Goal: Task Accomplishment & Management: Use online tool/utility

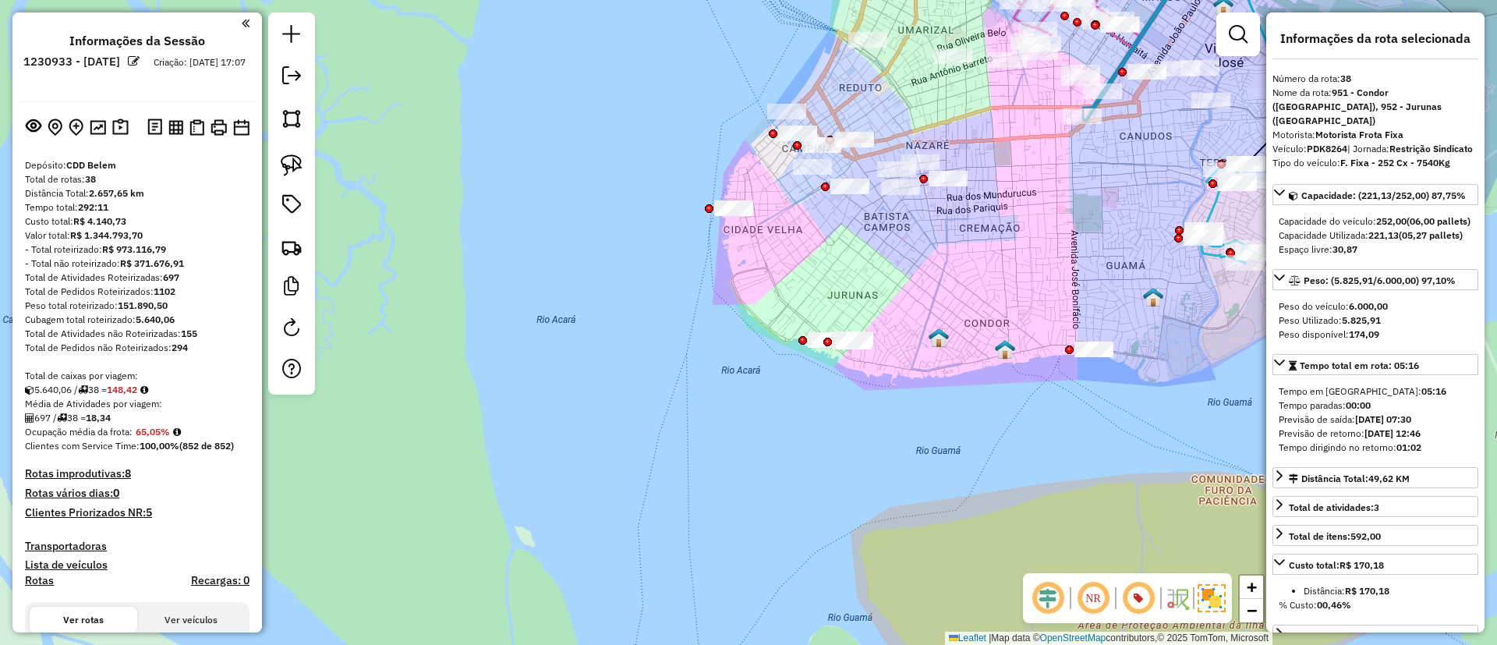
select select "**********"
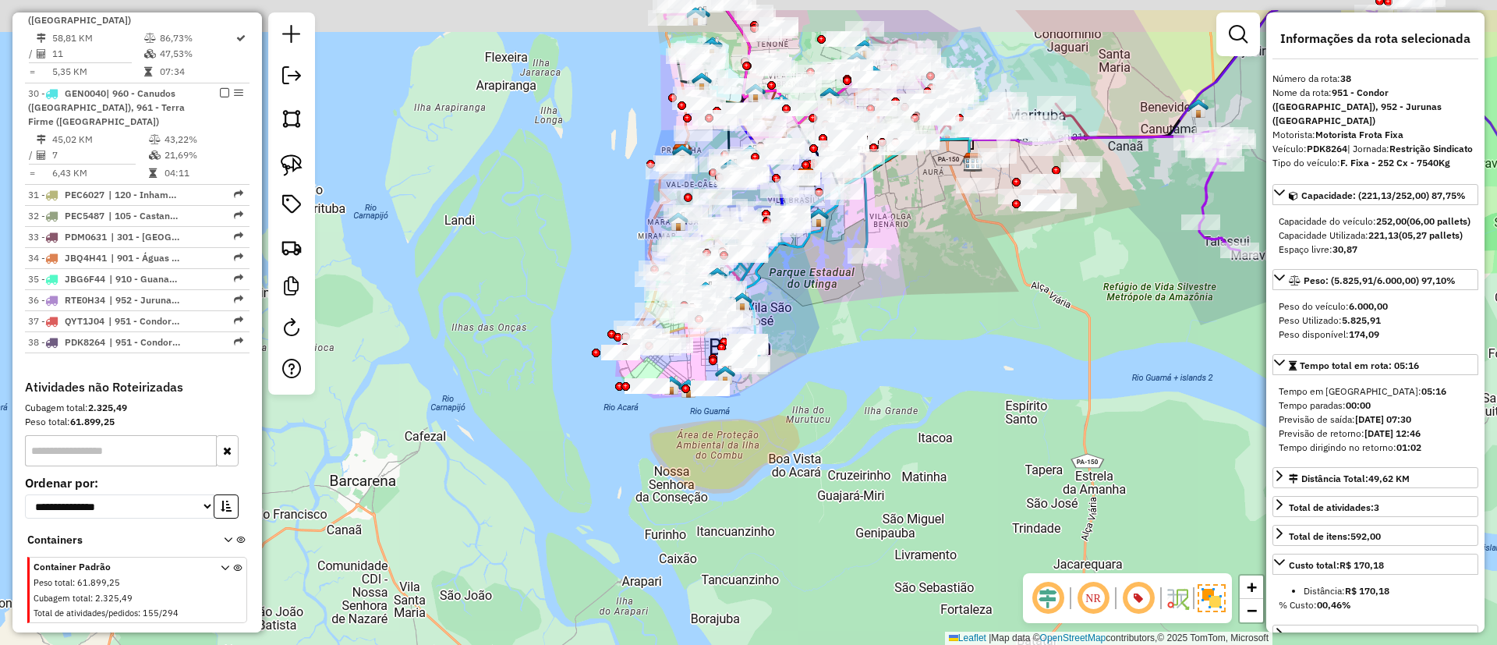
drag, startPoint x: 960, startPoint y: 400, endPoint x: 867, endPoint y: 432, distance: 98.1
click at [970, 437] on div "Janela de atendimento Grade de atendimento Capacidade Transportadoras Veículos …" at bounding box center [748, 322] width 1497 height 645
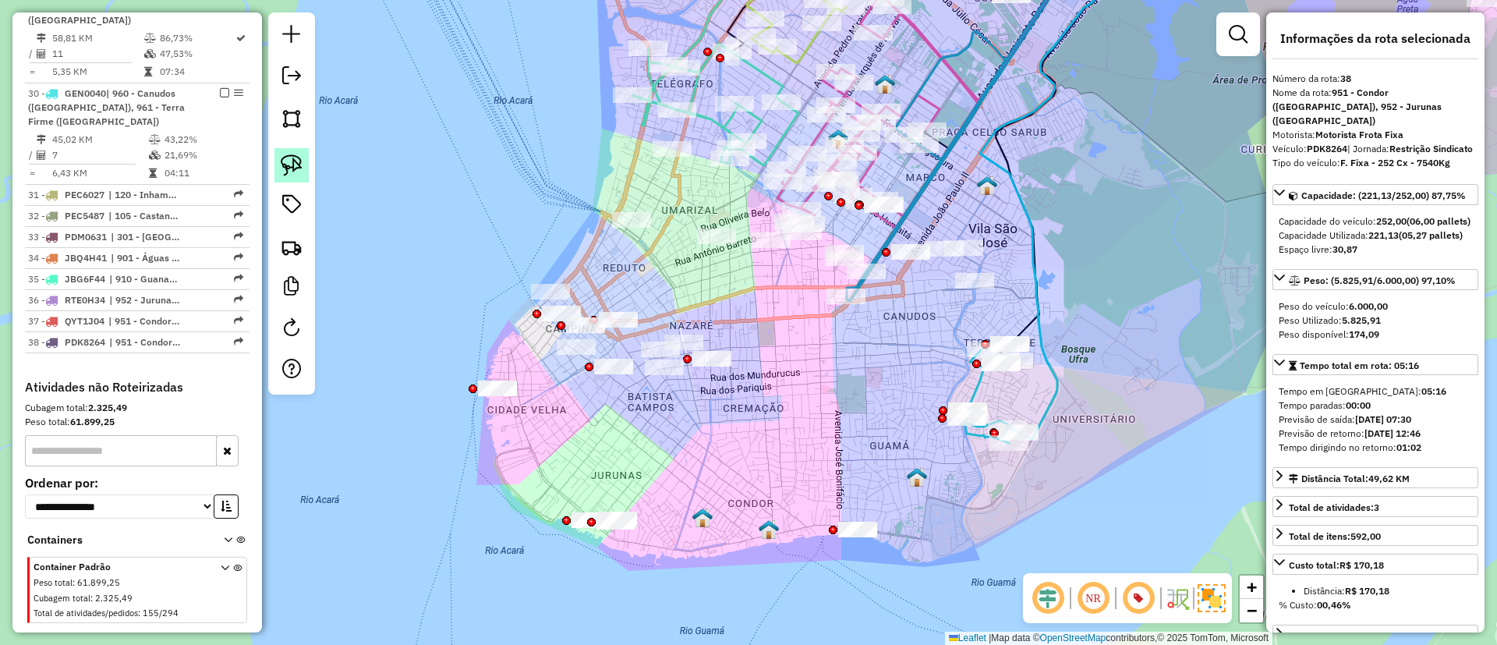
click at [289, 160] on img at bounding box center [292, 165] width 22 height 22
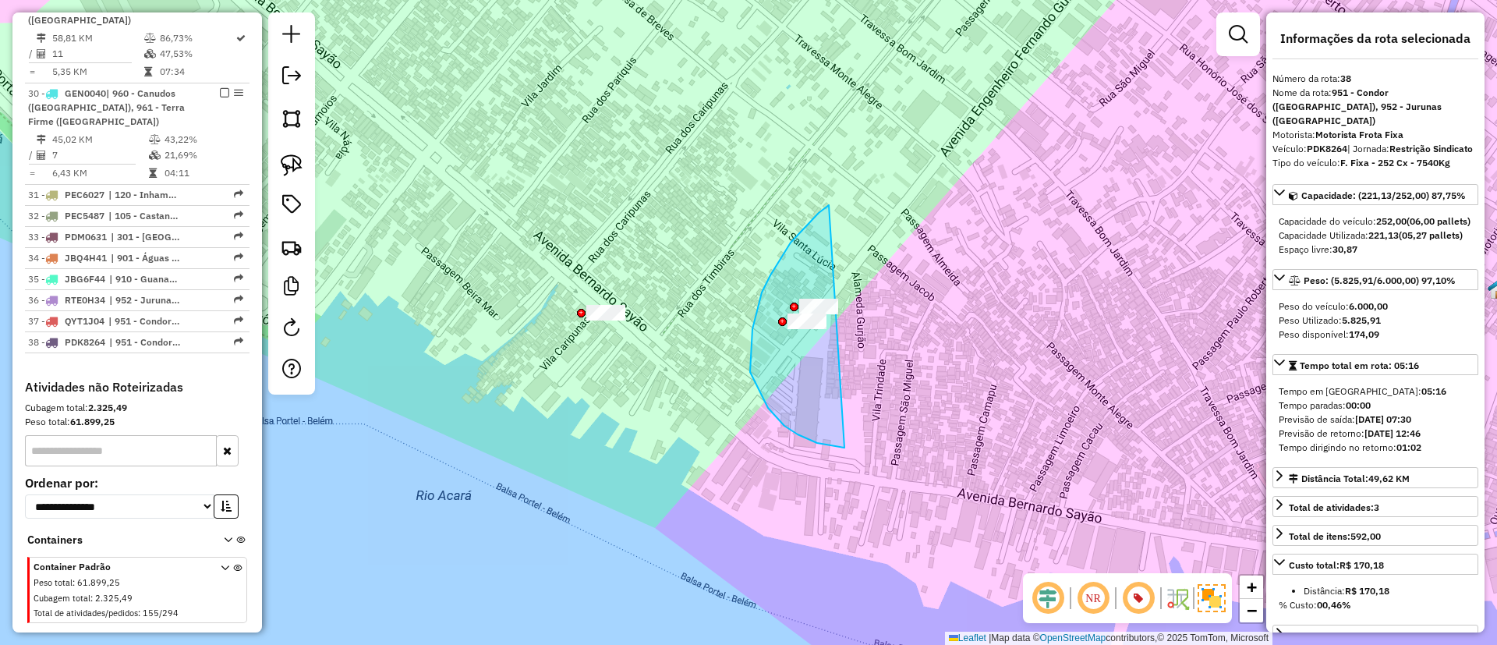
drag, startPoint x: 829, startPoint y: 205, endPoint x: 942, endPoint y: 366, distance: 197.1
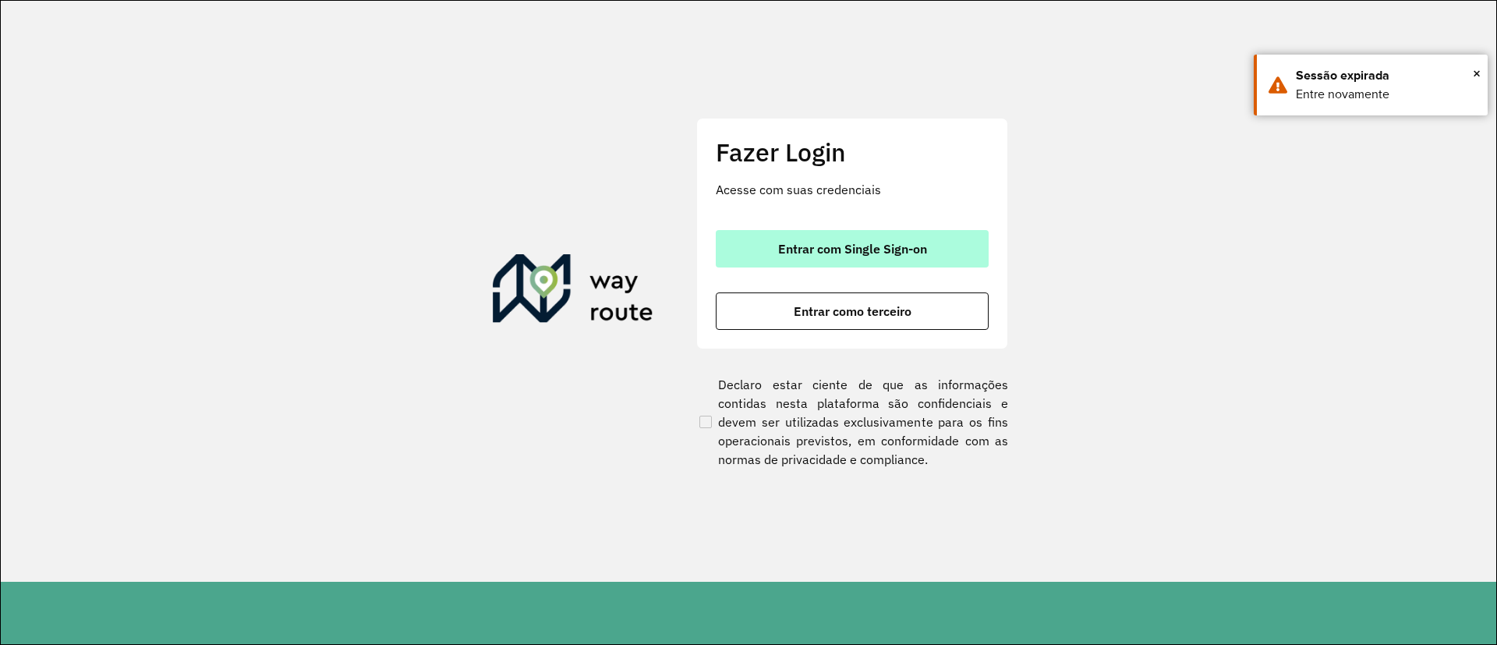
click at [770, 235] on button "Entrar com Single Sign-on" at bounding box center [852, 248] width 273 height 37
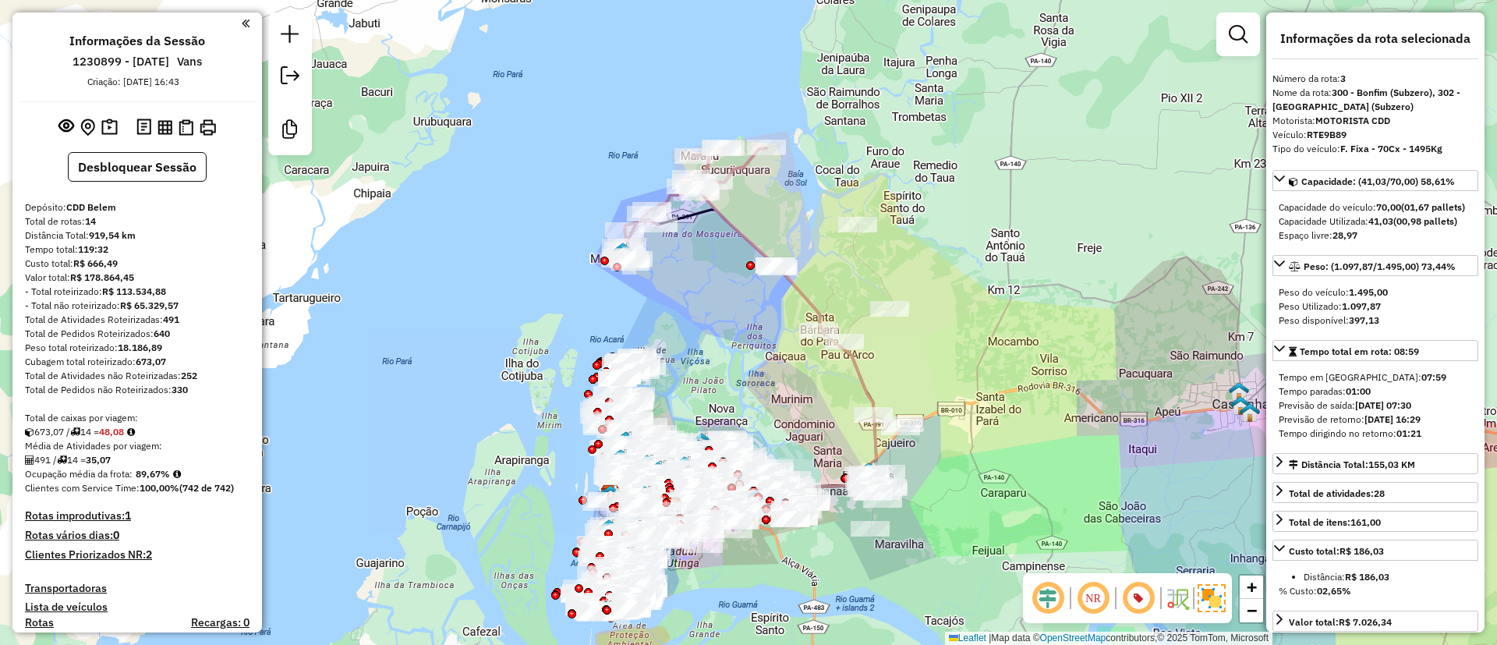
select select "**********"
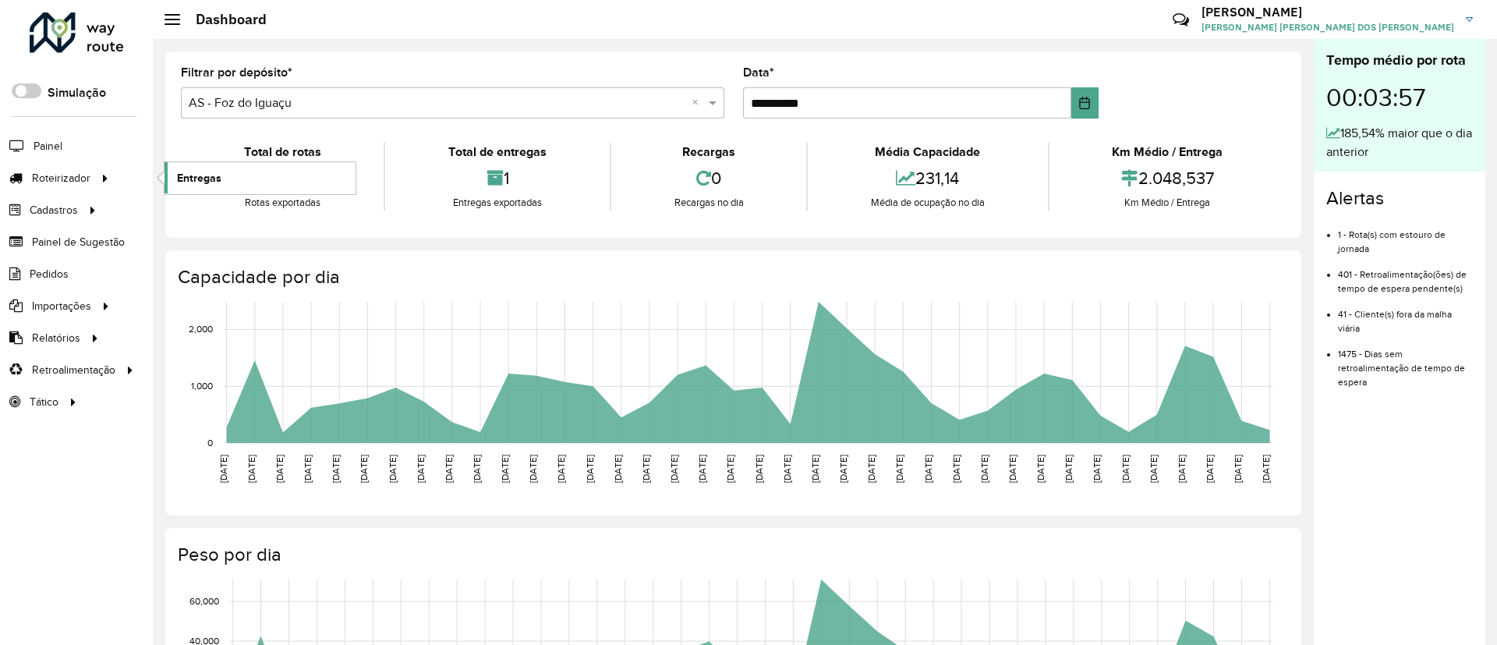
click at [186, 181] on span "Entregas" at bounding box center [199, 178] width 44 height 16
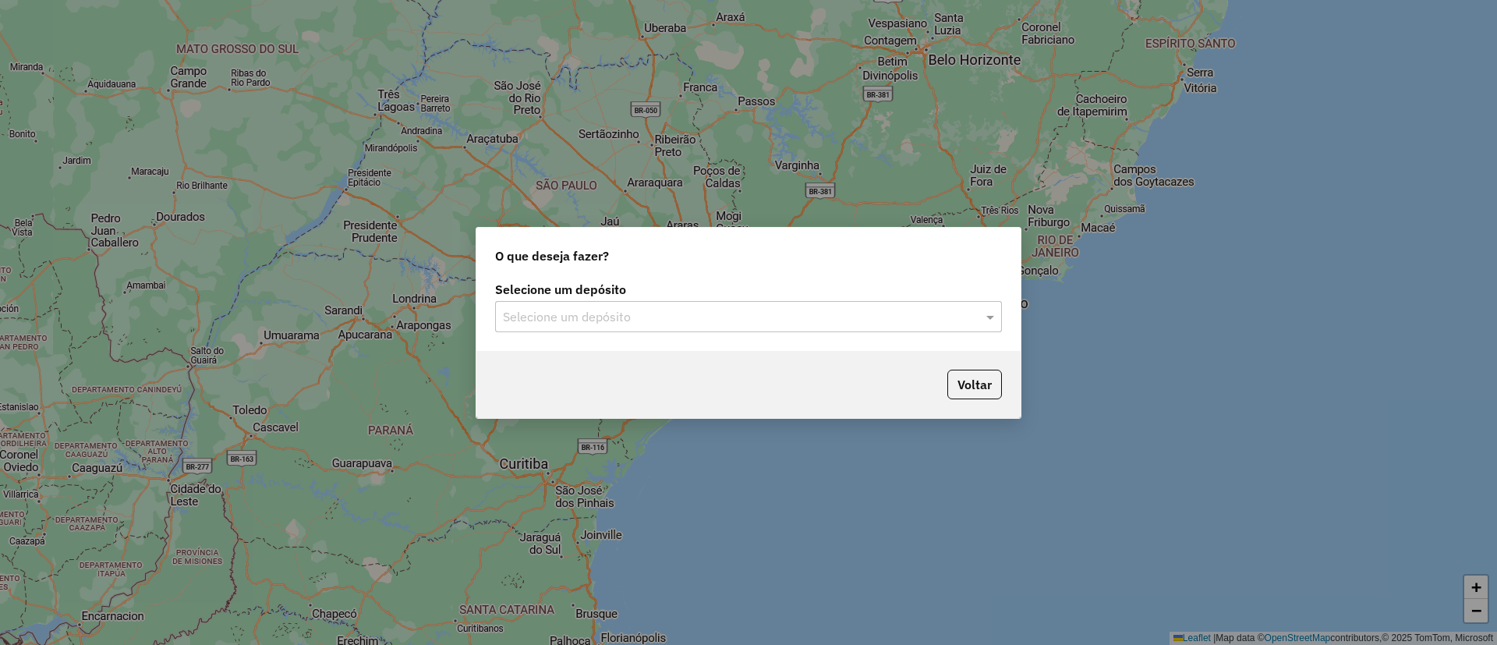
click at [626, 314] on input "text" at bounding box center [733, 317] width 460 height 19
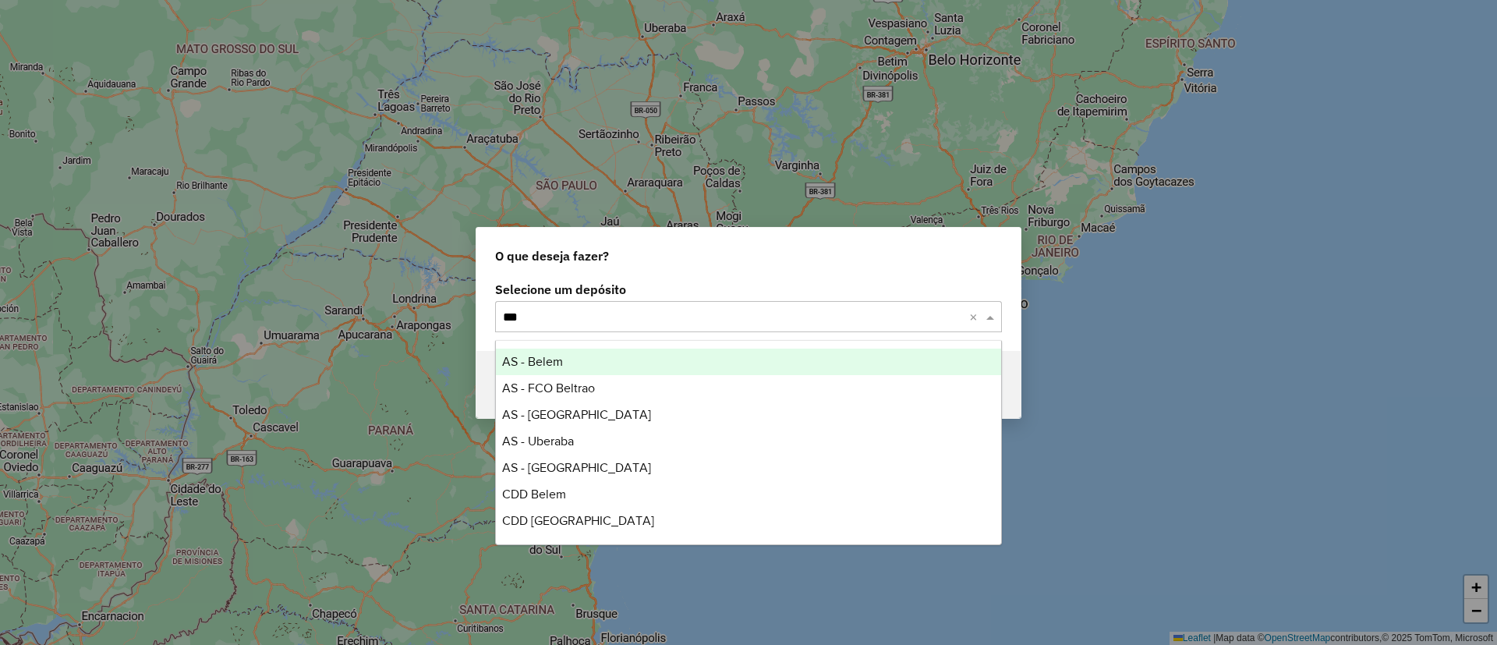
type input "****"
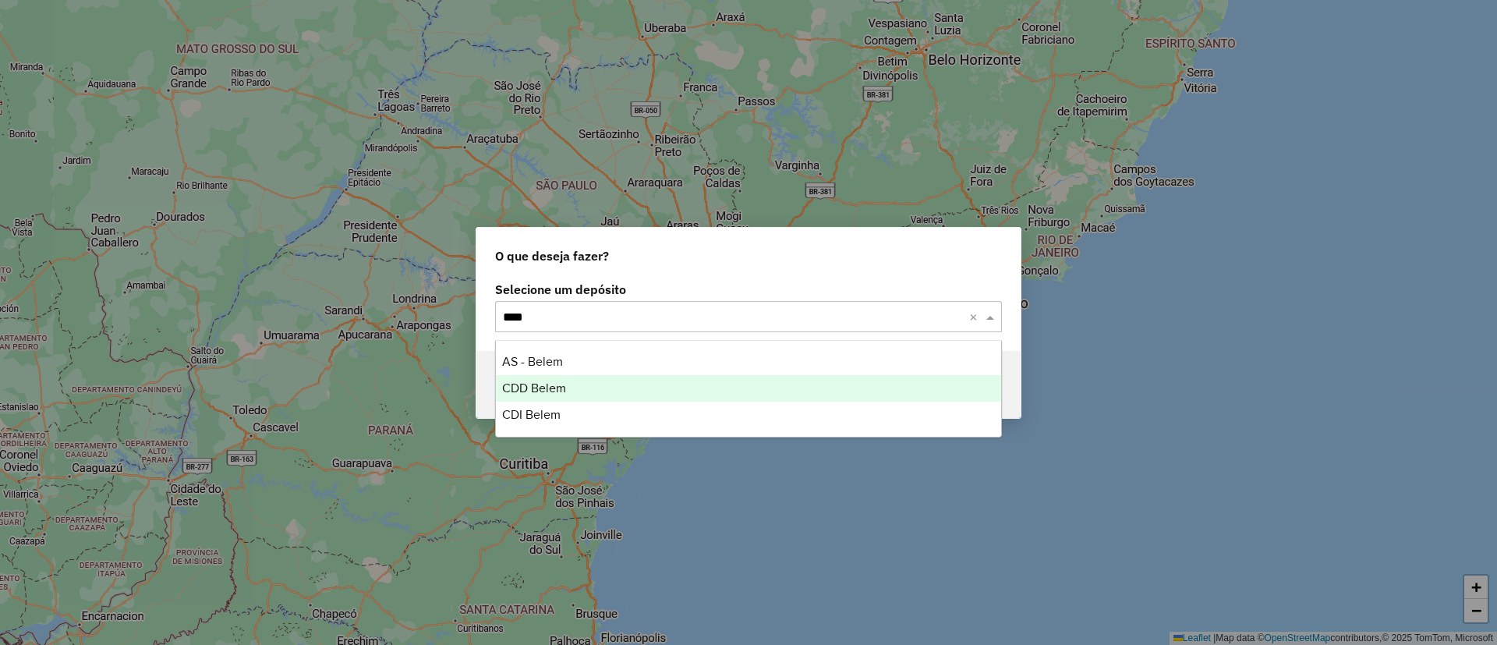
click at [663, 383] on div "CDD Belem" at bounding box center [748, 388] width 505 height 27
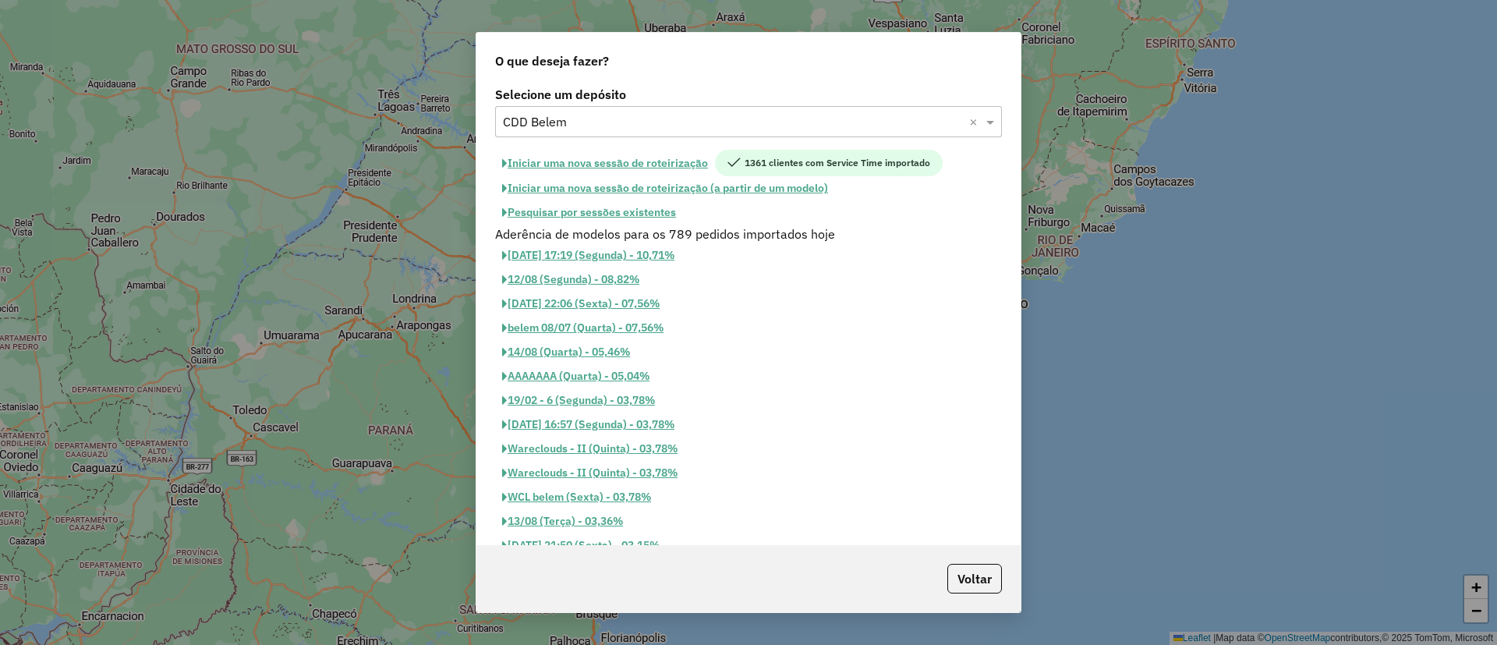
click at [634, 209] on button "Pesquisar por sessões existentes" at bounding box center [589, 212] width 188 height 24
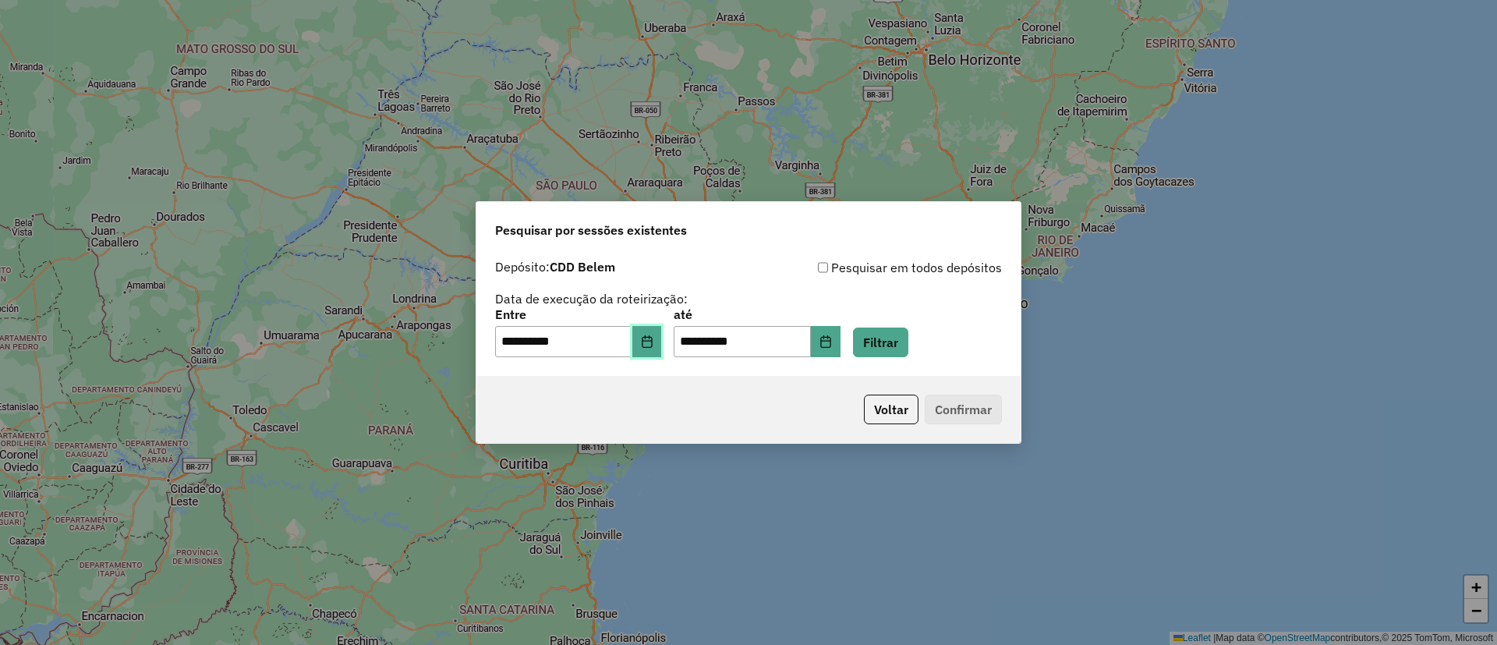
click at [658, 349] on button "Choose Date" at bounding box center [647, 341] width 30 height 31
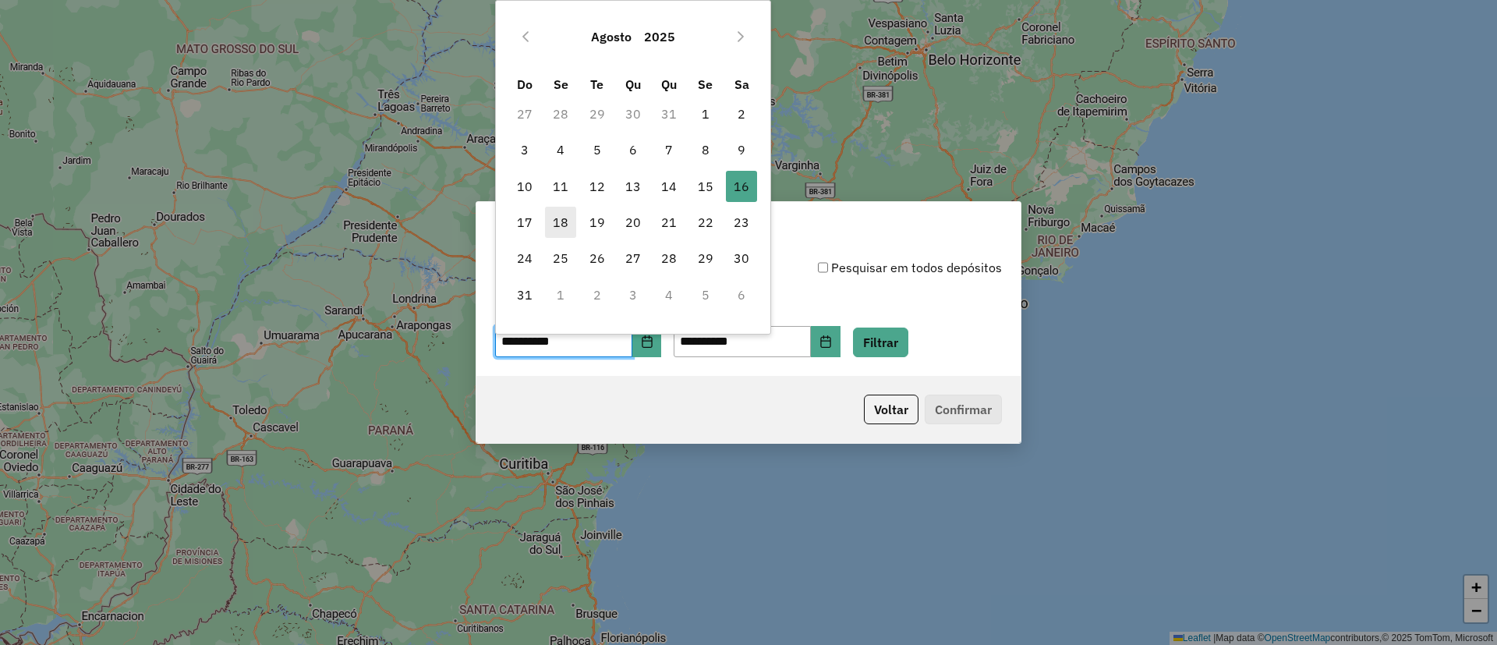
click at [554, 220] on span "18" at bounding box center [560, 222] width 31 height 31
type input "**********"
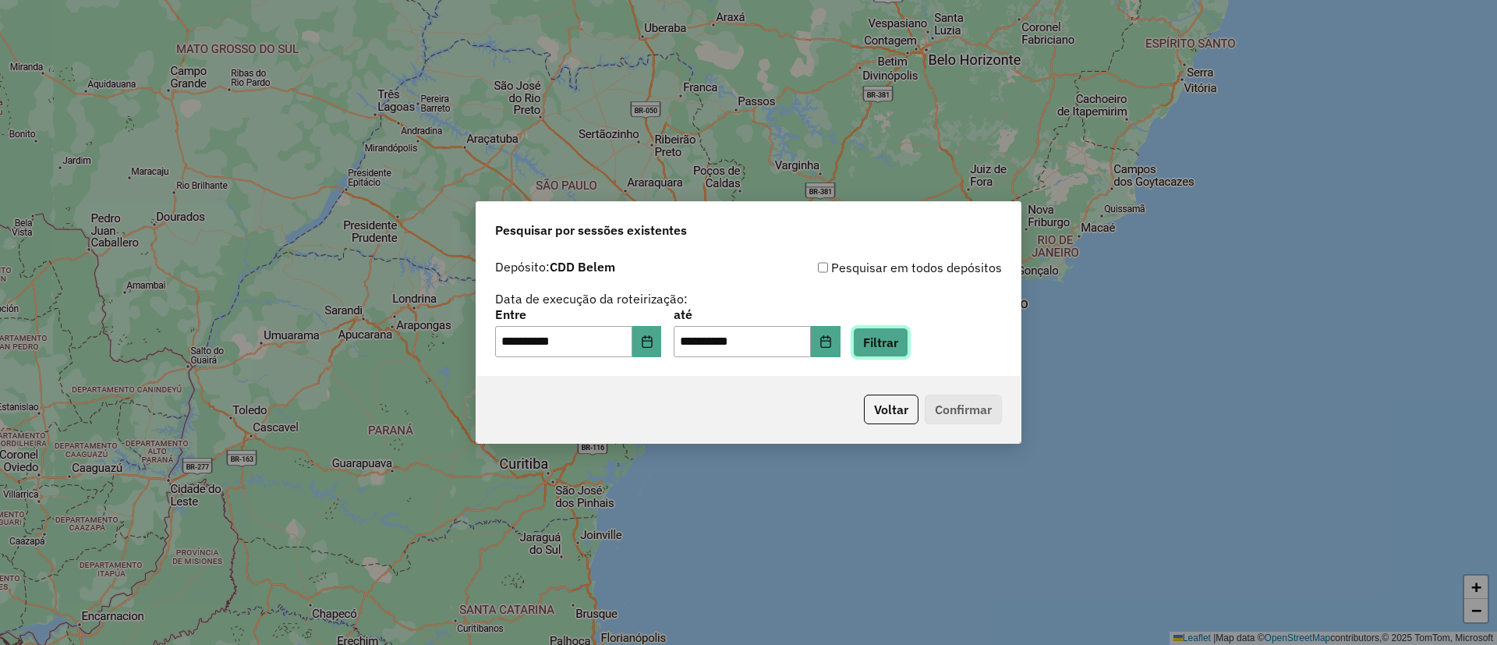
click at [894, 341] on button "Filtrar" at bounding box center [880, 342] width 55 height 30
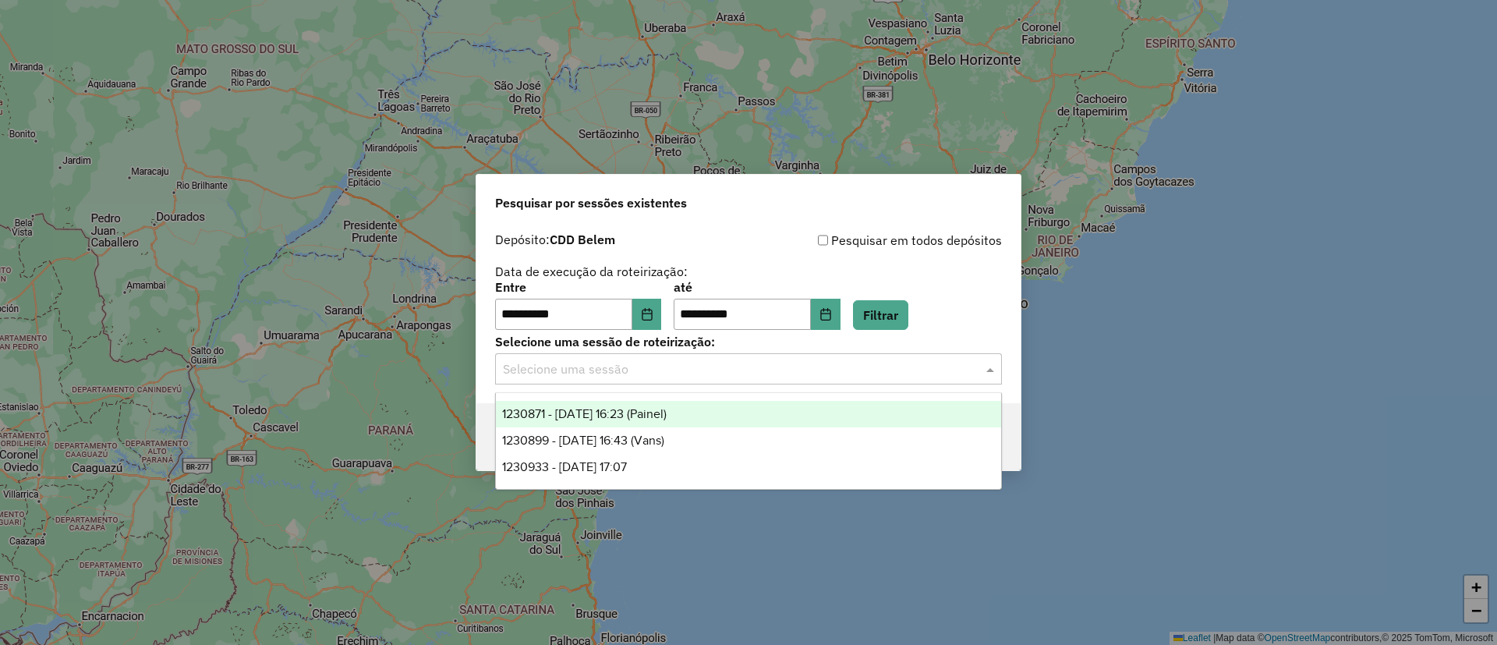
click at [726, 372] on input "text" at bounding box center [733, 369] width 460 height 19
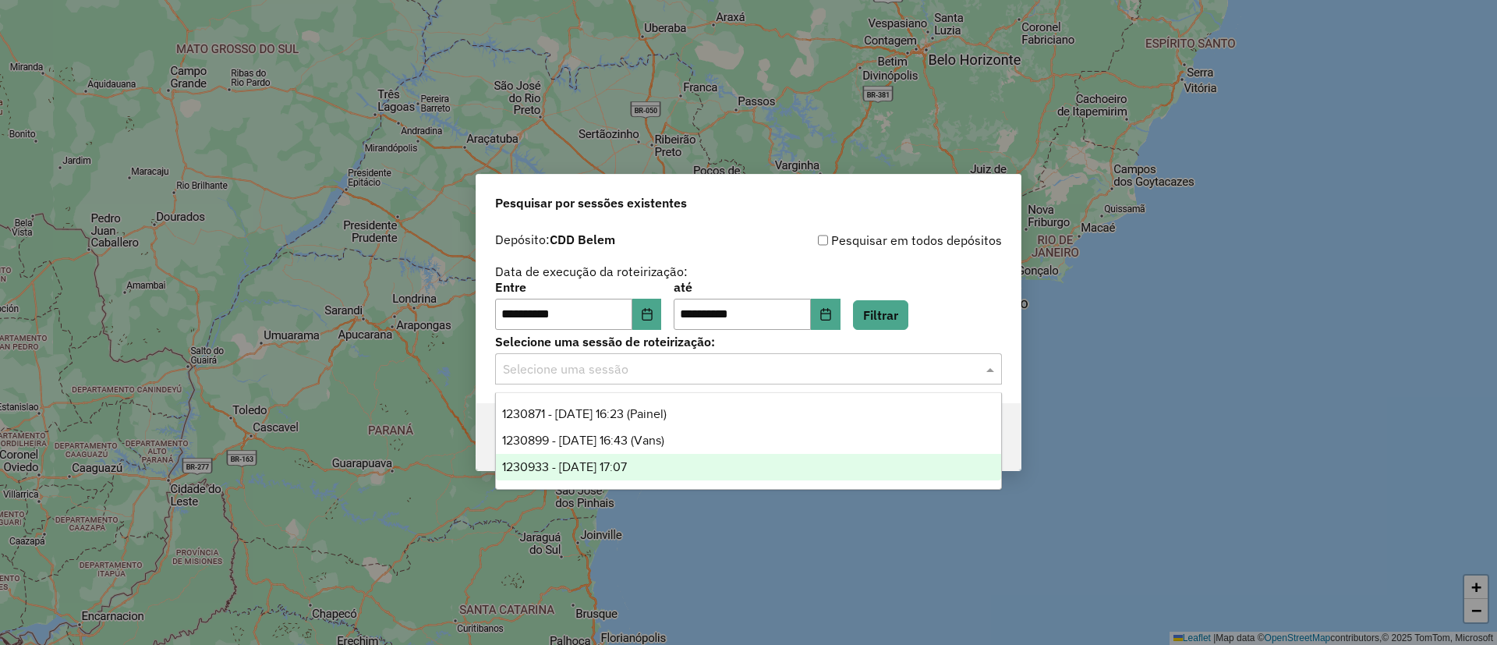
click at [690, 467] on div "1230933 - 18/08/2025 17:07" at bounding box center [748, 467] width 505 height 27
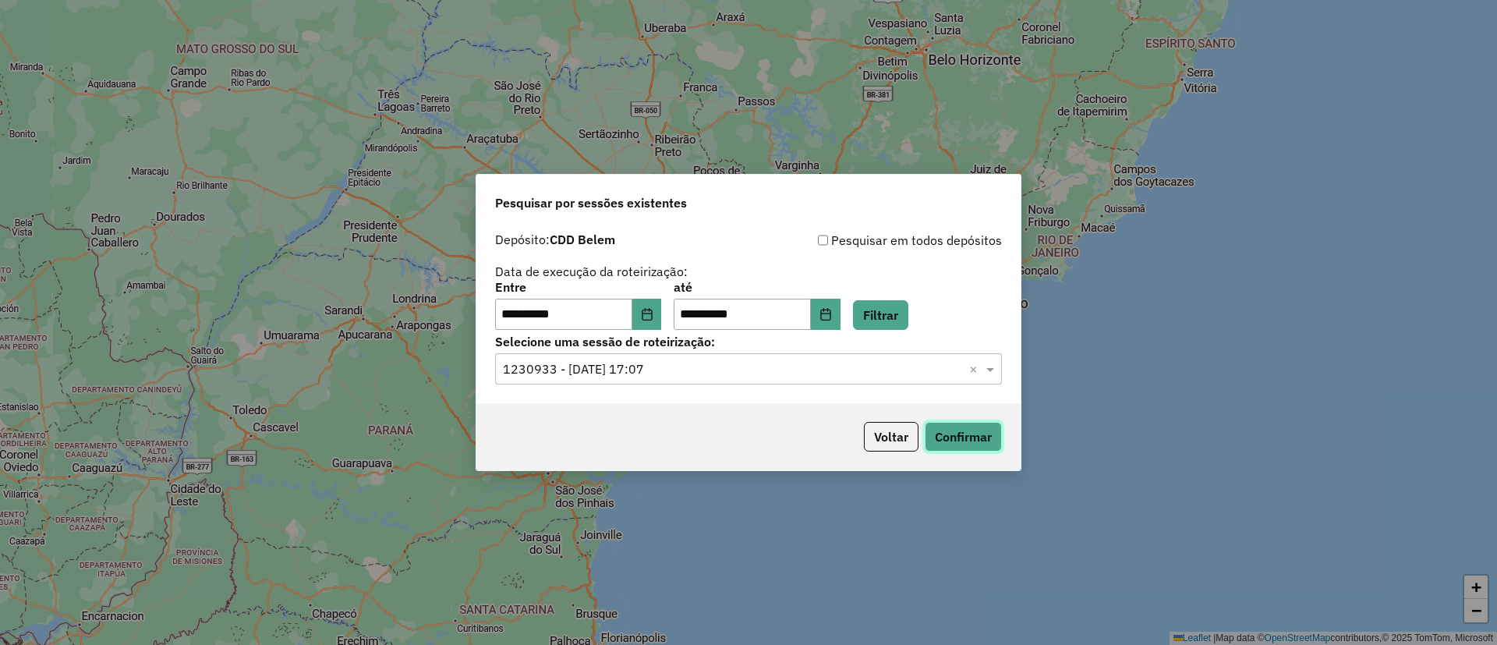
click at [957, 434] on button "Confirmar" at bounding box center [963, 437] width 77 height 30
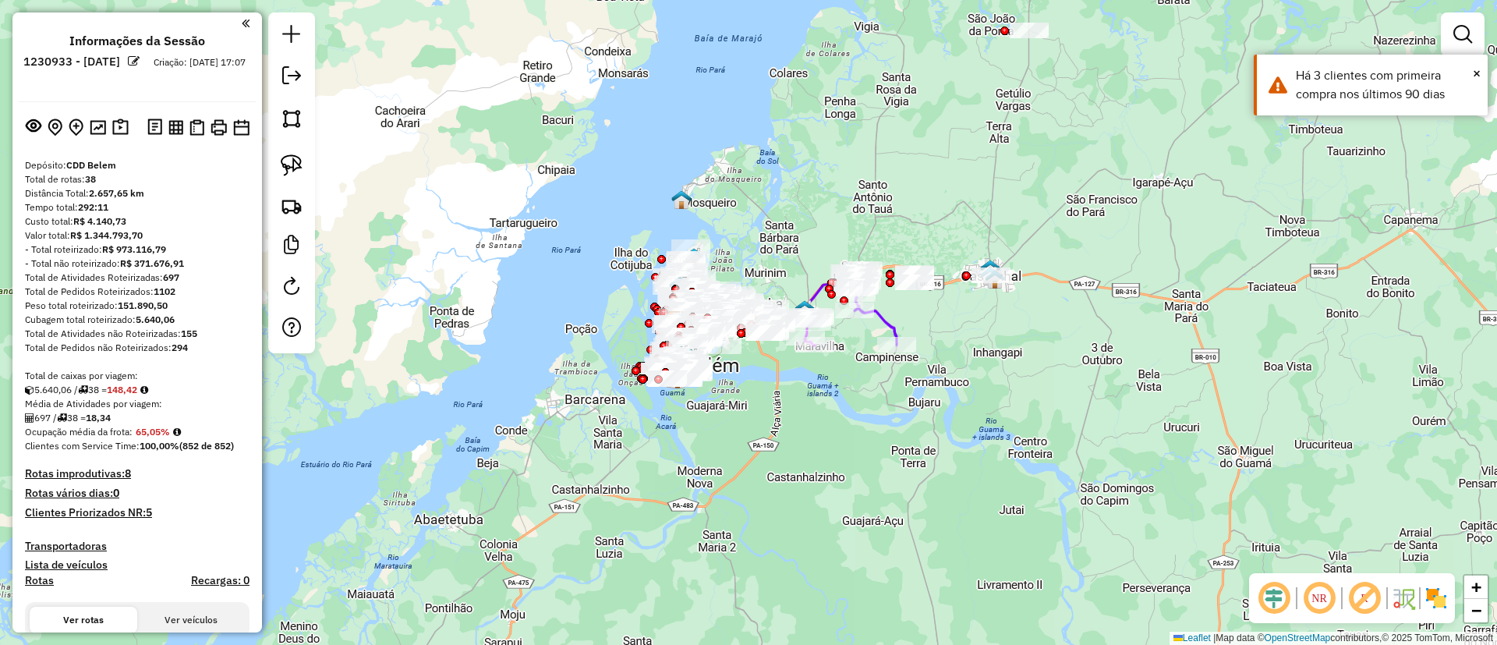
click at [1365, 598] on em at bounding box center [1364, 597] width 37 height 37
click at [1442, 595] on img at bounding box center [1436, 598] width 25 height 25
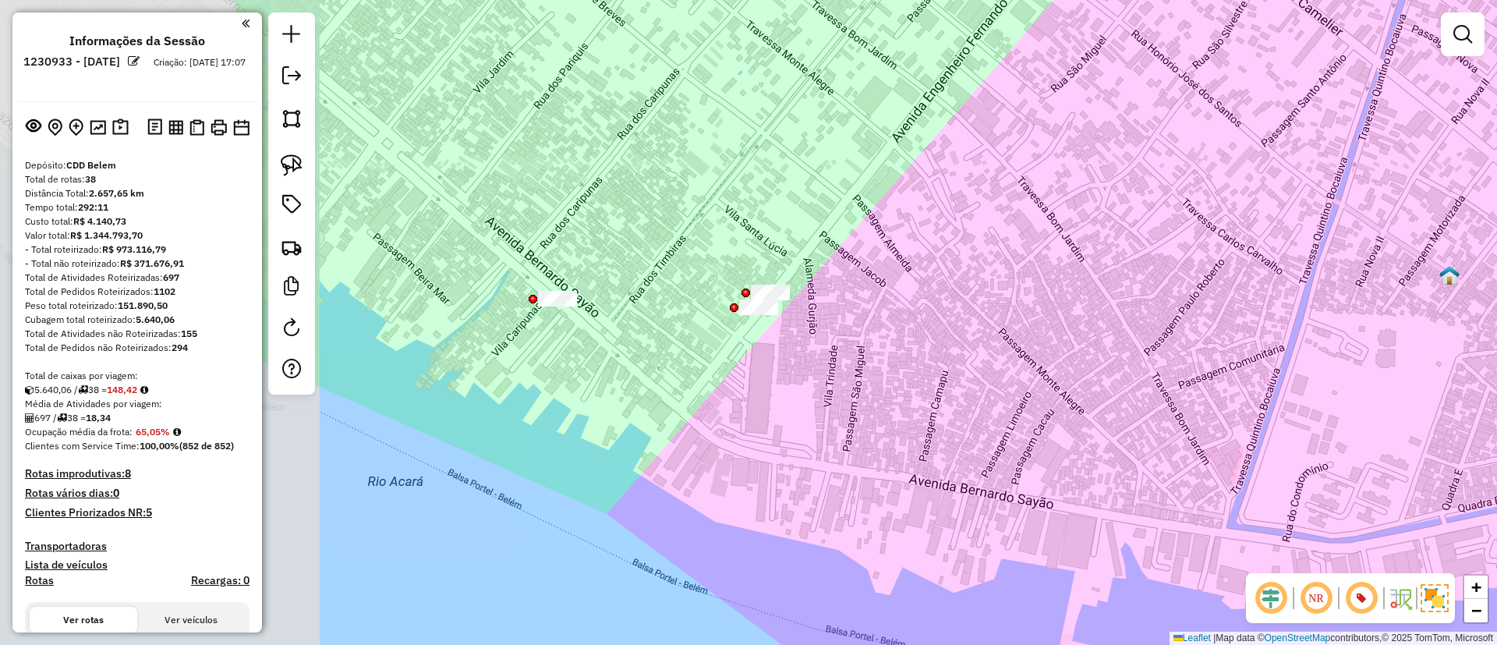
drag, startPoint x: 516, startPoint y: 203, endPoint x: 876, endPoint y: 213, distance: 360.4
click at [876, 213] on div "Janela de atendimento Grade de atendimento Capacidade Transportadoras Veículos …" at bounding box center [748, 322] width 1497 height 645
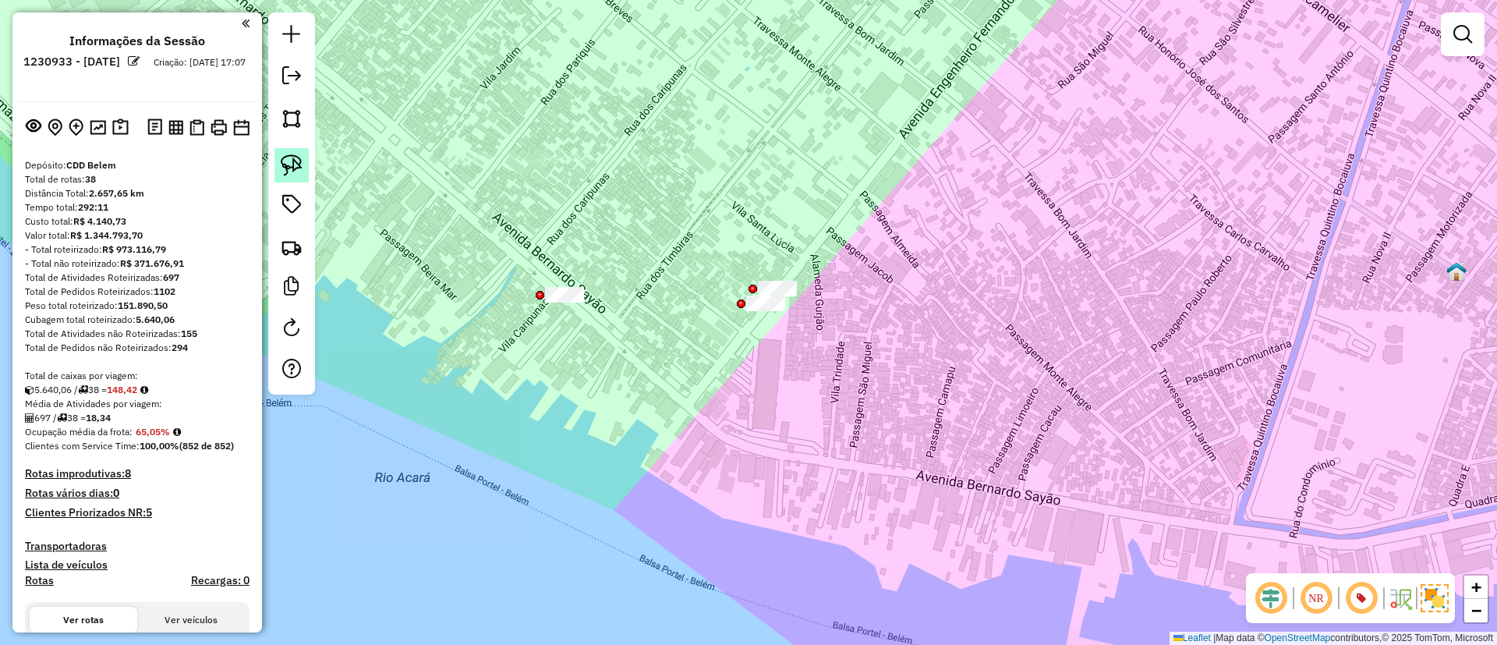
click at [288, 154] on img at bounding box center [292, 165] width 22 height 22
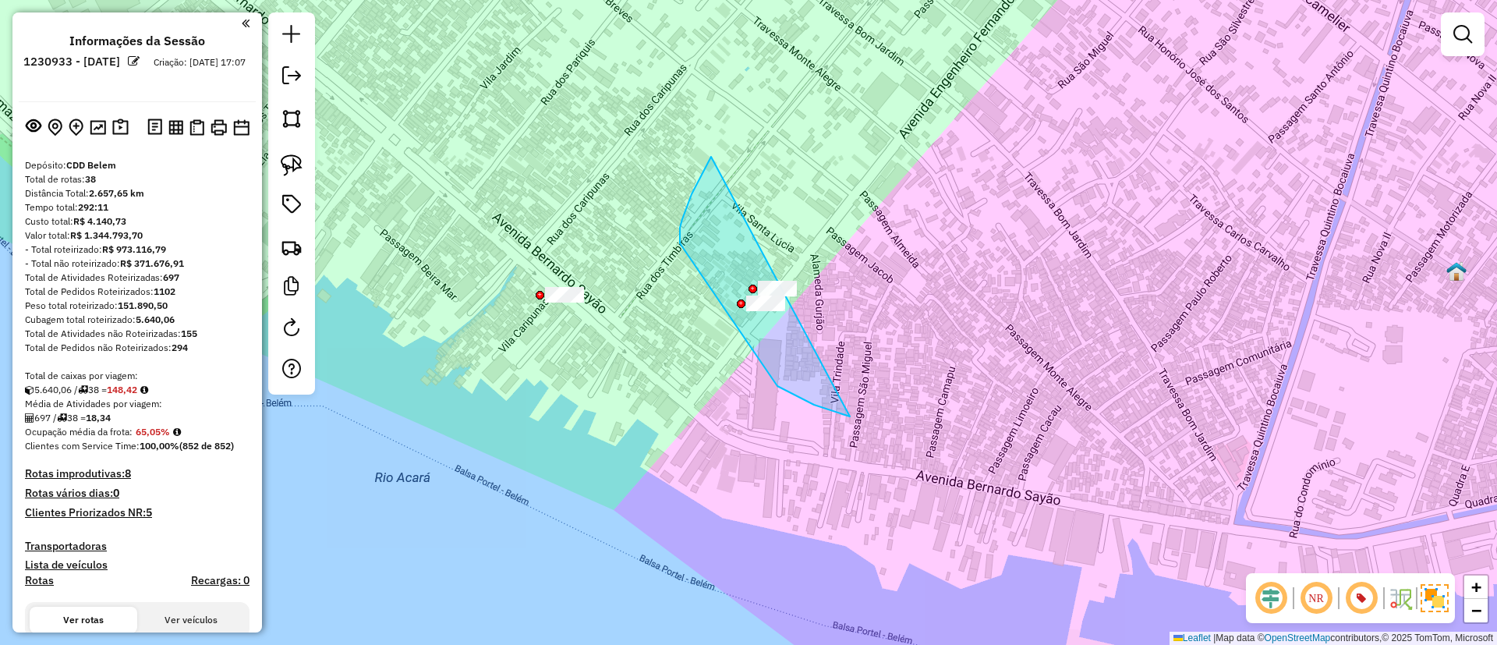
drag, startPoint x: 680, startPoint y: 243, endPoint x: 993, endPoint y: 335, distance: 326.7
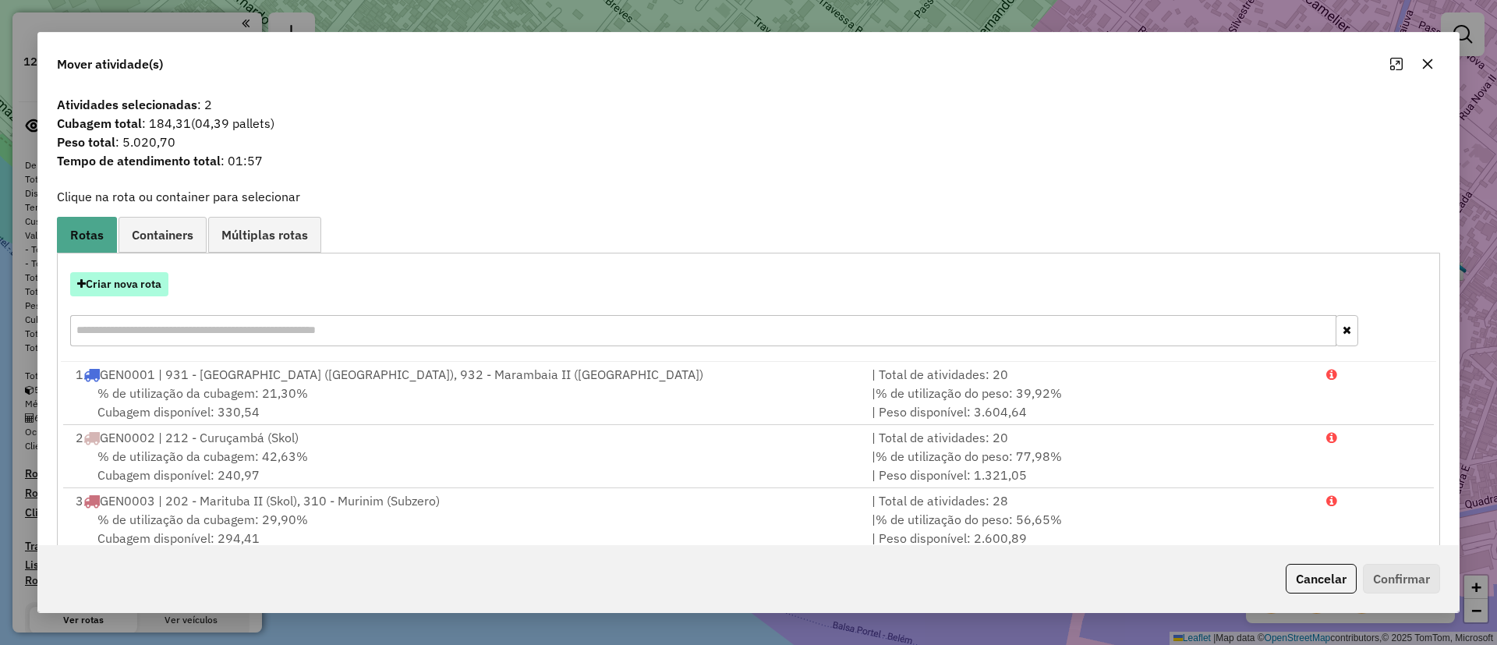
click at [118, 280] on button "Criar nova rota" at bounding box center [119, 284] width 98 height 24
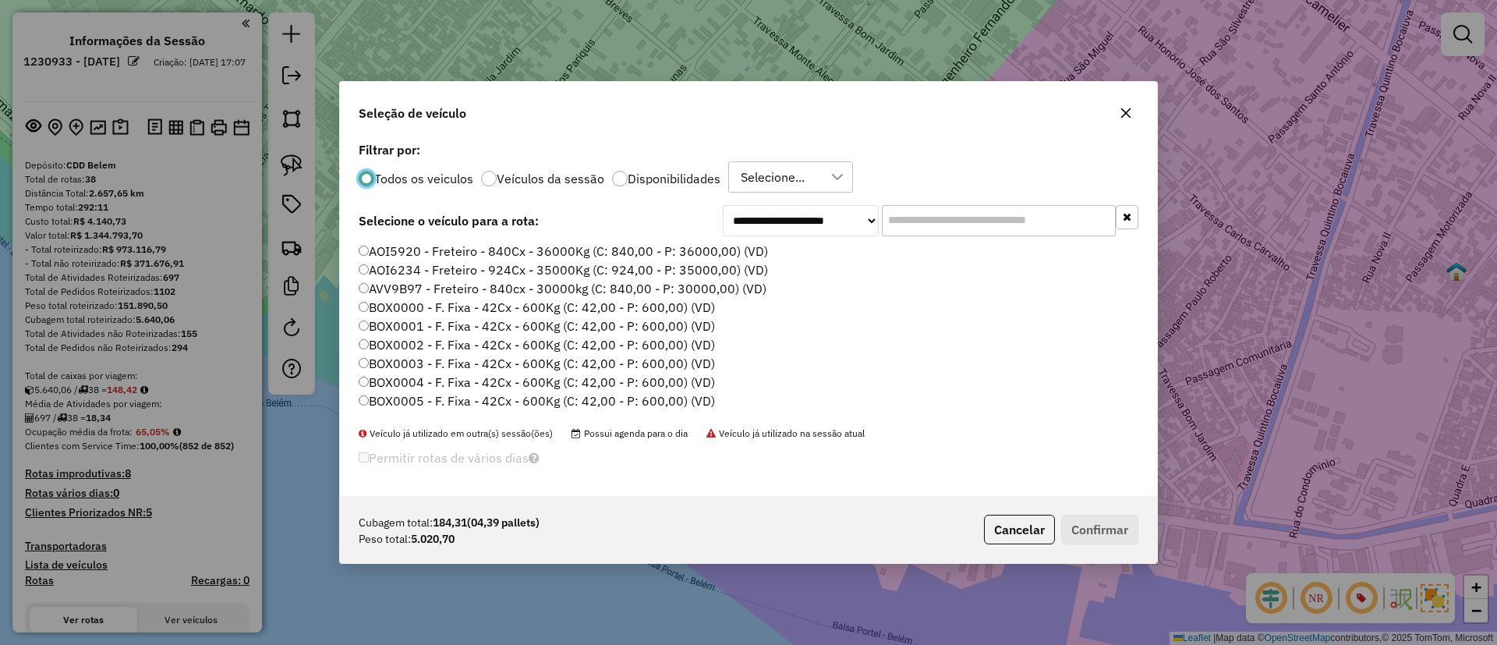
click at [933, 216] on input "text" at bounding box center [999, 220] width 234 height 31
paste input "*******"
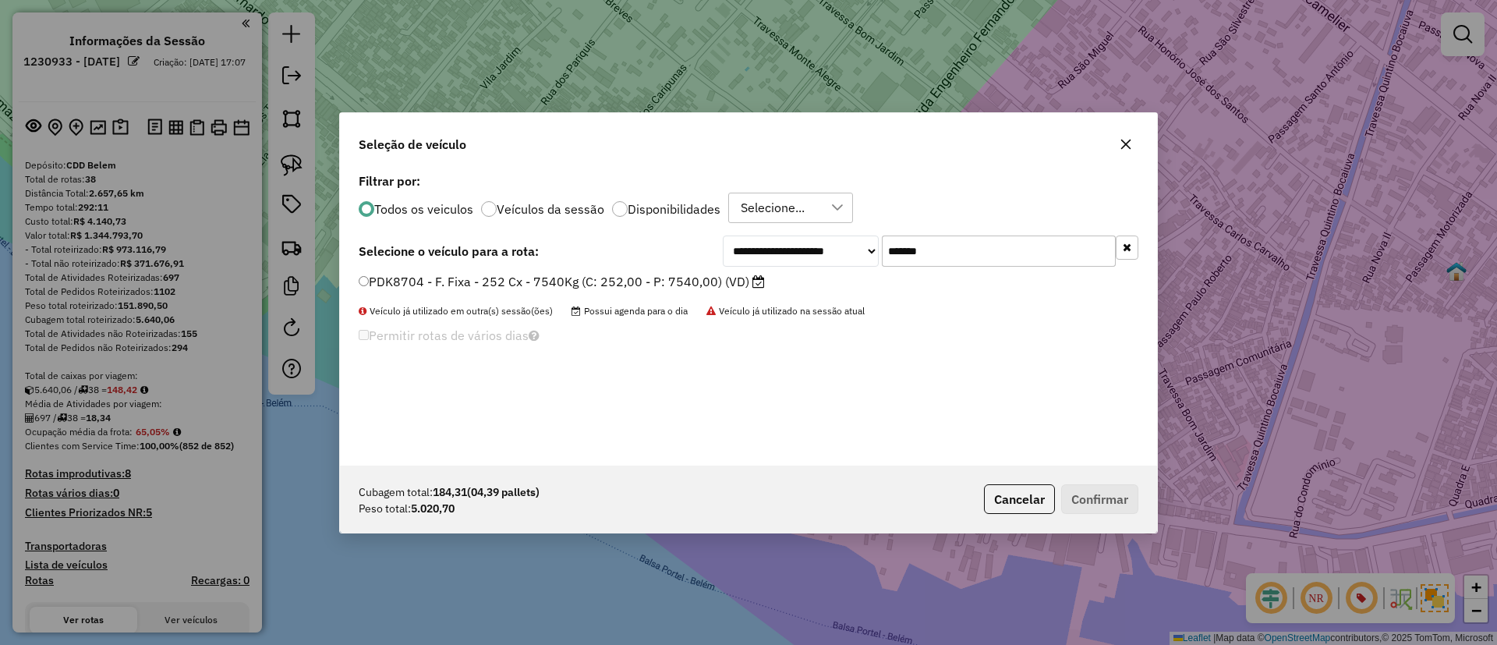
type input "*******"
click at [698, 279] on label "PDK8704 - F. Fixa - 252 Cx - 7540Kg (C: 252,00 - P: 7540,00) (VD)" at bounding box center [562, 281] width 406 height 19
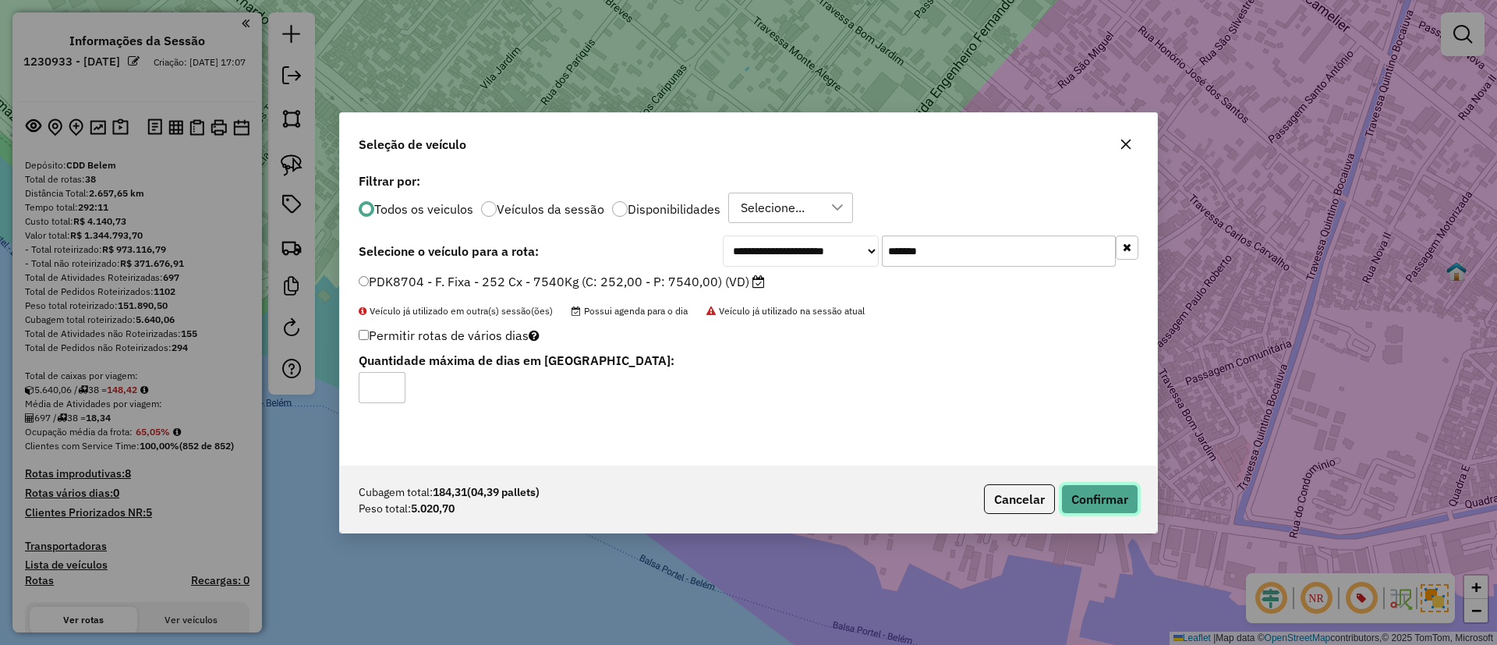
click at [1113, 491] on button "Confirmar" at bounding box center [1099, 499] width 77 height 30
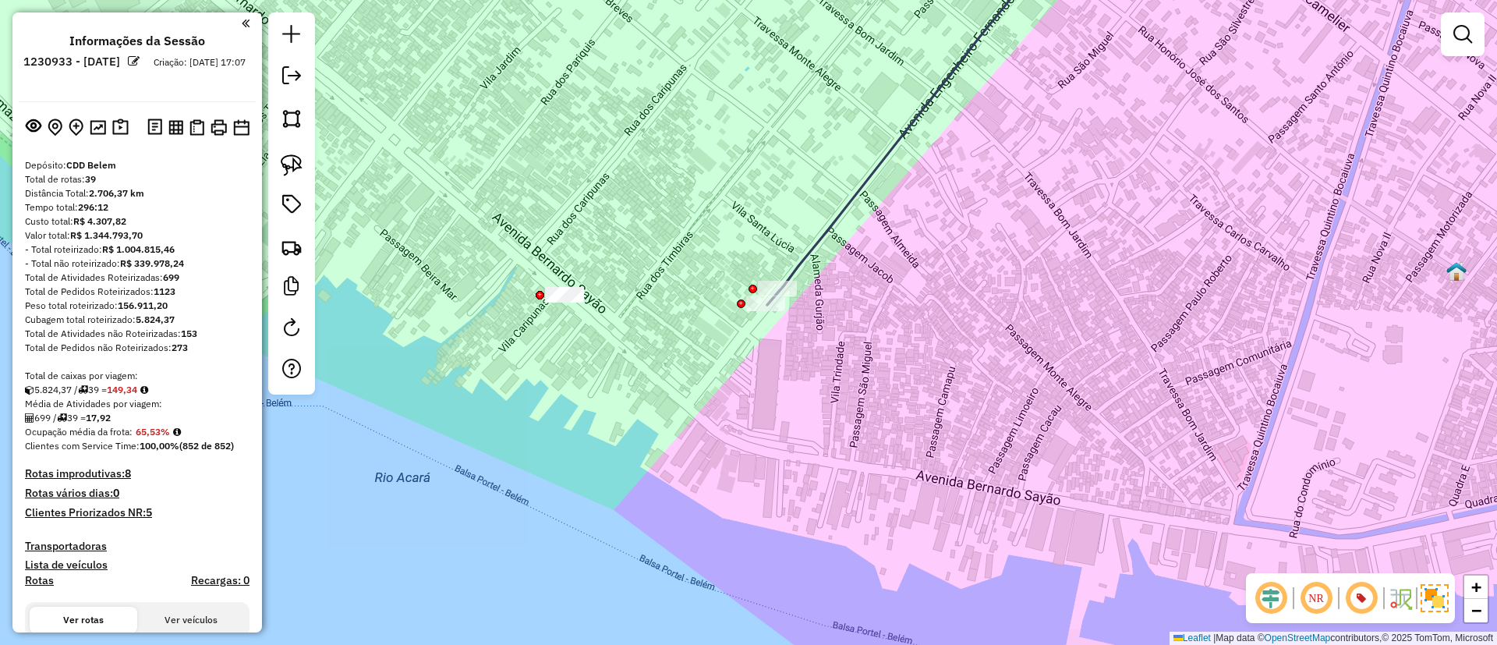
click at [825, 238] on icon at bounding box center [914, 120] width 295 height 370
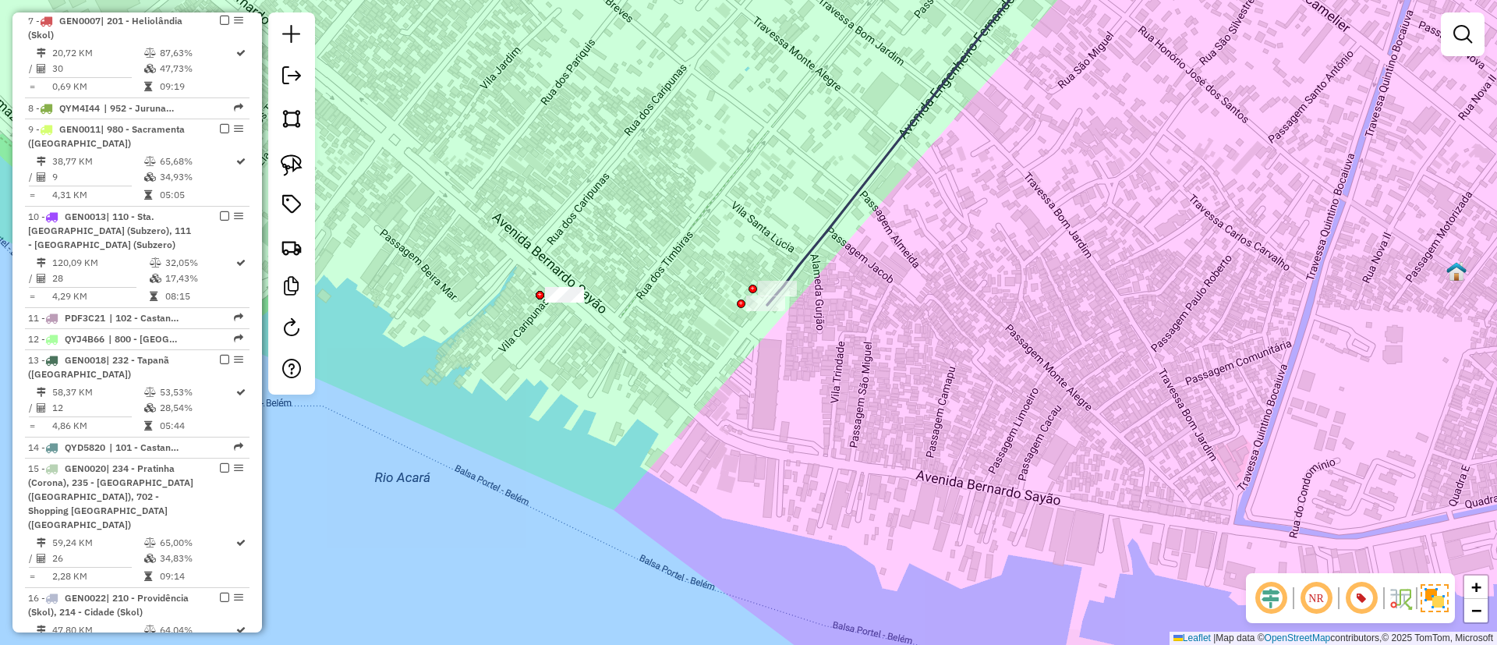
select select "**********"
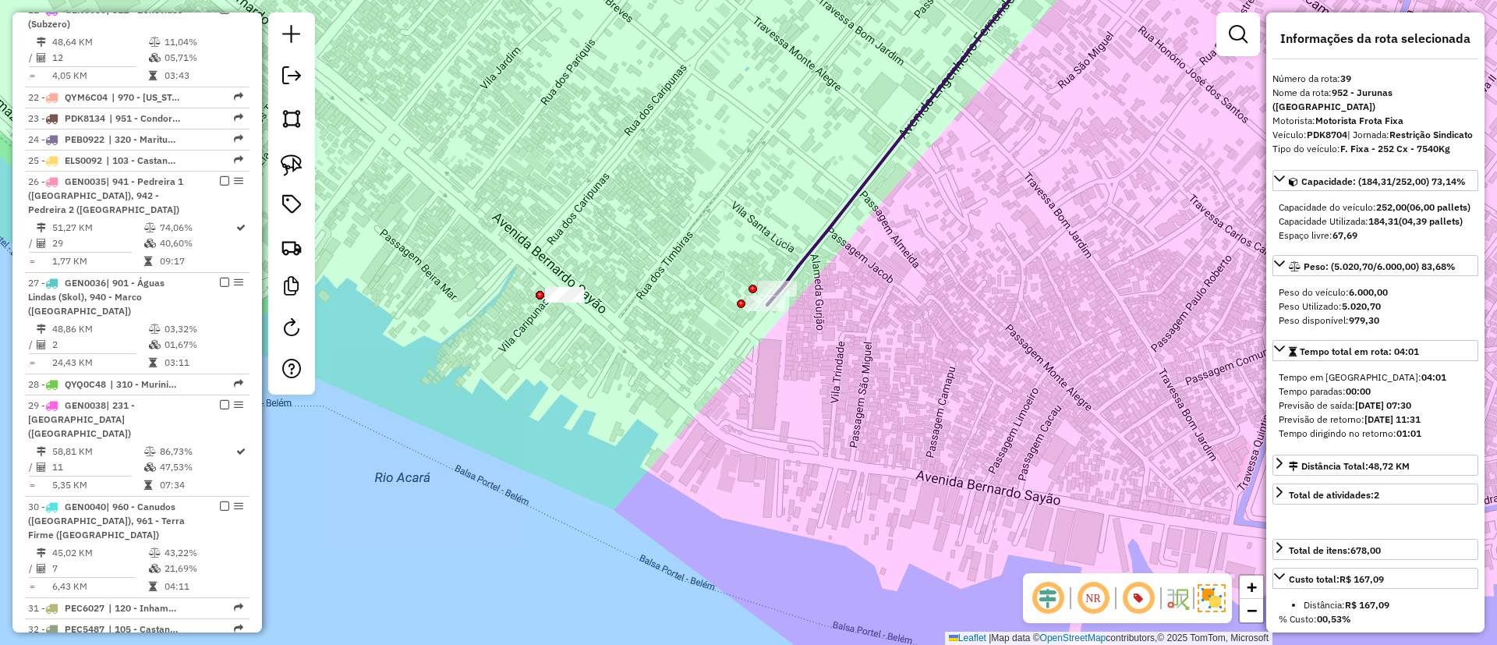
scroll to position [2551, 0]
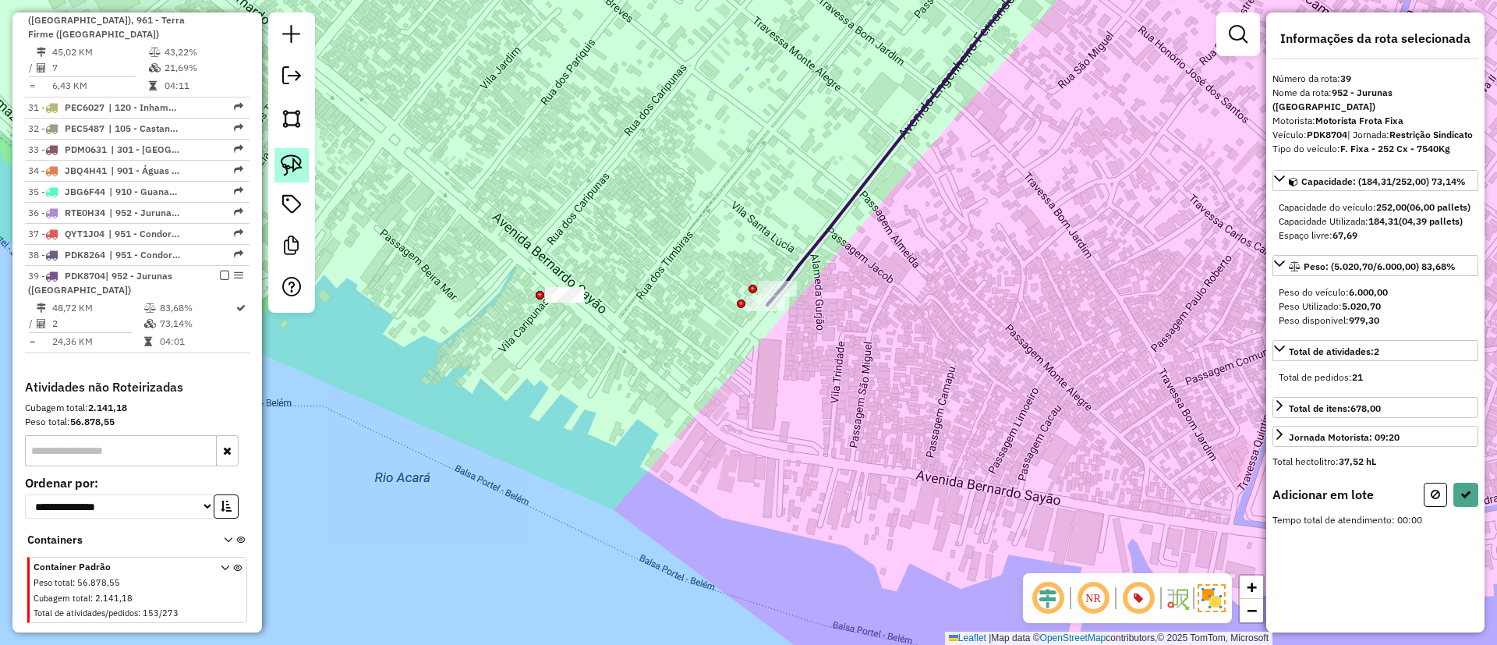
click at [284, 164] on img at bounding box center [292, 165] width 22 height 22
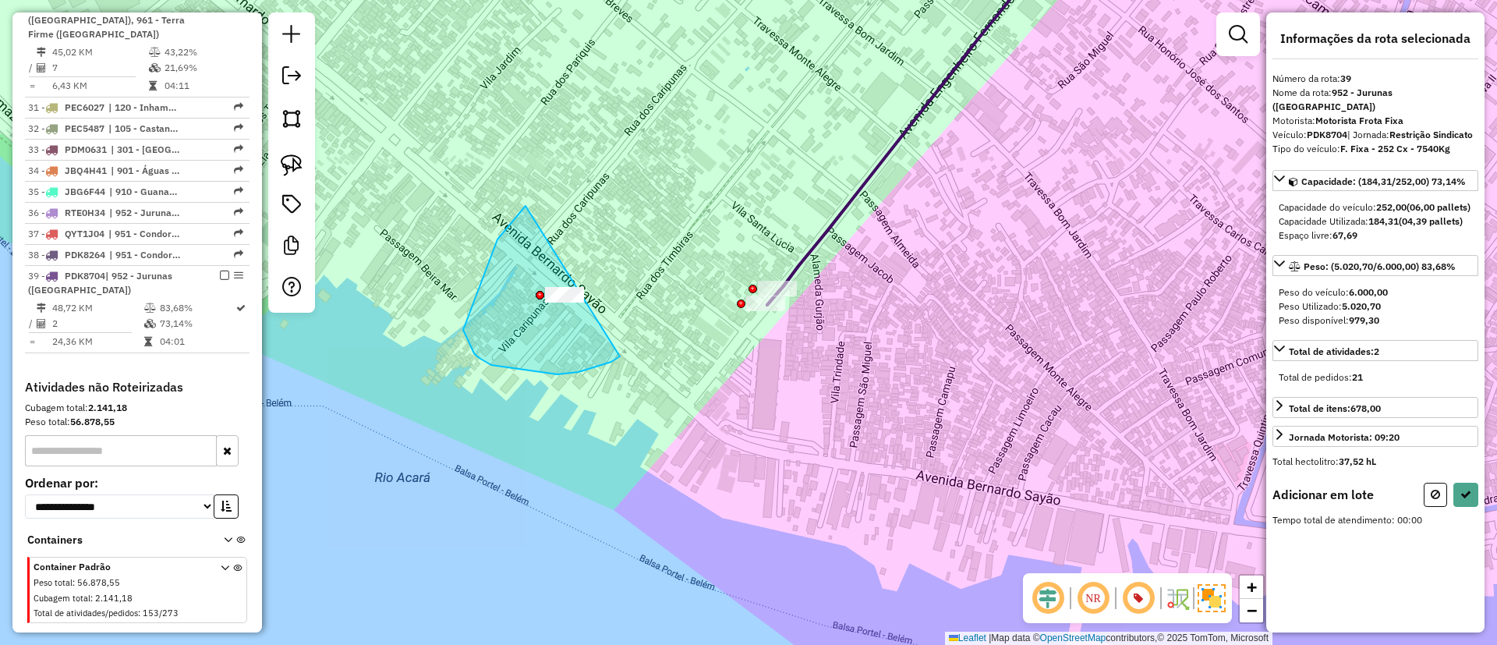
drag, startPoint x: 517, startPoint y: 215, endPoint x: 641, endPoint y: 337, distance: 173.7
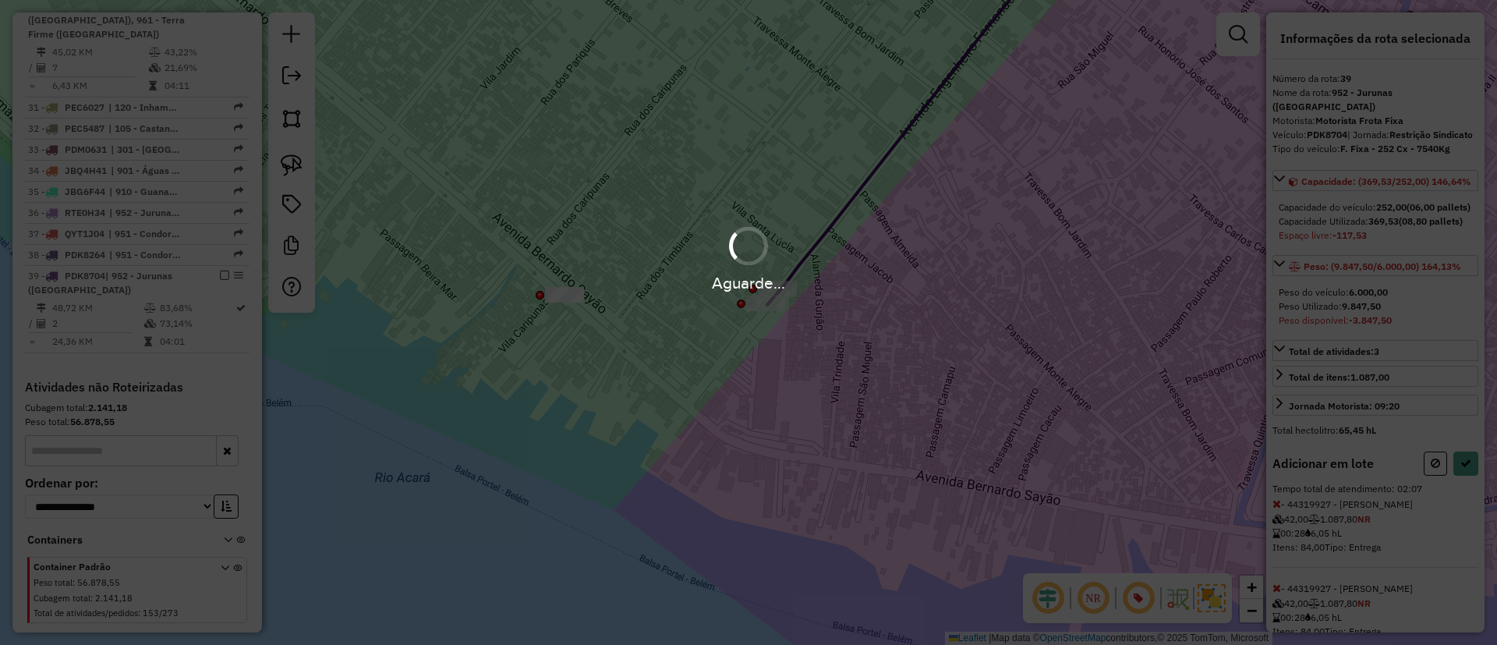
select select "**********"
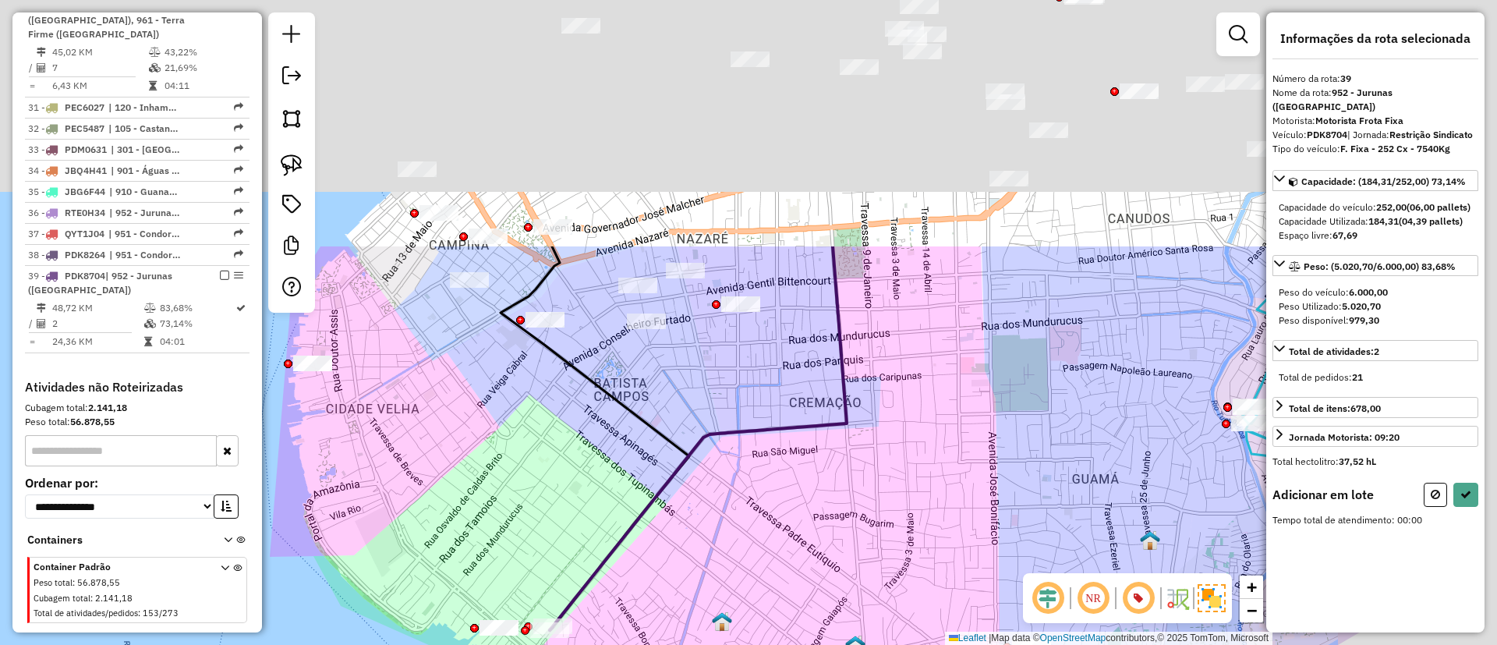
drag, startPoint x: 783, startPoint y: 391, endPoint x: 644, endPoint y: 653, distance: 296.5
click at [644, 644] on html "Aguarde... Pop-up bloqueado! Seu navegador bloqueou automáticamente a abertura …" at bounding box center [748, 322] width 1497 height 645
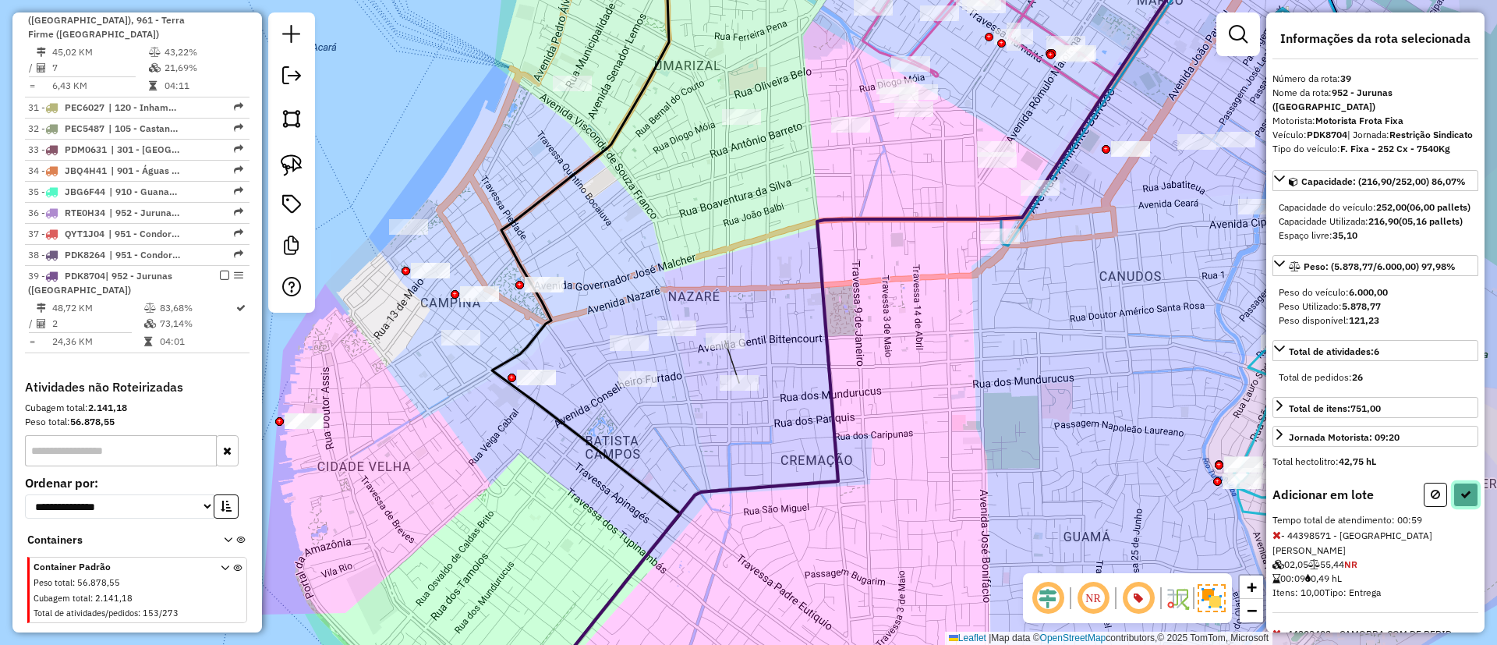
click at [1464, 500] on icon at bounding box center [1465, 494] width 11 height 11
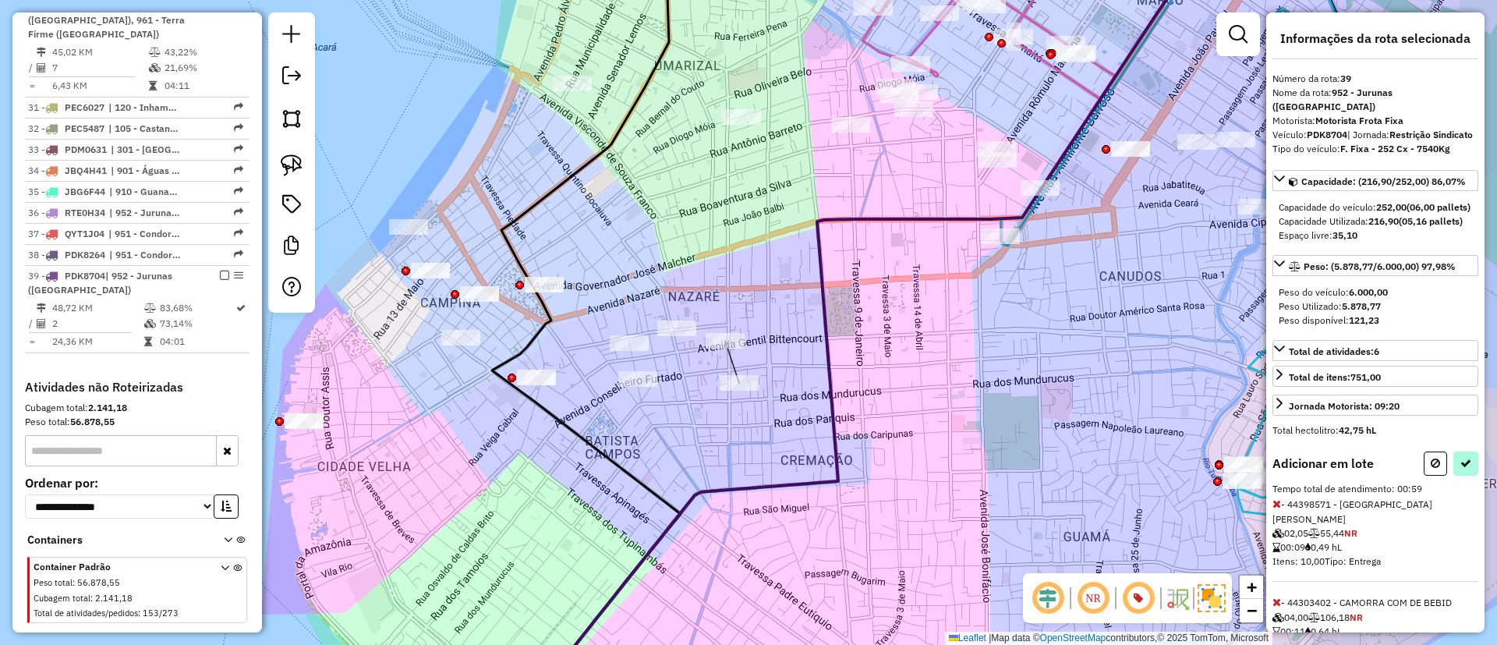
select select "**********"
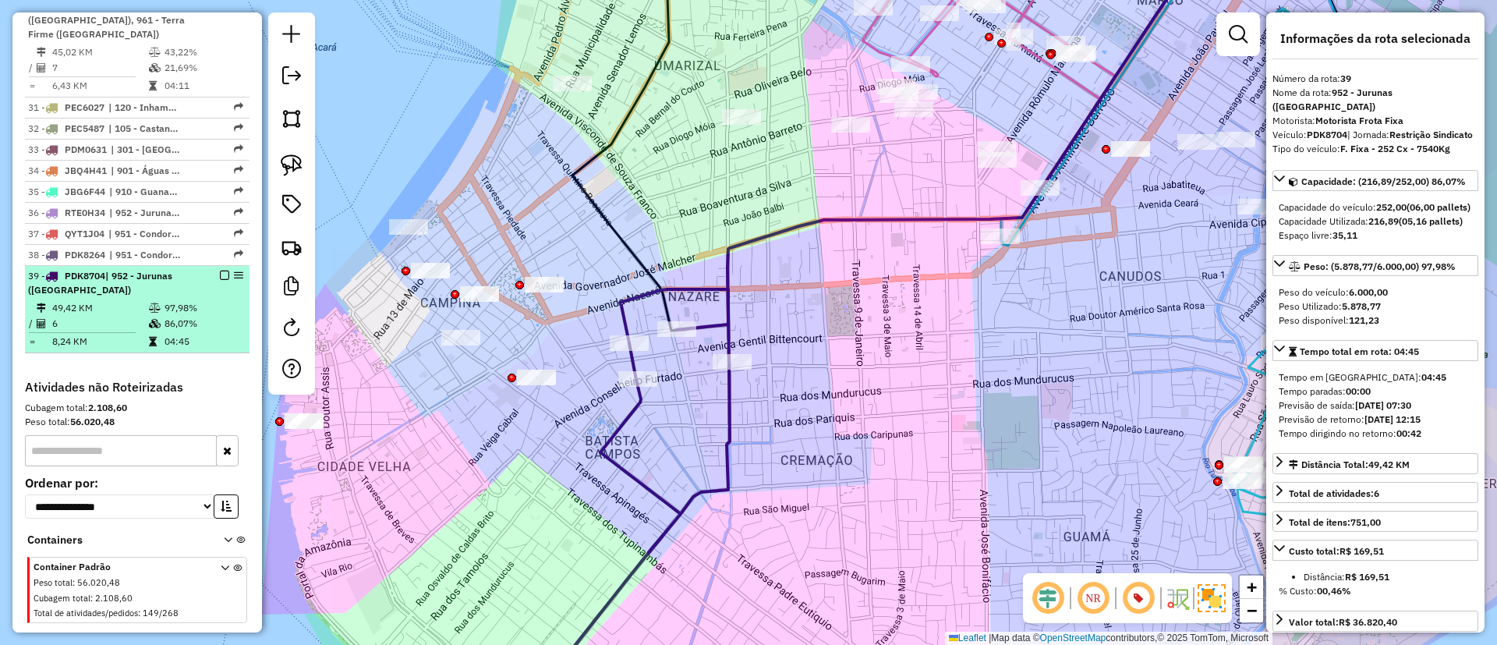
click at [221, 271] on em at bounding box center [224, 275] width 9 height 9
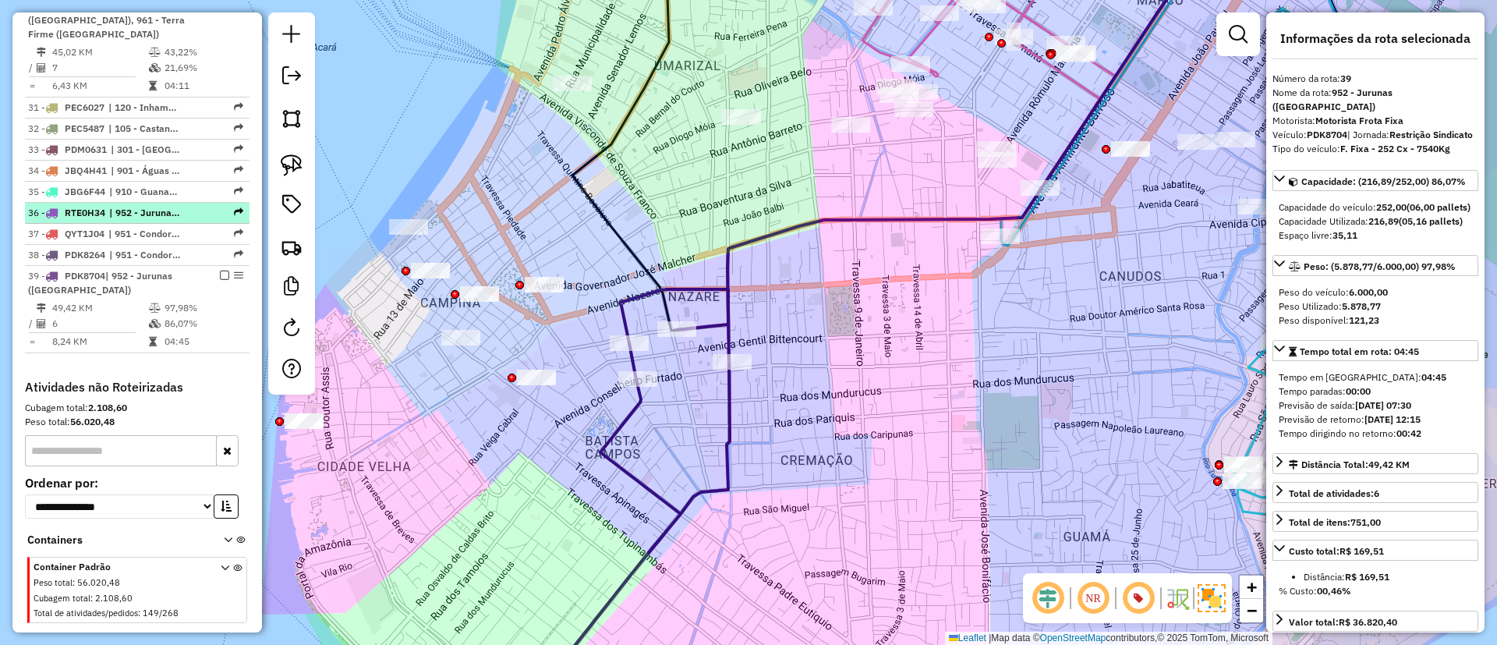
scroll to position [2484, 0]
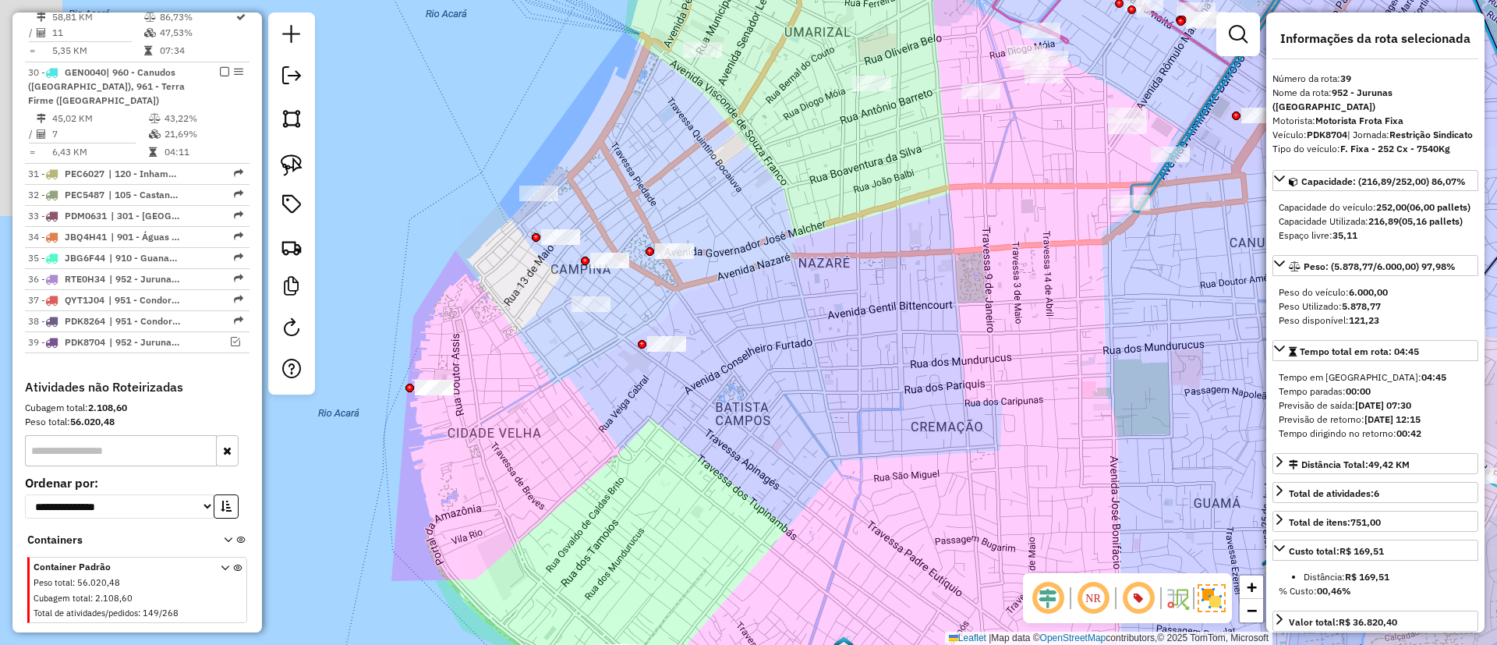
drag, startPoint x: 712, startPoint y: 423, endPoint x: 753, endPoint y: 413, distance: 42.6
click at [753, 413] on div "Janela de atendimento Grade de atendimento Capacidade Transportadoras Veículos …" at bounding box center [748, 322] width 1497 height 645
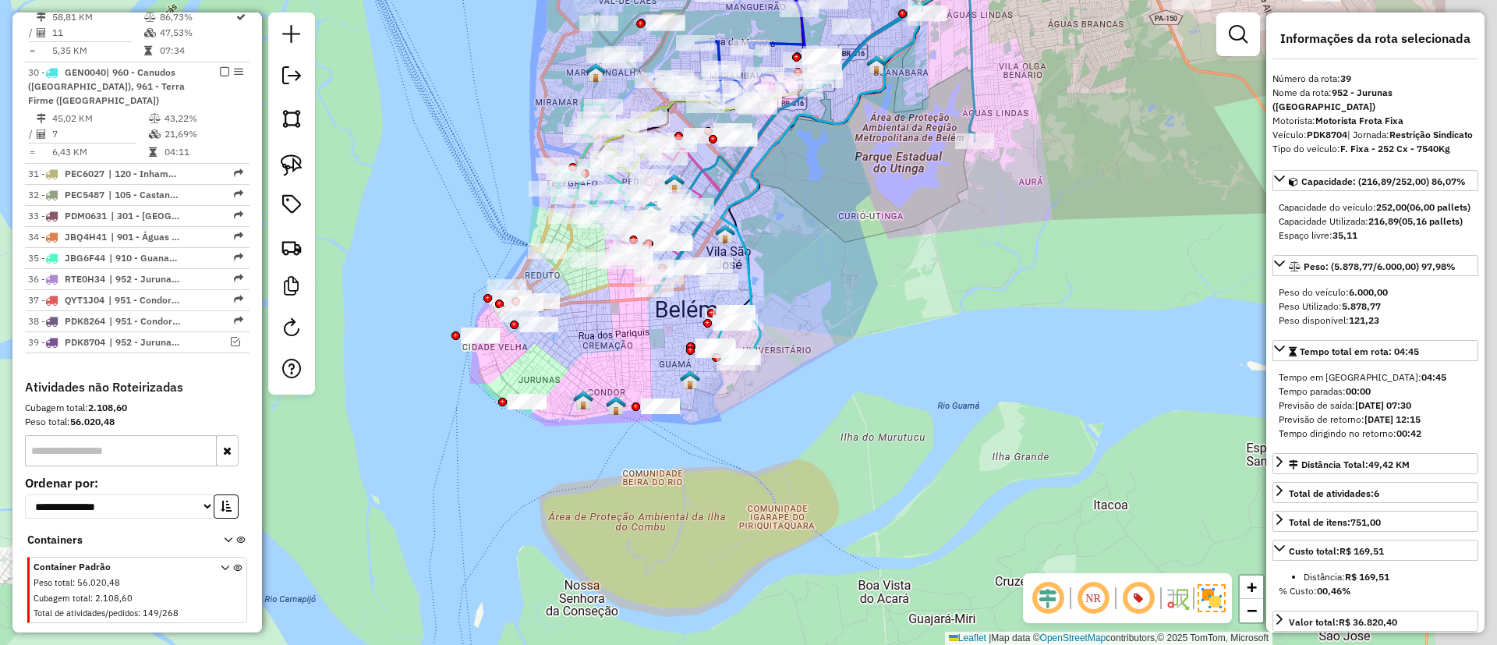
drag, startPoint x: 634, startPoint y: 370, endPoint x: 592, endPoint y: 352, distance: 45.5
click at [592, 352] on div "Janela de atendimento Grade de atendimento Capacidade Transportadoras Veículos …" at bounding box center [748, 322] width 1497 height 645
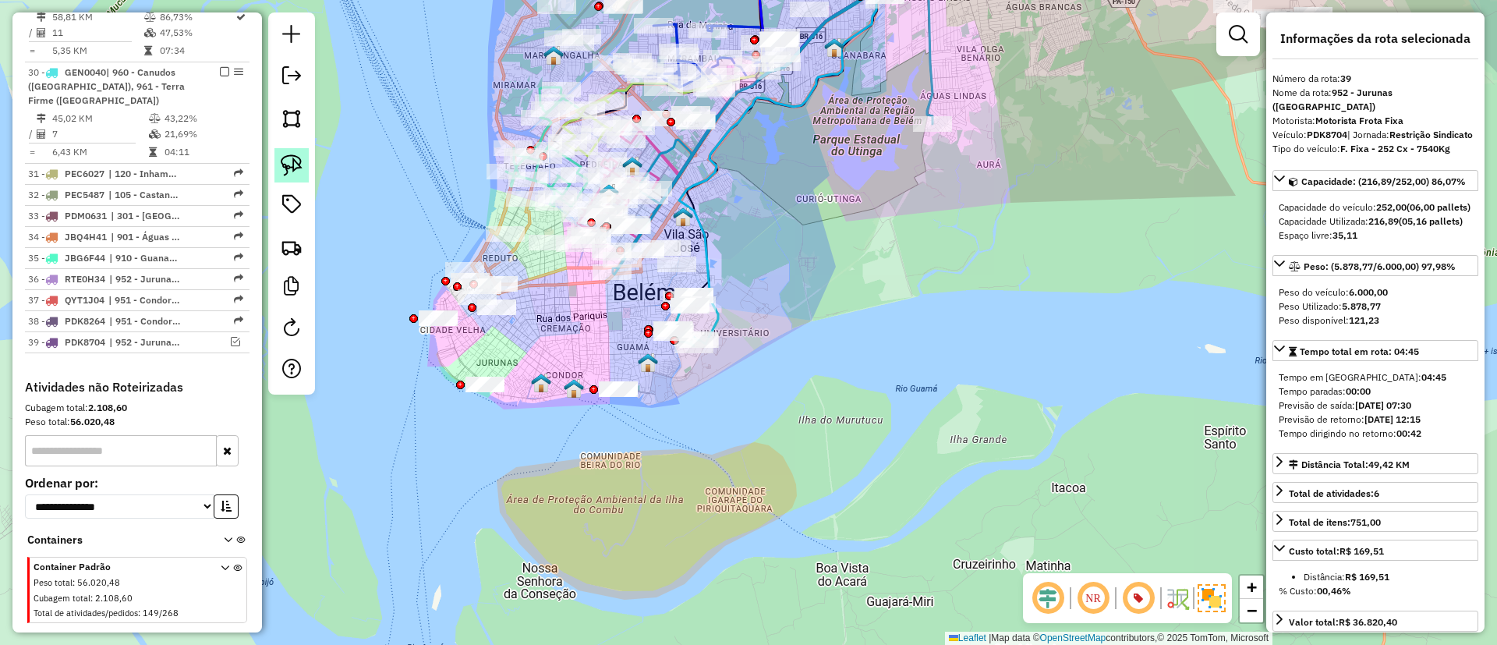
click at [291, 168] on img at bounding box center [292, 165] width 22 height 22
drag, startPoint x: 439, startPoint y: 384, endPoint x: 547, endPoint y: 436, distance: 120.0
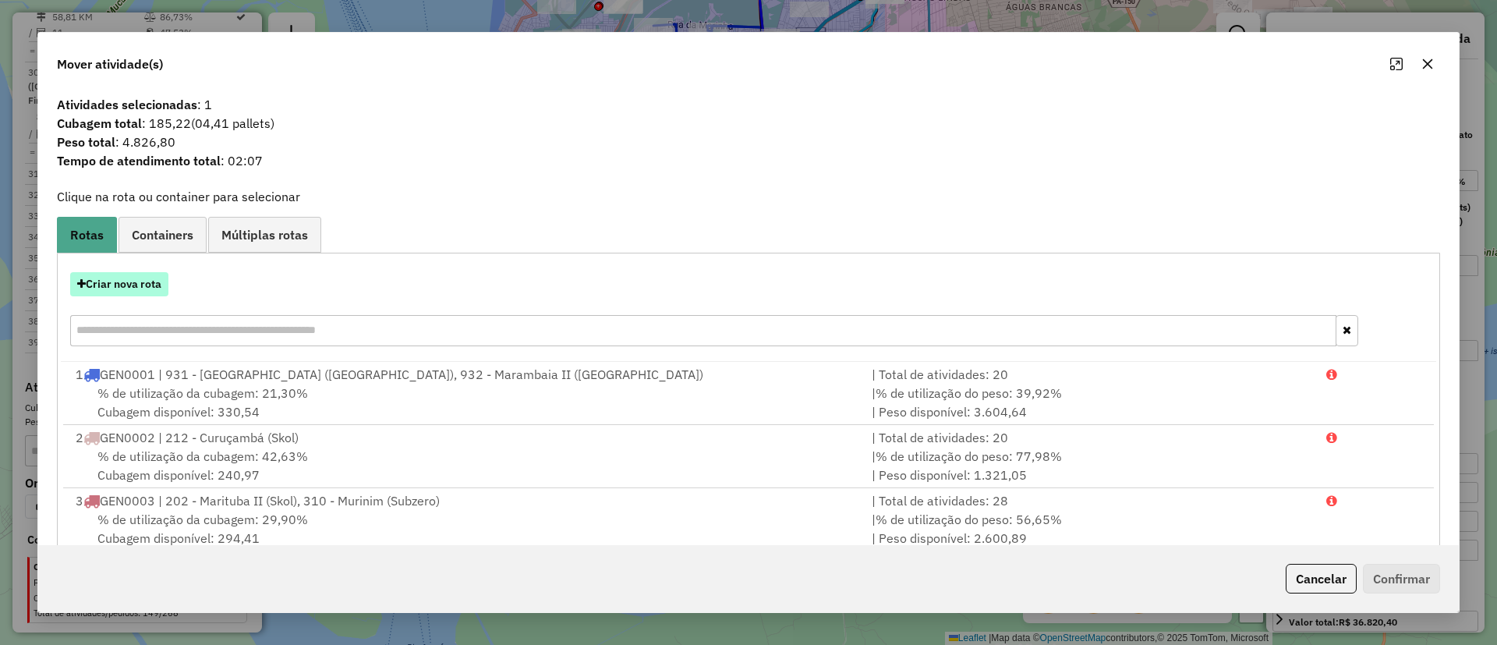
click at [122, 279] on button "Criar nova rota" at bounding box center [119, 284] width 98 height 24
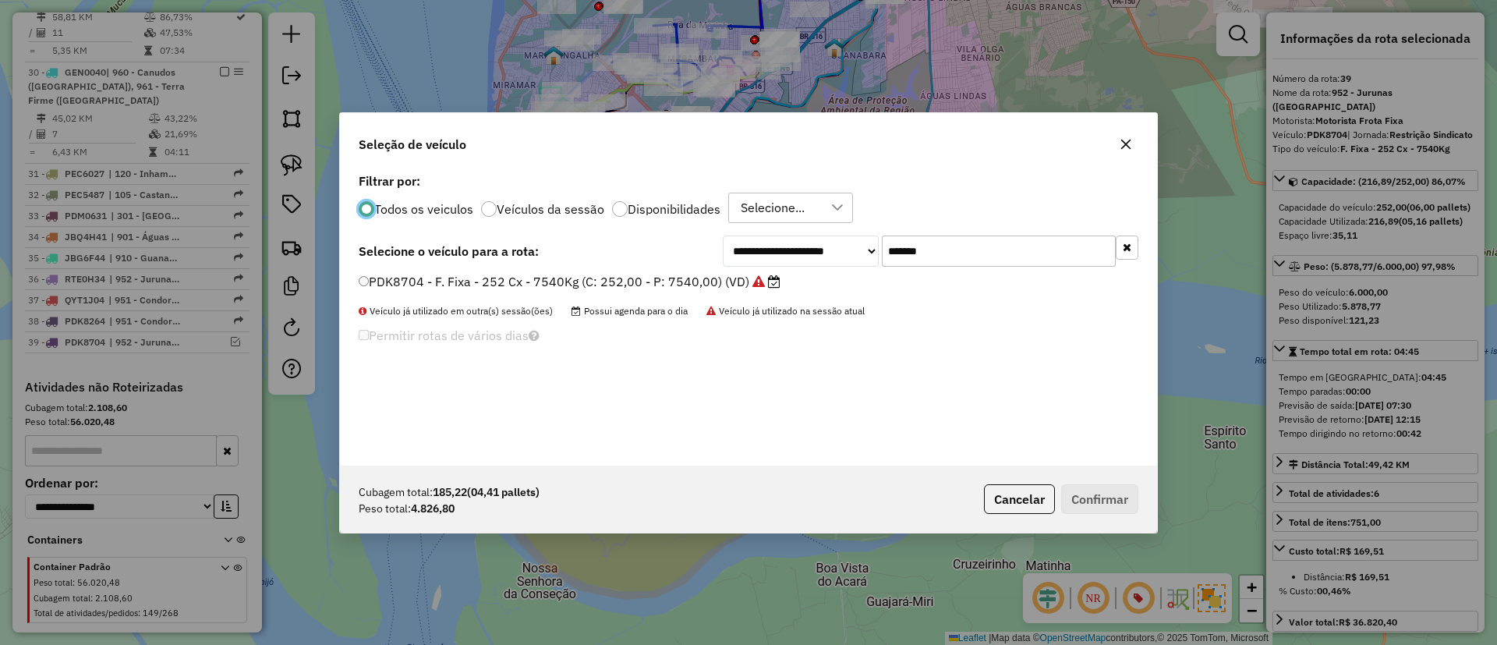
scroll to position [9, 5]
drag, startPoint x: 873, startPoint y: 255, endPoint x: 750, endPoint y: 261, distance: 122.6
click at [757, 259] on div "**********" at bounding box center [931, 250] width 416 height 31
paste input "text"
type input "*******"
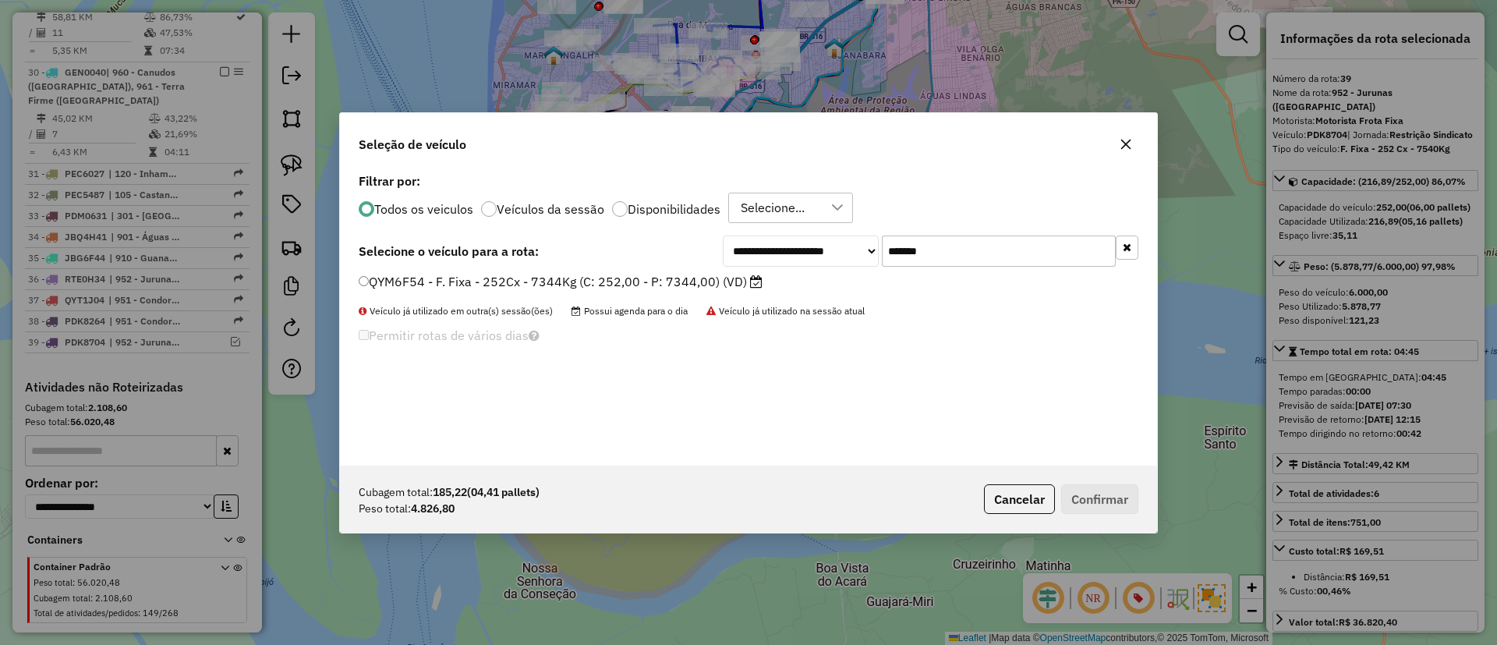
click at [676, 277] on label "QYM6F54 - F. Fixa - 252Cx - 7344Kg (C: 252,00 - P: 7344,00) (VD)" at bounding box center [561, 281] width 404 height 19
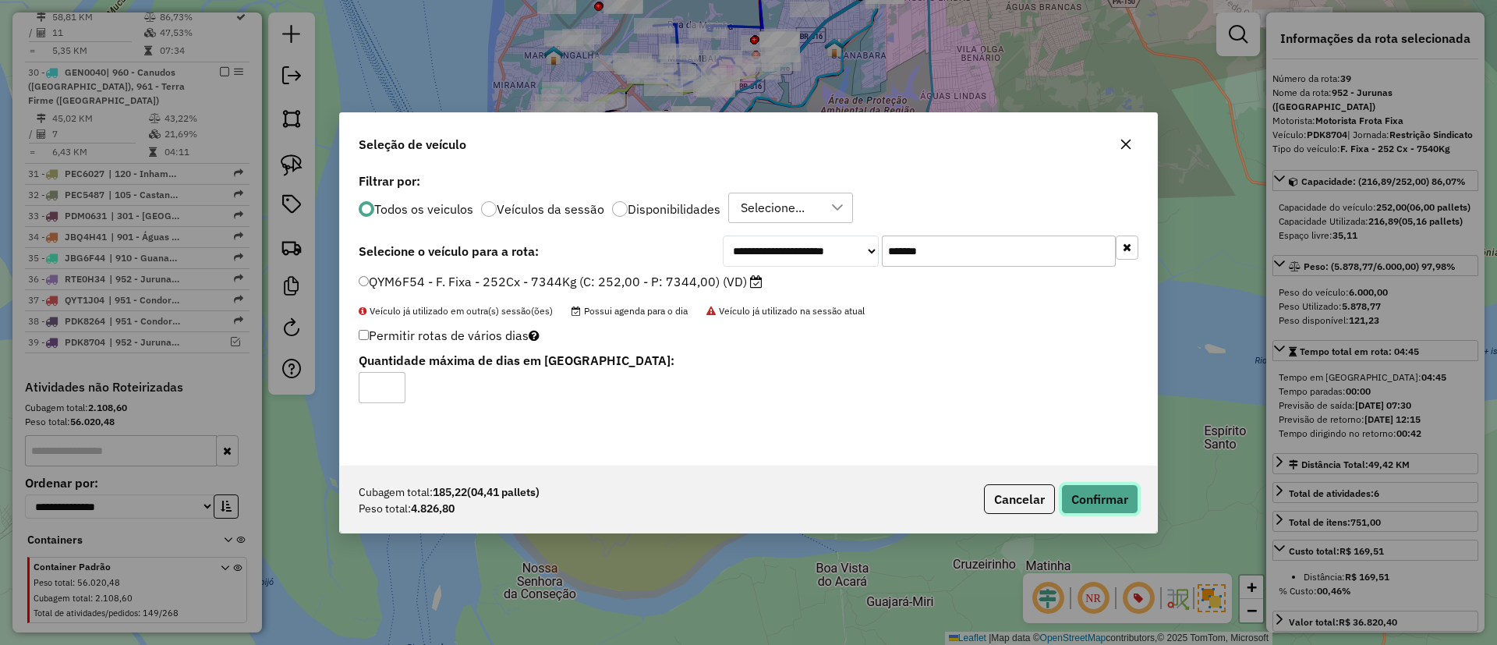
click at [1114, 495] on button "Confirmar" at bounding box center [1099, 499] width 77 height 30
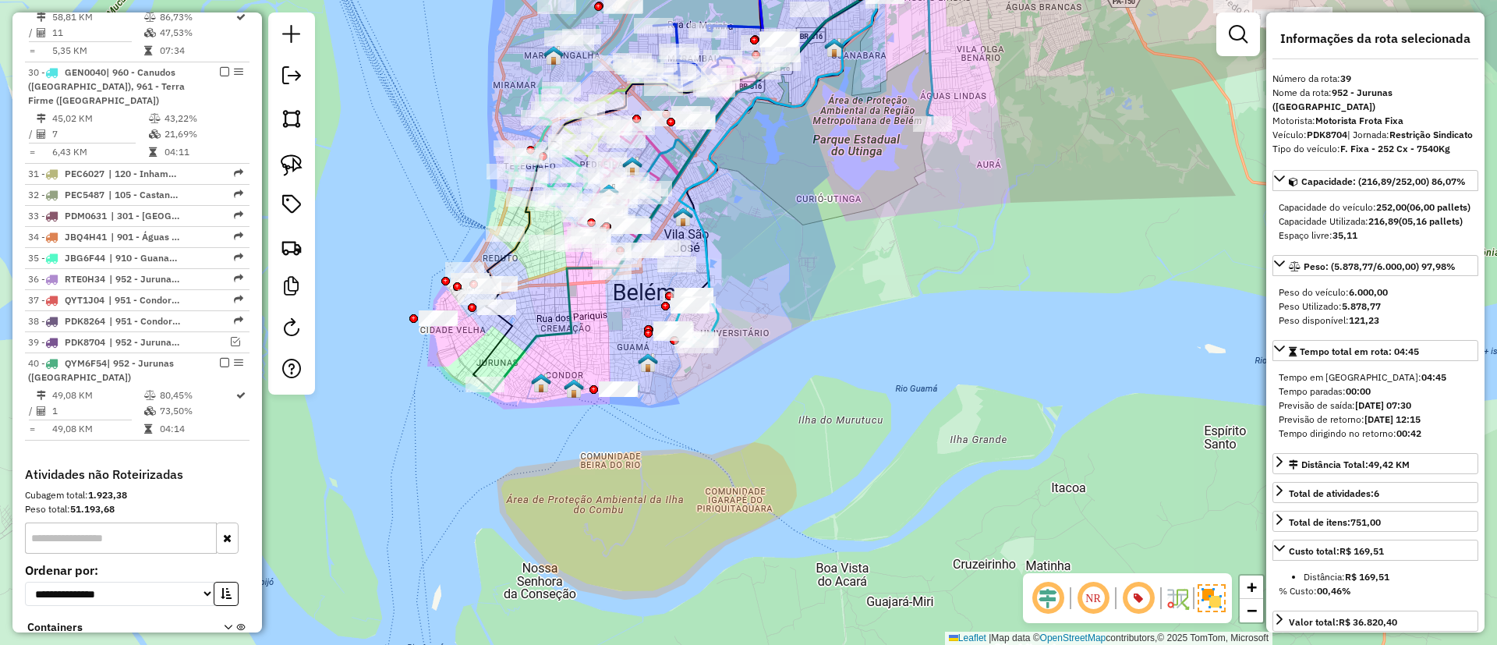
scroll to position [2572, 0]
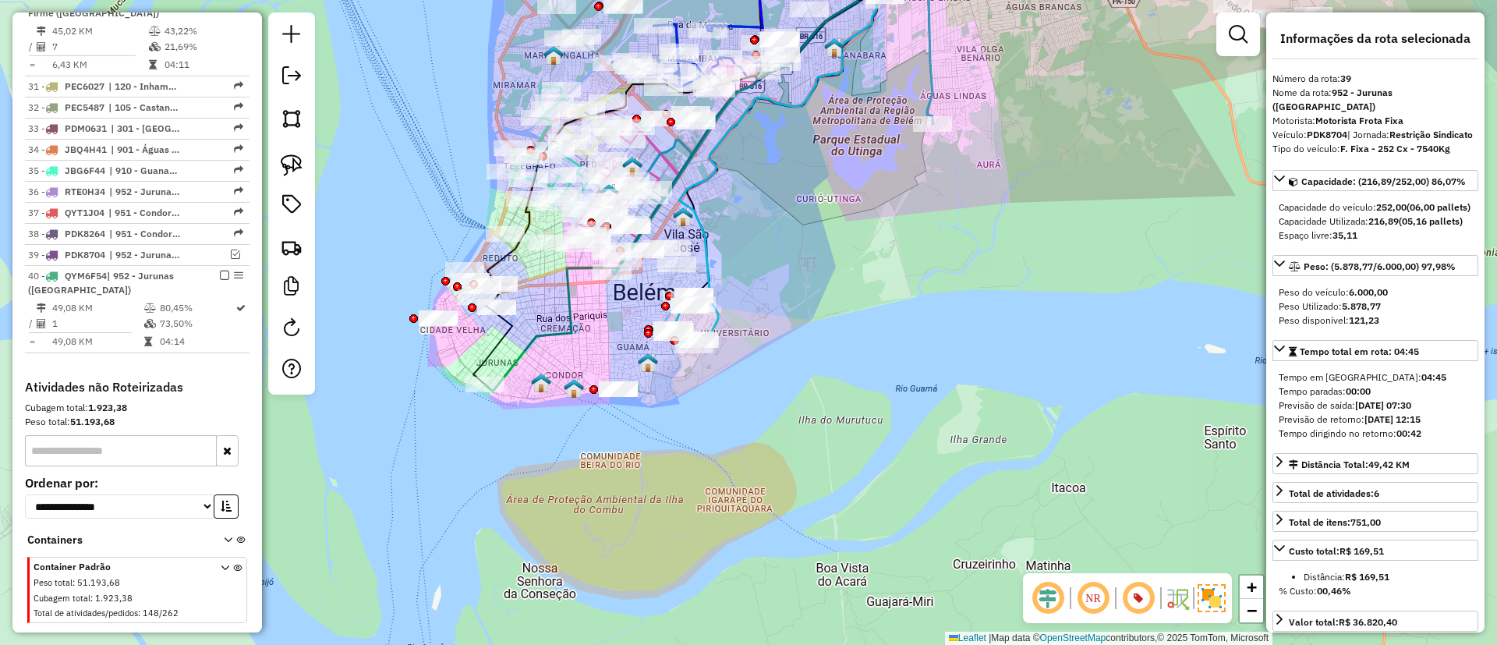
click at [515, 354] on icon at bounding box center [814, 163] width 659 height 456
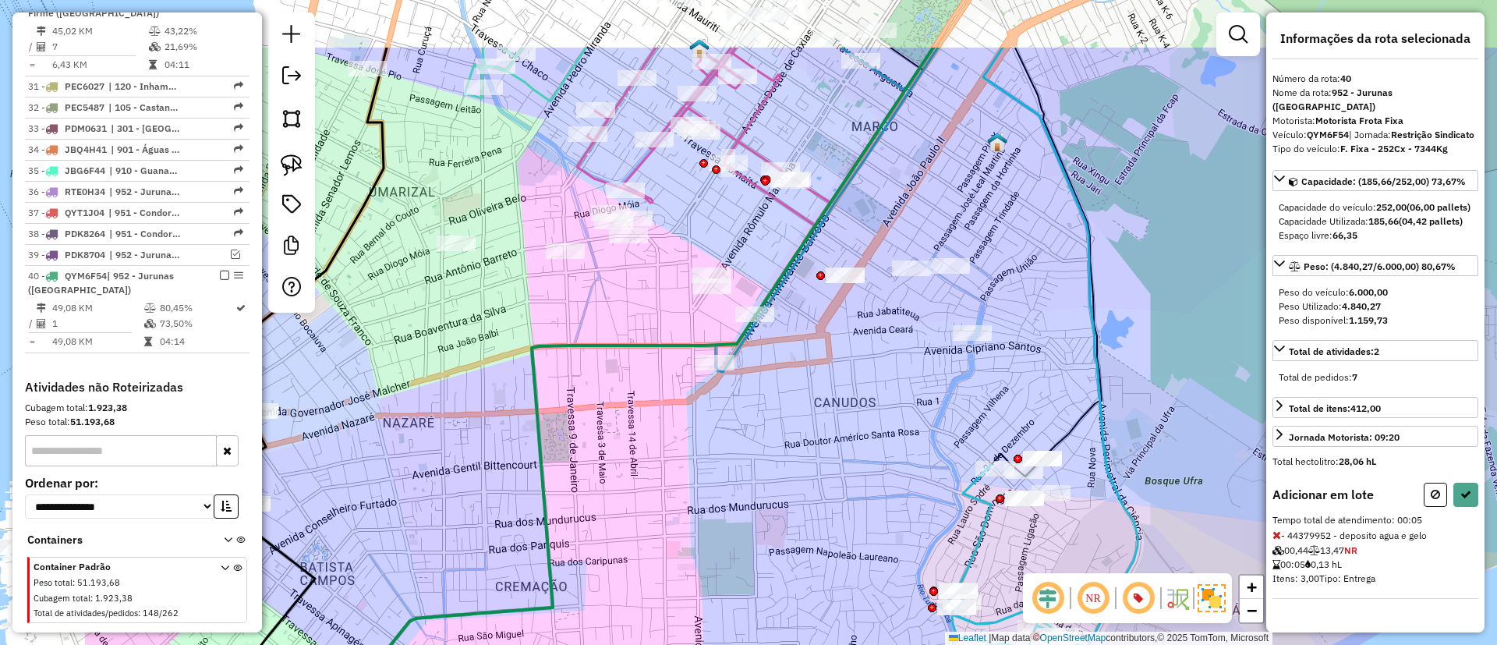
drag, startPoint x: 565, startPoint y: 331, endPoint x: 775, endPoint y: 452, distance: 242.1
click at [775, 452] on div "Janela de atendimento Grade de atendimento Capacidade Transportadoras Veículos …" at bounding box center [748, 322] width 1497 height 645
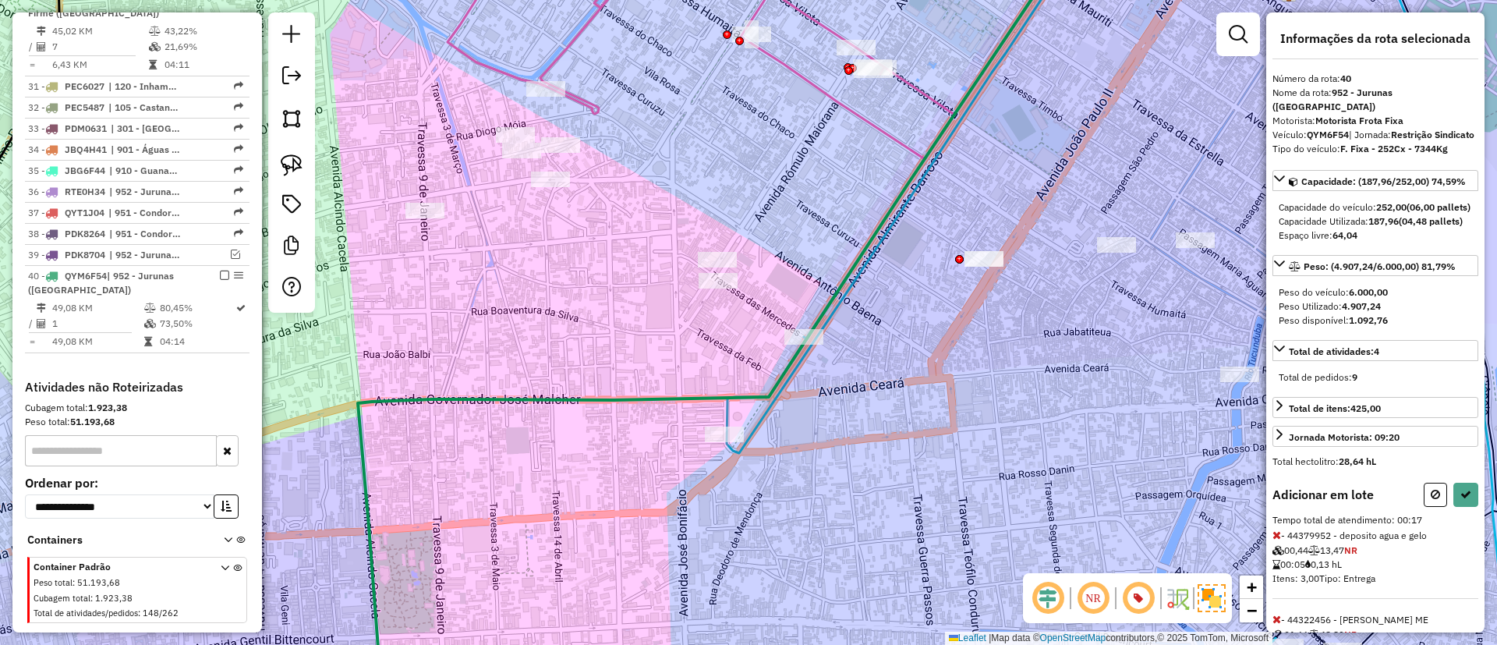
click at [719, 289] on div at bounding box center [718, 281] width 39 height 16
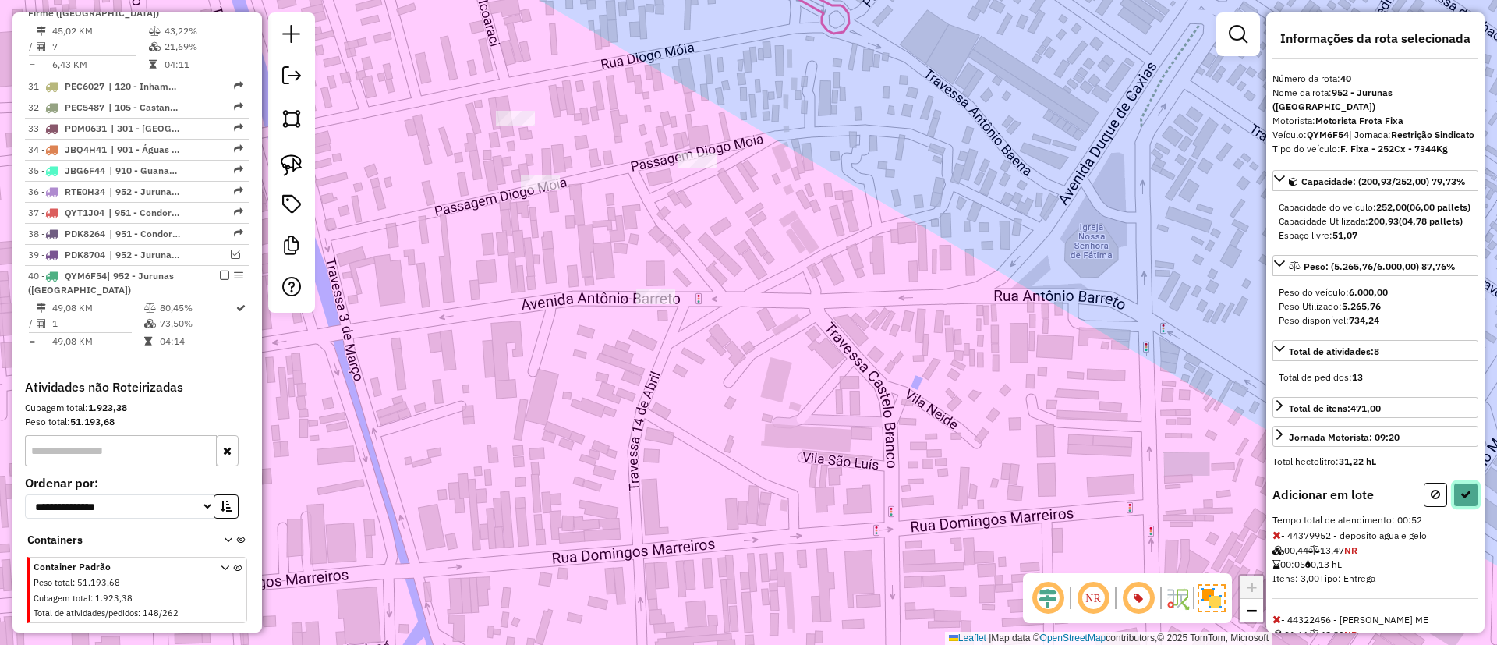
click at [1458, 507] on button at bounding box center [1465, 495] width 25 height 24
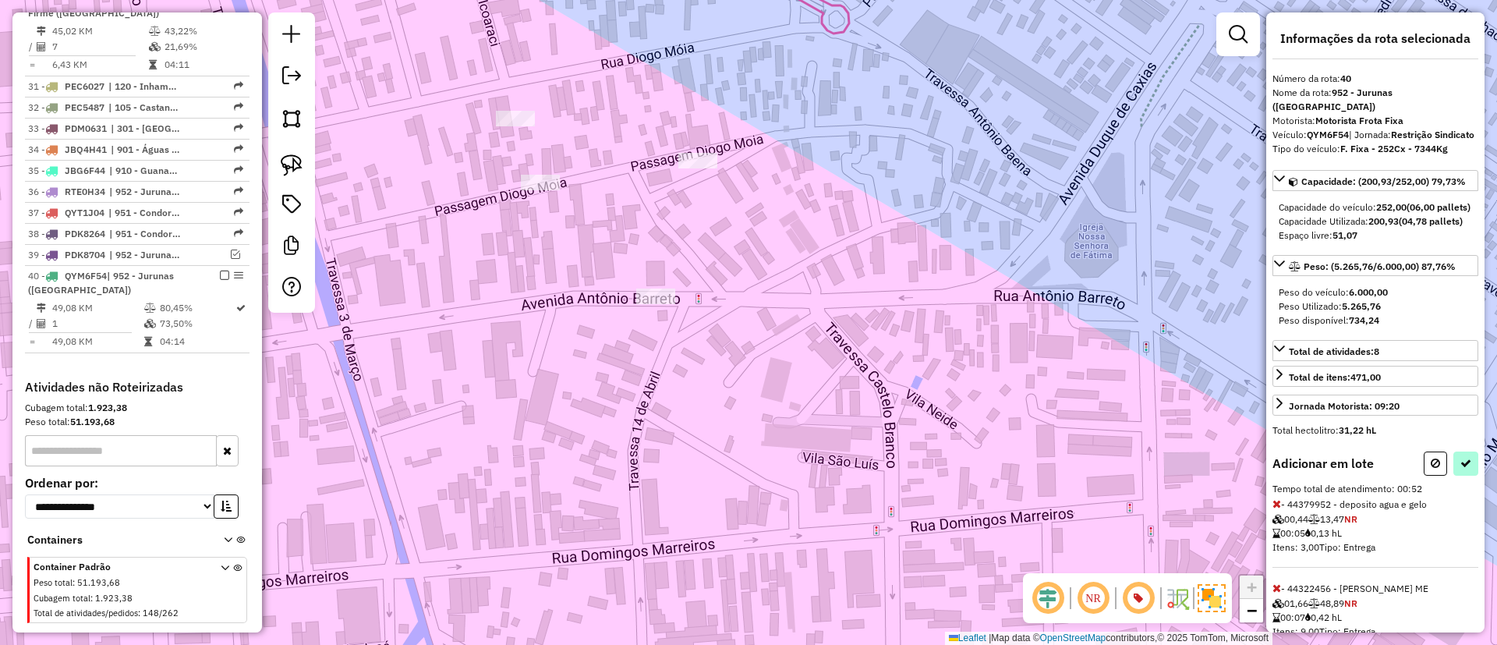
select select "**********"
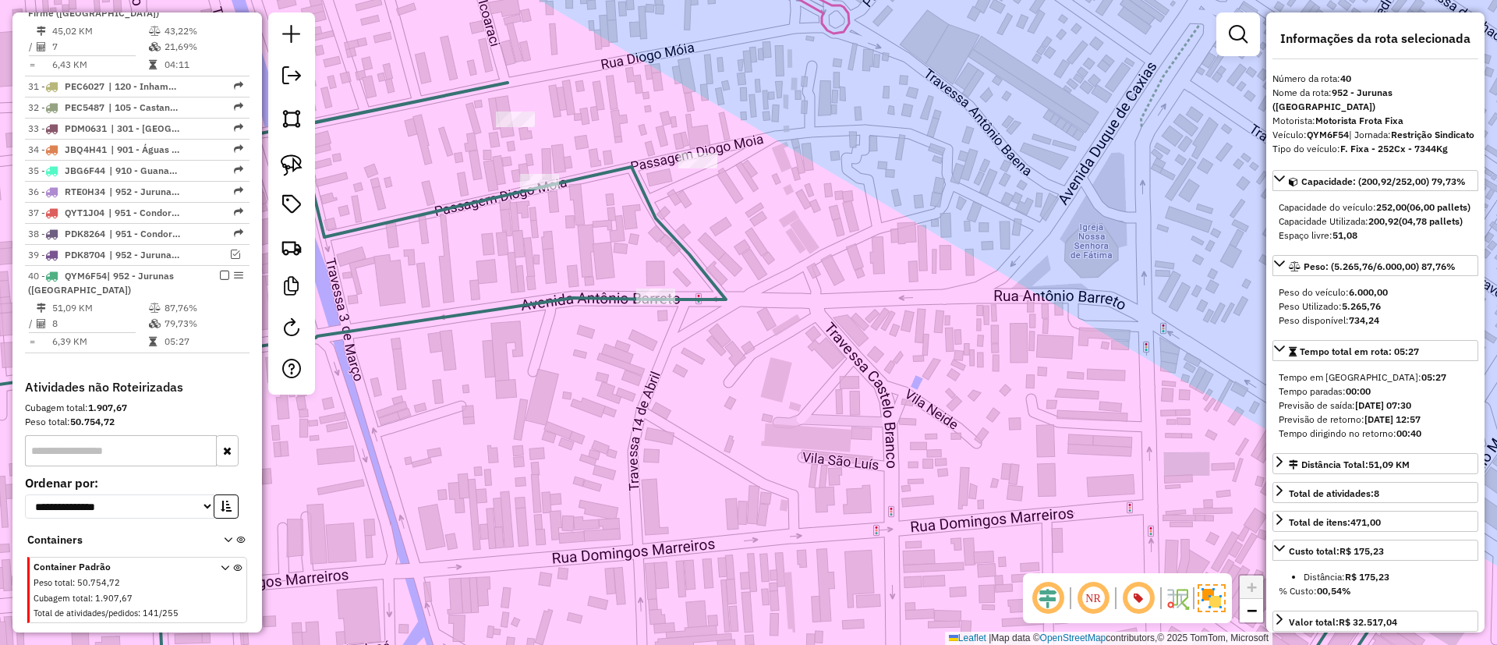
click at [671, 225] on icon at bounding box center [640, 396] width 1581 height 626
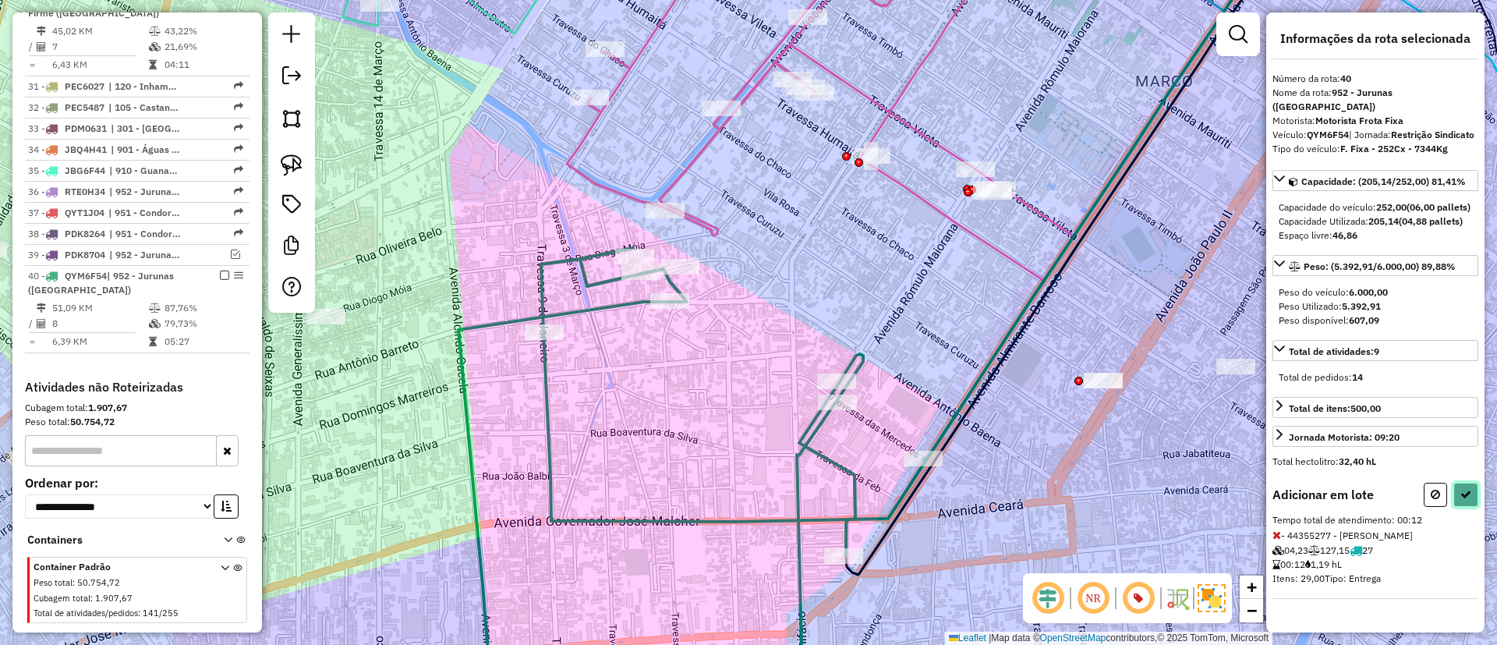
click at [1458, 507] on button at bounding box center [1465, 495] width 25 height 24
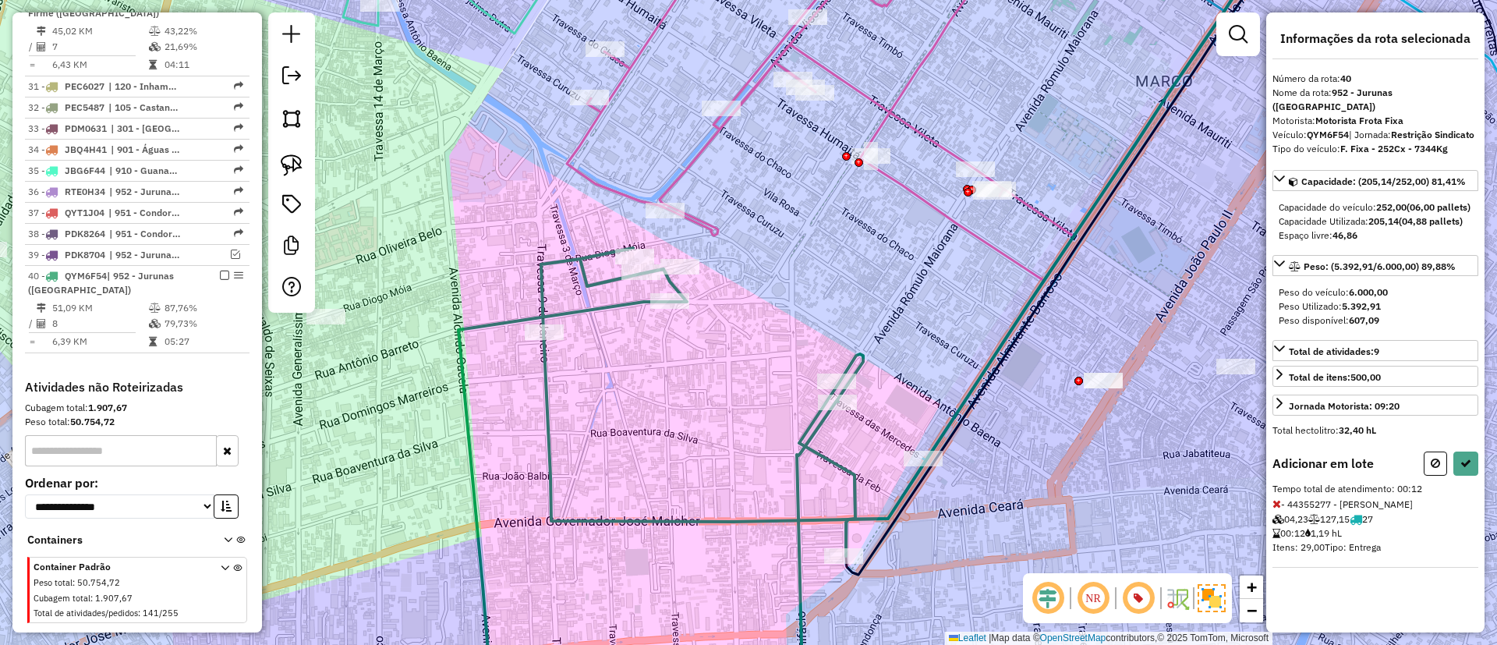
select select "**********"
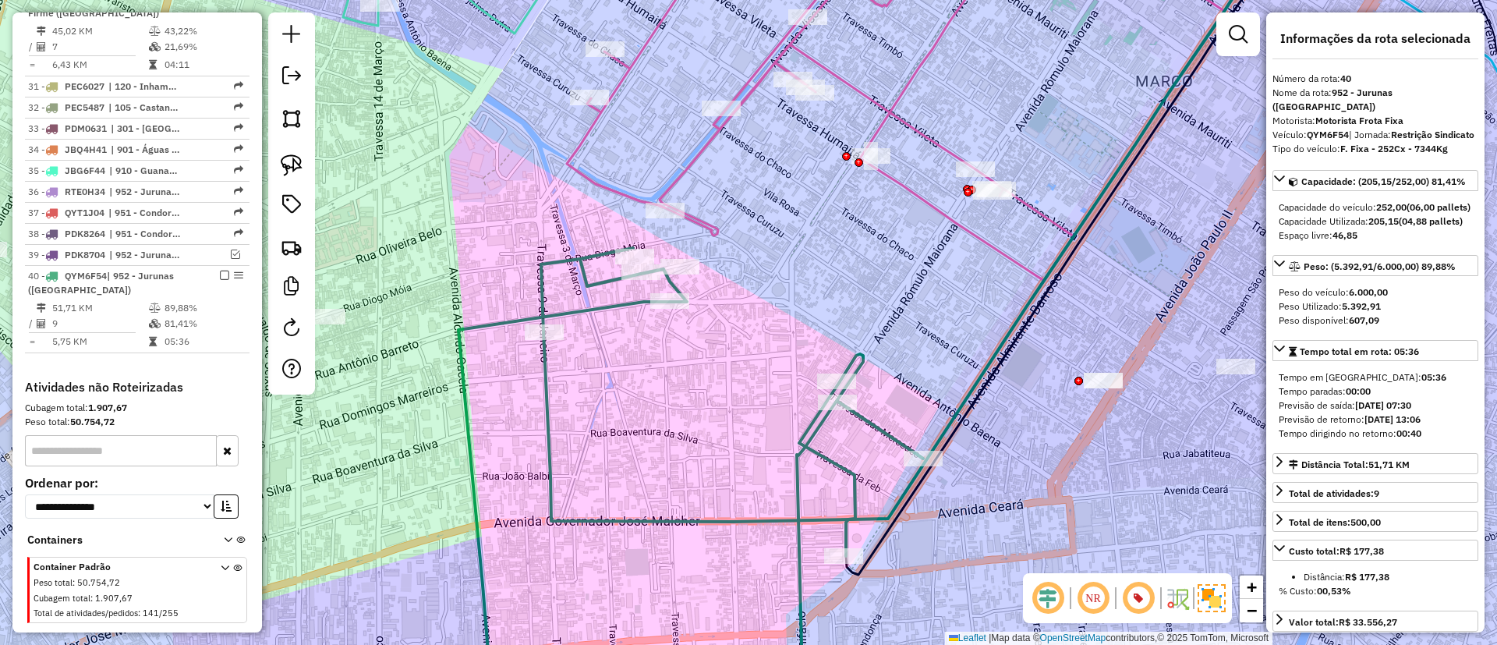
click at [807, 439] on icon at bounding box center [690, 478] width 465 height 461
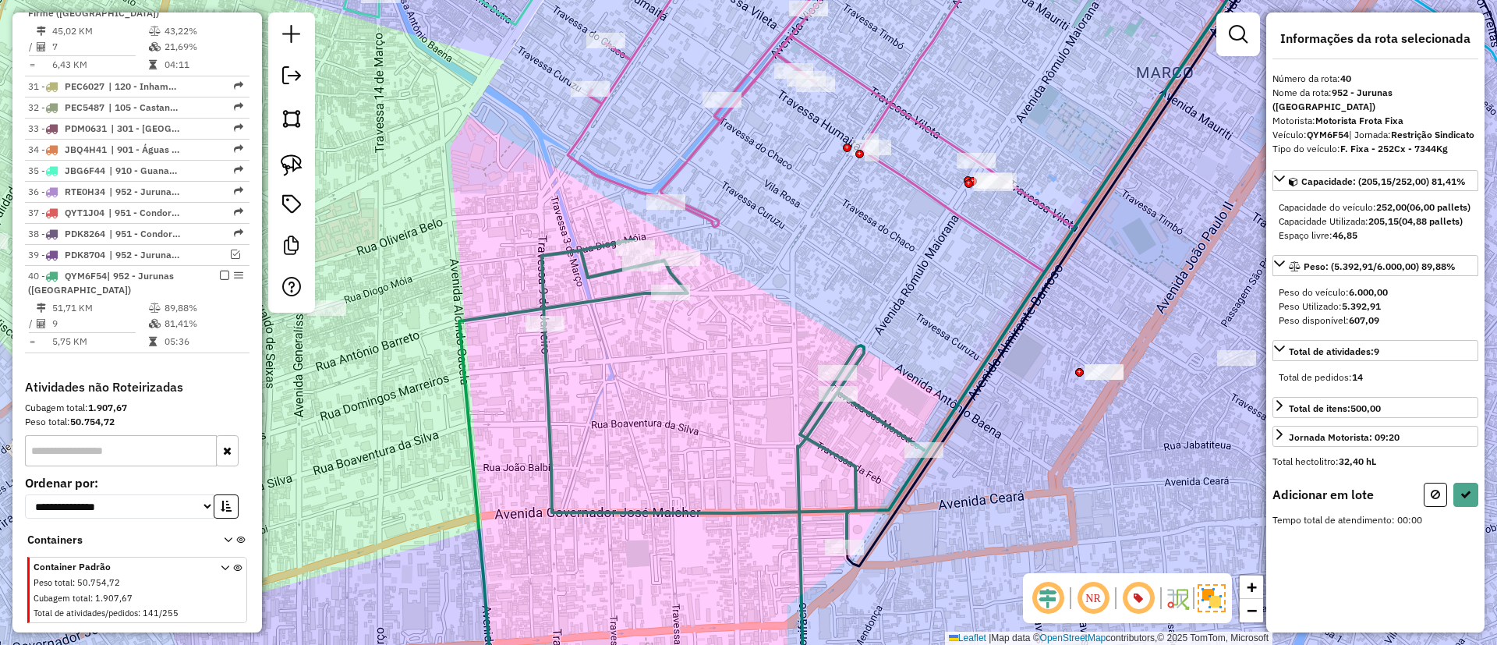
drag, startPoint x: 638, startPoint y: 476, endPoint x: 627, endPoint y: 69, distance: 407.9
click at [623, 86] on div "Janela de atendimento Grade de atendimento Capacidade Transportadoras Veículos …" at bounding box center [748, 322] width 1497 height 645
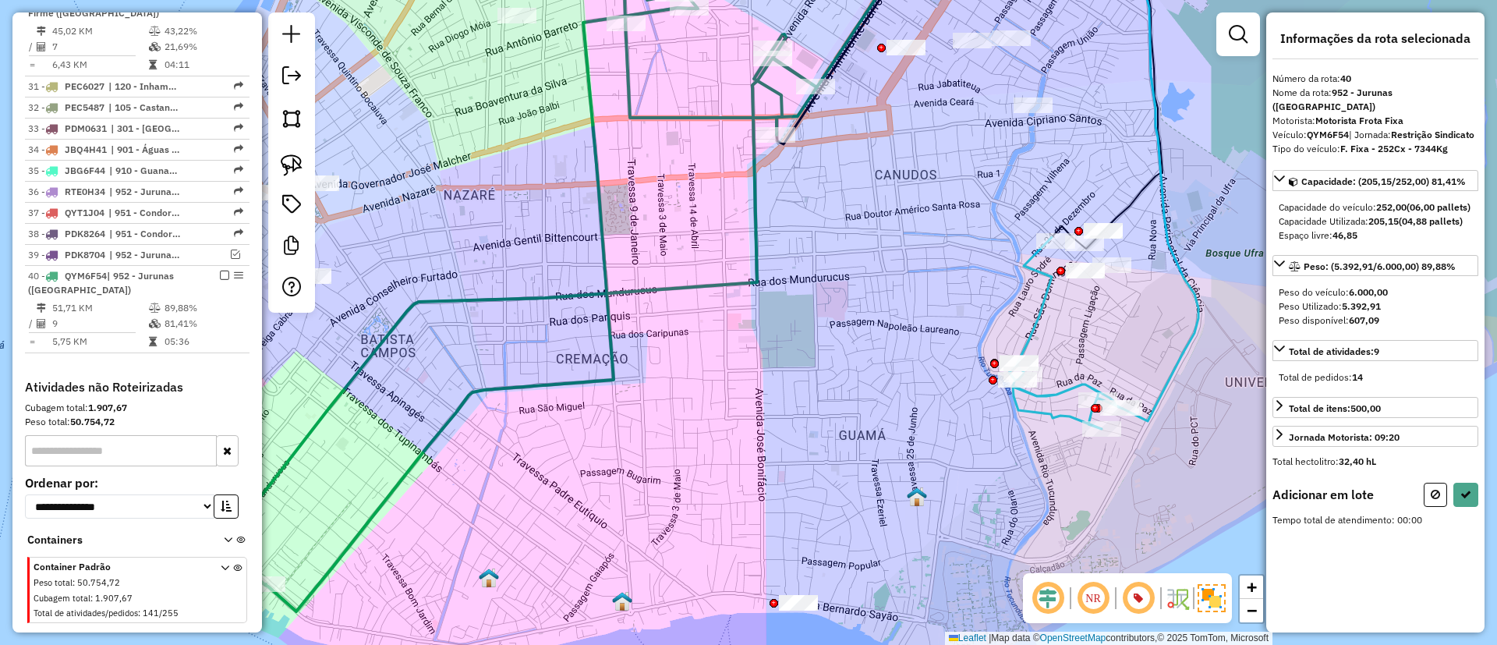
drag, startPoint x: 619, startPoint y: 235, endPoint x: 784, endPoint y: 425, distance: 250.9
click at [791, 434] on div "Janela de atendimento Grade de atendimento Capacidade Transportadoras Veículos …" at bounding box center [748, 322] width 1497 height 645
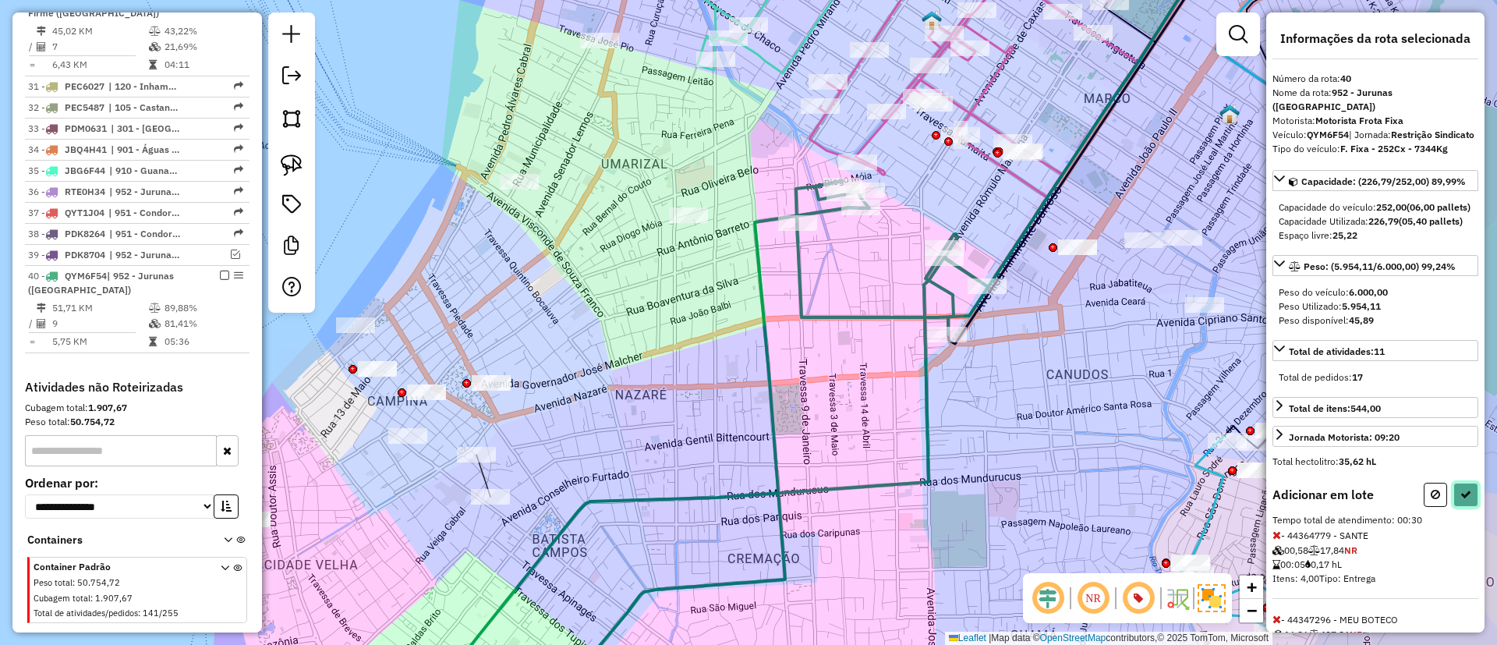
click at [1453, 507] on button at bounding box center [1465, 495] width 25 height 24
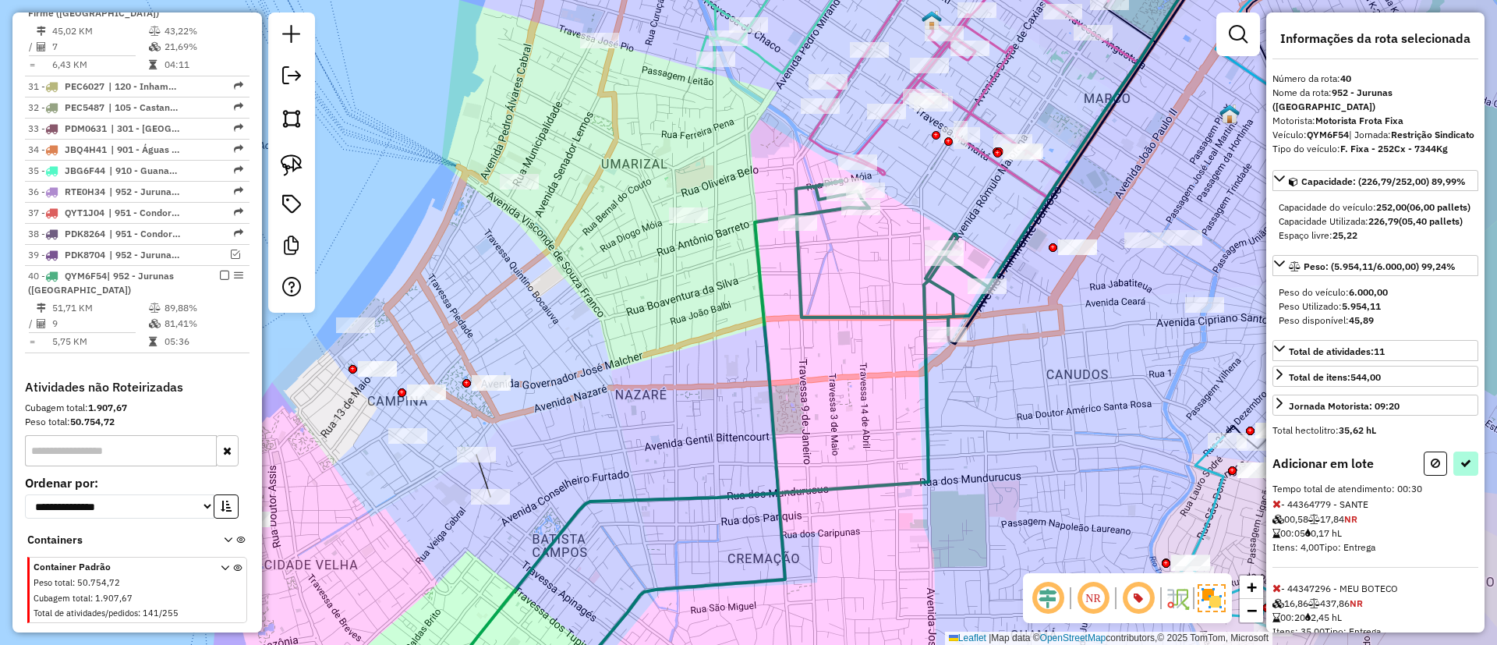
select select "**********"
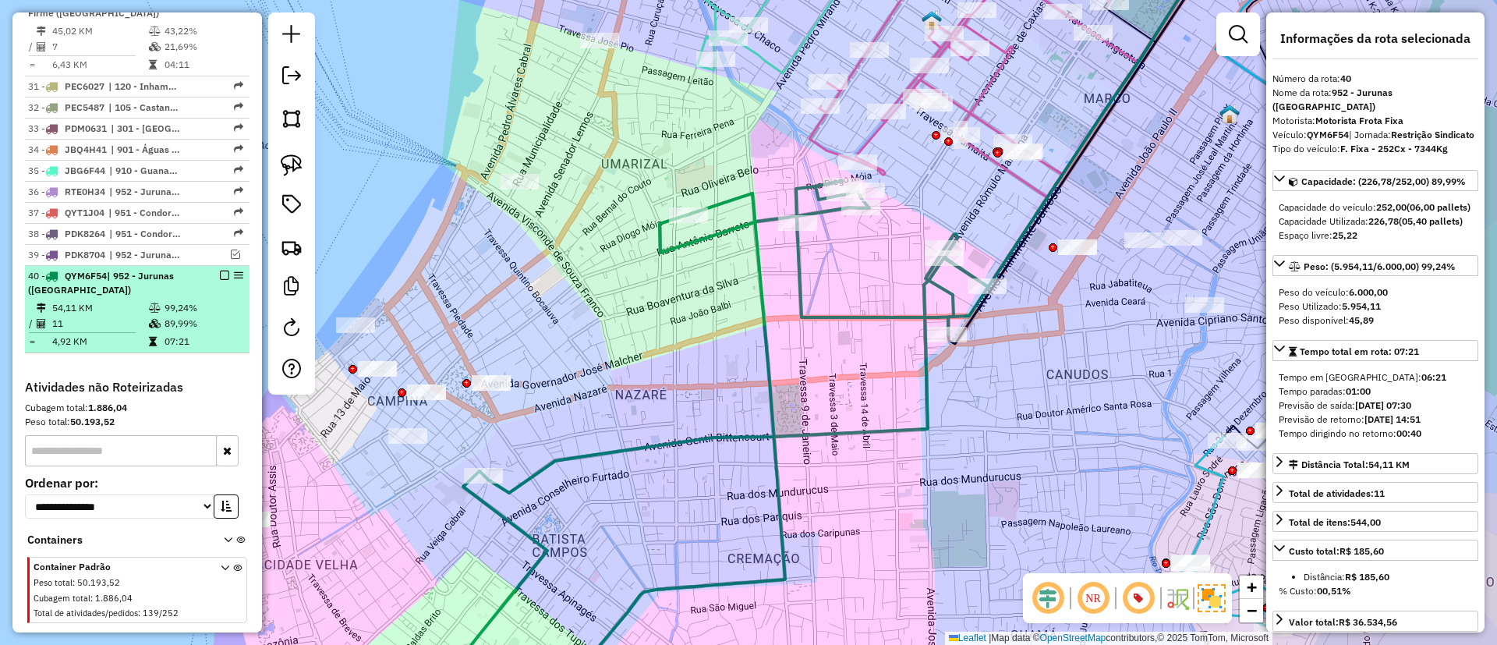
click at [220, 271] on em at bounding box center [224, 275] width 9 height 9
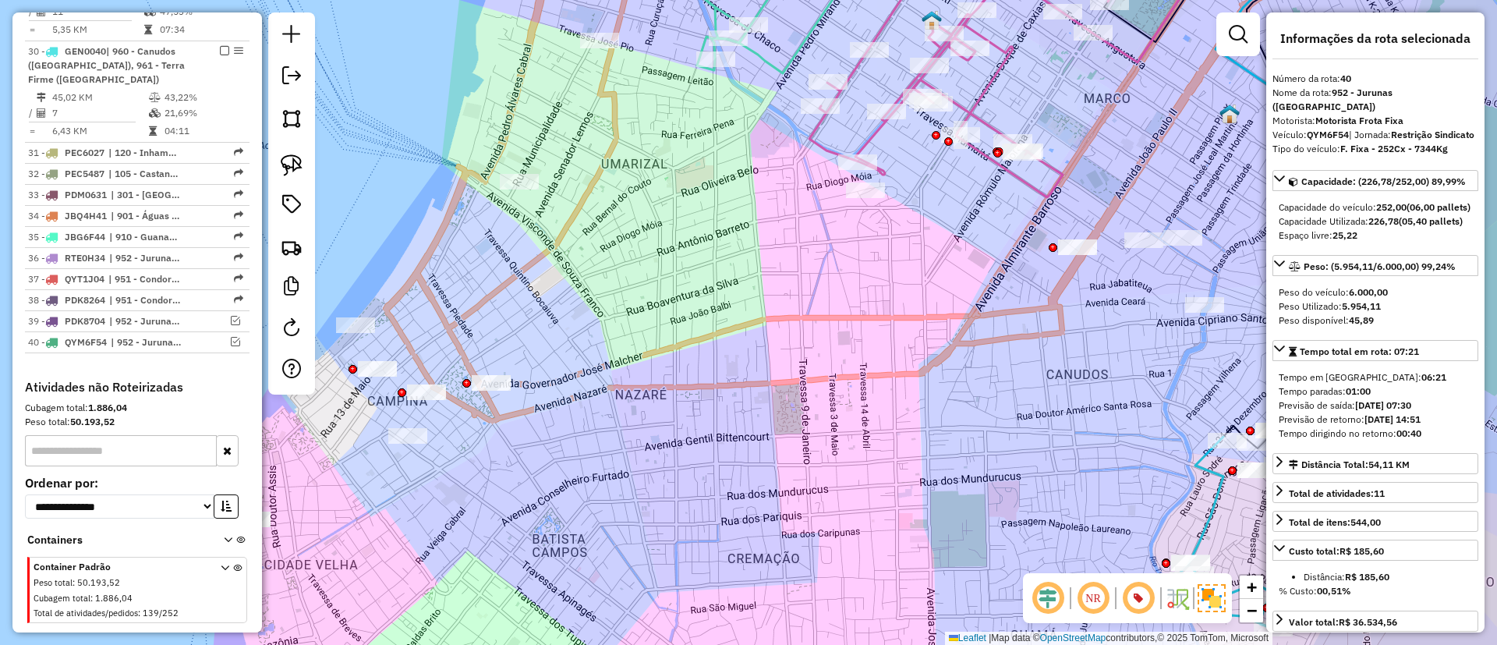
drag, startPoint x: 600, startPoint y: 468, endPoint x: 722, endPoint y: 352, distance: 168.8
click at [713, 356] on div "Janela de atendimento Grade de atendimento Capacidade Transportadoras Veículos …" at bounding box center [748, 322] width 1497 height 645
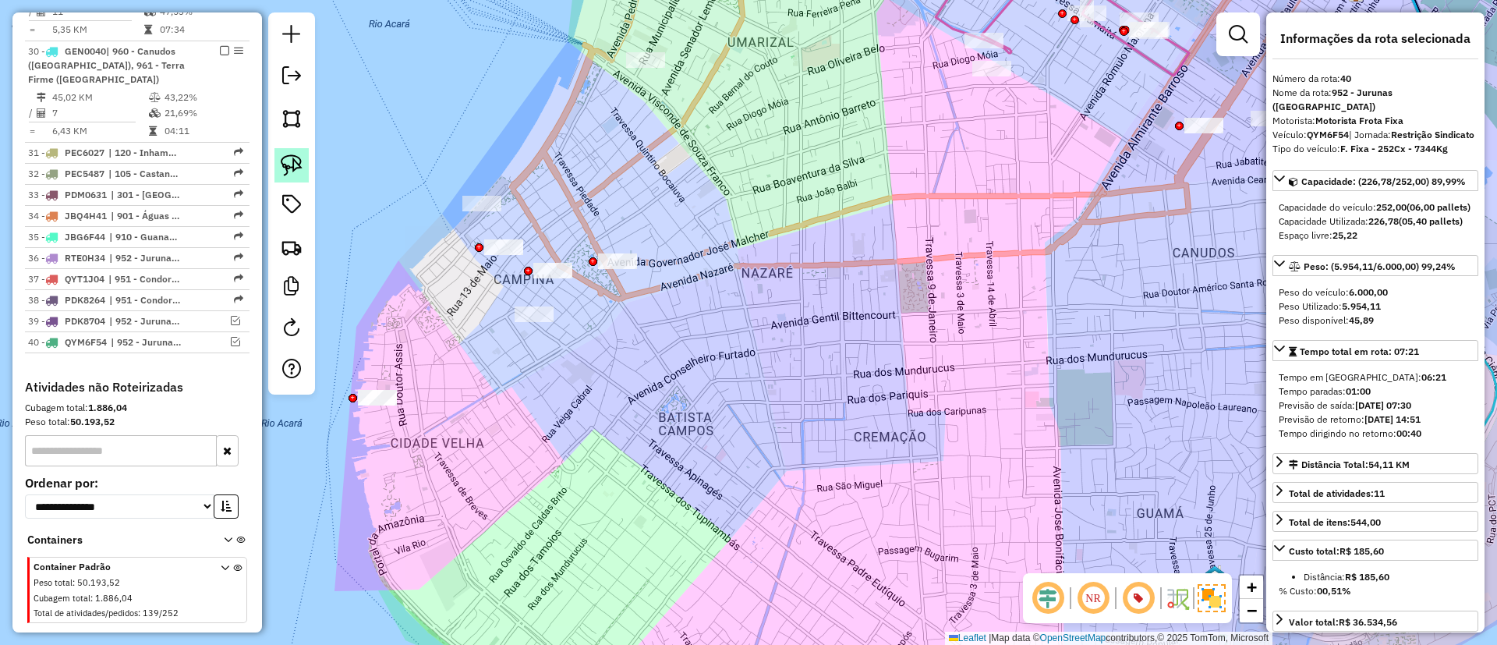
click at [296, 165] on img at bounding box center [292, 165] width 22 height 22
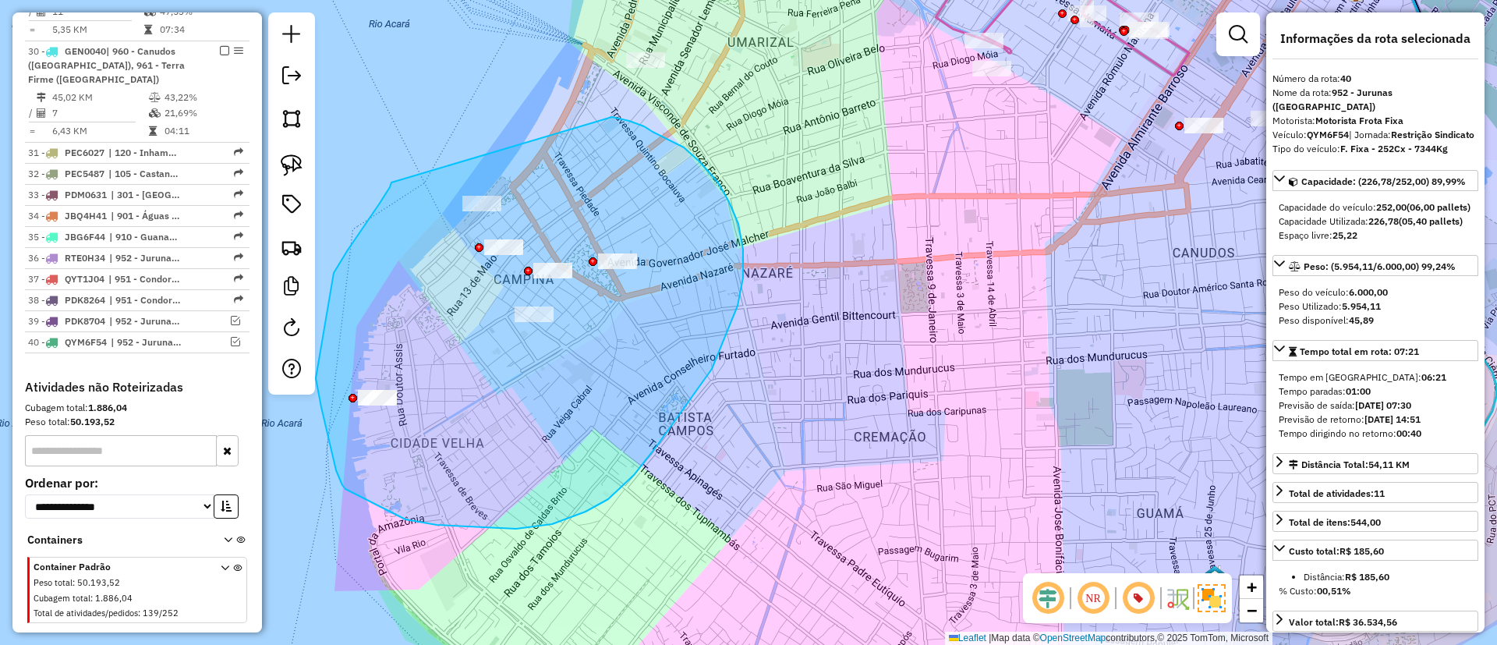
drag, startPoint x: 369, startPoint y: 219, endPoint x: 609, endPoint y: 116, distance: 261.3
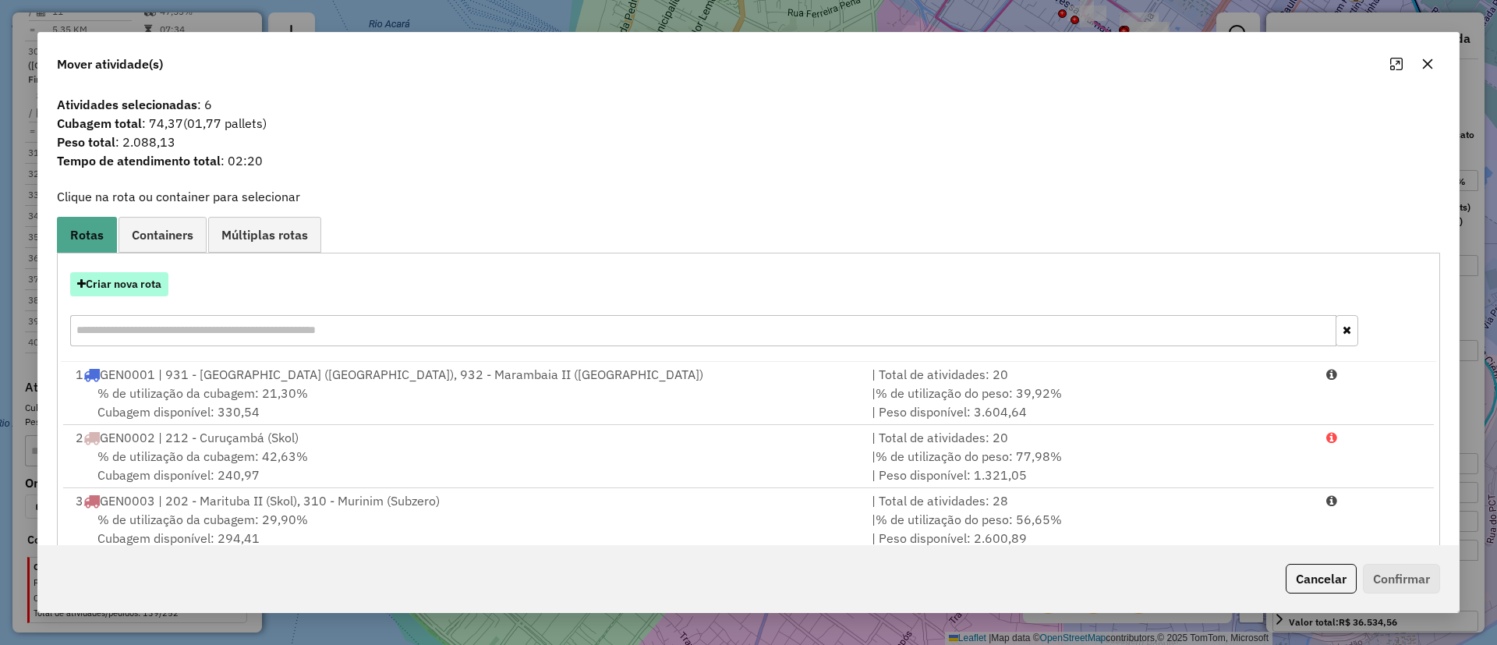
click at [112, 278] on button "Criar nova rota" at bounding box center [119, 284] width 98 height 24
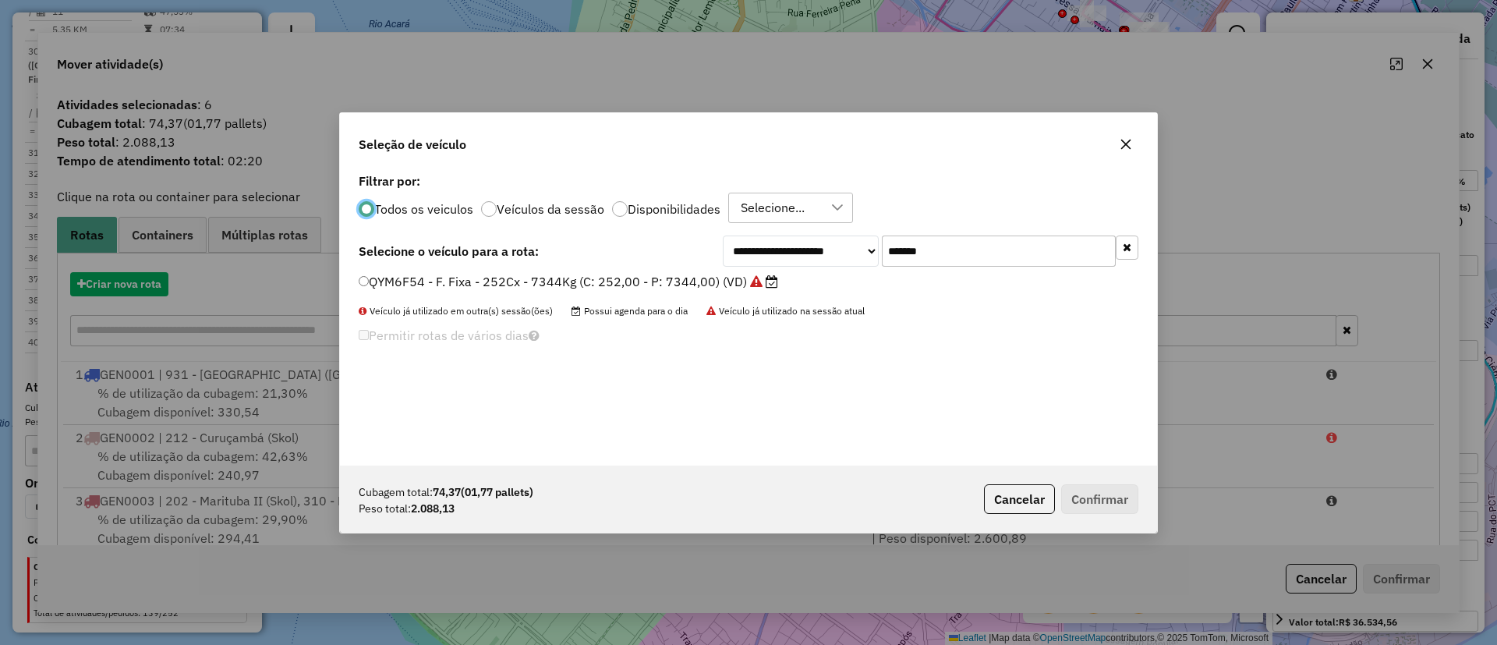
scroll to position [9, 5]
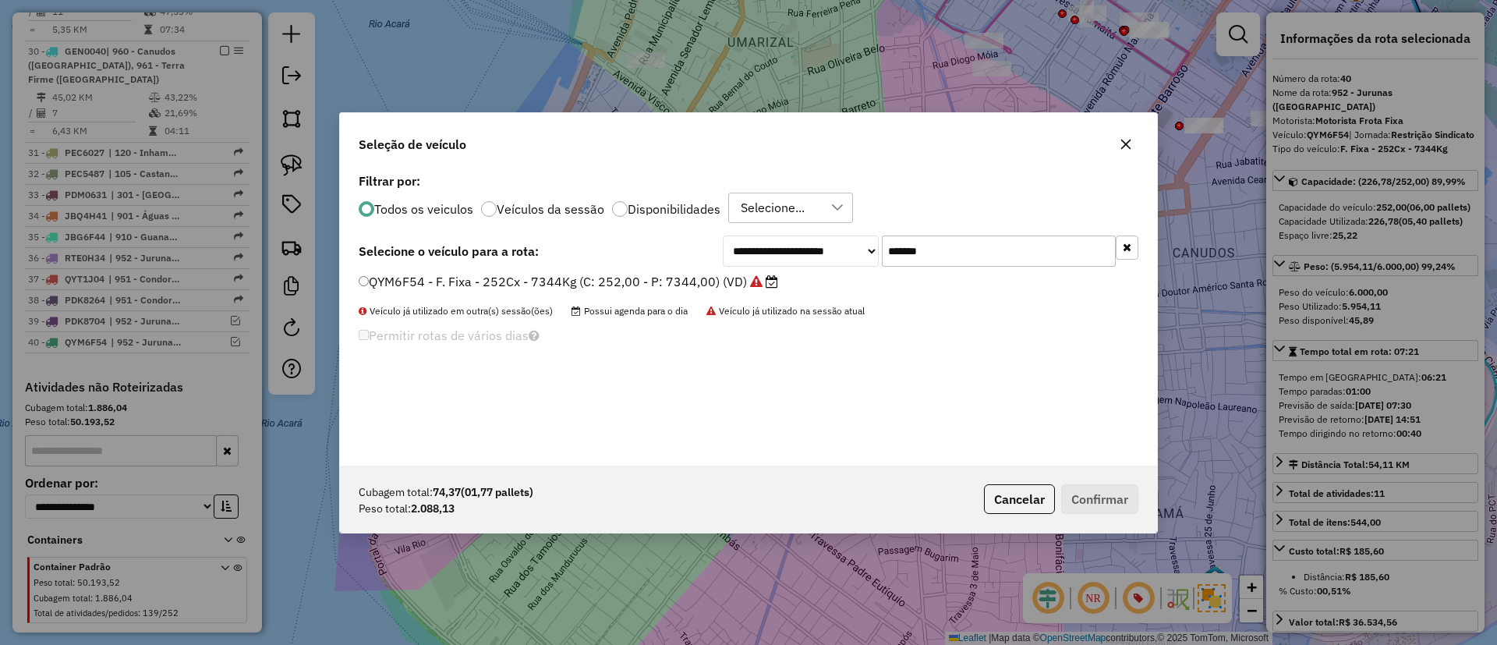
drag, startPoint x: 1006, startPoint y: 246, endPoint x: 744, endPoint y: 259, distance: 262.3
click at [791, 250] on div "**********" at bounding box center [931, 250] width 416 height 31
paste input "text"
type input "*******"
click at [706, 290] on label "PDL0634 - F. Fixa - 252 Cx - 7540Kg (C: 252,00 - P: 7540,00) (VD)" at bounding box center [561, 281] width 405 height 19
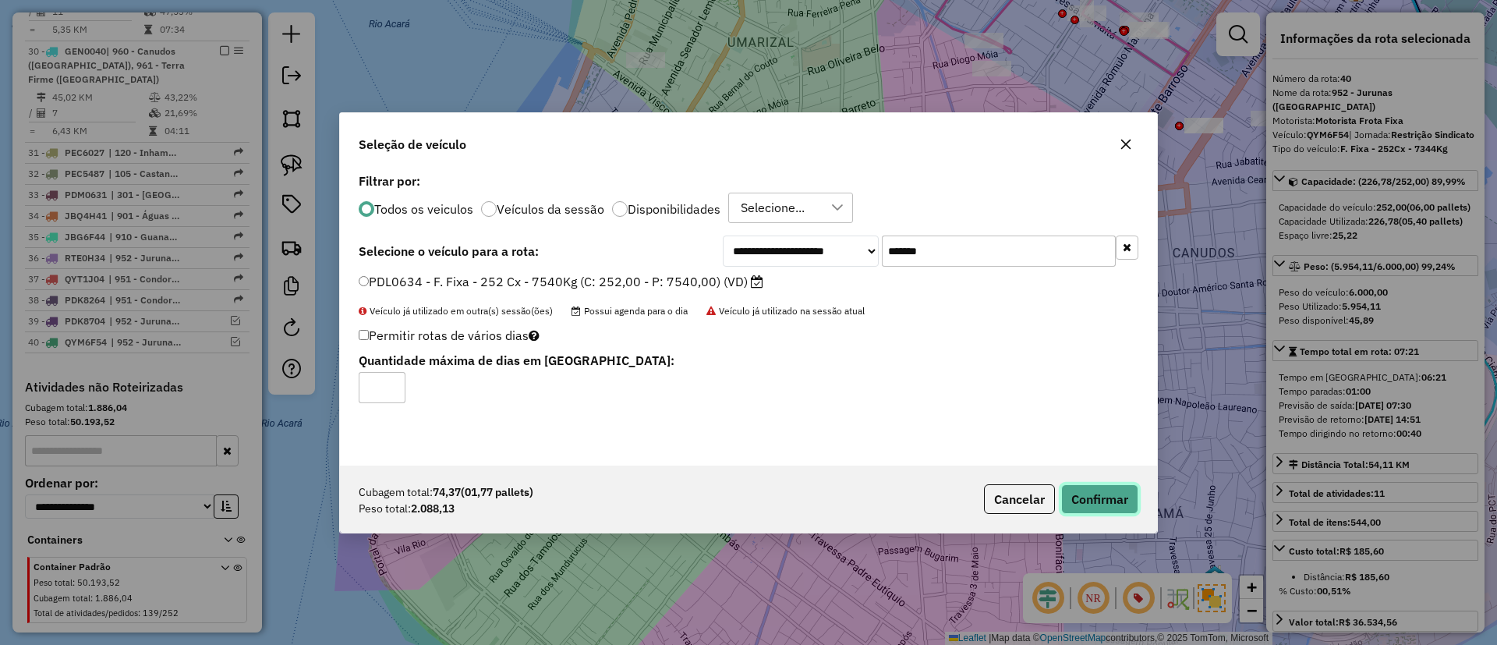
click at [1116, 497] on button "Confirmar" at bounding box center [1099, 499] width 77 height 30
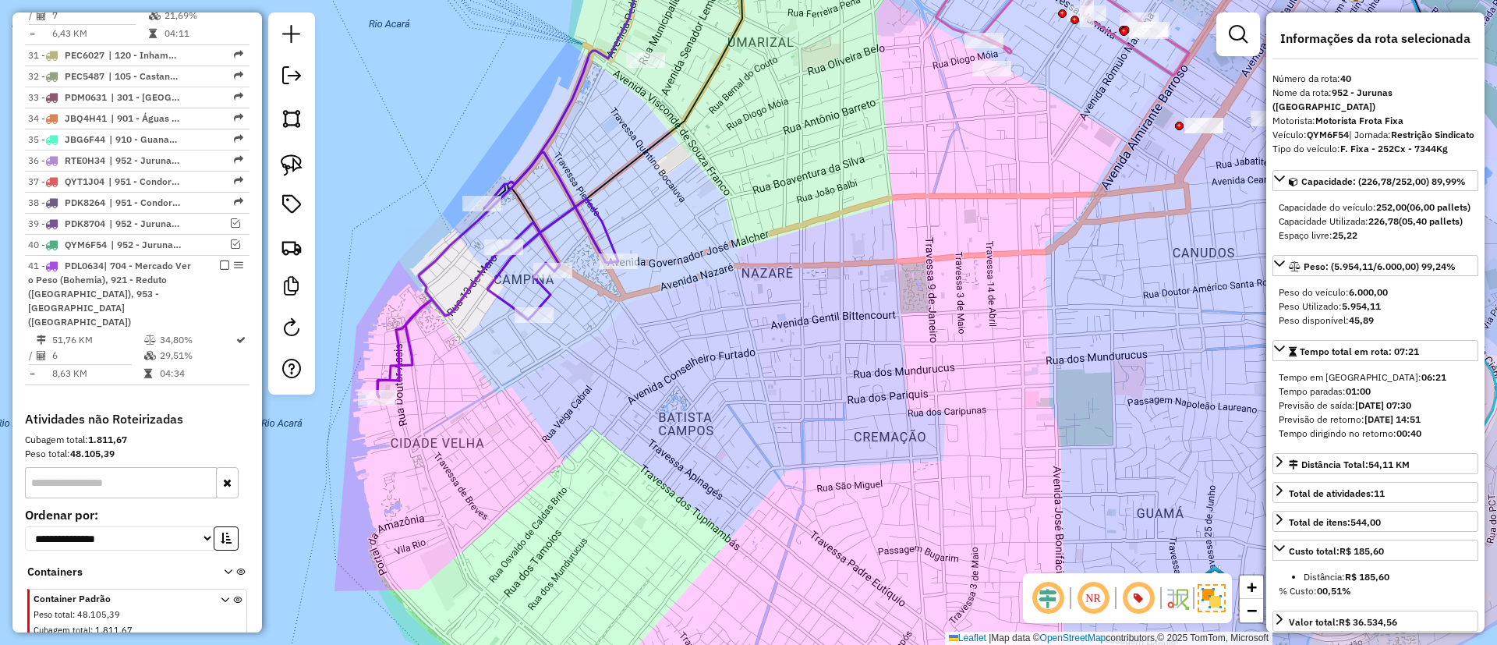
scroll to position [2621, 0]
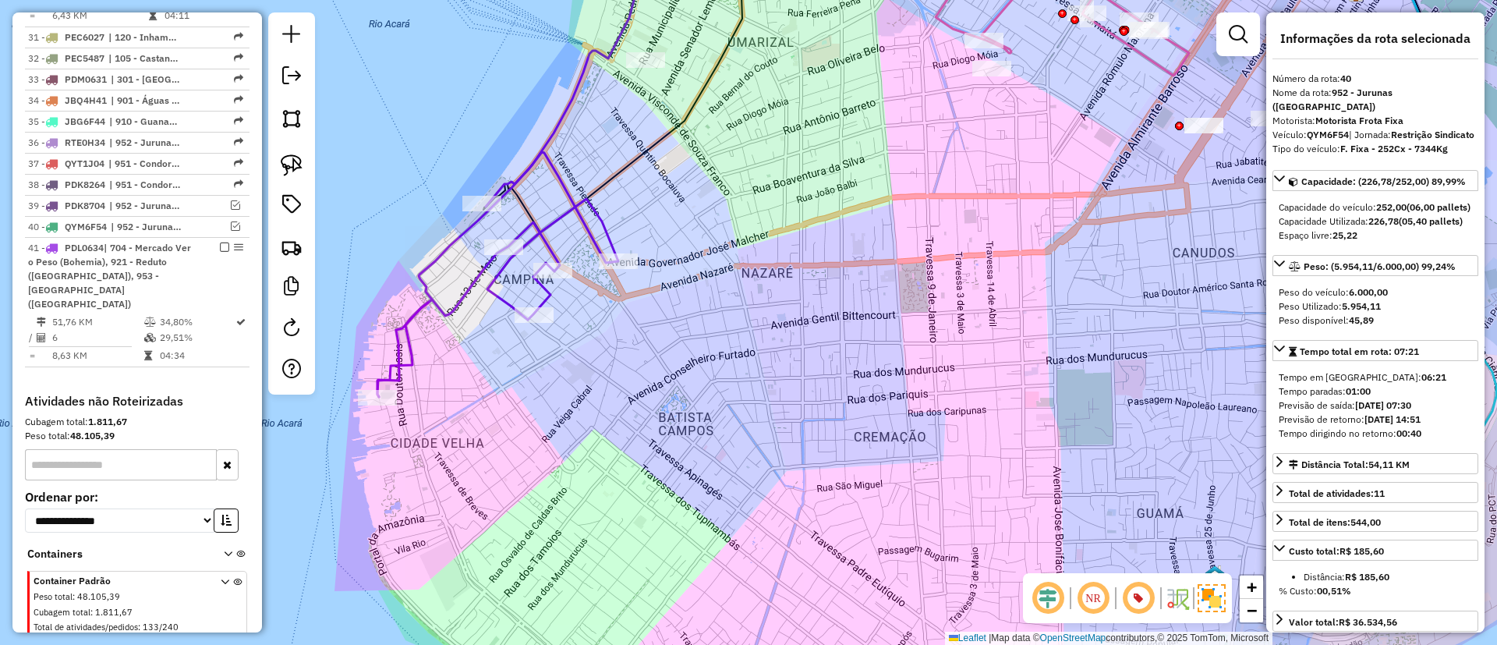
click at [472, 271] on icon at bounding box center [497, 274] width 241 height 245
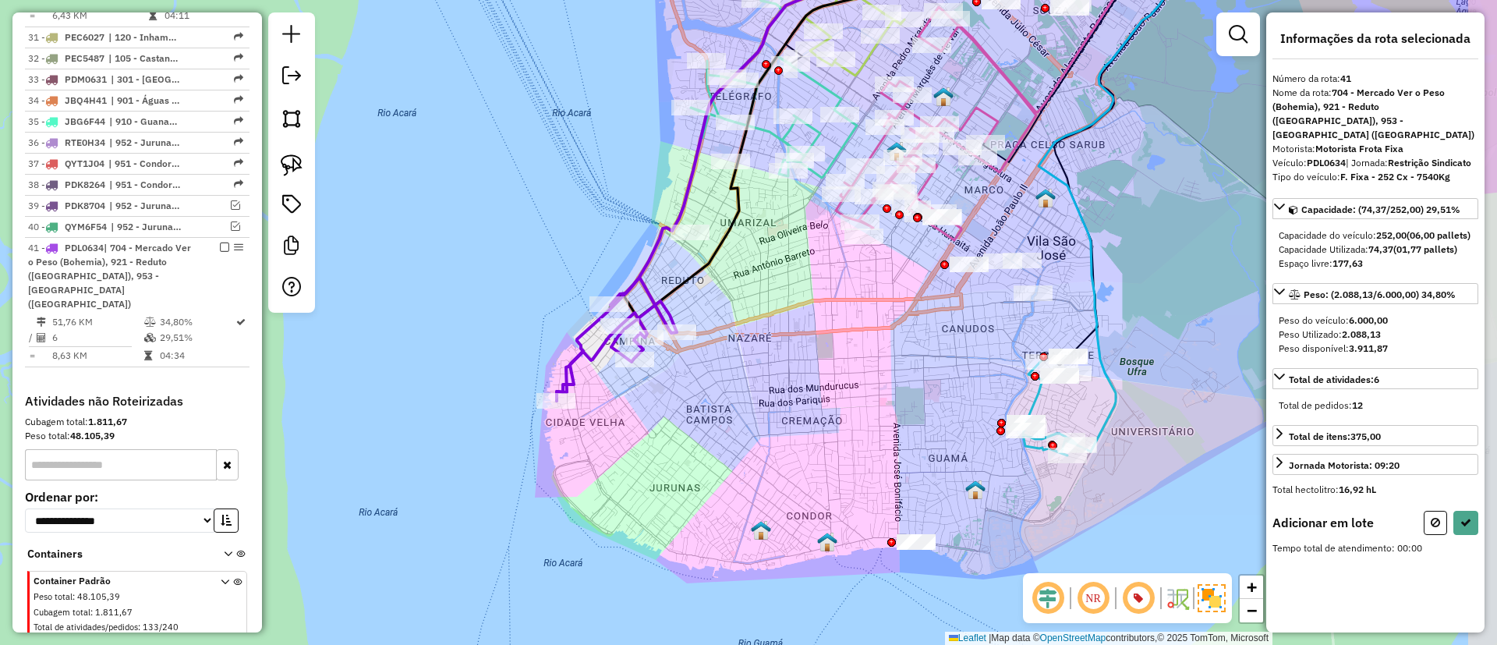
drag, startPoint x: 789, startPoint y: 293, endPoint x: 680, endPoint y: 461, distance: 200.1
click at [681, 461] on div "Janela de atendimento Grade de atendimento Capacidade Transportadoras Veículos …" at bounding box center [748, 322] width 1497 height 645
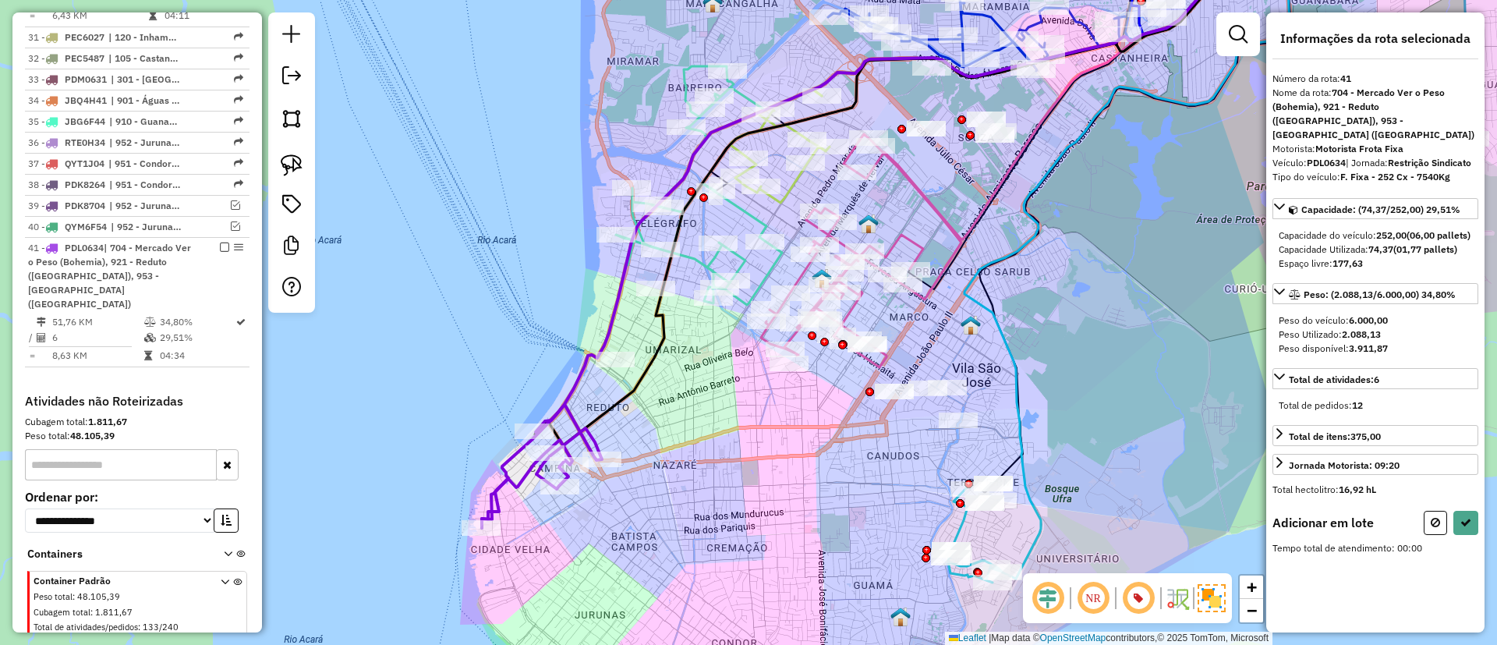
click at [272, 152] on div at bounding box center [291, 162] width 47 height 300
click at [290, 163] on img at bounding box center [292, 165] width 22 height 22
drag, startPoint x: 563, startPoint y: 335, endPoint x: 666, endPoint y: 273, distance: 120.0
click at [1468, 535] on button at bounding box center [1465, 523] width 25 height 24
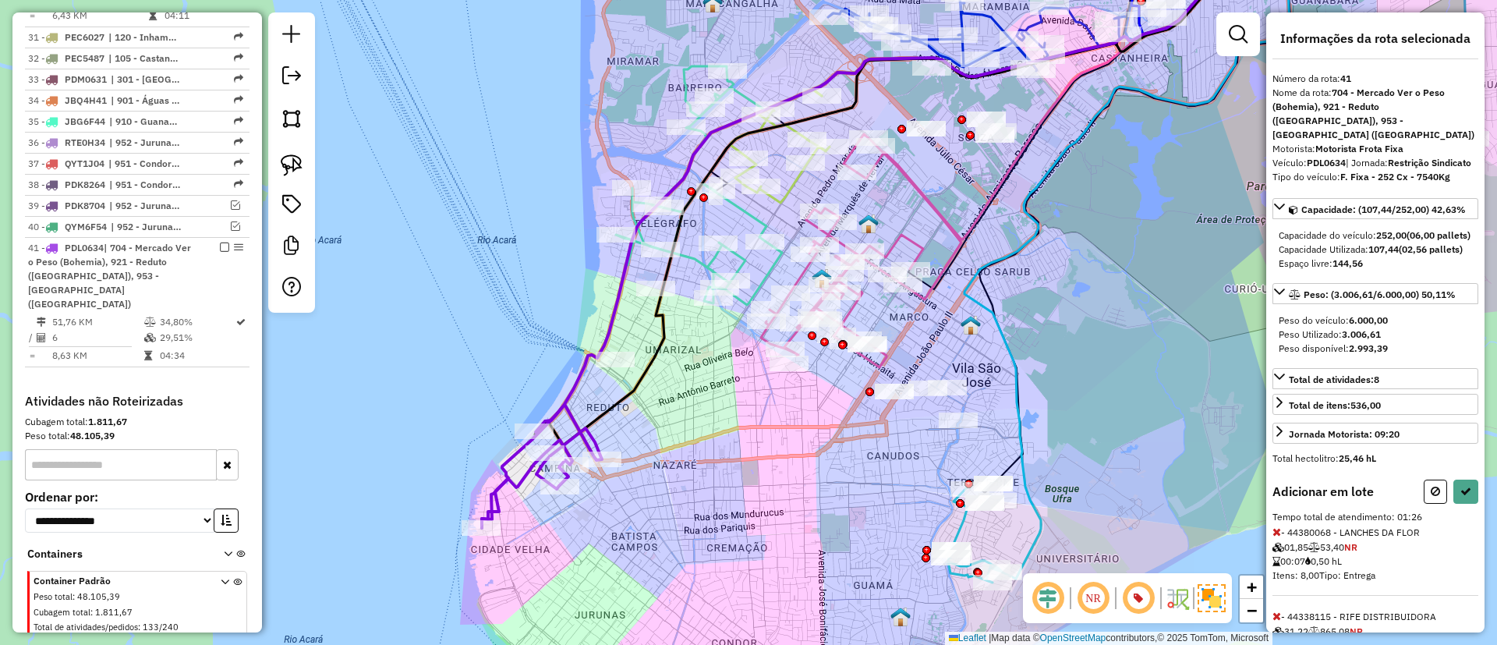
select select "**********"
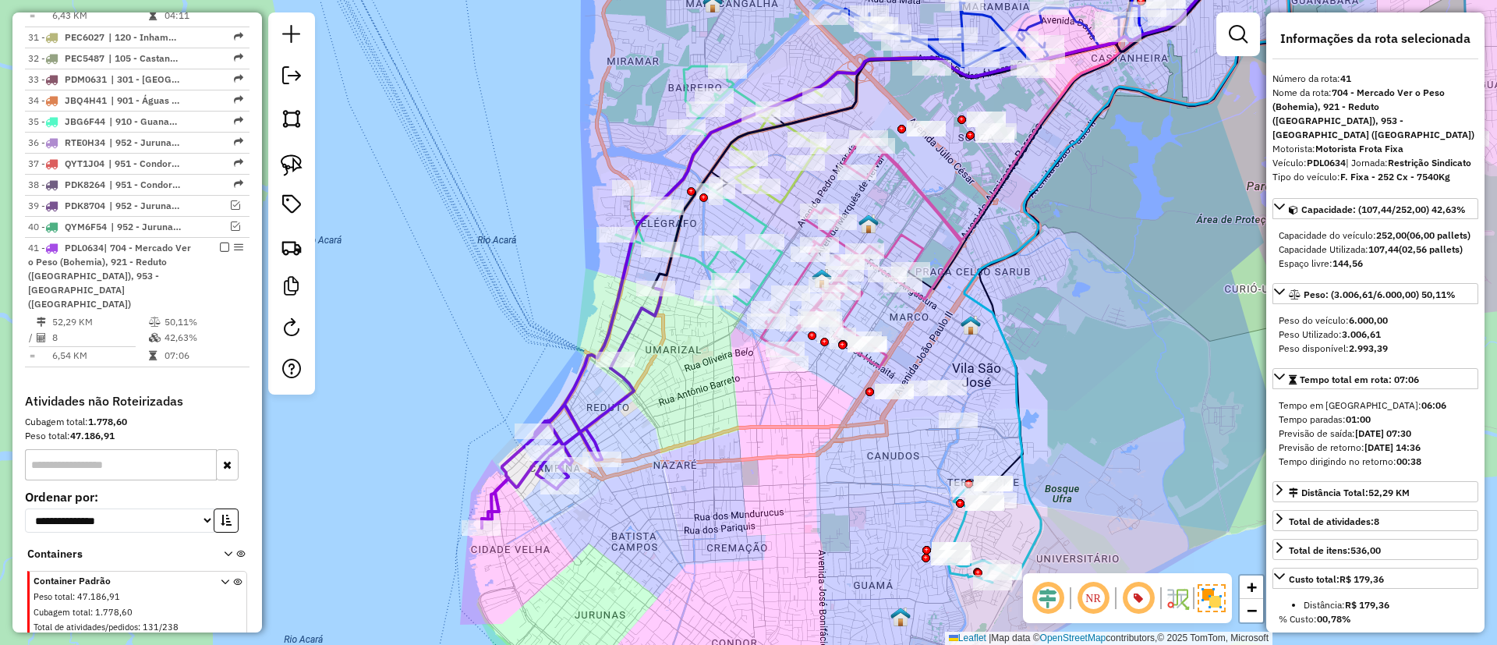
click at [618, 313] on icon at bounding box center [868, 231] width 773 height 593
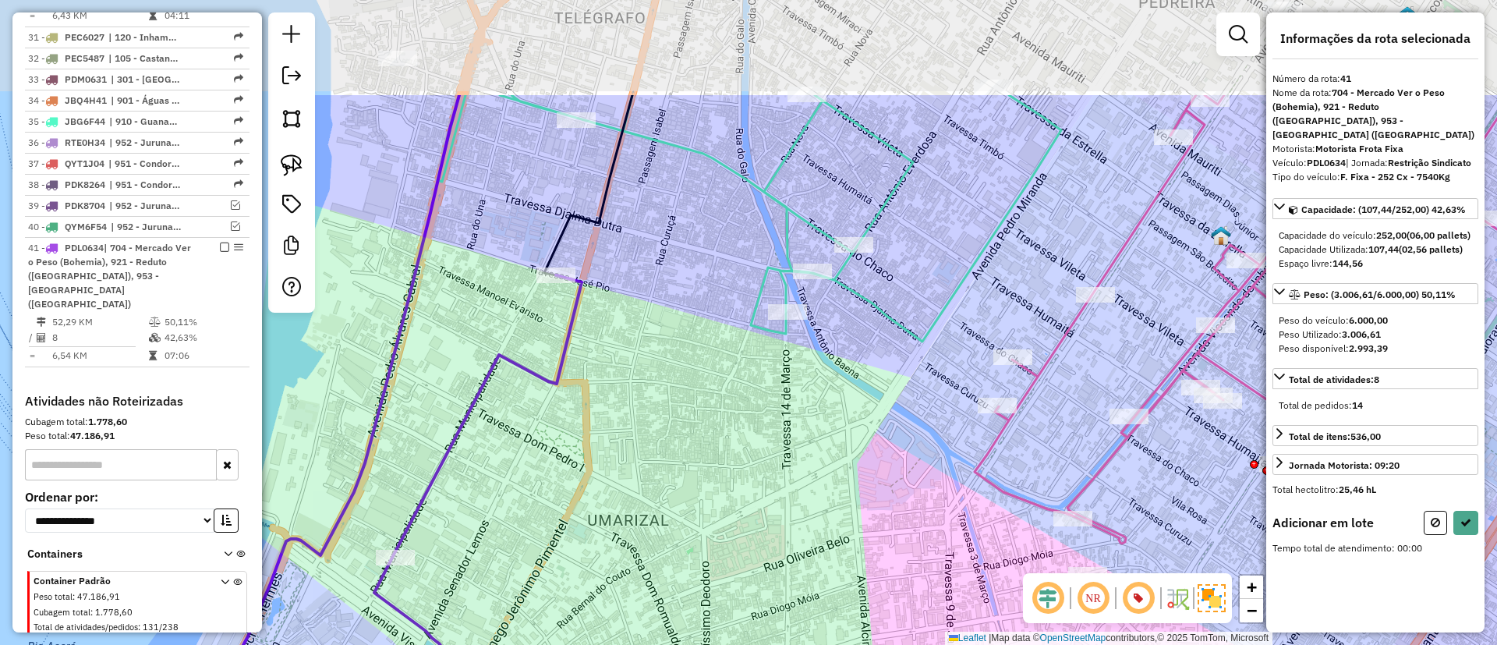
drag, startPoint x: 691, startPoint y: 330, endPoint x: 685, endPoint y: 407, distance: 77.4
click at [691, 406] on div "Janela de atendimento Grade de atendimento Capacidade Transportadoras Veículos …" at bounding box center [748, 322] width 1497 height 645
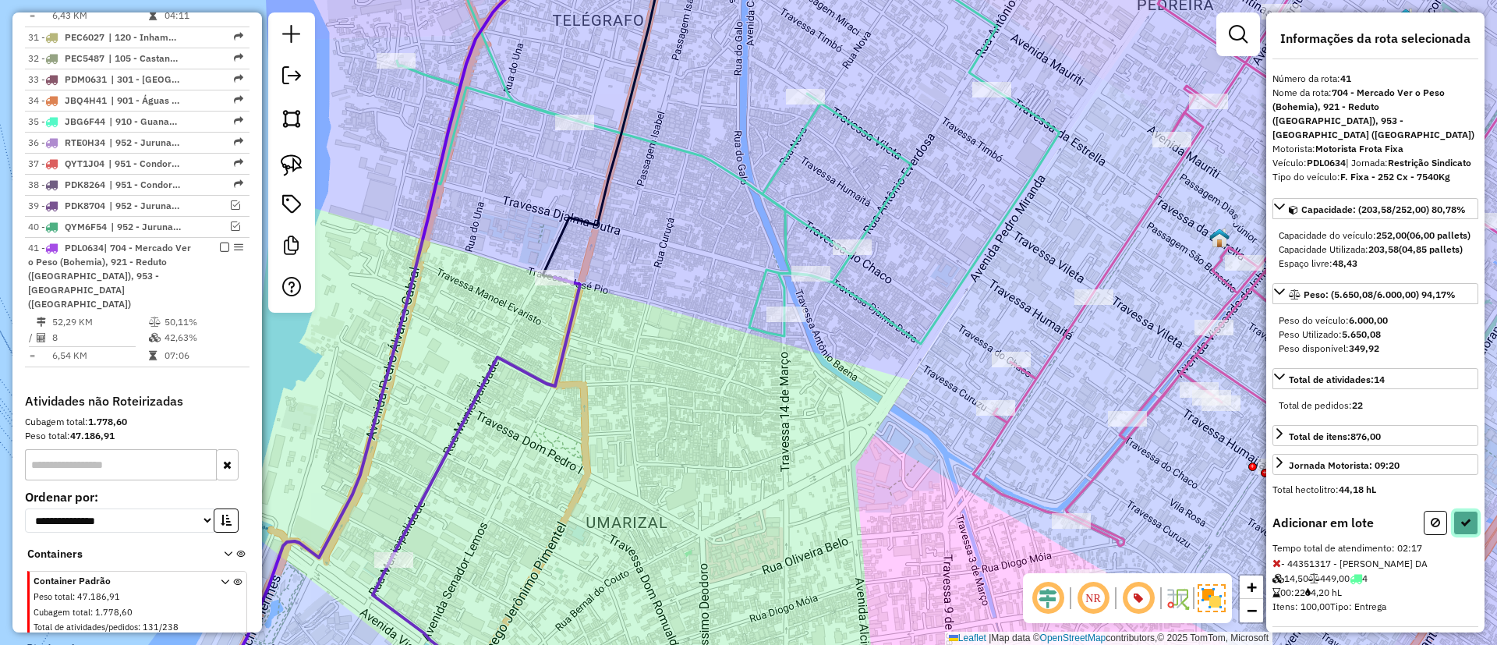
click at [1466, 528] on icon at bounding box center [1465, 522] width 11 height 11
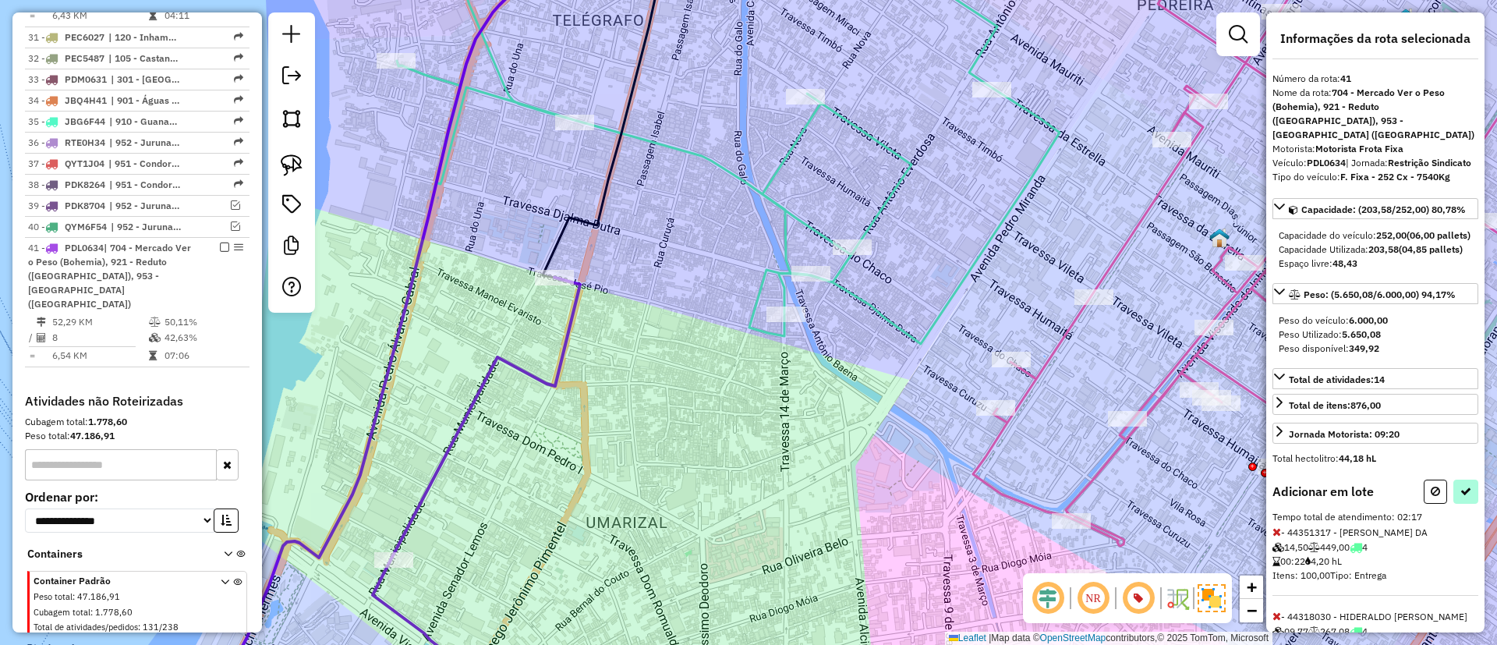
select select "**********"
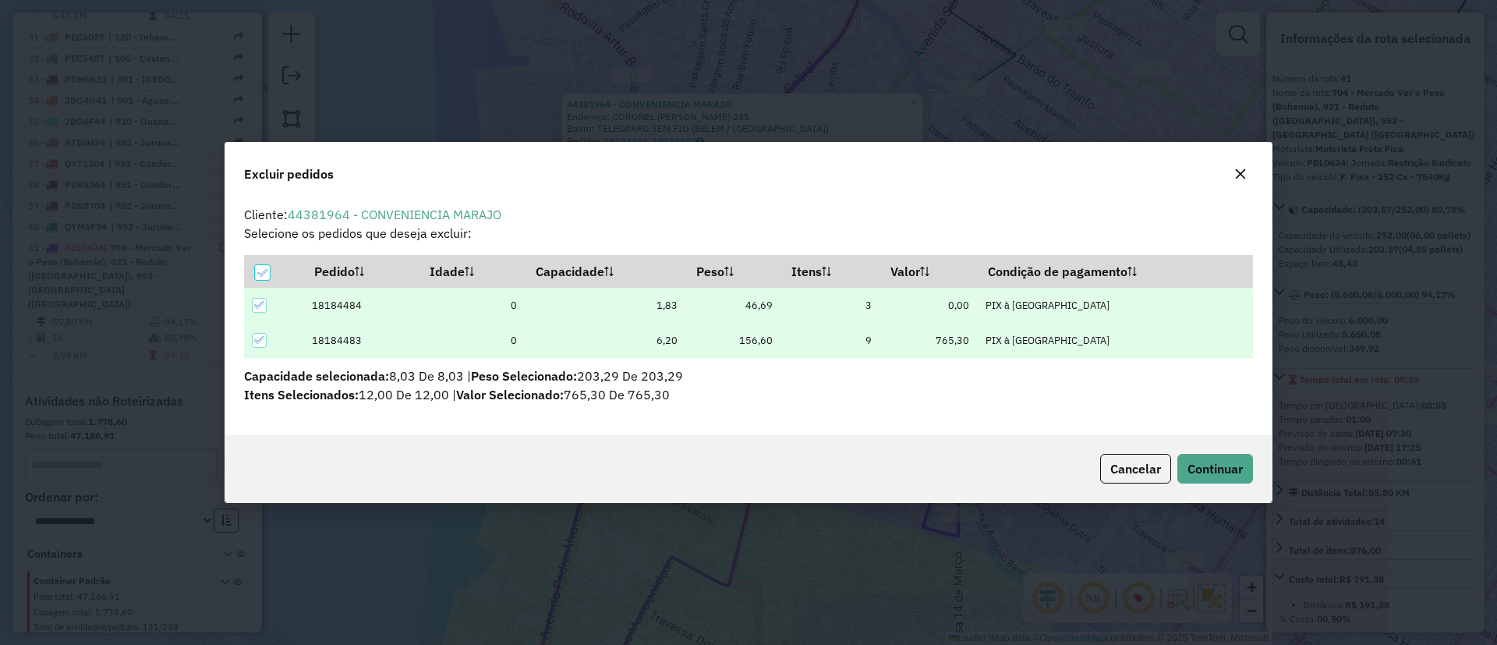
scroll to position [0, 0]
click at [1222, 470] on span "Continuar" at bounding box center [1215, 469] width 55 height 16
click at [1105, 480] on button "Cancelar" at bounding box center [1135, 469] width 71 height 30
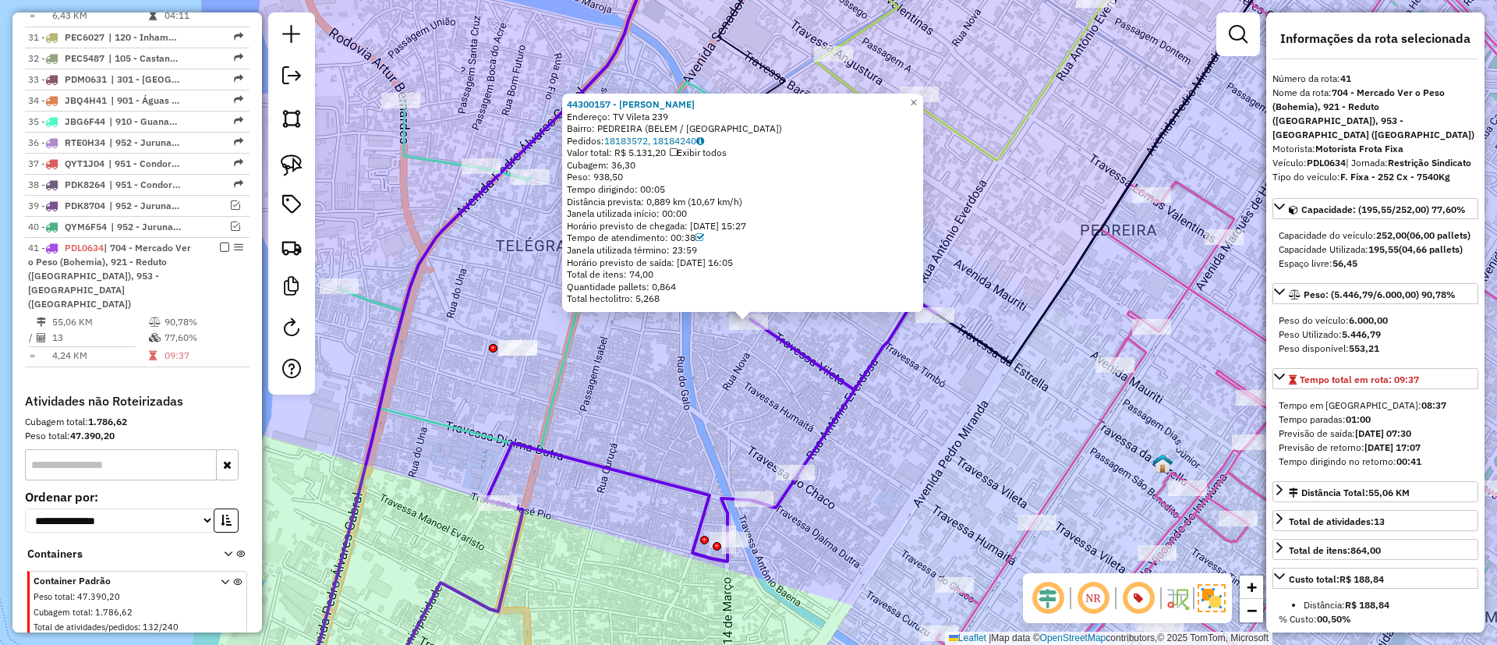
click at [940, 327] on div "44300157 - CLOVIS RAMOS ROLDAO Endereço: TV Vileta 239 Bairro: PEDREIRA (BELEM …" at bounding box center [748, 322] width 1497 height 645
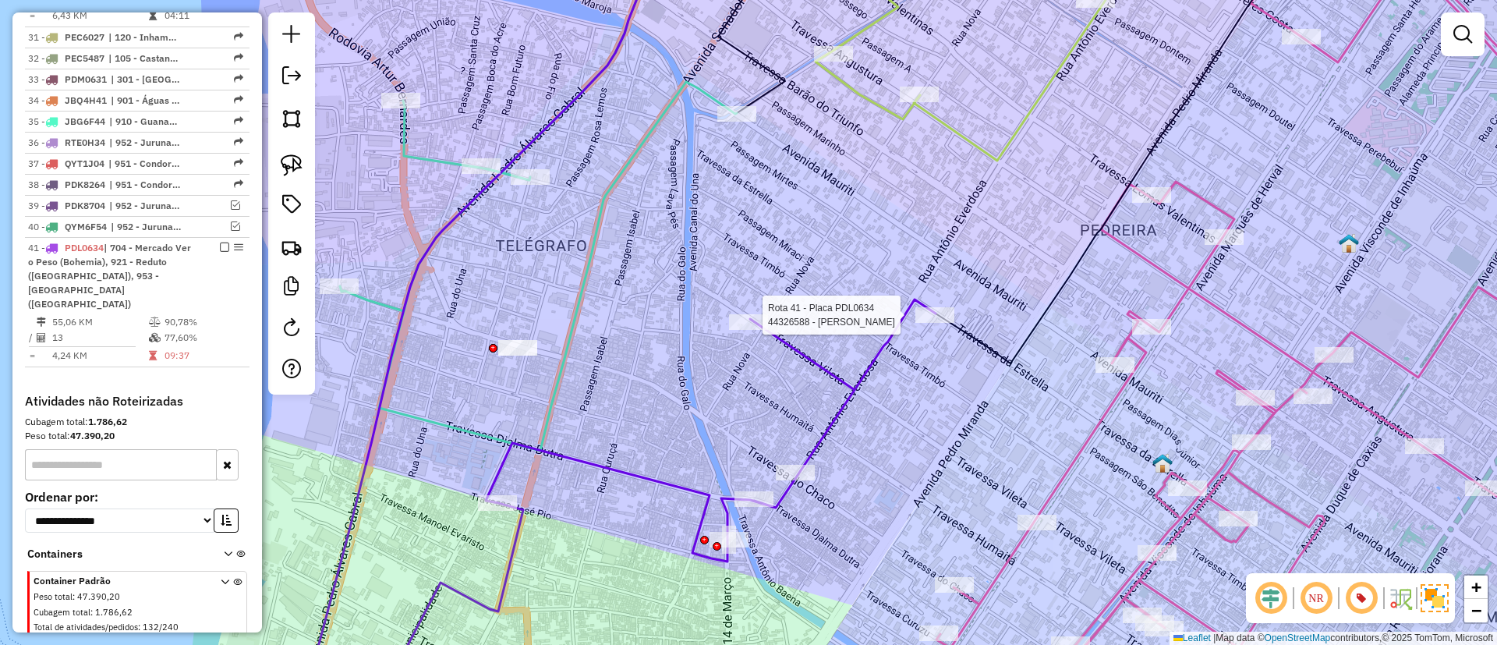
select select "**********"
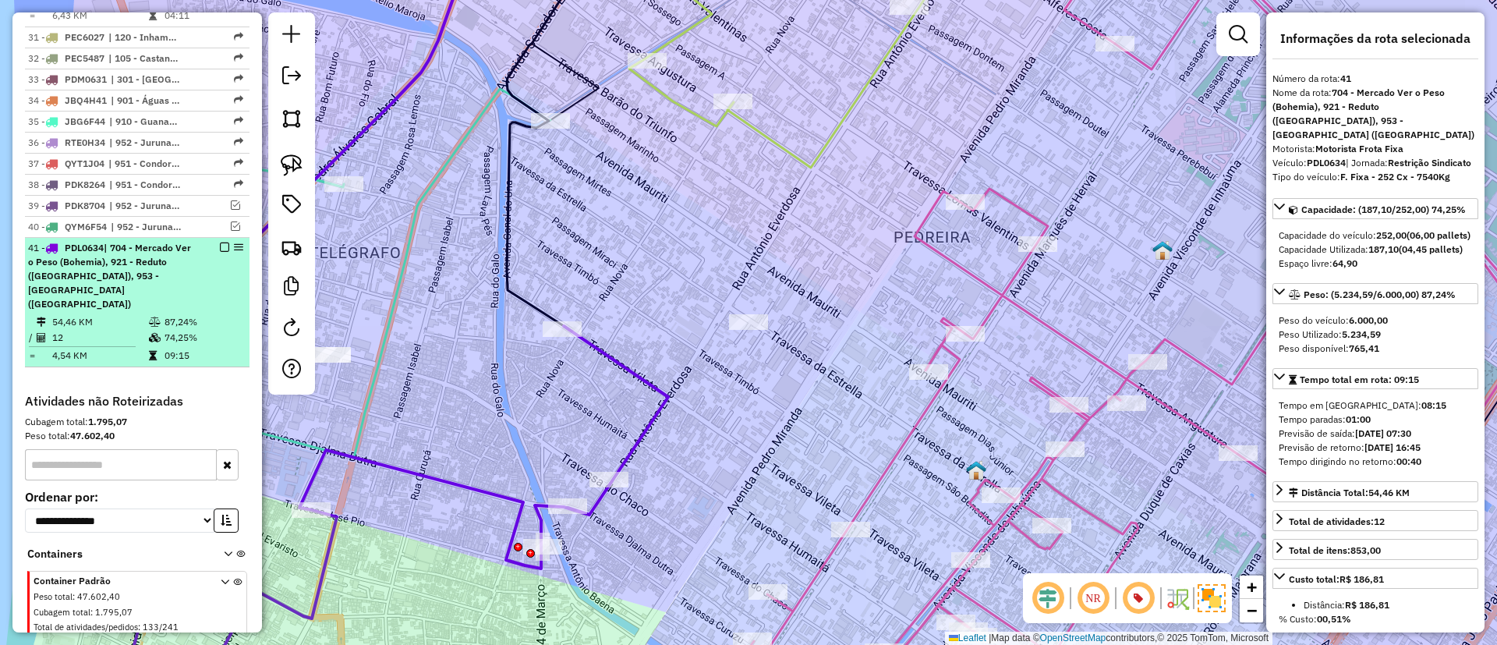
click at [220, 242] on em at bounding box center [224, 246] width 9 height 9
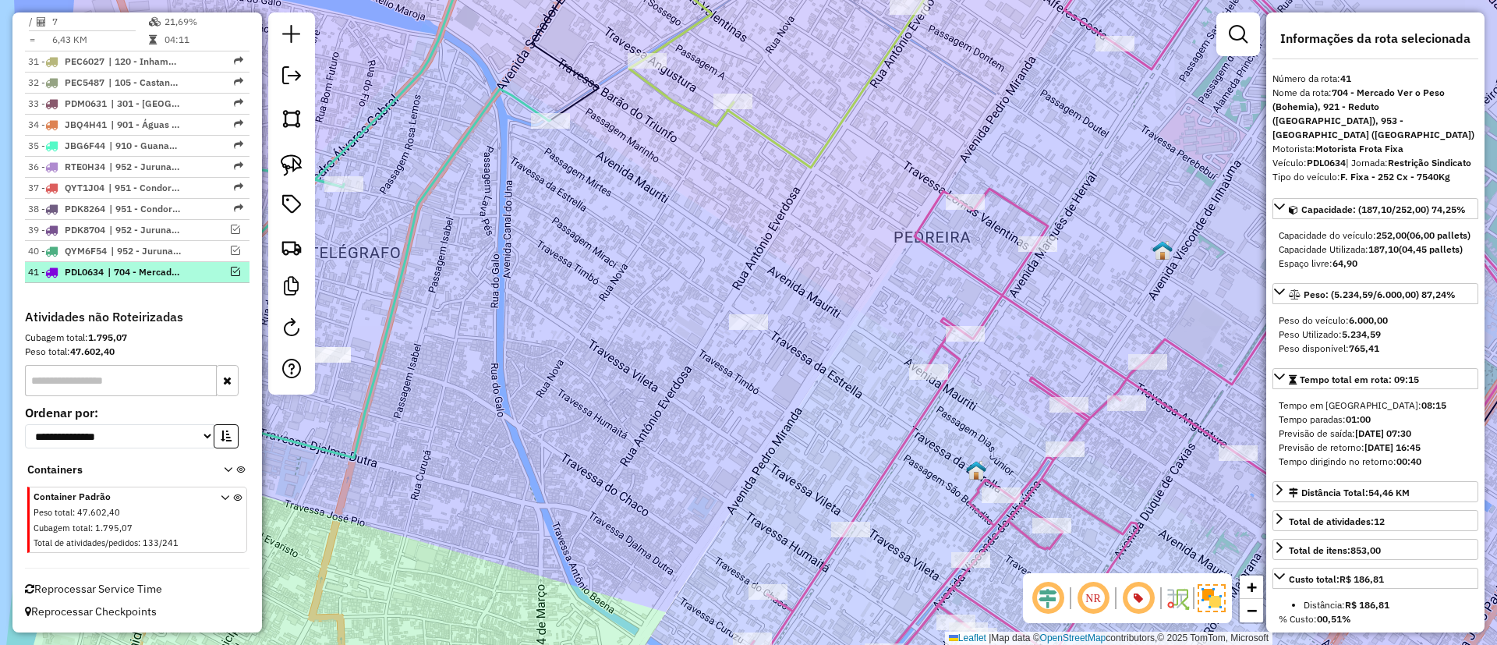
scroll to position [2526, 0]
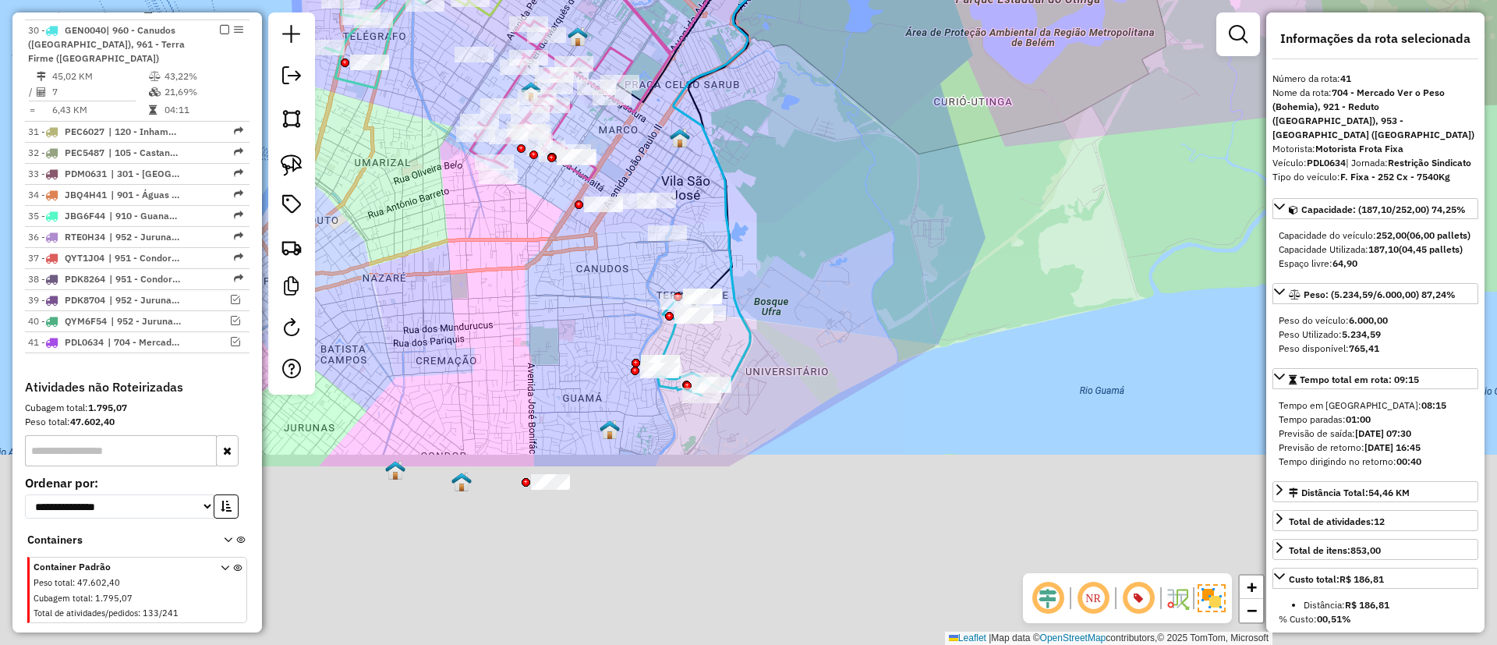
drag, startPoint x: 768, startPoint y: 183, endPoint x: 762, endPoint y: 117, distance: 66.6
click at [762, 117] on div "Janela de atendimento Grade de atendimento Capacidade Transportadoras Veículos …" at bounding box center [748, 322] width 1497 height 645
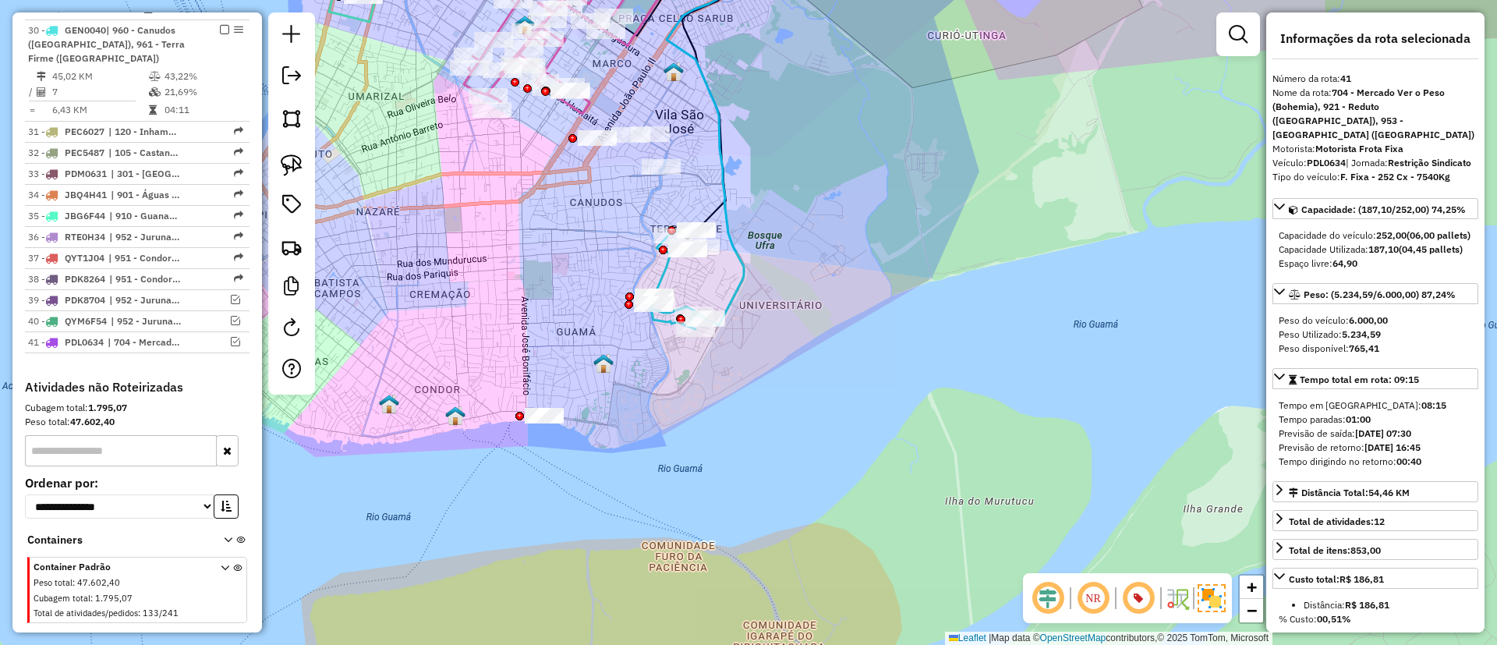
click at [665, 318] on icon at bounding box center [678, 281] width 56 height 96
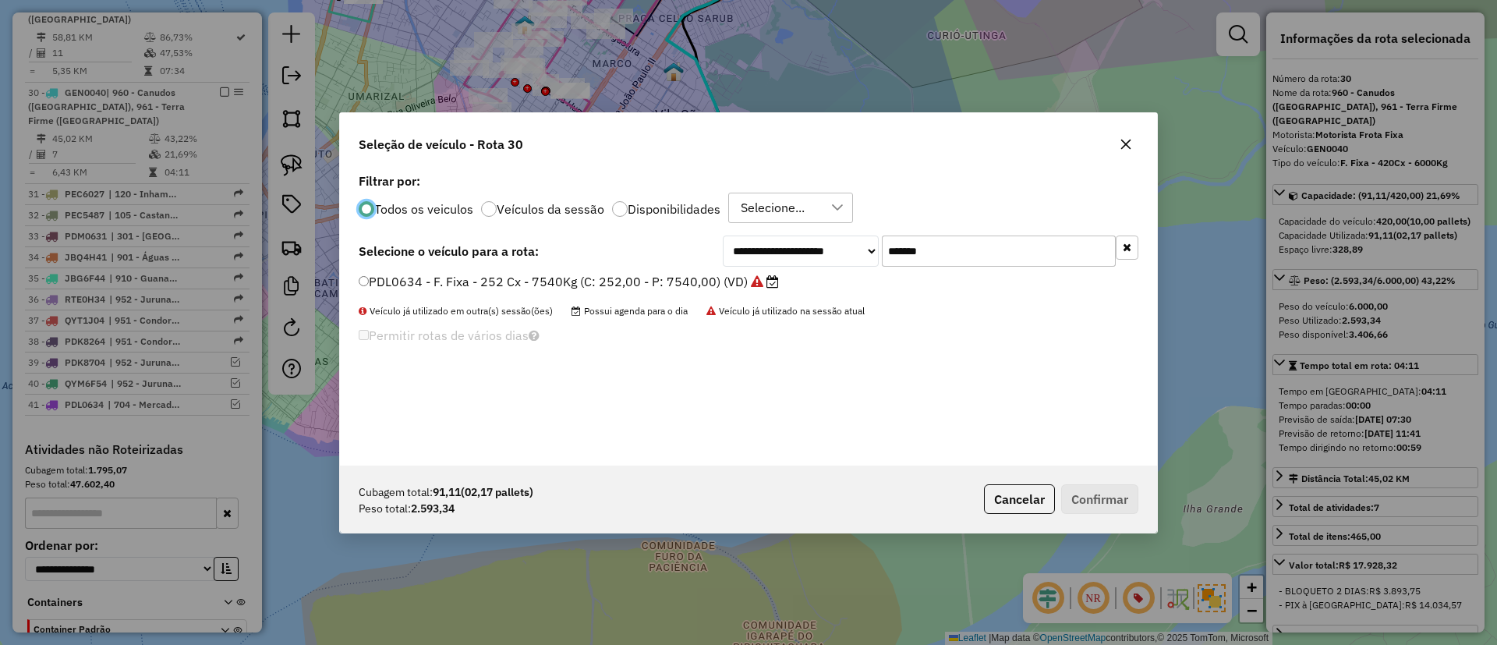
scroll to position [9, 5]
drag, startPoint x: 966, startPoint y: 251, endPoint x: 739, endPoint y: 246, distance: 227.0
click at [739, 246] on div "**********" at bounding box center [931, 250] width 416 height 31
paste input "text"
type input "*******"
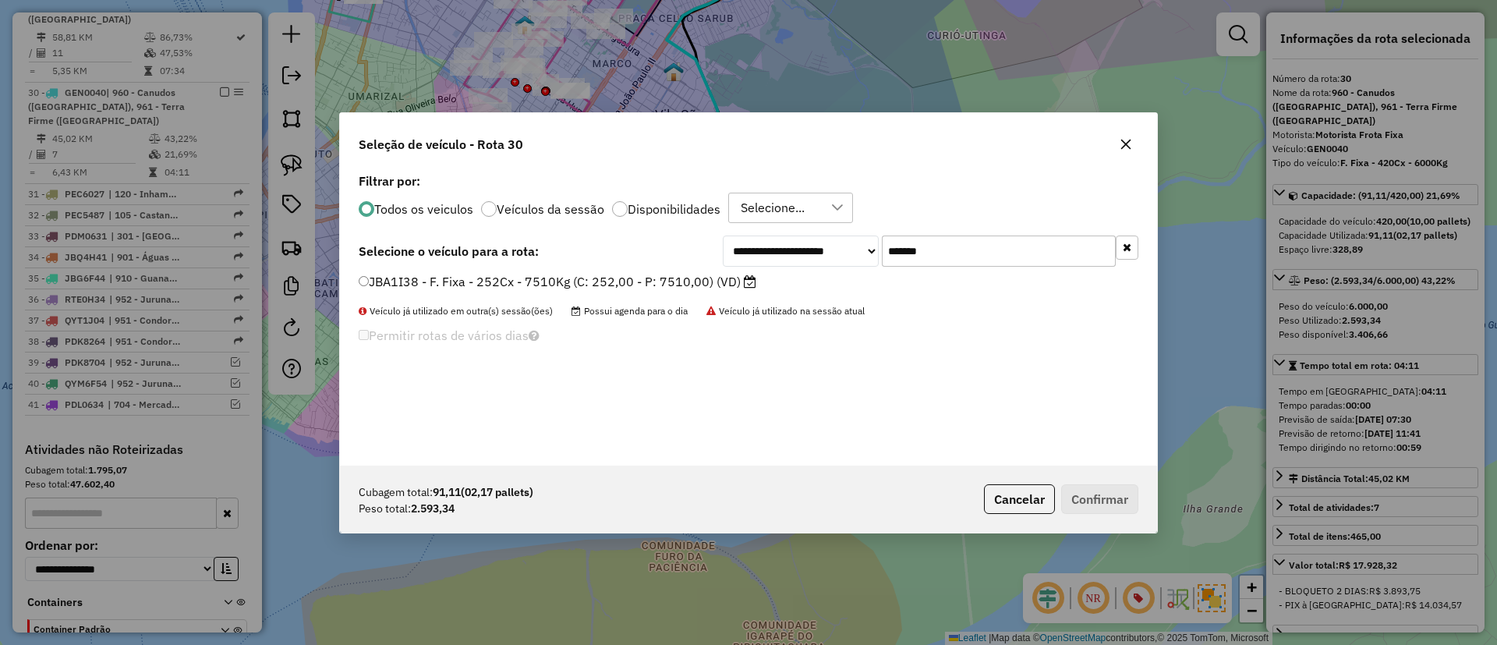
click at [668, 283] on label "JBA1I38 - F. Fixa - 252Cx - 7510Kg (C: 252,00 - P: 7510,00) (VD)" at bounding box center [558, 281] width 398 height 19
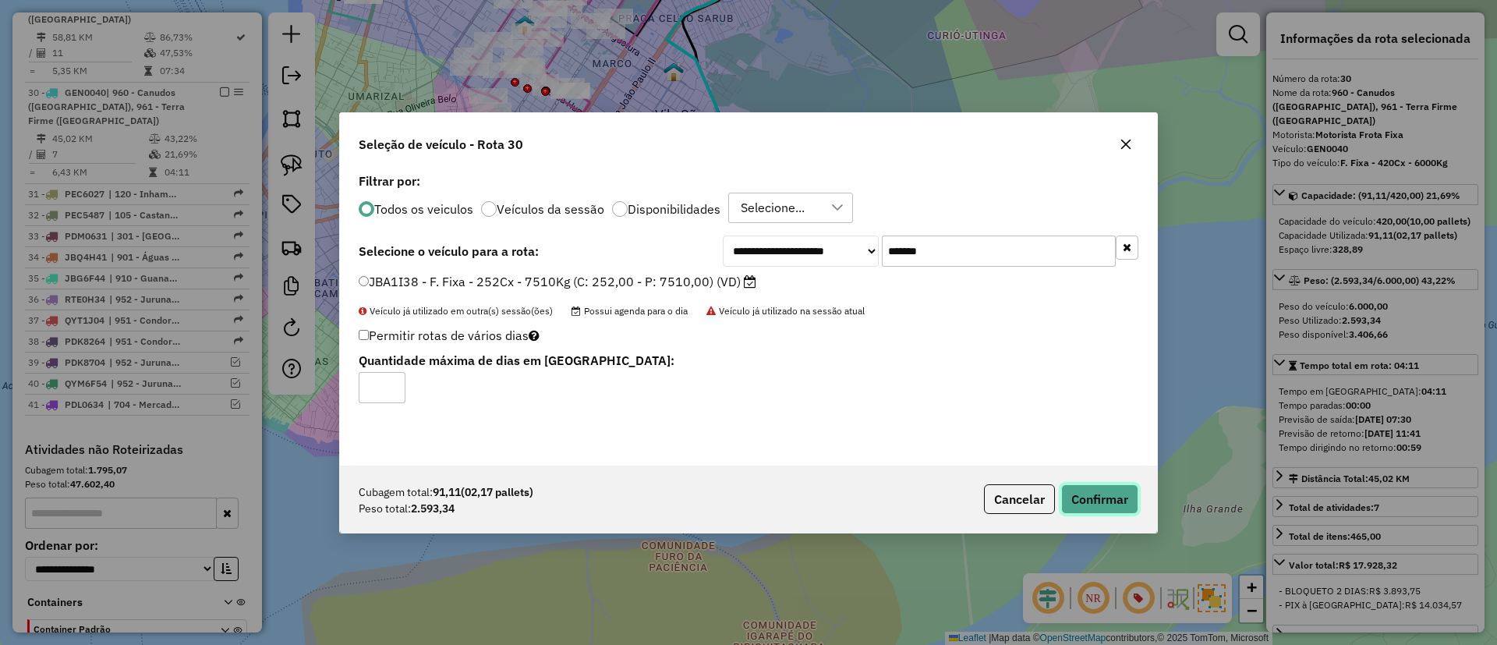
click at [1082, 490] on button "Confirmar" at bounding box center [1099, 499] width 77 height 30
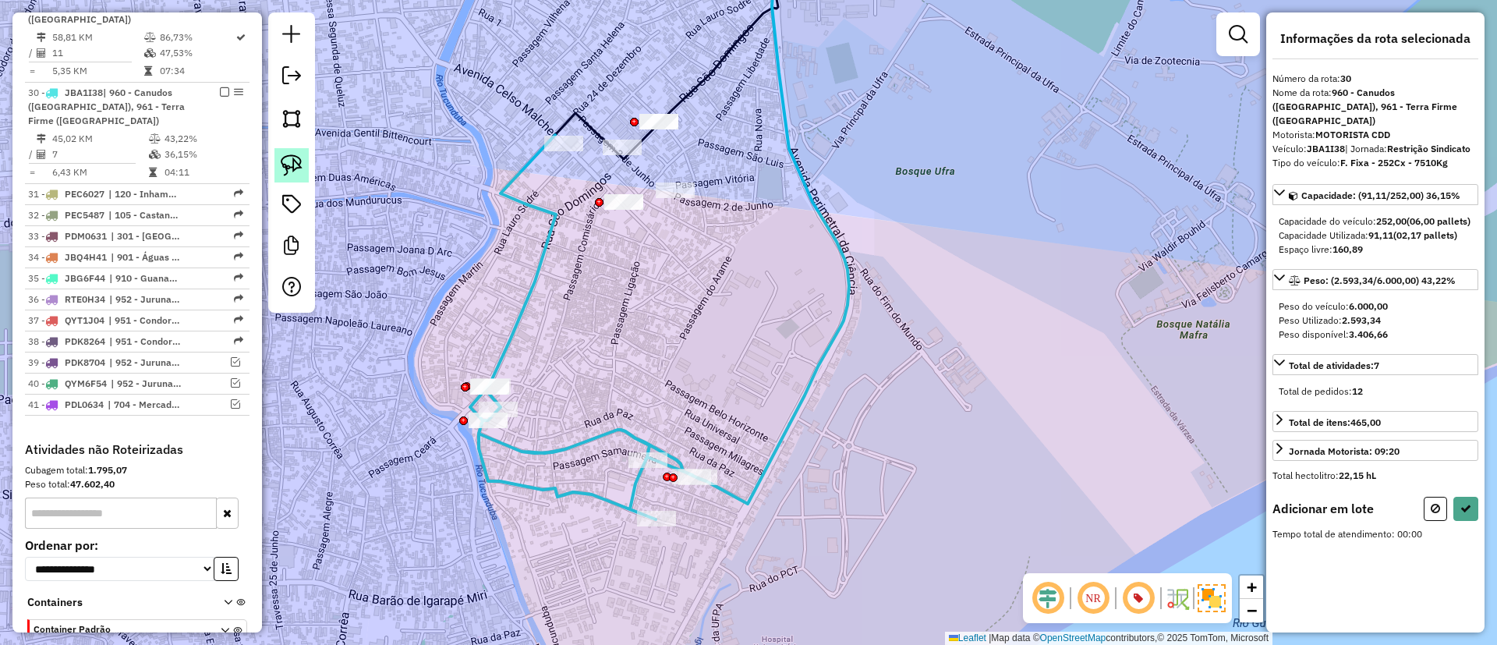
click at [292, 168] on img at bounding box center [292, 165] width 22 height 22
drag, startPoint x: 479, startPoint y: 279, endPoint x: 581, endPoint y: 376, distance: 140.6
click at [1462, 514] on icon at bounding box center [1465, 508] width 11 height 11
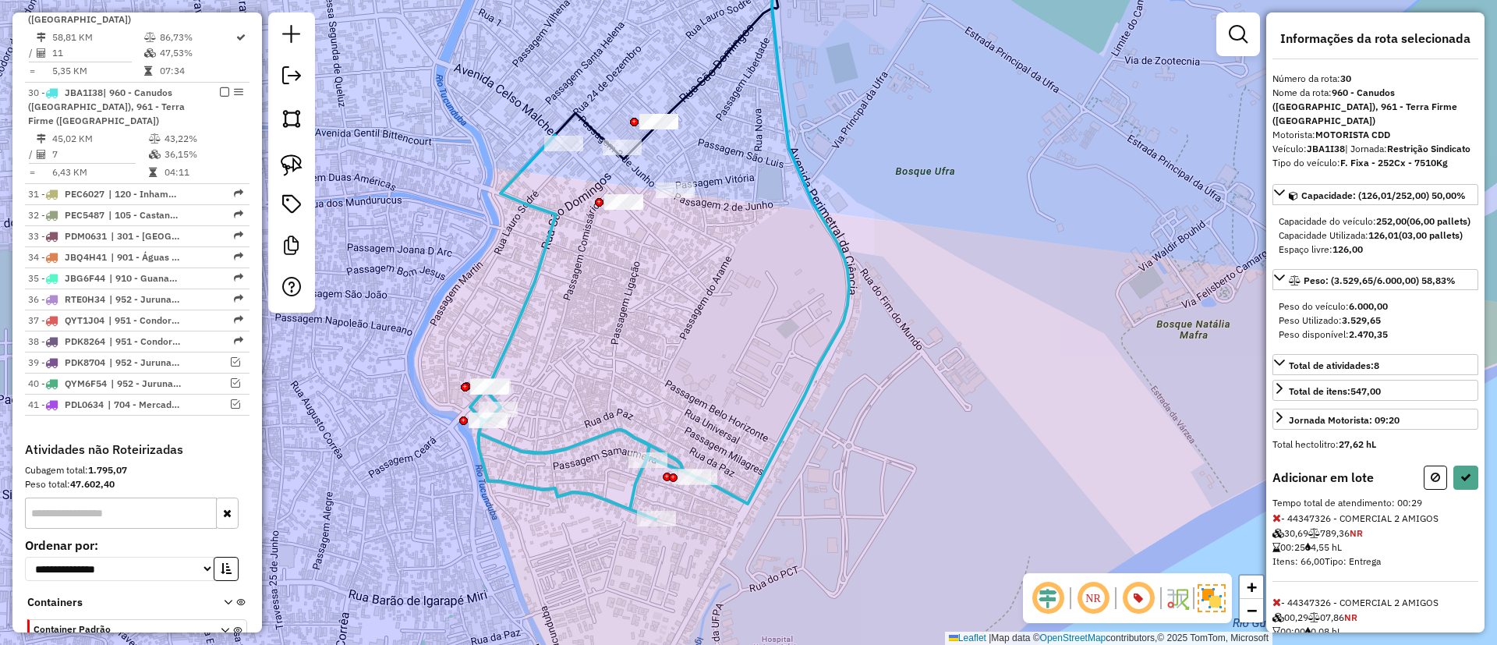
select select "**********"
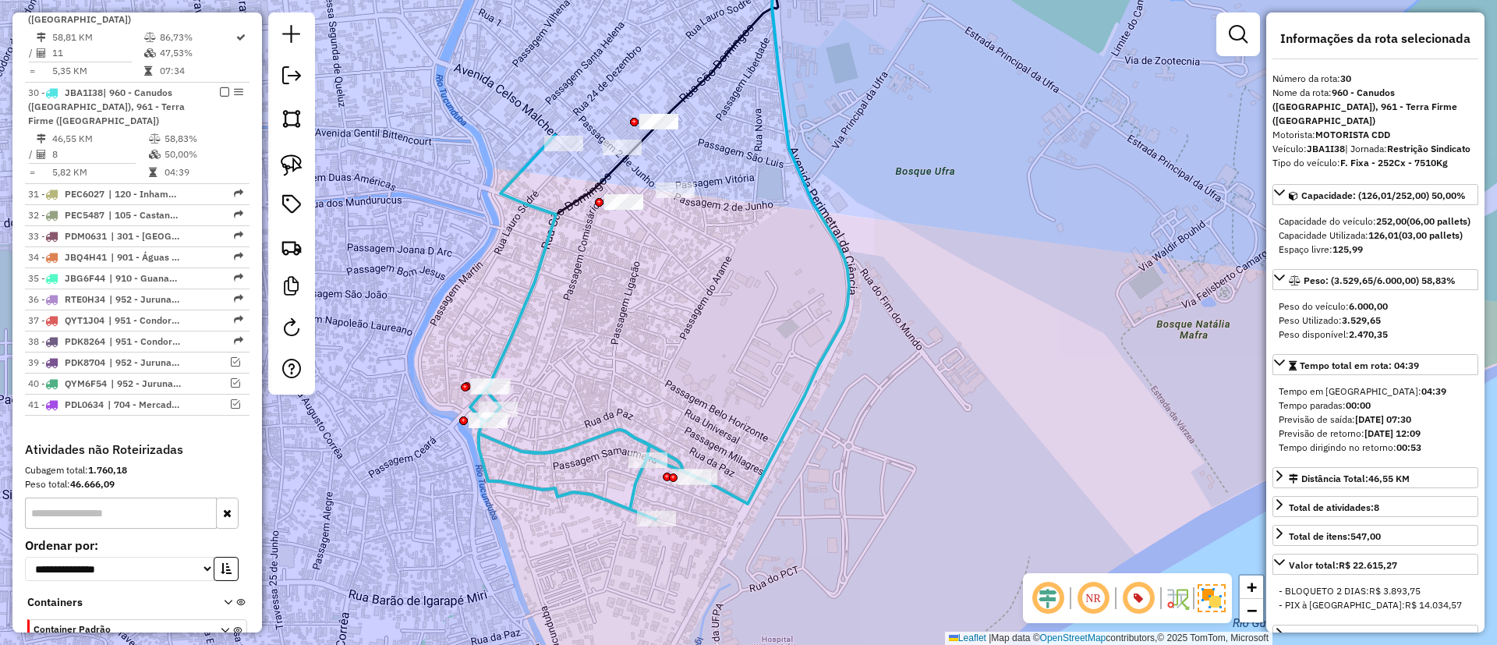
click at [519, 321] on icon at bounding box center [584, 327] width 228 height 384
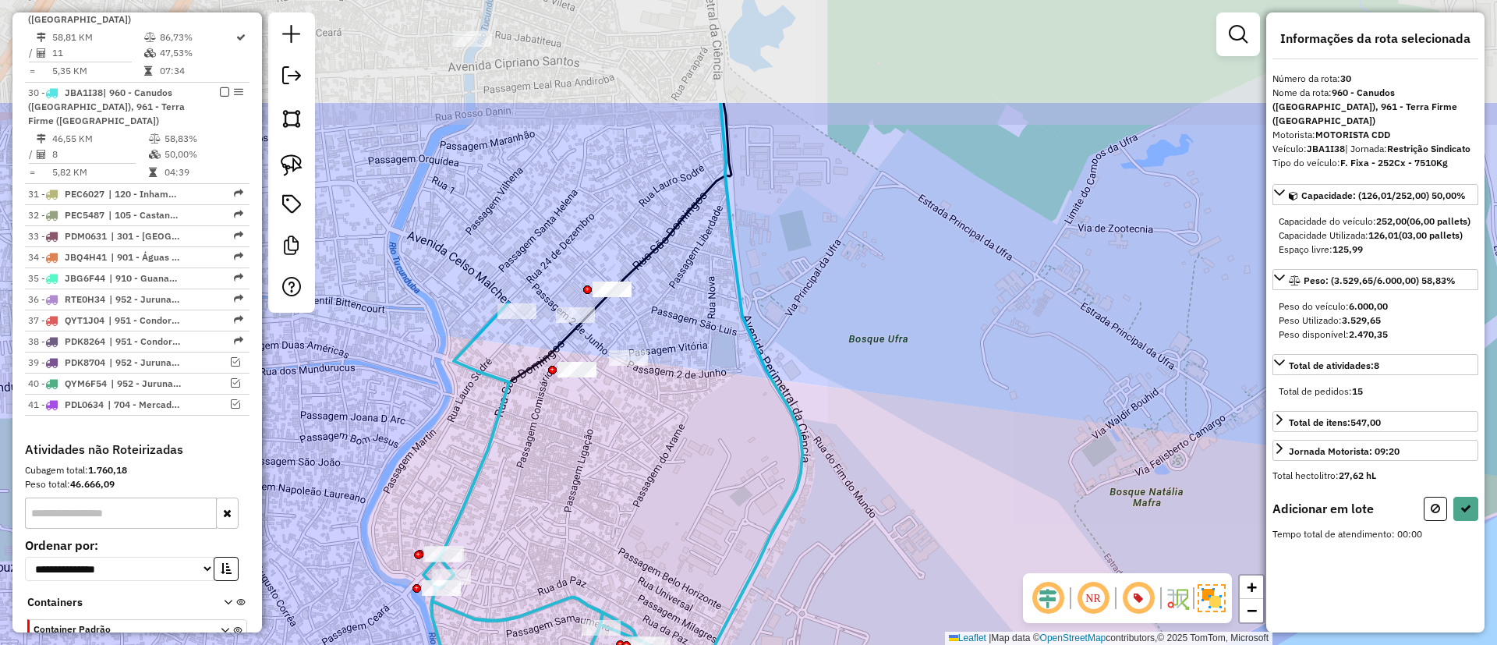
drag, startPoint x: 667, startPoint y: 287, endPoint x: 620, endPoint y: 454, distance: 173.3
click at [620, 454] on div "Janela de atendimento Grade de atendimento Capacidade Transportadoras Veículos …" at bounding box center [748, 322] width 1497 height 645
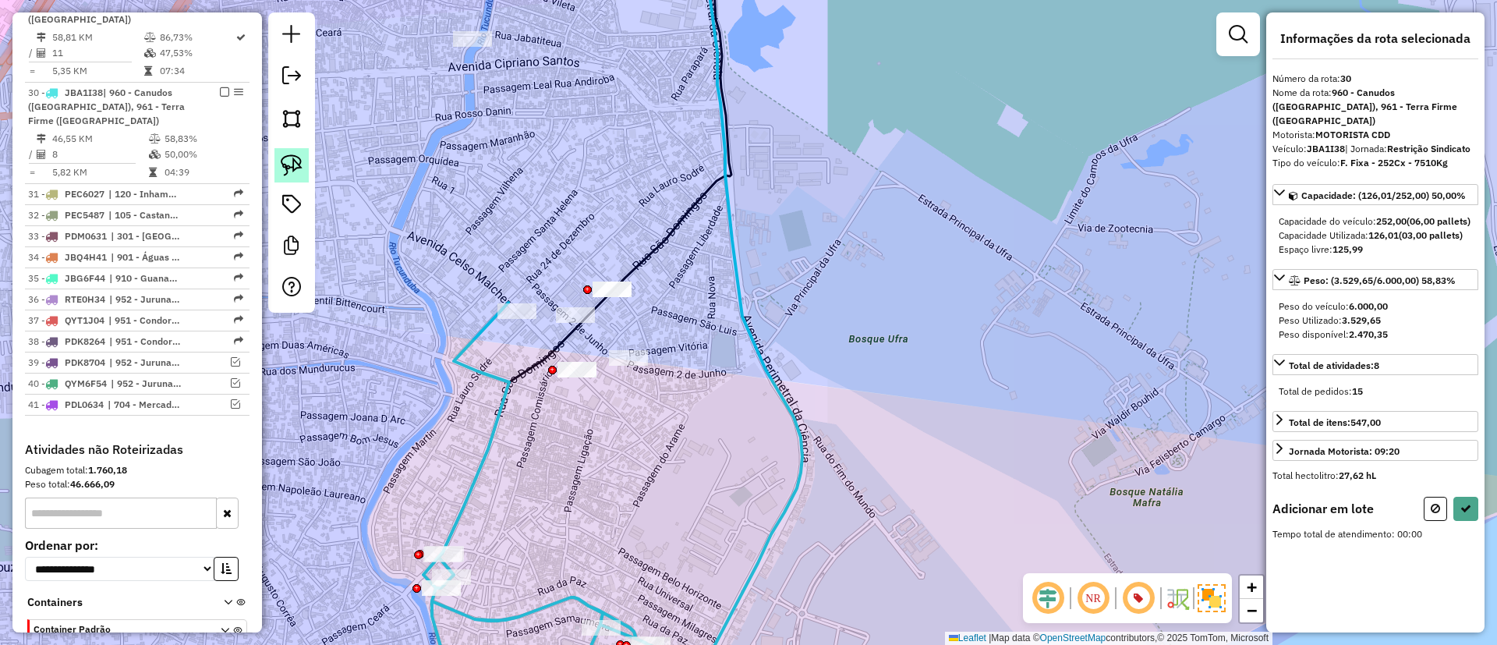
click at [283, 160] on img at bounding box center [292, 165] width 22 height 22
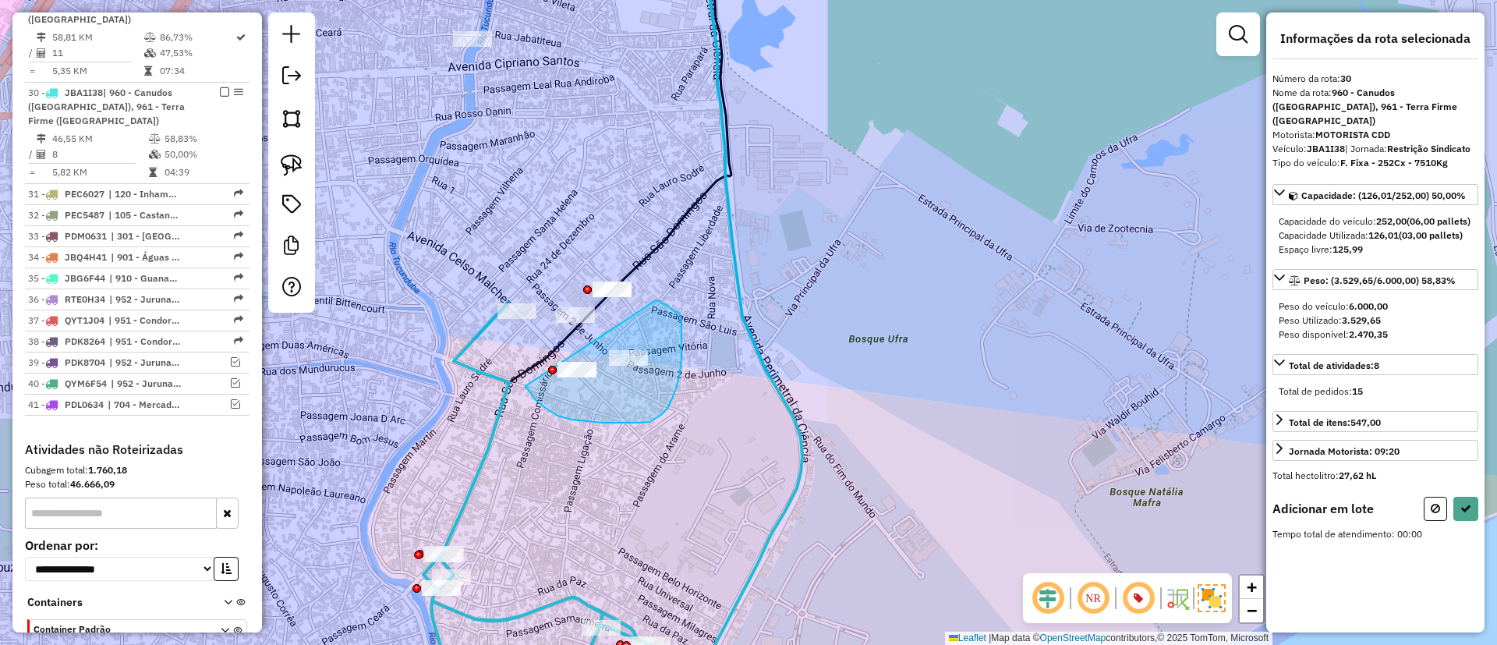
drag, startPoint x: 526, startPoint y: 386, endPoint x: 656, endPoint y: 300, distance: 155.9
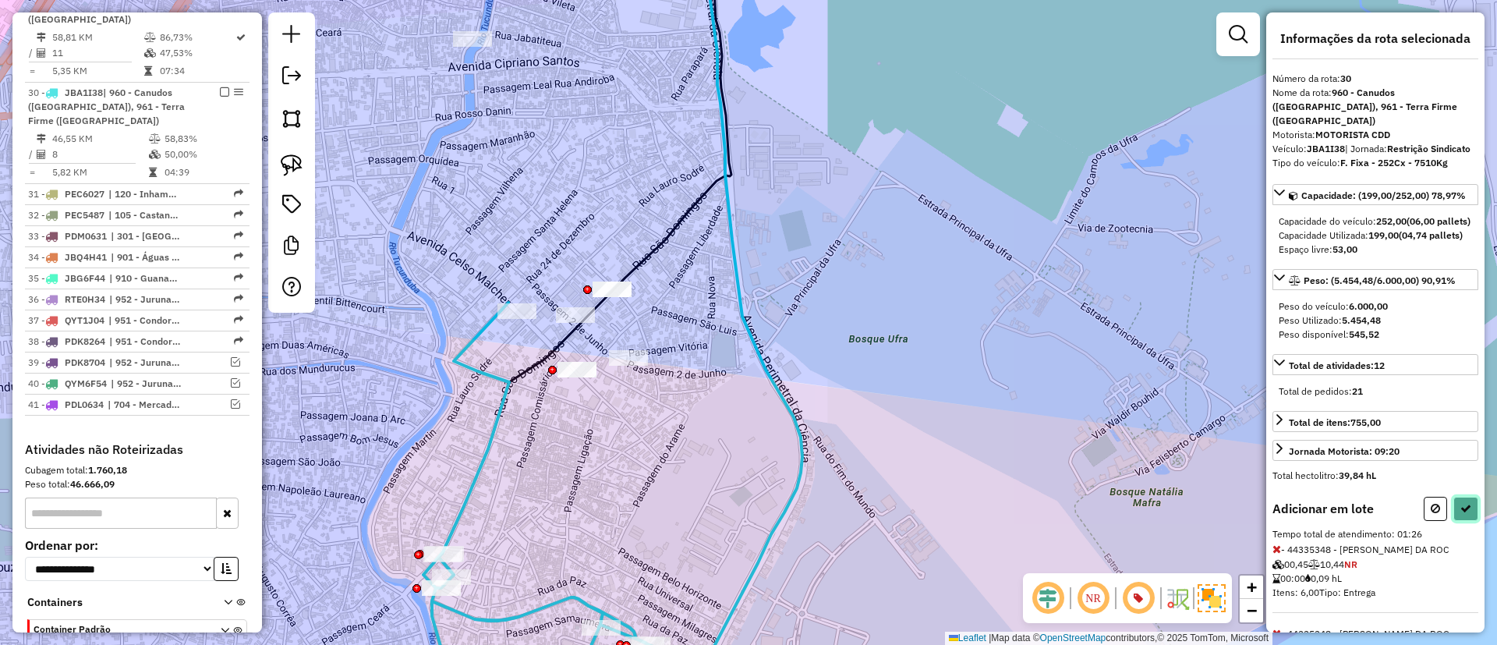
click at [1464, 514] on icon at bounding box center [1465, 508] width 11 height 11
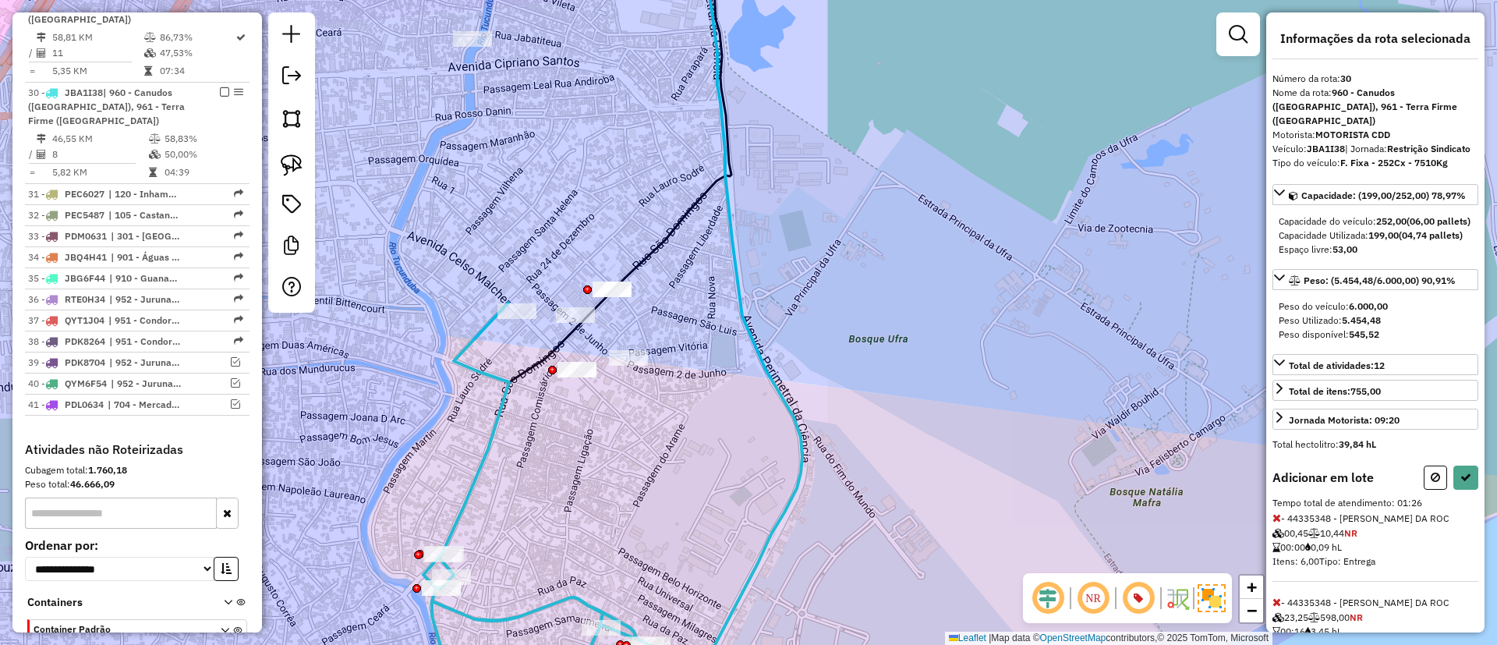
select select "**********"
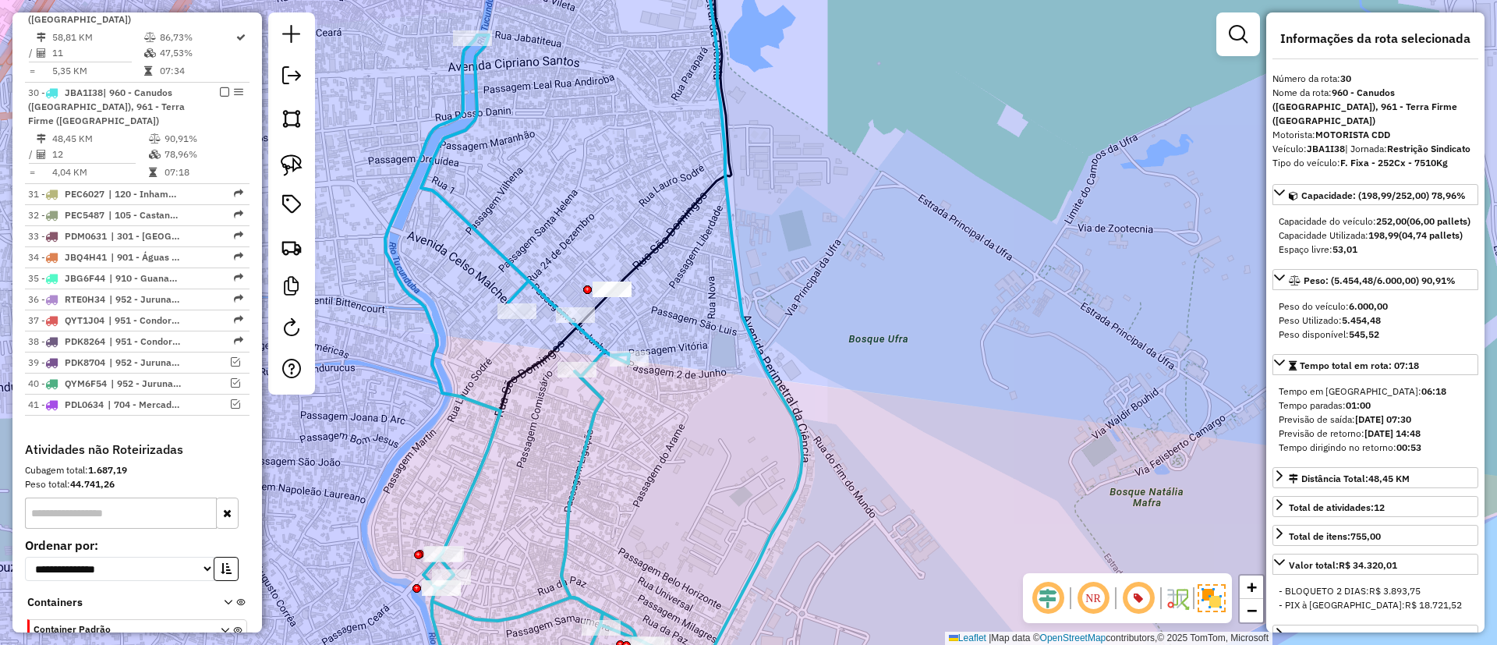
click at [593, 410] on icon at bounding box center [518, 361] width 266 height 652
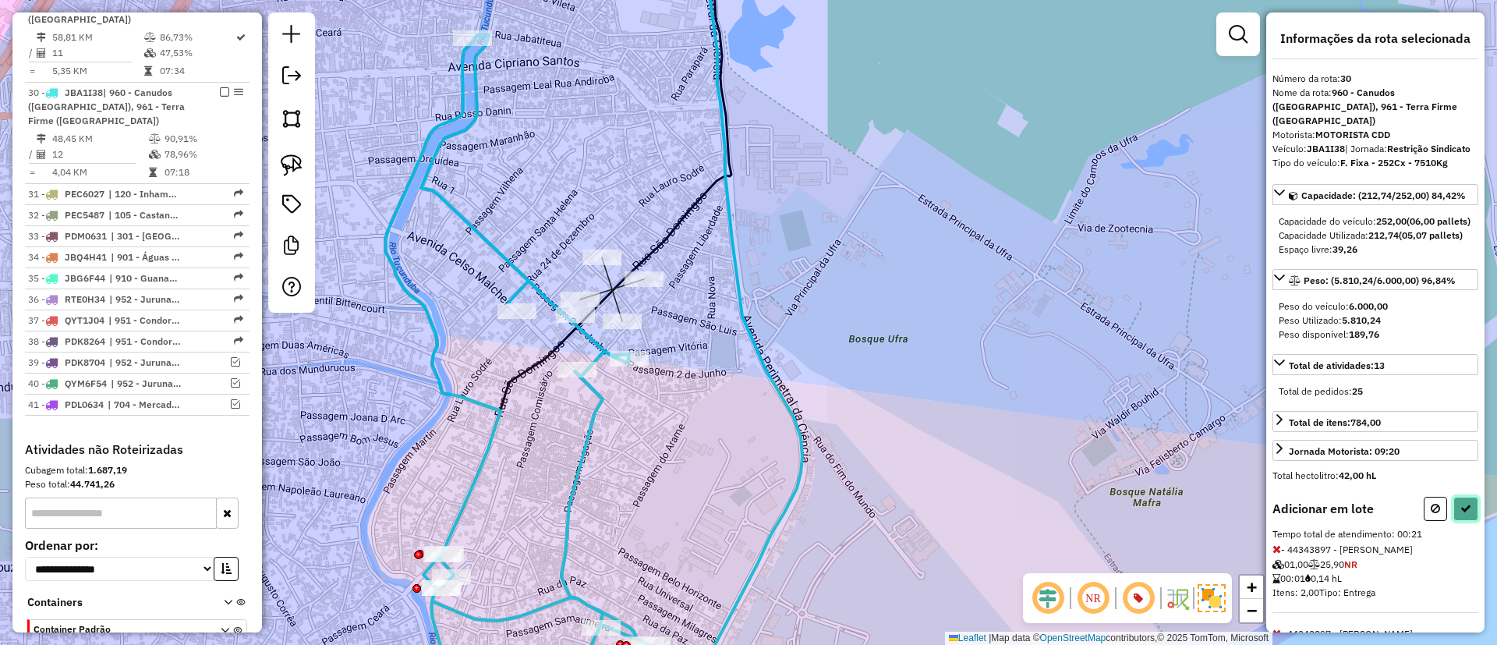
click at [1460, 514] on icon at bounding box center [1465, 508] width 11 height 11
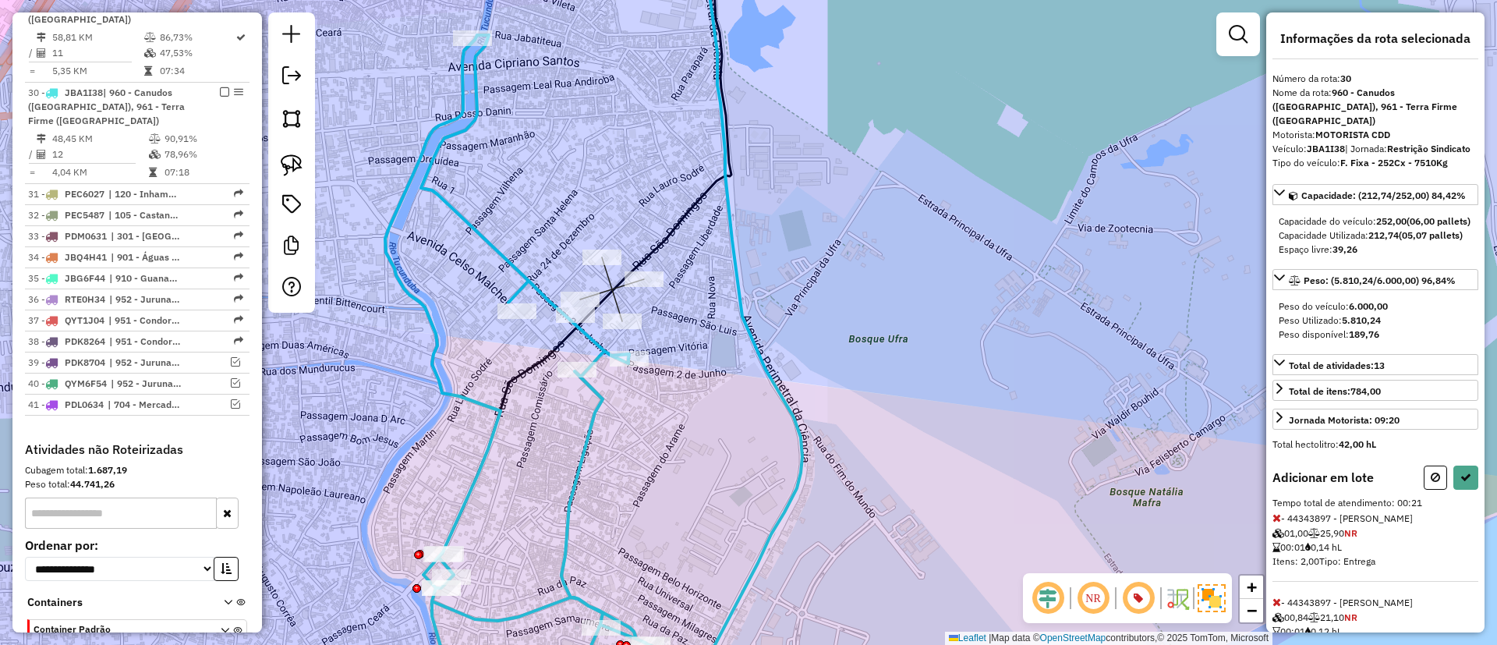
select select "**********"
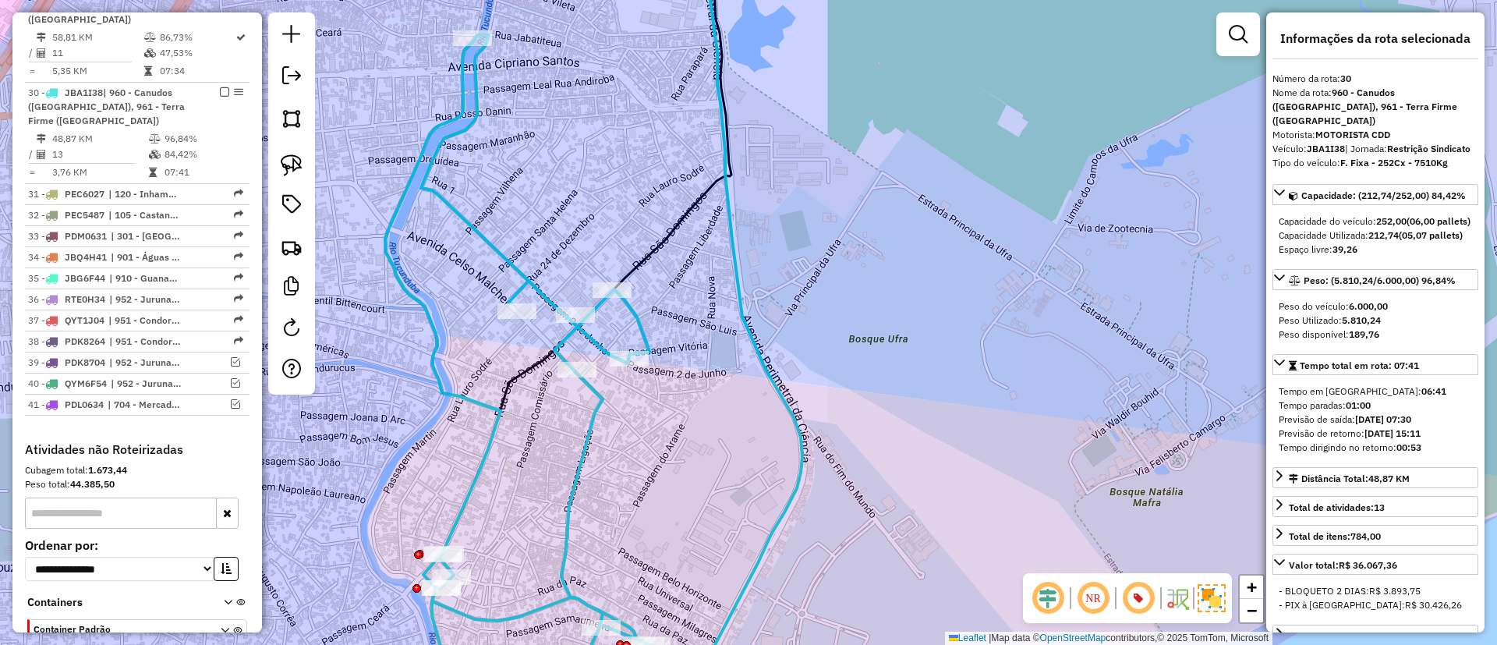
click at [607, 332] on div "Janela de atendimento Grade de atendimento Capacidade Transportadoras Veículos …" at bounding box center [748, 322] width 1497 height 645
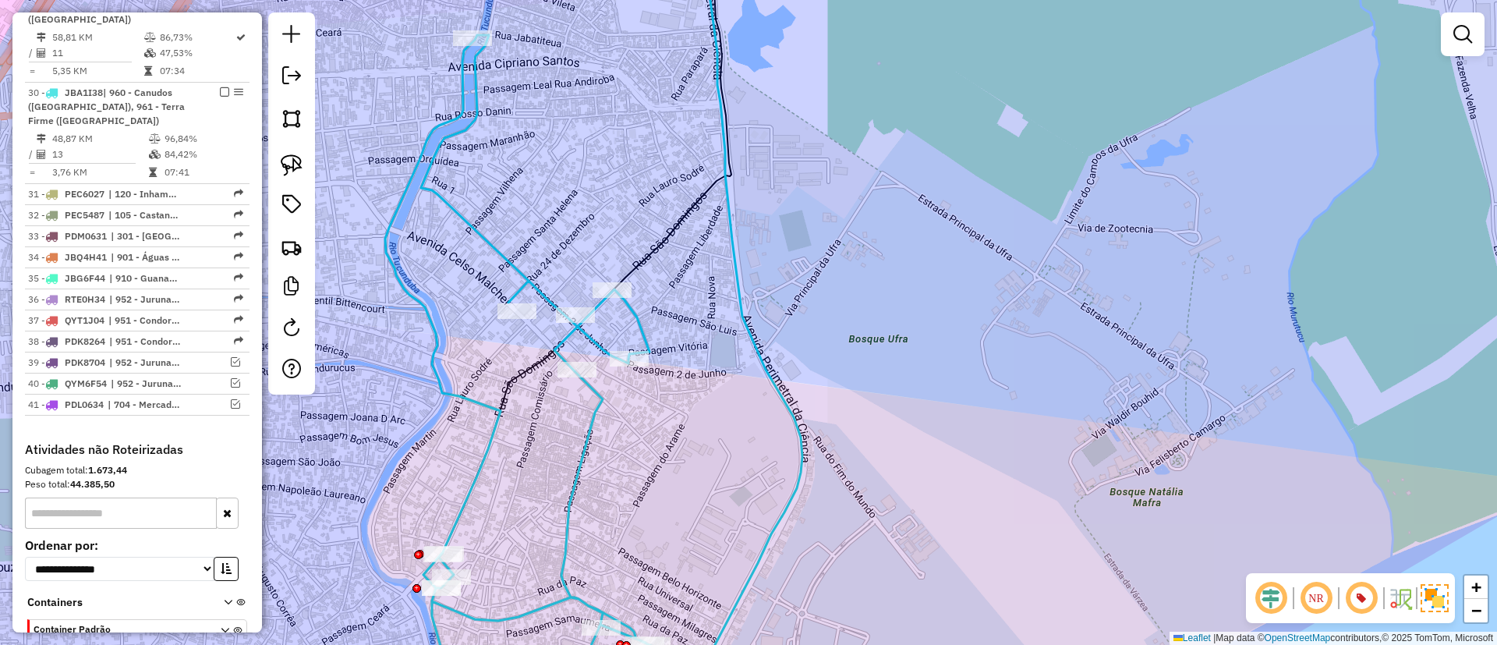
click at [595, 345] on icon at bounding box center [518, 361] width 266 height 652
select select "**********"
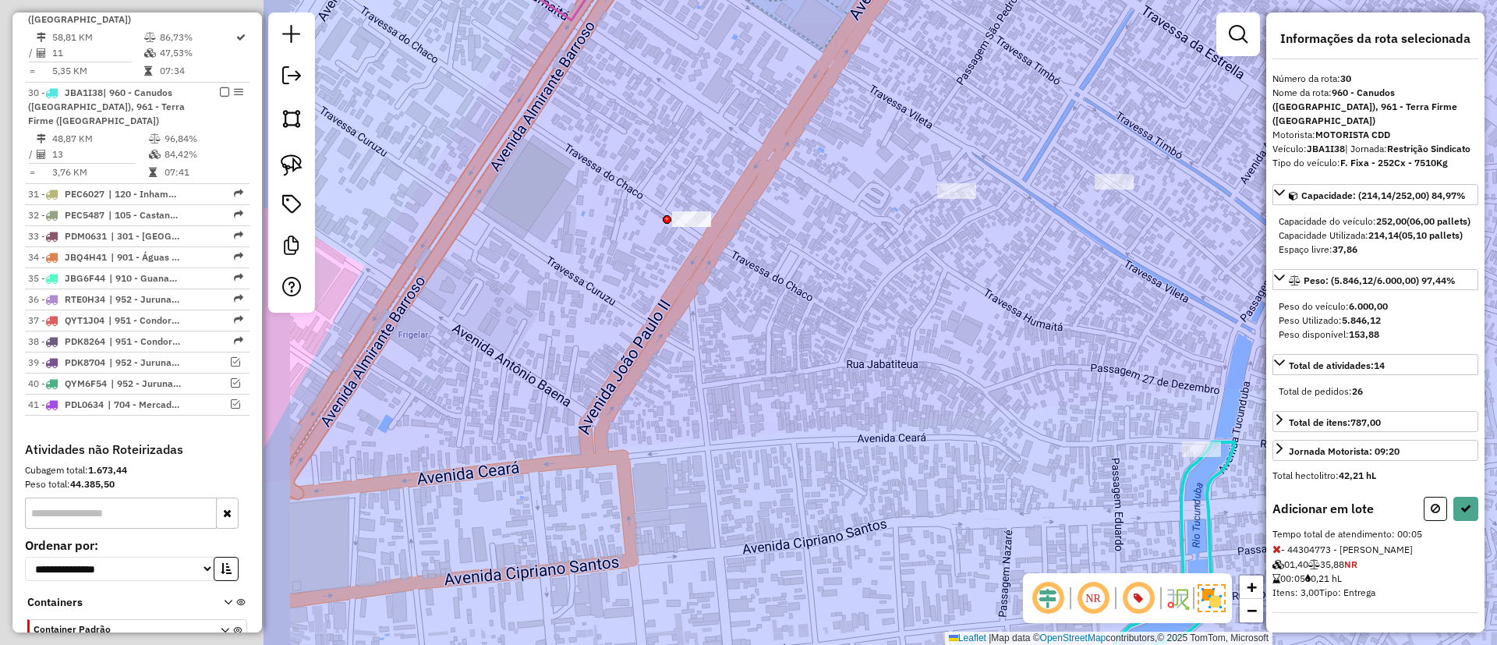
drag, startPoint x: 546, startPoint y: 276, endPoint x: 1007, endPoint y: 274, distance: 460.8
click at [1007, 274] on div "Janela de atendimento Grade de atendimento Capacidade Transportadoras Veículos …" at bounding box center [748, 322] width 1497 height 645
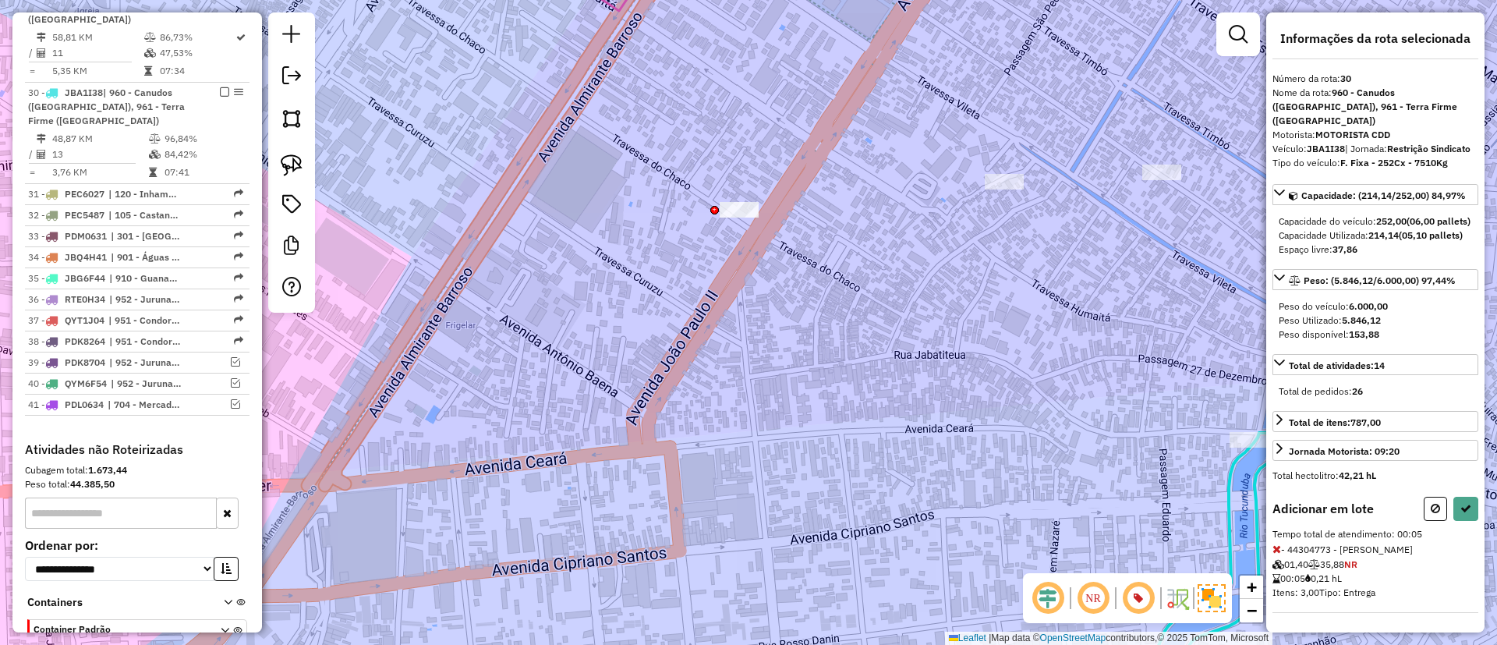
click at [741, 218] on div at bounding box center [739, 210] width 39 height 16
click at [732, 196] on div at bounding box center [732, 189] width 39 height 16
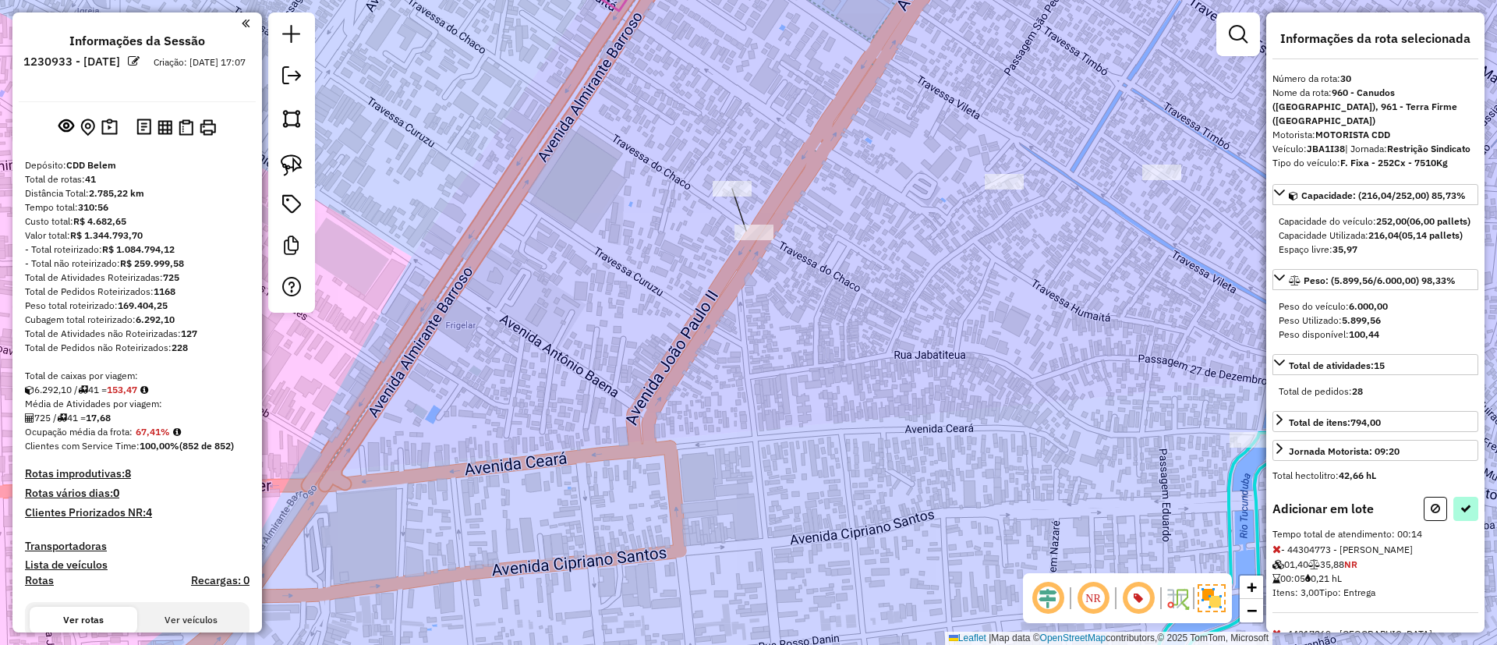
scroll to position [2464, 0]
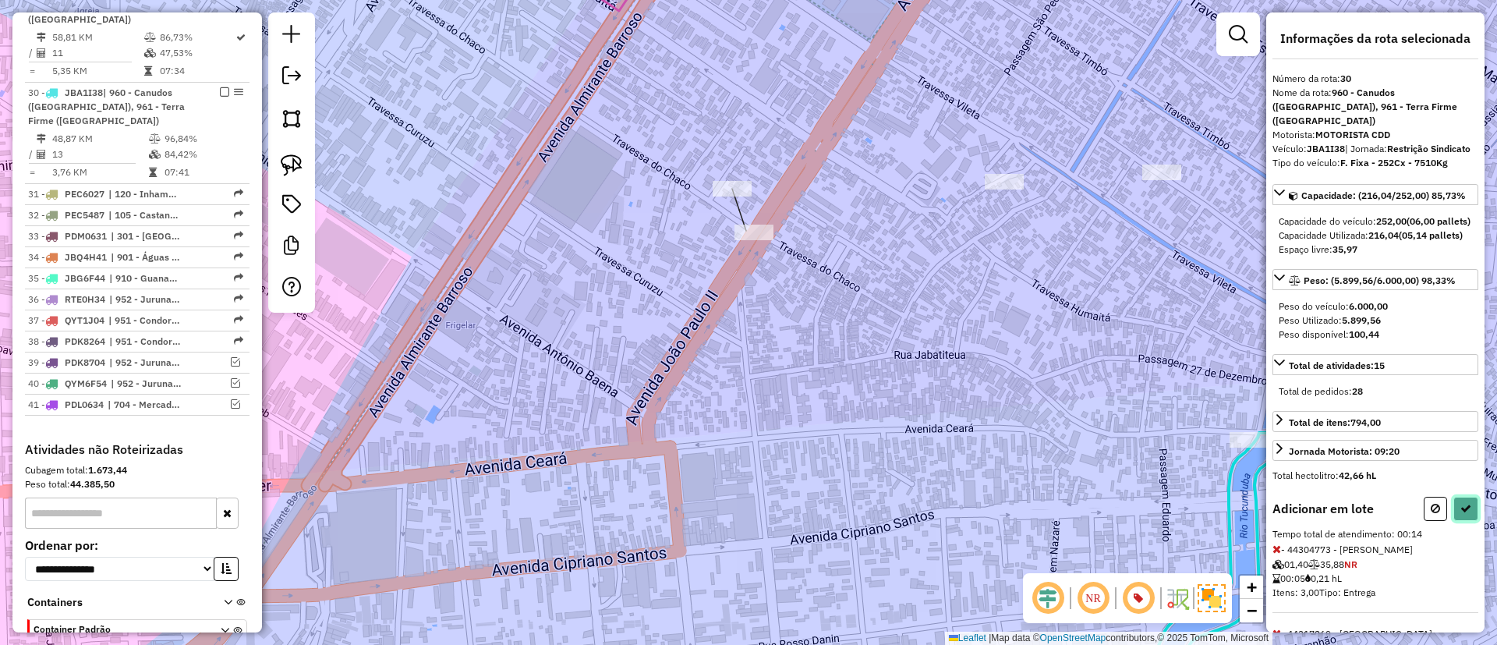
click at [1464, 514] on icon at bounding box center [1465, 508] width 11 height 11
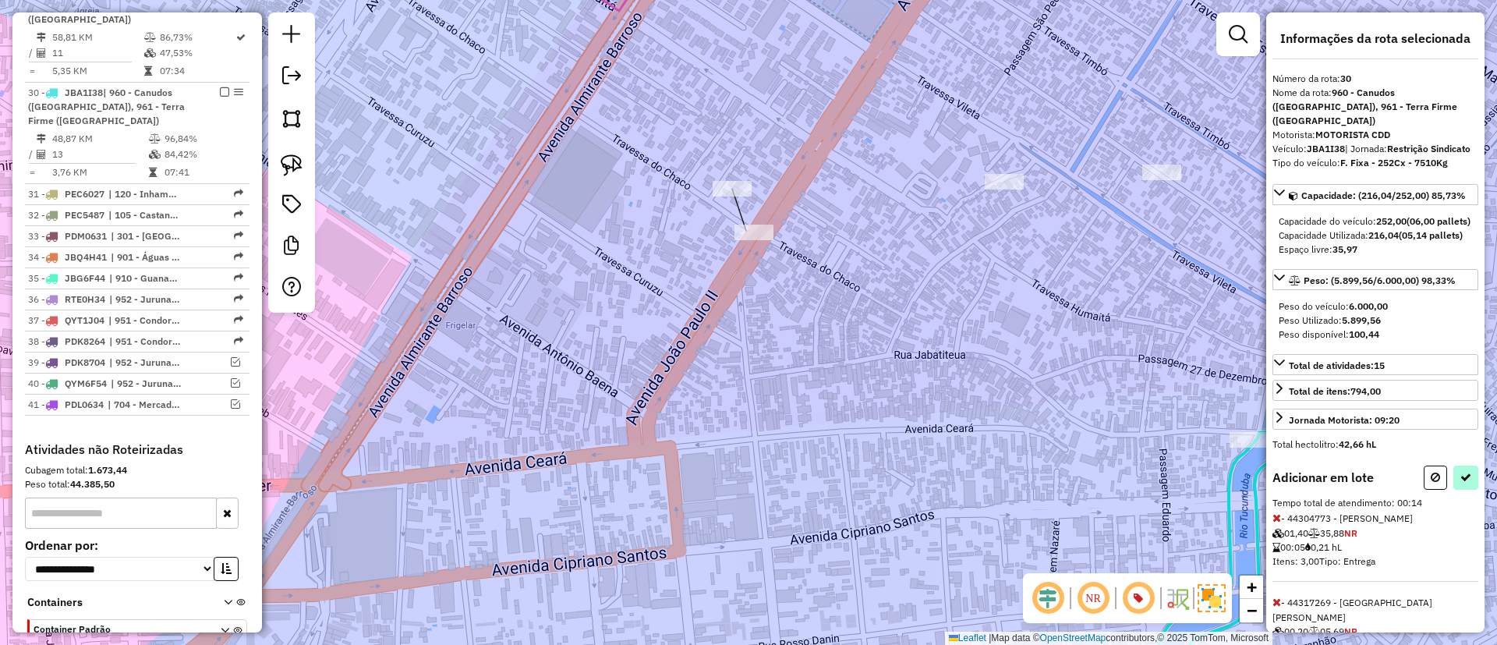
select select "**********"
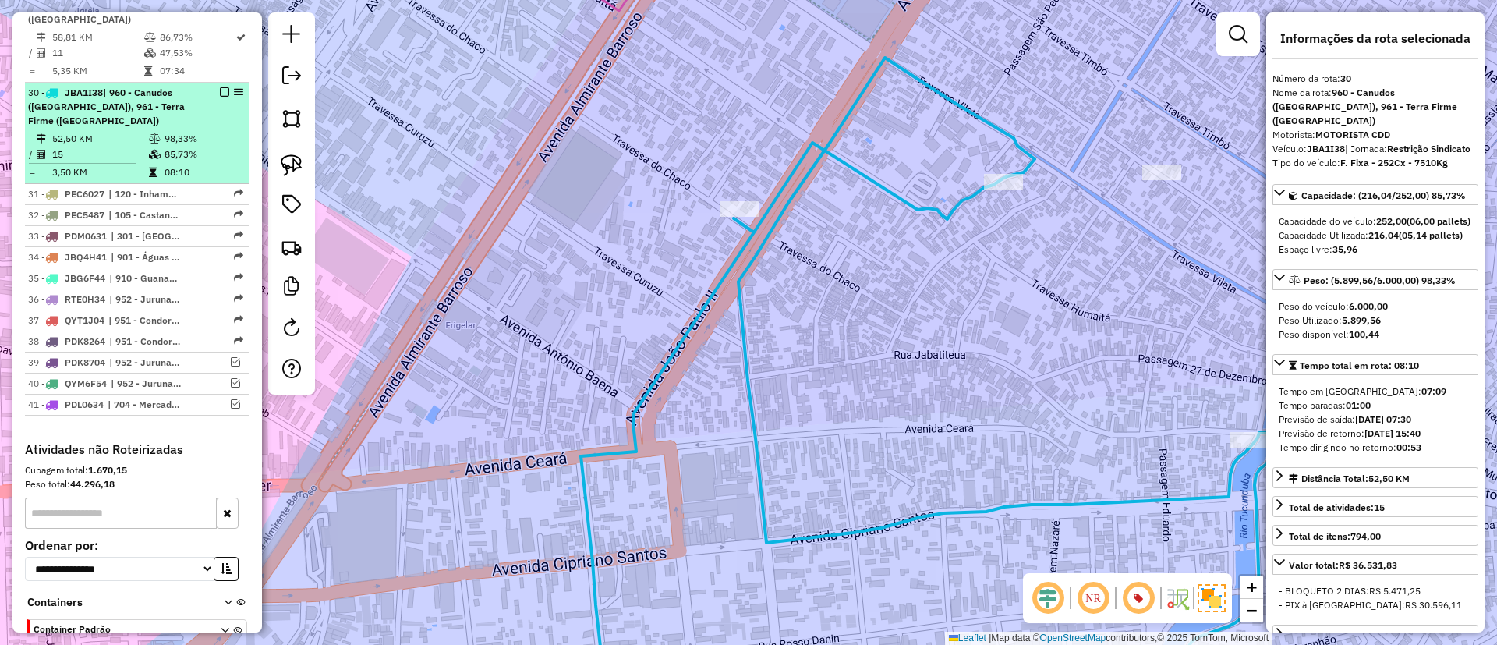
click at [220, 87] on em at bounding box center [224, 91] width 9 height 9
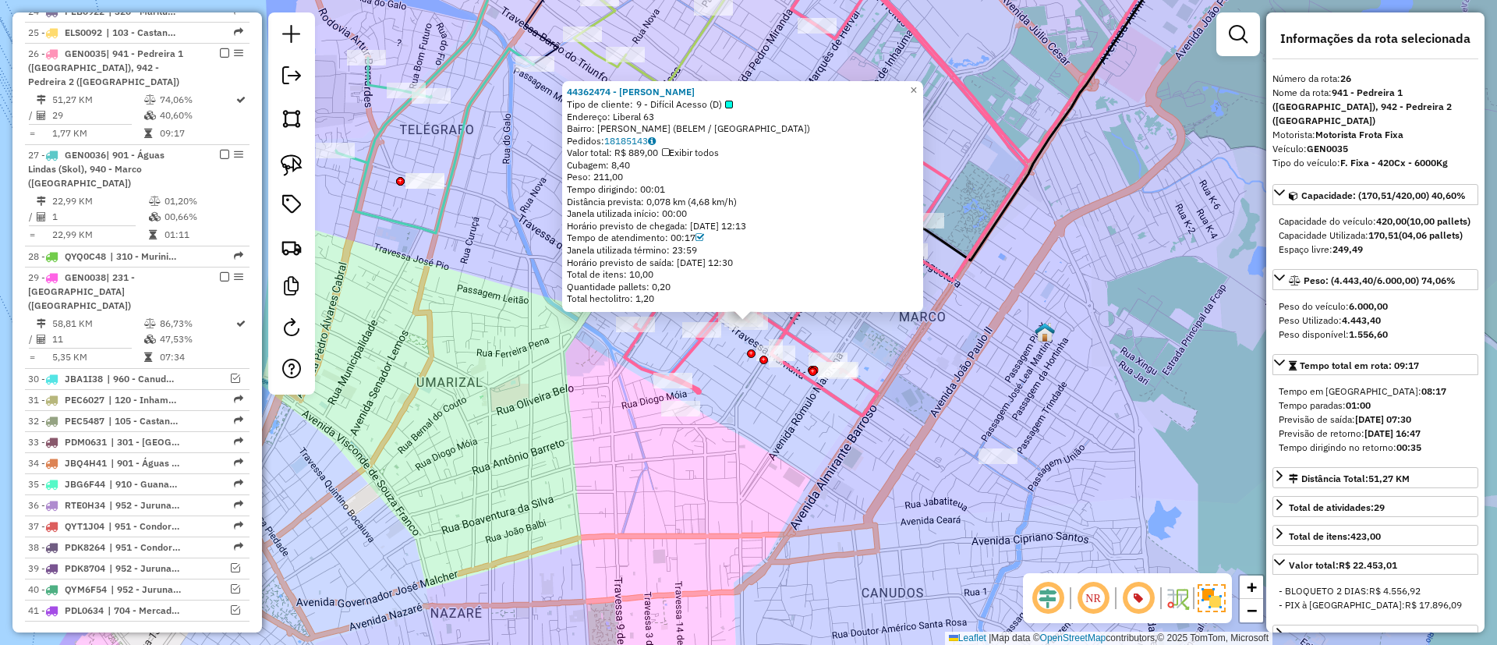
scroll to position [2167, 0]
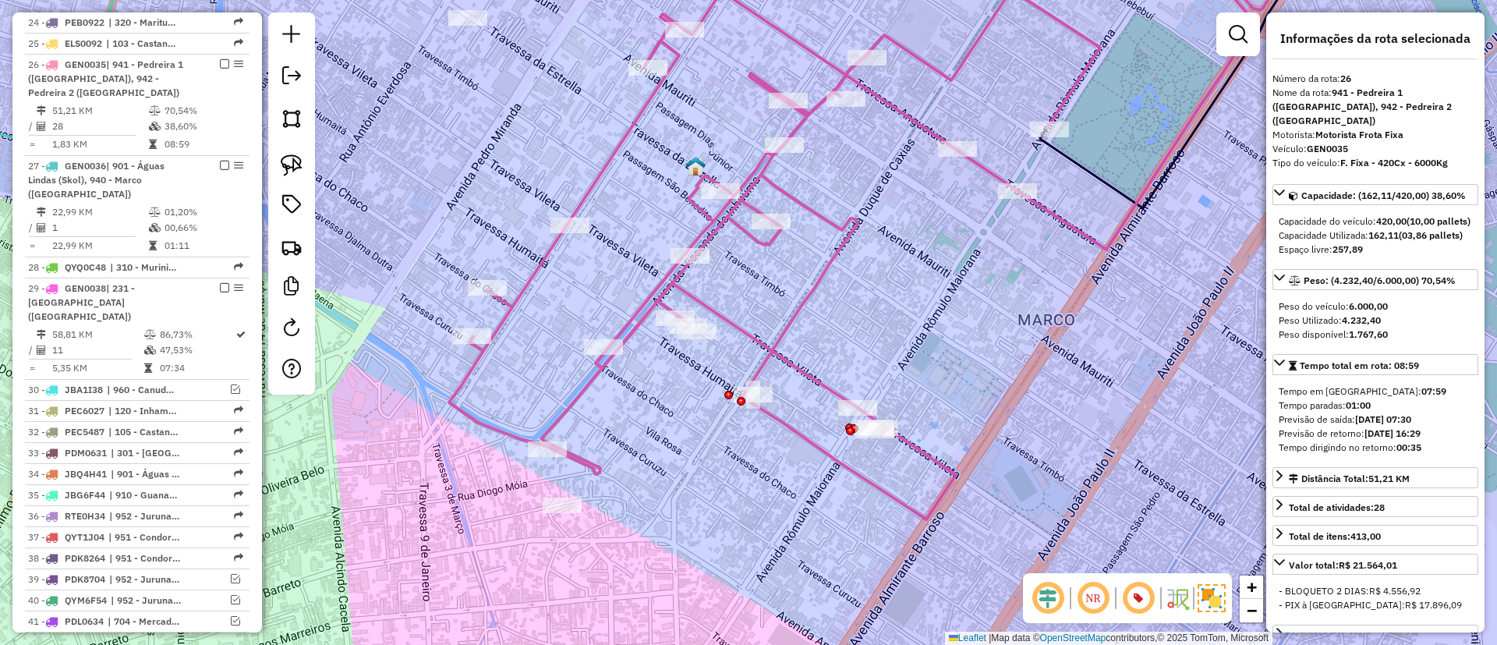
click at [756, 329] on icon at bounding box center [852, 227] width 806 height 584
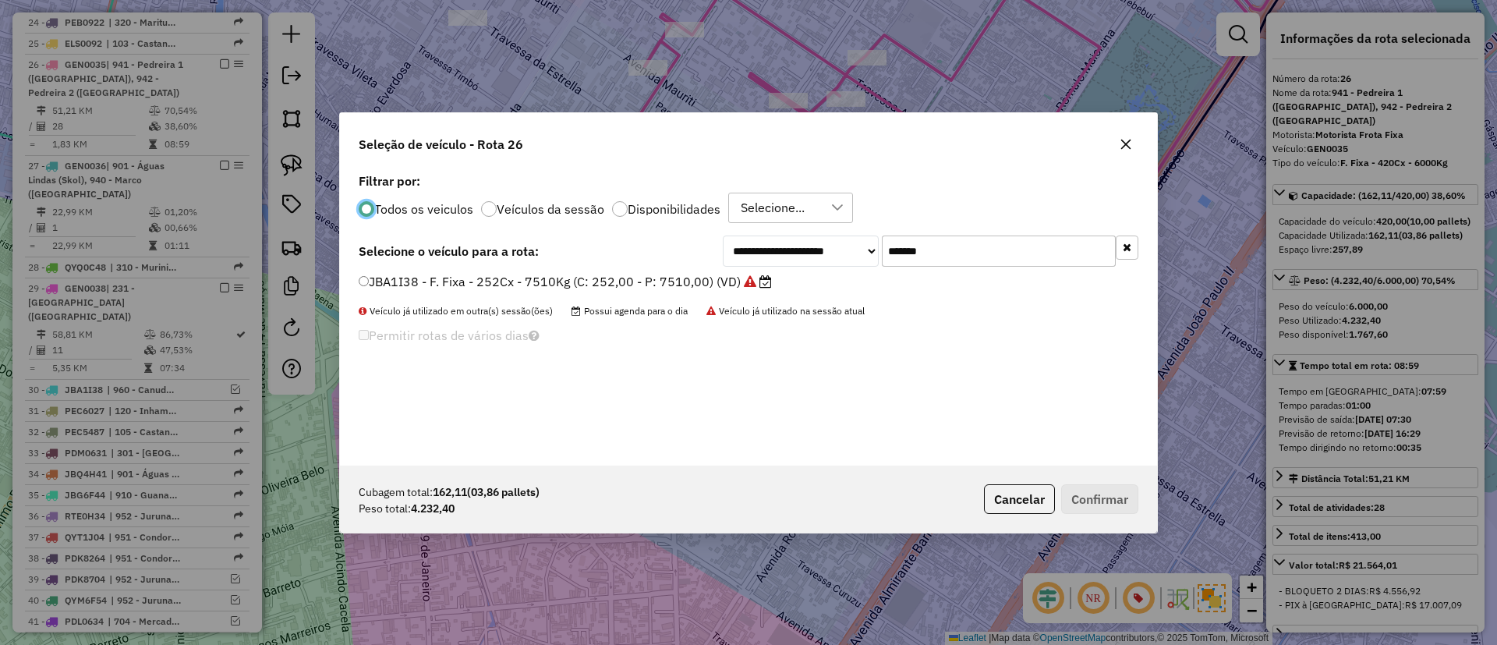
scroll to position [9, 5]
drag, startPoint x: 965, startPoint y: 257, endPoint x: 807, endPoint y: 267, distance: 158.6
click at [807, 267] on div "**********" at bounding box center [748, 317] width 817 height 296
paste input "text"
type input "*******"
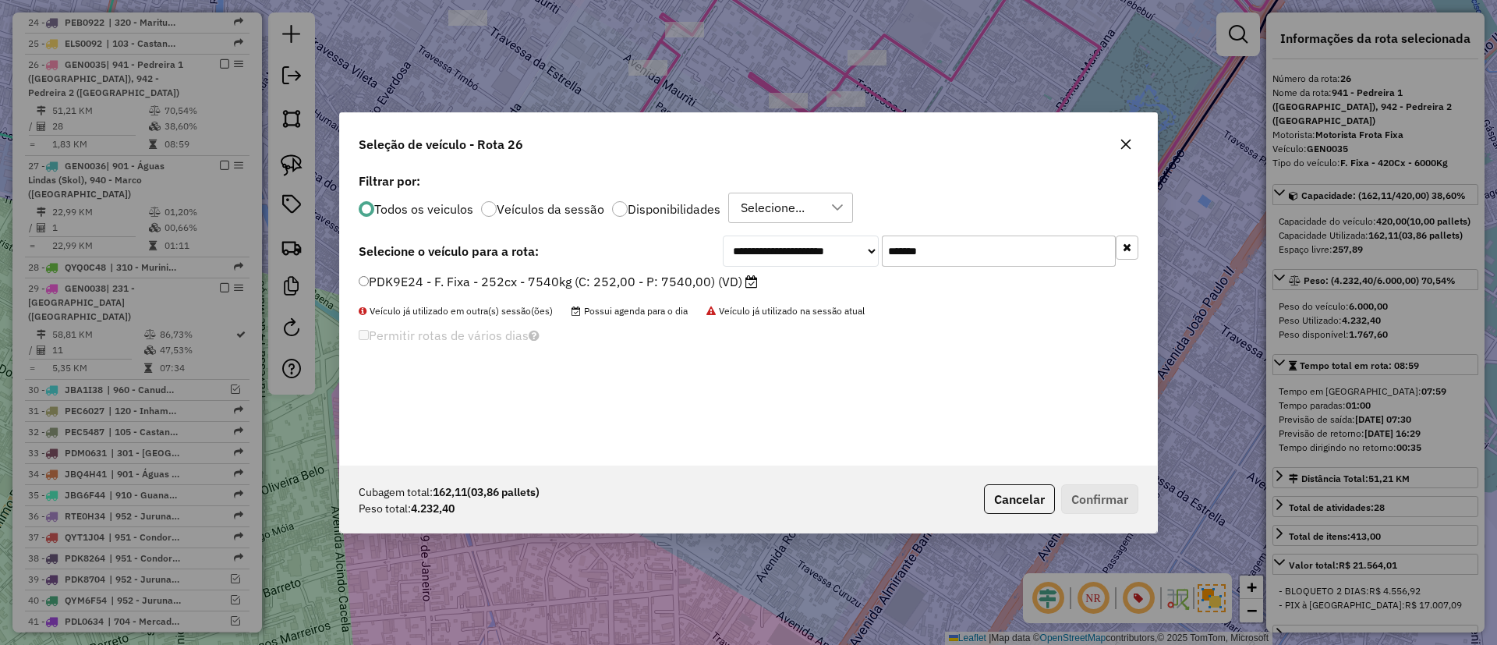
click at [716, 278] on label "PDK9E24 - F. Fixa - 252cx - 7540kg (C: 252,00 - P: 7540,00) (VD)" at bounding box center [558, 281] width 399 height 19
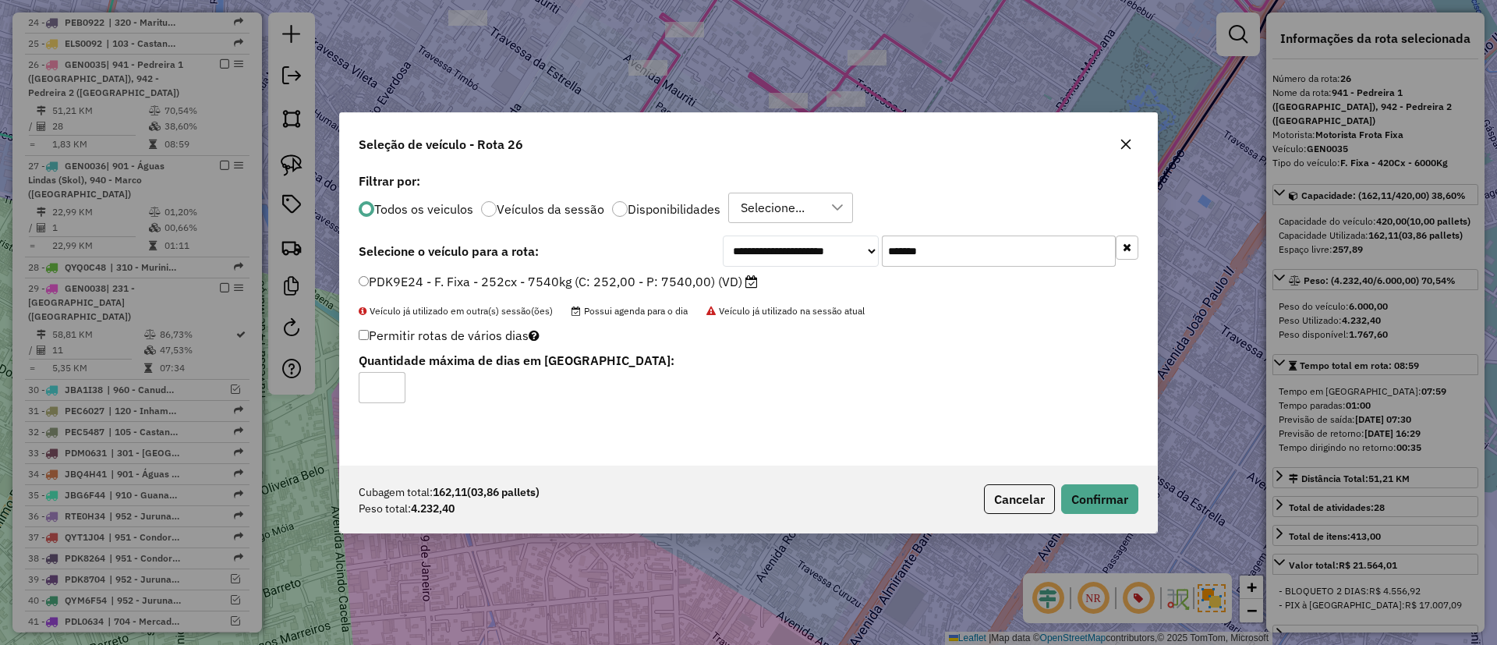
click at [1114, 514] on div "Cubagem total: 162,11 (03,86 pallets) Peso total: 4.232,40 Cancelar Confirmar" at bounding box center [748, 499] width 817 height 67
click at [1105, 501] on button "Confirmar" at bounding box center [1099, 499] width 77 height 30
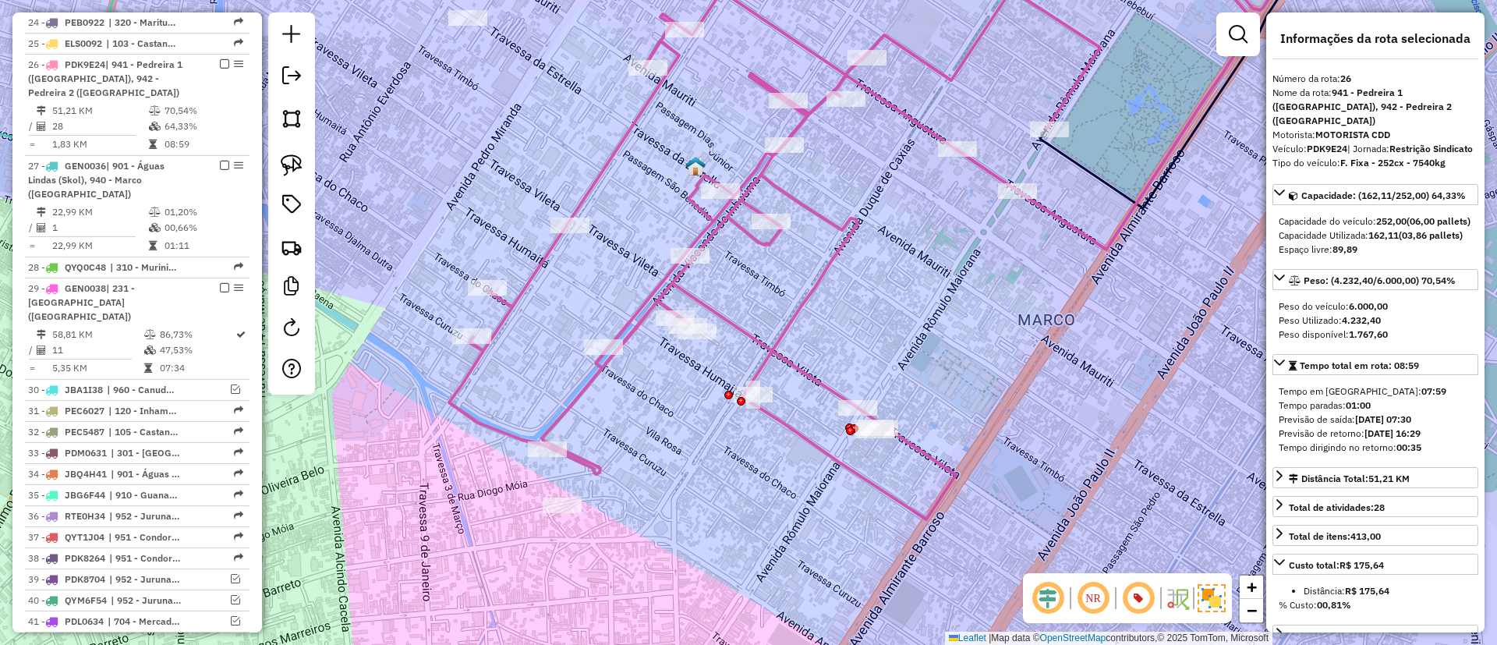
click at [707, 226] on icon at bounding box center [852, 227] width 806 height 584
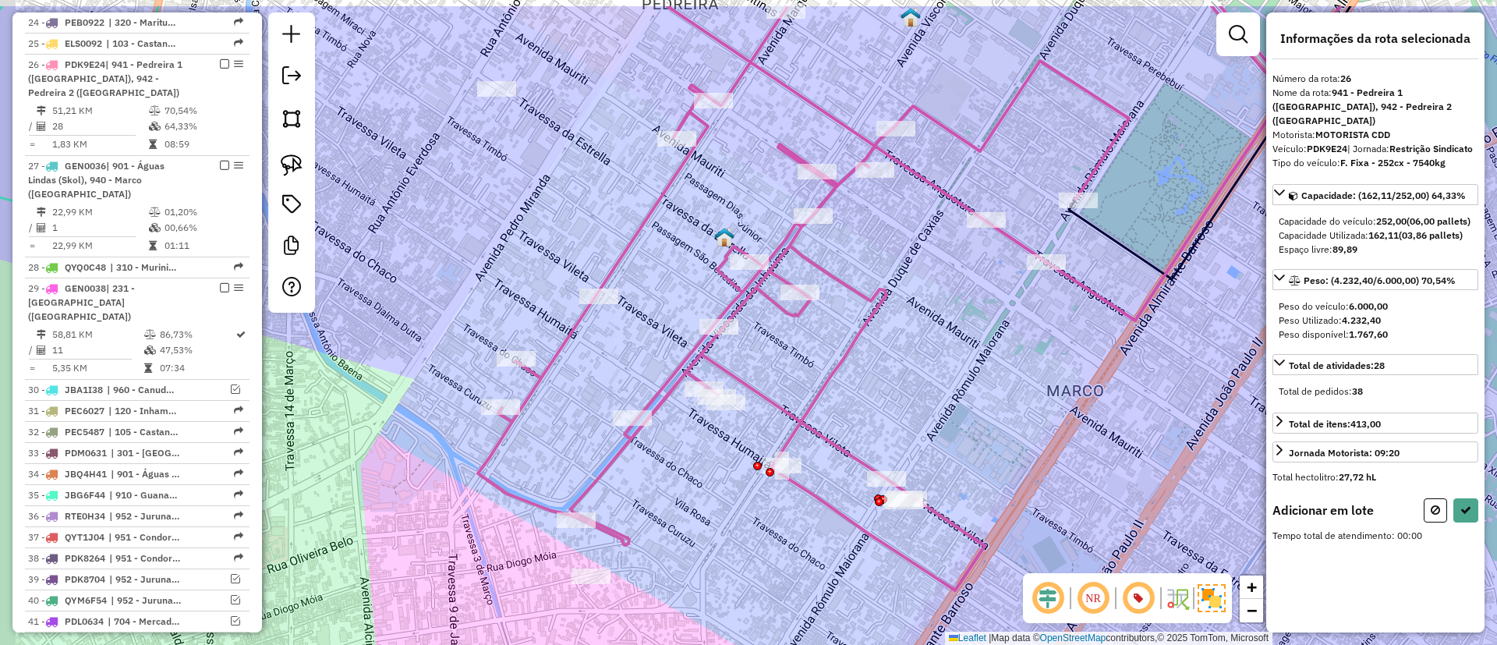
drag, startPoint x: 528, startPoint y: 71, endPoint x: 652, endPoint y: 269, distance: 233.7
click at [653, 269] on div "Janela de atendimento Grade de atendimento Capacidade Transportadoras Veículos …" at bounding box center [748, 322] width 1497 height 645
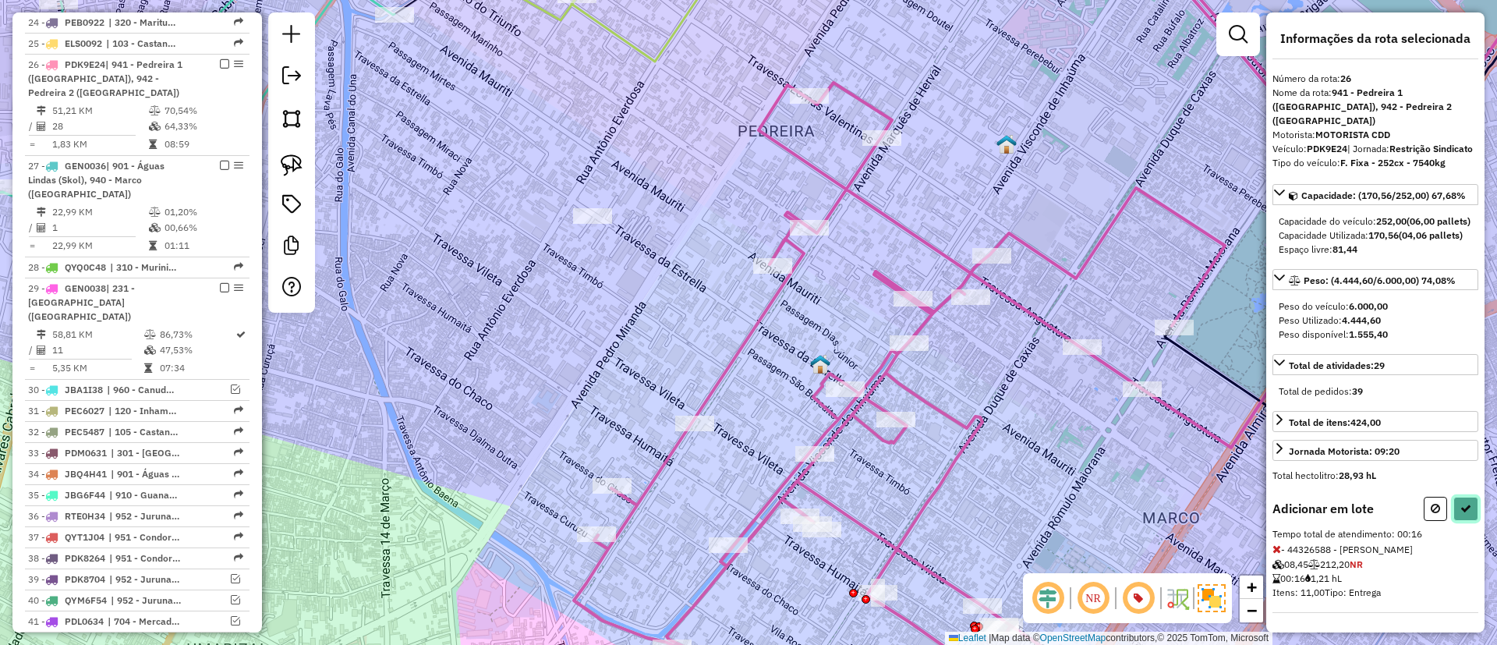
click at [1460, 514] on icon at bounding box center [1465, 508] width 11 height 11
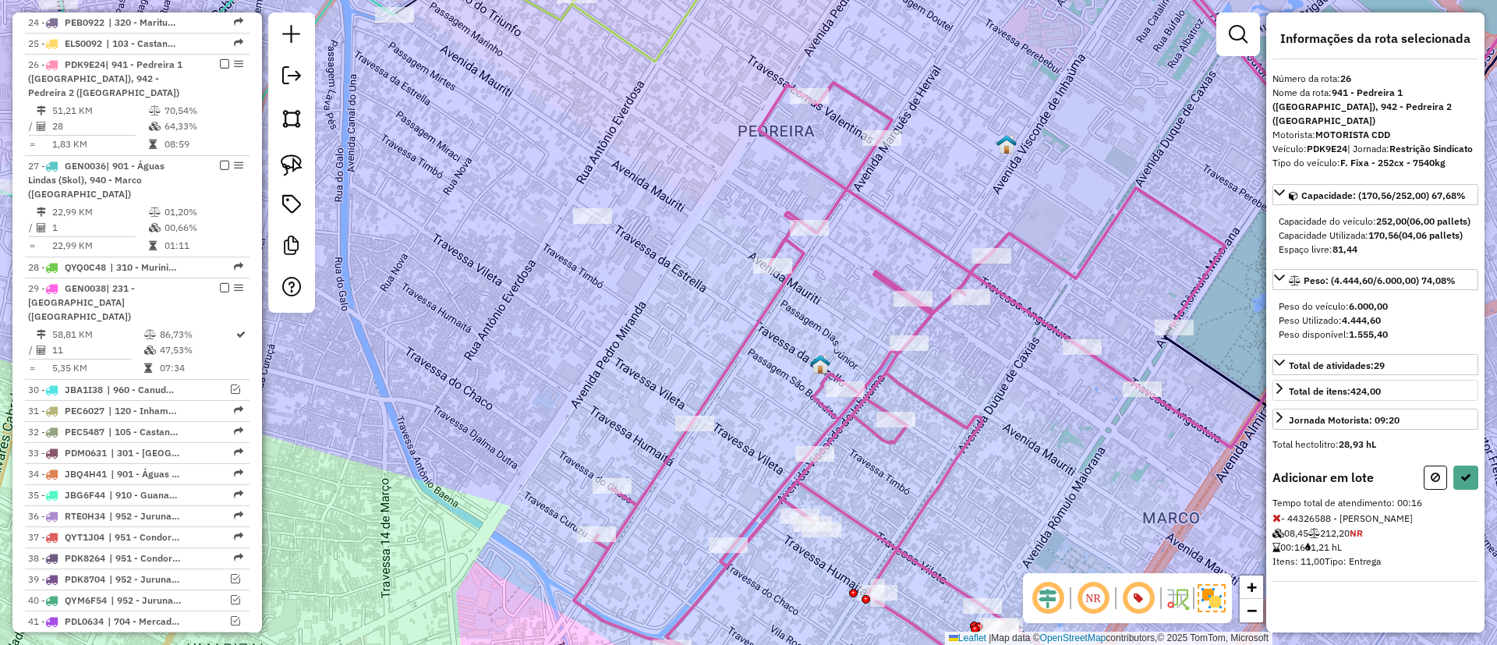
select select "**********"
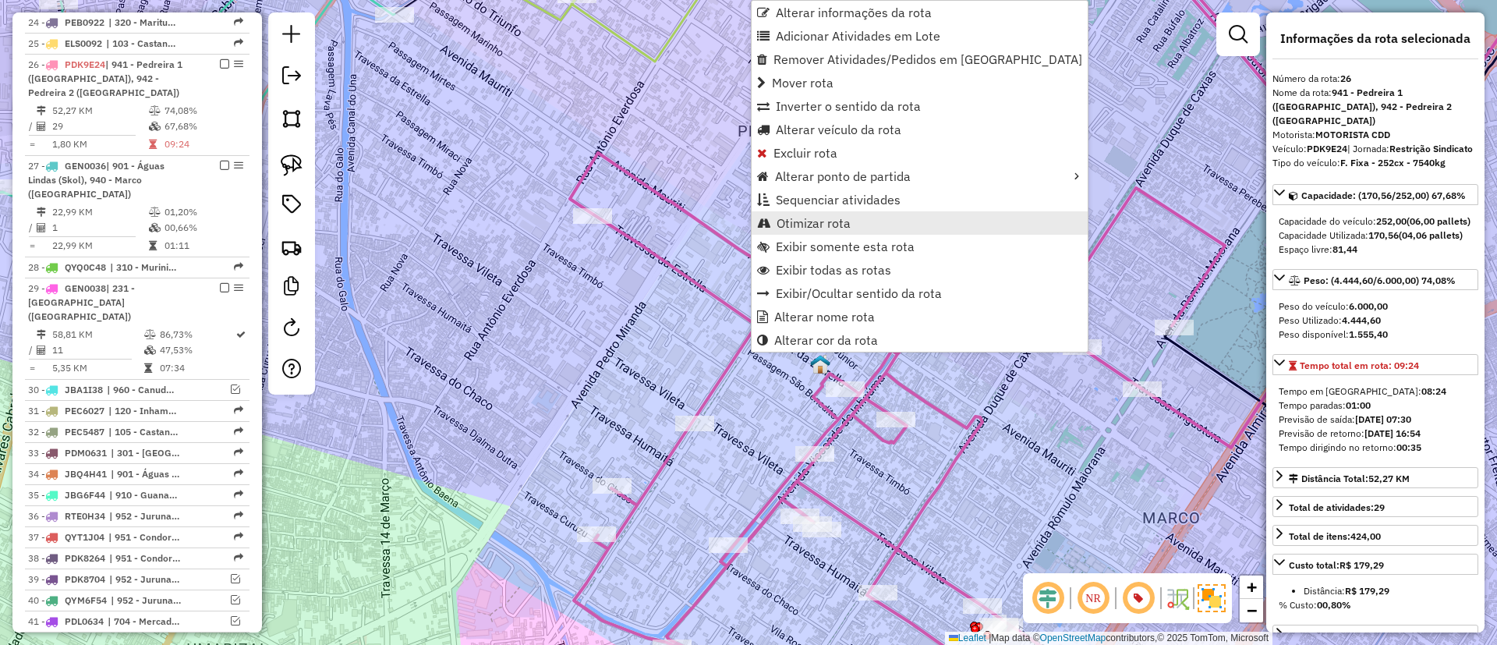
click at [815, 221] on span "Otimizar rota" at bounding box center [814, 223] width 74 height 12
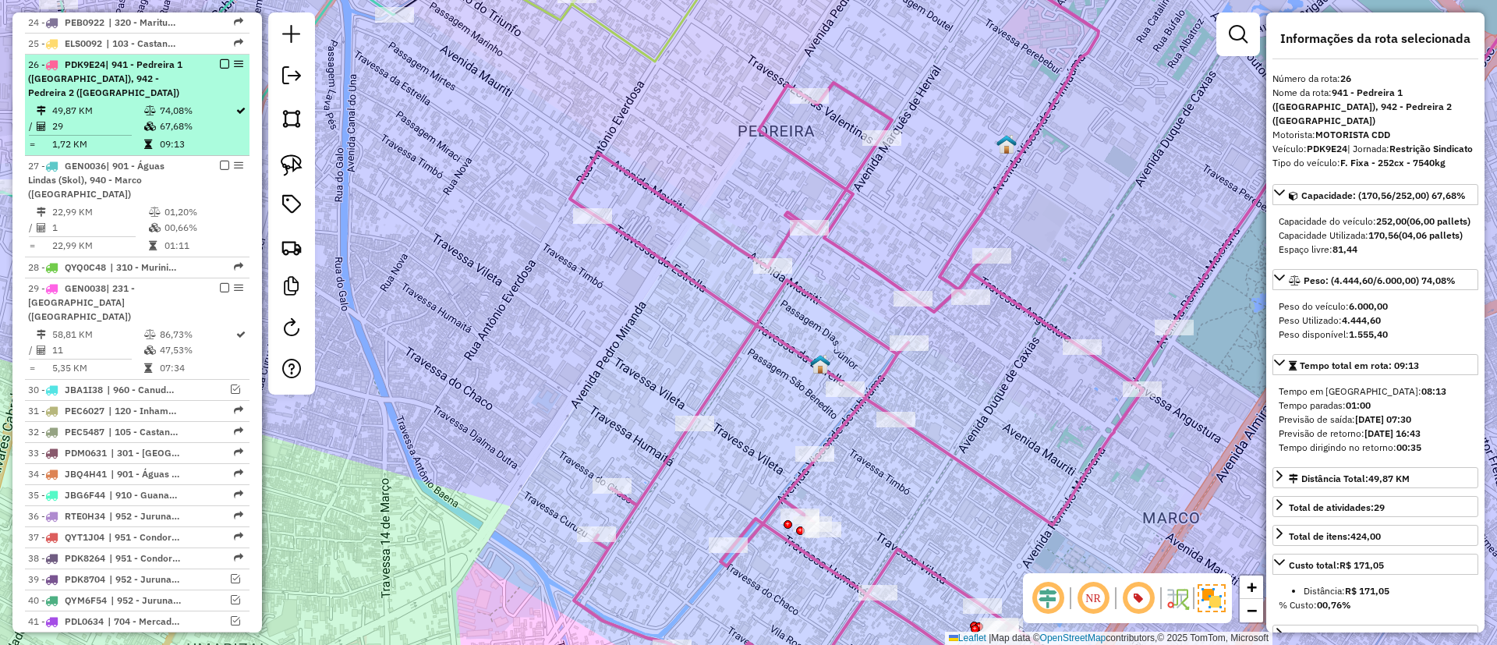
click at [221, 59] on em at bounding box center [224, 63] width 9 height 9
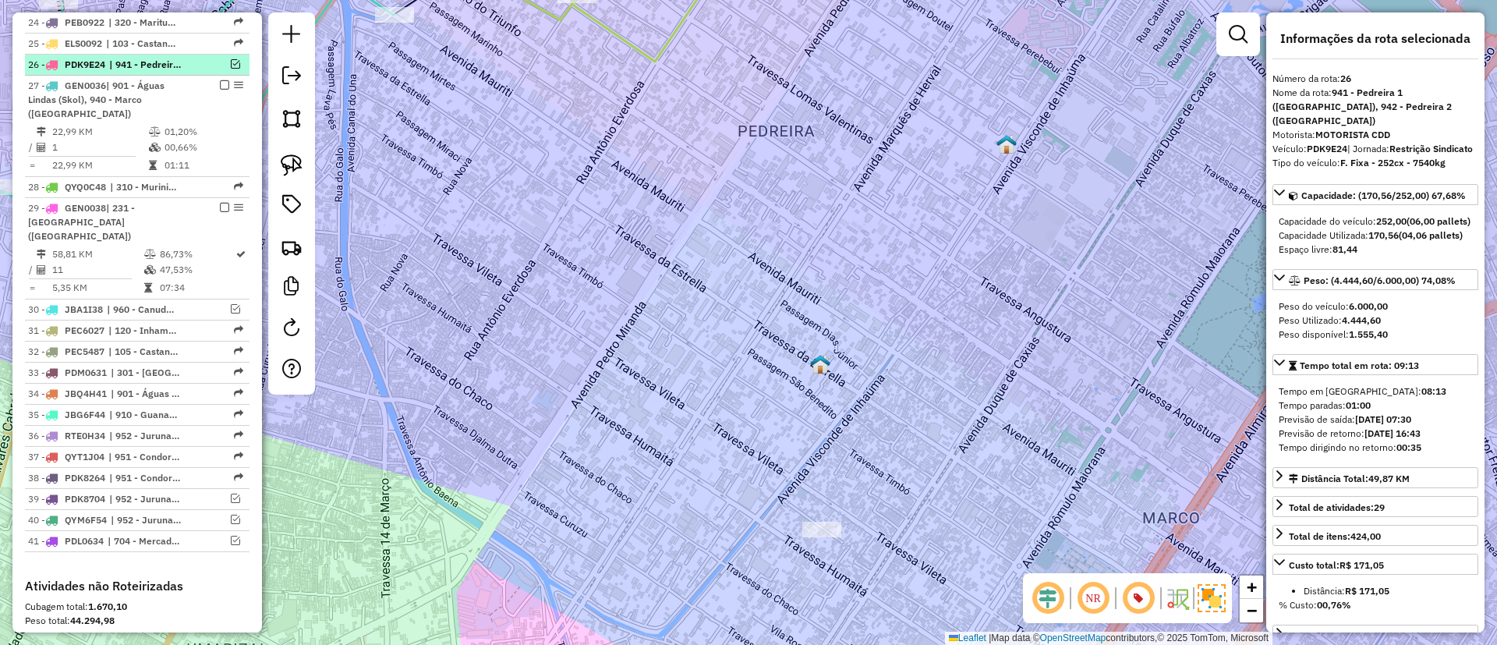
scroll to position [2087, 0]
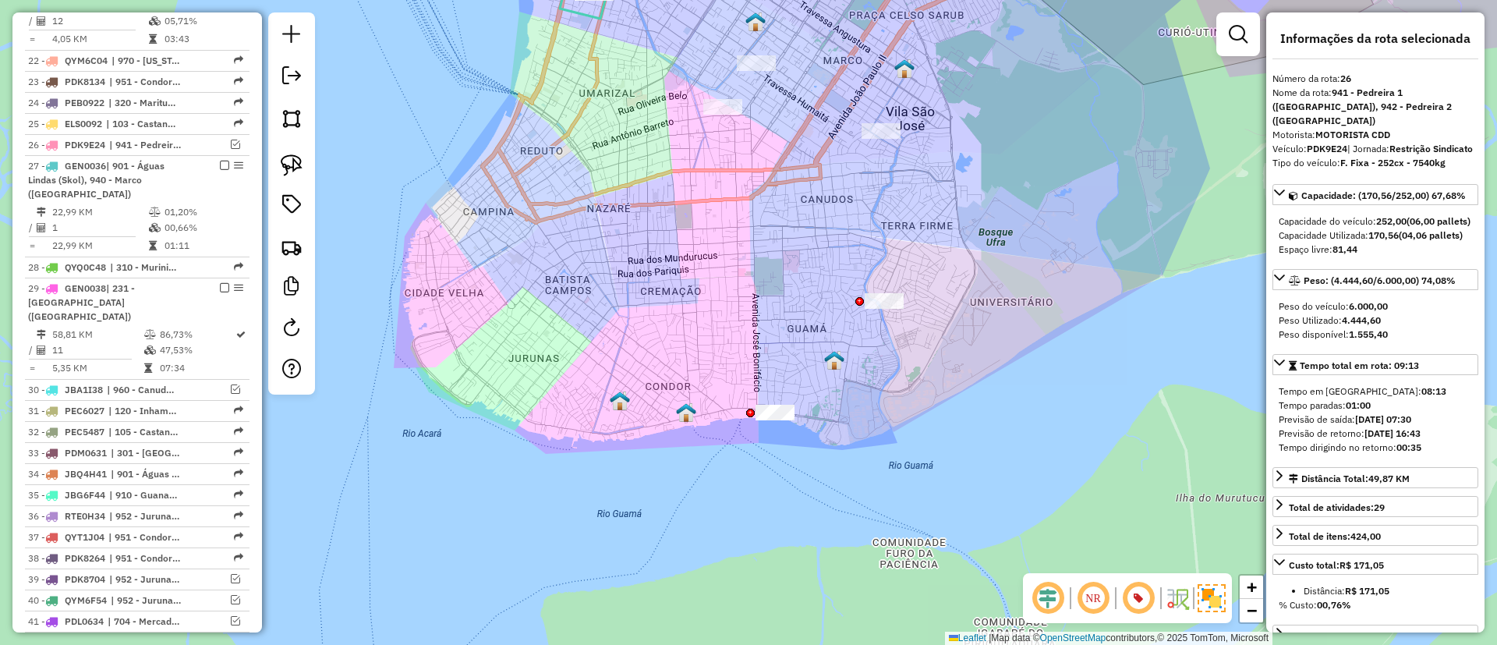
drag, startPoint x: 733, startPoint y: 253, endPoint x: 878, endPoint y: 55, distance: 246.1
click at [878, 55] on div "Janela de atendimento Grade de atendimento Capacidade Transportadoras Veículos …" at bounding box center [748, 322] width 1497 height 645
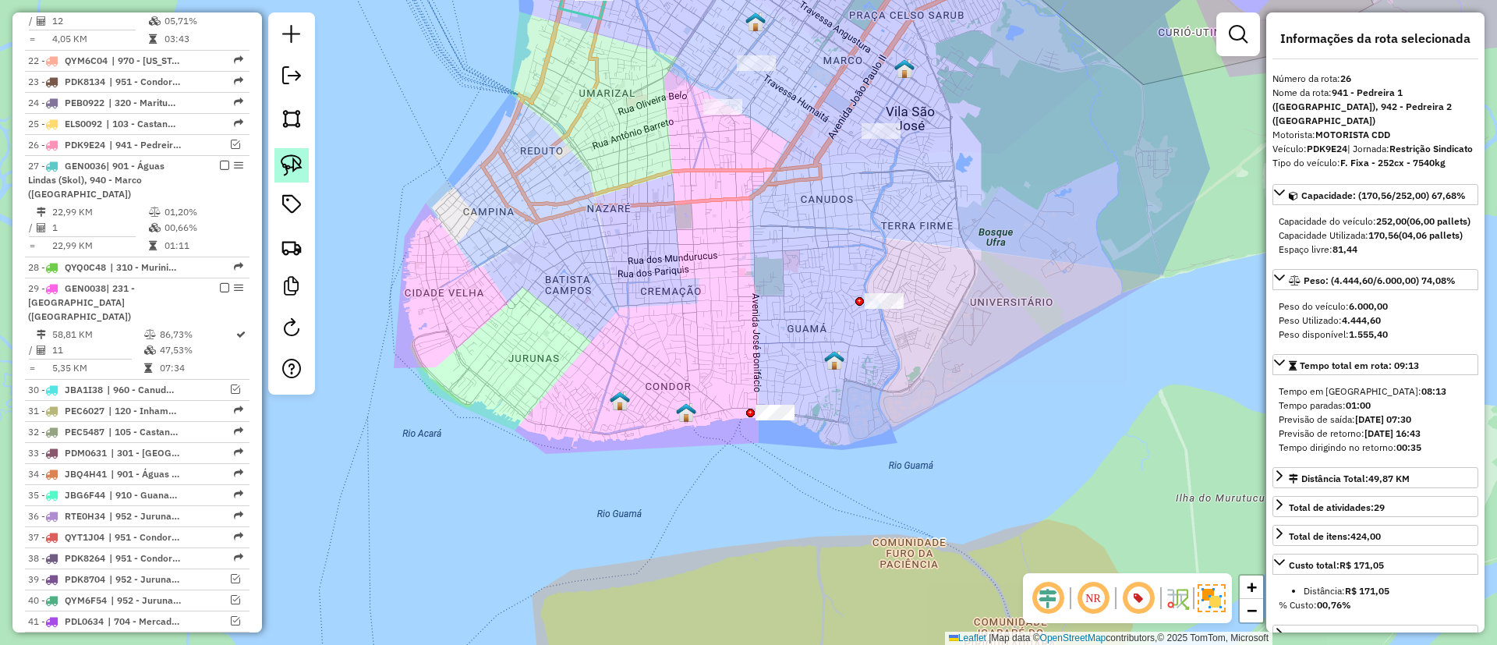
click at [291, 167] on img at bounding box center [292, 165] width 22 height 22
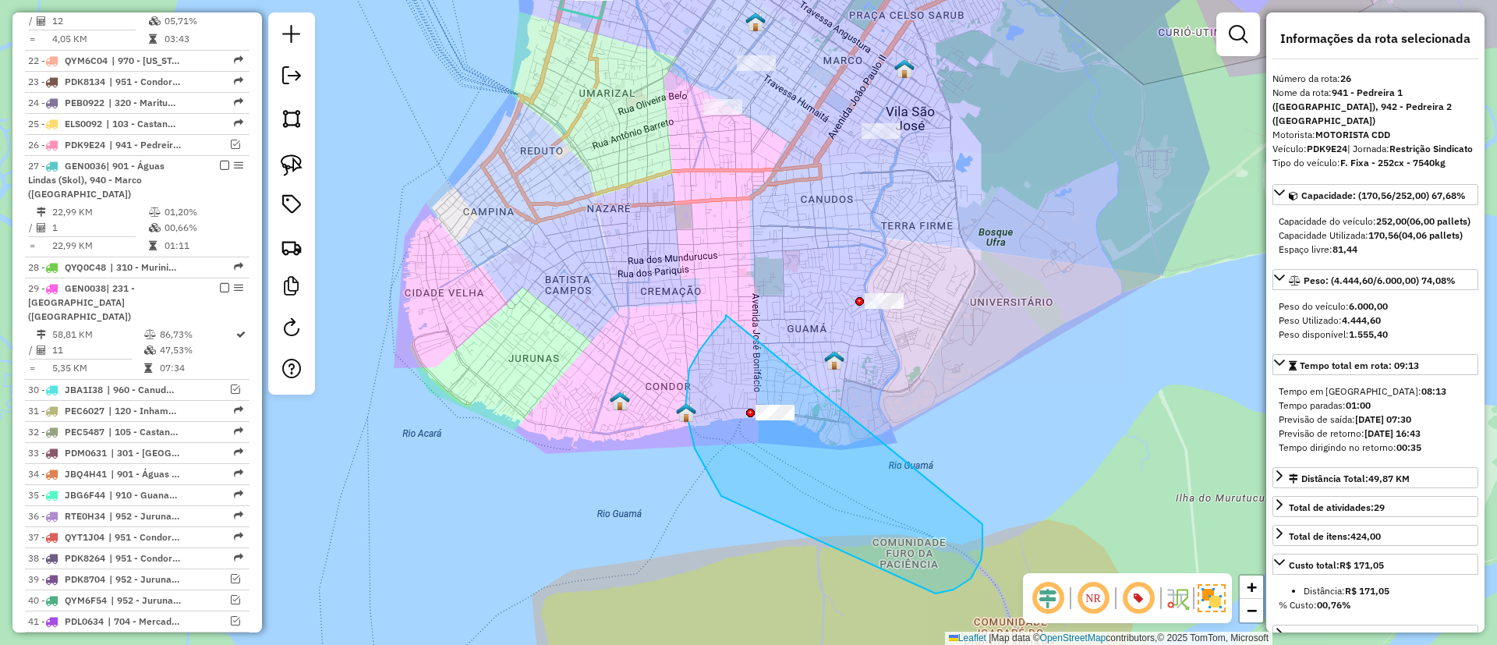
drag, startPoint x: 726, startPoint y: 315, endPoint x: 982, endPoint y: 483, distance: 306.2
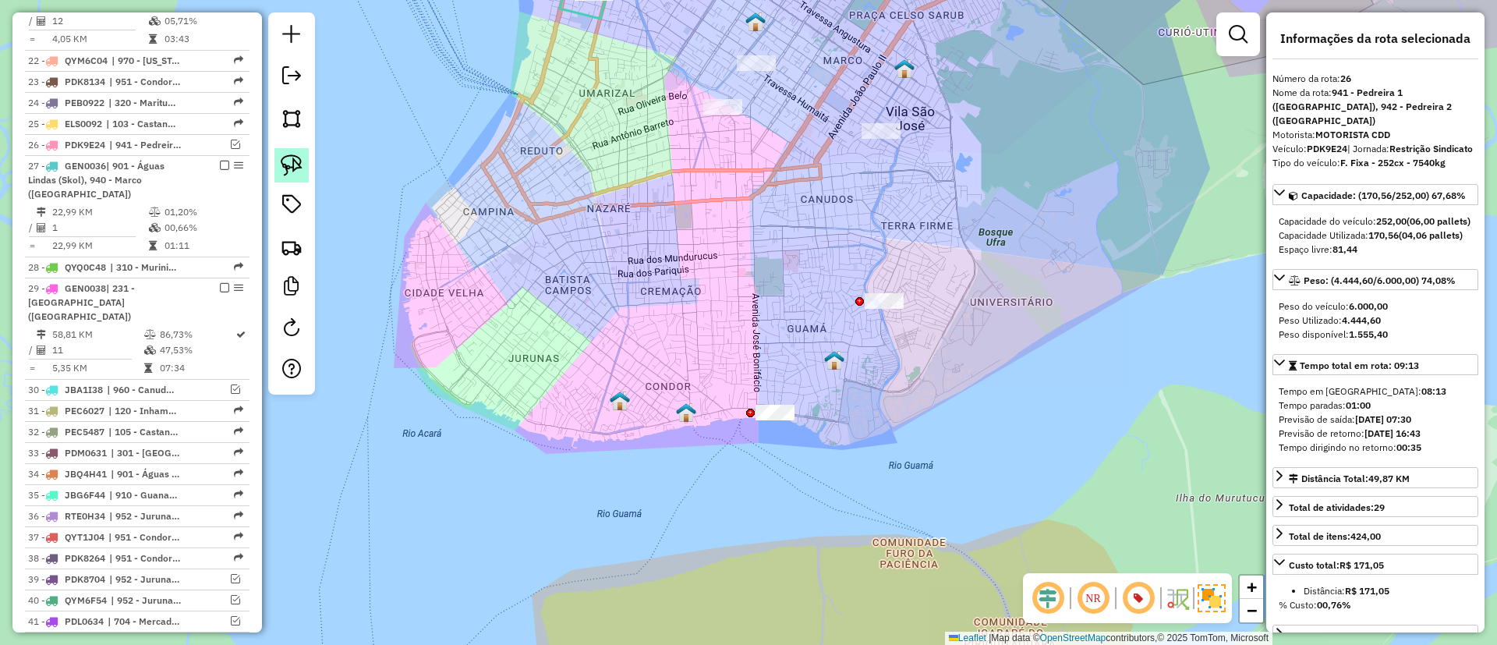
click at [299, 161] on img at bounding box center [292, 165] width 22 height 22
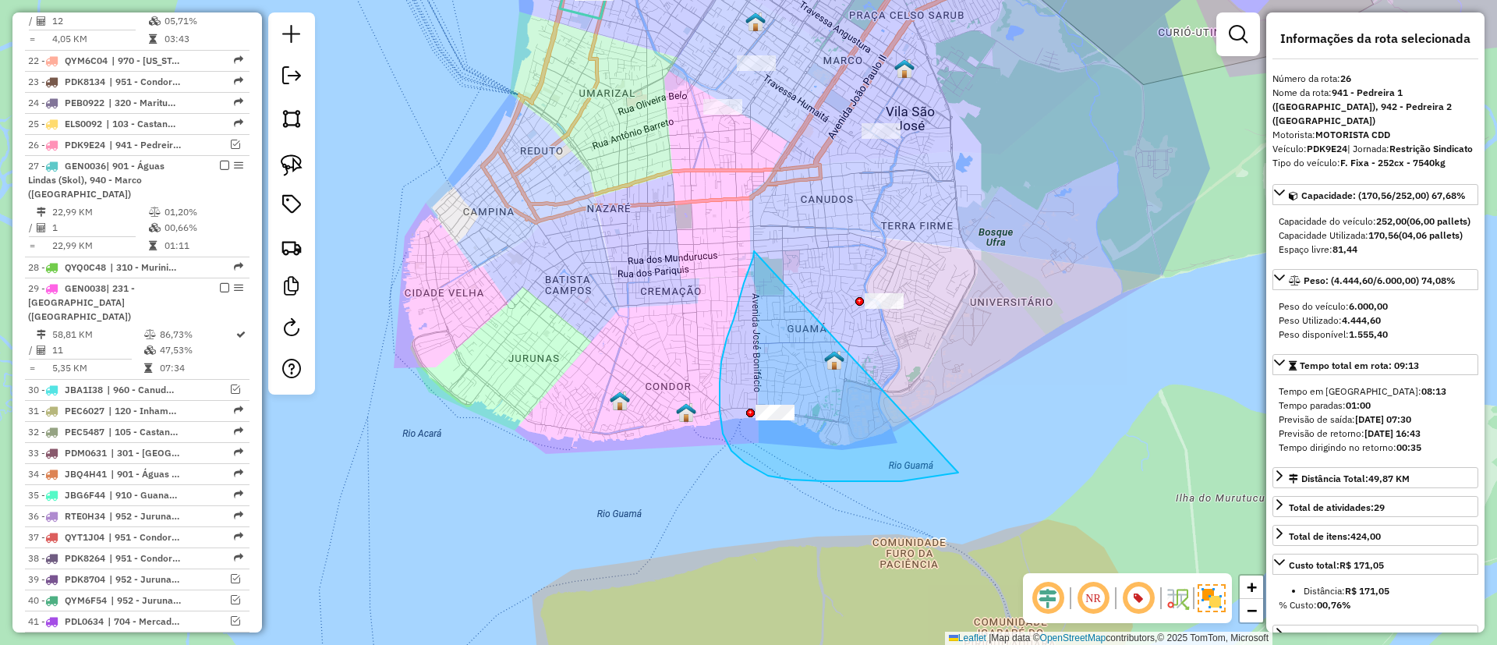
drag, startPoint x: 739, startPoint y: 300, endPoint x: 979, endPoint y: 462, distance: 289.1
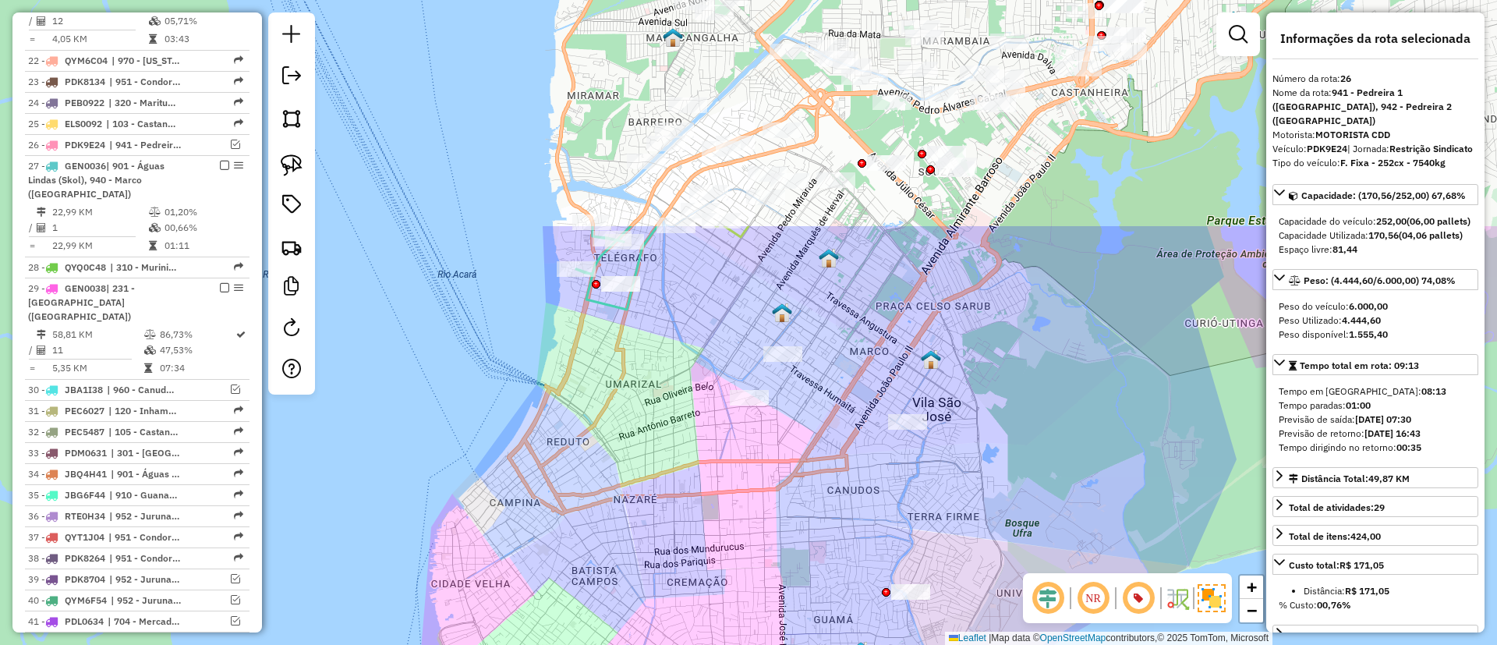
drag, startPoint x: 602, startPoint y: 187, endPoint x: 595, endPoint y: 530, distance: 343.2
click at [607, 544] on div "Janela de atendimento Grade de atendimento Capacidade Transportadoras Veículos …" at bounding box center [748, 322] width 1497 height 645
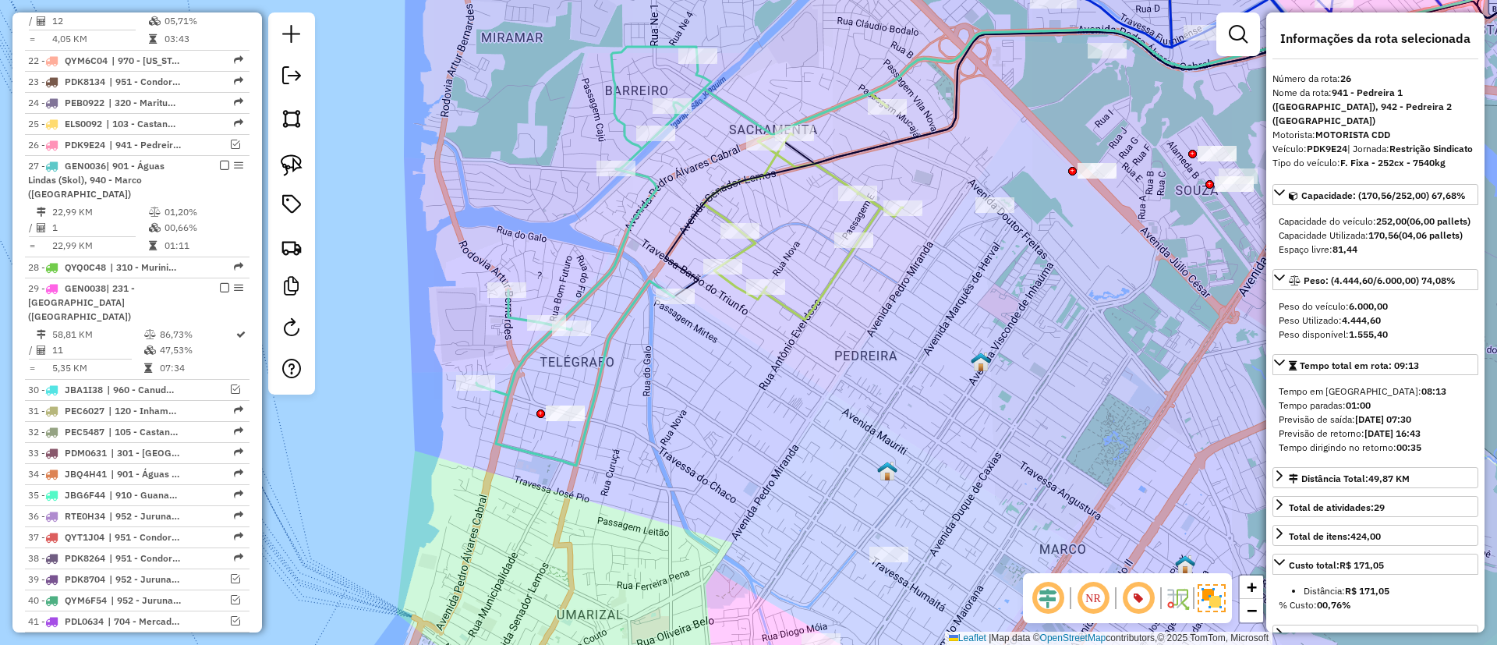
click at [583, 295] on icon at bounding box center [593, 256] width 235 height 419
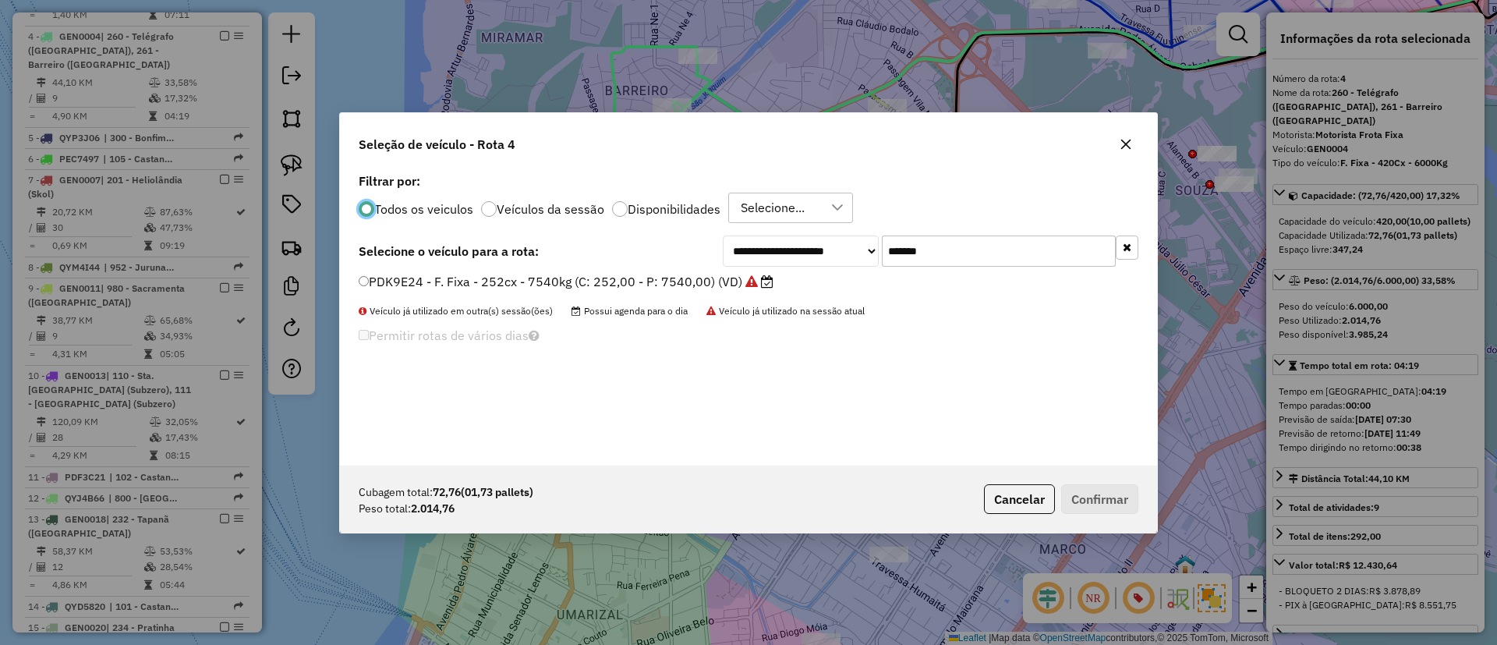
scroll to position [9, 5]
drag, startPoint x: 992, startPoint y: 251, endPoint x: 754, endPoint y: 253, distance: 237.8
click at [754, 253] on div "**********" at bounding box center [931, 250] width 416 height 31
paste input "text"
type input "*******"
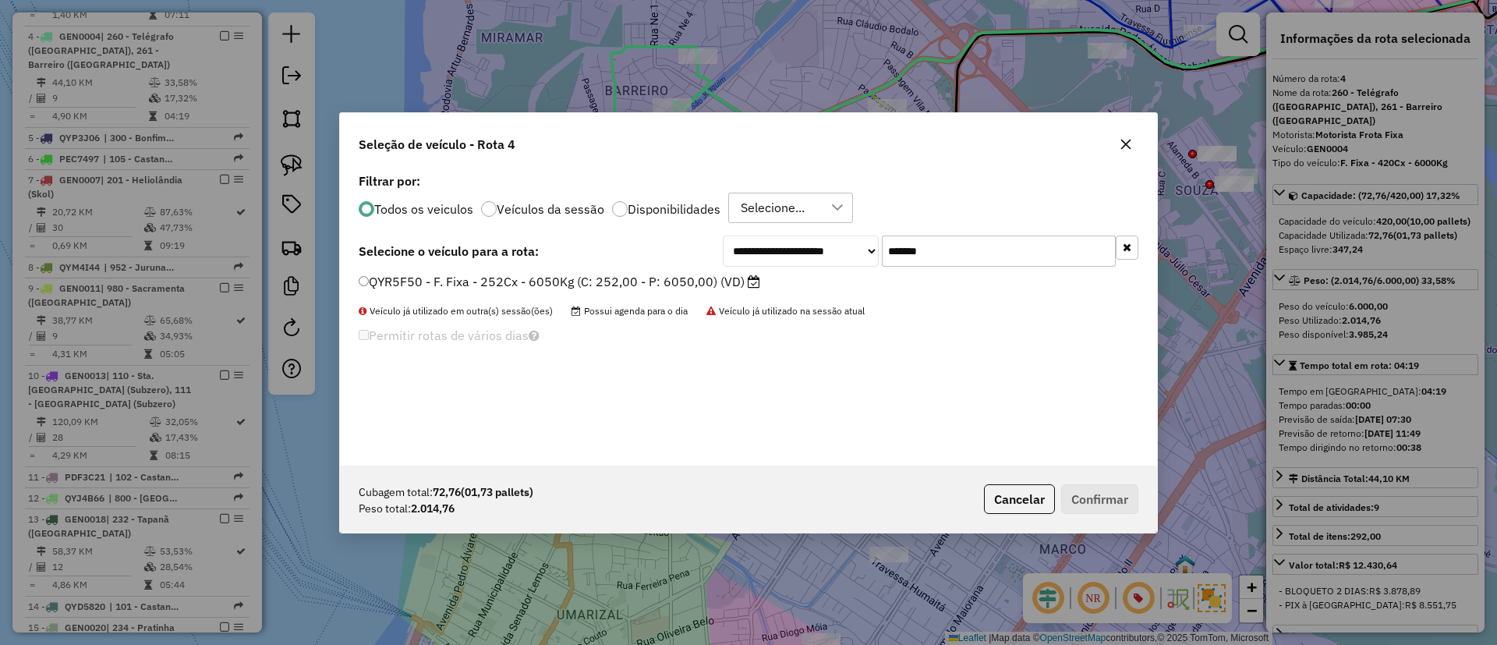
click at [673, 281] on label "QYR5F50 - F. Fixa - 252Cx - 6050Kg (C: 252,00 - P: 6050,00) (VD)" at bounding box center [560, 281] width 402 height 19
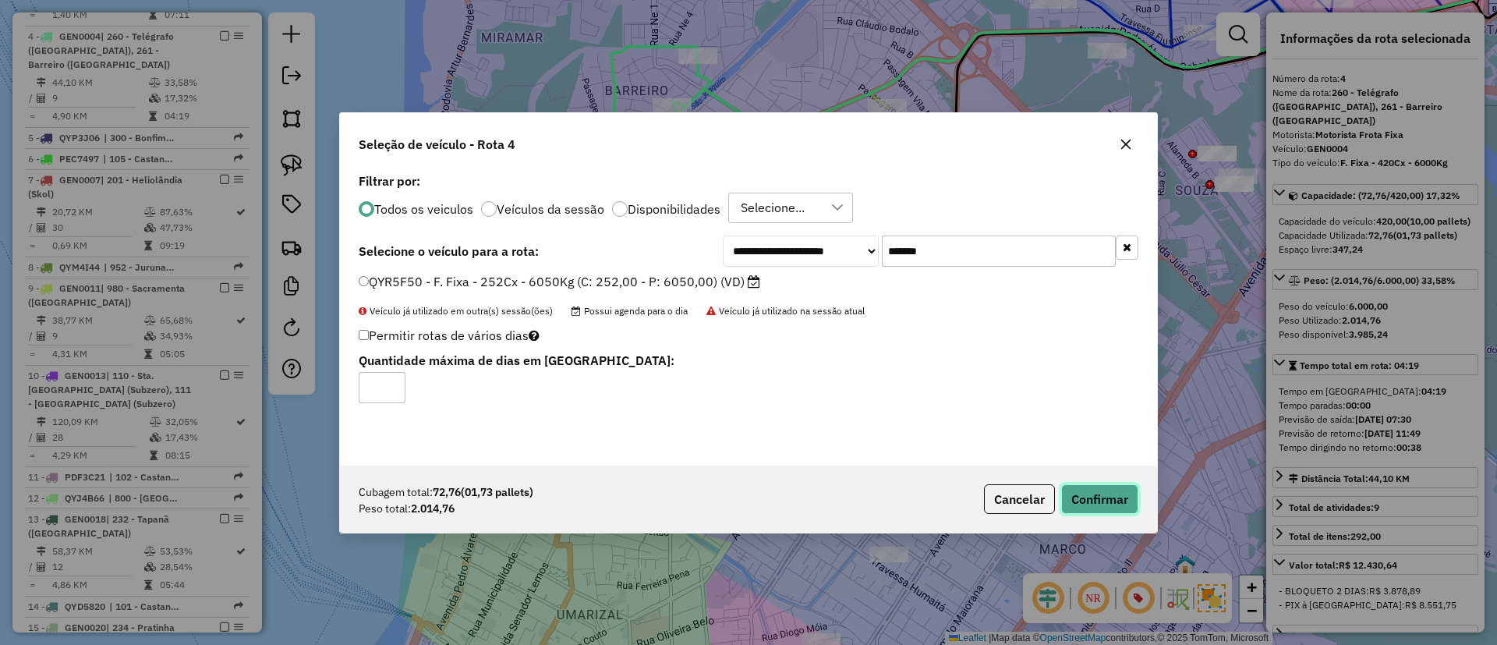
click at [1097, 501] on button "Confirmar" at bounding box center [1099, 499] width 77 height 30
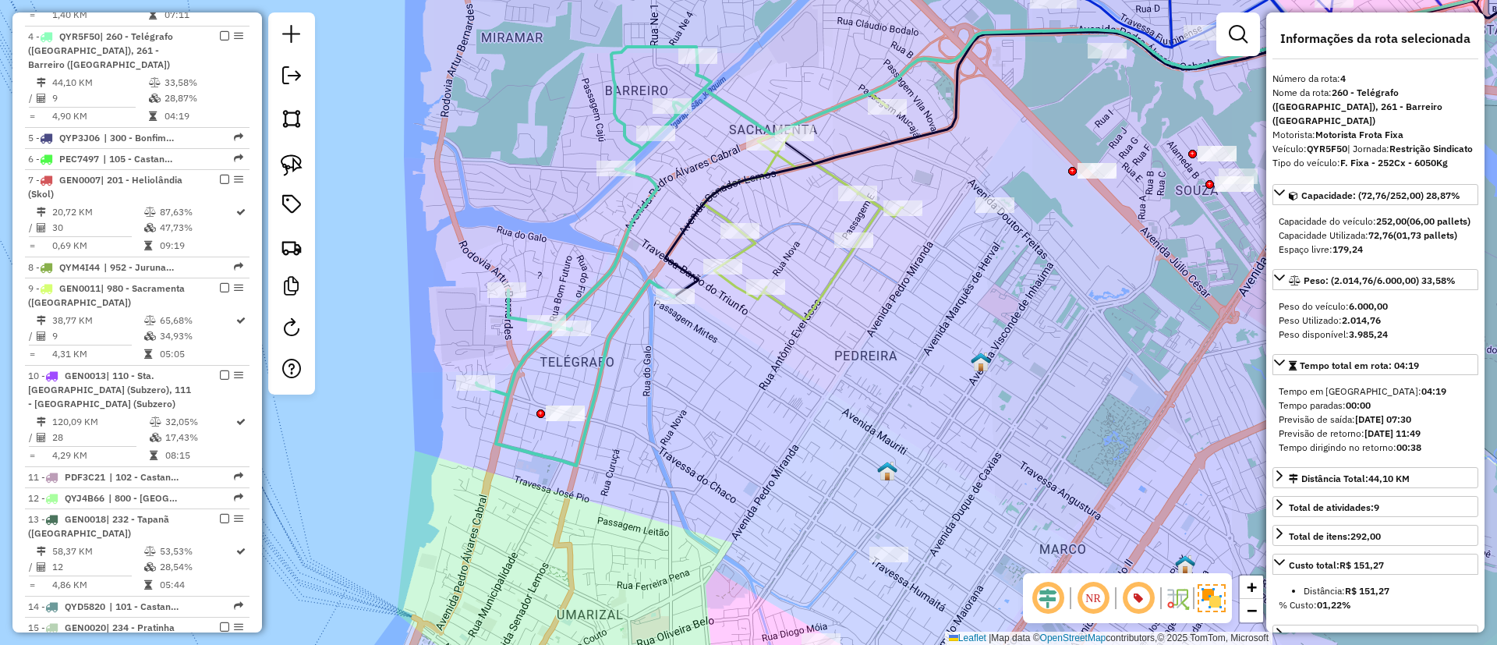
click at [600, 280] on icon at bounding box center [593, 256] width 235 height 419
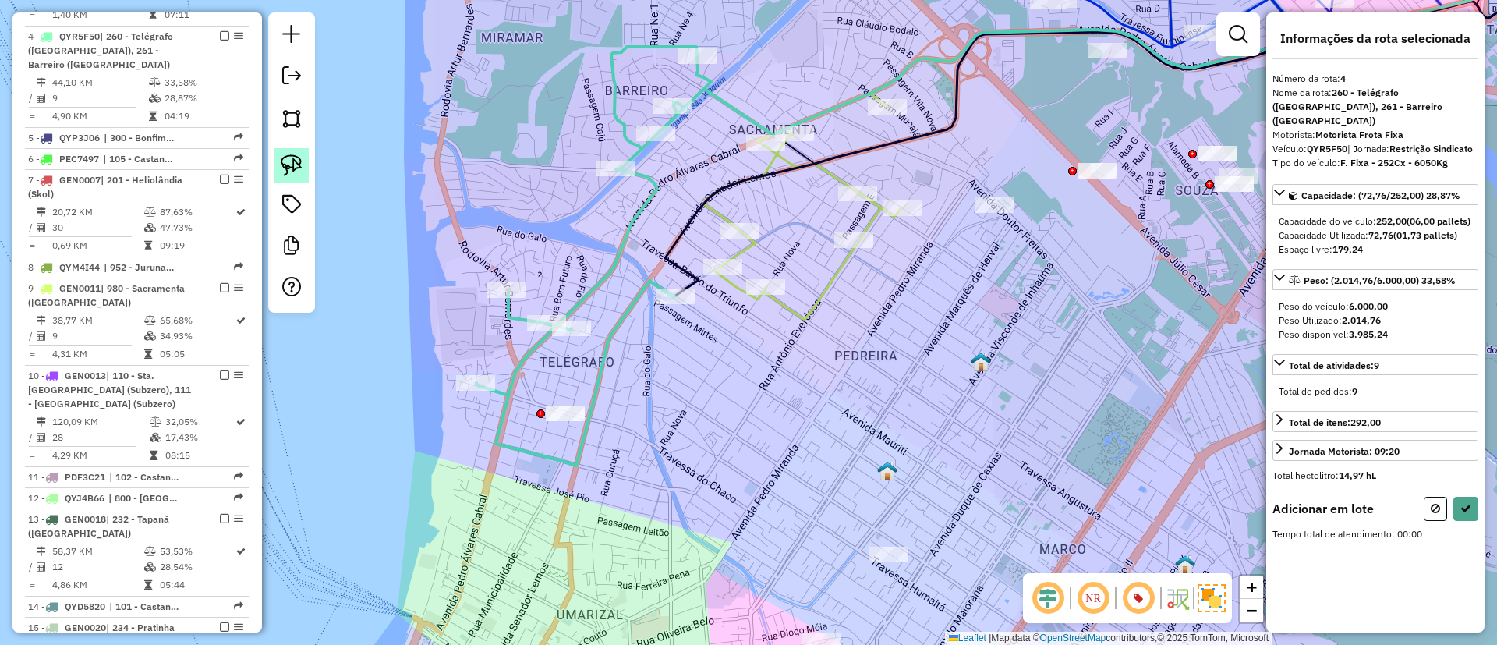
click at [297, 159] on img at bounding box center [292, 165] width 22 height 22
drag, startPoint x: 504, startPoint y: 221, endPoint x: 508, endPoint y: 434, distance: 212.9
click at [289, 161] on img at bounding box center [292, 165] width 22 height 22
click at [278, 163] on link at bounding box center [291, 165] width 34 height 34
drag, startPoint x: 485, startPoint y: 180, endPoint x: 732, endPoint y: 401, distance: 331.3
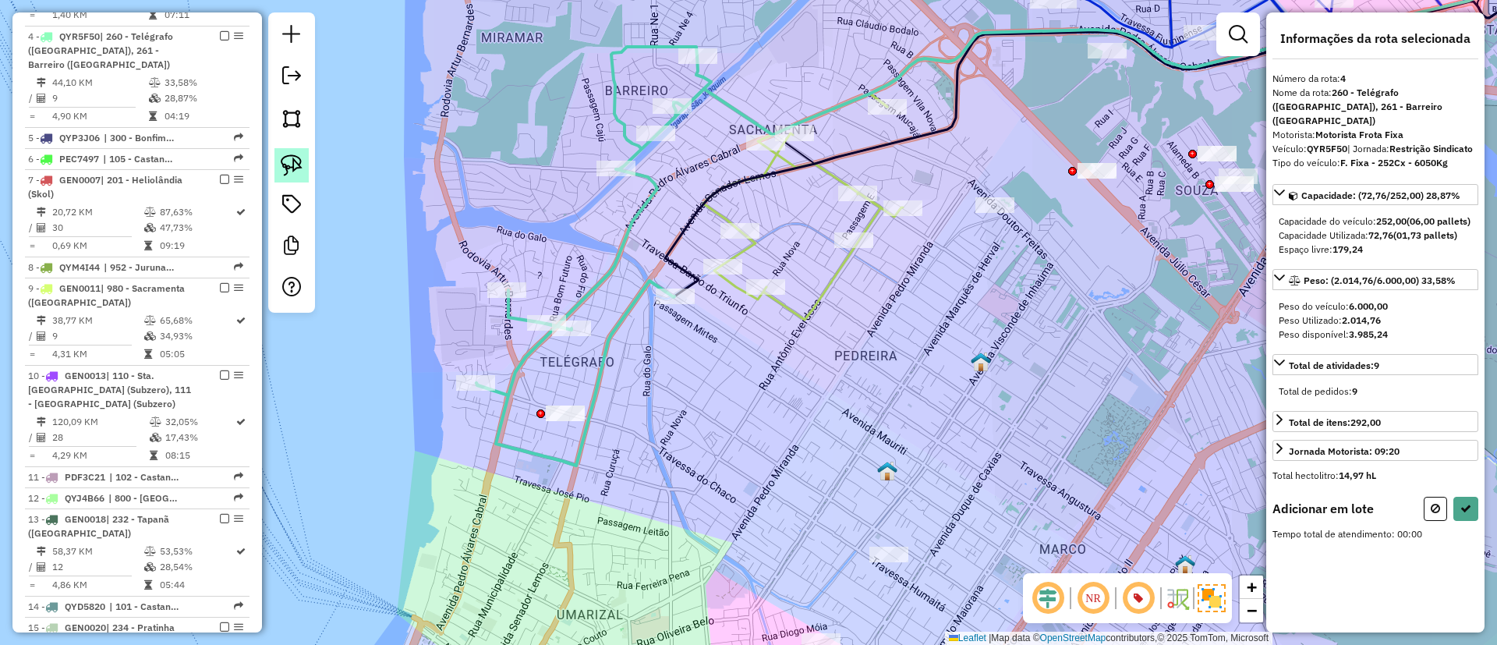
click at [295, 157] on img at bounding box center [292, 165] width 22 height 22
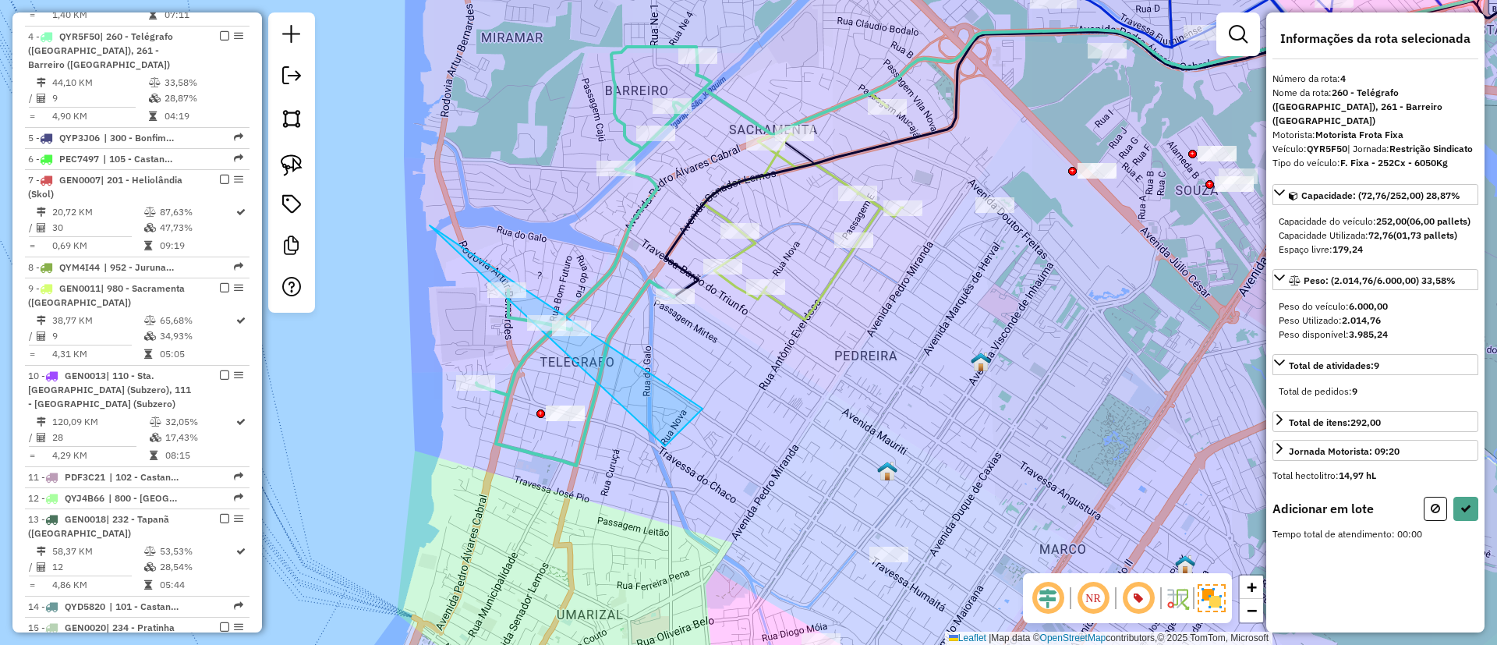
drag, startPoint x: 430, startPoint y: 225, endPoint x: 703, endPoint y: 409, distance: 328.7
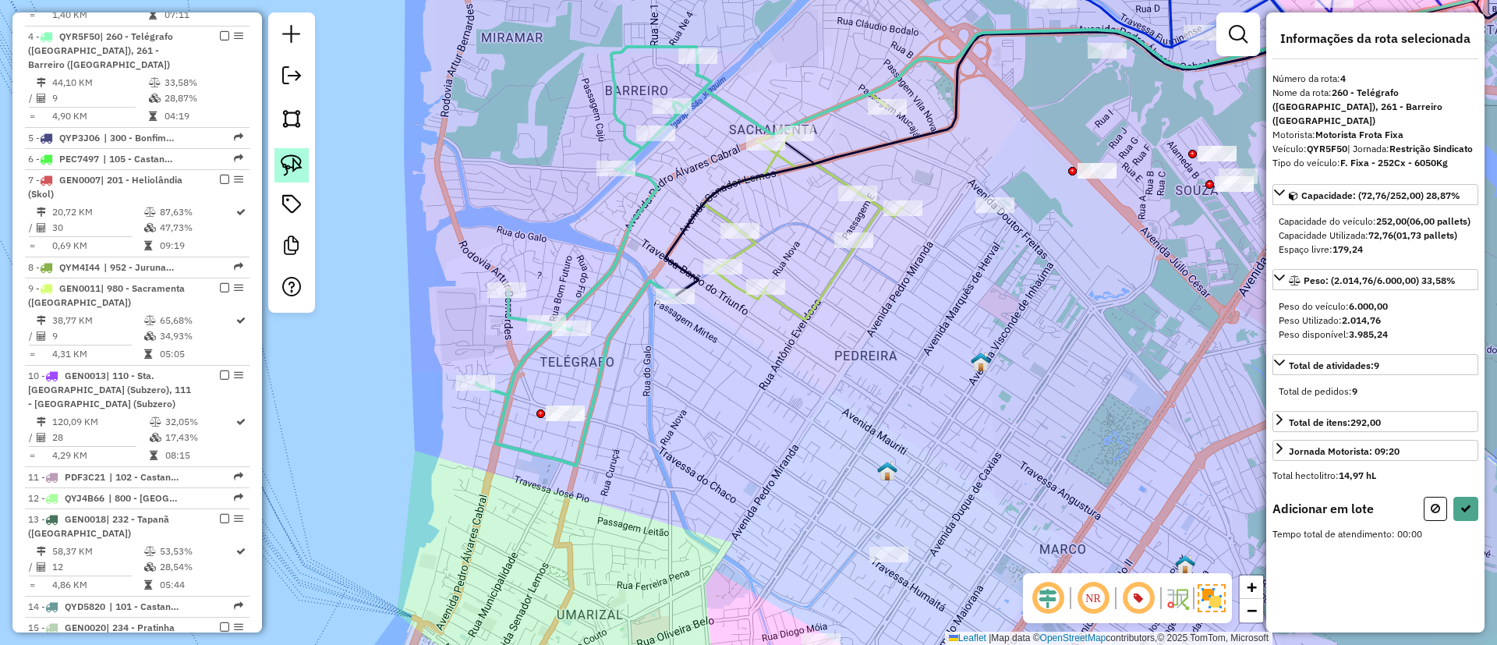
click at [292, 169] on img at bounding box center [292, 165] width 22 height 22
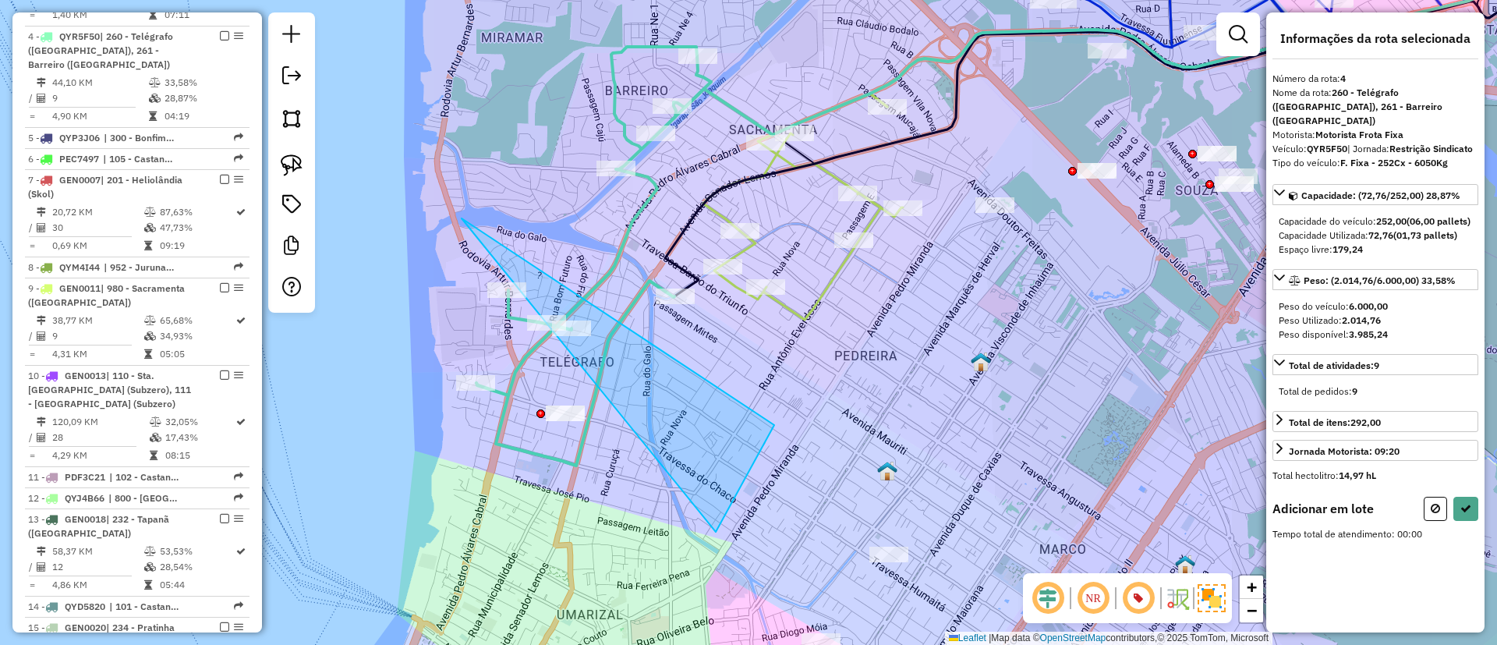
drag, startPoint x: 462, startPoint y: 218, endPoint x: 774, endPoint y: 416, distance: 370.1
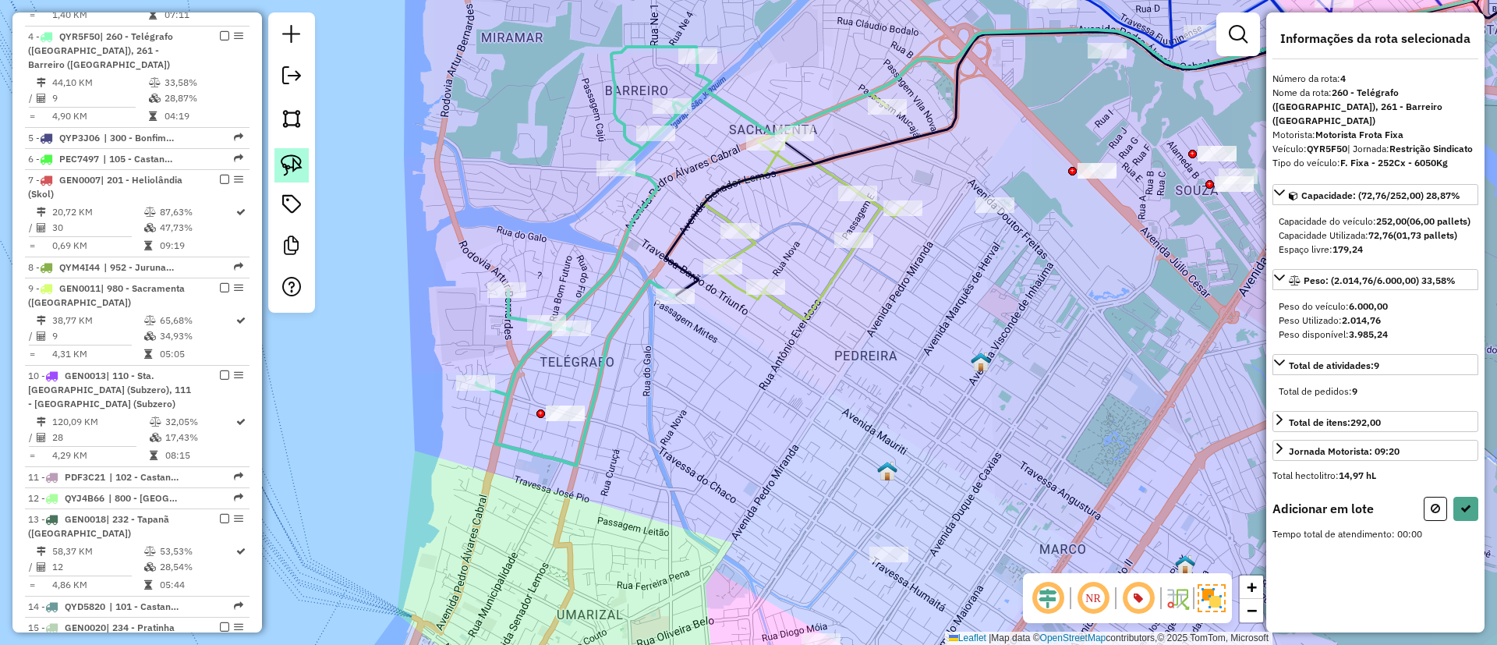
click at [292, 158] on img at bounding box center [292, 165] width 22 height 22
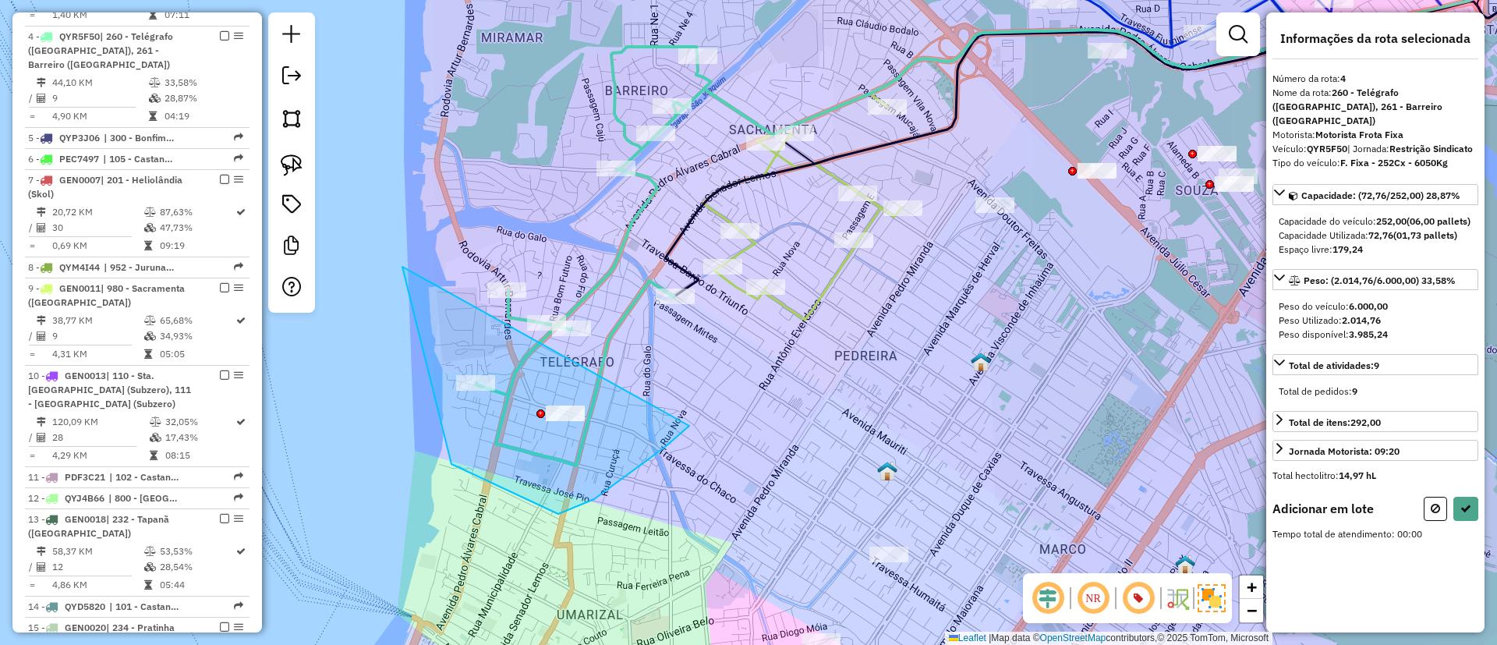
drag, startPoint x: 402, startPoint y: 267, endPoint x: 689, endPoint y: 426, distance: 328.1
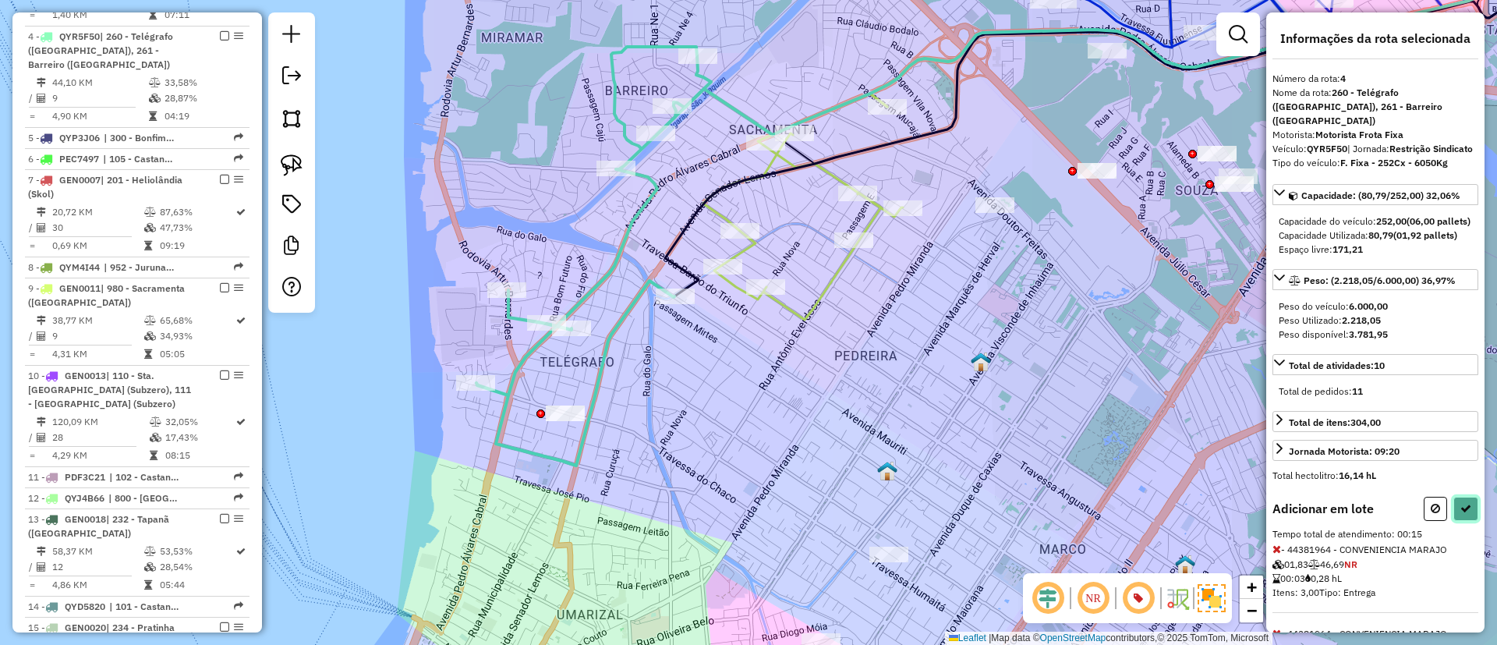
click at [1468, 521] on button at bounding box center [1465, 509] width 25 height 24
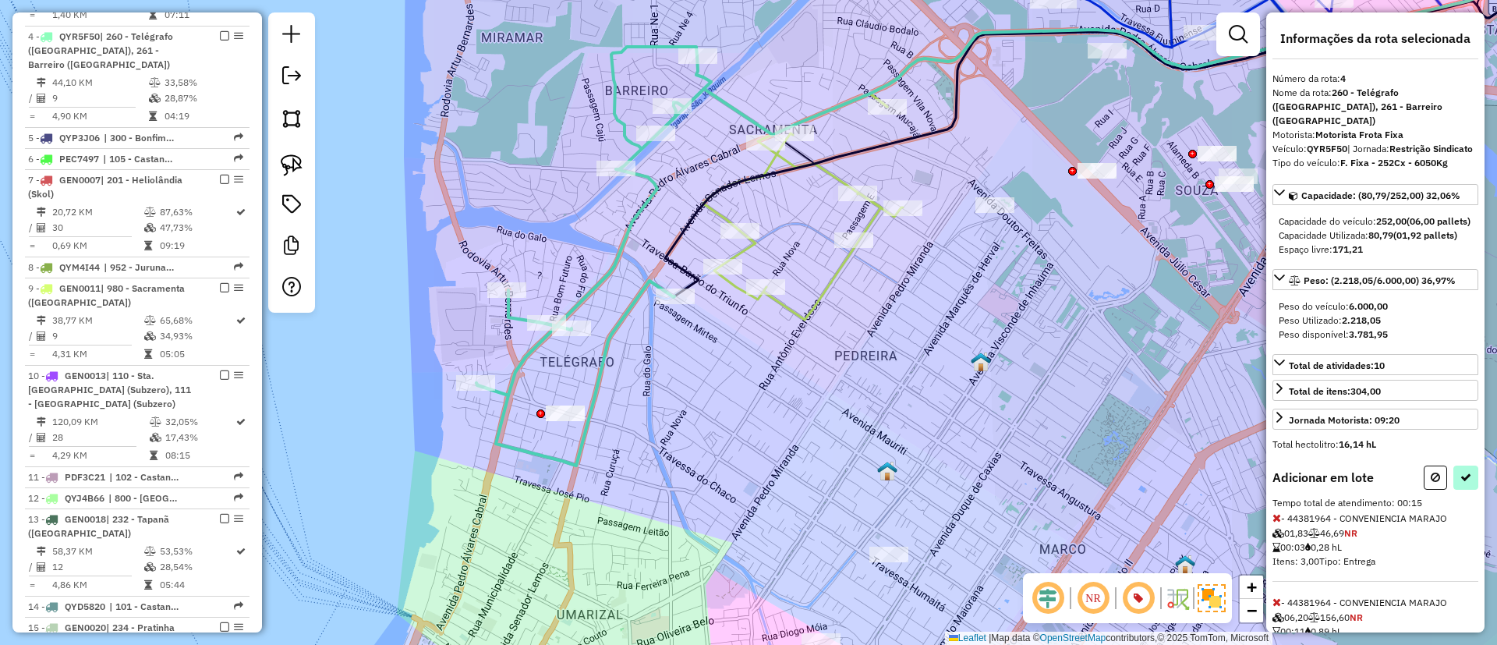
select select "**********"
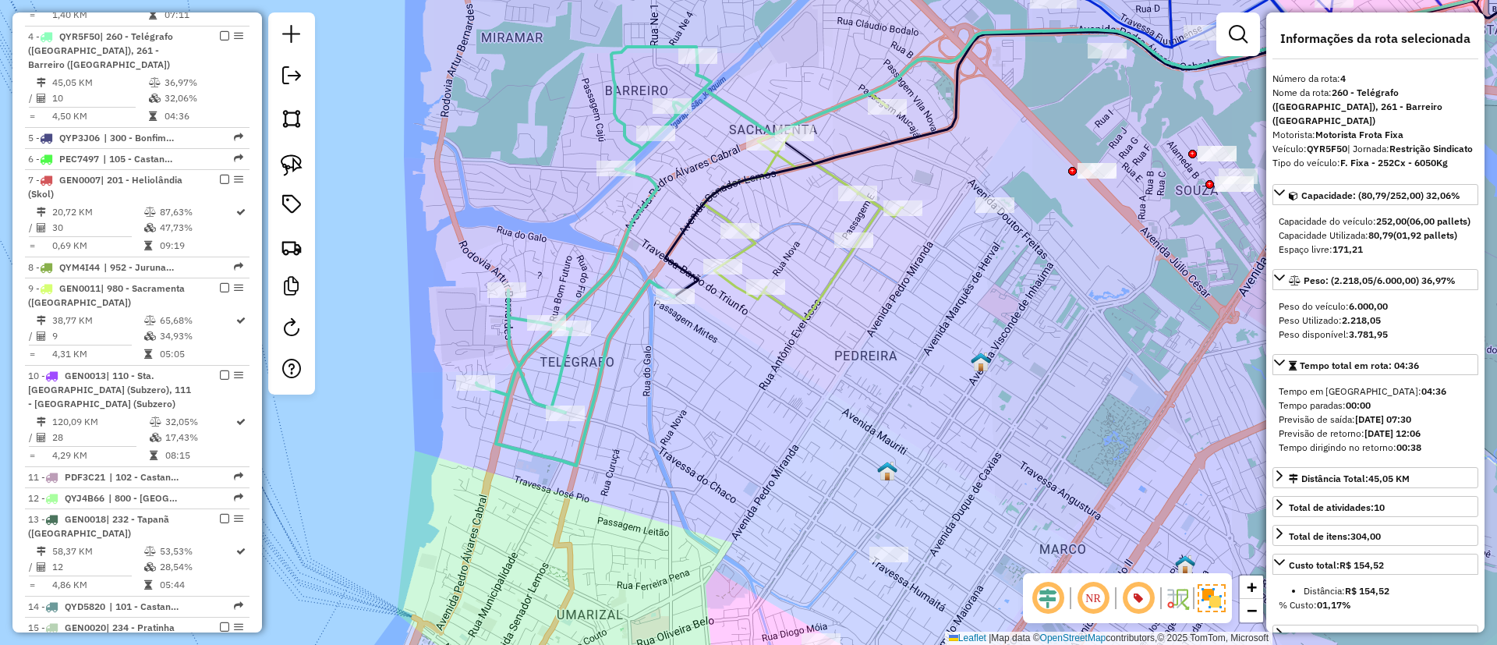
click at [586, 289] on icon at bounding box center [593, 256] width 235 height 419
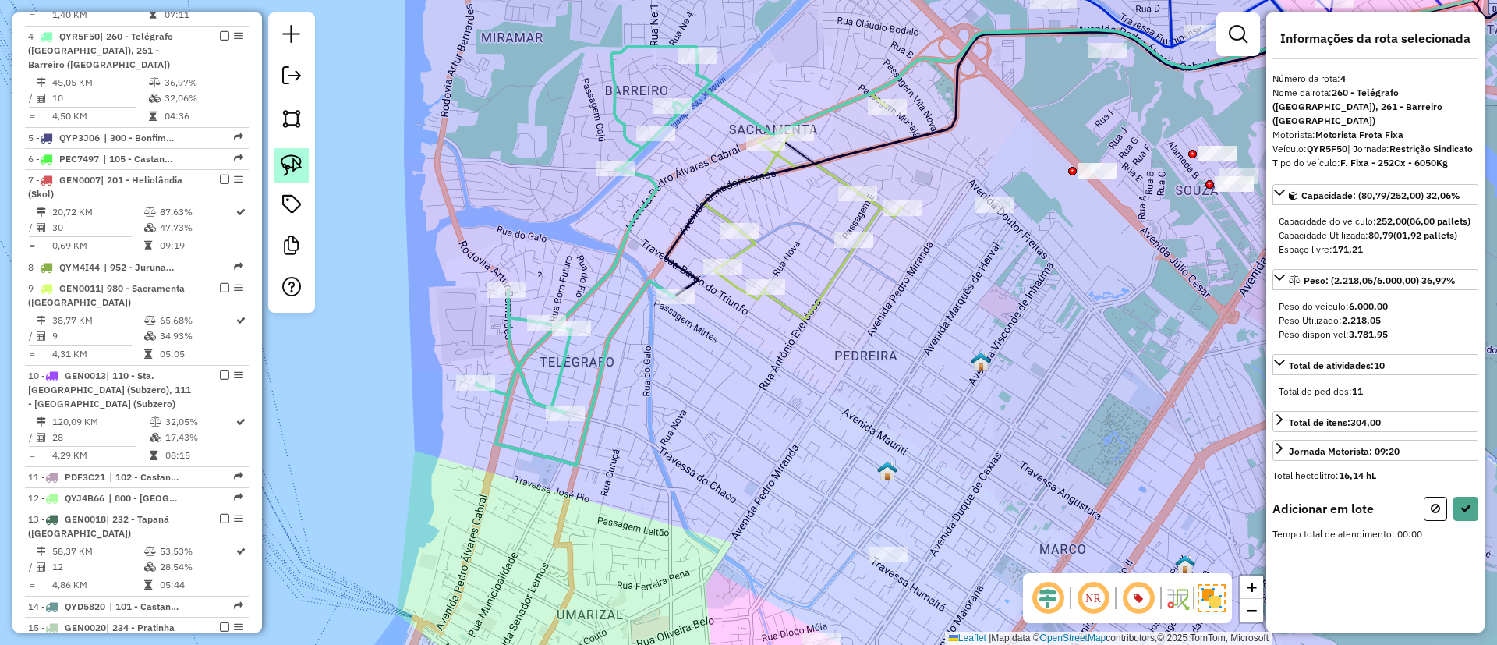
click at [287, 163] on img at bounding box center [292, 165] width 22 height 22
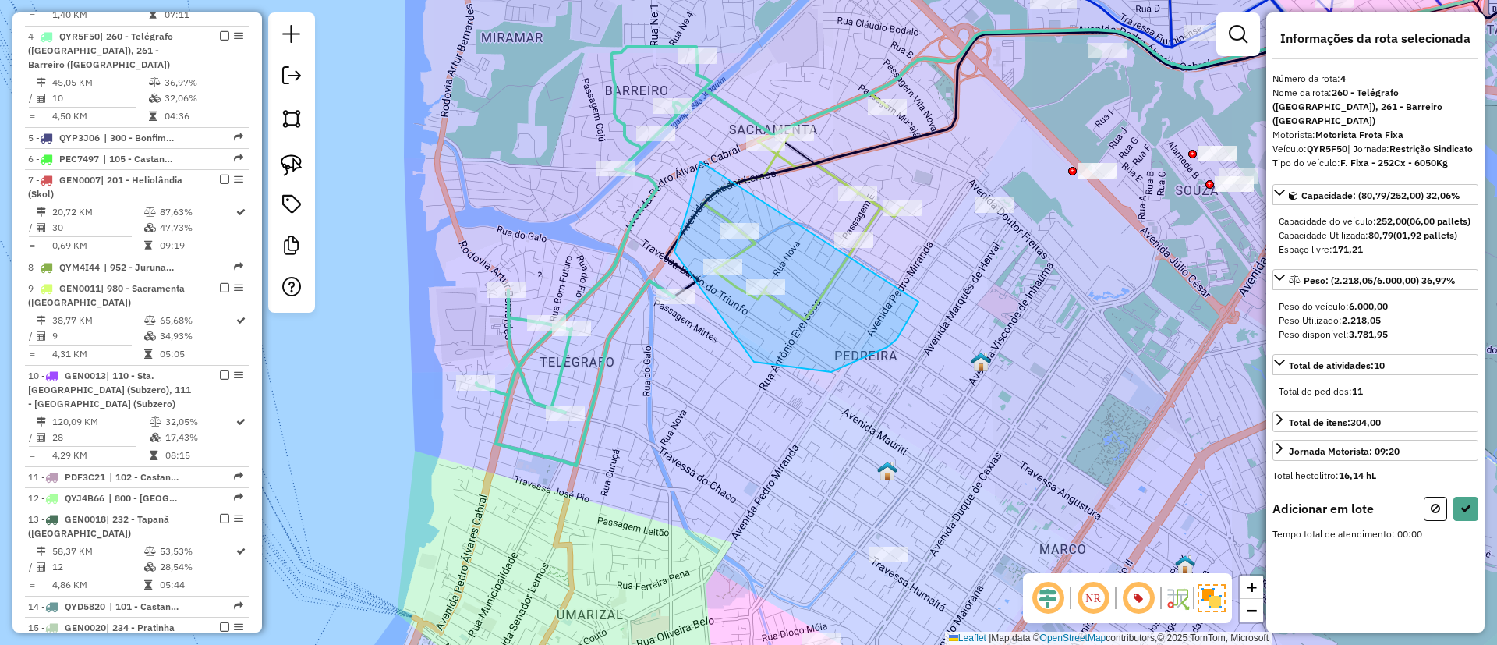
drag, startPoint x: 700, startPoint y: 161, endPoint x: 919, endPoint y: 302, distance: 259.5
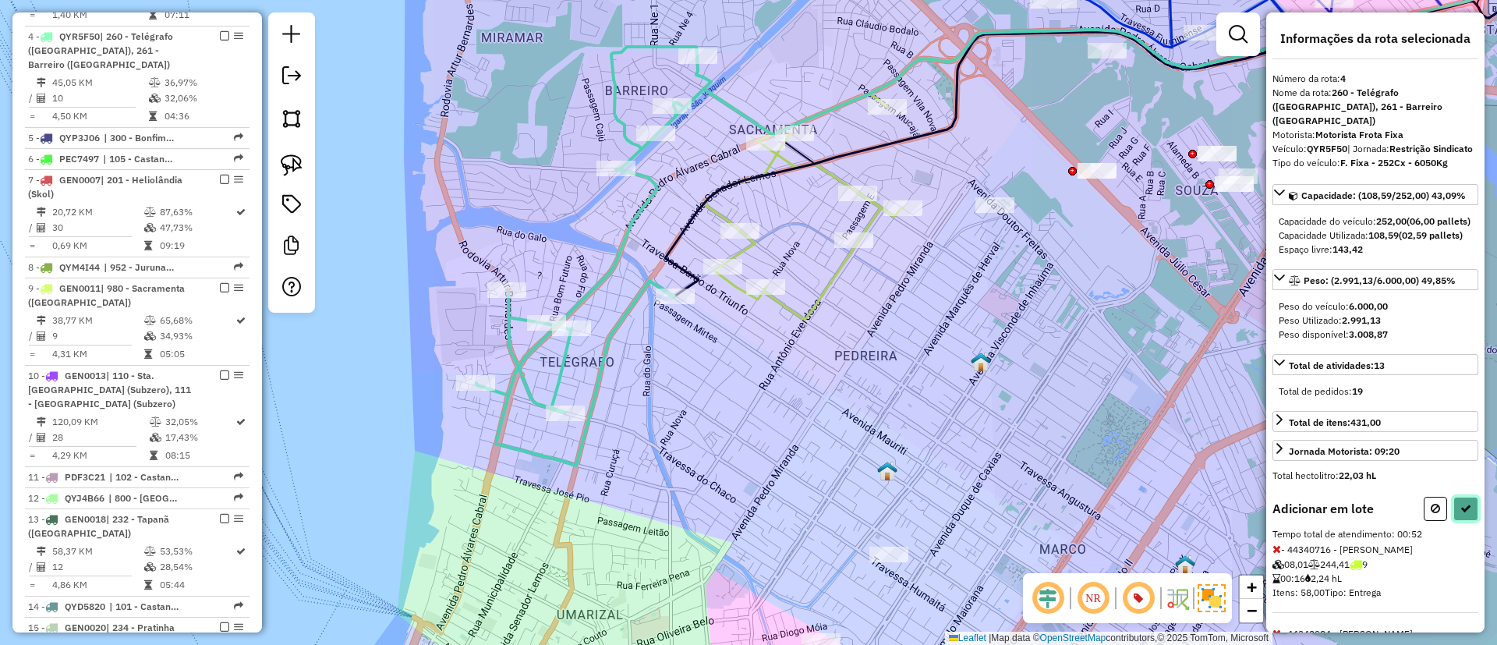
click at [1463, 521] on button at bounding box center [1465, 509] width 25 height 24
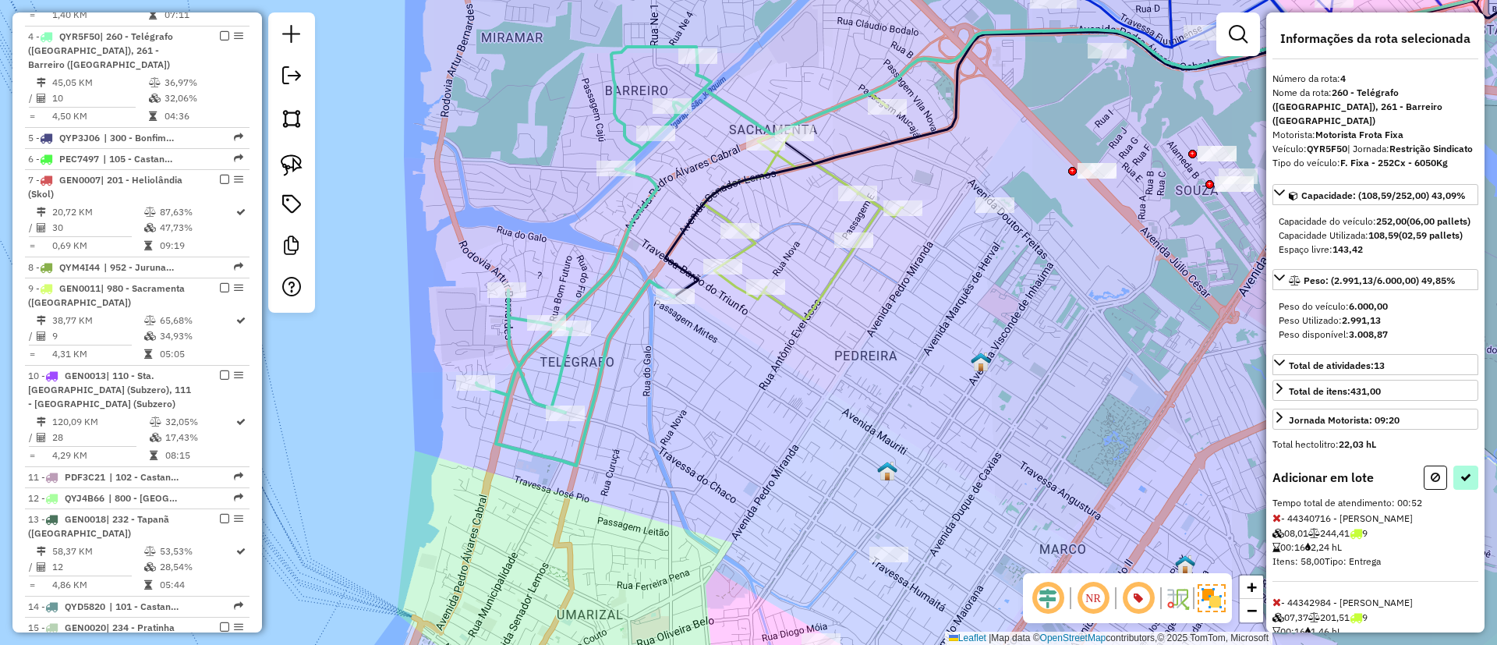
select select "**********"
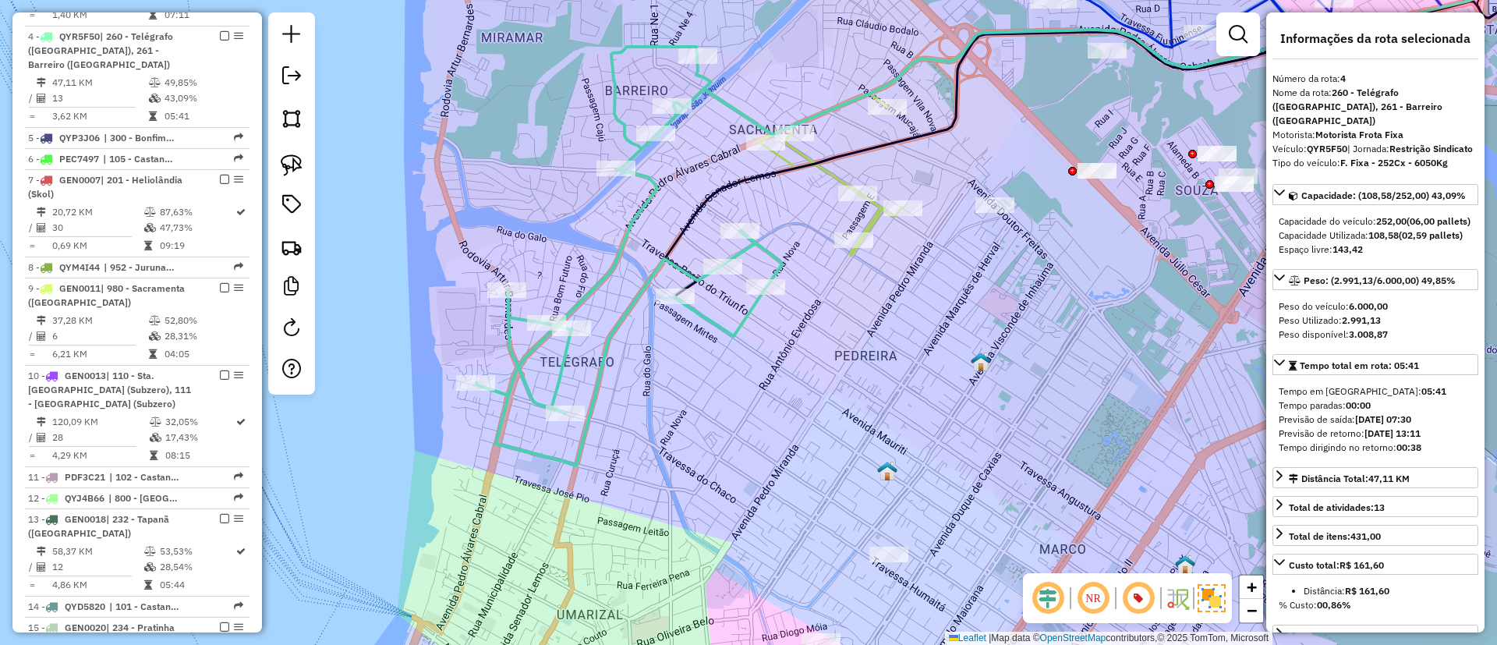
click at [646, 173] on icon at bounding box center [629, 256] width 306 height 419
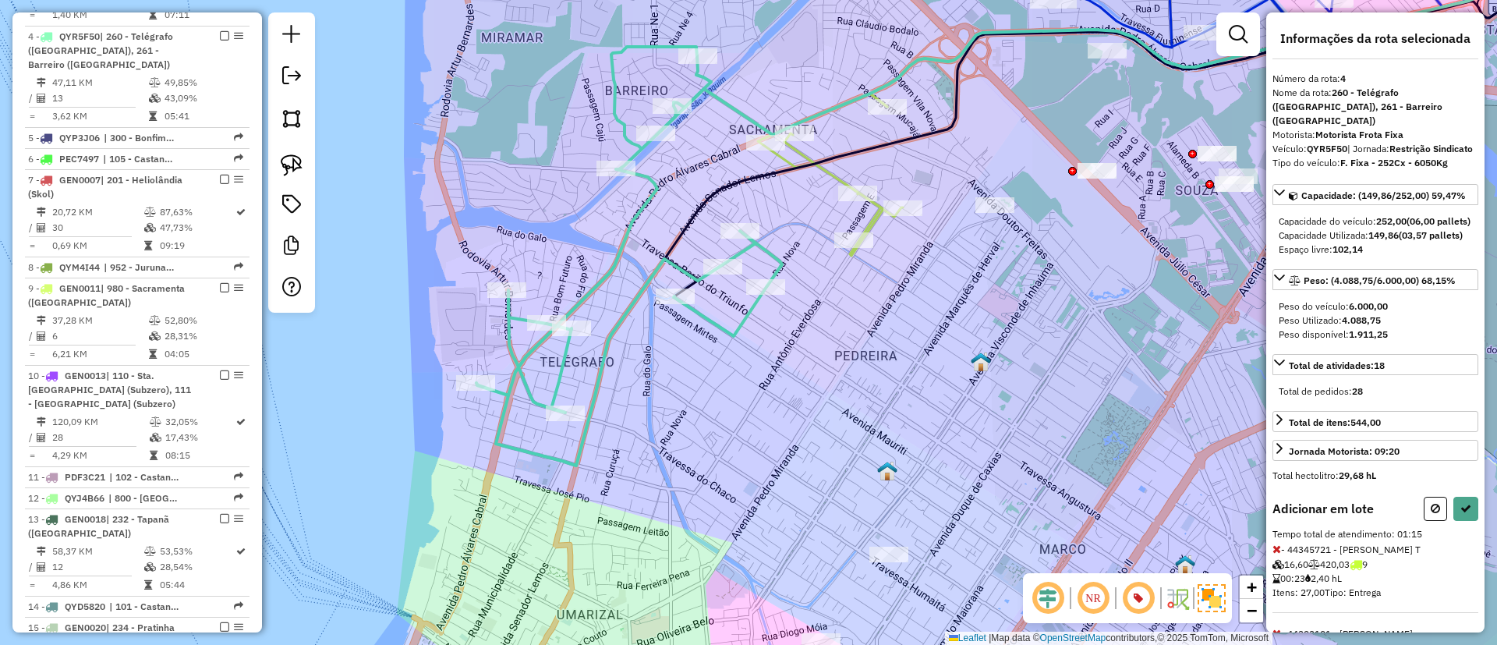
click at [1464, 523] on div "Informações da rota selecionada Número da rota: 4 Nome da rota: 260 - Telégrafo…" at bounding box center [1375, 322] width 218 height 620
click at [1464, 514] on icon at bounding box center [1465, 508] width 11 height 11
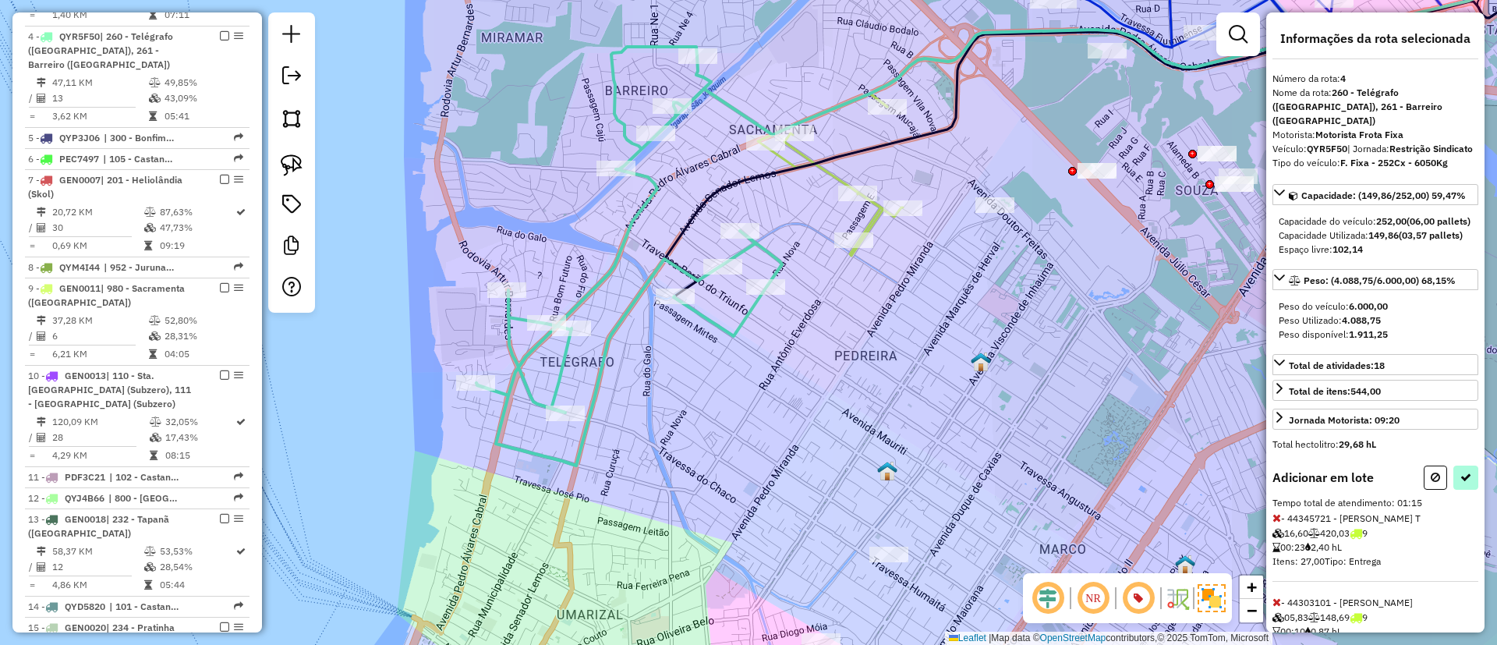
select select "**********"
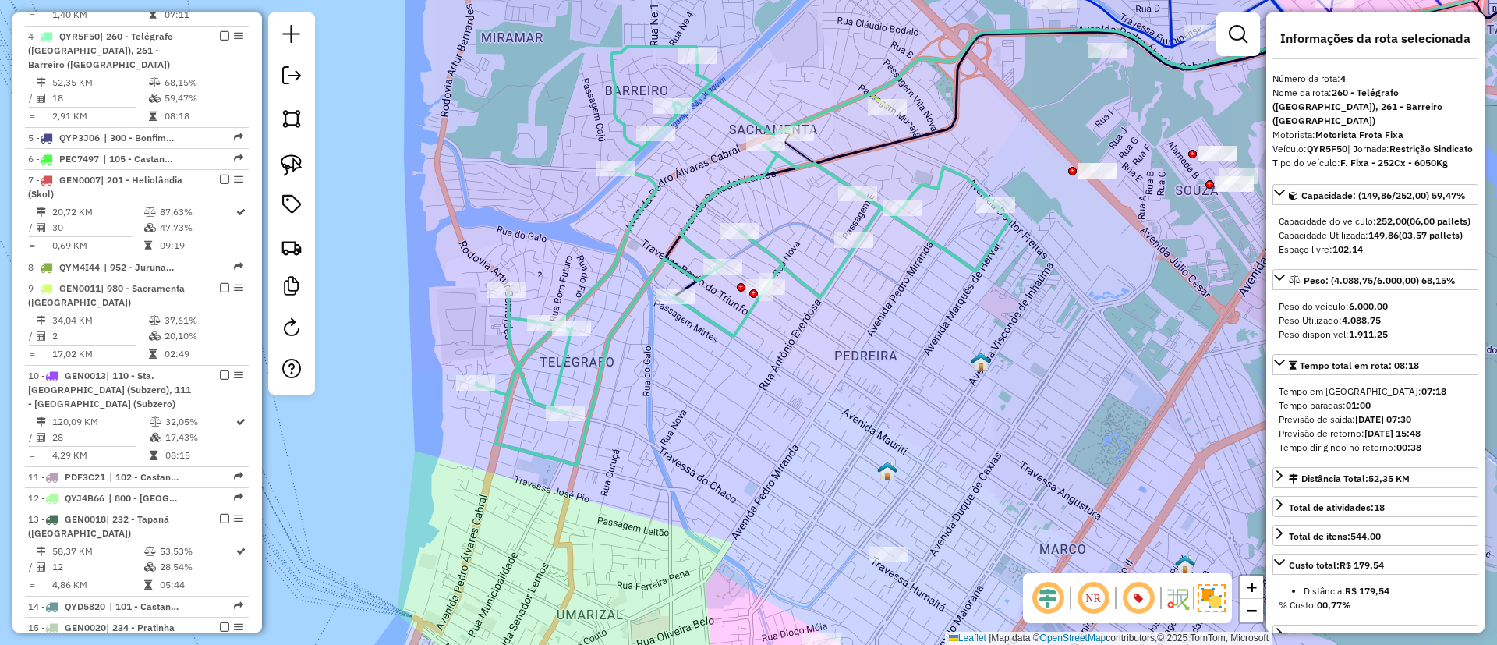
click at [653, 179] on icon at bounding box center [743, 256] width 534 height 419
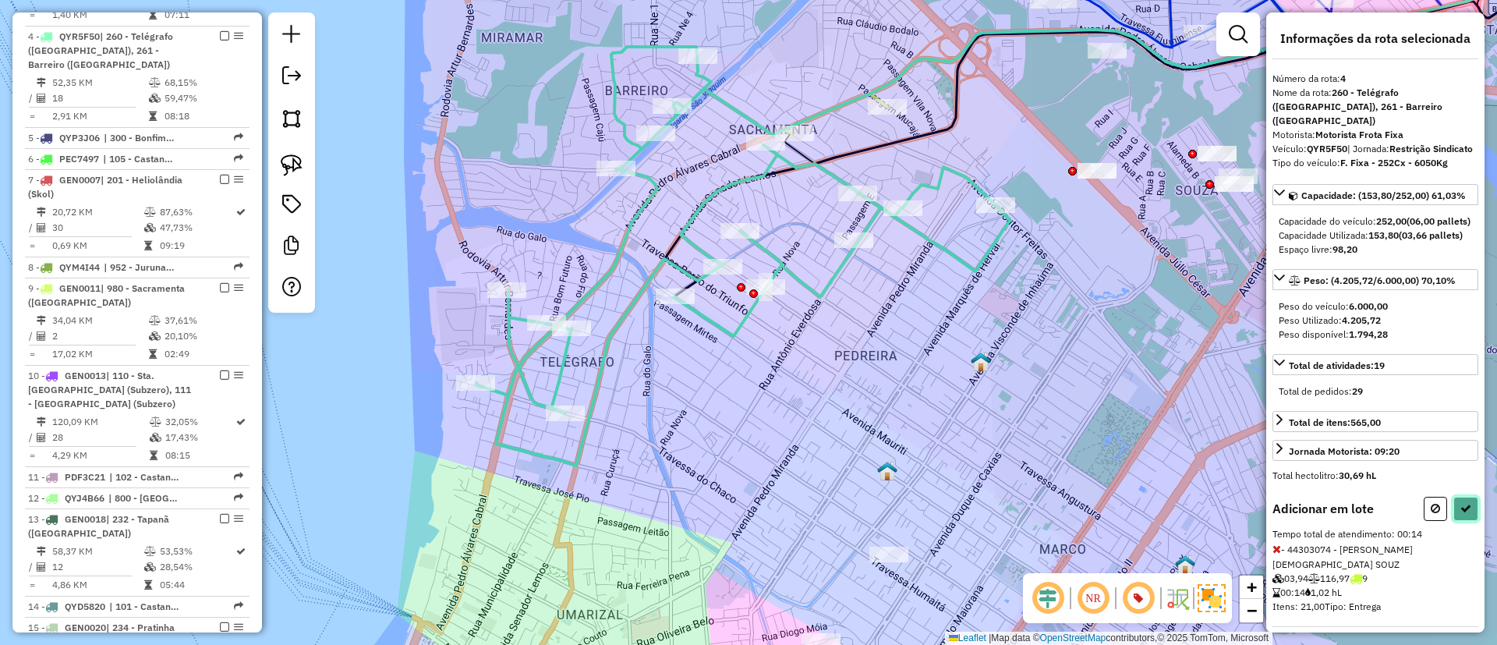
click at [1462, 514] on icon at bounding box center [1465, 508] width 11 height 11
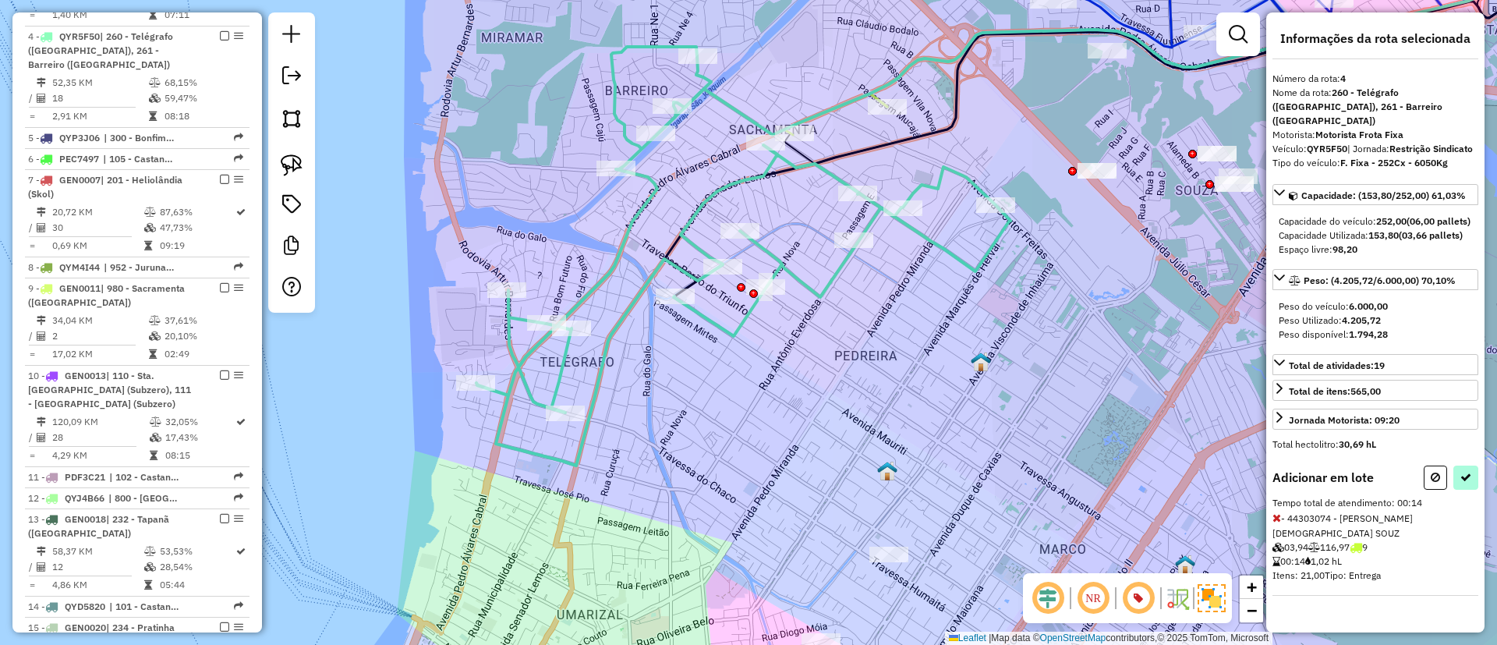
select select "**********"
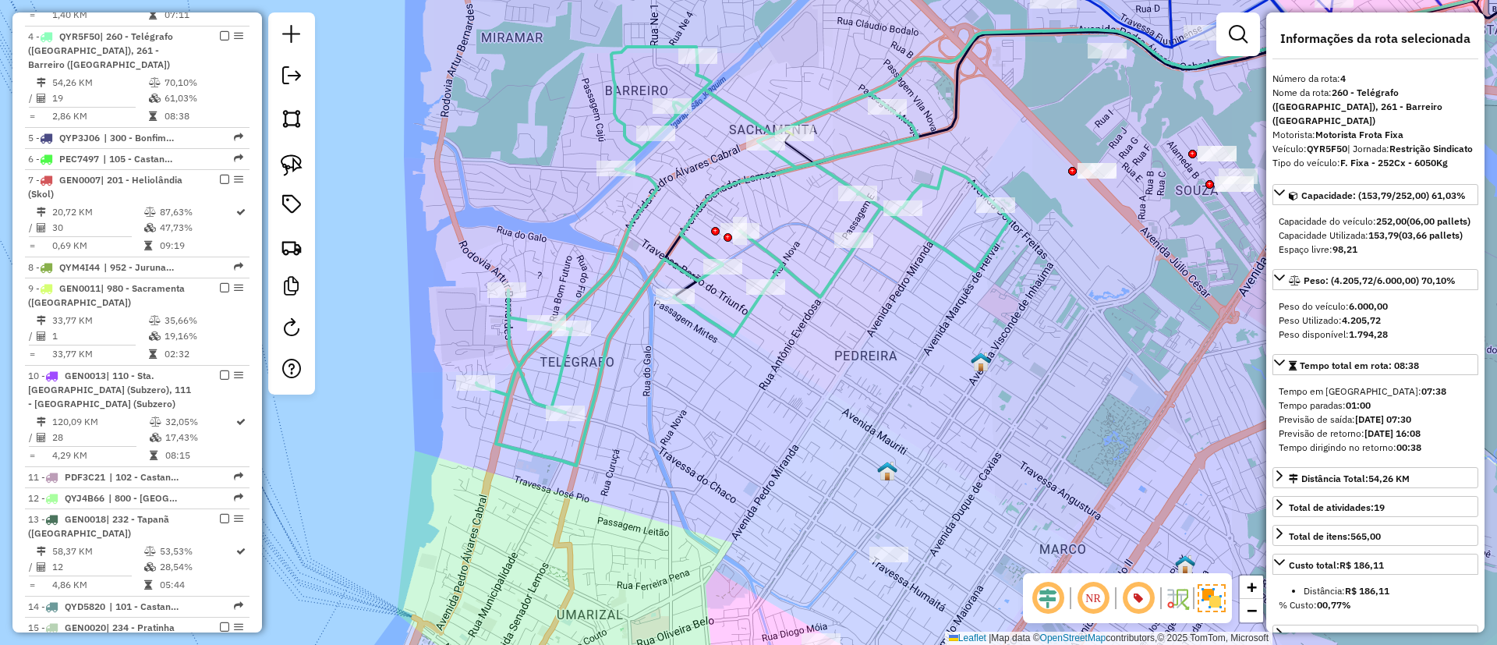
click at [720, 90] on icon at bounding box center [1138, 35] width 963 height 200
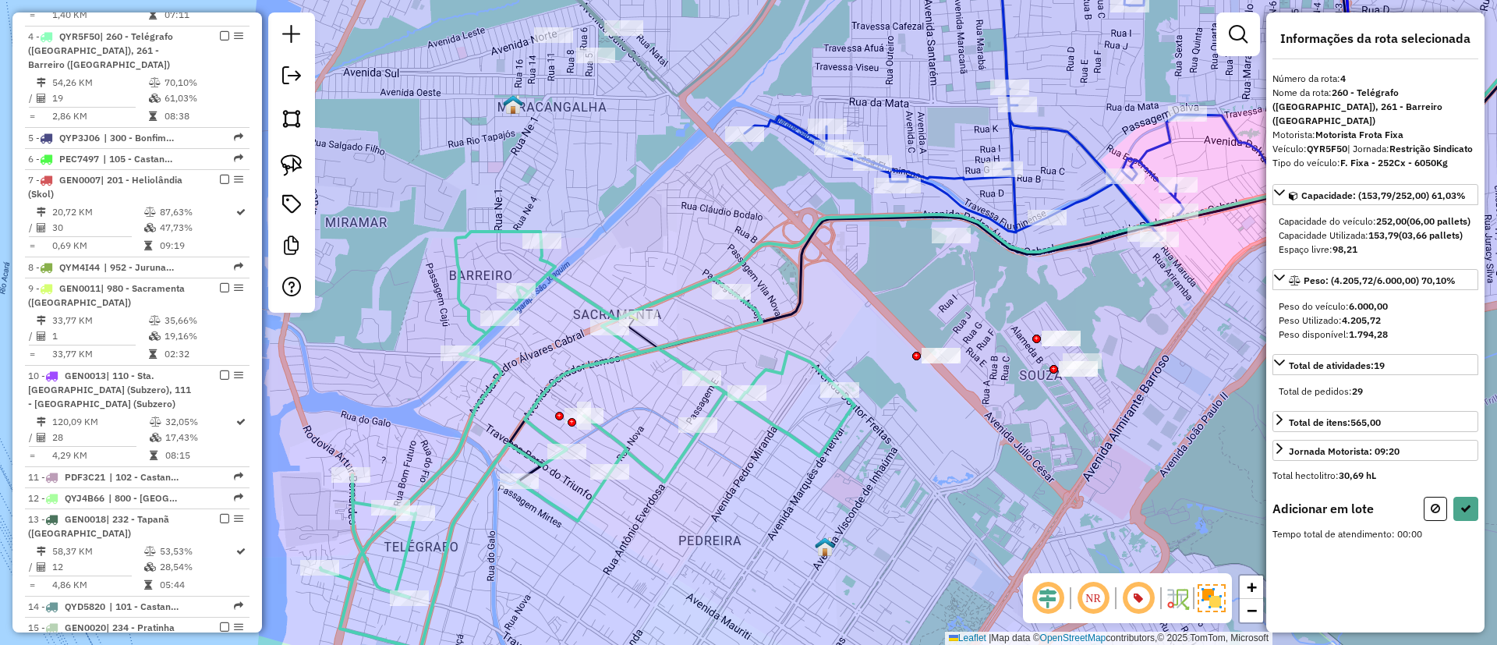
click at [941, 344] on div "Janela de atendimento Grade de atendimento Capacidade Transportadoras Veículos …" at bounding box center [748, 322] width 1497 height 645
click at [1468, 521] on button at bounding box center [1465, 509] width 25 height 24
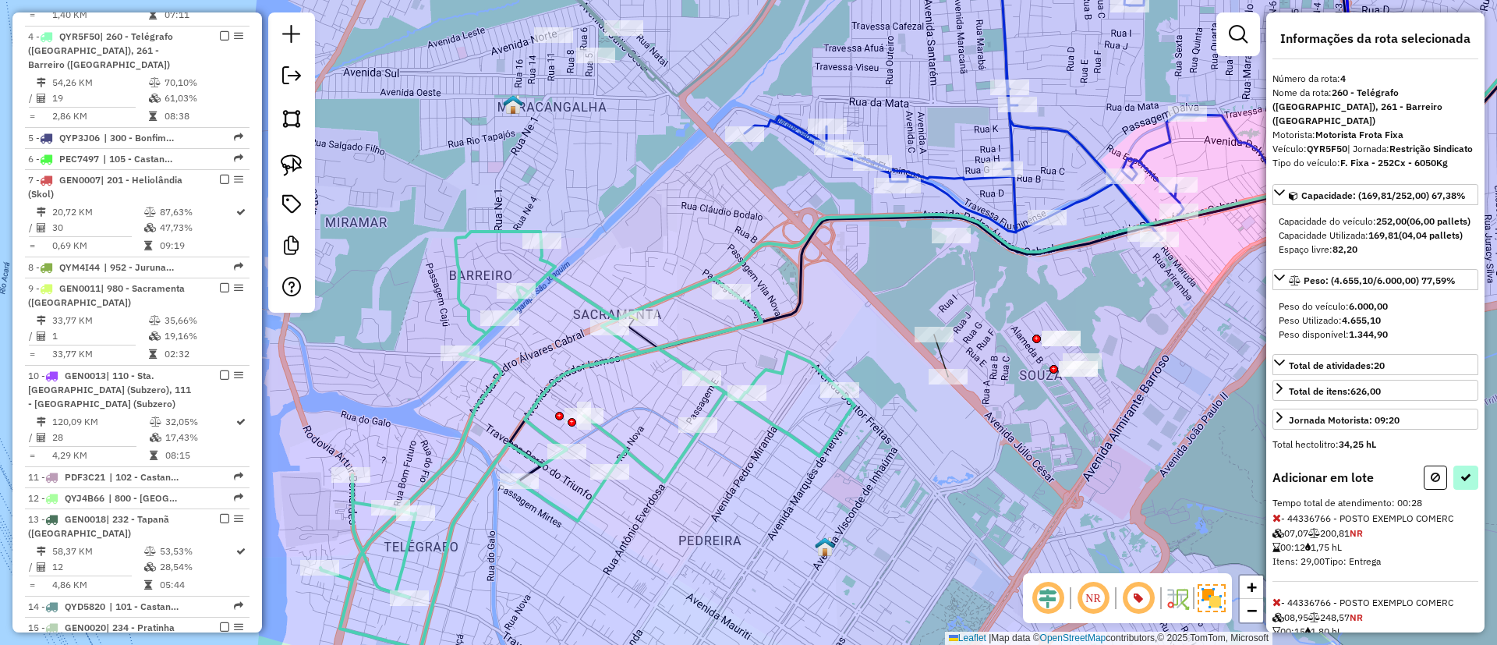
select select "**********"
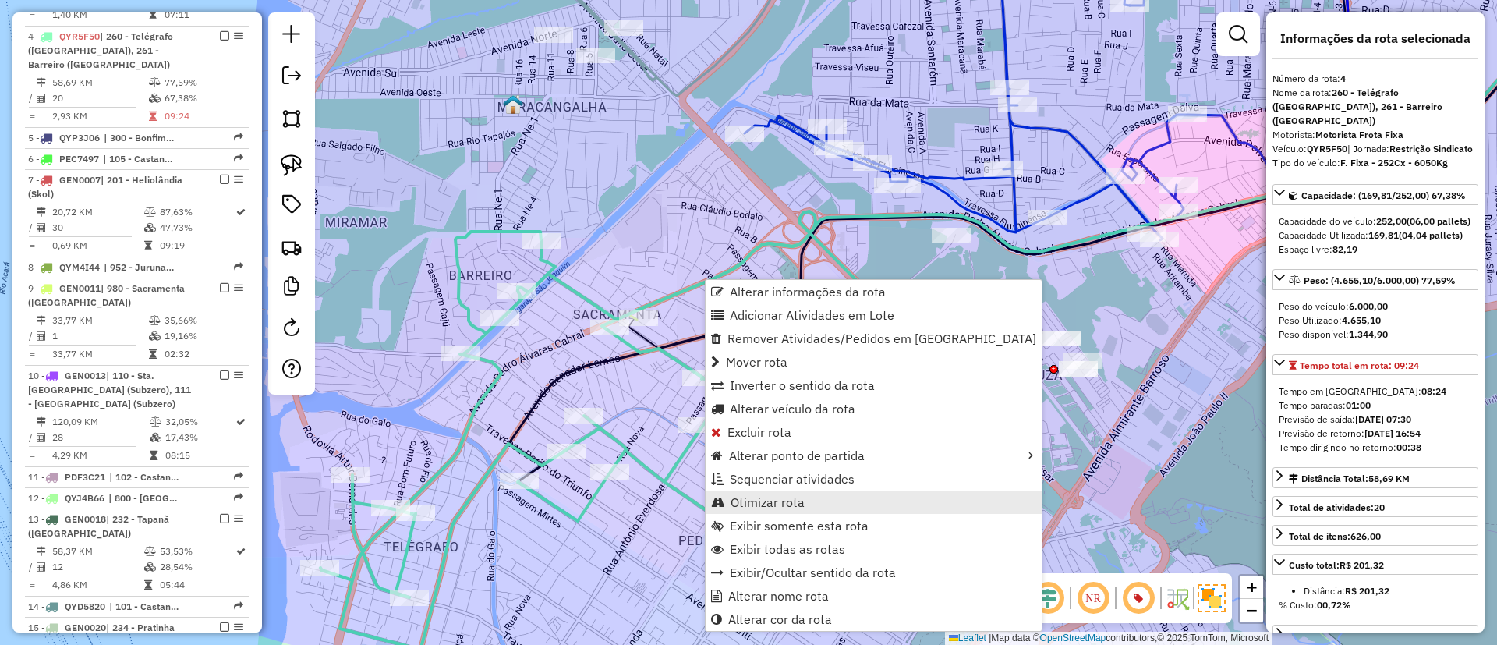
click at [773, 498] on span "Otimizar rota" at bounding box center [768, 502] width 74 height 12
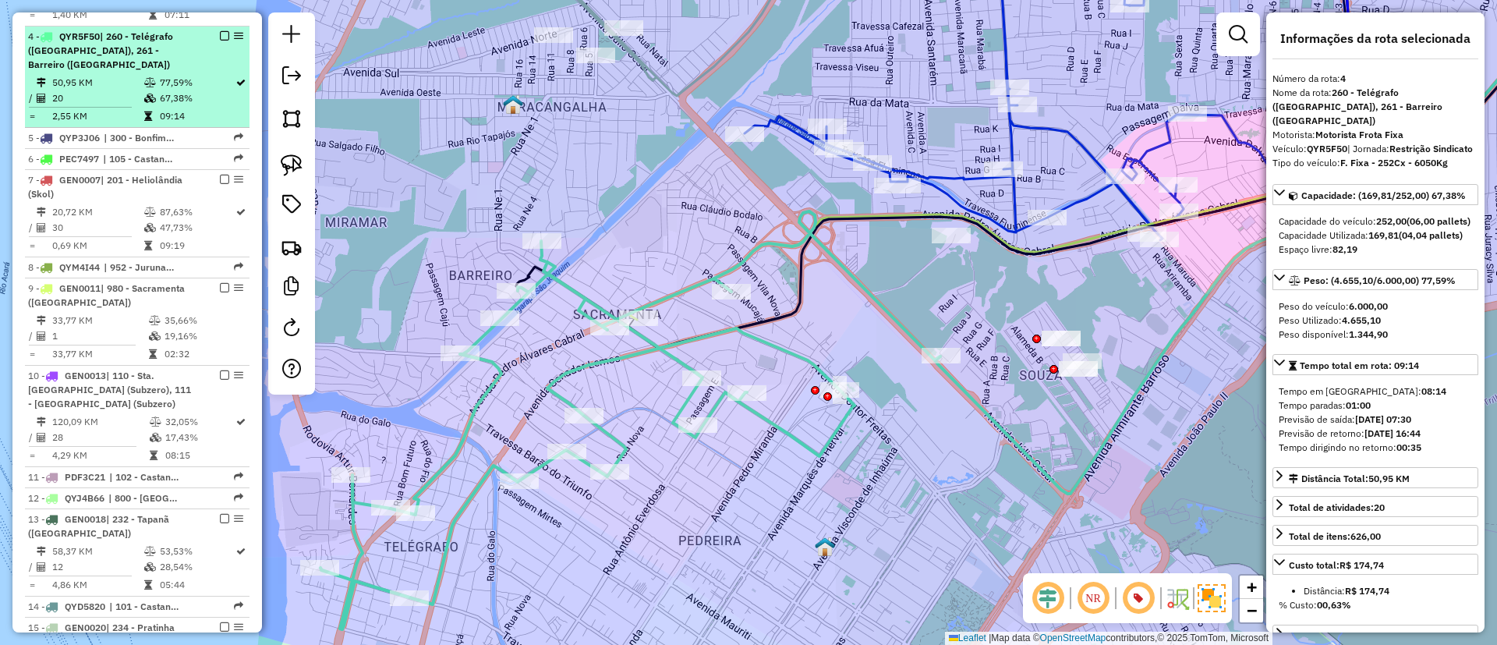
click at [220, 31] on em at bounding box center [224, 35] width 9 height 9
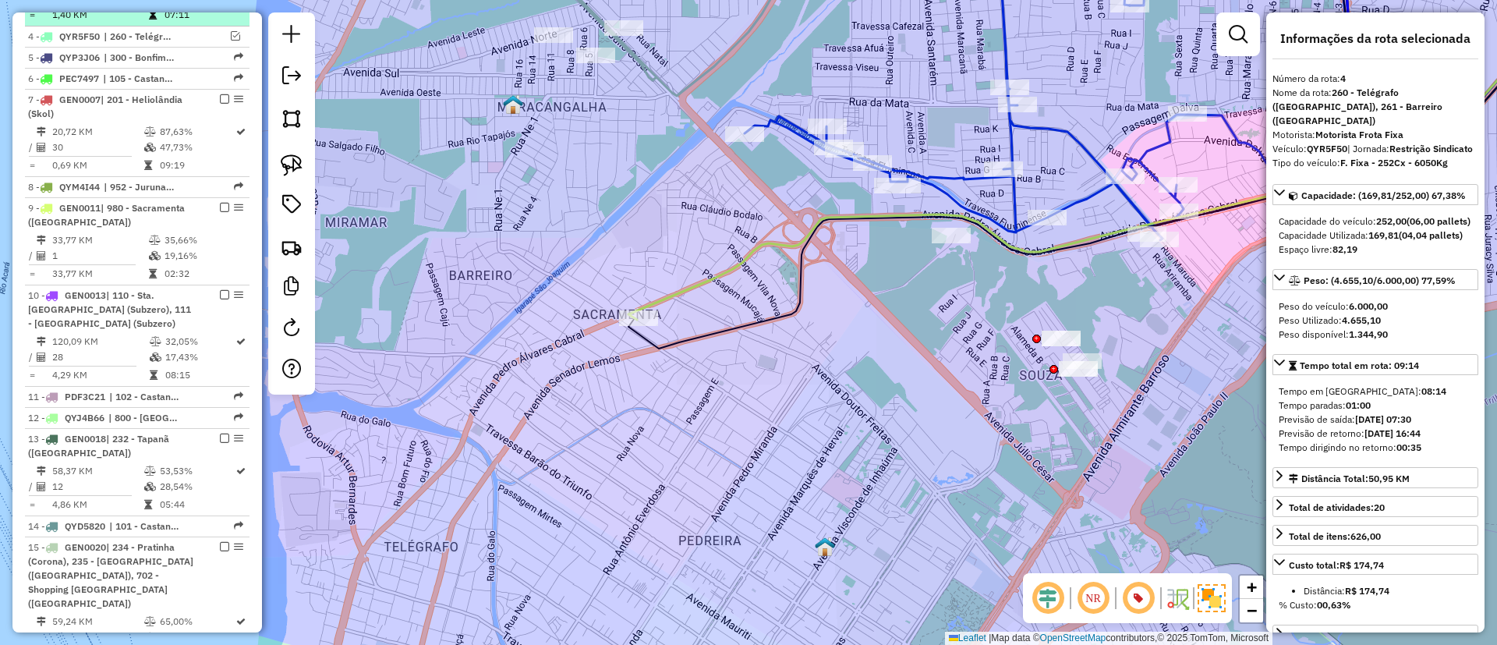
scroll to position [866, 0]
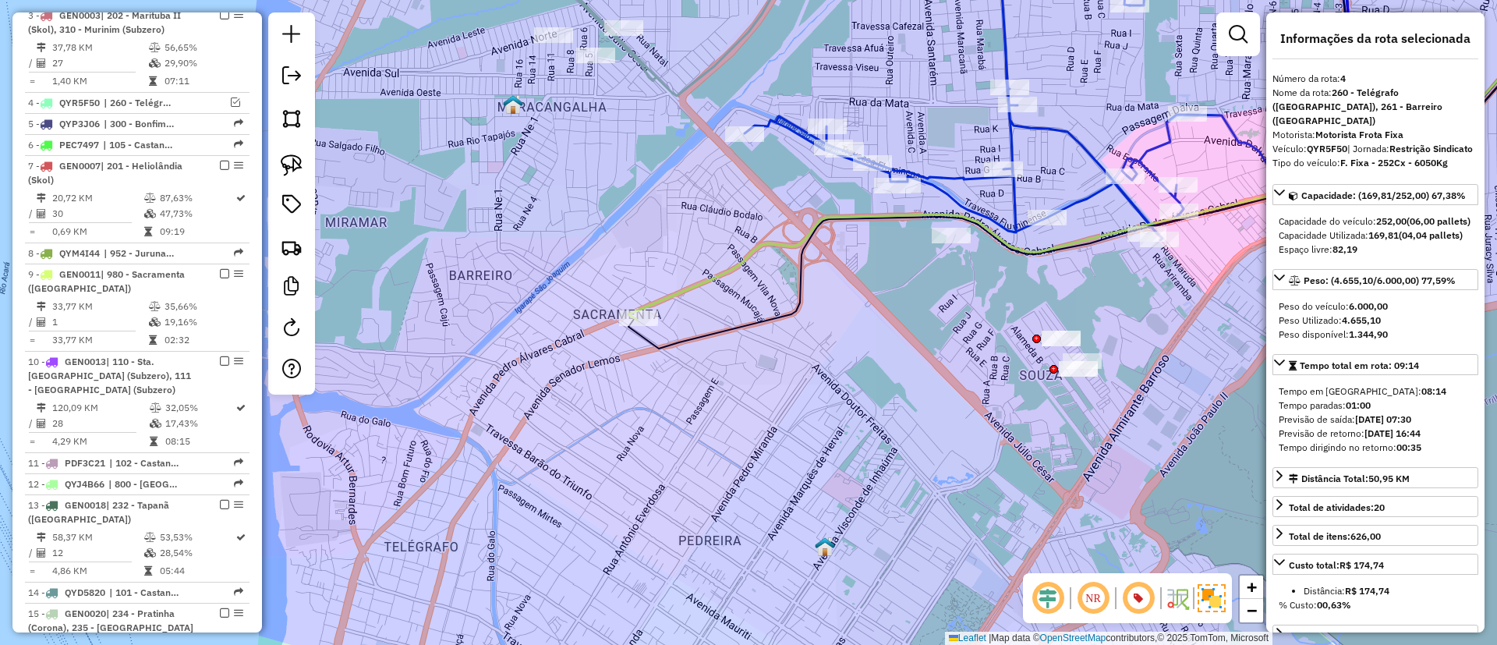
click at [705, 285] on icon at bounding box center [1137, 129] width 1018 height 382
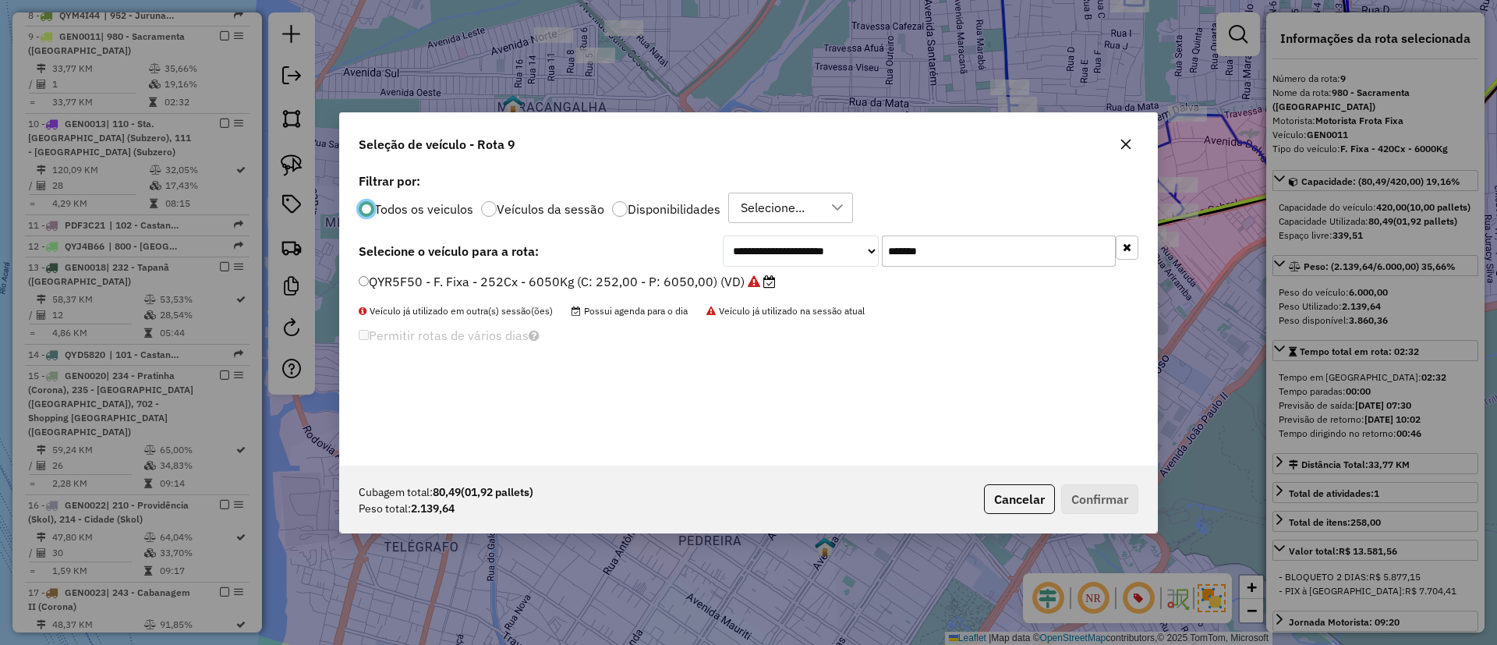
scroll to position [9, 5]
drag, startPoint x: 978, startPoint y: 248, endPoint x: 789, endPoint y: 257, distance: 188.9
click at [795, 256] on div "**********" at bounding box center [931, 250] width 416 height 31
paste input "text"
type input "*******"
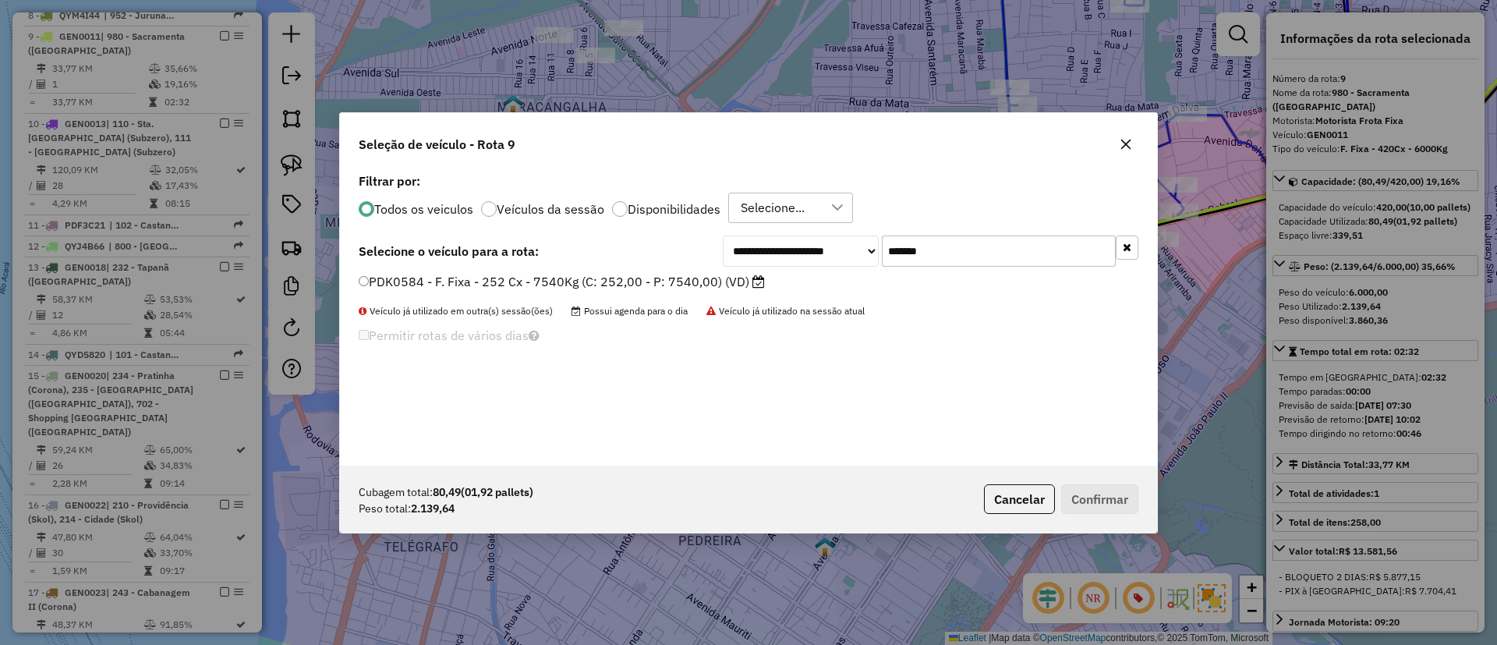
click at [726, 285] on label "PDK0584 - F. Fixa - 252 Cx - 7540Kg (C: 252,00 - P: 7540,00) (VD)" at bounding box center [562, 281] width 406 height 19
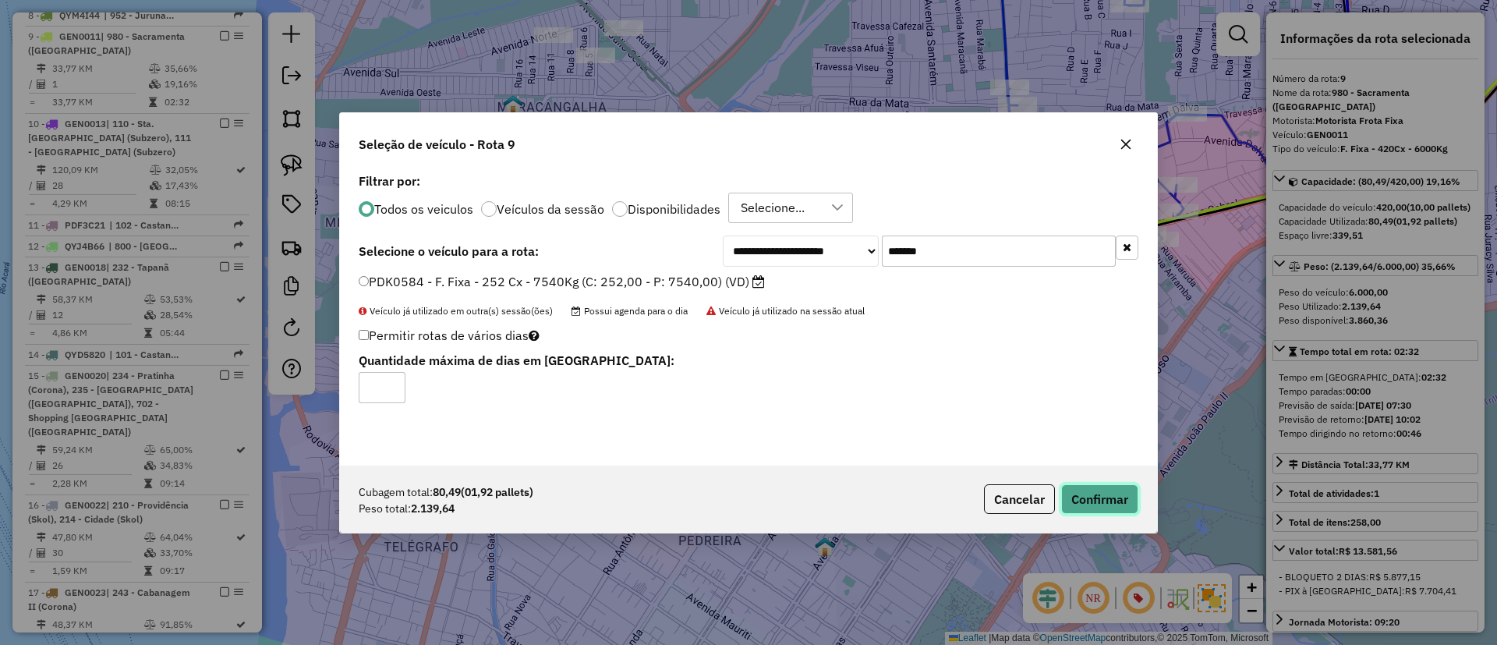
click at [1130, 504] on button "Confirmar" at bounding box center [1099, 499] width 77 height 30
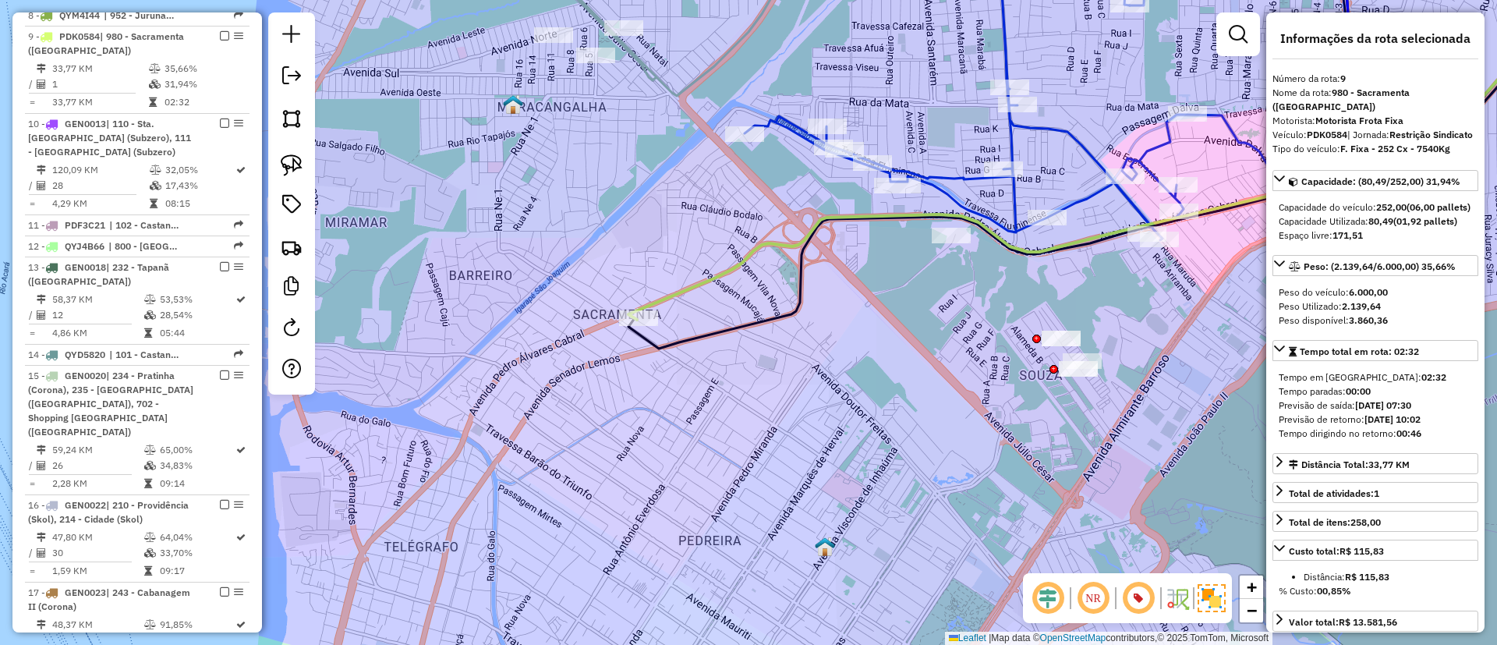
click at [692, 281] on icon at bounding box center [1137, 129] width 1018 height 382
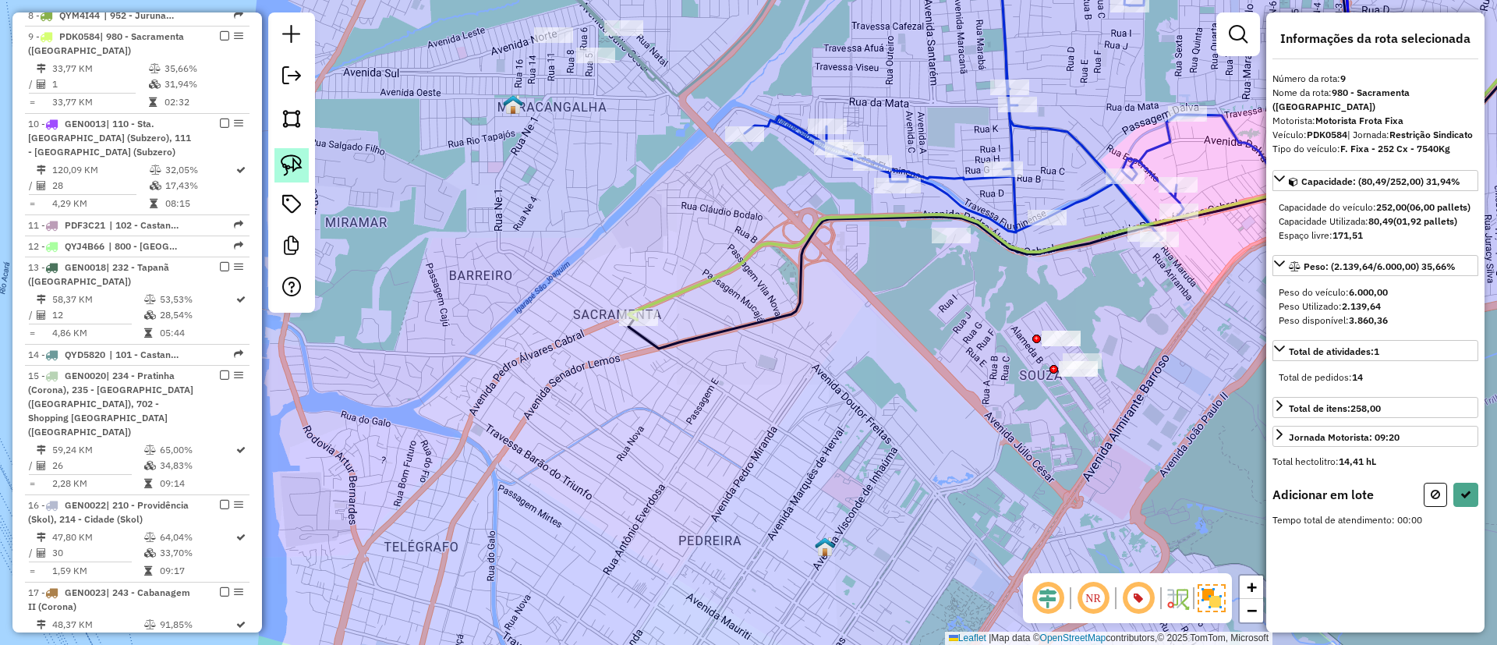
click at [299, 160] on img at bounding box center [292, 165] width 22 height 22
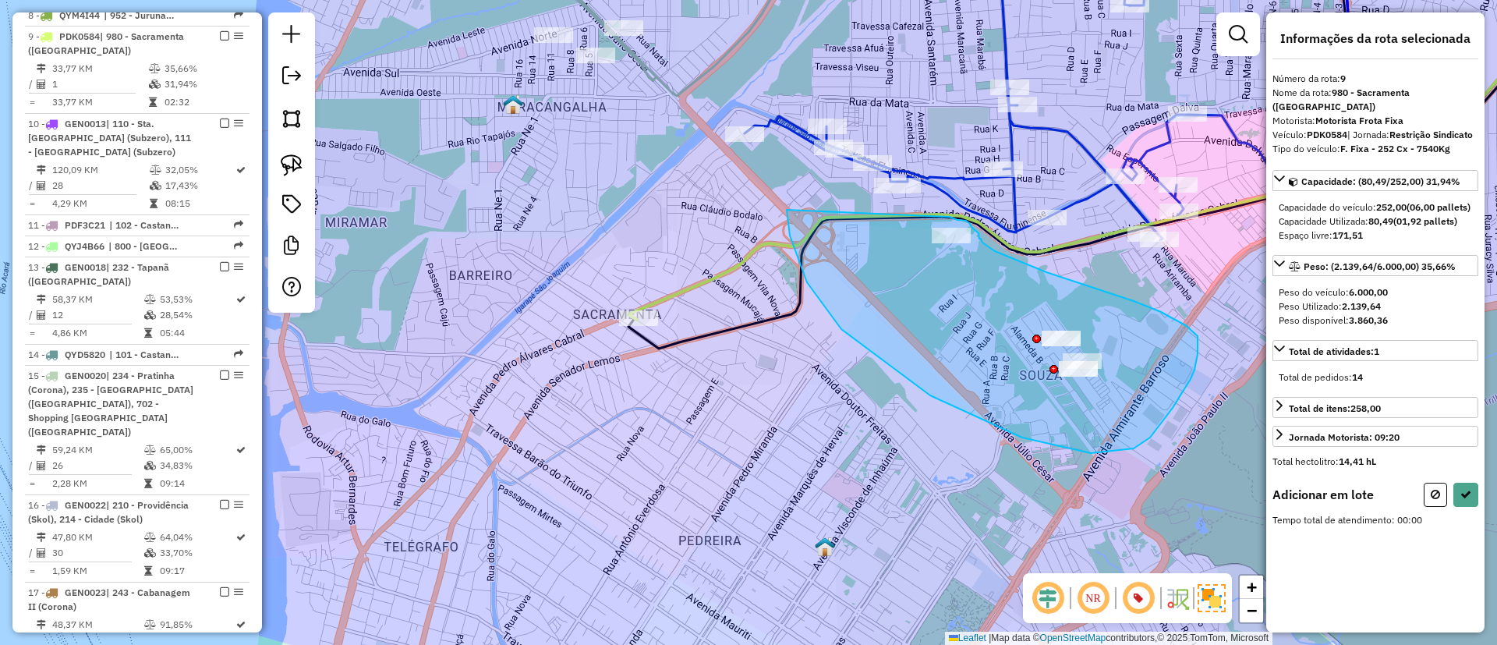
drag, startPoint x: 788, startPoint y: 226, endPoint x: 950, endPoint y: 217, distance: 161.7
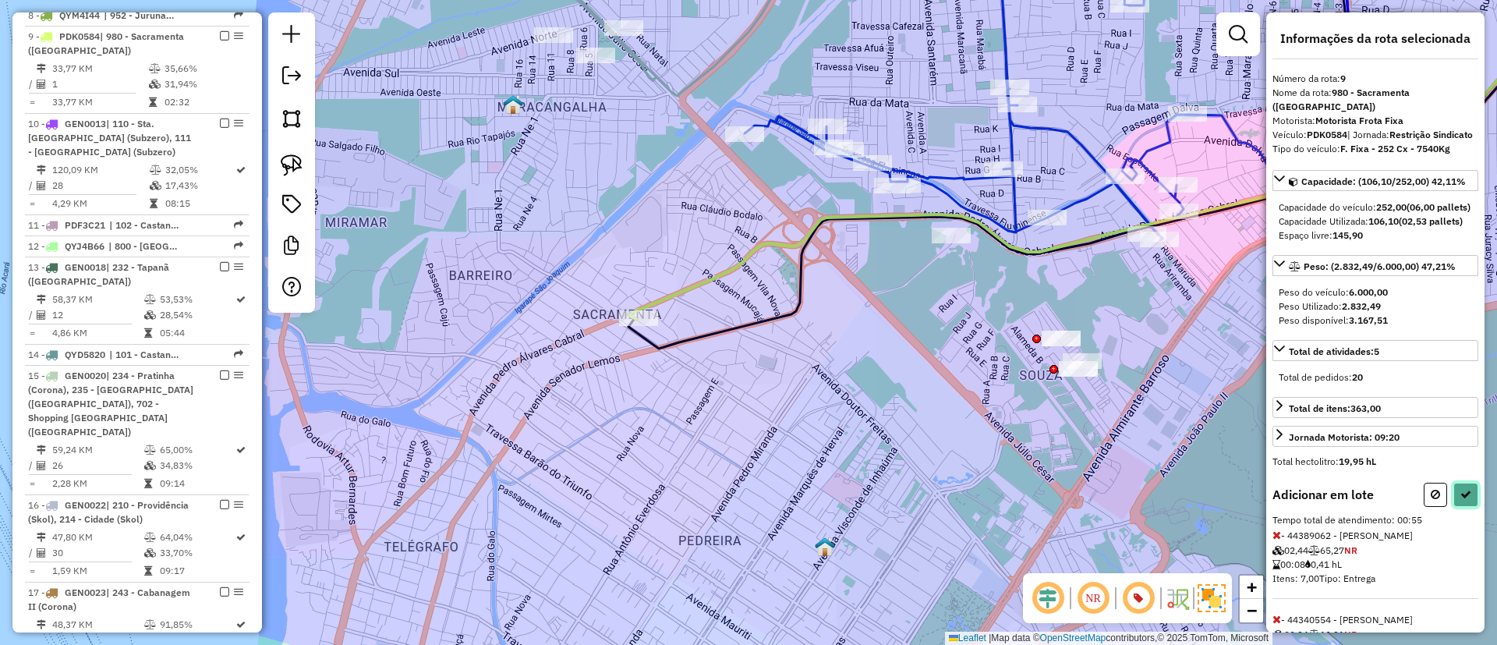
click at [1460, 507] on button at bounding box center [1465, 495] width 25 height 24
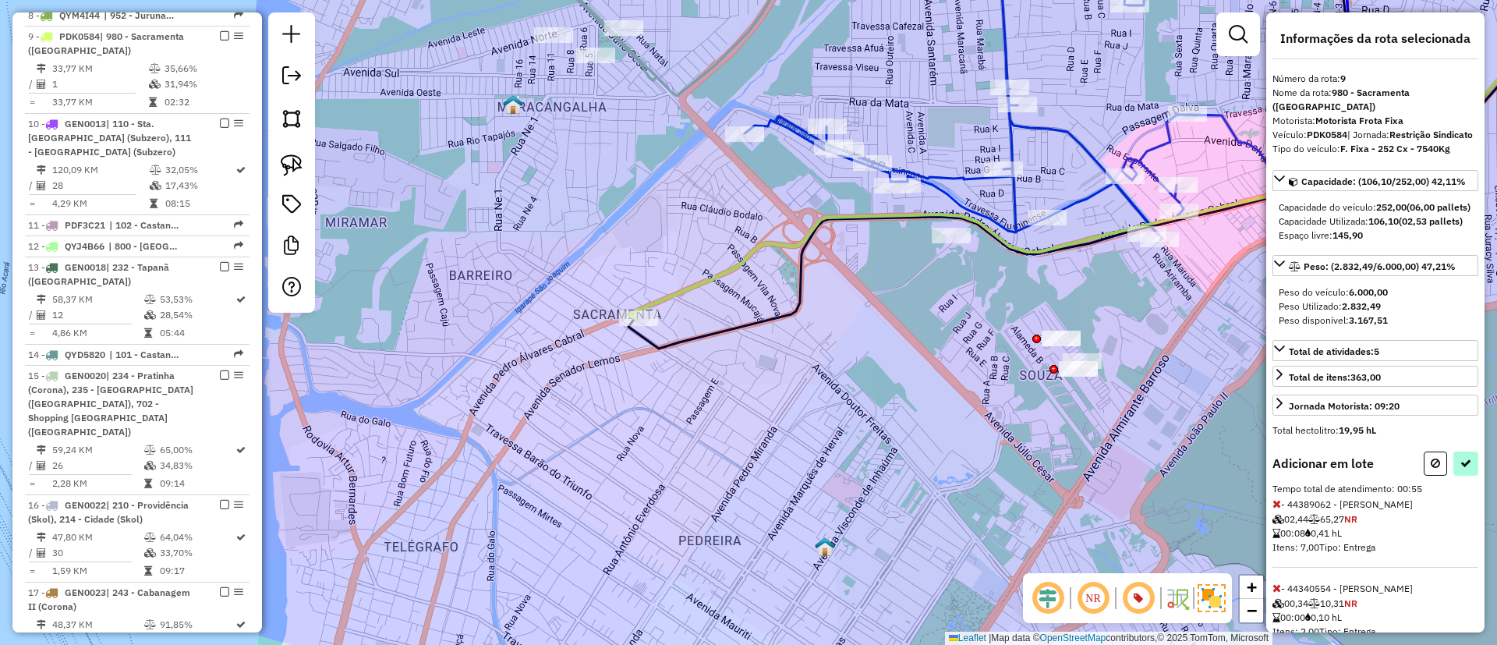
select select "**********"
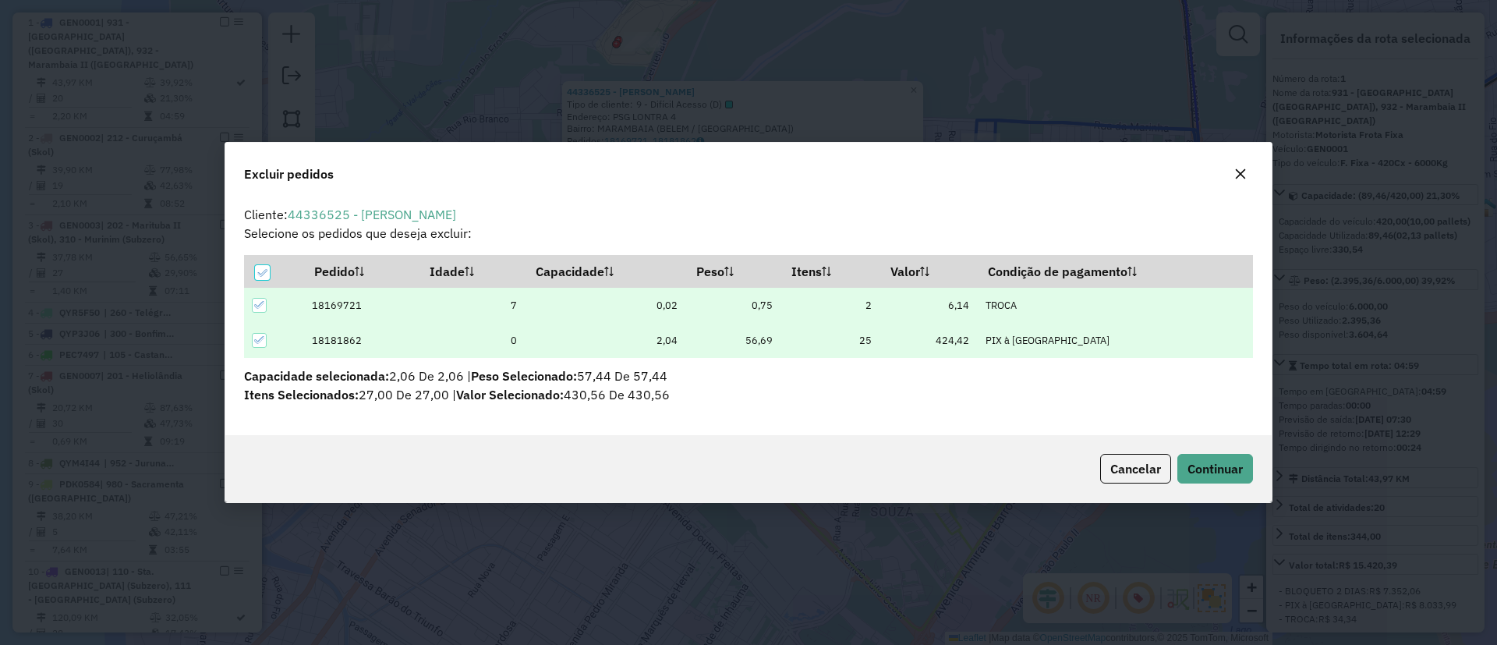
scroll to position [0, 0]
click at [1216, 452] on div "Cancelar Continuar" at bounding box center [748, 468] width 1046 height 67
click at [1216, 468] on span "Continuar" at bounding box center [1215, 469] width 55 height 16
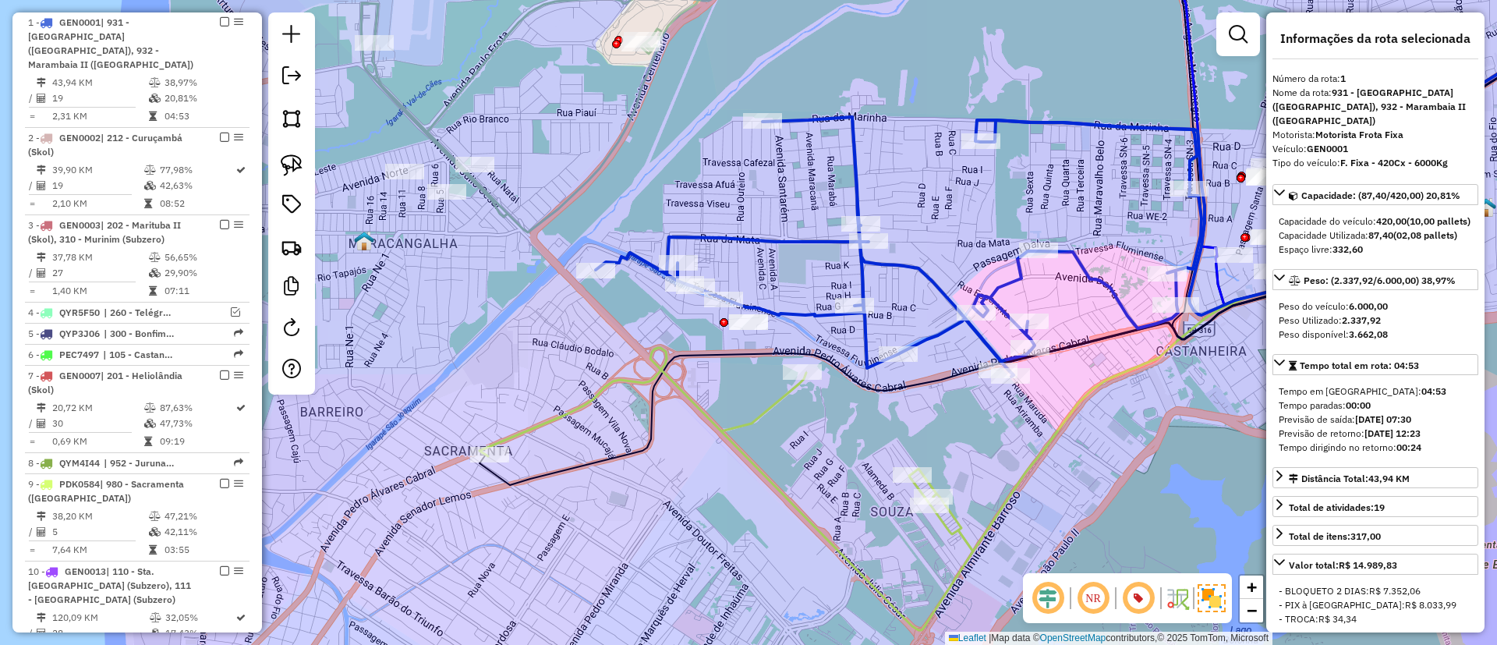
click at [673, 430] on div "Janela de atendimento Grade de atendimento Capacidade Transportadoras Veículos …" at bounding box center [748, 322] width 1497 height 645
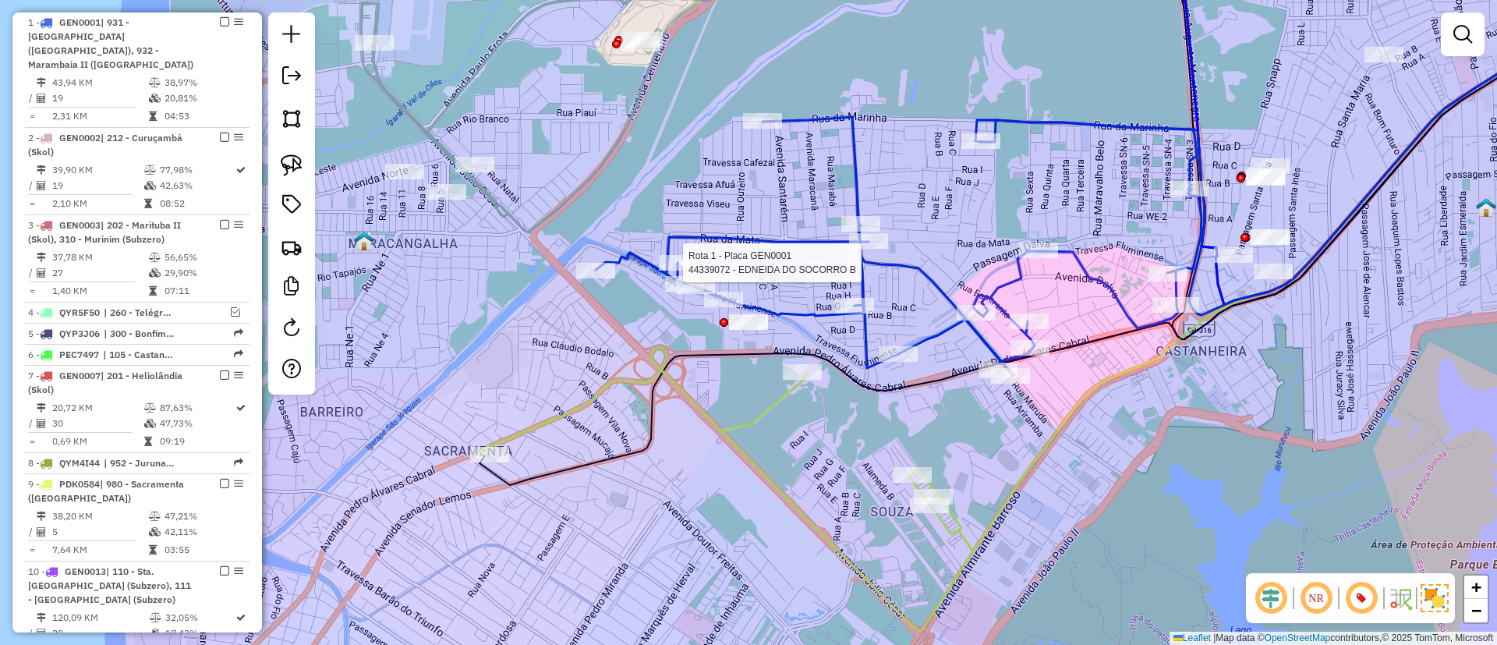
select select "**********"
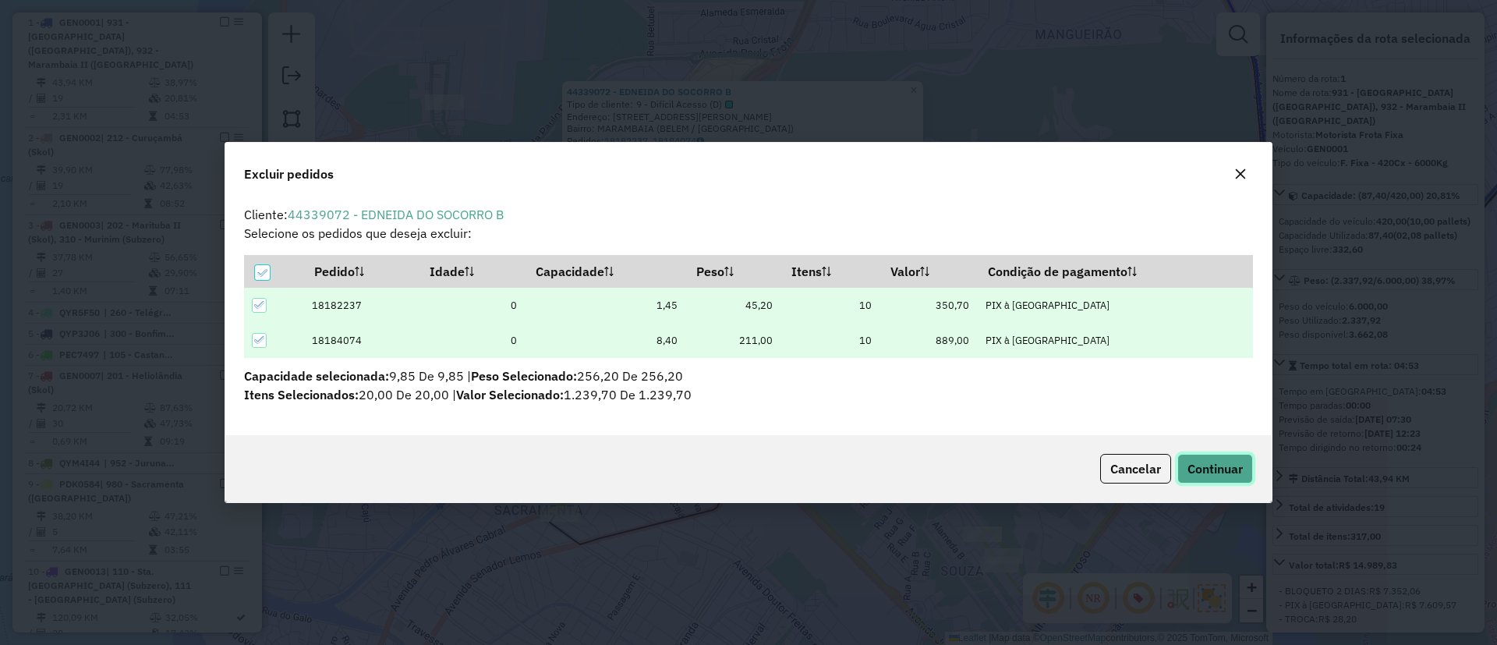
click at [1244, 473] on button "Continuar" at bounding box center [1215, 469] width 76 height 30
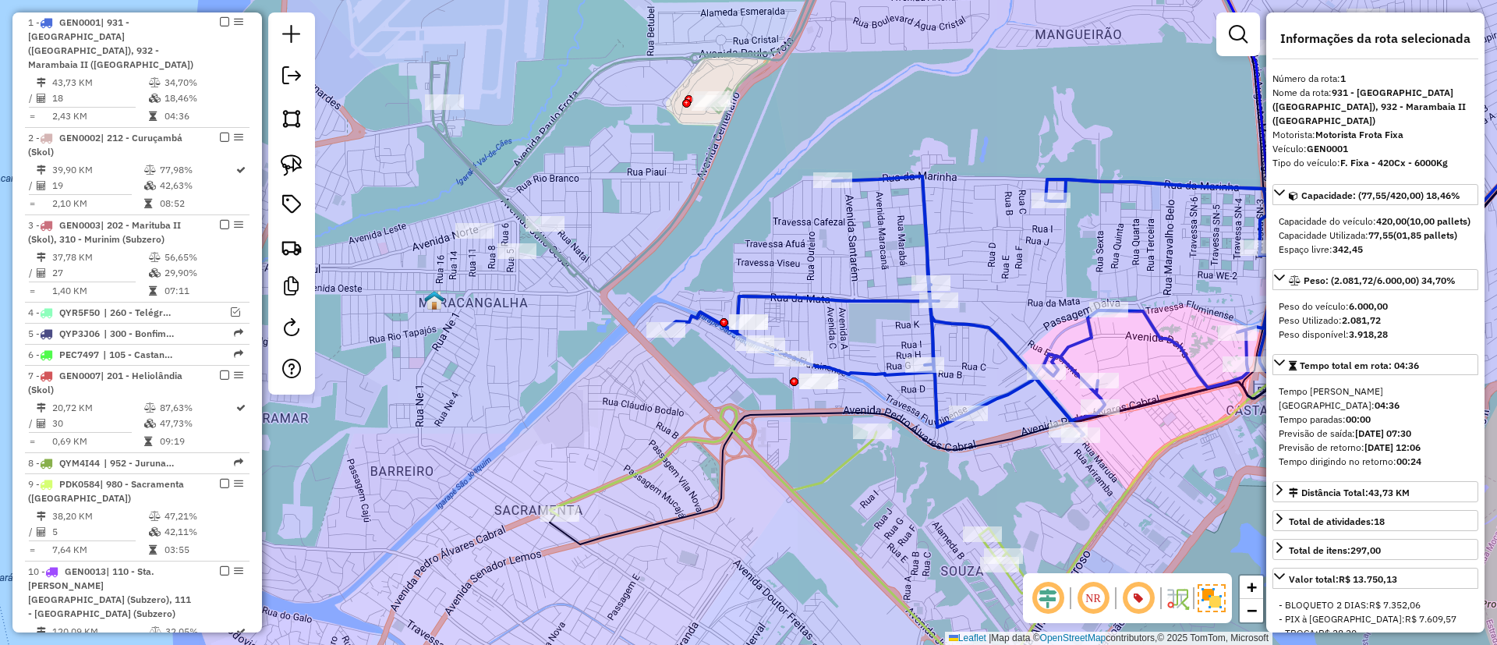
click icon
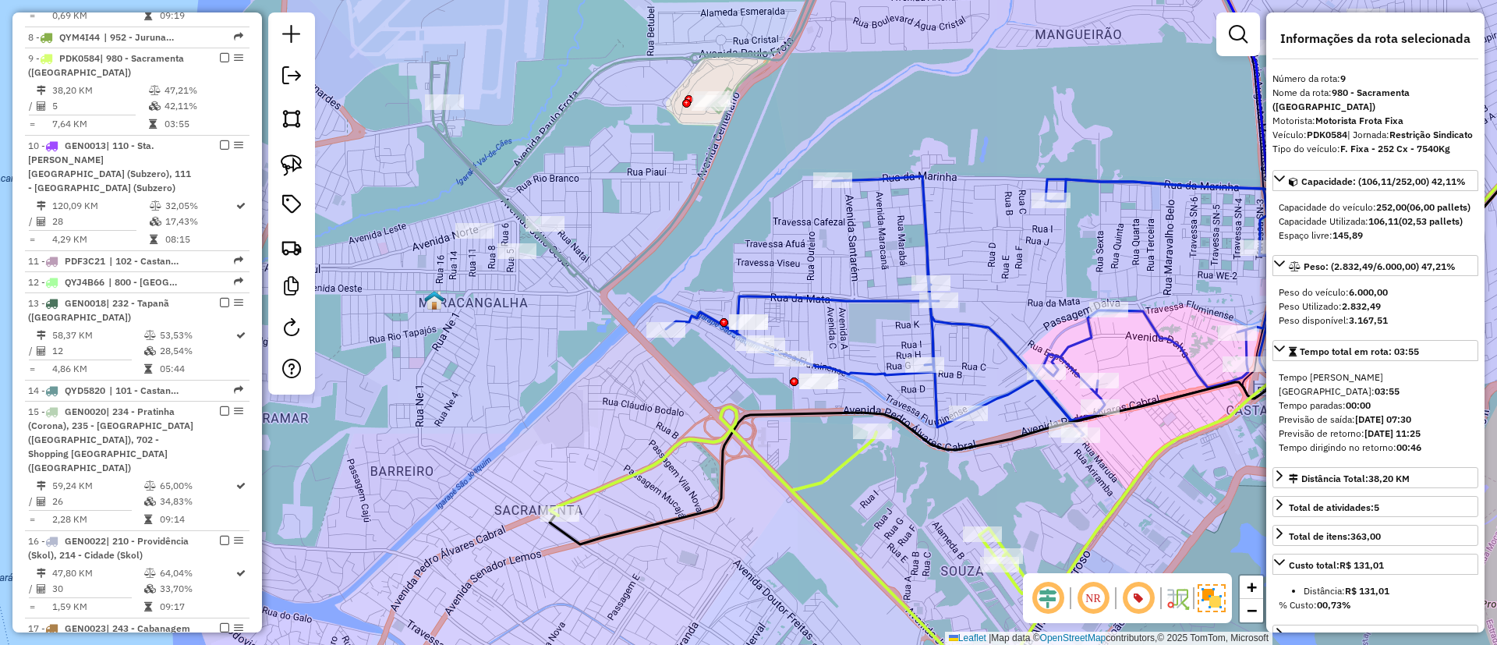
scroll to position [1104, 0]
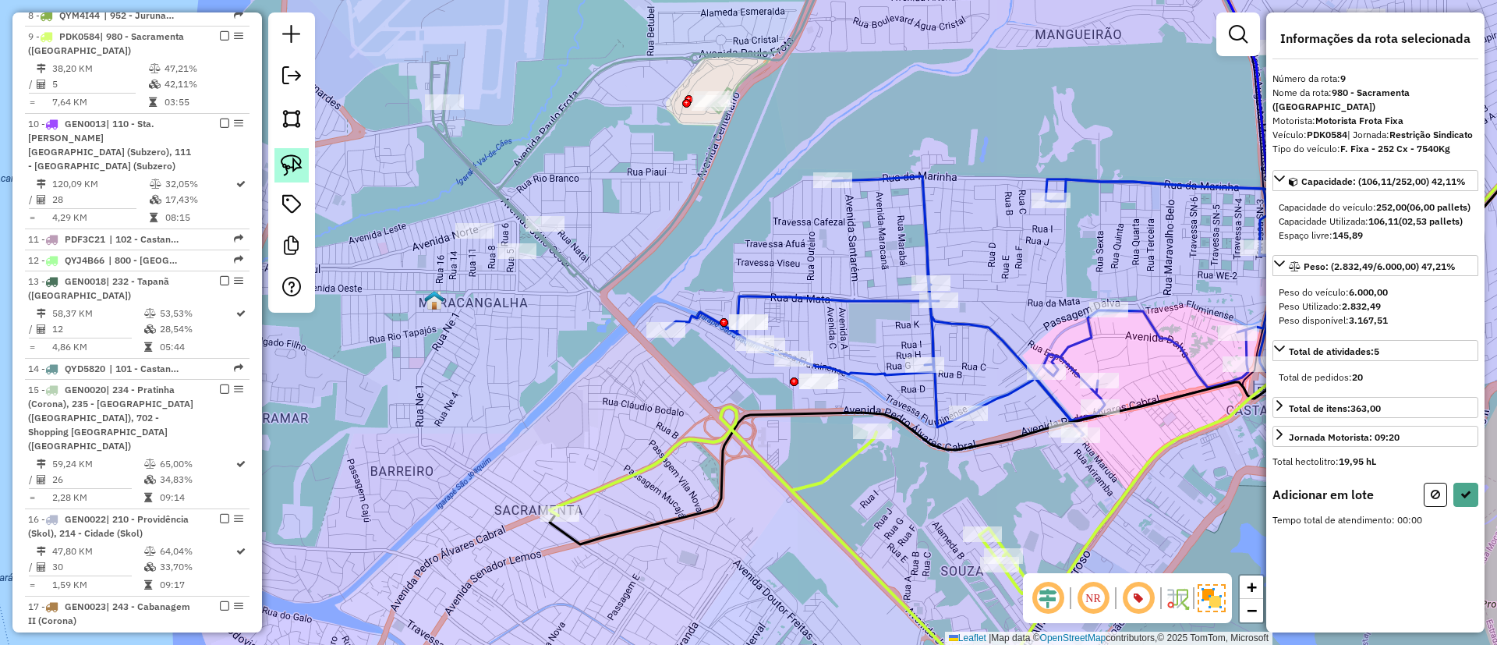
click img
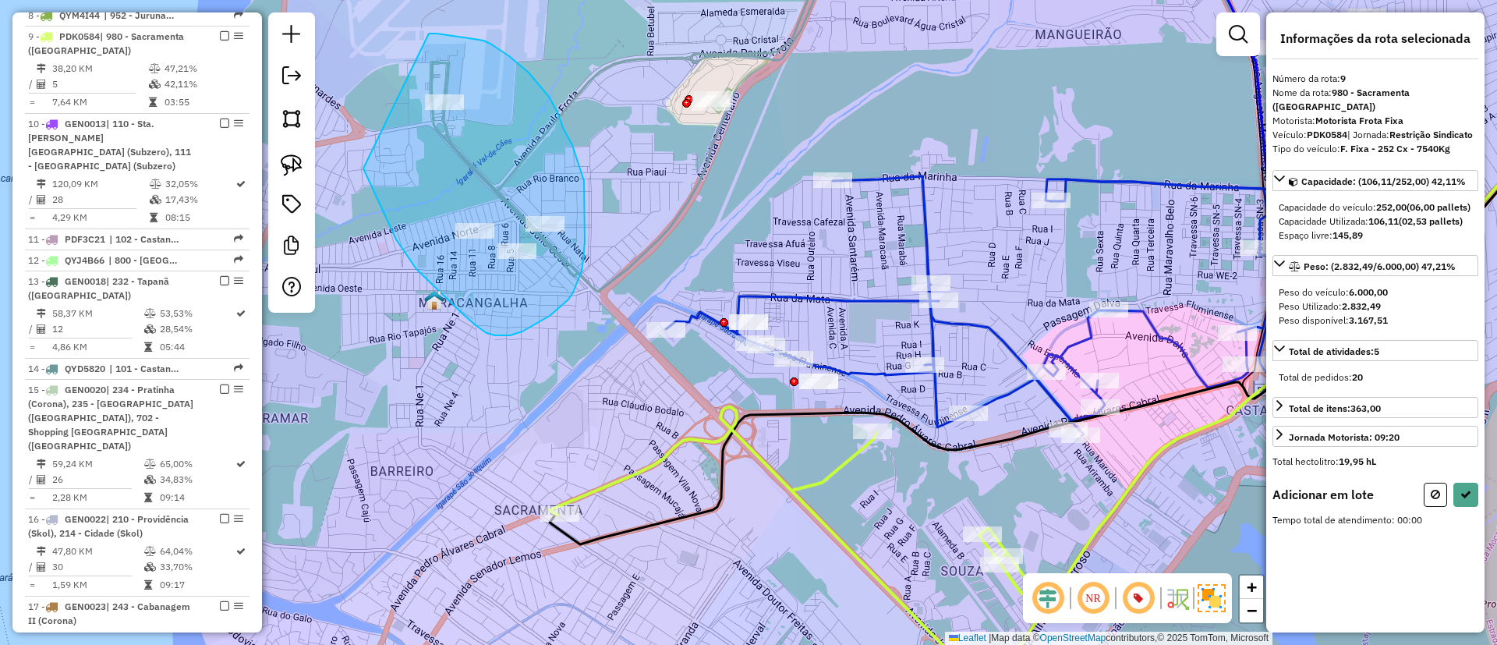
drag, startPoint x: 363, startPoint y: 168, endPoint x: 429, endPoint y: 34, distance: 150.3
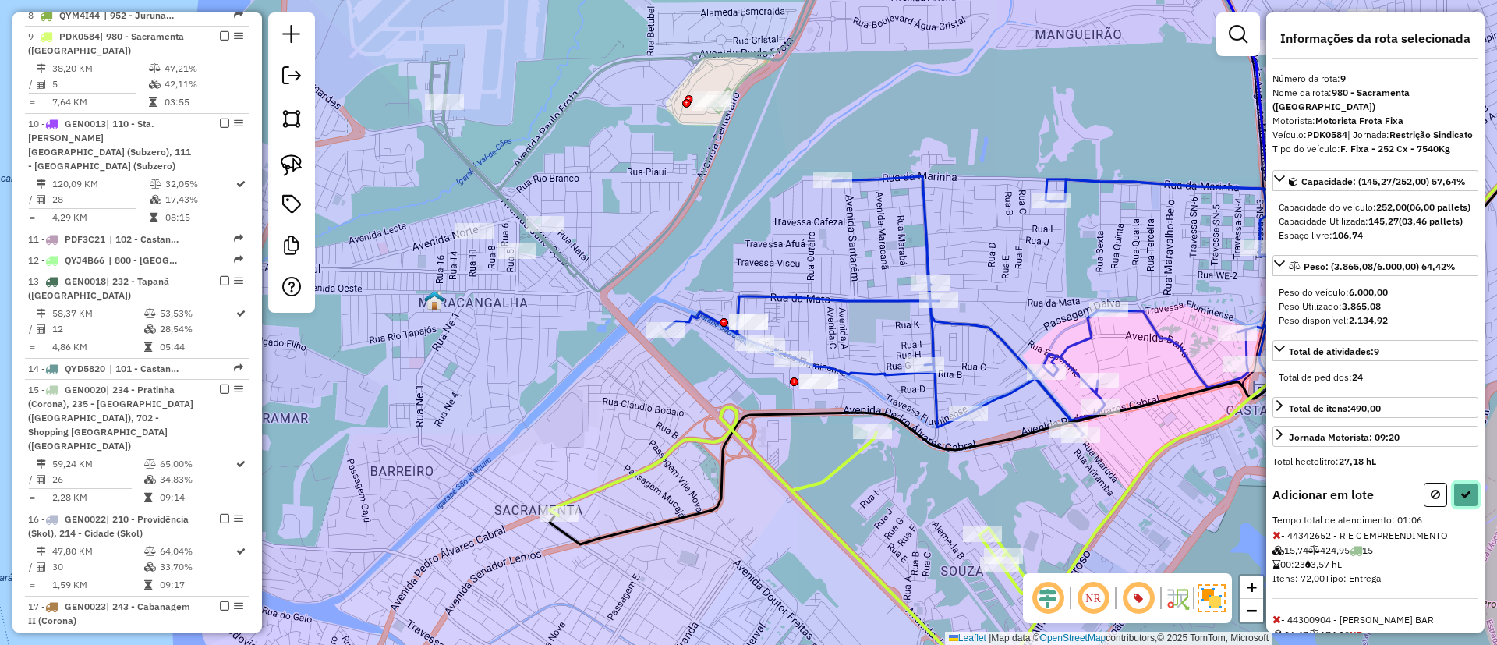
click icon
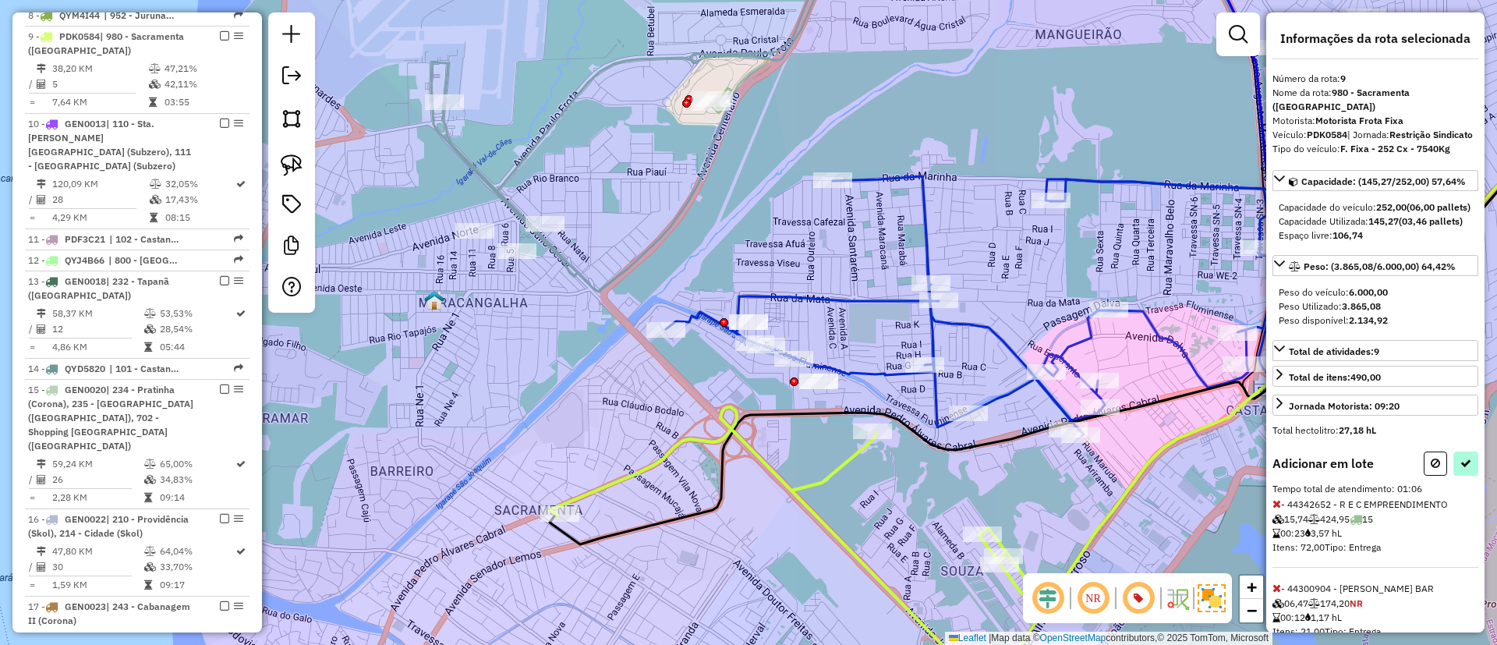
select select "**********"
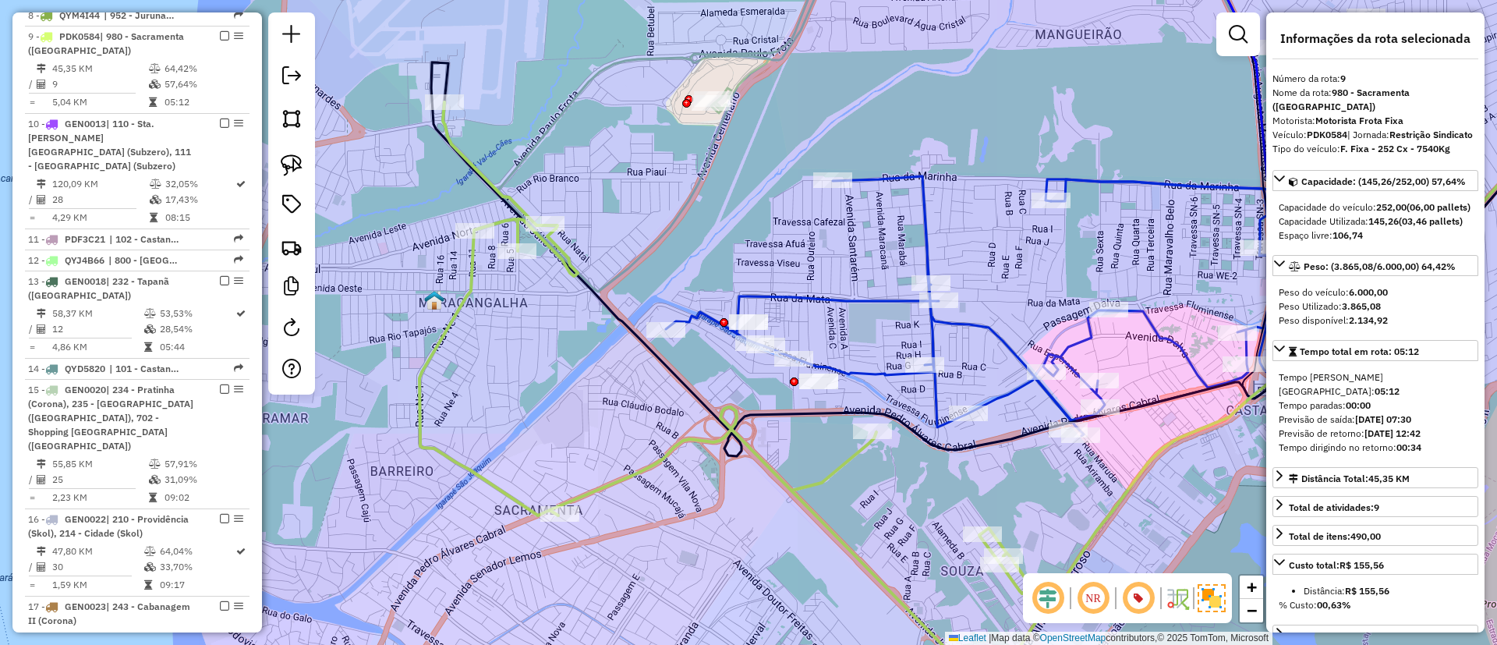
click icon
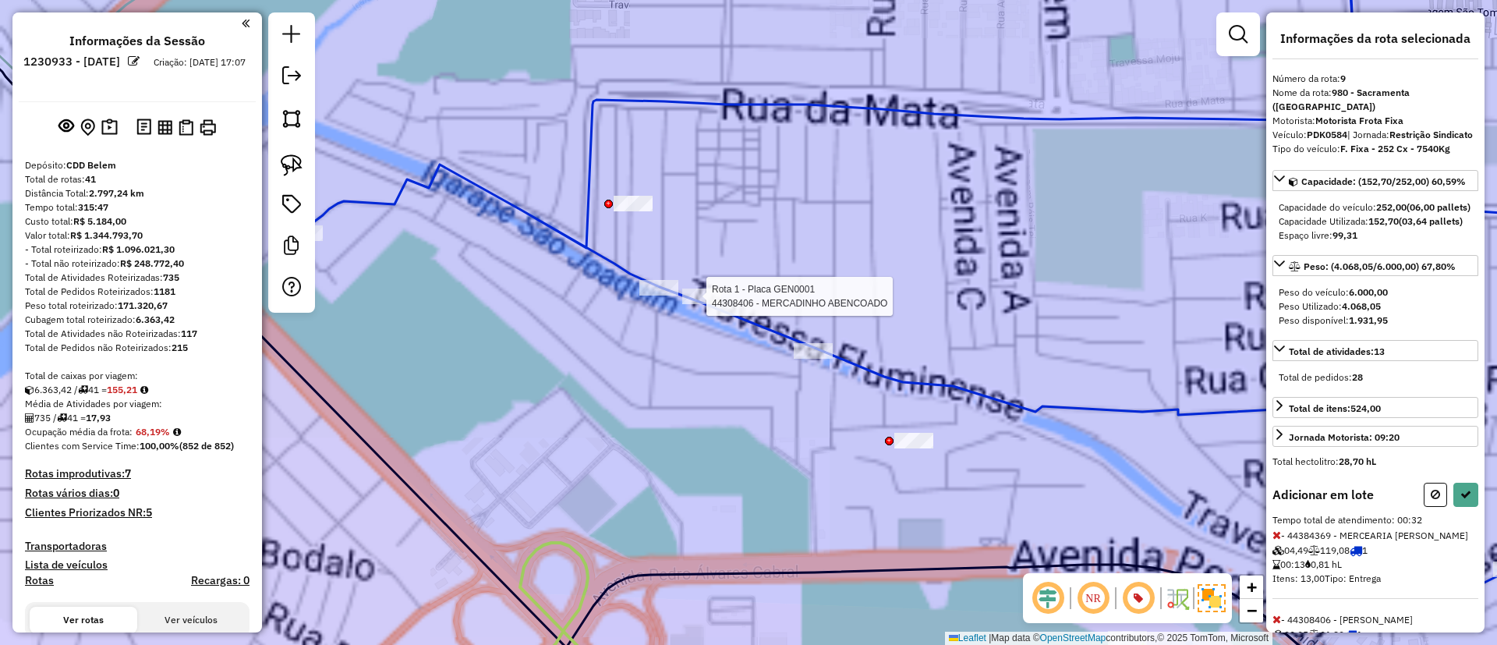
scroll to position [1104, 0]
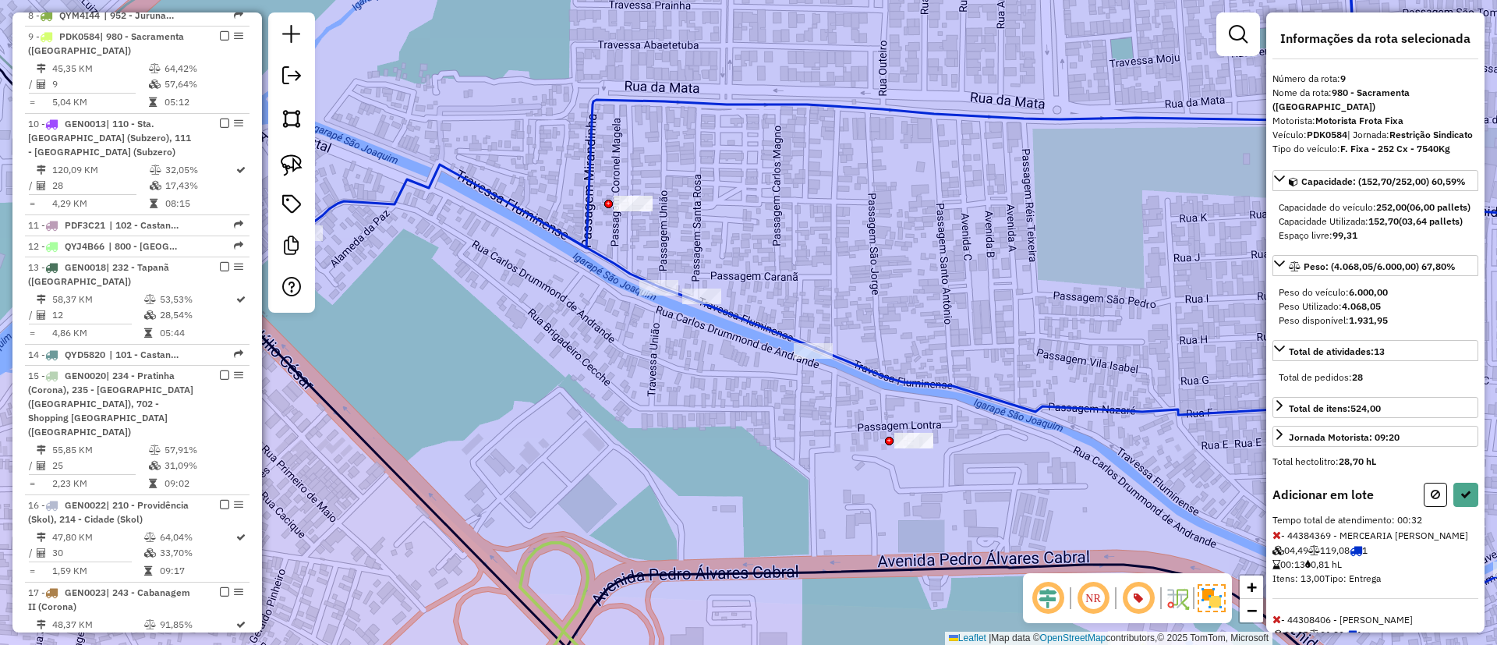
click at [803, 341] on icon at bounding box center [974, 281] width 1345 height 692
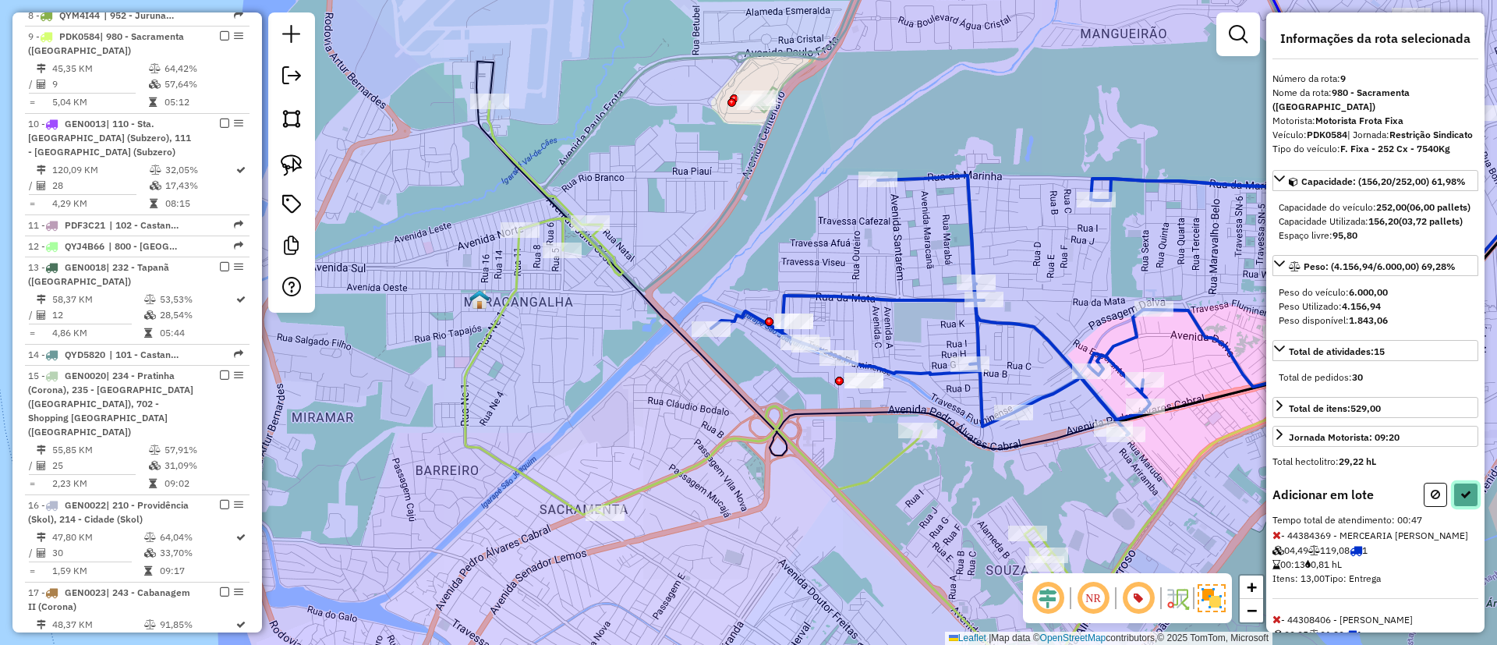
click at [1460, 500] on icon at bounding box center [1465, 494] width 11 height 11
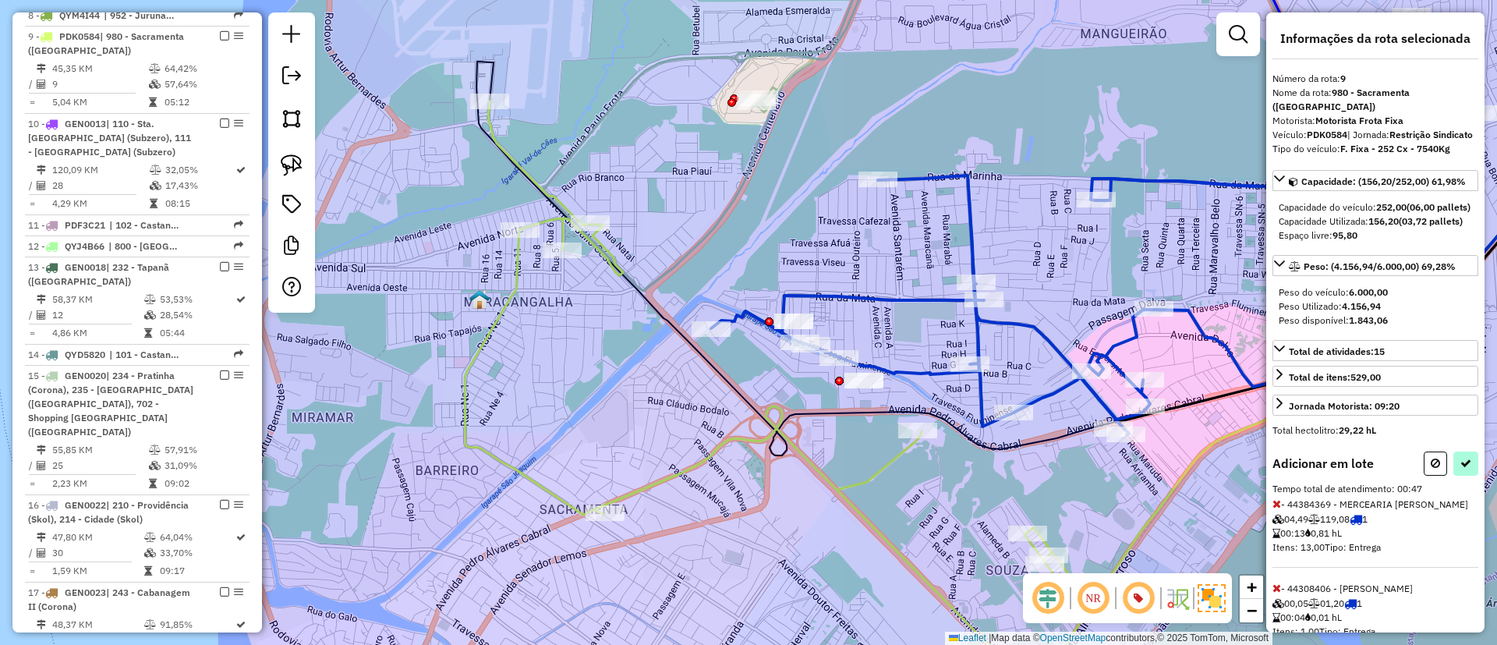
select select "**********"
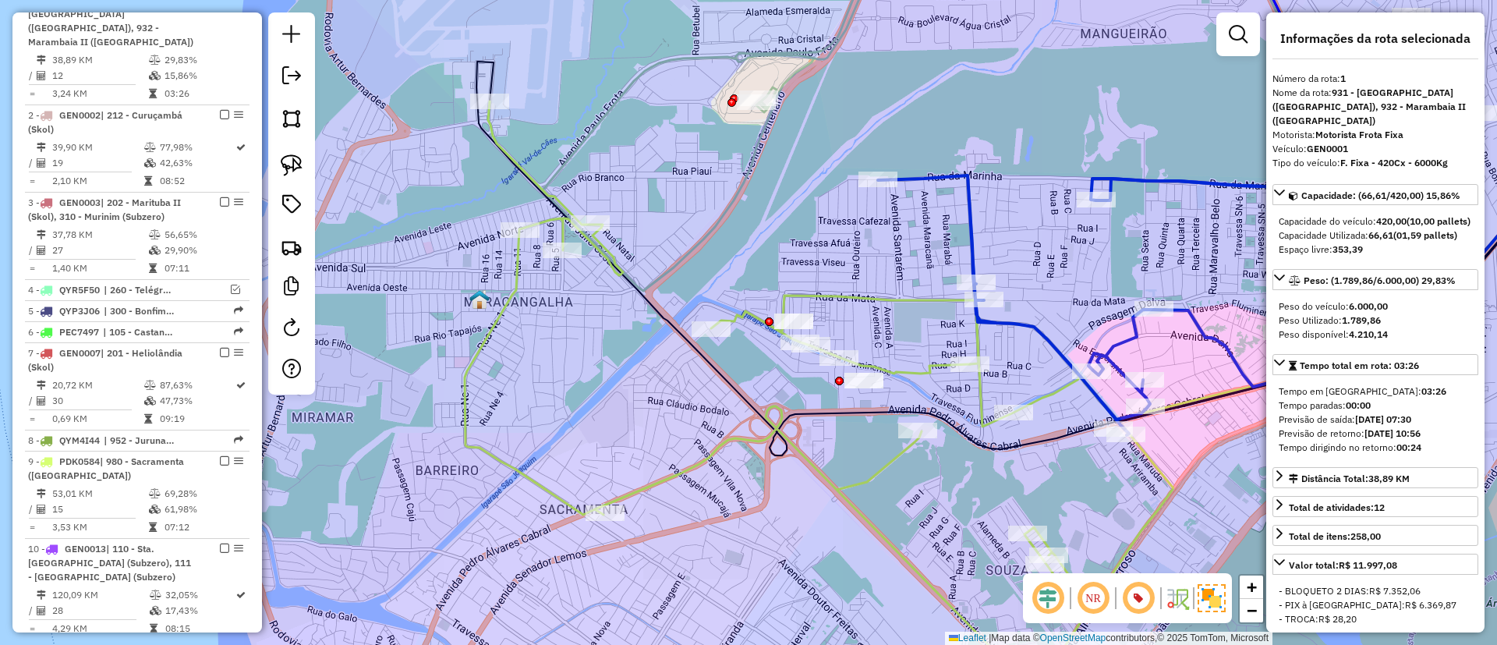
scroll to position [657, 0]
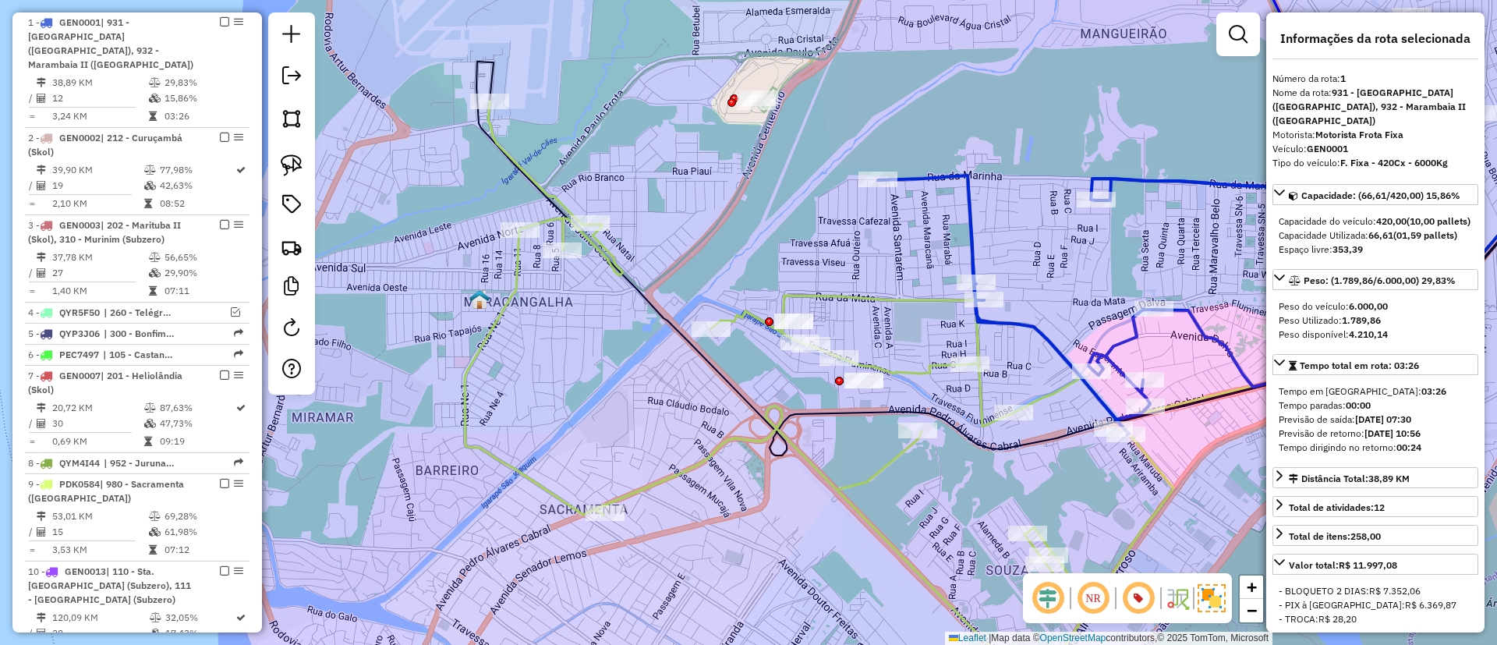
click at [711, 454] on icon at bounding box center [819, 394] width 709 height 587
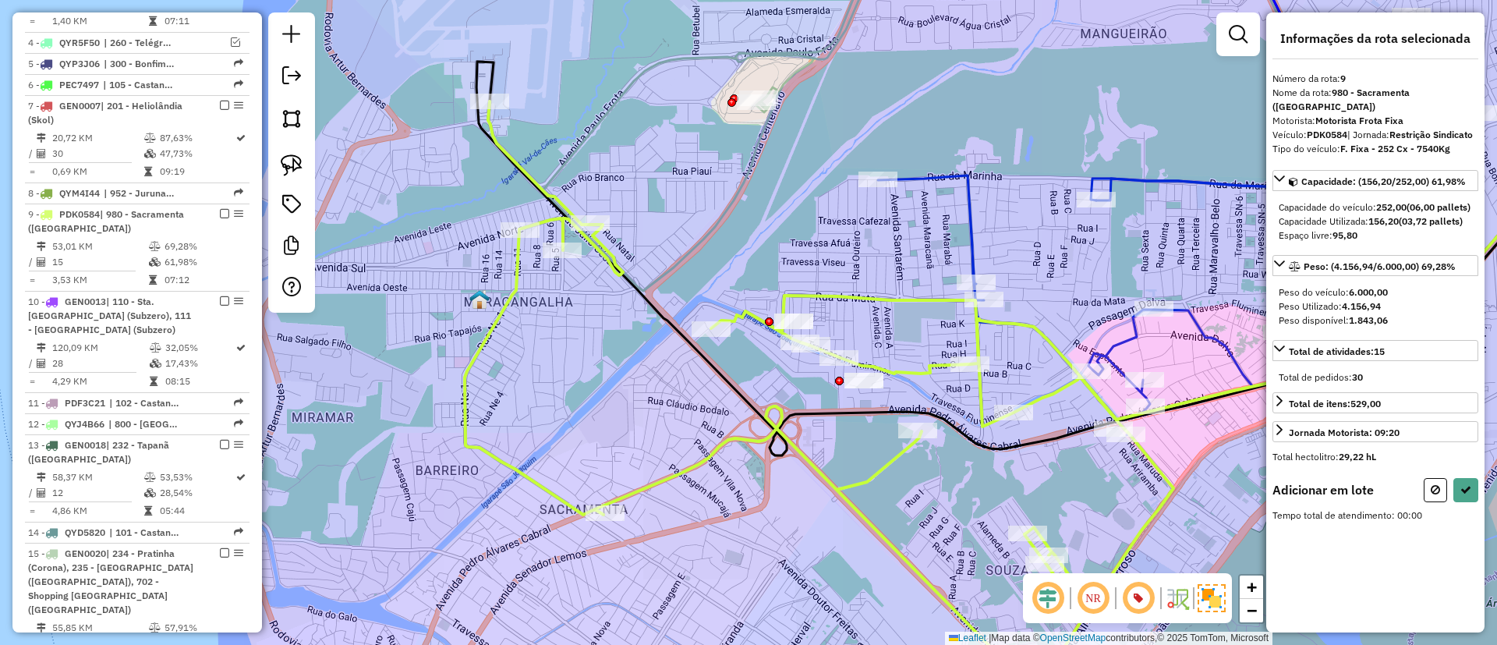
scroll to position [1104, 0]
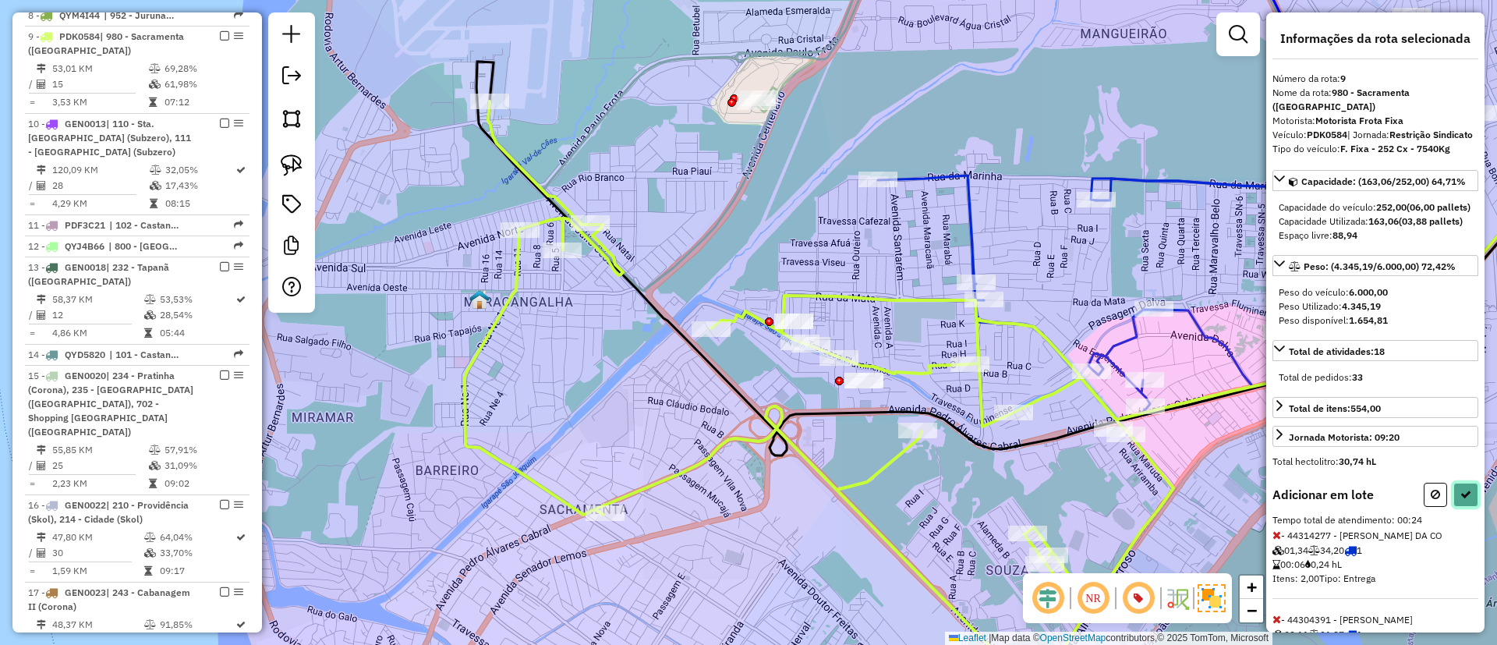
click at [1454, 507] on button at bounding box center [1465, 495] width 25 height 24
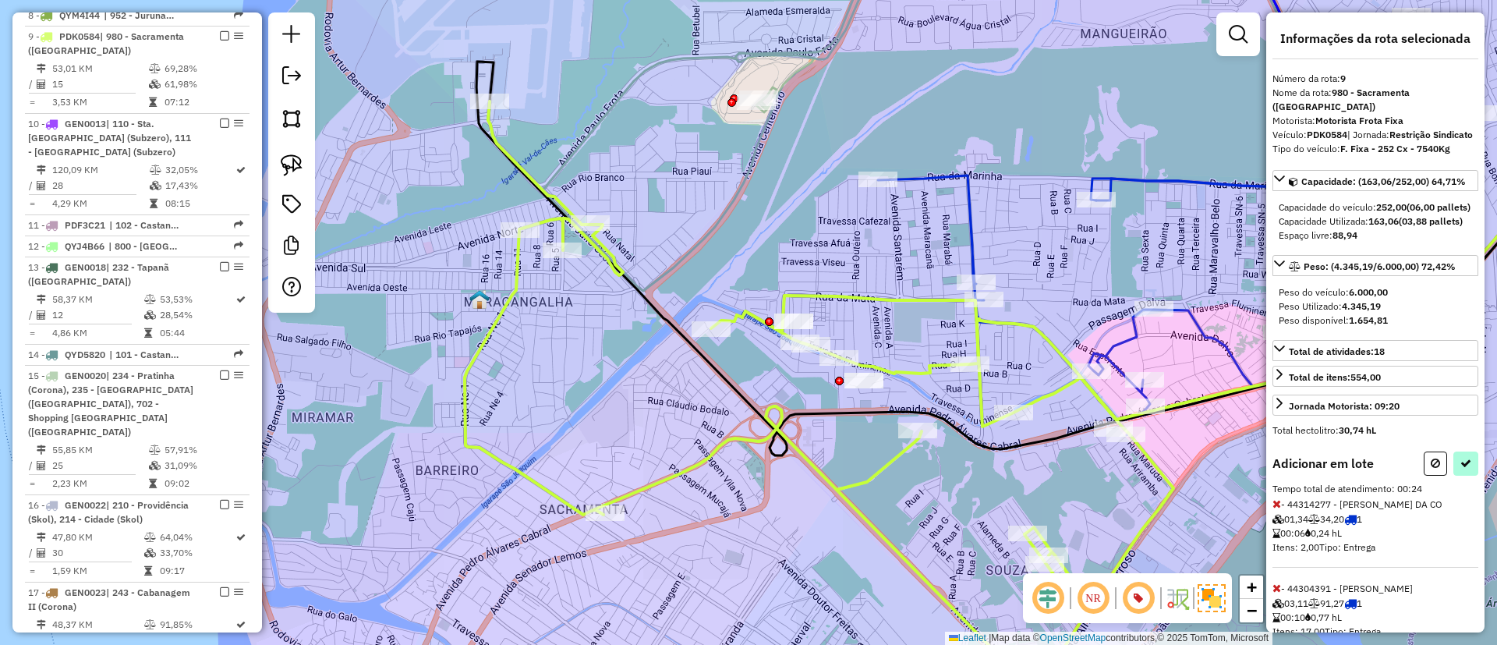
select select "**********"
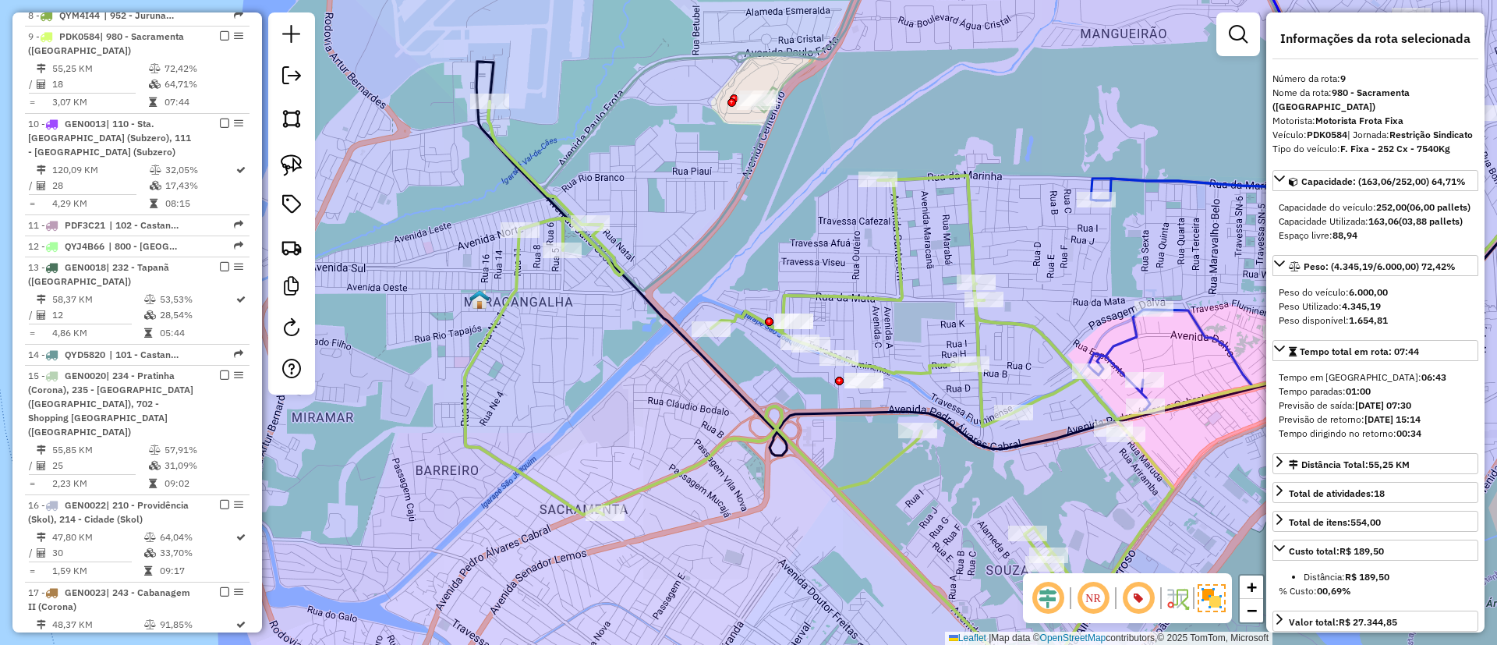
click at [854, 292] on icon at bounding box center [819, 394] width 709 height 587
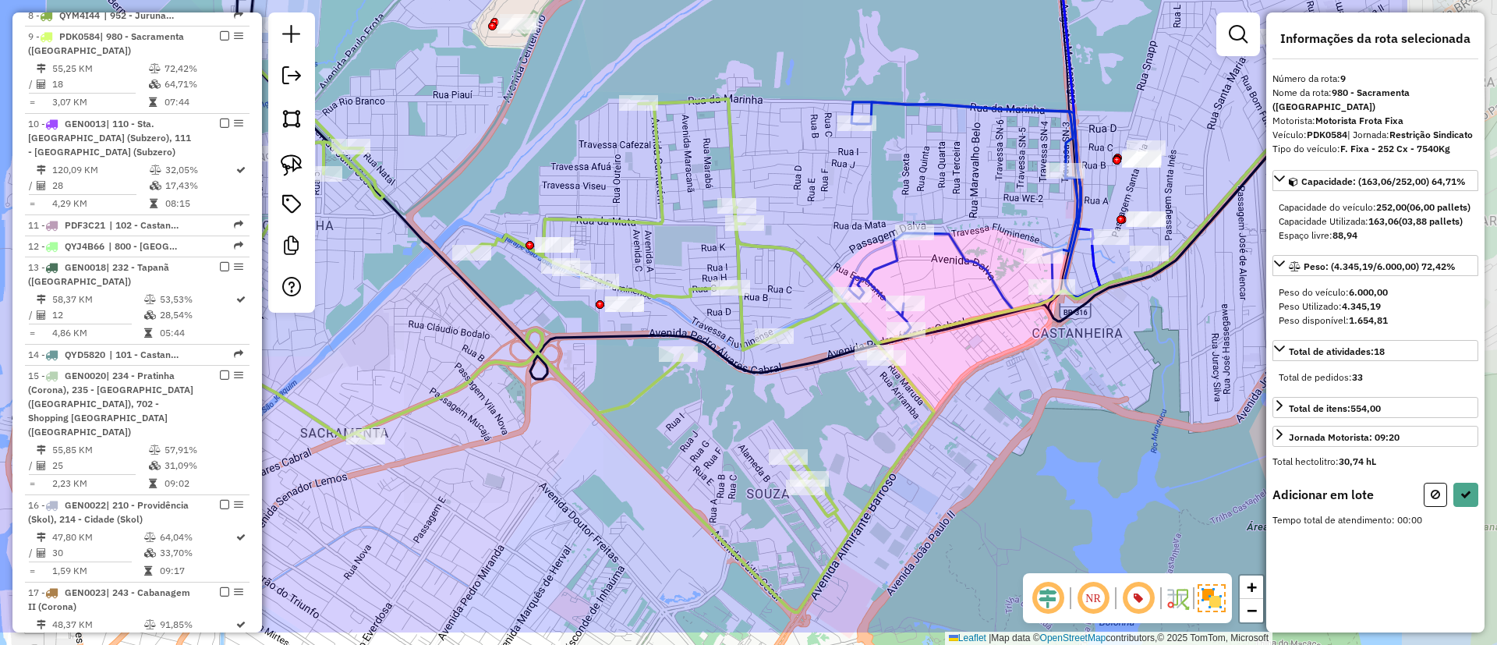
drag, startPoint x: 858, startPoint y: 328, endPoint x: 619, endPoint y: 252, distance: 251.3
click at [619, 252] on div "Janela de atendimento Grade de atendimento Capacidade Transportadoras Veículos …" at bounding box center [748, 322] width 1497 height 645
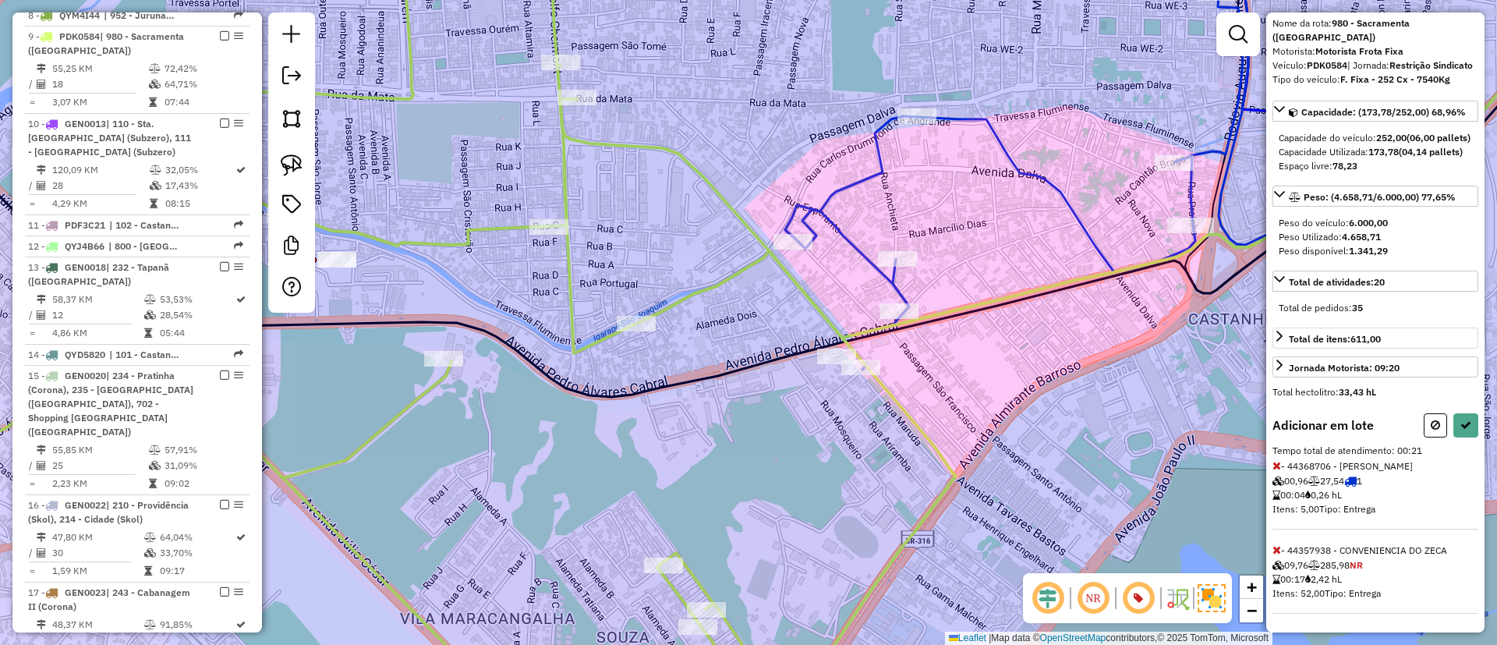
scroll to position [97, 0]
click at [1460, 432] on button at bounding box center [1465, 425] width 25 height 24
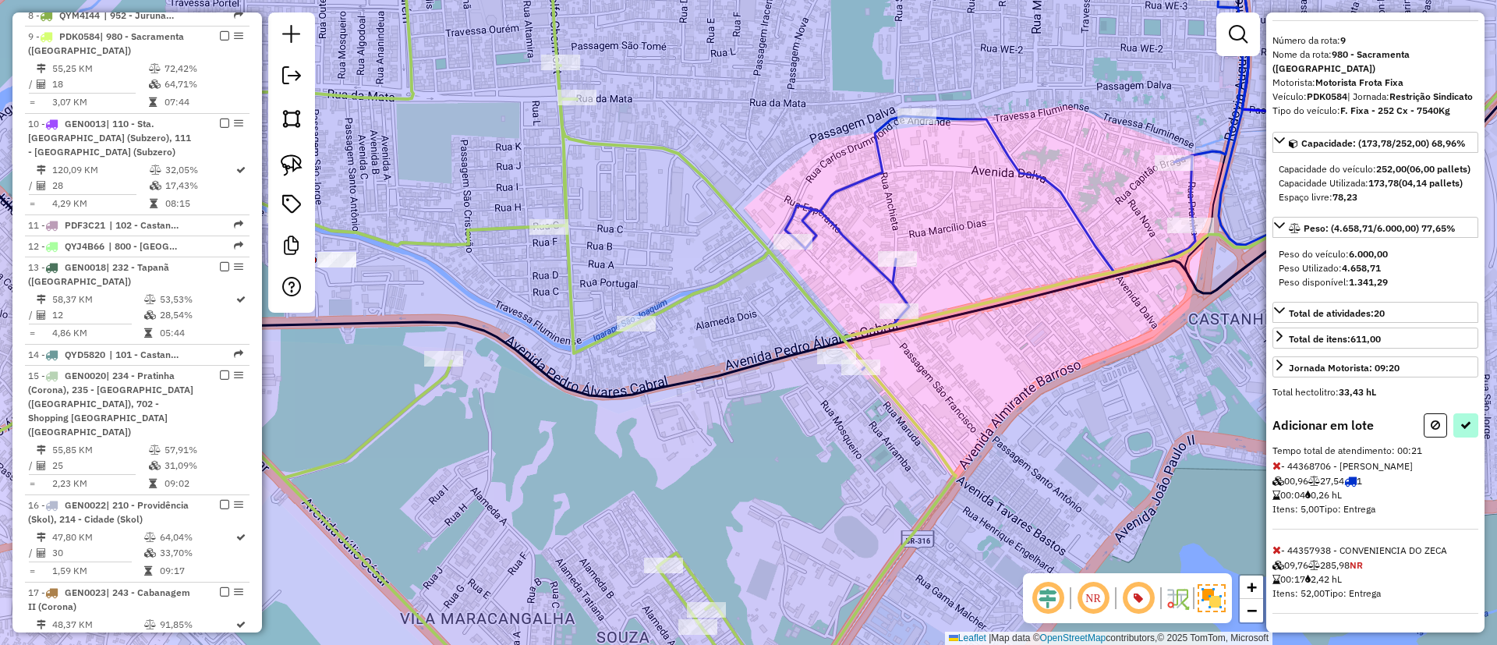
select select "**********"
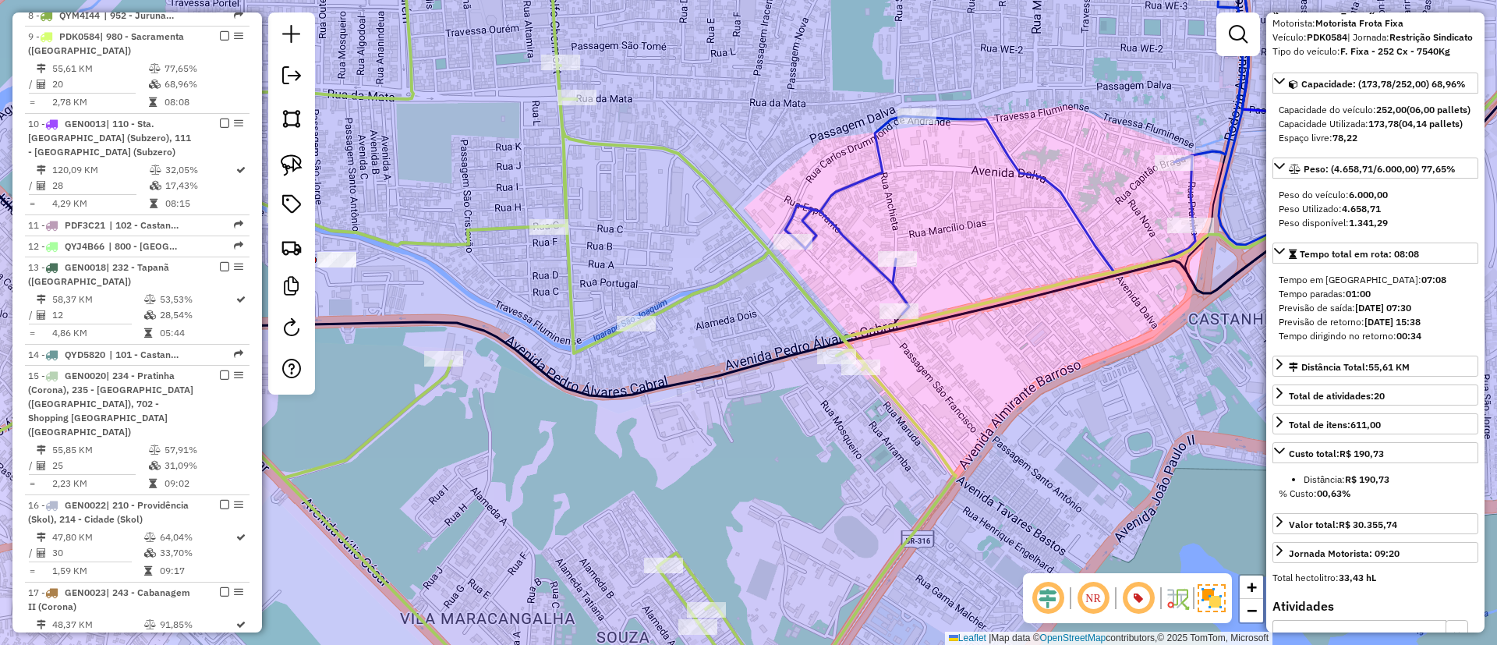
click at [812, 292] on icon at bounding box center [403, 321] width 1106 height 773
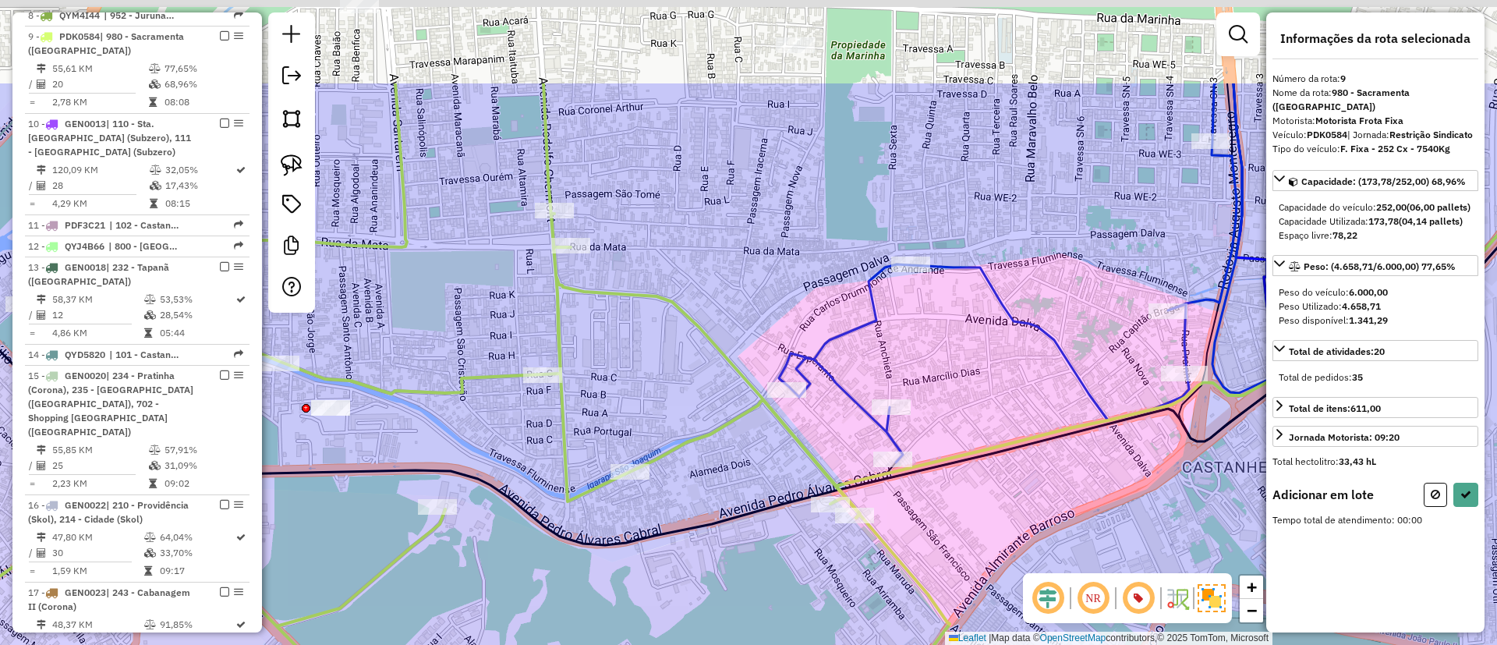
drag, startPoint x: 734, startPoint y: 415, endPoint x: 769, endPoint y: 607, distance: 195.0
click at [769, 607] on icon at bounding box center [397, 469] width 1106 height 773
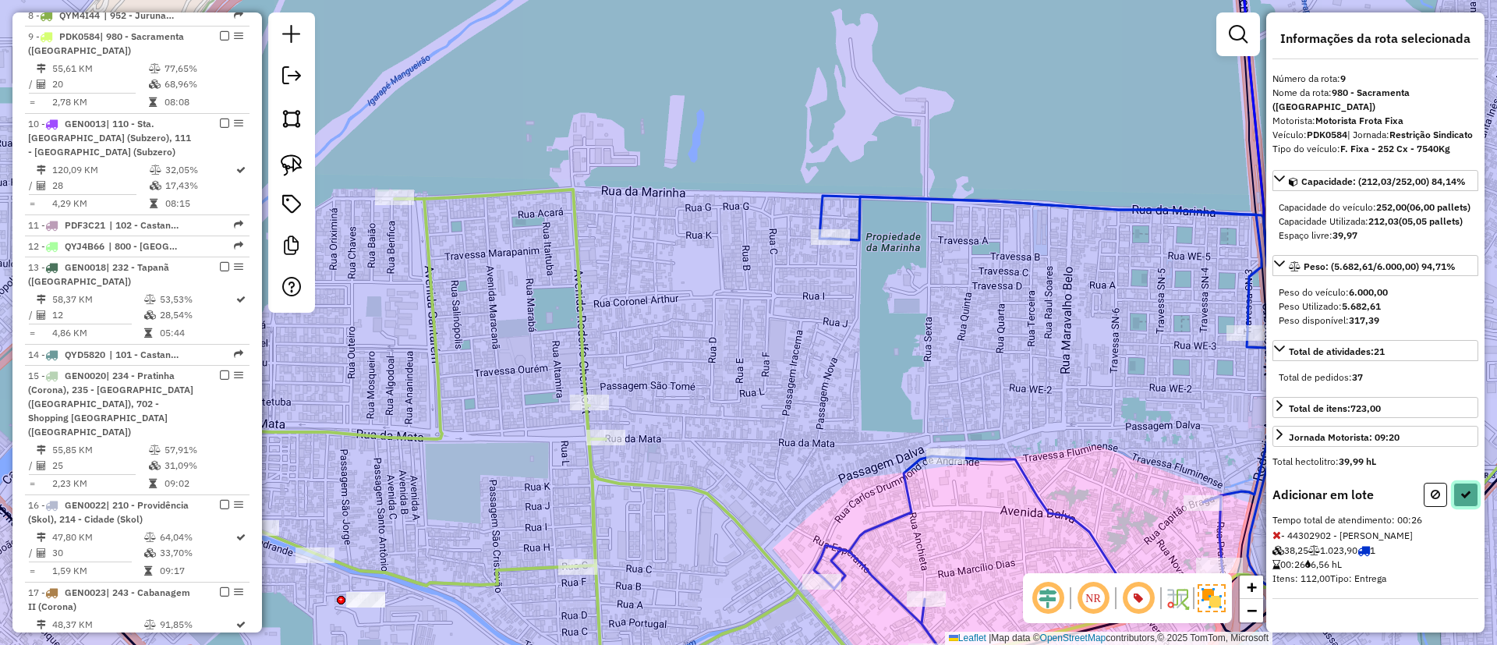
click at [1457, 507] on button at bounding box center [1465, 495] width 25 height 24
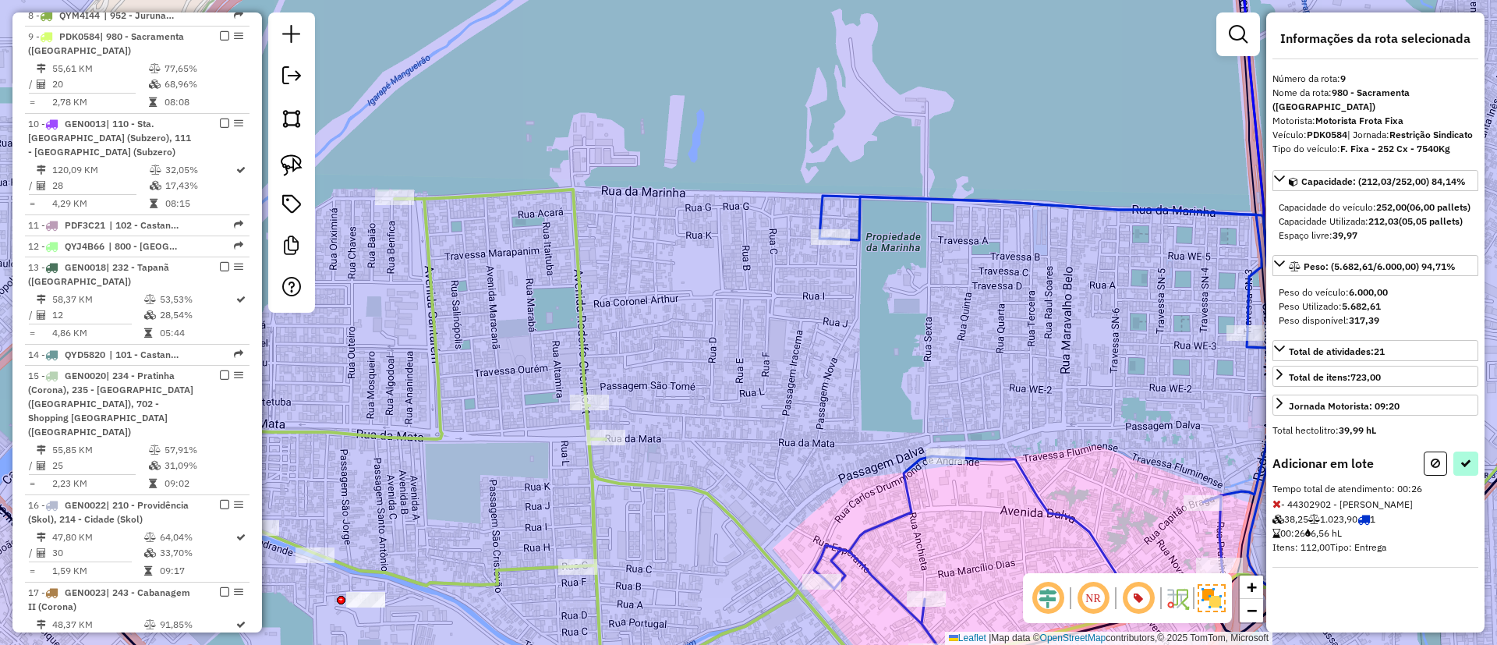
select select "**********"
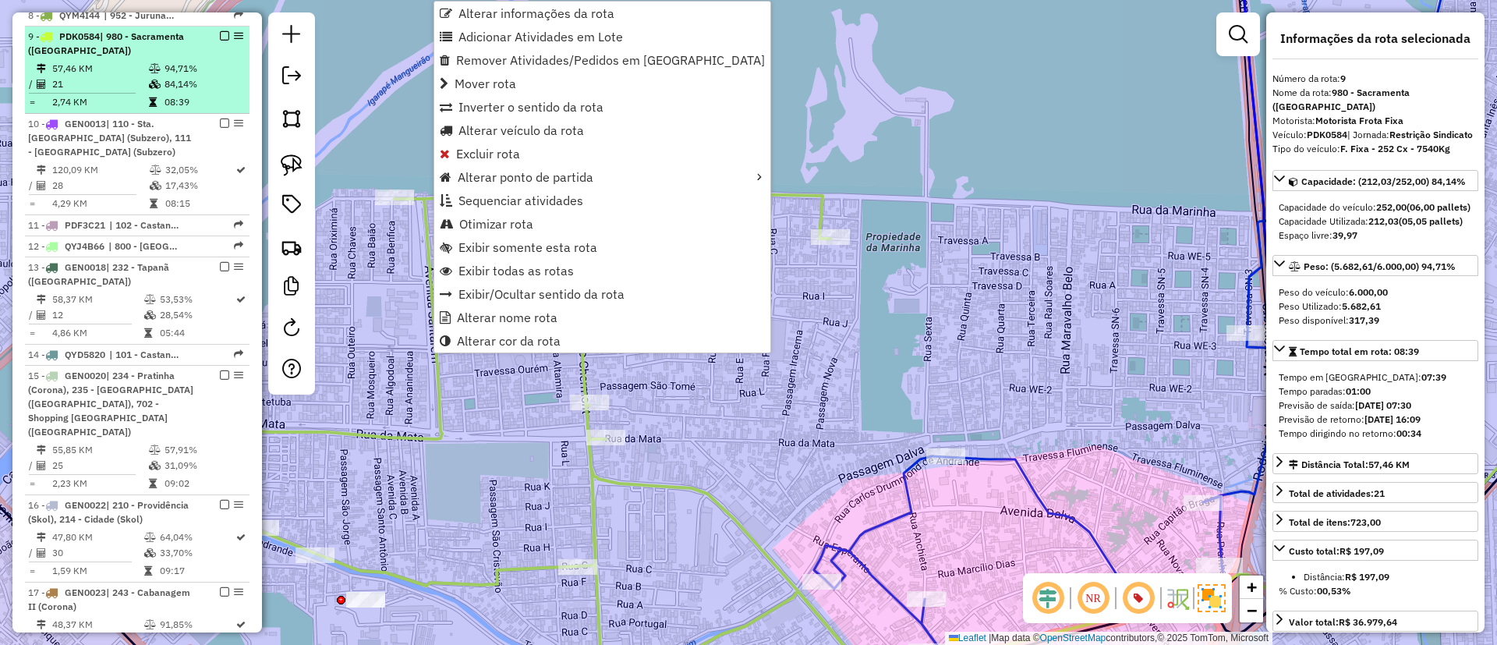
click at [220, 31] on em at bounding box center [224, 35] width 9 height 9
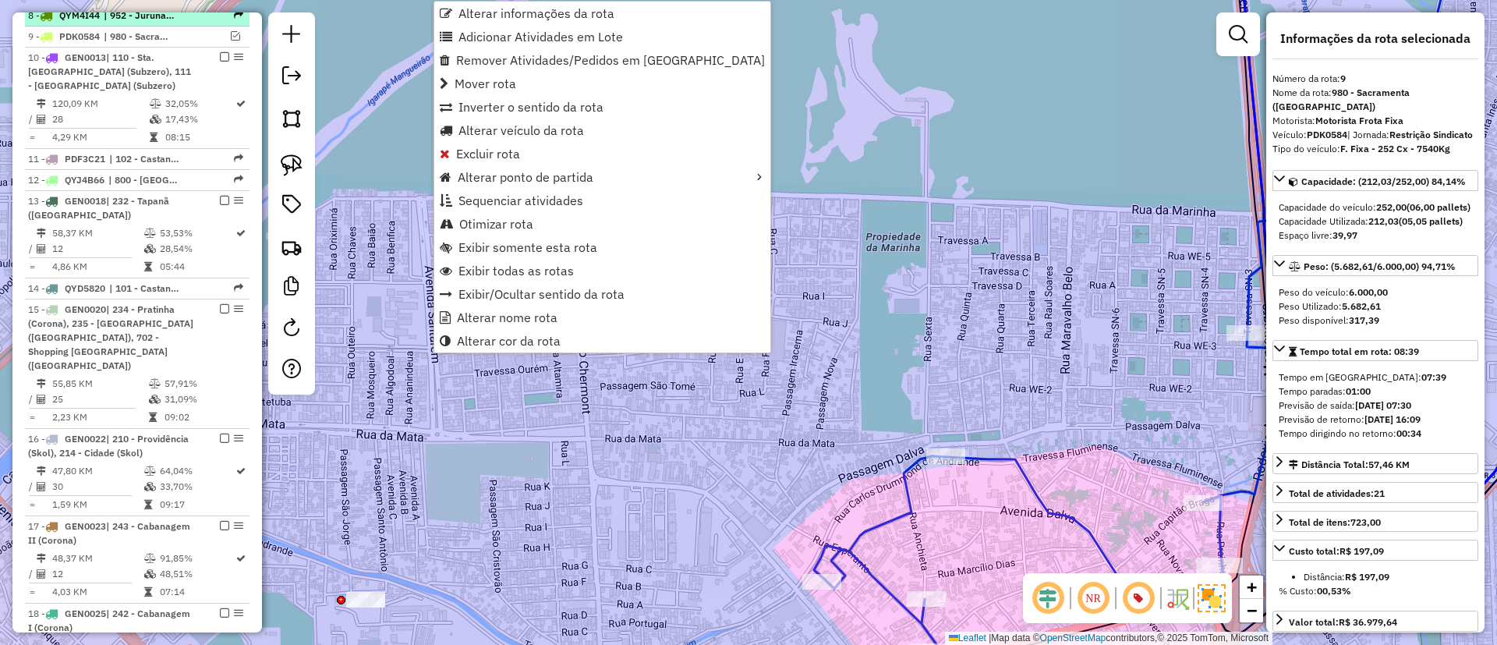
scroll to position [1038, 0]
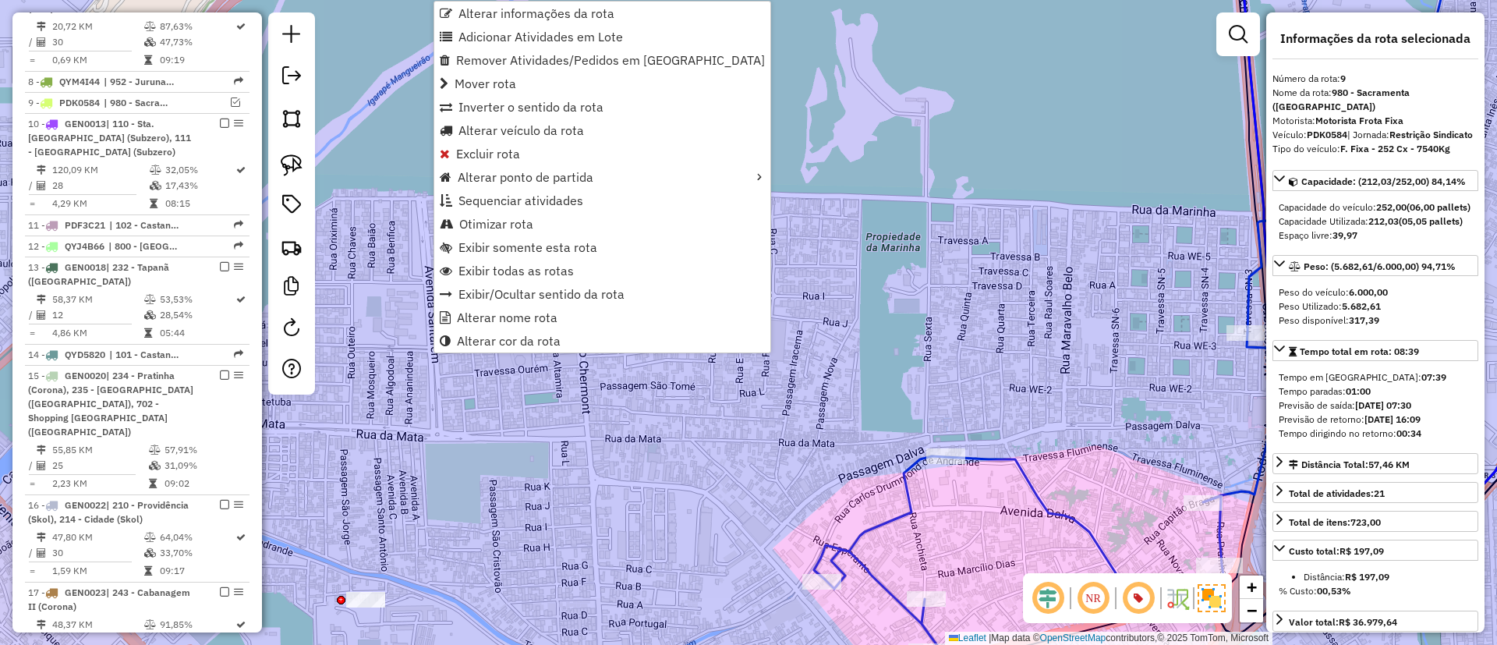
click at [843, 319] on div "Janela de atendimento Grade de atendimento Capacidade Transportadoras Veículos …" at bounding box center [748, 322] width 1497 height 645
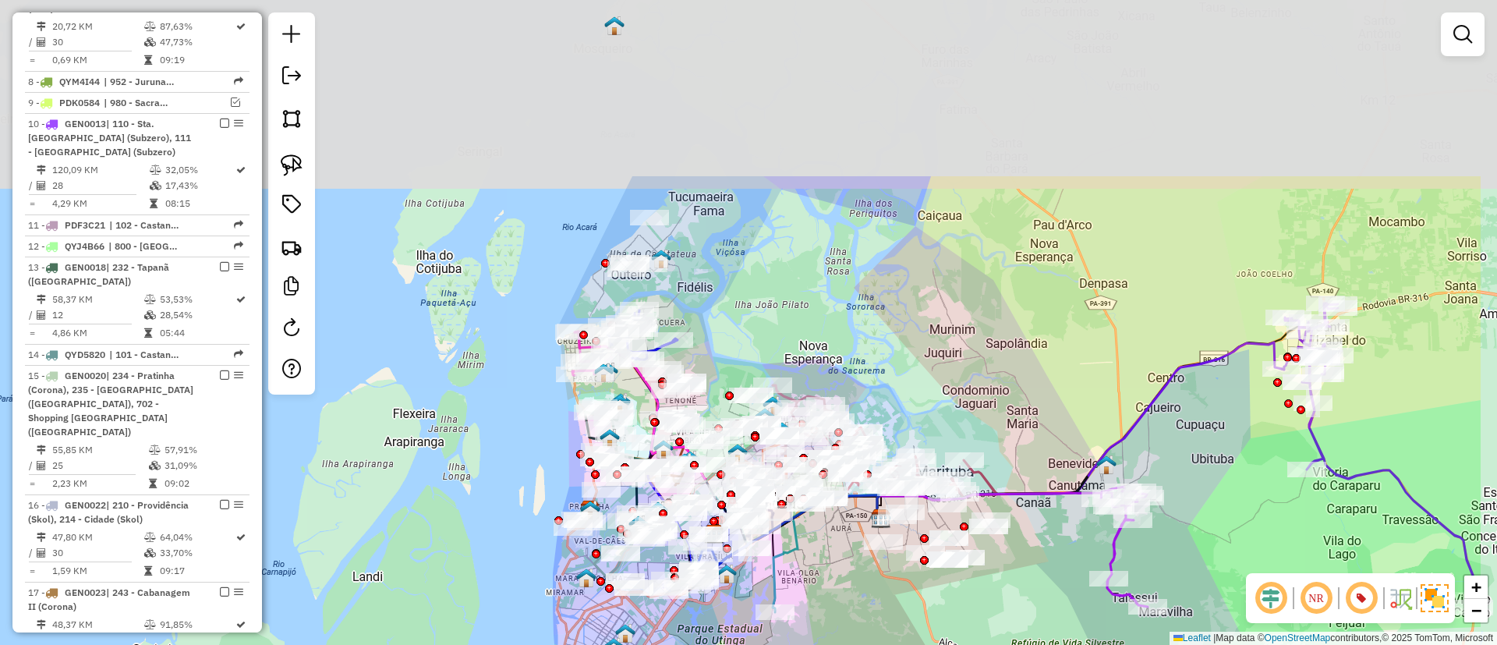
drag, startPoint x: 962, startPoint y: 410, endPoint x: 799, endPoint y: 625, distance: 269.3
click at [794, 644] on html "Aguarde... Pop-up bloqueado! Seu navegador bloqueou automáticamente a abertura …" at bounding box center [748, 322] width 1497 height 645
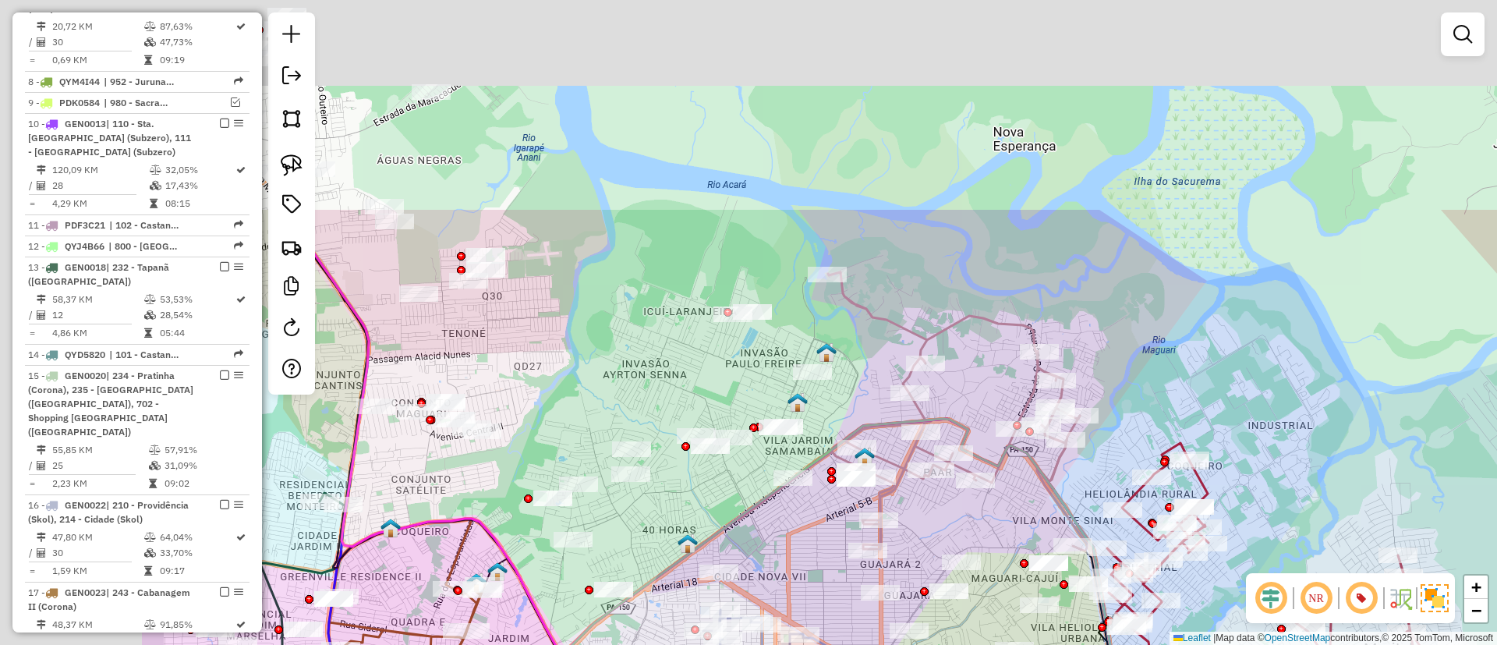
drag, startPoint x: 484, startPoint y: 248, endPoint x: 776, endPoint y: 523, distance: 401.0
click at [776, 524] on div "Janela de atendimento Grade de atendimento Capacidade Transportadoras Veículos …" at bounding box center [748, 322] width 1497 height 645
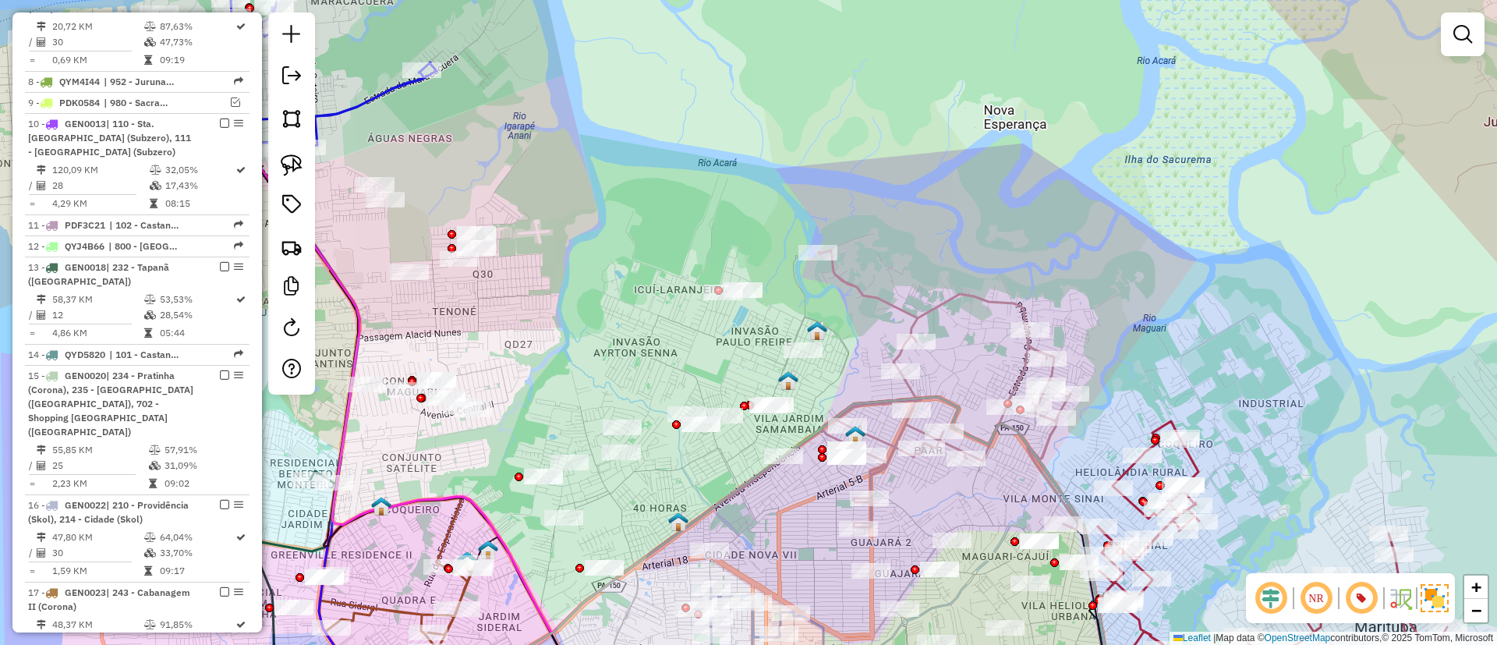
drag, startPoint x: 647, startPoint y: 350, endPoint x: 615, endPoint y: 214, distance: 139.4
click at [617, 216] on div "Janela de atendimento Grade de atendimento Capacidade Transportadoras Veículos …" at bounding box center [748, 322] width 1497 height 645
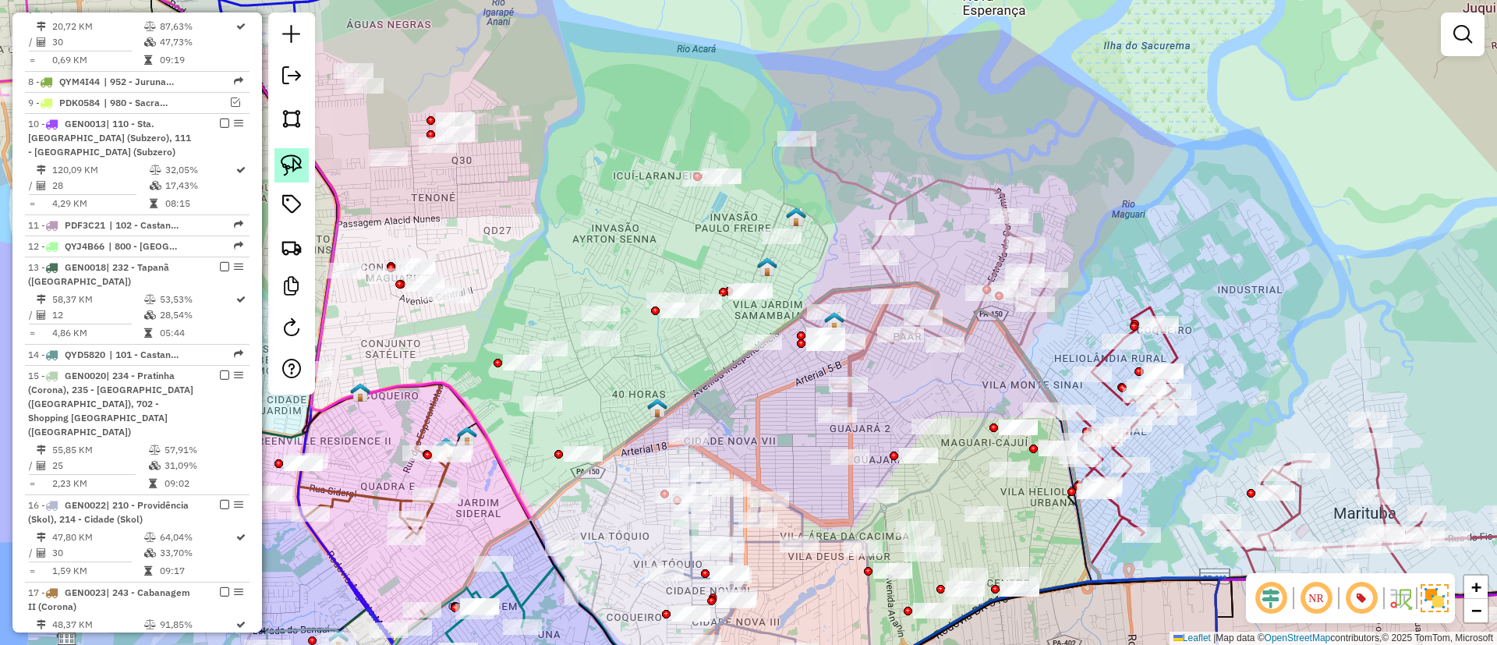
click at [289, 161] on img at bounding box center [292, 165] width 22 height 22
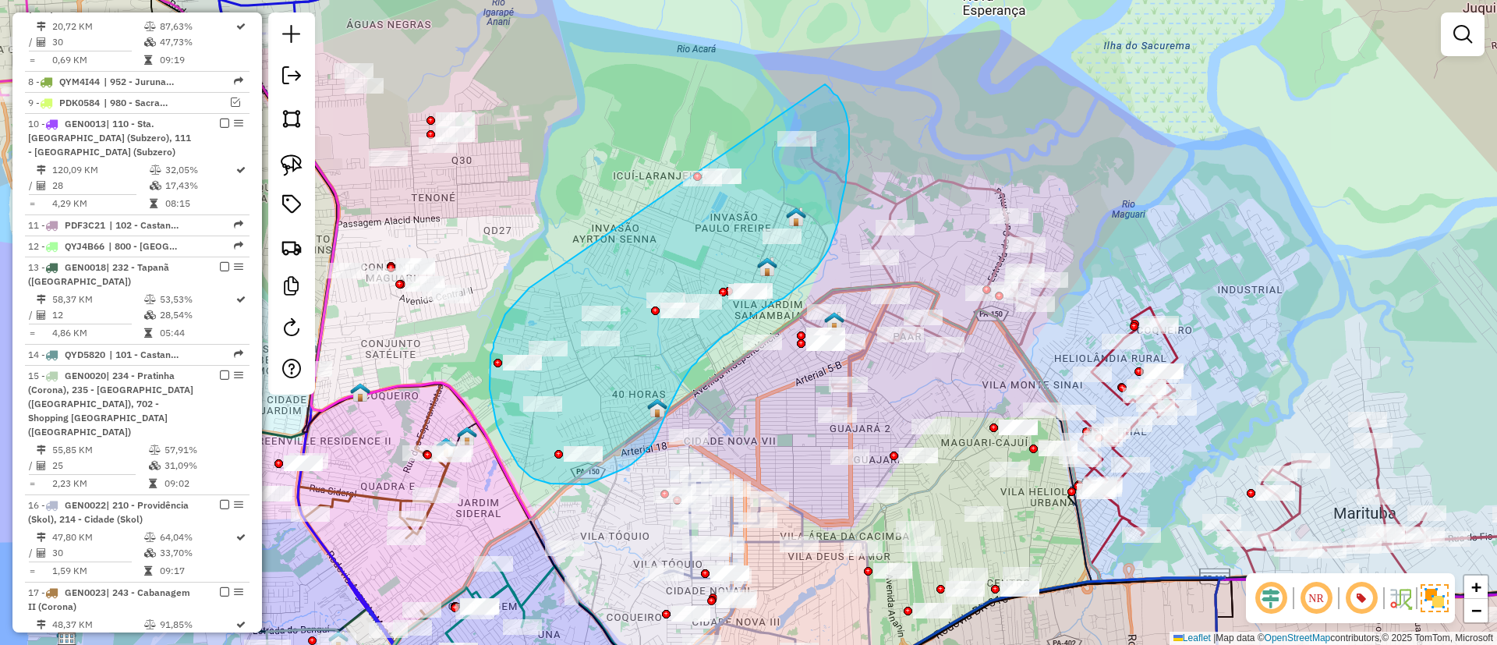
drag, startPoint x: 505, startPoint y: 314, endPoint x: 763, endPoint y: 58, distance: 363.3
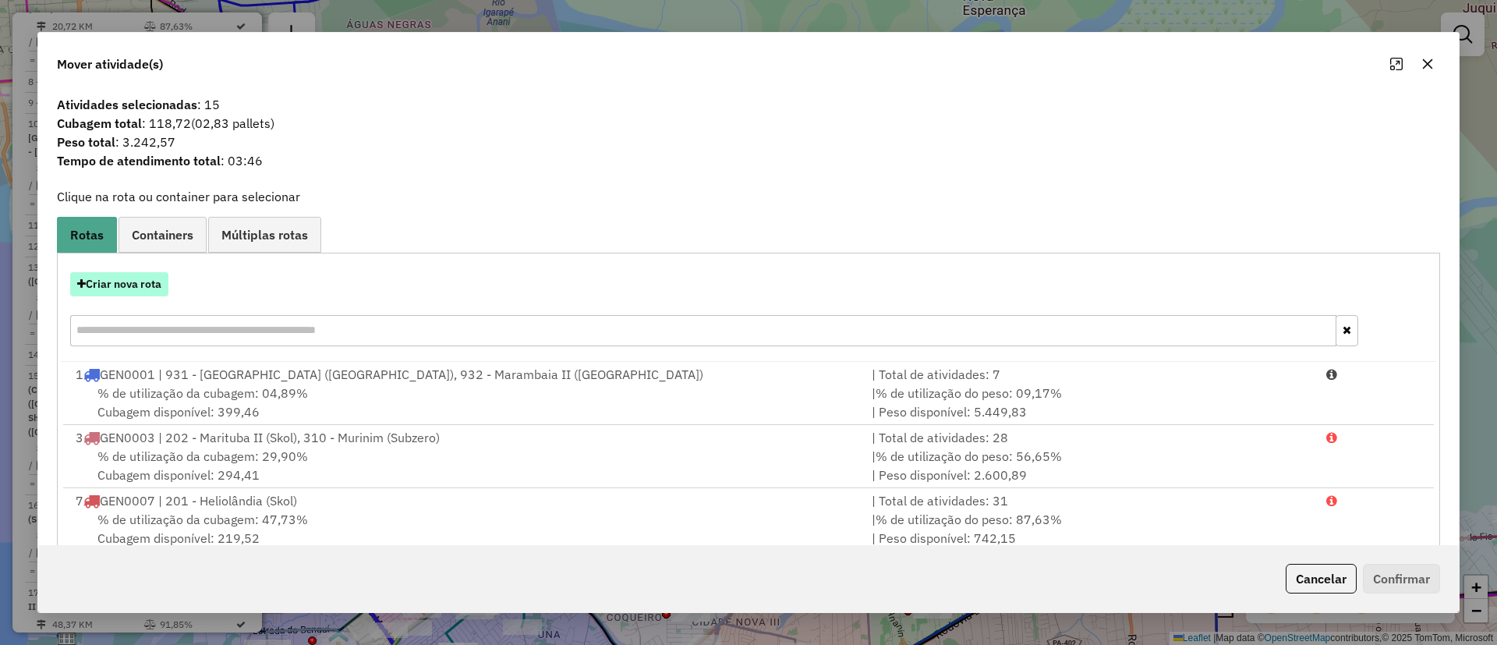
click at [102, 288] on button "Criar nova rota" at bounding box center [119, 284] width 98 height 24
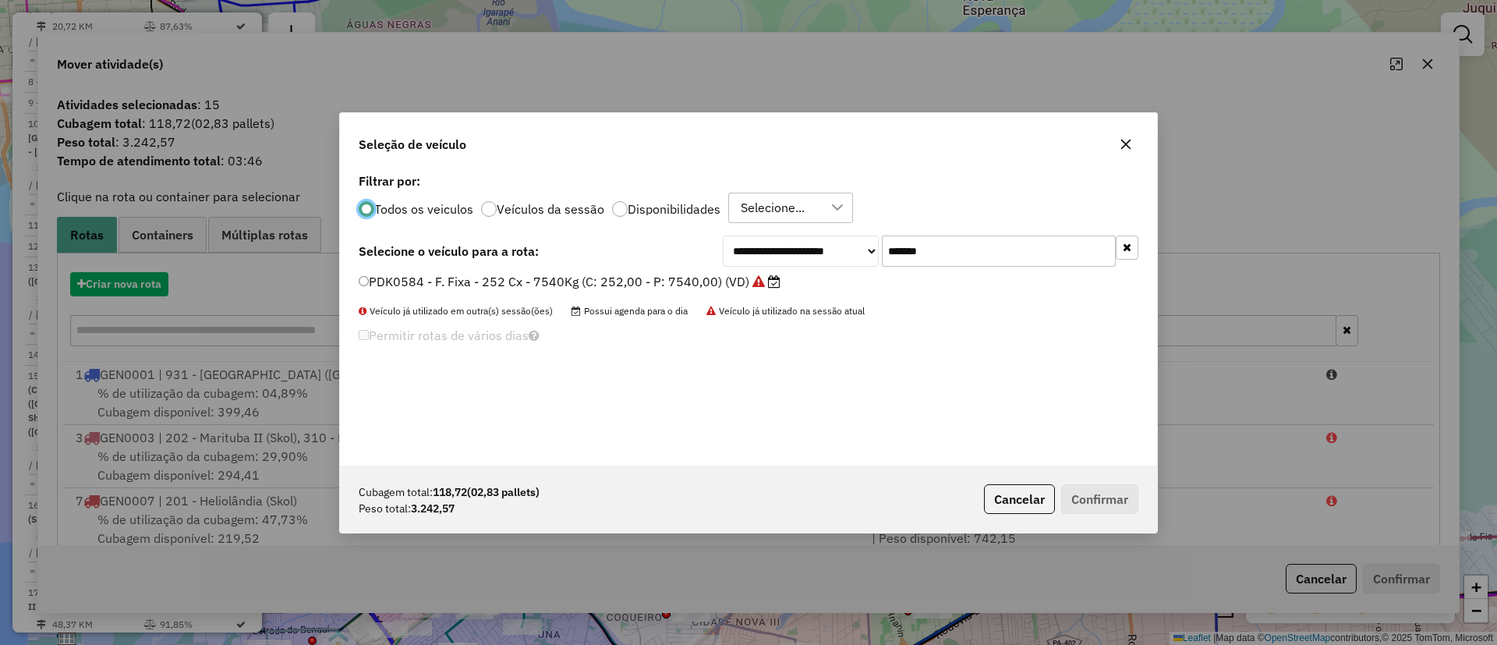
scroll to position [9, 5]
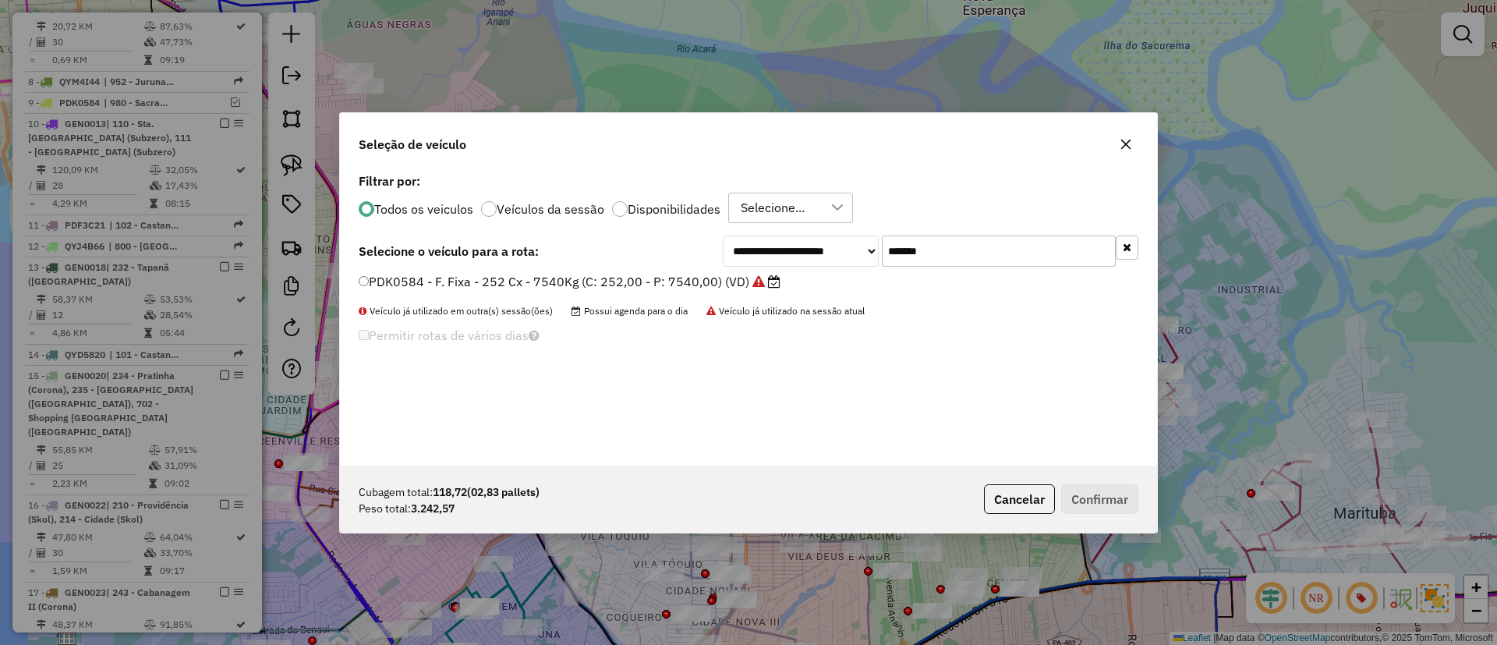
drag, startPoint x: 1018, startPoint y: 262, endPoint x: 786, endPoint y: 257, distance: 232.4
click at [819, 257] on div "**********" at bounding box center [931, 250] width 416 height 31
paste input "text"
type input "*******"
click at [675, 283] on label "JBG6F41 - F. Fixa - 252Cx - 7510Kg (C: 252,00 - P: 7510,00) (VD)" at bounding box center [559, 281] width 401 height 19
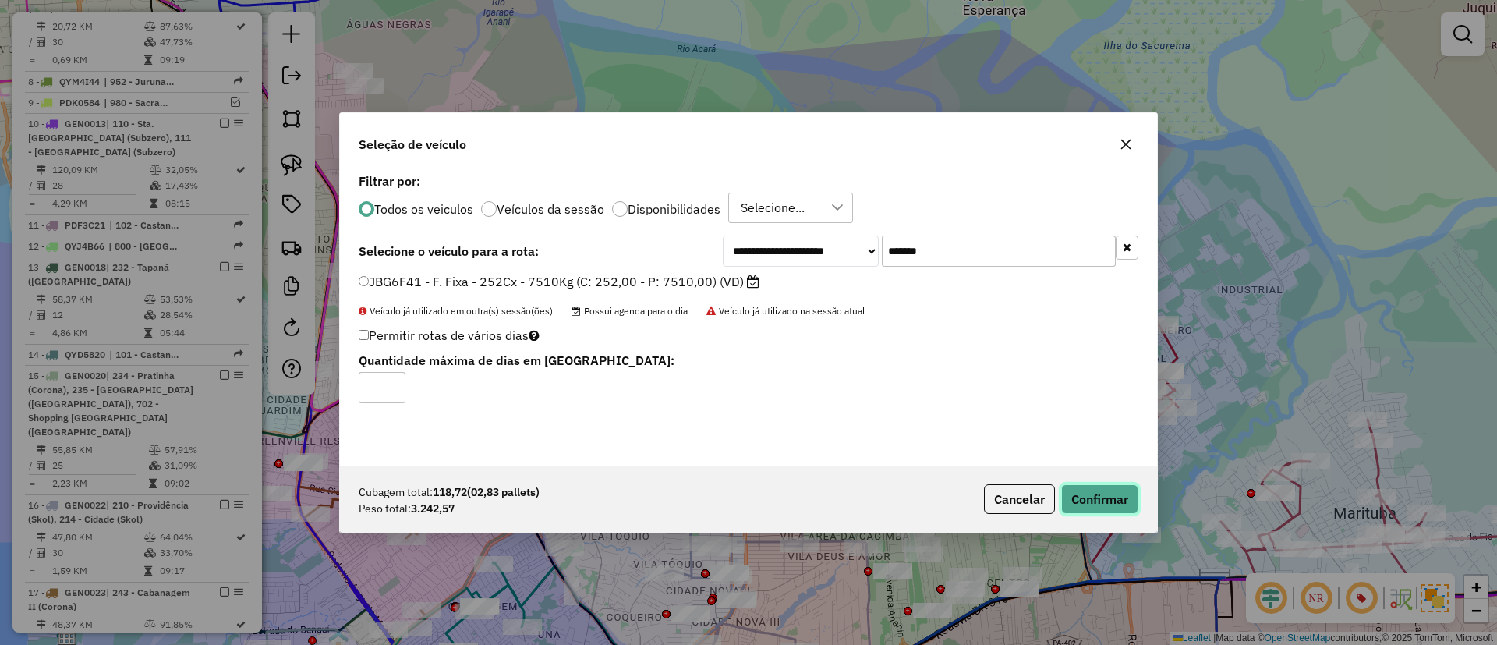
click at [1089, 495] on button "Confirmar" at bounding box center [1099, 499] width 77 height 30
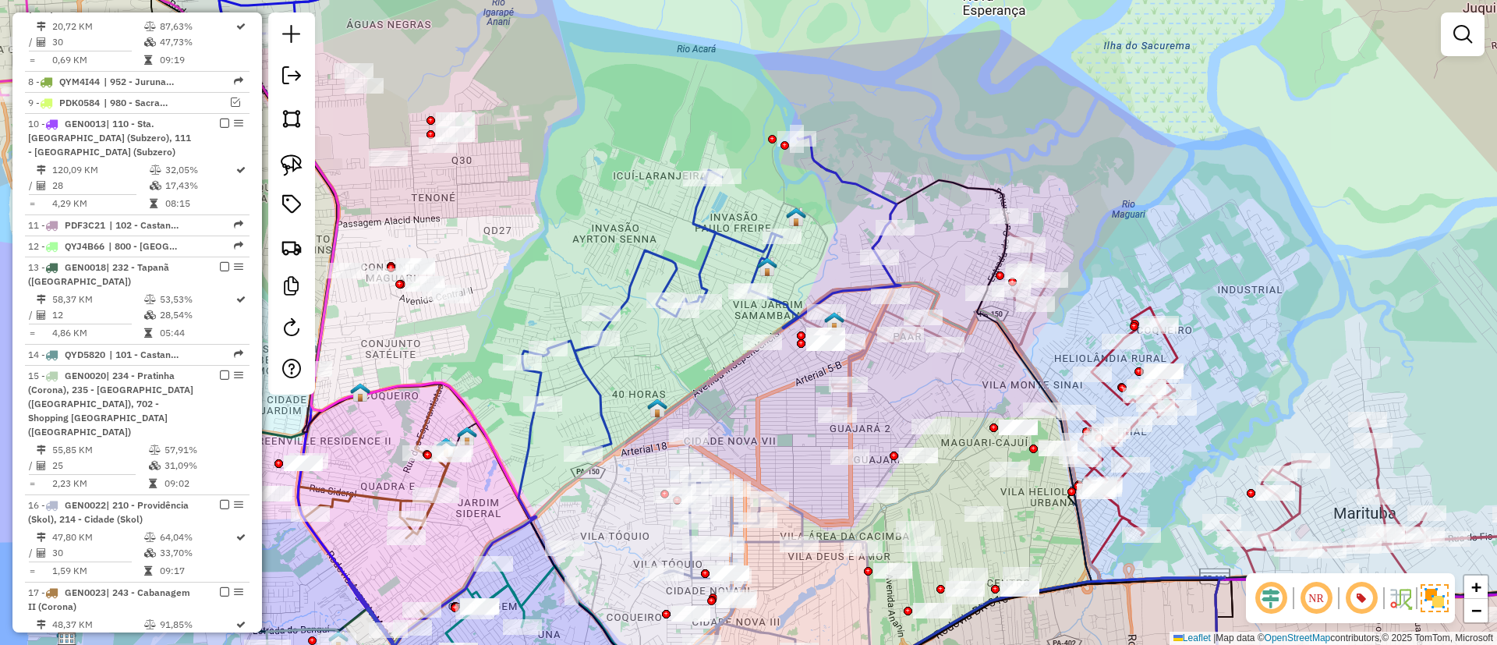
click at [660, 251] on icon at bounding box center [711, 294] width 378 height 317
select select "**********"
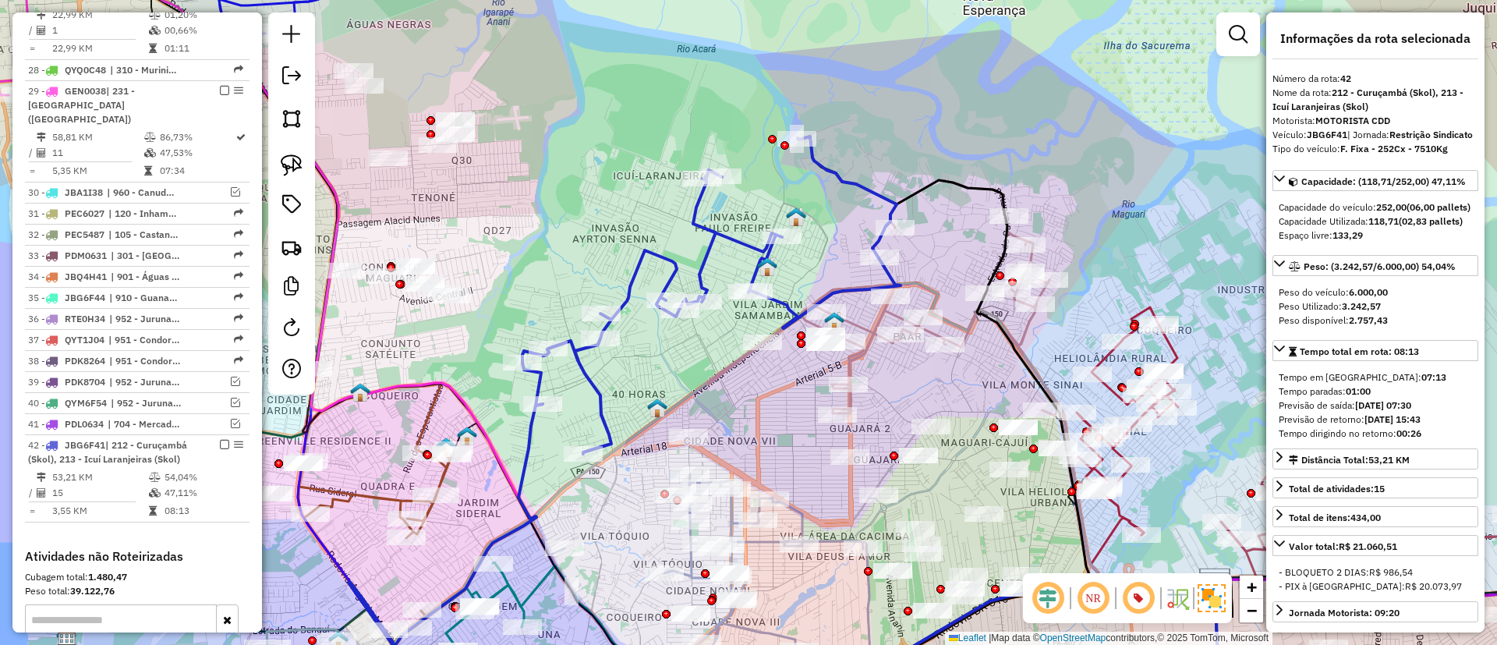
scroll to position [2335, 0]
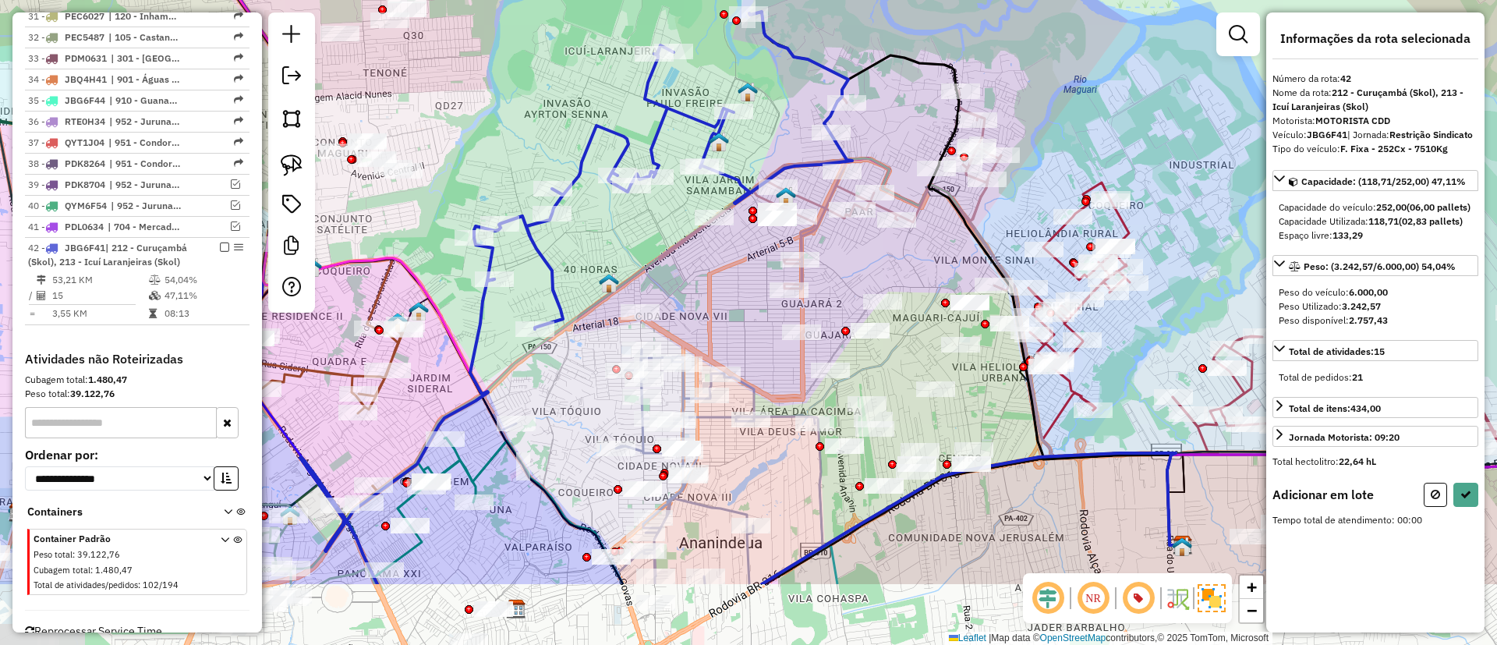
drag, startPoint x: 645, startPoint y: 178, endPoint x: 596, endPoint y: 55, distance: 132.3
click at [596, 55] on div "Janela de atendimento Grade de atendimento Capacidade Transportadoras Veículos …" at bounding box center [748, 322] width 1497 height 645
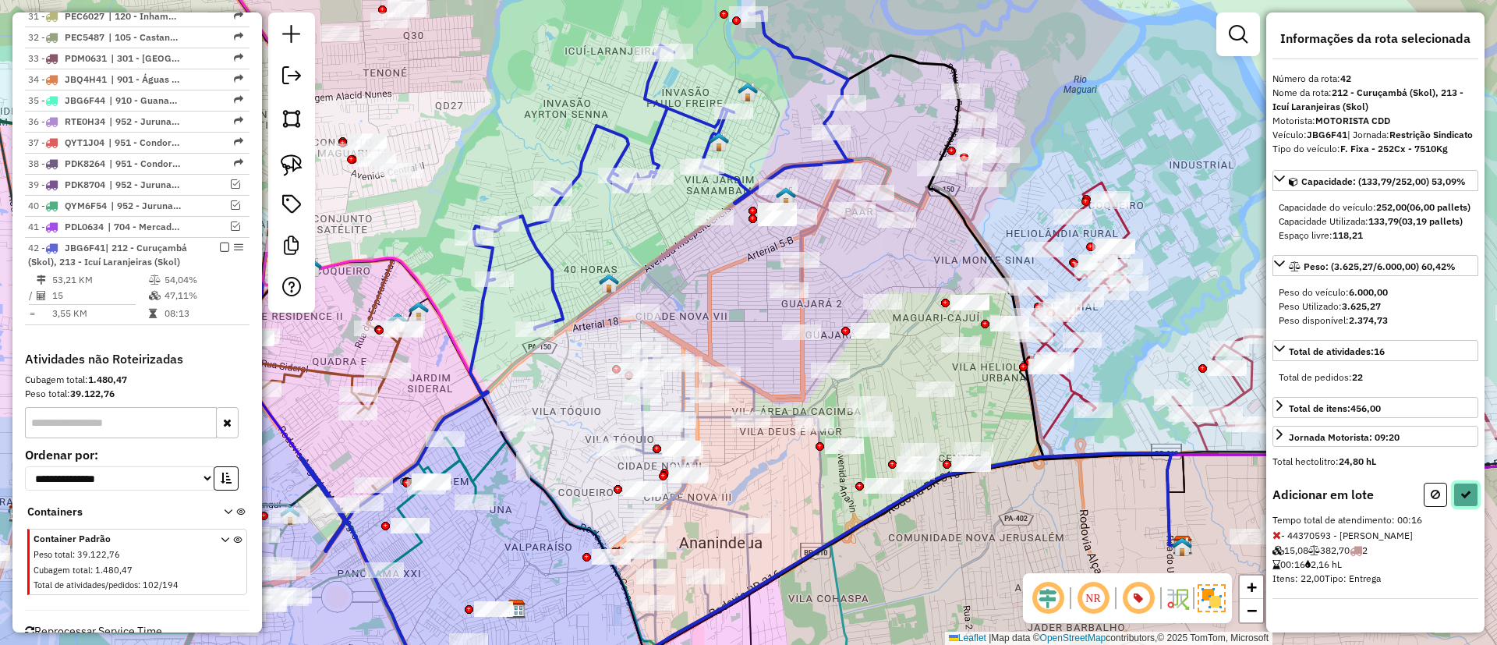
click at [1471, 507] on button at bounding box center [1465, 495] width 25 height 24
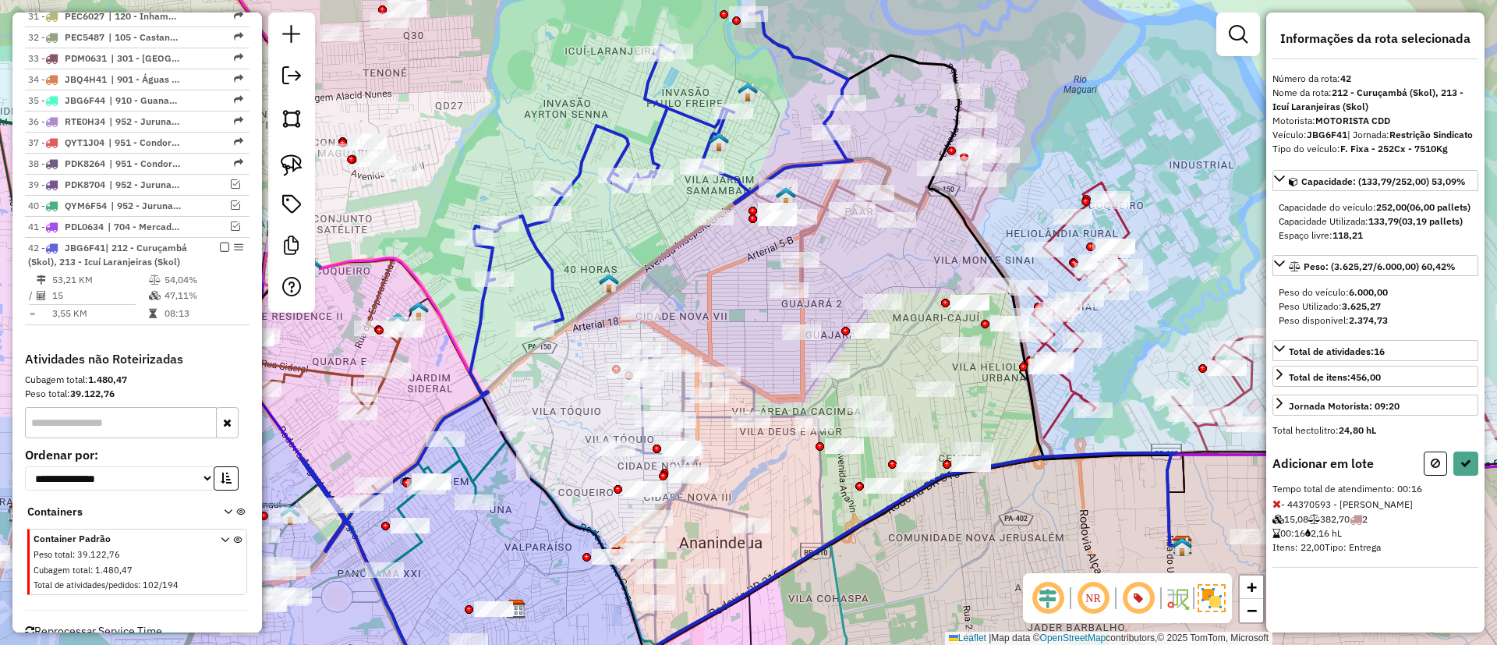
select select "**********"
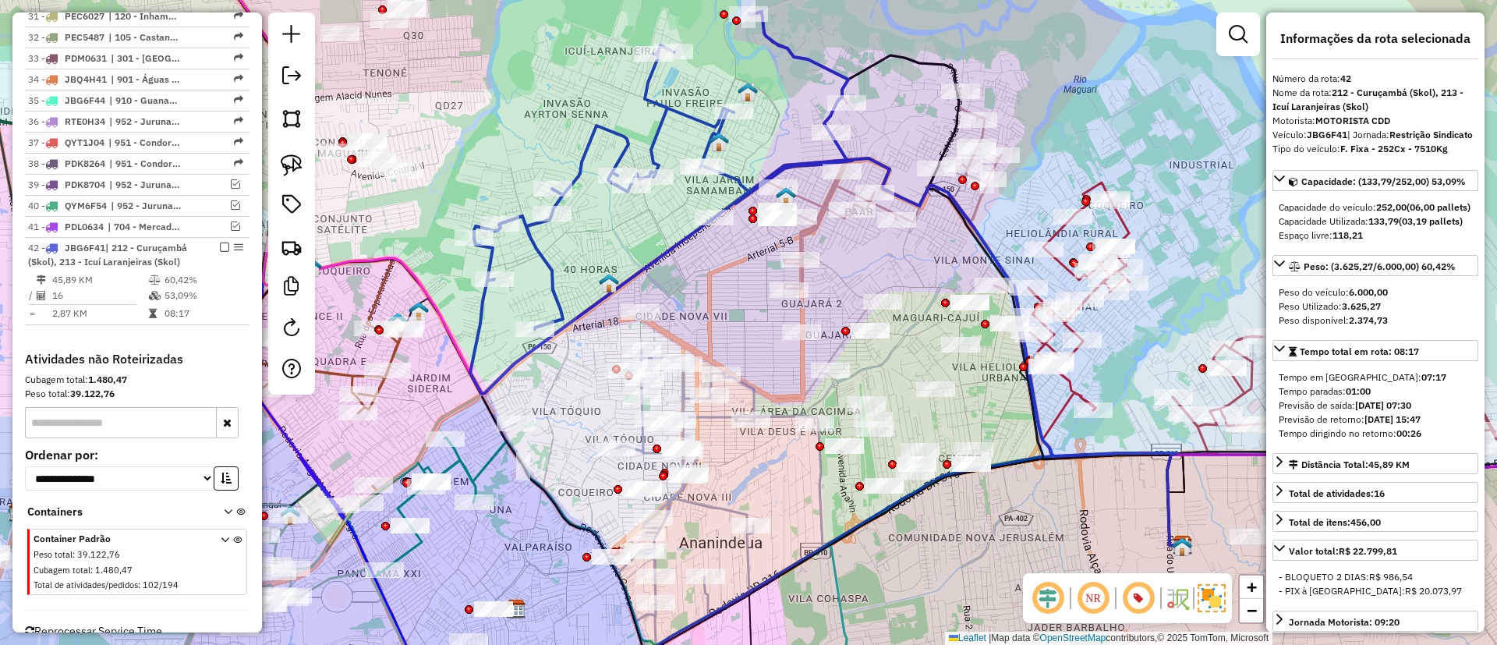
click at [614, 129] on icon at bounding box center [661, 203] width 382 height 382
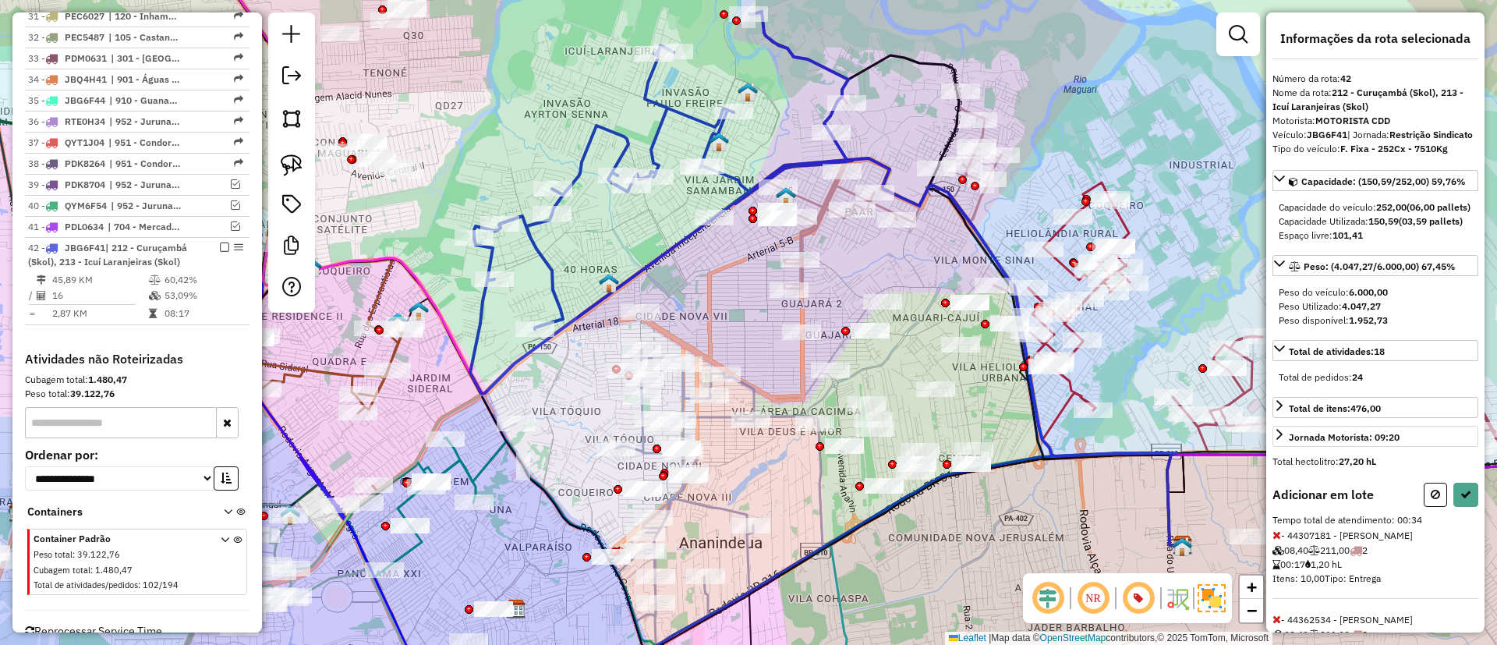
scroll to position [112, 0]
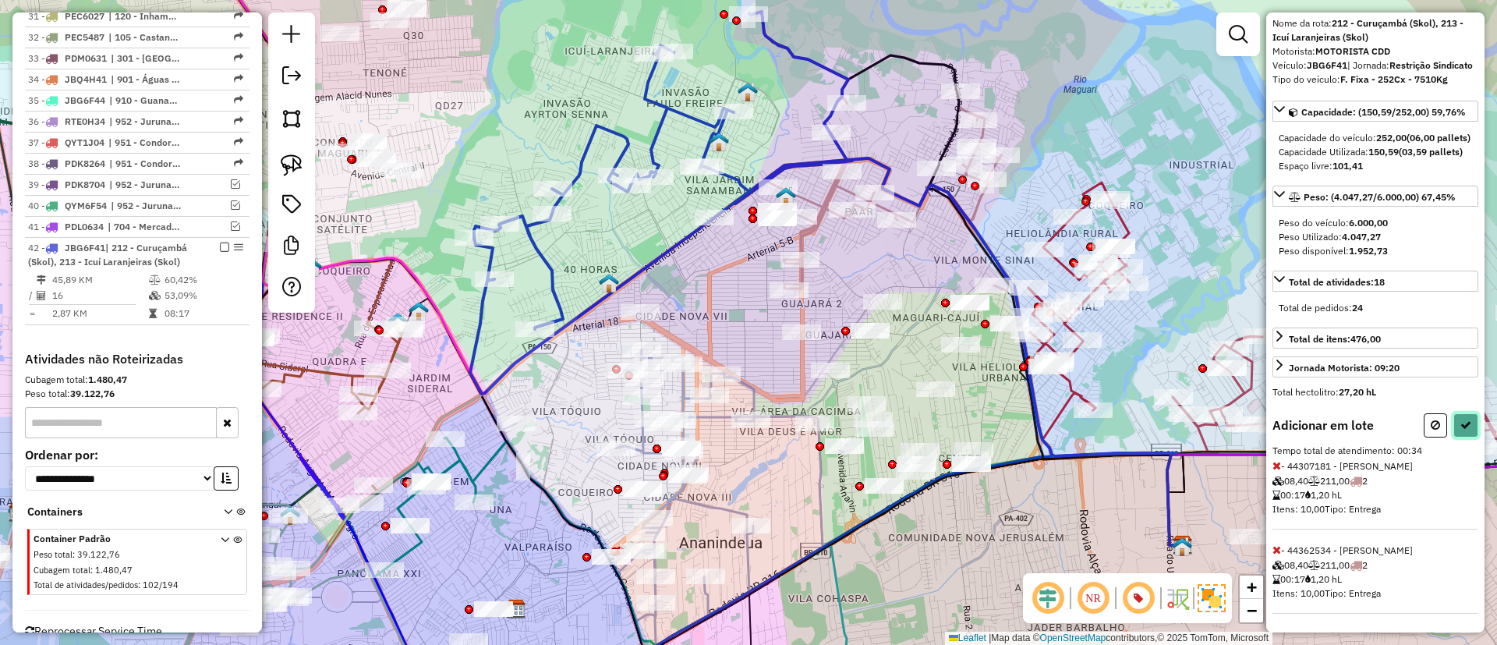
click at [1464, 418] on button at bounding box center [1465, 425] width 25 height 24
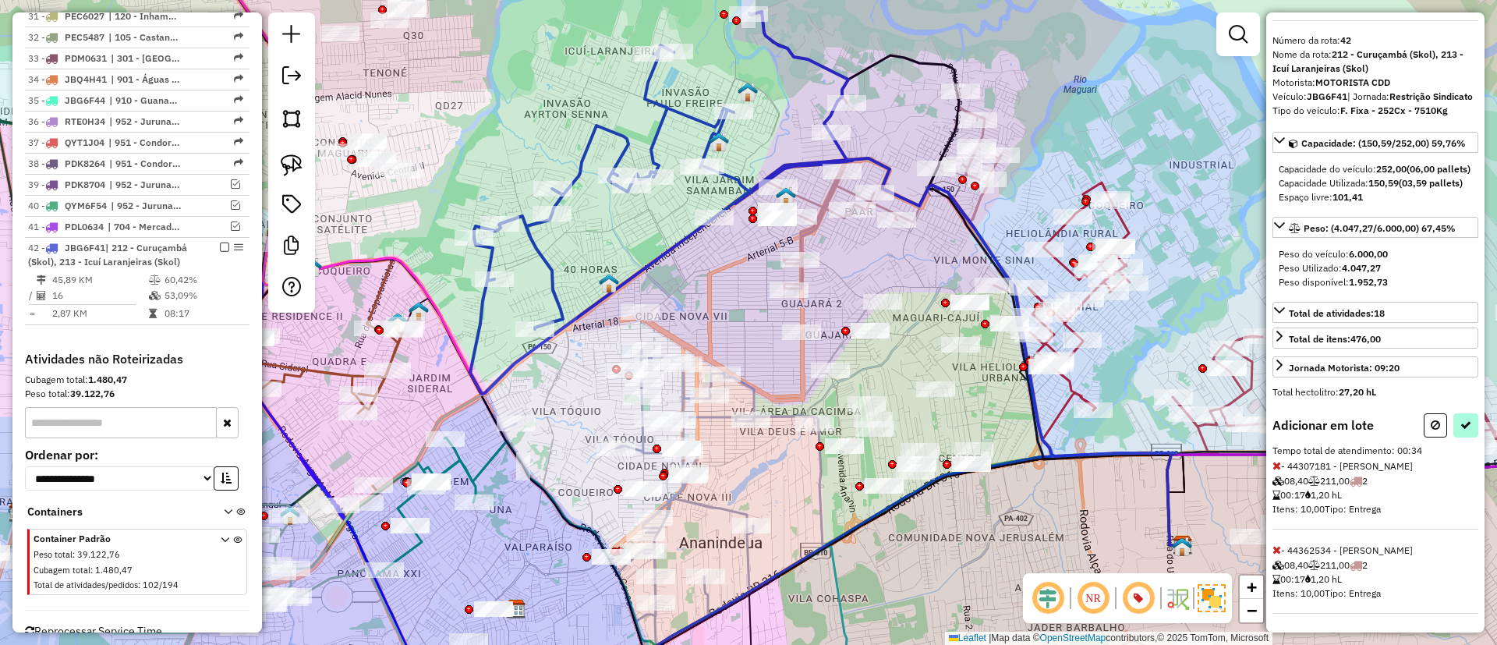
select select "**********"
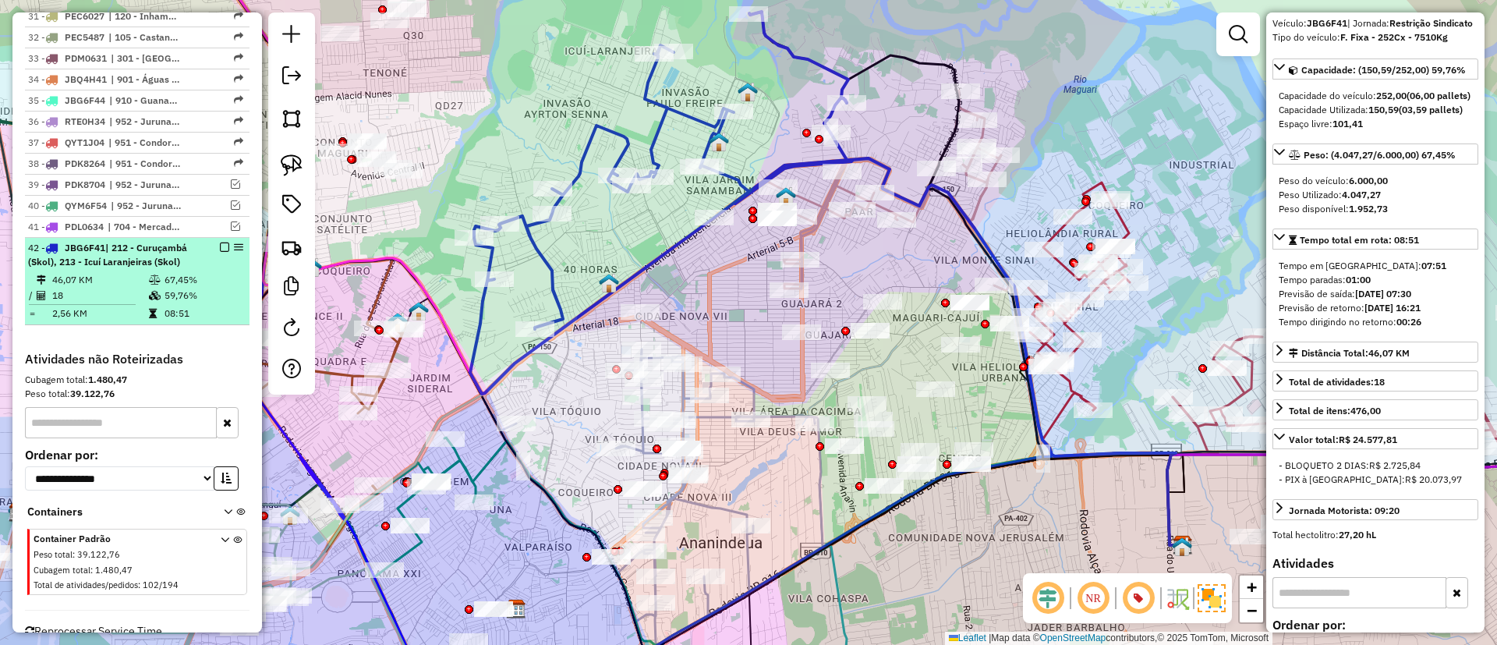
click at [222, 242] on em at bounding box center [224, 246] width 9 height 9
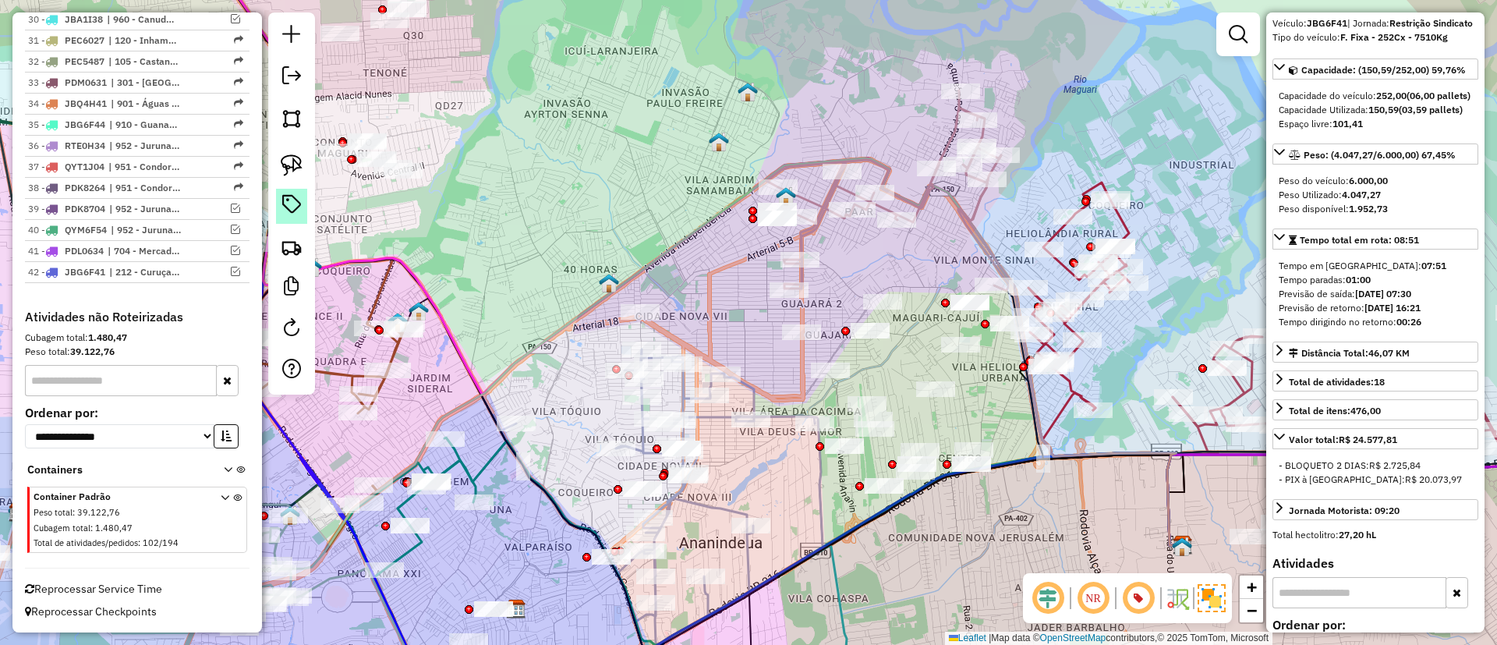
scroll to position [2254, 0]
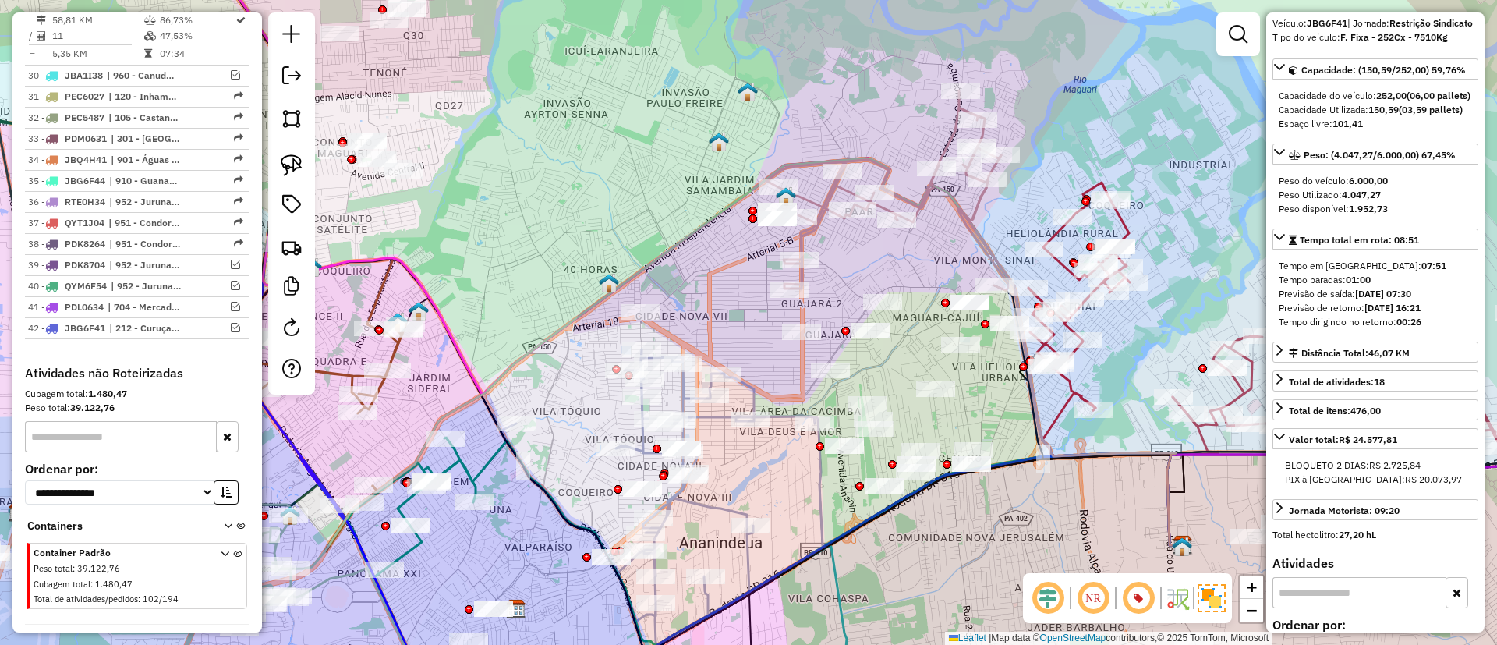
drag, startPoint x: 535, startPoint y: 358, endPoint x: 572, endPoint y: 357, distance: 37.4
click at [536, 340] on icon at bounding box center [674, 364] width 1018 height 413
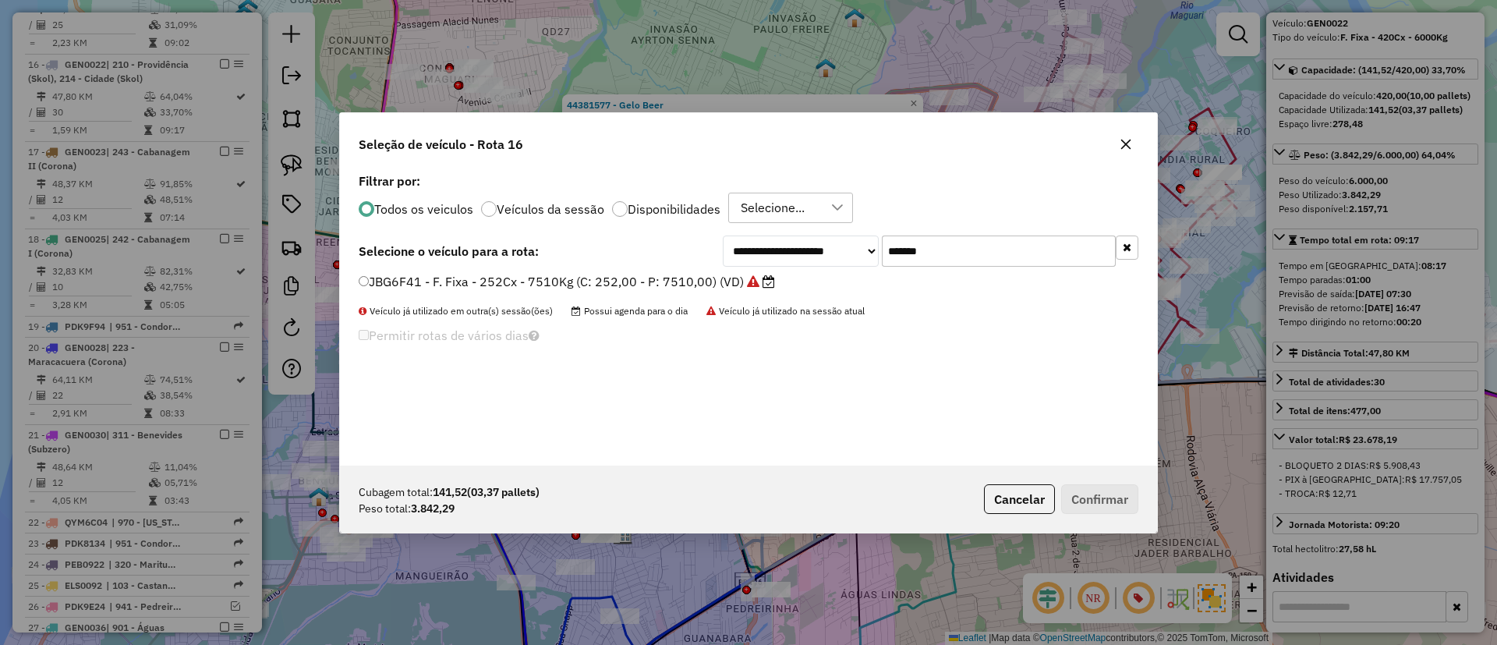
scroll to position [9, 5]
drag, startPoint x: 986, startPoint y: 252, endPoint x: 779, endPoint y: 248, distance: 207.4
click at [791, 244] on div "**********" at bounding box center [931, 250] width 416 height 31
paste input "text"
type input "*******"
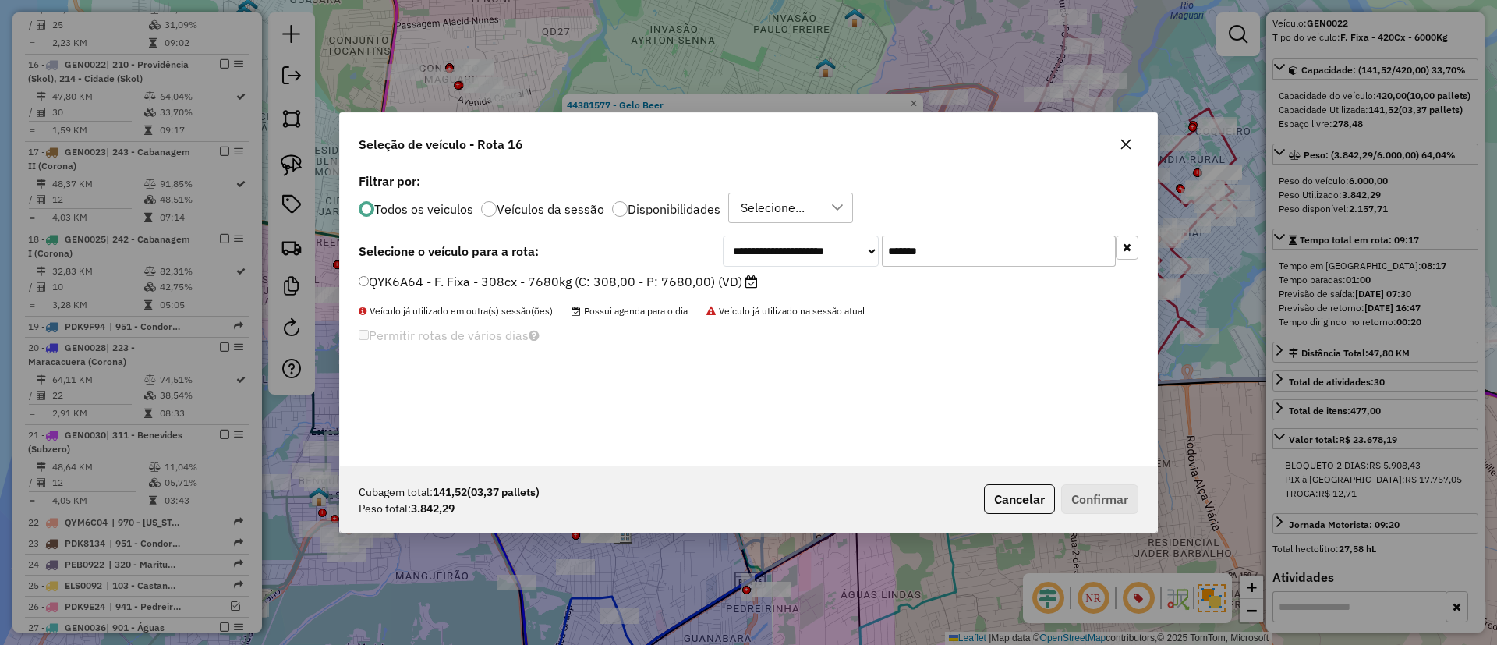
click at [710, 279] on label "QYK6A64 - F. Fixa - 308cx - 7680kg (C: 308,00 - P: 7680,00) (VD)" at bounding box center [558, 281] width 399 height 19
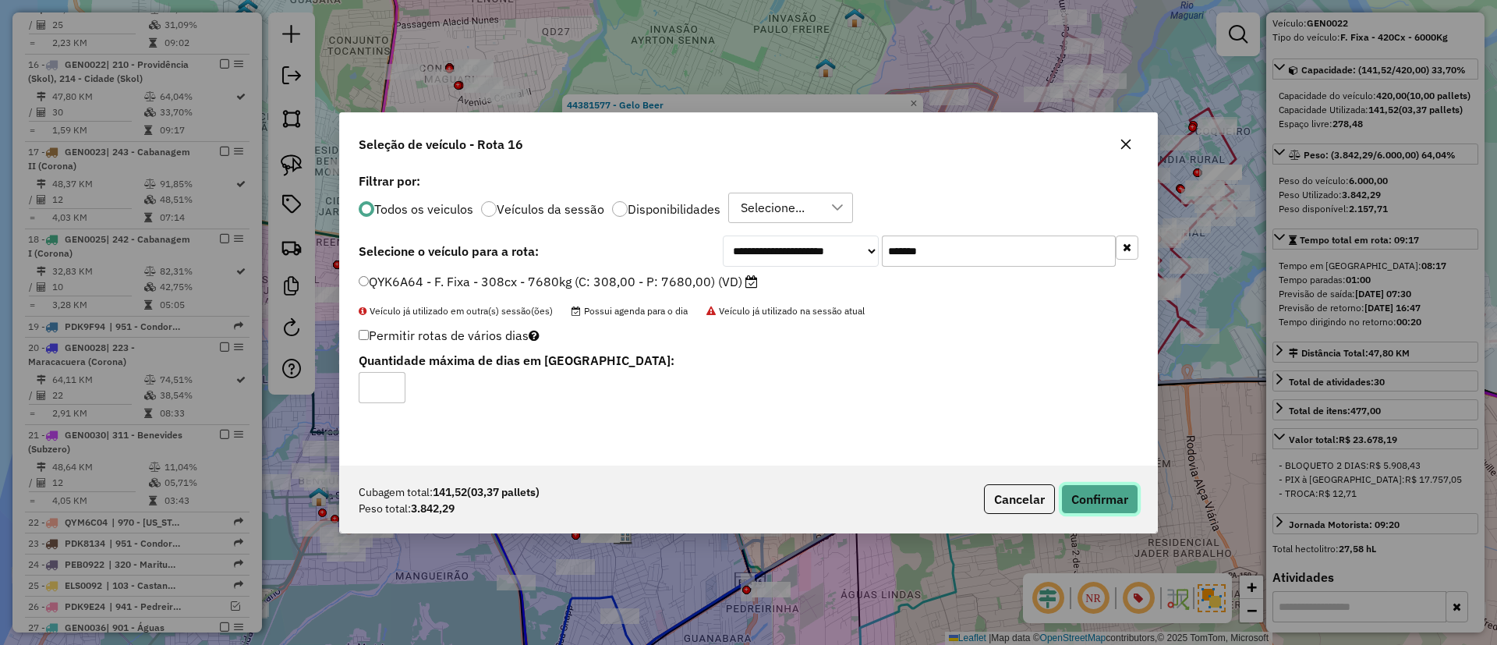
click at [1113, 504] on button "Confirmar" at bounding box center [1099, 499] width 77 height 30
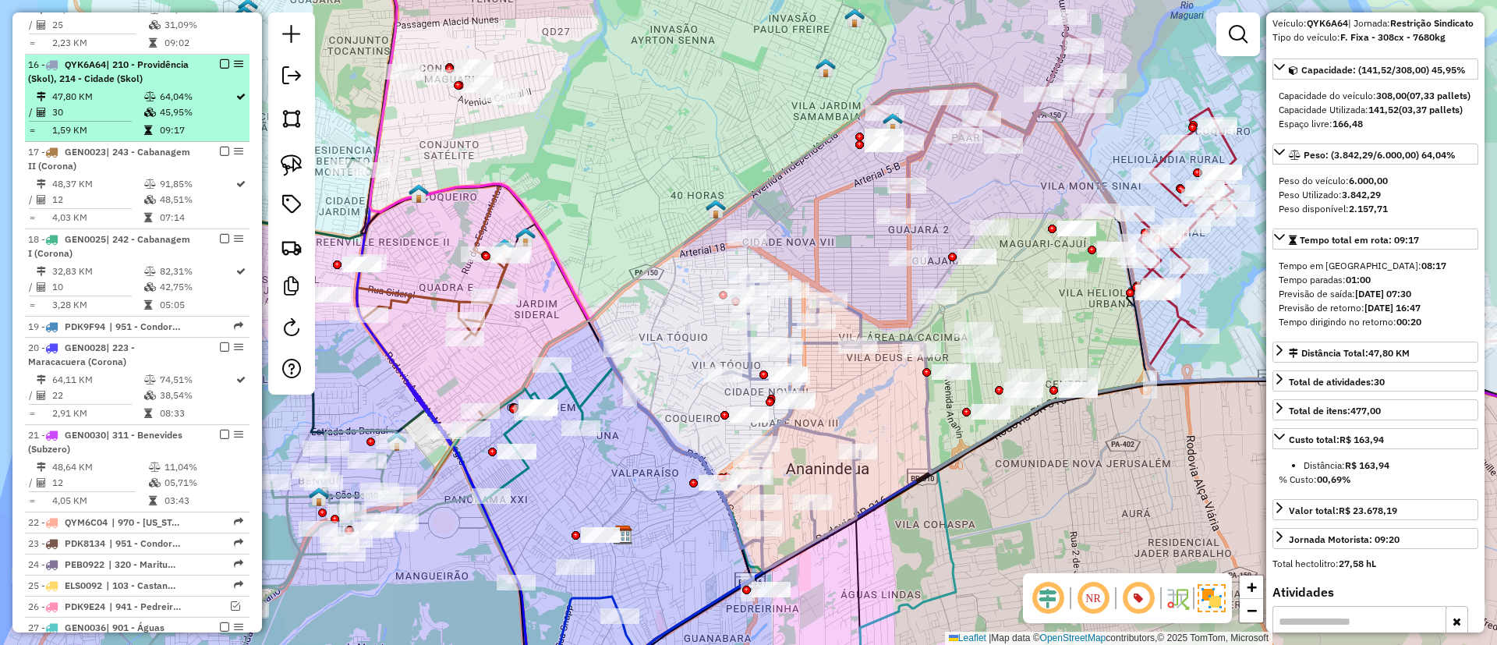
click at [221, 59] on em at bounding box center [224, 63] width 9 height 9
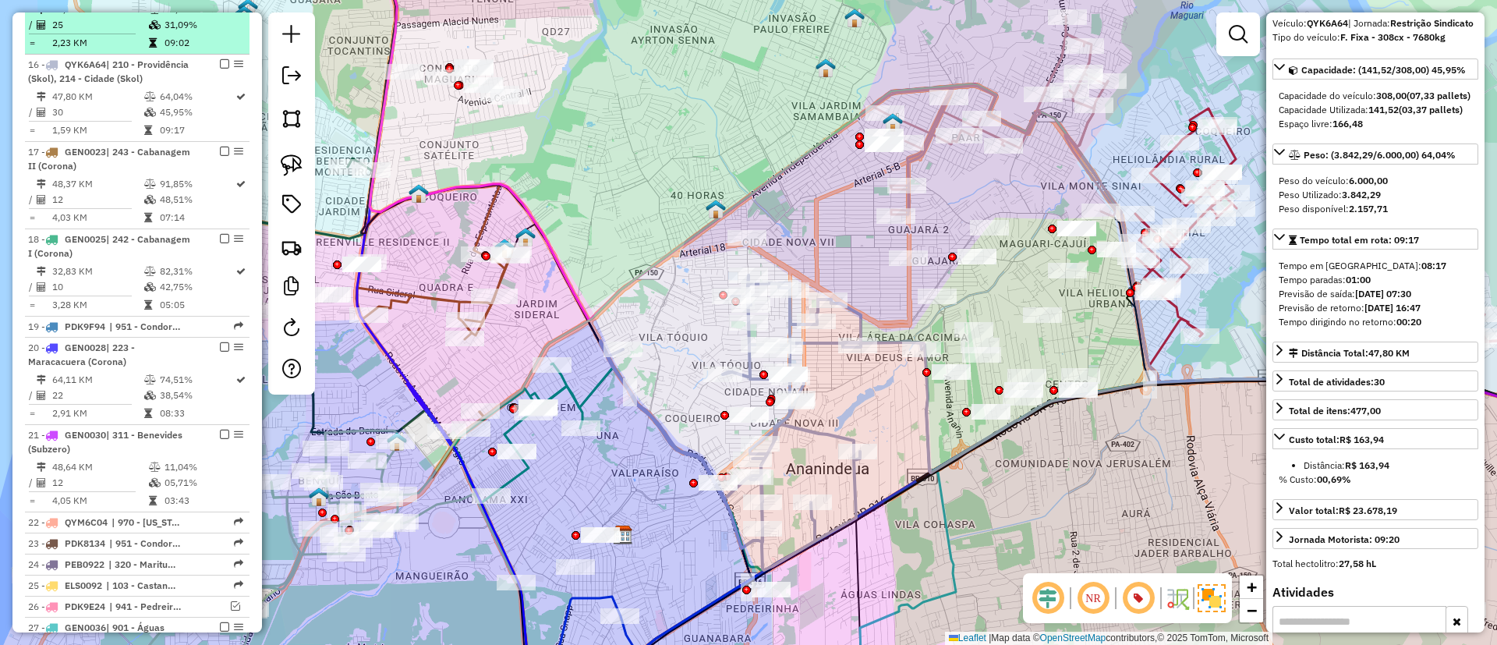
scroll to position [1398, 0]
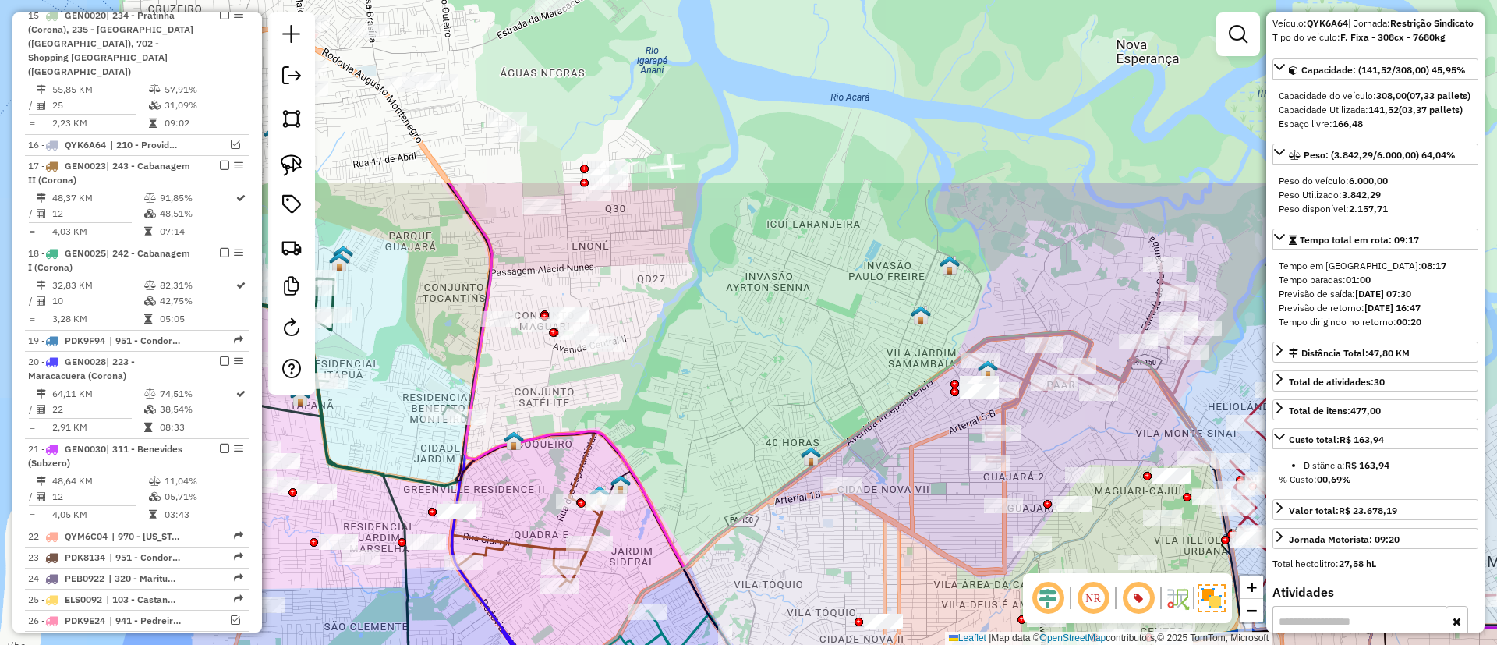
drag, startPoint x: 600, startPoint y: 337, endPoint x: 676, endPoint y: 540, distance: 216.4
click at [676, 540] on icon at bounding box center [917, 450] width 936 height 536
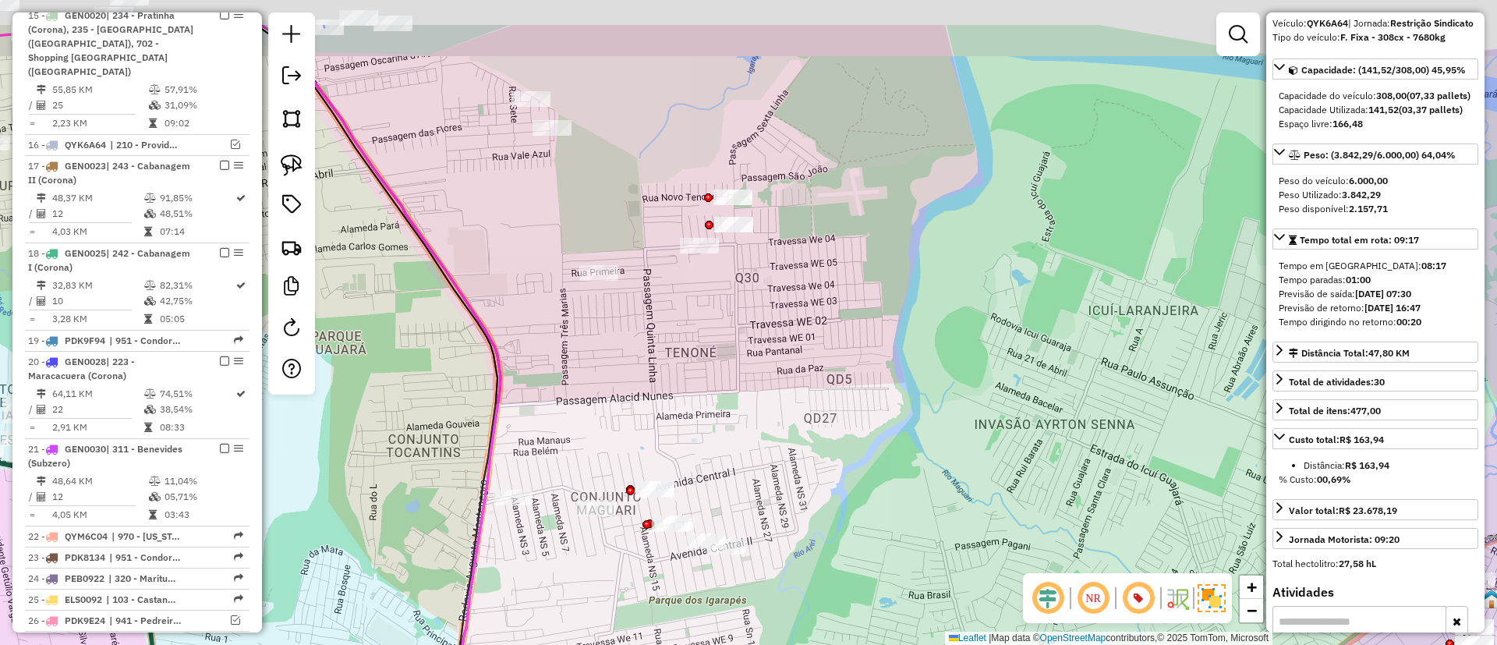
drag, startPoint x: 513, startPoint y: 221, endPoint x: 510, endPoint y: 340, distance: 118.6
click at [510, 338] on div "Janela de atendimento Grade de atendimento Capacidade Transportadoras Veículos …" at bounding box center [748, 322] width 1497 height 645
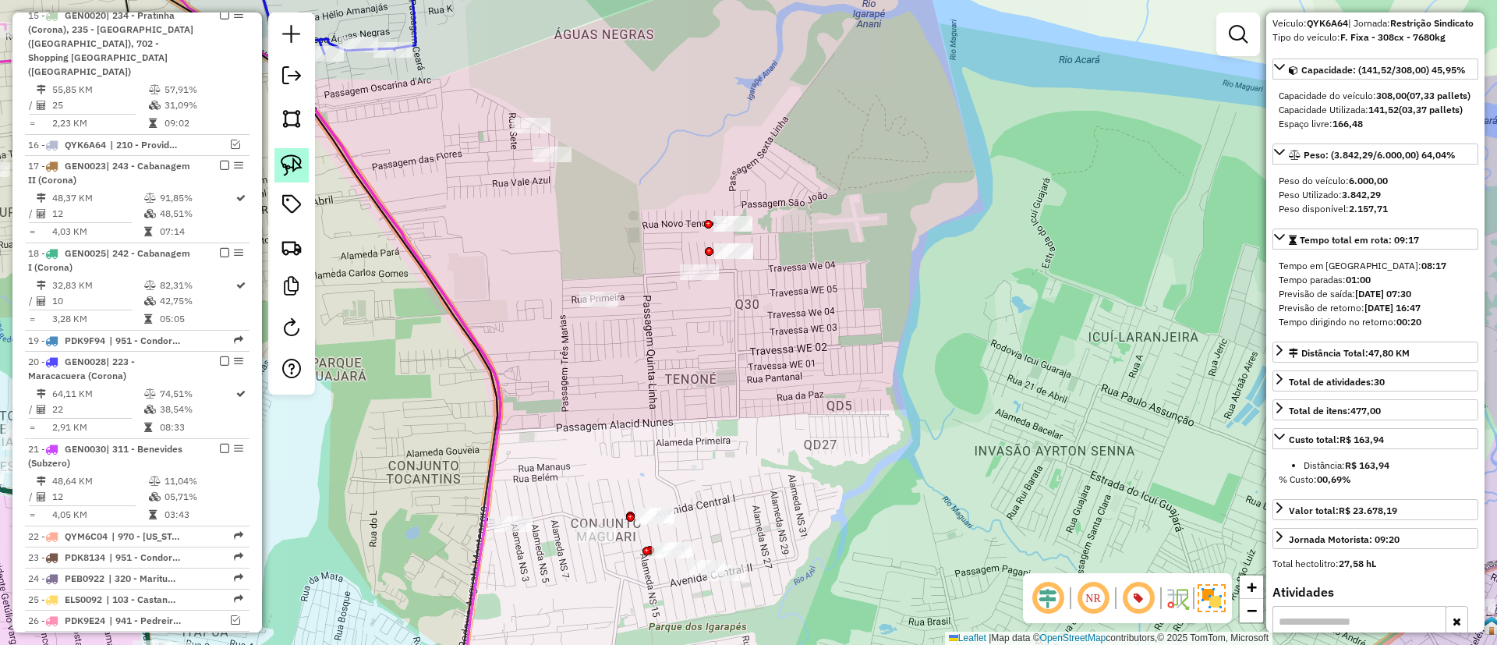
click at [284, 165] on img at bounding box center [292, 165] width 22 height 22
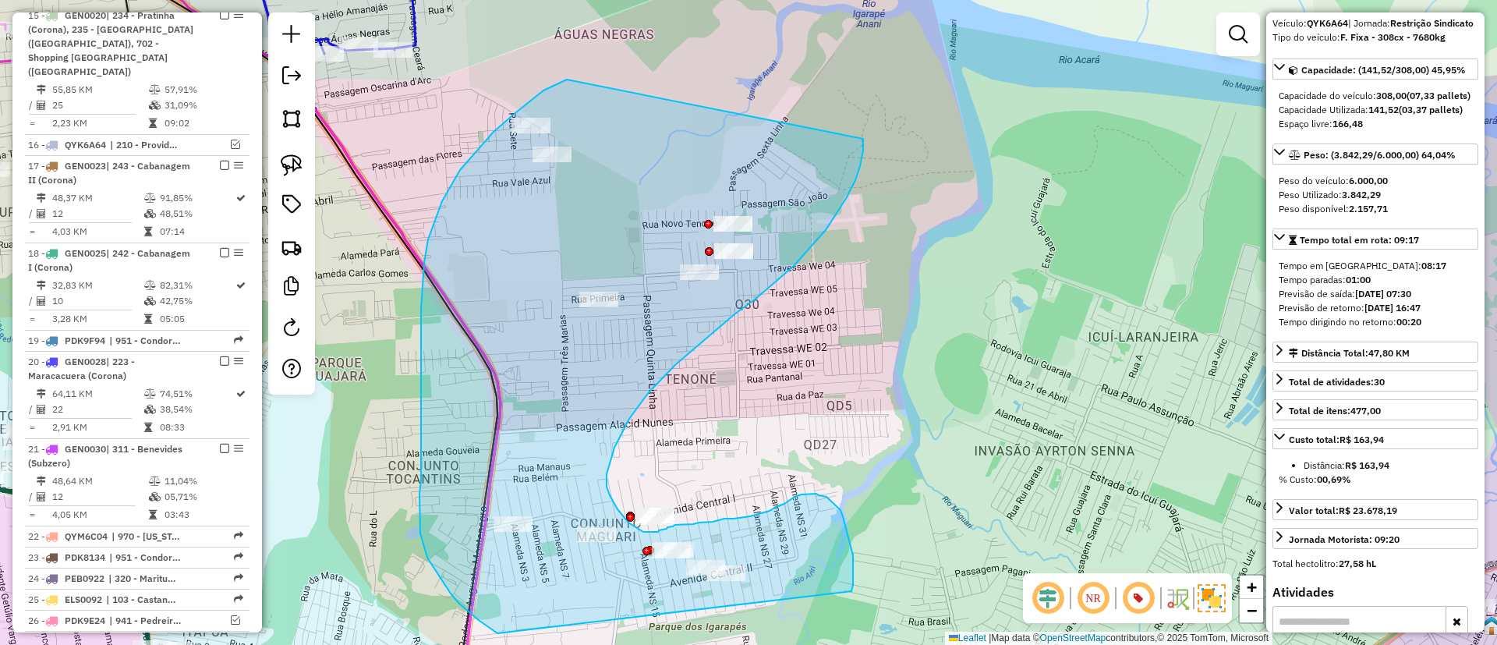
drag, startPoint x: 566, startPoint y: 80, endPoint x: 863, endPoint y: 119, distance: 299.7
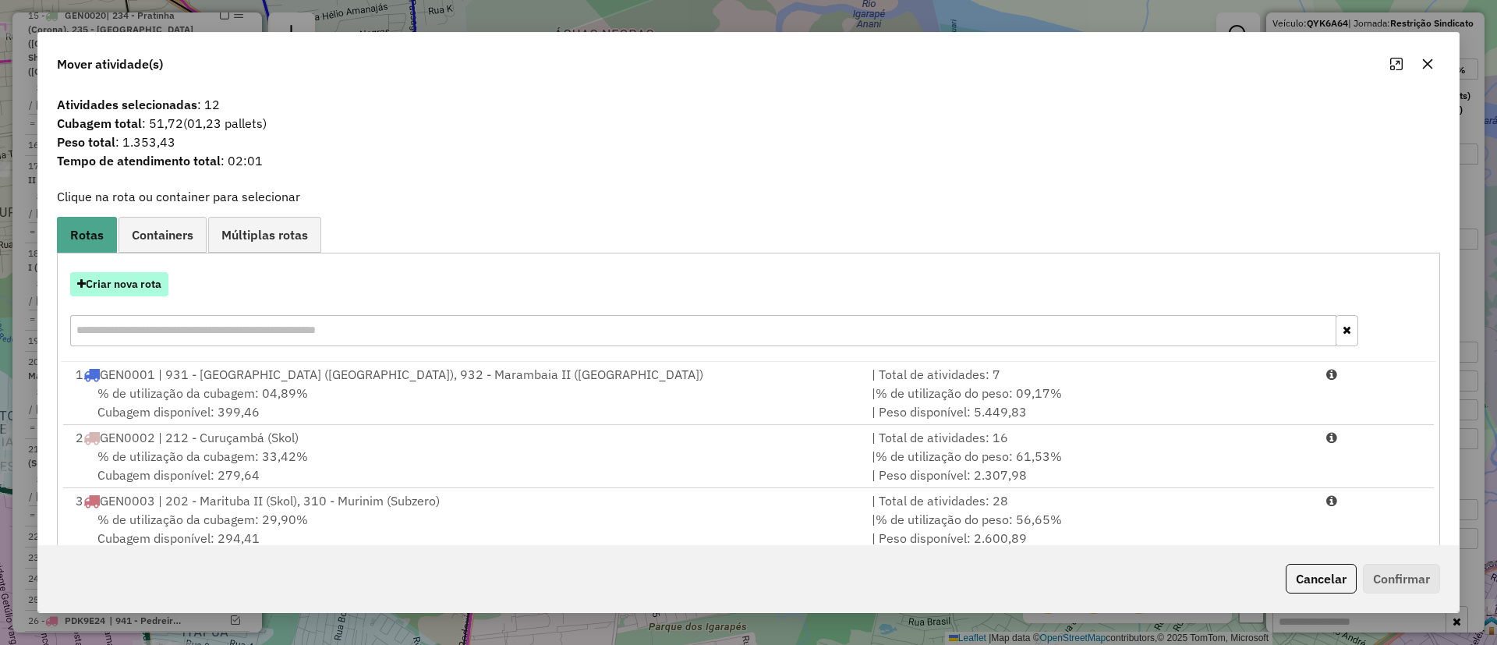
click at [133, 273] on button "Criar nova rota" at bounding box center [119, 284] width 98 height 24
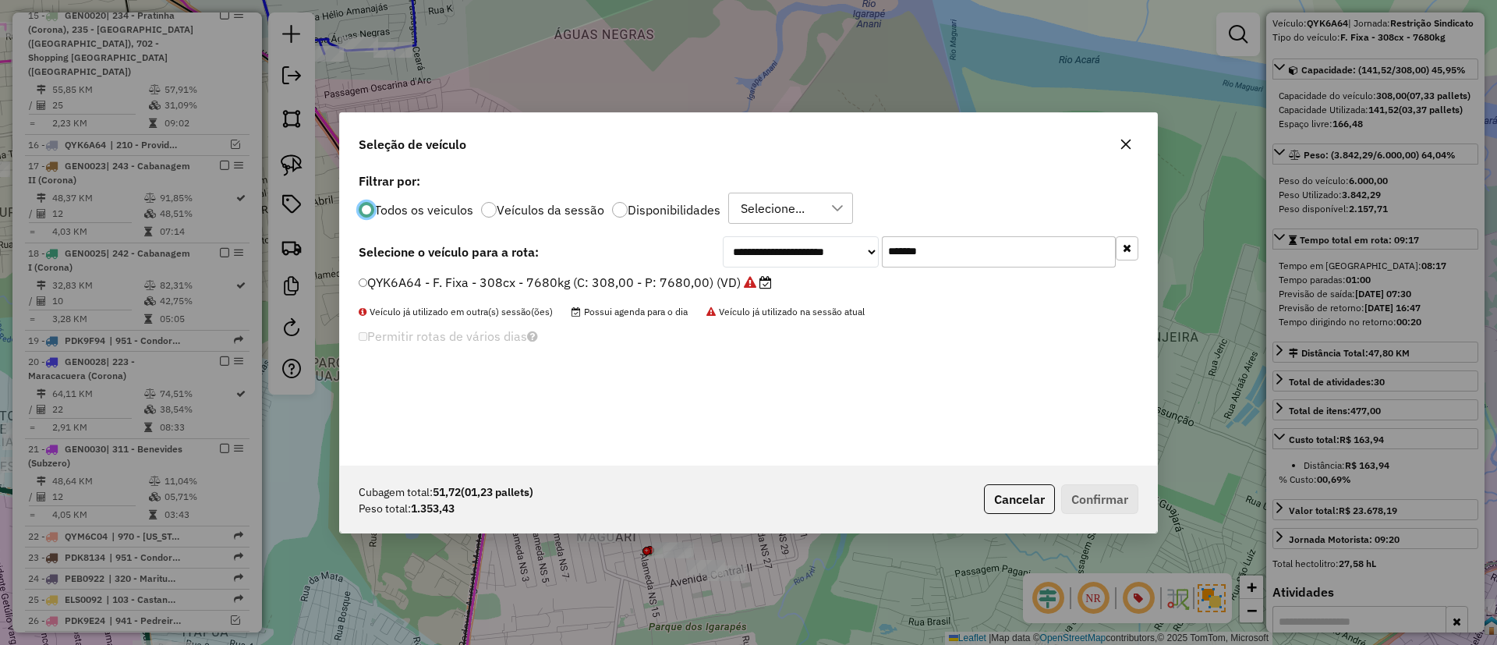
scroll to position [9, 5]
drag, startPoint x: 925, startPoint y: 261, endPoint x: 756, endPoint y: 264, distance: 168.5
click at [757, 264] on div "**********" at bounding box center [931, 250] width 416 height 31
paste input "text"
type input "*******"
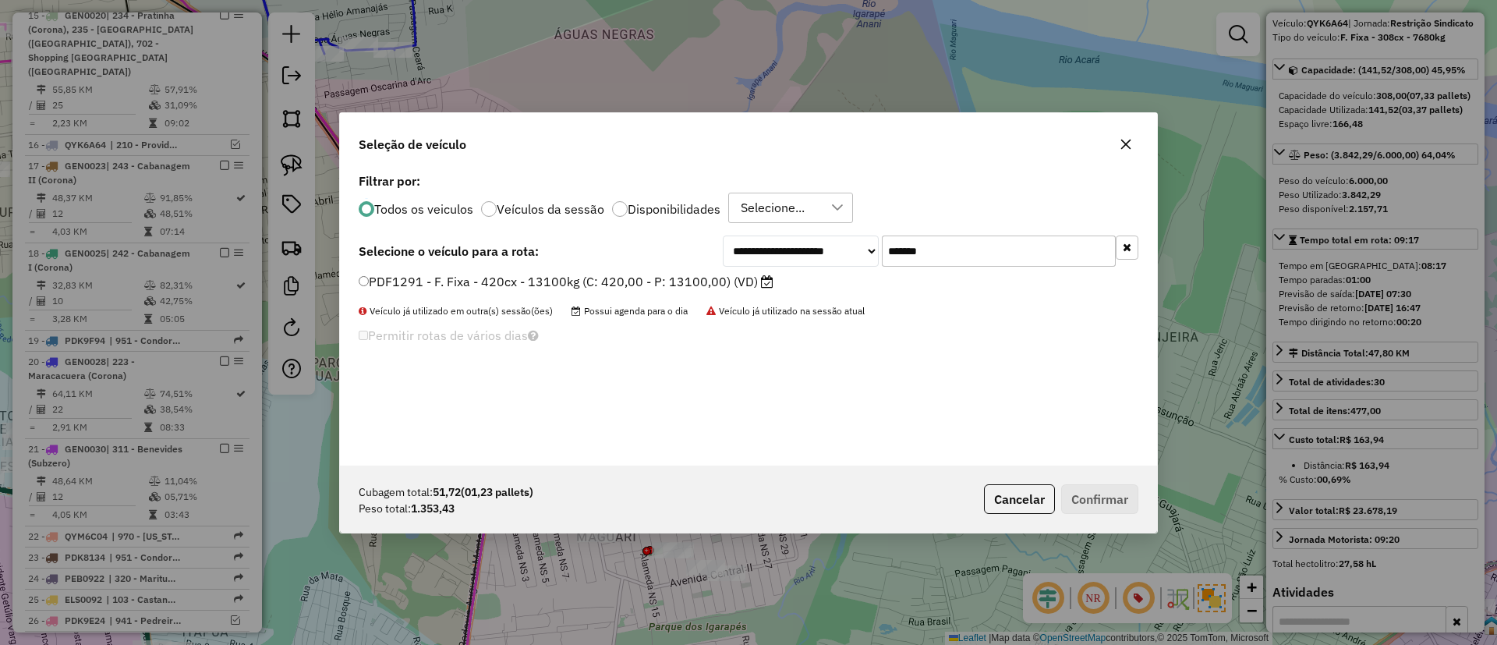
click at [697, 282] on label "PDF1291 - F. Fixa - 420cx - 13100kg (C: 420,00 - P: 13100,00) (VD)" at bounding box center [566, 281] width 415 height 19
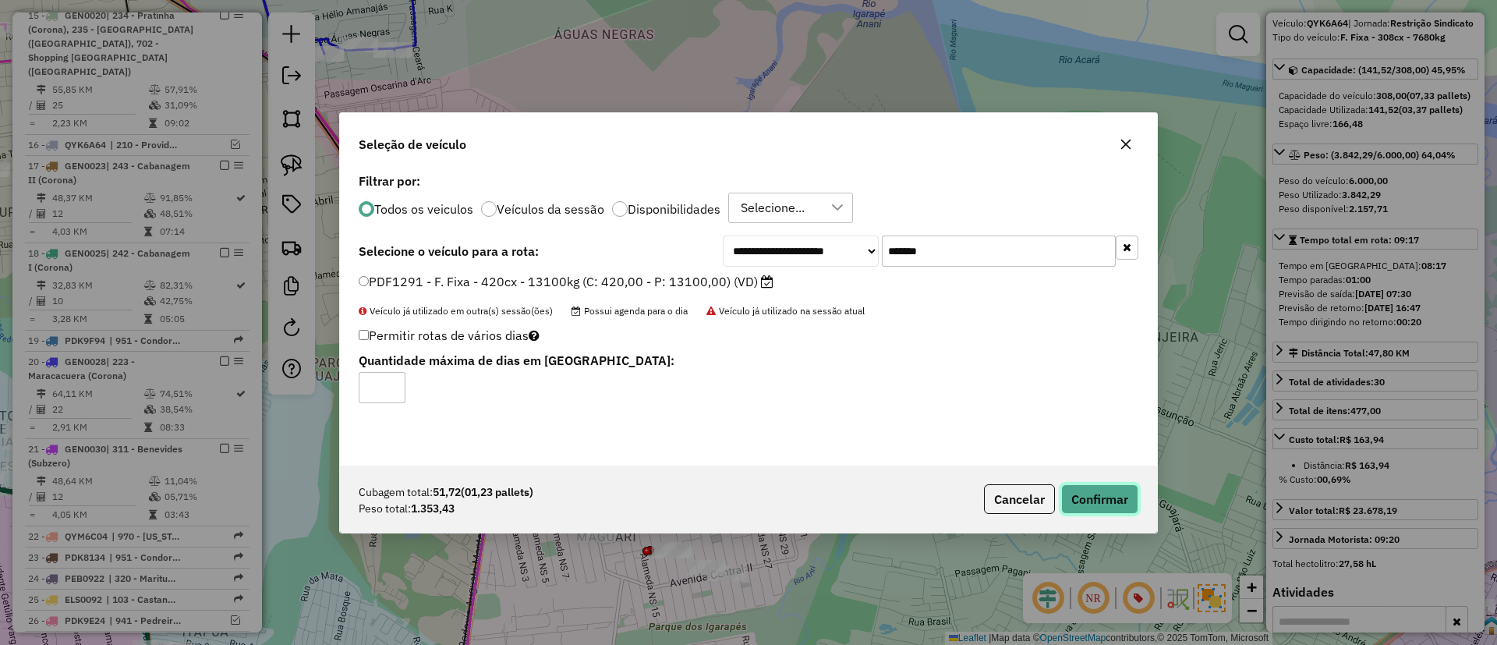
click at [1085, 501] on button "Confirmar" at bounding box center [1099, 499] width 77 height 30
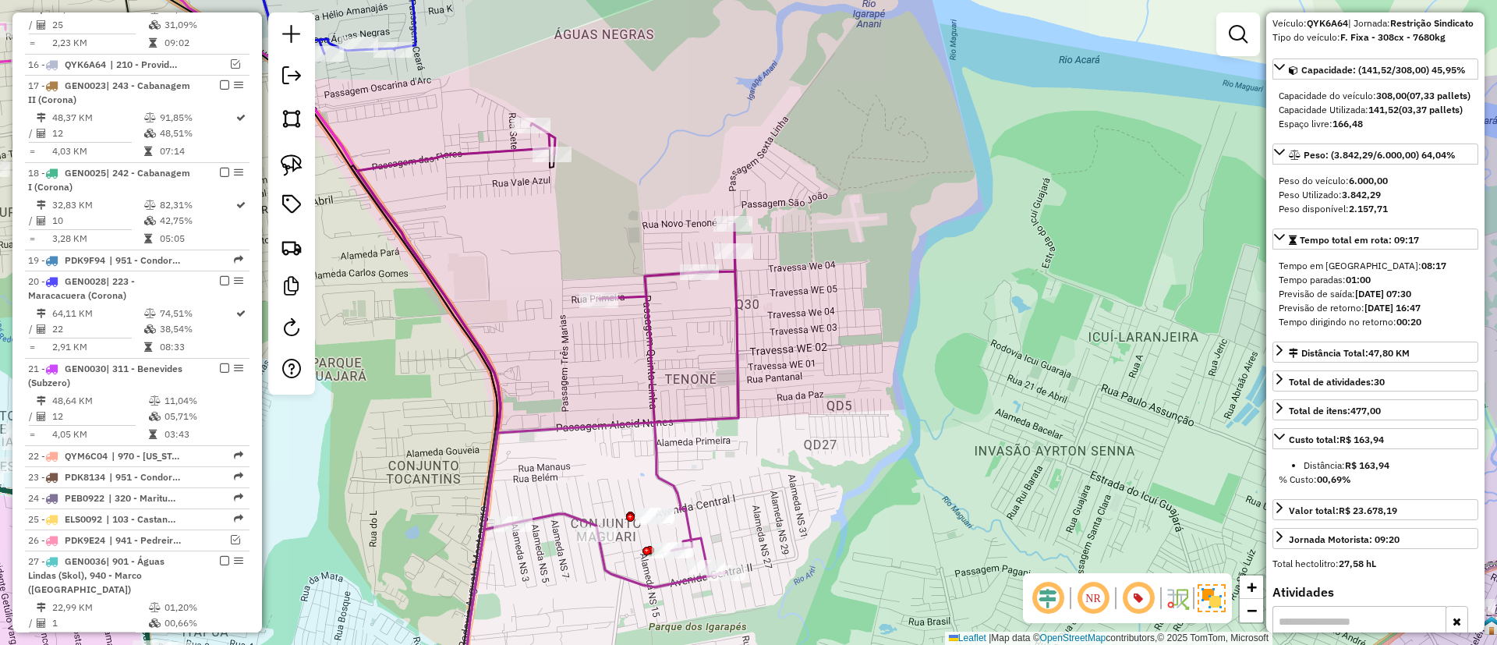
click at [653, 388] on icon at bounding box center [546, 355] width 378 height 464
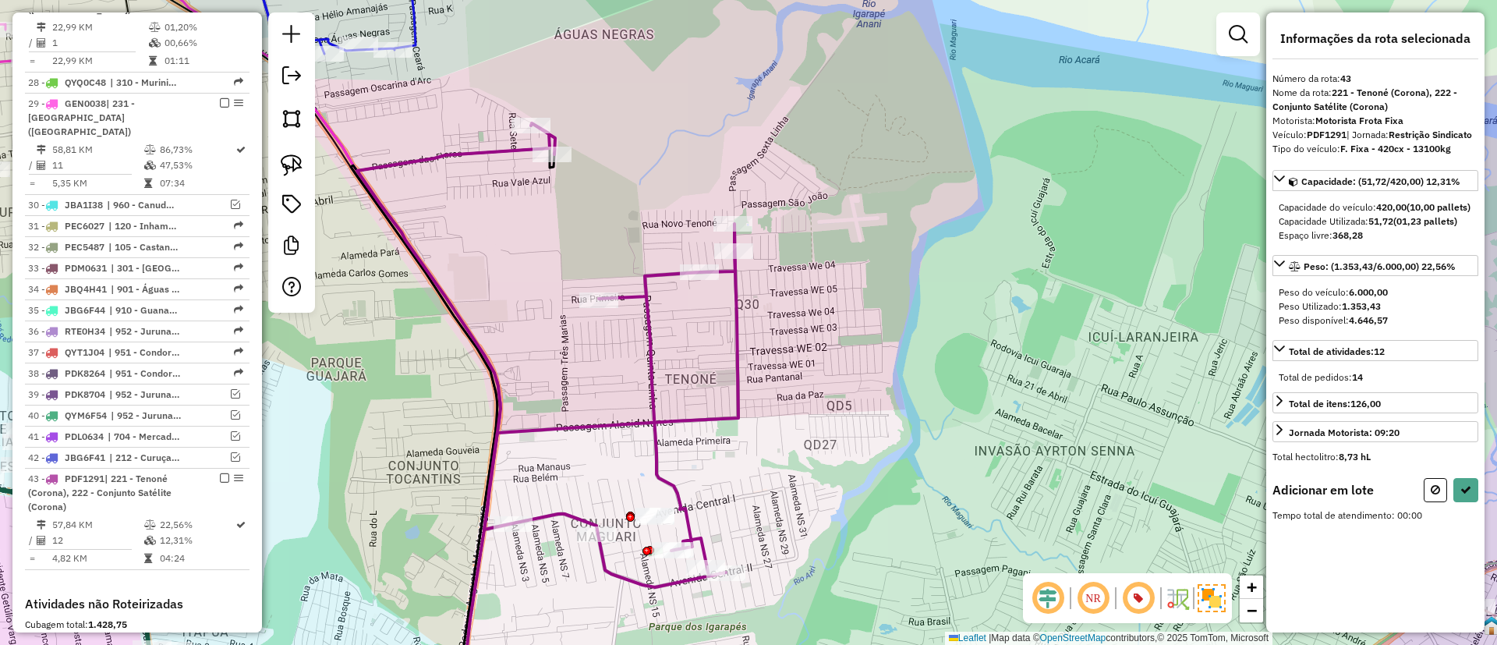
scroll to position [2275, 0]
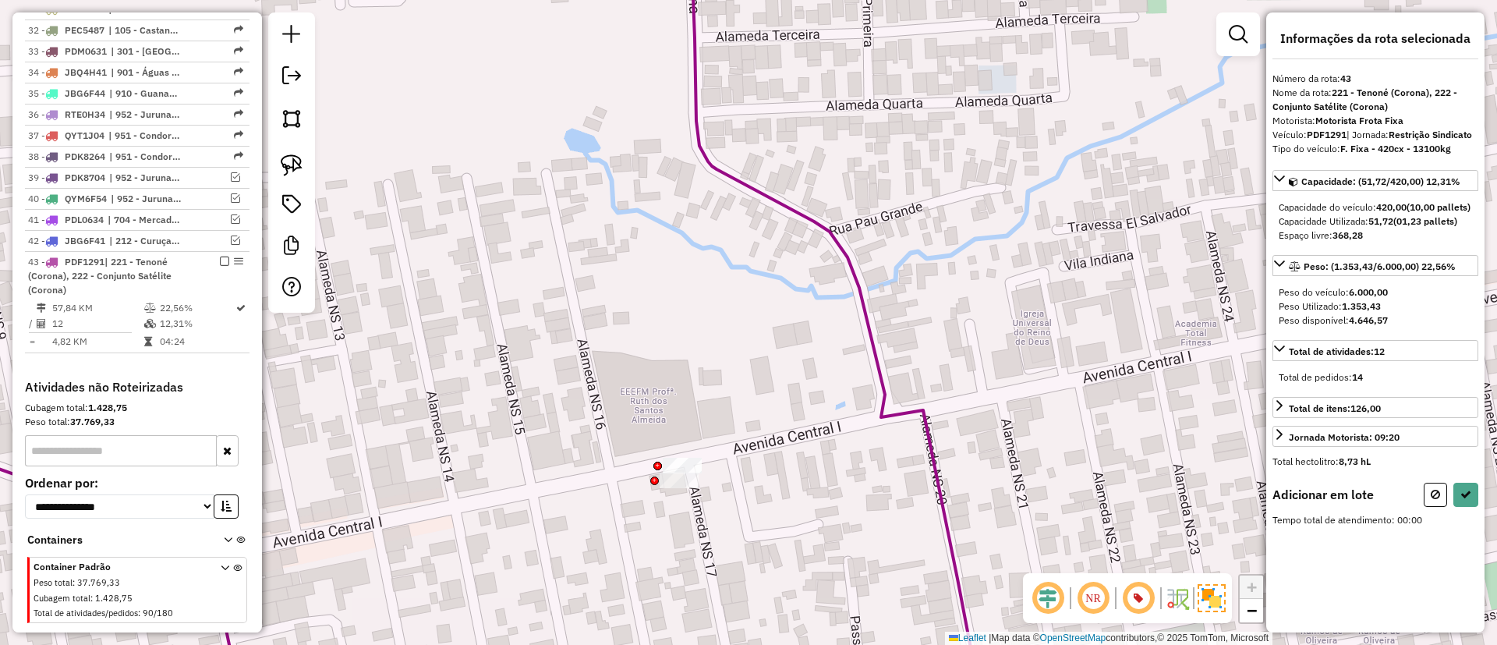
drag, startPoint x: 292, startPoint y: 158, endPoint x: 327, endPoint y: 177, distance: 39.5
click at [292, 158] on img at bounding box center [292, 165] width 22 height 22
drag, startPoint x: 682, startPoint y: 390, endPoint x: 827, endPoint y: 431, distance: 150.8
click at [1466, 500] on icon at bounding box center [1465, 494] width 11 height 11
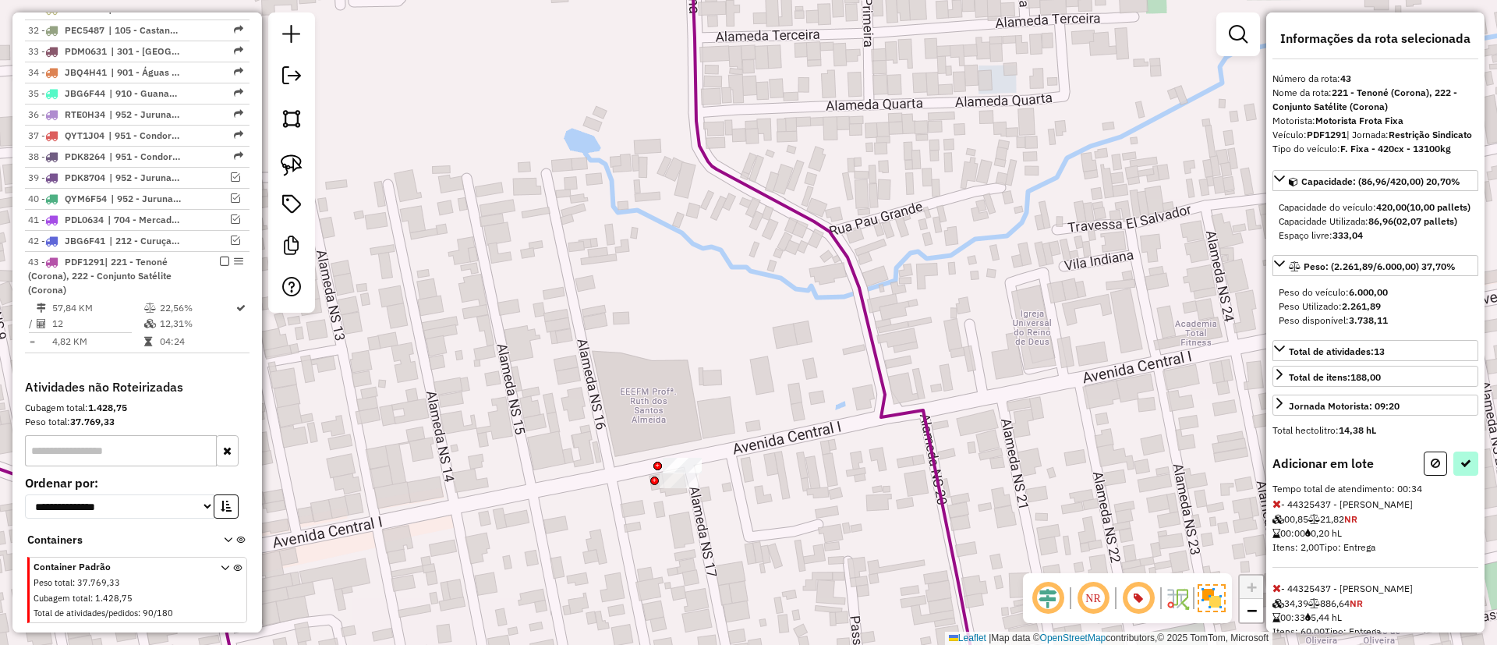
select select "**********"
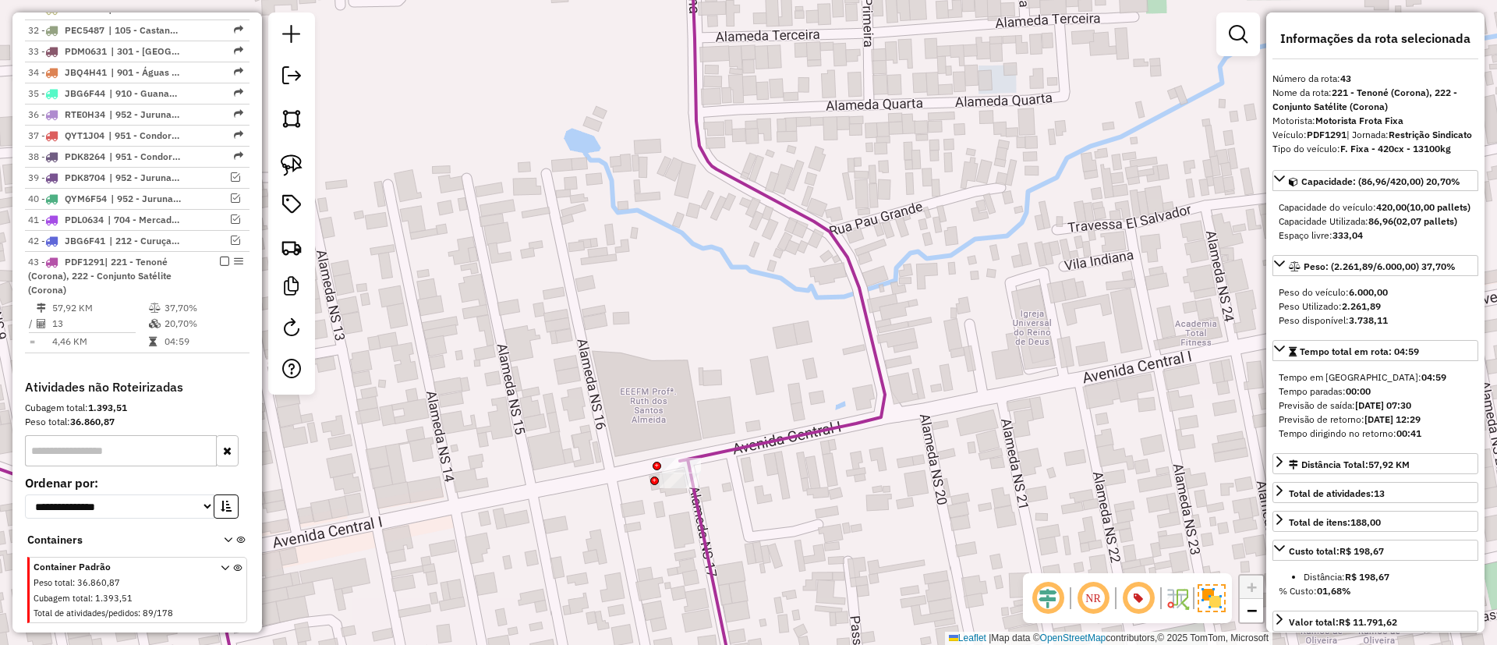
click at [753, 194] on icon at bounding box center [456, 321] width 1213 height 773
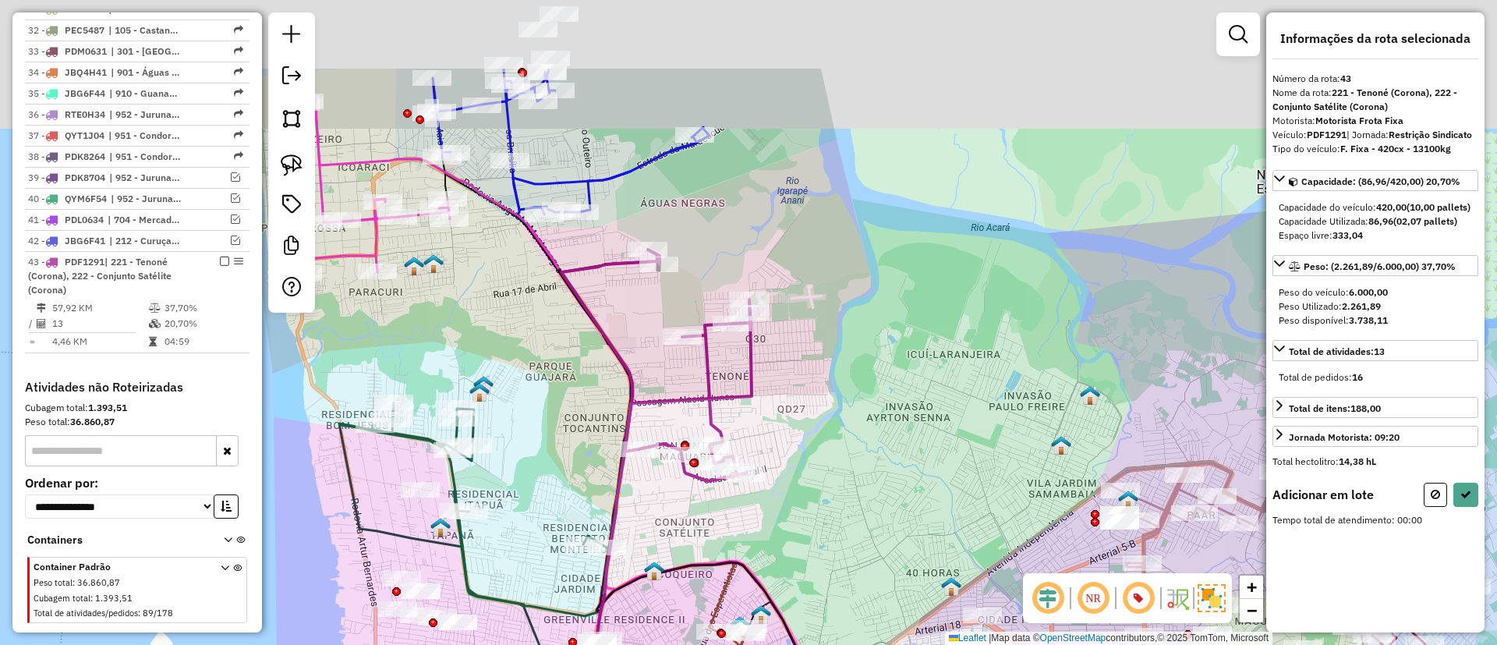
drag, startPoint x: 679, startPoint y: 299, endPoint x: 706, endPoint y: 444, distance: 146.8
click at [708, 444] on div "Janela de atendimento Grade de atendimento Capacidade Transportadoras Veículos …" at bounding box center [748, 322] width 1497 height 645
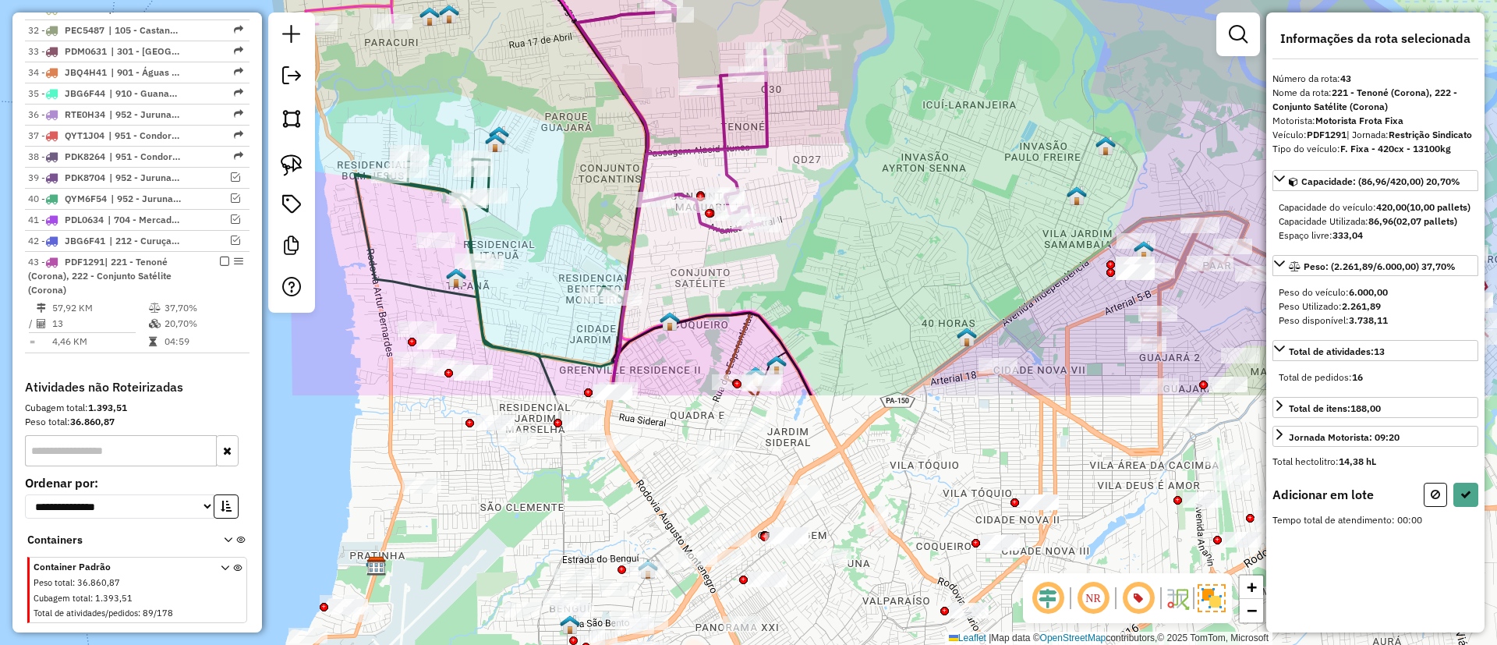
drag, startPoint x: 739, startPoint y: 461, endPoint x: 742, endPoint y: 147, distance: 313.5
click at [742, 147] on icon at bounding box center [689, 229] width 156 height 332
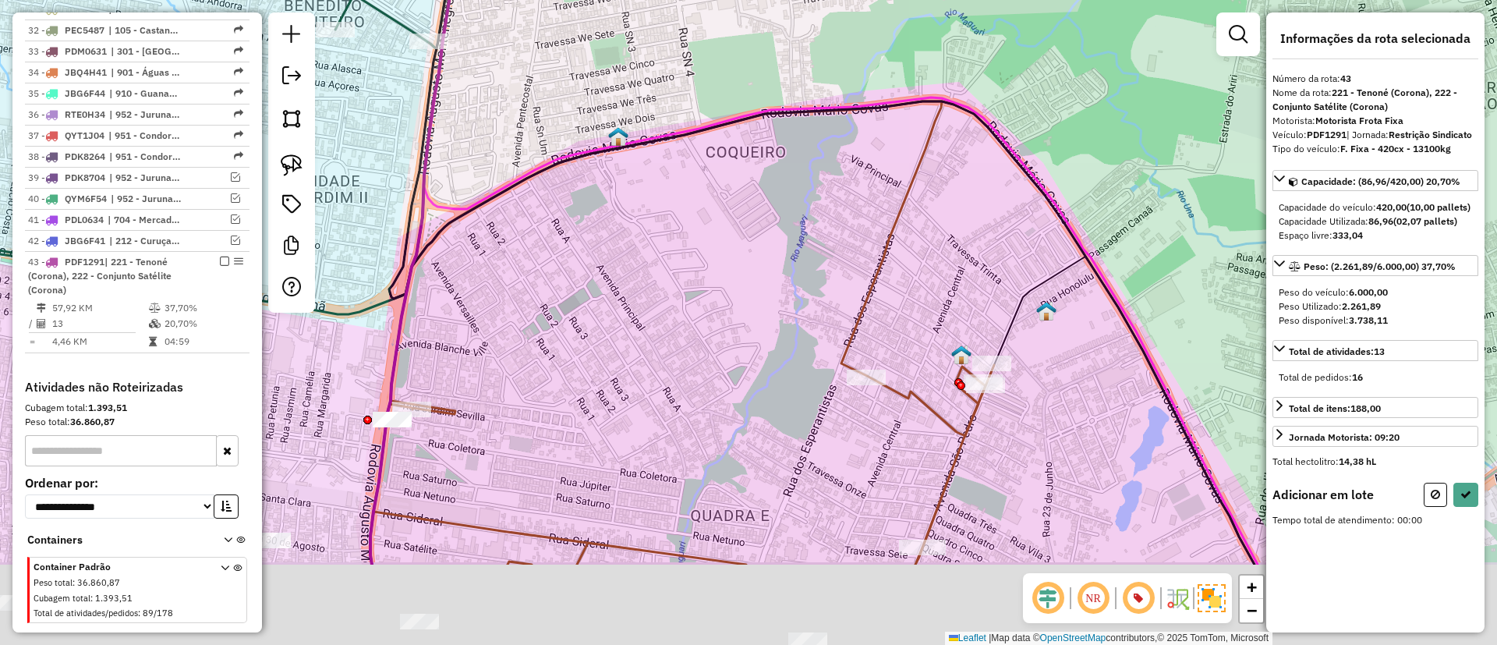
drag, startPoint x: 752, startPoint y: 226, endPoint x: 572, endPoint y: 112, distance: 213.5
click at [574, 108] on div "Janela de atendimento Grade de atendimento Capacidade Transportadoras Veículos …" at bounding box center [748, 322] width 1497 height 645
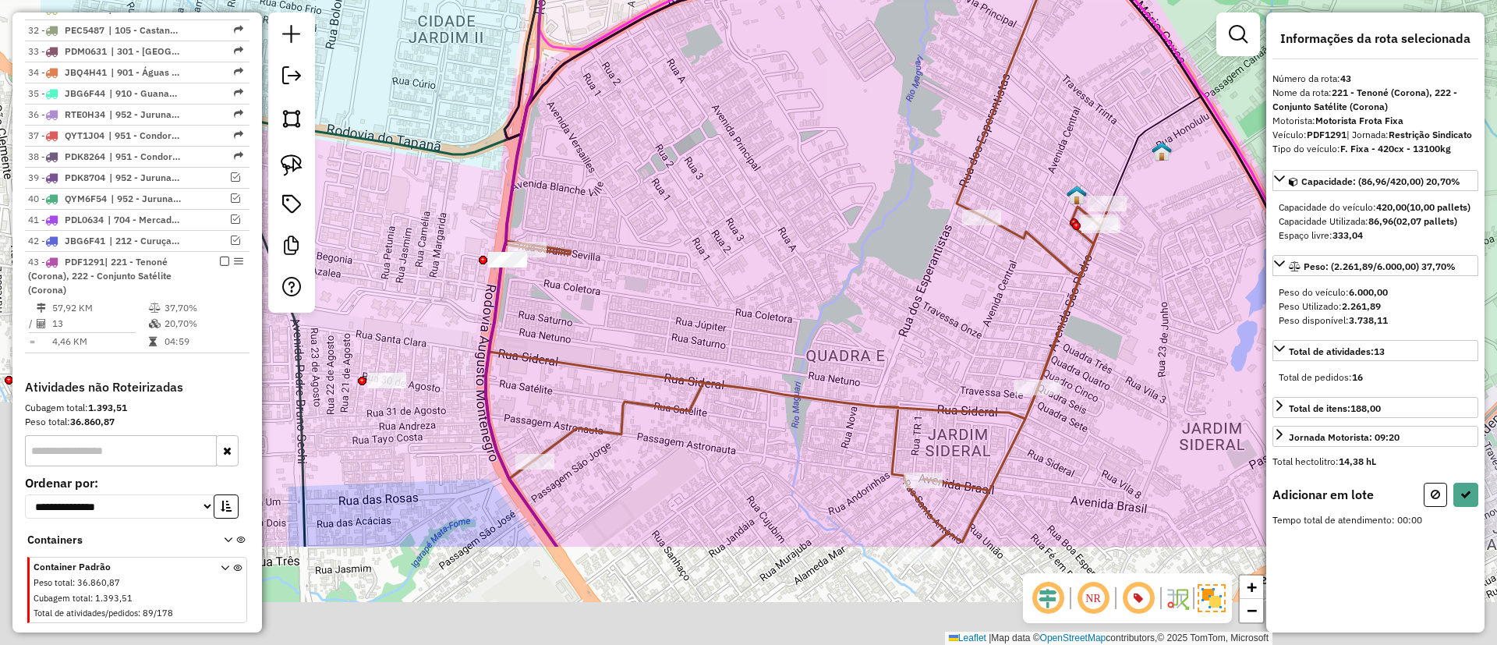
drag, startPoint x: 669, startPoint y: 255, endPoint x: 867, endPoint y: 62, distance: 276.8
click at [866, 62] on div "Janela de atendimento Grade de atendimento Capacidade Transportadoras Veículos …" at bounding box center [748, 322] width 1497 height 645
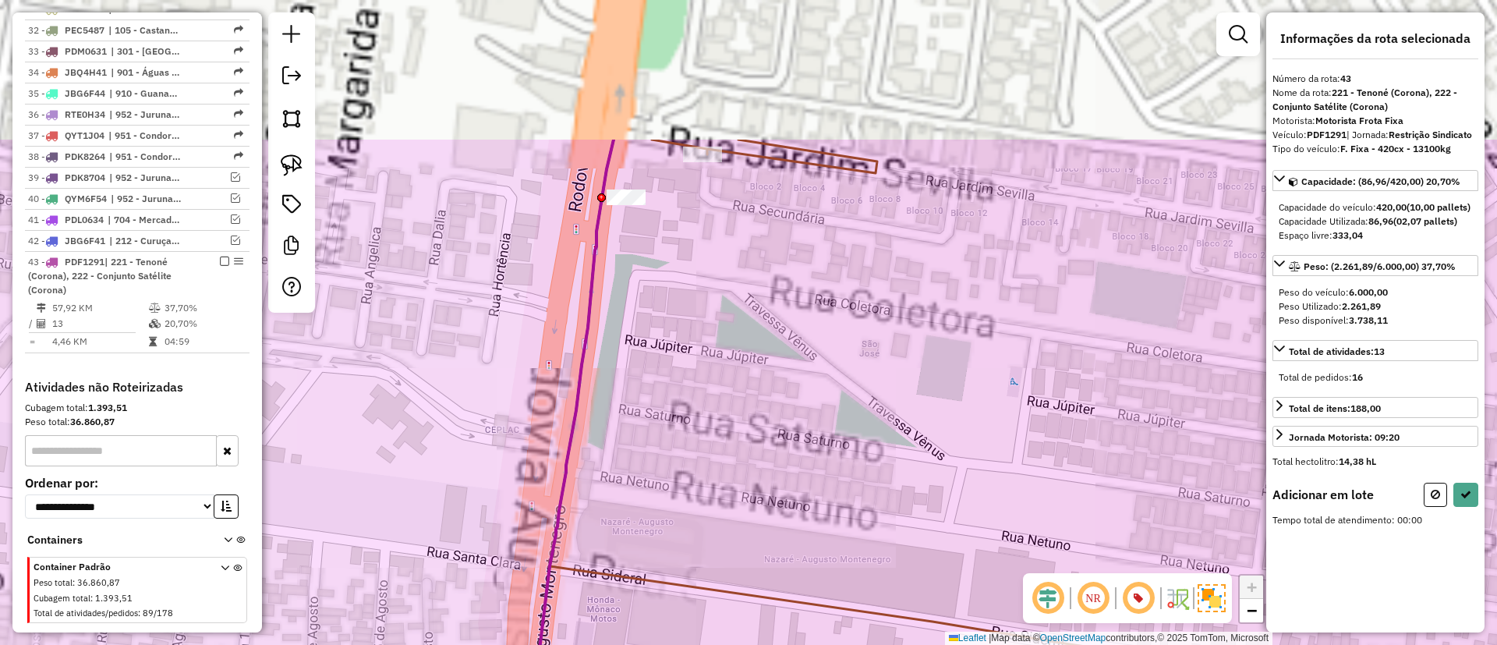
drag, startPoint x: 664, startPoint y: 143, endPoint x: 752, endPoint y: 393, distance: 265.4
click at [759, 387] on div "Janela de atendimento Grade de atendimento Capacidade Transportadoras Veículos …" at bounding box center [748, 322] width 1497 height 645
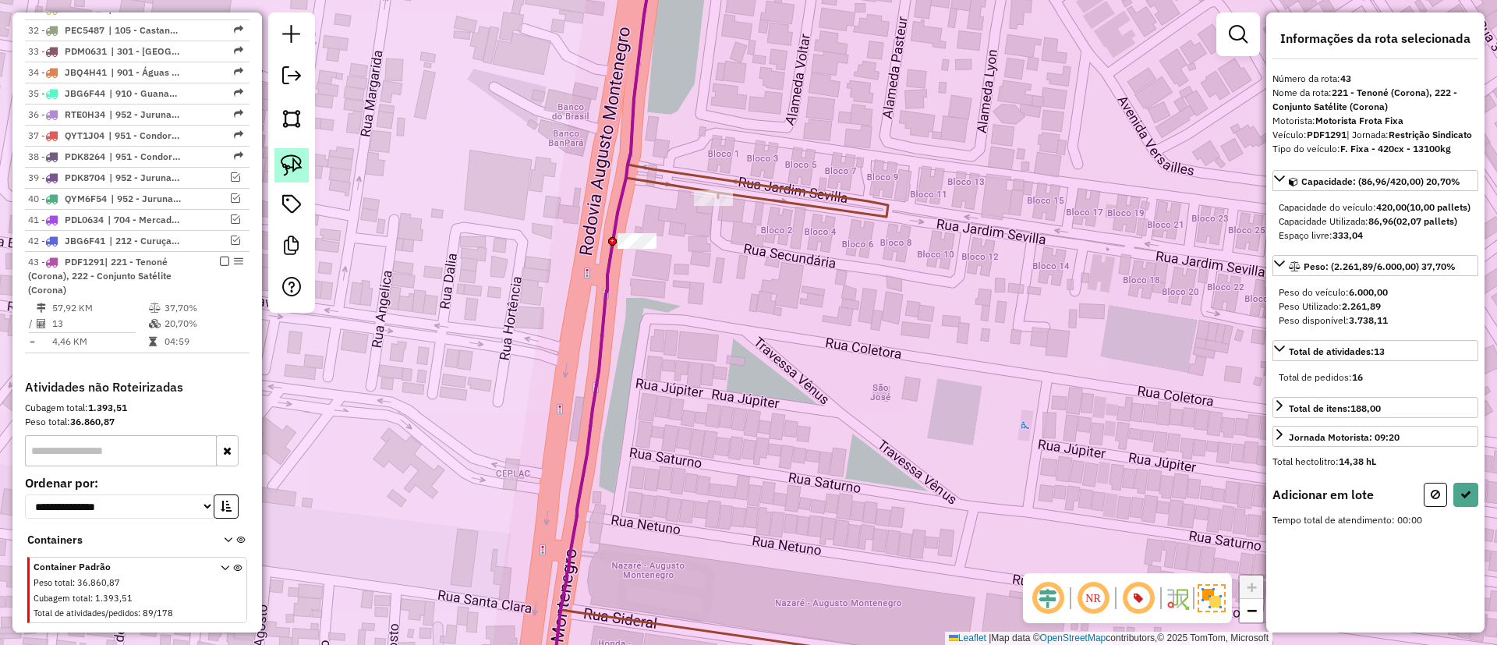
click at [294, 161] on img at bounding box center [292, 165] width 22 height 22
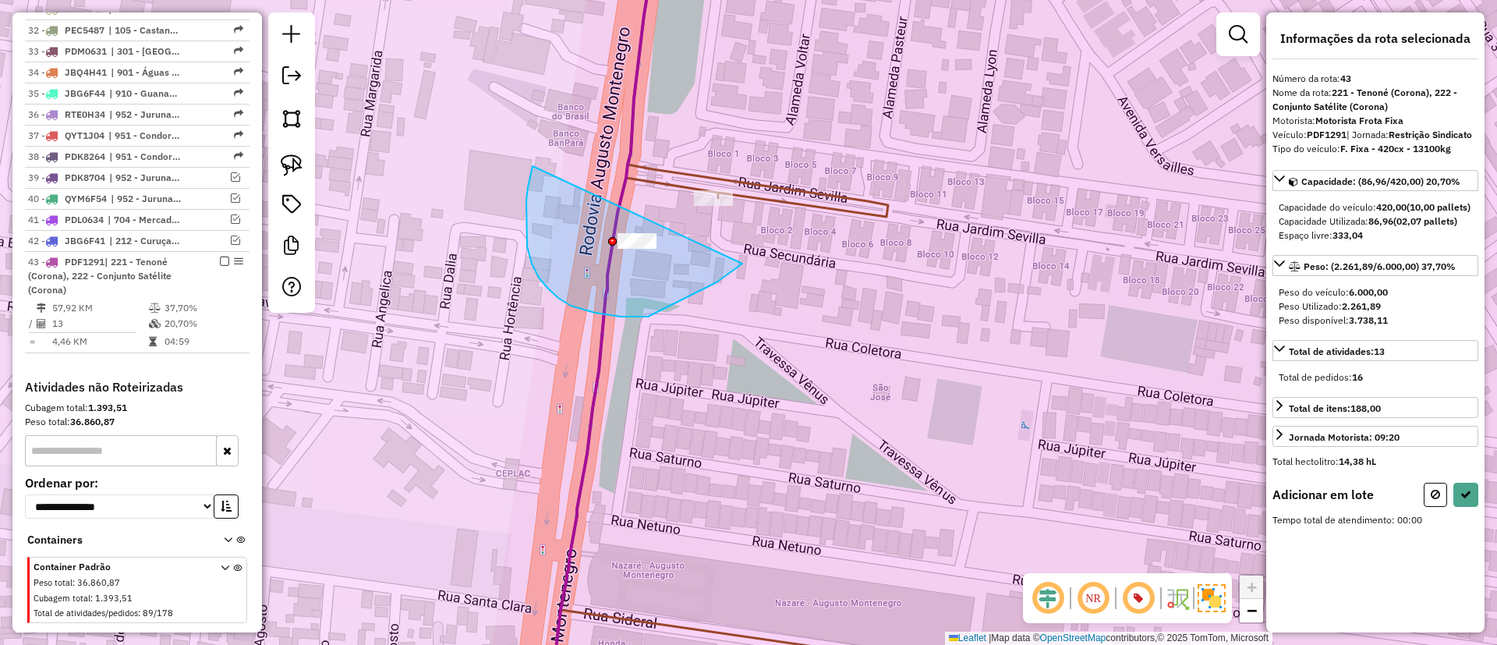
drag, startPoint x: 533, startPoint y: 166, endPoint x: 764, endPoint y: 253, distance: 247.2
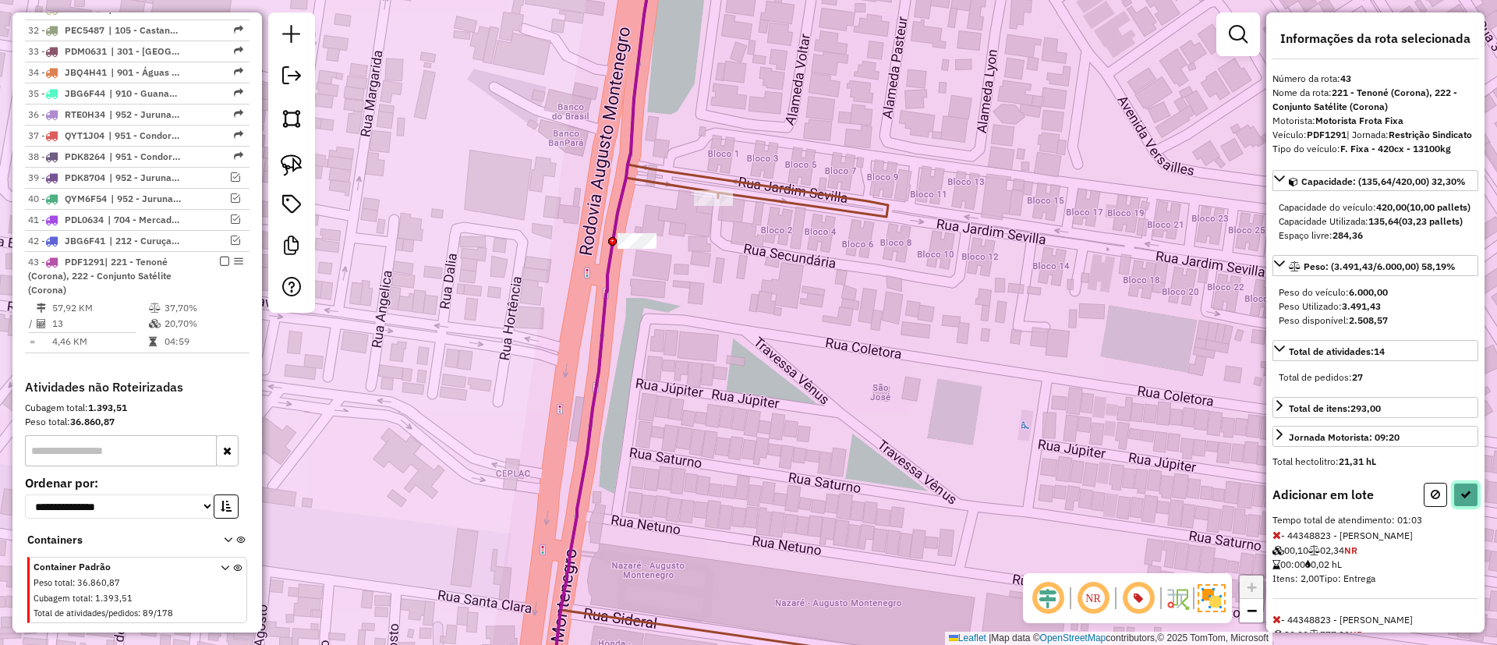
click at [1467, 507] on button at bounding box center [1465, 495] width 25 height 24
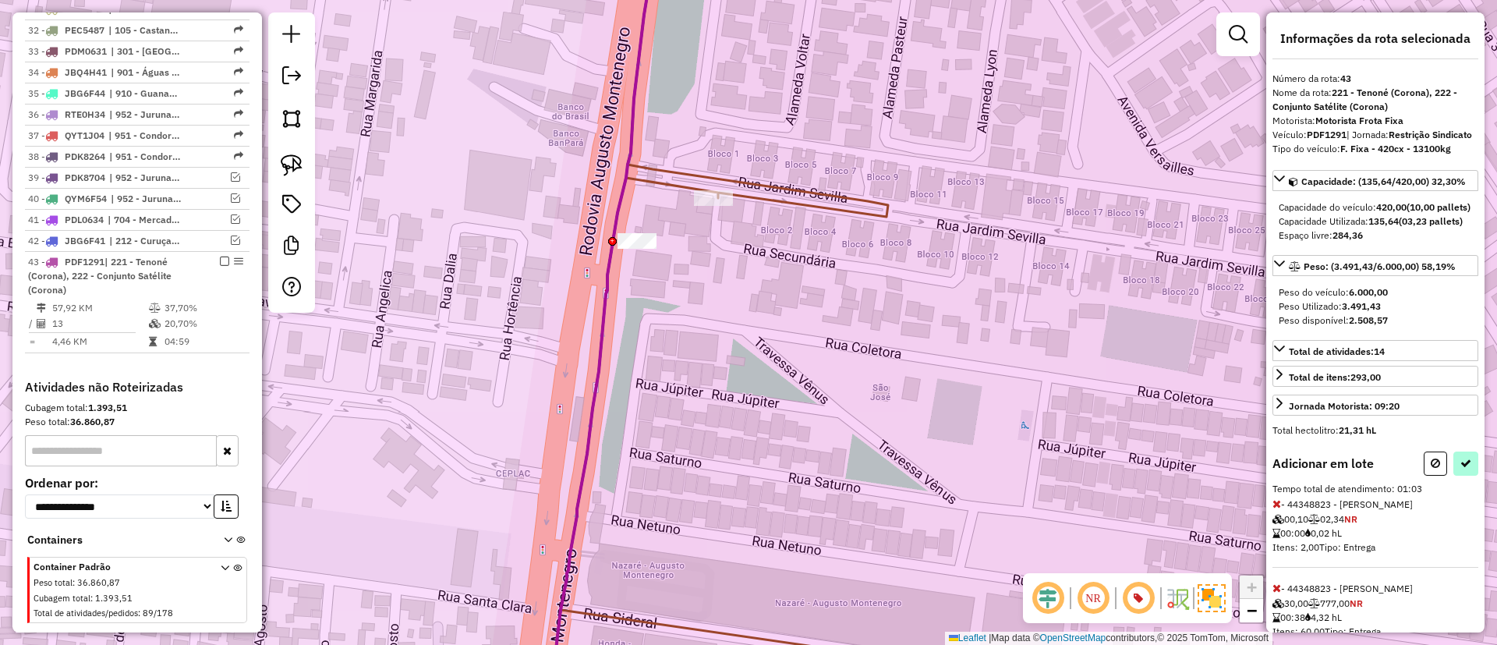
select select "**********"
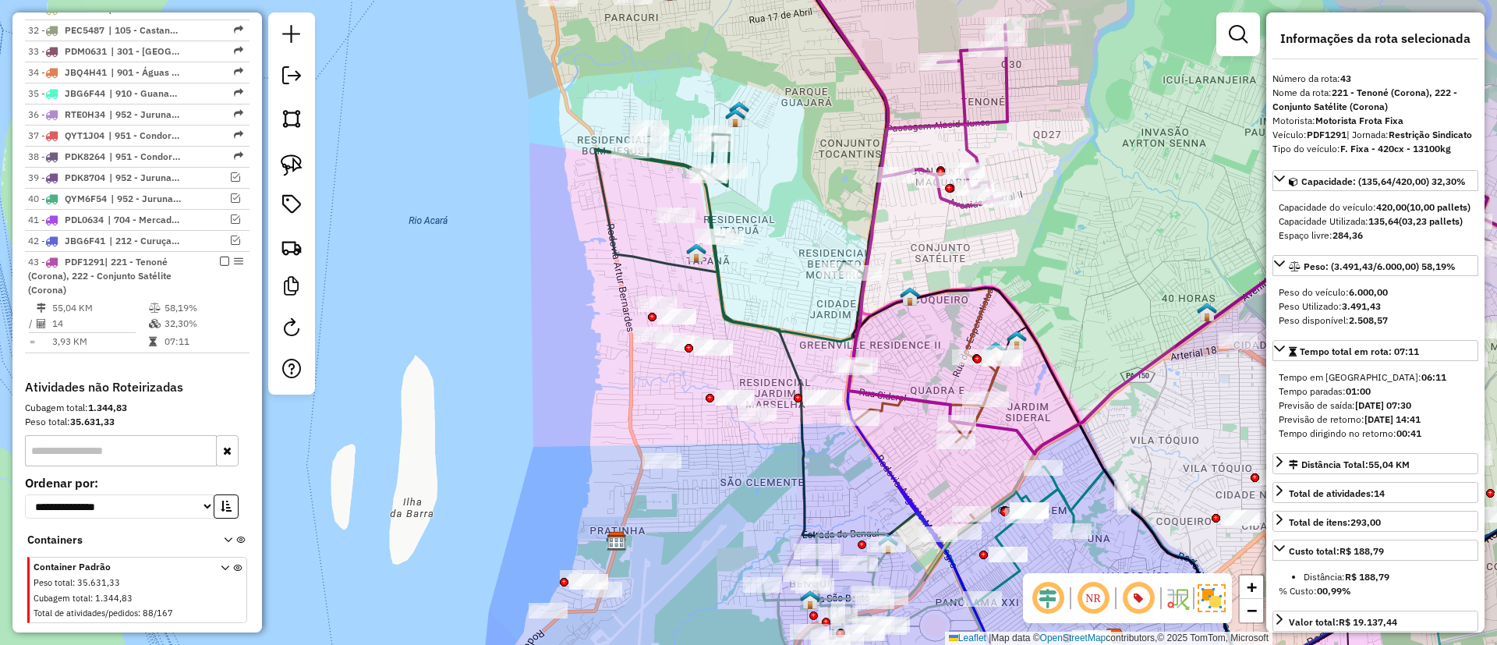
click at [925, 122] on icon at bounding box center [912, 171] width 190 height 392
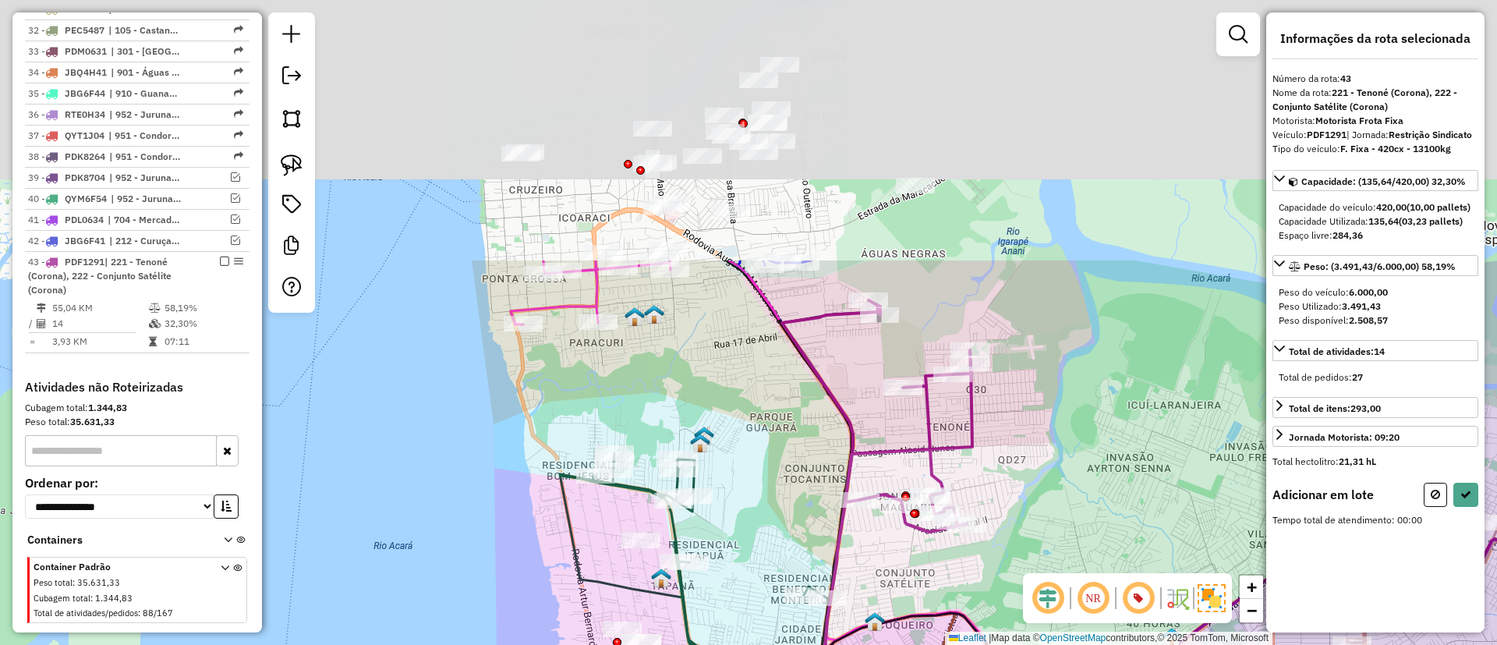
drag, startPoint x: 1037, startPoint y: 299, endPoint x: 1005, endPoint y: 545, distance: 247.7
click at [1005, 545] on div "Janela de atendimento Grade de atendimento Capacidade Transportadoras Veículos …" at bounding box center [748, 322] width 1497 height 645
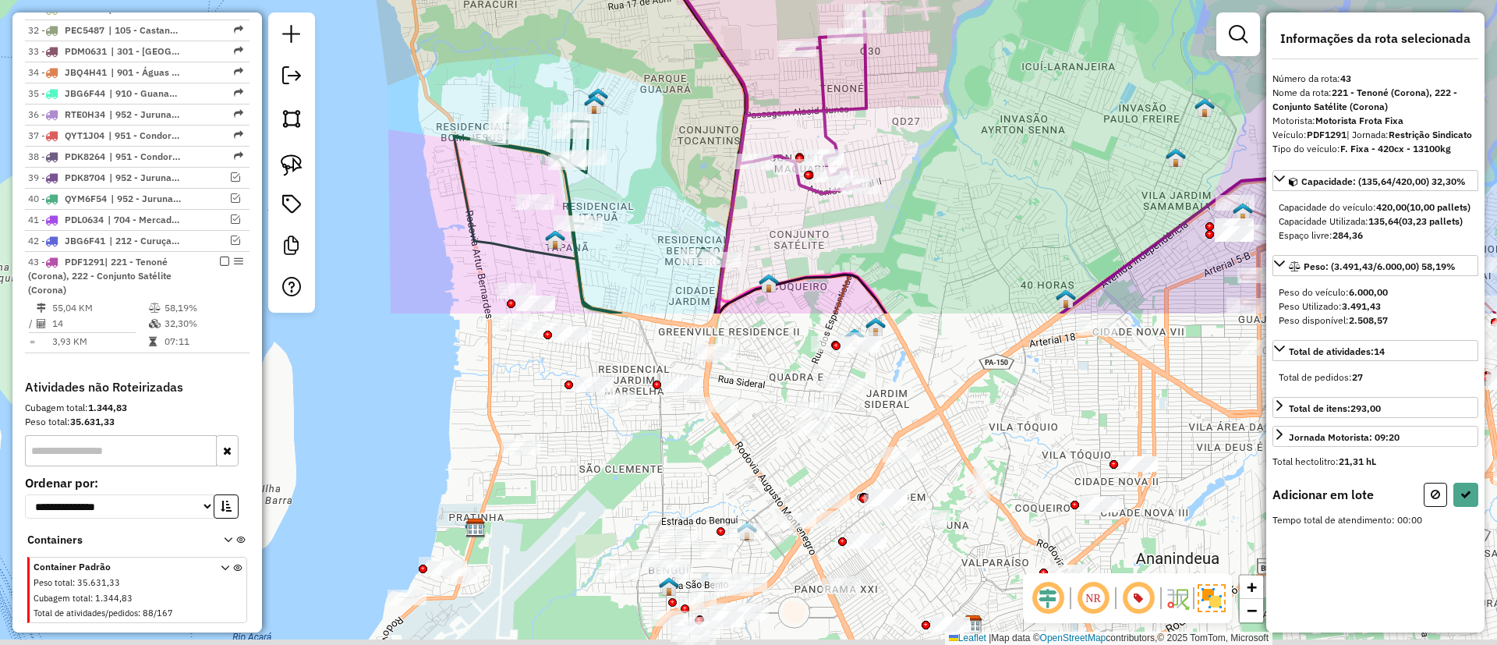
drag, startPoint x: 1092, startPoint y: 450, endPoint x: 982, endPoint y: -24, distance: 486.8
click at [982, 0] on html "Aguarde... Pop-up bloqueado! Seu navegador bloqueou automáticamente a abertura …" at bounding box center [748, 322] width 1497 height 645
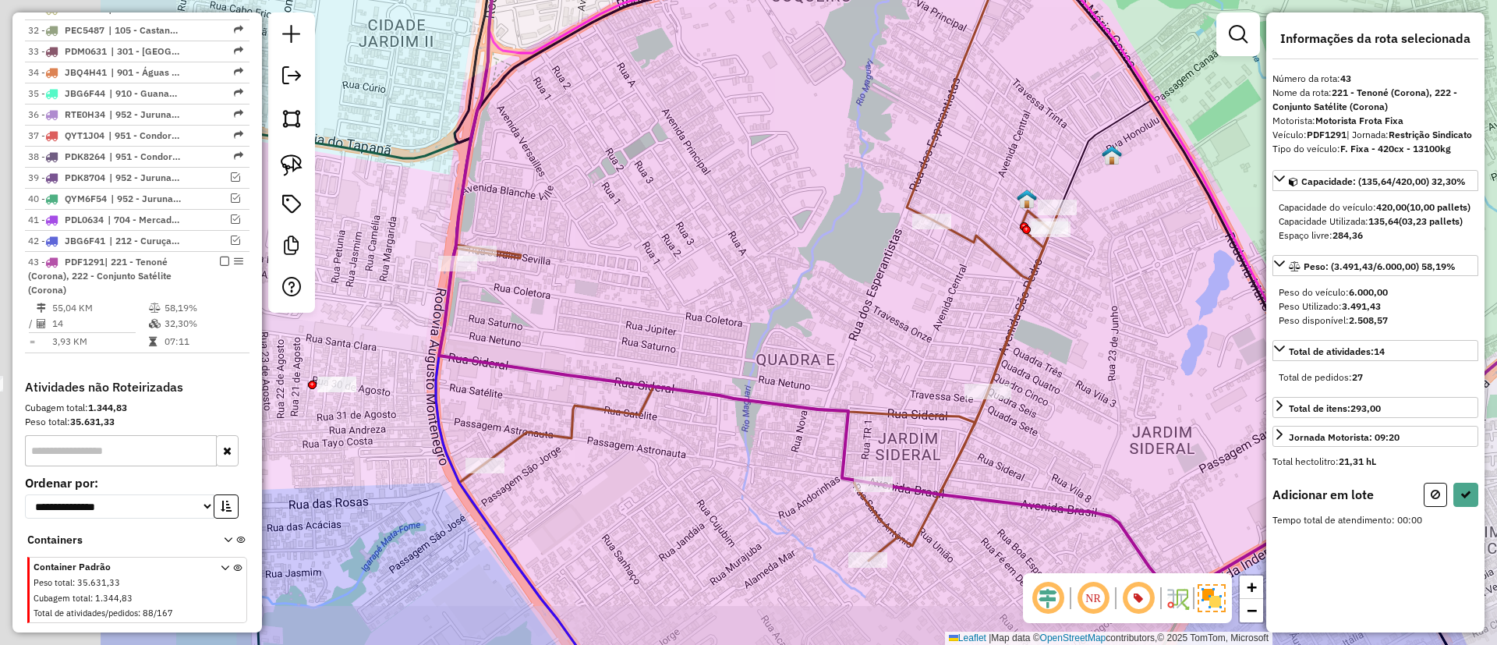
drag, startPoint x: 545, startPoint y: 195, endPoint x: 830, endPoint y: 239, distance: 287.9
click at [827, 236] on div "Janela de atendimento Grade de atendimento Capacidade Transportadoras Veículos …" at bounding box center [748, 322] width 1497 height 645
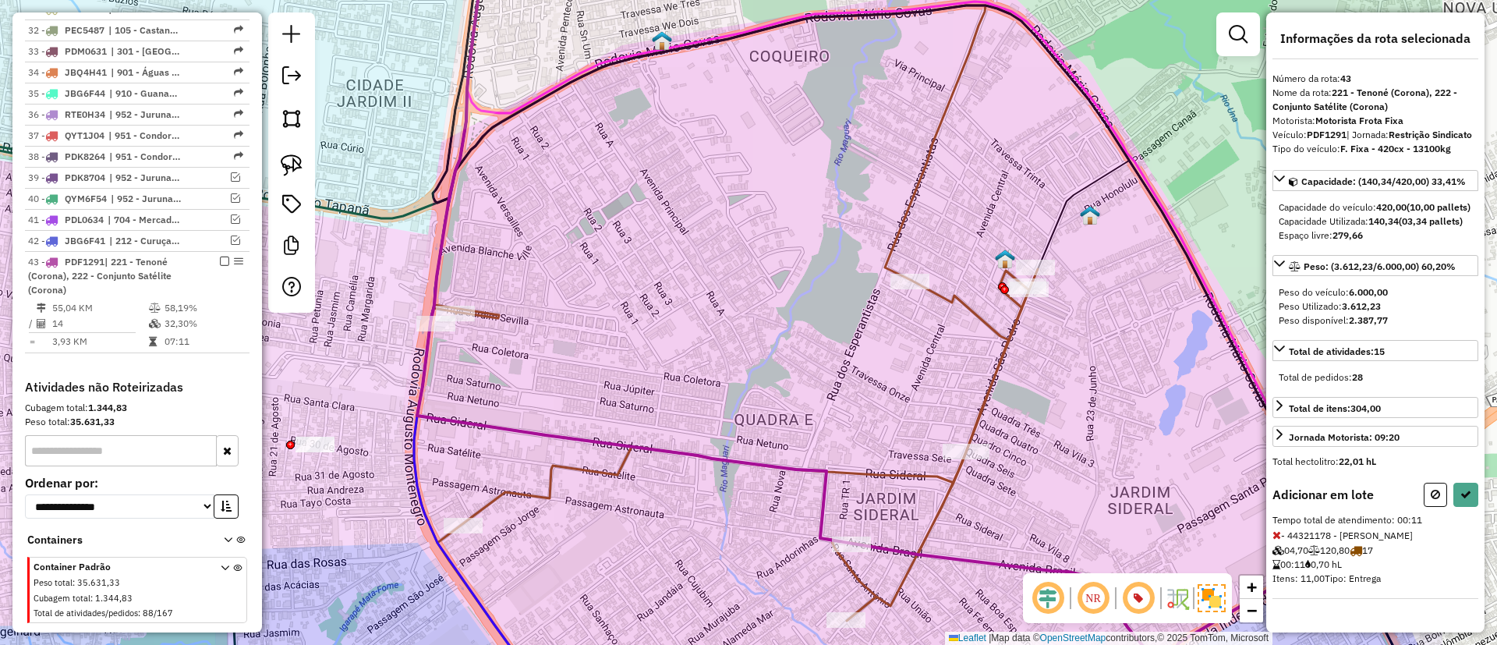
drag, startPoint x: 856, startPoint y: 335, endPoint x: 646, endPoint y: 375, distance: 213.6
click at [646, 375] on div "Janela de atendimento Grade de atendimento Capacidade Transportadoras Veículos …" at bounding box center [748, 322] width 1497 height 645
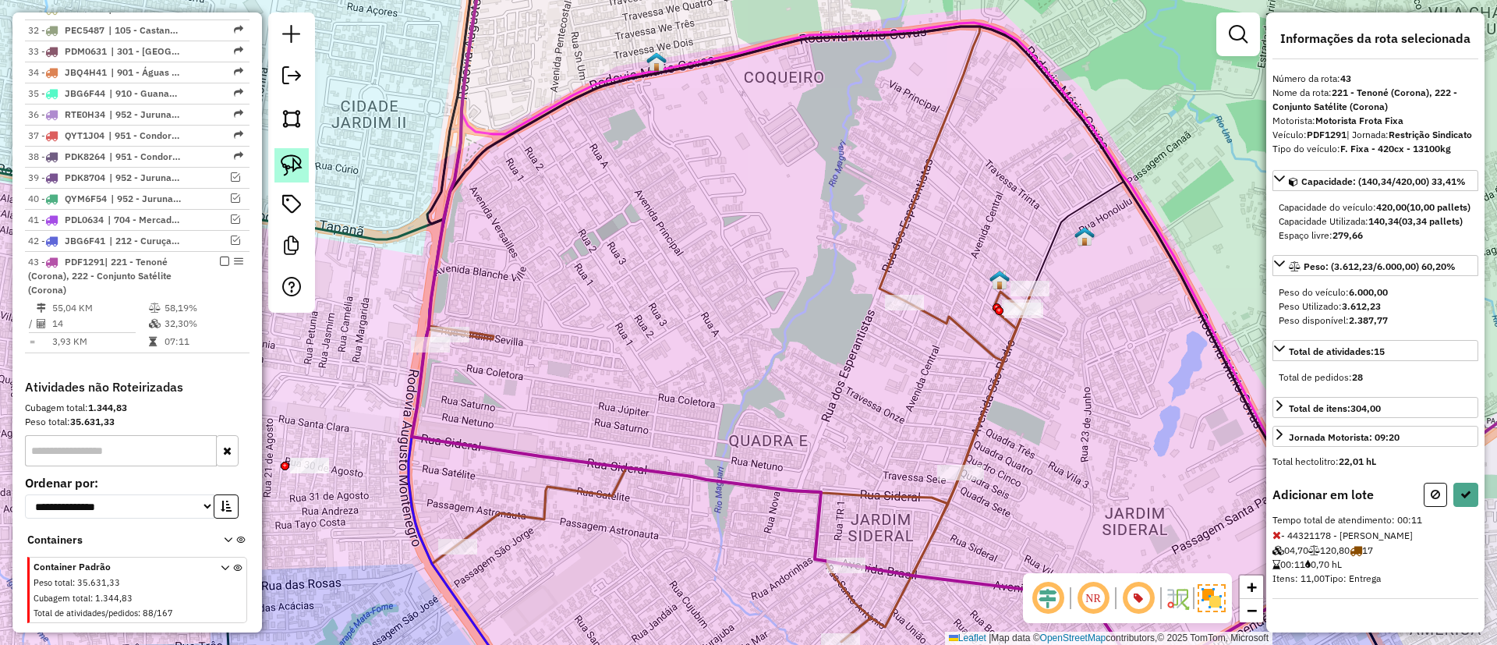
click at [296, 154] on img at bounding box center [292, 165] width 22 height 22
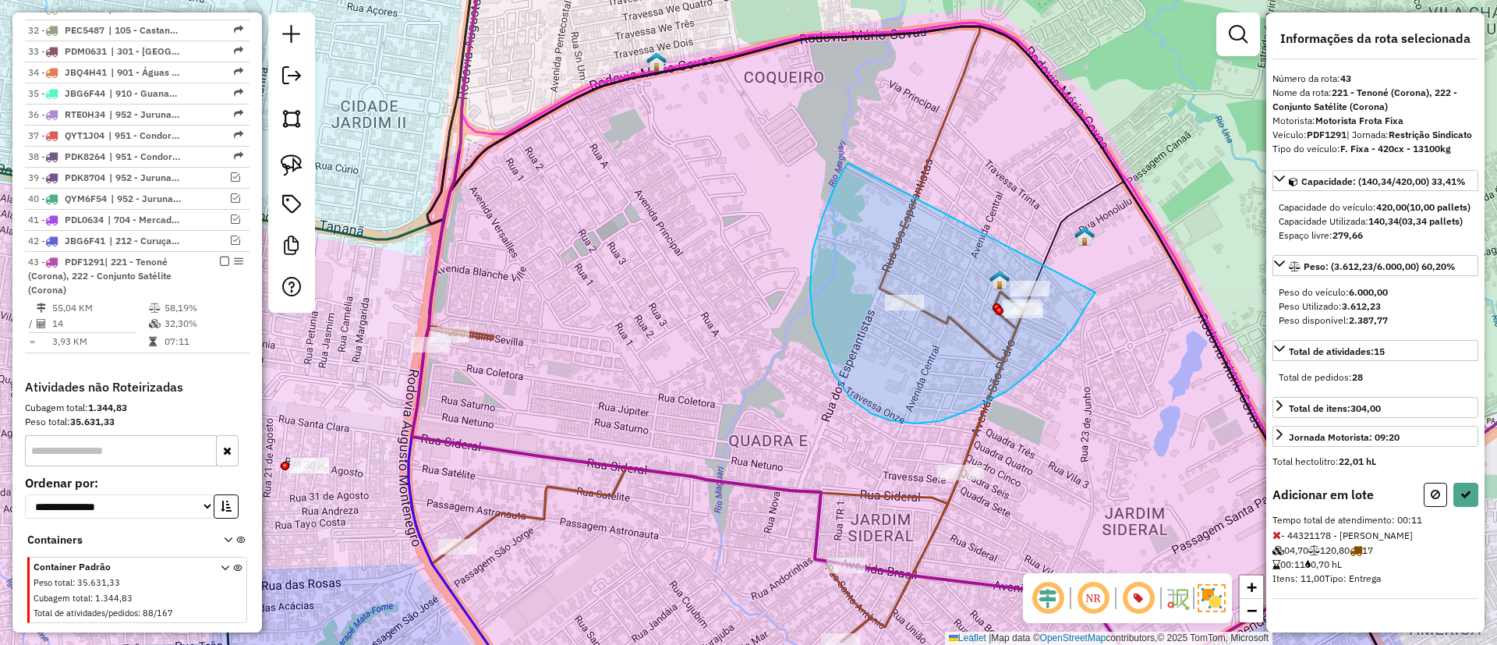
drag, startPoint x: 843, startPoint y: 171, endPoint x: 1120, endPoint y: 202, distance: 278.6
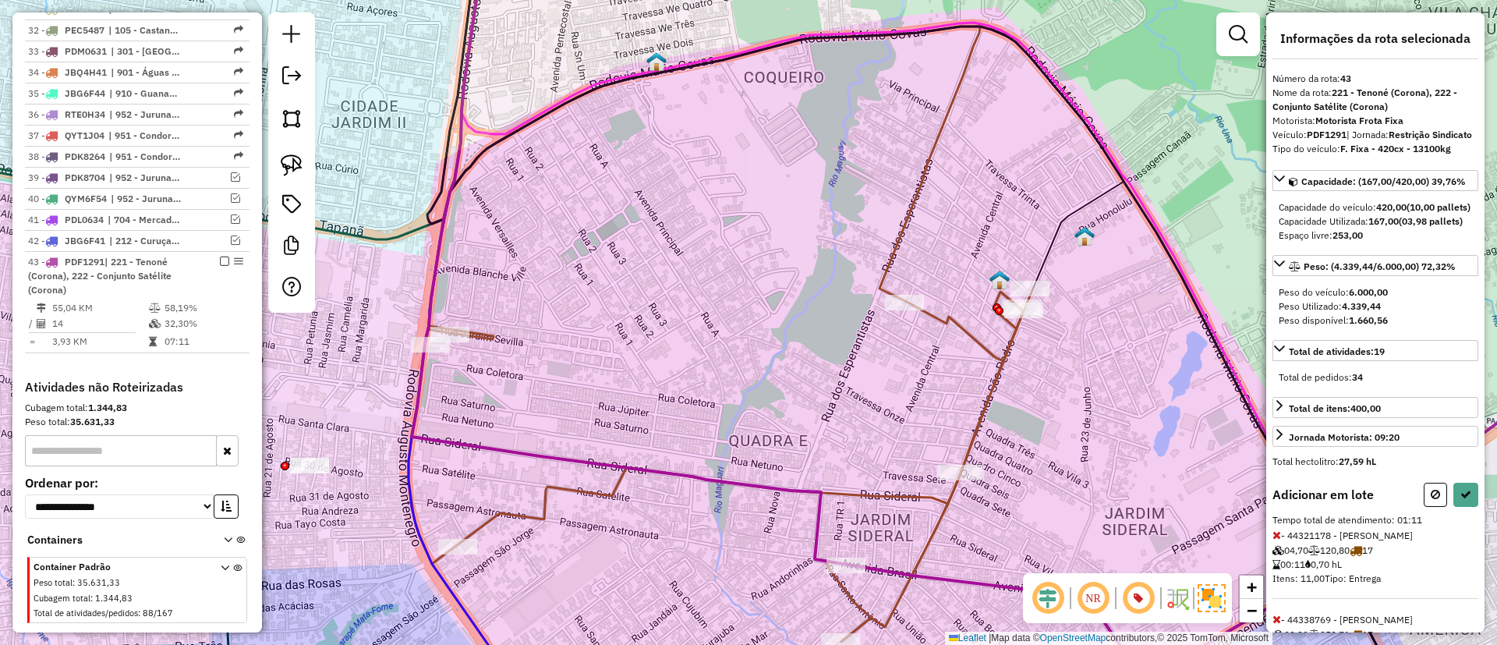
click at [1474, 535] on div "Informações da rota selecionada Número da rota: 43 Nome da rota: 221 - Tenoné (…" at bounding box center [1375, 322] width 218 height 620
click at [1462, 500] on icon at bounding box center [1465, 494] width 11 height 11
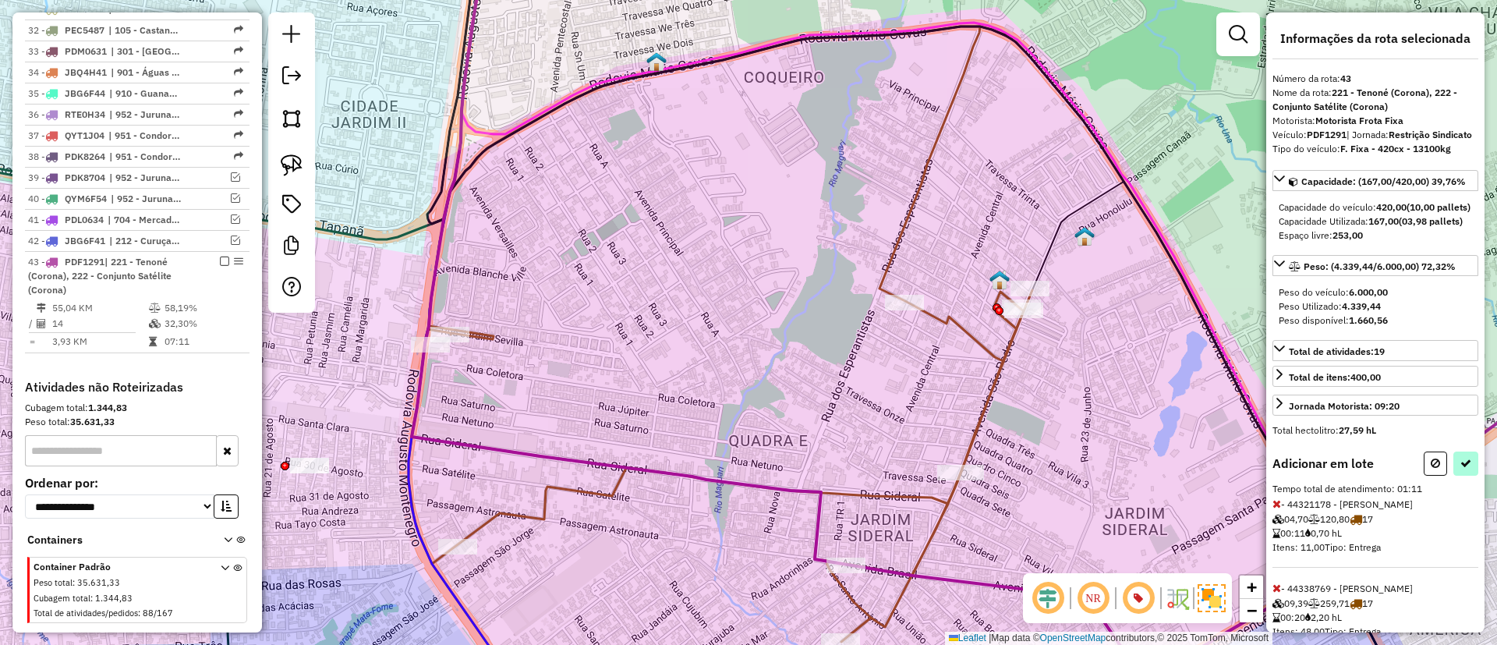
select select "**********"
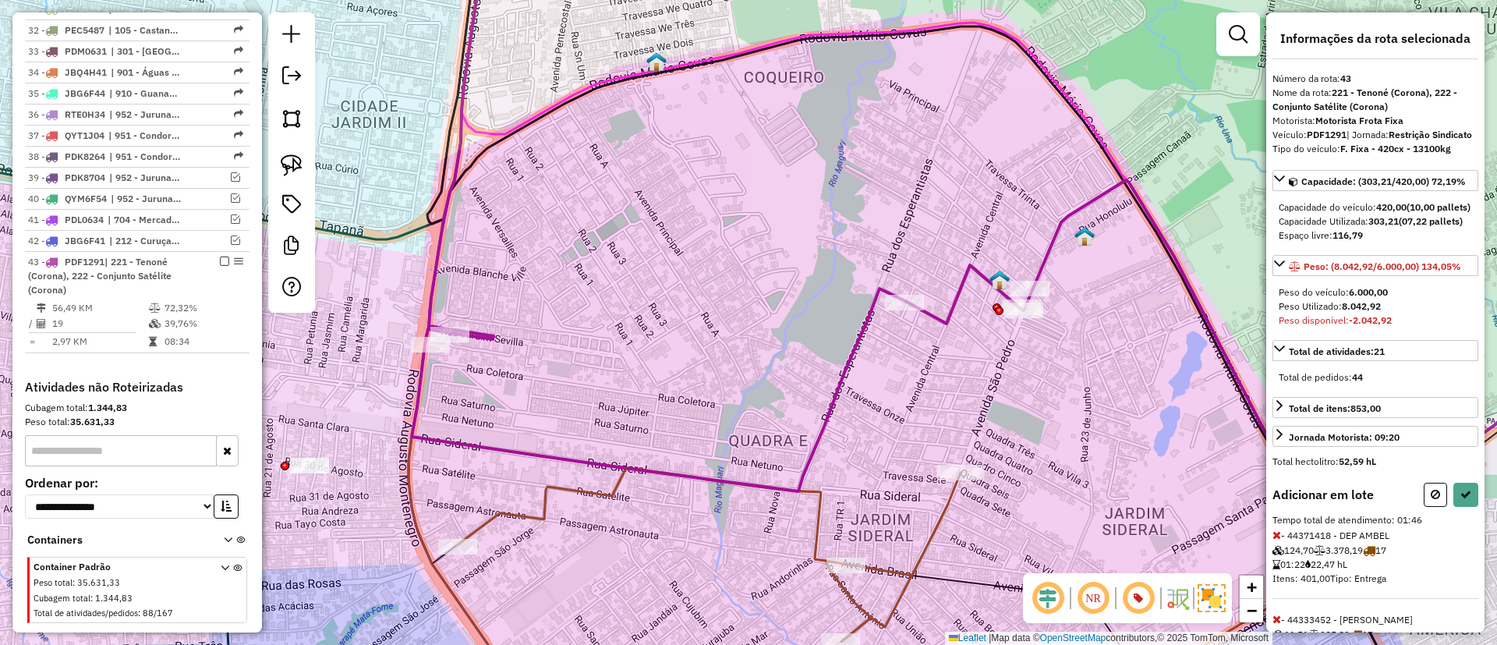
click at [1278, 540] on icon at bounding box center [1277, 534] width 9 height 11
drag, startPoint x: 1467, startPoint y: 528, endPoint x: 1414, endPoint y: 548, distance: 56.8
click at [1466, 507] on button at bounding box center [1465, 495] width 25 height 24
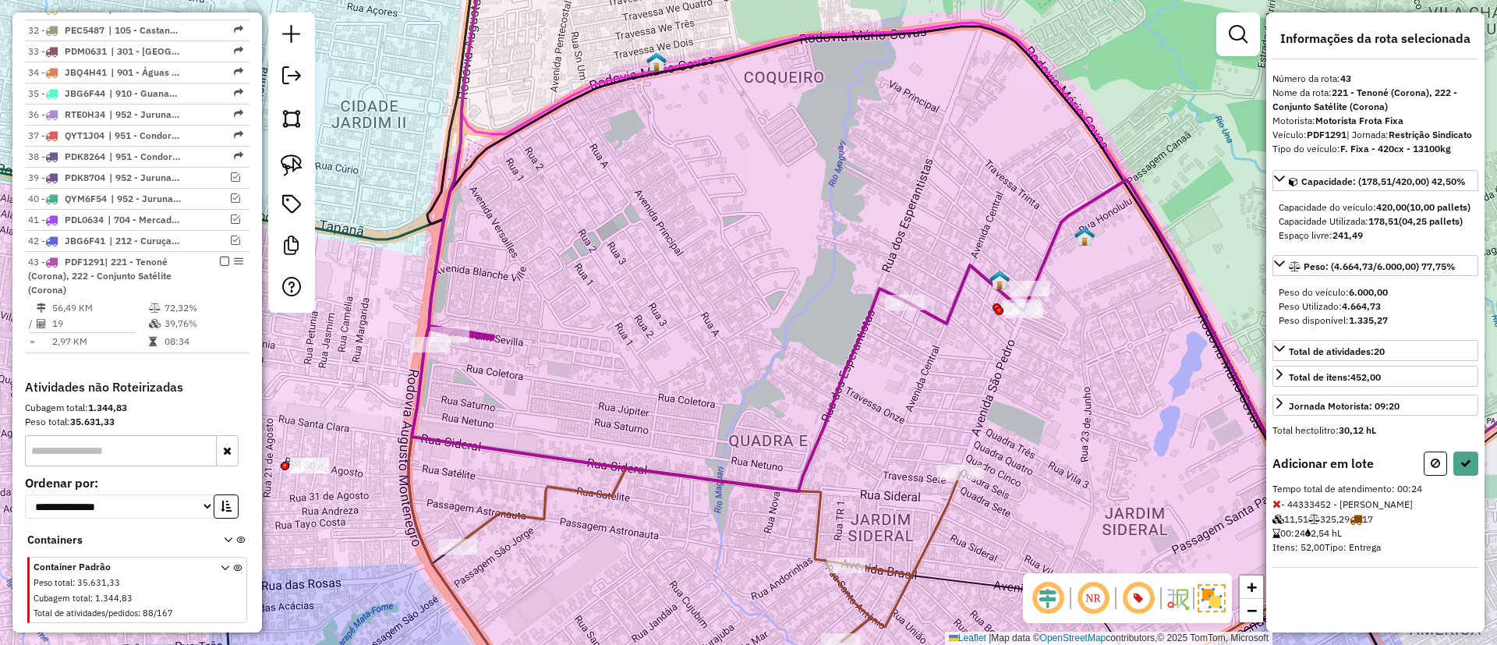
select select "**********"
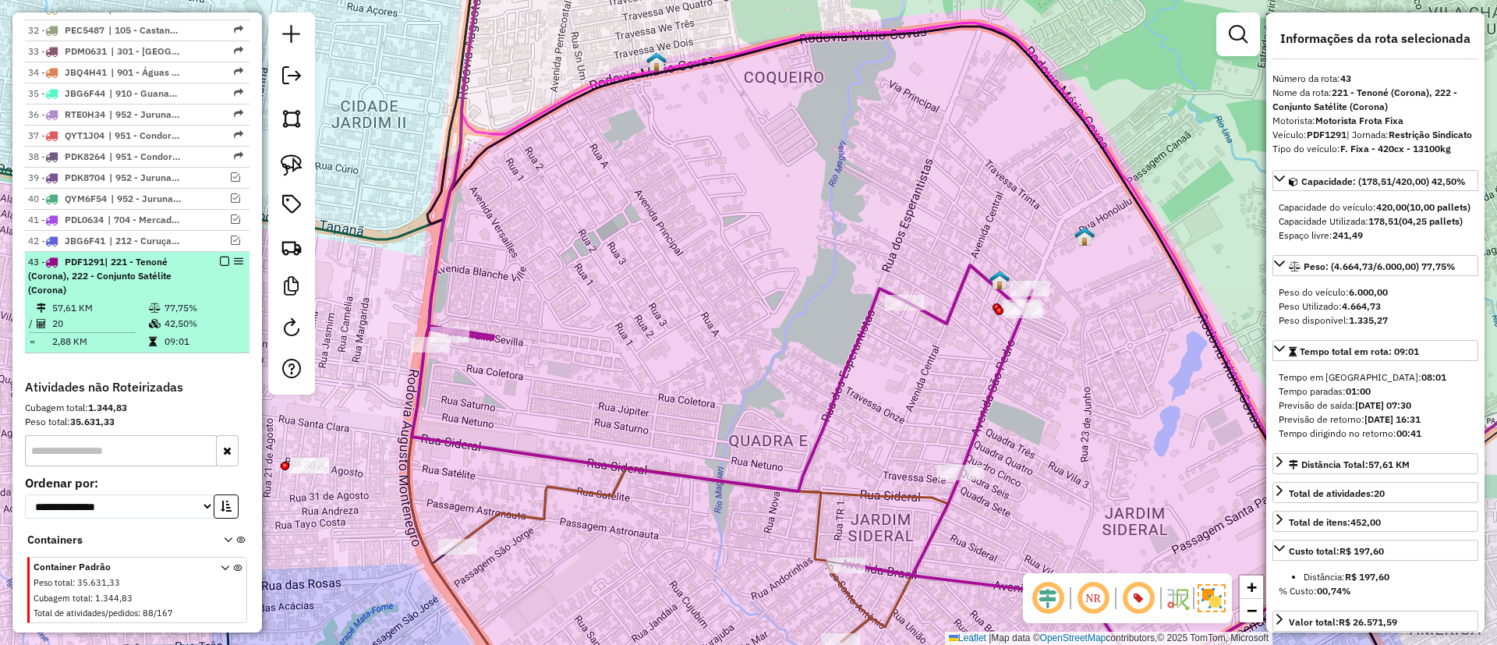
click at [221, 257] on em at bounding box center [224, 261] width 9 height 9
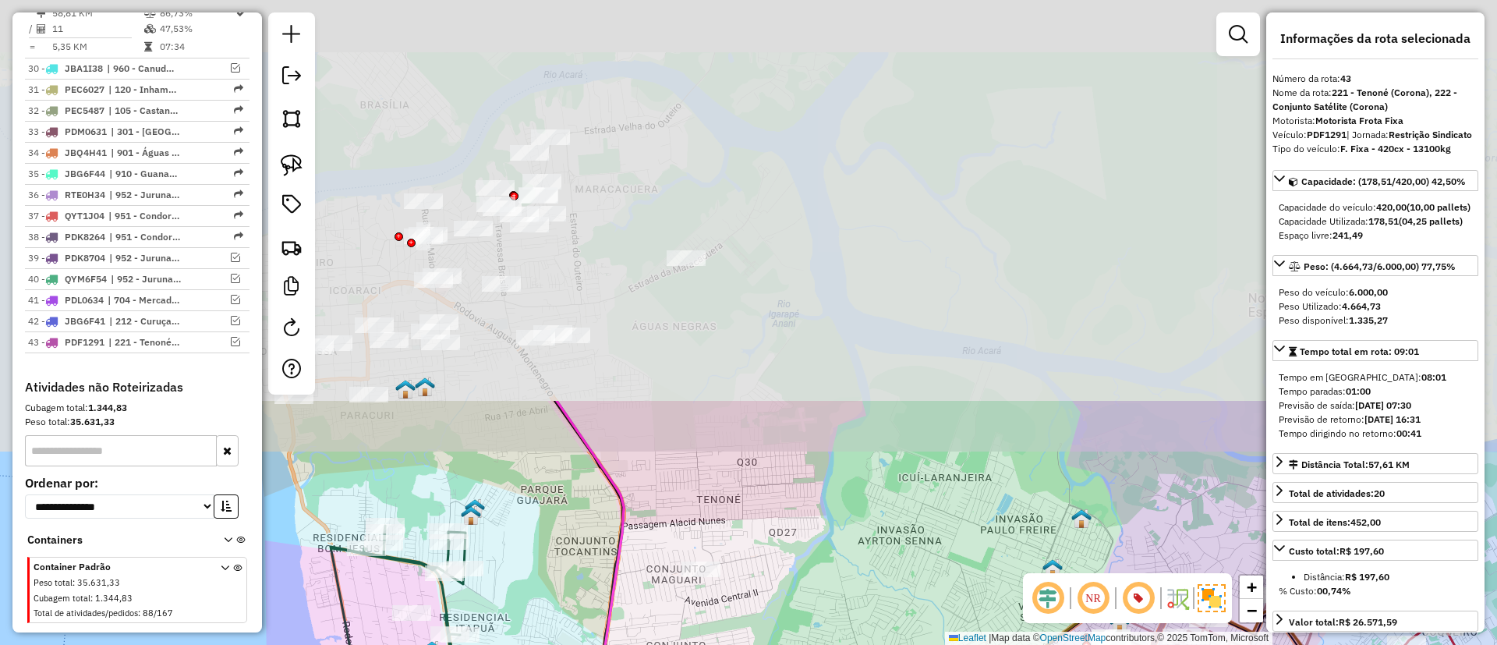
drag, startPoint x: 743, startPoint y: 247, endPoint x: 702, endPoint y: 699, distance: 454.1
click at [702, 644] on html "Aguarde... Pop-up bloqueado! Seu navegador bloqueou automáticamente a abertura …" at bounding box center [748, 322] width 1497 height 645
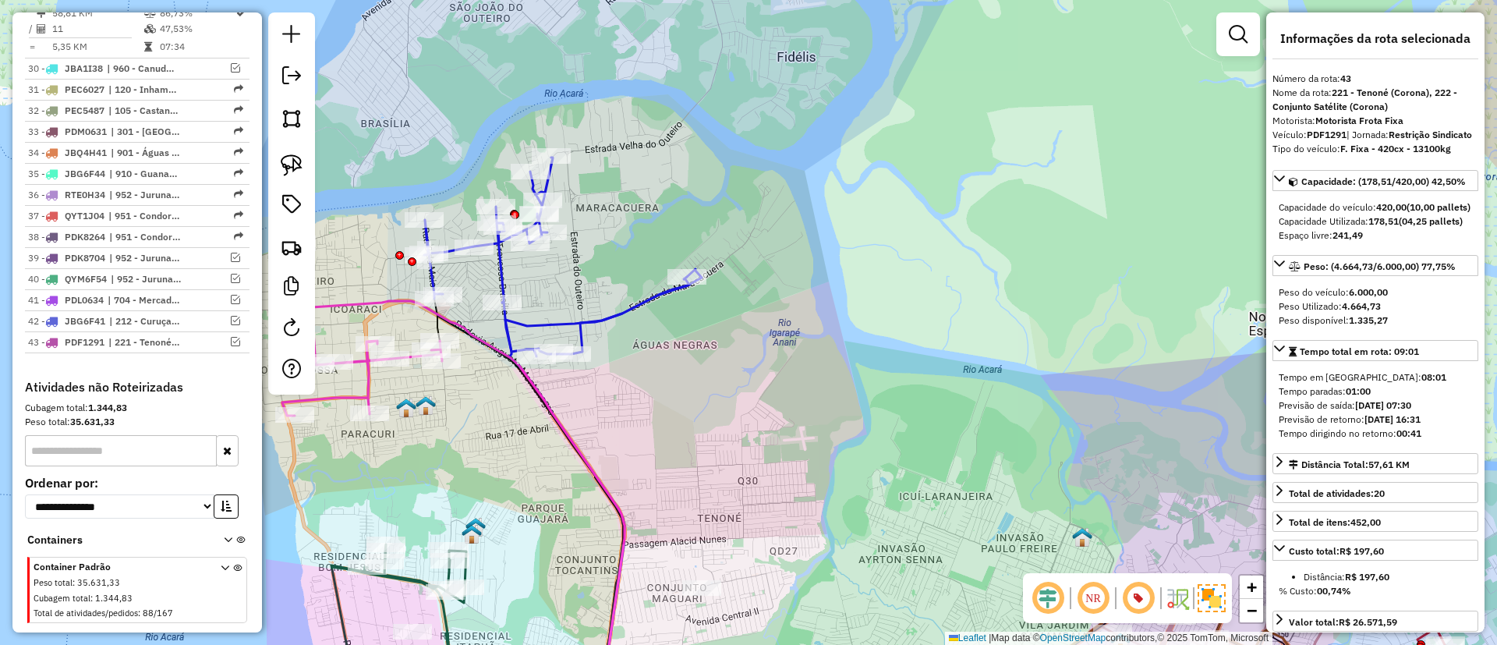
click at [560, 319] on icon at bounding box center [597, 493] width 184 height 432
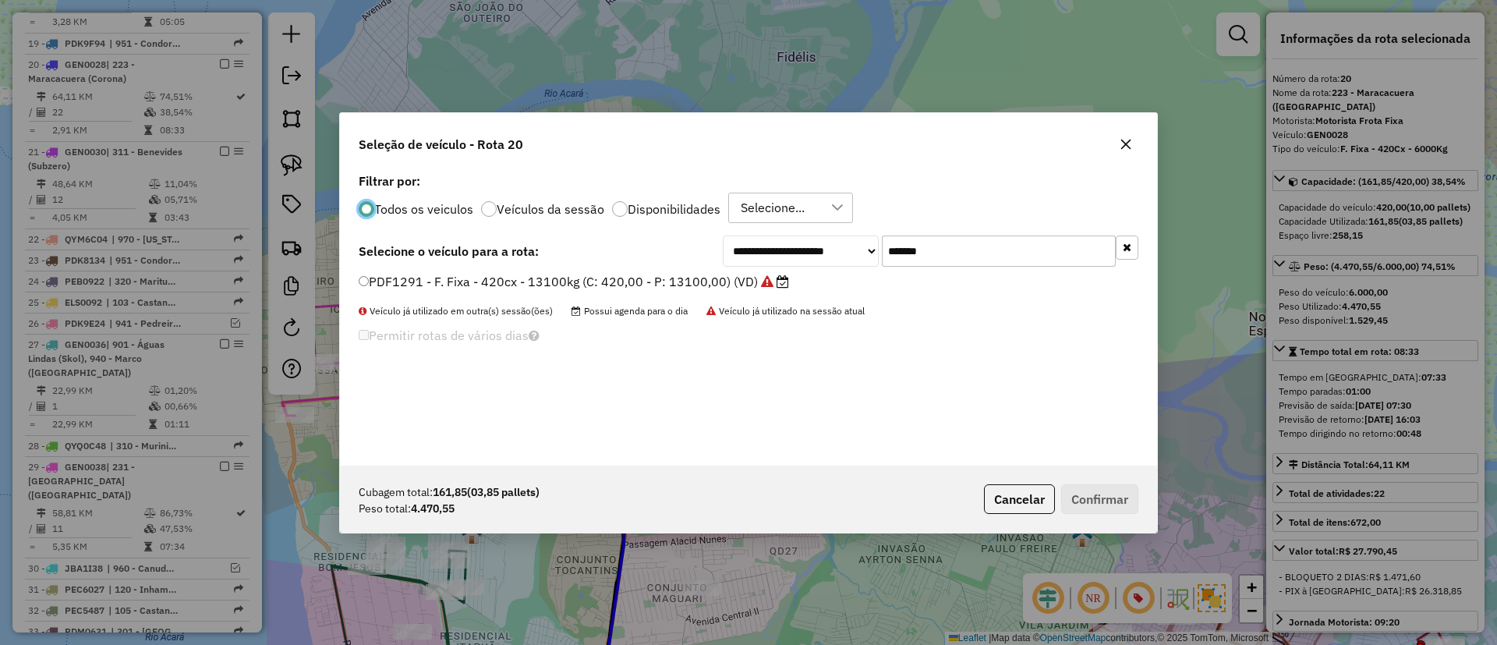
scroll to position [9, 5]
drag, startPoint x: 933, startPoint y: 253, endPoint x: 783, endPoint y: 252, distance: 150.5
click at [792, 250] on div "**********" at bounding box center [931, 250] width 416 height 31
paste input "text"
type input "*******"
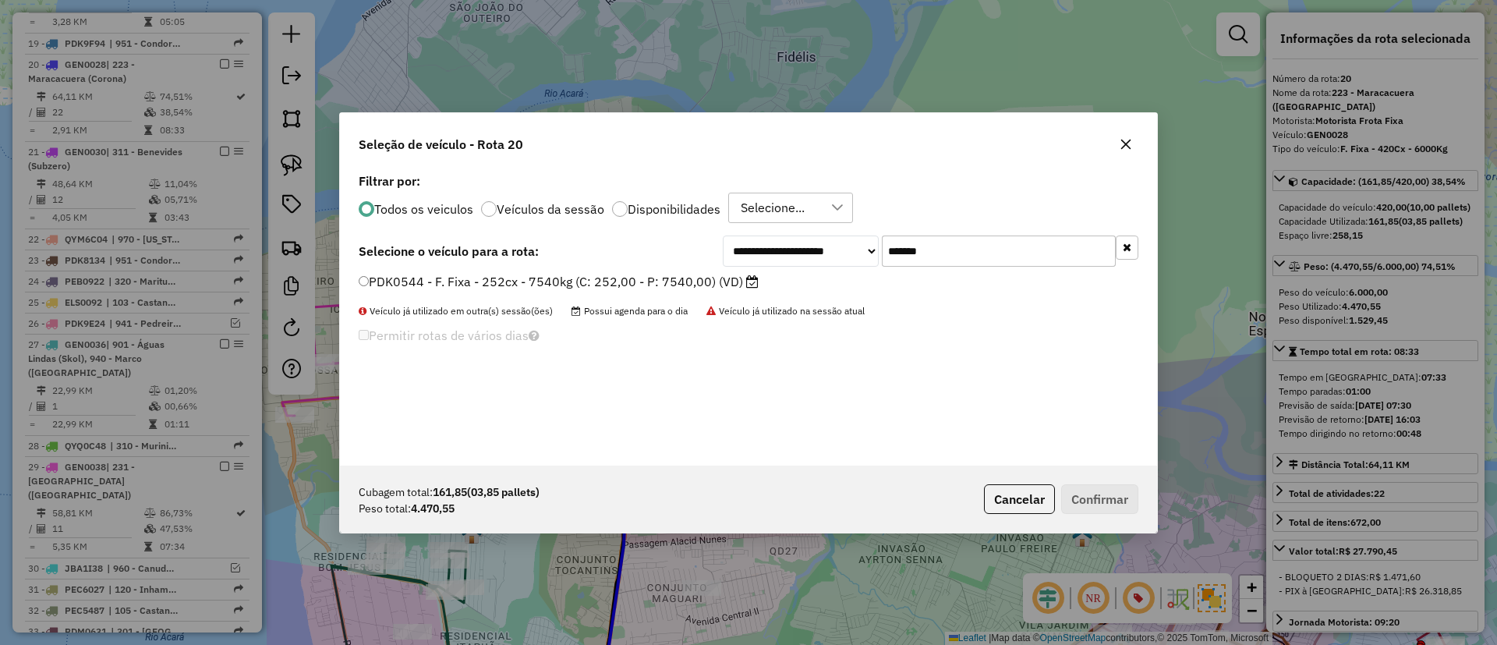
click at [724, 275] on label "PDK0544 - F. Fixa - 252cx - 7540kg (C: 252,00 - P: 7540,00) (VD)" at bounding box center [559, 281] width 400 height 19
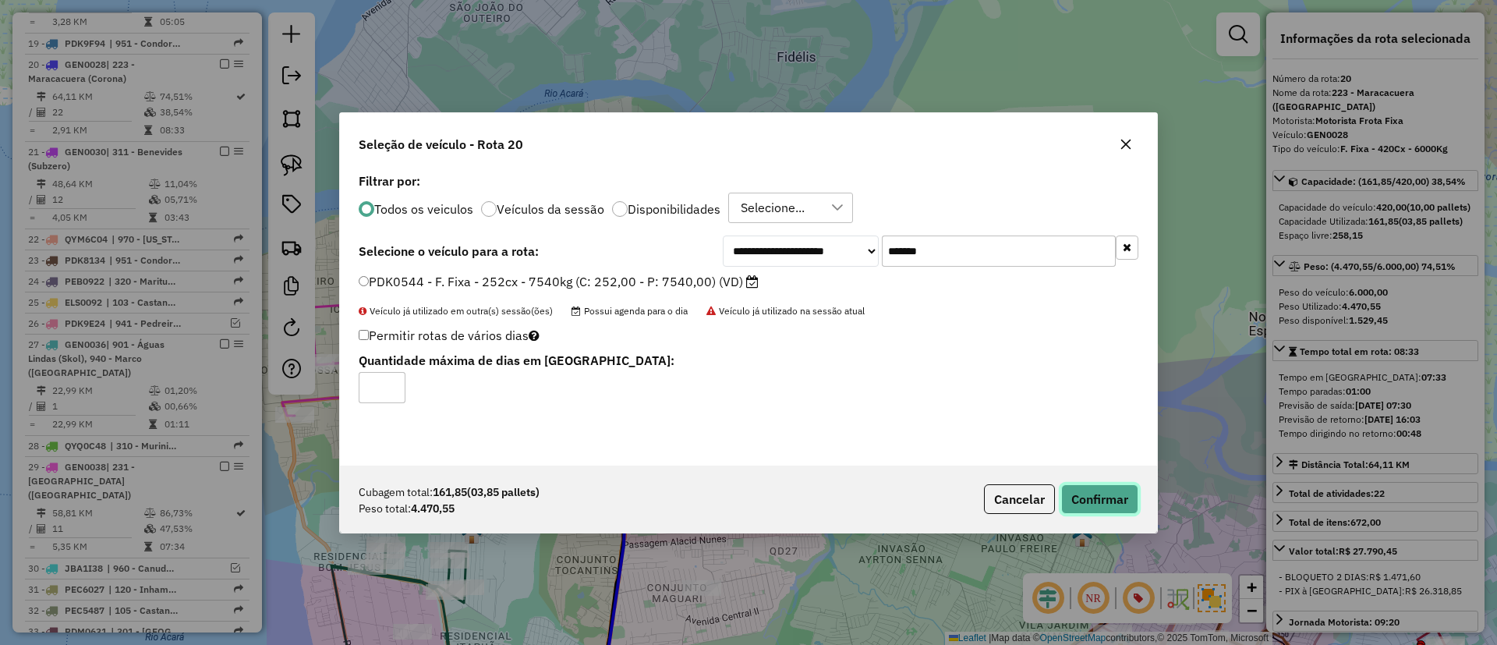
click at [1080, 501] on button "Confirmar" at bounding box center [1099, 499] width 77 height 30
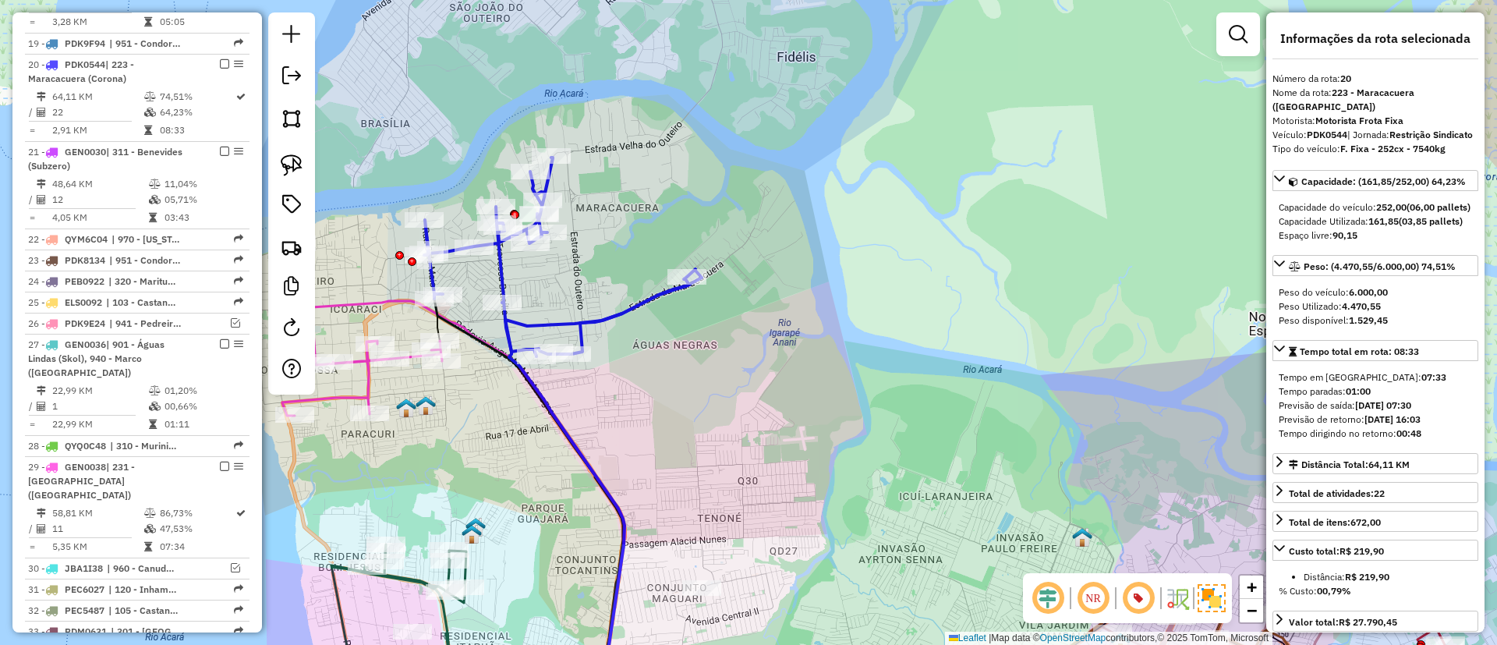
click at [500, 264] on icon at bounding box center [563, 257] width 278 height 199
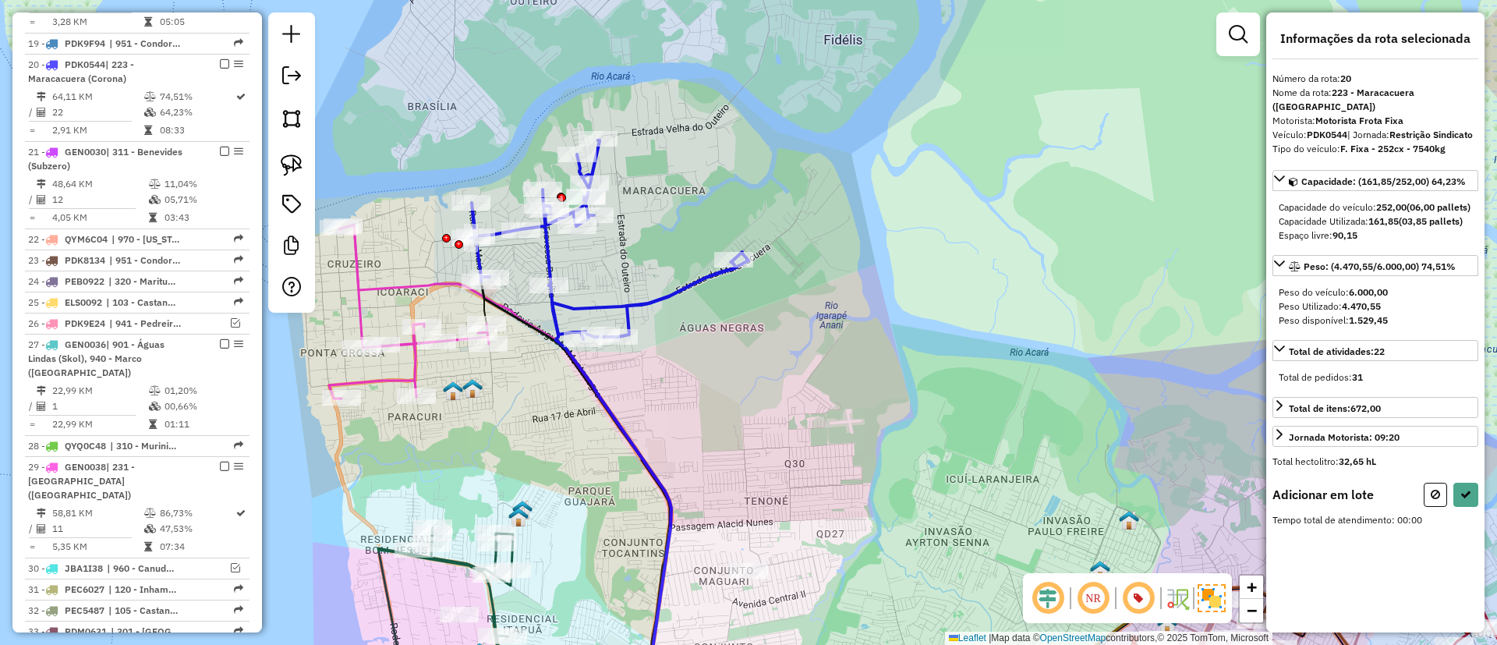
drag, startPoint x: 501, startPoint y: 292, endPoint x: 795, endPoint y: 220, distance: 302.8
click at [749, 220] on icon at bounding box center [610, 239] width 278 height 199
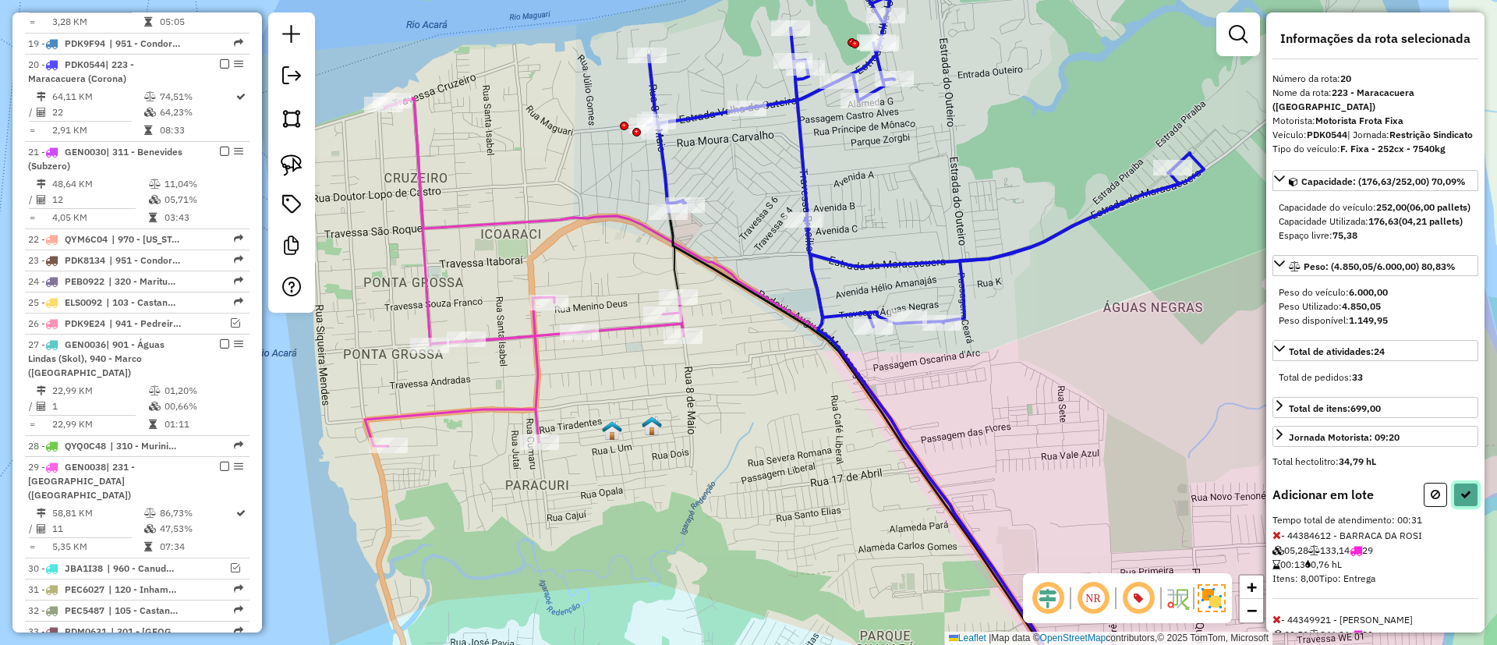
click at [1461, 500] on icon at bounding box center [1465, 494] width 11 height 11
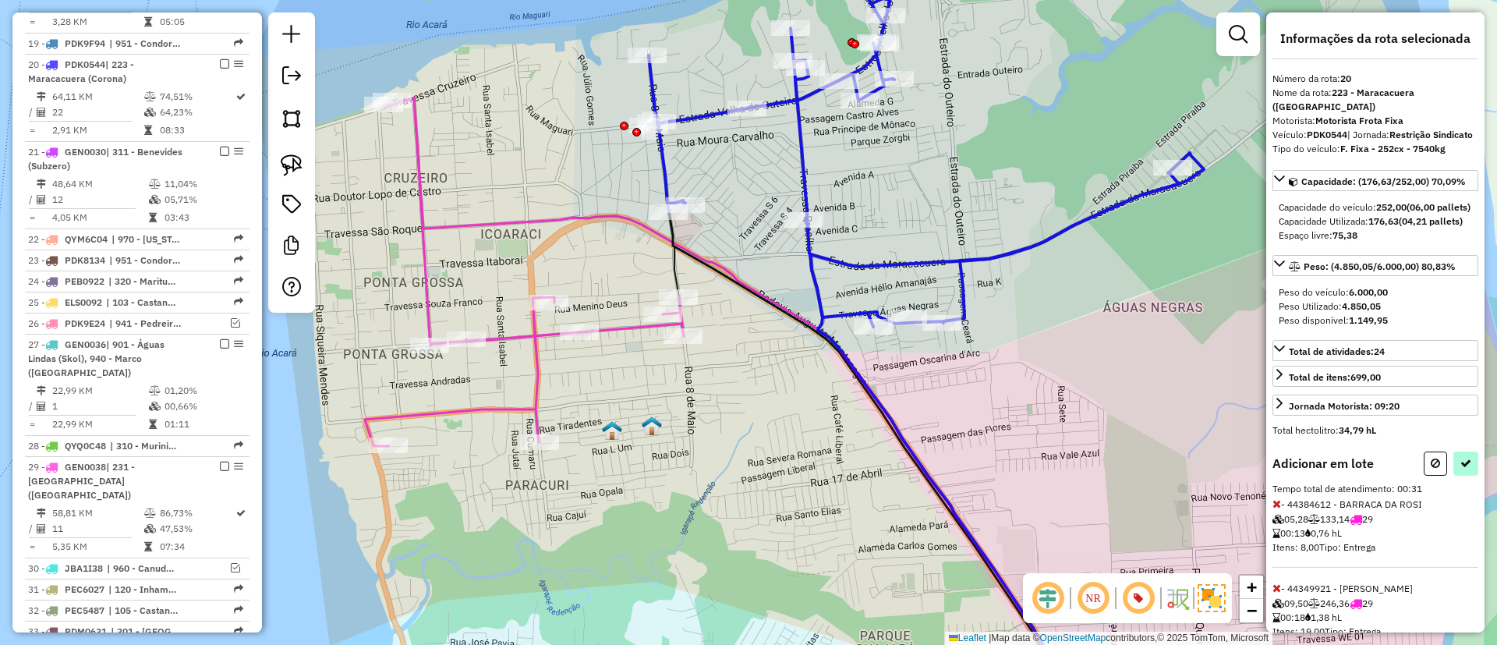
select select "**********"
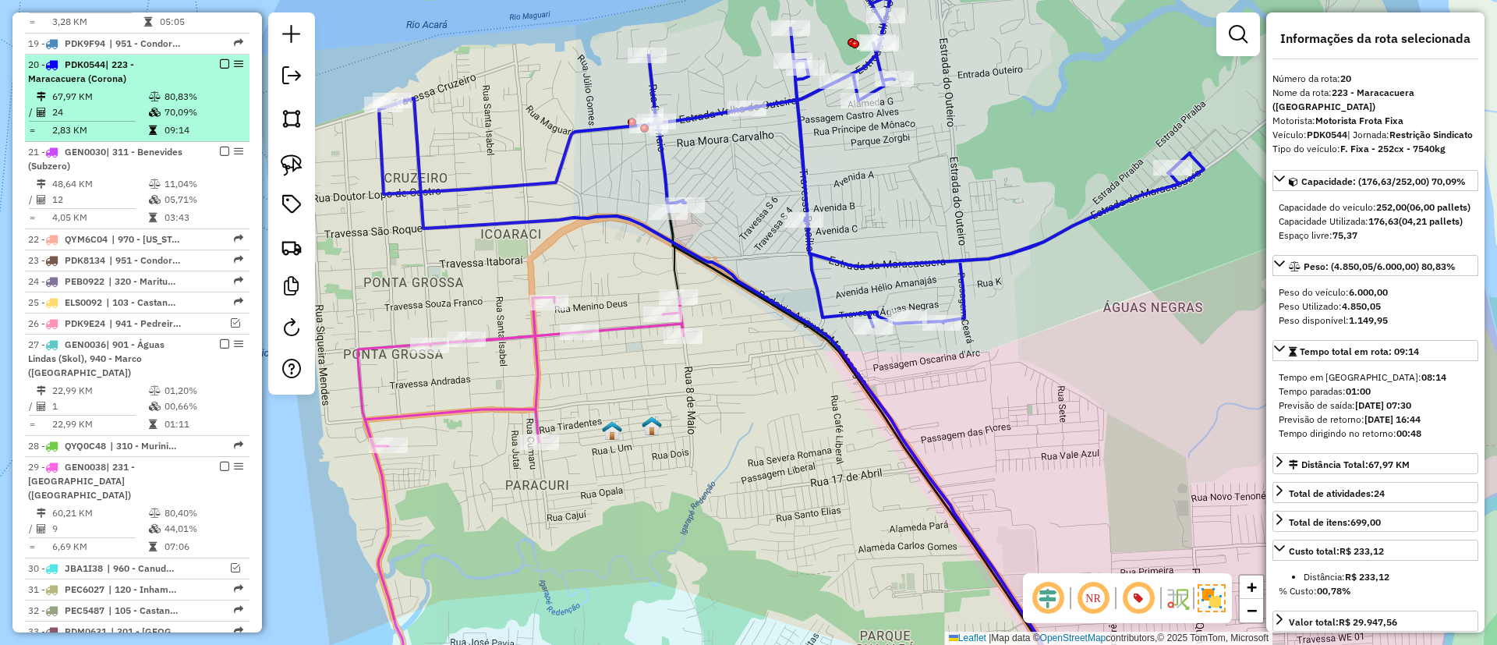
click at [231, 58] on div "20 - PDK0544 | 223 - Maracacuera (Corona)" at bounding box center [137, 72] width 218 height 28
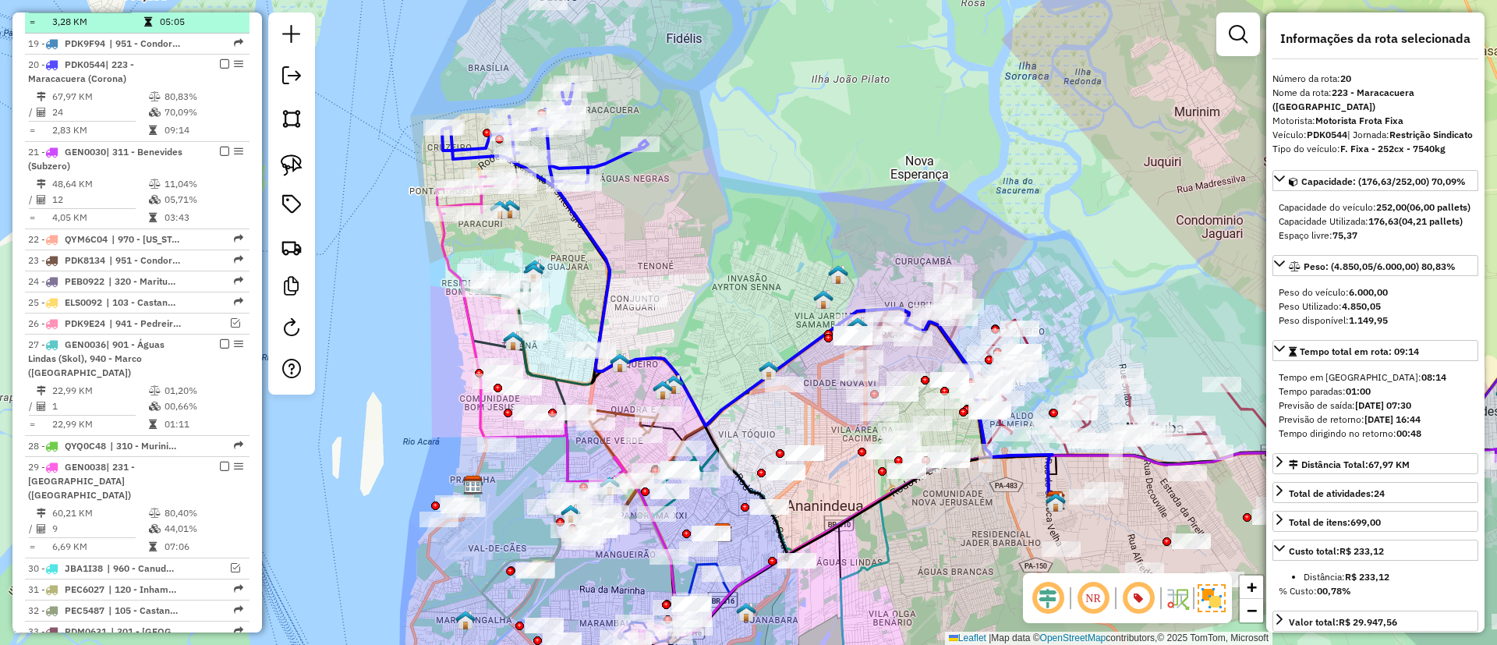
click at [220, 59] on em at bounding box center [224, 63] width 9 height 9
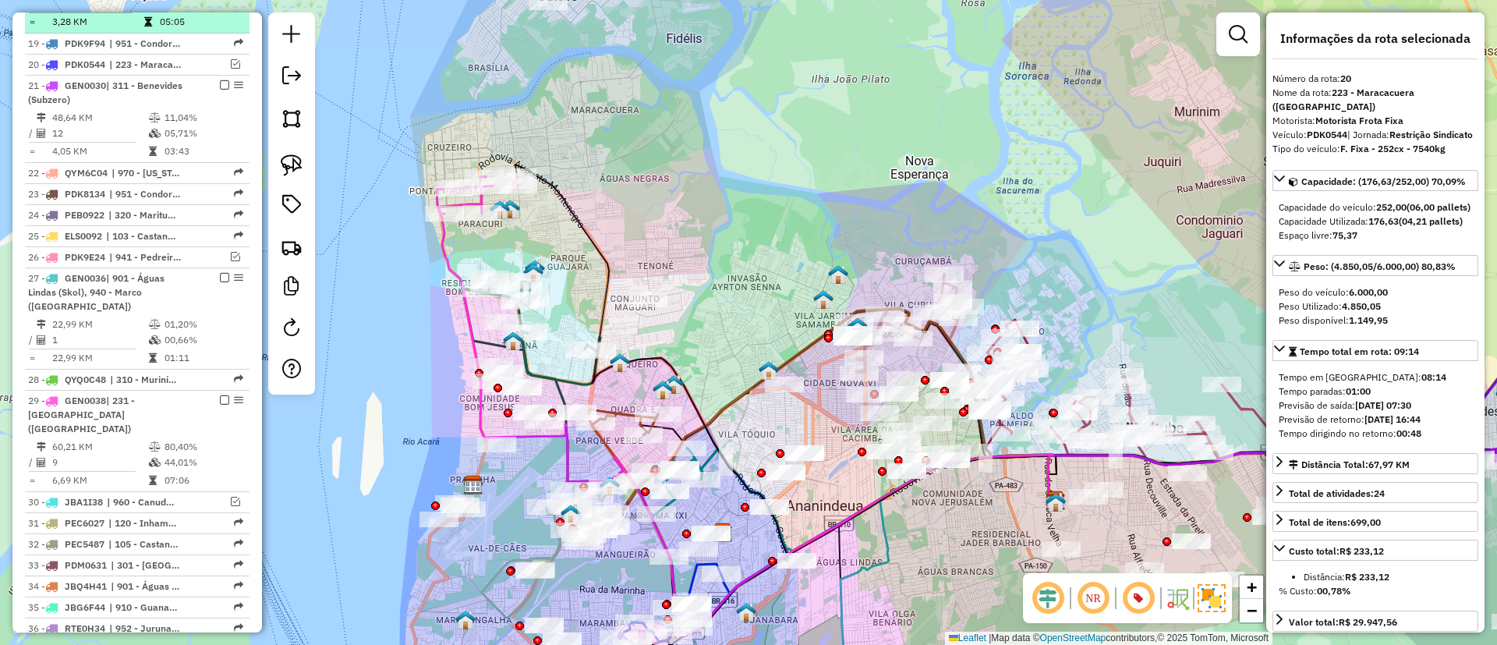
scroll to position [1629, 0]
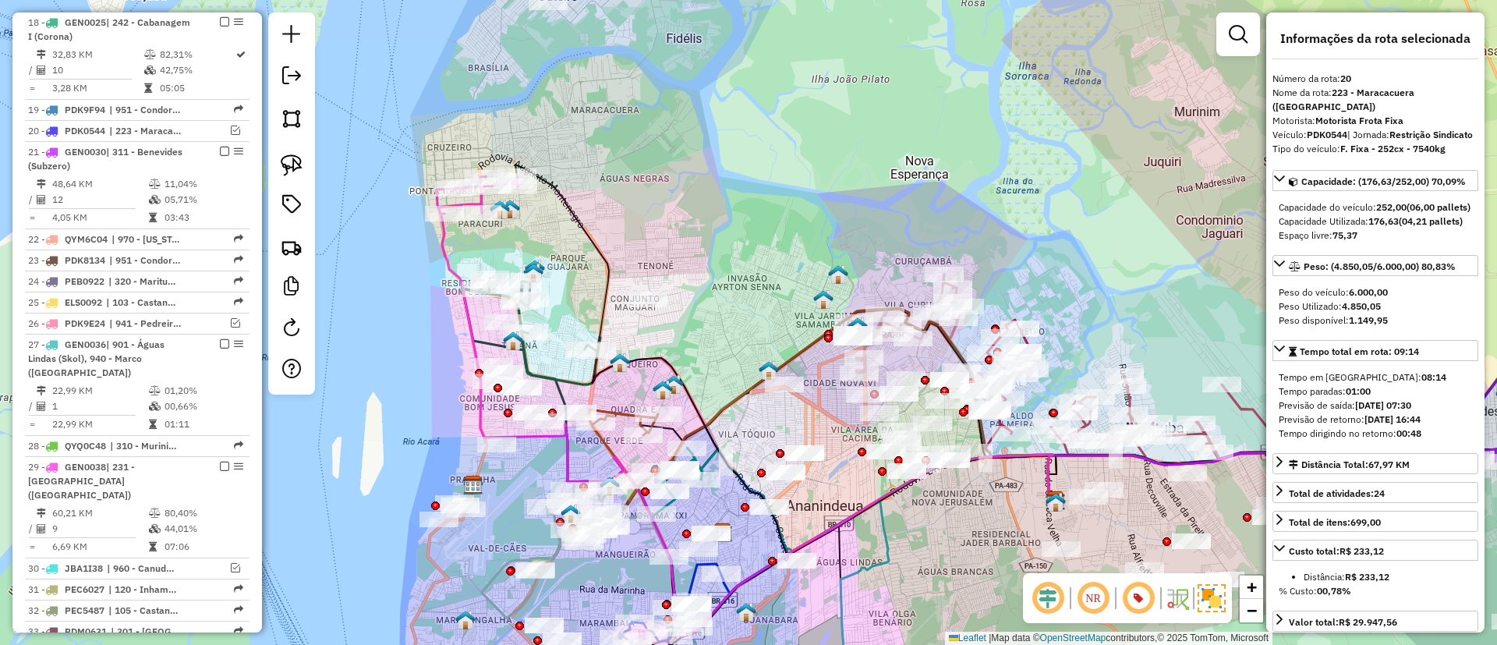
click at [441, 240] on icon at bounding box center [746, 413] width 619 height 448
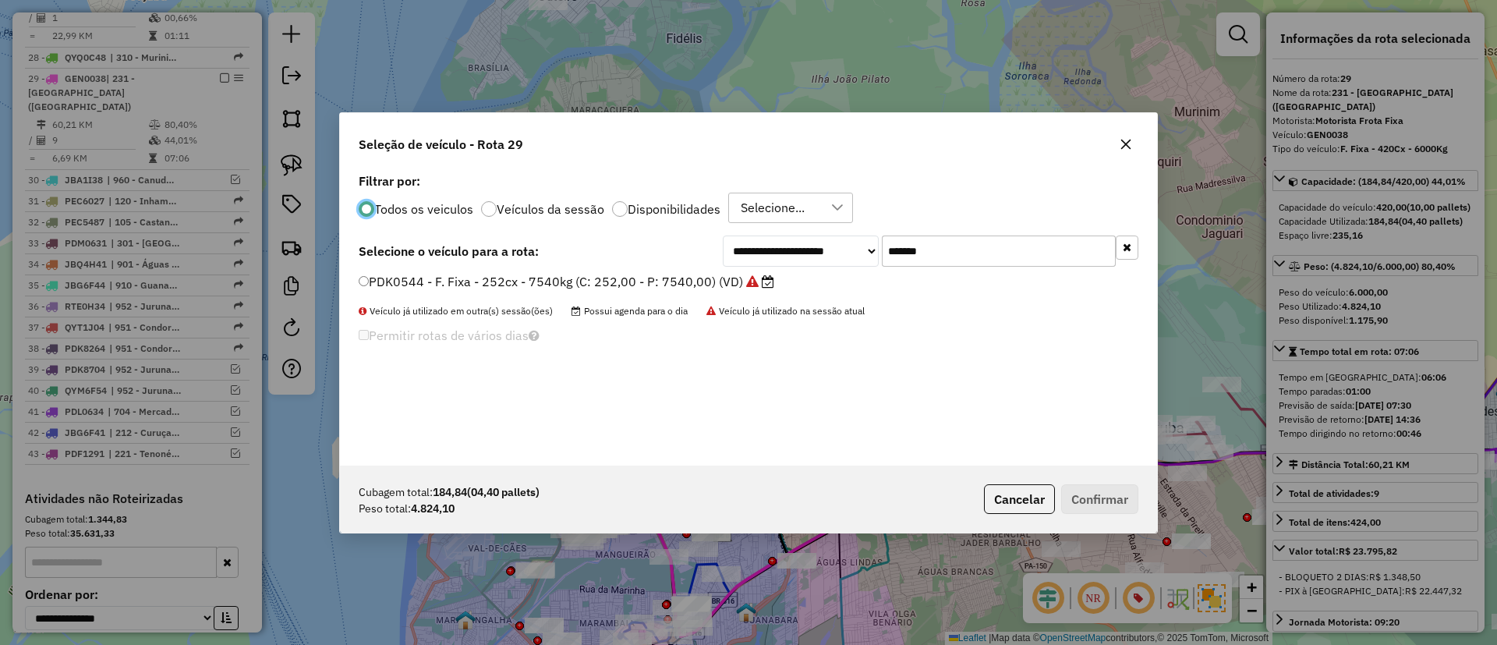
scroll to position [9, 5]
drag, startPoint x: 979, startPoint y: 249, endPoint x: 714, endPoint y: 256, distance: 265.2
click at [734, 246] on div "**********" at bounding box center [931, 250] width 416 height 31
paste input "text"
type input "*******"
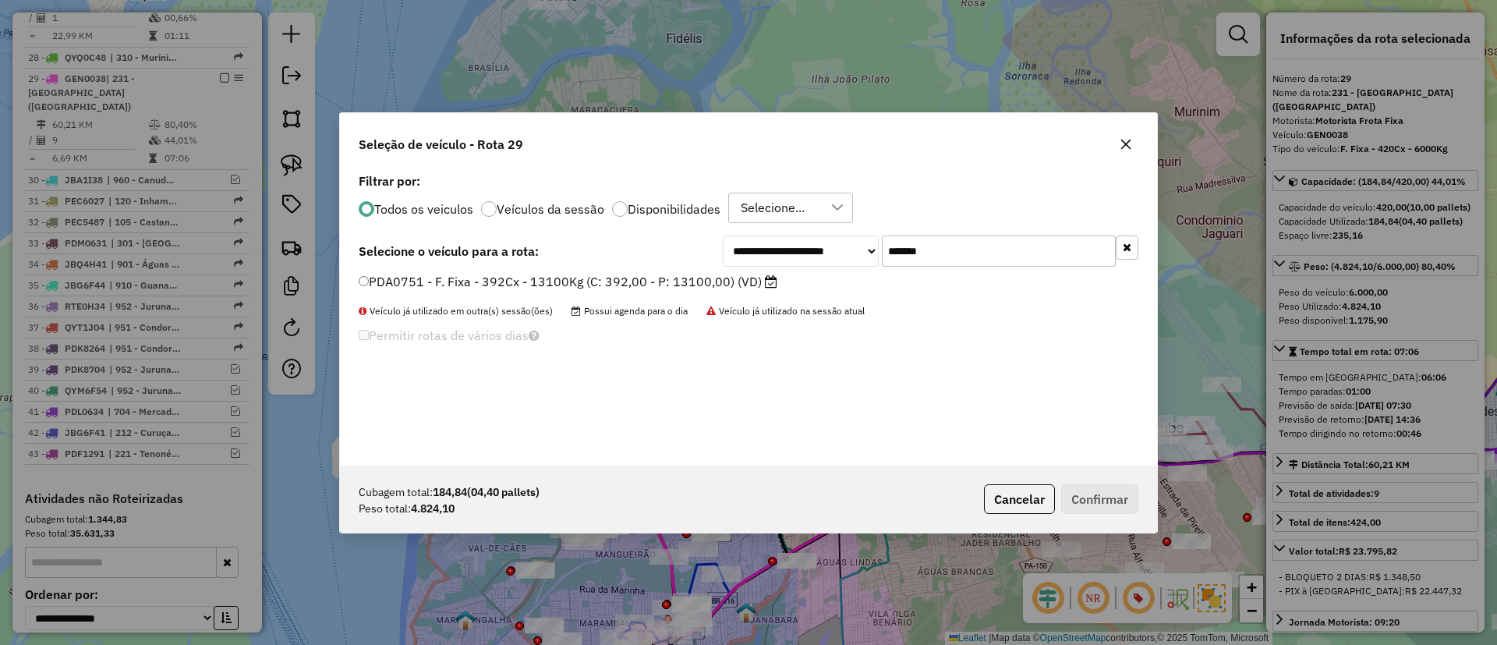
click at [677, 277] on label "PDA0751 - F. Fixa - 392Cx - 13100Kg (C: 392,00 - P: 13100,00) (VD)" at bounding box center [568, 281] width 419 height 19
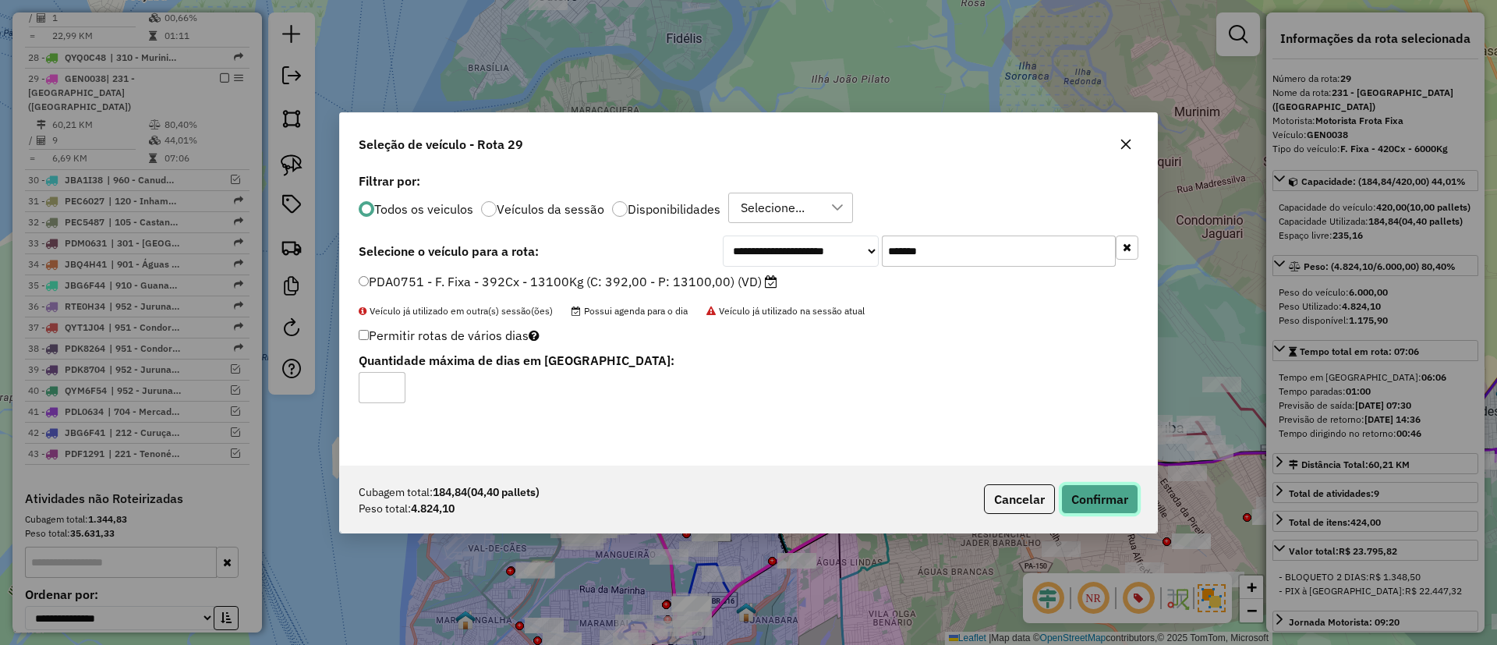
click at [1113, 498] on button "Confirmar" at bounding box center [1099, 499] width 77 height 30
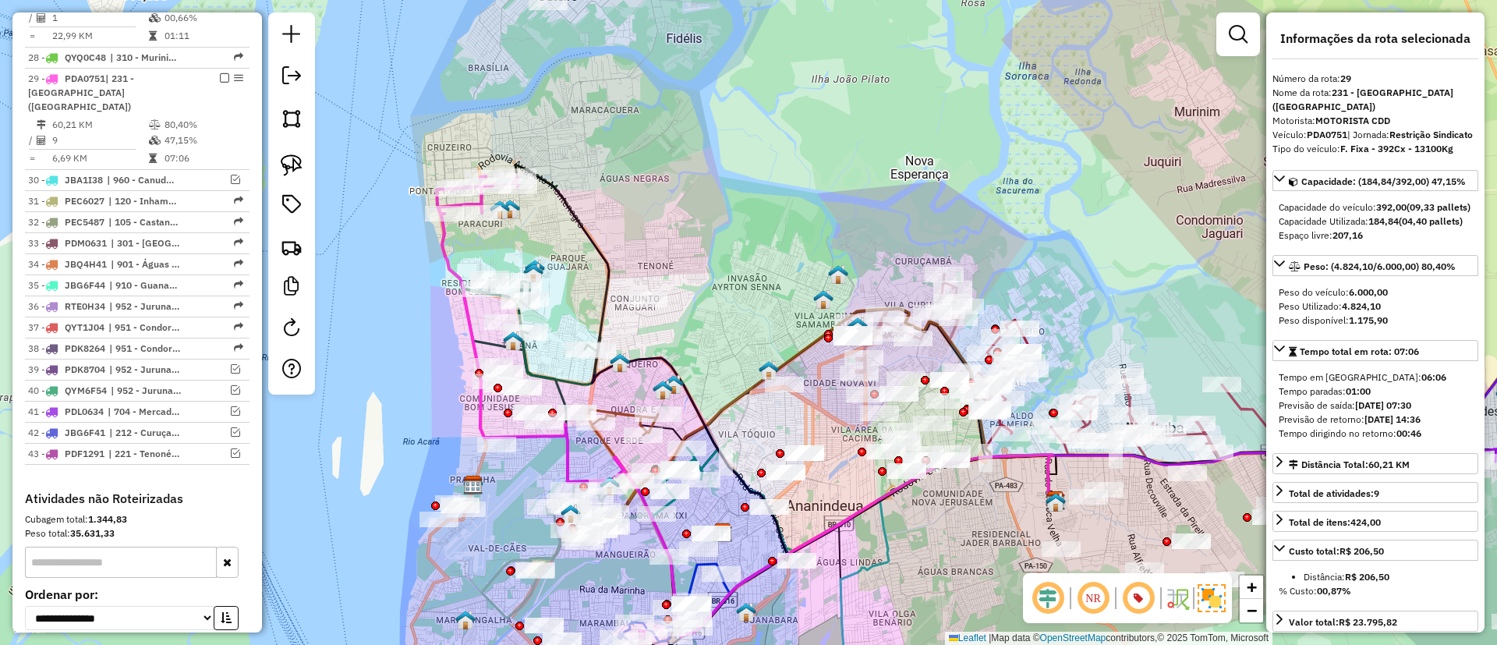
click at [448, 260] on icon at bounding box center [746, 413] width 619 height 448
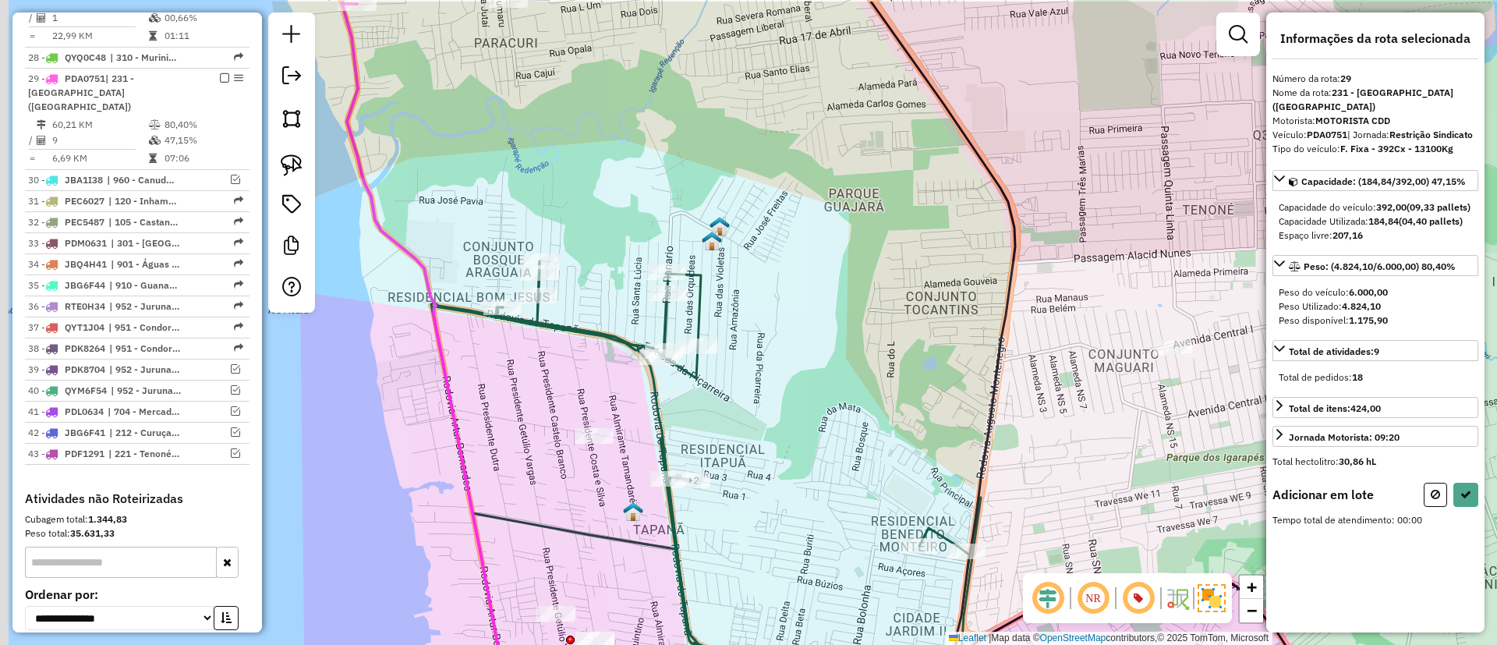
drag, startPoint x: 396, startPoint y: 172, endPoint x: 608, endPoint y: 243, distance: 223.9
click at [607, 242] on div "Janela de atendimento Grade de atendimento Capacidade Transportadoras Veículos …" at bounding box center [748, 322] width 1497 height 645
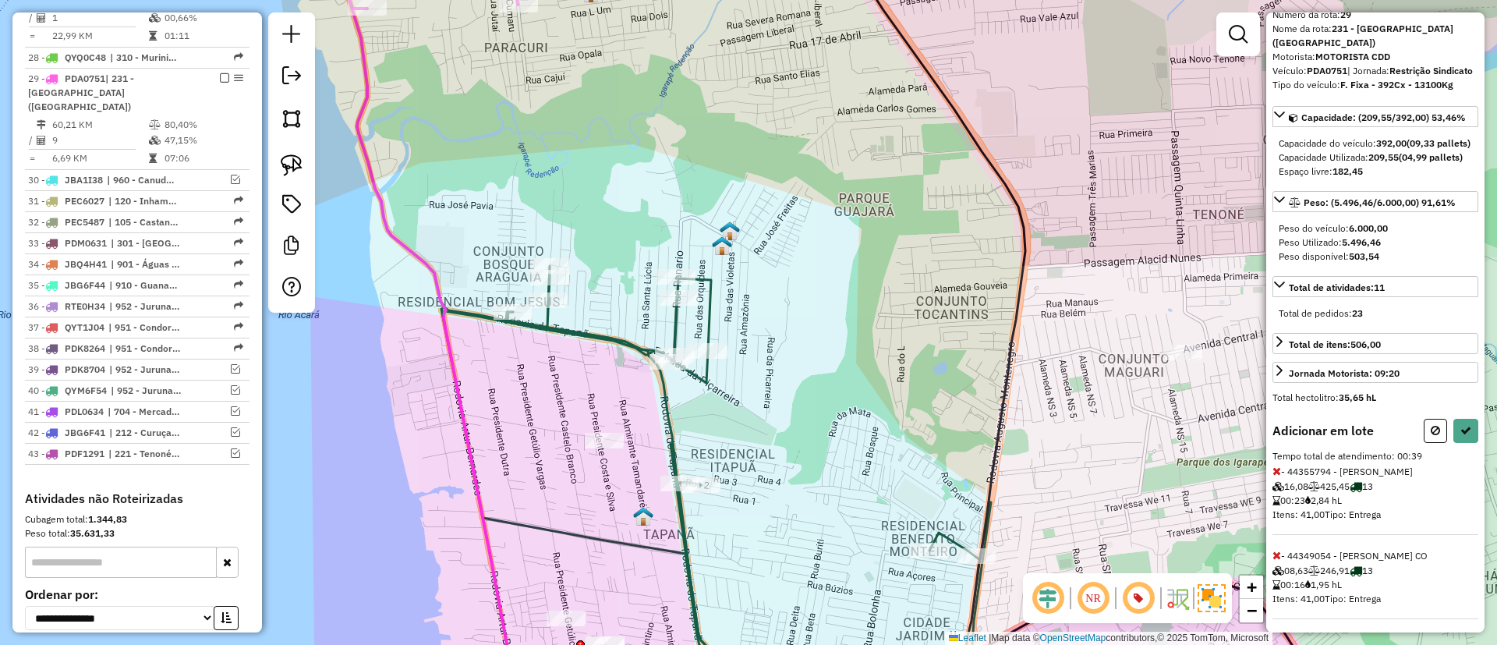
scroll to position [97, 0]
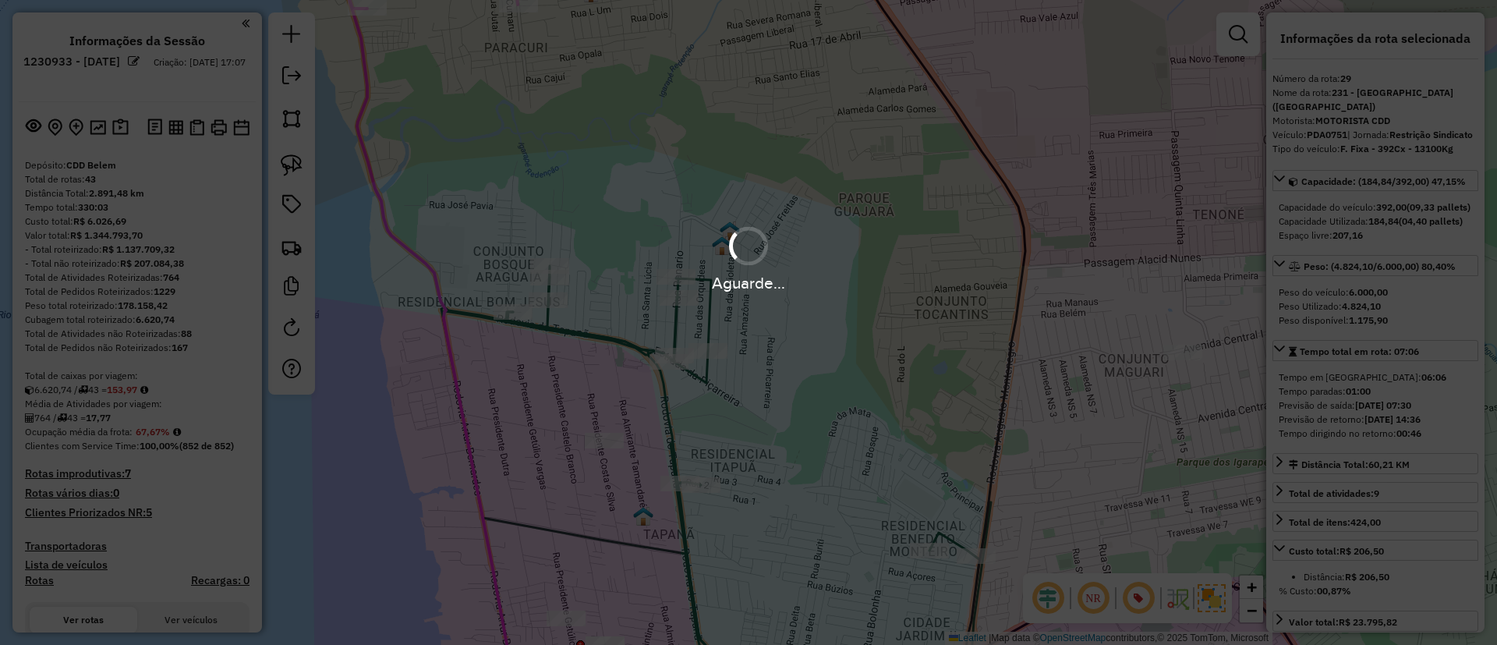
select select "**********"
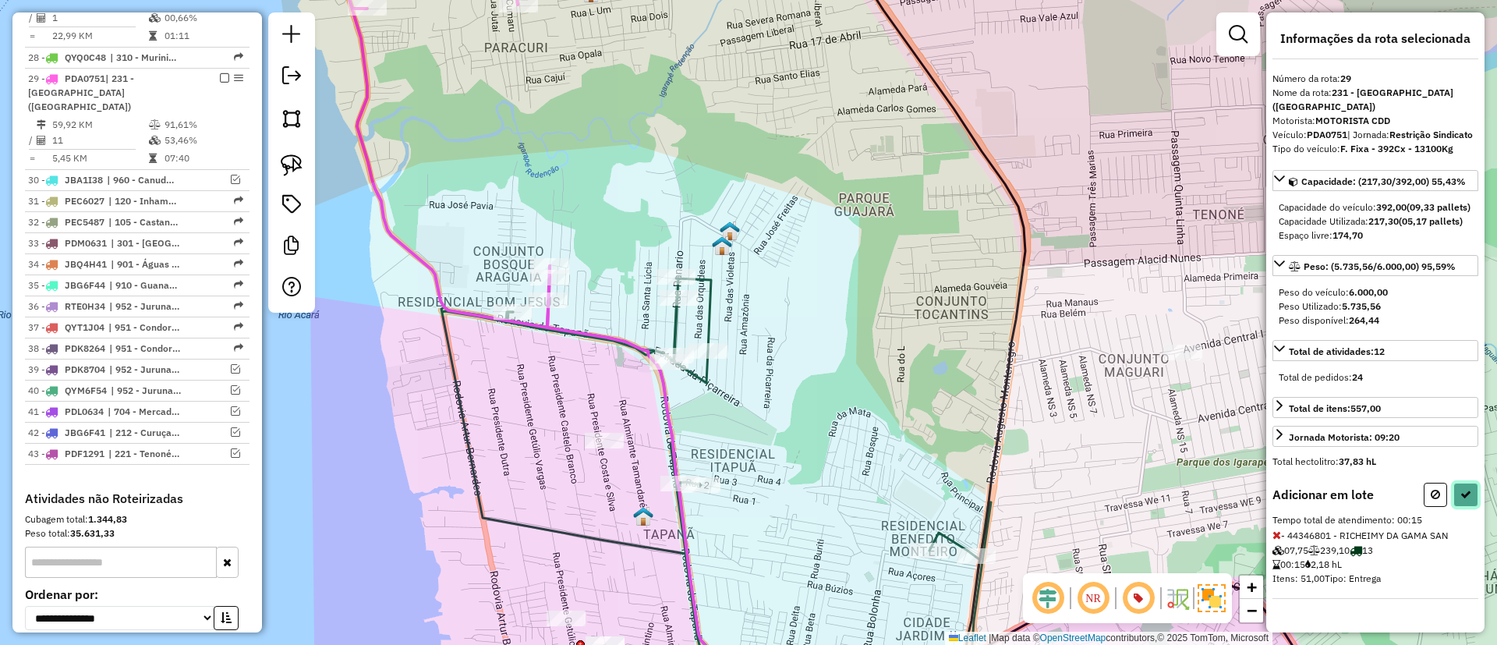
drag, startPoint x: 1467, startPoint y: 507, endPoint x: 1451, endPoint y: 508, distance: 16.4
click at [1468, 500] on icon at bounding box center [1465, 494] width 11 height 11
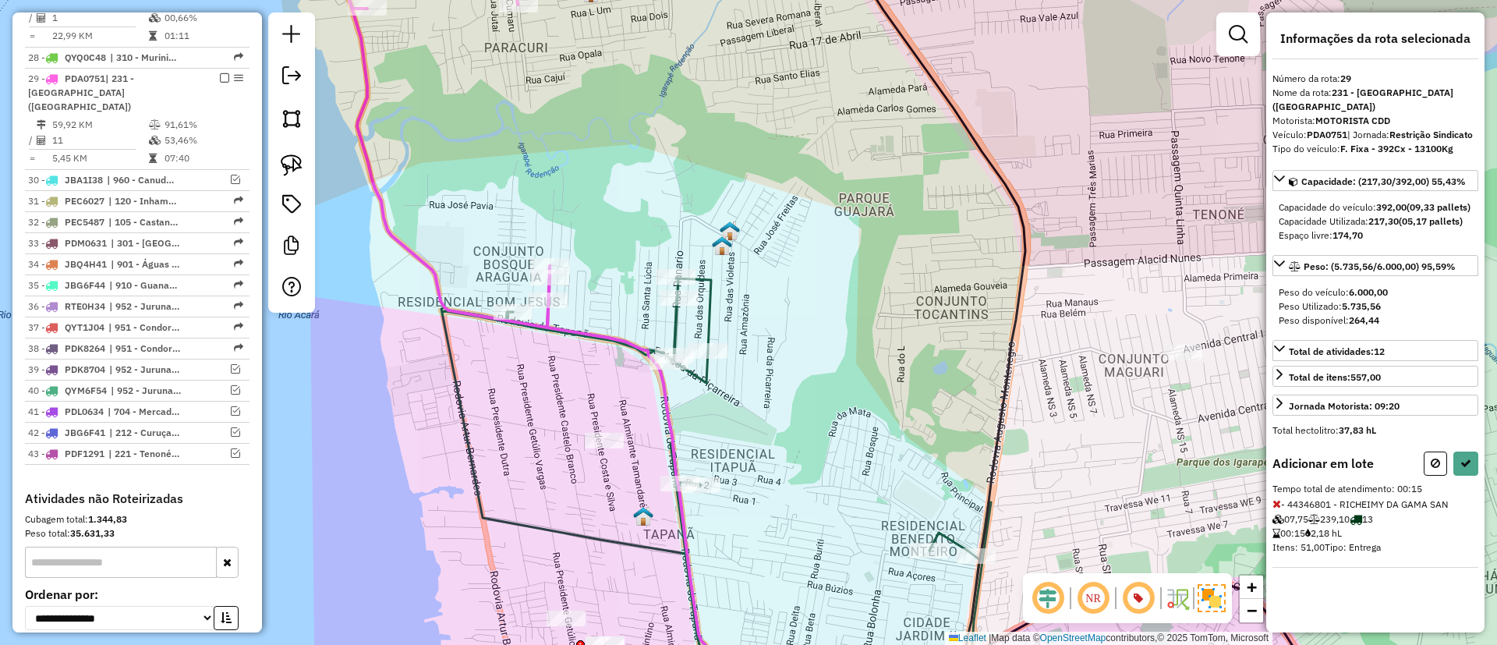
select select "**********"
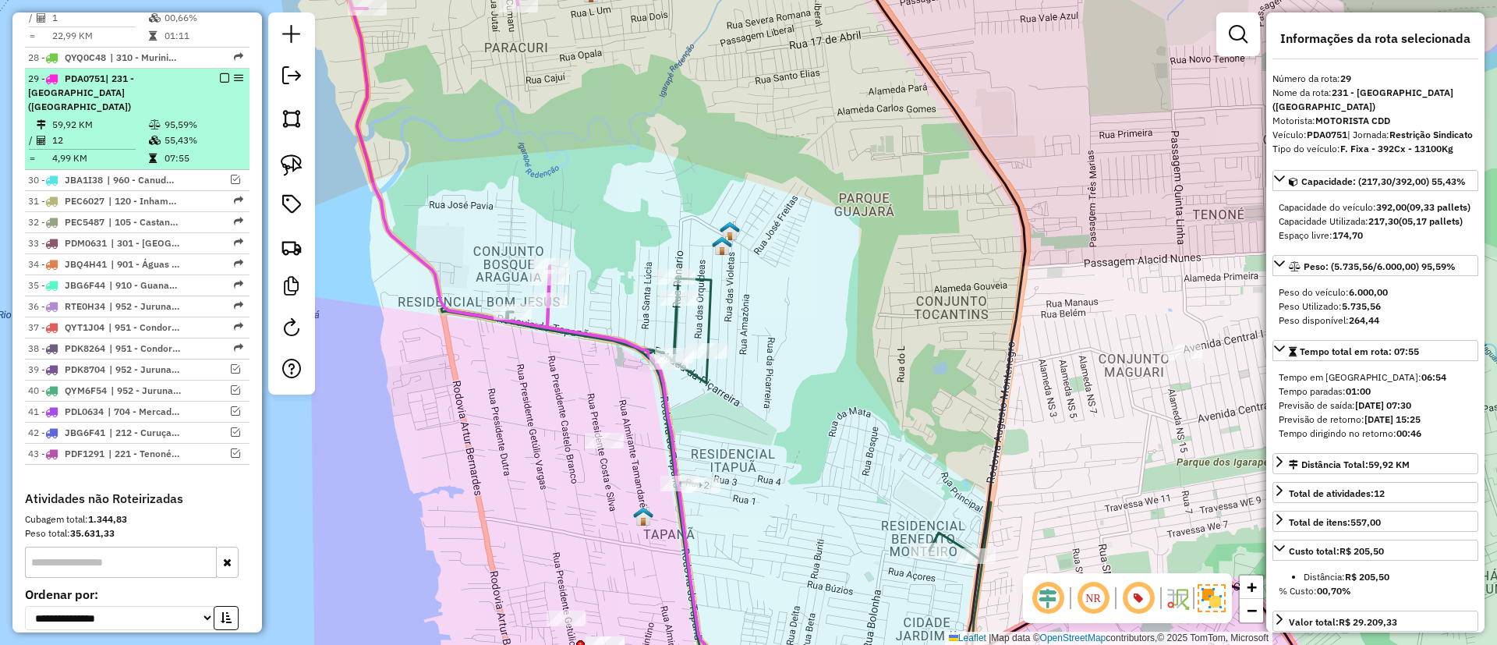
click at [223, 73] on em at bounding box center [224, 77] width 9 height 9
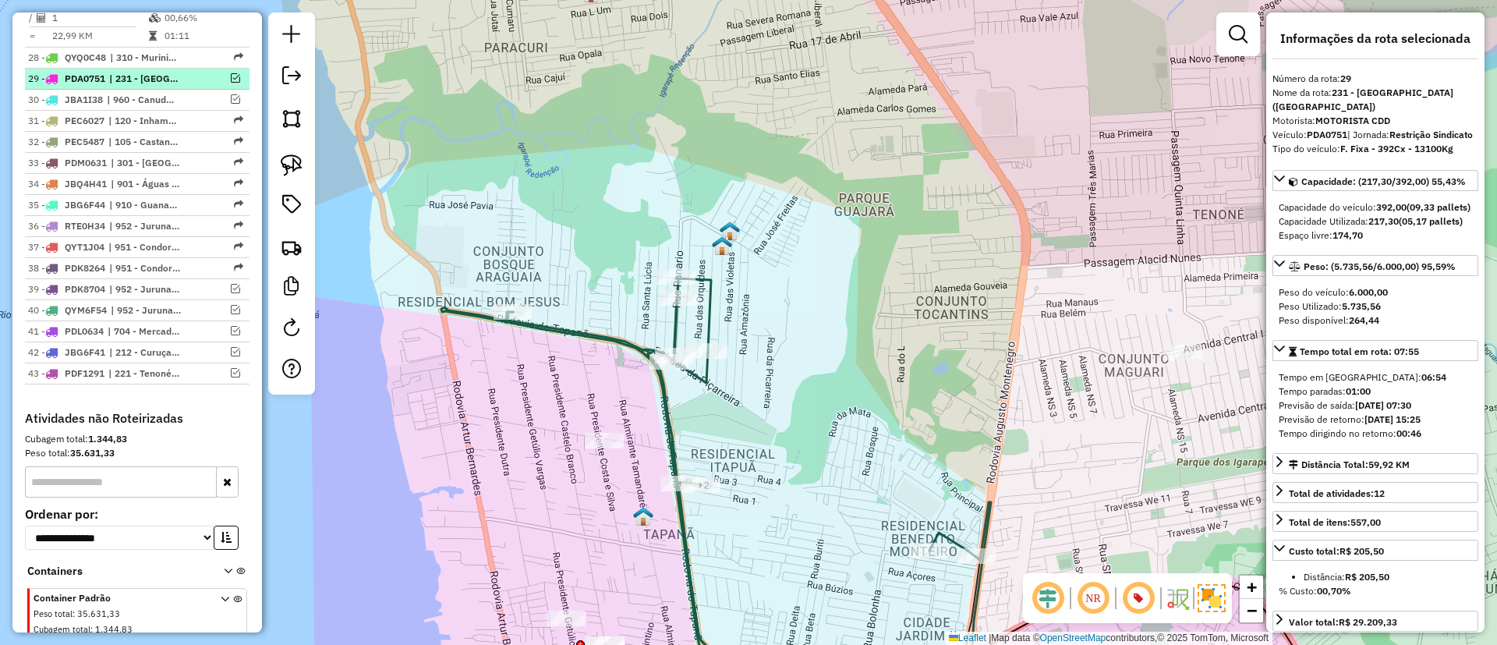
scroll to position [1951, 0]
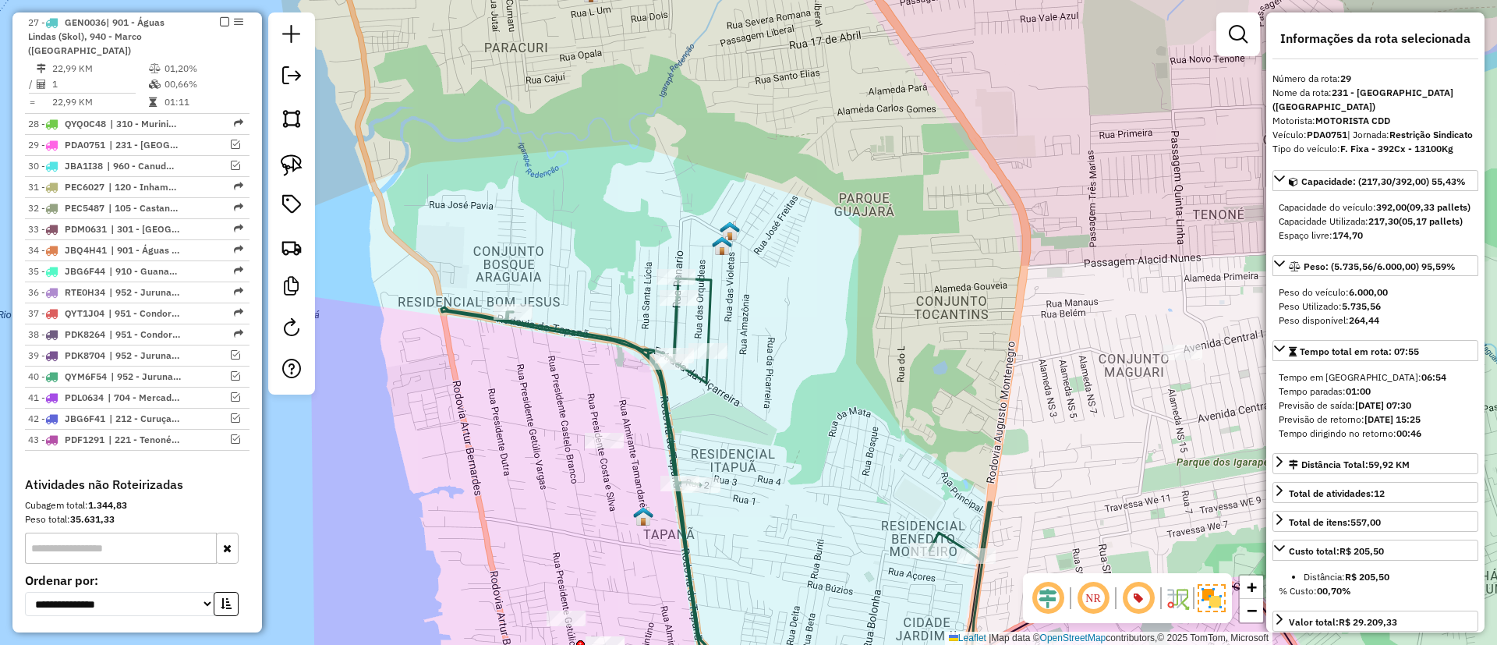
click at [616, 336] on icon at bounding box center [716, 485] width 550 height 414
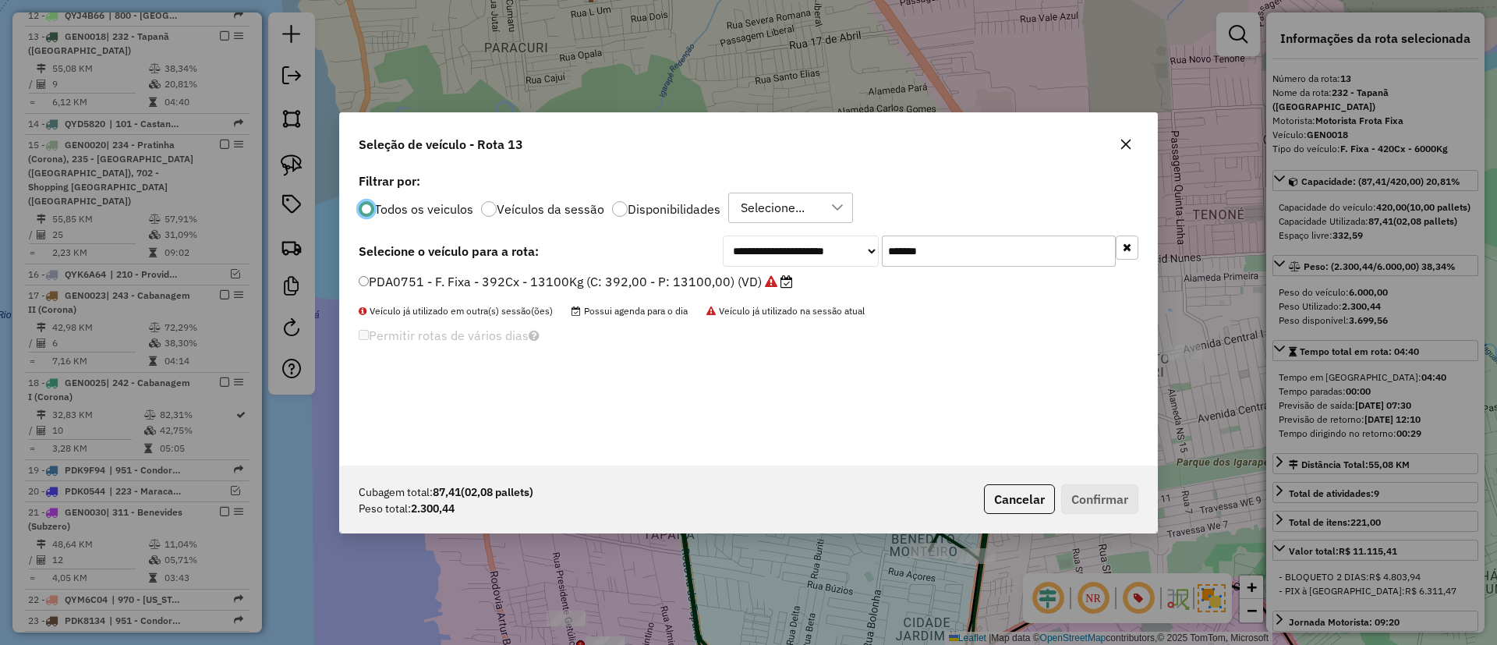
scroll to position [9, 5]
drag, startPoint x: 965, startPoint y: 242, endPoint x: 742, endPoint y: 262, distance: 223.9
click at [781, 250] on div "**********" at bounding box center [931, 250] width 416 height 31
paste input "text"
type input "*******"
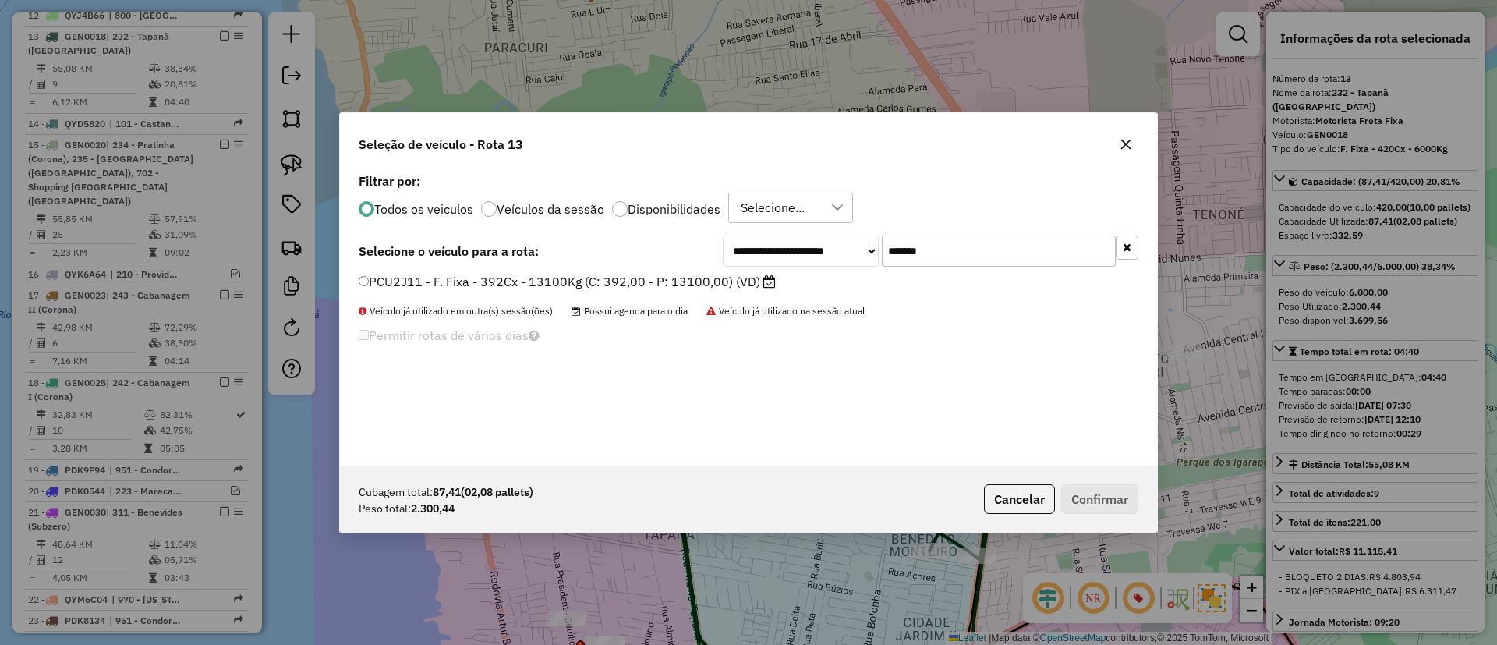
click at [686, 285] on label "PCU2J11 - F. Fixa - 392Cx - 13100Kg (C: 392,00 - P: 13100,00) (VD)" at bounding box center [567, 281] width 417 height 19
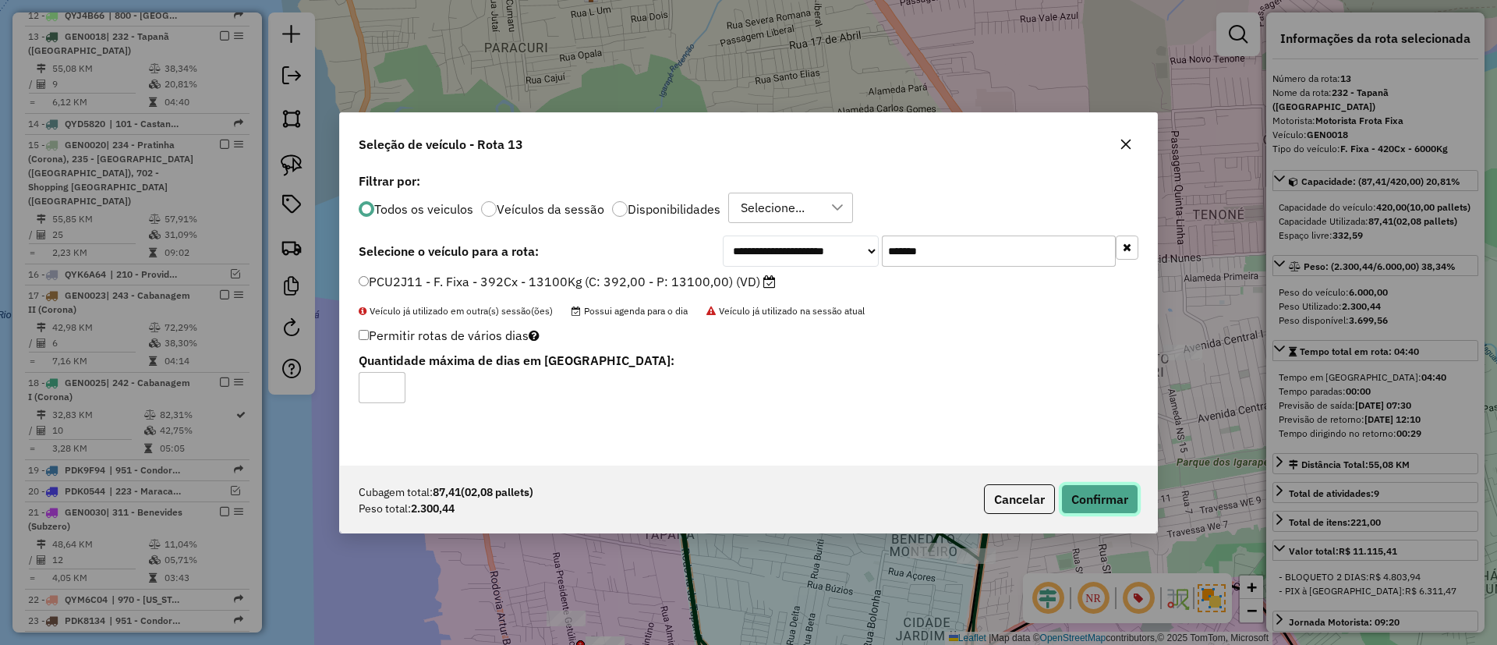
click at [1080, 501] on button "Confirmar" at bounding box center [1099, 499] width 77 height 30
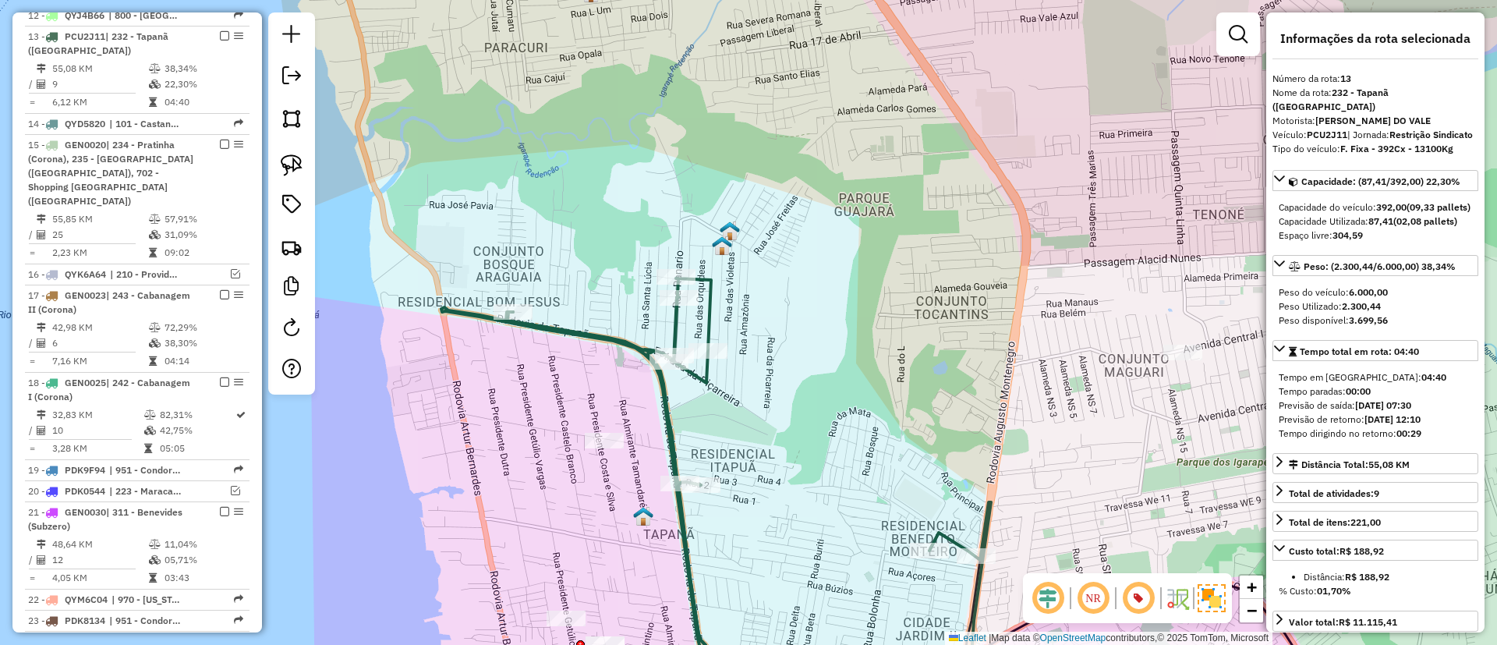
click at [582, 331] on icon at bounding box center [716, 485] width 550 height 414
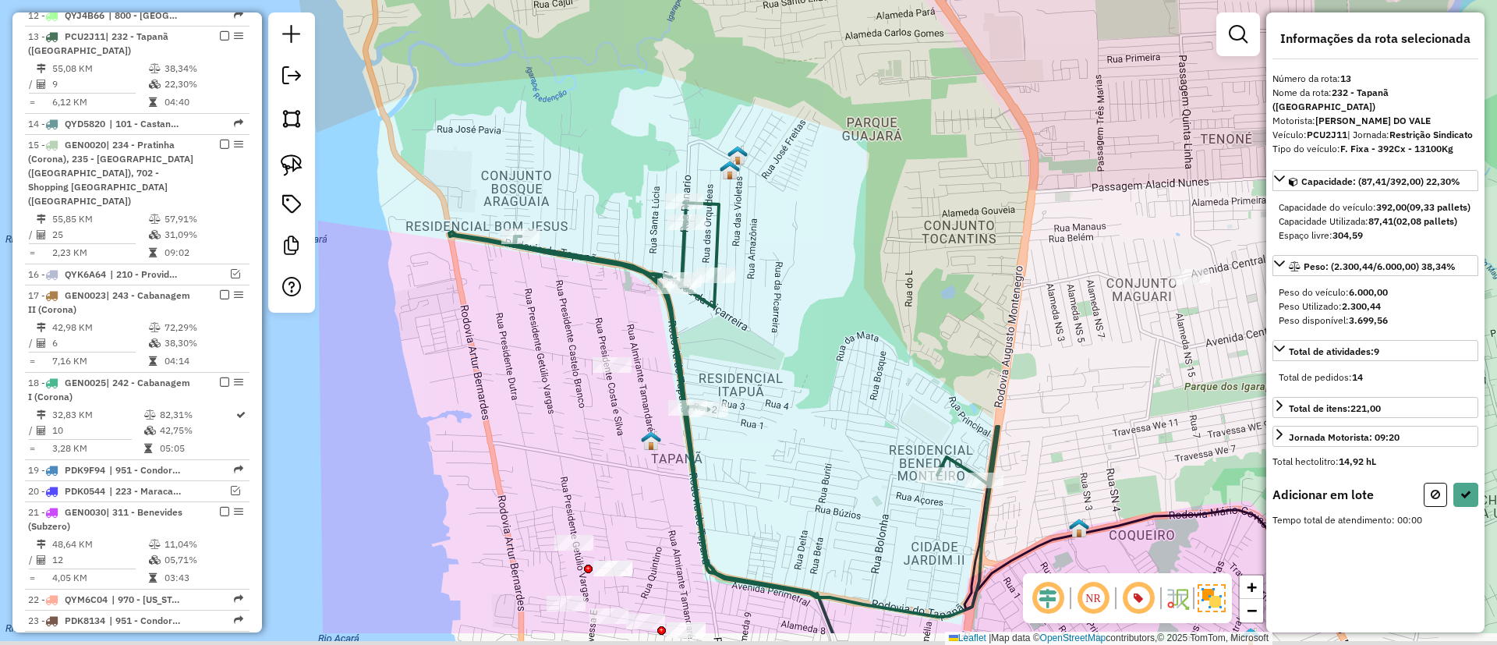
drag, startPoint x: 579, startPoint y: 366, endPoint x: 583, endPoint y: 207, distance: 159.9
click at [583, 207] on div "Janela de atendimento Grade de atendimento Capacidade Transportadoras Veículos …" at bounding box center [748, 322] width 1497 height 645
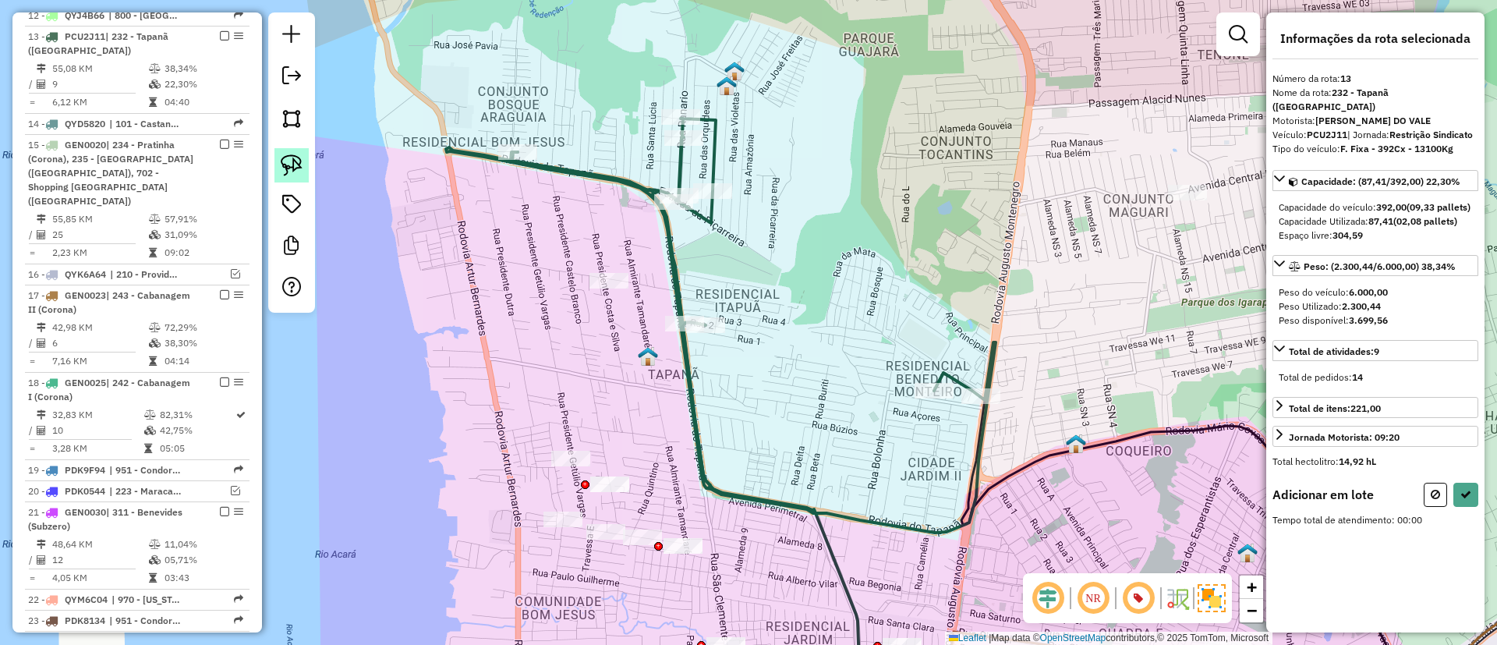
click at [292, 157] on img at bounding box center [292, 165] width 22 height 22
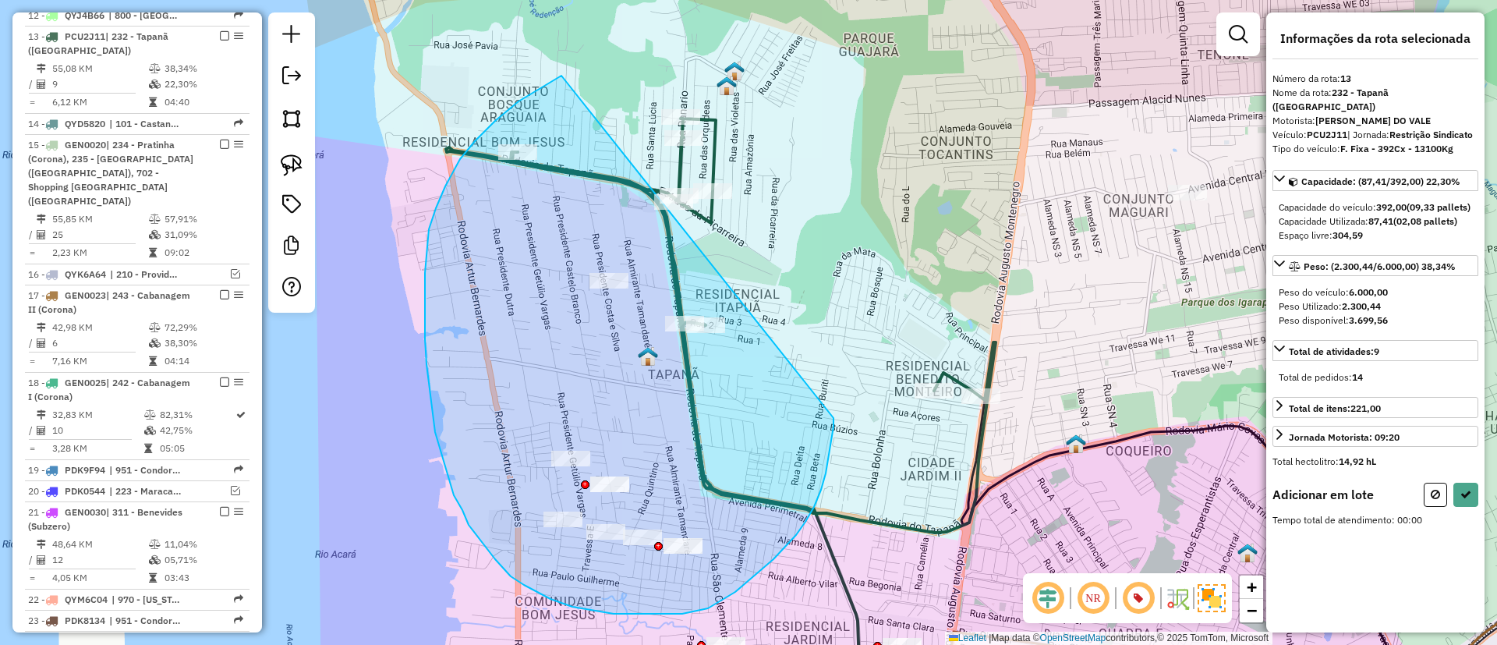
drag, startPoint x: 561, startPoint y: 76, endPoint x: 834, endPoint y: 405, distance: 426.9
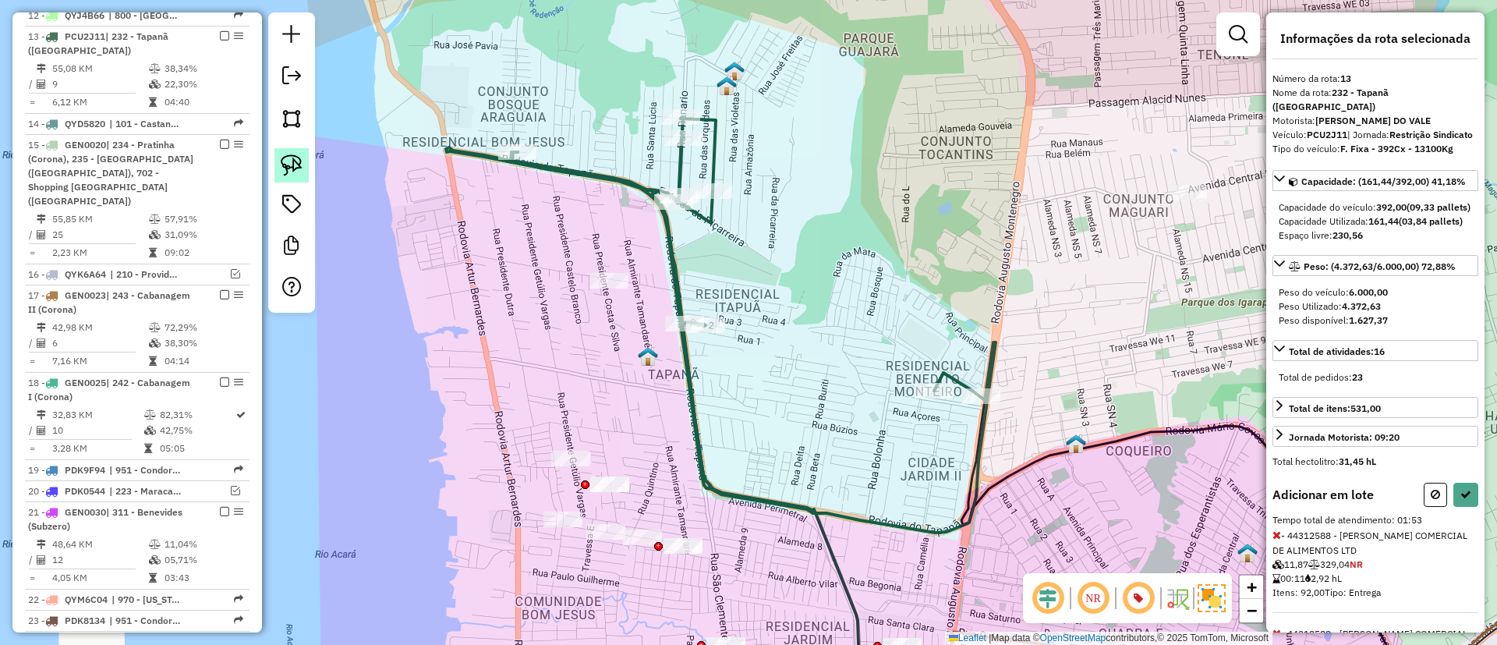
click at [301, 173] on img at bounding box center [292, 165] width 22 height 22
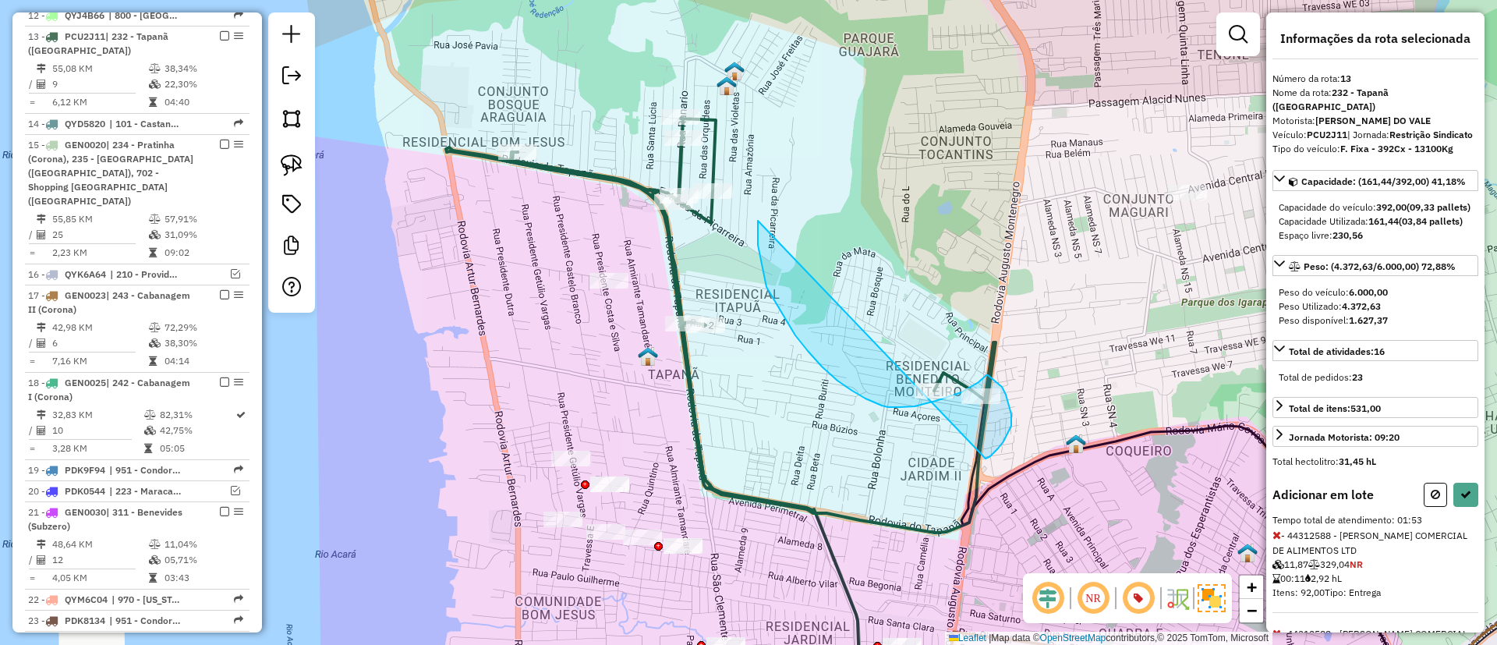
drag, startPoint x: 758, startPoint y: 221, endPoint x: 983, endPoint y: 459, distance: 327.6
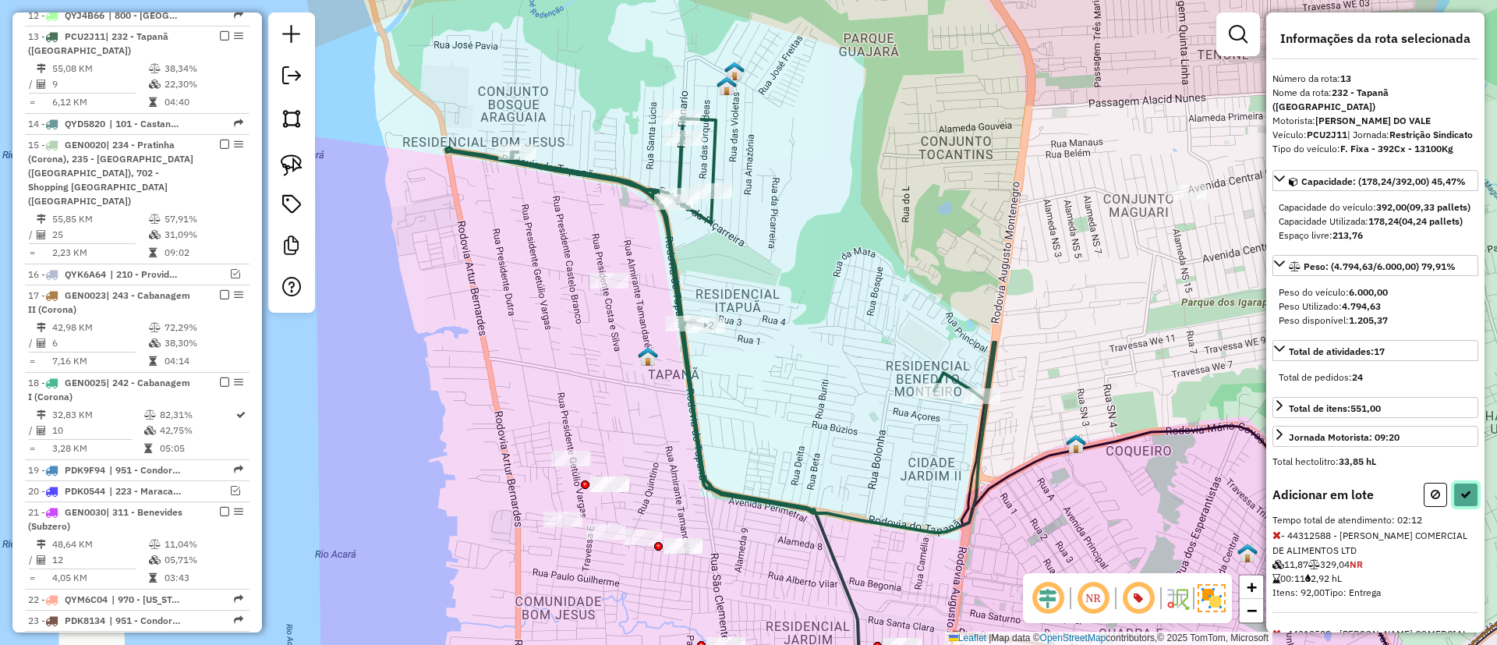
click at [1465, 500] on icon at bounding box center [1465, 494] width 11 height 11
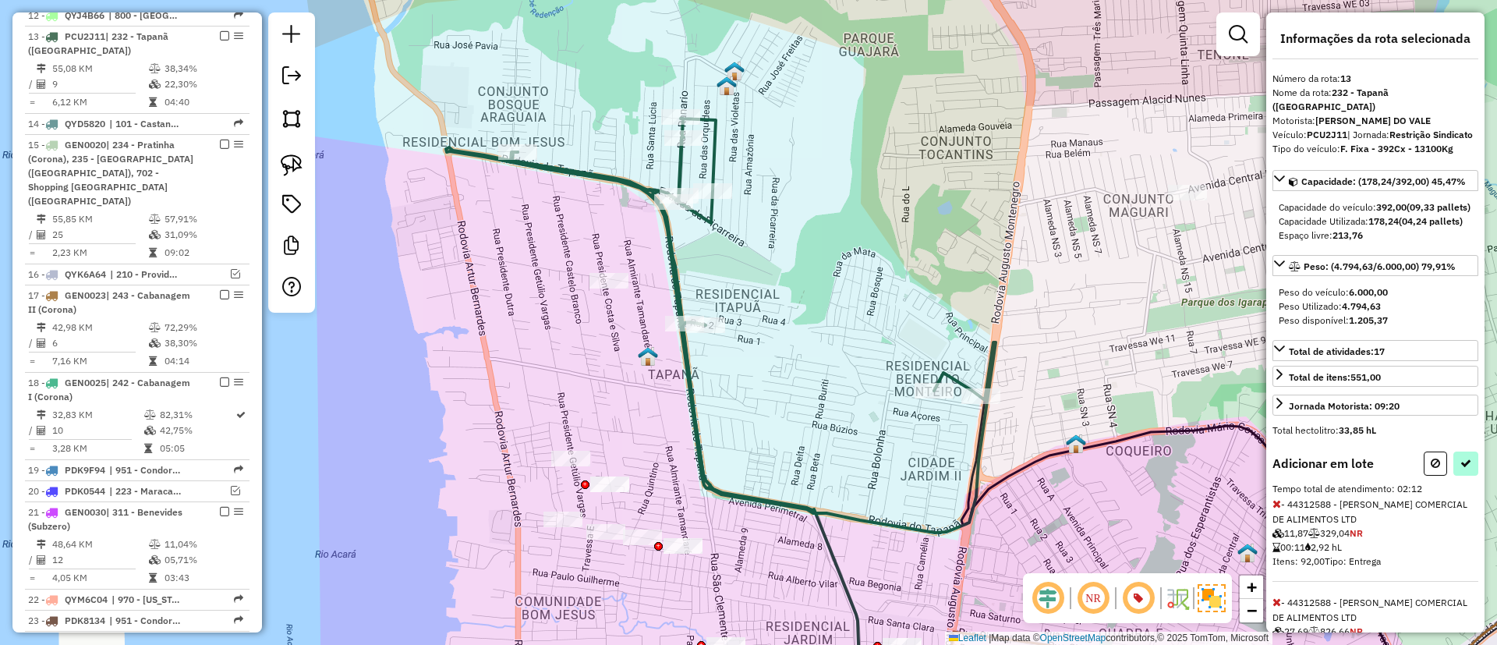
select select "**********"
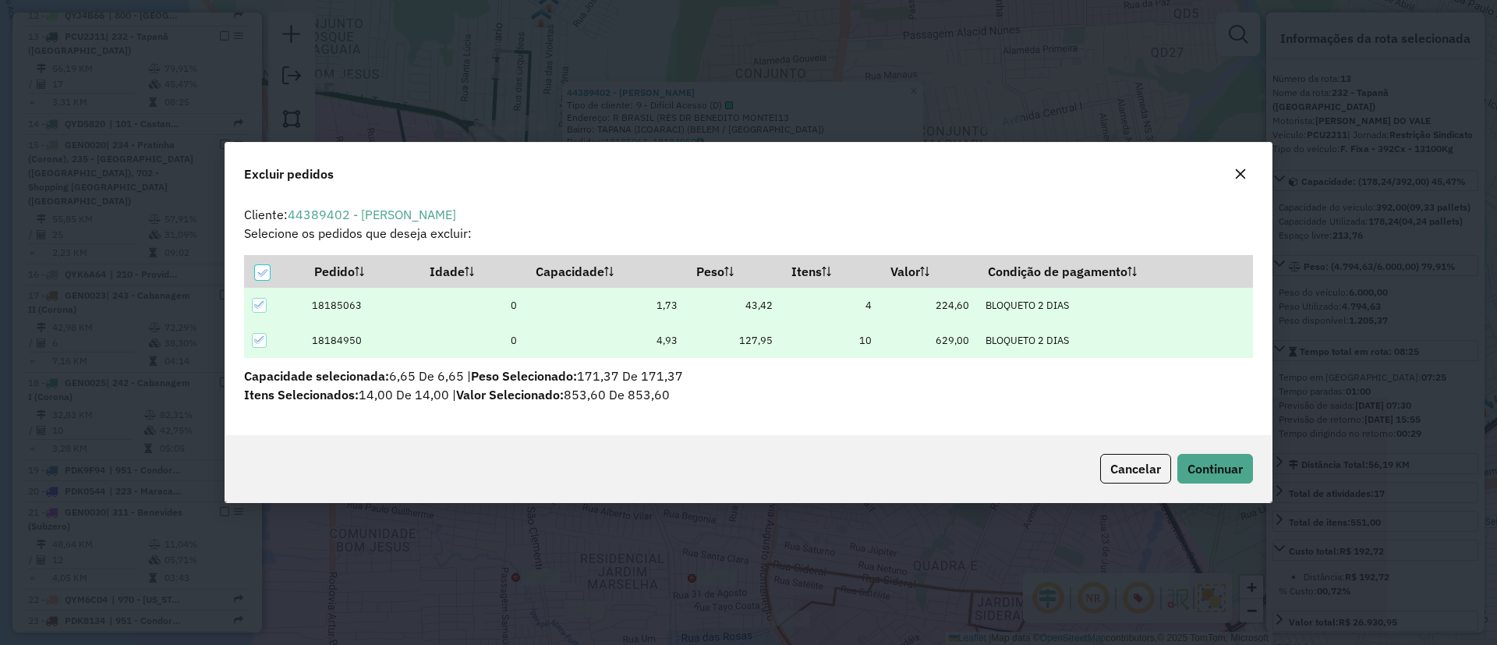
scroll to position [0, 0]
click at [1218, 478] on button "Continuar" at bounding box center [1215, 469] width 76 height 30
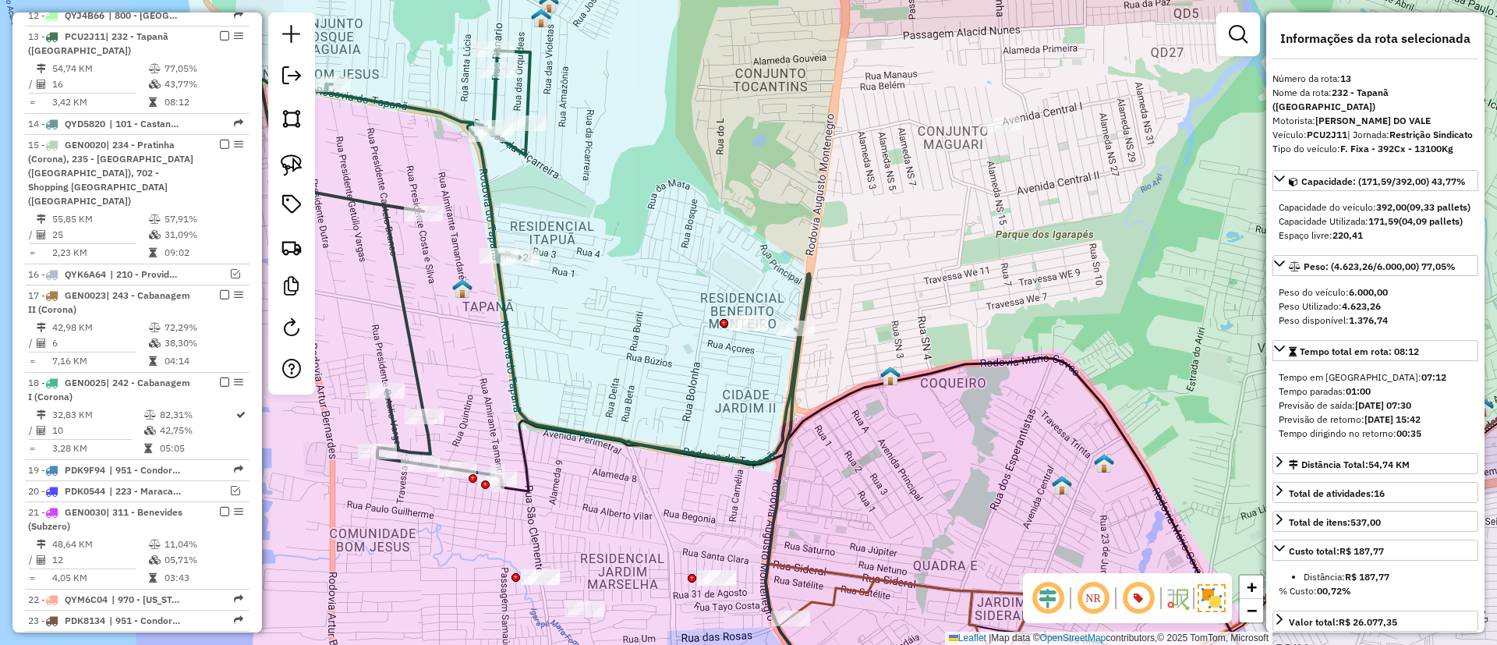
click at [555, 427] on icon at bounding box center [529, 263] width 539 height 425
click at [516, 451] on icon at bounding box center [884, 533] width 773 height 351
click at [524, 448] on icon at bounding box center [884, 533] width 773 height 351
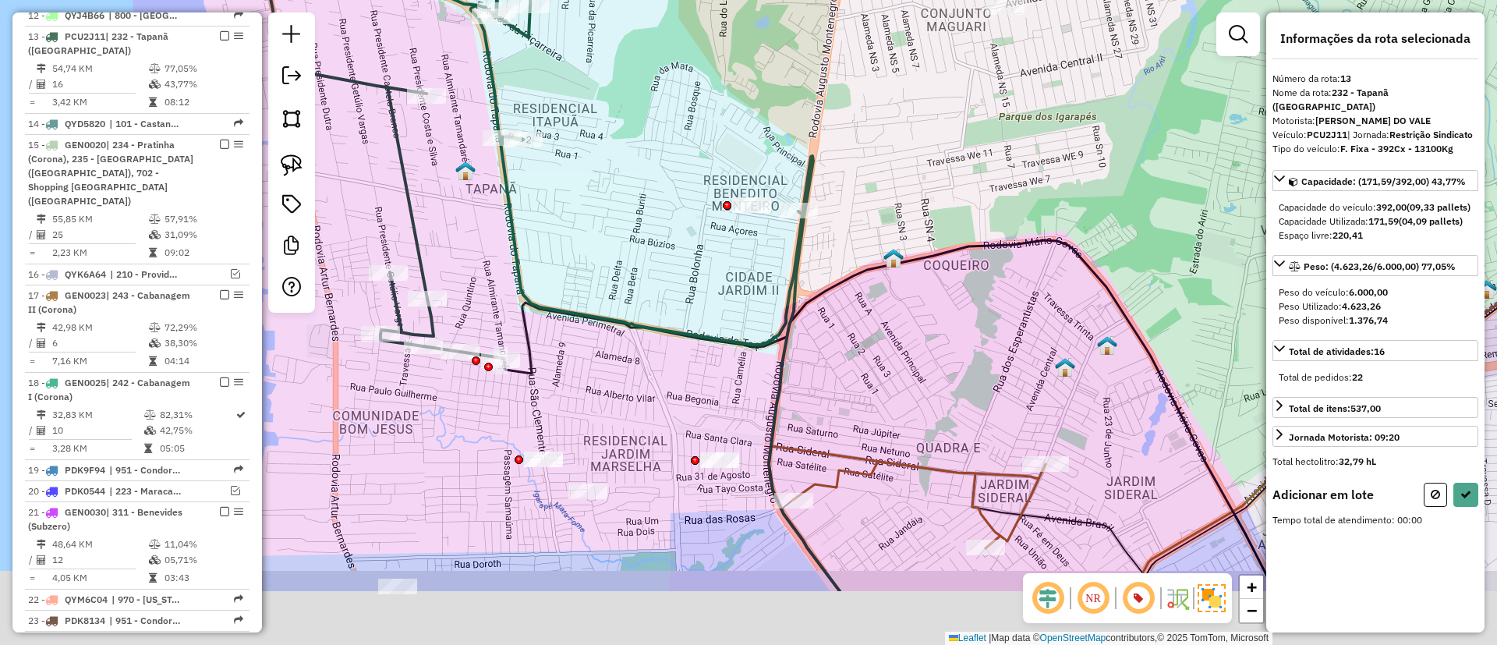
drag, startPoint x: 561, startPoint y: 483, endPoint x: 561, endPoint y: 293, distance: 189.5
click at [561, 293] on div "Janela de atendimento Grade de atendimento Capacidade Transportadoras Veículos …" at bounding box center [748, 322] width 1497 height 645
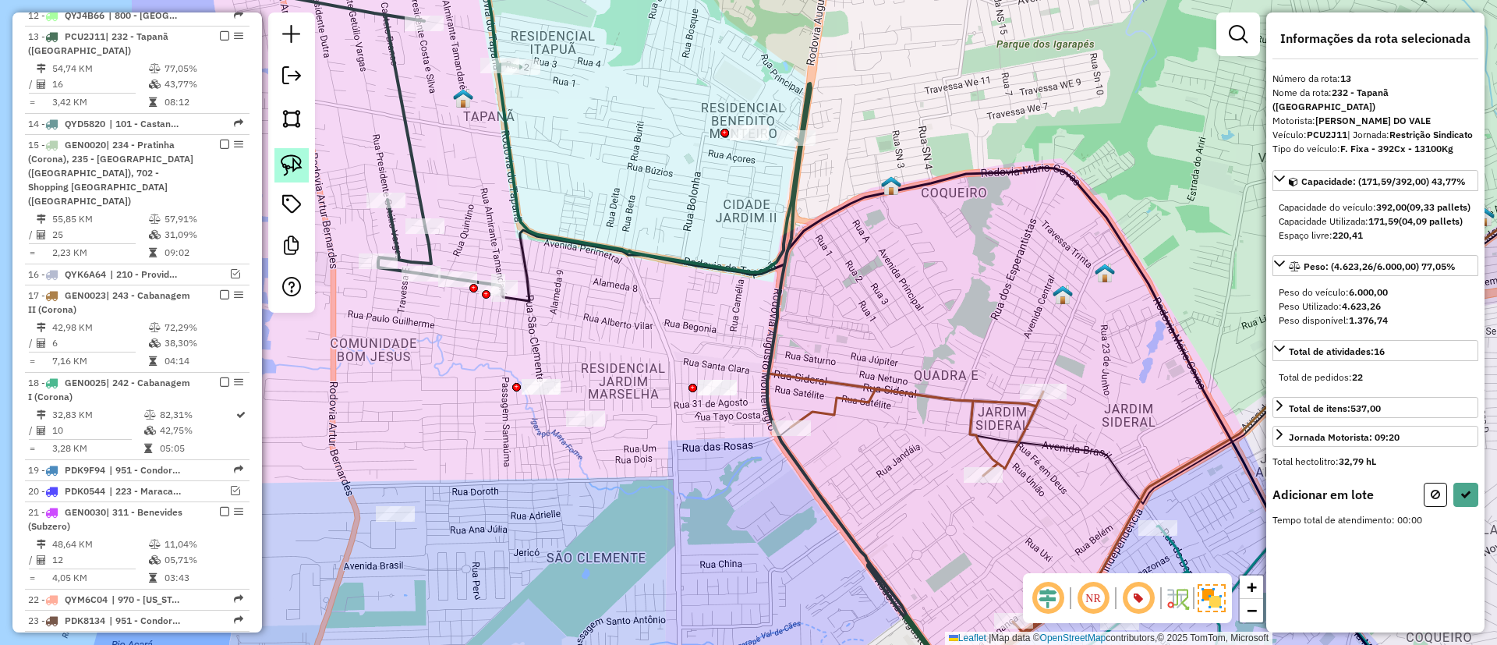
click at [287, 157] on img at bounding box center [292, 165] width 22 height 22
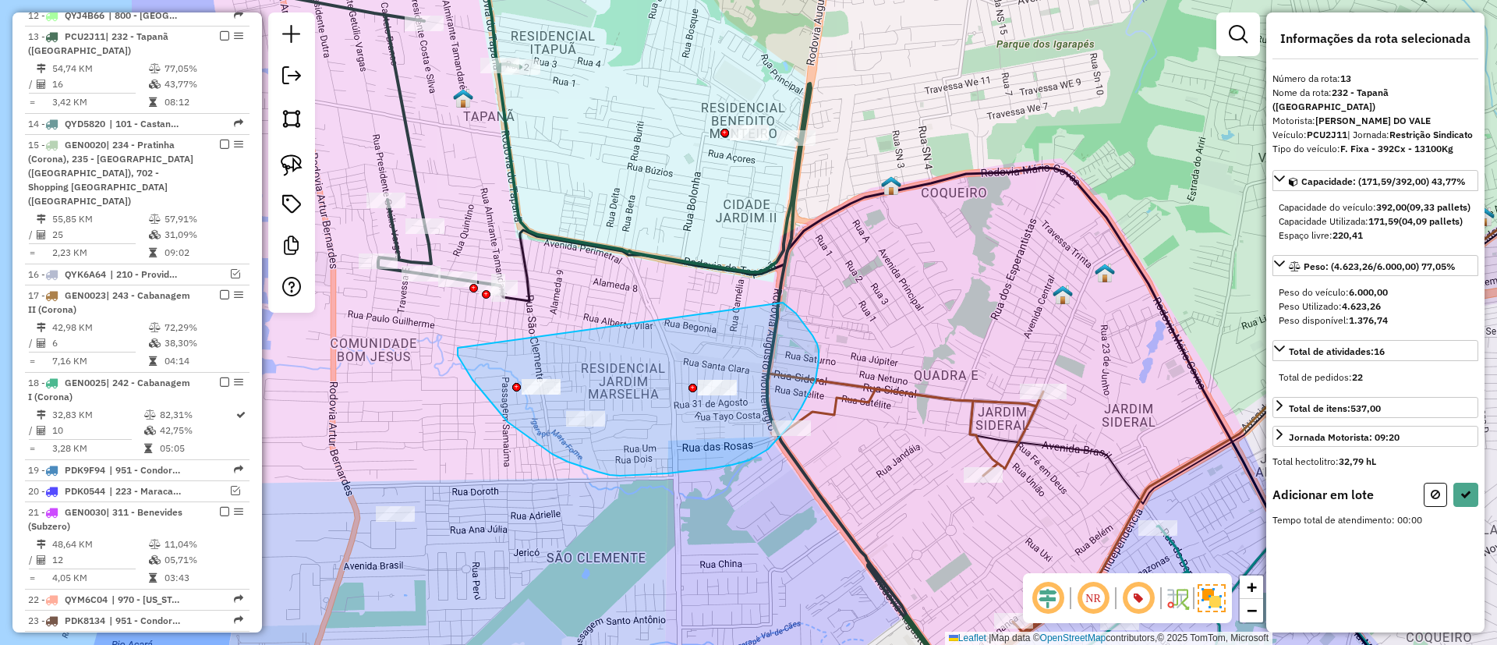
drag, startPoint x: 473, startPoint y: 380, endPoint x: 782, endPoint y: 302, distance: 319.2
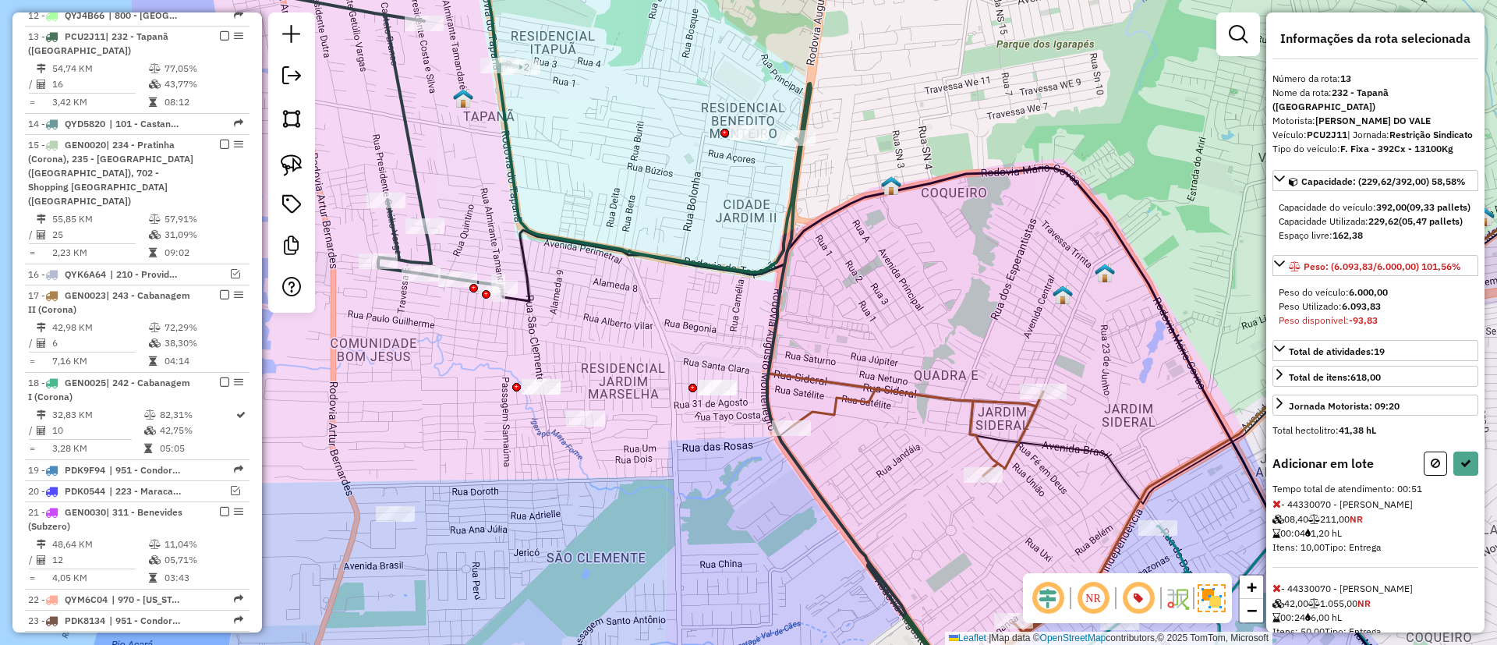
select select "**********"
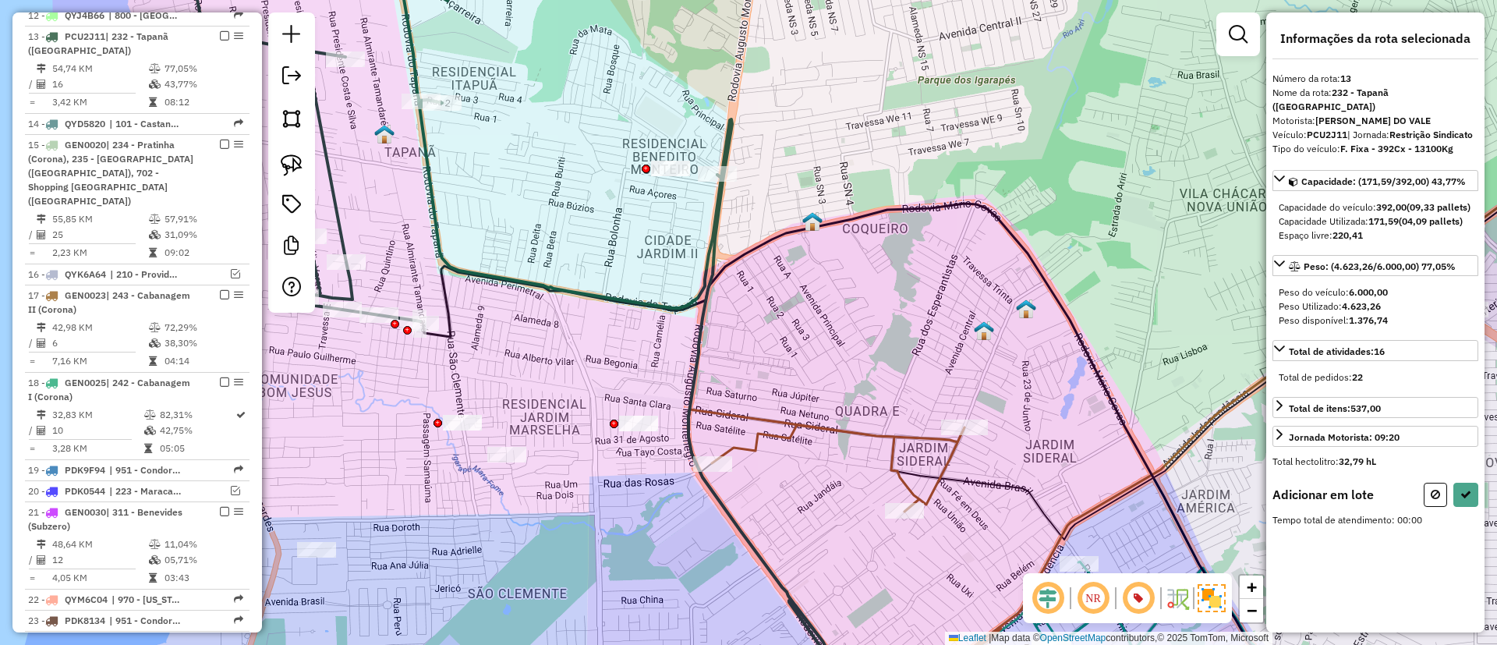
drag, startPoint x: 563, startPoint y: 352, endPoint x: 663, endPoint y: 286, distance: 119.4
click at [688, 289] on div "Janela de atendimento Grade de atendimento Capacidade Transportadoras Veículos …" at bounding box center [748, 322] width 1497 height 645
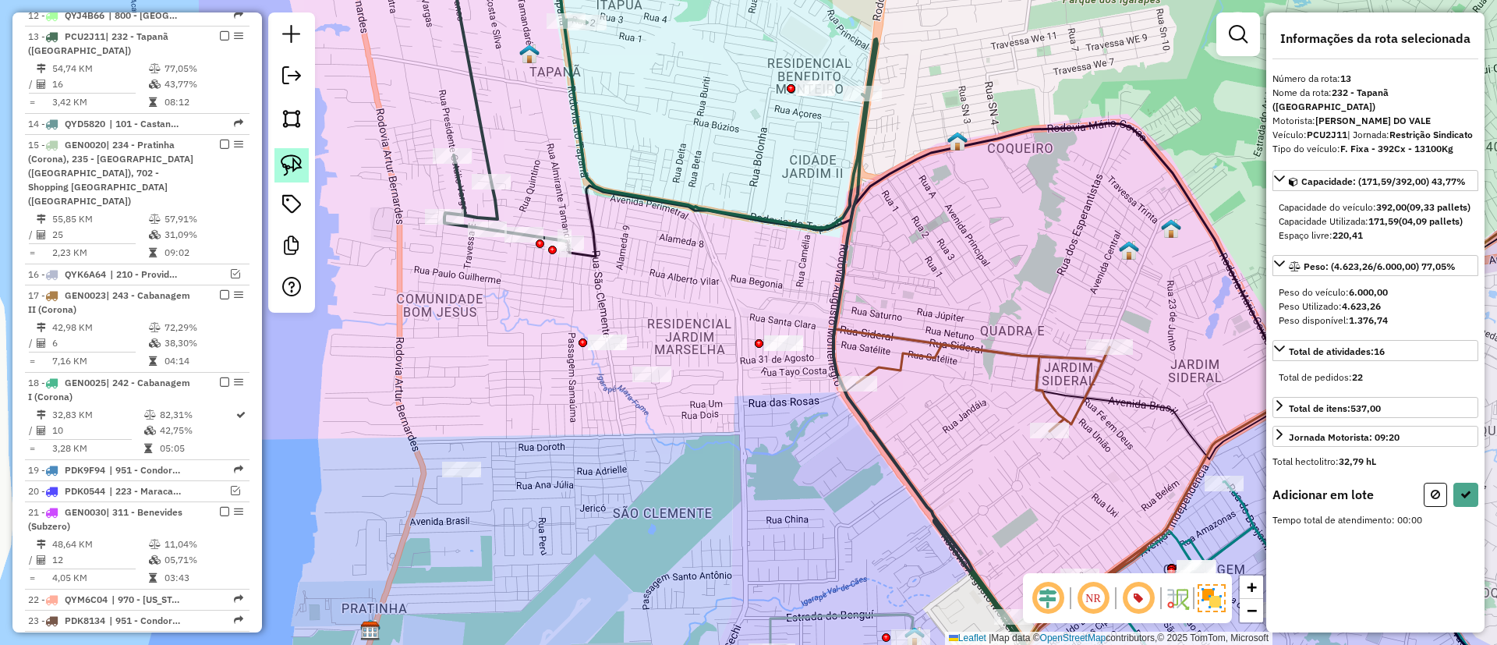
click at [287, 162] on img at bounding box center [292, 165] width 22 height 22
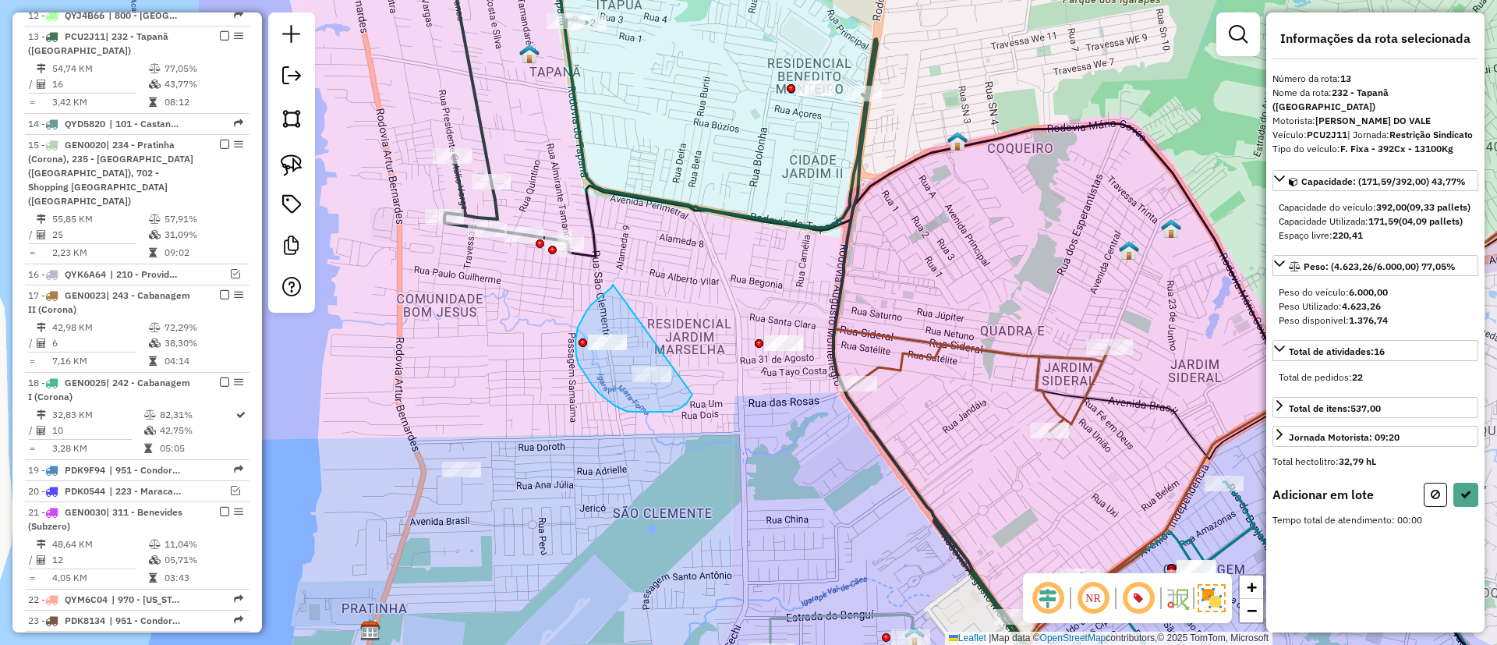
drag, startPoint x: 586, startPoint y: 311, endPoint x: 696, endPoint y: 390, distance: 134.6
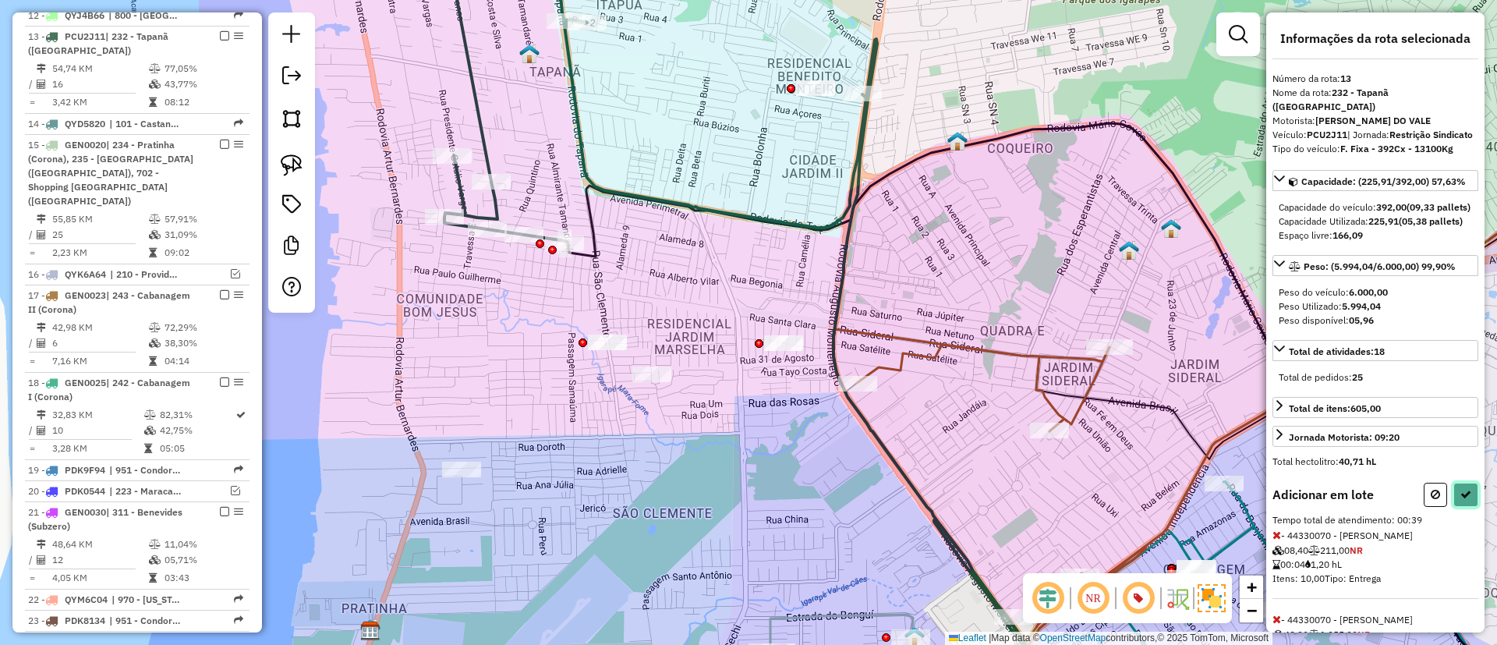
click at [1460, 500] on icon at bounding box center [1465, 494] width 11 height 11
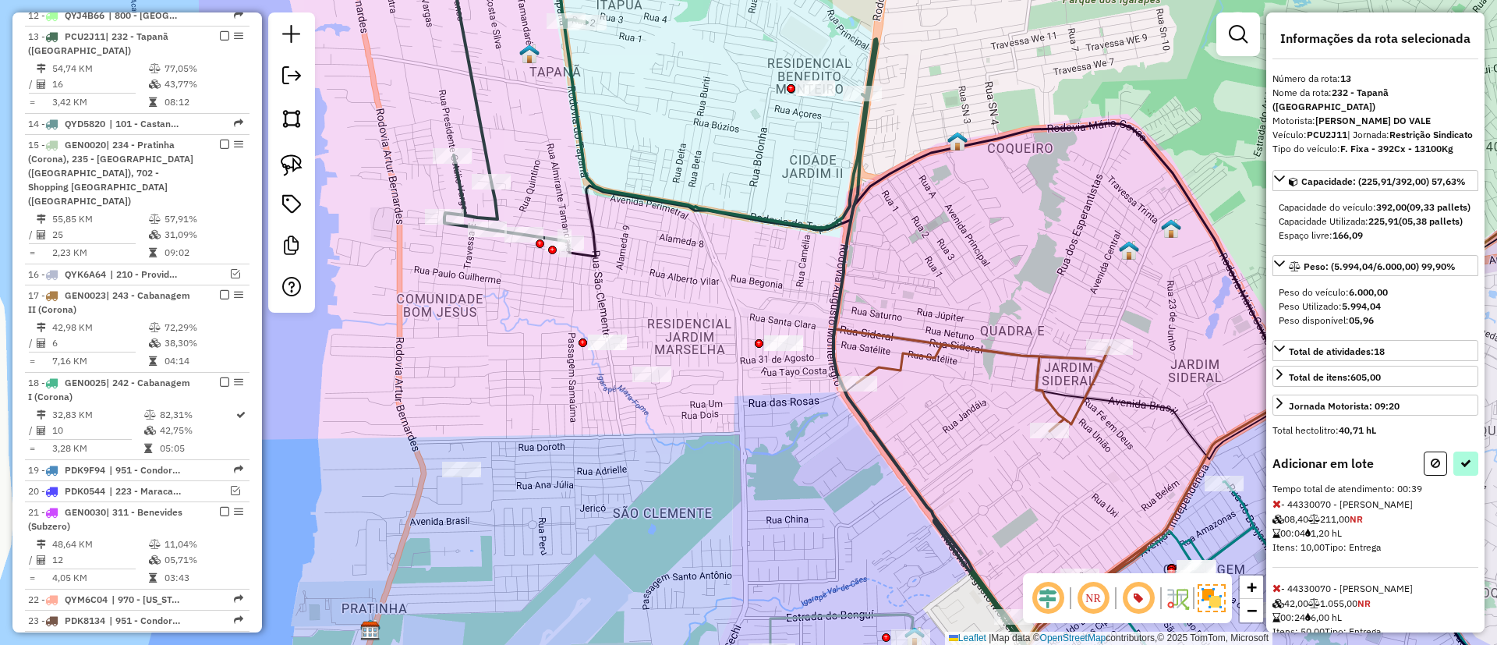
select select "**********"
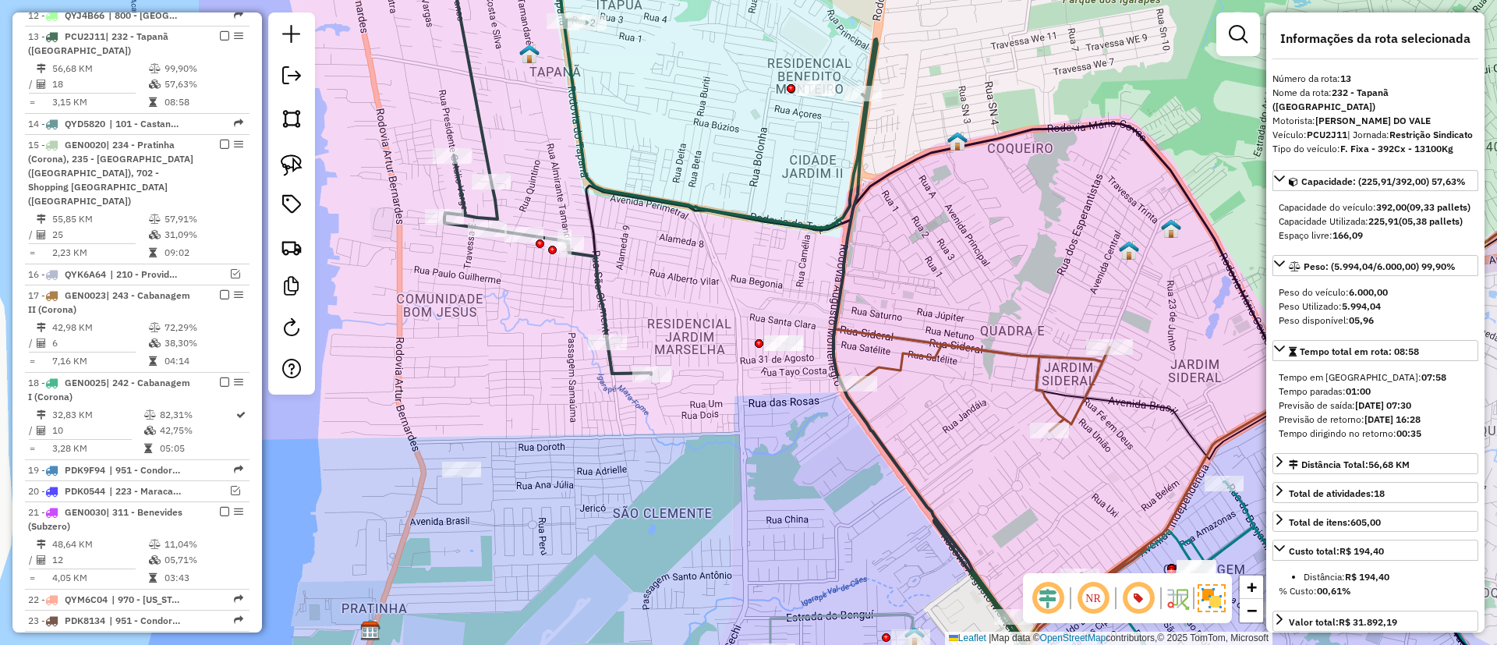
click at [605, 298] on icon at bounding box center [605, 154] width 521 height 439
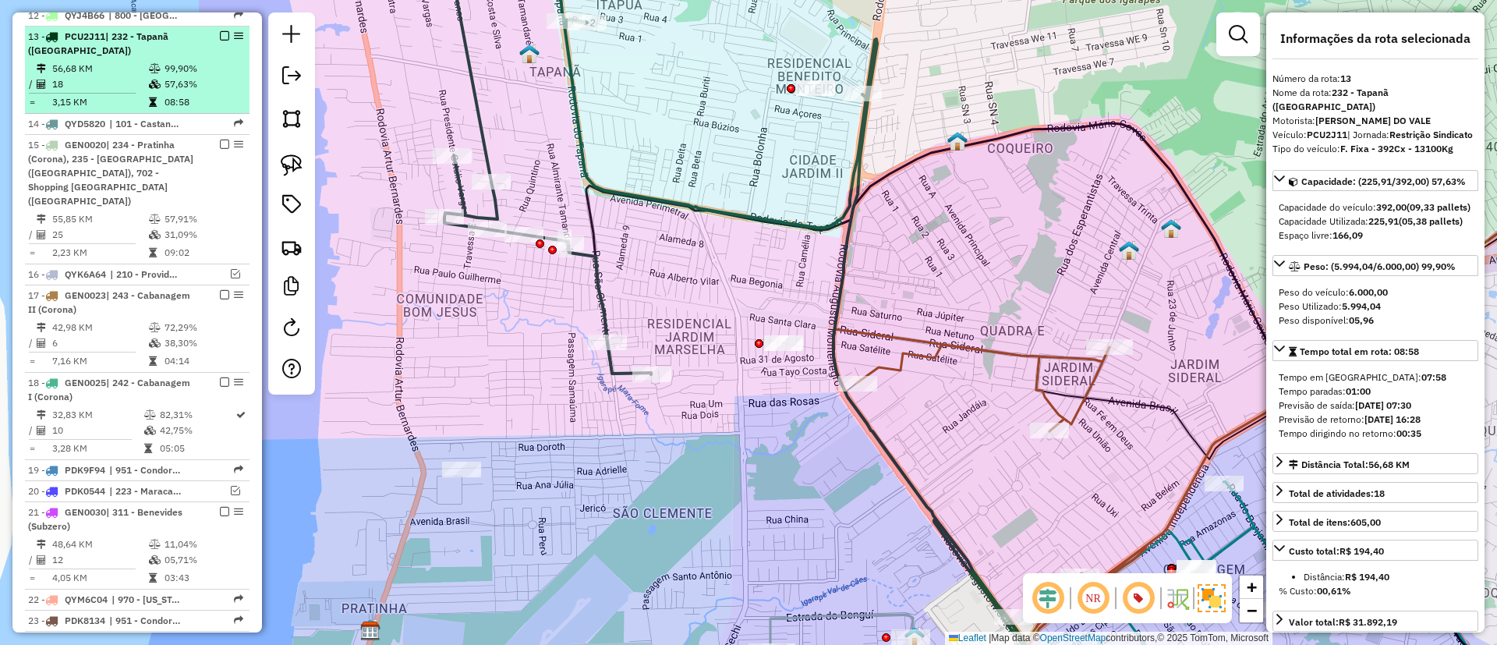
click at [220, 31] on em at bounding box center [224, 35] width 9 height 9
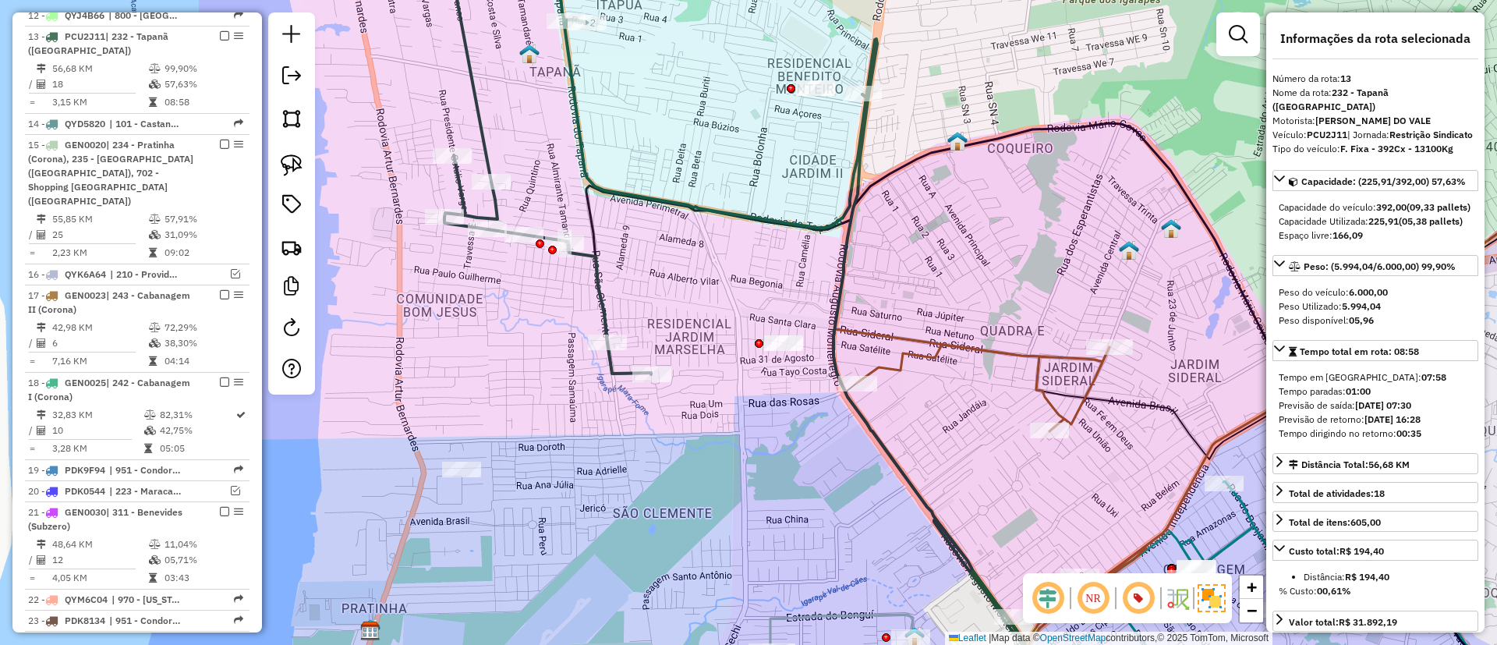
scroll to position [1202, 0]
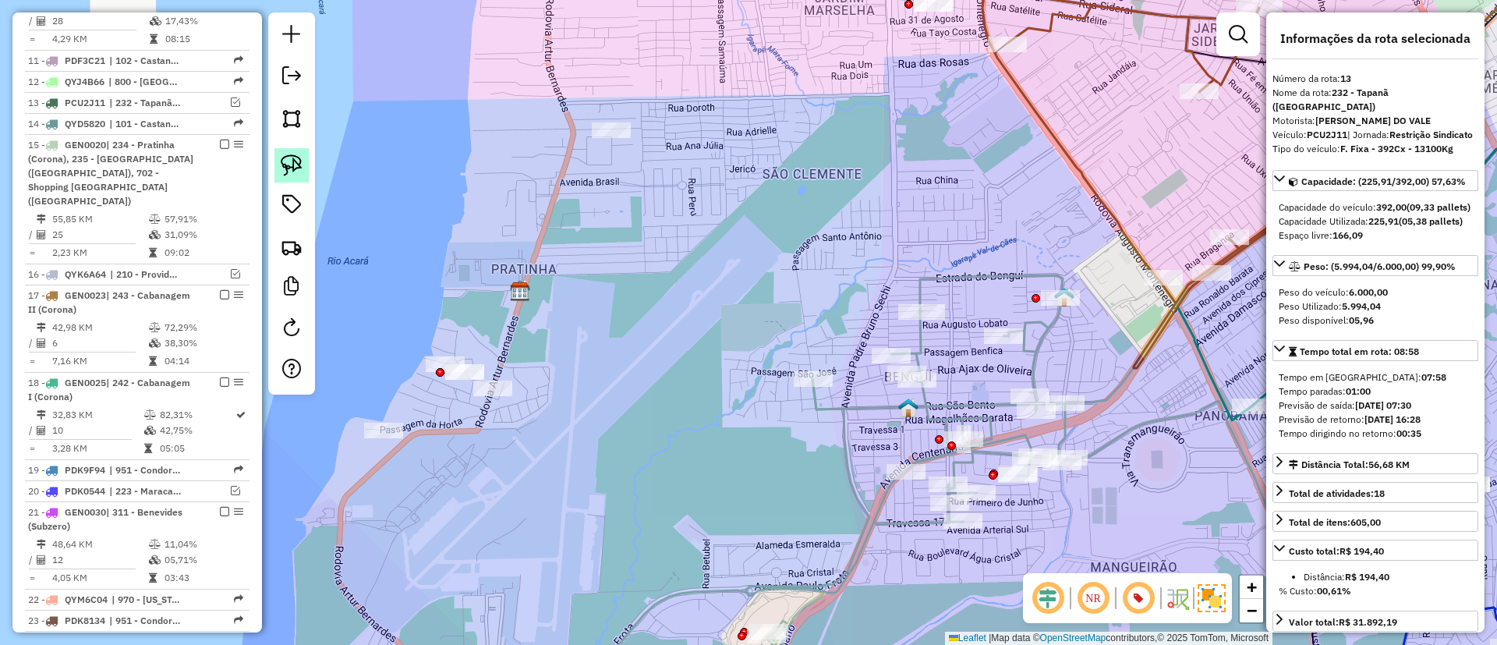
click at [289, 154] on img at bounding box center [292, 165] width 22 height 22
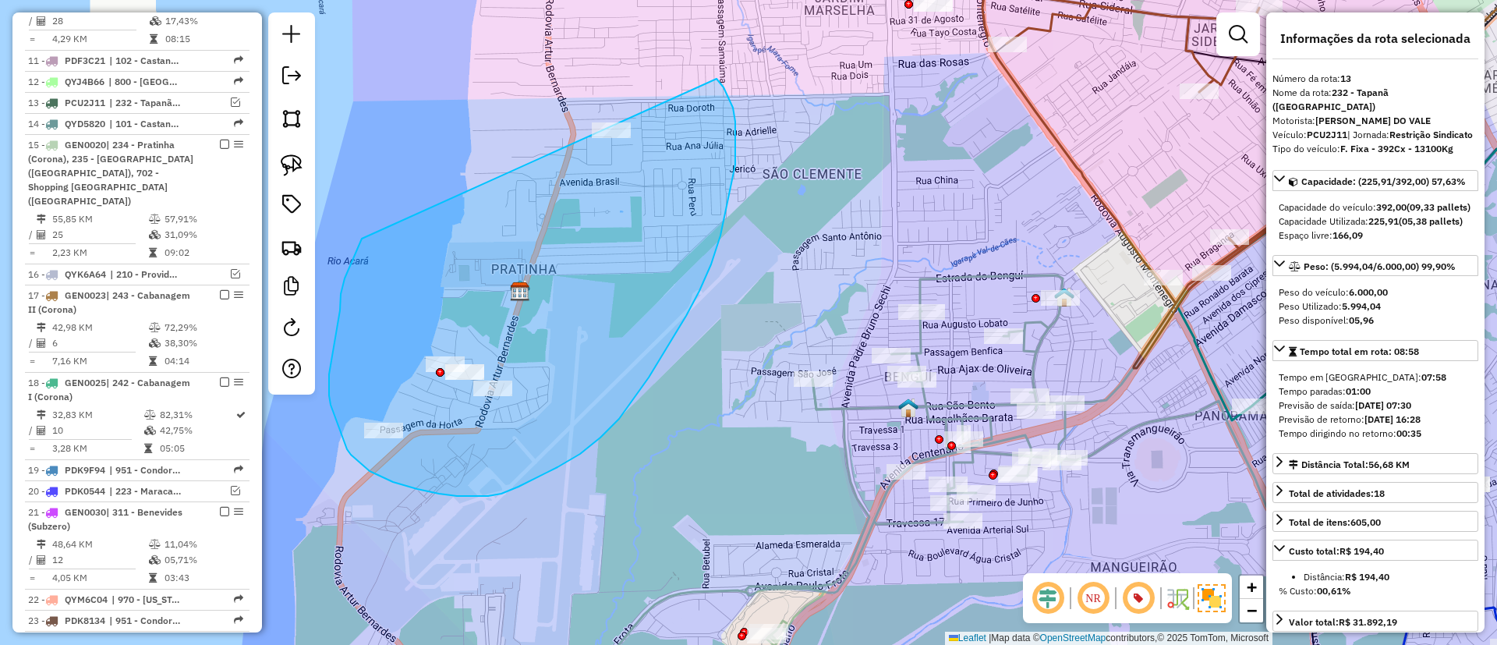
drag, startPoint x: 345, startPoint y: 278, endPoint x: 640, endPoint y: 38, distance: 380.8
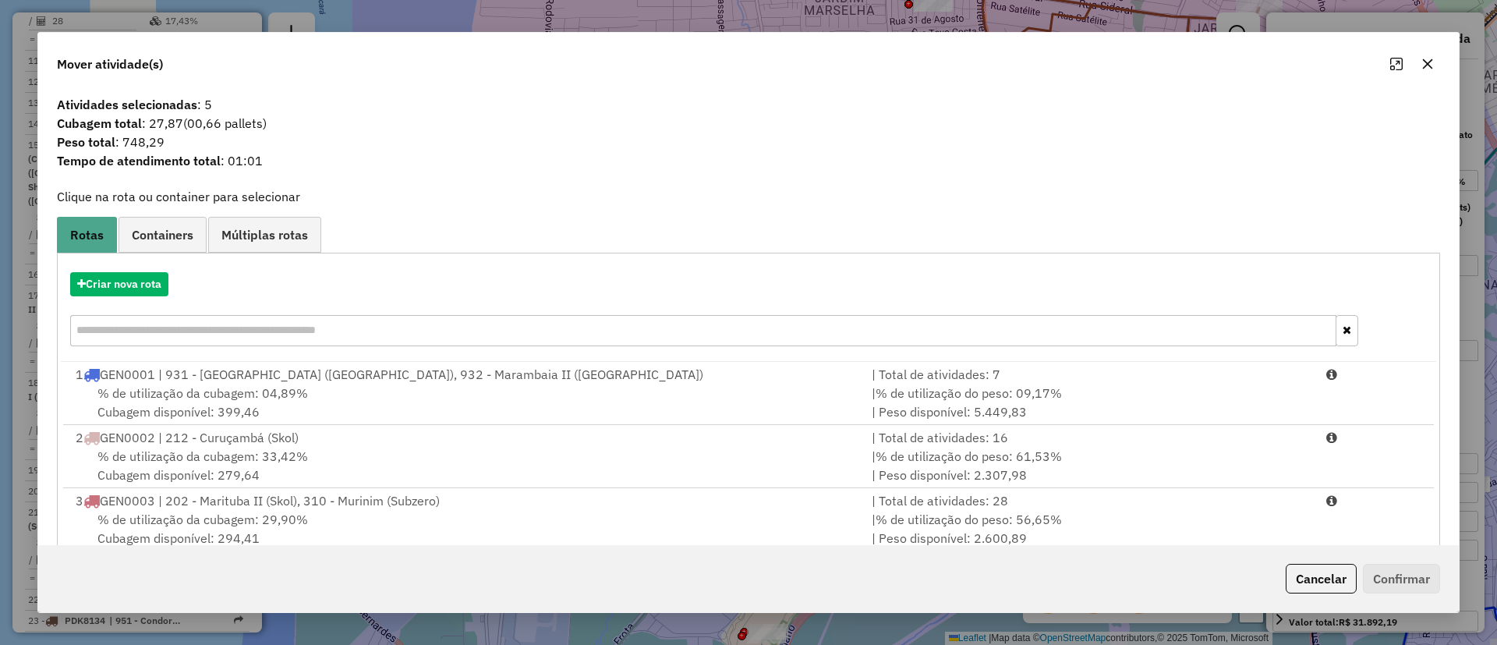
click at [138, 303] on div "Criar nova rota" at bounding box center [748, 310] width 1375 height 101
click at [120, 277] on button "Criar nova rota" at bounding box center [119, 284] width 98 height 24
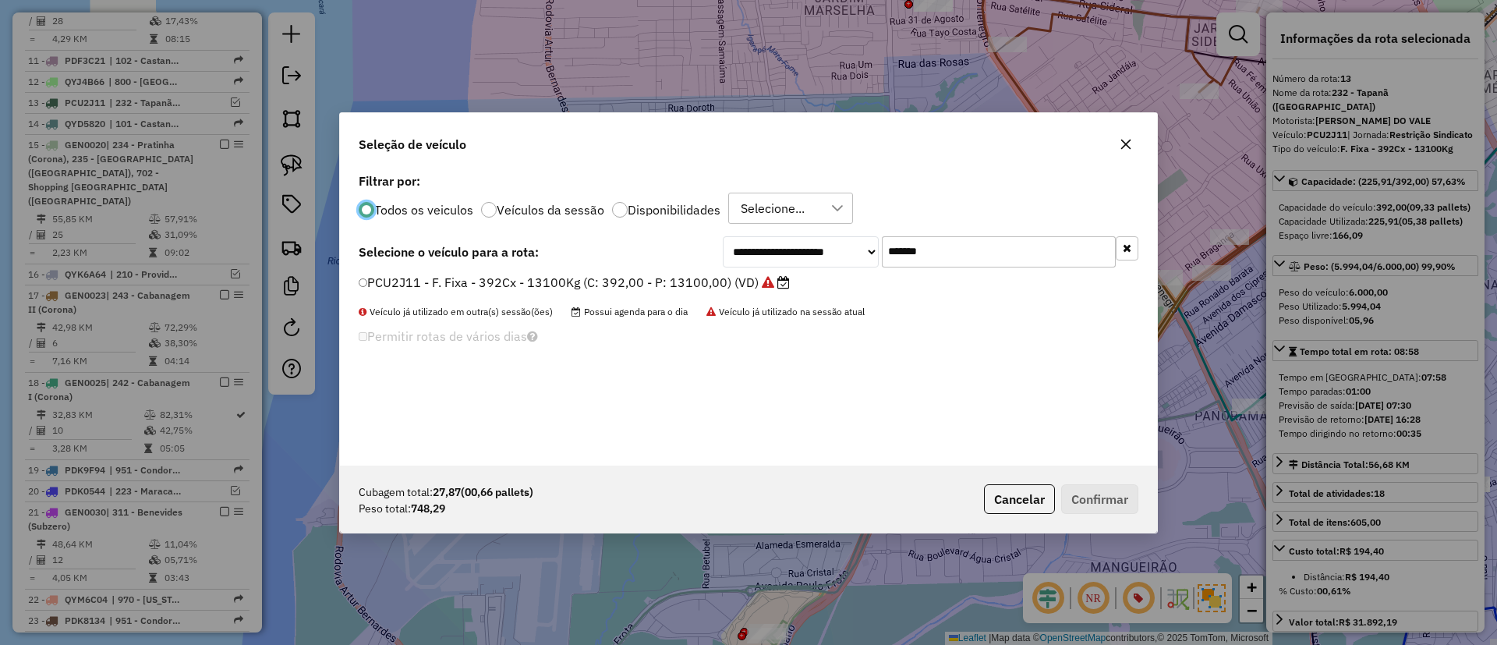
scroll to position [9, 5]
drag, startPoint x: 944, startPoint y: 246, endPoint x: 776, endPoint y: 241, distance: 168.5
click at [782, 239] on div "**********" at bounding box center [931, 250] width 416 height 31
paste input "text"
type input "*******"
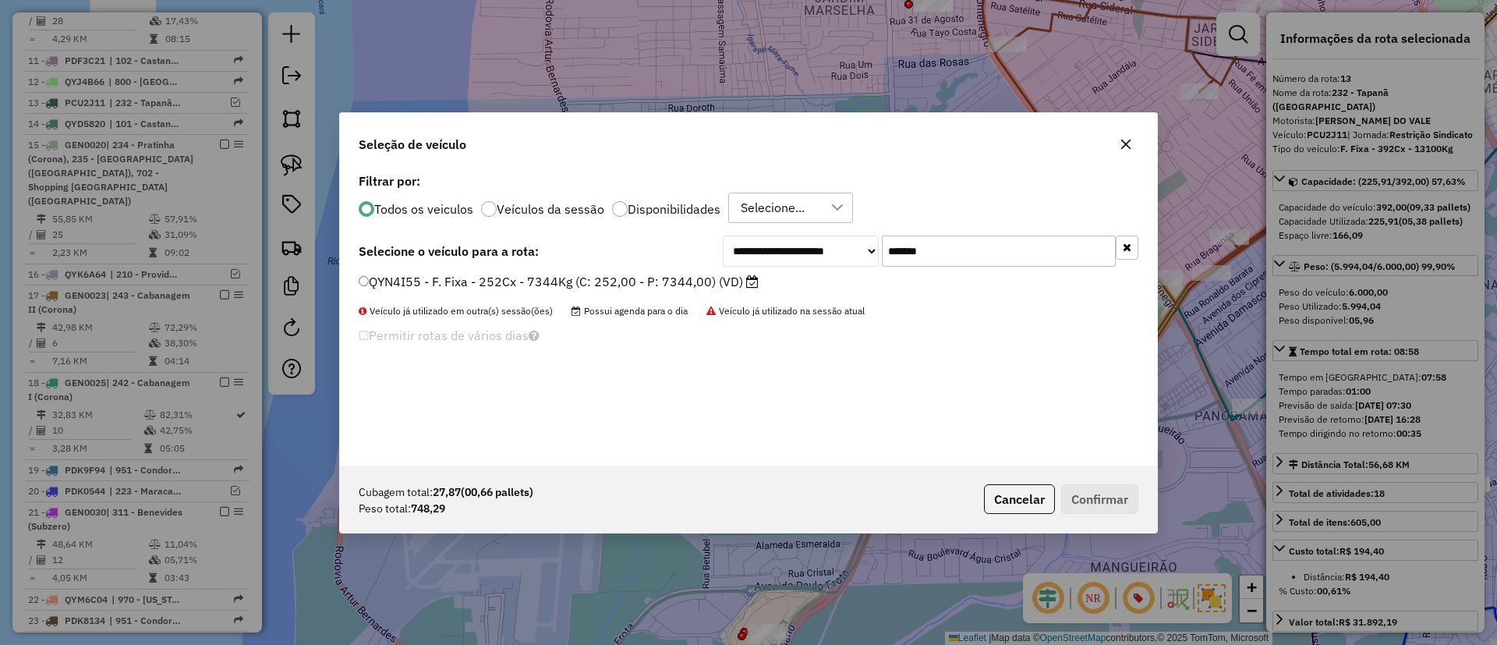
click at [703, 281] on label "QYN4I55 - F. Fixa - 252Cx - 7344Kg (C: 252,00 - P: 7344,00) (VD)" at bounding box center [559, 281] width 400 height 19
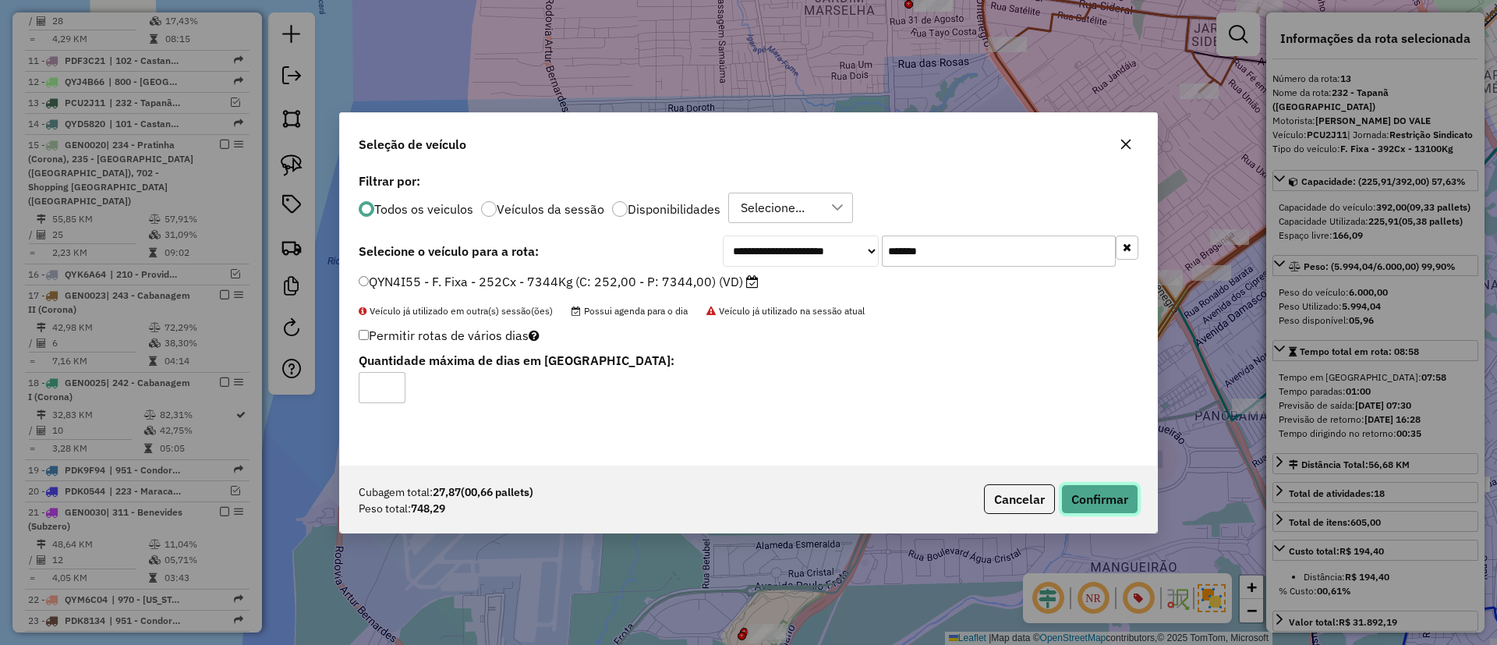
click at [1108, 489] on button "Confirmar" at bounding box center [1099, 499] width 77 height 30
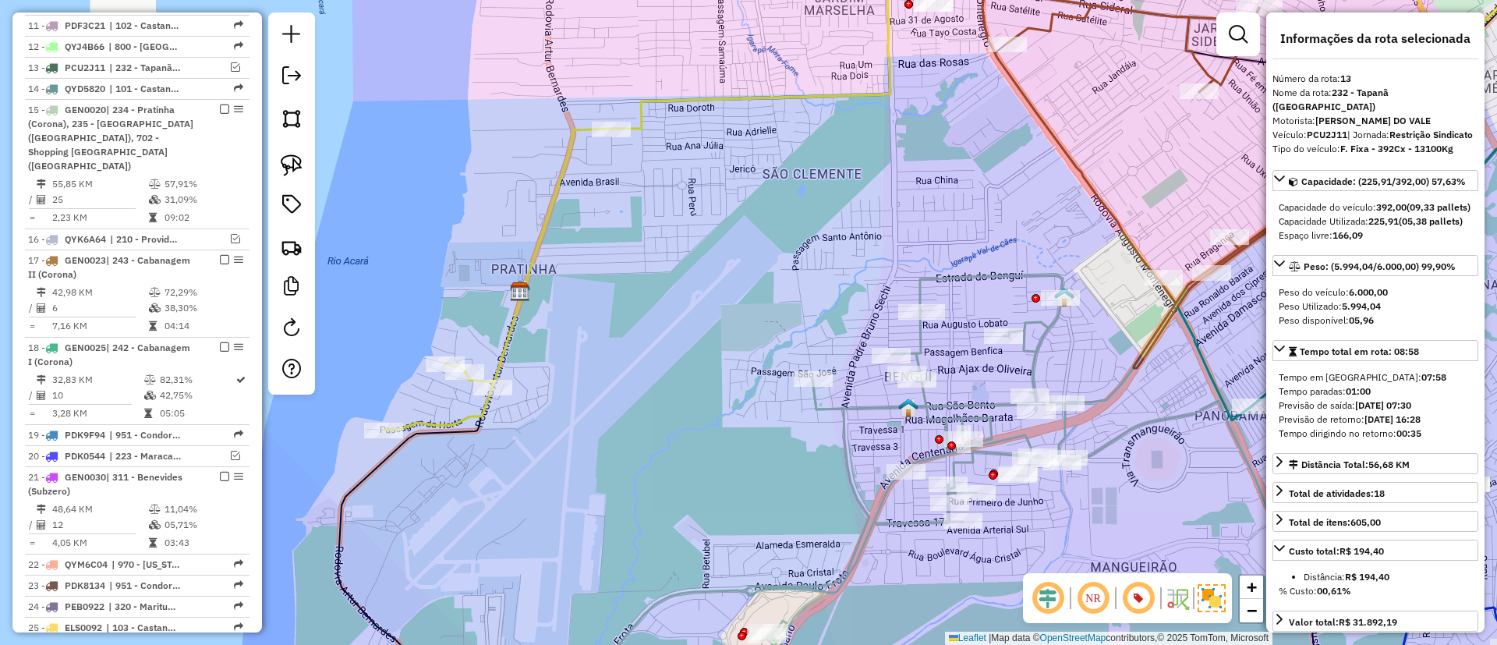
scroll to position [1269, 0]
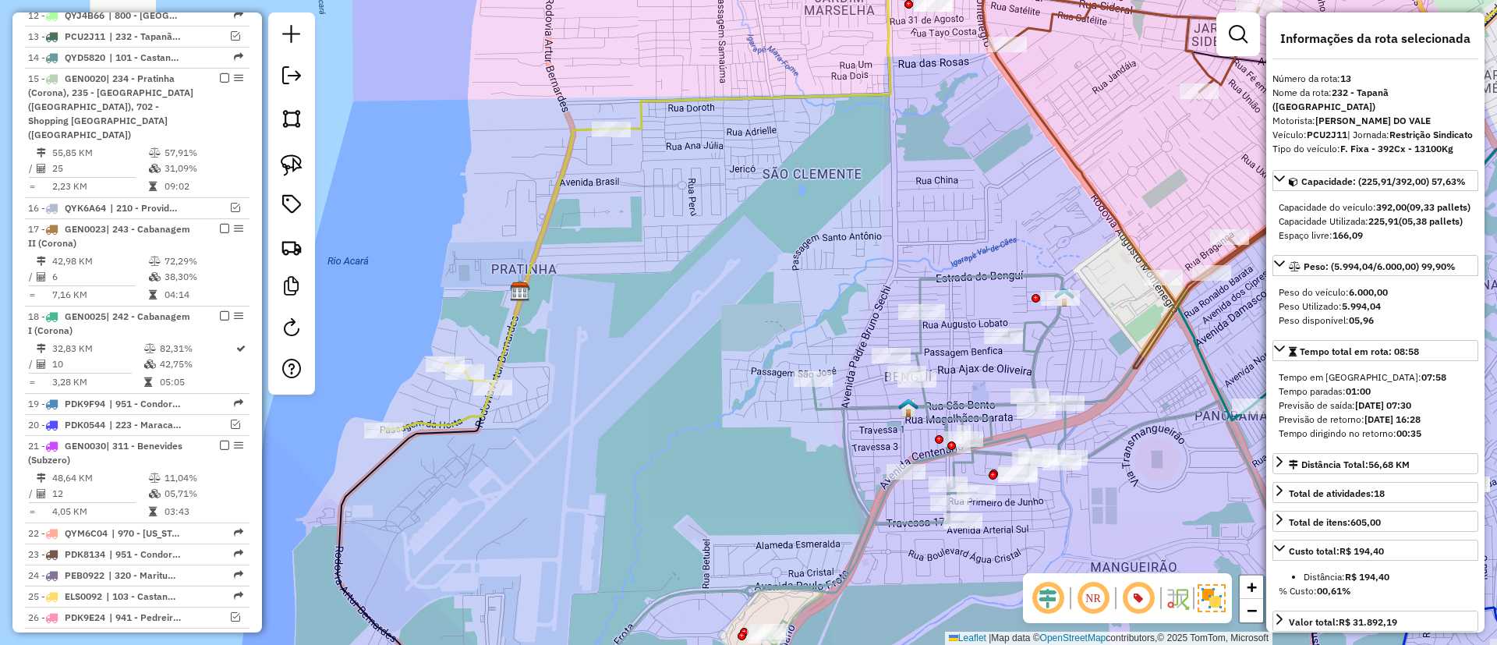
click at [653, 100] on icon at bounding box center [1101, 31] width 981 height 193
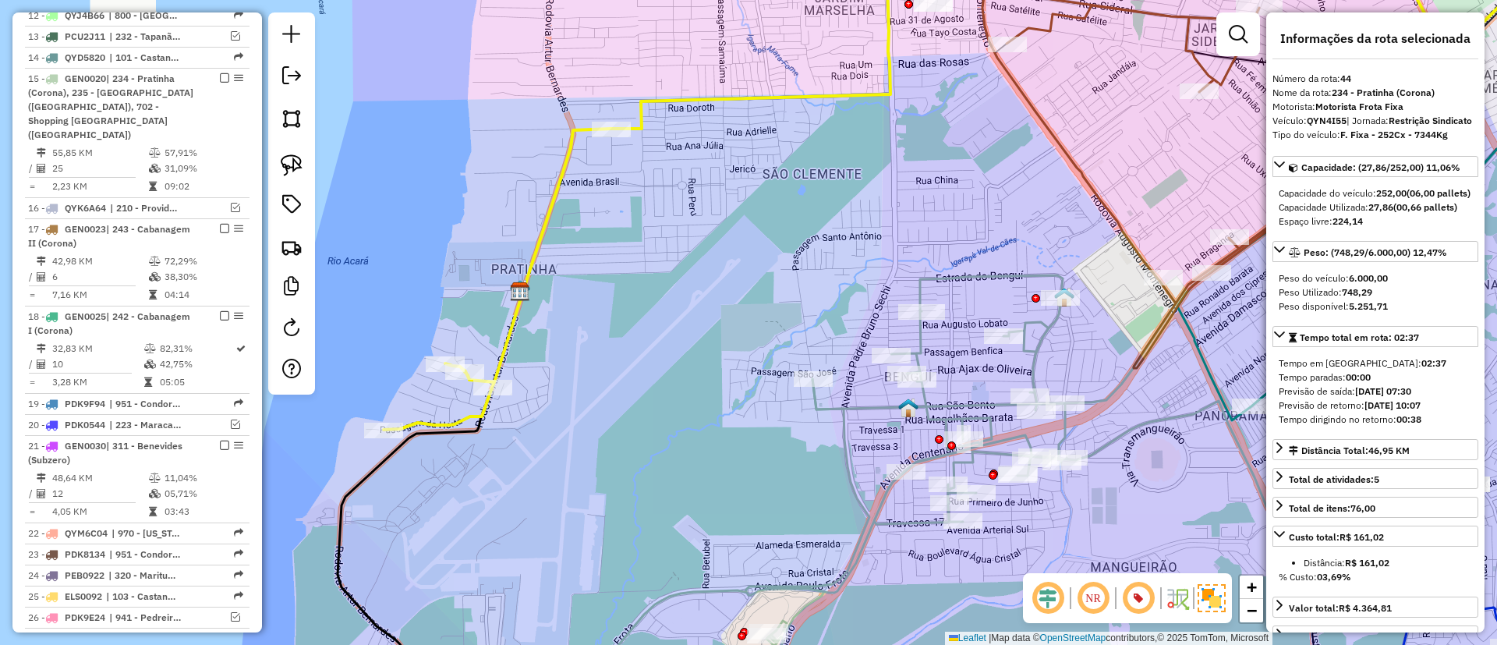
scroll to position [2083, 0]
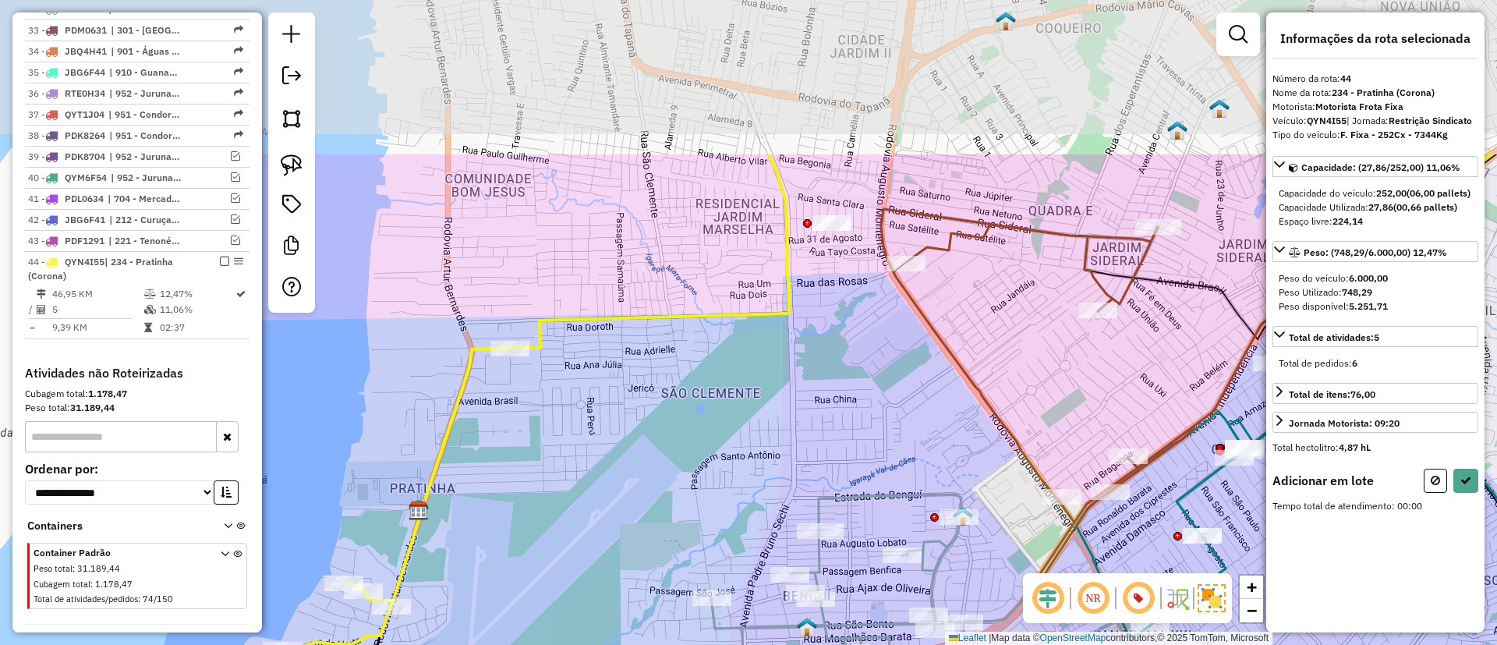
drag, startPoint x: 712, startPoint y: 171, endPoint x: 610, endPoint y: 395, distance: 246.7
click at [610, 395] on div "Janela de atendimento Grade de atendimento Capacidade Transportadoras Veículos …" at bounding box center [748, 322] width 1497 height 645
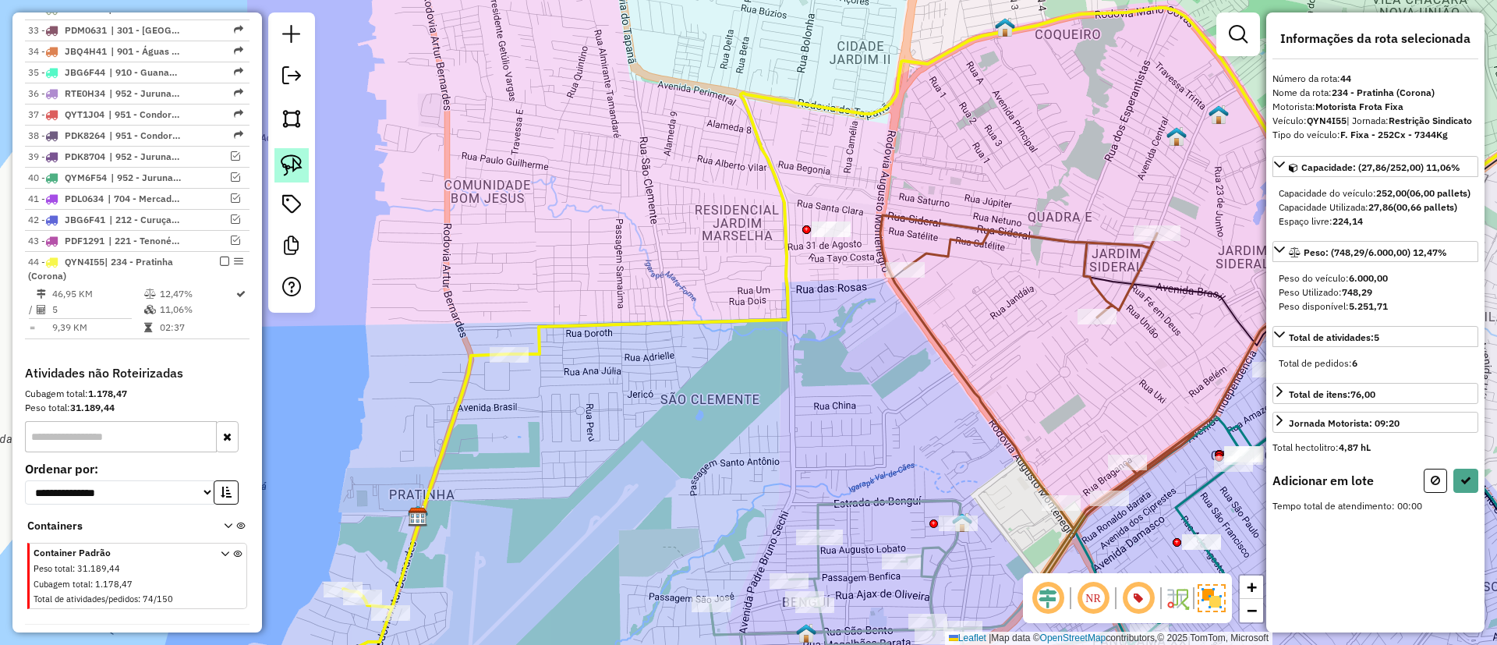
click at [292, 157] on img at bounding box center [292, 165] width 22 height 22
click at [847, 228] on div "Janela de atendimento Grade de atendimento Capacidade Transportadoras Veículos …" at bounding box center [748, 322] width 1497 height 645
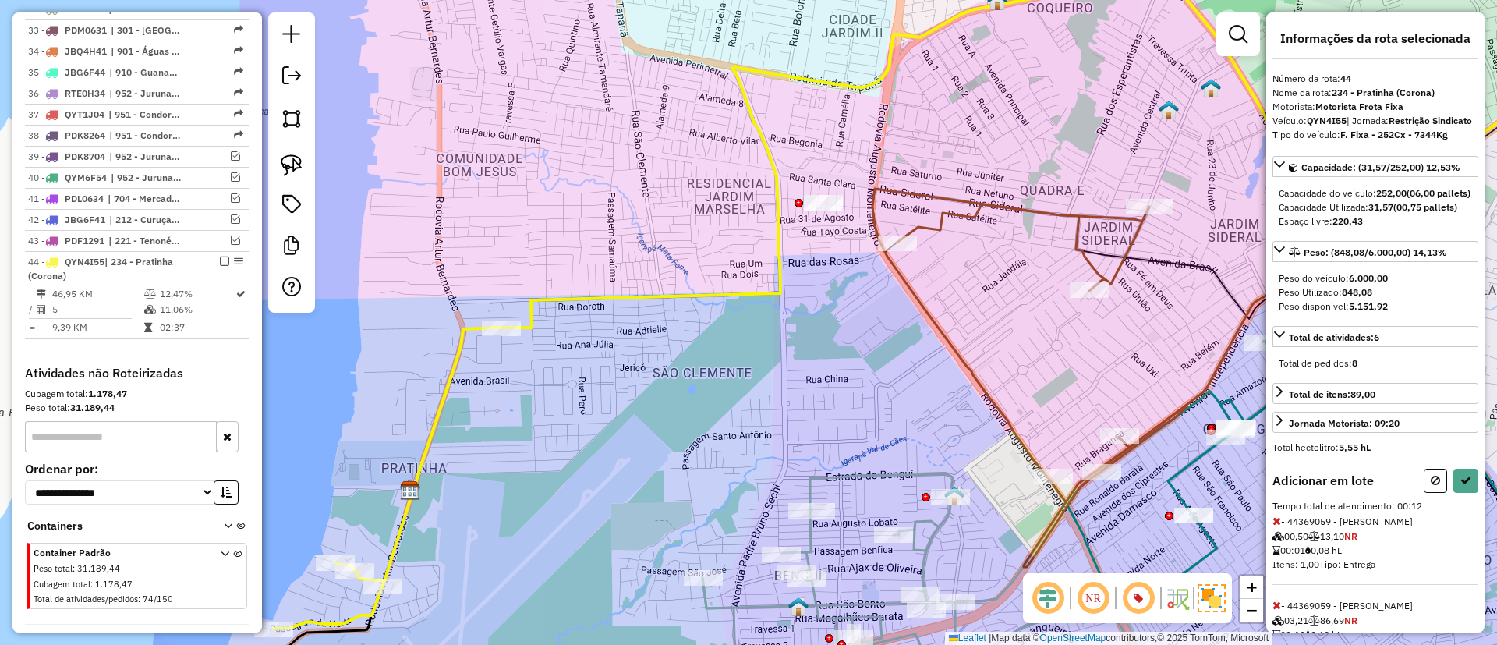
drag, startPoint x: 751, startPoint y: 371, endPoint x: 737, endPoint y: 154, distance: 218.0
click at [737, 154] on div "Janela de atendimento Grade de atendimento Capacidade Transportadoras Veículos …" at bounding box center [748, 322] width 1497 height 645
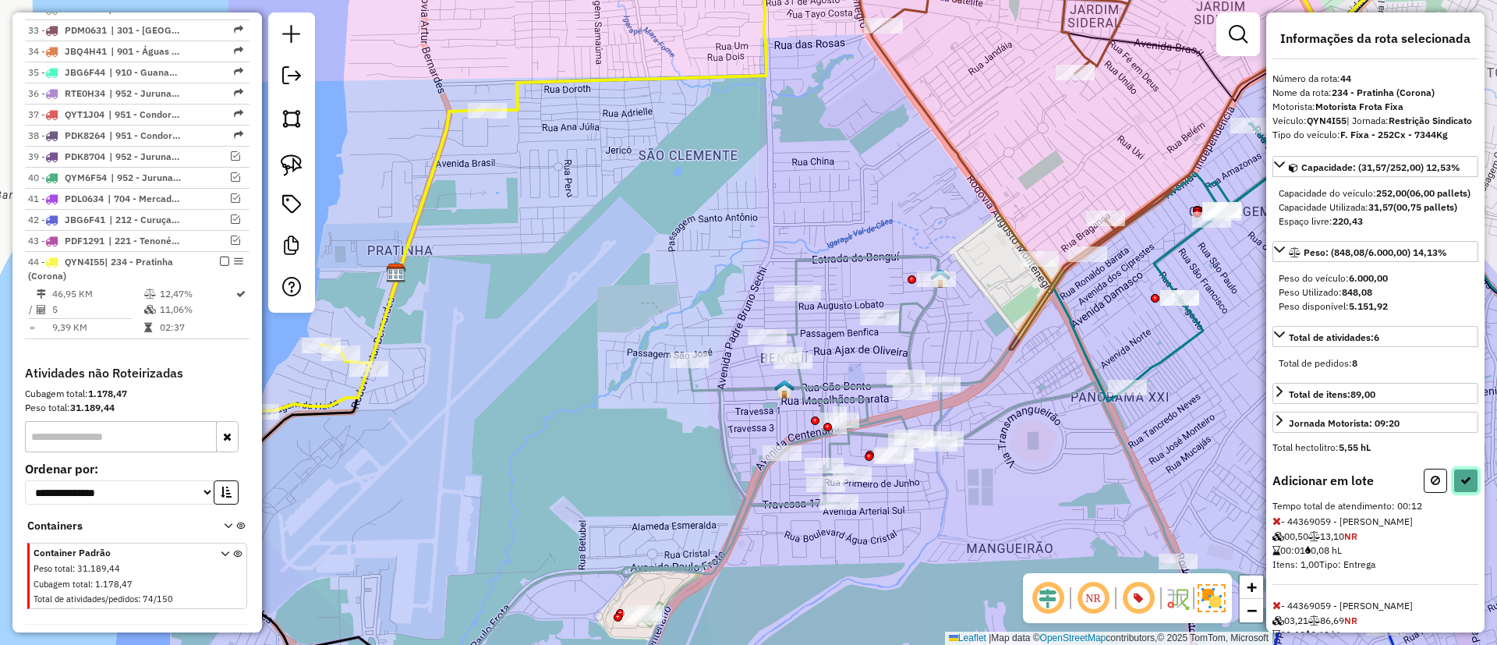
click at [1470, 493] on button at bounding box center [1465, 481] width 25 height 24
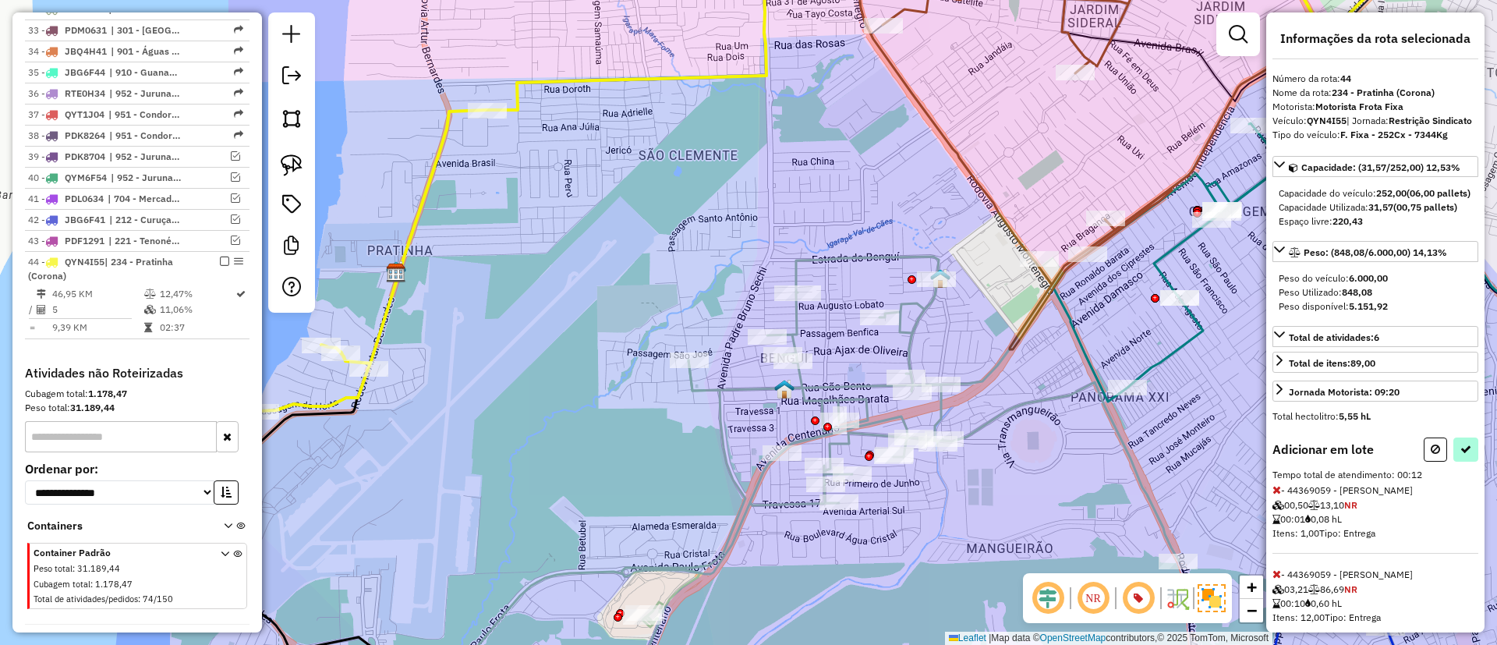
select select "**********"
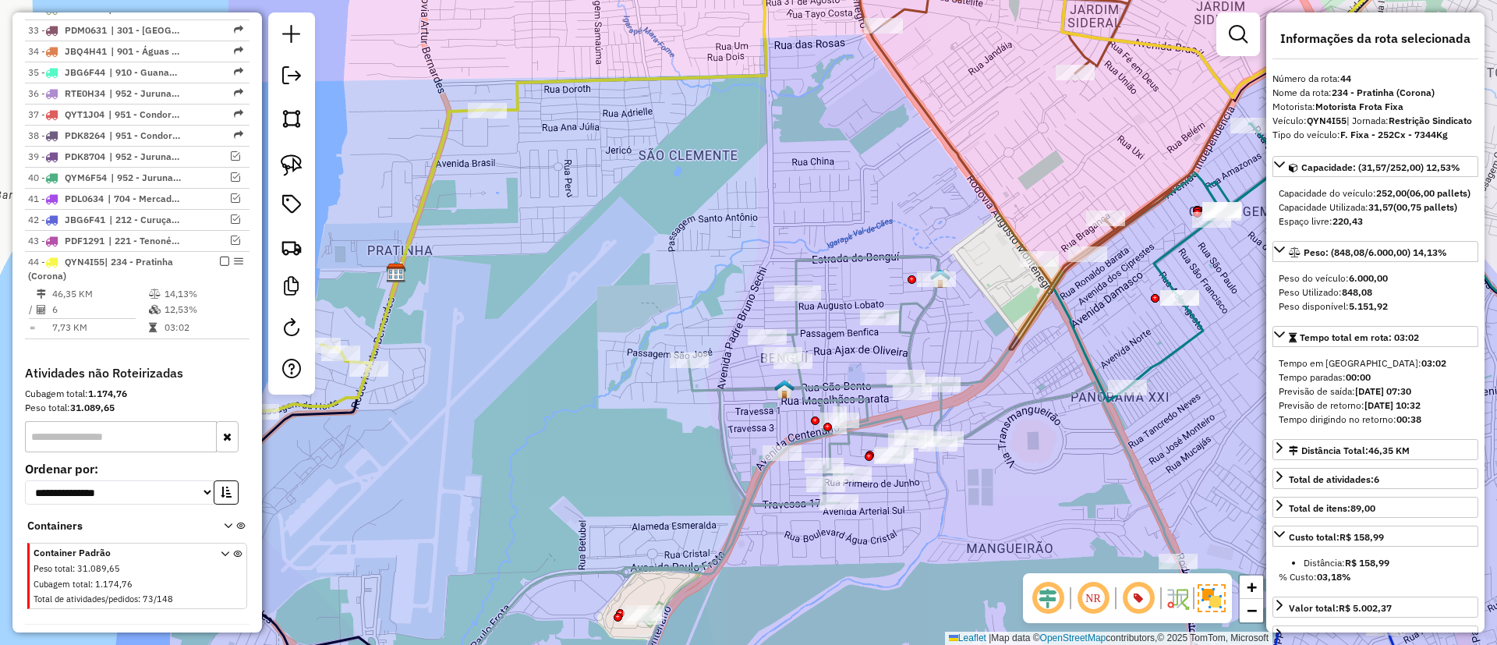
click at [695, 78] on icon at bounding box center [535, 173] width 550 height 476
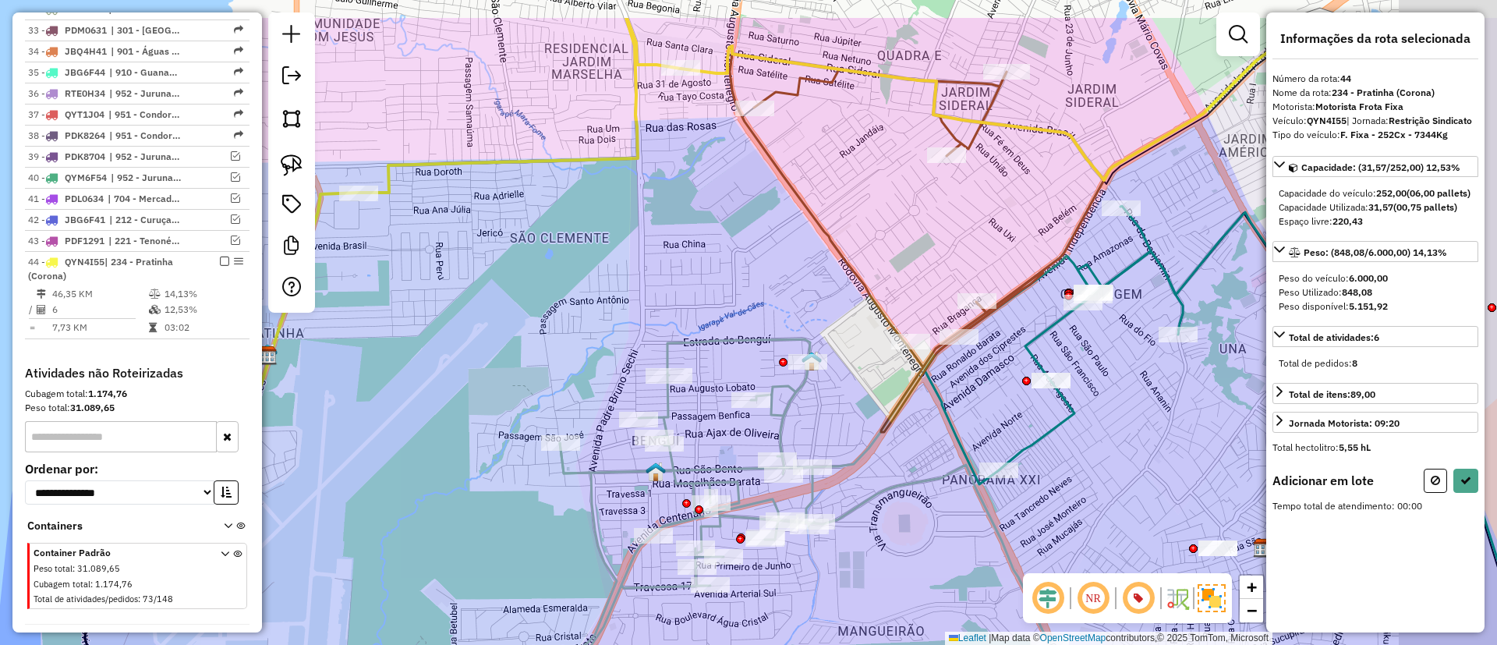
drag, startPoint x: 676, startPoint y: 227, endPoint x: 547, endPoint y: 317, distance: 157.5
click at [547, 312] on div "Janela de atendimento Grade de atendimento Capacidade Transportadoras Veículos …" at bounding box center [748, 322] width 1497 height 645
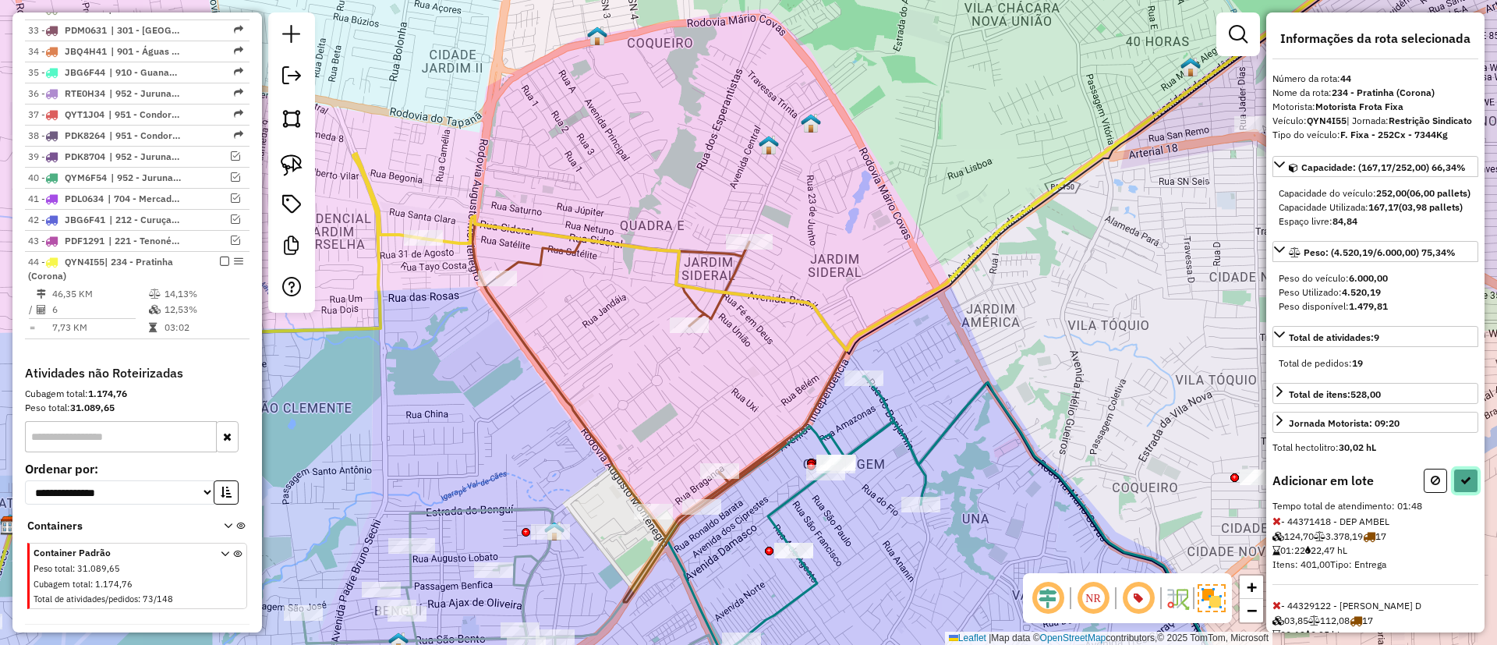
click at [1460, 486] on icon at bounding box center [1465, 480] width 11 height 11
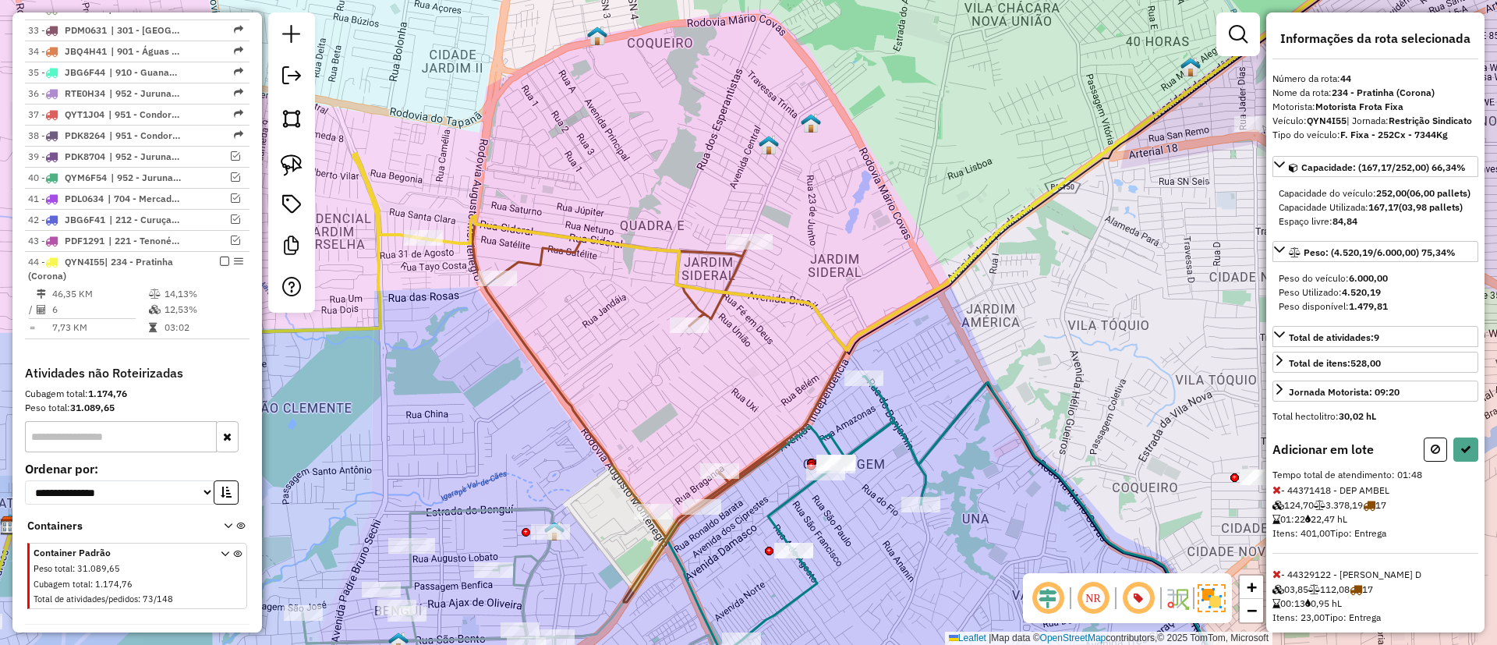
select select "**********"
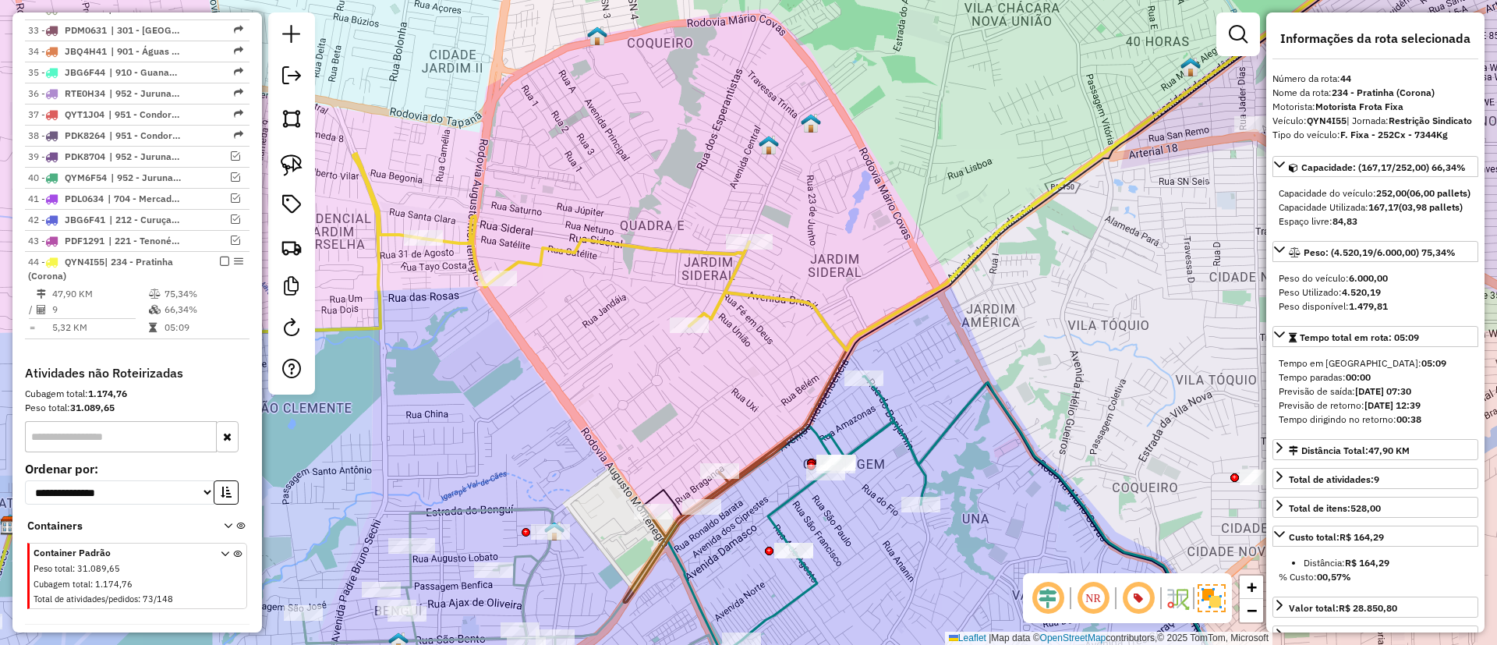
click at [586, 246] on icon at bounding box center [312, 409] width 876 height 510
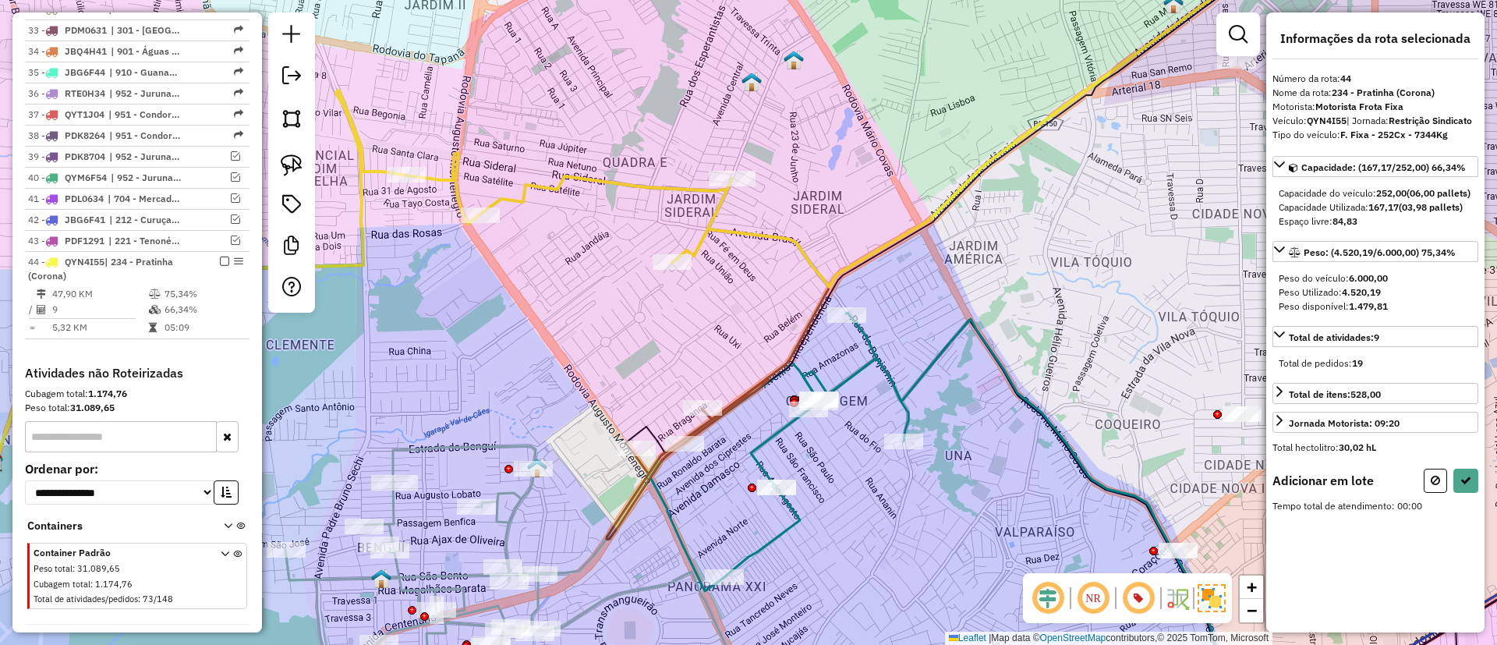
drag, startPoint x: 703, startPoint y: 398, endPoint x: 674, endPoint y: 260, distance: 140.8
click at [674, 260] on div "Janela de atendimento Grade de atendimento Capacidade Transportadoras Veículos …" at bounding box center [748, 322] width 1497 height 645
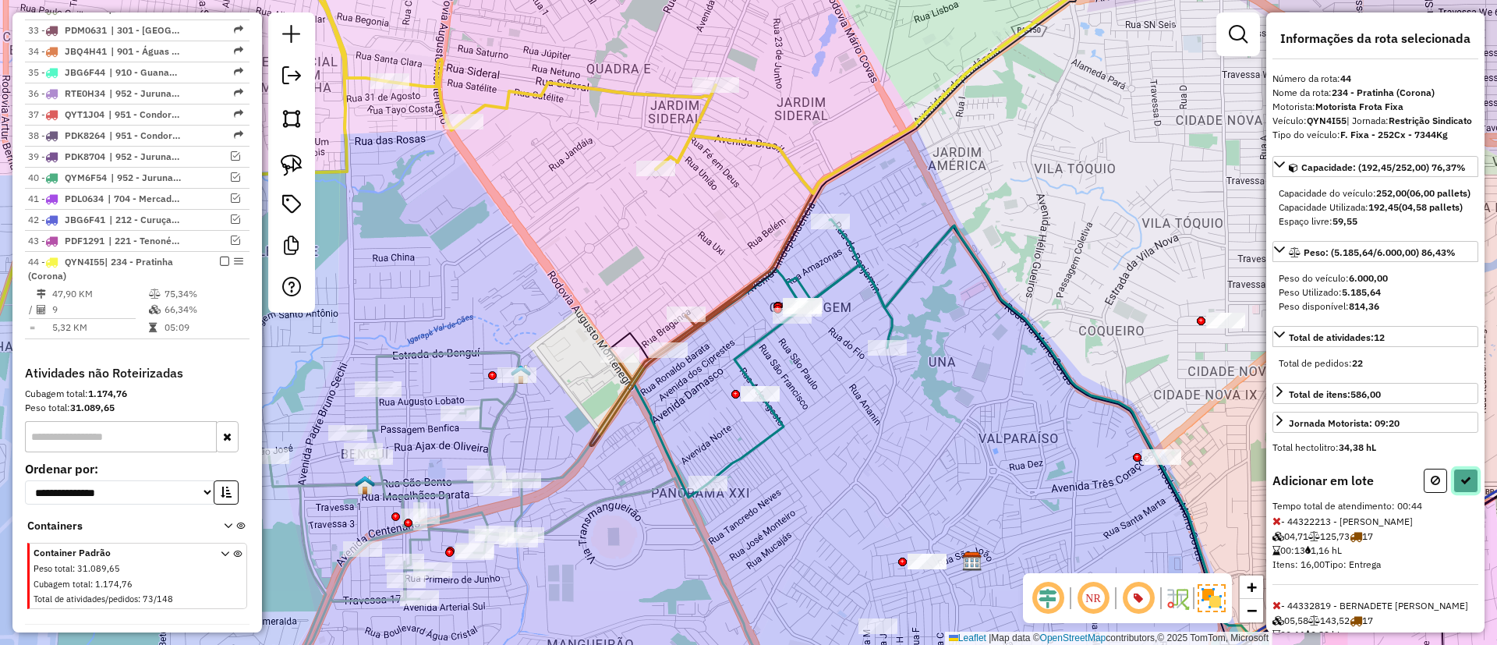
click at [1460, 486] on icon at bounding box center [1465, 480] width 11 height 11
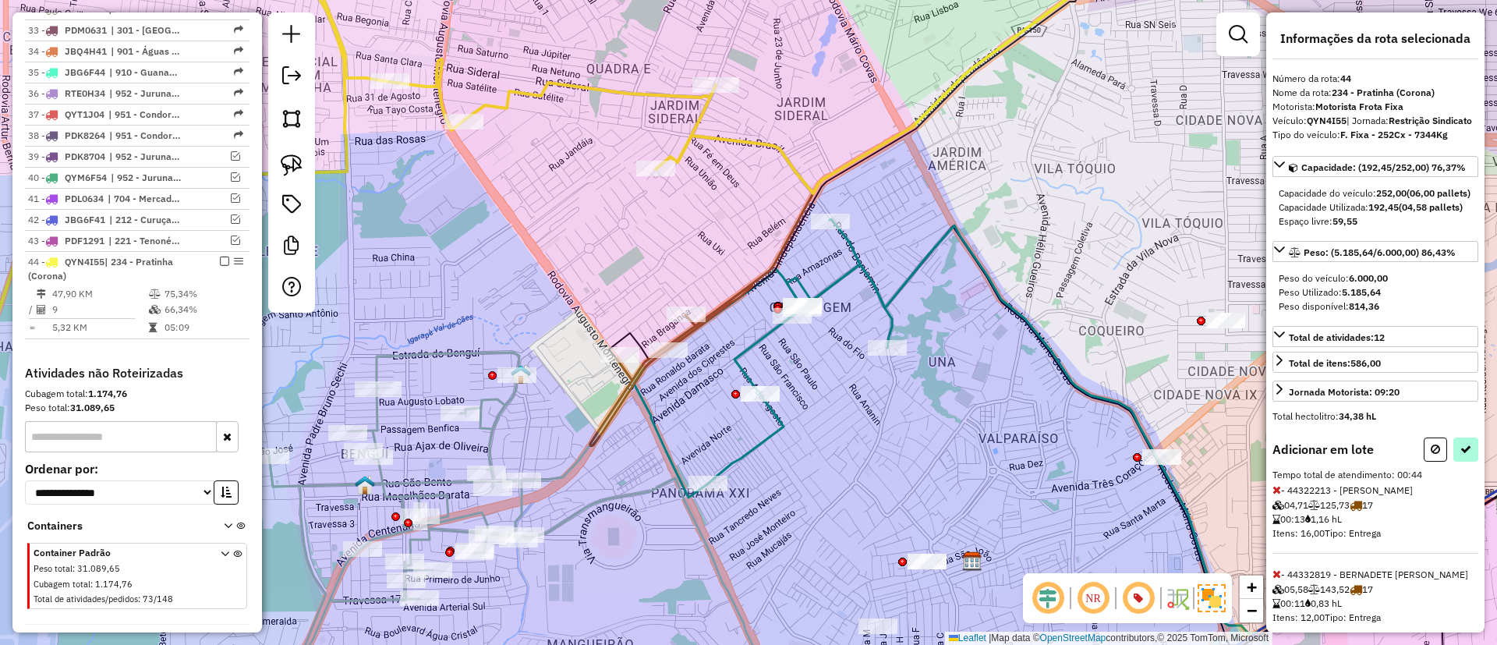
select select "**********"
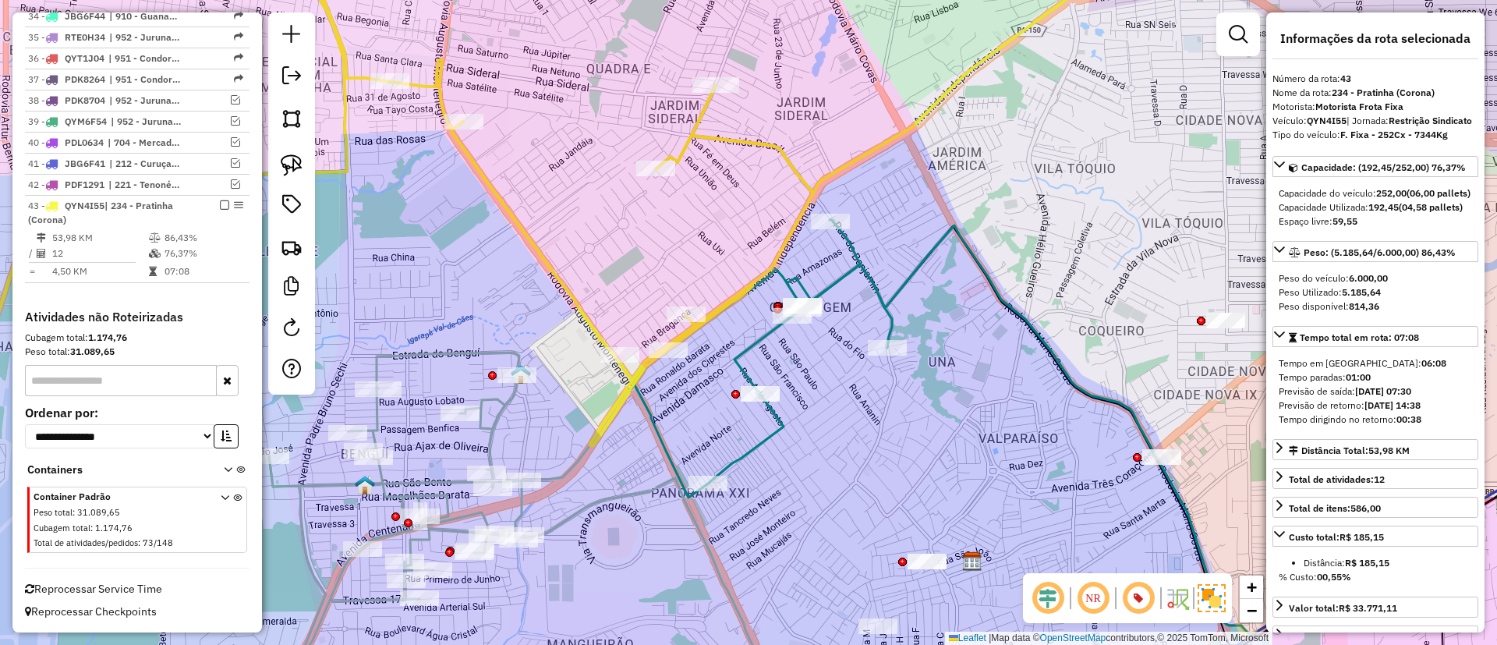
scroll to position [1996, 0]
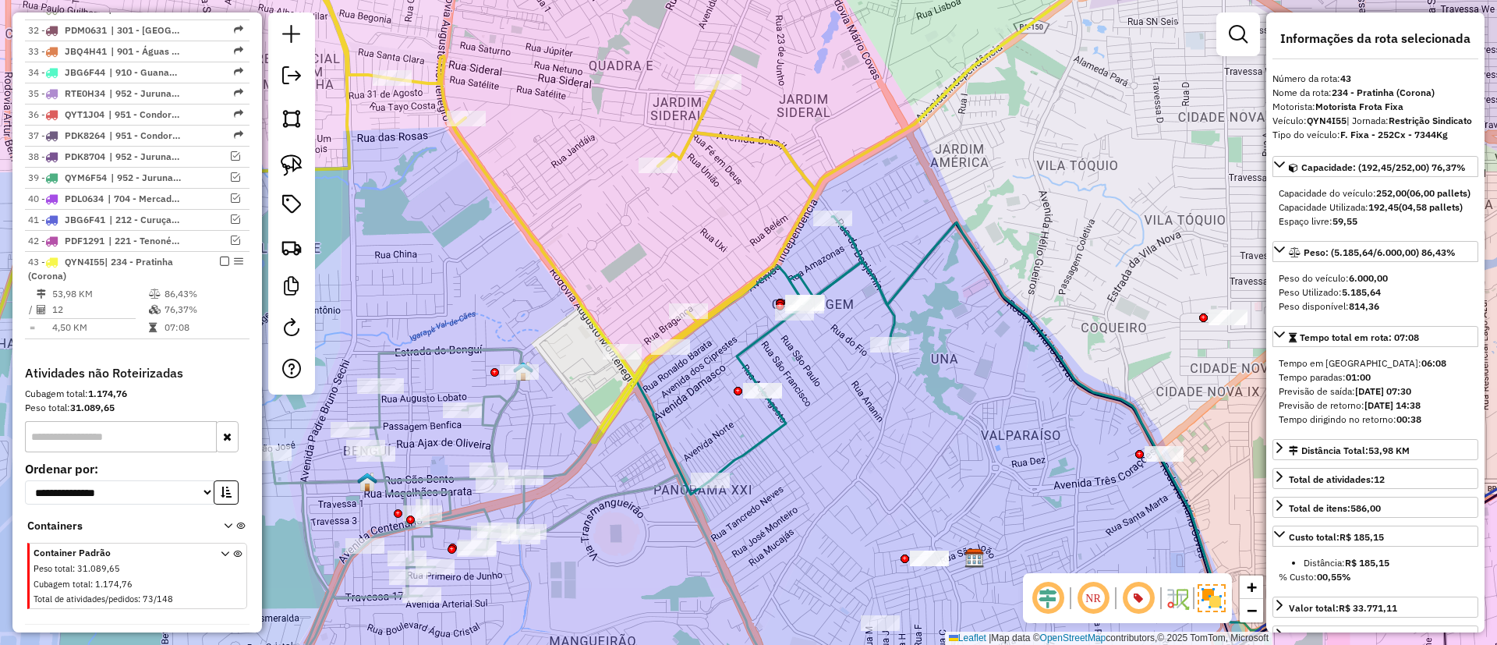
drag, startPoint x: 606, startPoint y: 264, endPoint x: 725, endPoint y: 212, distance: 130.2
click at [725, 212] on div "Janela de atendimento Grade de atendimento Capacidade Transportadoras Veículos …" at bounding box center [748, 322] width 1497 height 645
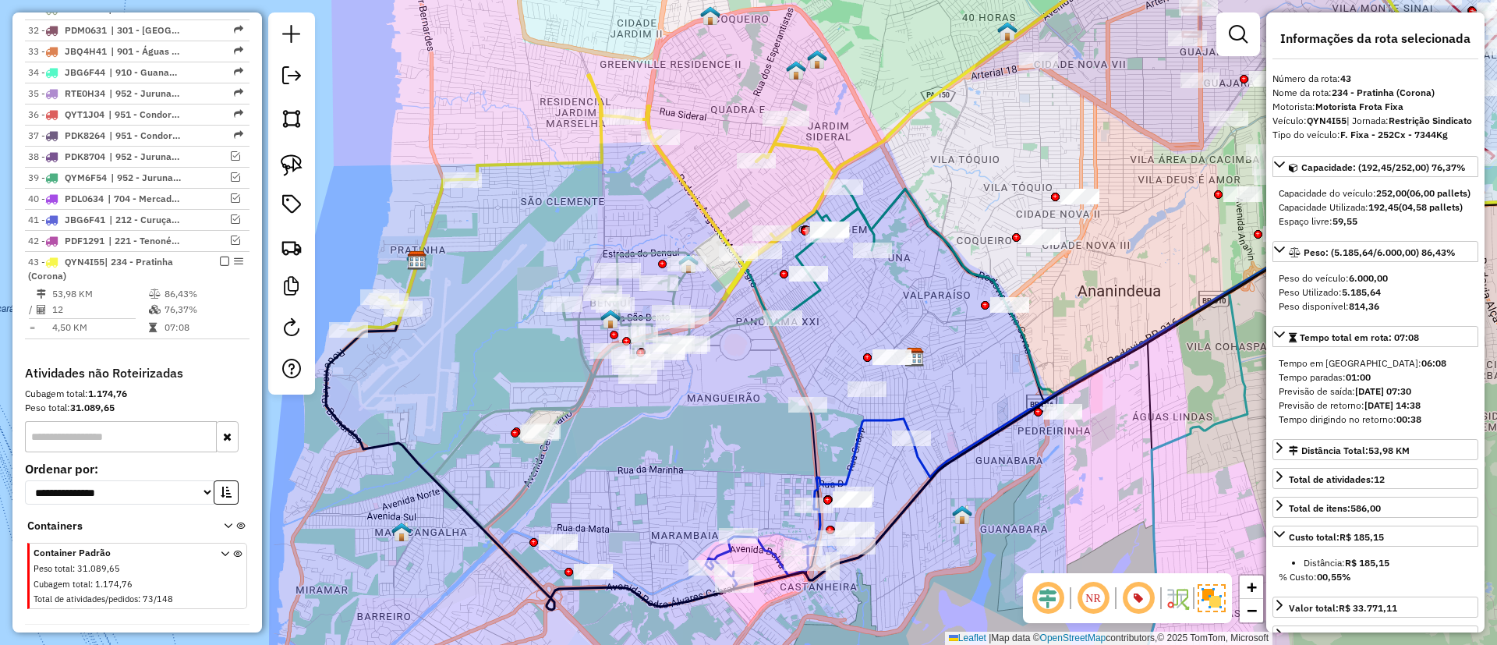
click at [674, 168] on icon at bounding box center [592, 202] width 487 height 255
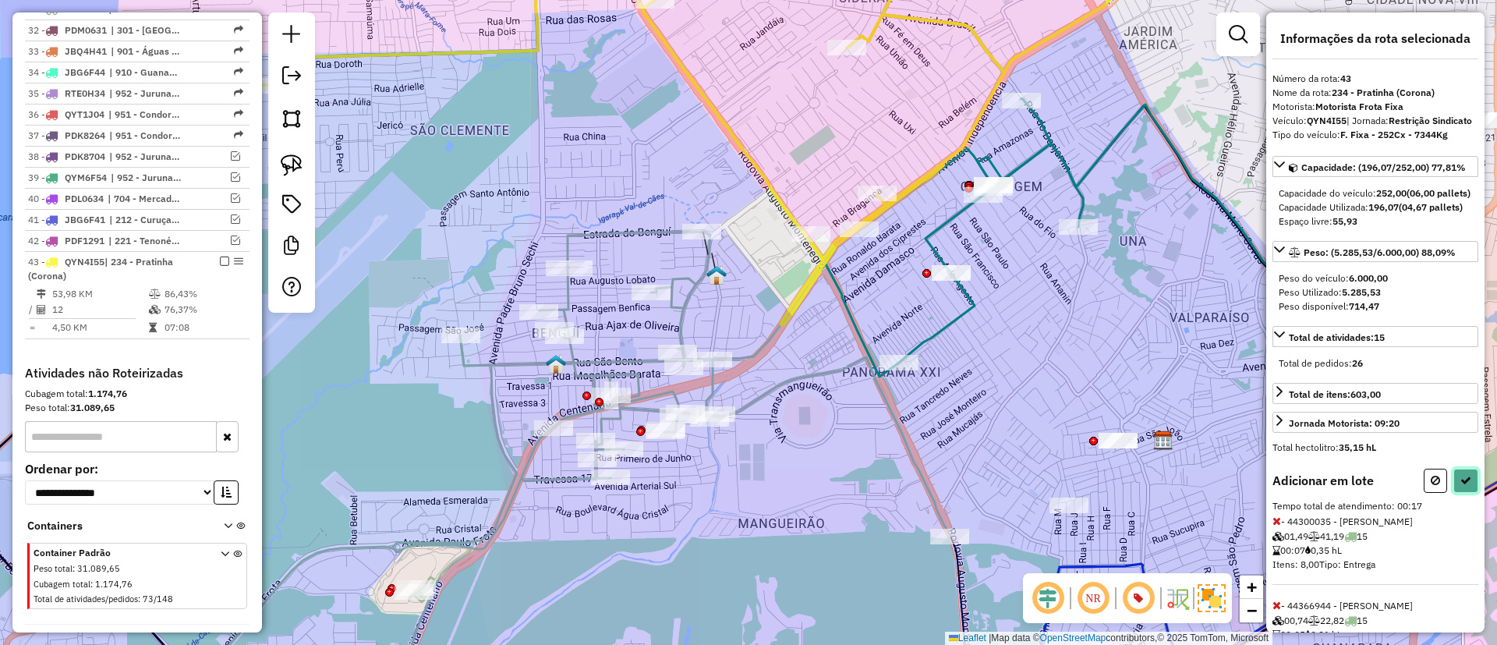
click at [1458, 493] on button at bounding box center [1465, 481] width 25 height 24
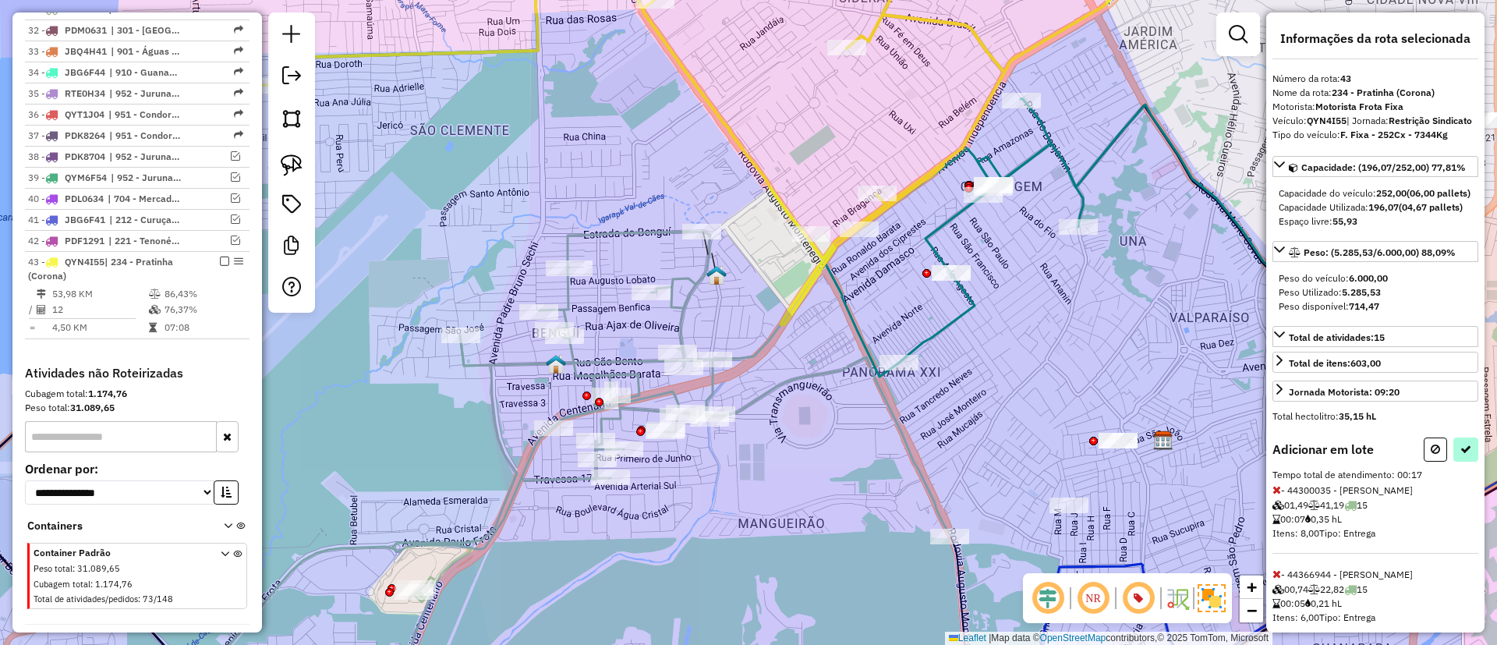
select select "**********"
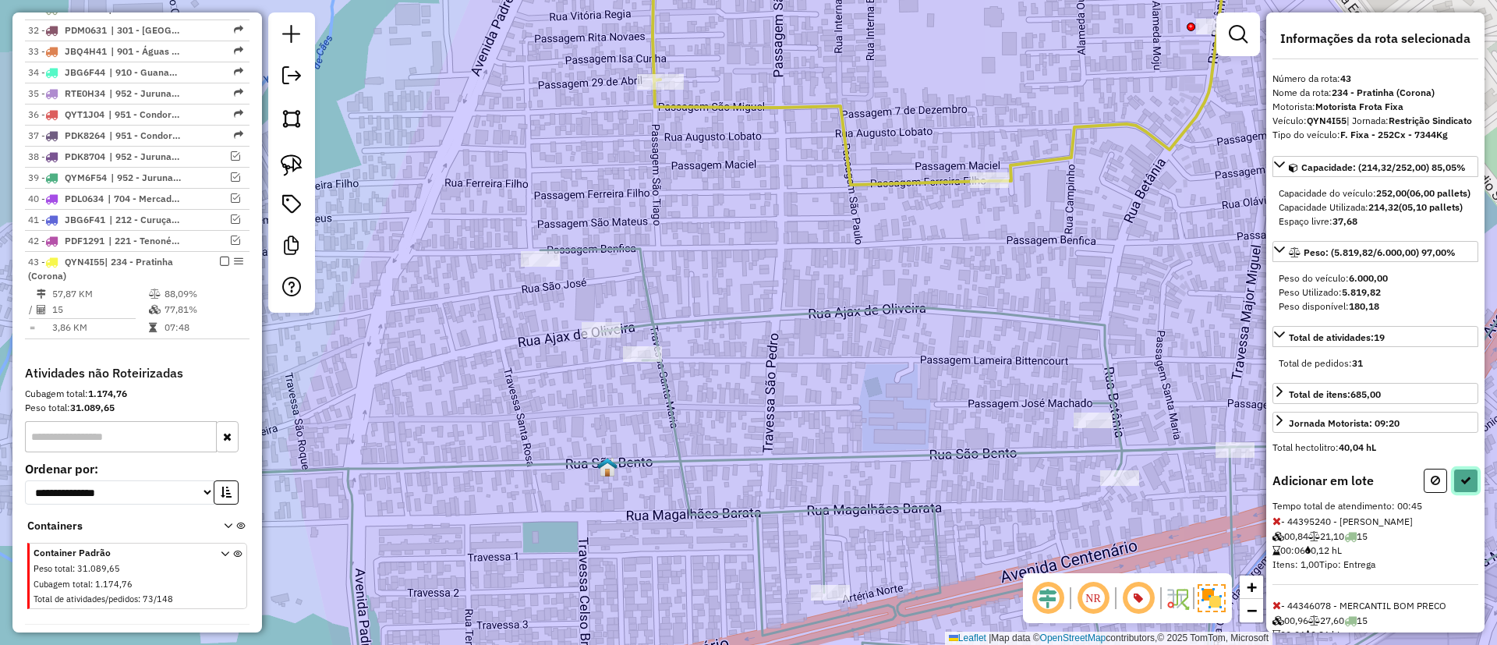
click at [1457, 493] on button at bounding box center [1465, 481] width 25 height 24
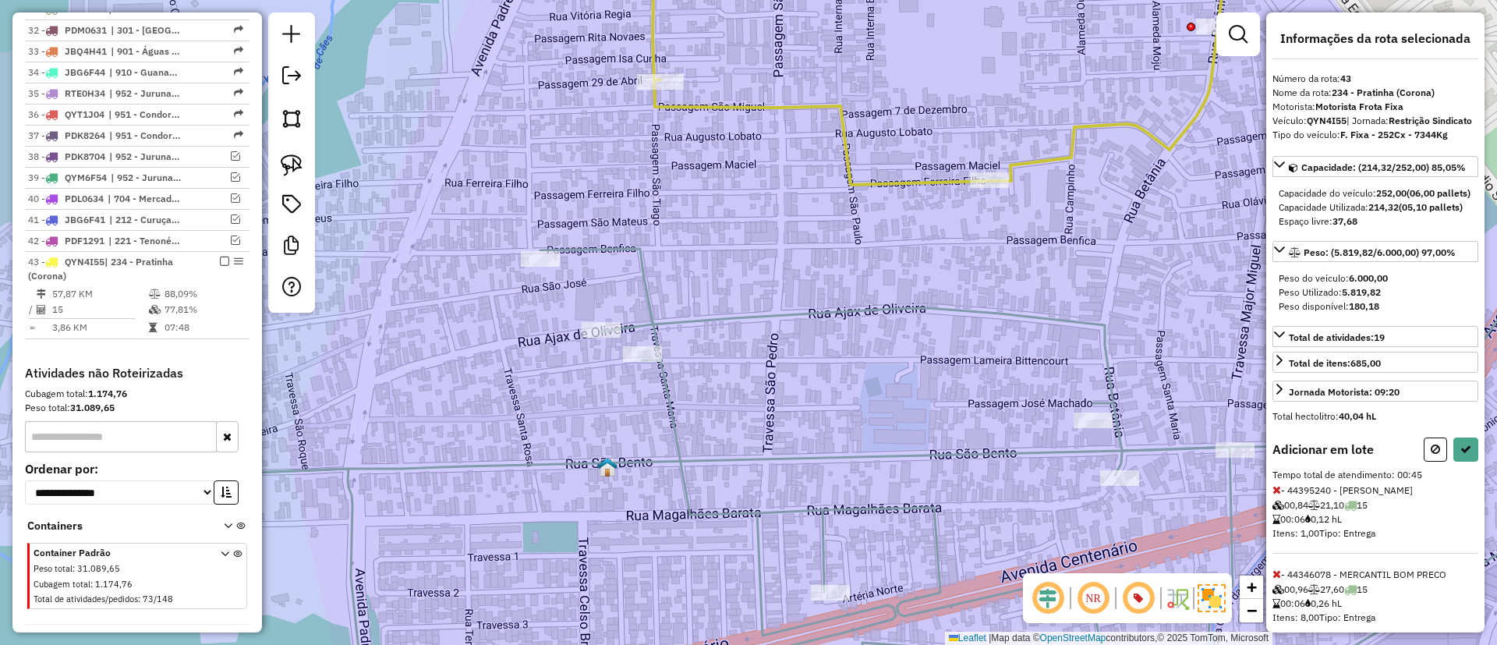
select select "**********"
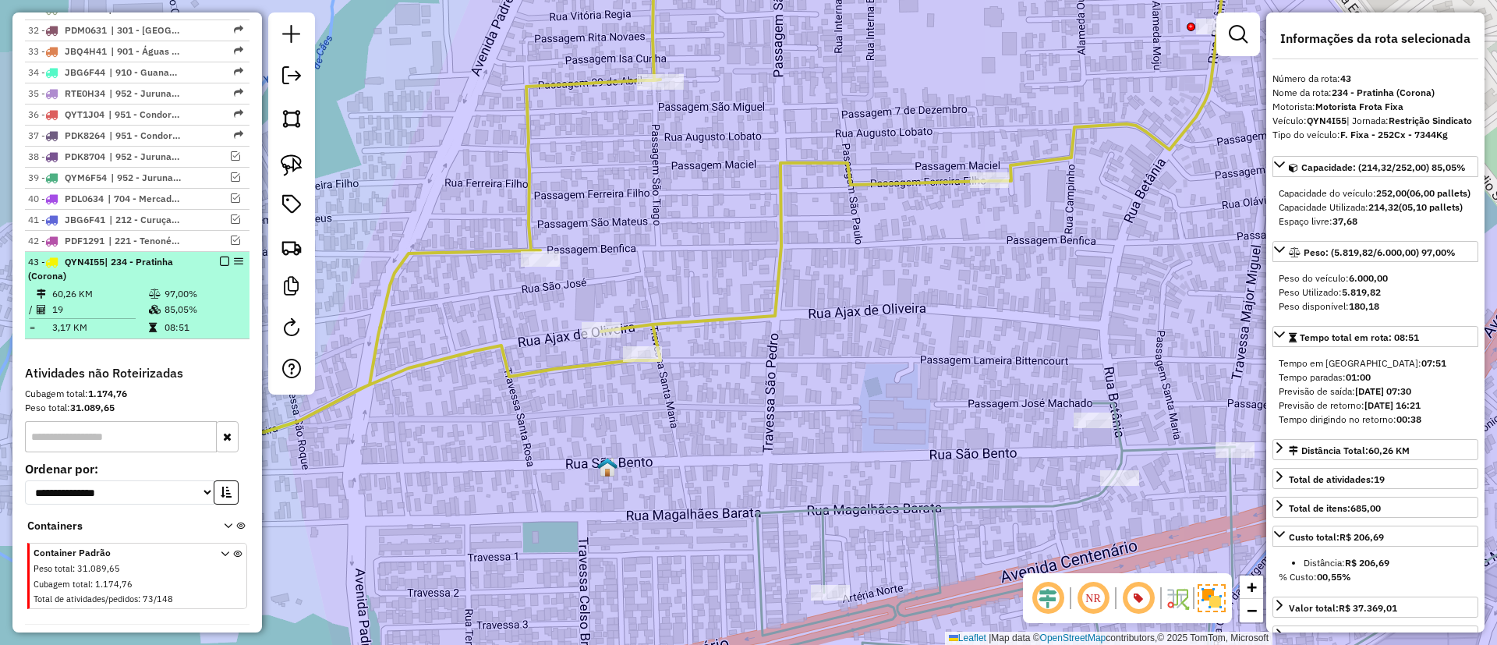
click at [225, 257] on div at bounding box center [219, 261] width 47 height 9
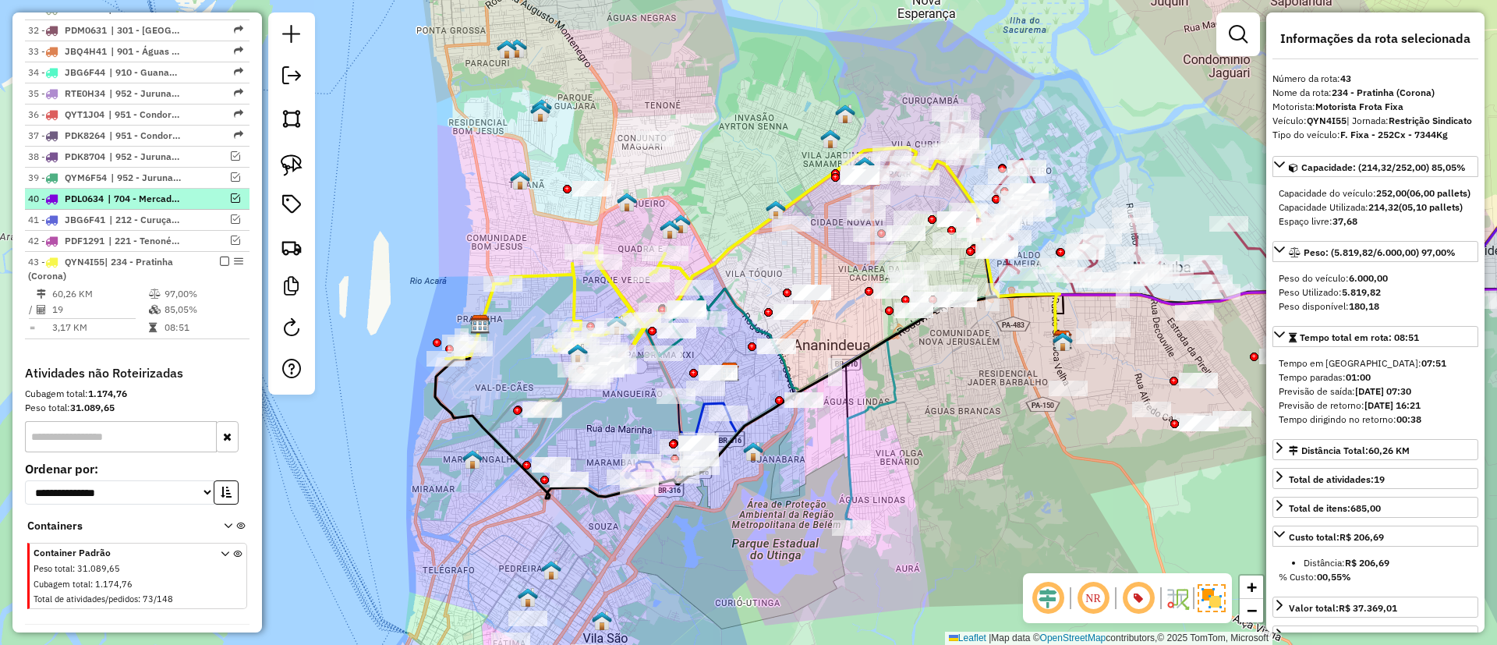
click at [220, 257] on em at bounding box center [224, 261] width 9 height 9
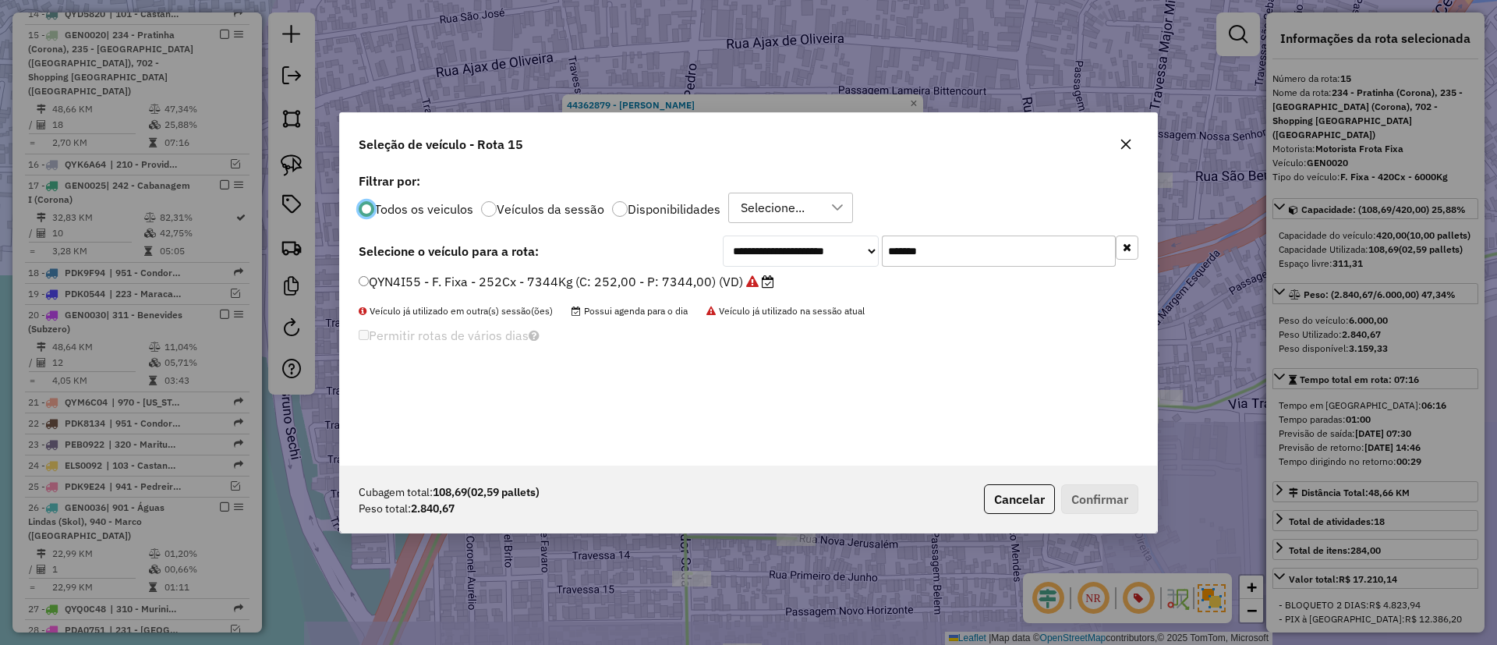
scroll to position [9, 5]
drag, startPoint x: 929, startPoint y: 253, endPoint x: 748, endPoint y: 258, distance: 181.8
click at [748, 258] on div "**********" at bounding box center [931, 250] width 416 height 31
paste input "text"
type input "*******"
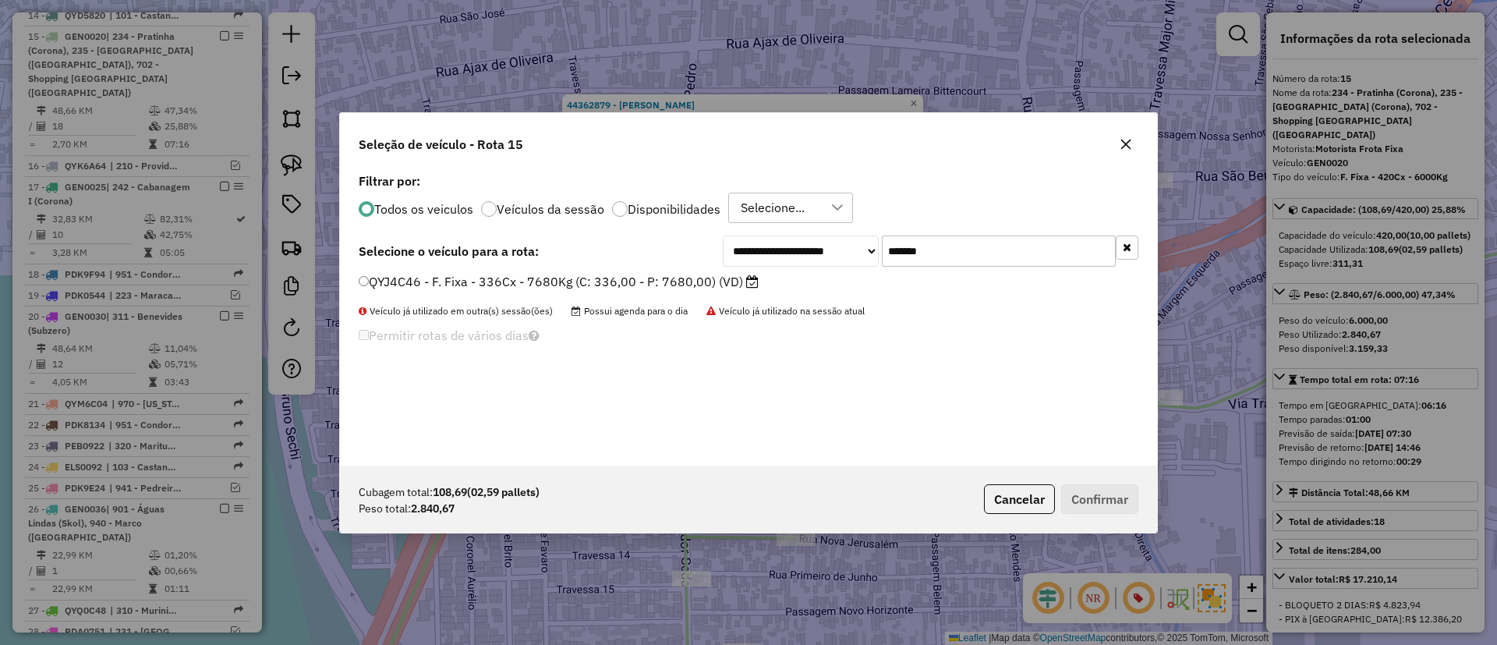
click at [696, 281] on label "QYJ4C46 - F. Fixa - 336Cx - 7680Kg (C: 336,00 - P: 7680,00) (VD)" at bounding box center [559, 281] width 400 height 19
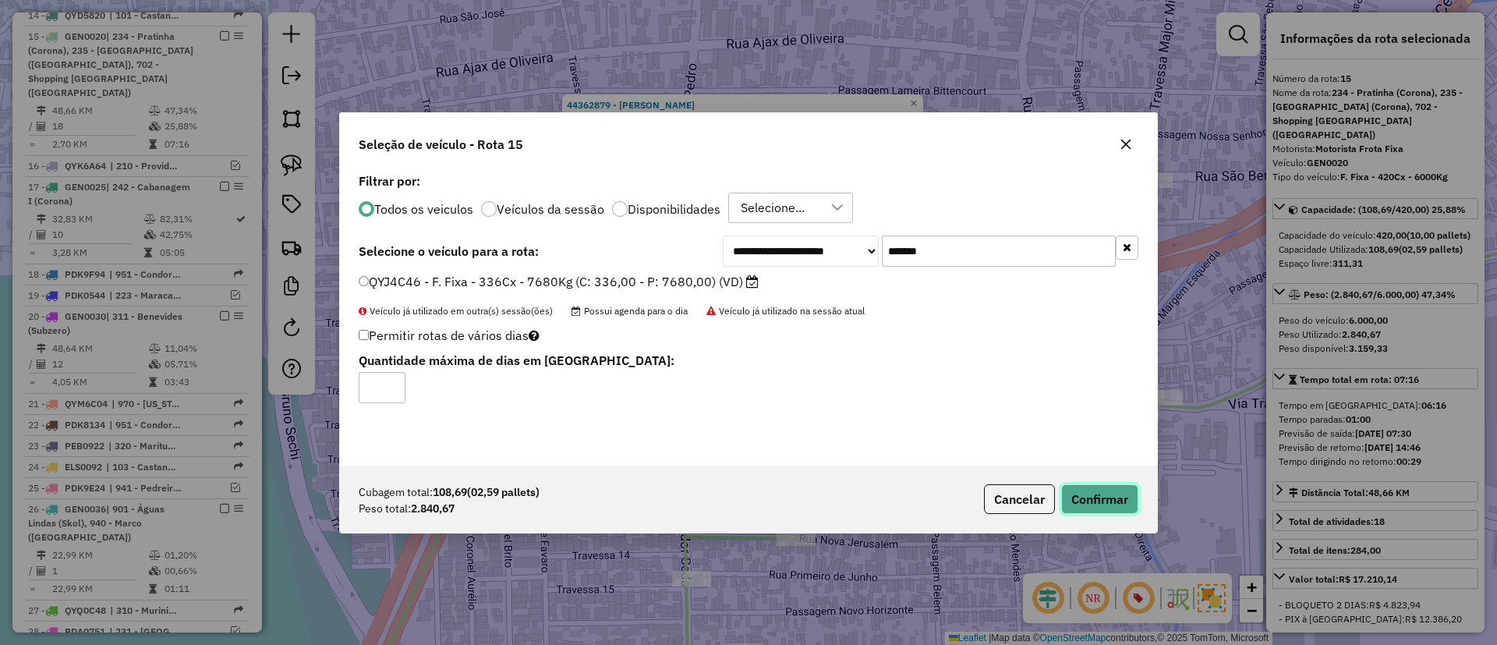
click at [1085, 497] on button "Confirmar" at bounding box center [1099, 499] width 77 height 30
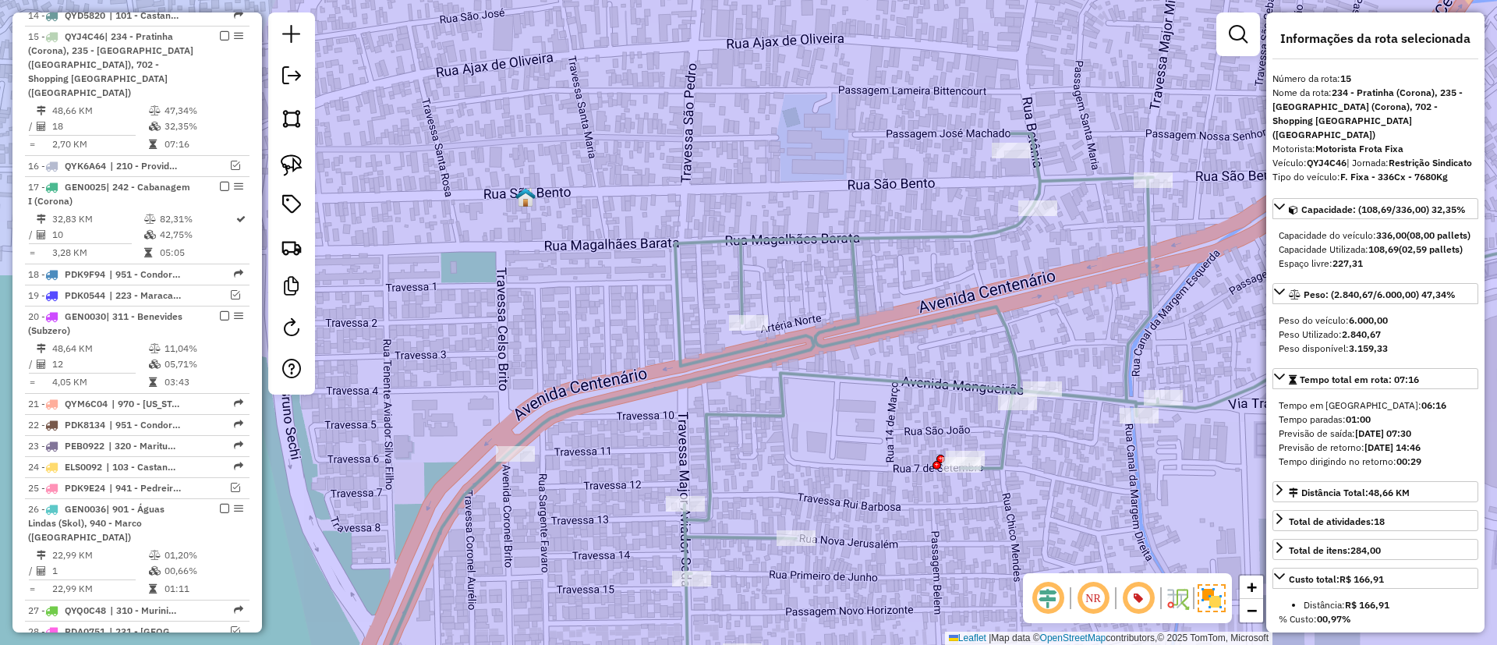
click at [787, 372] on icon at bounding box center [1004, 420] width 1283 height 575
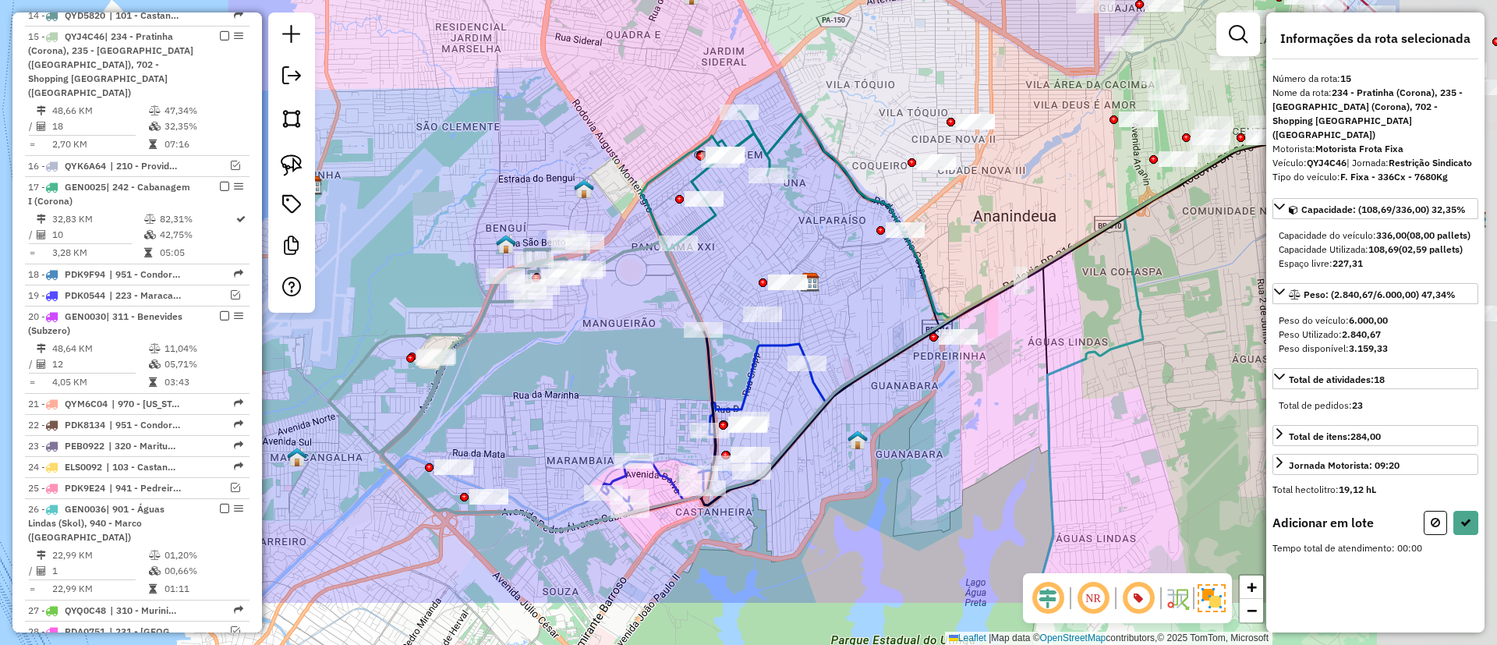
drag, startPoint x: 862, startPoint y: 421, endPoint x: 611, endPoint y: 206, distance: 330.1
click at [611, 206] on div "Janela de atendimento Grade de atendimento Capacidade Transportadoras Veículos …" at bounding box center [748, 322] width 1497 height 645
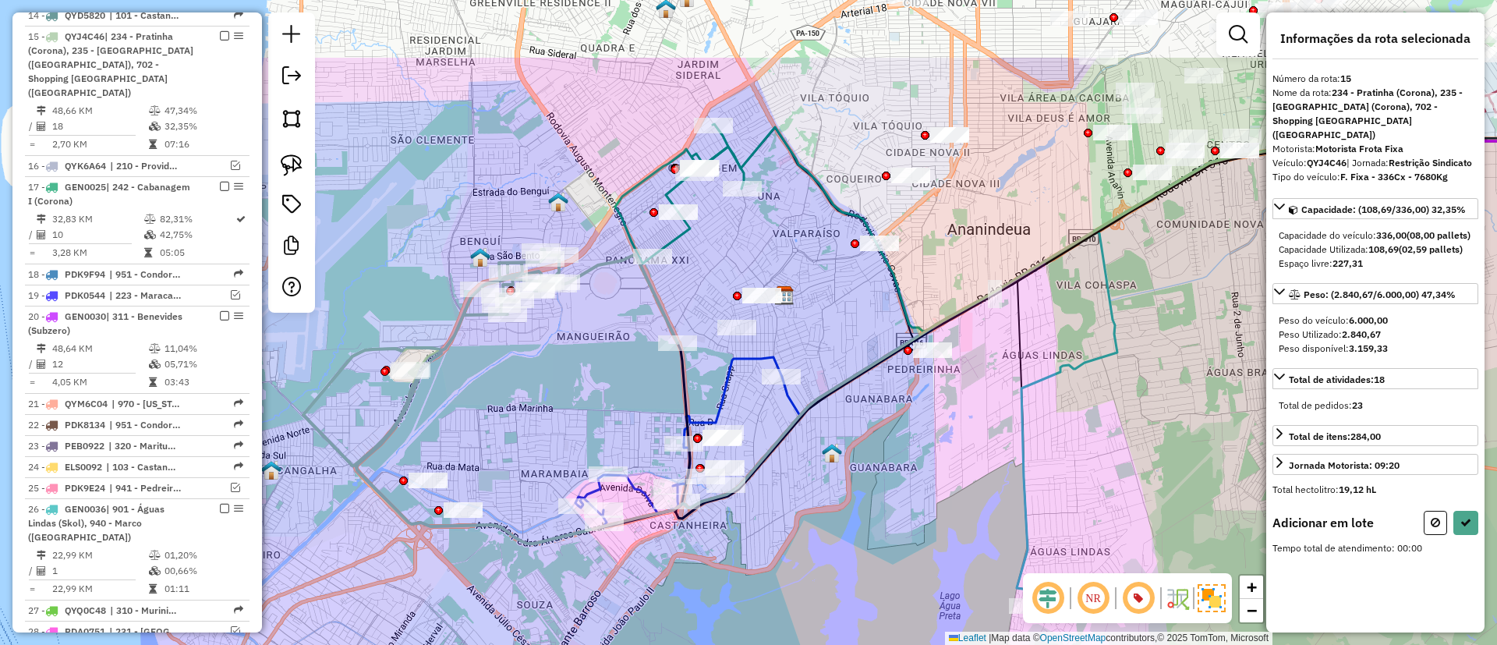
drag, startPoint x: 611, startPoint y: 268, endPoint x: 584, endPoint y: 477, distance: 210.7
click at [584, 477] on div "Janela de atendimento Grade de atendimento Capacidade Transportadoras Veículos …" at bounding box center [748, 322] width 1497 height 645
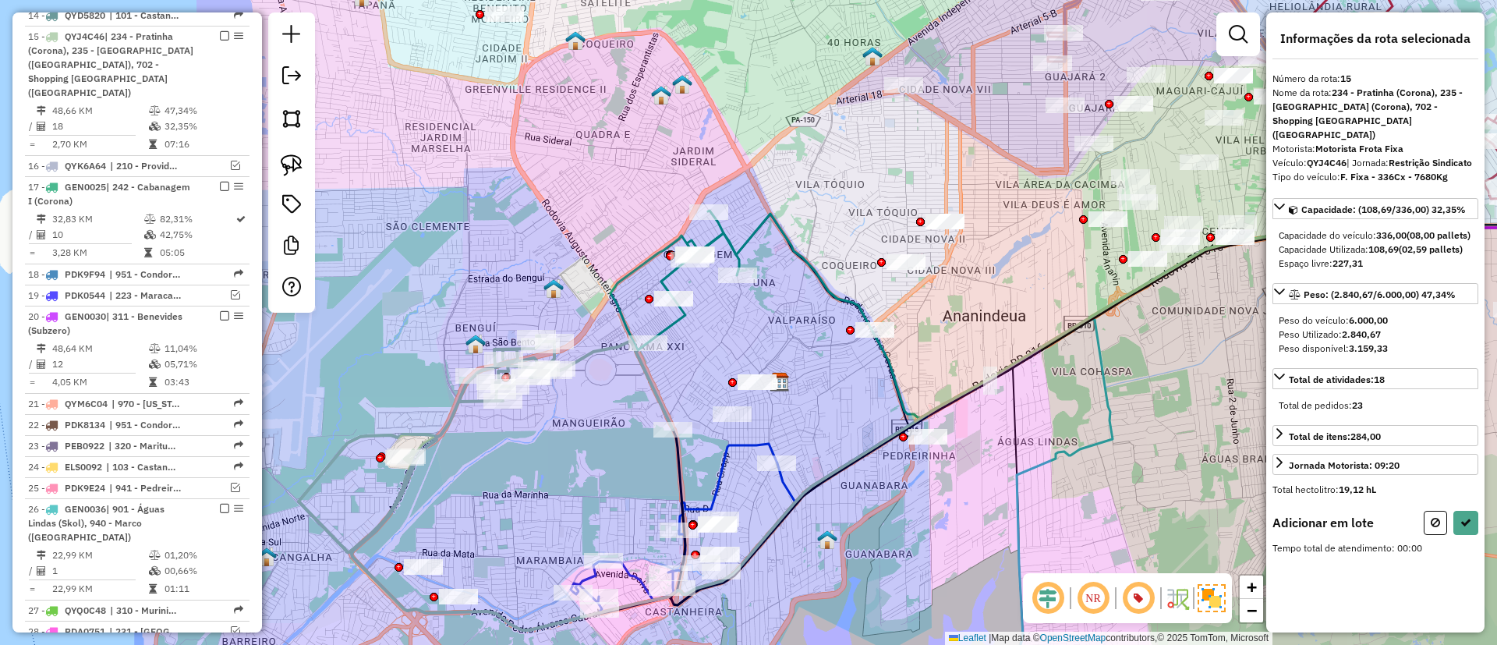
drag, startPoint x: 561, startPoint y: 284, endPoint x: 547, endPoint y: 322, distance: 40.7
click at [547, 322] on div "Janela de atendimento Grade de atendimento Capacidade Transportadoras Veículos …" at bounding box center [748, 322] width 1497 height 645
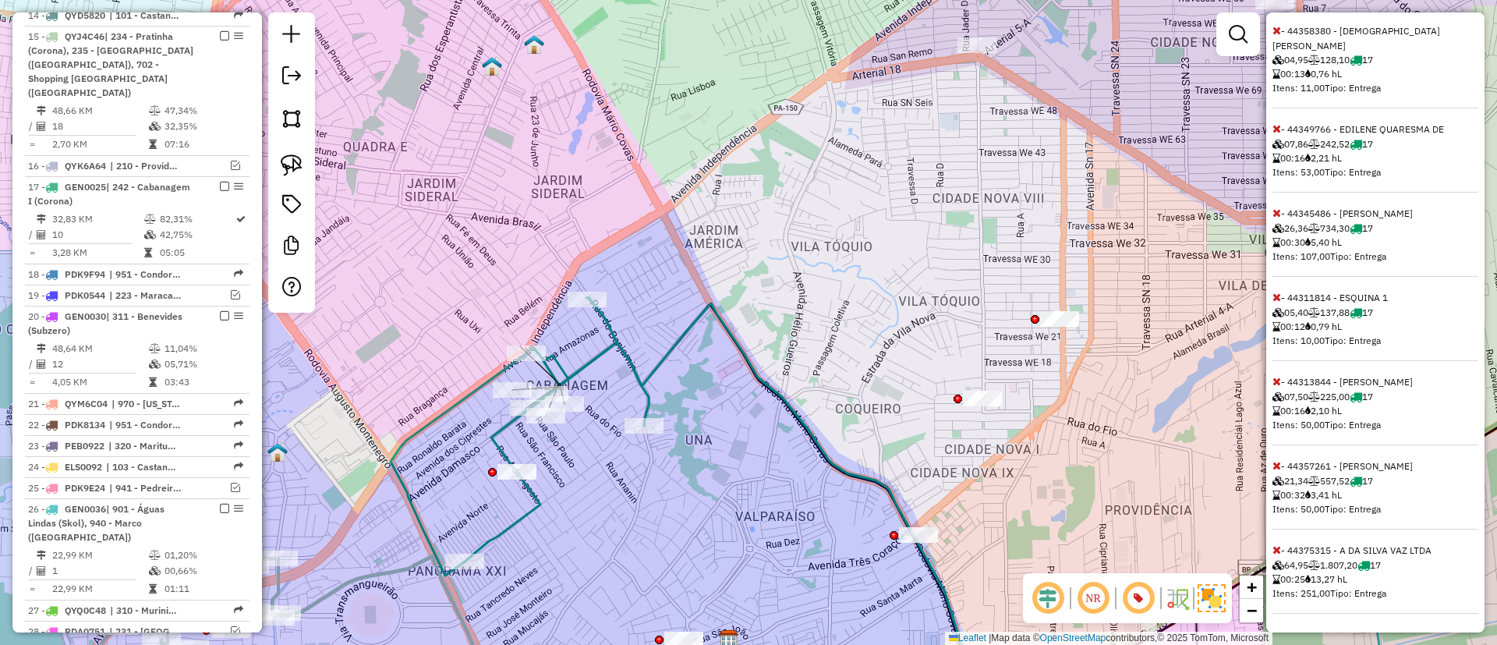
click at [1280, 549] on icon at bounding box center [1277, 549] width 9 height 11
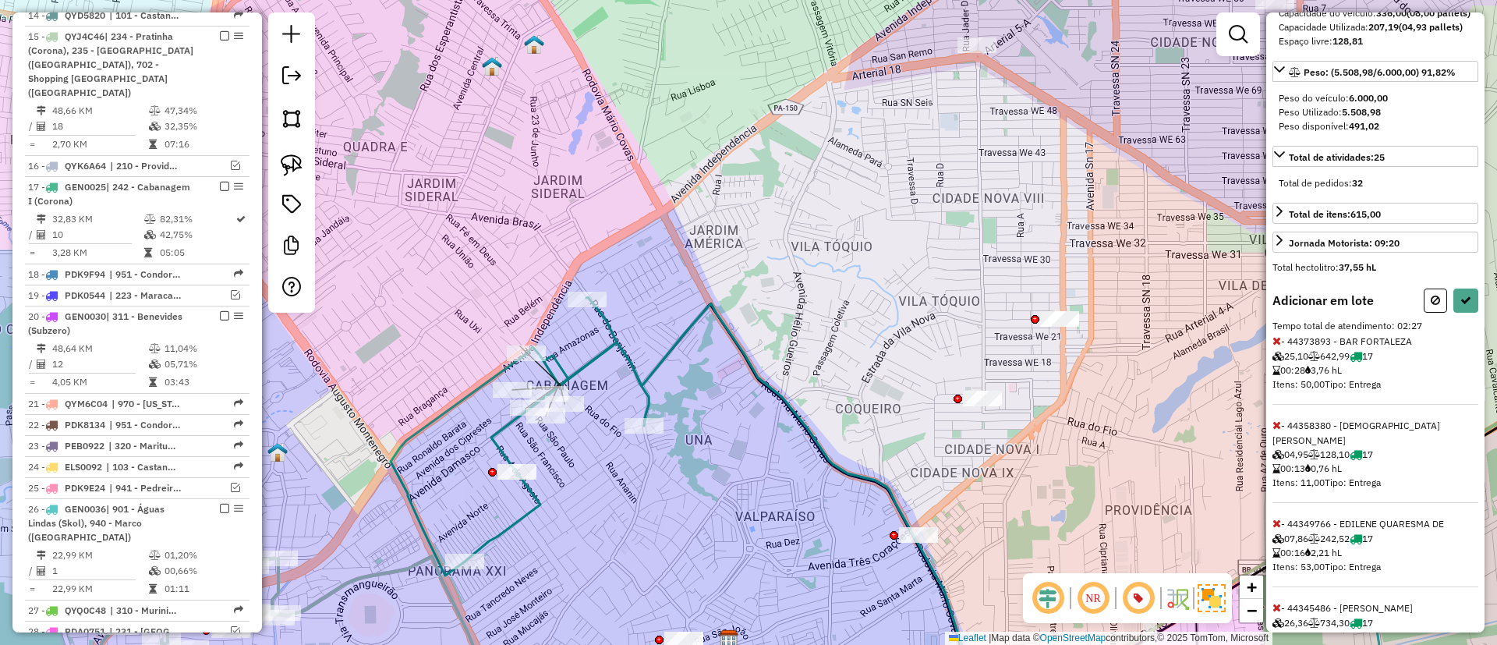
scroll to position [0, 0]
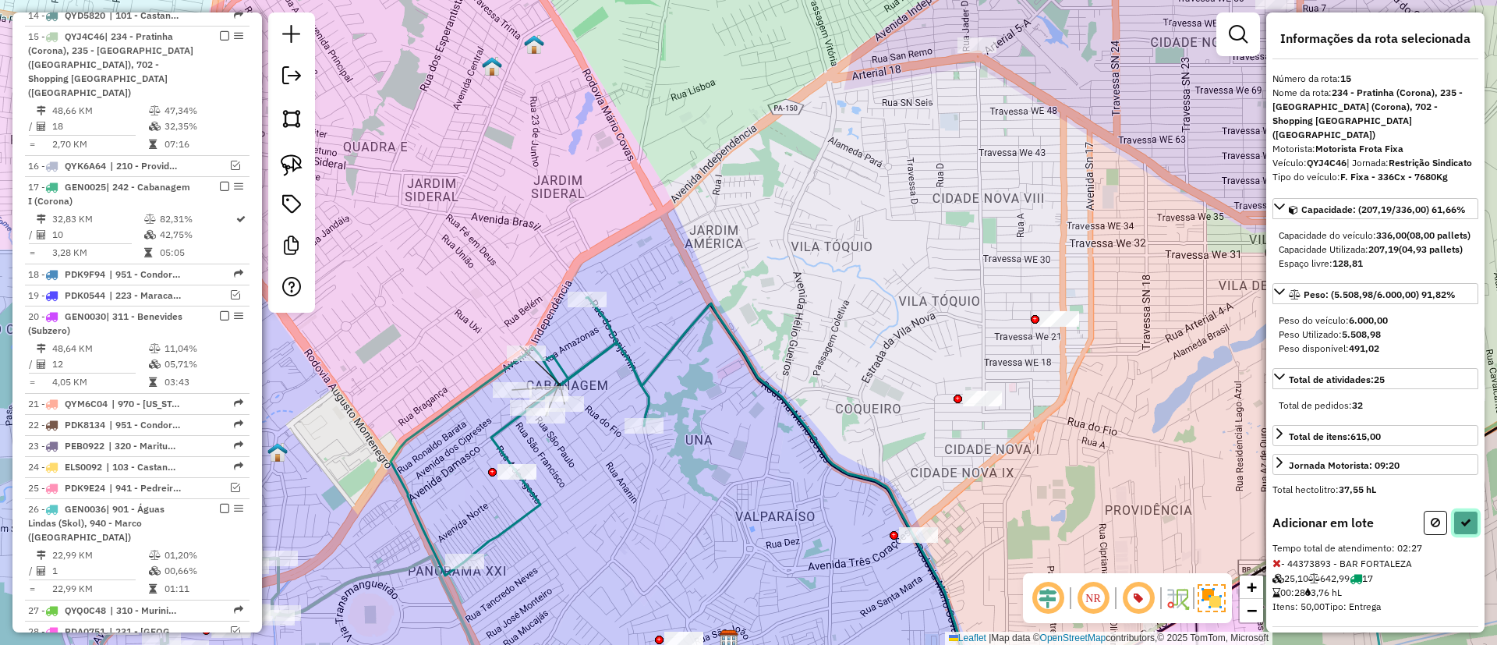
click at [1468, 535] on button at bounding box center [1465, 523] width 25 height 24
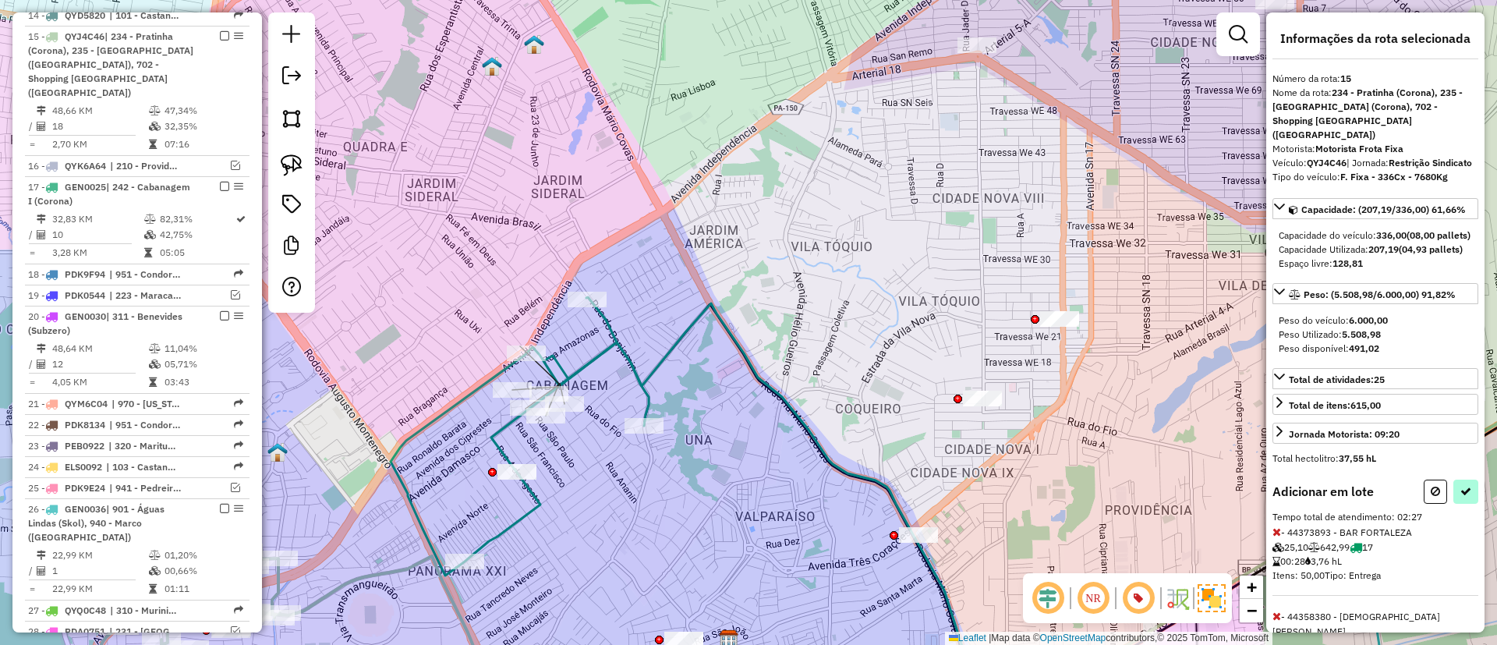
select select "**********"
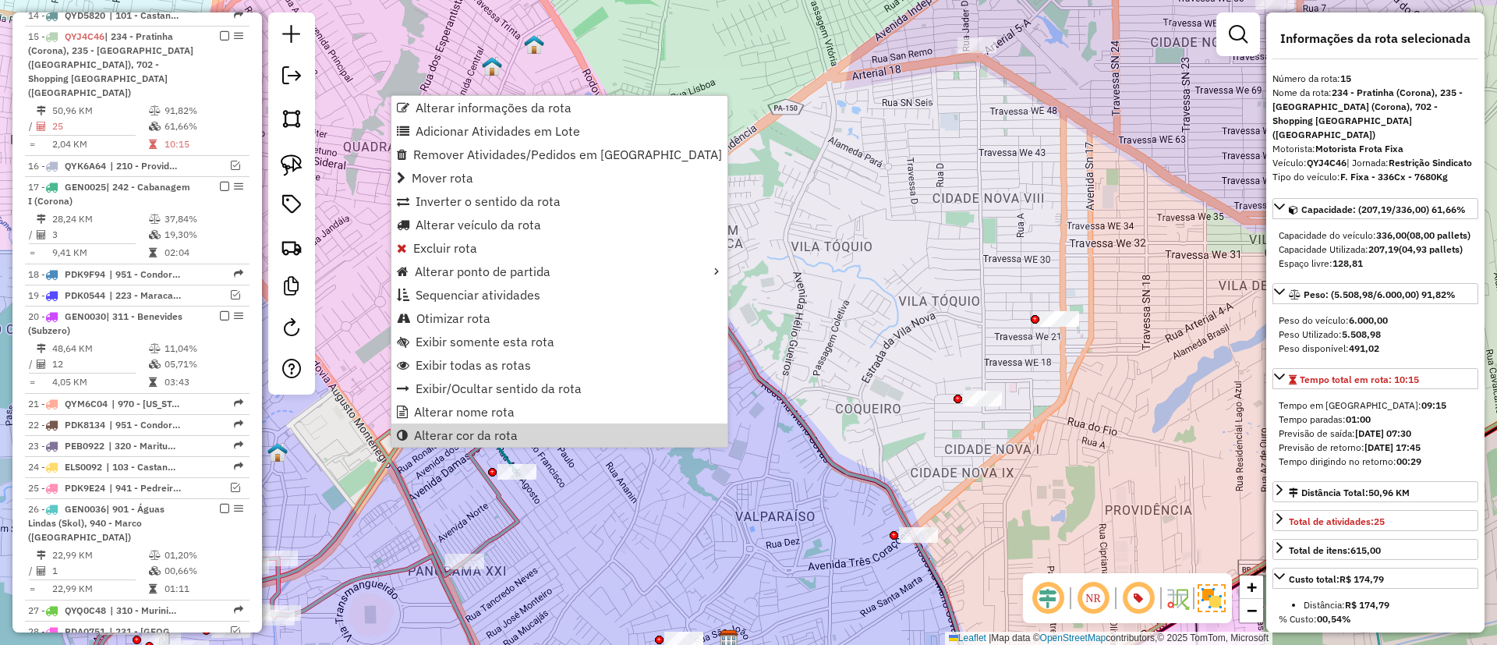
click at [605, 522] on div "Rota 17 - Placa GEN0025 44375315 - A DA SILVA VAZ LTDA Janela de atendimento Gr…" at bounding box center [748, 322] width 1497 height 645
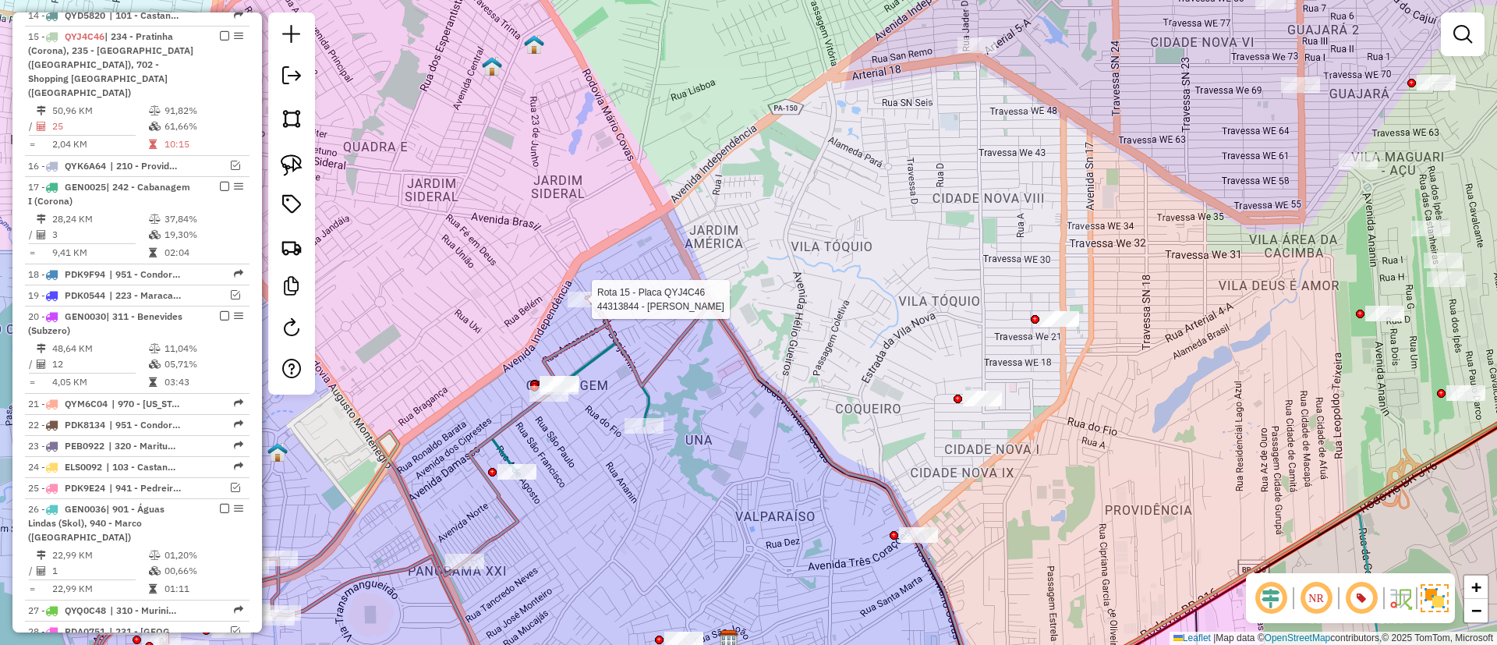
select select "**********"
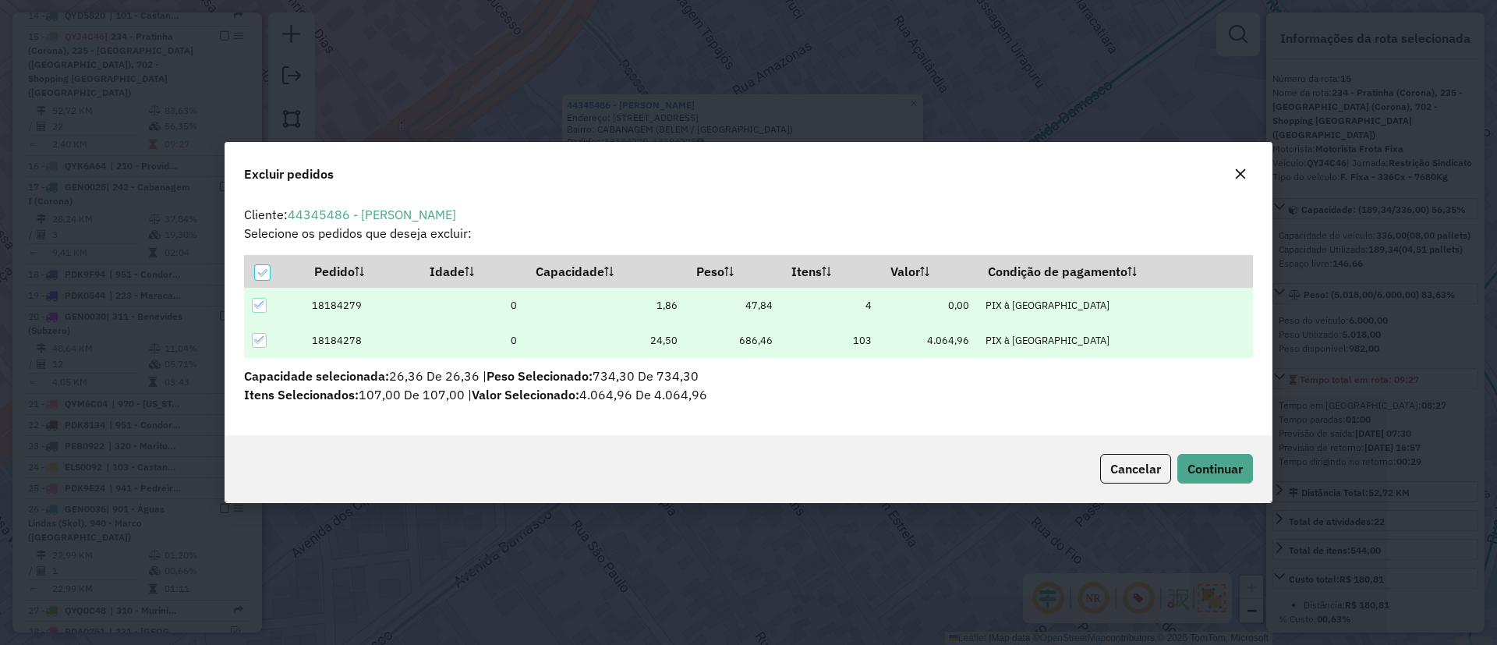
scroll to position [9, 5]
click at [1140, 466] on span "Cancelar" at bounding box center [1135, 469] width 51 height 16
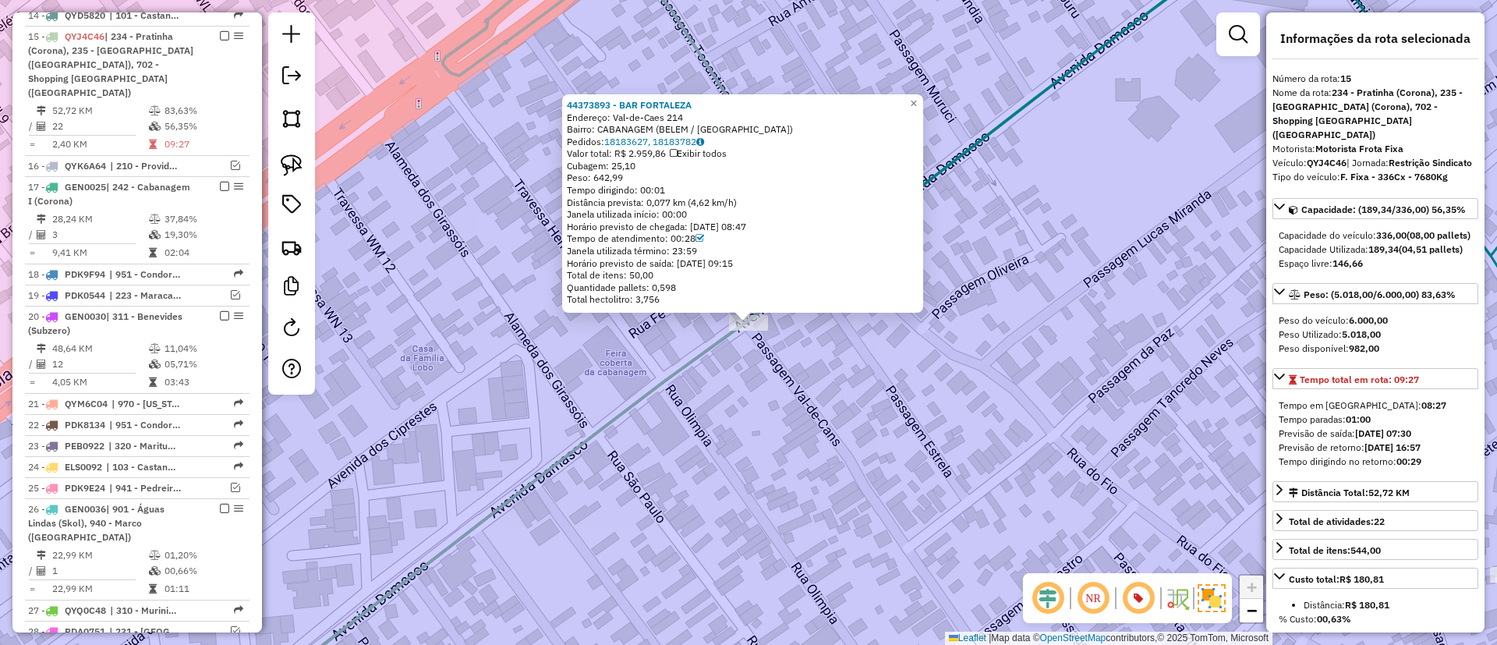
click at [729, 407] on div "44373893 - BAR FORTALEZA Endereço: Val-de-Caes 214 Bairro: CABANAGEM (BELEM / P…" at bounding box center [748, 322] width 1497 height 645
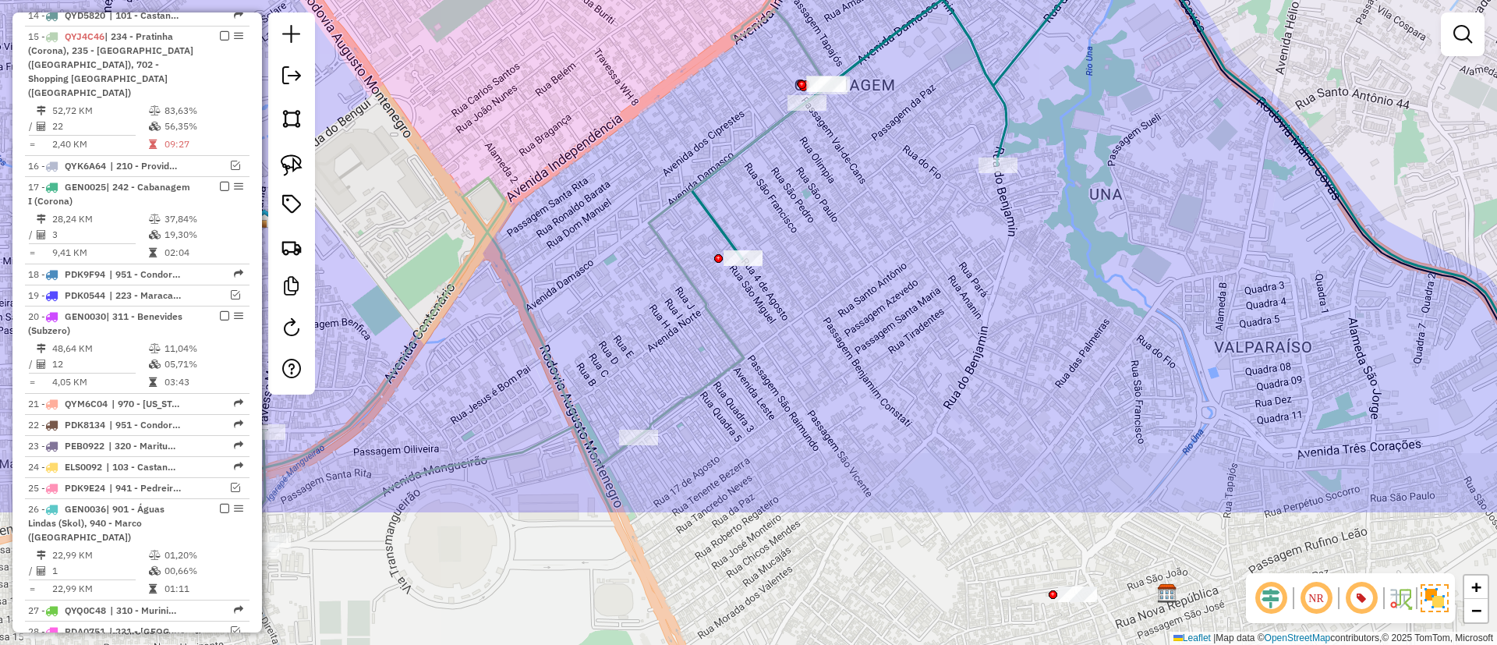
drag, startPoint x: 756, startPoint y: 196, endPoint x: 726, endPoint y: 170, distance: 40.3
click at [750, 161] on div "Janela de atendimento Grade de atendimento Capacidade Transportadoras Veículos …" at bounding box center [748, 322] width 1497 height 645
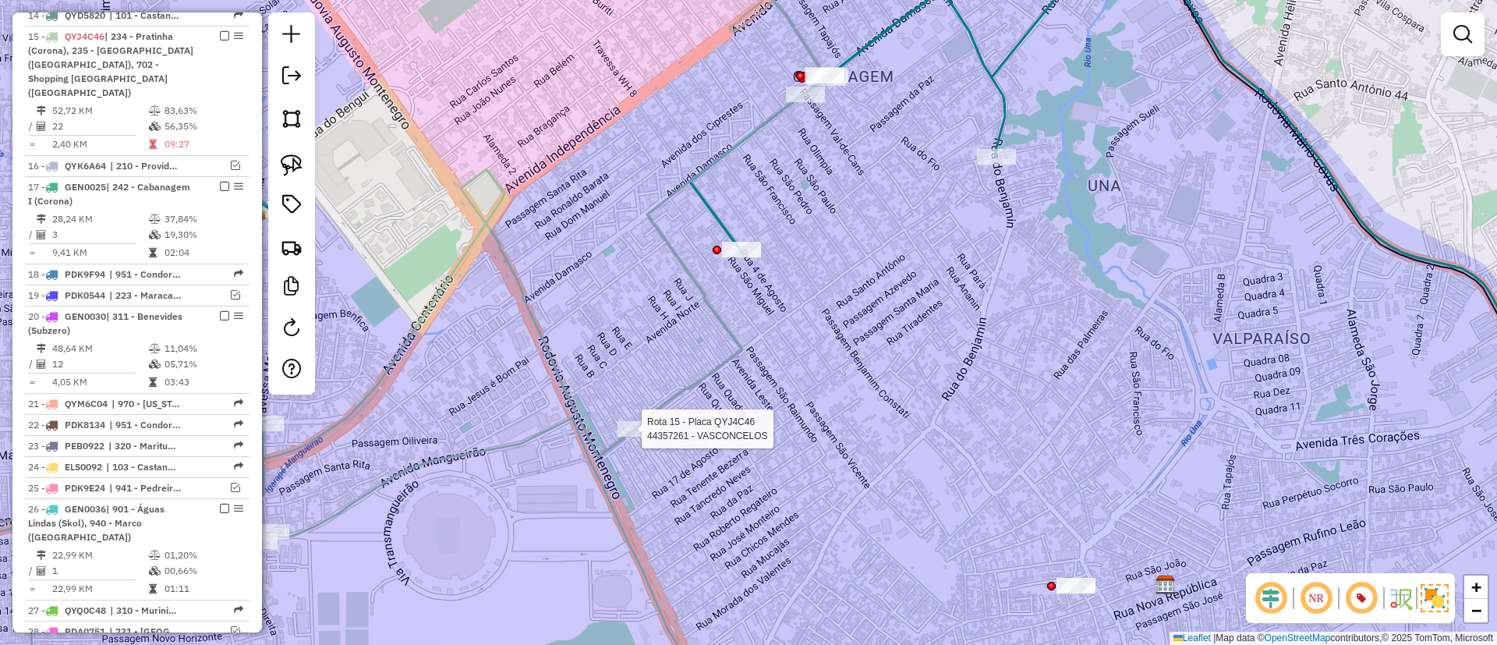
select select "**********"
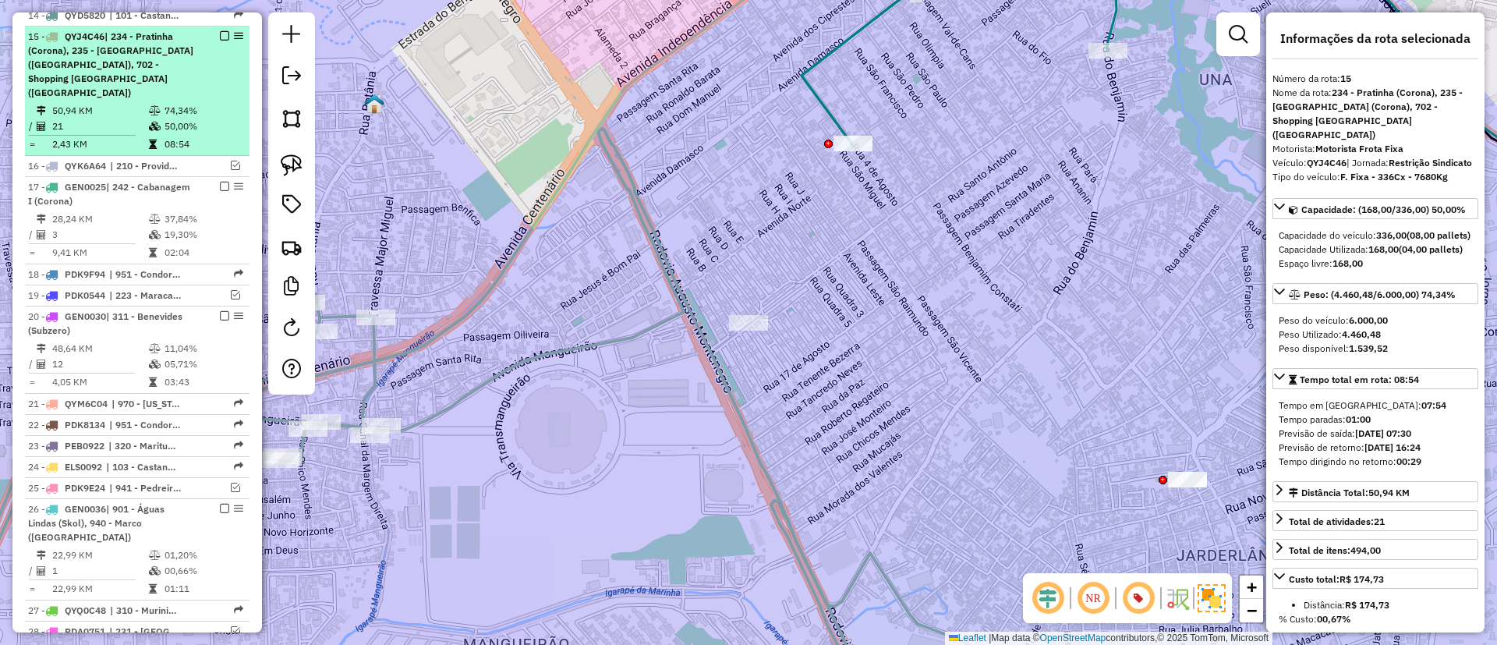
click at [222, 31] on em at bounding box center [224, 35] width 9 height 9
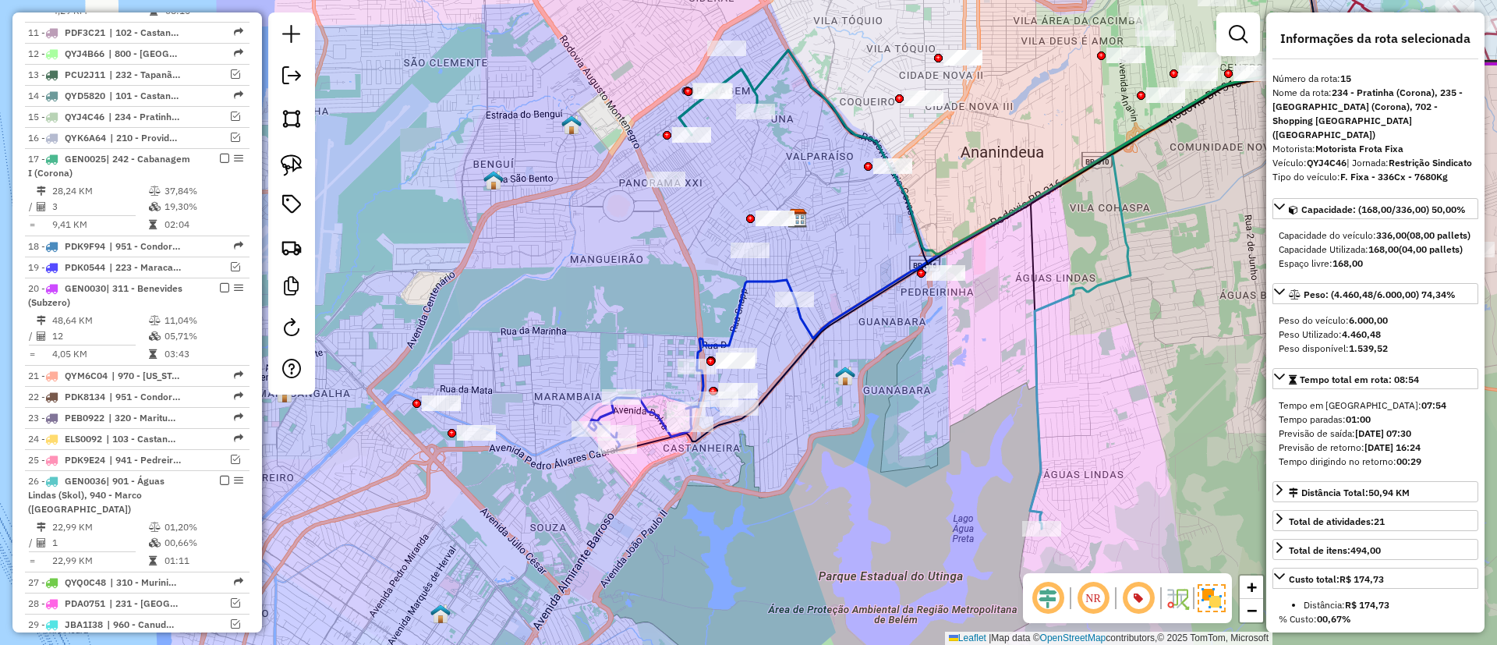
click at [661, 409] on icon at bounding box center [646, 406] width 115 height 80
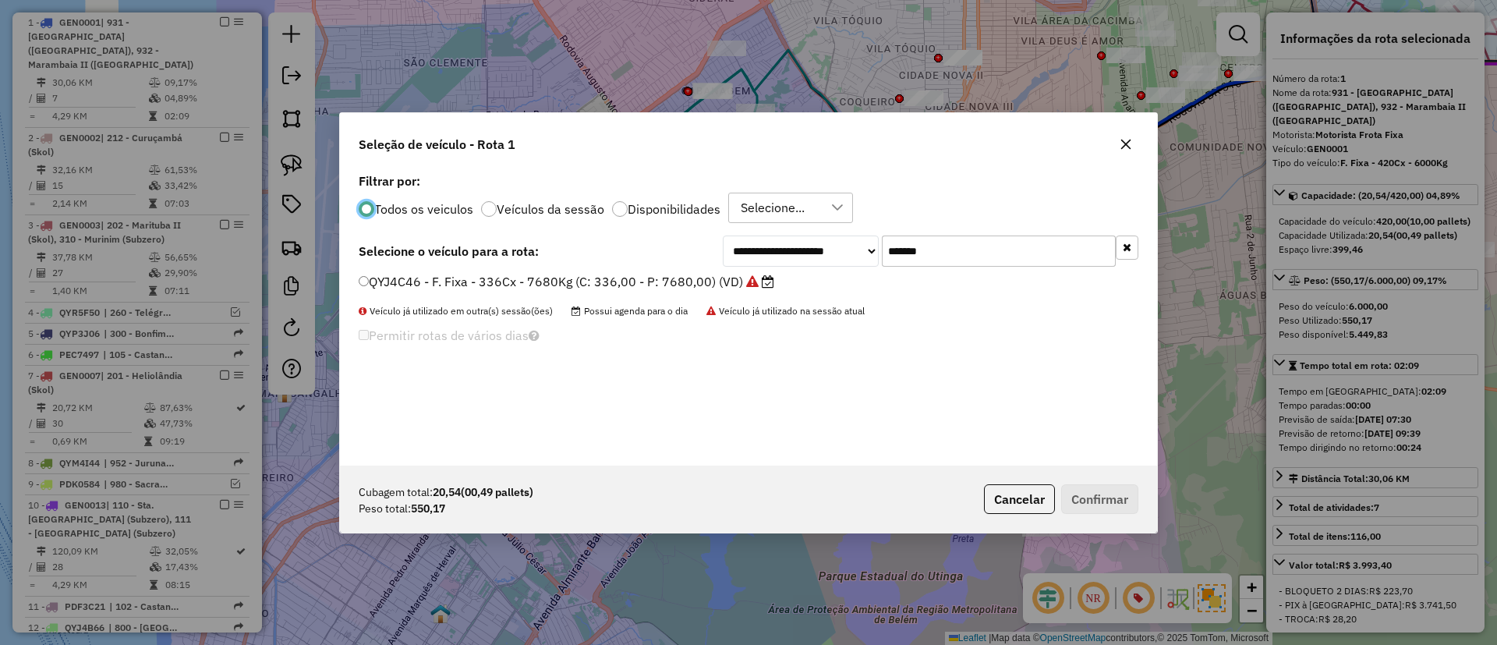
scroll to position [9, 5]
drag, startPoint x: 950, startPoint y: 250, endPoint x: 767, endPoint y: 252, distance: 182.5
click at [771, 251] on div "**********" at bounding box center [931, 250] width 416 height 31
paste input "text"
type input "*******"
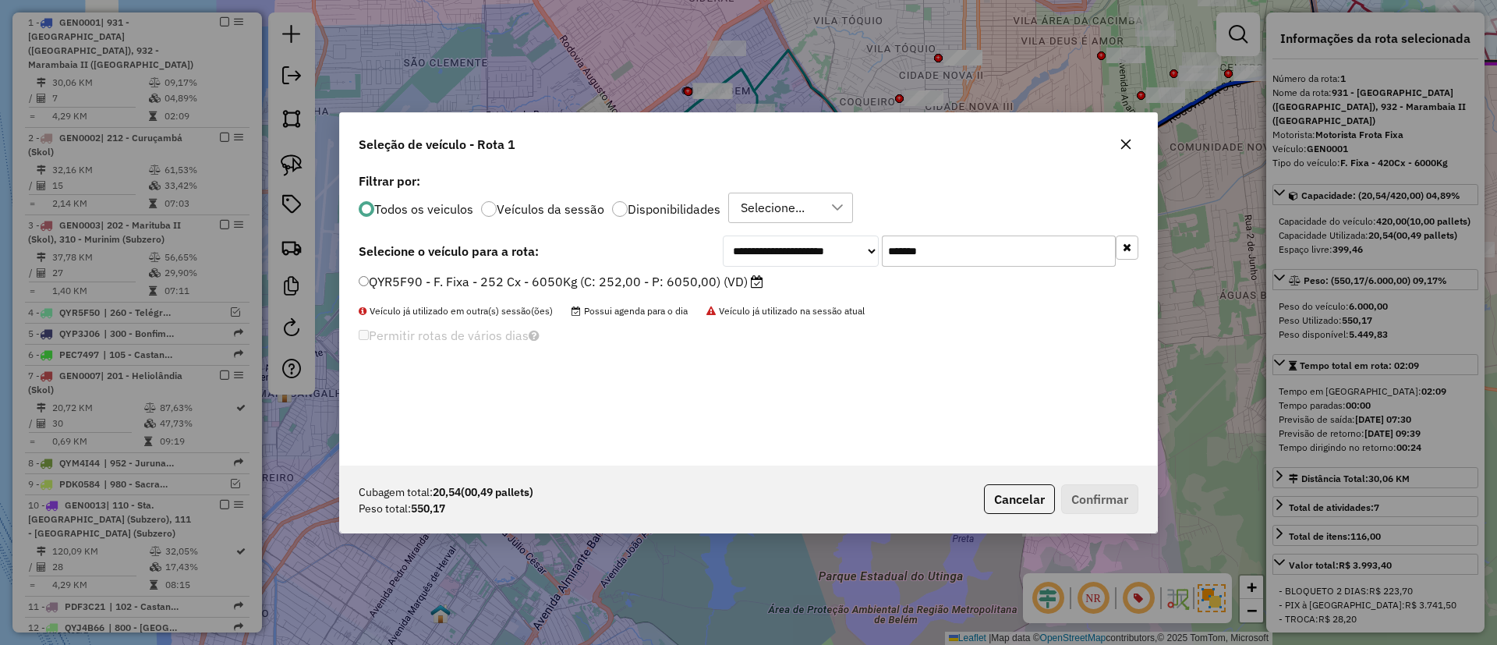
click at [733, 284] on label "QYR5F90 - F. Fixa - 252 Cx - 6050Kg (C: 252,00 - P: 6050,00) (VD)" at bounding box center [561, 281] width 405 height 19
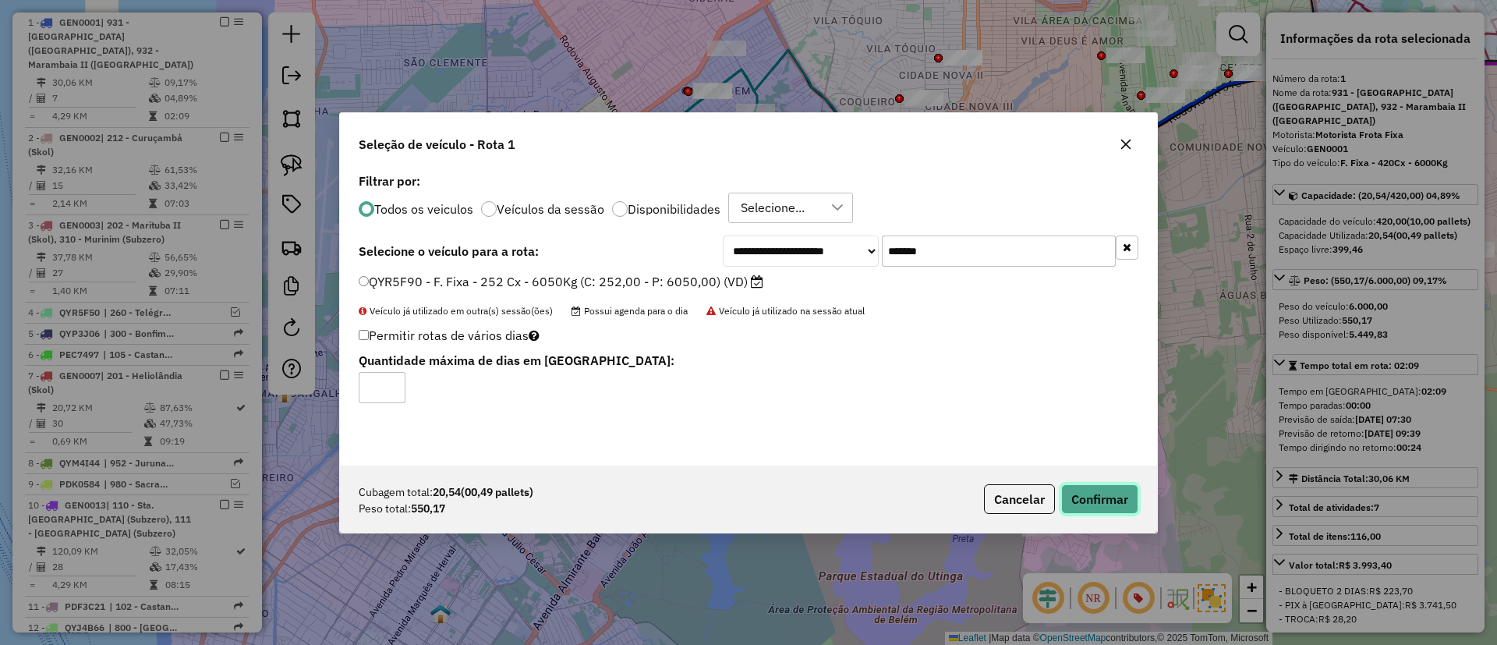
click at [1113, 497] on button "Confirmar" at bounding box center [1099, 499] width 77 height 30
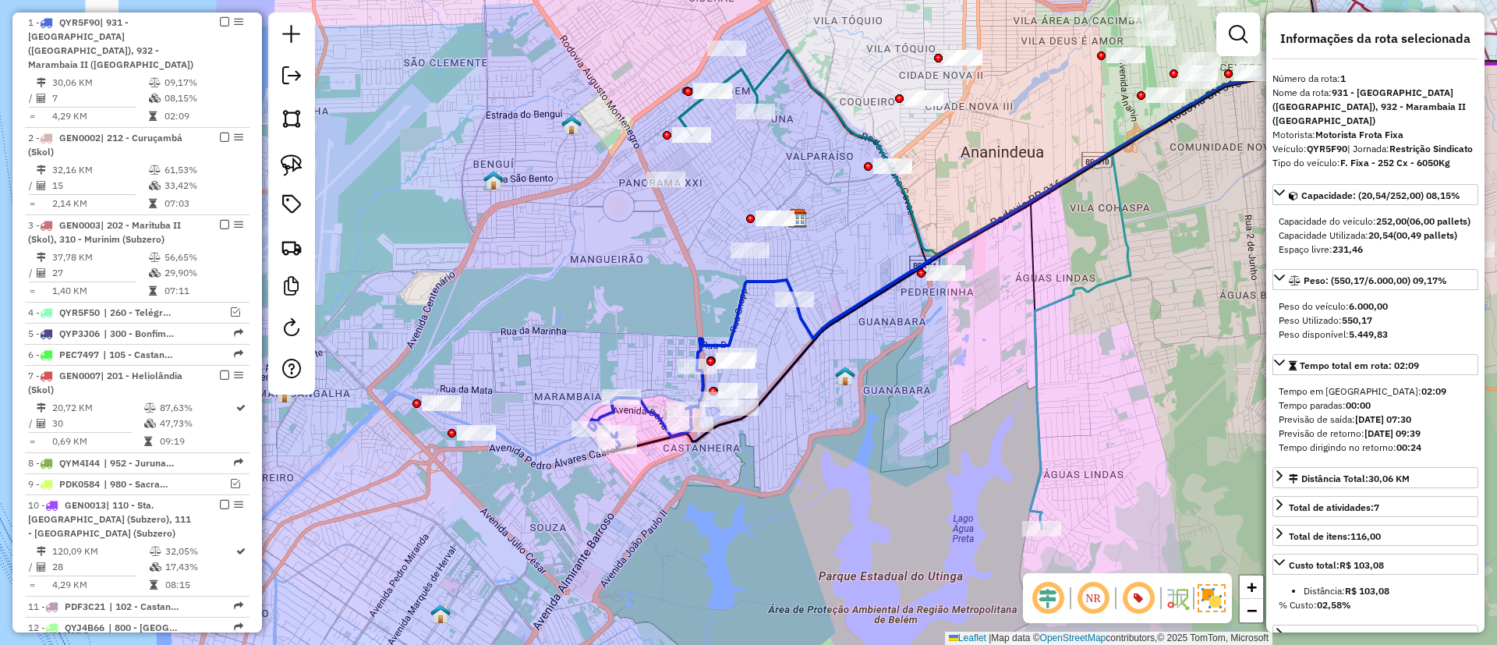
click at [646, 405] on icon at bounding box center [646, 406] width 115 height 80
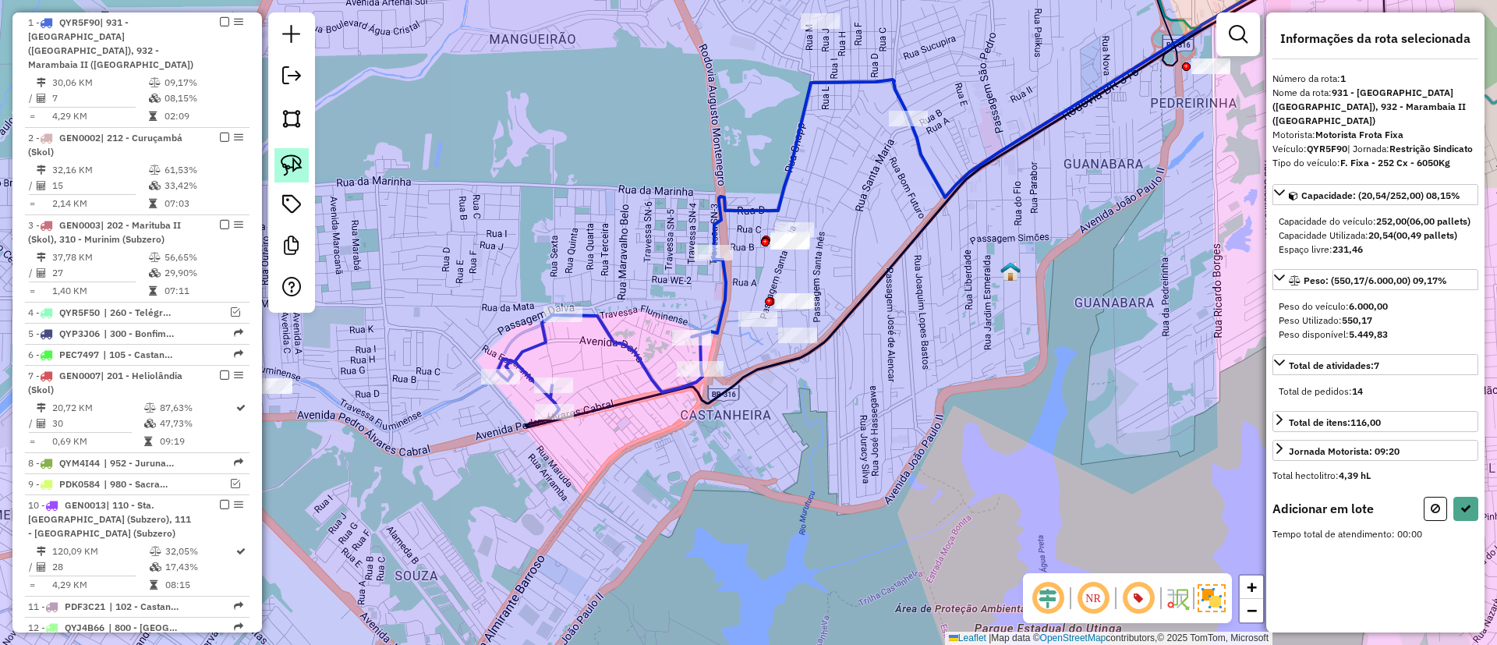
click at [286, 159] on img at bounding box center [292, 165] width 22 height 22
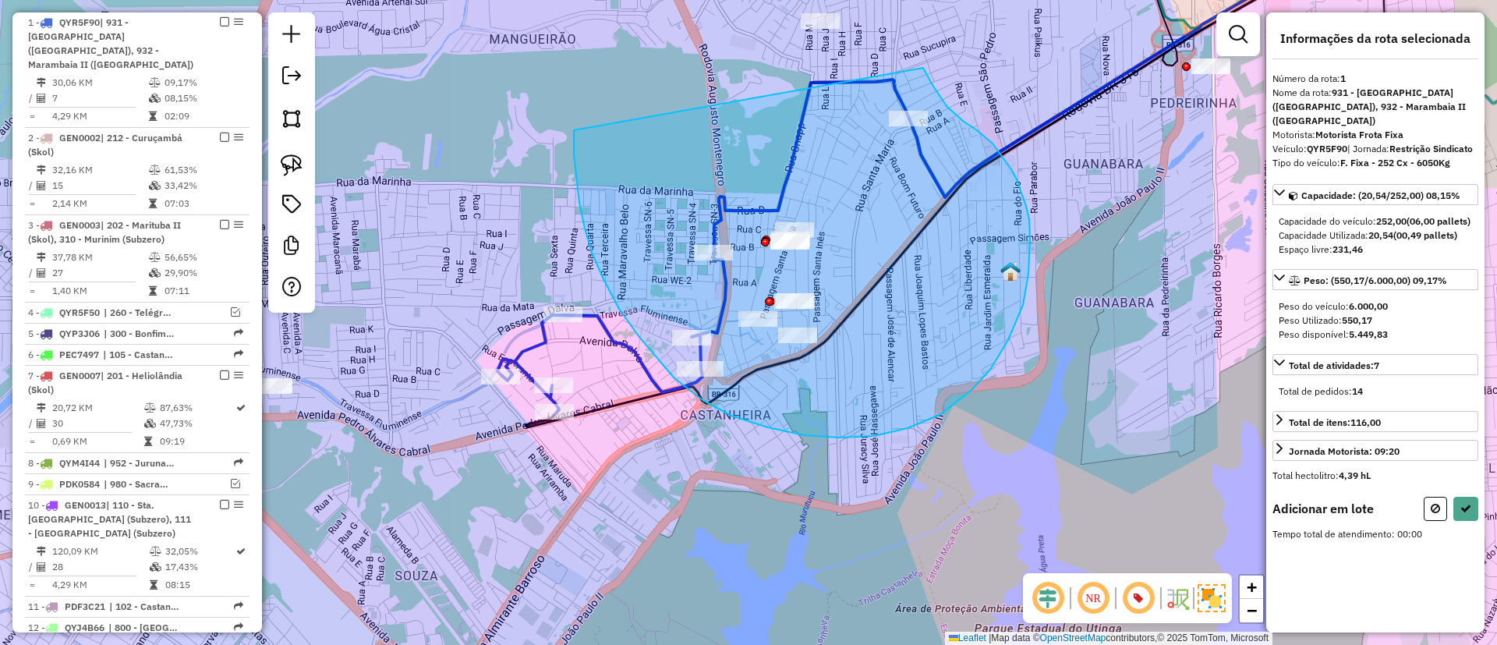
drag, startPoint x: 575, startPoint y: 175, endPoint x: 923, endPoint y: 68, distance: 363.8
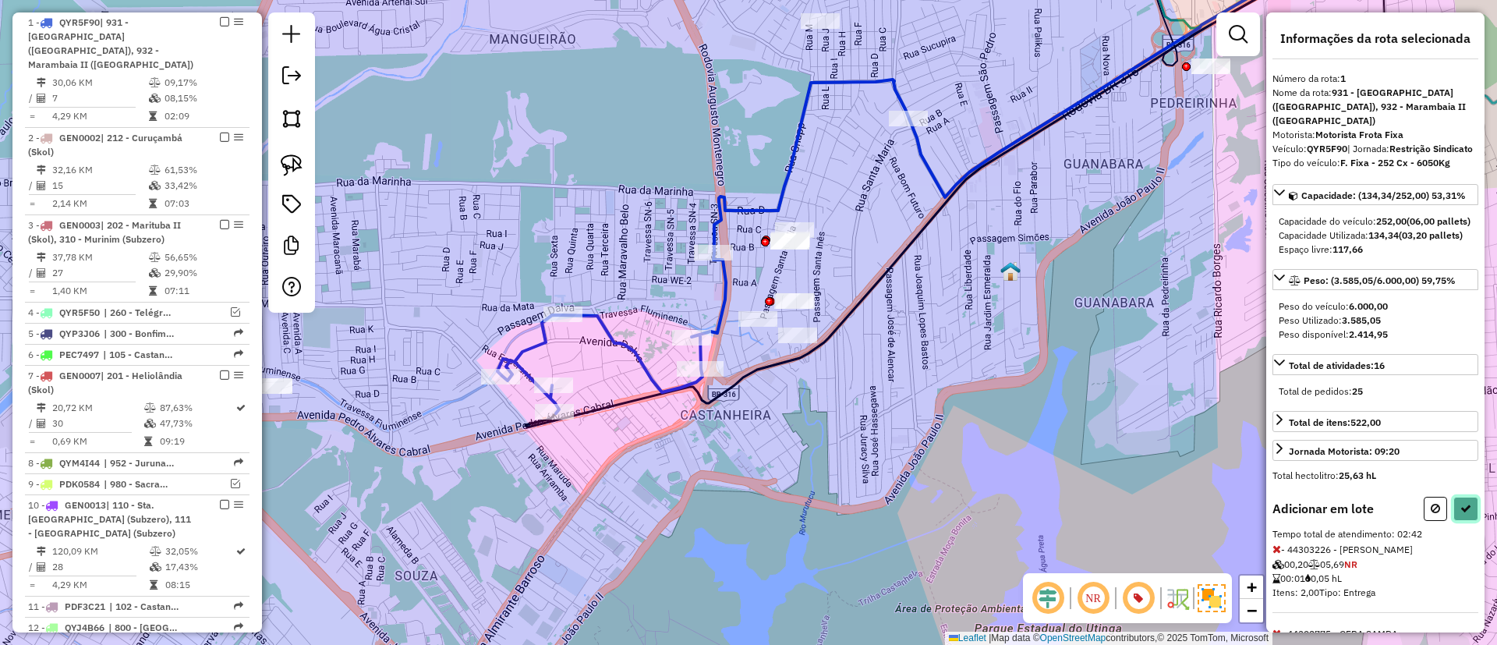
click at [1460, 521] on button at bounding box center [1465, 509] width 25 height 24
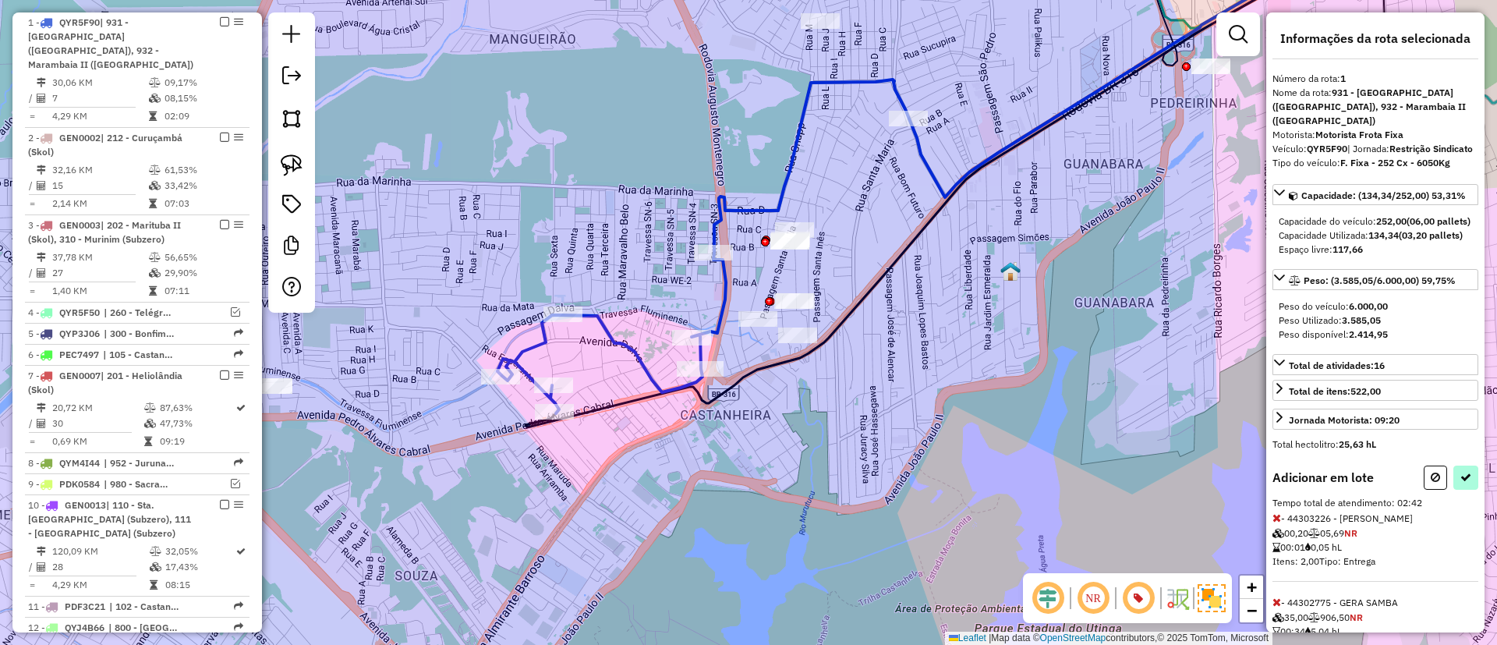
select select "**********"
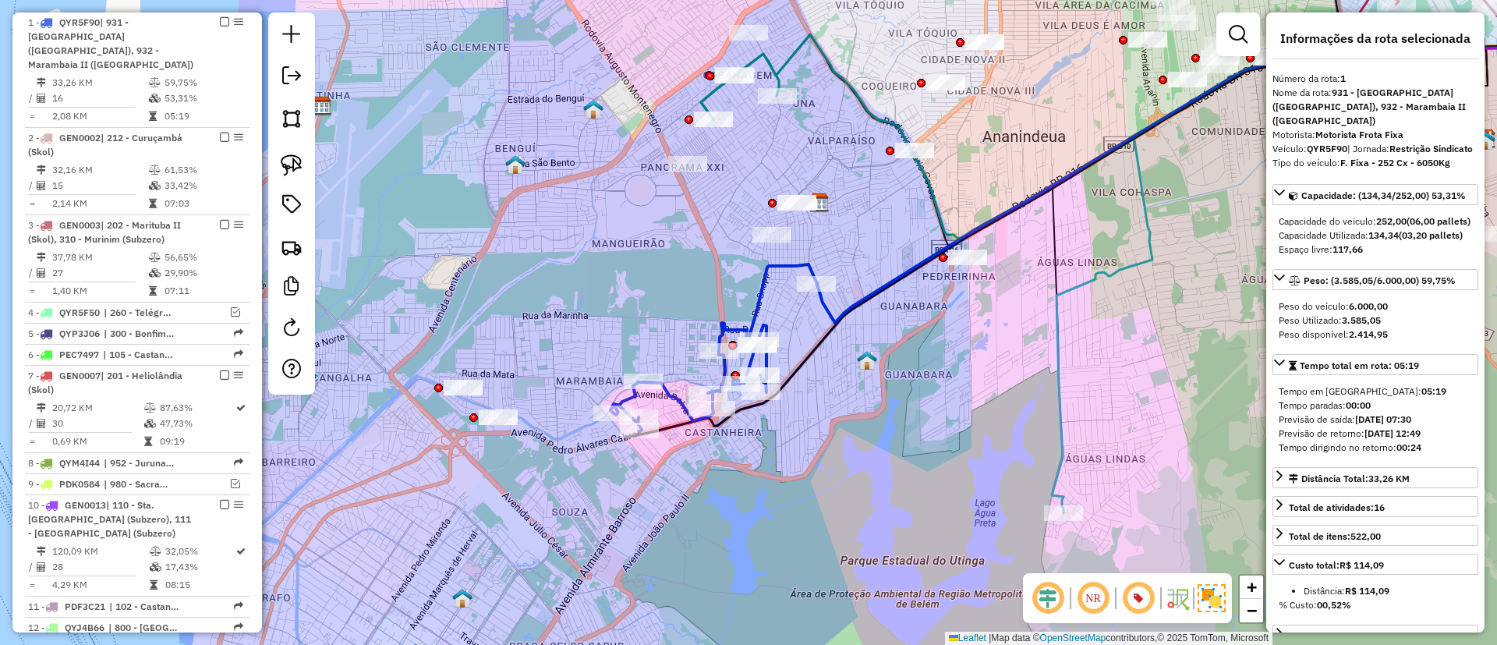
click at [757, 299] on icon at bounding box center [714, 347] width 207 height 167
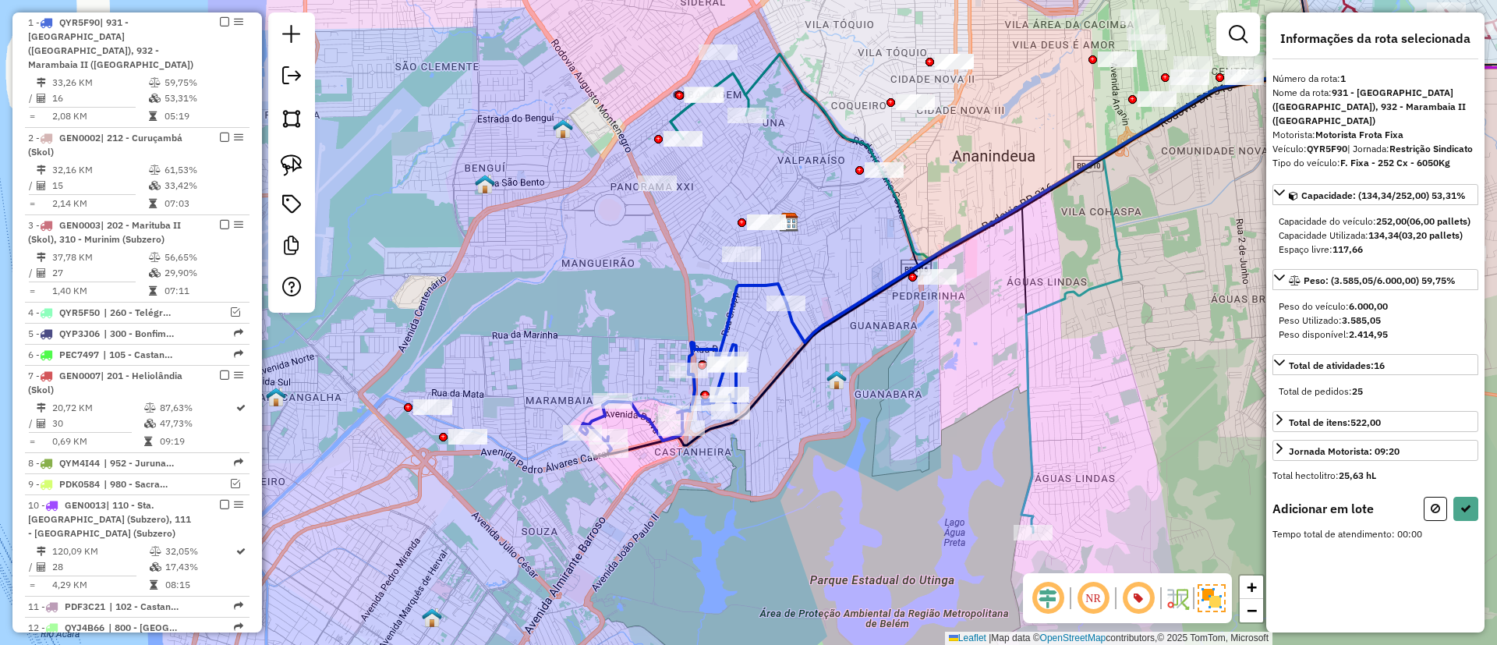
drag, startPoint x: 618, startPoint y: 307, endPoint x: 601, endPoint y: 320, distance: 20.6
click at [601, 320] on div "Janela de atendimento Grade de atendimento Capacidade Transportadoras Veículos …" at bounding box center [748, 322] width 1497 height 645
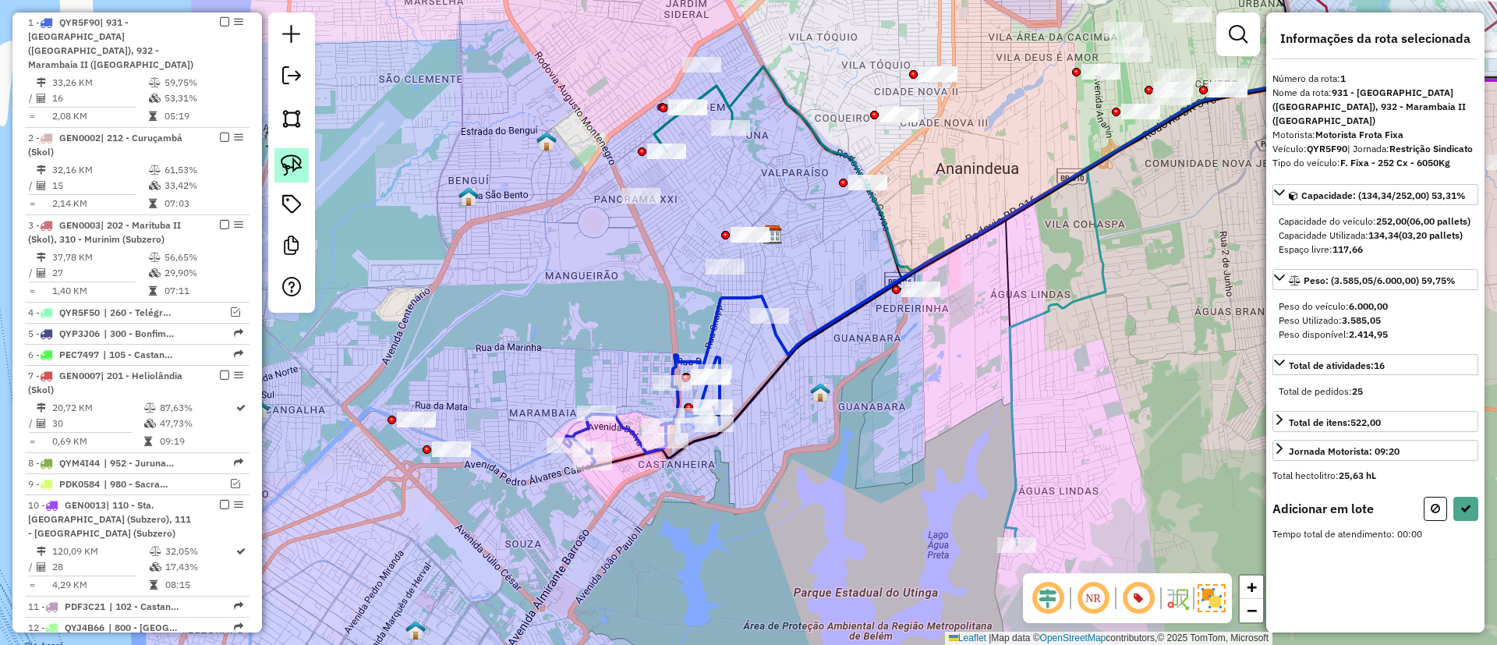
click at [287, 162] on img at bounding box center [292, 165] width 22 height 22
drag, startPoint x: 858, startPoint y: 270, endPoint x: 970, endPoint y: 274, distance: 112.3
click at [295, 168] on img at bounding box center [292, 165] width 22 height 22
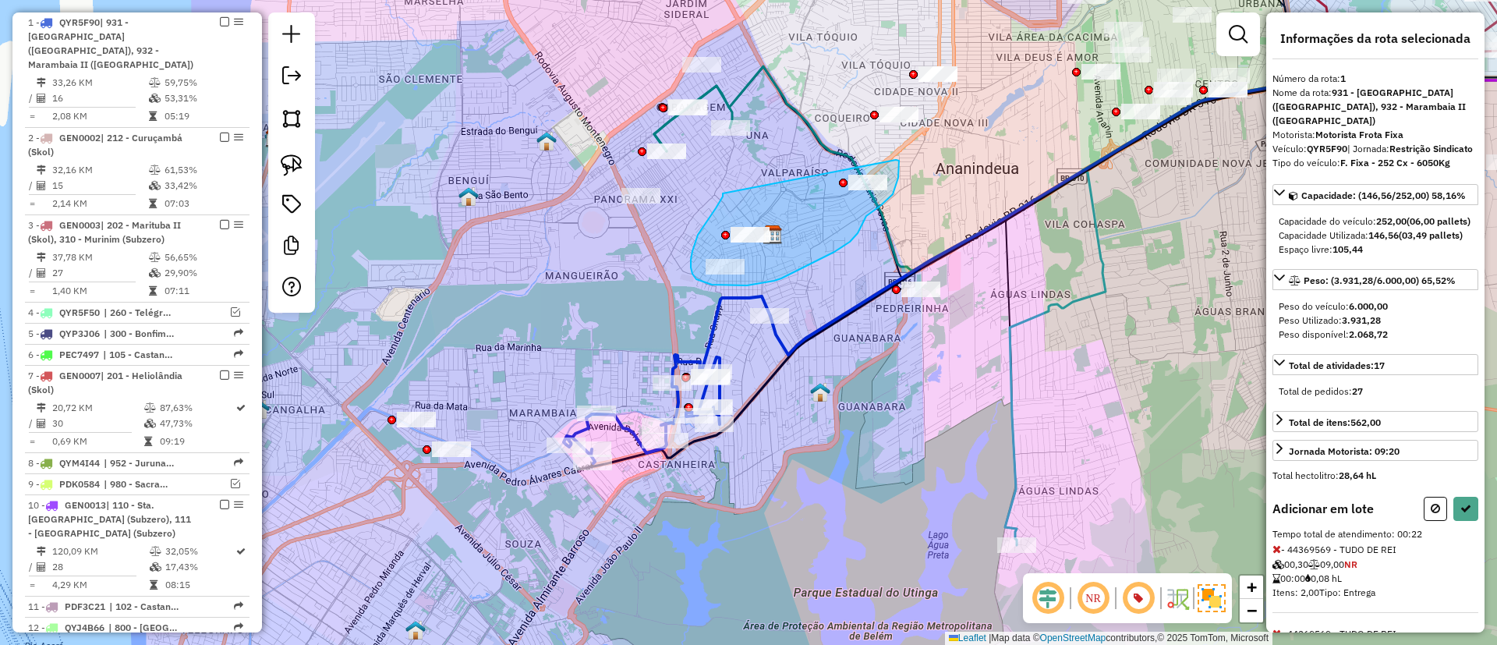
drag, startPoint x: 710, startPoint y: 215, endPoint x: 896, endPoint y: 160, distance: 193.7
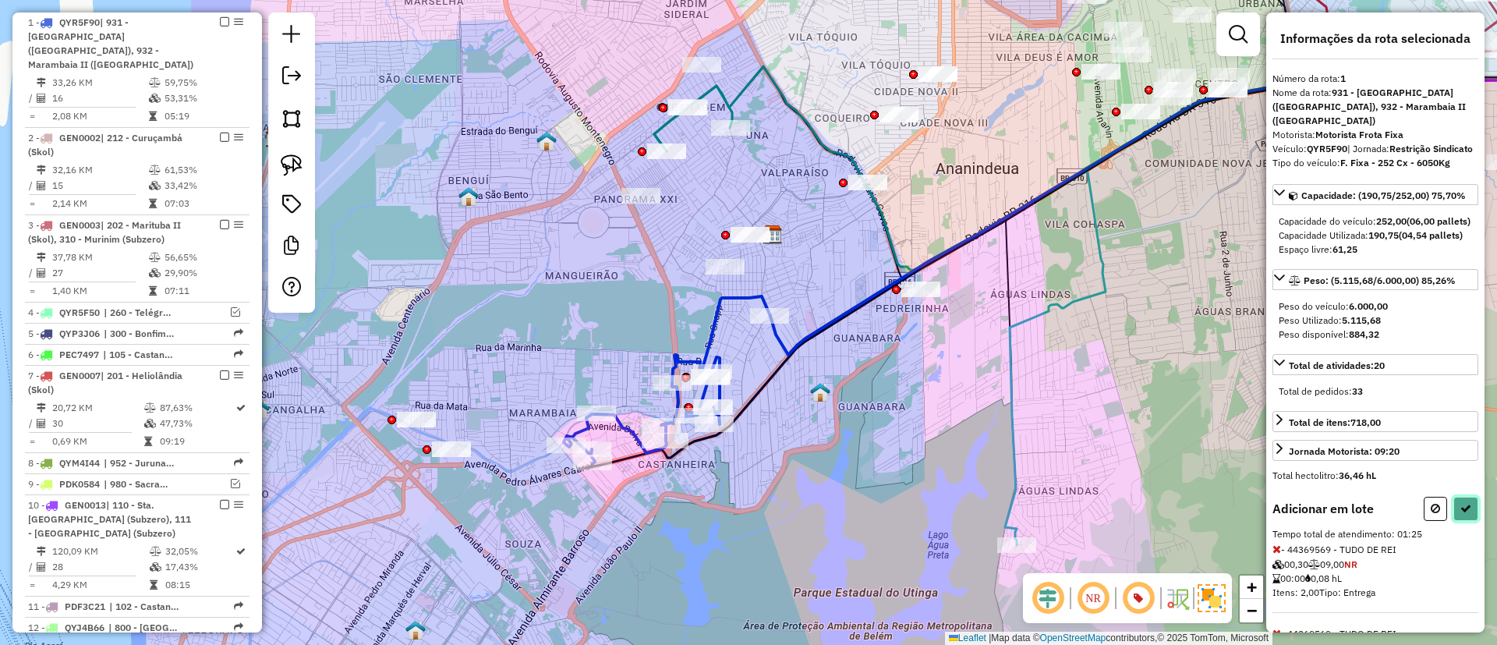
click at [1460, 514] on icon at bounding box center [1465, 508] width 11 height 11
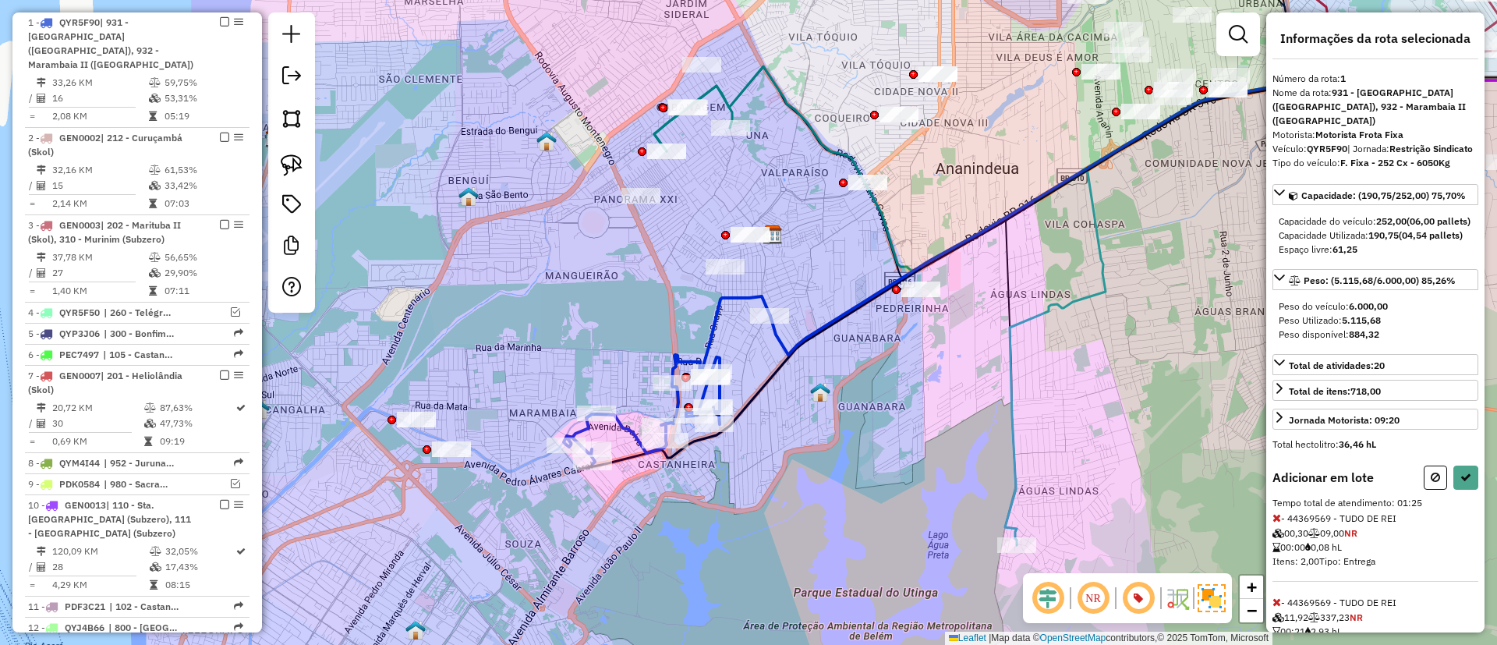
select select "**********"
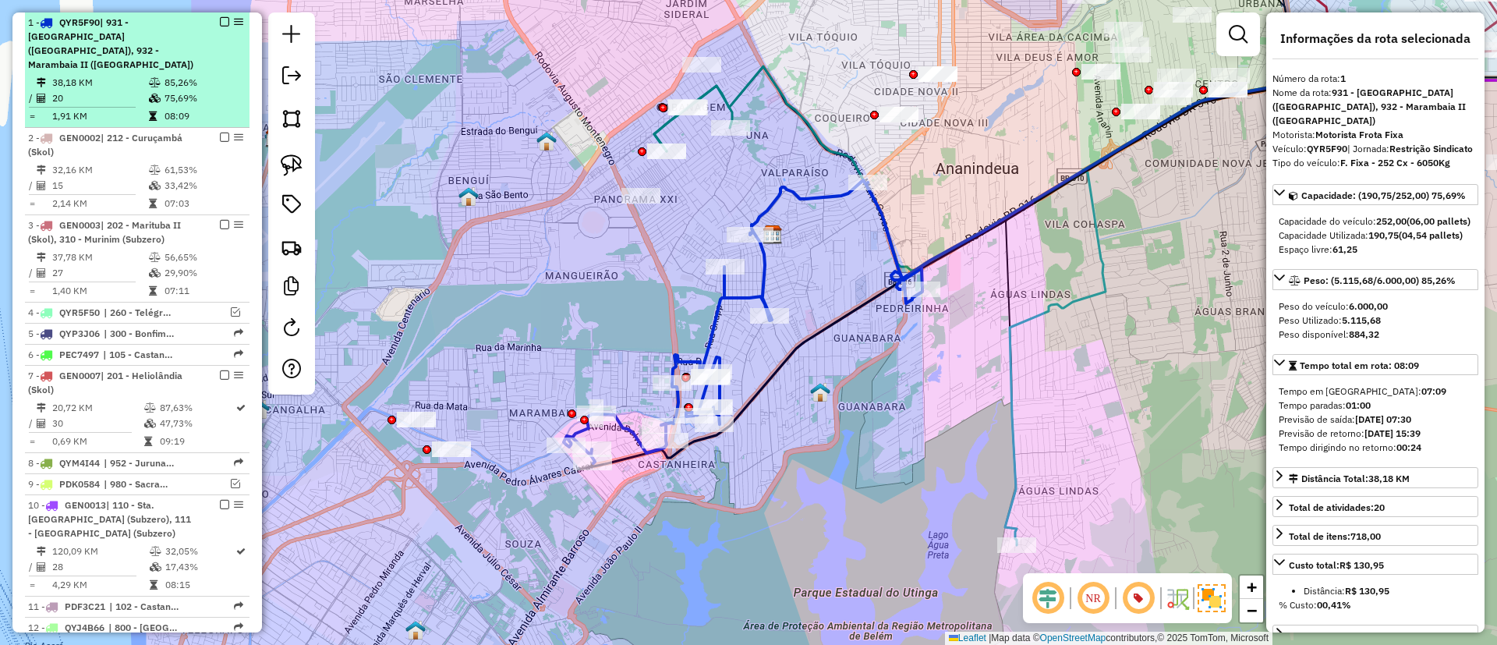
click at [220, 20] on em at bounding box center [224, 21] width 9 height 9
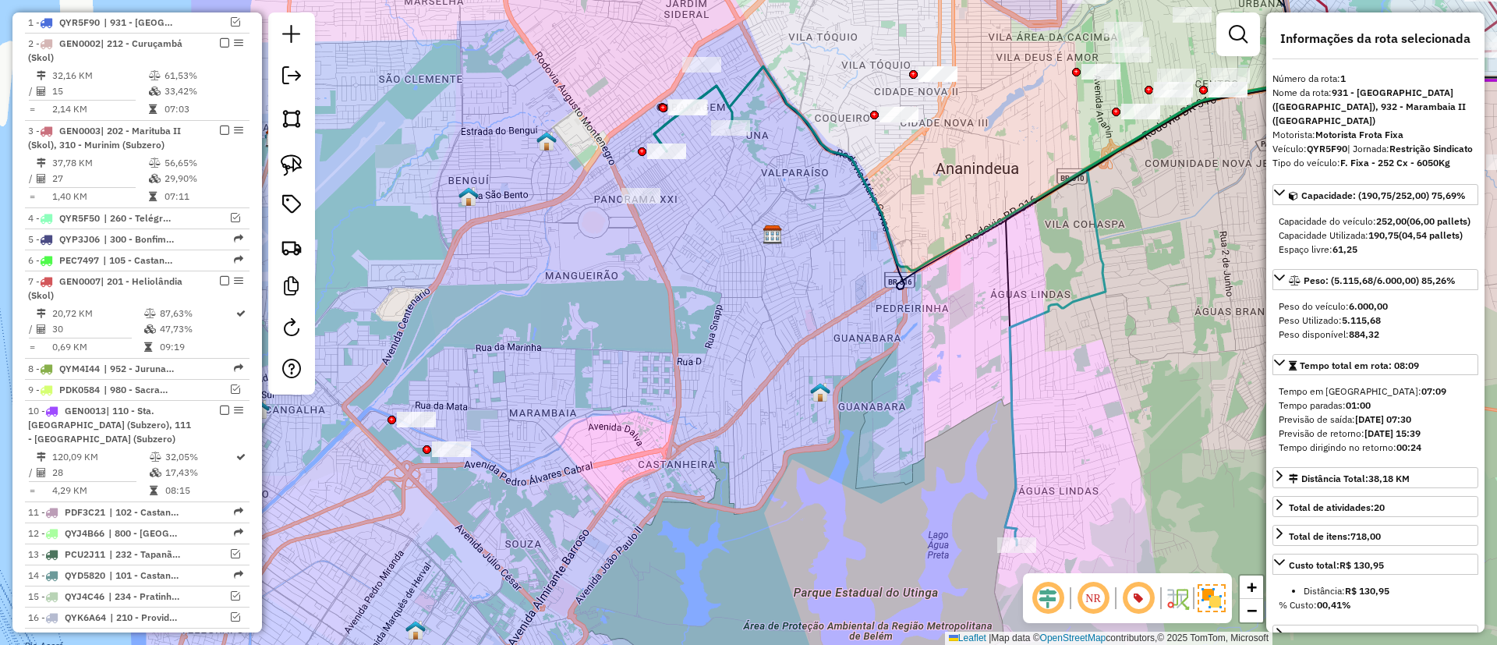
scroll to position [576, 0]
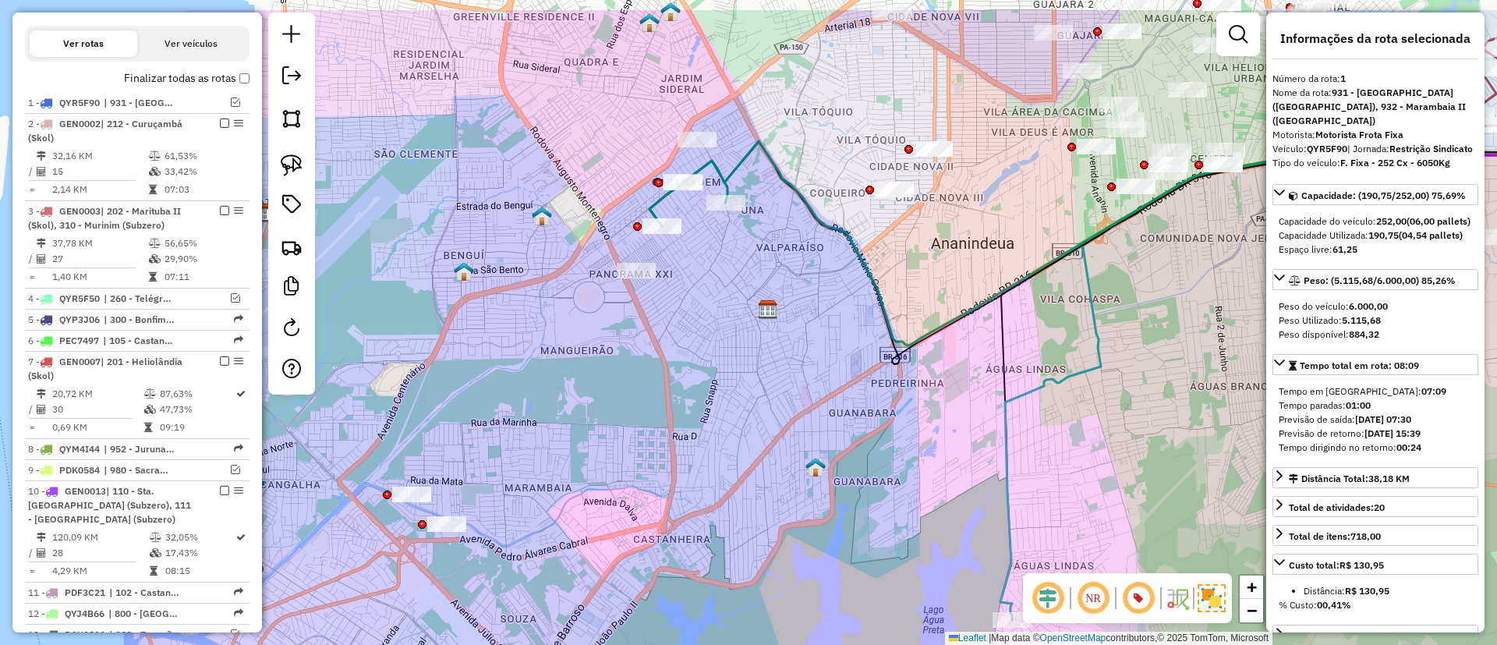
drag, startPoint x: 667, startPoint y: 366, endPoint x: 657, endPoint y: 480, distance: 114.4
click at [656, 484] on div "Janela de atendimento Grade de atendimento Capacidade Transportadoras Veículos …" at bounding box center [748, 322] width 1497 height 645
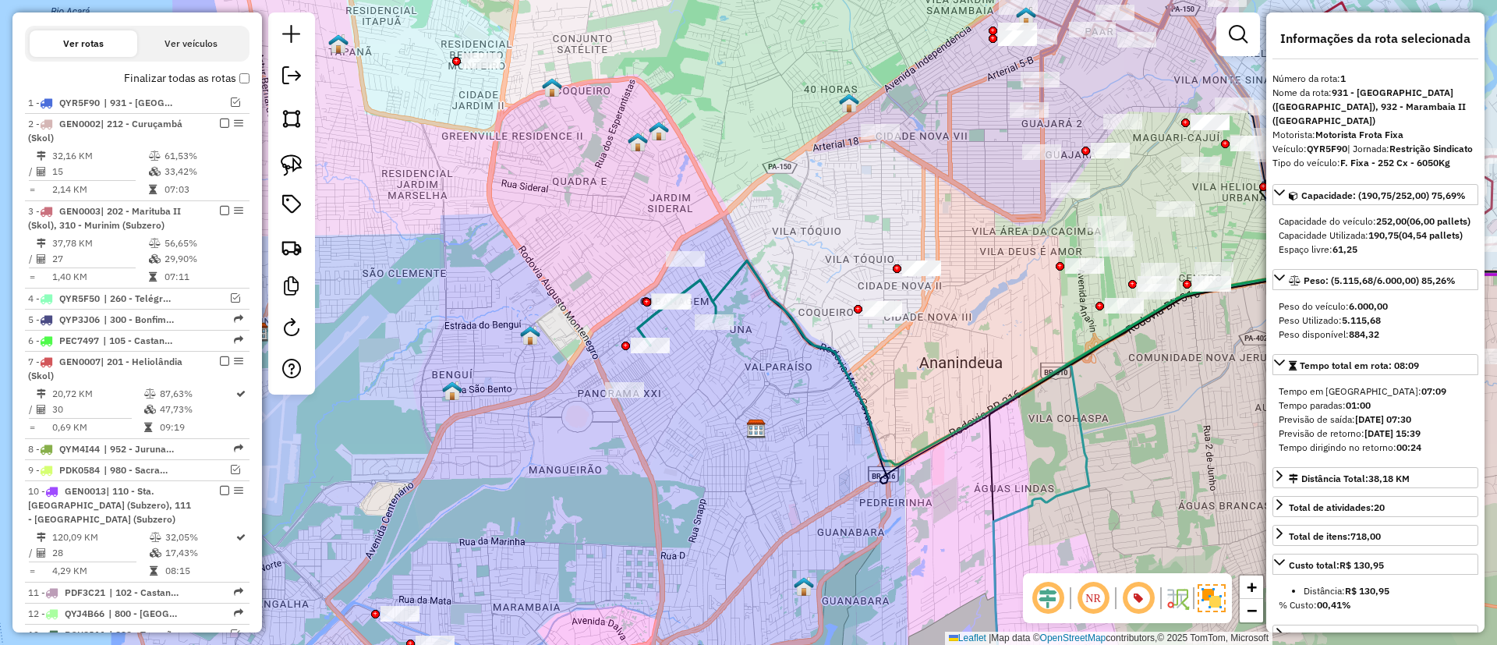
click at [704, 285] on icon at bounding box center [677, 312] width 78 height 65
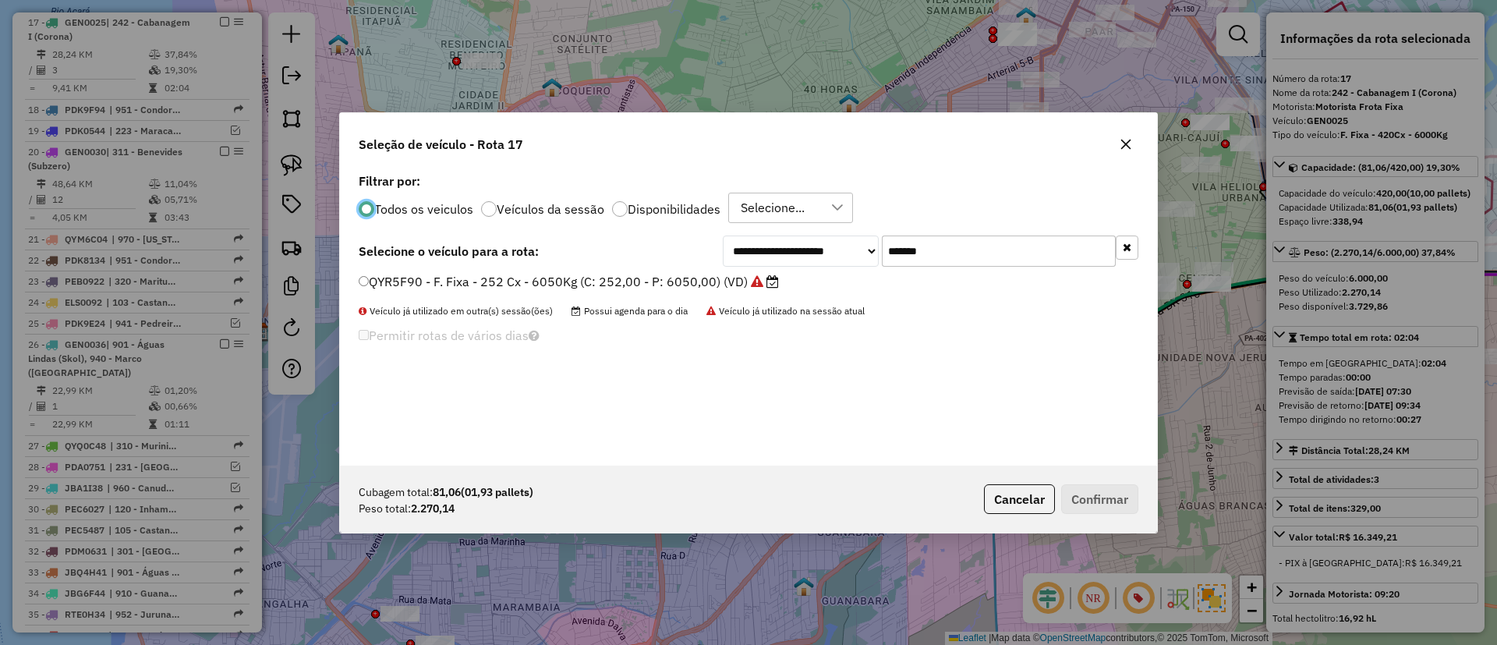
scroll to position [9, 5]
drag, startPoint x: 975, startPoint y: 250, endPoint x: 802, endPoint y: 257, distance: 172.5
click at [830, 251] on div "**********" at bounding box center [931, 250] width 416 height 31
paste input "text"
type input "*******"
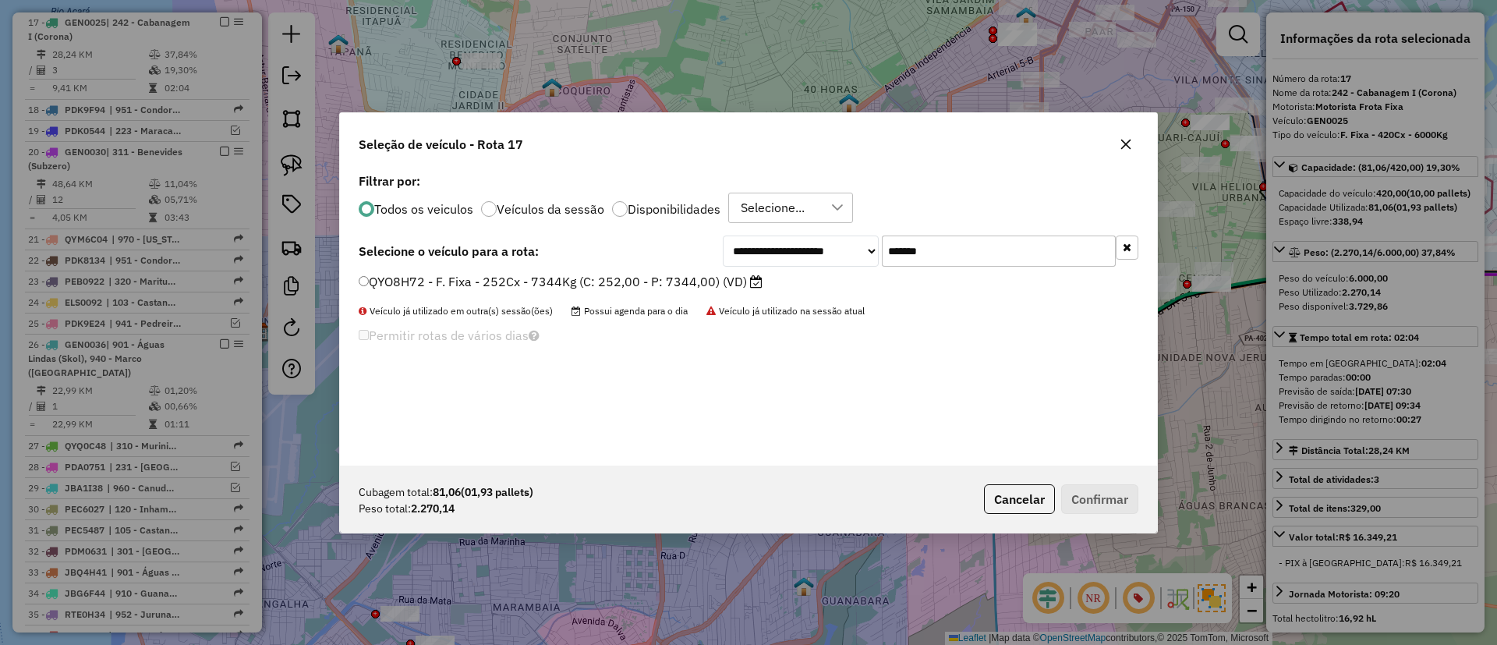
click at [710, 281] on label "QYO8H72 - F. Fixa - 252Cx - 7344Kg (C: 252,00 - P: 7344,00) (VD)" at bounding box center [561, 281] width 404 height 19
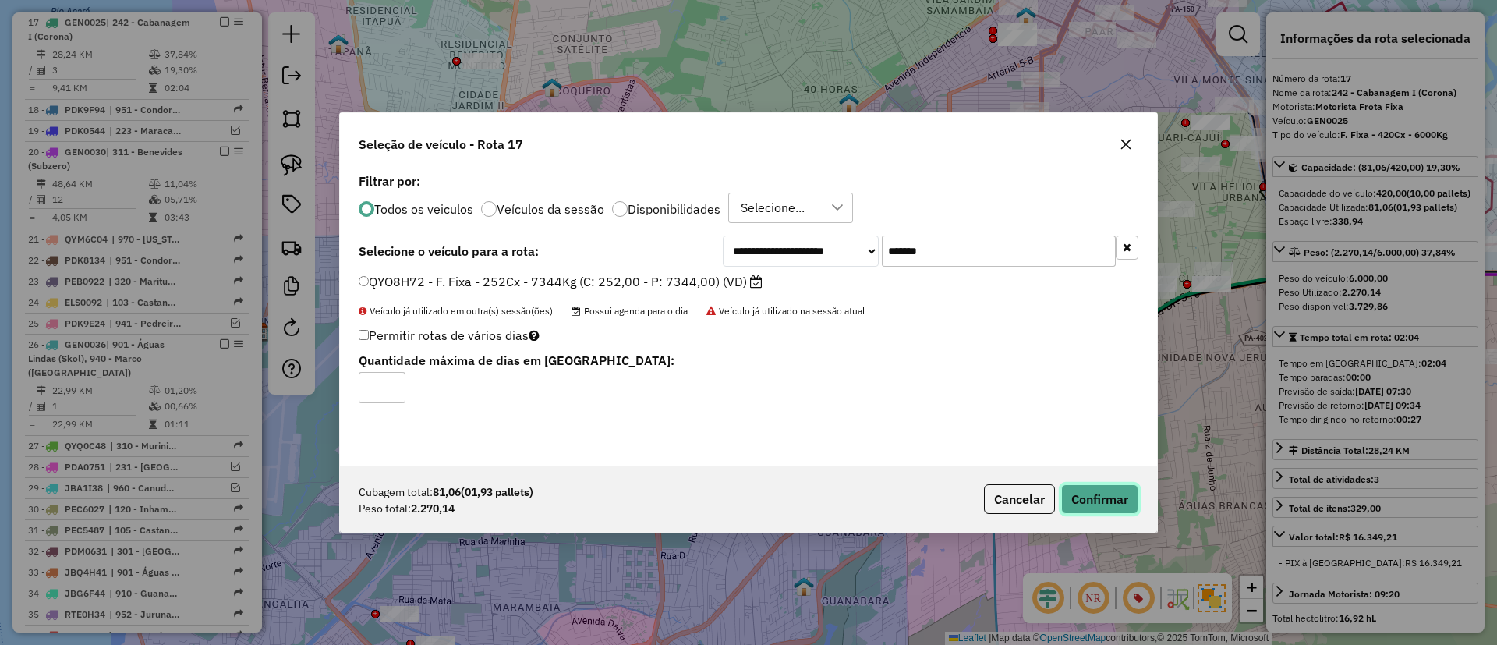
click at [1129, 506] on button "Confirmar" at bounding box center [1099, 499] width 77 height 30
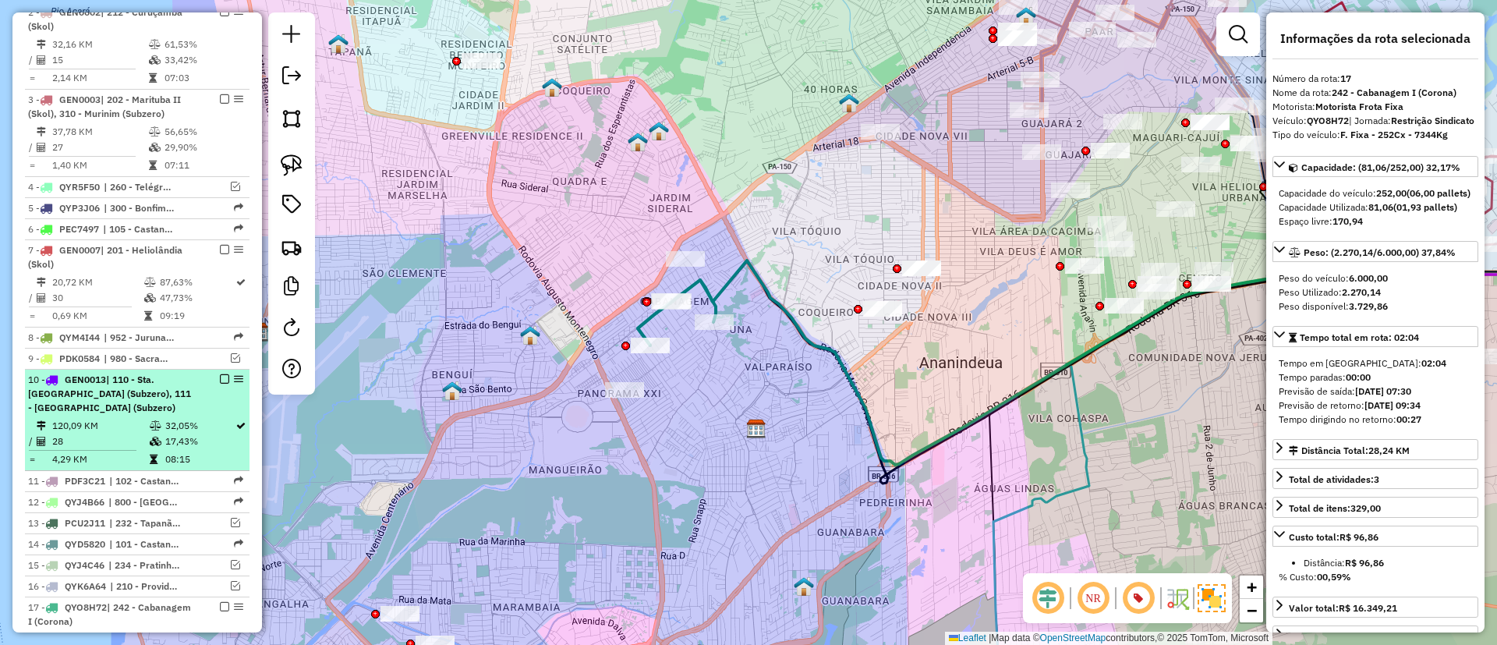
scroll to position [0, 0]
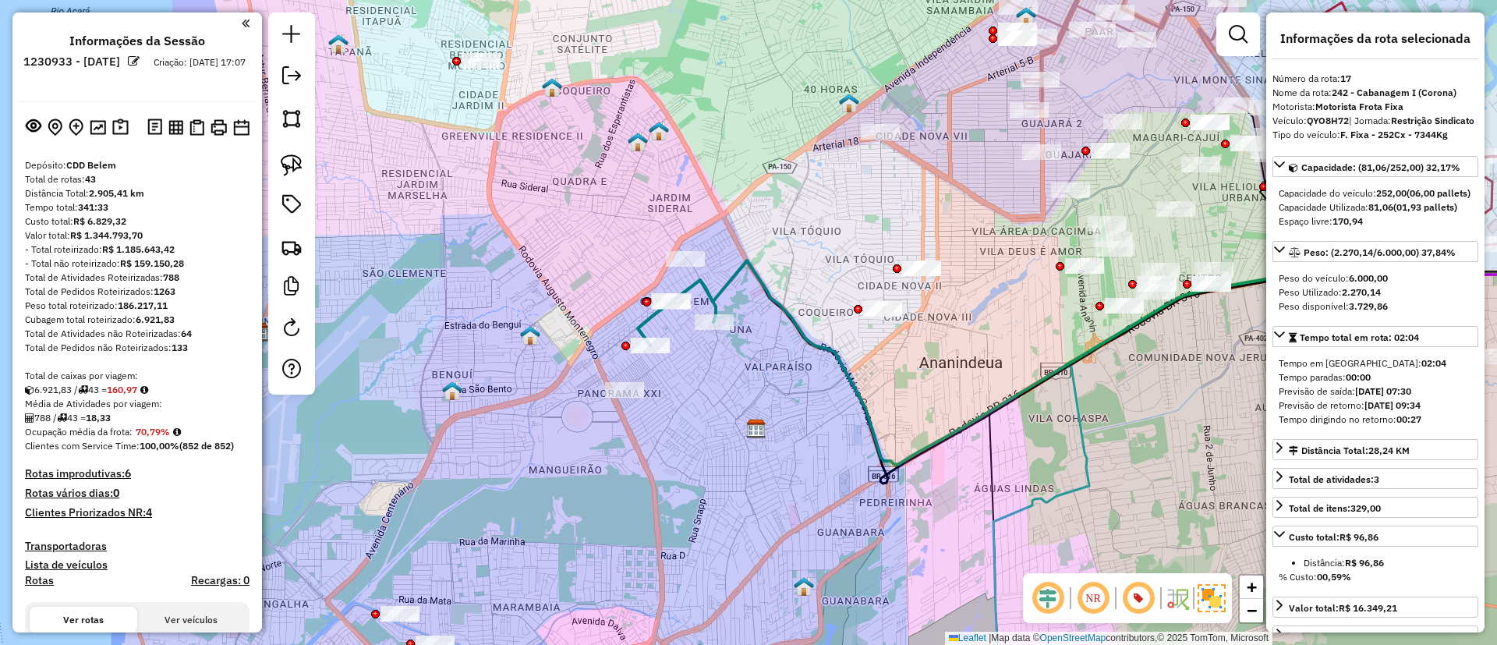
click at [650, 319] on icon at bounding box center [677, 312] width 78 height 65
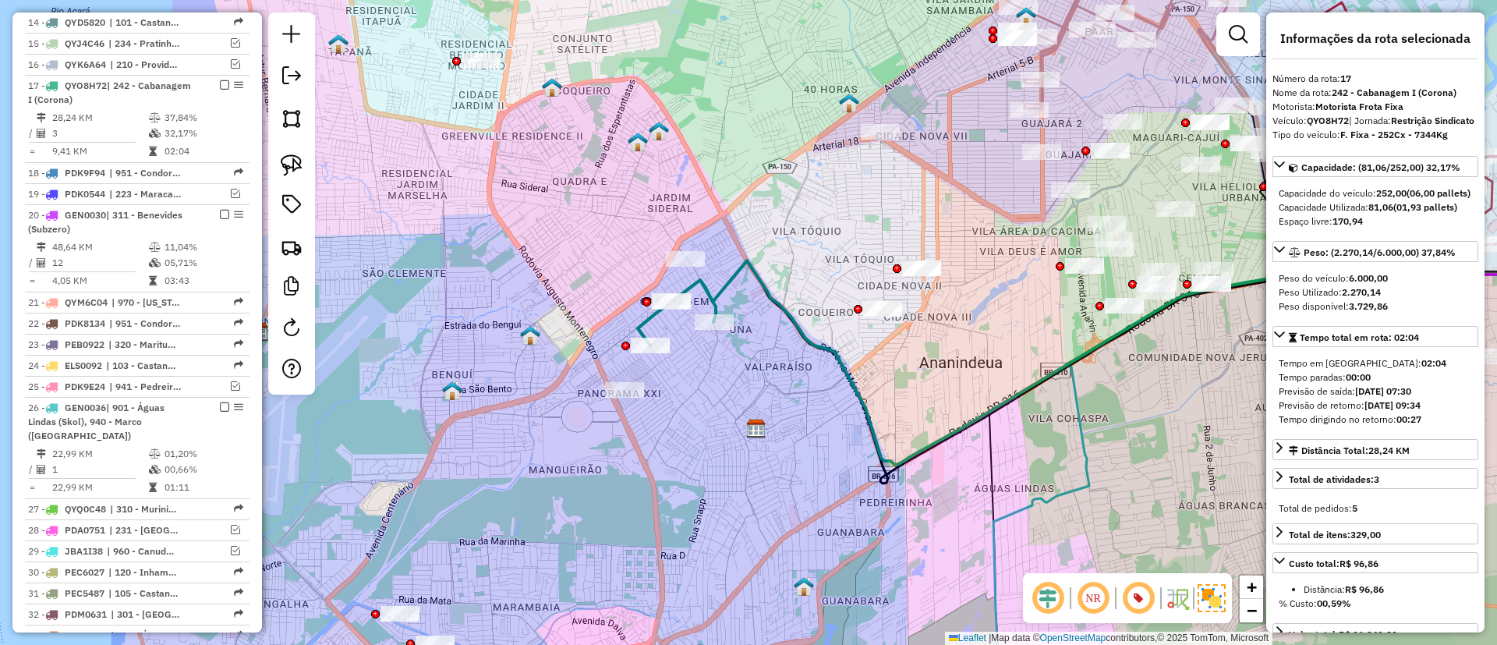
scroll to position [1273, 0]
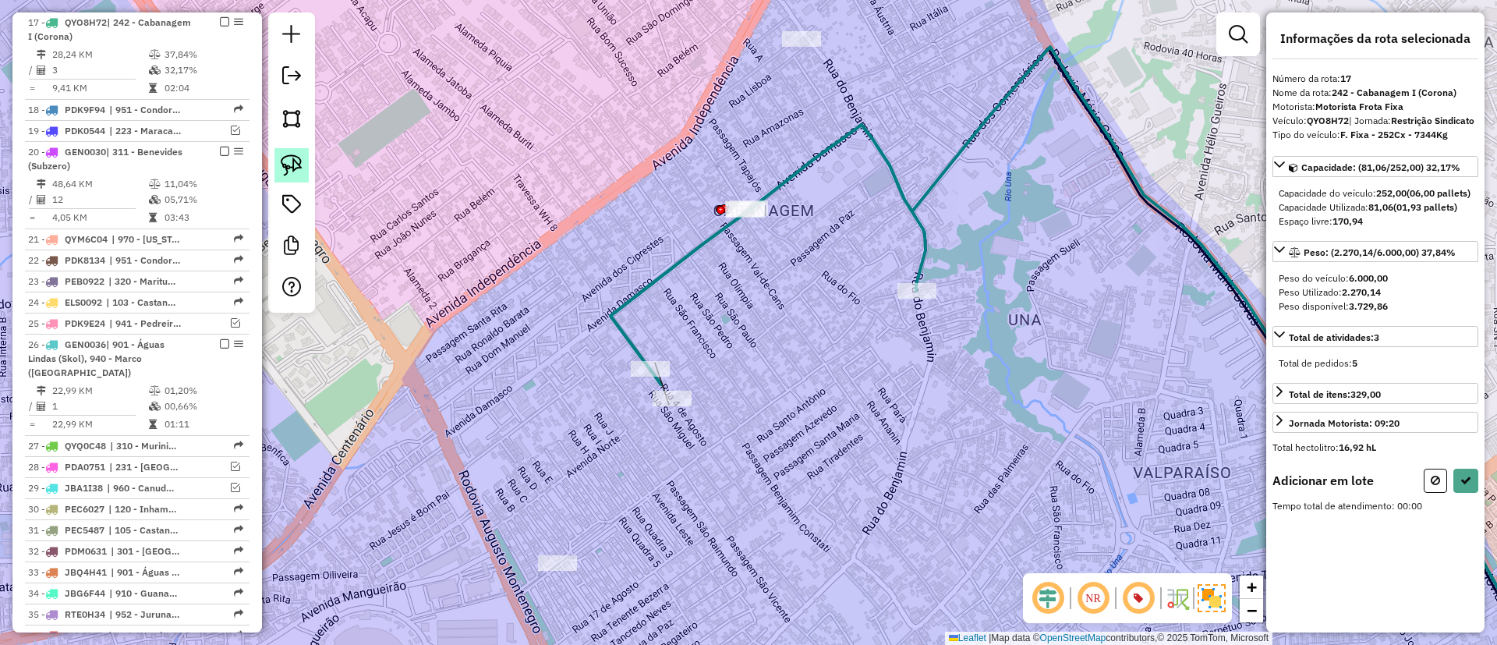
click at [294, 159] on img at bounding box center [292, 165] width 22 height 22
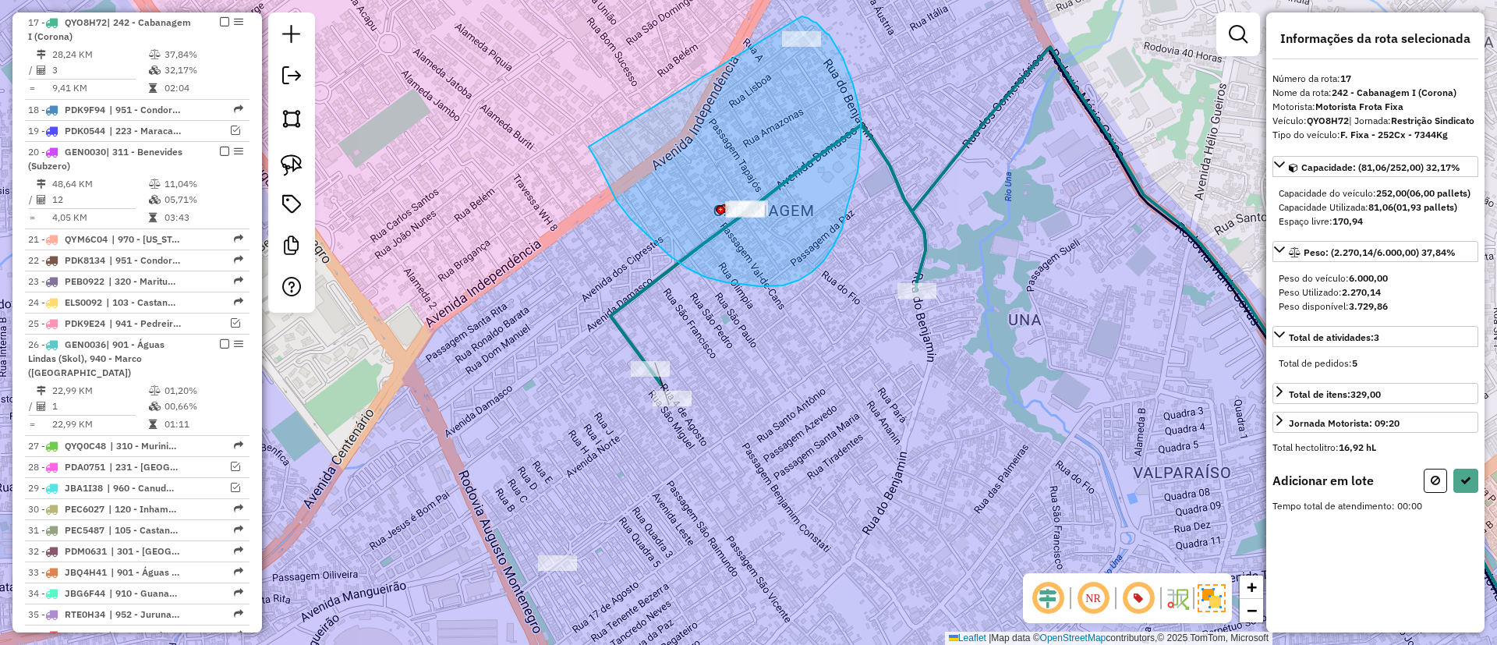
drag, startPoint x: 670, startPoint y: 256, endPoint x: 802, endPoint y: 16, distance: 273.3
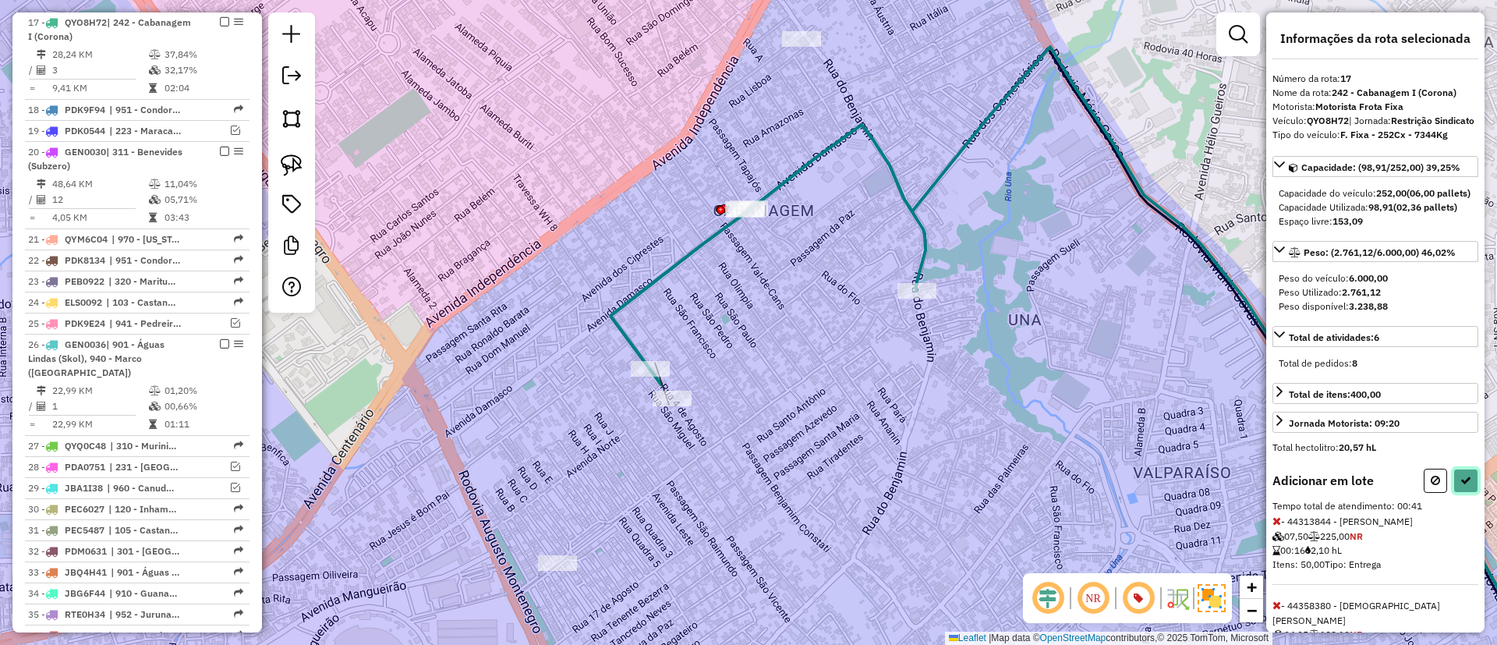
click at [1460, 486] on icon at bounding box center [1465, 480] width 11 height 11
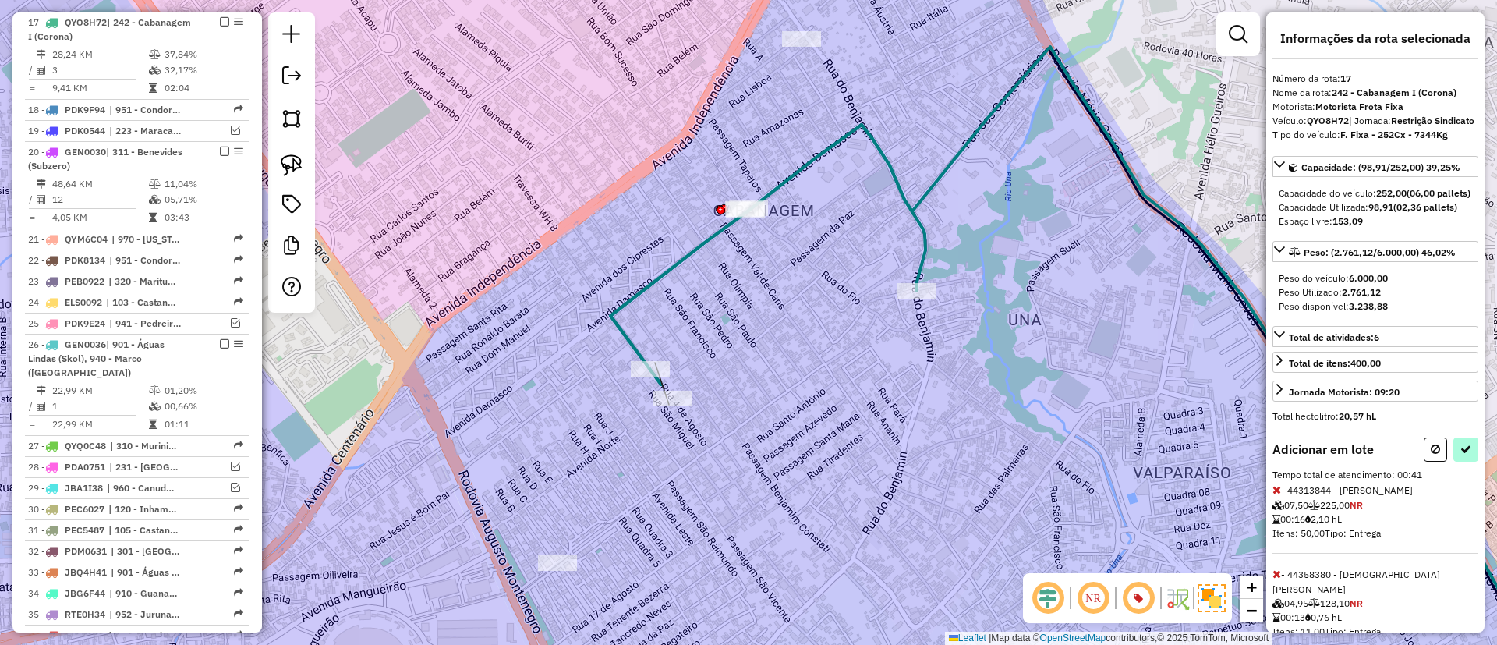
select select "**********"
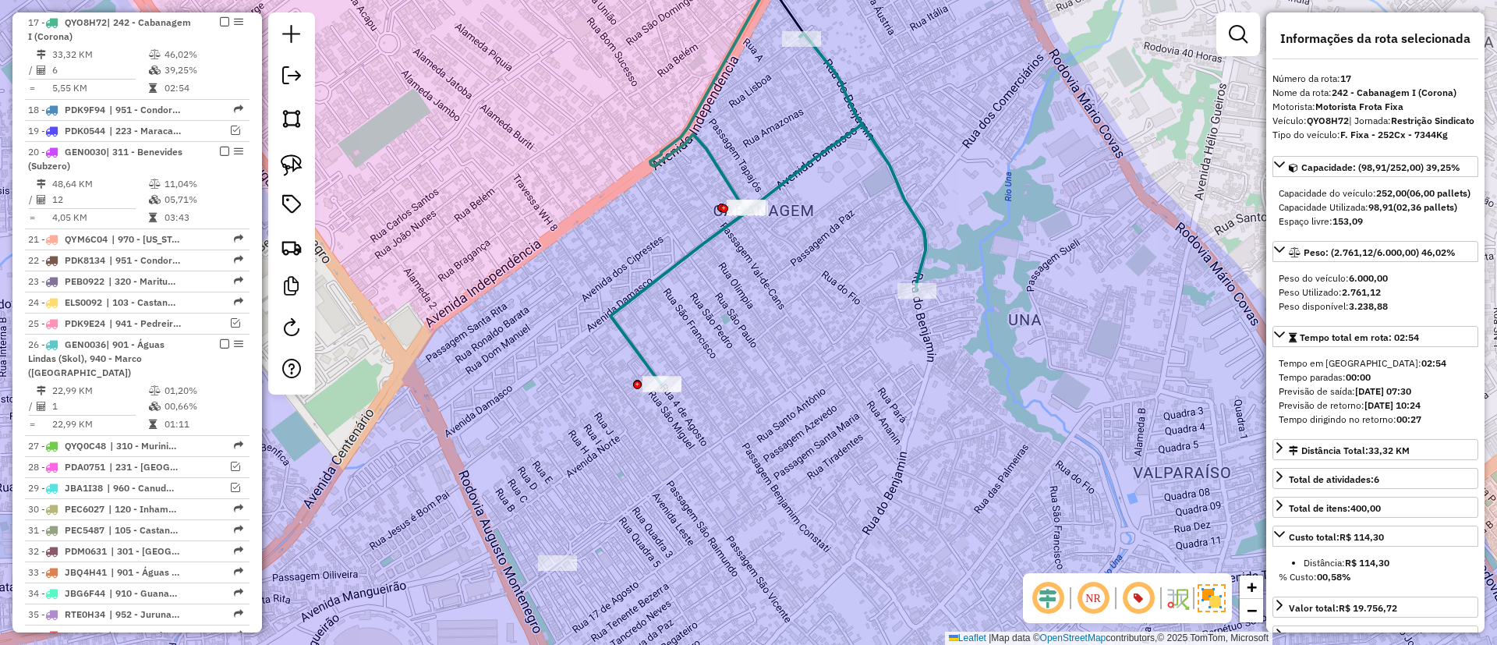
click at [649, 282] on icon at bounding box center [768, 209] width 315 height 351
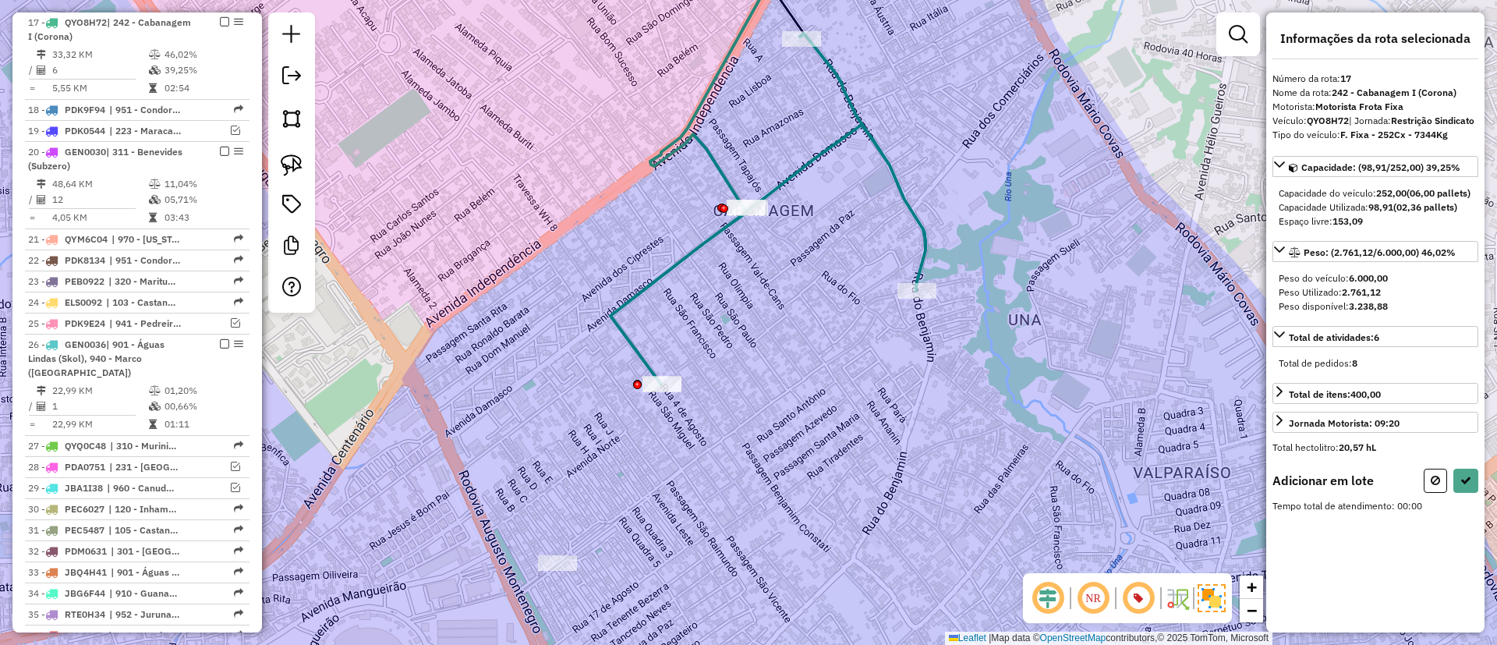
click at [551, 553] on div "Janela de atendimento Grade de atendimento Capacidade Transportadoras Veículos …" at bounding box center [748, 322] width 1497 height 645
click at [558, 571] on div at bounding box center [557, 563] width 39 height 16
click at [1463, 486] on icon at bounding box center [1465, 480] width 11 height 11
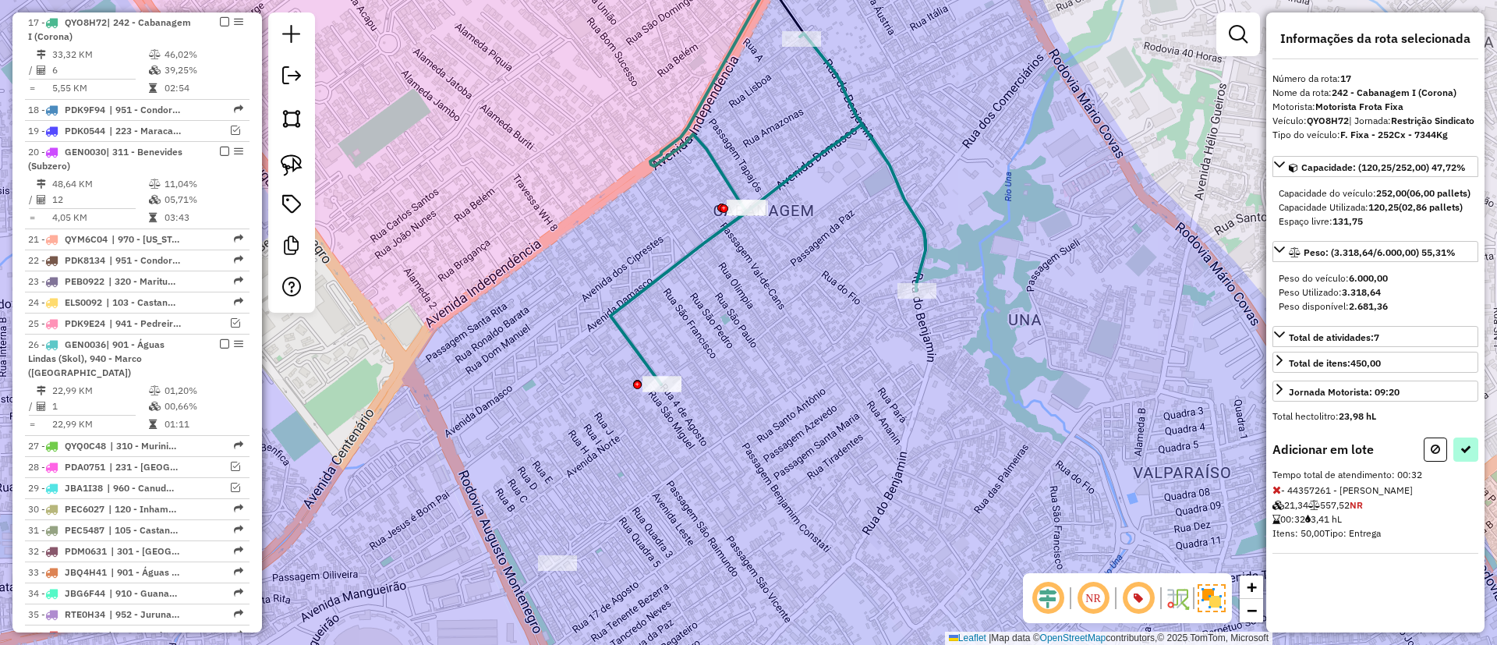
select select "**********"
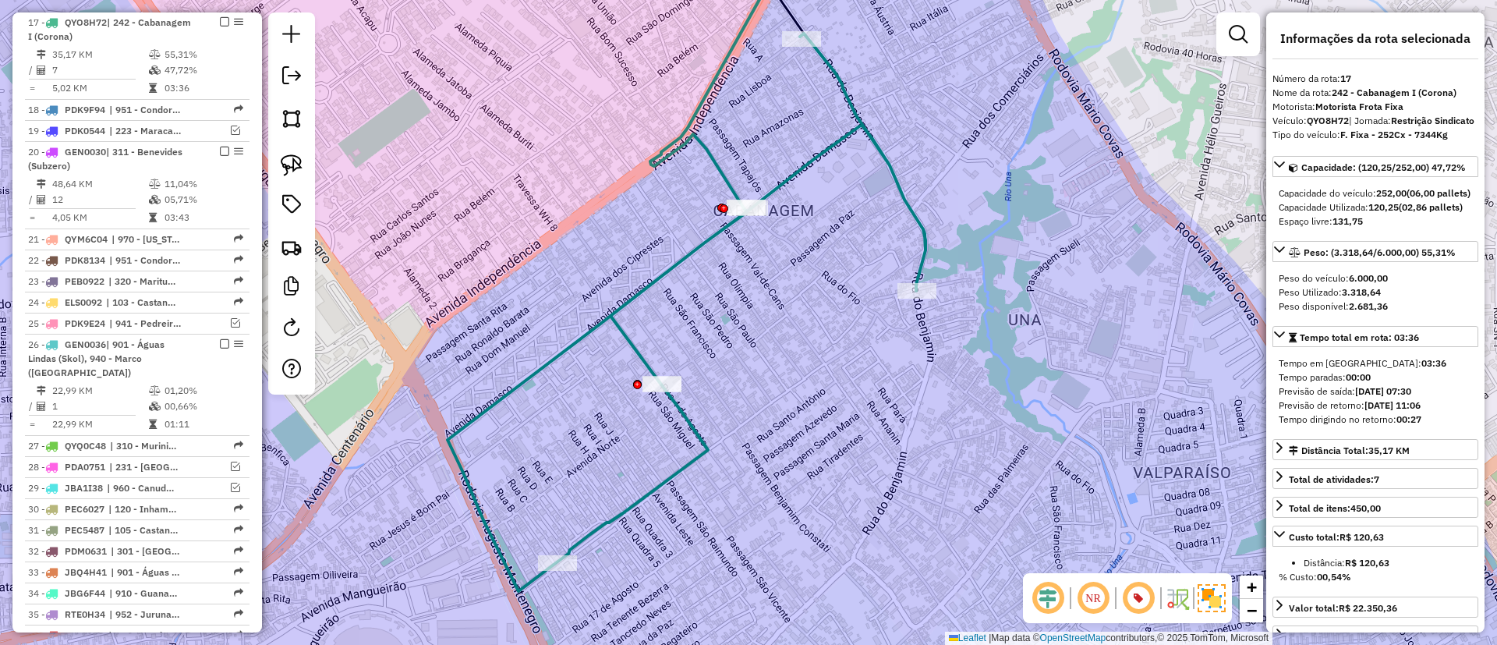
click at [650, 279] on icon at bounding box center [687, 313] width 478 height 558
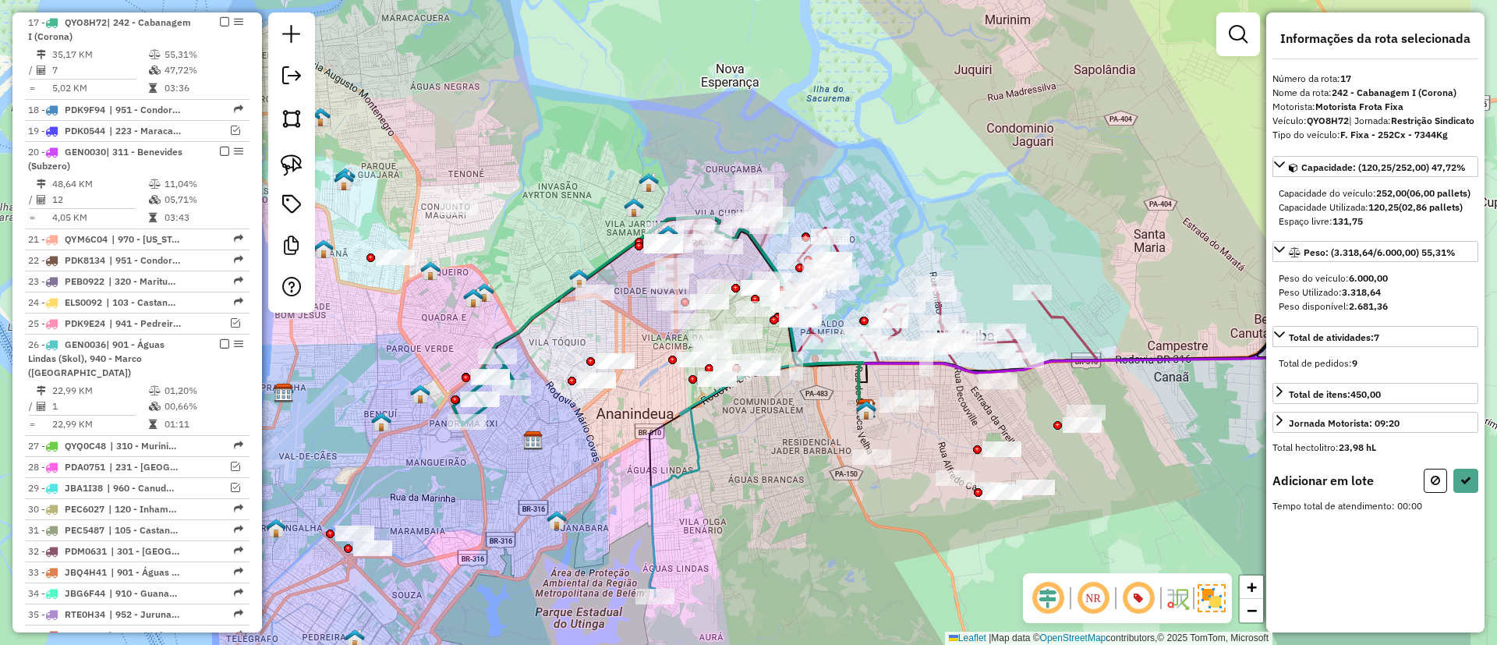
drag, startPoint x: 672, startPoint y: 257, endPoint x: 479, endPoint y: 469, distance: 287.6
click at [479, 469] on div "Janela de atendimento Grade de atendimento Capacidade Transportadoras Veículos …" at bounding box center [748, 322] width 1497 height 645
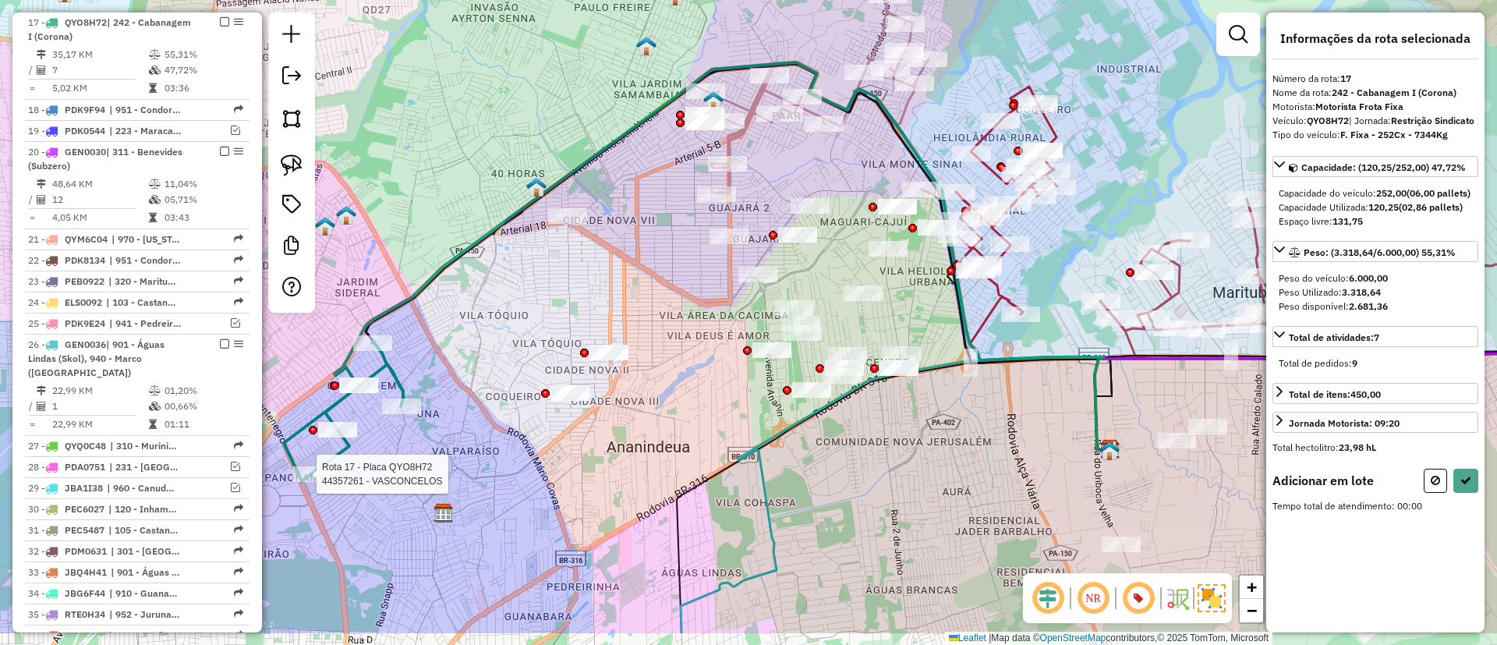
drag, startPoint x: 564, startPoint y: 410, endPoint x: 510, endPoint y: 335, distance: 92.8
click at [510, 335] on div "Rota 17 - Placa QYO8H72 44357261 - VASCONCELOS Janela de atendimento Grade de a…" at bounding box center [748, 322] width 1497 height 645
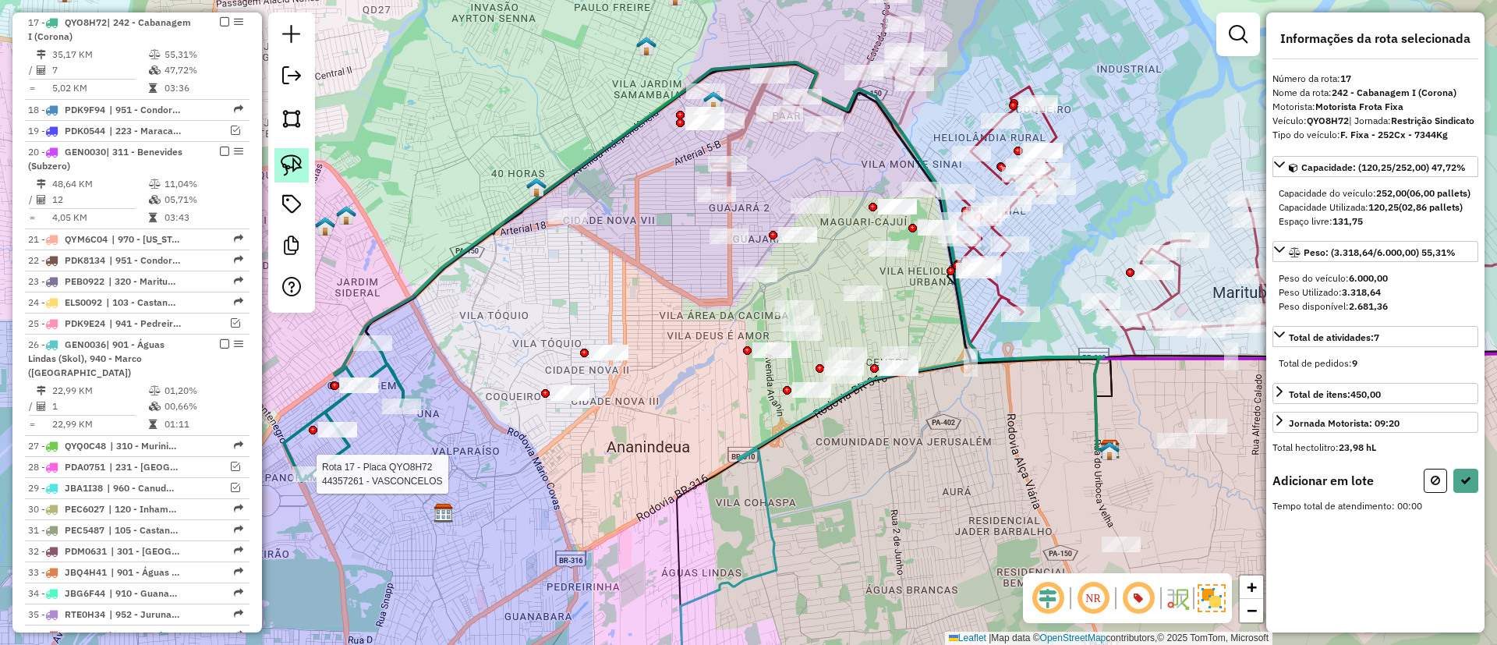
click at [292, 160] on img at bounding box center [292, 165] width 22 height 22
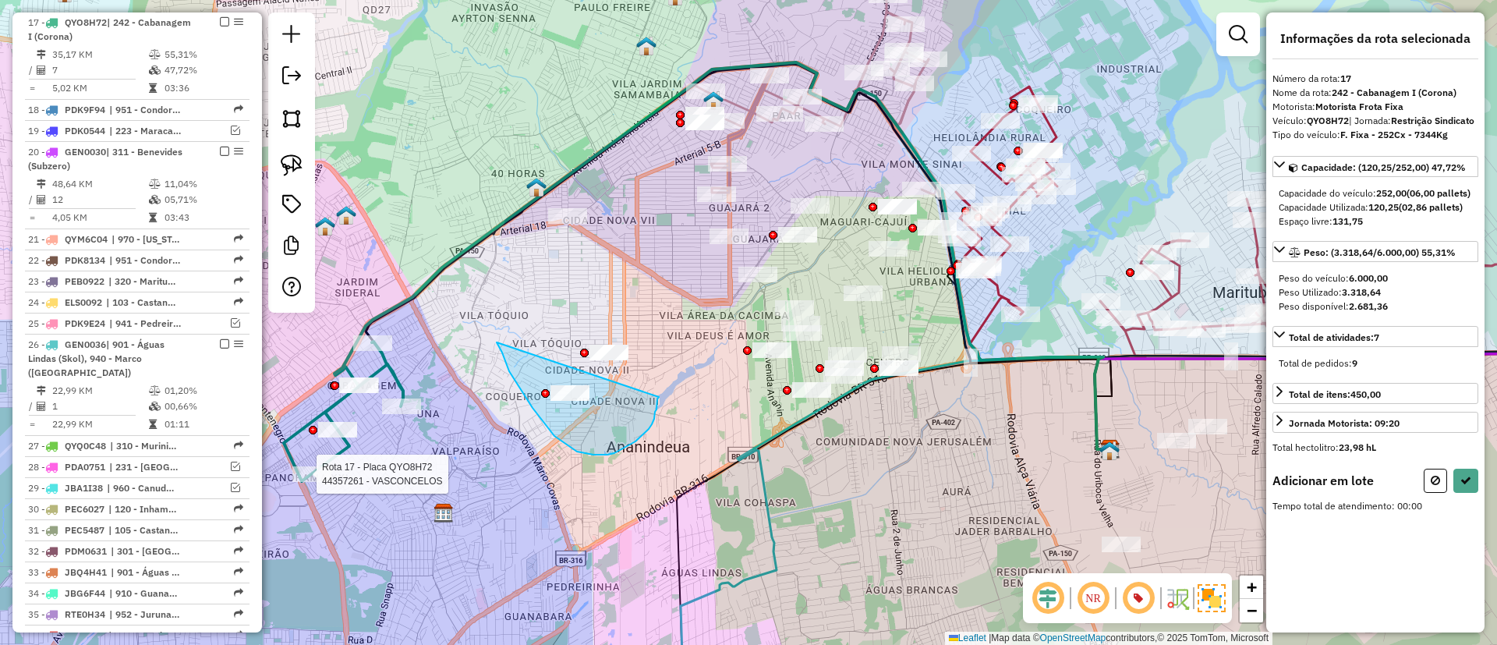
drag, startPoint x: 496, startPoint y: 342, endPoint x: 659, endPoint y: 397, distance: 171.9
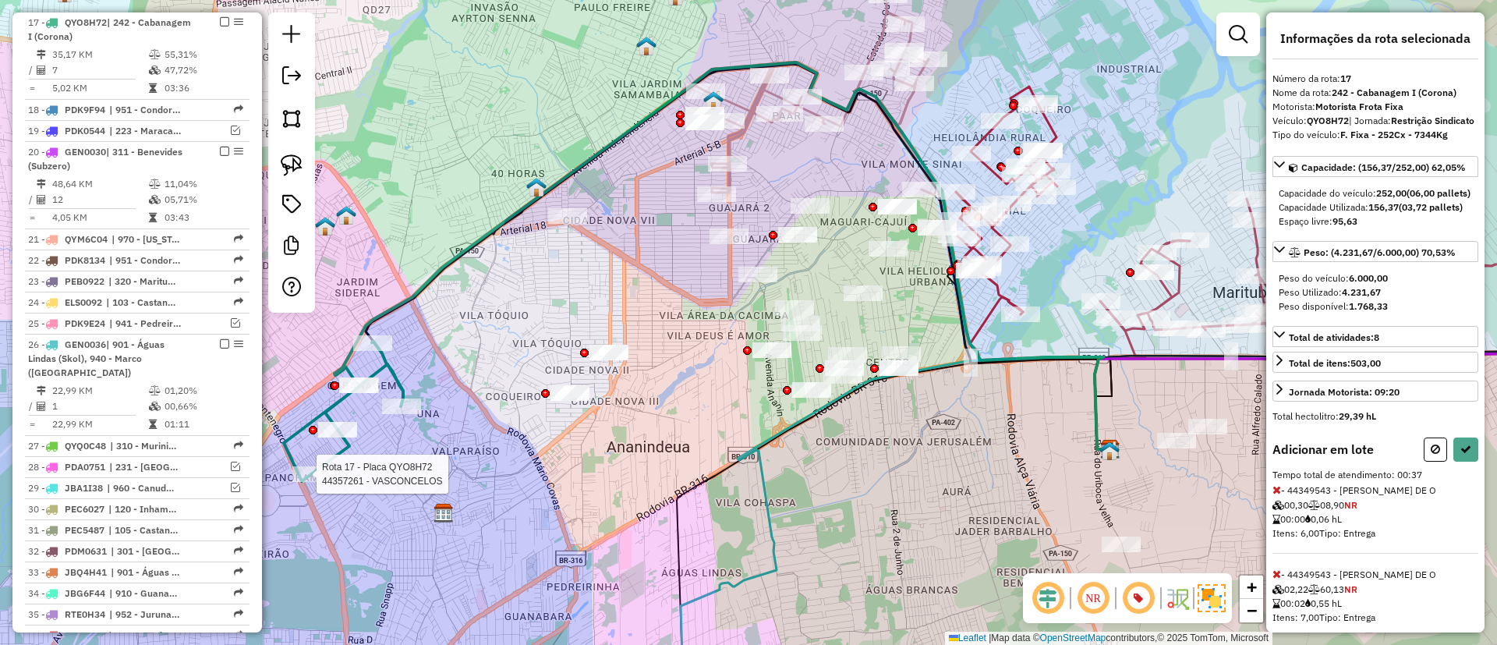
select select "**********"
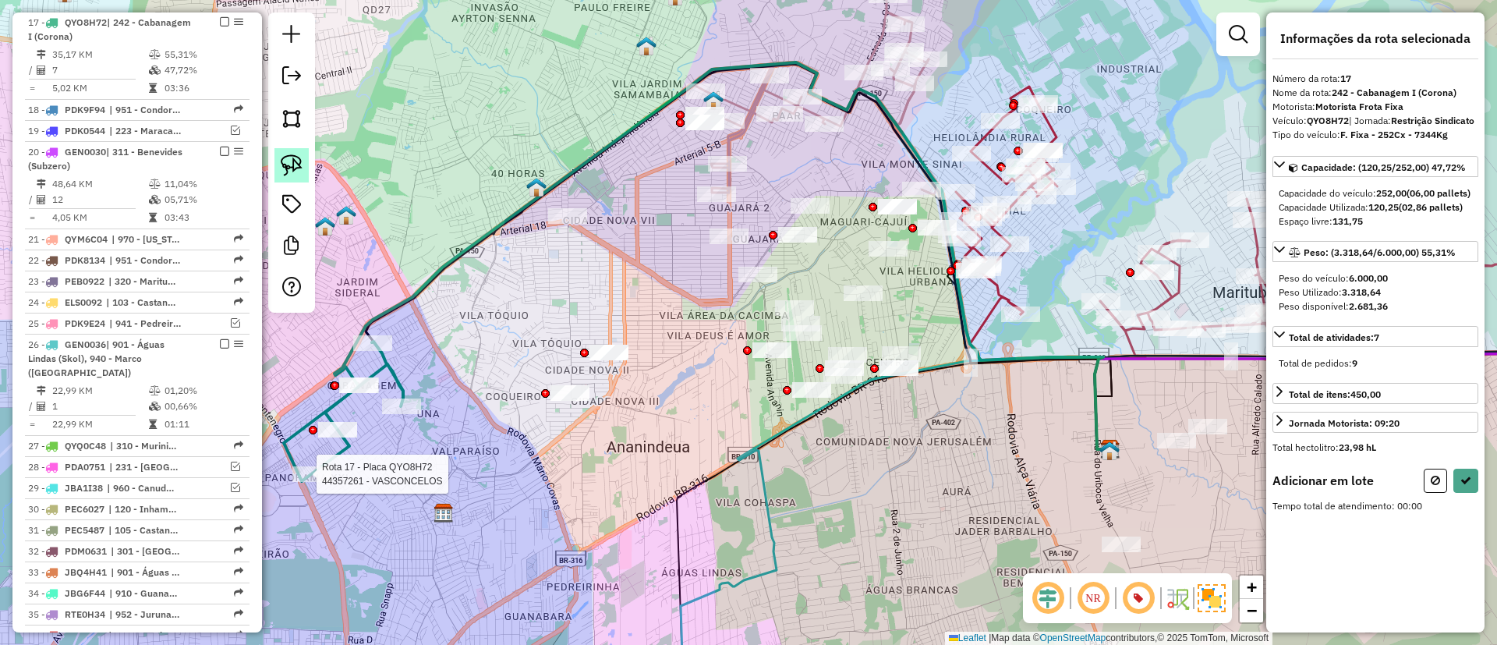
click at [296, 158] on img at bounding box center [292, 165] width 22 height 22
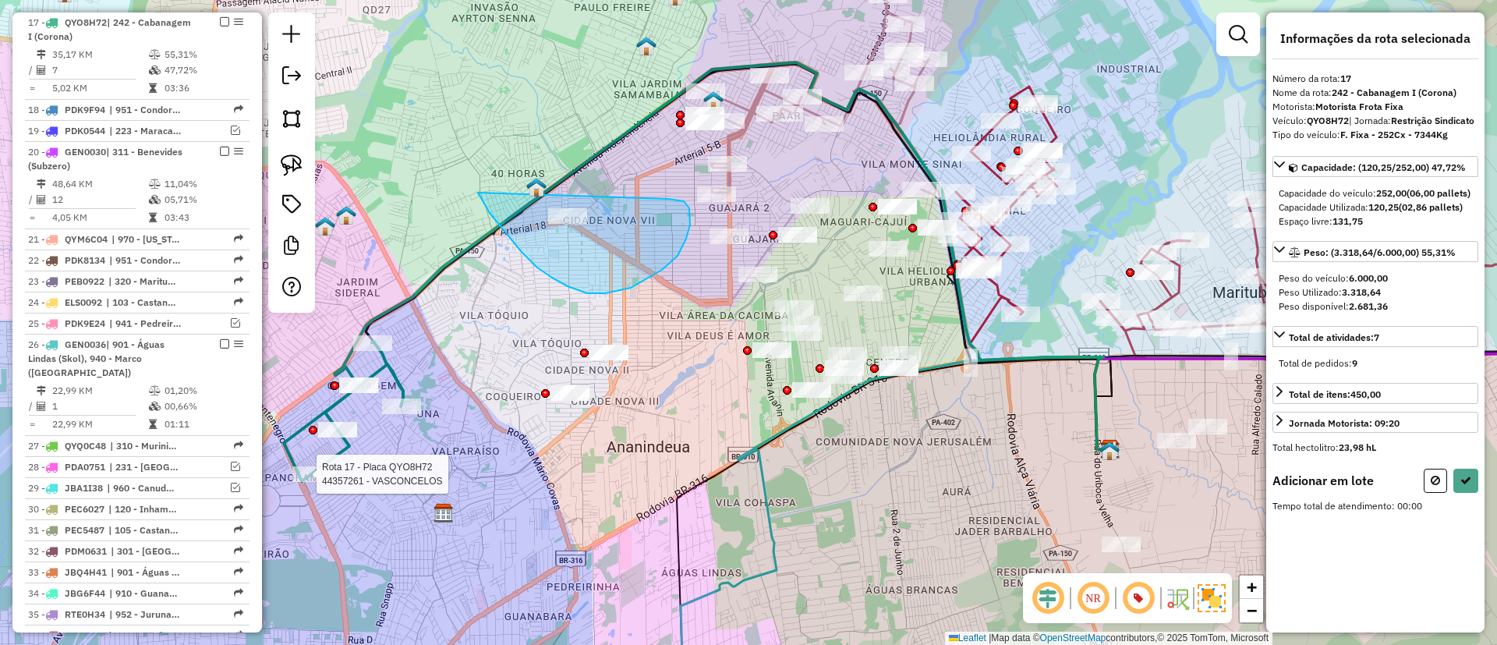
drag, startPoint x: 478, startPoint y: 193, endPoint x: 643, endPoint y: 197, distance: 164.6
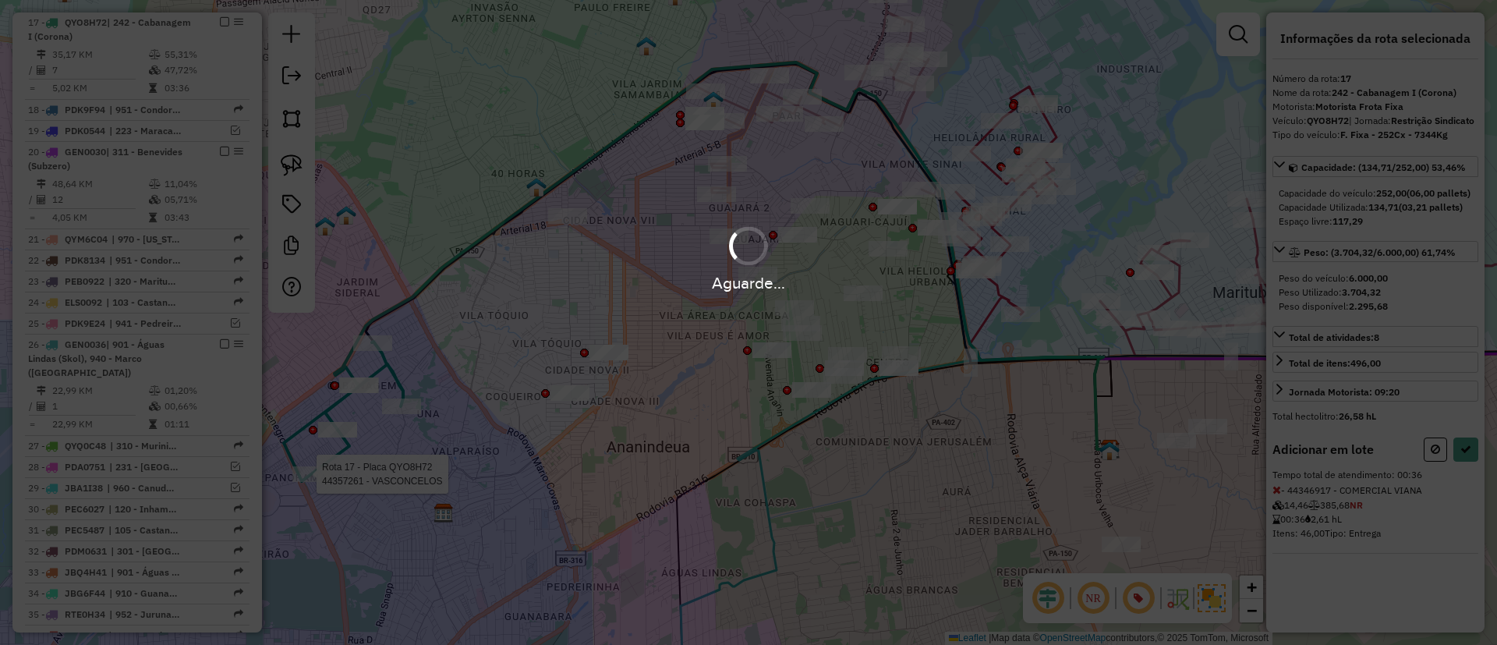
select select "**********"
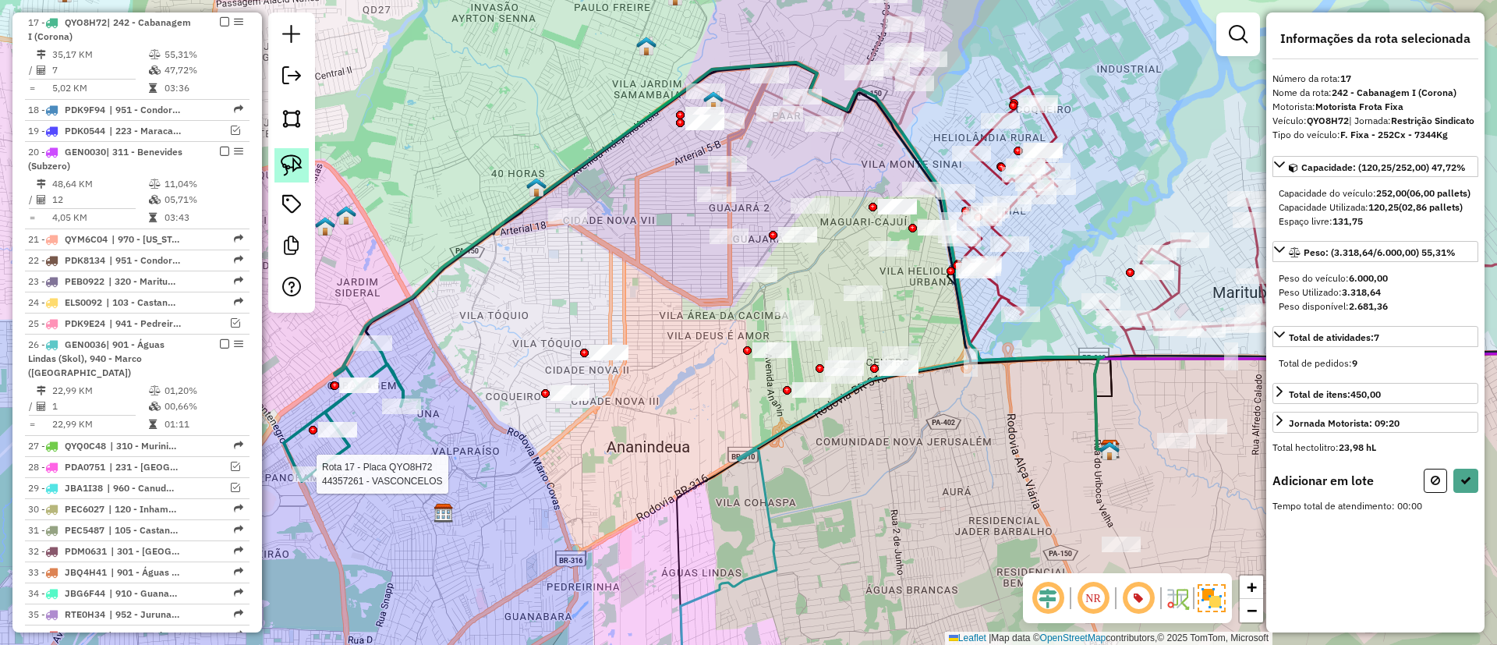
click at [293, 158] on img at bounding box center [292, 165] width 22 height 22
drag, startPoint x: 506, startPoint y: 286, endPoint x: 667, endPoint y: 334, distance: 167.5
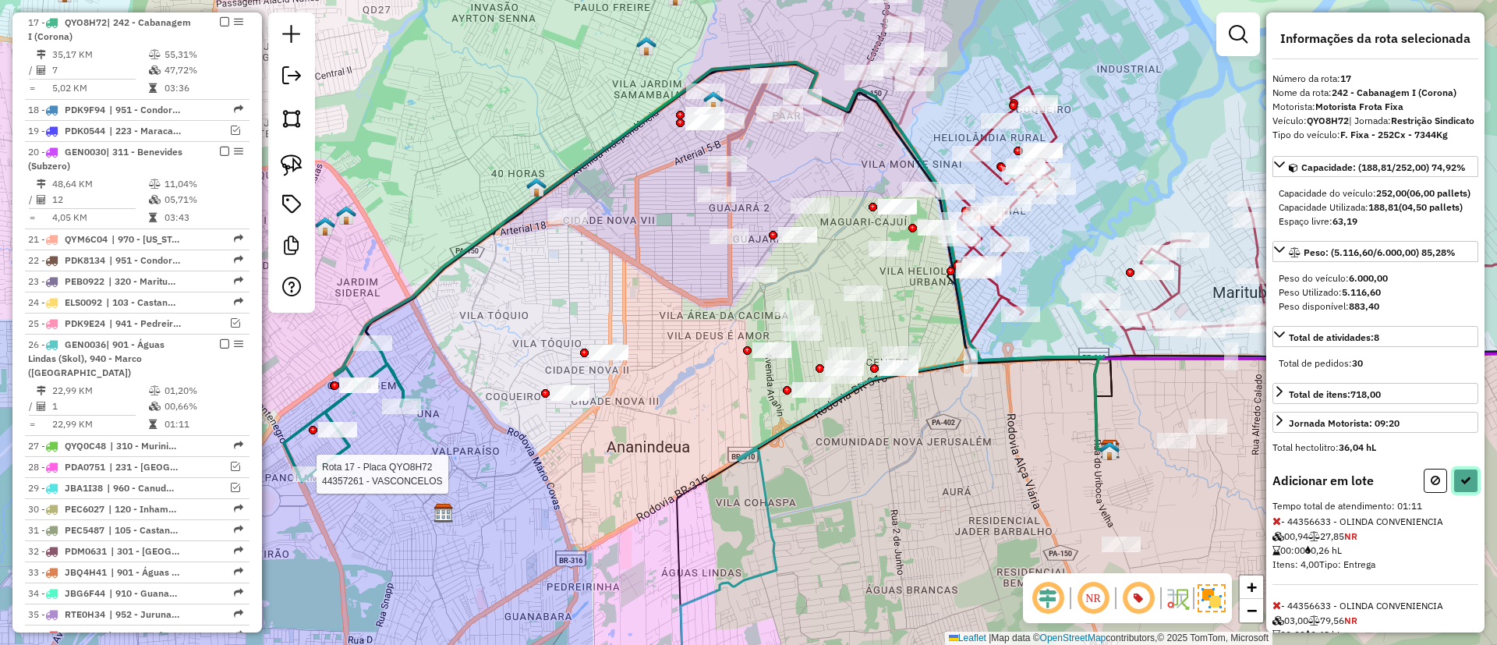
click at [1470, 493] on button at bounding box center [1465, 481] width 25 height 24
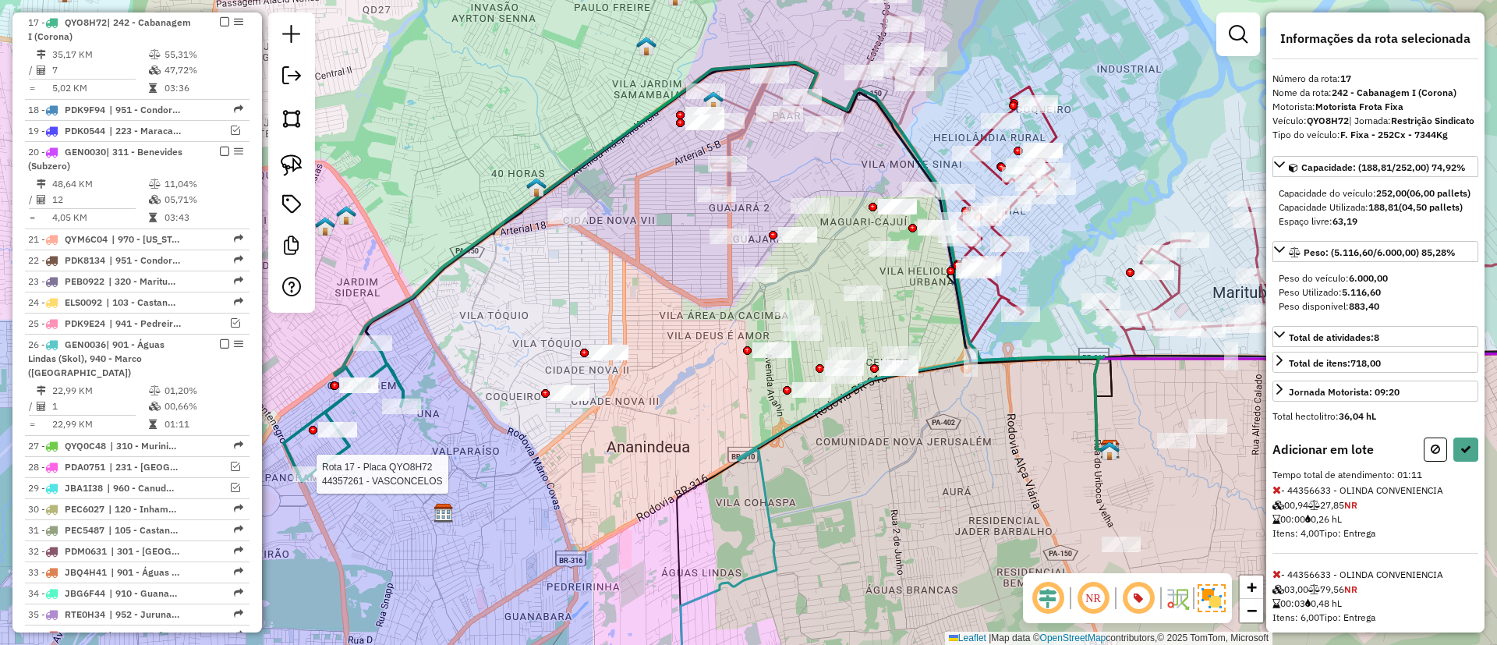
select select "**********"
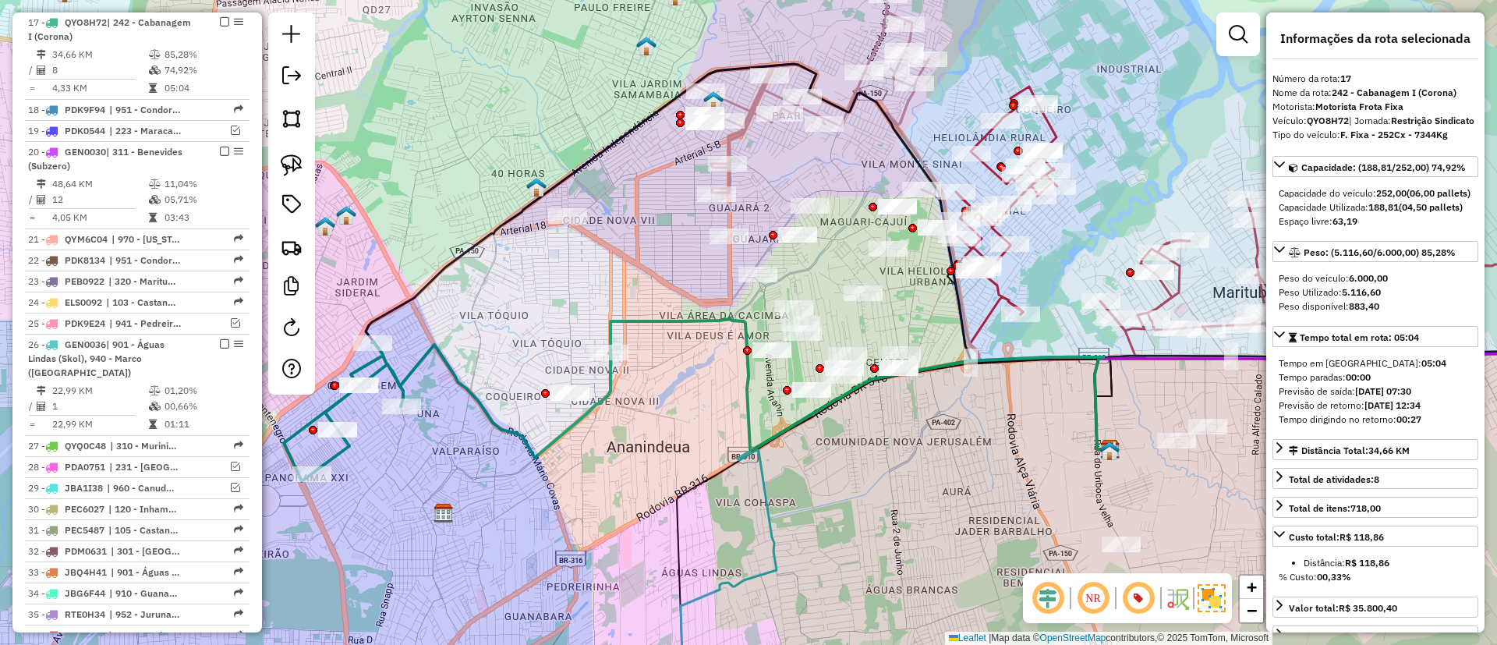
click at [611, 376] on icon at bounding box center [447, 412] width 327 height 140
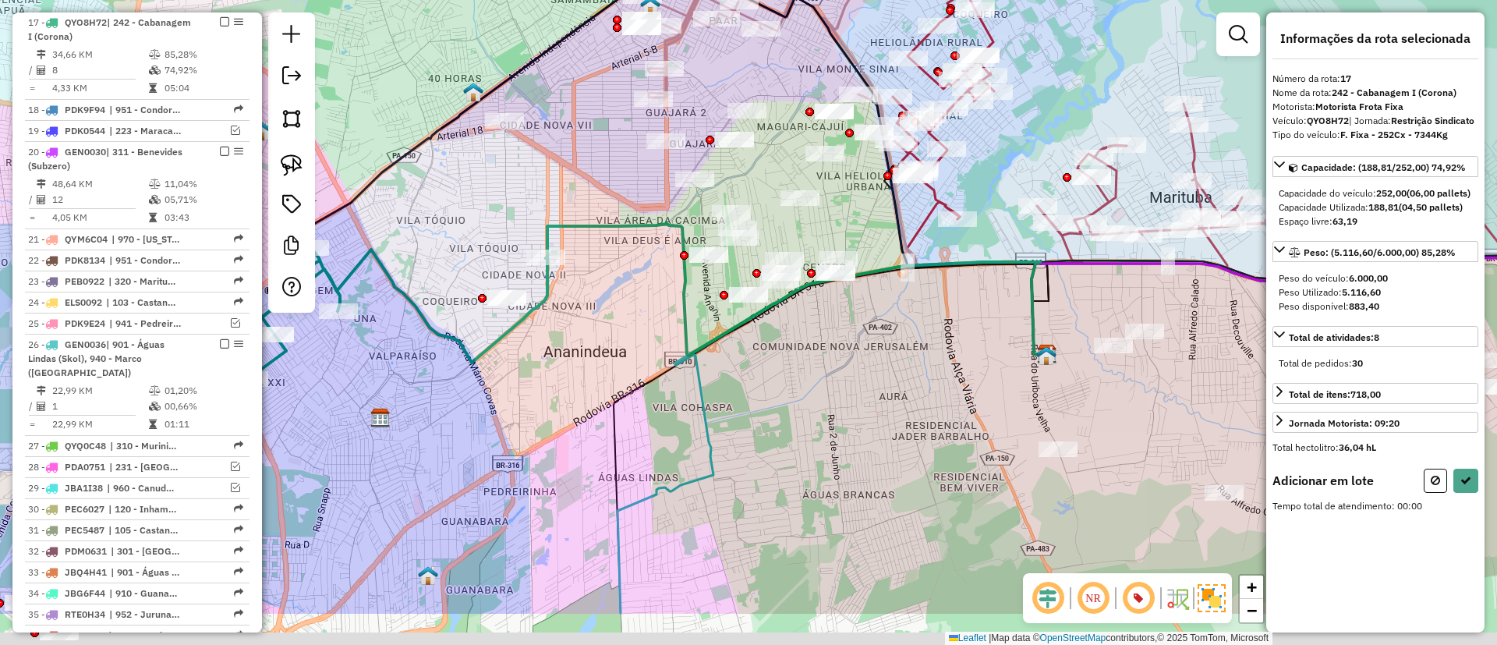
drag, startPoint x: 638, startPoint y: 278, endPoint x: 575, endPoint y: 185, distance: 112.9
click at [575, 185] on div "Janela de atendimento Grade de atendimento Capacidade Transportadoras Veículos …" at bounding box center [748, 322] width 1497 height 645
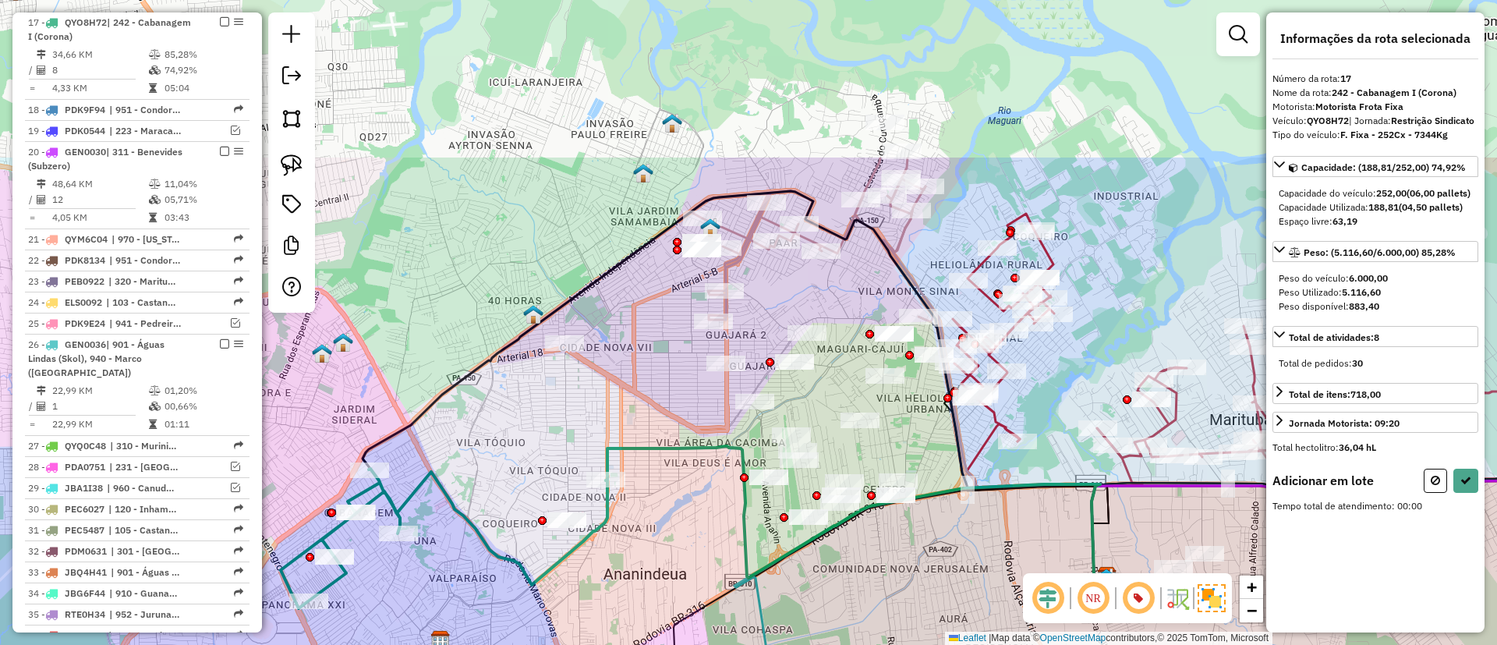
drag, startPoint x: 598, startPoint y: 196, endPoint x: 658, endPoint y: 419, distance: 230.2
click at [658, 419] on div "Janela de atendimento Grade de atendimento Capacidade Transportadoras Veículos …" at bounding box center [748, 322] width 1497 height 645
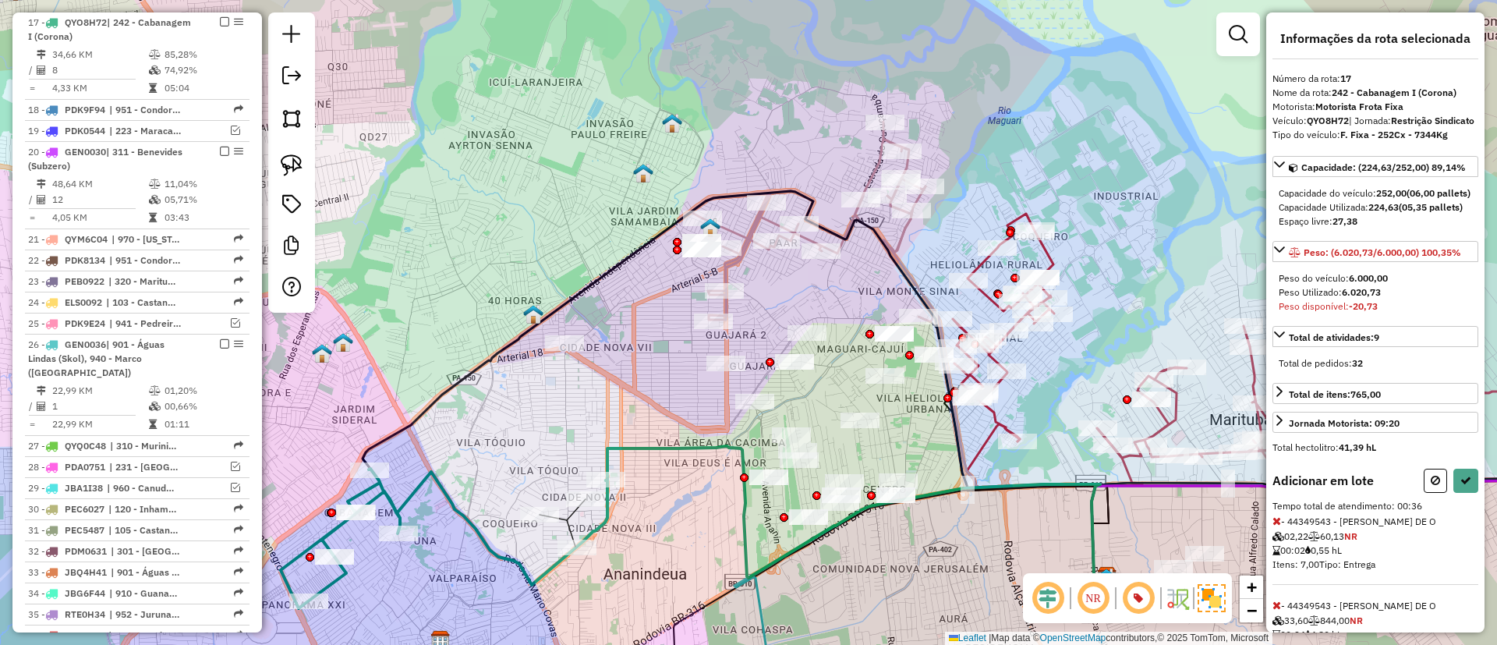
select select "**********"
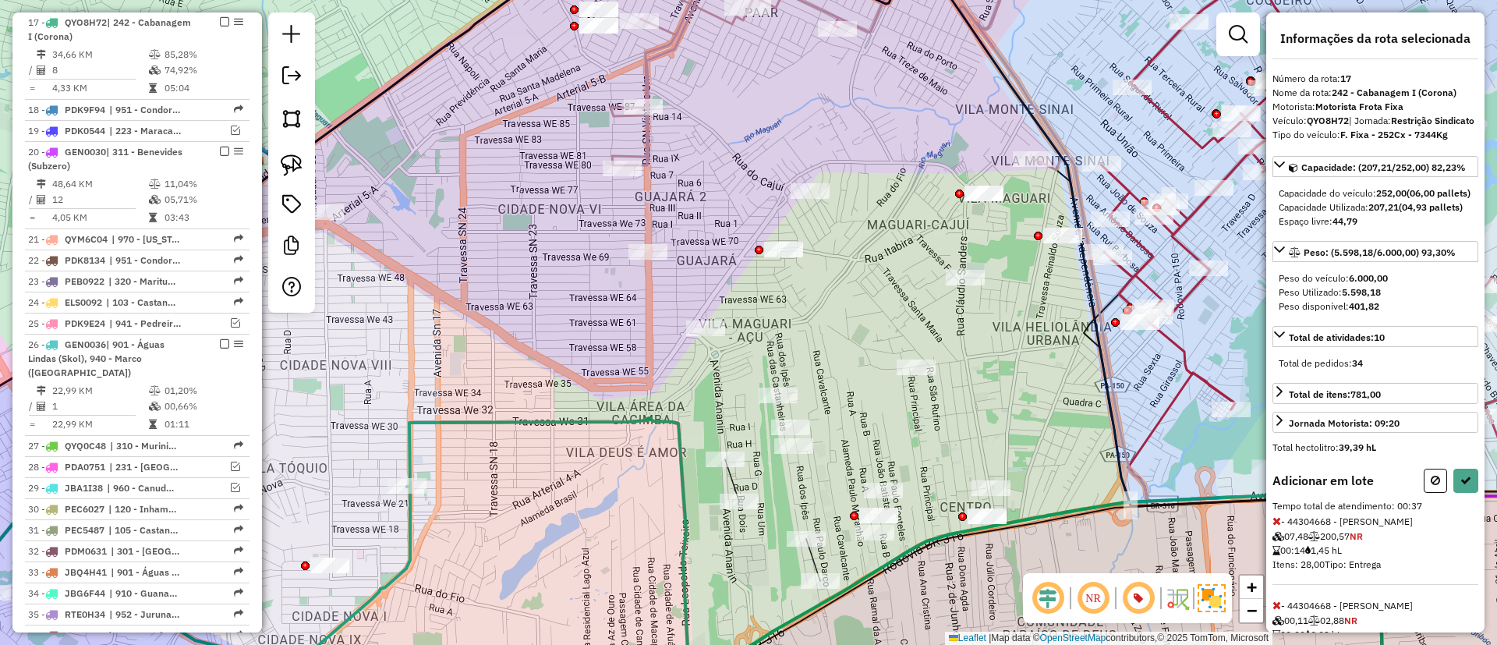
click at [873, 540] on div at bounding box center [874, 533] width 39 height 16
click at [858, 528] on div "Janela de atendimento Grade de atendimento Capacidade Transportadoras Veículos …" at bounding box center [748, 322] width 1497 height 645
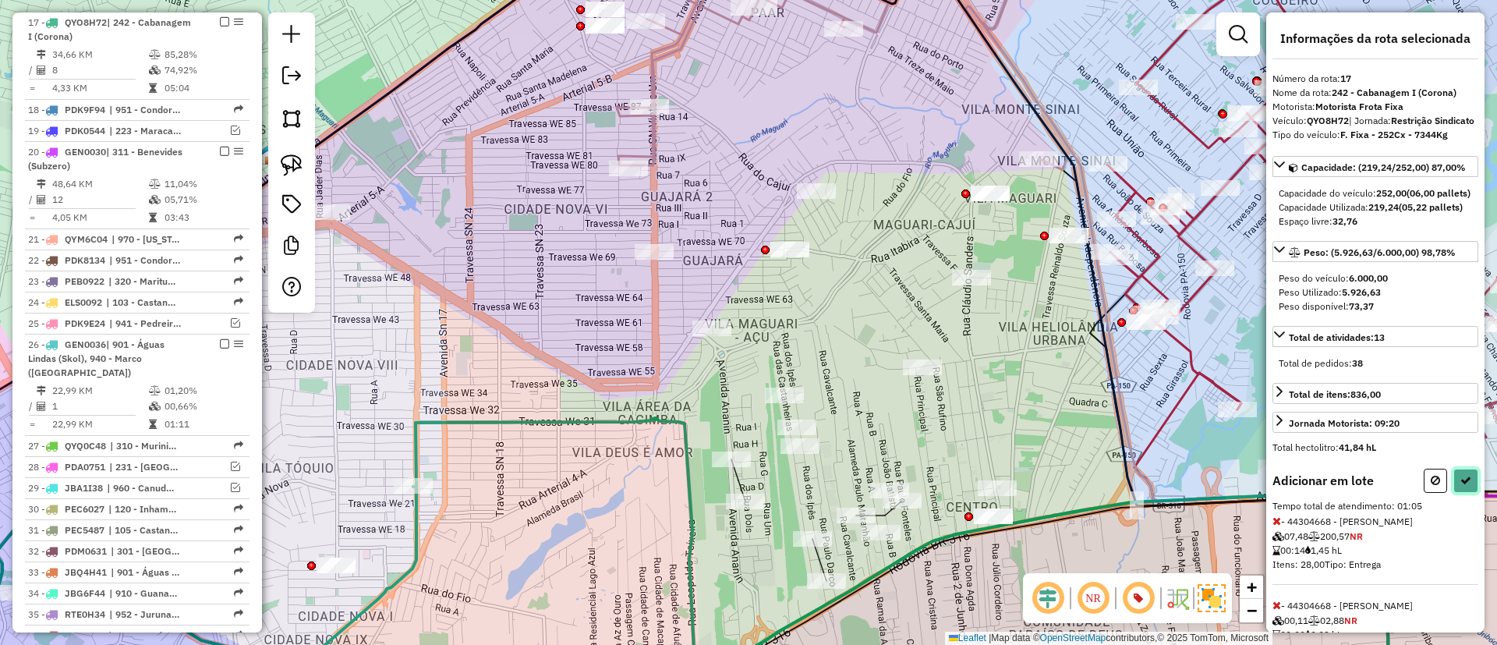
drag, startPoint x: 1453, startPoint y: 530, endPoint x: 1458, endPoint y: 521, distance: 10.5
click at [1458, 493] on button at bounding box center [1465, 481] width 25 height 24
select select "**********"
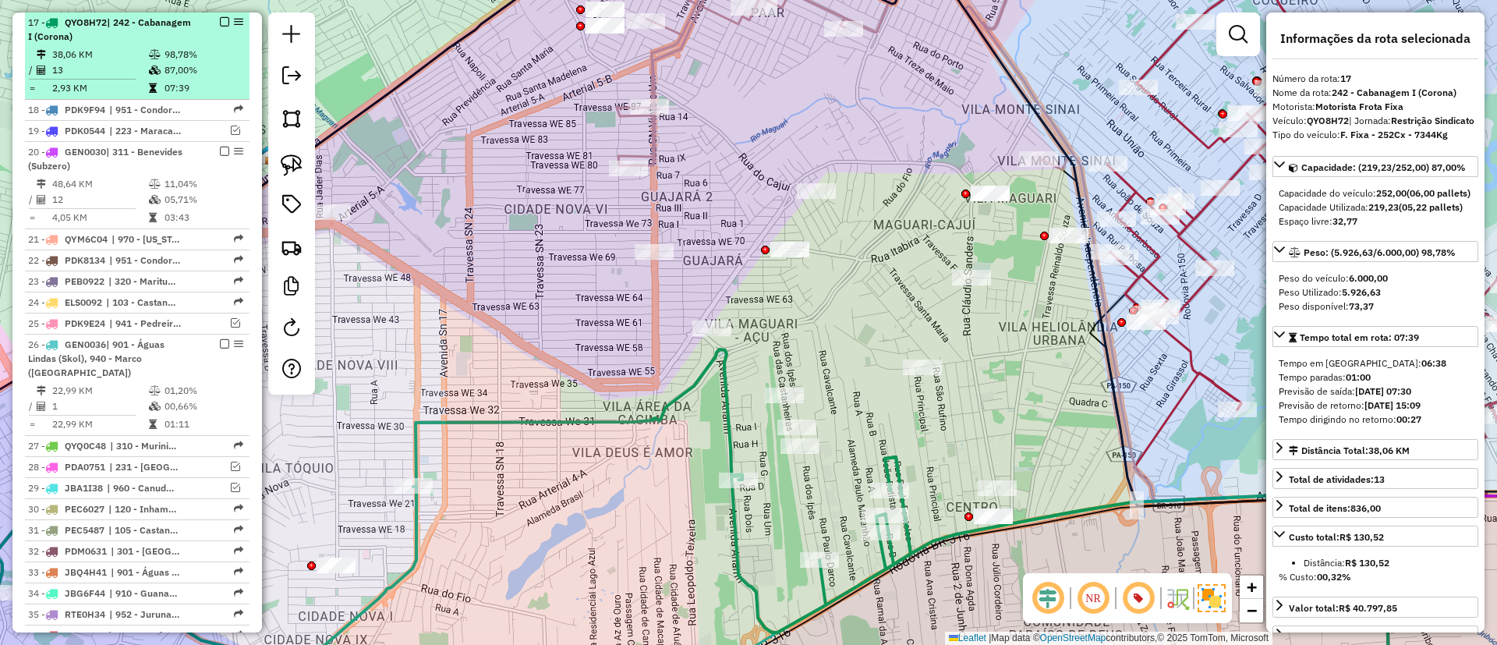
click at [220, 20] on em at bounding box center [224, 21] width 9 height 9
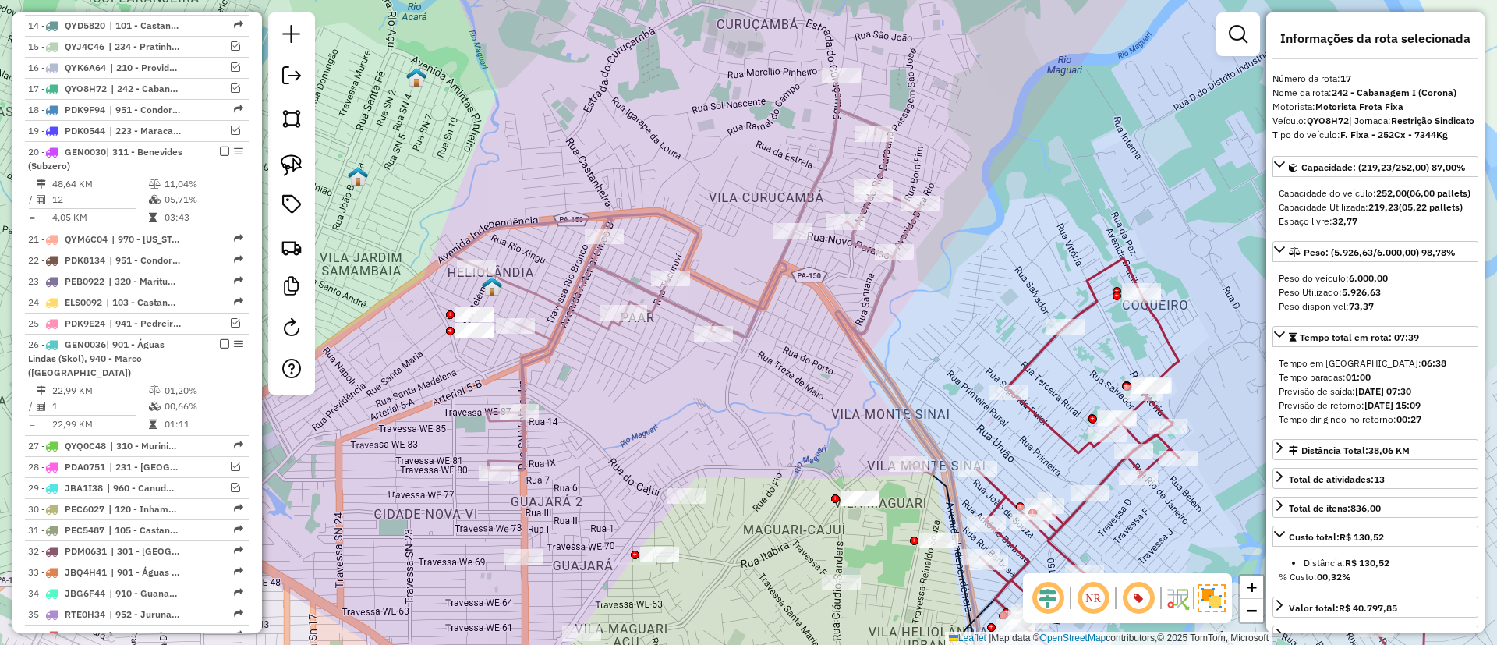
click at [619, 271] on icon at bounding box center [695, 275] width 484 height 400
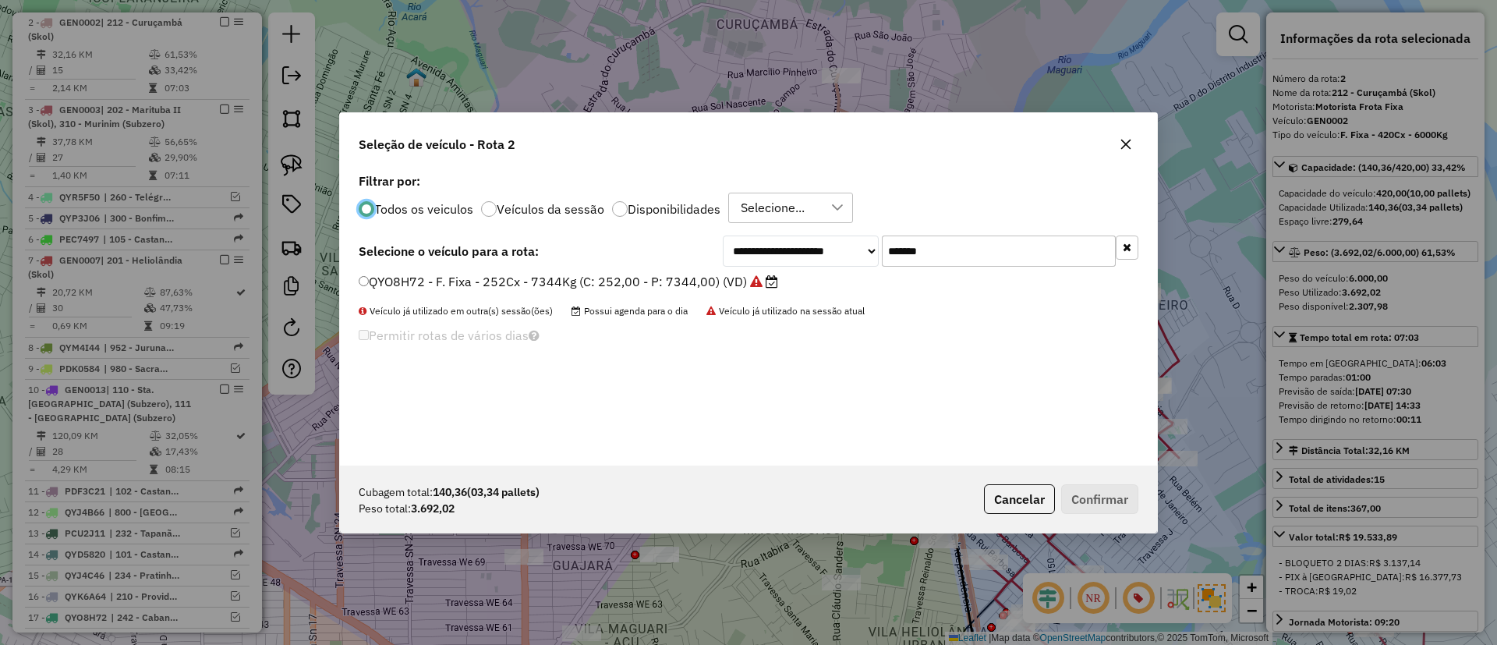
scroll to position [9, 5]
drag, startPoint x: 930, startPoint y: 245, endPoint x: 754, endPoint y: 253, distance: 176.4
click at [763, 249] on div "**********" at bounding box center [931, 250] width 416 height 31
paste input "text"
type input "*******"
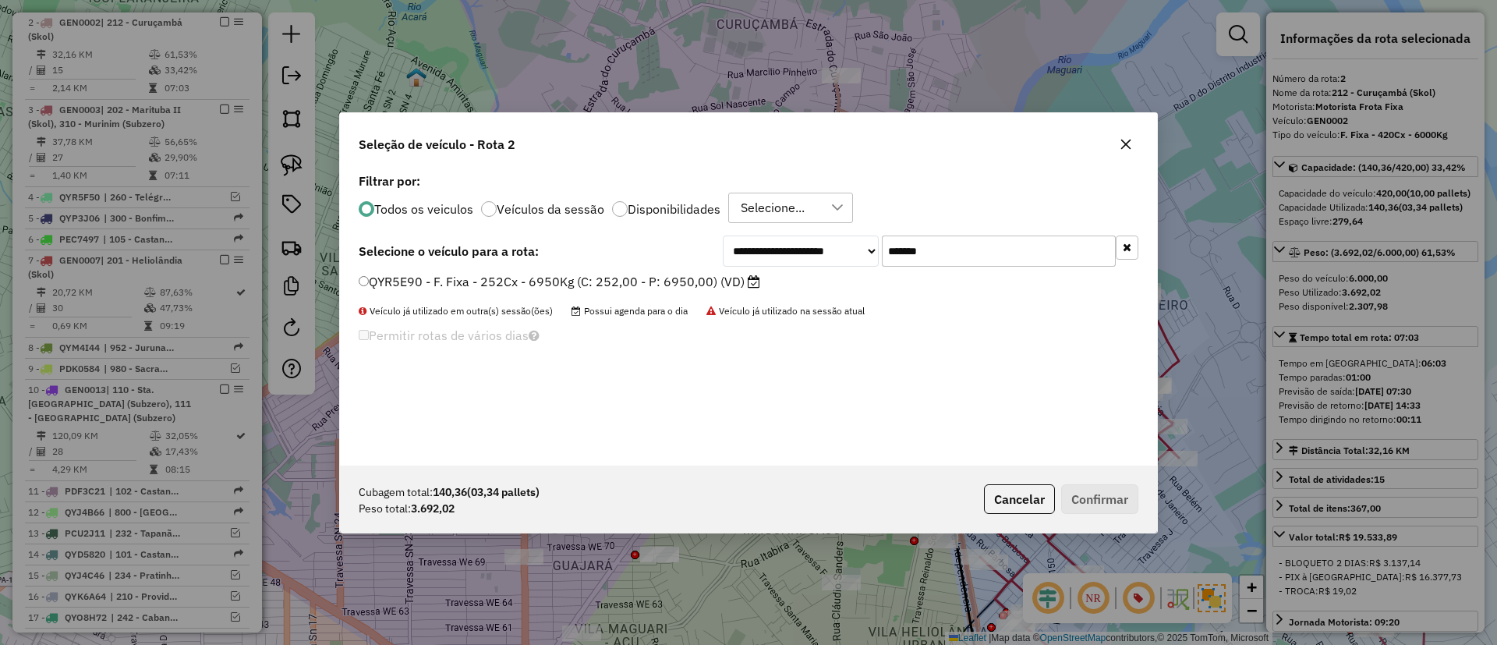
click at [696, 276] on label "QYR5E90 - F. Fixa - 252Cx - 6950Kg (C: 252,00 - P: 6950,00) (VD)" at bounding box center [560, 281] width 402 height 19
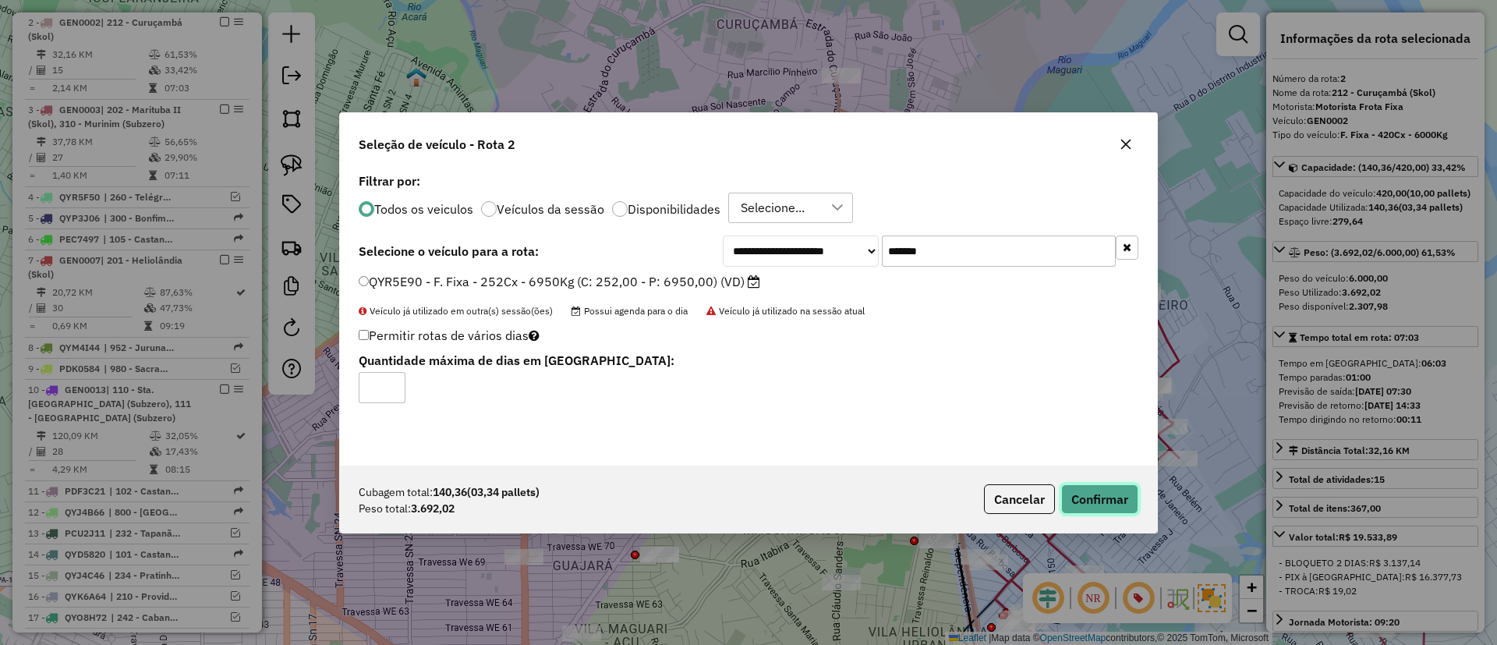
click at [1098, 494] on button "Confirmar" at bounding box center [1099, 499] width 77 height 30
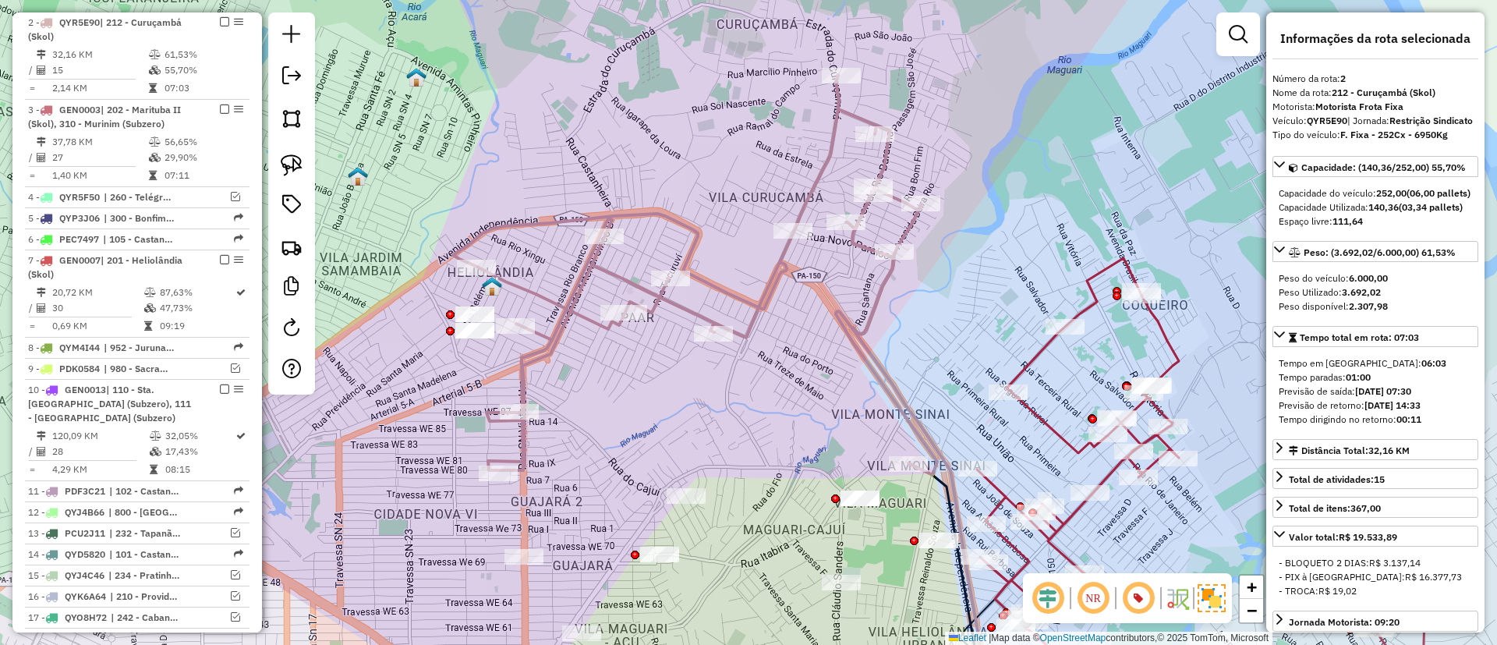
click at [588, 266] on icon at bounding box center [695, 275] width 484 height 400
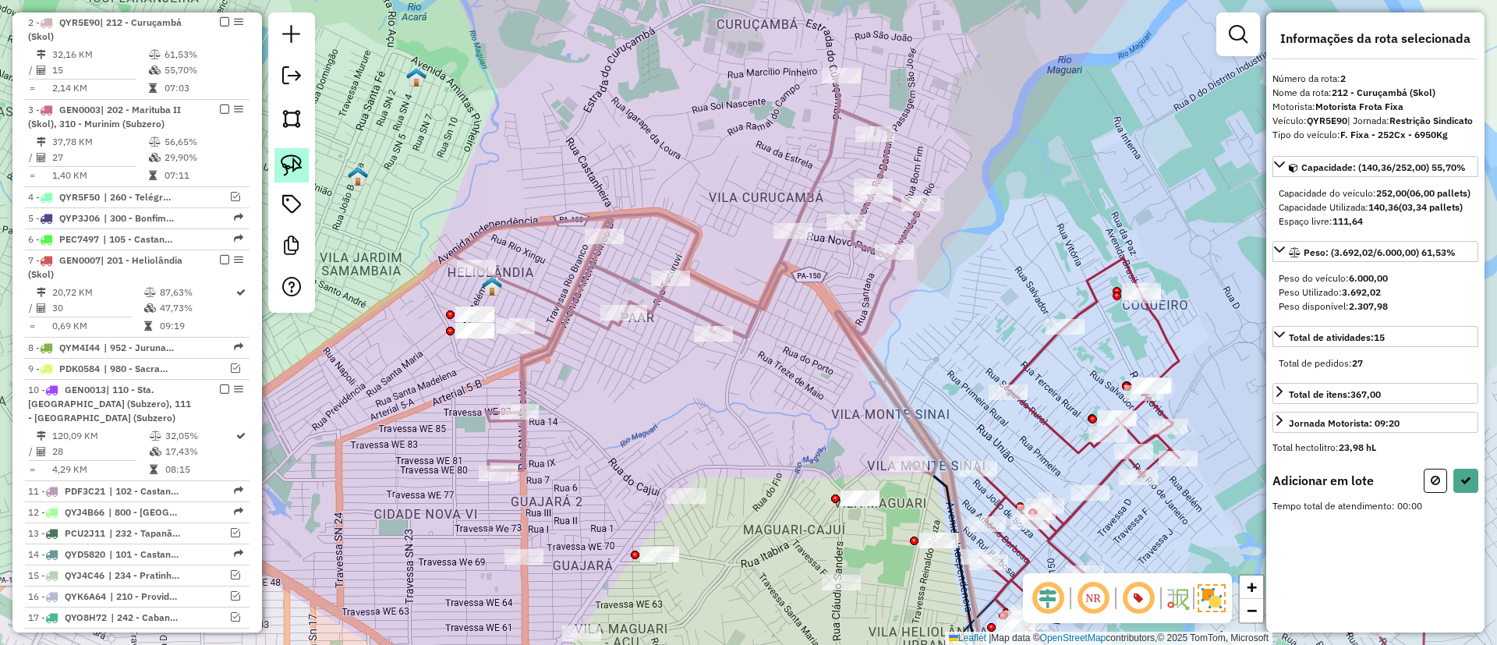
click at [289, 166] on img at bounding box center [292, 165] width 22 height 22
drag, startPoint x: 471, startPoint y: 542, endPoint x: 607, endPoint y: 477, distance: 151.0
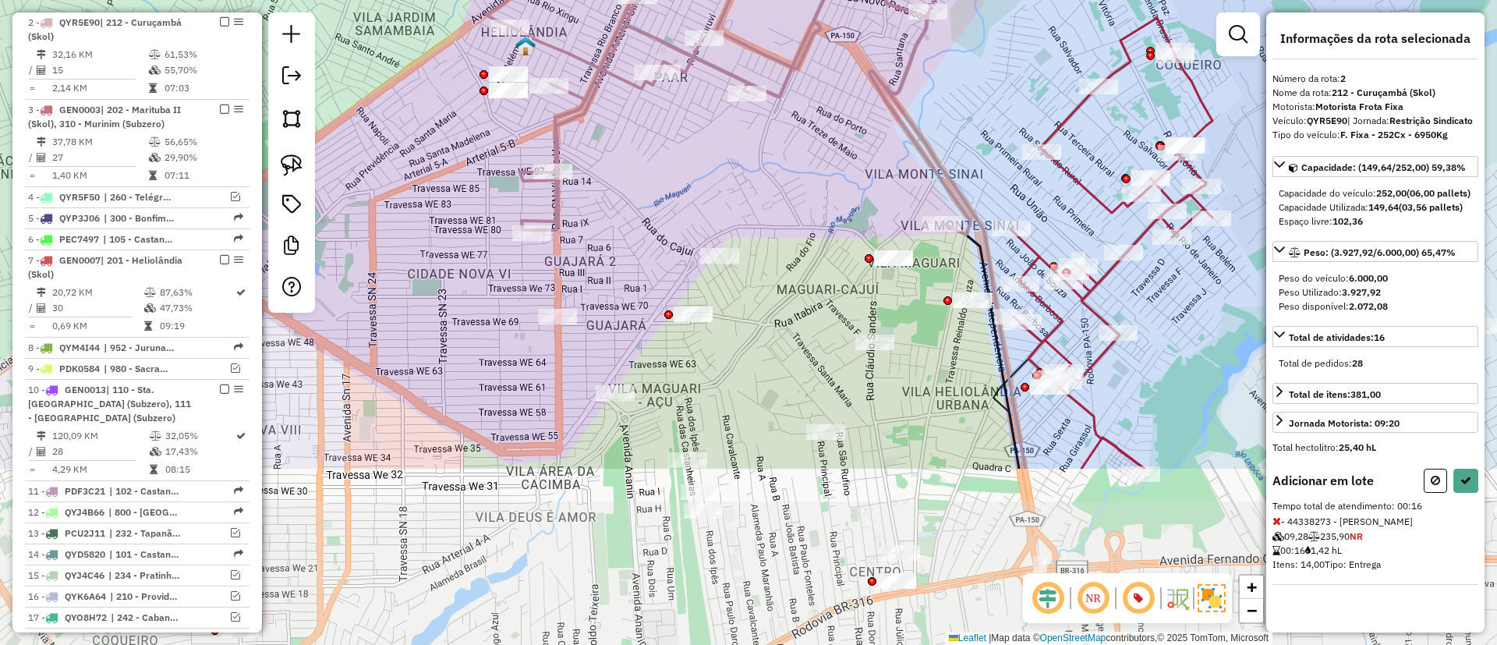
drag, startPoint x: 605, startPoint y: 449, endPoint x: 621, endPoint y: 204, distance: 245.3
click at [639, 212] on div "Janela de atendimento Grade de atendimento Capacidade Transportadoras Veículos …" at bounding box center [748, 322] width 1497 height 645
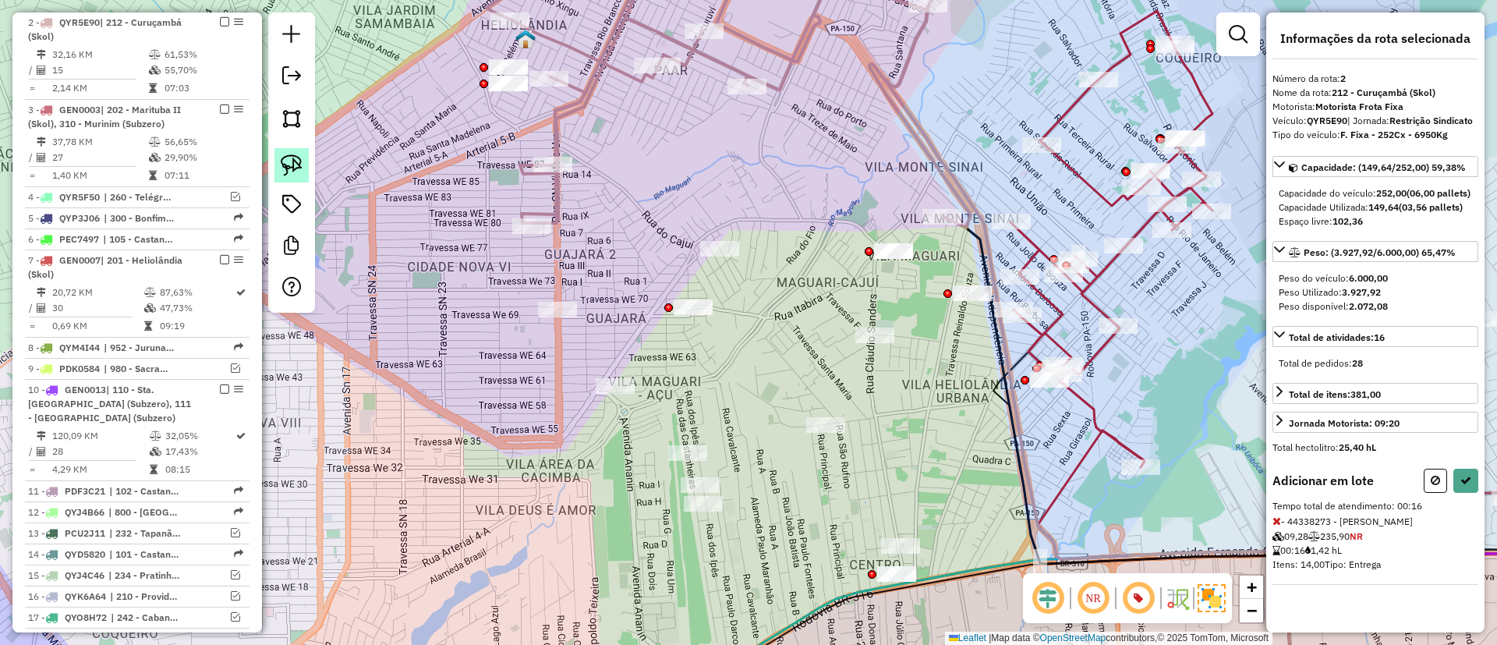
click at [282, 164] on img at bounding box center [292, 165] width 22 height 22
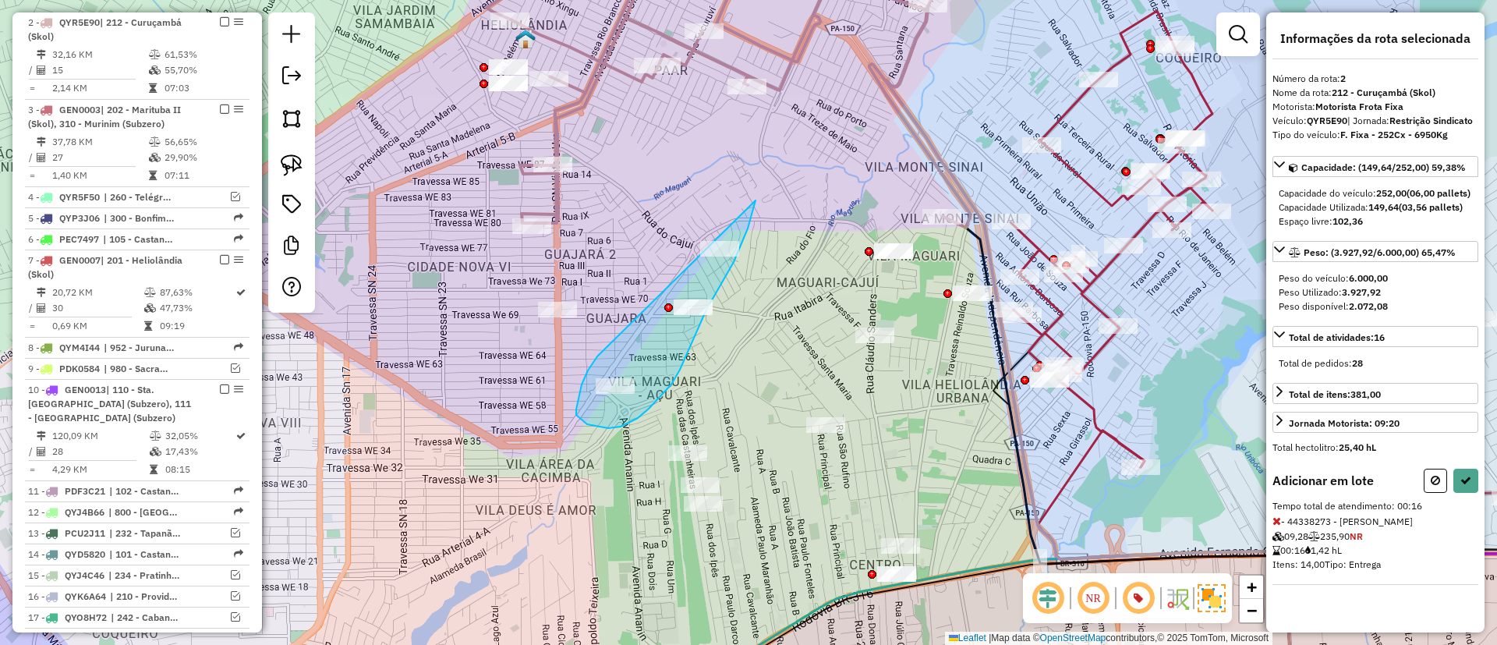
drag, startPoint x: 596, startPoint y: 358, endPoint x: 762, endPoint y: 150, distance: 265.2
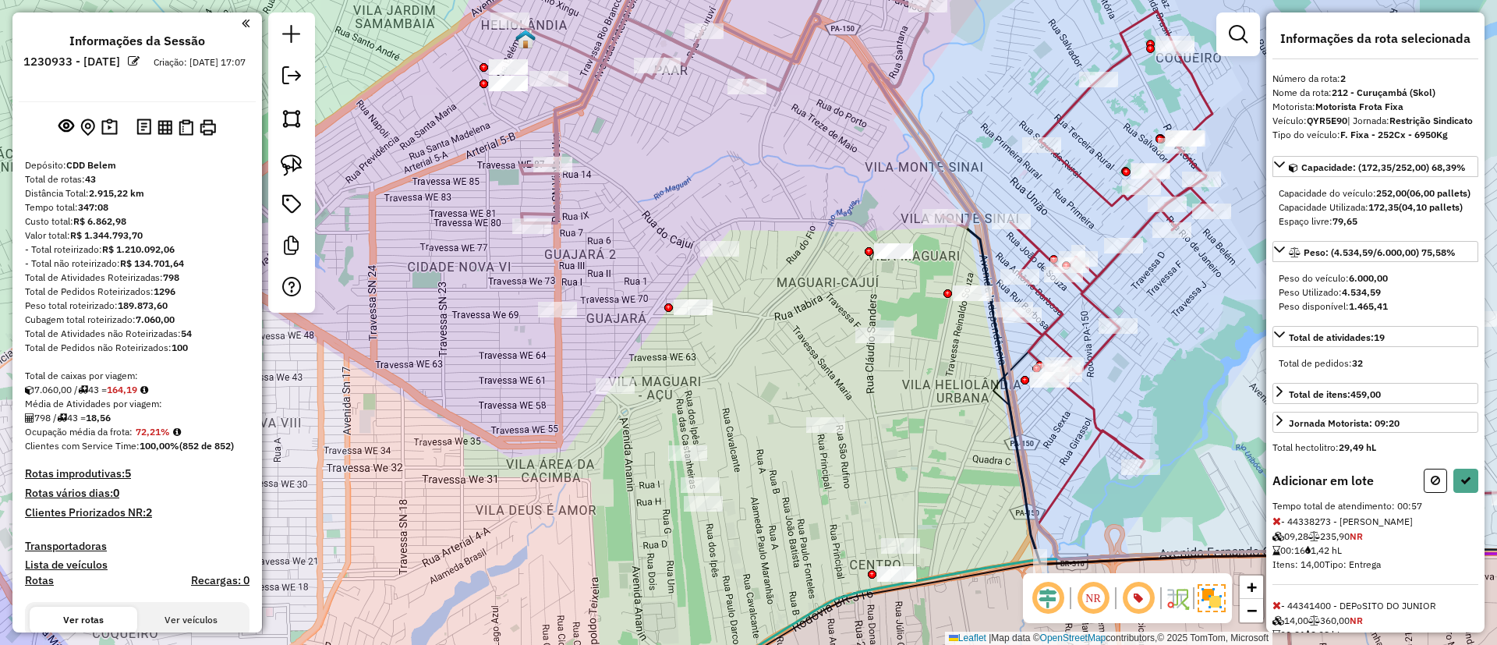
scroll to position [678, 0]
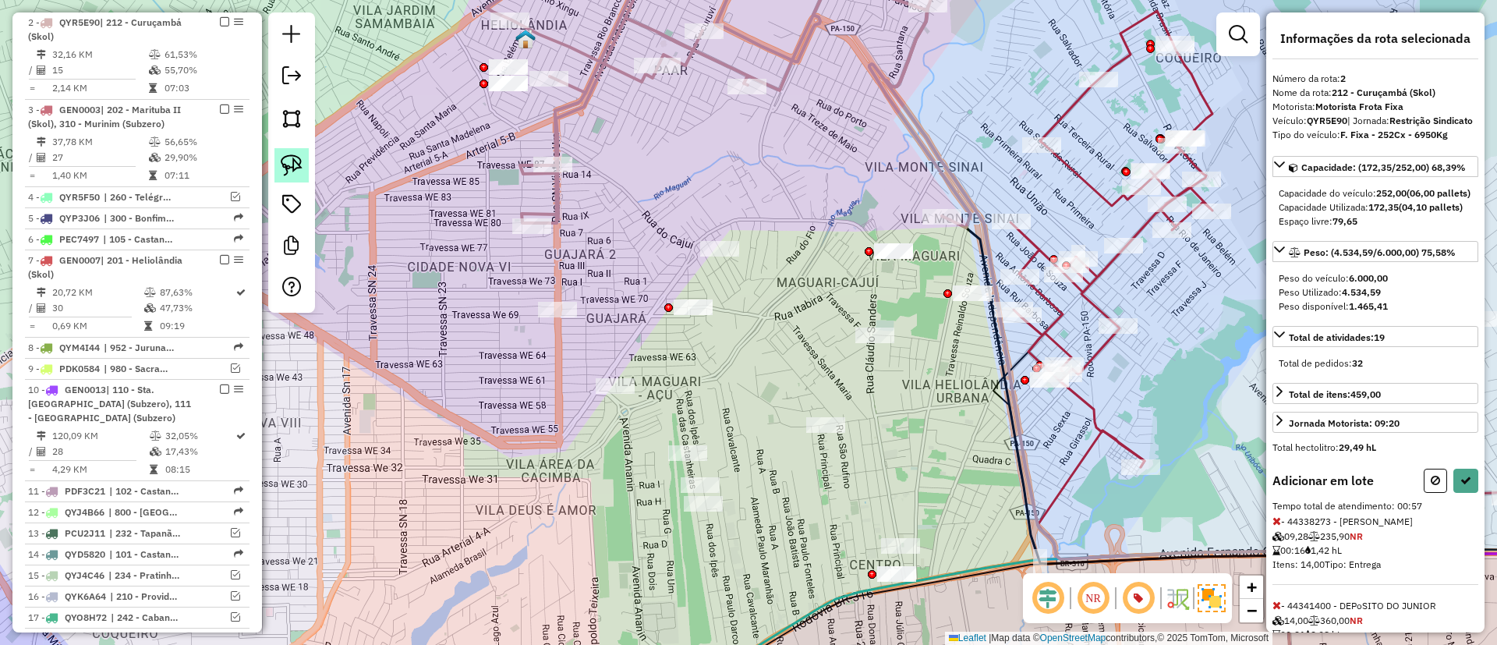
click at [295, 170] on img at bounding box center [292, 165] width 22 height 22
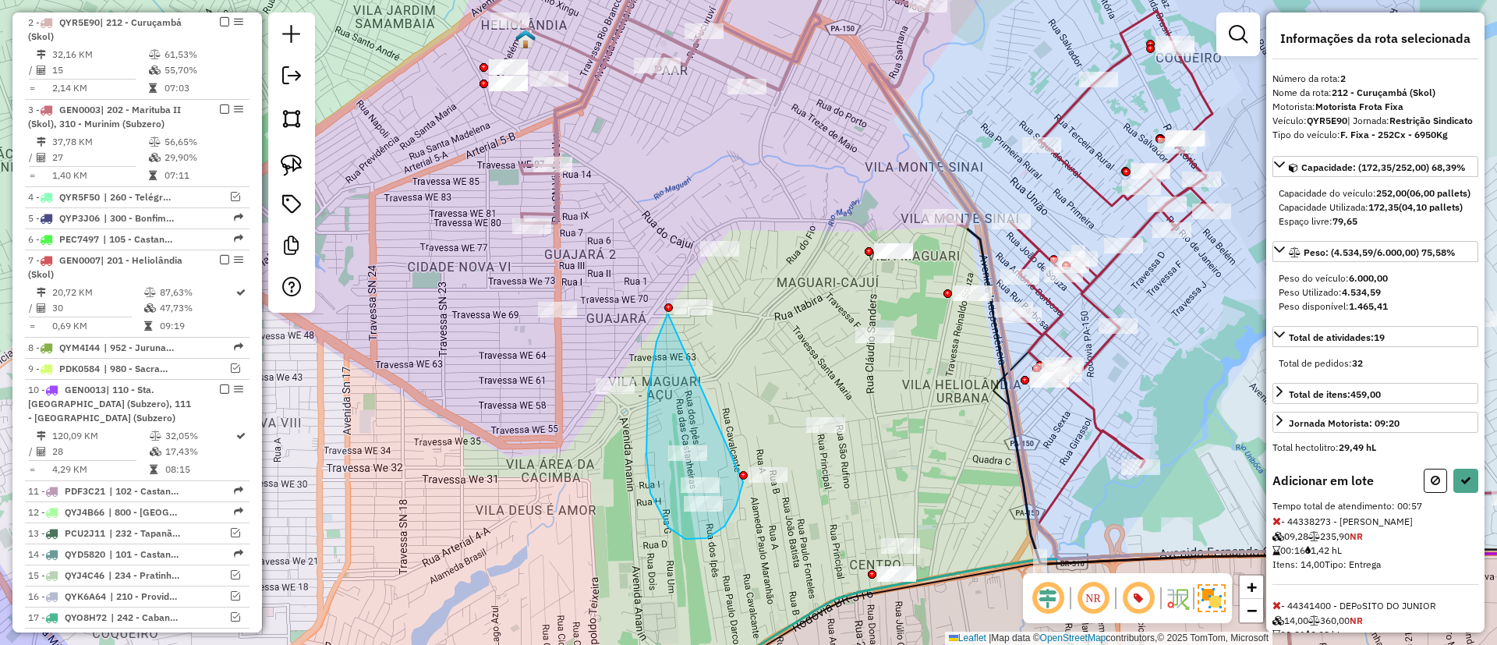
drag, startPoint x: 667, startPoint y: 316, endPoint x: 743, endPoint y: 448, distance: 153.0
click at [745, 471] on div at bounding box center [743, 475] width 9 height 9
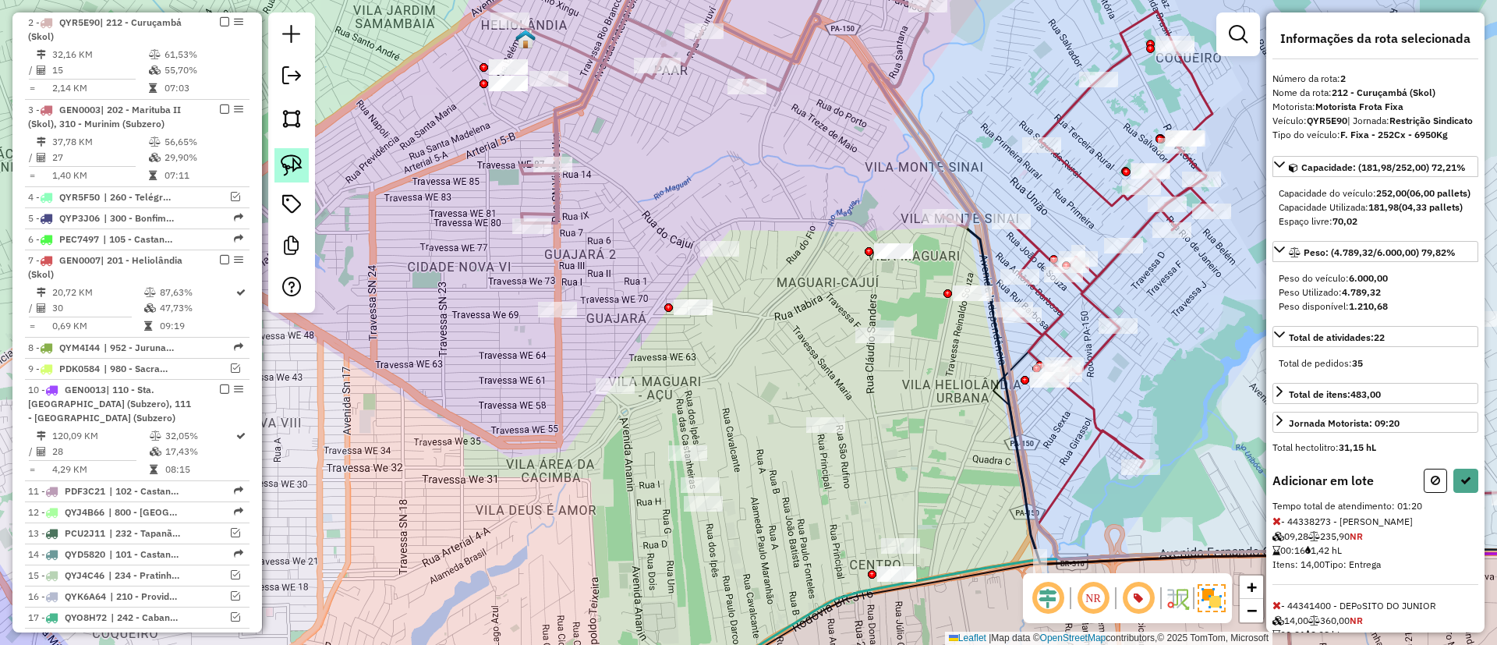
click at [304, 165] on link at bounding box center [291, 165] width 34 height 34
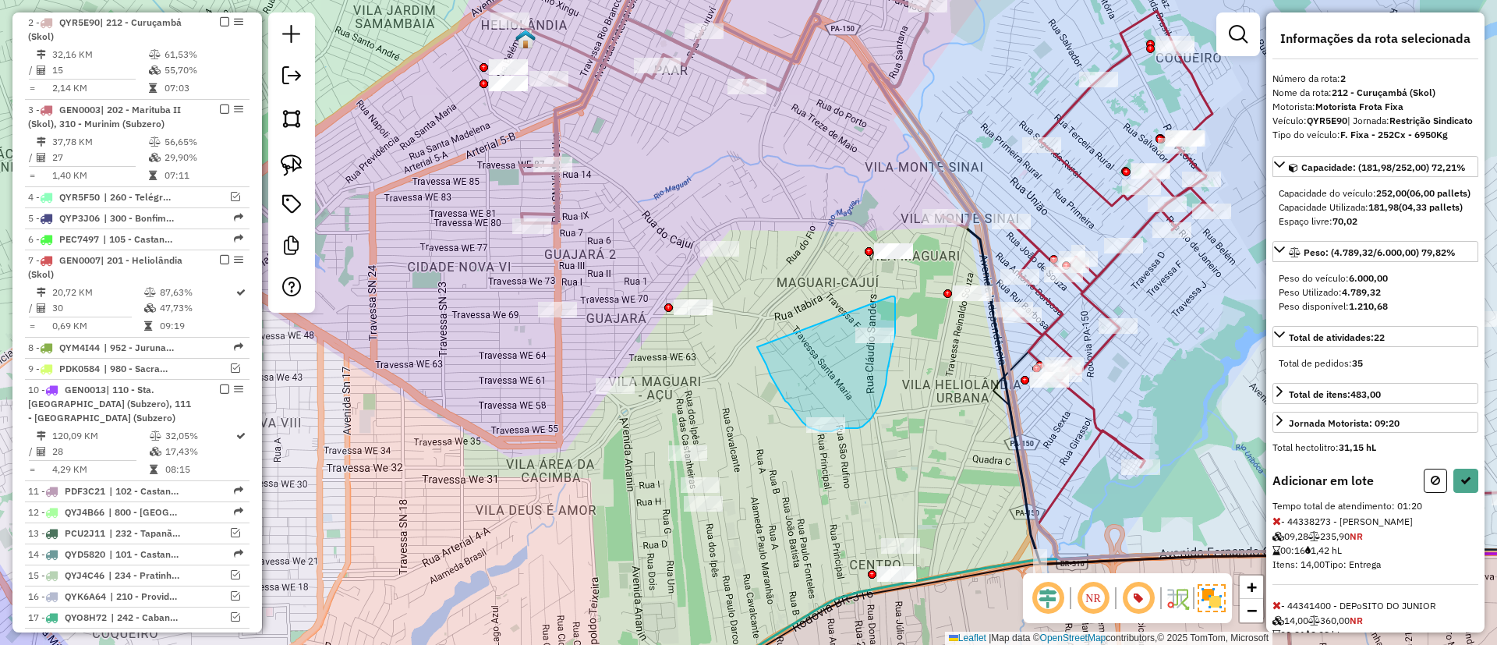
drag, startPoint x: 763, startPoint y: 359, endPoint x: 891, endPoint y: 296, distance: 142.6
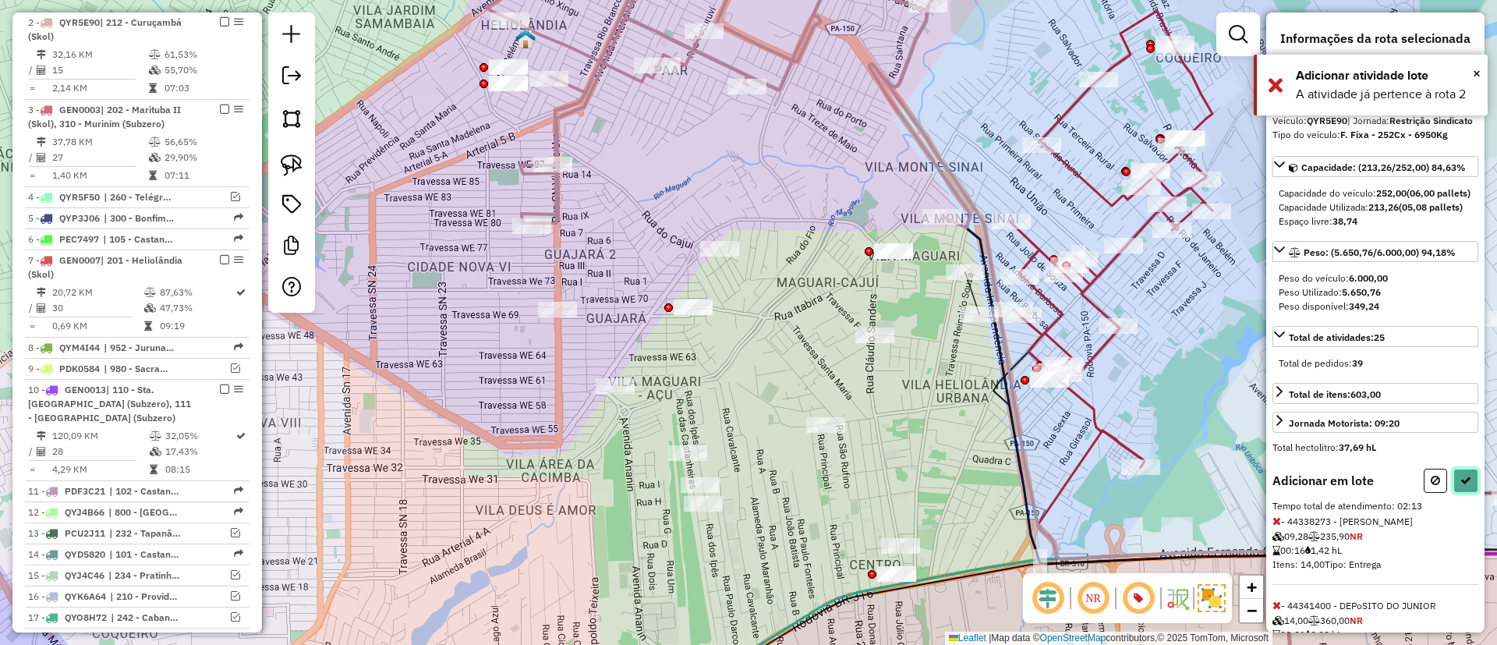
click at [1460, 493] on button at bounding box center [1465, 481] width 25 height 24
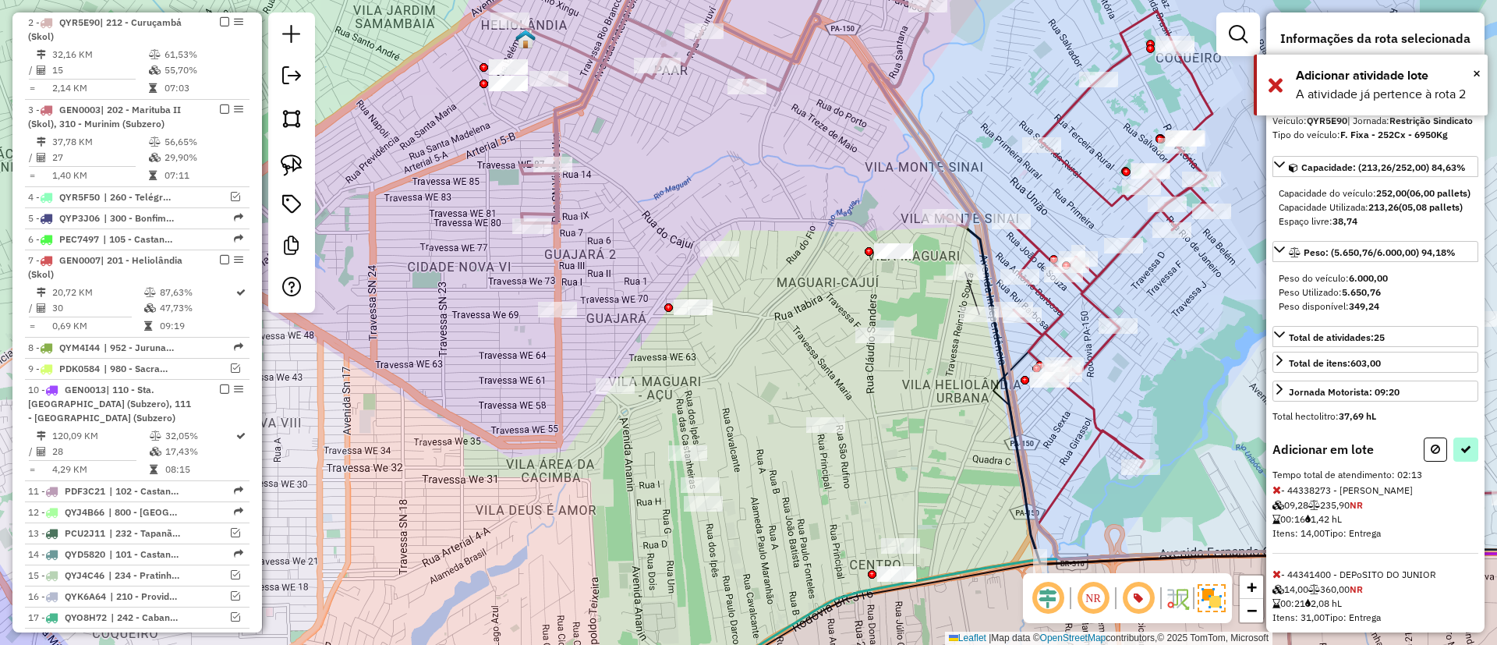
select select "**********"
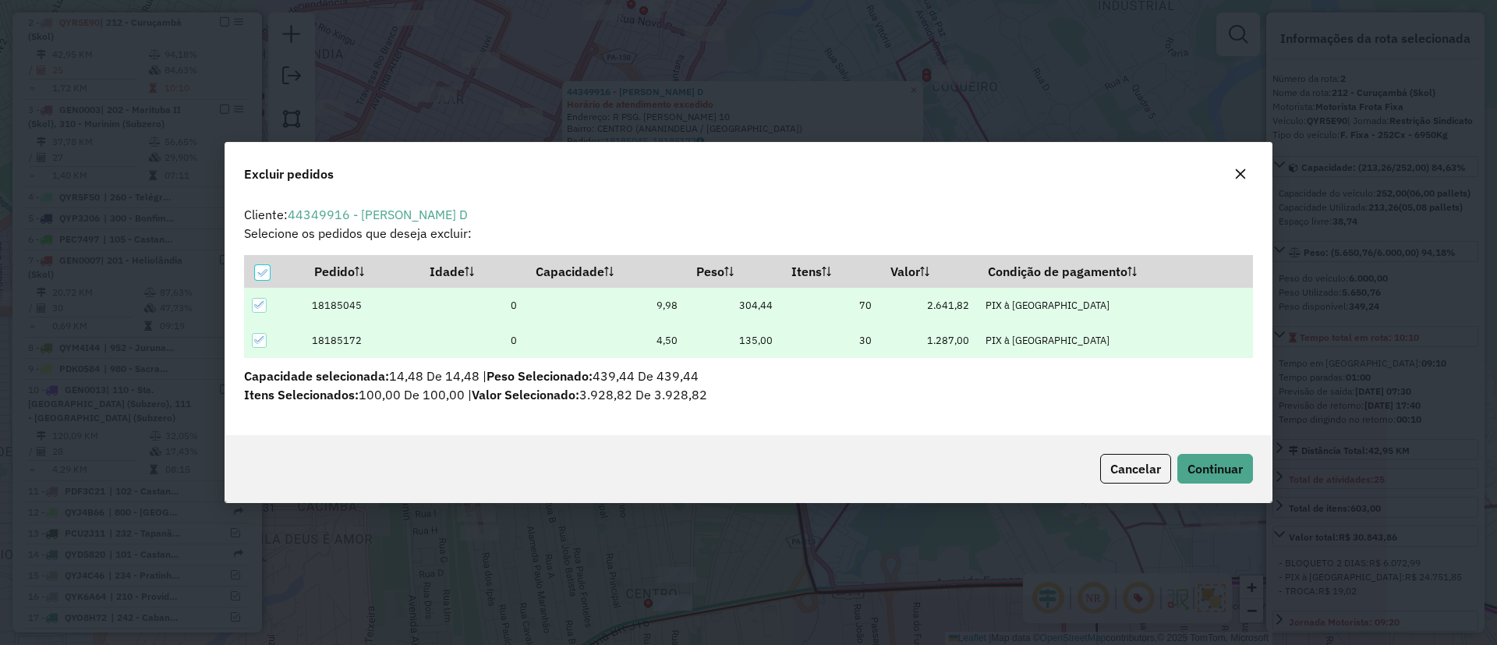
scroll to position [9, 5]
click at [1184, 456] on button "Continuar" at bounding box center [1215, 469] width 76 height 30
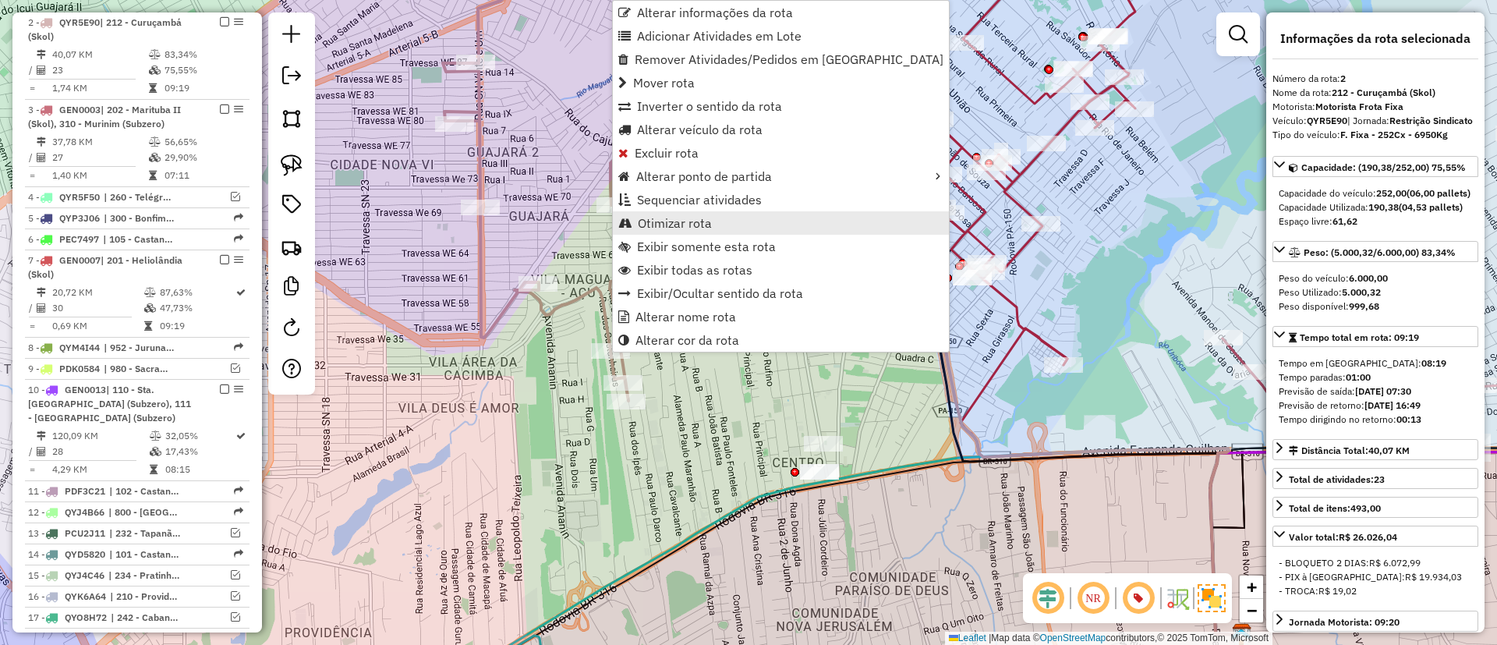
click at [654, 221] on span "Otimizar rota" at bounding box center [675, 223] width 74 height 12
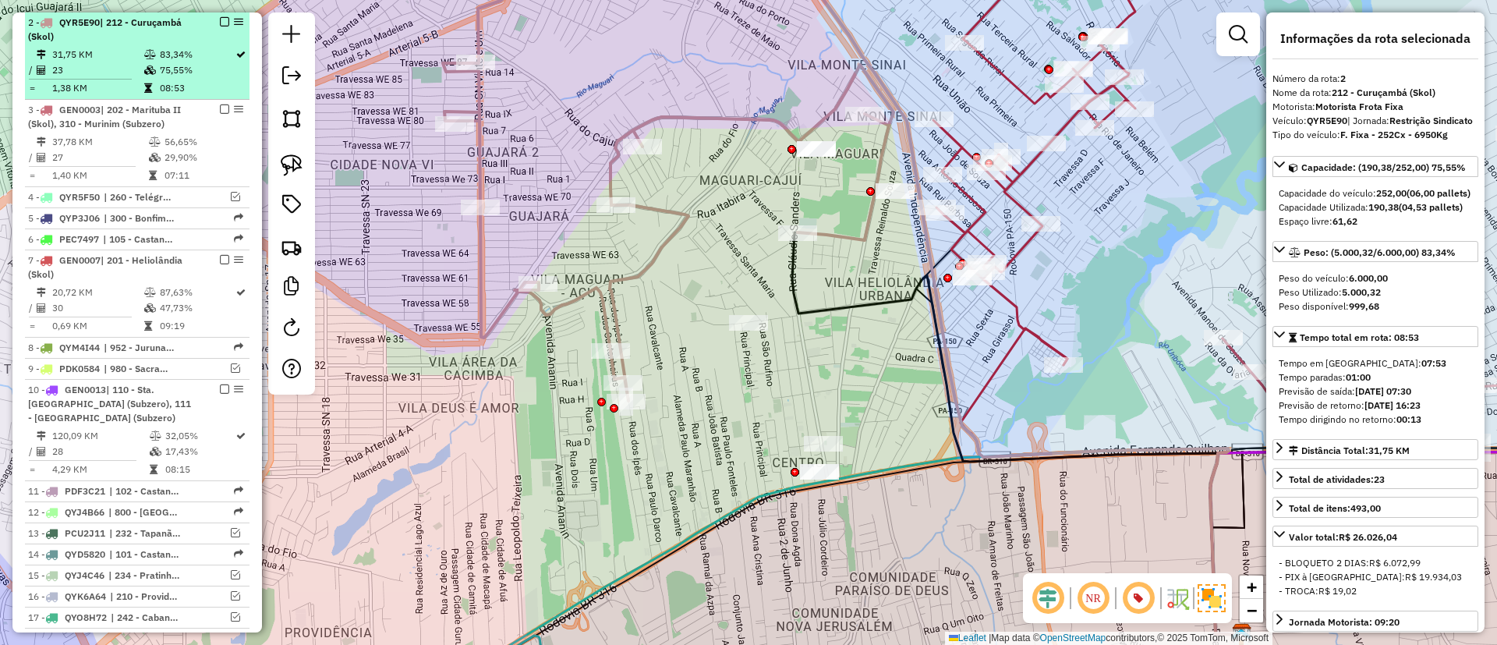
click at [220, 21] on em at bounding box center [224, 21] width 9 height 9
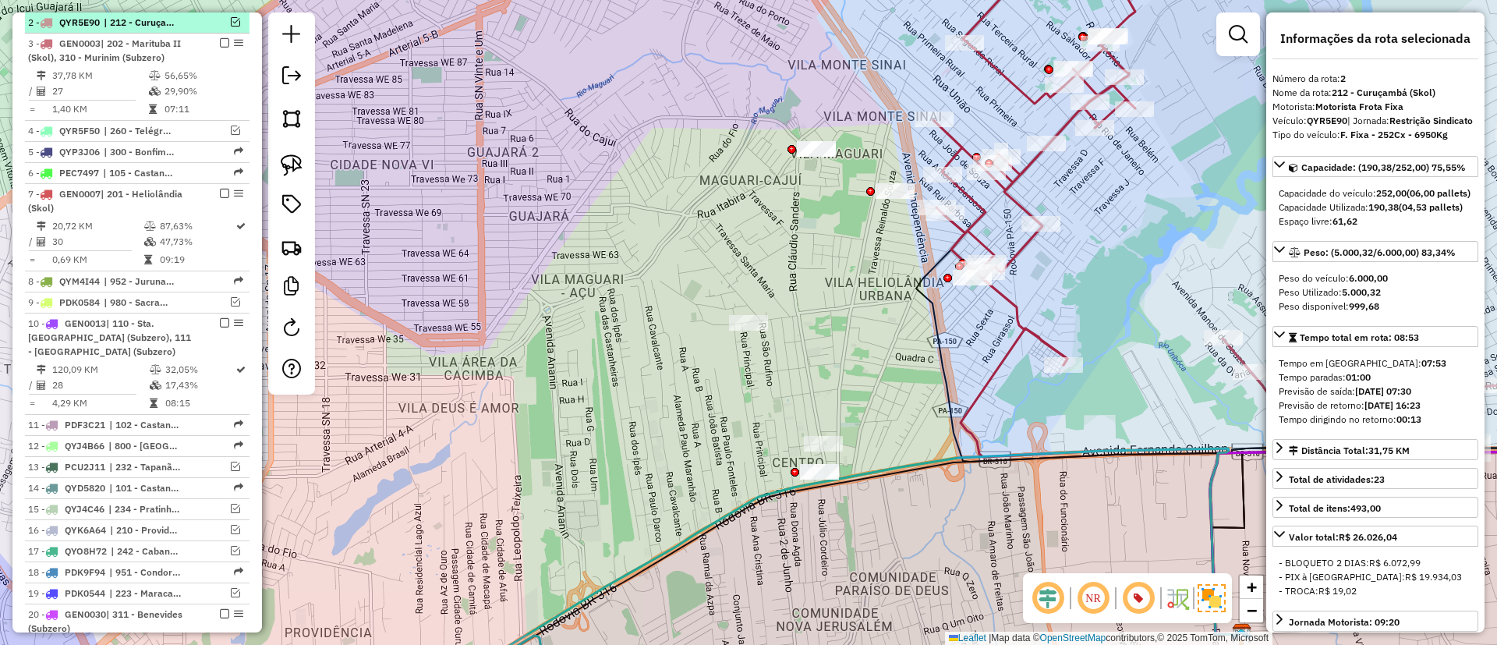
scroll to position [611, 0]
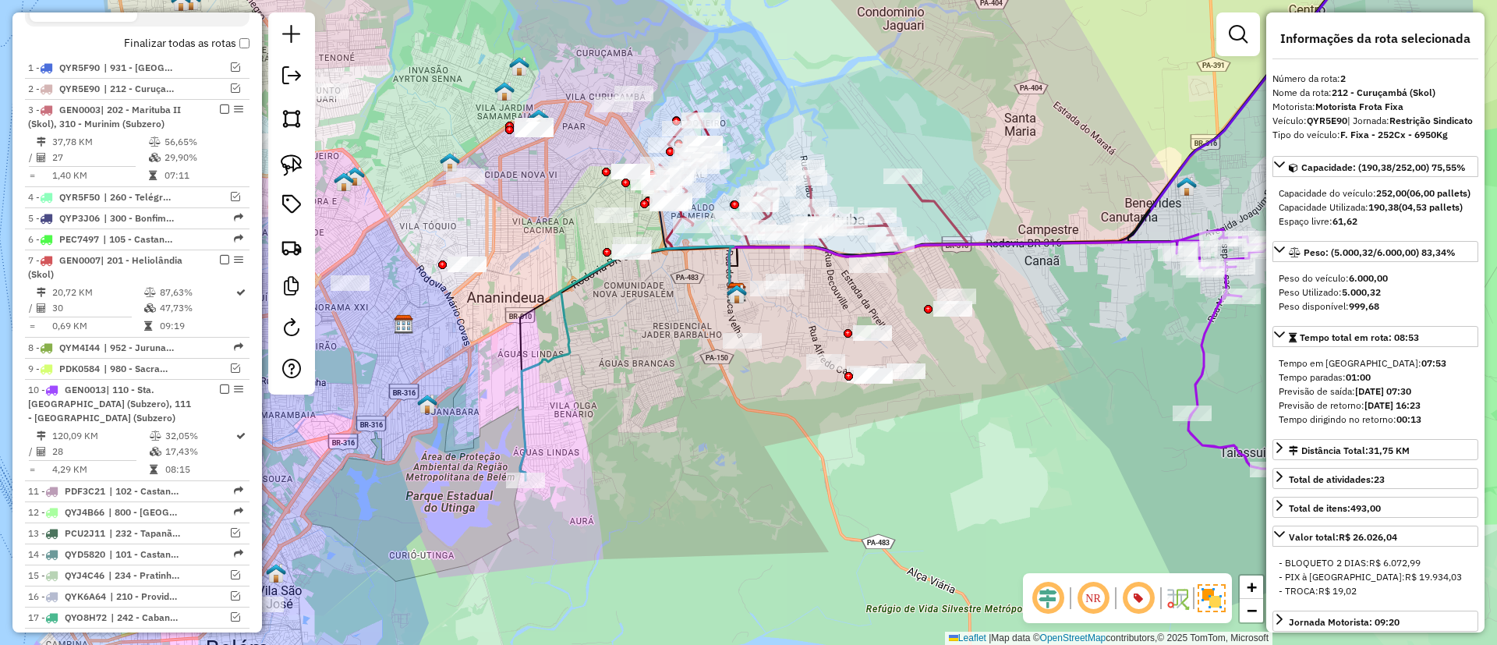
drag, startPoint x: 677, startPoint y: 338, endPoint x: 685, endPoint y: 519, distance: 180.3
click at [685, 519] on div "Janela de atendimento Grade de atendimento Capacidade Transportadoras Veículos …" at bounding box center [748, 322] width 1497 height 645
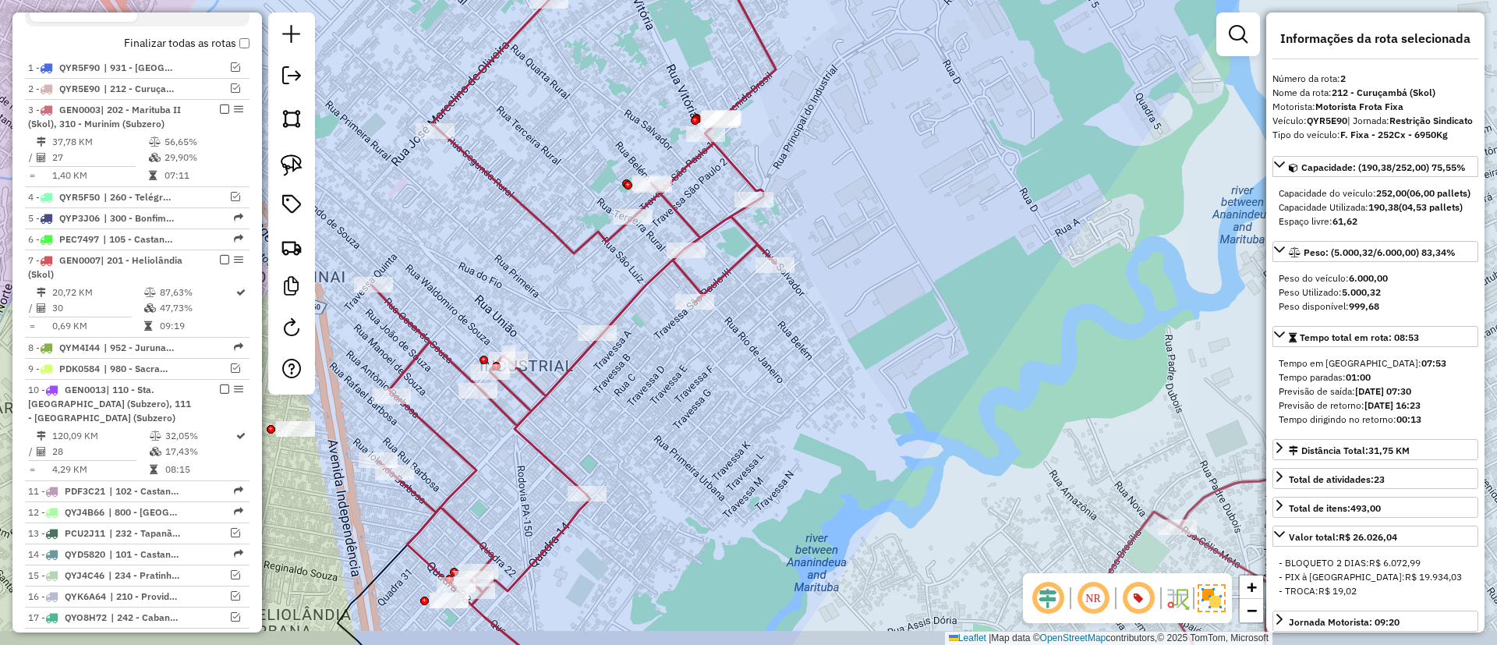
drag, startPoint x: 758, startPoint y: 458, endPoint x: 784, endPoint y: 371, distance: 91.3
click at [784, 371] on div "Janela de atendimento Grade de atendimento Capacidade Transportadoras Veículos …" at bounding box center [748, 322] width 1497 height 645
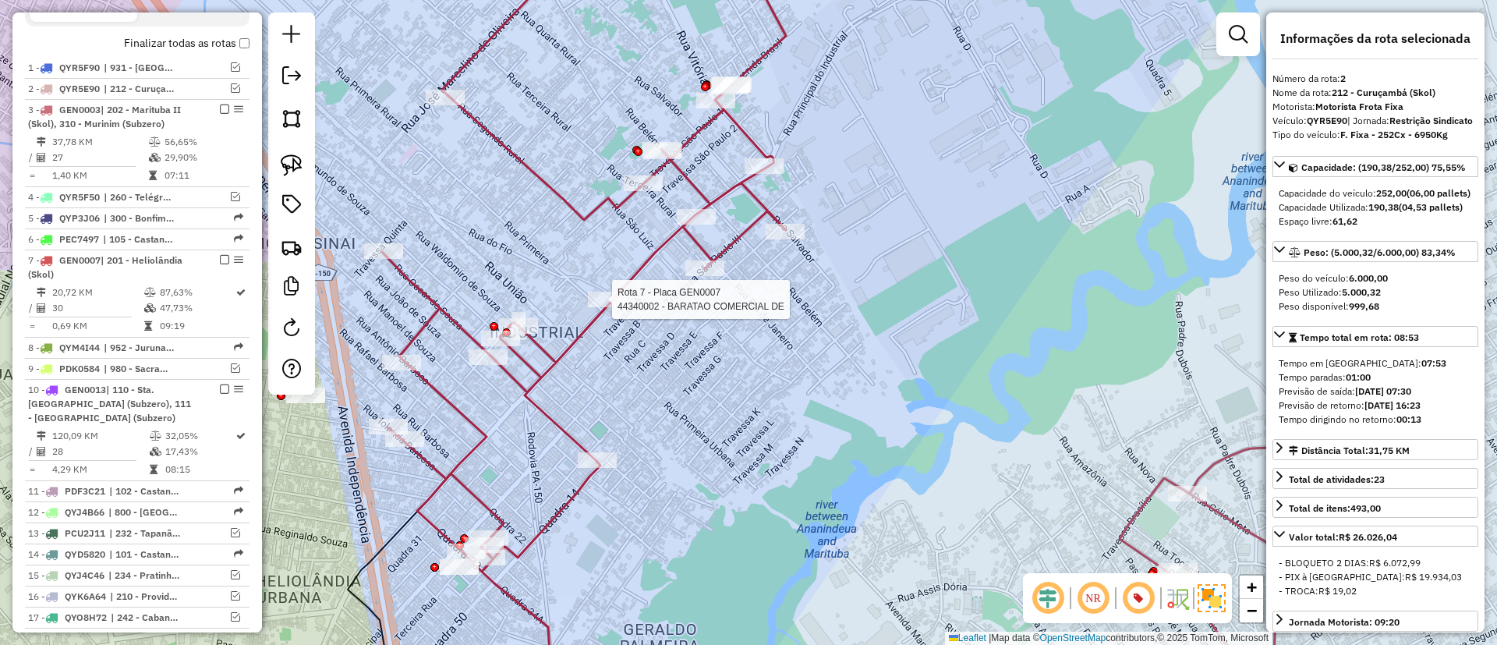
click at [600, 307] on div at bounding box center [607, 300] width 39 height 16
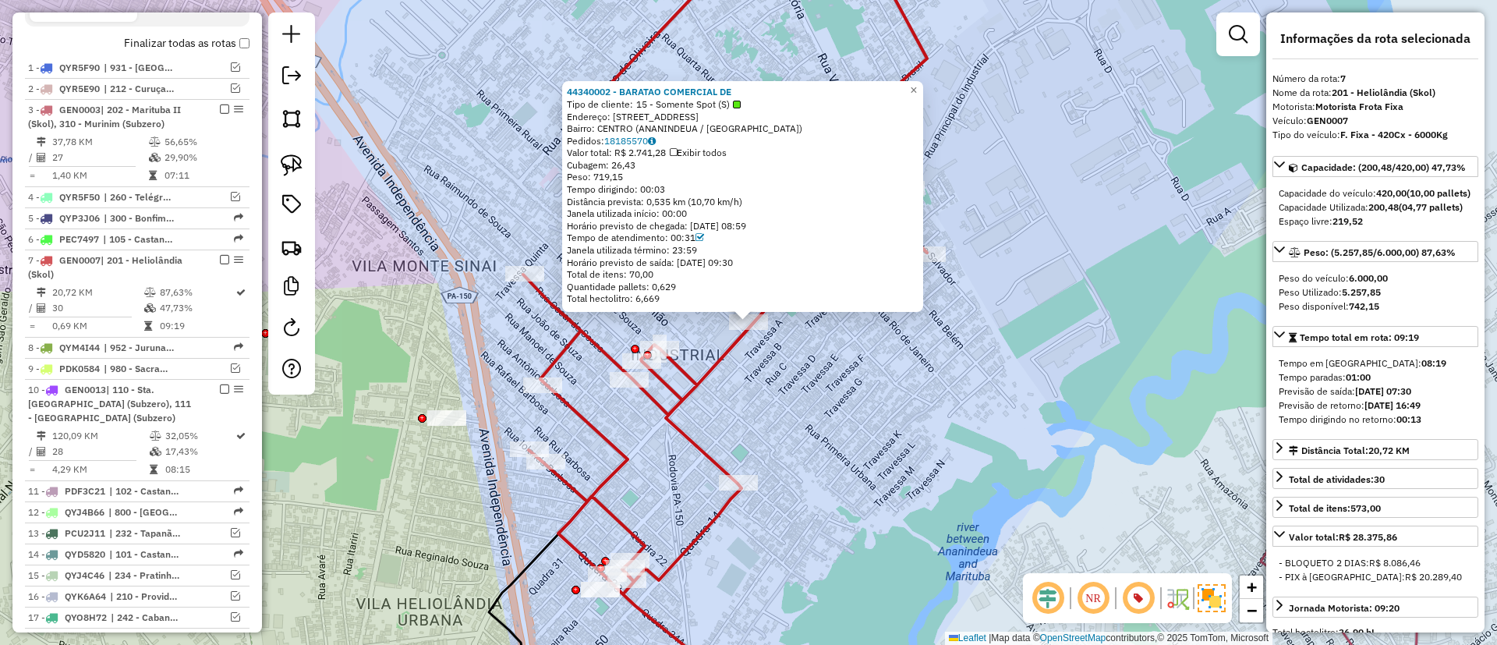
scroll to position [849, 0]
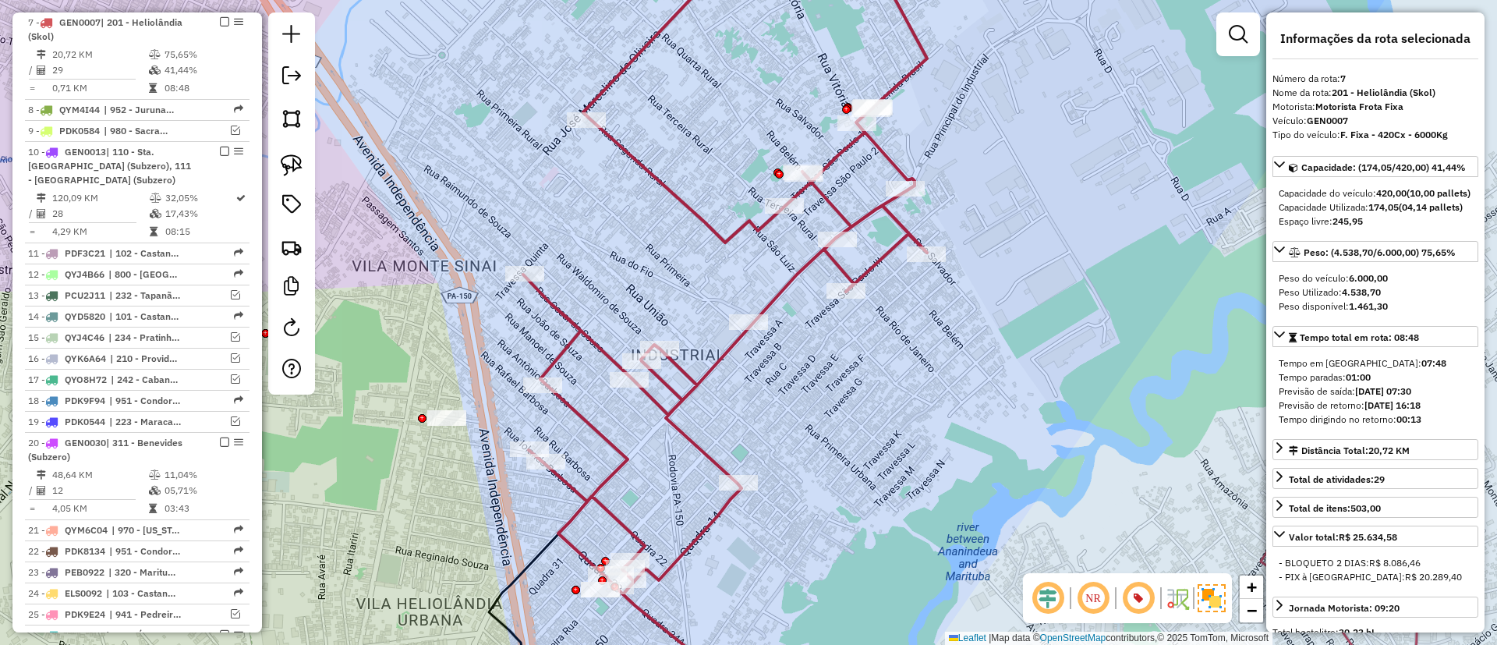
click at [685, 364] on icon at bounding box center [725, 321] width 404 height 773
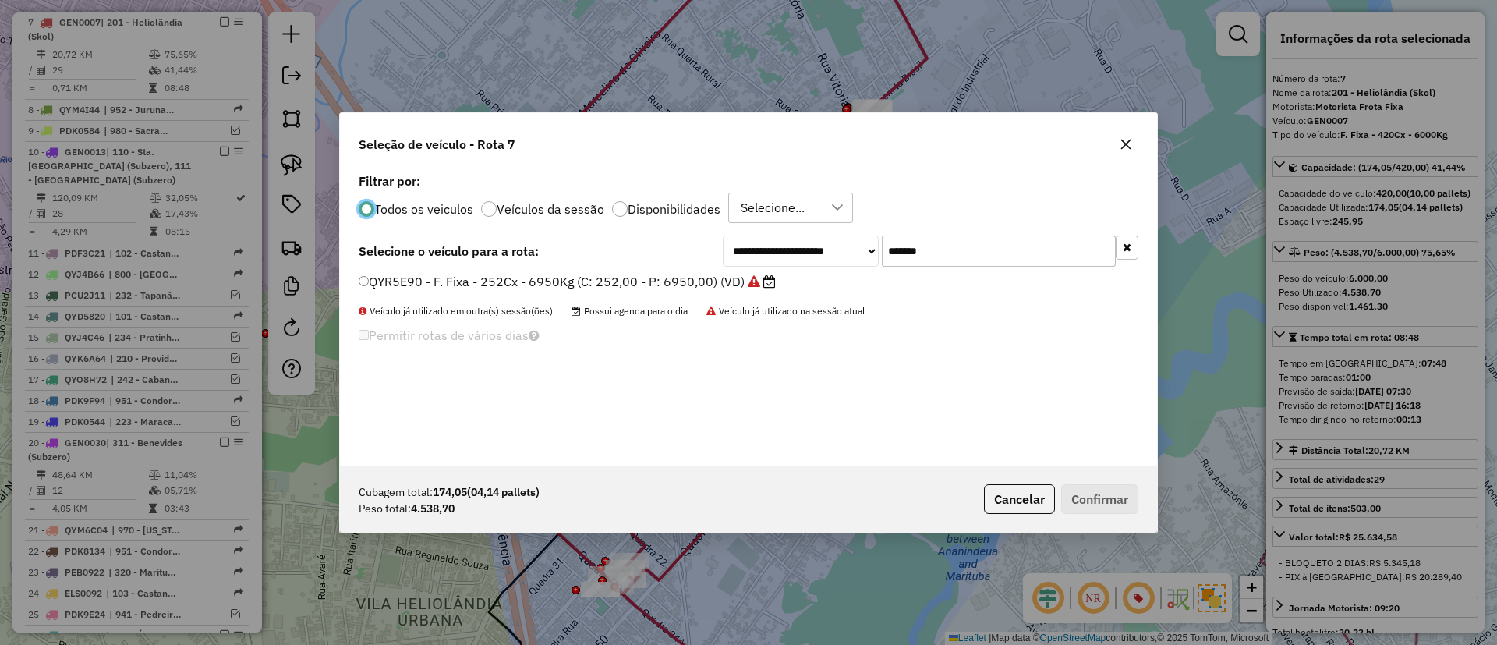
scroll to position [9, 5]
drag, startPoint x: 972, startPoint y: 249, endPoint x: 748, endPoint y: 262, distance: 225.0
click at [748, 262] on div "**********" at bounding box center [931, 250] width 416 height 31
paste input "text"
type input "*******"
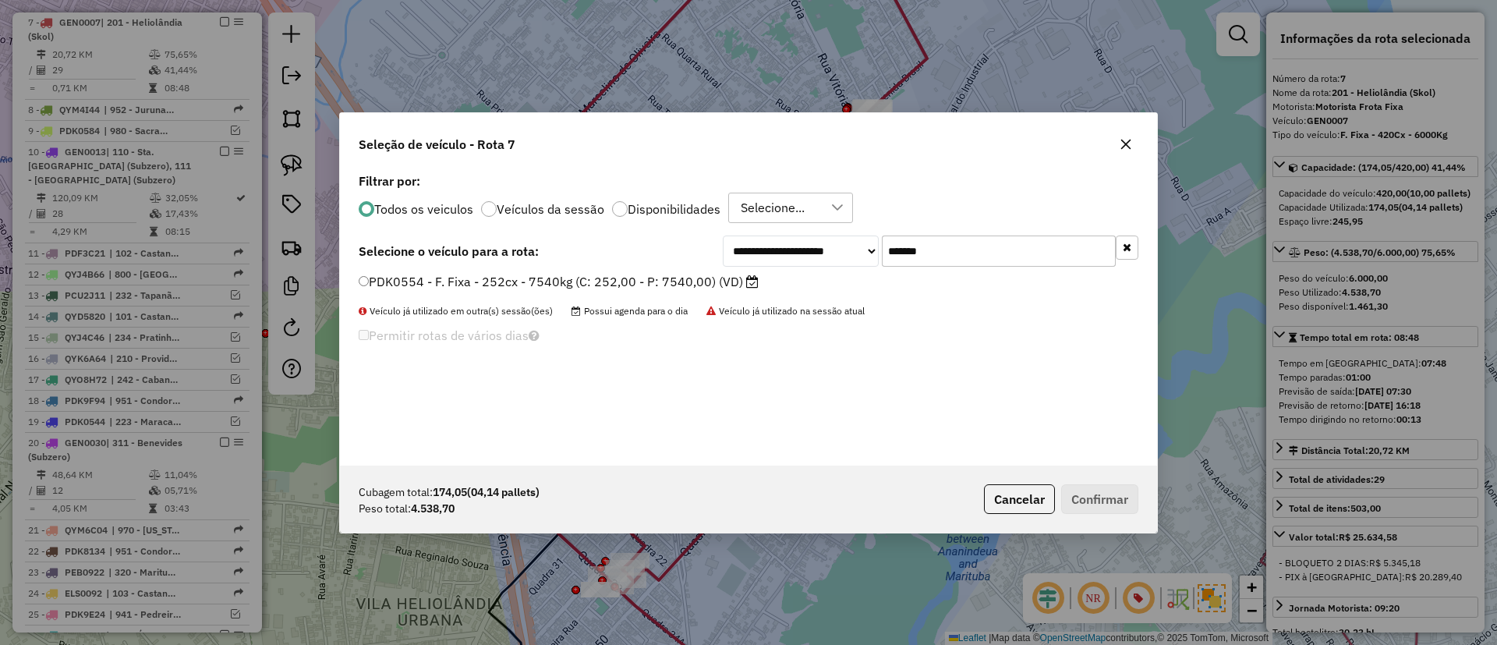
click at [699, 281] on label "PDK0554 - F. Fixa - 252cx - 7540kg (C: 252,00 - P: 7540,00) (VD)" at bounding box center [559, 281] width 400 height 19
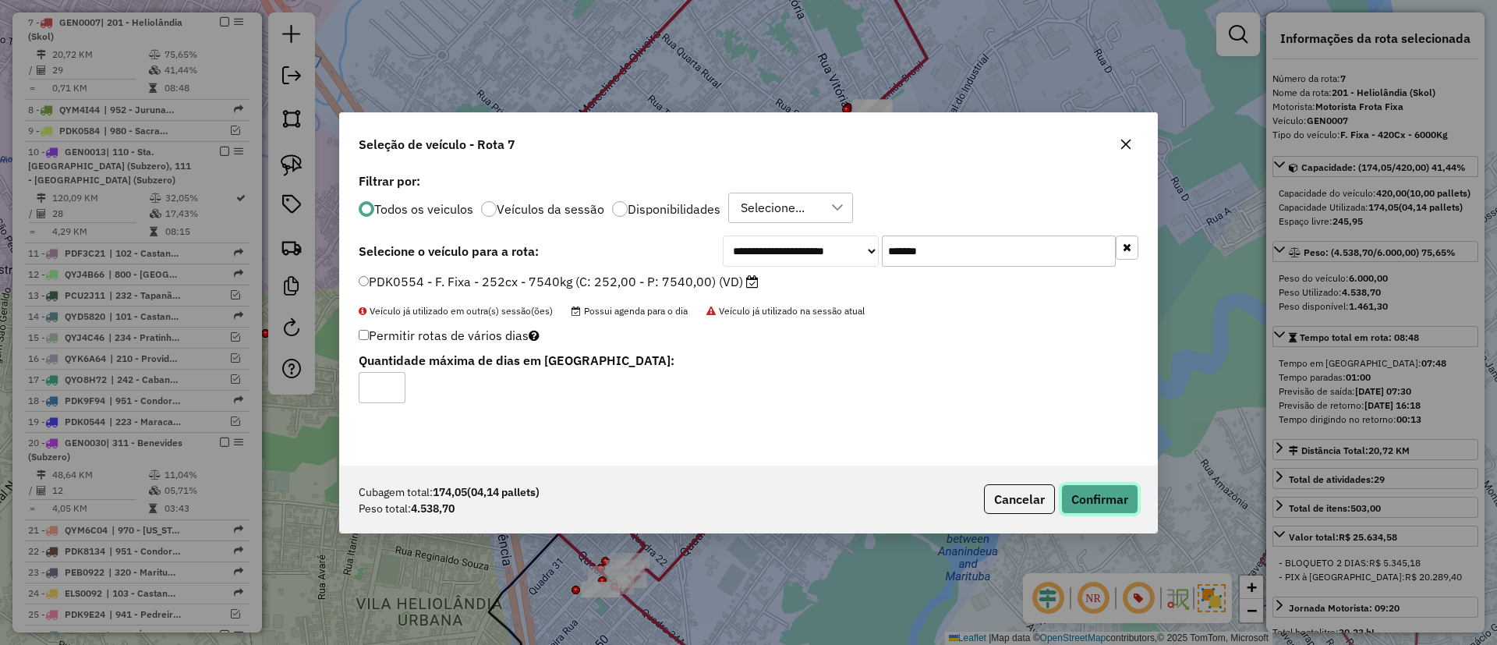
click at [1090, 503] on button "Confirmar" at bounding box center [1099, 499] width 77 height 30
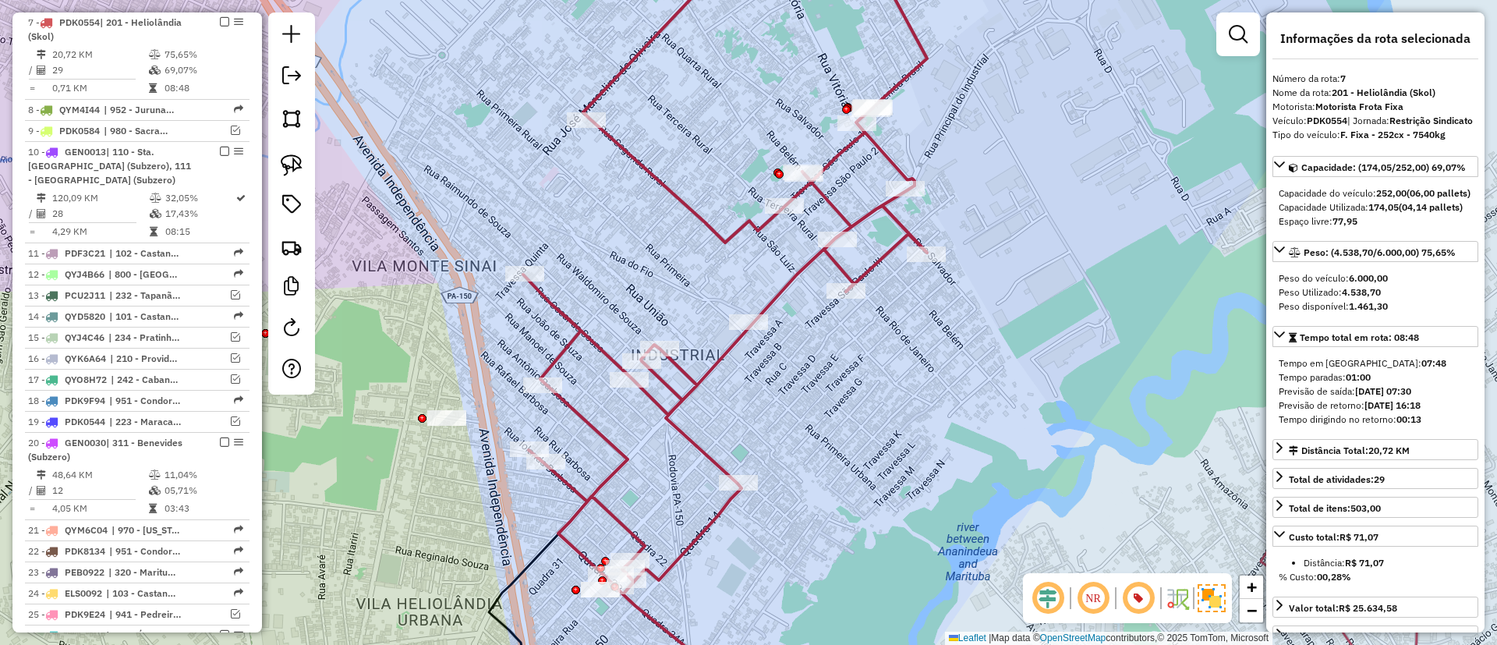
click at [565, 313] on icon at bounding box center [725, 321] width 404 height 773
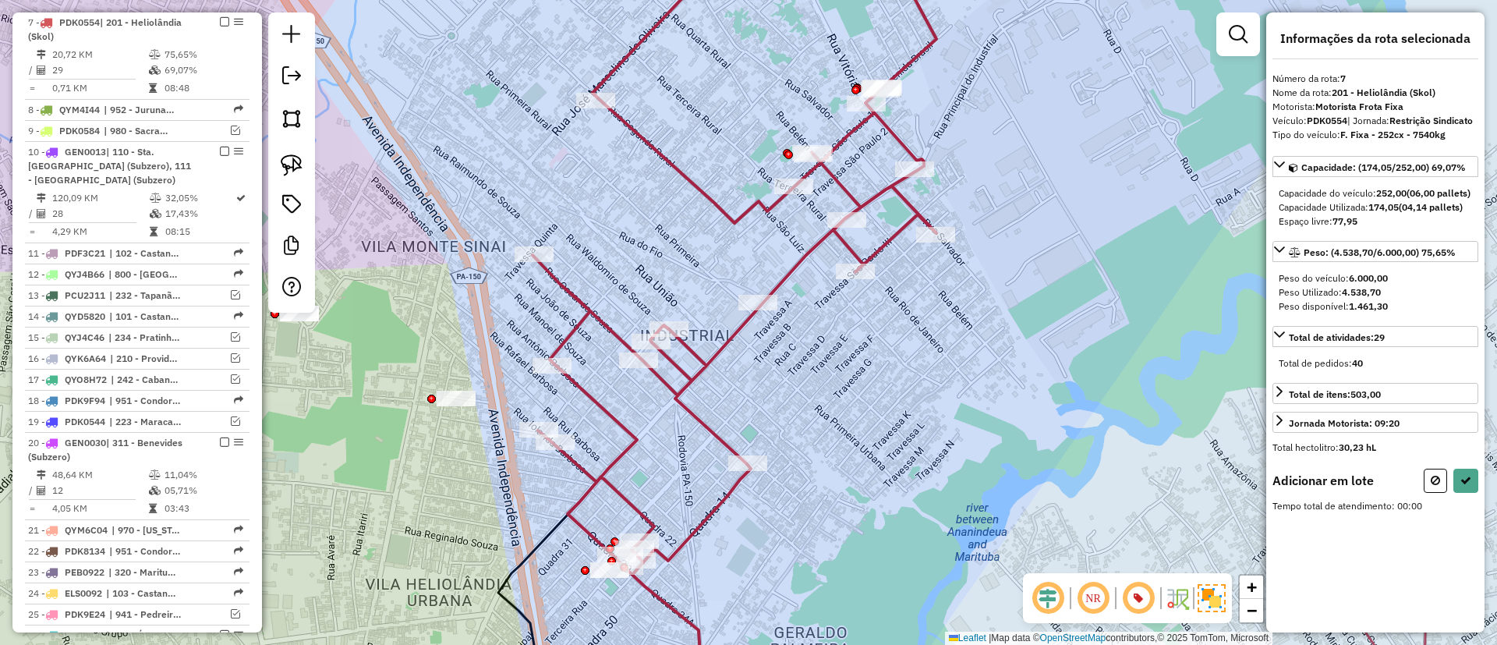
drag, startPoint x: 613, startPoint y: 281, endPoint x: 659, endPoint y: 123, distance: 164.8
click at [659, 123] on div "Janela de atendimento Grade de atendimento Capacidade Transportadoras Veículos …" at bounding box center [748, 322] width 1497 height 645
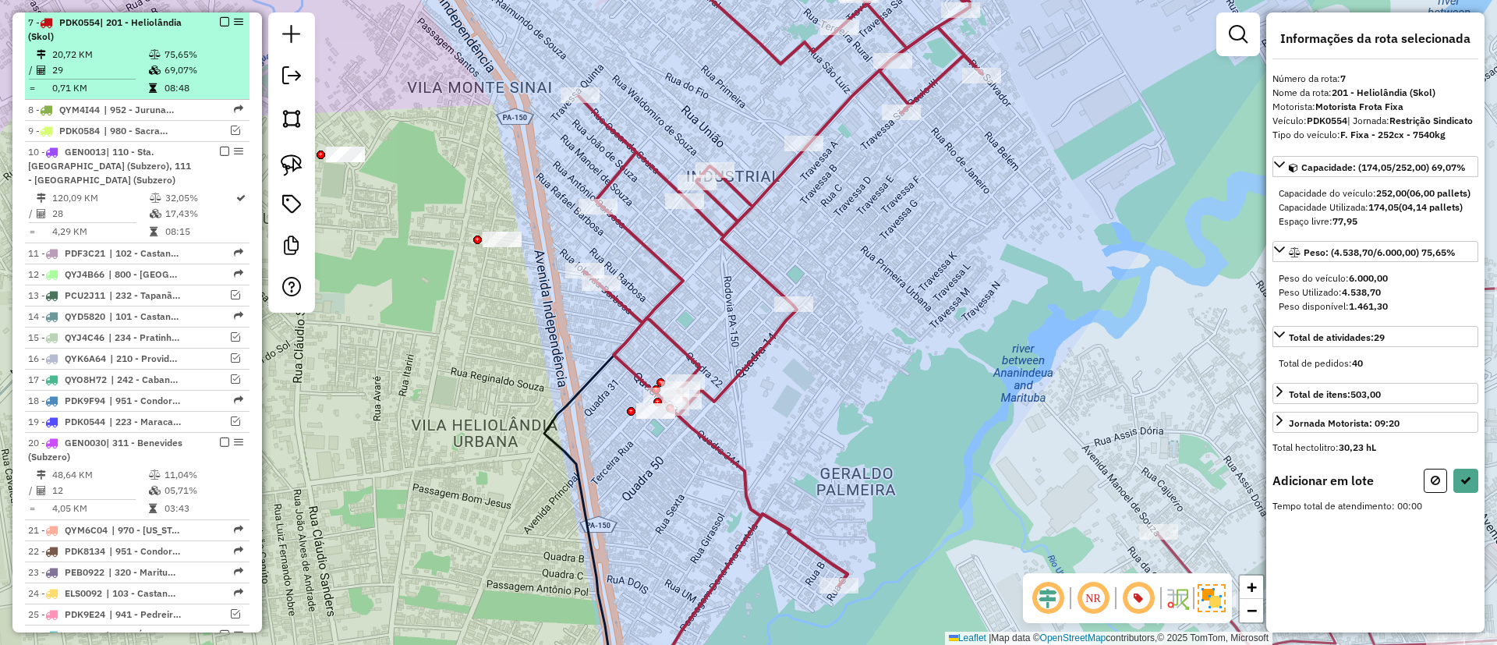
click at [220, 18] on em at bounding box center [224, 21] width 9 height 9
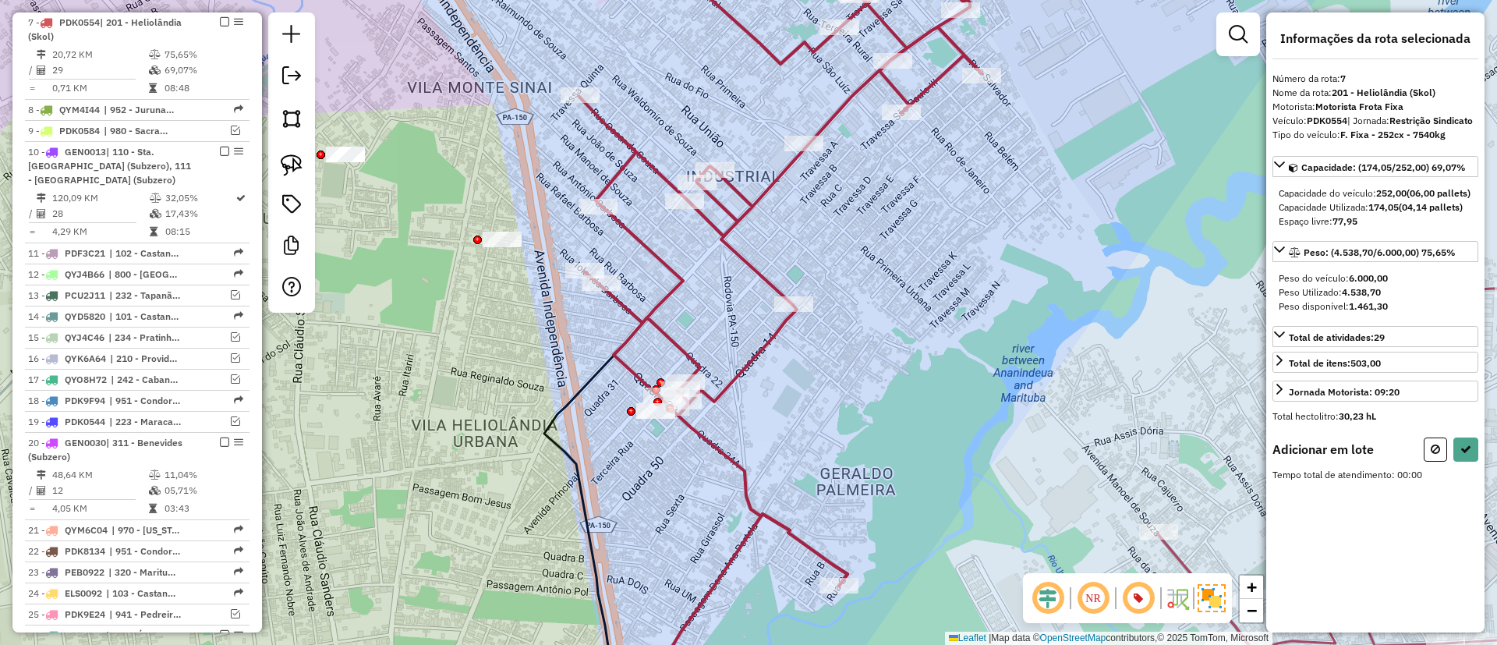
scroll to position [783, 0]
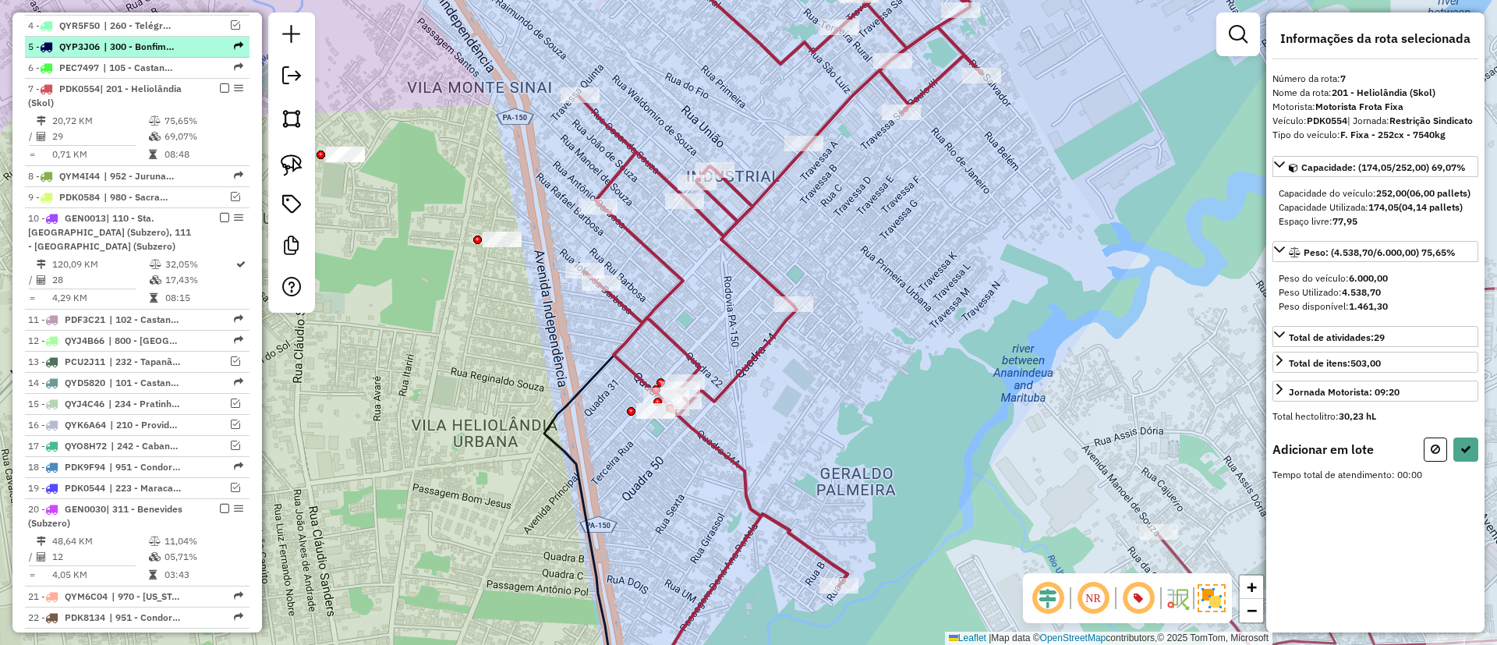
select select "**********"
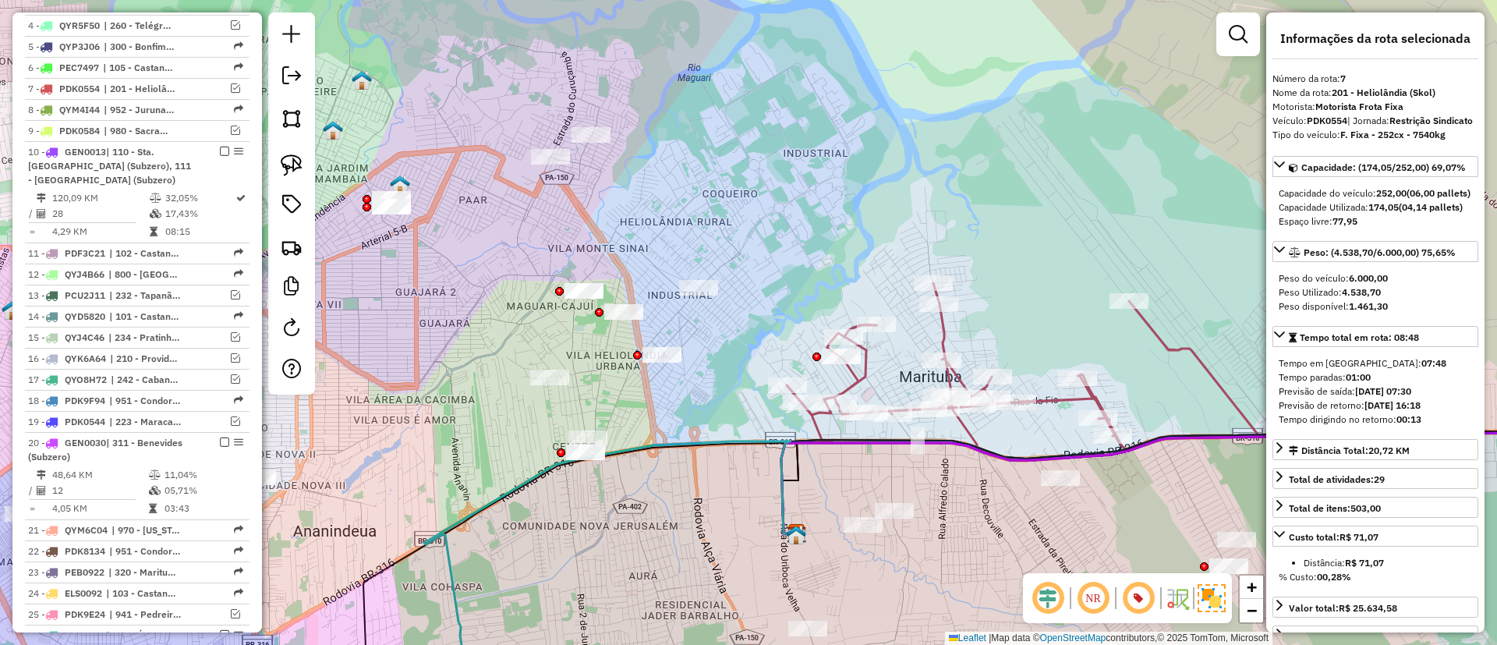
drag, startPoint x: 479, startPoint y: 238, endPoint x: 550, endPoint y: 285, distance: 85.0
click at [549, 285] on div "Janela de atendimento Grade de atendimento Capacidade Transportadoras Veículos …" at bounding box center [748, 322] width 1497 height 645
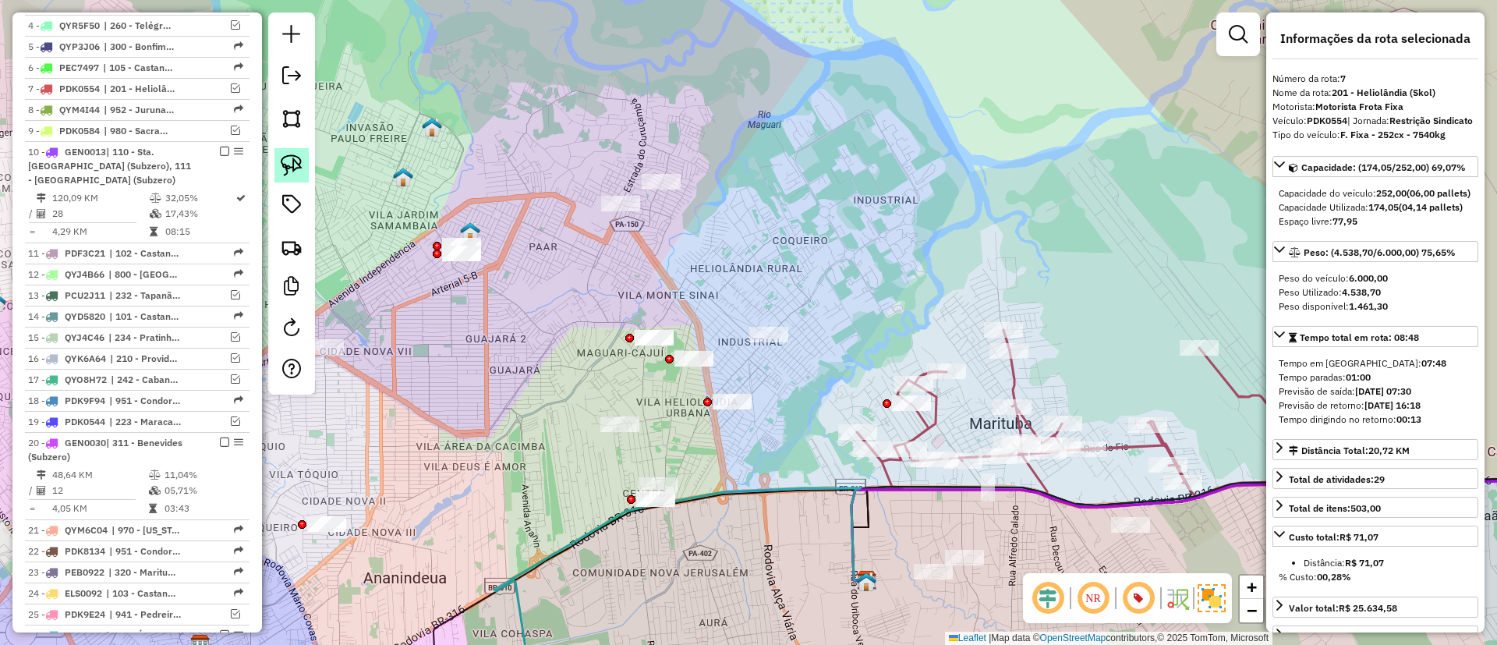
click at [292, 161] on img at bounding box center [292, 165] width 22 height 22
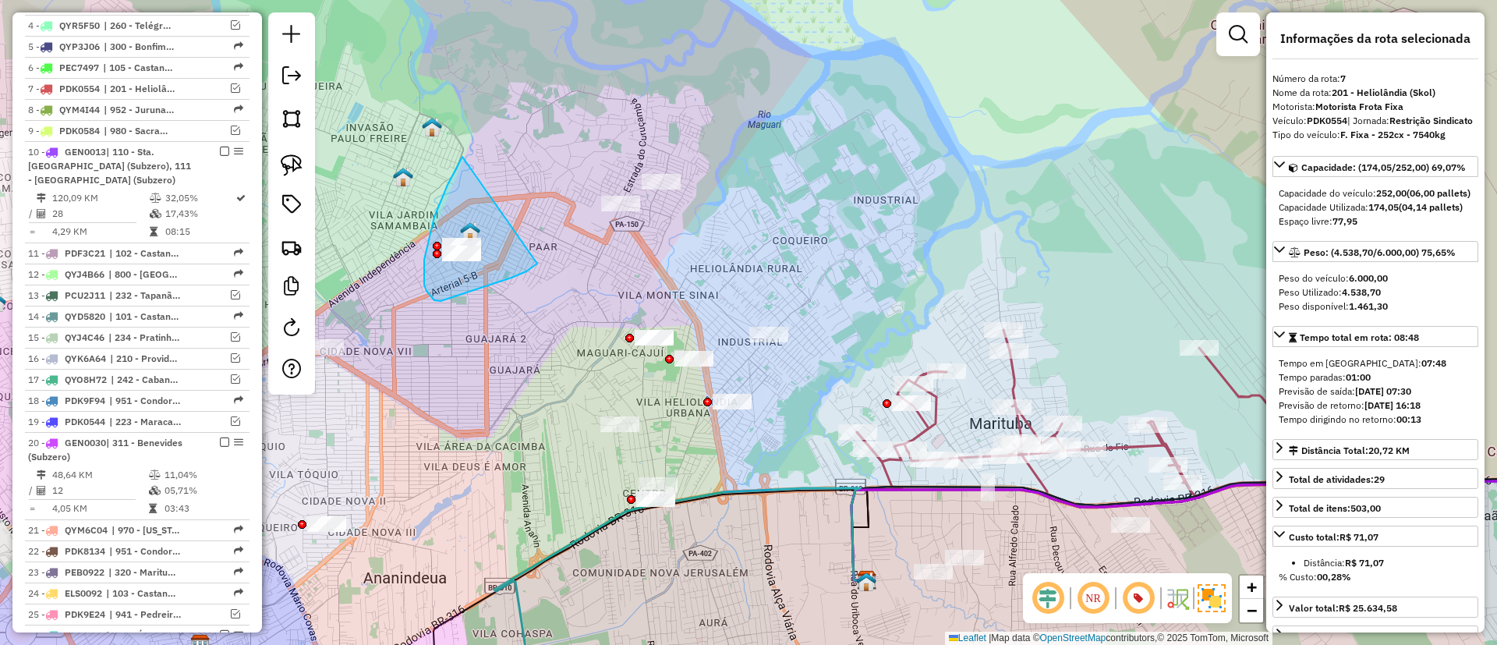
drag, startPoint x: 441, startPoint y: 200, endPoint x: 539, endPoint y: 261, distance: 115.3
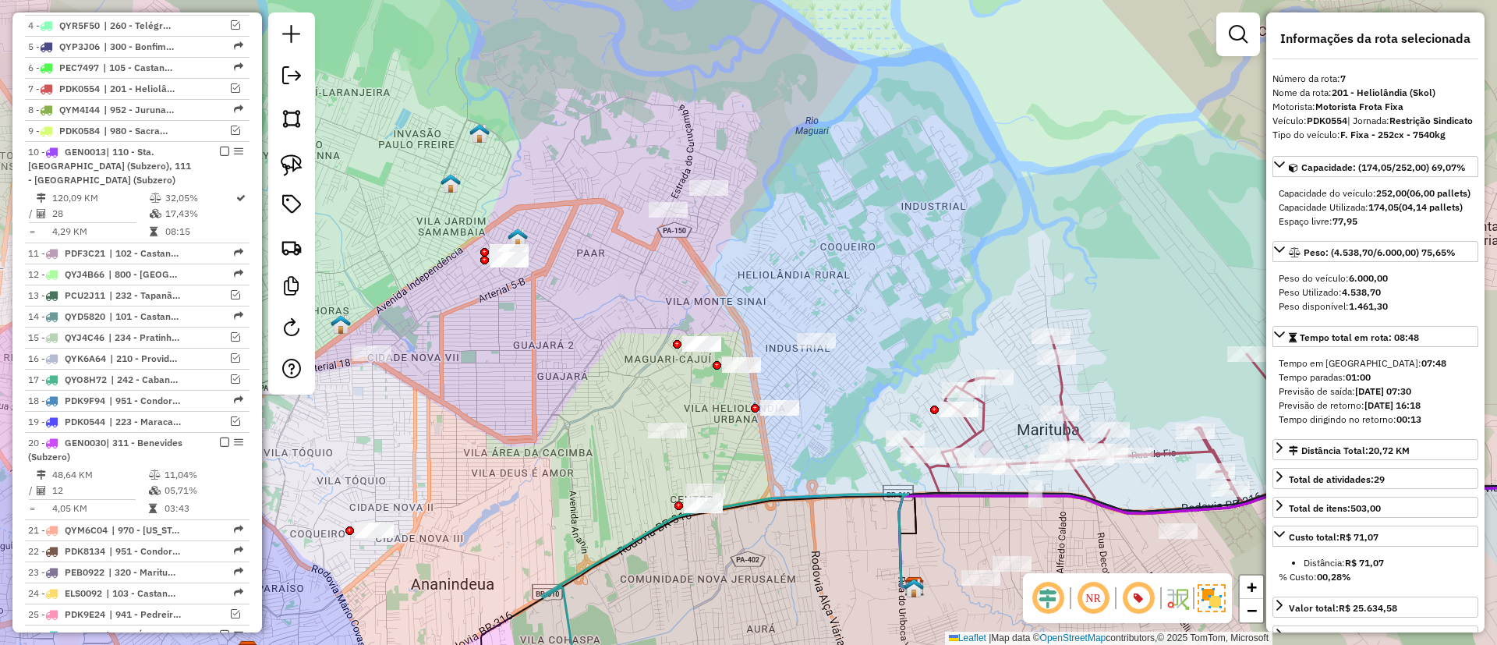
drag, startPoint x: 458, startPoint y: 320, endPoint x: 466, endPoint y: 343, distance: 24.9
click at [494, 351] on div "Janela de atendimento Grade de atendimento Capacidade Transportadoras Veículos …" at bounding box center [748, 322] width 1497 height 645
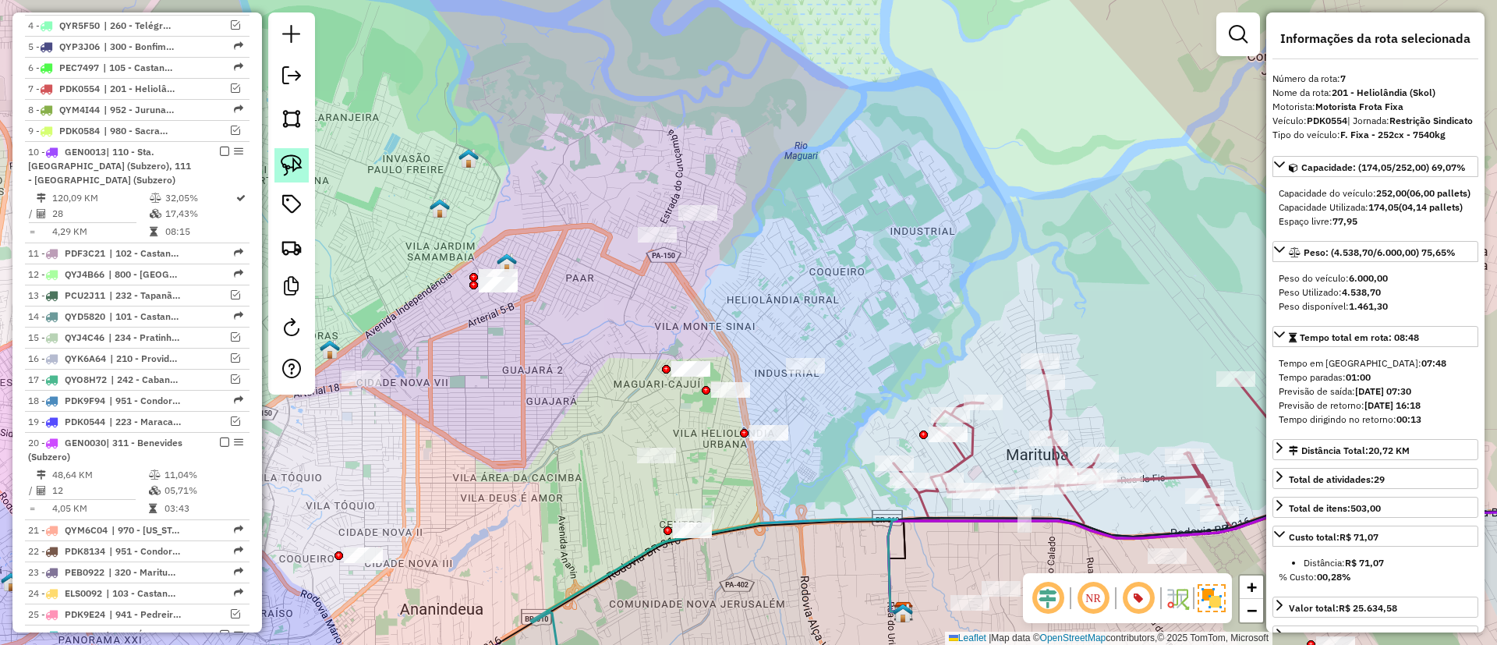
click at [299, 165] on img at bounding box center [292, 165] width 22 height 22
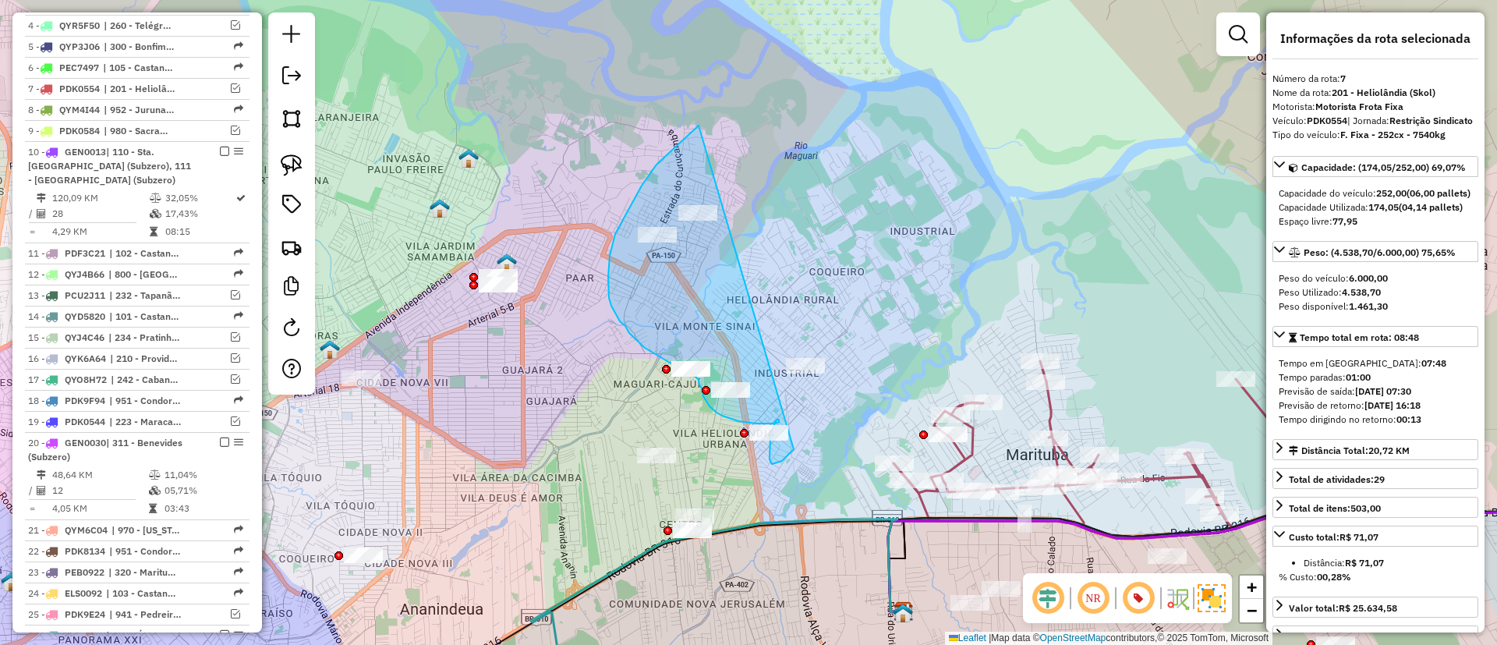
drag, startPoint x: 657, startPoint y: 165, endPoint x: 795, endPoint y: 448, distance: 315.2
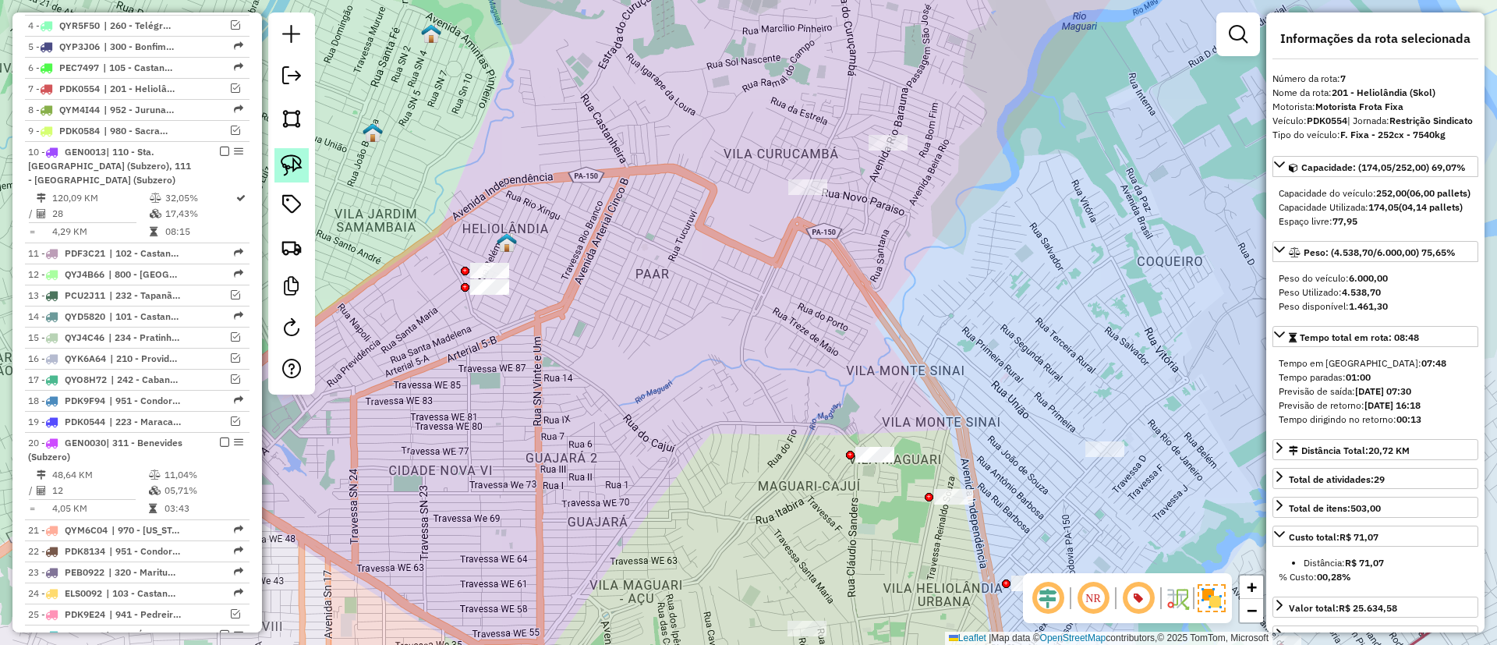
click at [298, 169] on img at bounding box center [292, 165] width 22 height 22
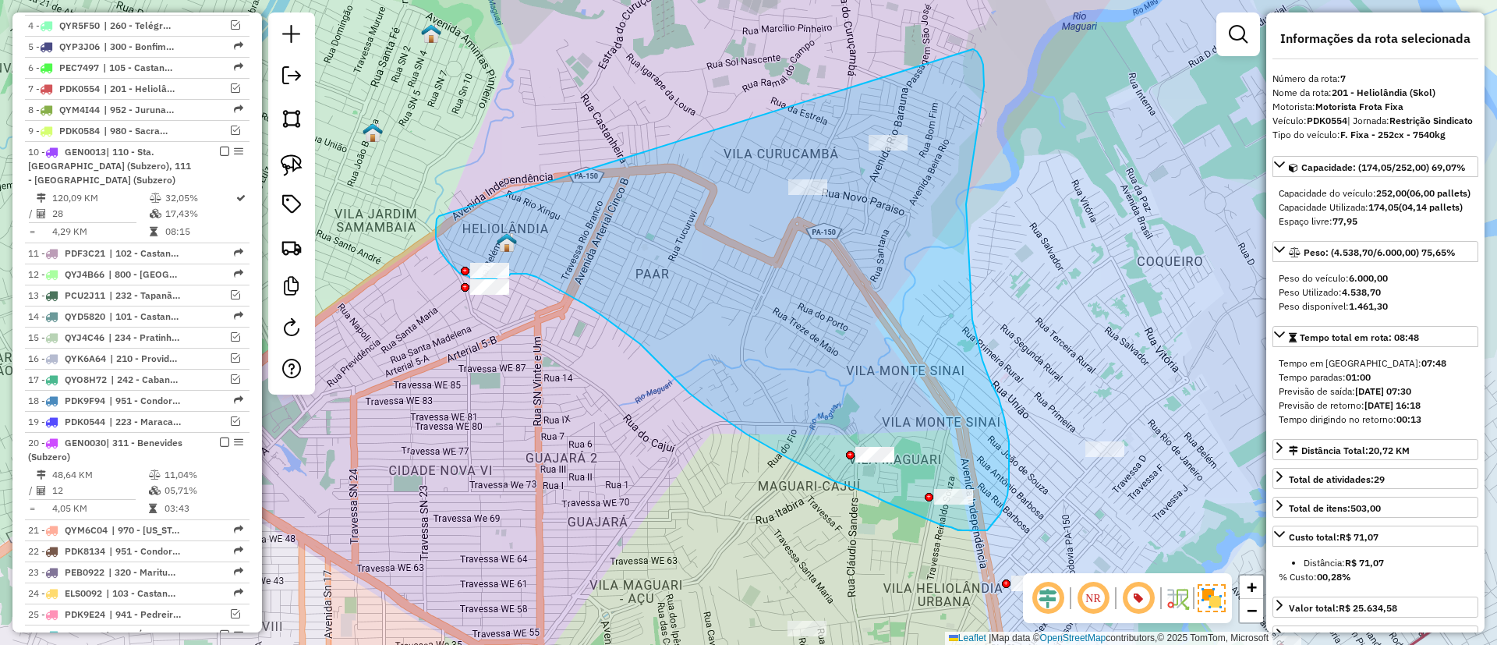
drag, startPoint x: 436, startPoint y: 238, endPoint x: 950, endPoint y: 48, distance: 548.4
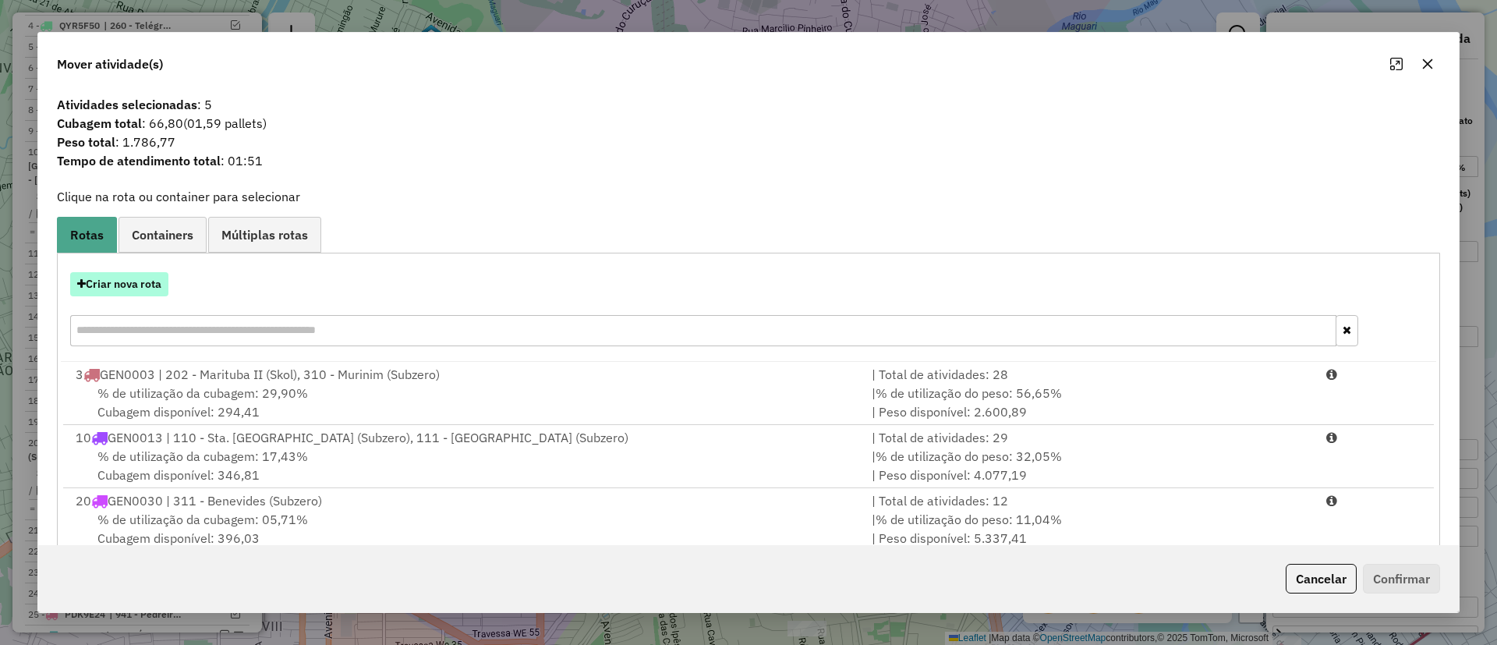
click at [146, 287] on button "Criar nova rota" at bounding box center [119, 284] width 98 height 24
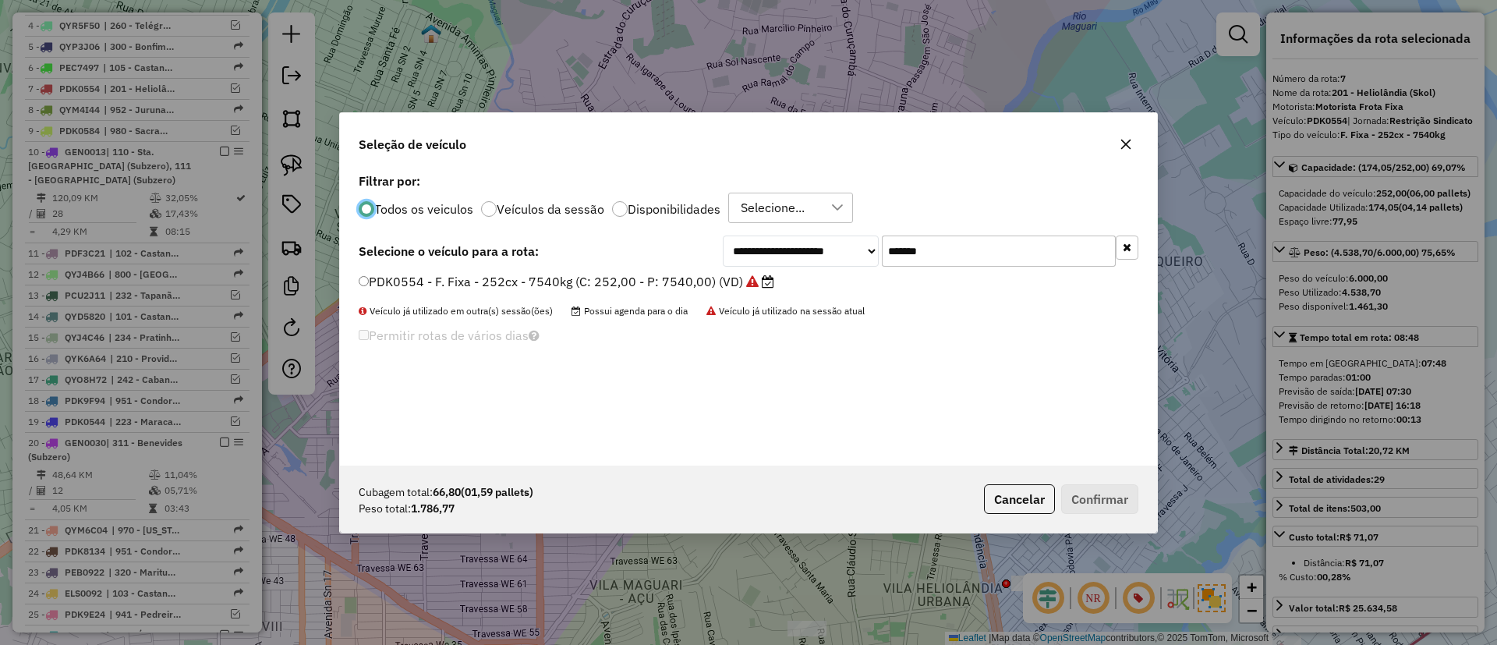
scroll to position [9, 5]
drag, startPoint x: 961, startPoint y: 236, endPoint x: 708, endPoint y: 273, distance: 256.1
click at [759, 273] on div "**********" at bounding box center [748, 317] width 817 height 296
paste input "text"
type input "*******"
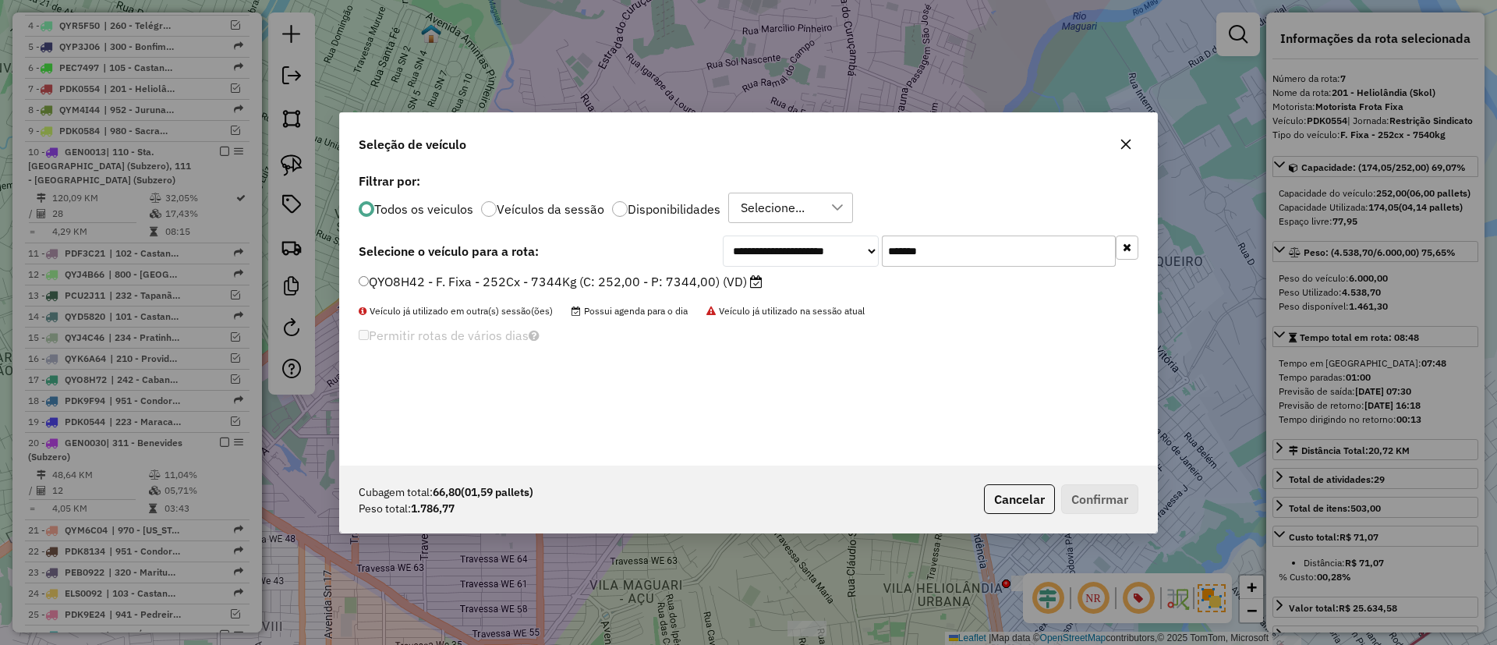
click at [644, 277] on label "QYO8H42 - F. Fixa - 252Cx - 7344Kg (C: 252,00 - P: 7344,00) (VD)" at bounding box center [561, 281] width 404 height 19
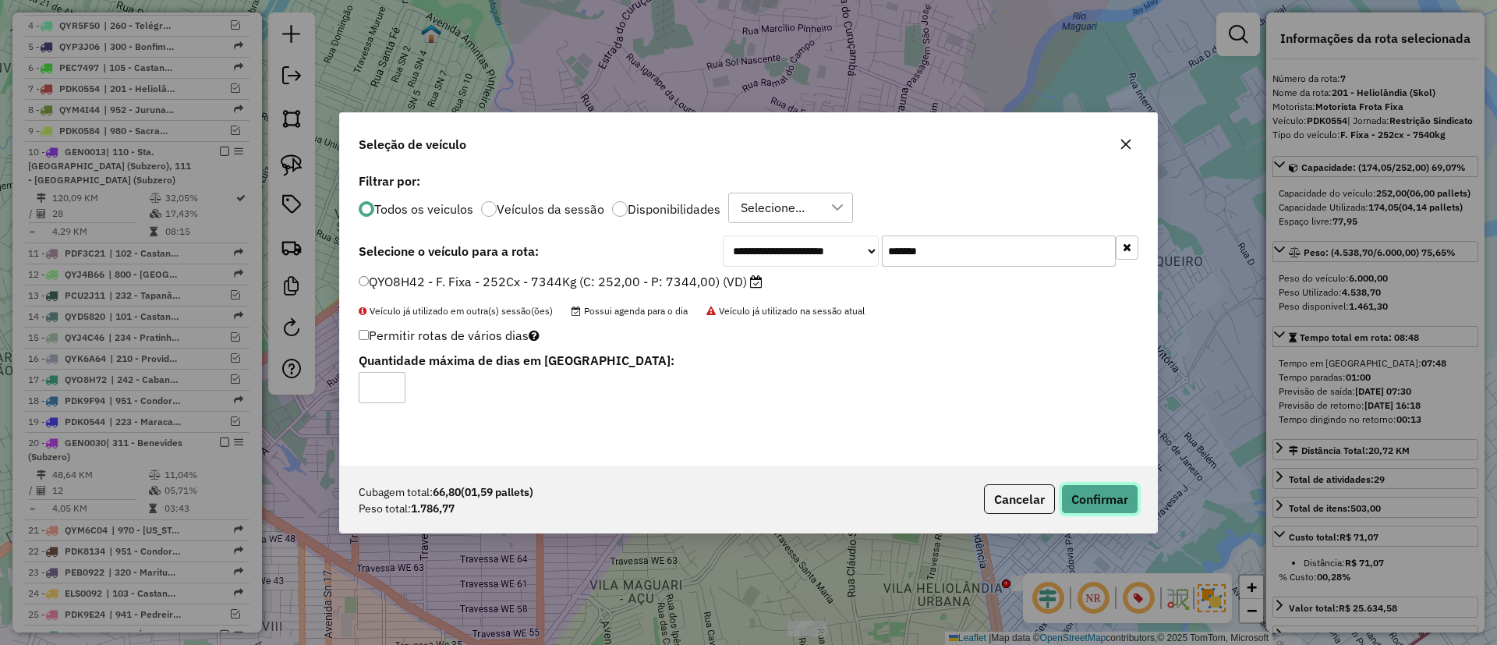
click at [1093, 504] on button "Confirmar" at bounding box center [1099, 499] width 77 height 30
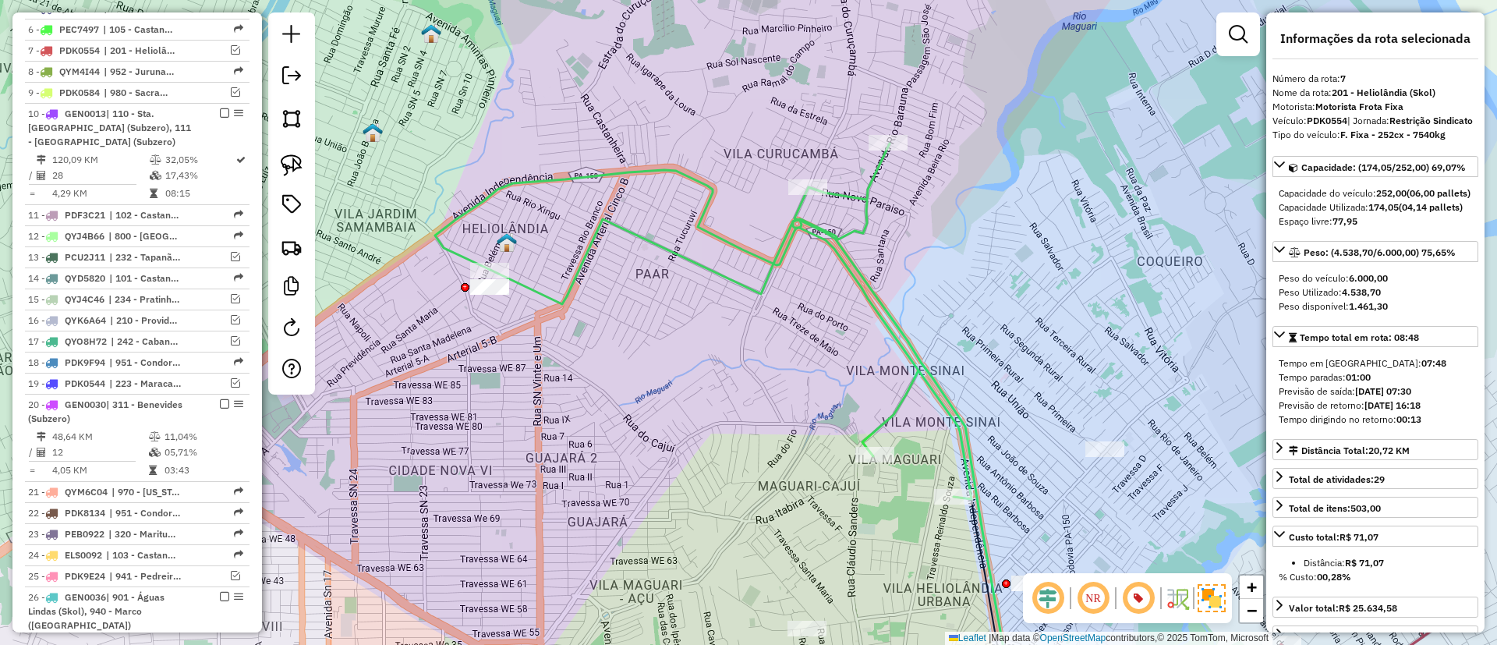
scroll to position [849, 0]
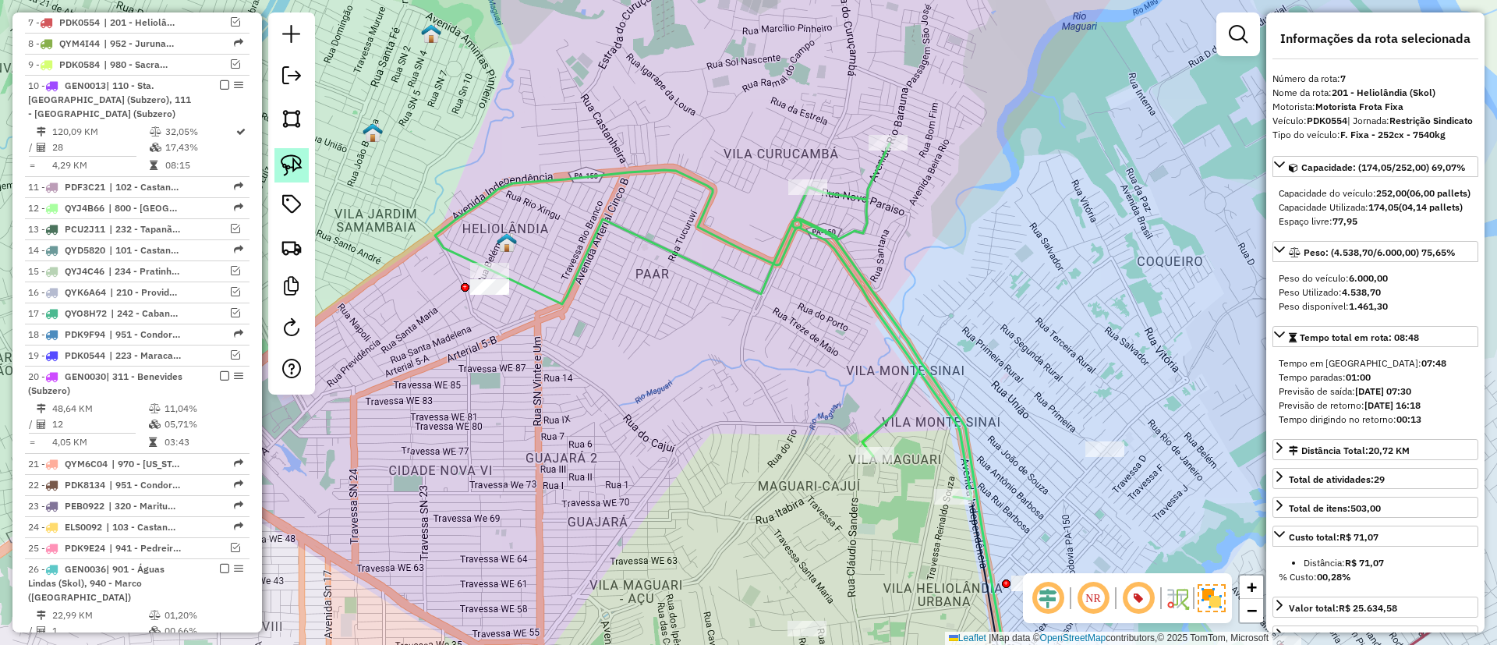
click at [293, 150] on link at bounding box center [291, 165] width 34 height 34
drag, startPoint x: 374, startPoint y: 259, endPoint x: 448, endPoint y: 283, distance: 77.9
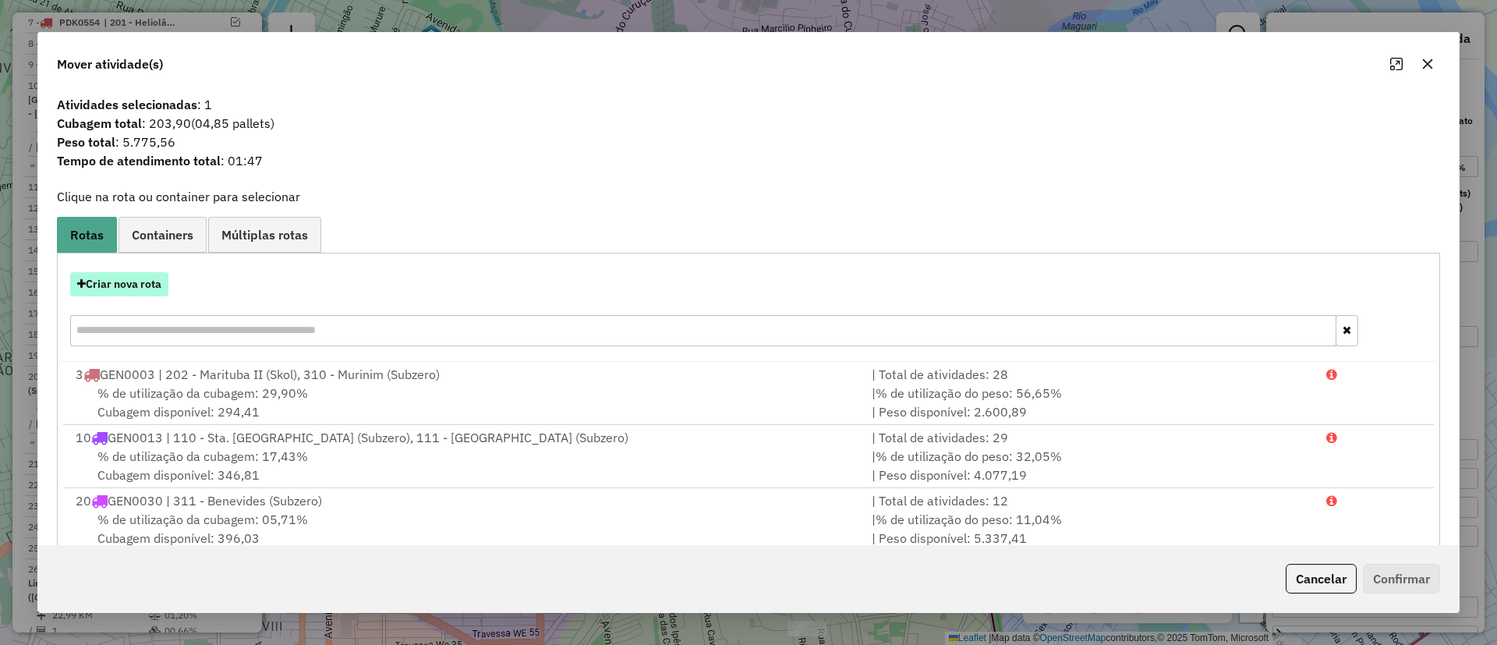
click at [124, 275] on button "Criar nova rota" at bounding box center [119, 284] width 98 height 24
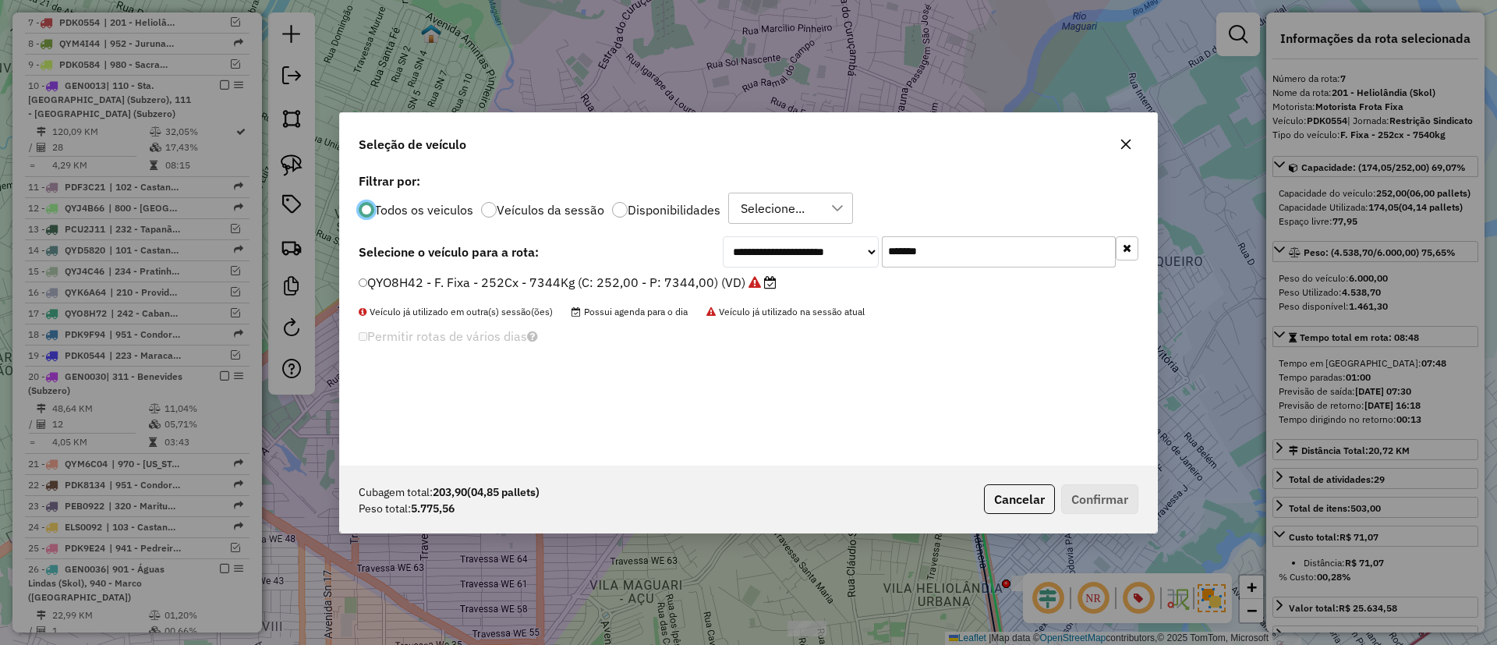
scroll to position [9, 5]
drag, startPoint x: 852, startPoint y: 263, endPoint x: 809, endPoint y: 268, distance: 44.0
click at [811, 268] on div "**********" at bounding box center [748, 317] width 817 height 296
paste input "text"
type input "*******"
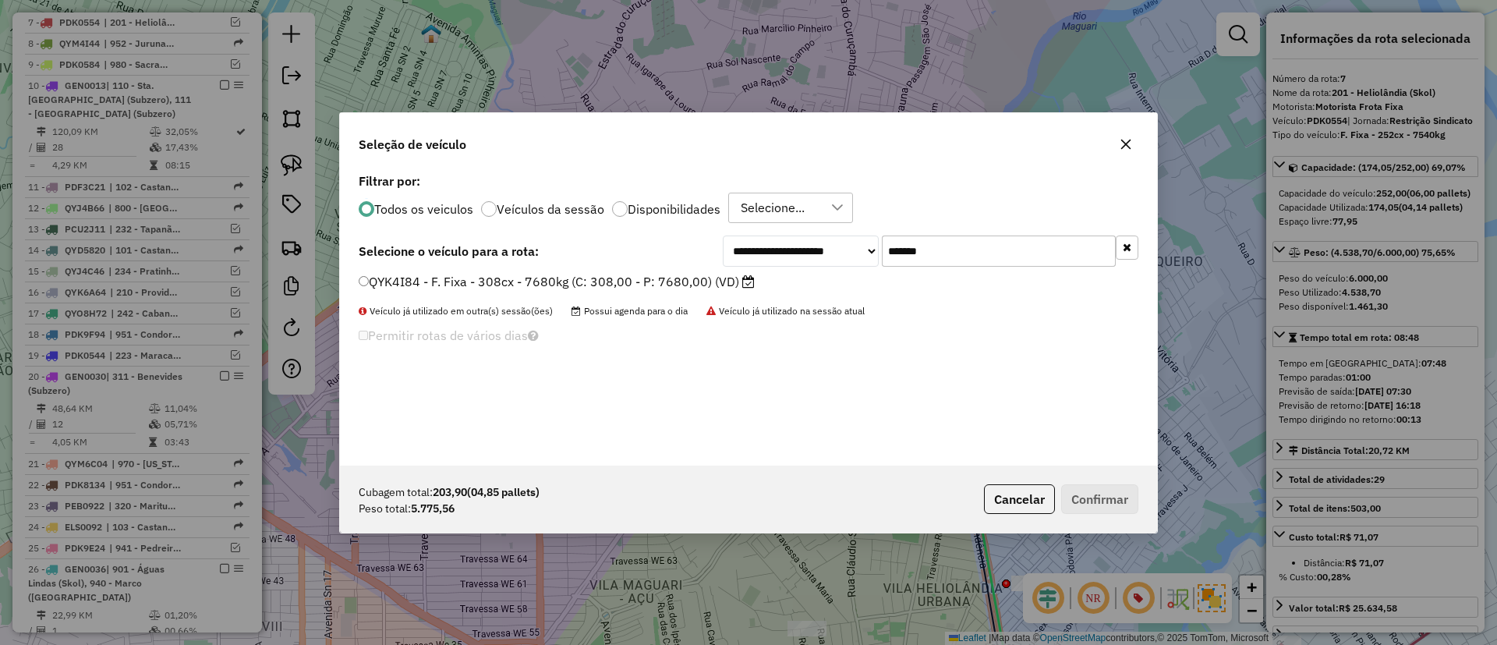
click at [734, 277] on label "QYK4I84 - F. Fixa - 308cx - 7680kg (C: 308,00 - P: 7680,00) (VD)" at bounding box center [557, 281] width 396 height 19
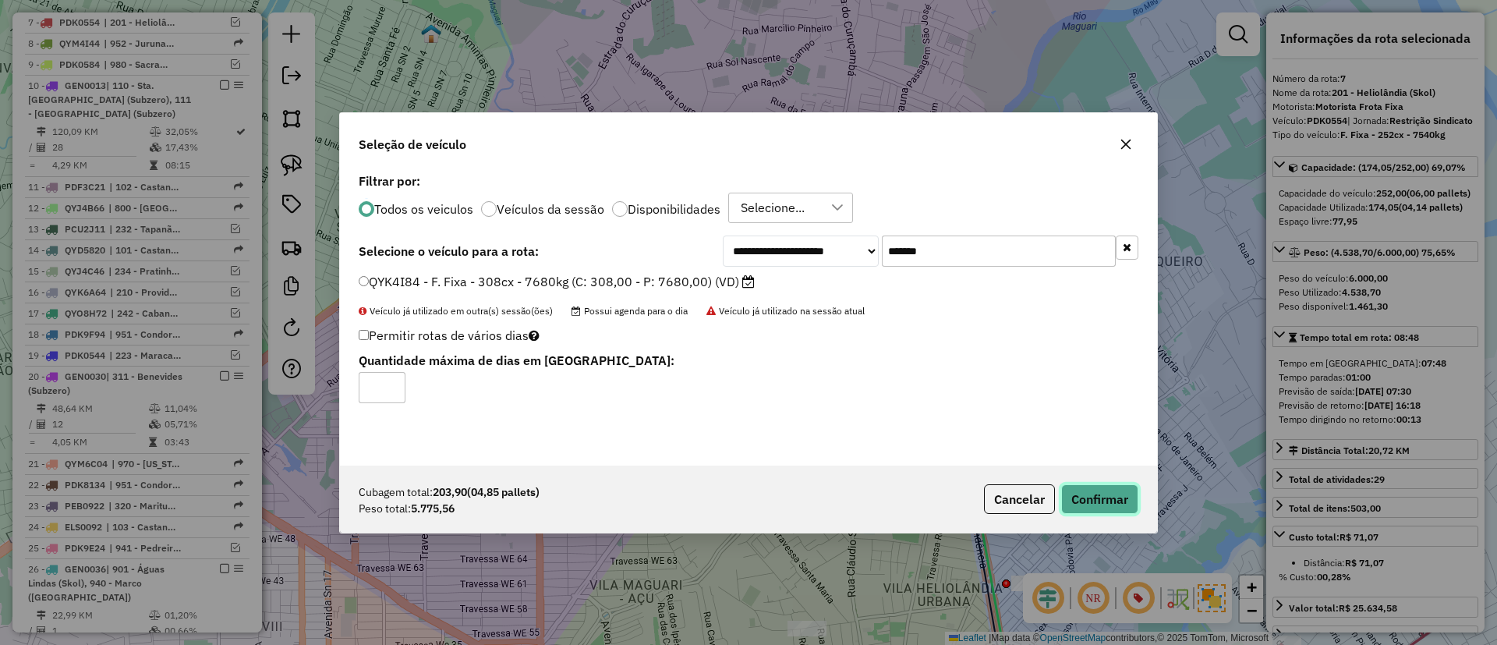
click at [1090, 496] on button "Confirmar" at bounding box center [1099, 499] width 77 height 30
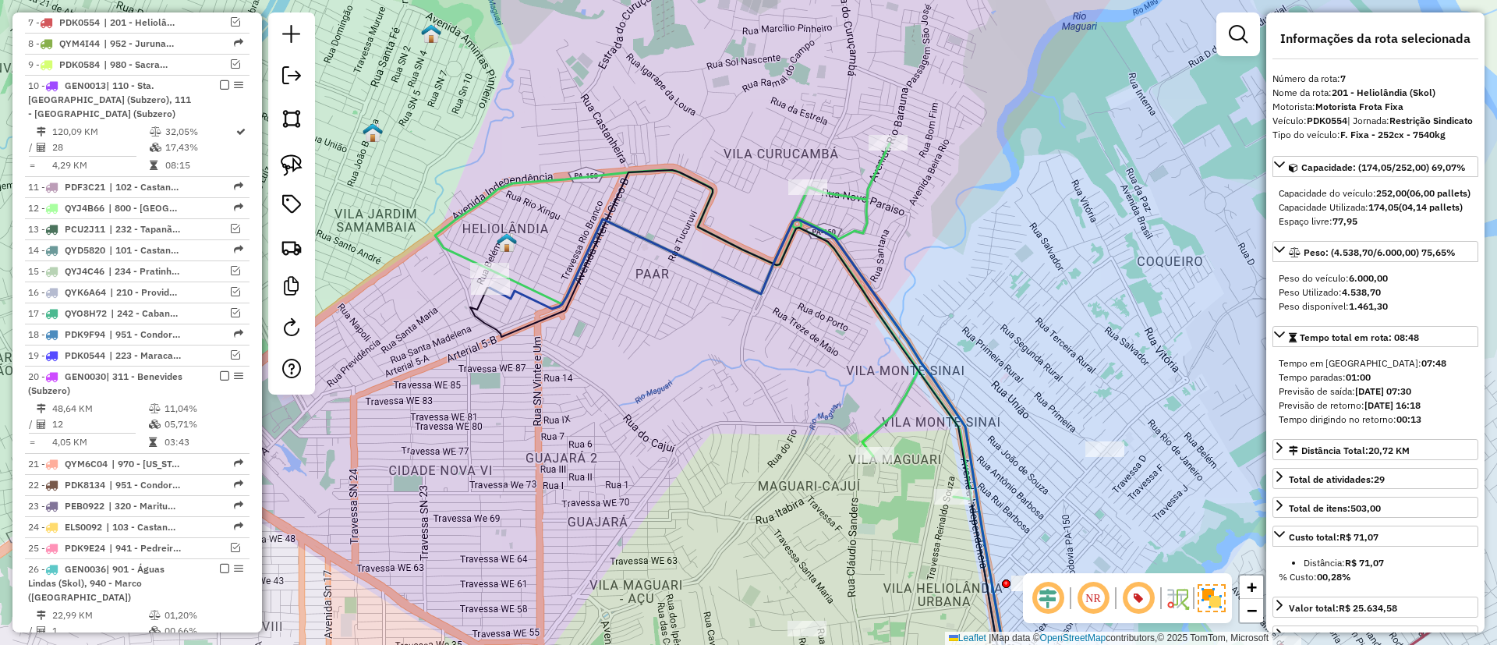
click at [526, 295] on icon at bounding box center [752, 464] width 525 height 490
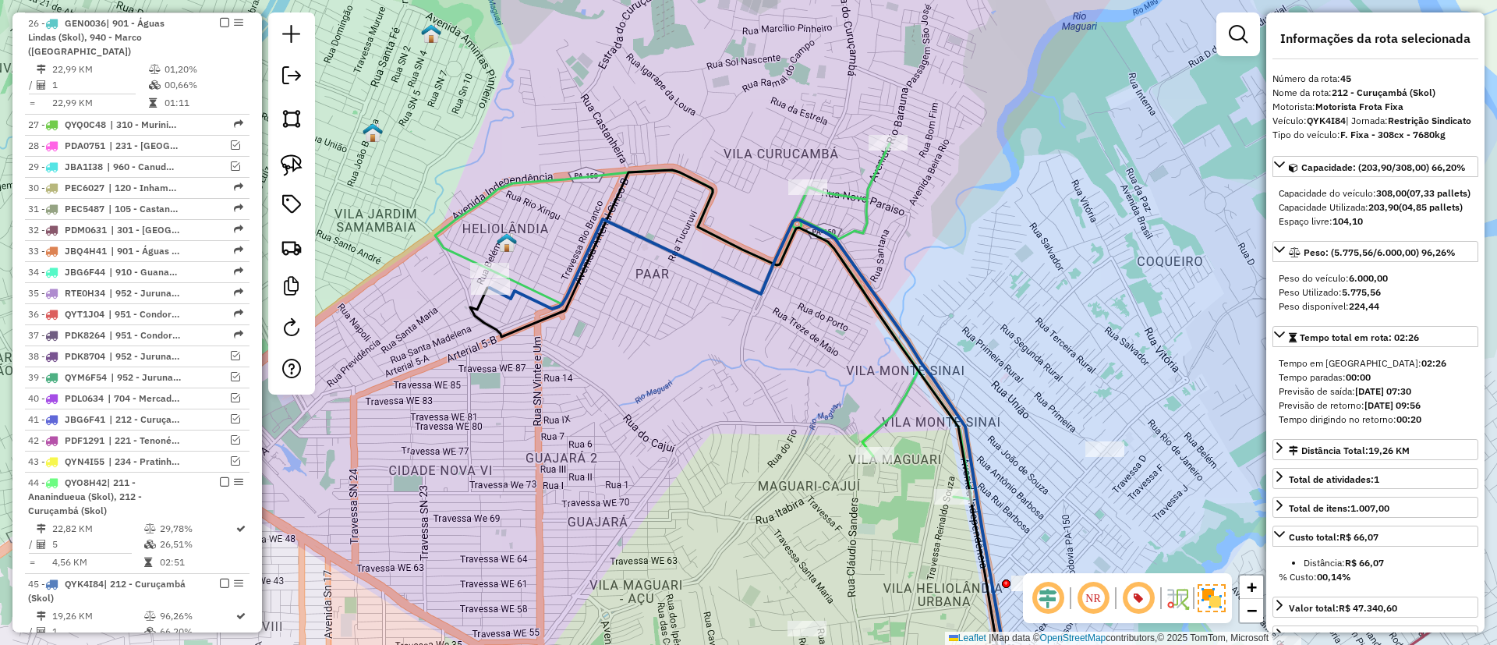
scroll to position [1759, 0]
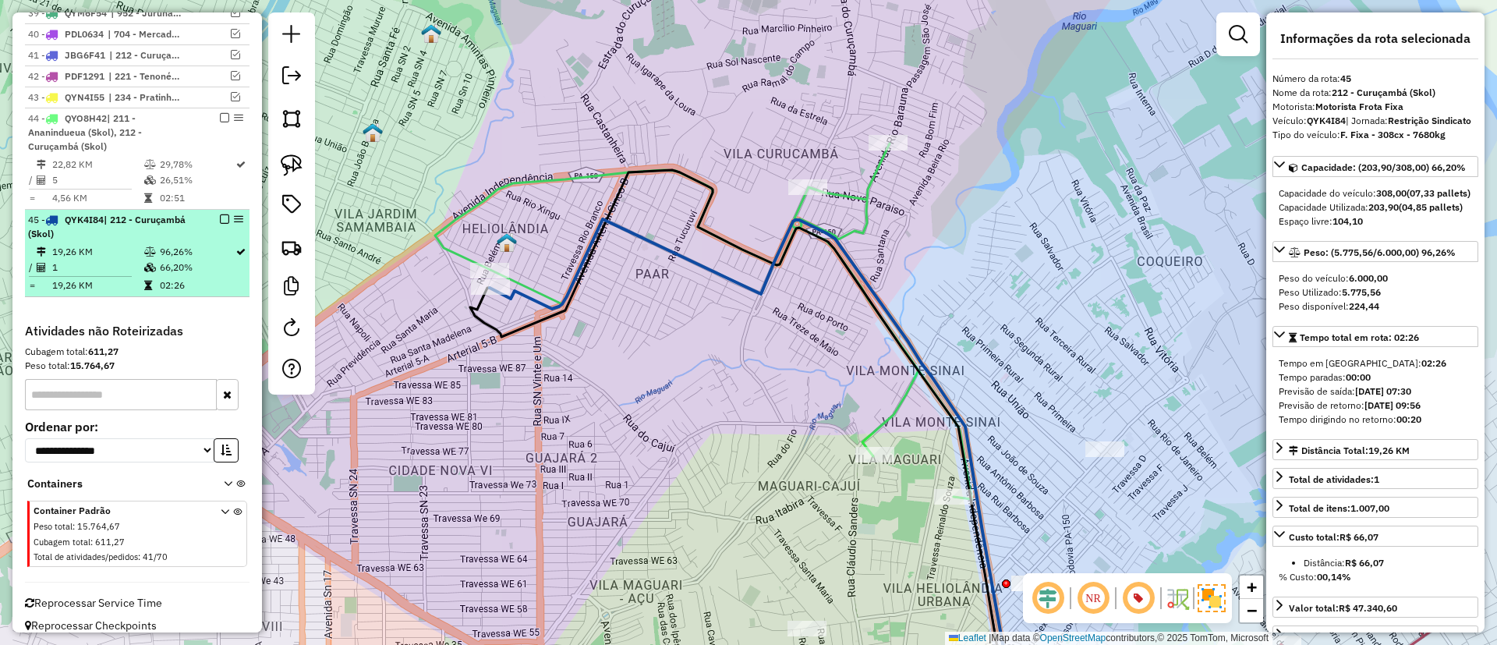
click at [221, 214] on em at bounding box center [224, 218] width 9 height 9
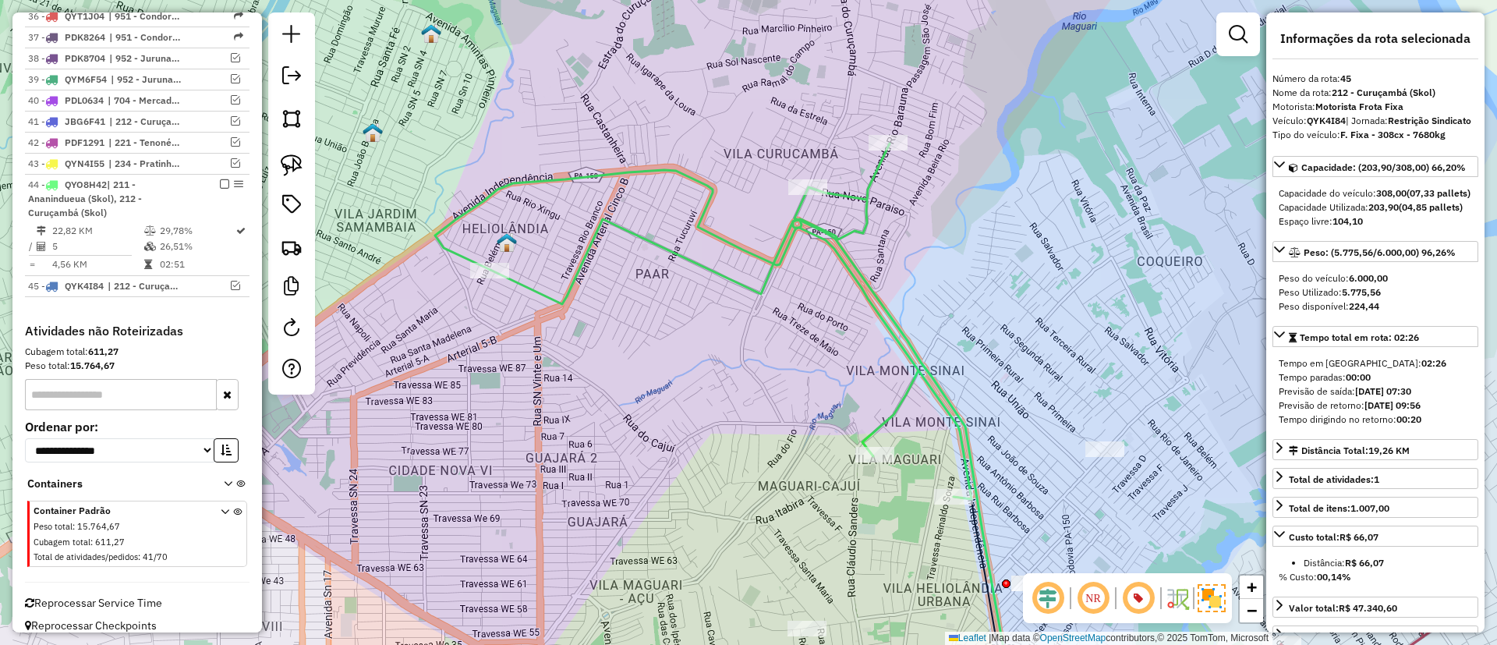
click at [553, 296] on icon at bounding box center [752, 464] width 524 height 490
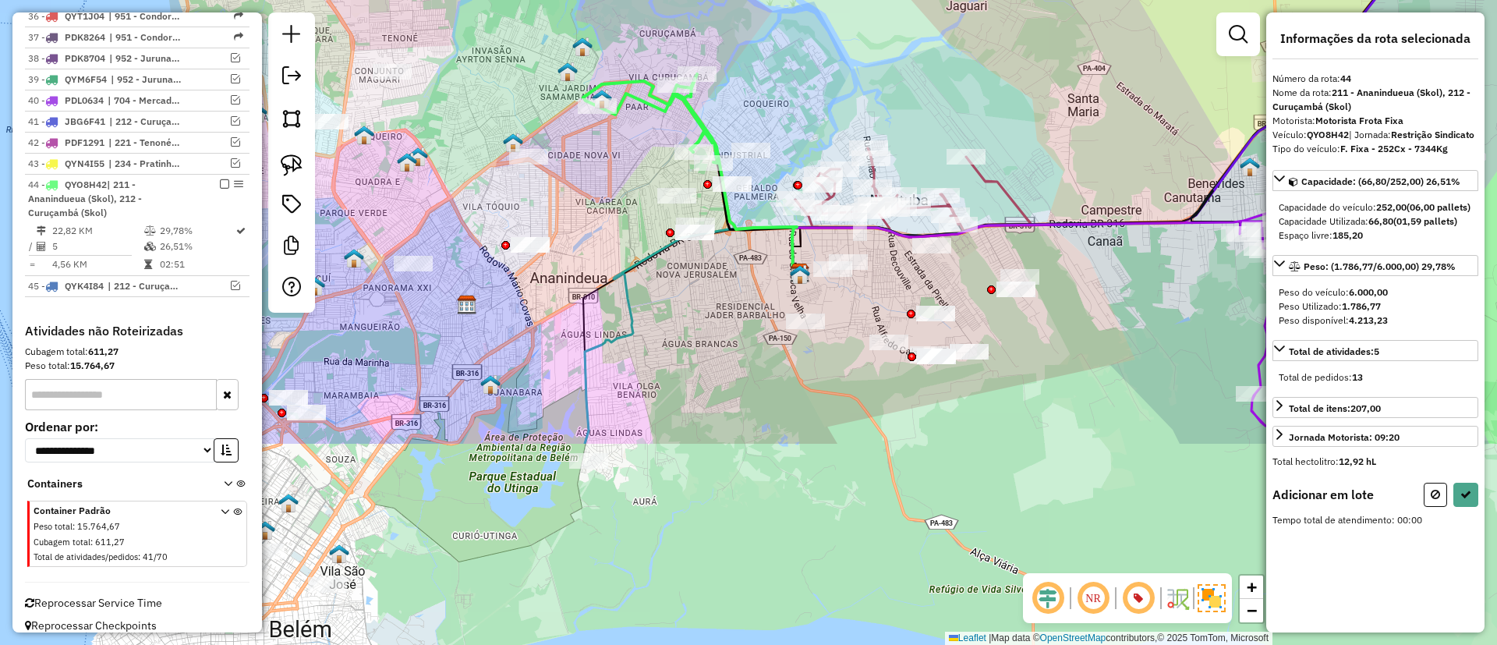
drag, startPoint x: 584, startPoint y: 230, endPoint x: 663, endPoint y: 146, distance: 115.3
click at [663, 146] on div "Janela de atendimento Grade de atendimento Capacidade Transportadoras Veículos …" at bounding box center [748, 322] width 1497 height 645
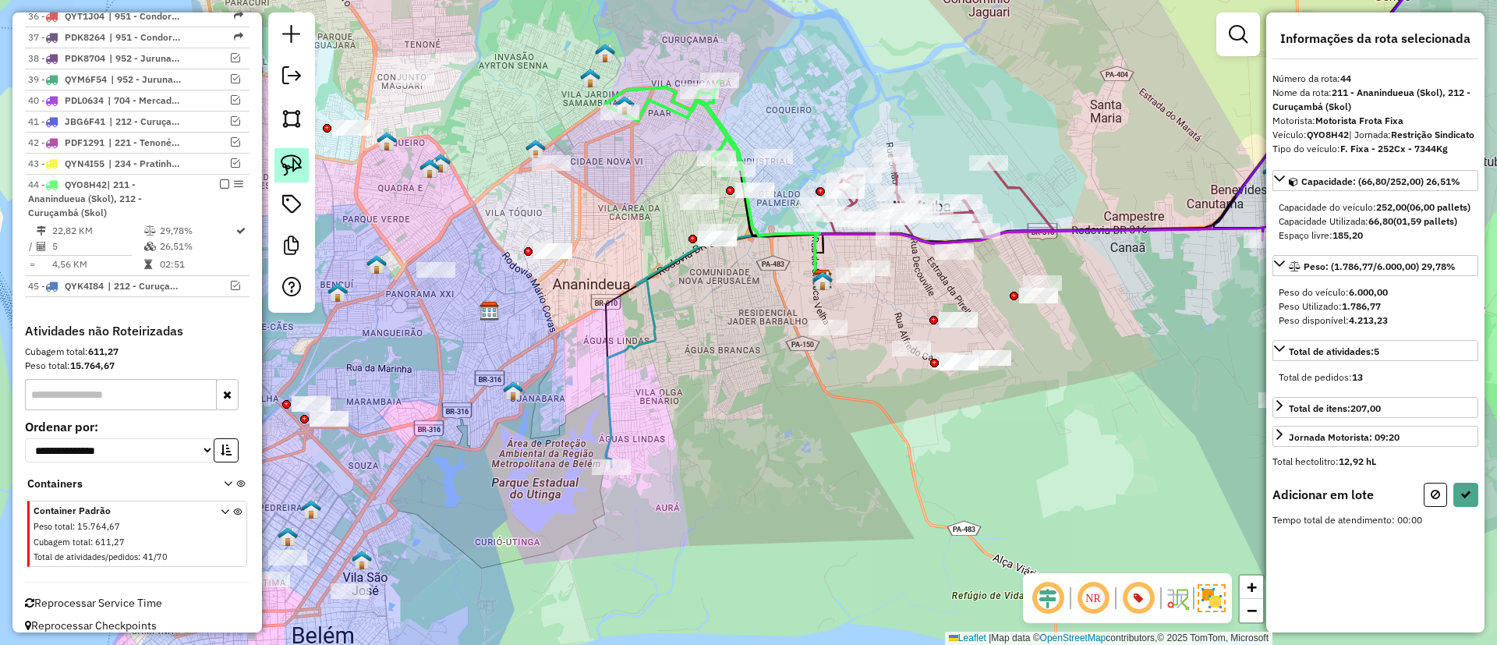
click at [303, 164] on link at bounding box center [291, 165] width 34 height 34
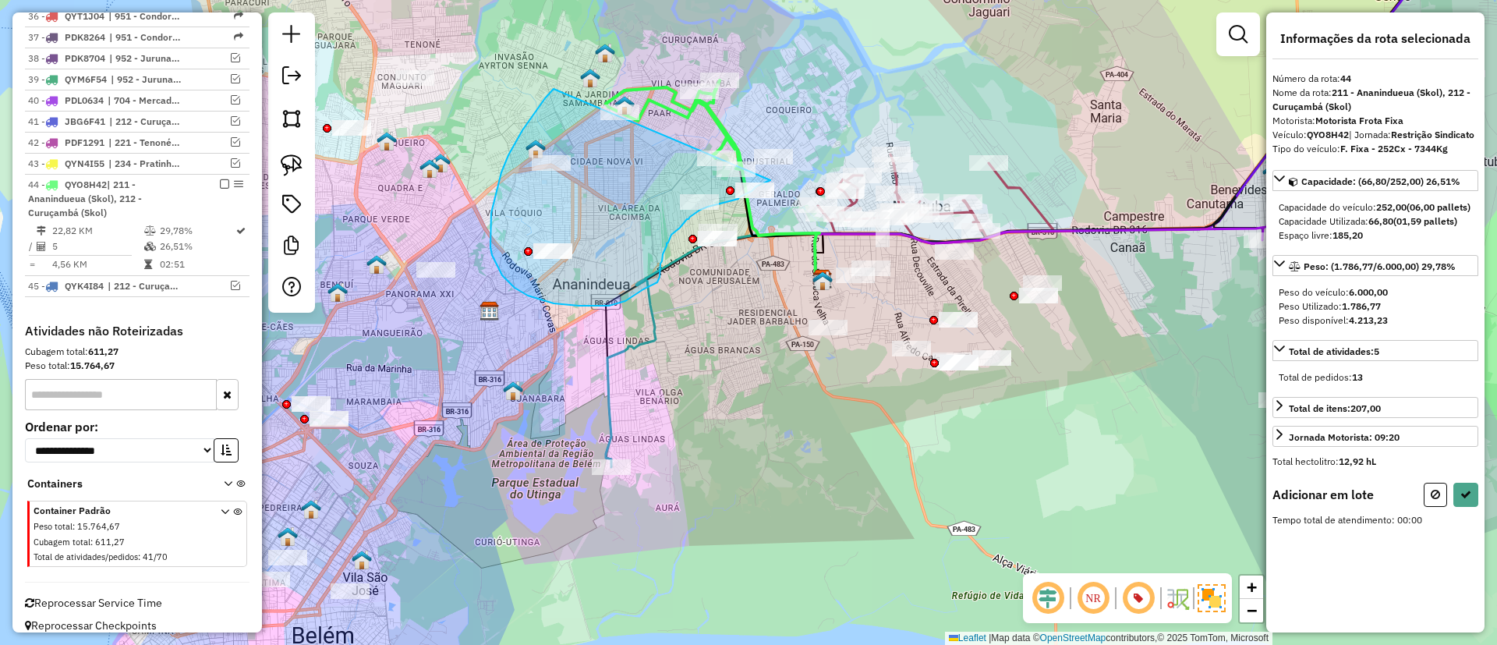
drag, startPoint x: 554, startPoint y: 89, endPoint x: 773, endPoint y: 179, distance: 237.0
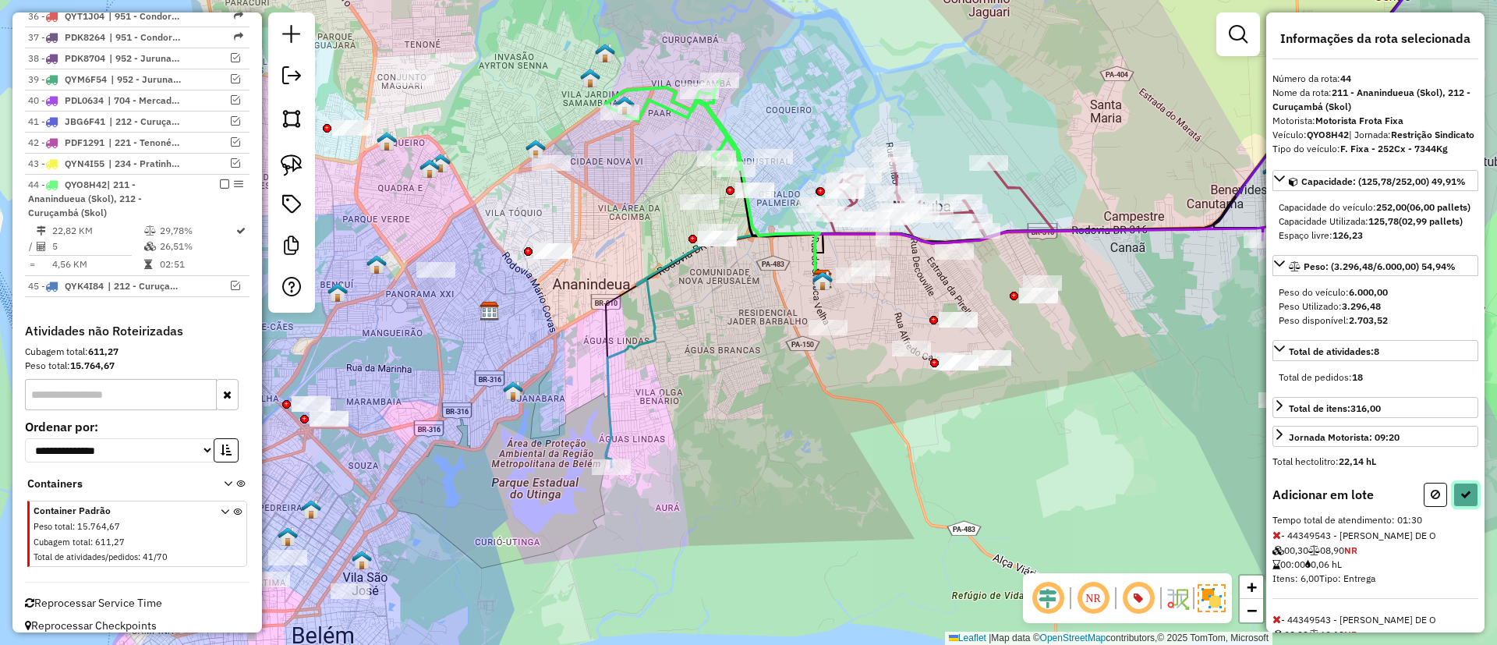
click at [1460, 500] on icon at bounding box center [1465, 494] width 11 height 11
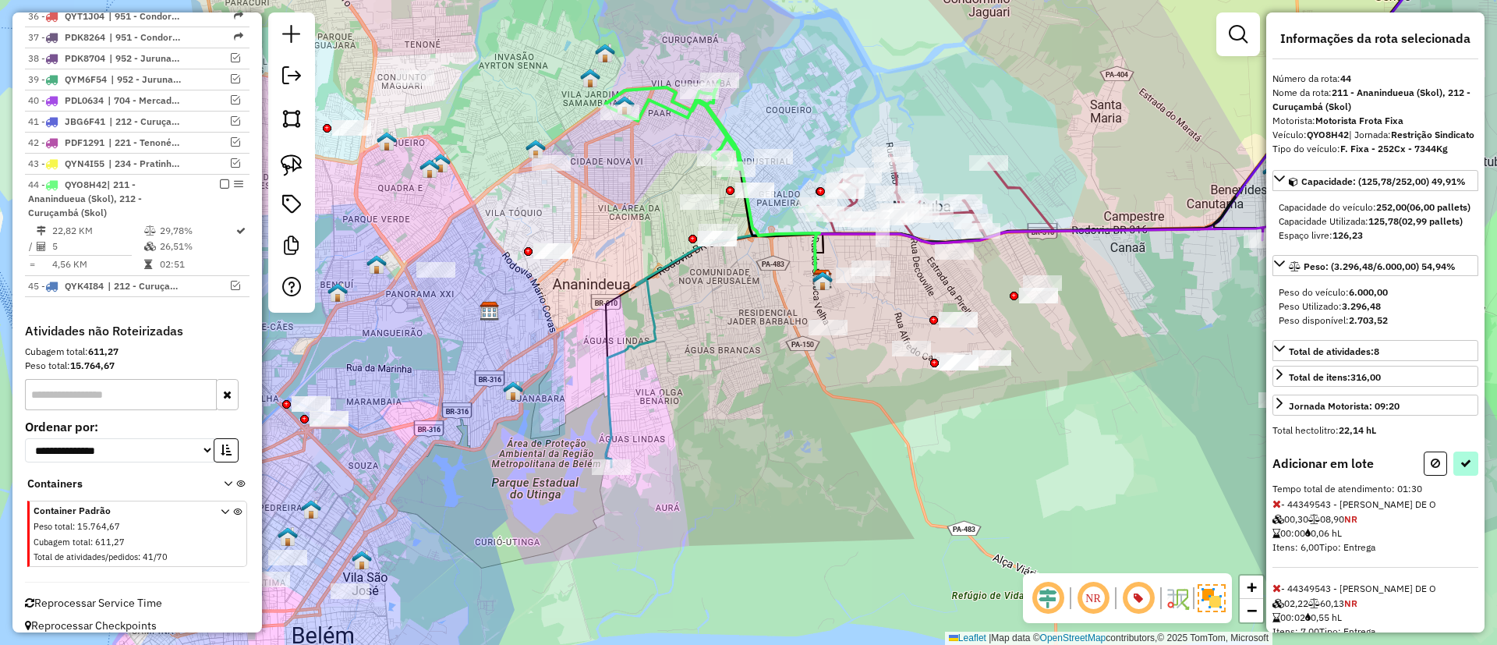
select select "**********"
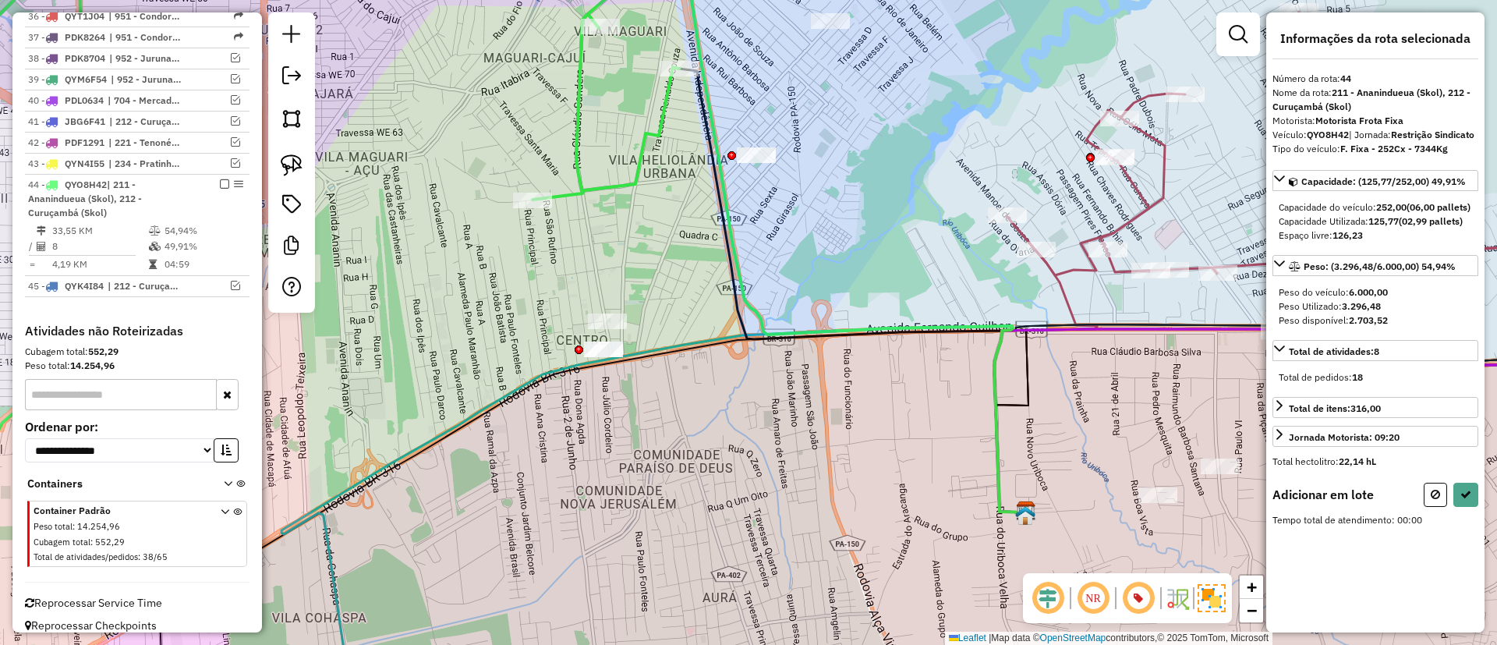
drag, startPoint x: 706, startPoint y: 253, endPoint x: 710, endPoint y: 222, distance: 30.7
click at [706, 263] on div "Janela de atendimento Grade de atendimento Capacidade Transportadoras Veículos …" at bounding box center [748, 322] width 1497 height 645
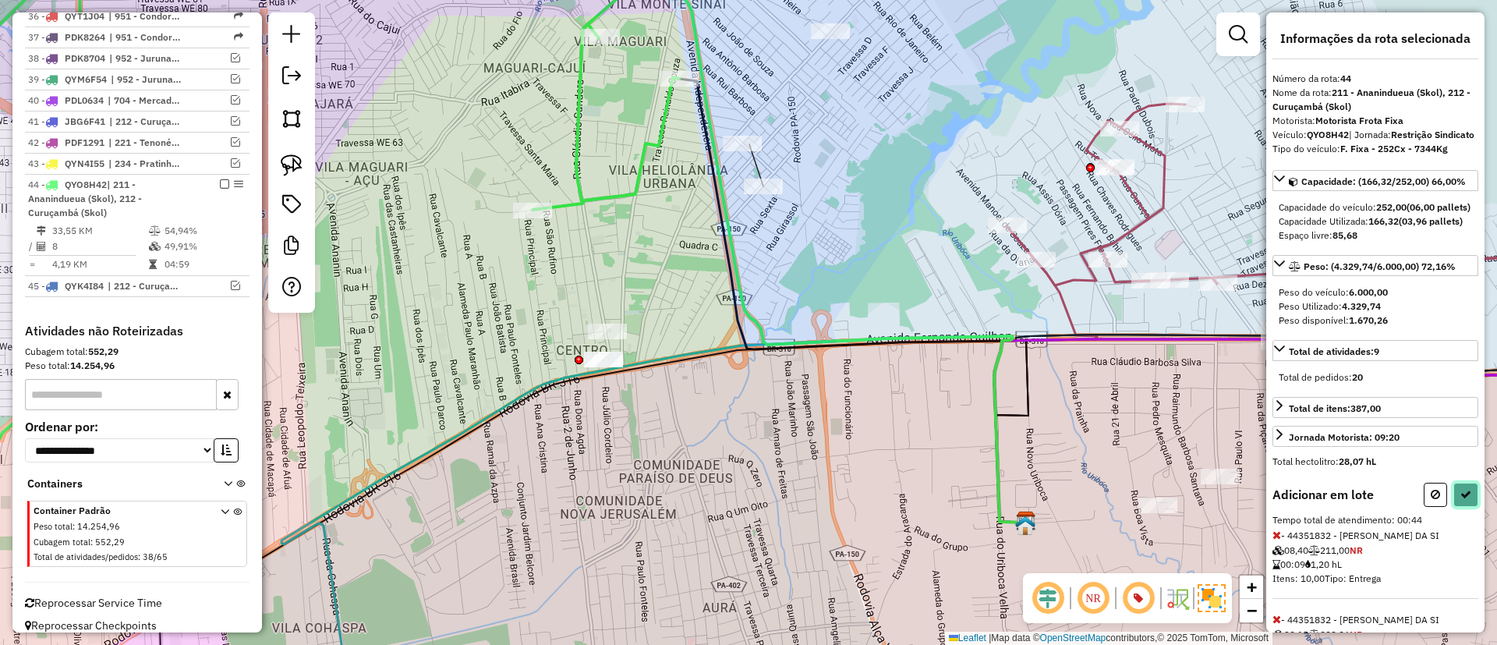
click at [1467, 507] on button at bounding box center [1465, 495] width 25 height 24
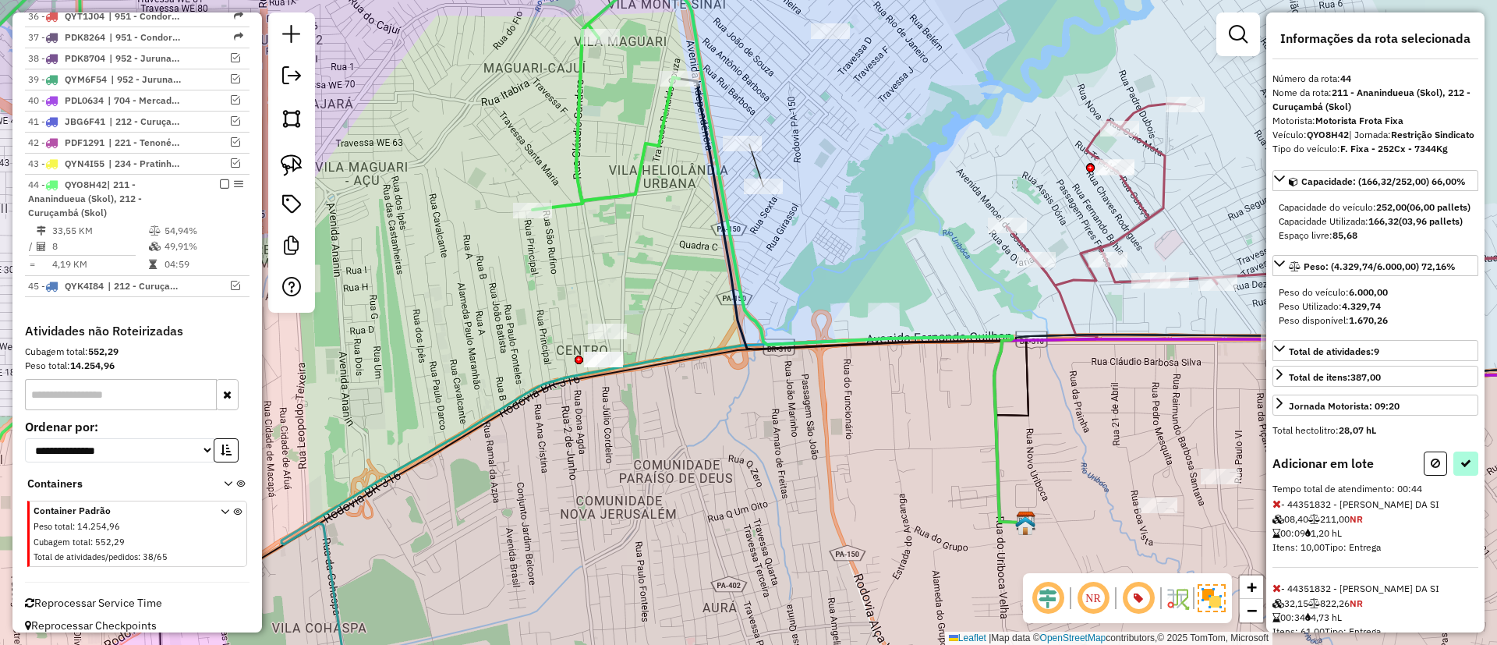
select select "**********"
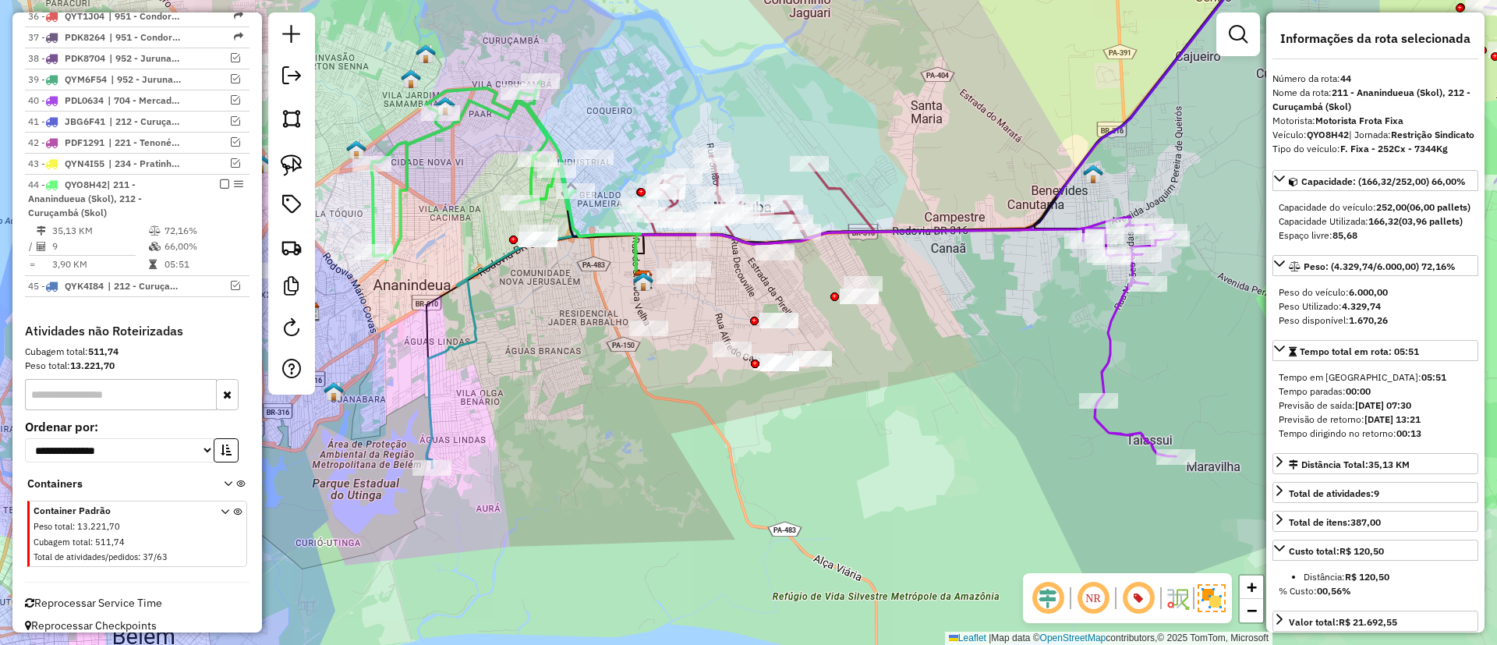
click at [540, 125] on icon at bounding box center [473, 170] width 204 height 179
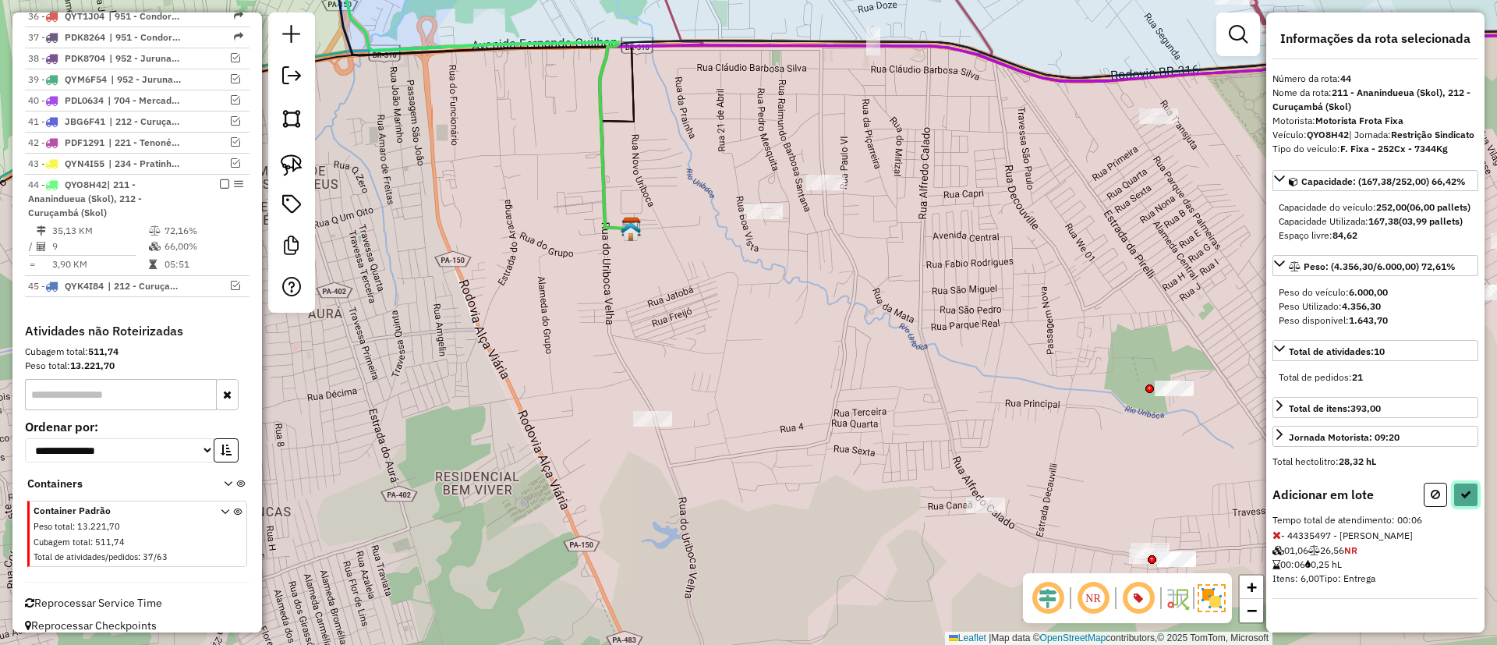
click at [1462, 500] on icon at bounding box center [1465, 494] width 11 height 11
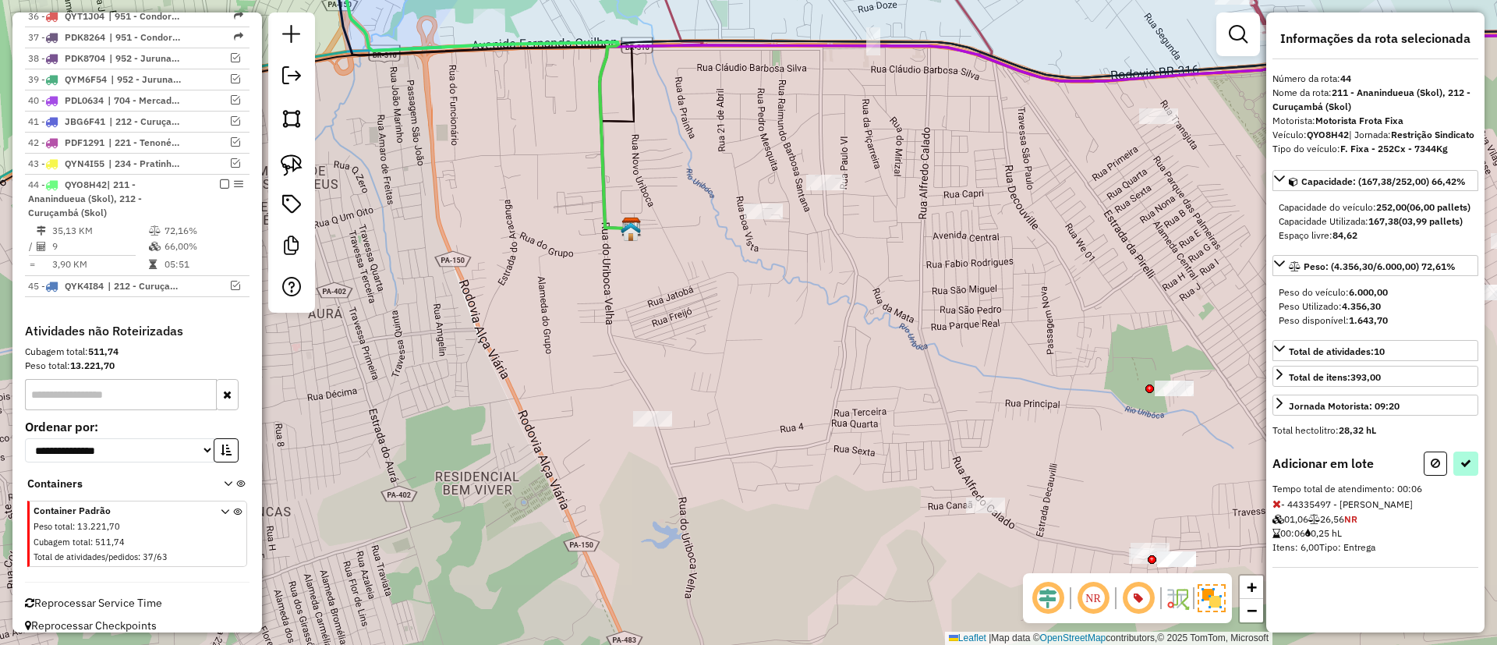
select select "**********"
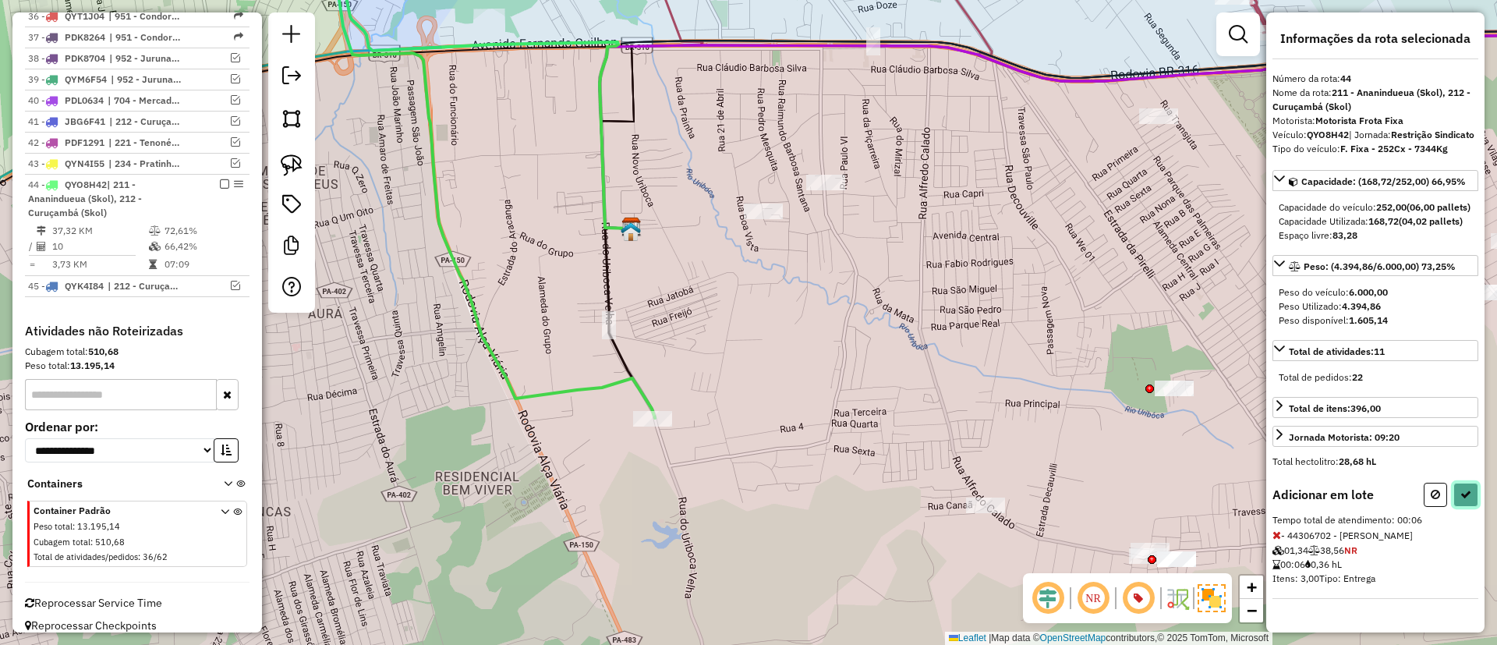
click at [1467, 507] on button at bounding box center [1465, 495] width 25 height 24
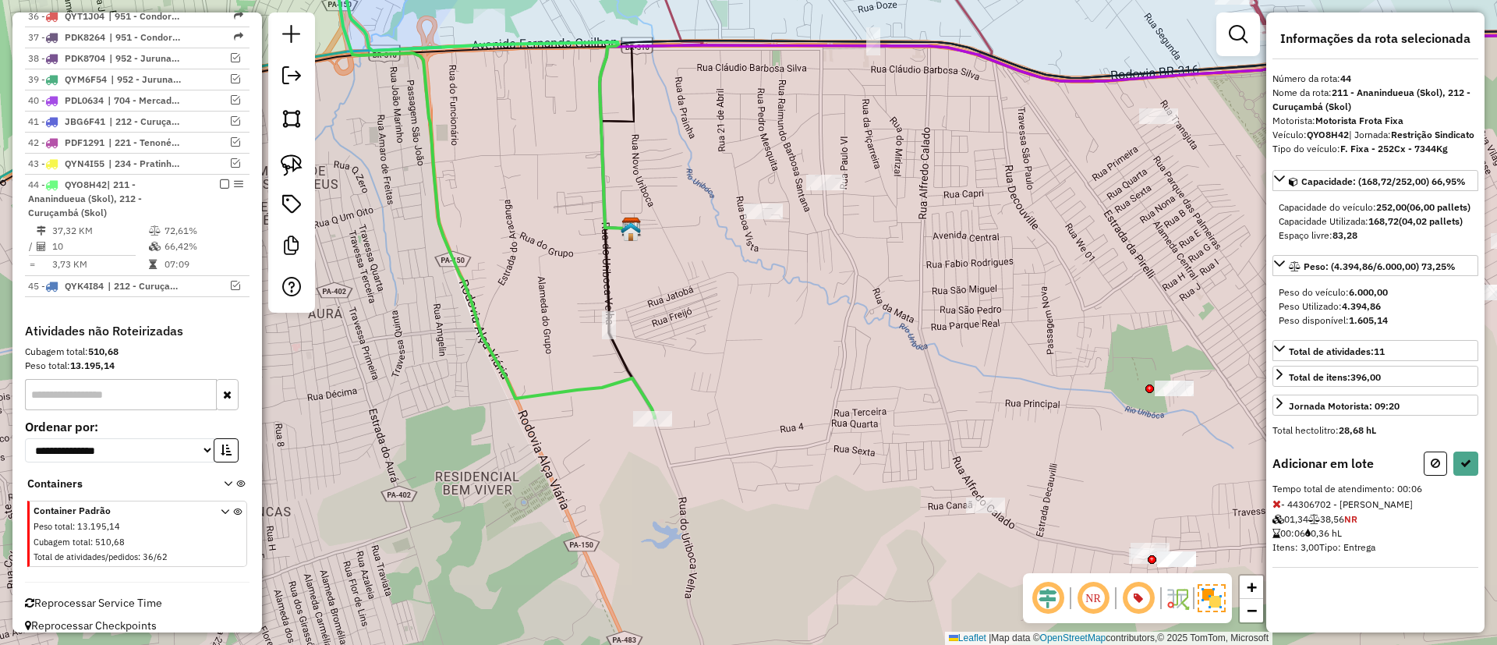
select select "**********"
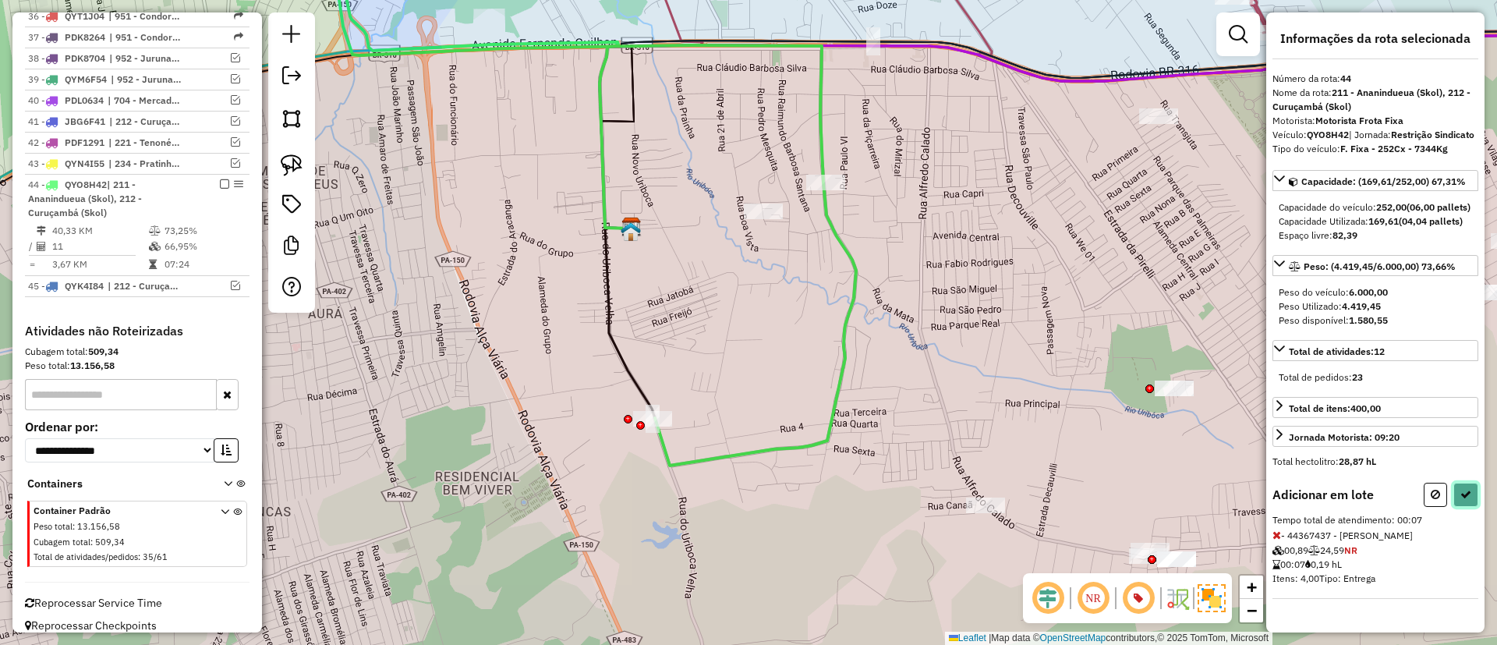
click at [1471, 507] on button at bounding box center [1465, 495] width 25 height 24
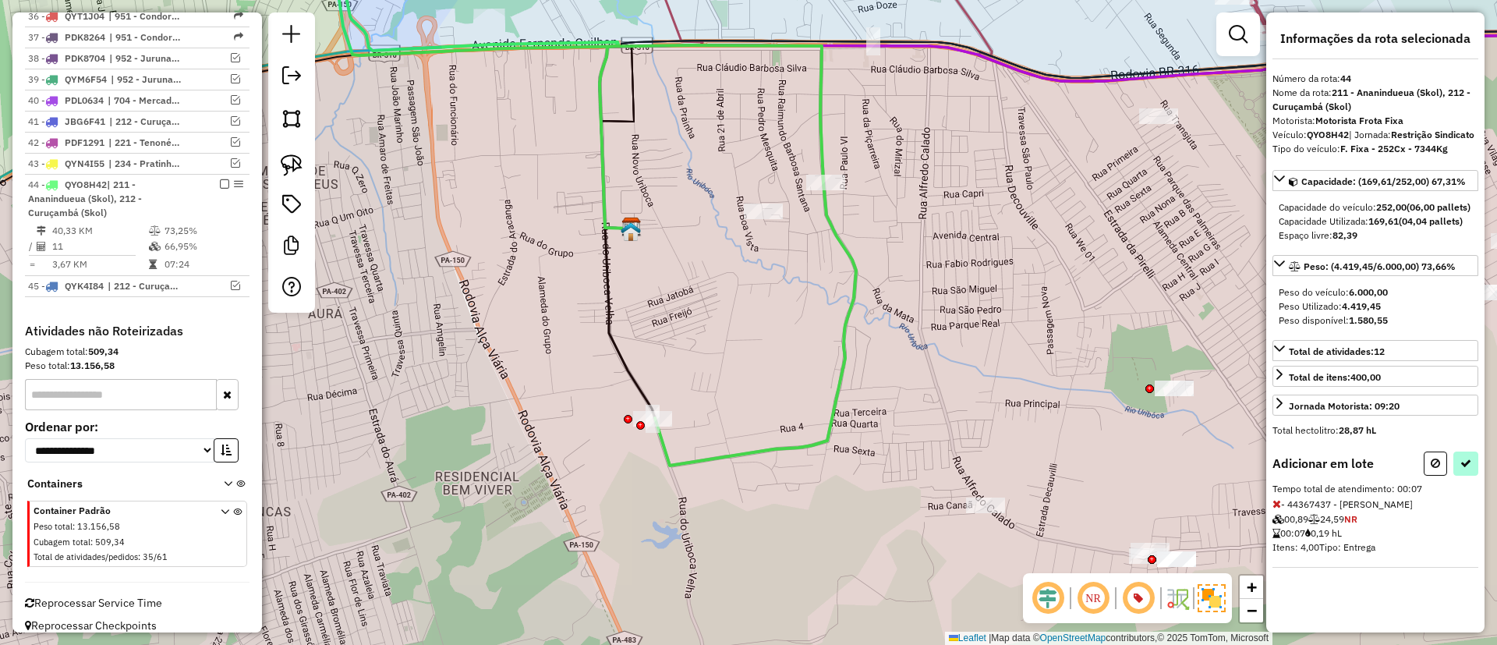
select select "**********"
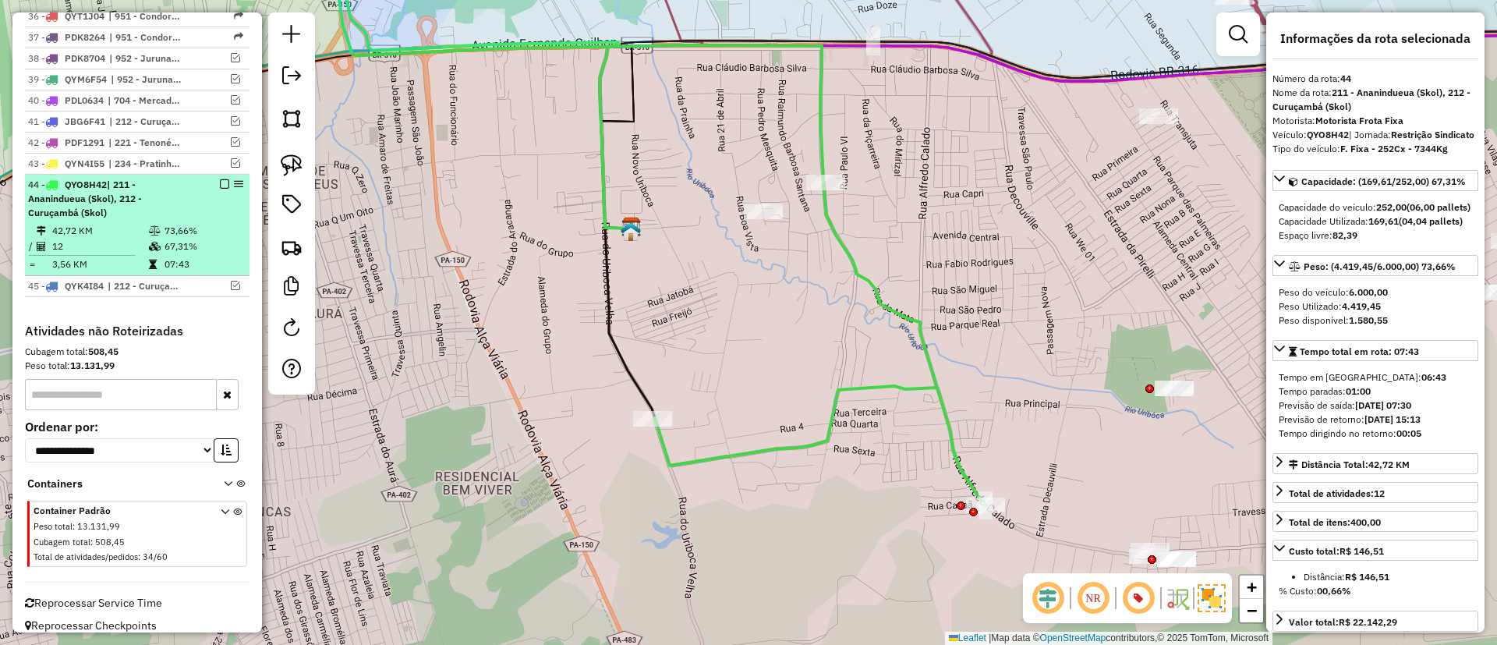
click at [220, 179] on em at bounding box center [224, 183] width 9 height 9
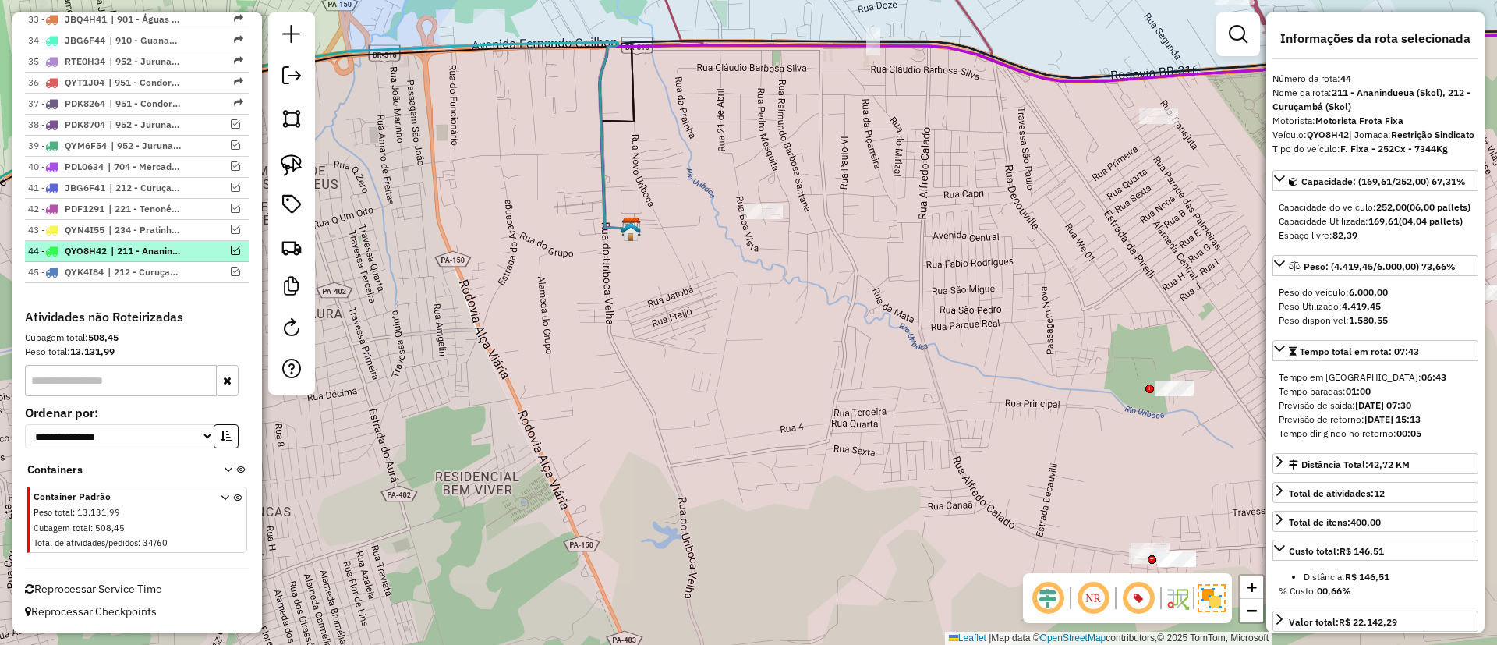
scroll to position [1612, 0]
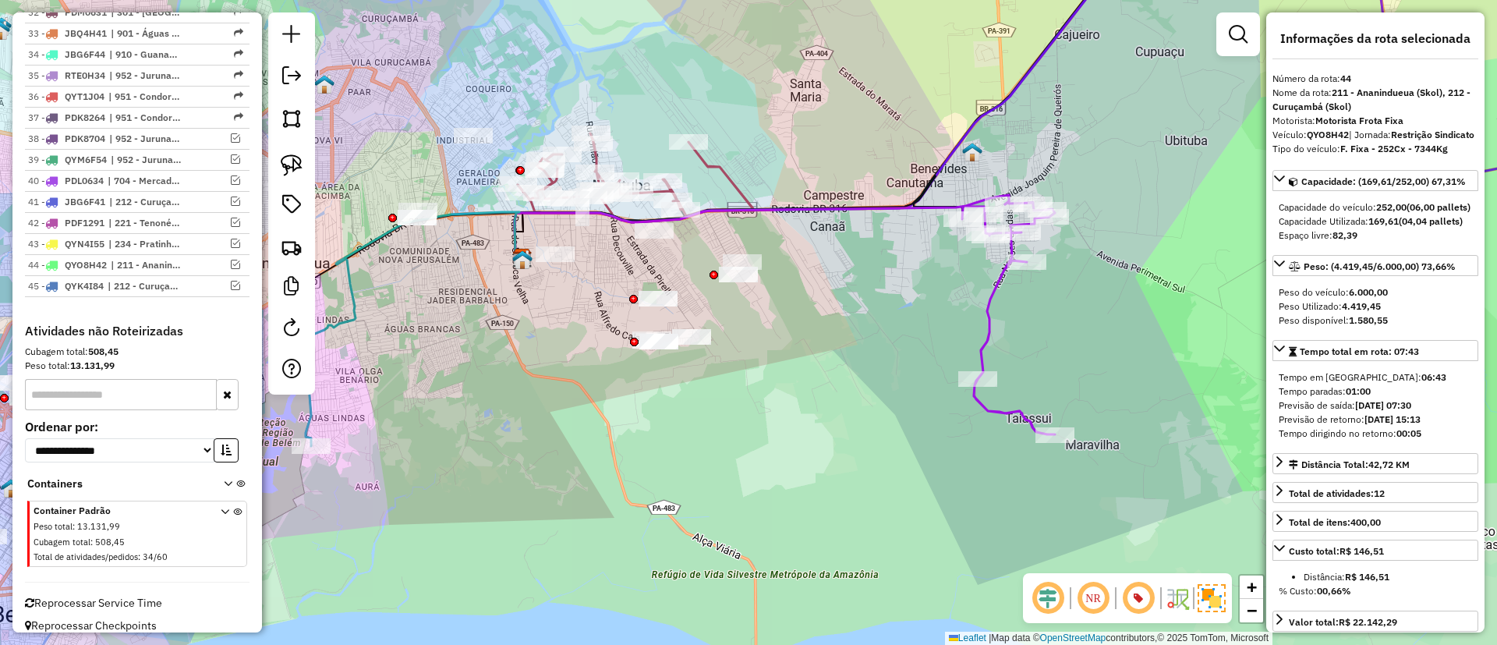
click at [720, 174] on icon at bounding box center [636, 177] width 237 height 89
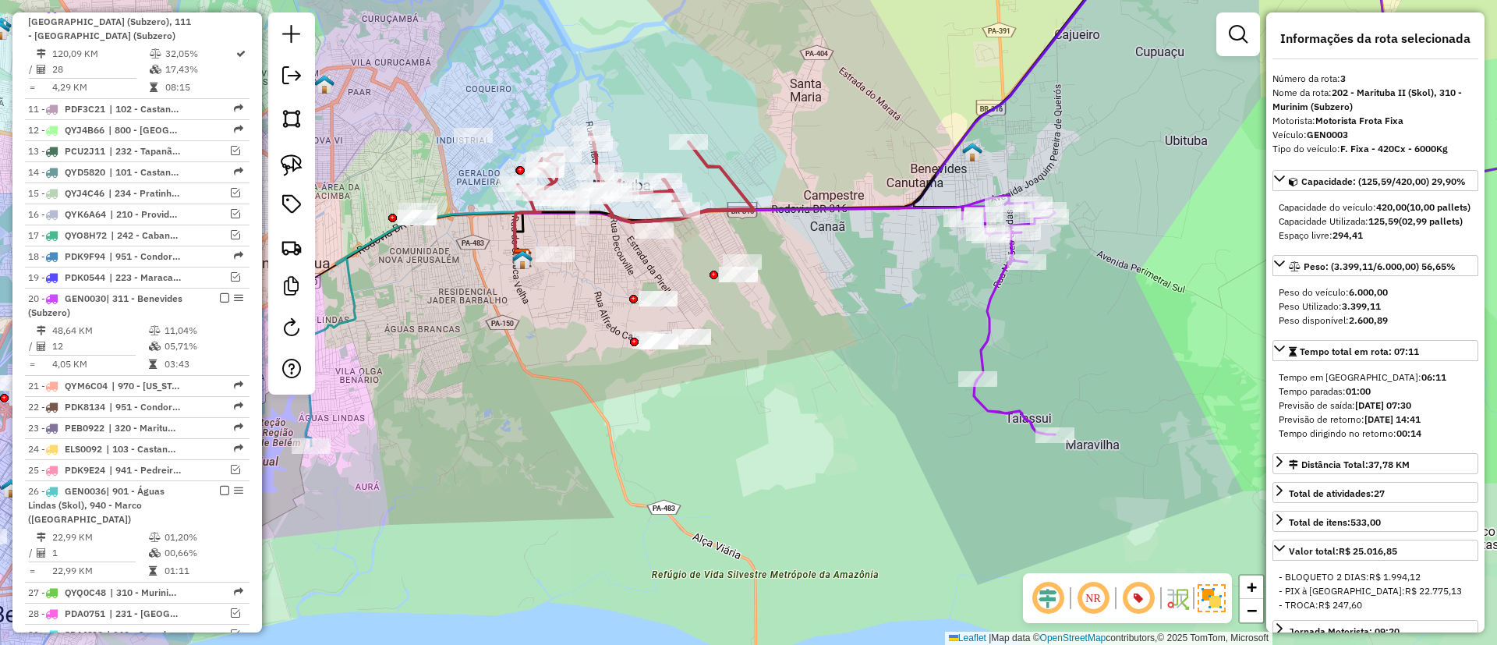
scroll to position [699, 0]
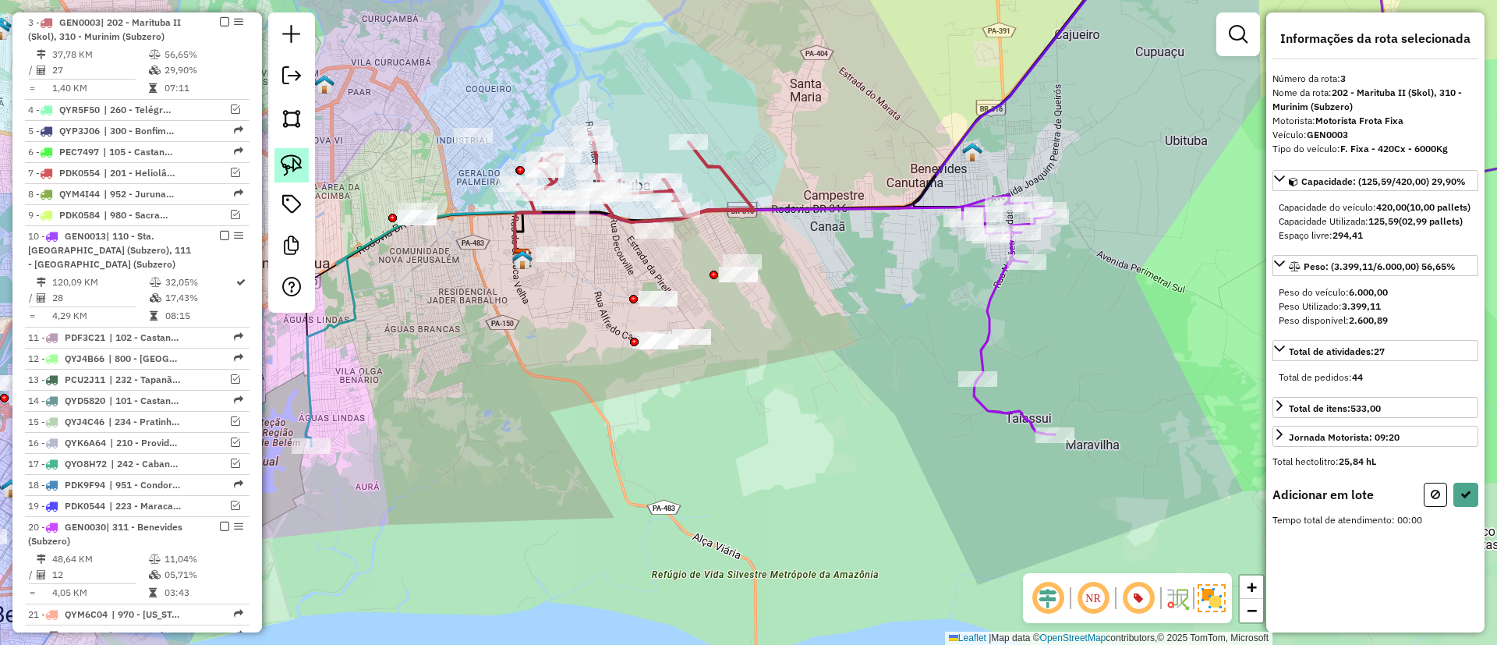
click at [285, 171] on img at bounding box center [292, 165] width 22 height 22
drag, startPoint x: 652, startPoint y: 276, endPoint x: 780, endPoint y: 235, distance: 134.2
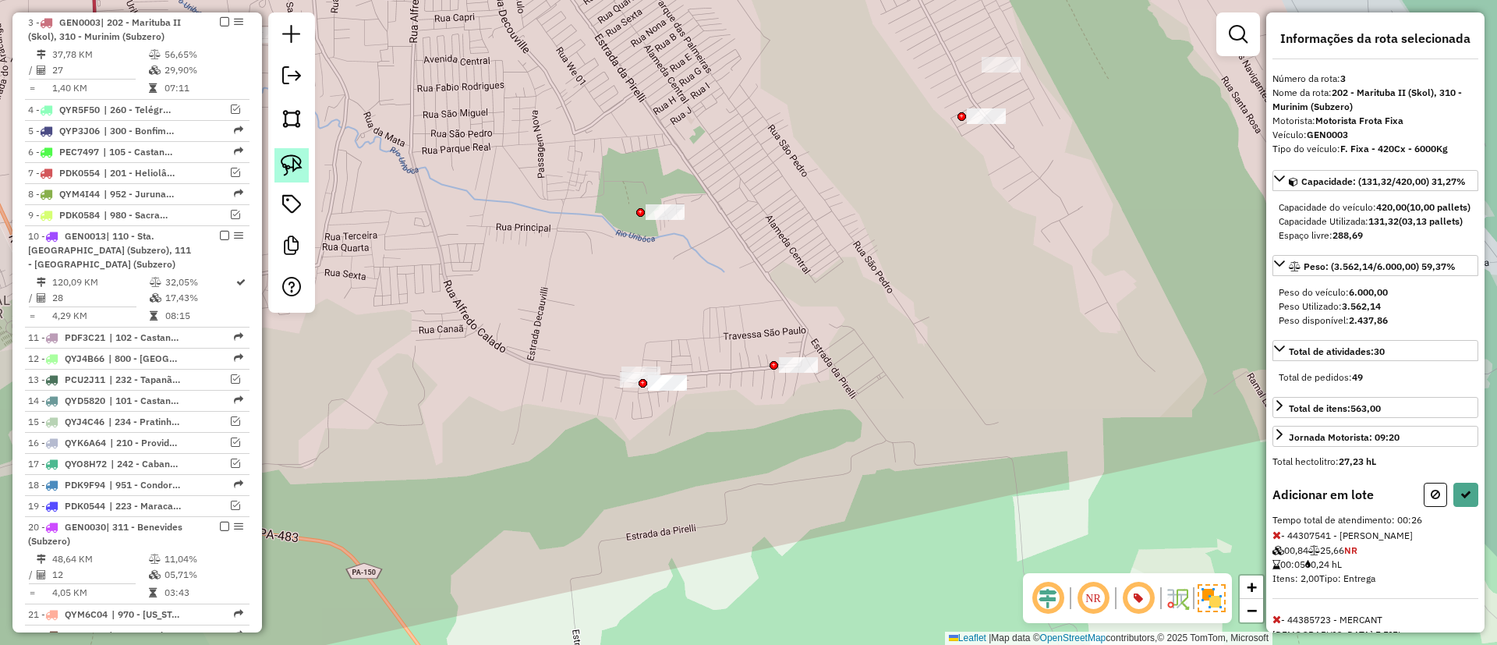
click at [285, 170] on img at bounding box center [292, 165] width 22 height 22
drag, startPoint x: 747, startPoint y: 296, endPoint x: 1016, endPoint y: 409, distance: 291.5
click at [1464, 500] on icon at bounding box center [1465, 494] width 11 height 11
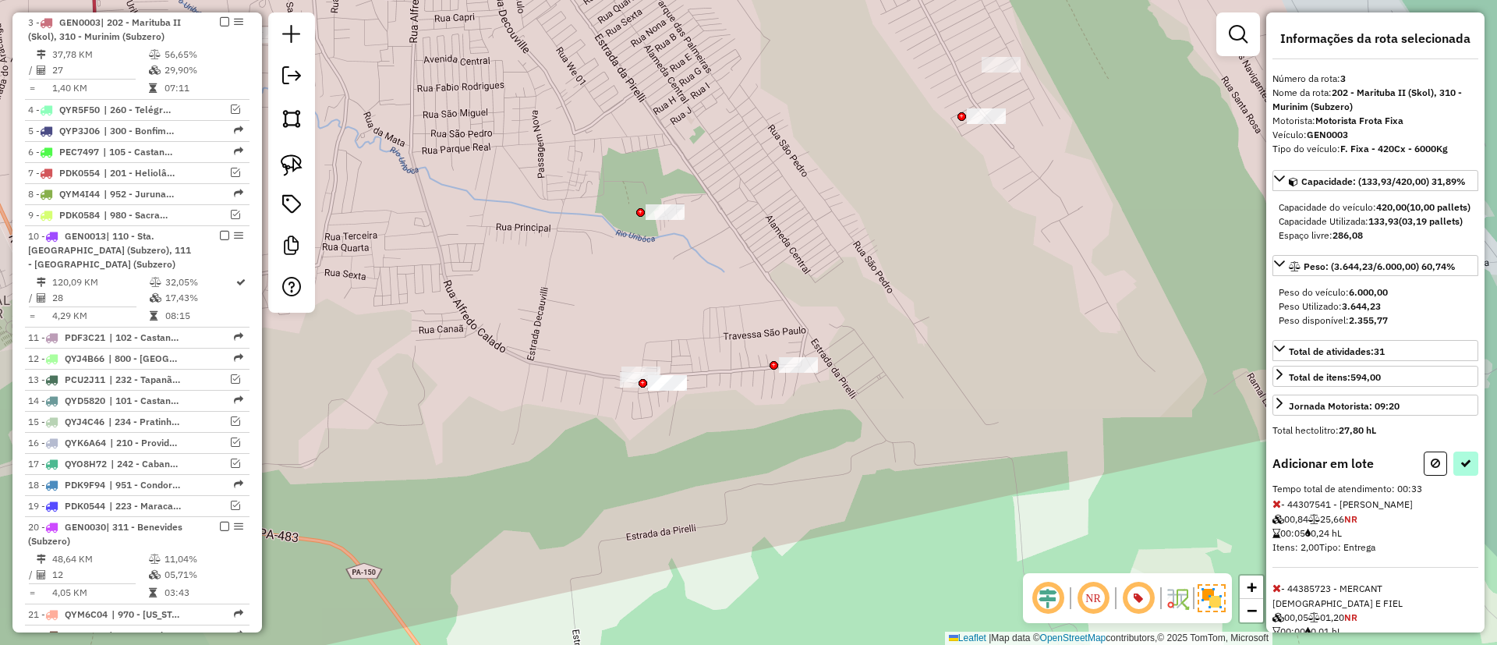
select select "**********"
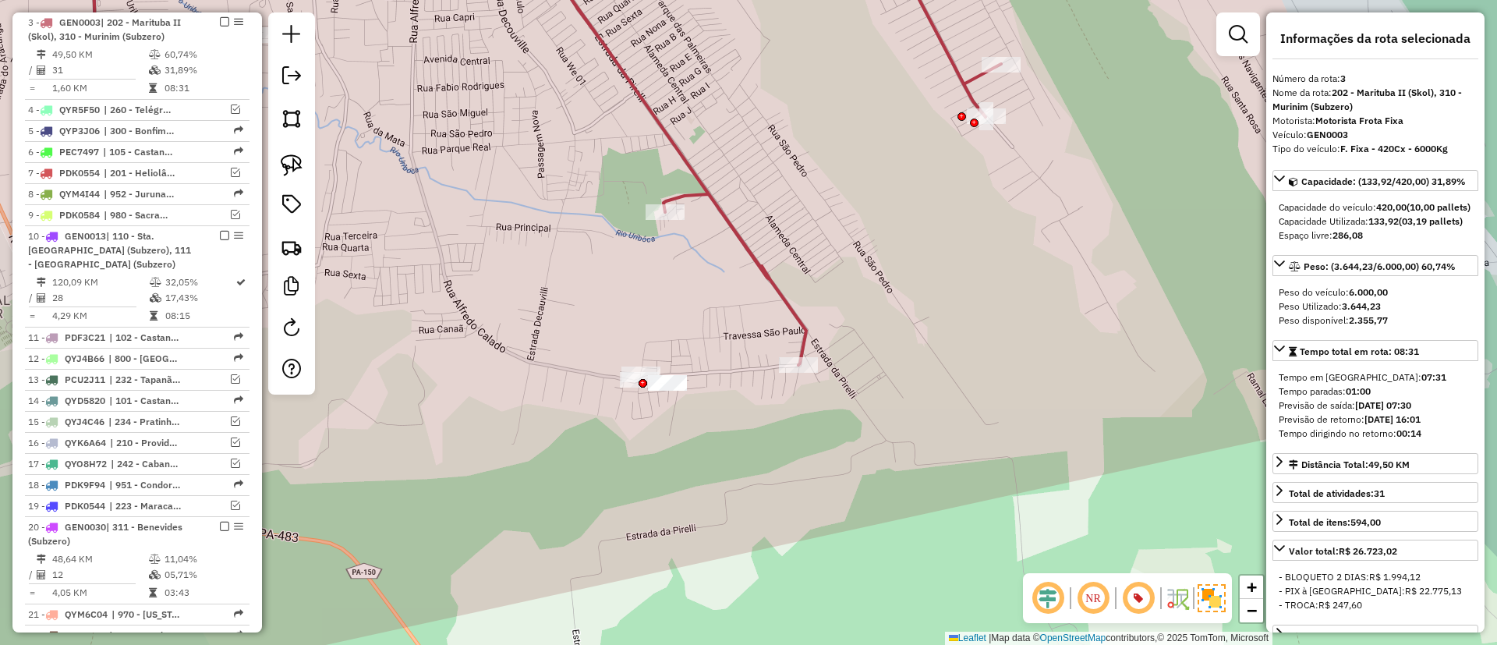
click at [654, 107] on icon at bounding box center [764, 150] width 476 height 430
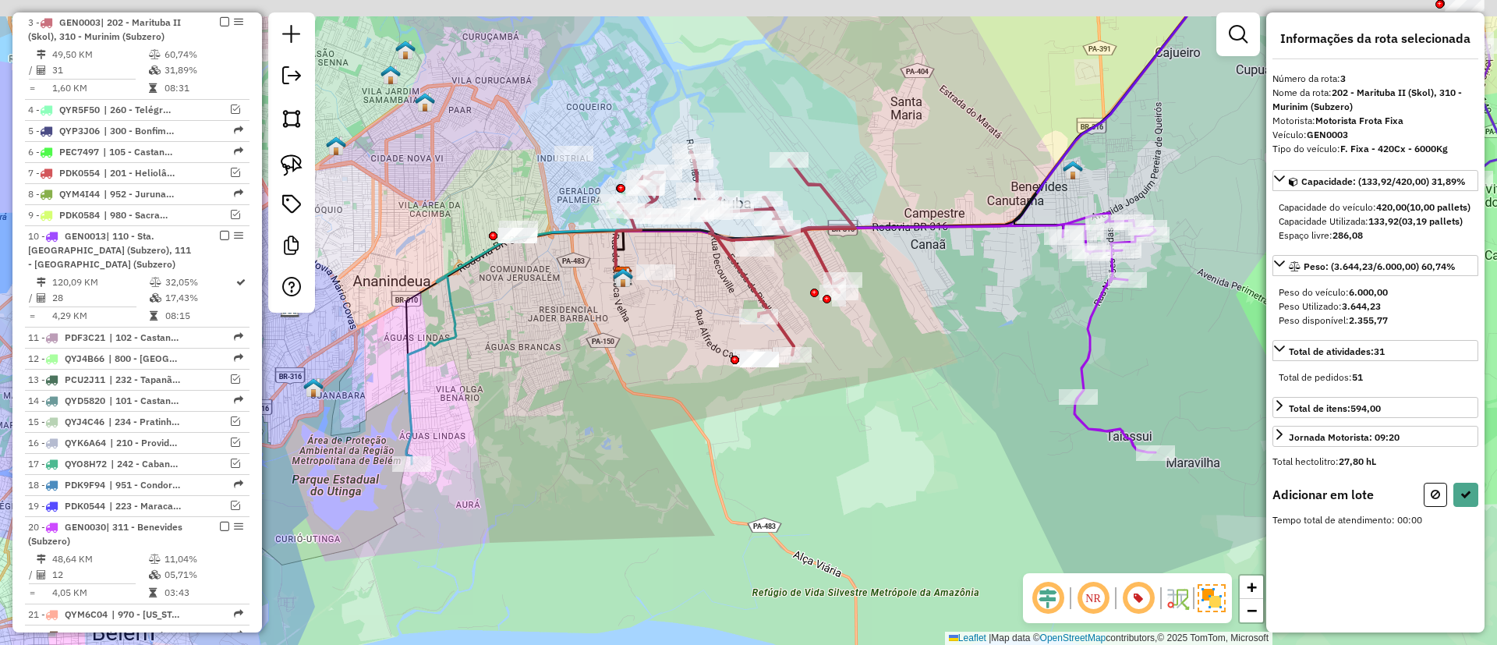
drag, startPoint x: 674, startPoint y: 385, endPoint x: 673, endPoint y: 473, distance: 87.3
click at [673, 473] on div "Janela de atendimento Grade de atendimento Capacidade Transportadoras Veículos …" at bounding box center [748, 322] width 1497 height 645
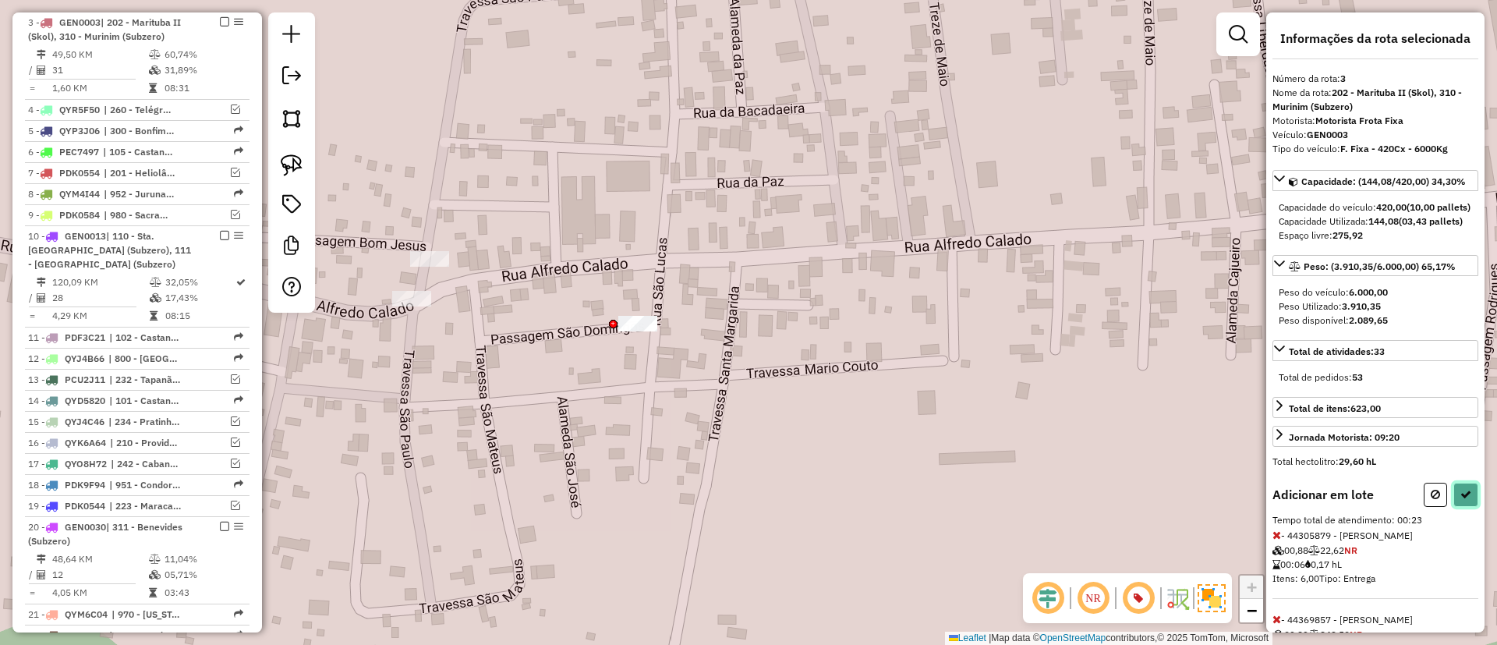
click at [1460, 500] on icon at bounding box center [1465, 494] width 11 height 11
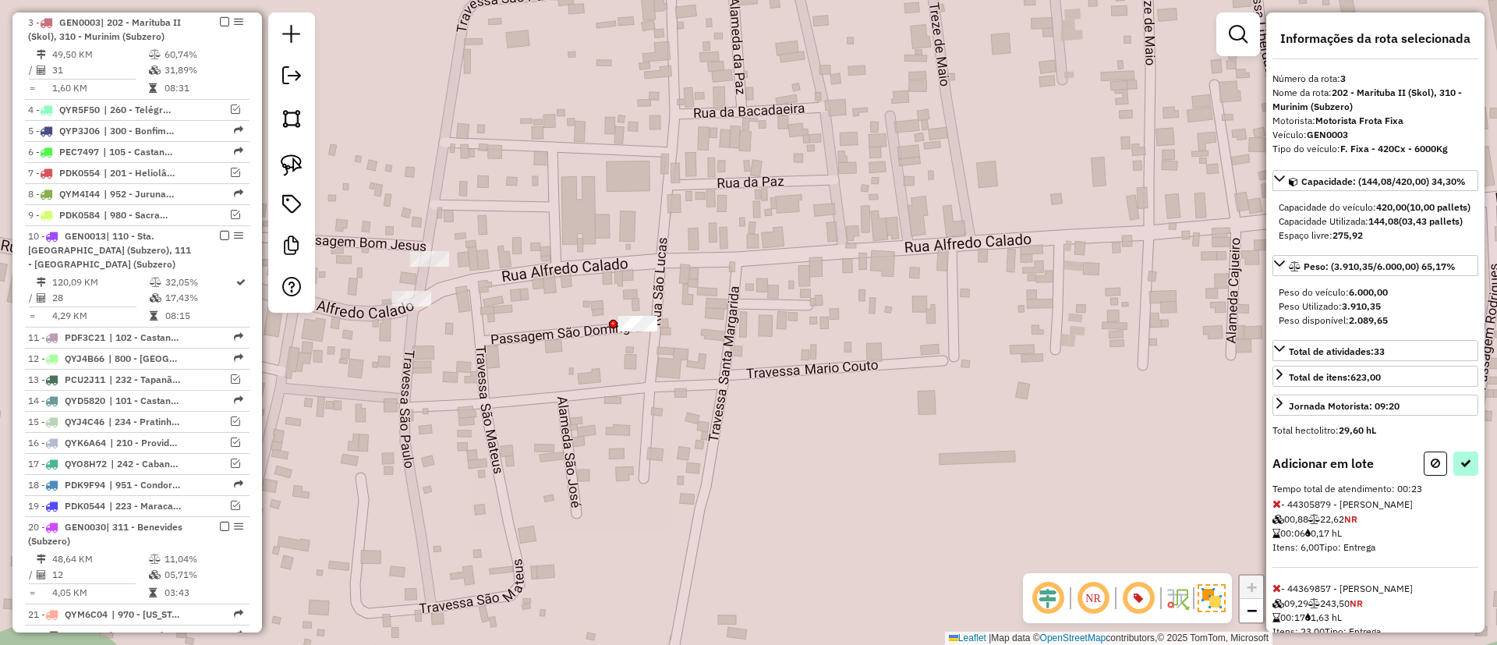
select select "**********"
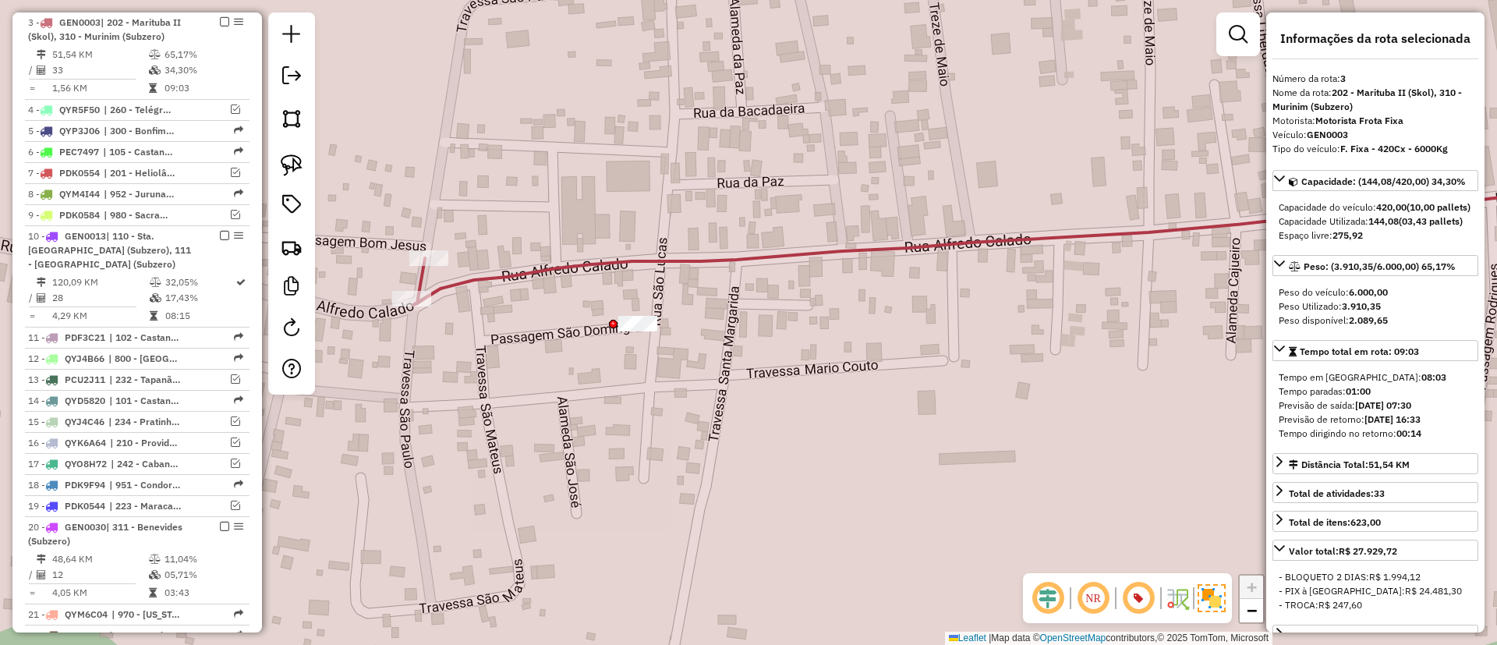
click at [462, 278] on icon at bounding box center [1030, 245] width 1234 height 119
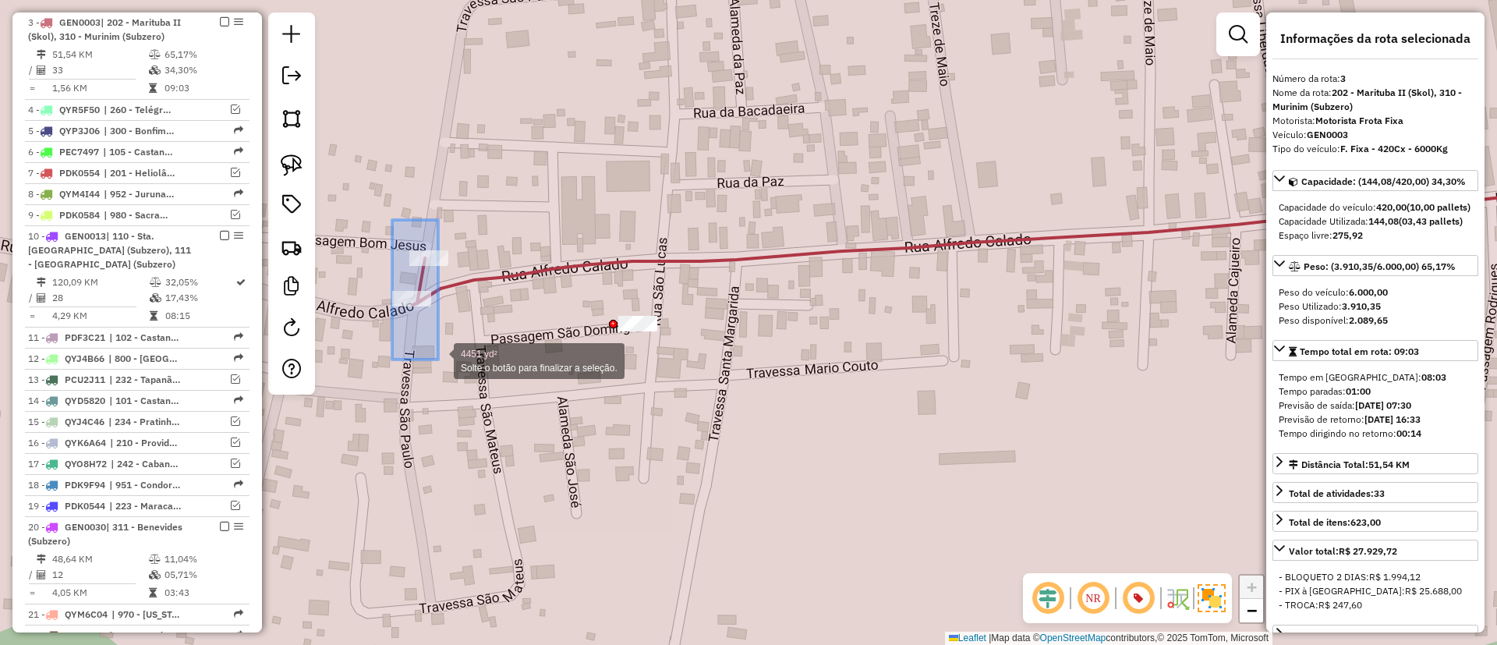
drag, startPoint x: 392, startPoint y: 220, endPoint x: 438, endPoint y: 359, distance: 147.0
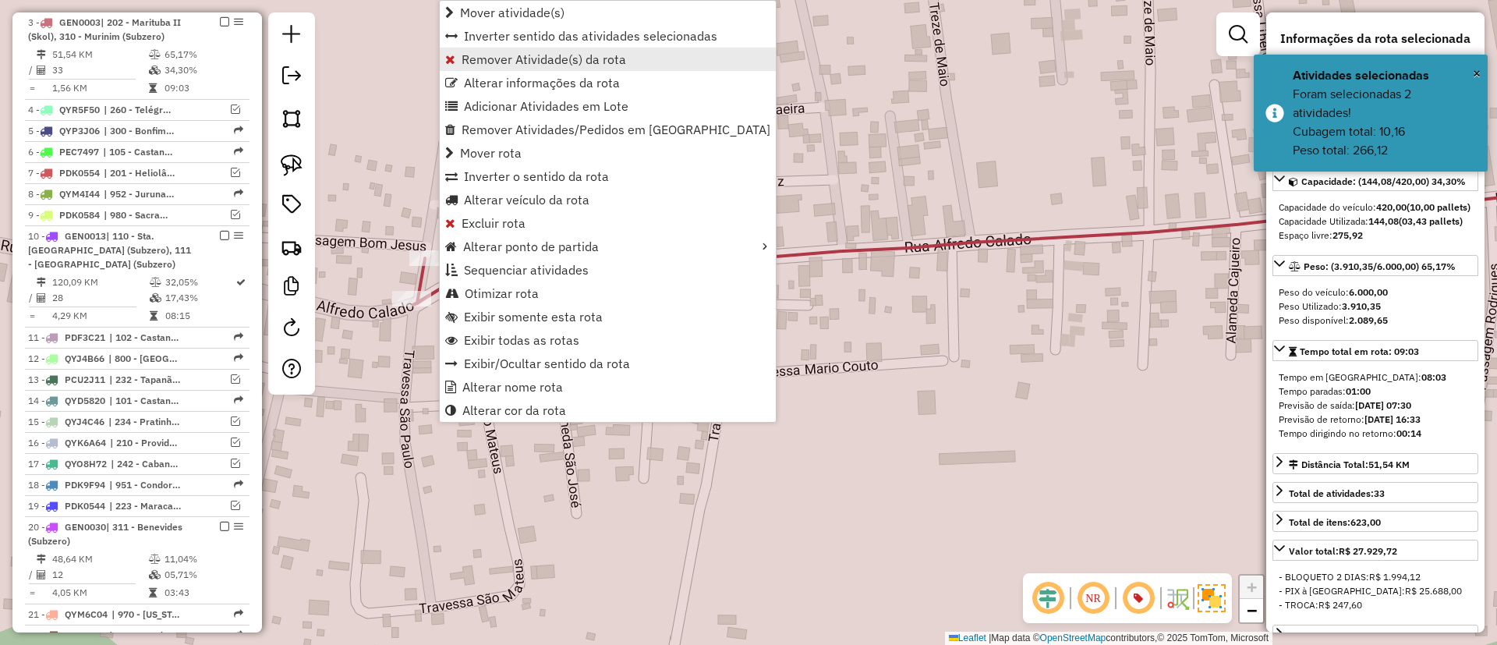
click at [545, 56] on span "Remover Atividade(s) da rota" at bounding box center [544, 59] width 165 height 12
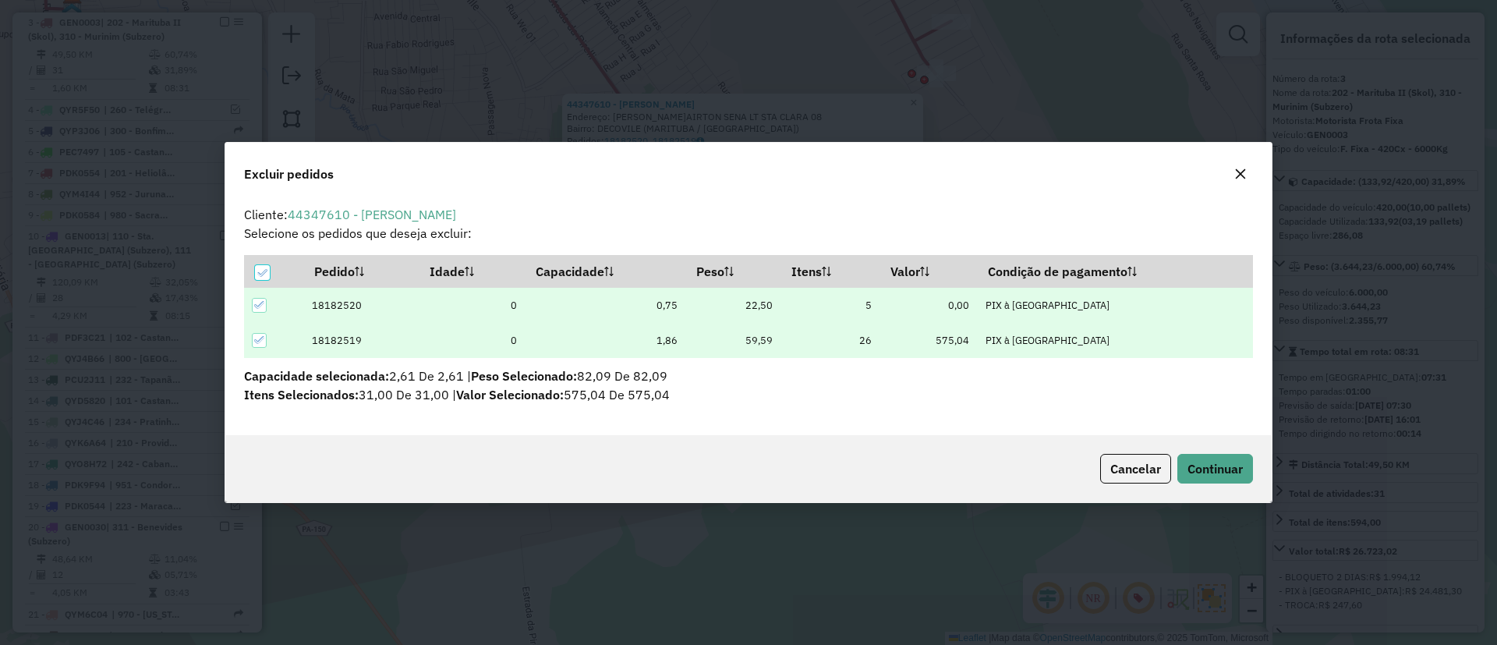
scroll to position [9, 5]
click at [1225, 475] on span "Continuar" at bounding box center [1215, 469] width 55 height 16
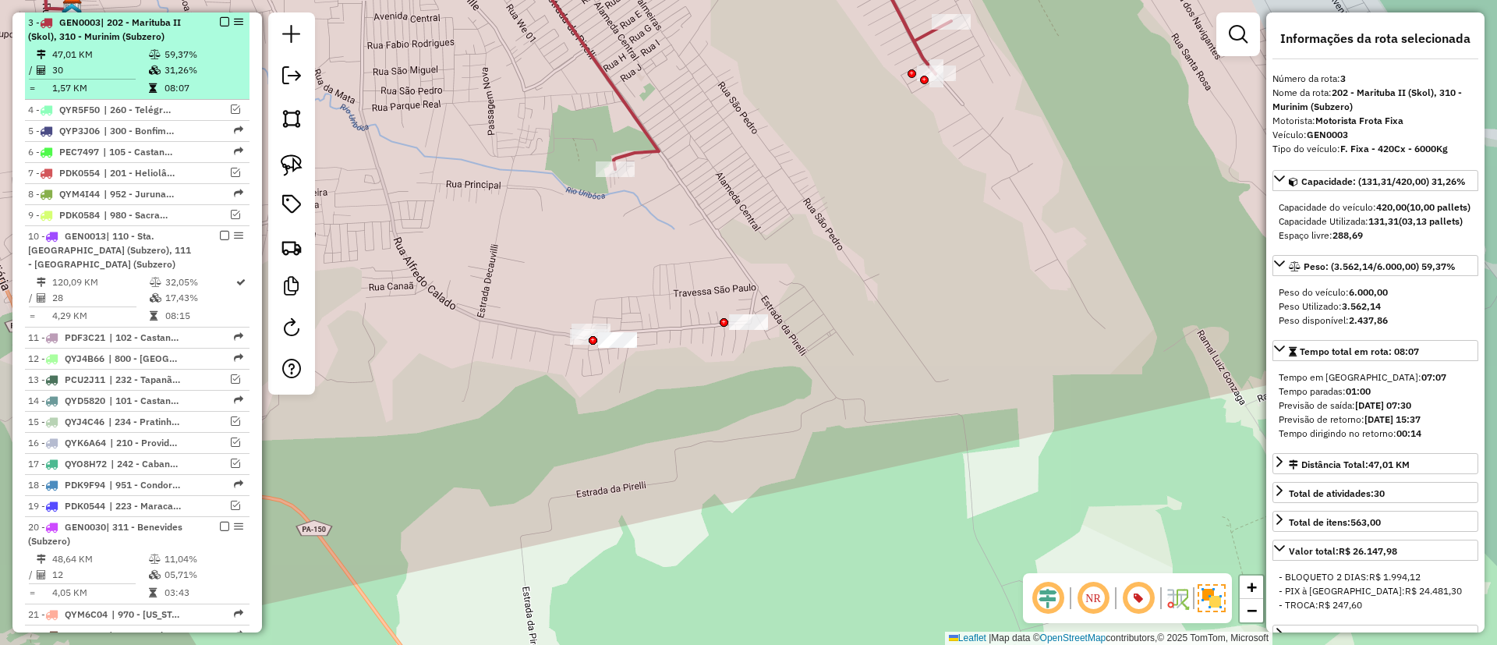
click at [218, 27] on div "3 - GEN0003 | 202 - Marituba II (Skol), 310 - Murinim (Subzero)" at bounding box center [137, 30] width 218 height 28
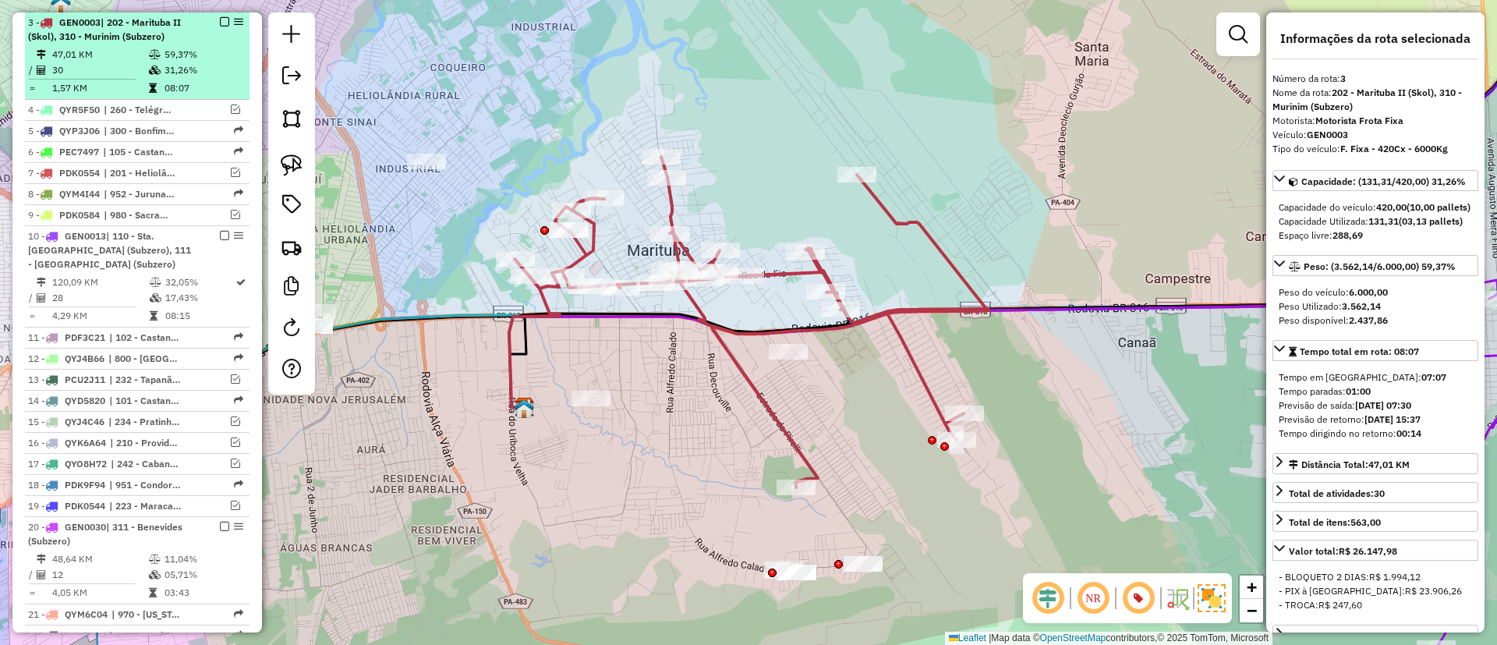
click at [220, 19] on em at bounding box center [224, 21] width 9 height 9
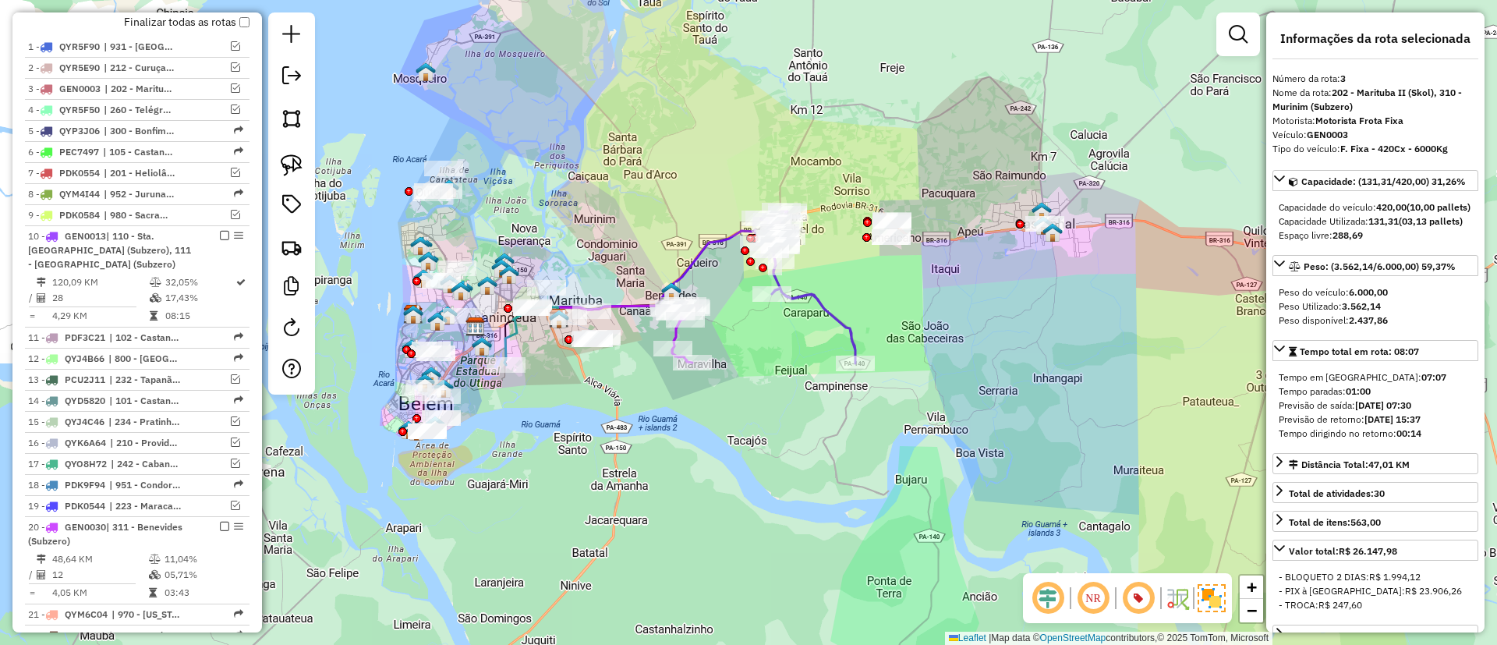
click at [806, 292] on icon at bounding box center [807, 287] width 96 height 152
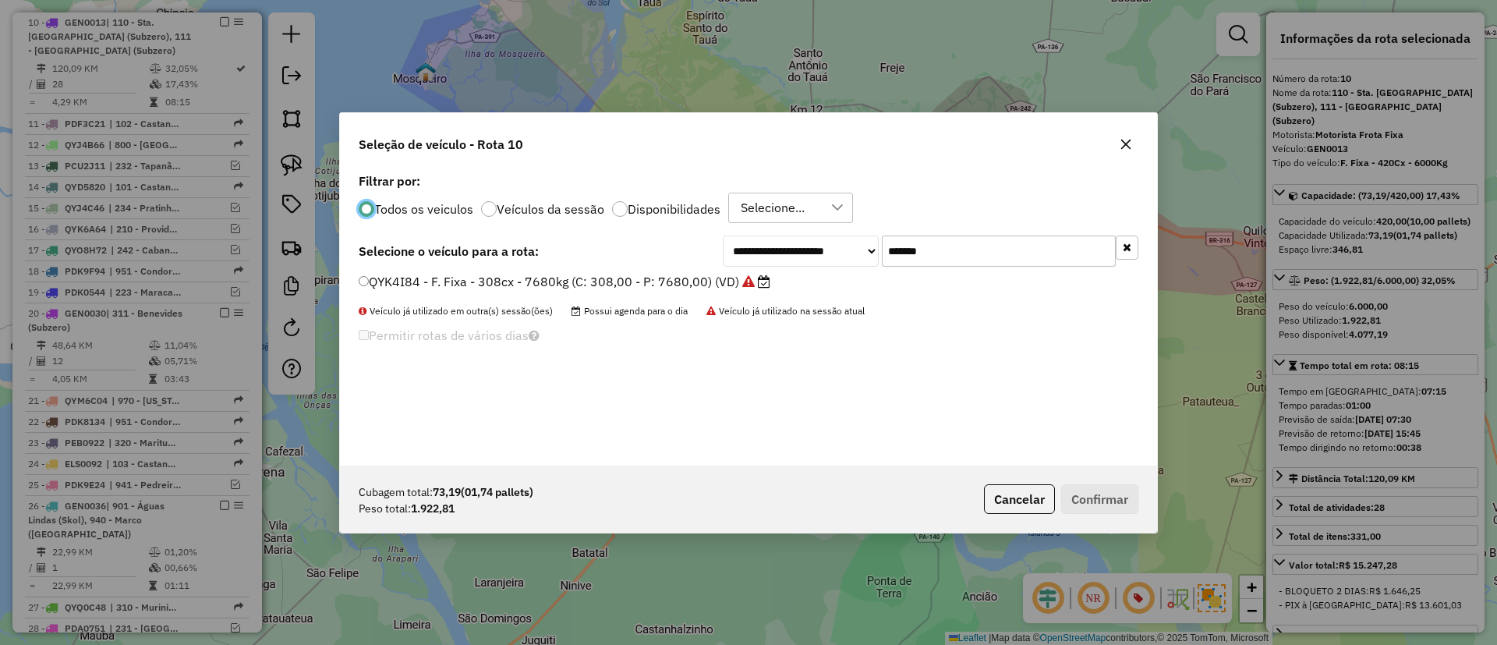
scroll to position [9, 5]
drag, startPoint x: 800, startPoint y: 259, endPoint x: 751, endPoint y: 268, distance: 50.0
click at [751, 268] on div "**********" at bounding box center [748, 317] width 817 height 296
paste input "text"
type input "*******"
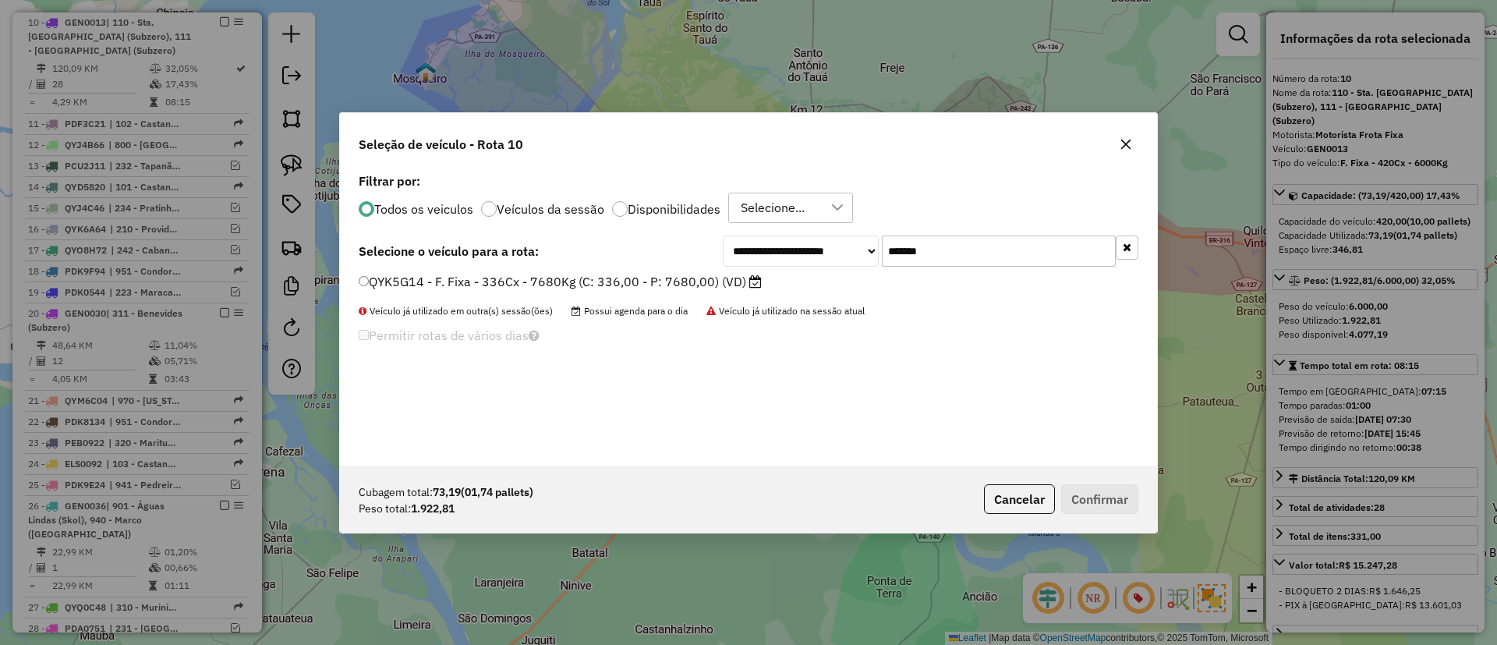
click at [714, 287] on label "QYK5G14 - F. Fixa - 336Cx - 7680Kg (C: 336,00 - P: 7680,00) (VD)" at bounding box center [560, 281] width 403 height 19
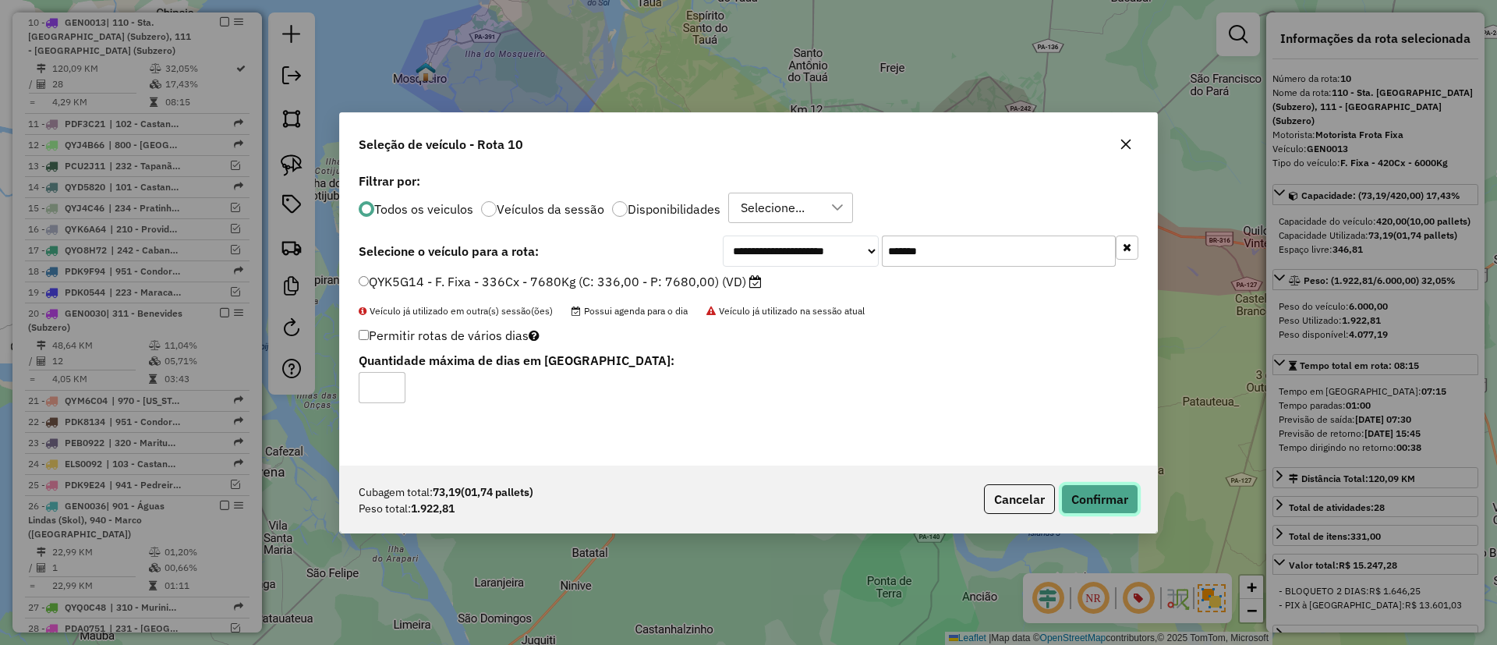
click at [1098, 490] on button "Confirmar" at bounding box center [1099, 499] width 77 height 30
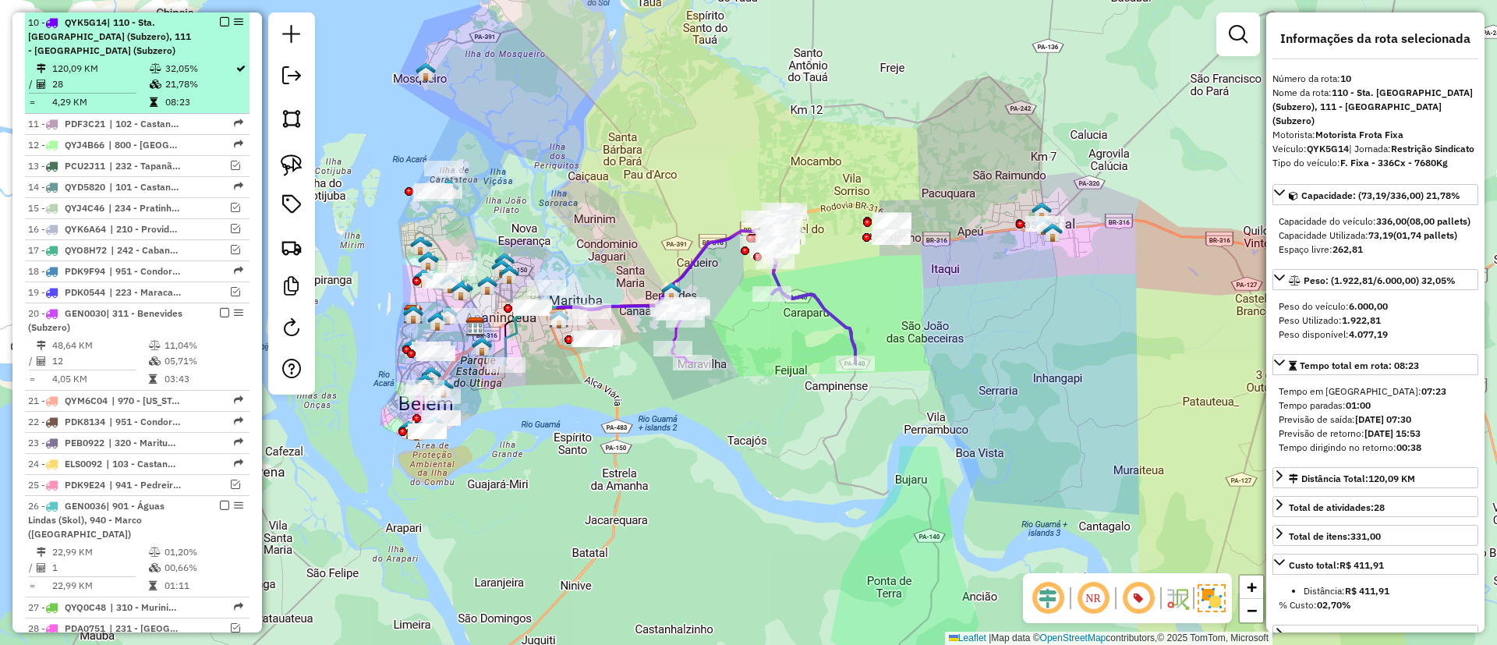
click at [221, 19] on em at bounding box center [224, 21] width 9 height 9
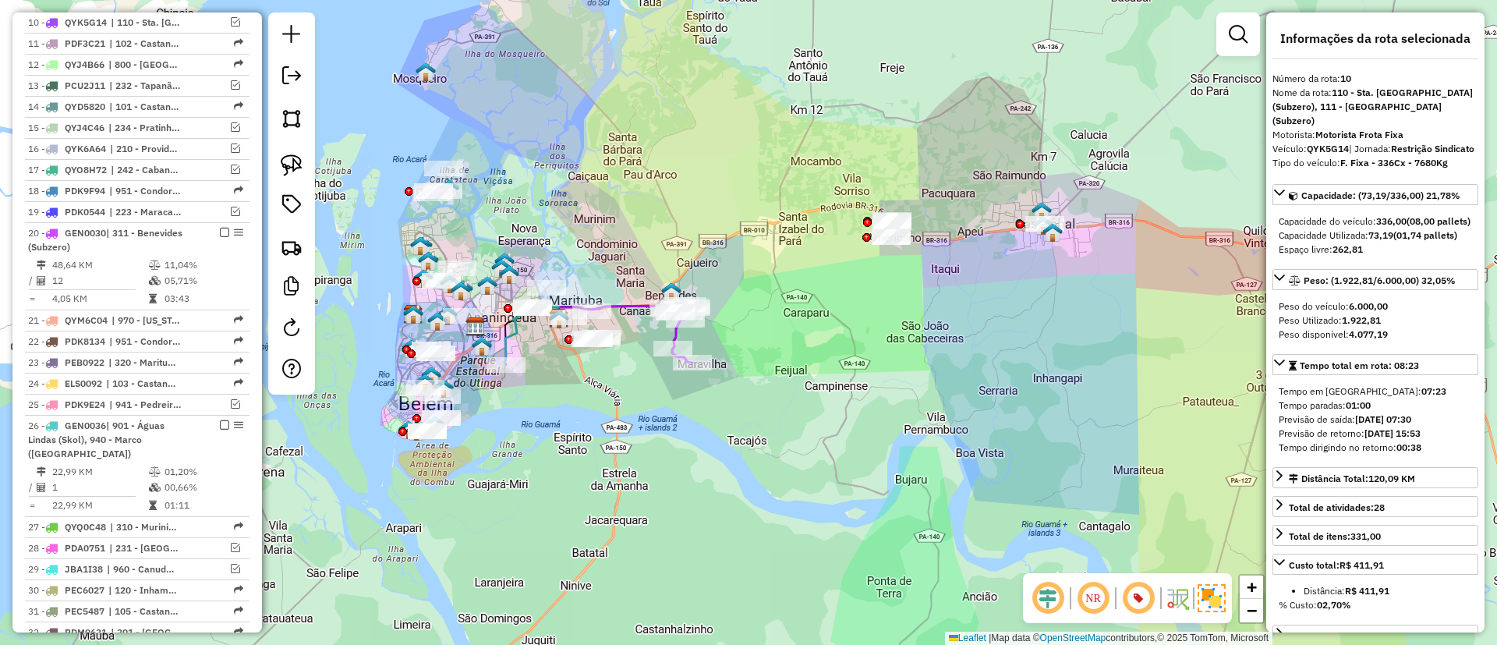
scroll to position [766, 0]
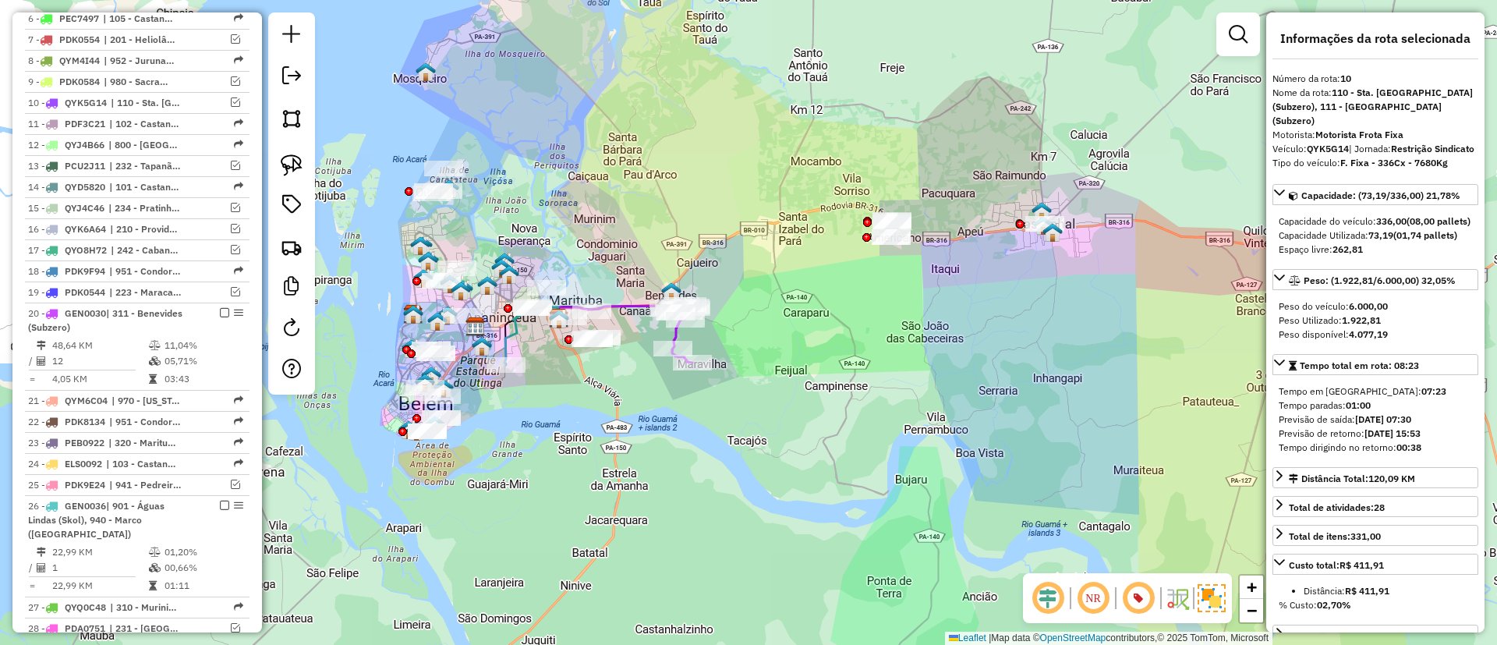
click at [635, 303] on icon at bounding box center [619, 311] width 124 height 16
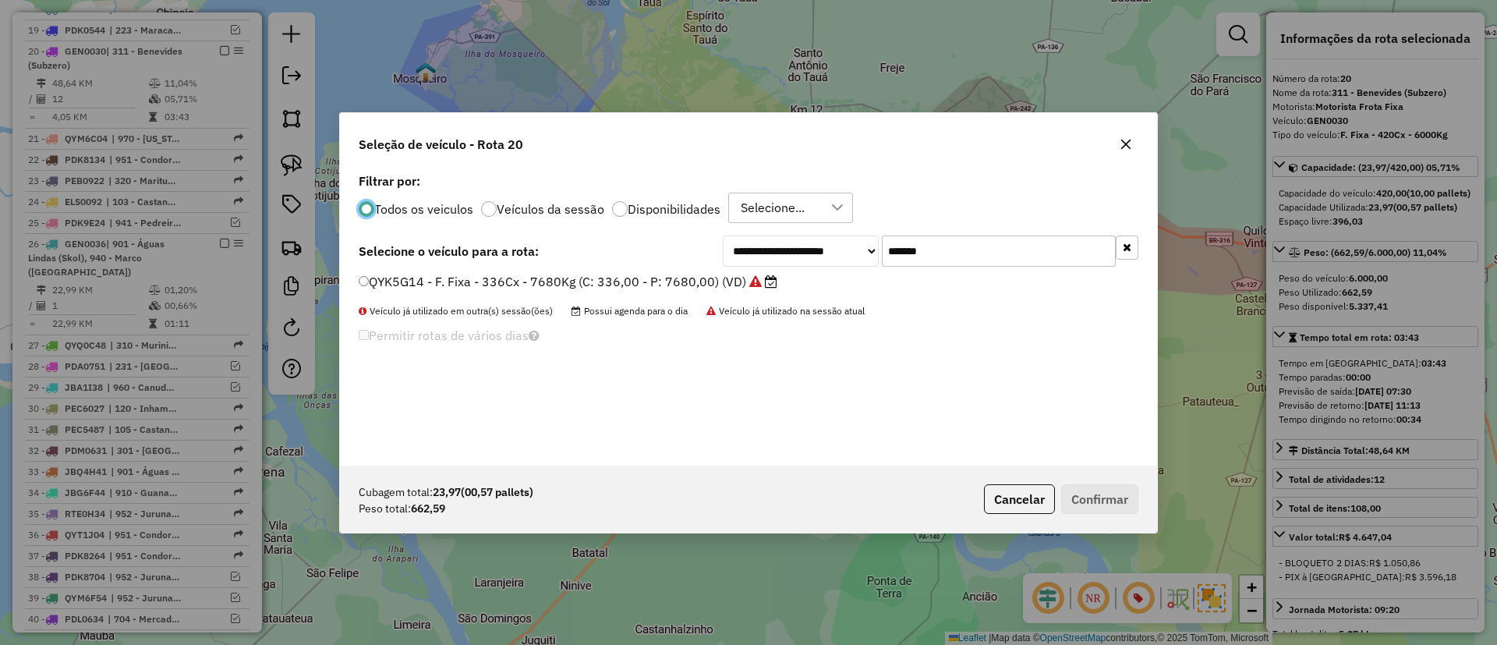
scroll to position [9, 5]
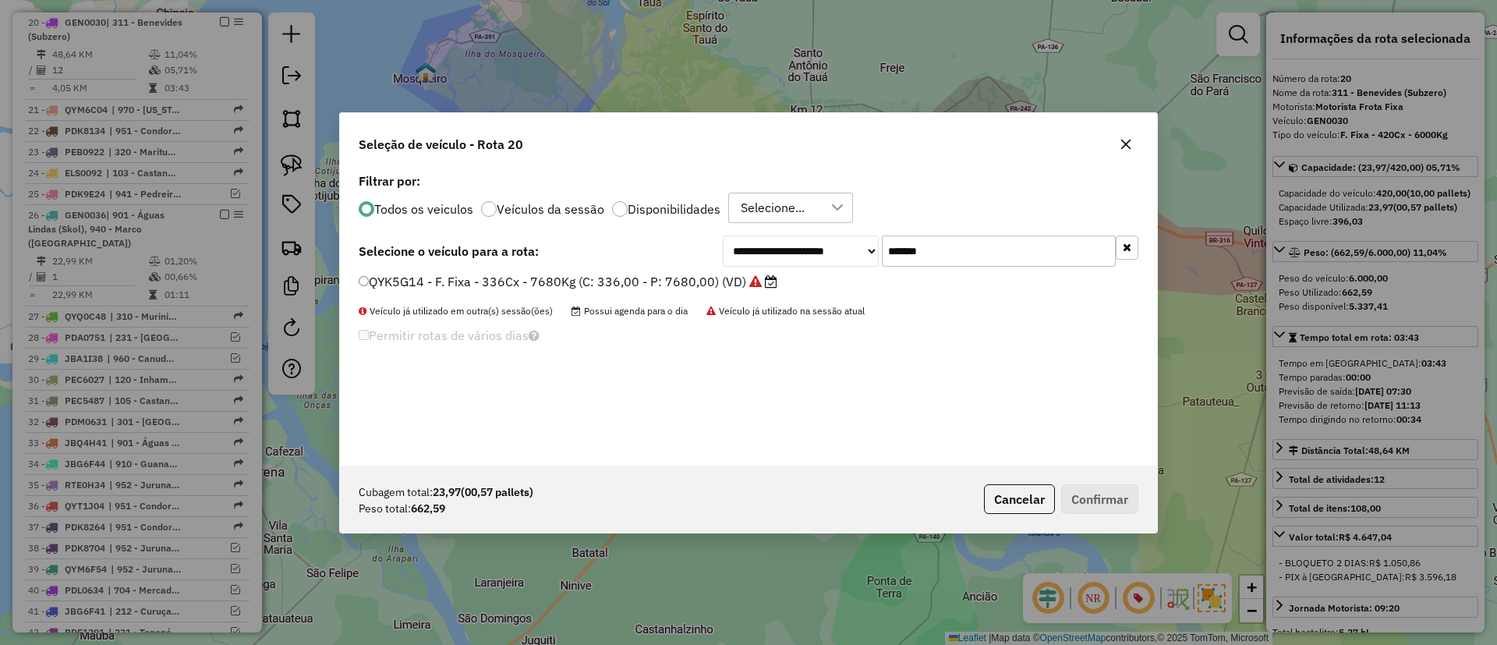
drag, startPoint x: 982, startPoint y: 239, endPoint x: 787, endPoint y: 260, distance: 196.8
click at [788, 260] on div "**********" at bounding box center [931, 250] width 416 height 31
paste input "text"
type input "*******"
click at [681, 287] on label "JBA1I19 - F. Fixa - 252Cx - 7510Kg (C: 252,00 - P: 7510,00) (VD)" at bounding box center [558, 281] width 398 height 19
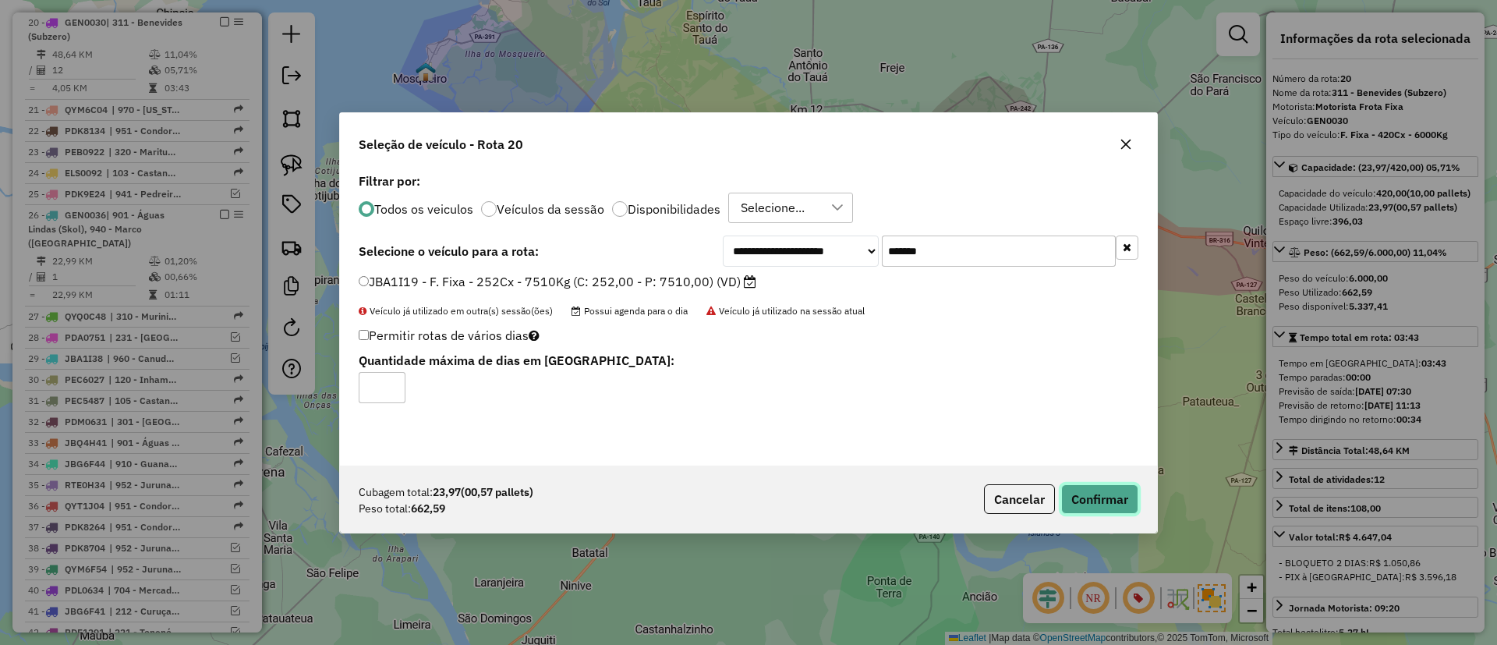
click at [1088, 494] on button "Confirmar" at bounding box center [1099, 499] width 77 height 30
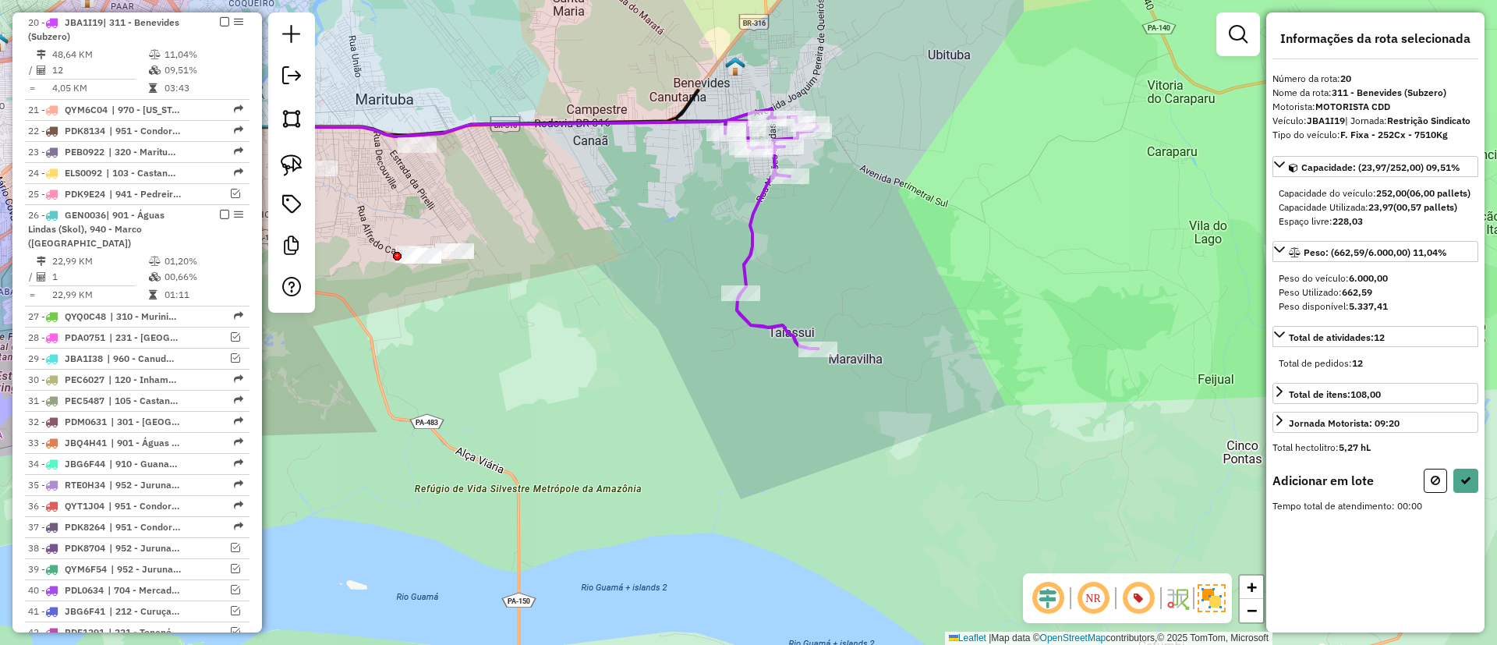
drag, startPoint x: 505, startPoint y: 212, endPoint x: 699, endPoint y: 189, distance: 194.8
click at [699, 189] on div "Janela de atendimento Grade de atendimento Capacidade Transportadoras Veículos …" at bounding box center [748, 322] width 1497 height 645
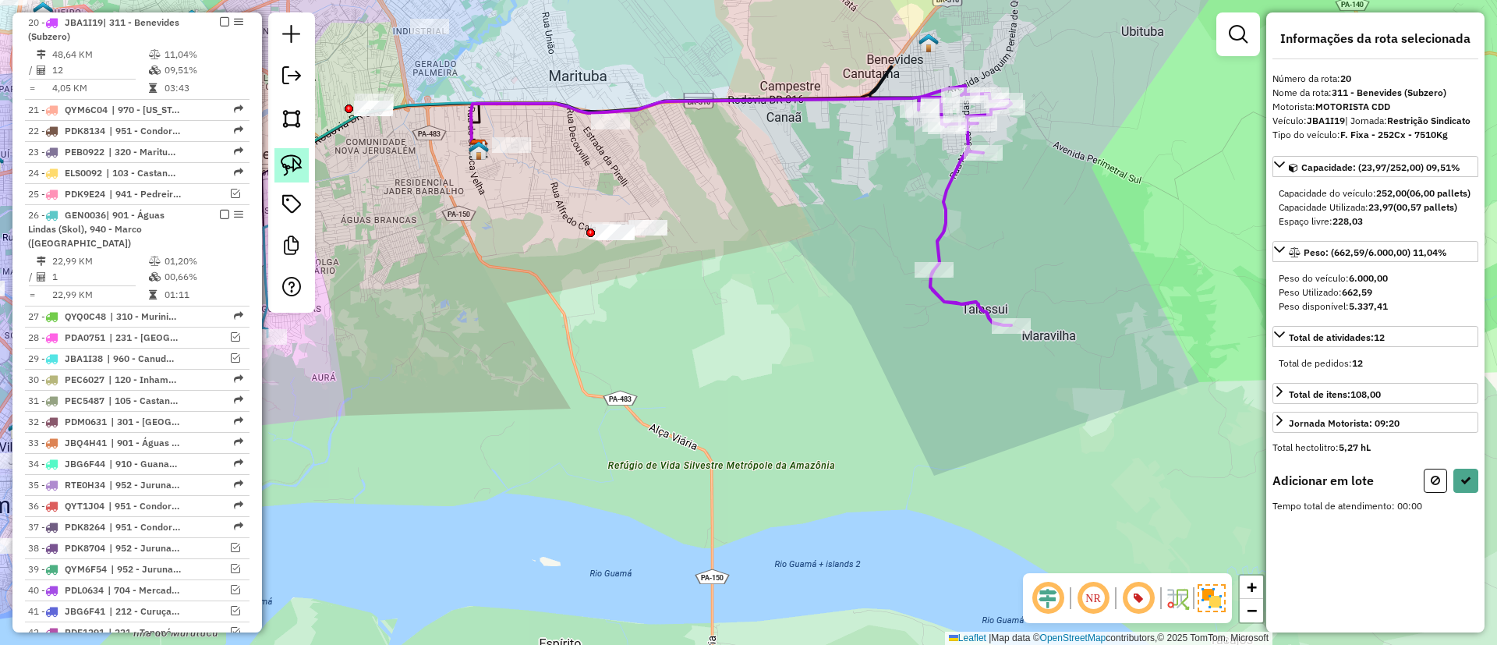
drag, startPoint x: 292, startPoint y: 157, endPoint x: 611, endPoint y: 189, distance: 320.6
click at [294, 157] on img at bounding box center [292, 165] width 22 height 22
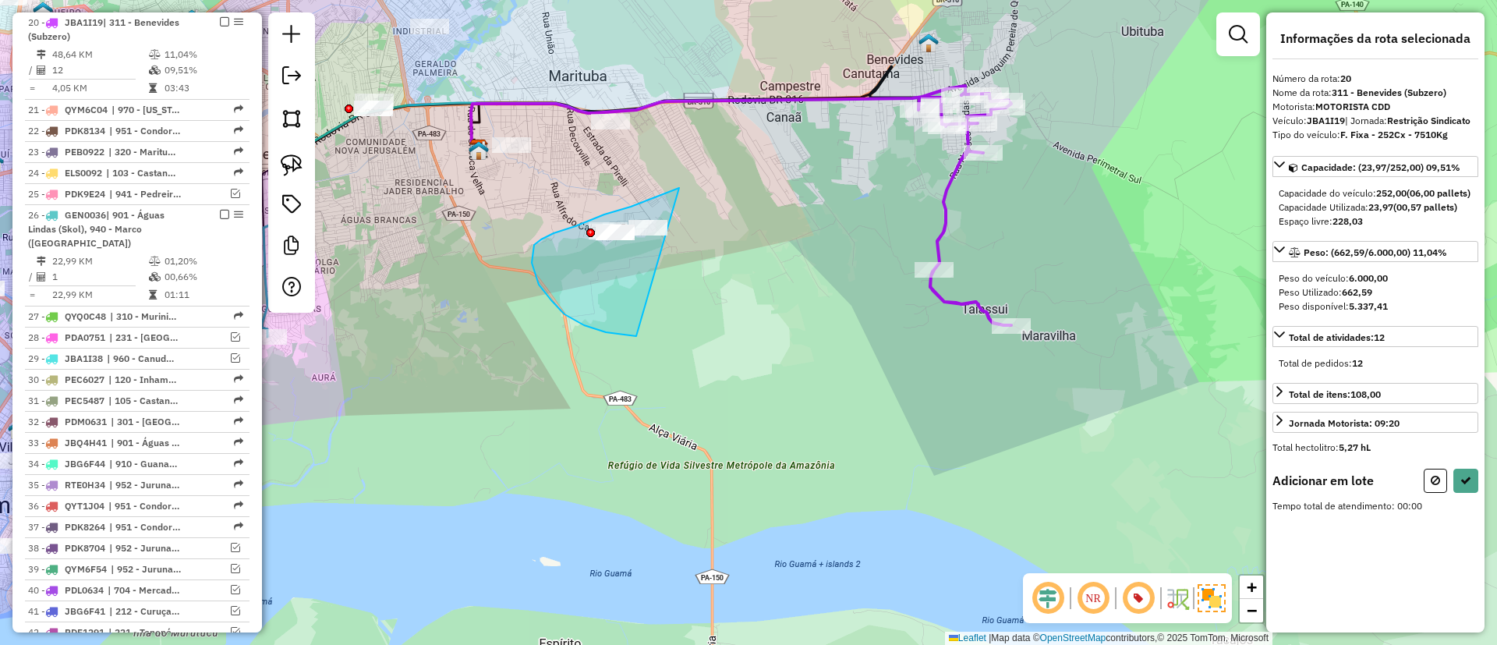
drag, startPoint x: 679, startPoint y: 188, endPoint x: 754, endPoint y: 278, distance: 116.8
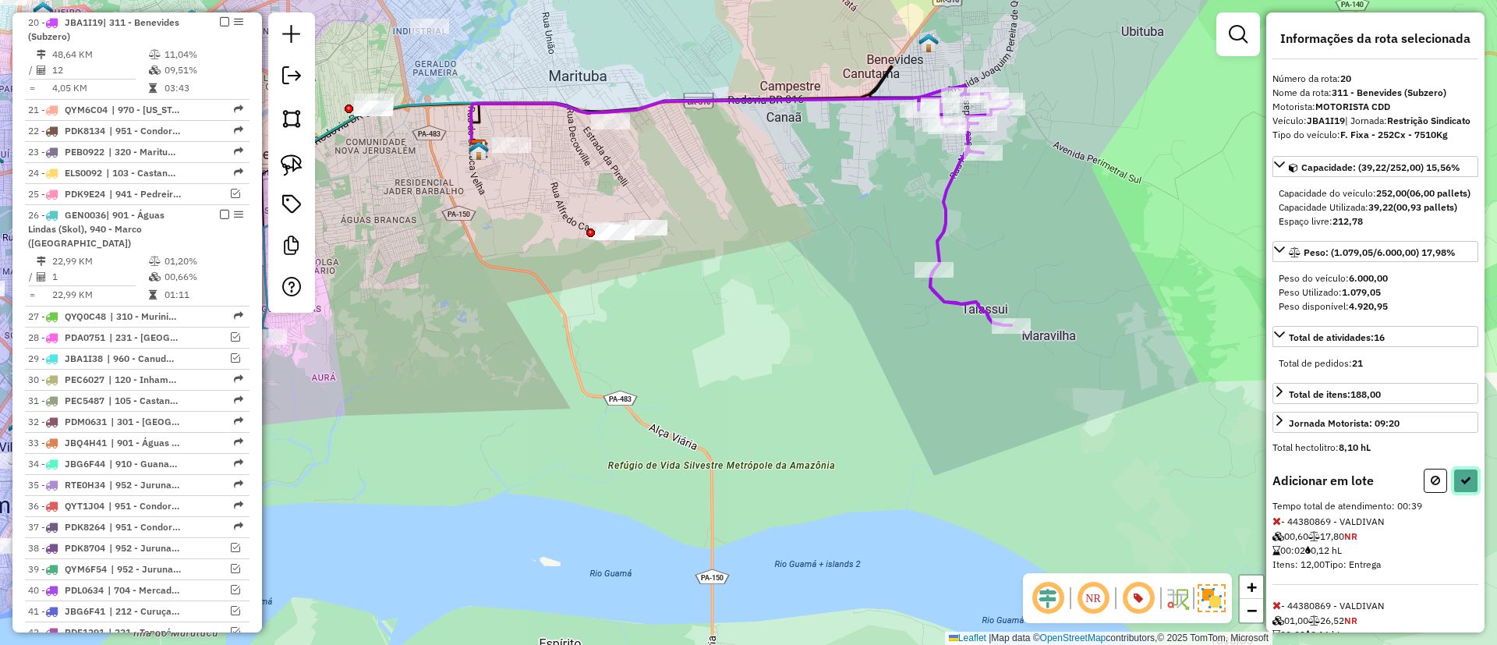
click at [1472, 493] on button at bounding box center [1465, 481] width 25 height 24
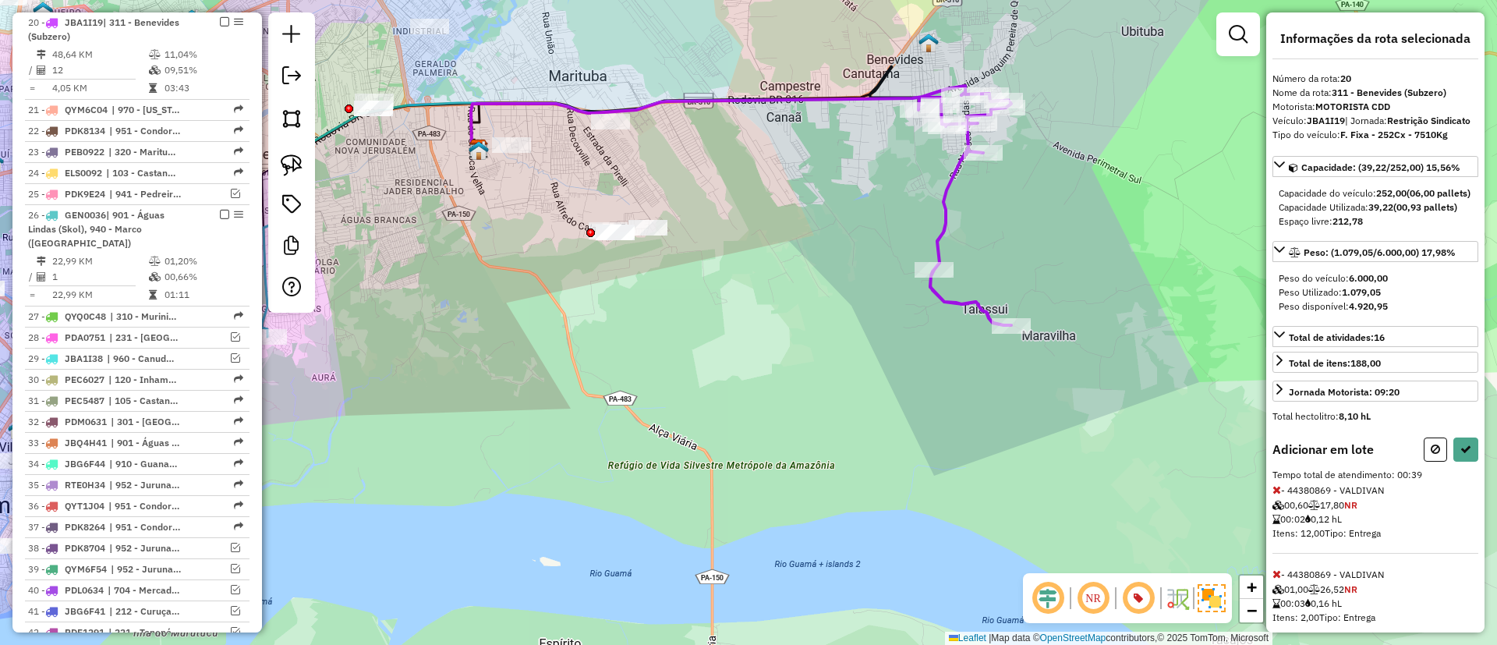
select select "**********"
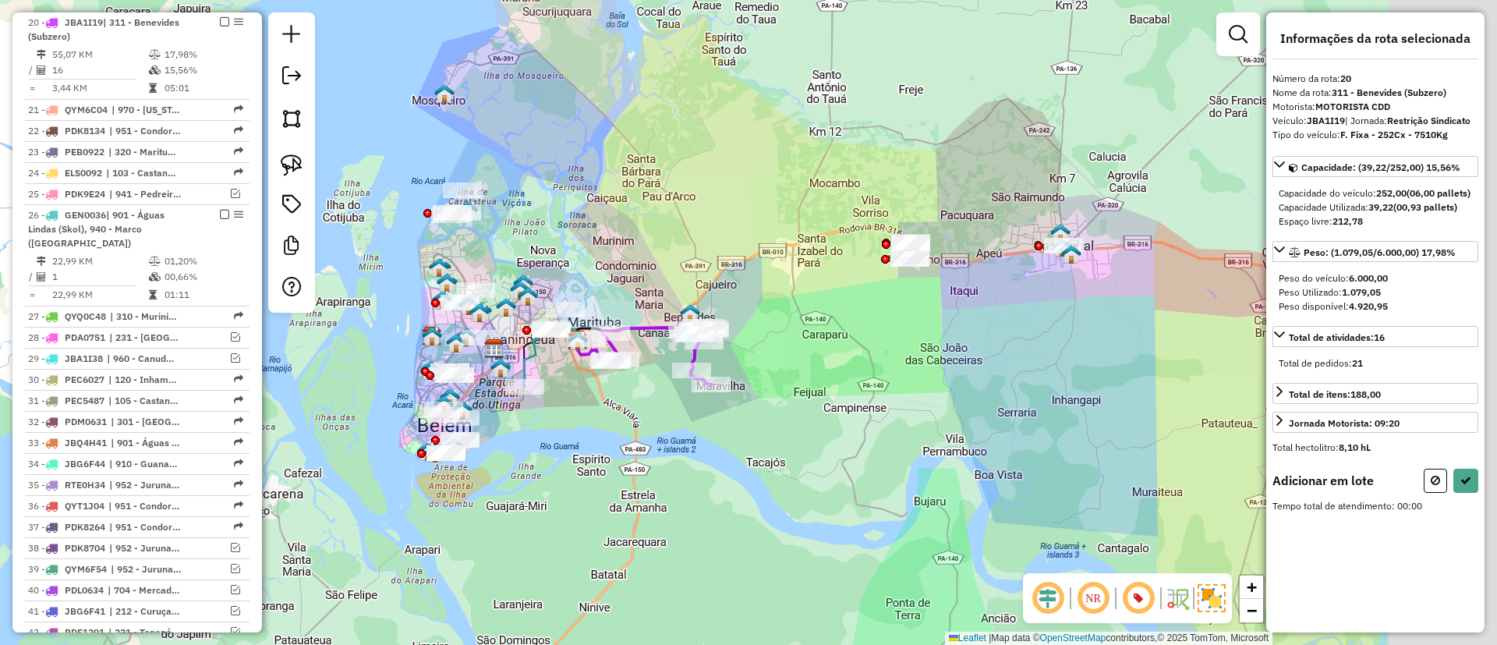
drag, startPoint x: 1090, startPoint y: 291, endPoint x: 805, endPoint y: 307, distance: 285.1
click at [805, 307] on div "Janela de atendimento Grade de atendimento Capacidade Transportadoras Veículos …" at bounding box center [748, 322] width 1497 height 645
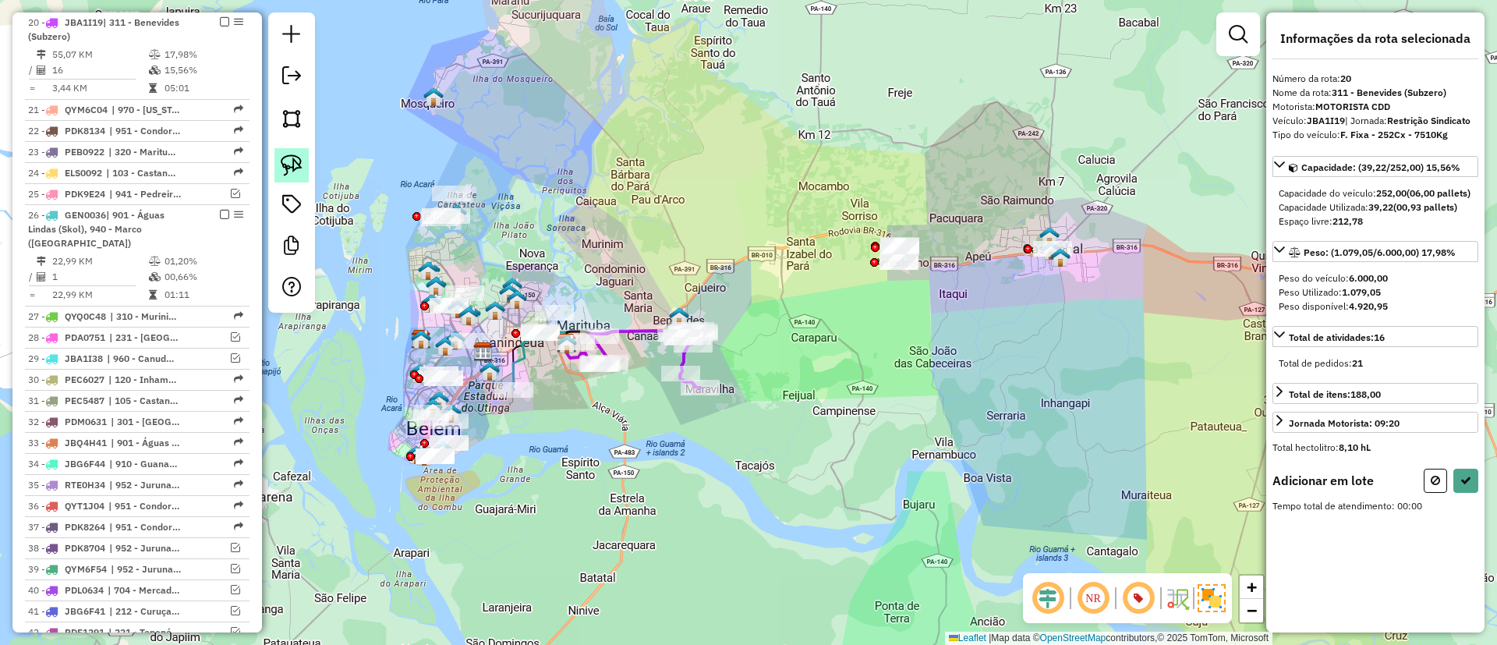
click at [294, 161] on img at bounding box center [292, 165] width 22 height 22
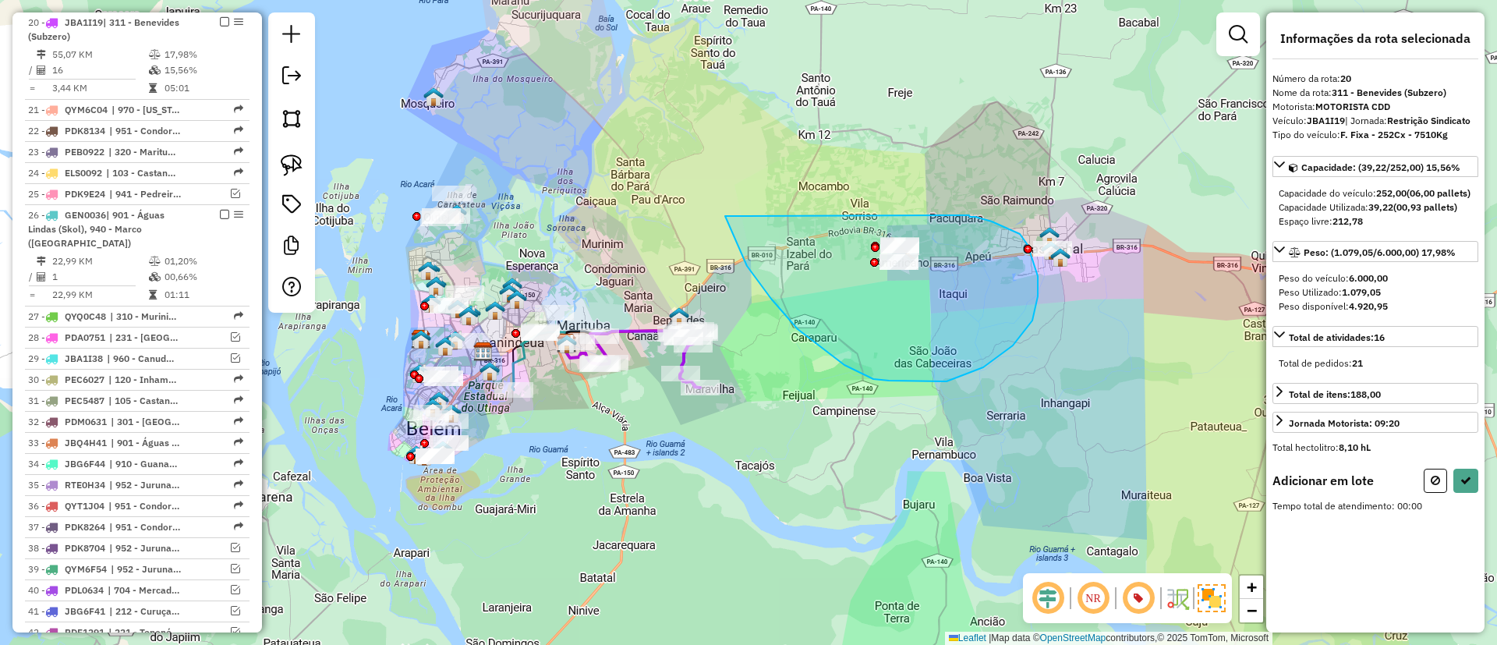
drag, startPoint x: 947, startPoint y: 381, endPoint x: 961, endPoint y: 214, distance: 167.5
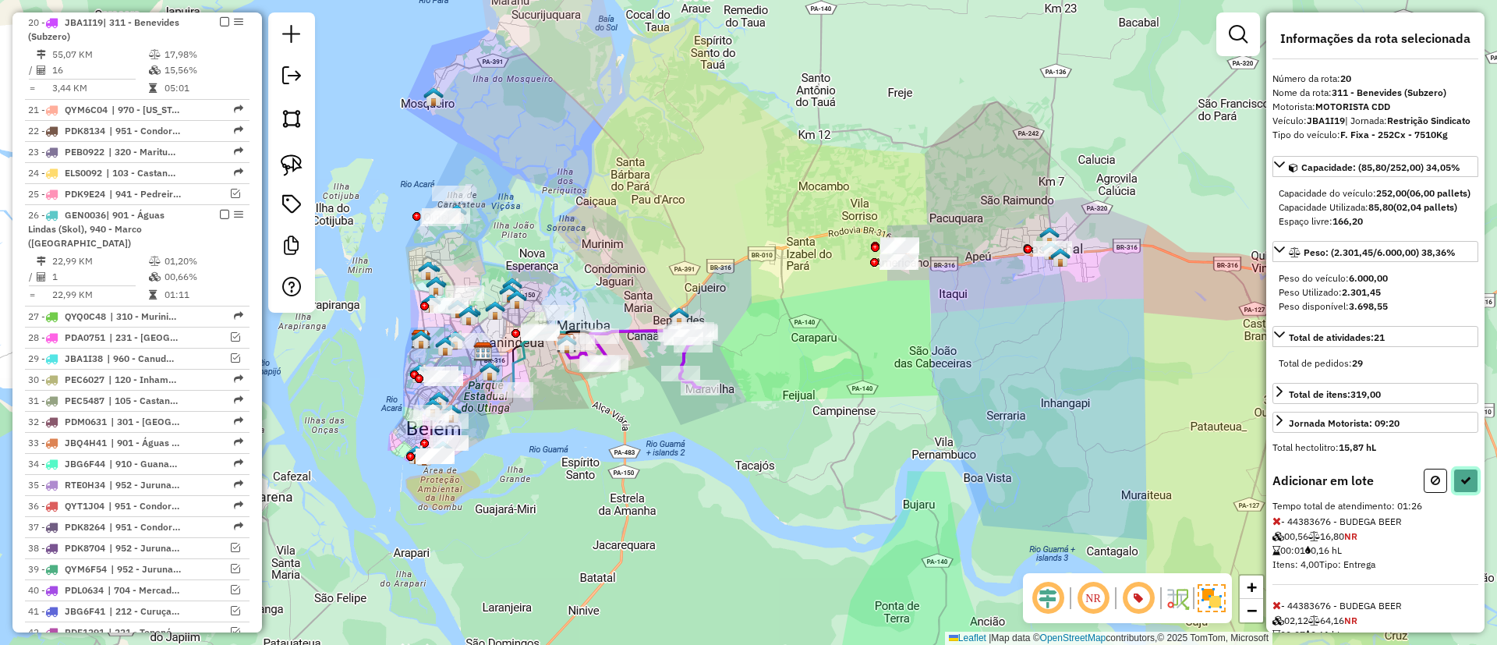
click at [1460, 486] on icon at bounding box center [1465, 480] width 11 height 11
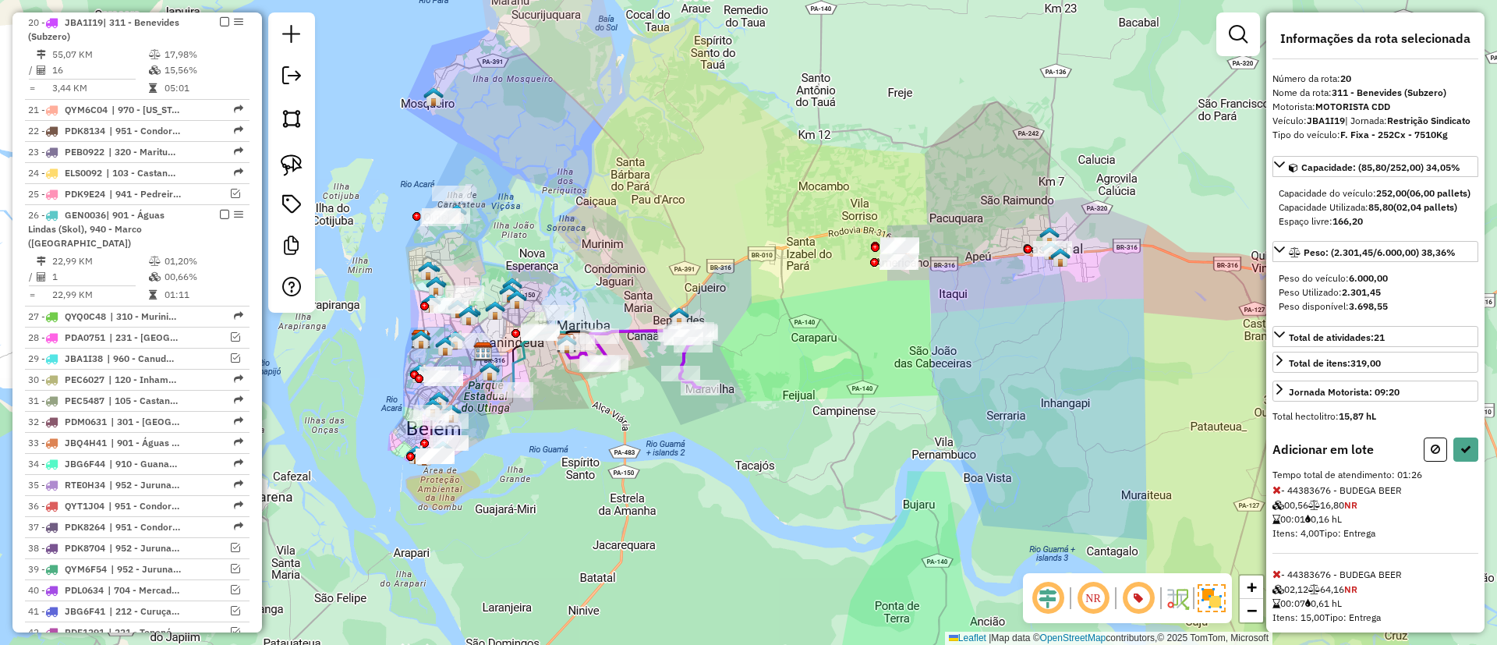
select select "**********"
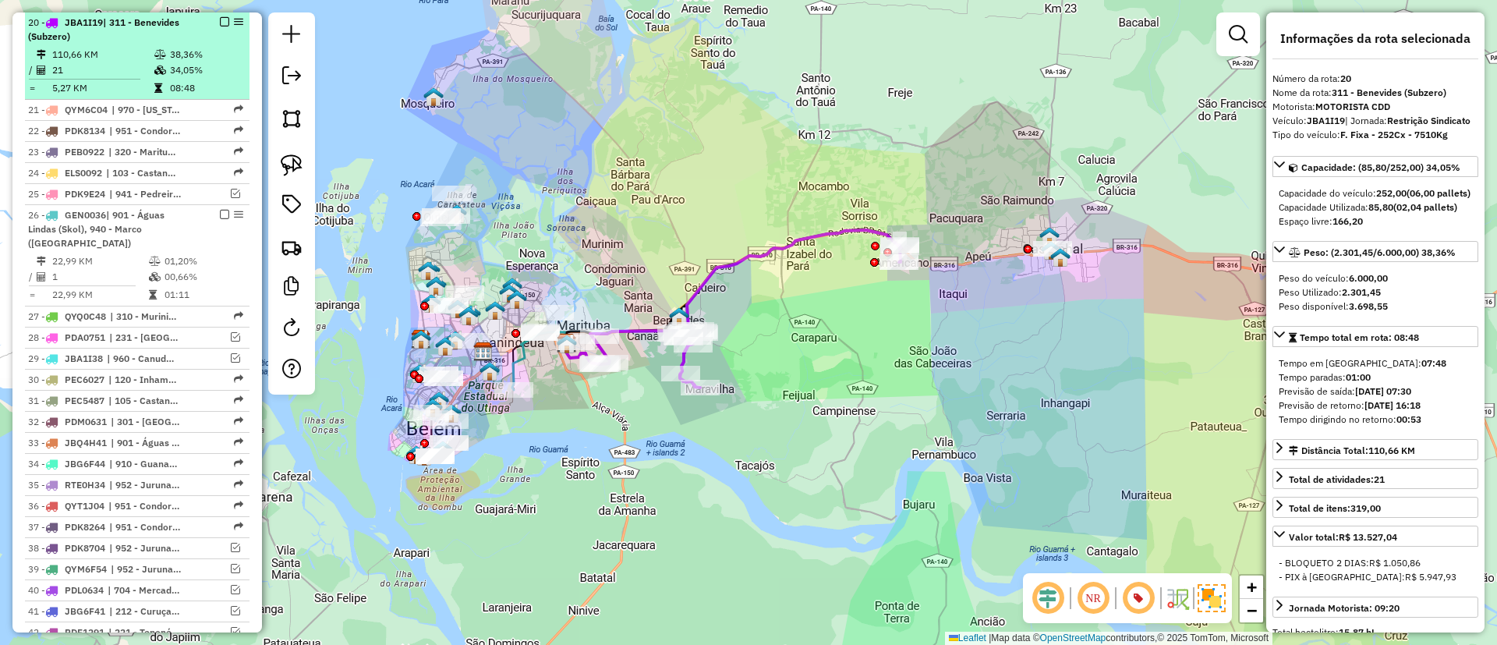
click at [220, 19] on em at bounding box center [224, 21] width 9 height 9
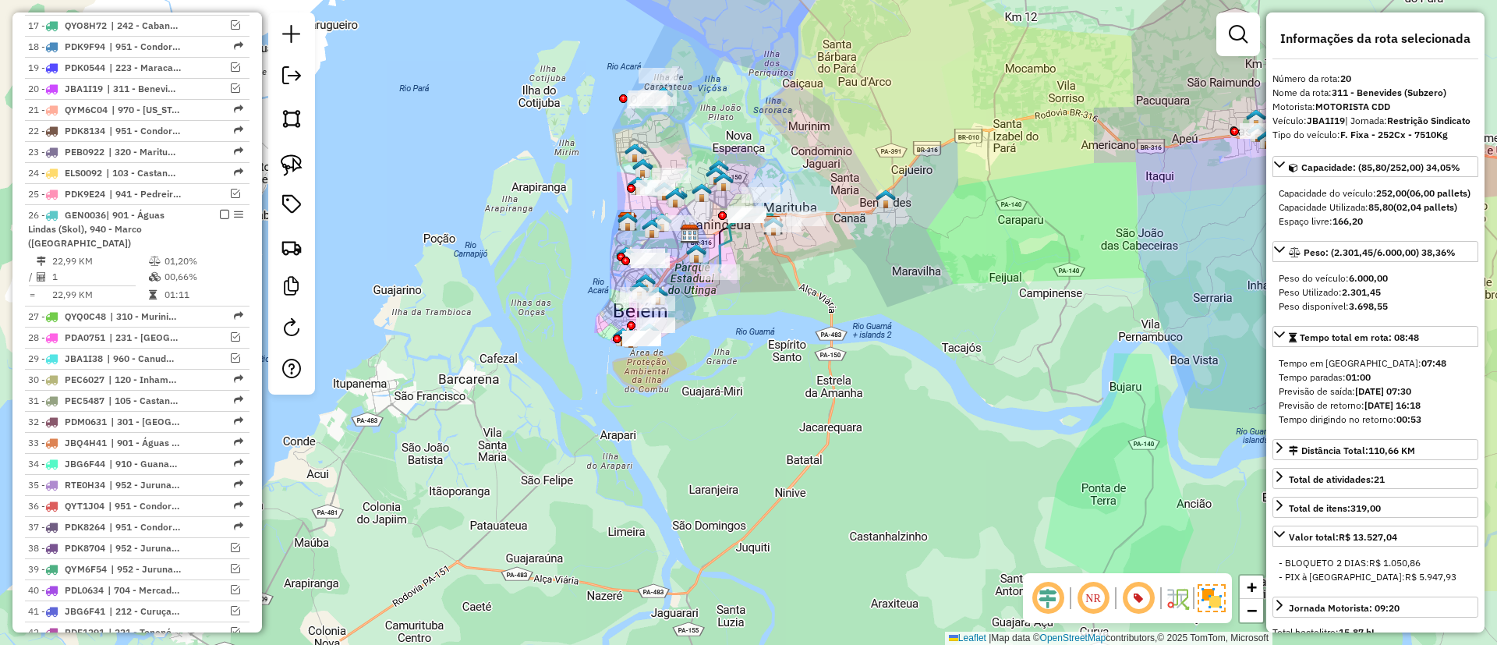
drag, startPoint x: 582, startPoint y: 475, endPoint x: 785, endPoint y: 356, distance: 234.8
click at [785, 356] on div "Janela de atendimento Grade de atendimento Capacidade Transportadoras Veículos …" at bounding box center [748, 322] width 1497 height 645
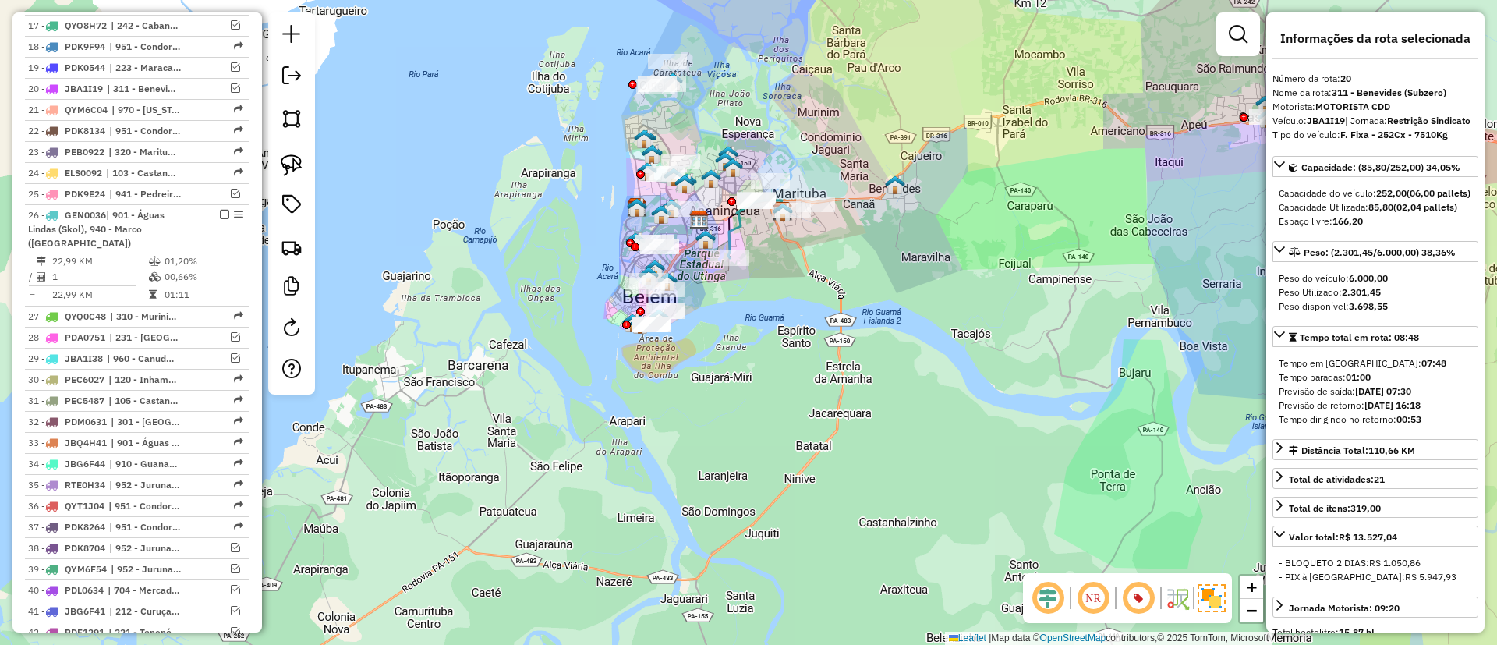
drag, startPoint x: 641, startPoint y: 445, endPoint x: 676, endPoint y: 398, distance: 58.5
click at [676, 398] on div "Janela de atendimento Grade de atendimento Capacidade Transportadoras Veículos …" at bounding box center [748, 322] width 1497 height 645
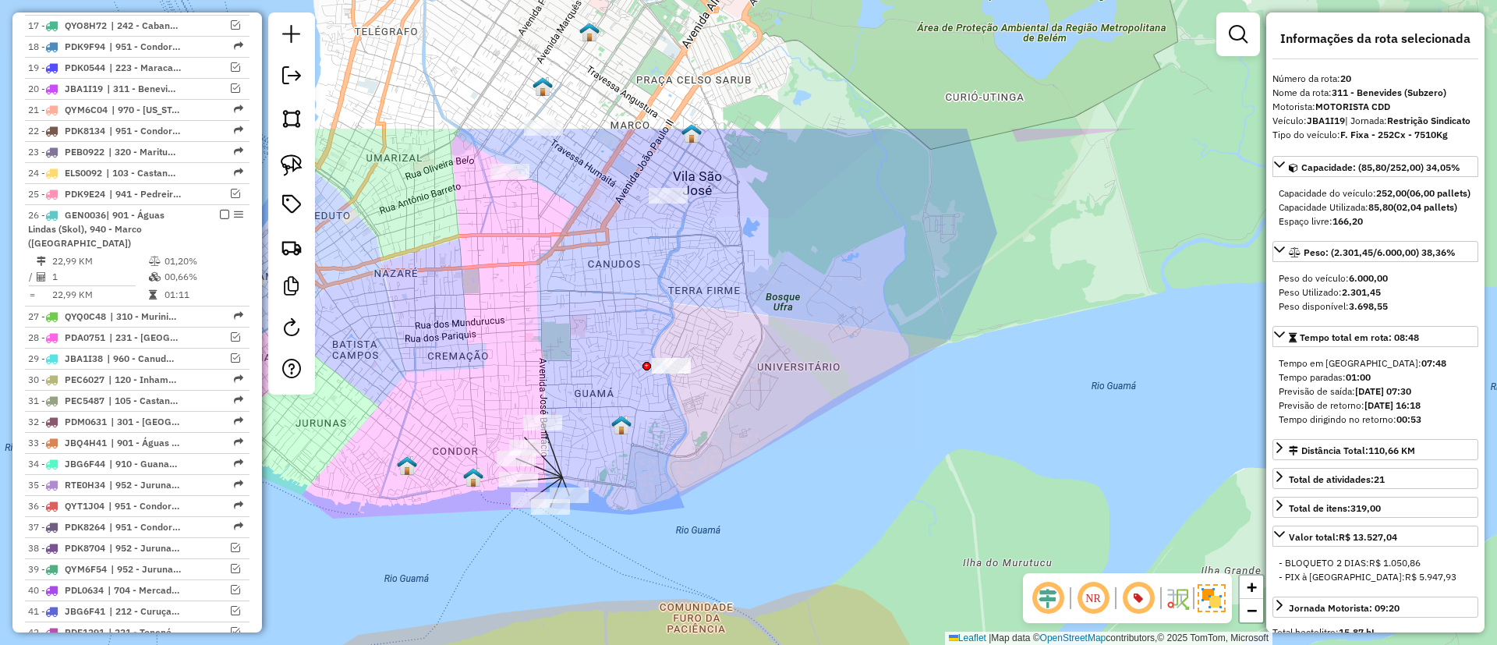
drag, startPoint x: 445, startPoint y: 359, endPoint x: 469, endPoint y: 299, distance: 65.4
click at [560, 311] on div "Janela de atendimento Grade de atendimento Capacidade Transportadoras Veículos …" at bounding box center [748, 322] width 1497 height 645
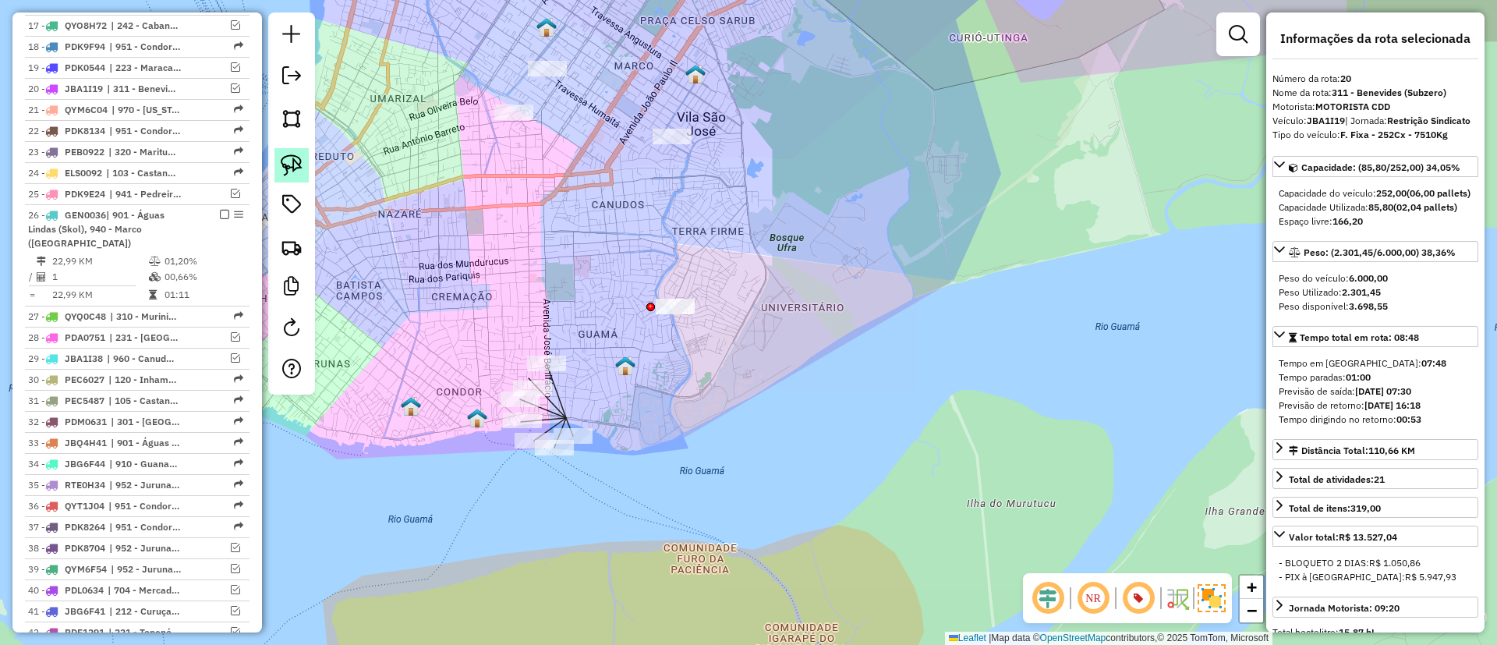
click at [294, 172] on img at bounding box center [292, 165] width 22 height 22
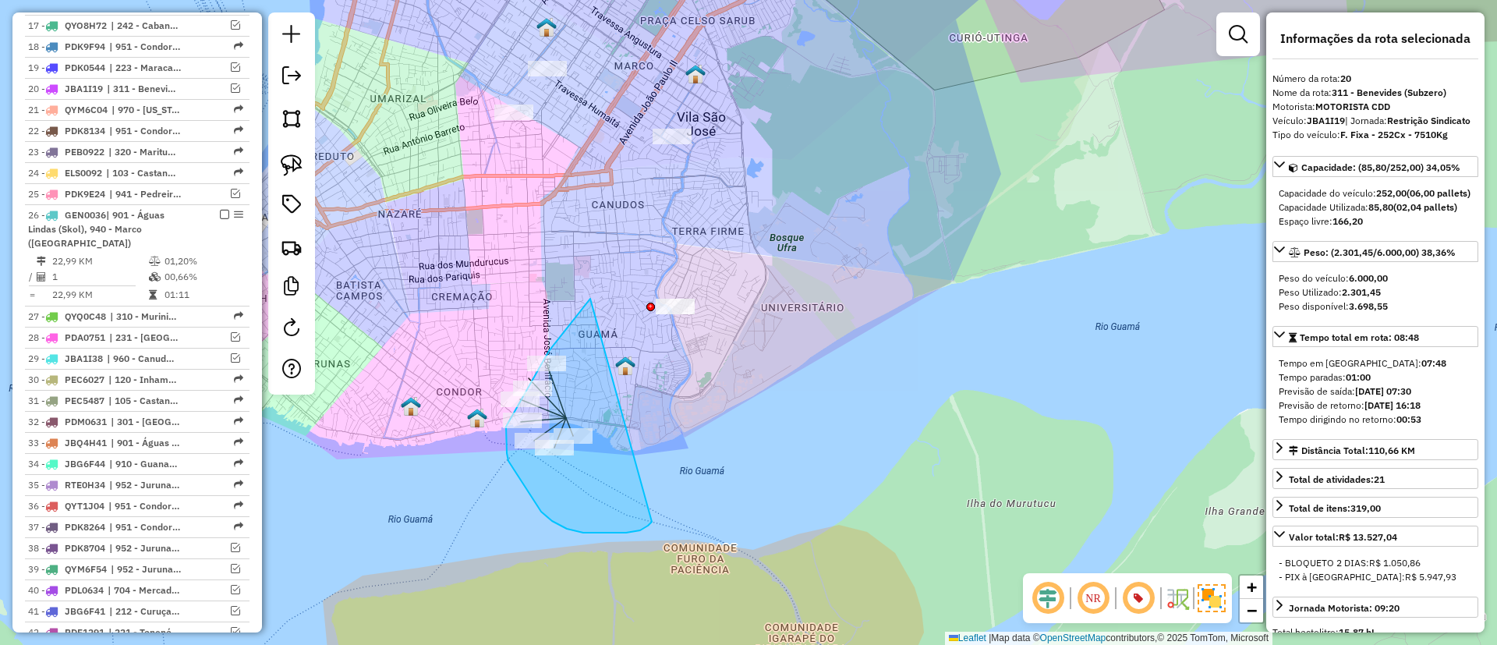
drag, startPoint x: 549, startPoint y: 351, endPoint x: 665, endPoint y: 496, distance: 185.8
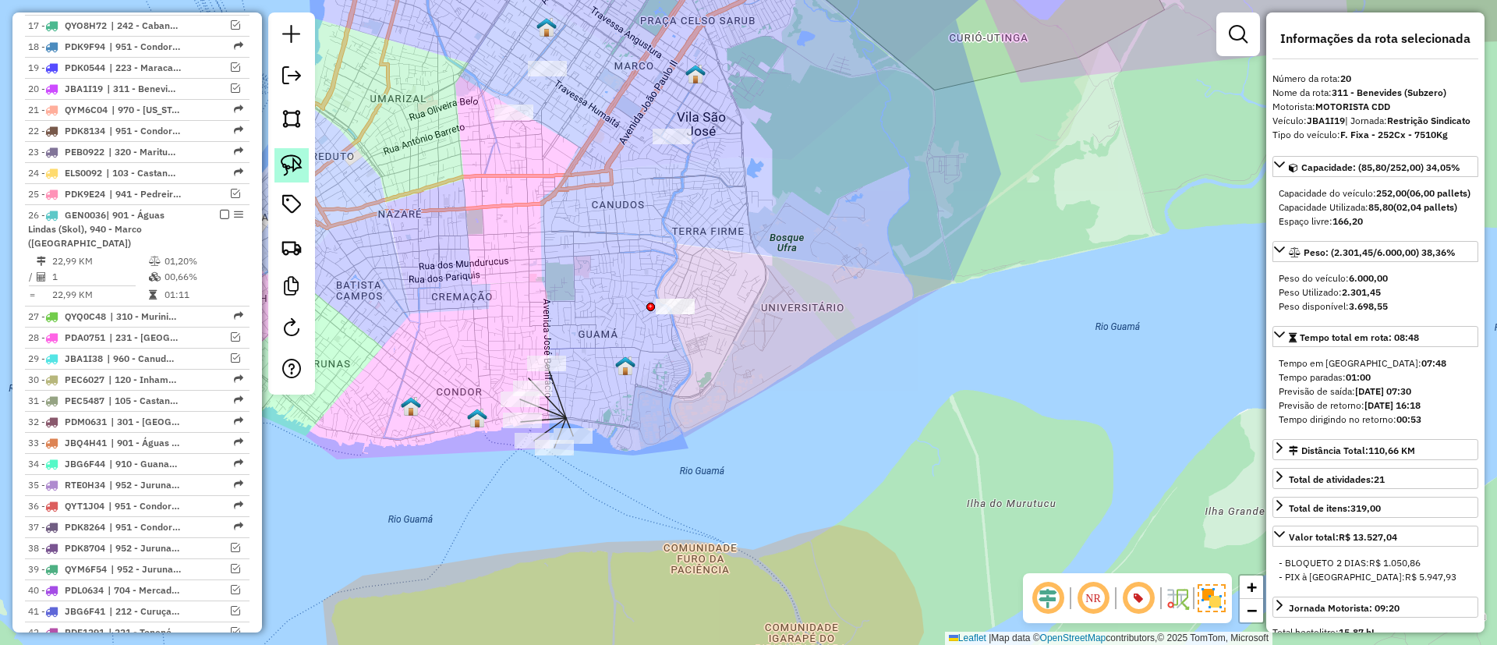
click at [292, 164] on img at bounding box center [292, 165] width 22 height 22
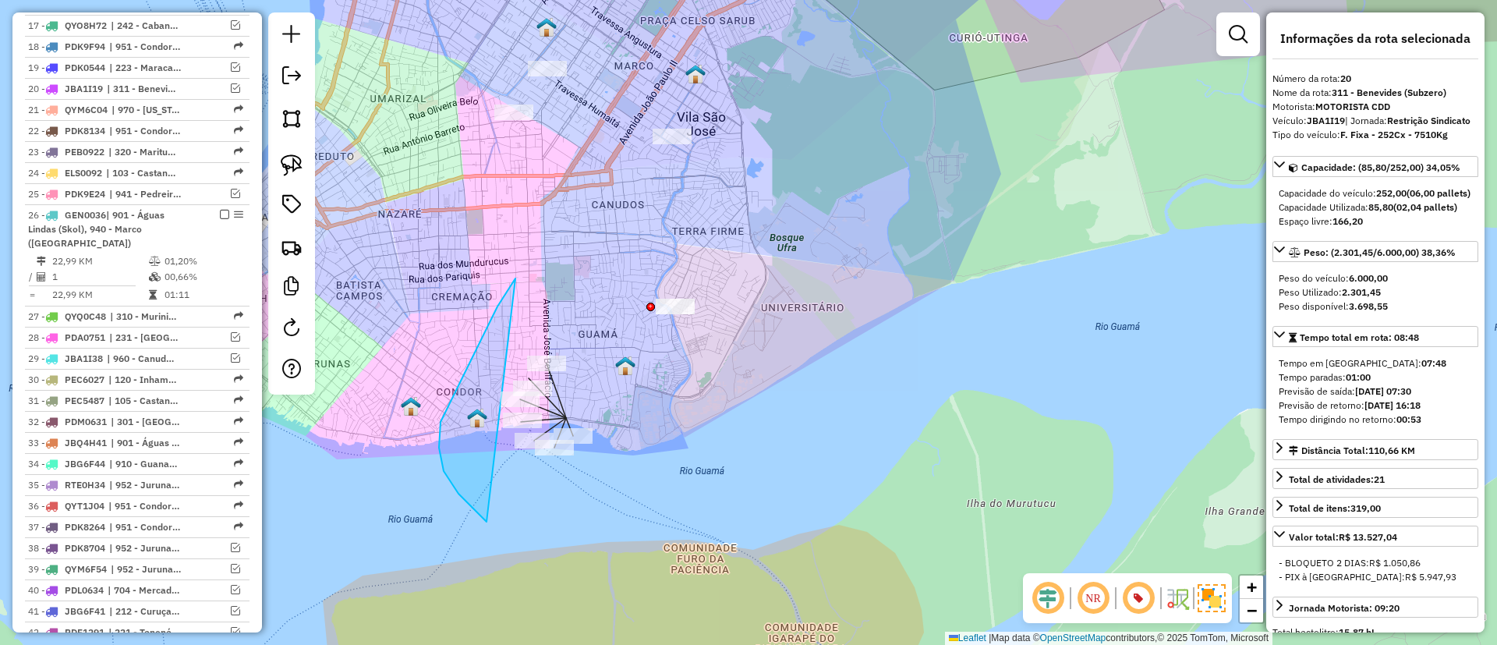
drag, startPoint x: 458, startPoint y: 494, endPoint x: 741, endPoint y: 451, distance: 285.5
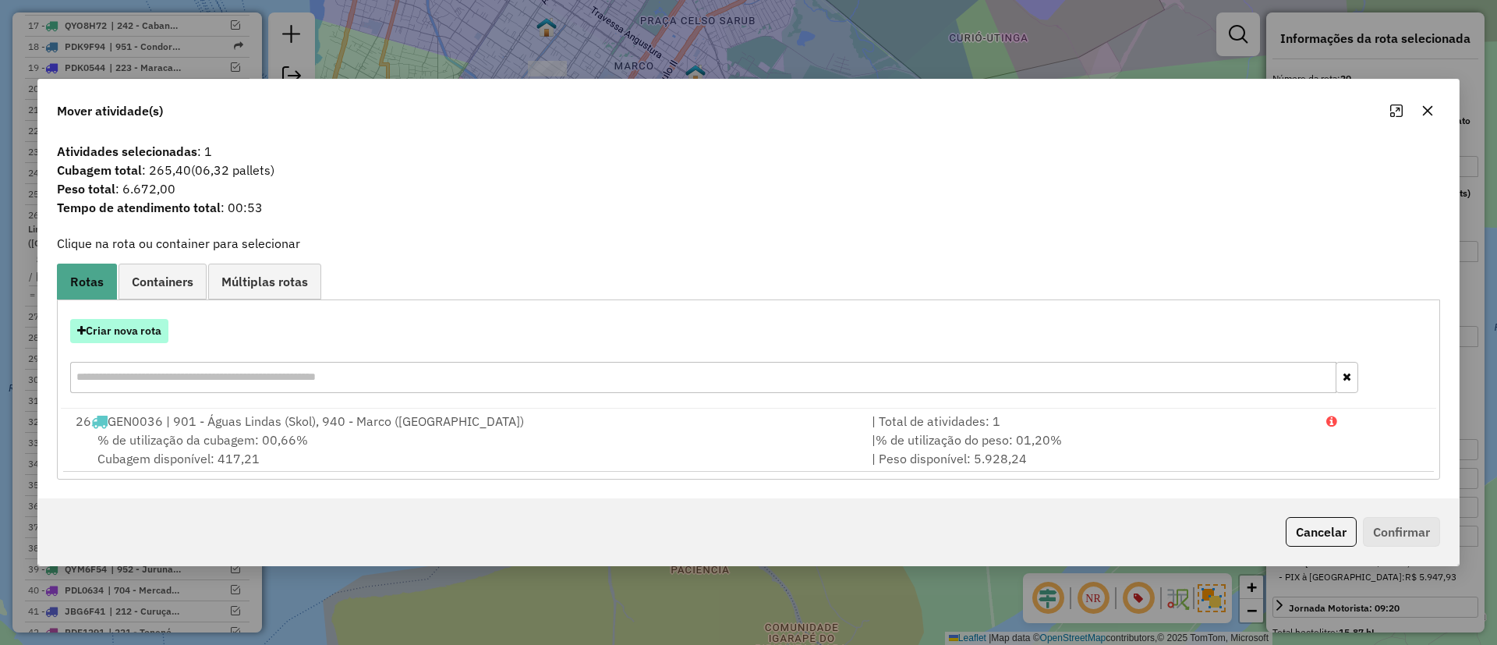
click at [115, 326] on button "Criar nova rota" at bounding box center [119, 331] width 98 height 24
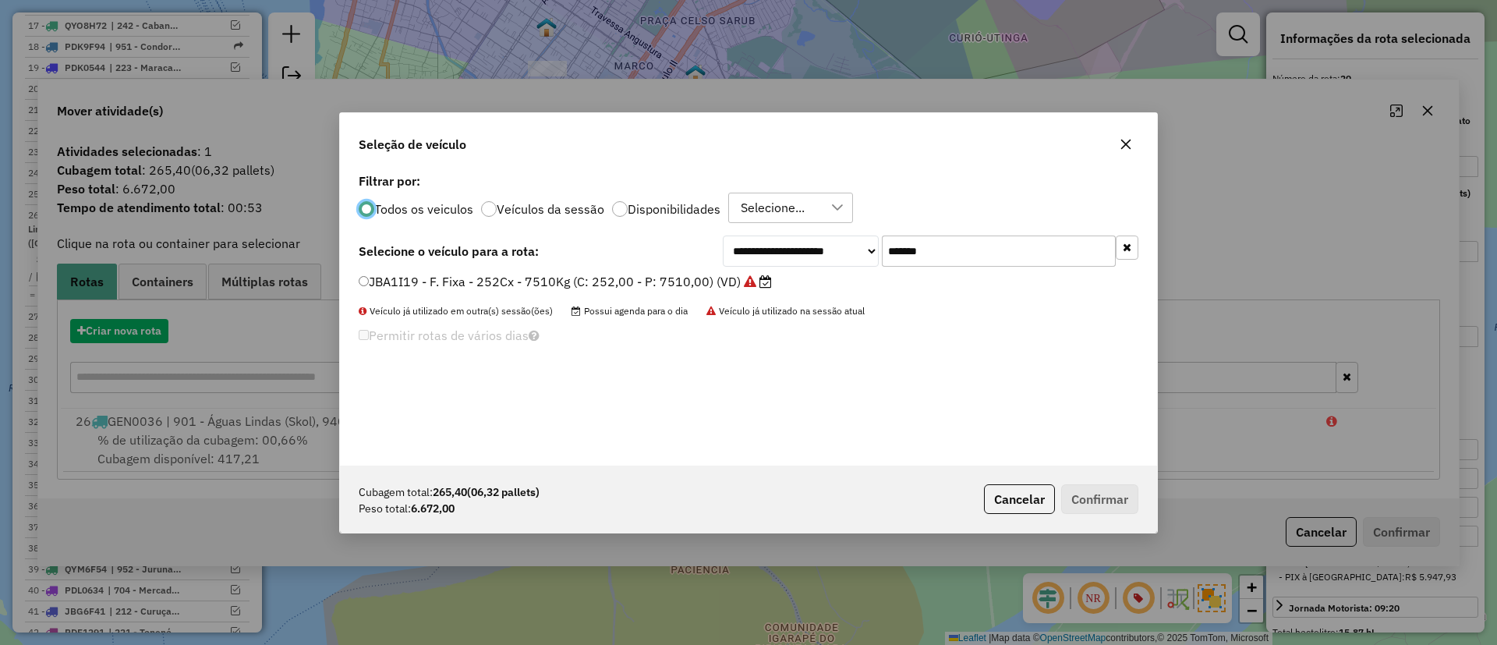
scroll to position [9, 5]
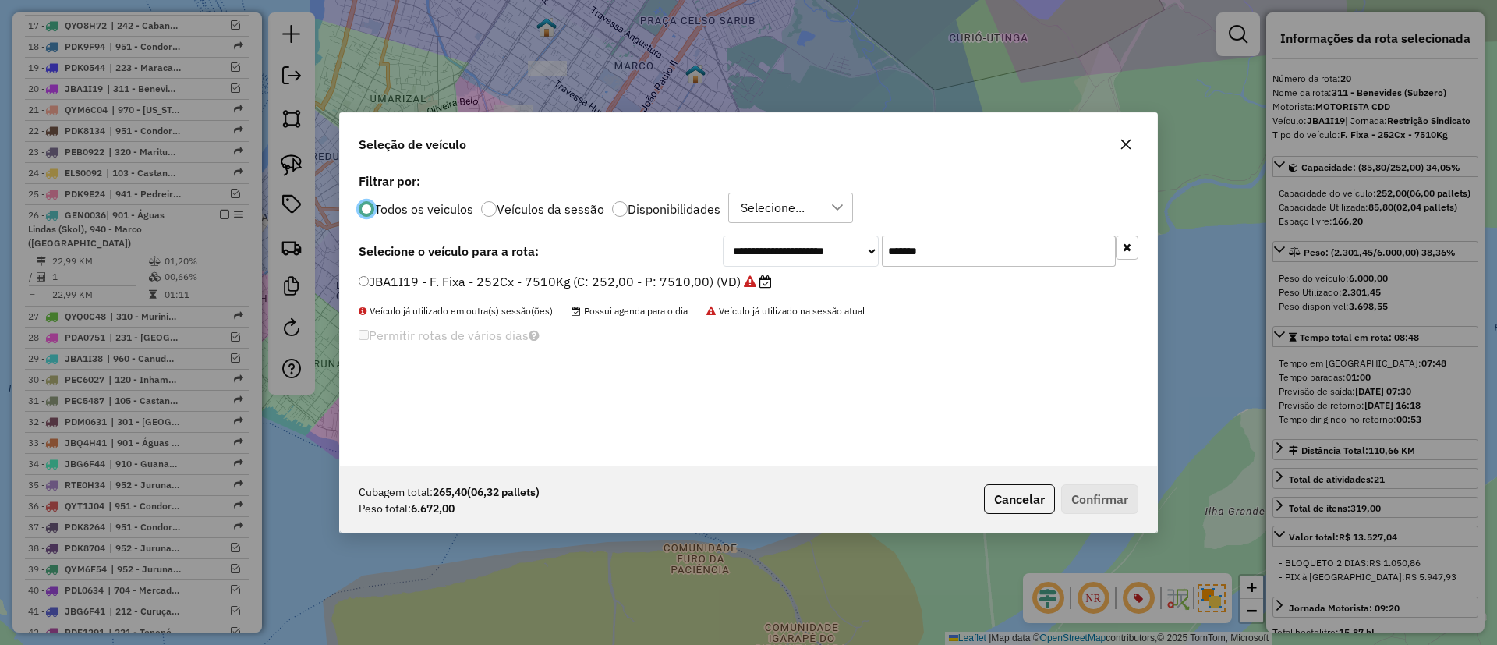
drag, startPoint x: 778, startPoint y: 253, endPoint x: 749, endPoint y: 259, distance: 29.5
click at [763, 253] on div "**********" at bounding box center [931, 250] width 416 height 31
paste input "text"
type input "*******"
click at [722, 278] on label "JBG6F46 - F. Fixa - 252Cx - 7510Kg (C: 252,00 - P: 7510,00) (VD)" at bounding box center [559, 281] width 401 height 19
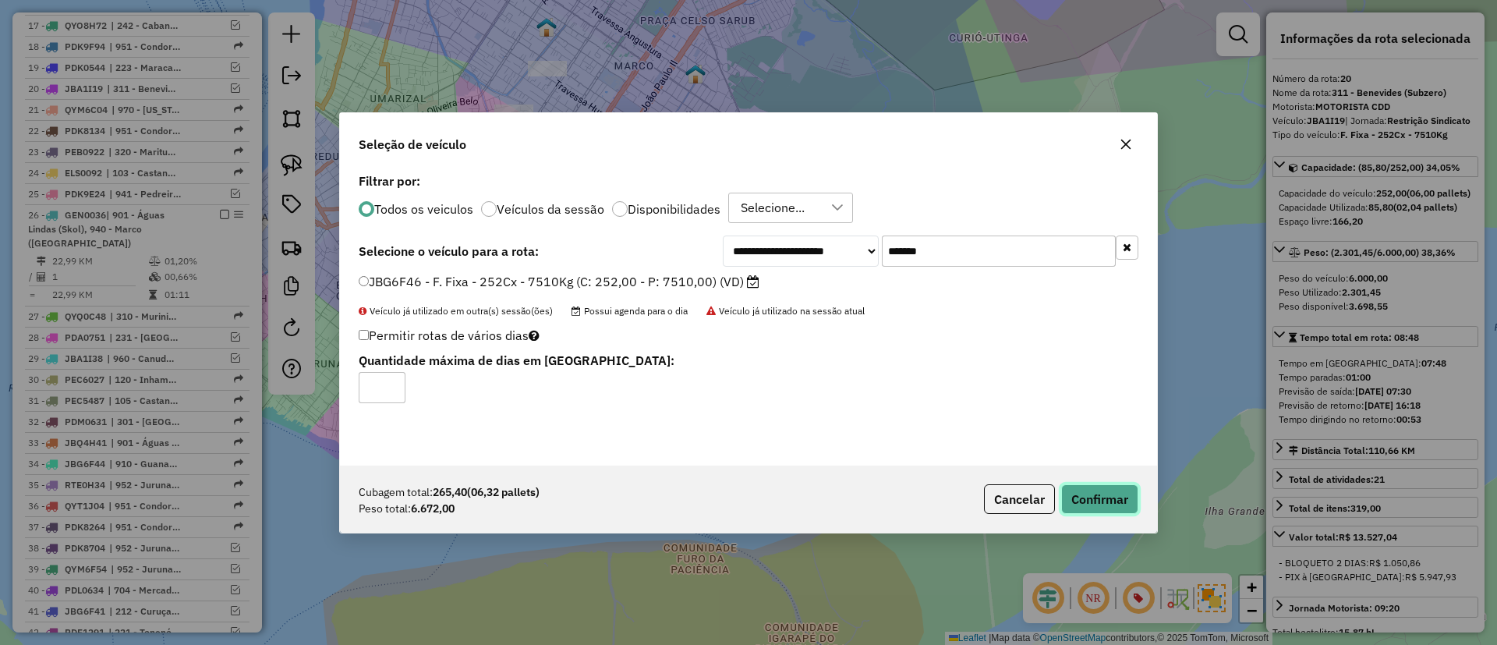
click at [1102, 502] on button "Confirmar" at bounding box center [1099, 499] width 77 height 30
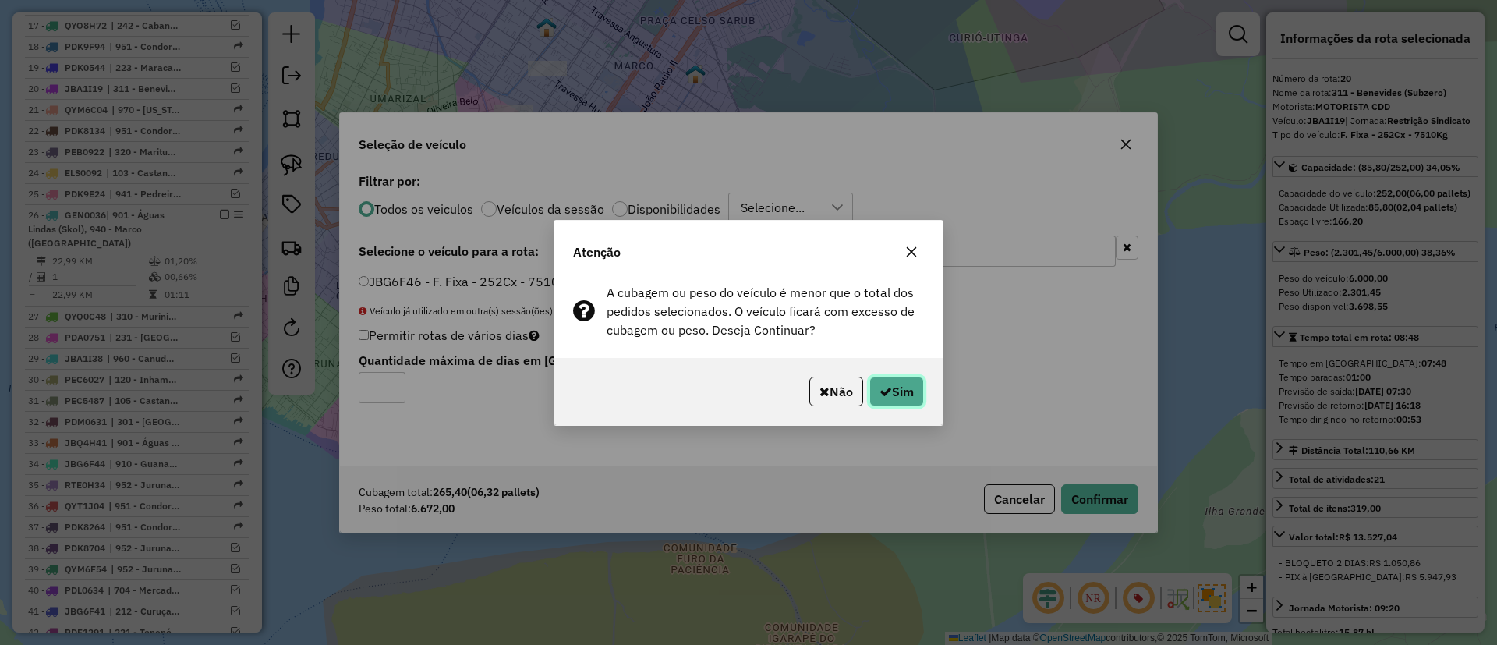
click at [906, 399] on button "Sim" at bounding box center [896, 392] width 55 height 30
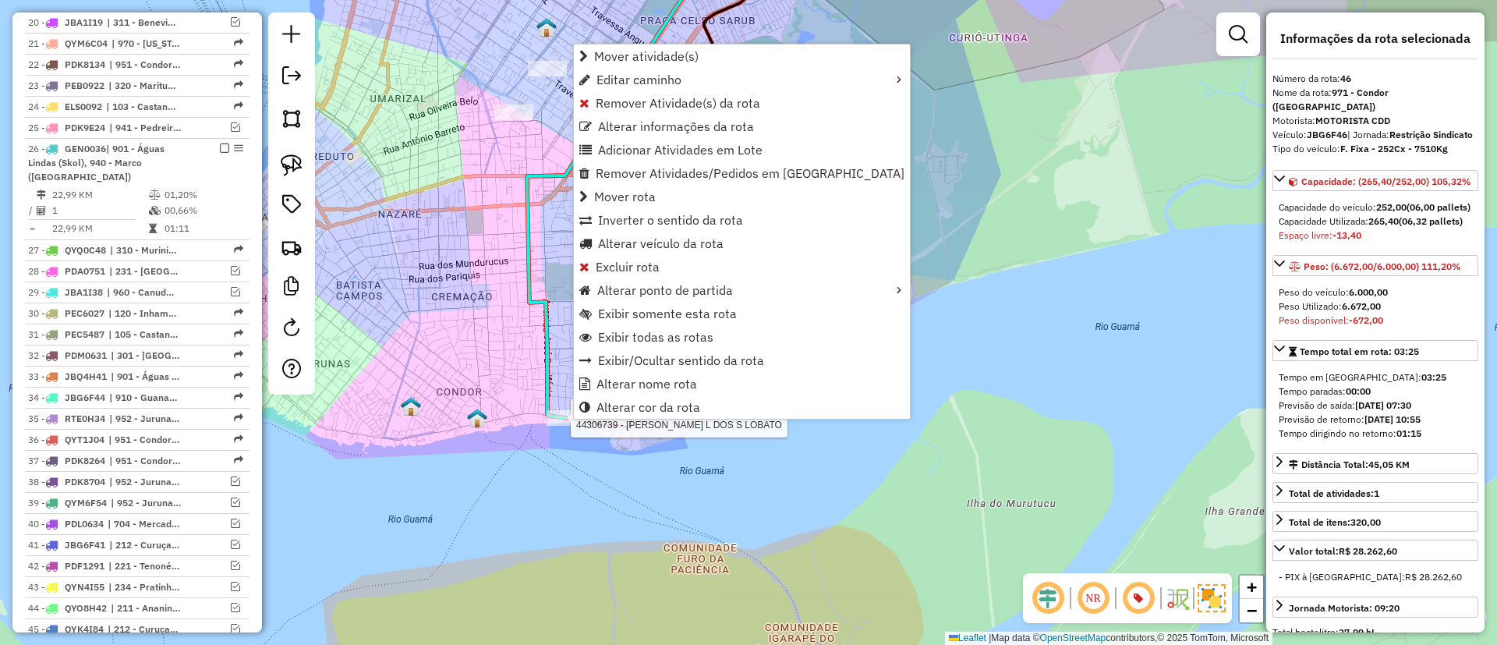
scroll to position [1487, 0]
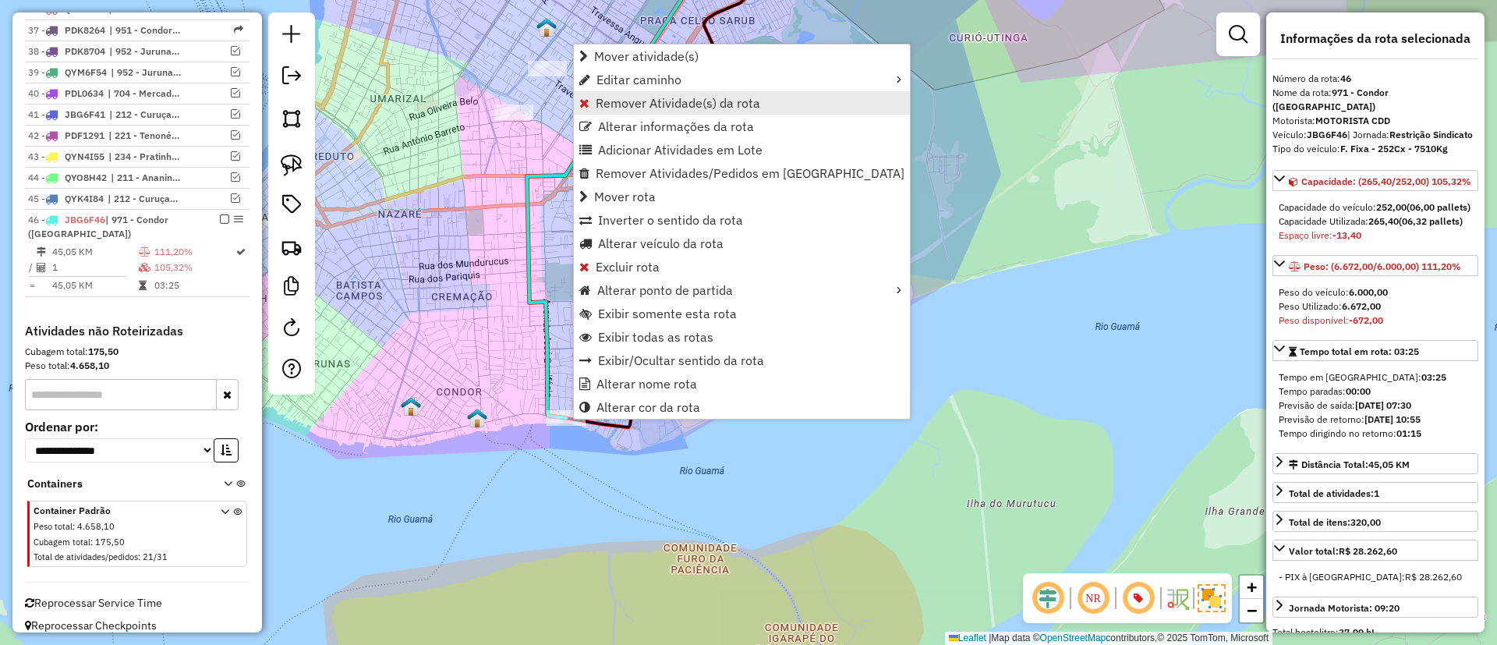
click at [629, 102] on span "Remover Atividade(s) da rota" at bounding box center [678, 103] width 165 height 12
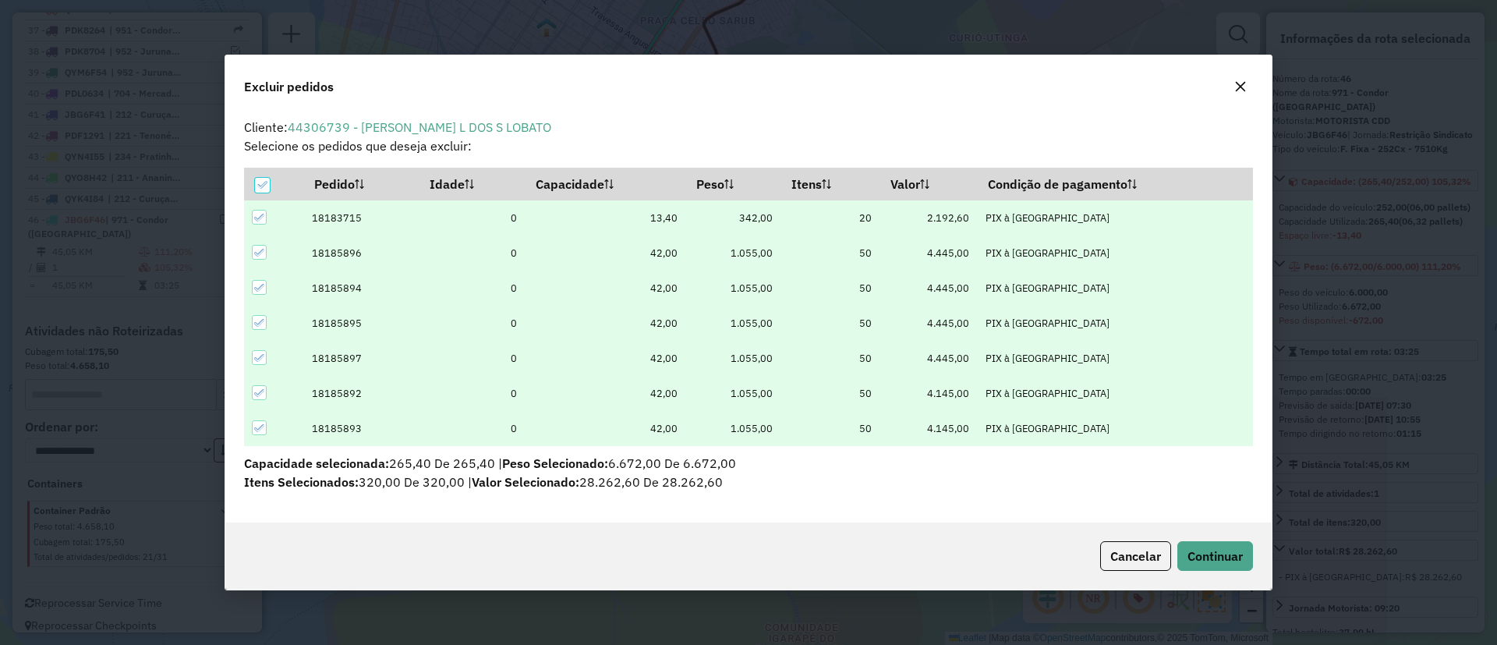
scroll to position [0, 0]
click at [721, 182] on th "Peso" at bounding box center [733, 184] width 95 height 33
click at [265, 190] on div at bounding box center [262, 185] width 15 height 15
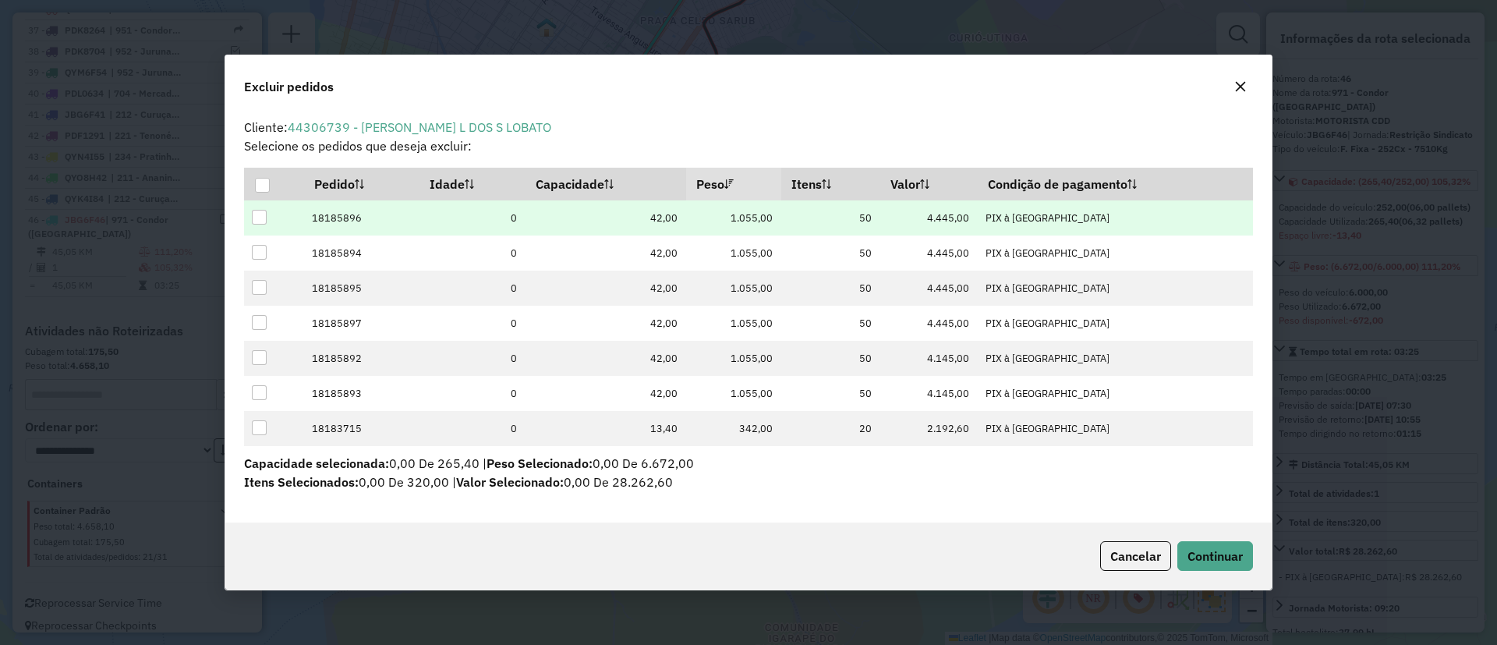
click at [260, 216] on div at bounding box center [259, 217] width 15 height 15
click at [1223, 557] on span "Continuar" at bounding box center [1215, 556] width 55 height 16
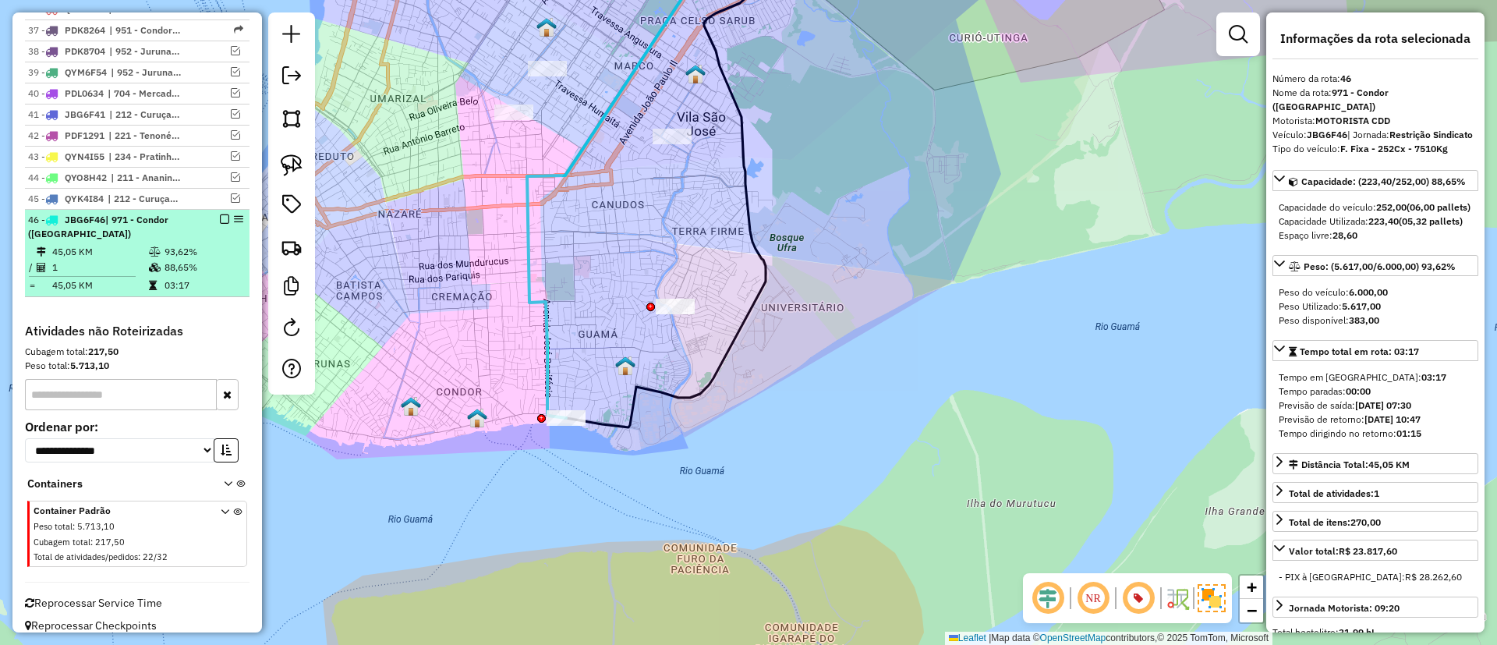
click at [221, 214] on em at bounding box center [224, 218] width 9 height 9
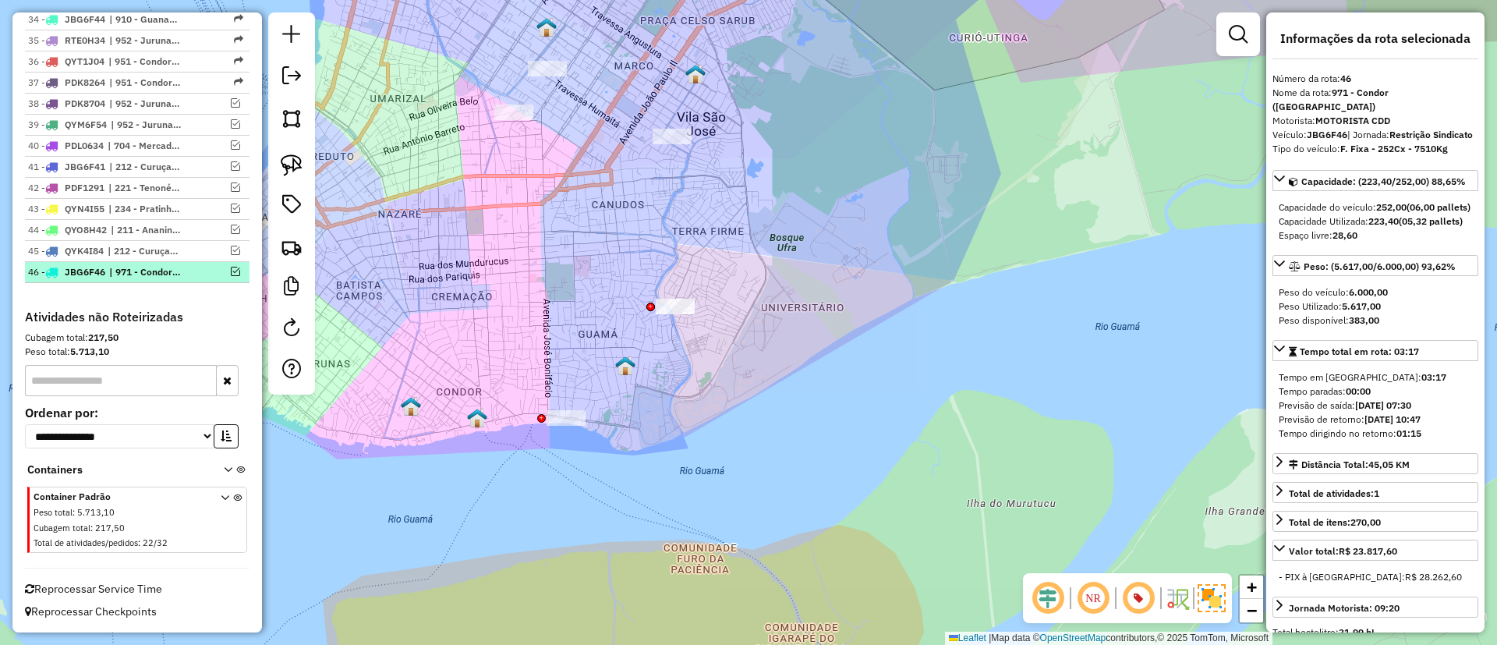
scroll to position [1421, 0]
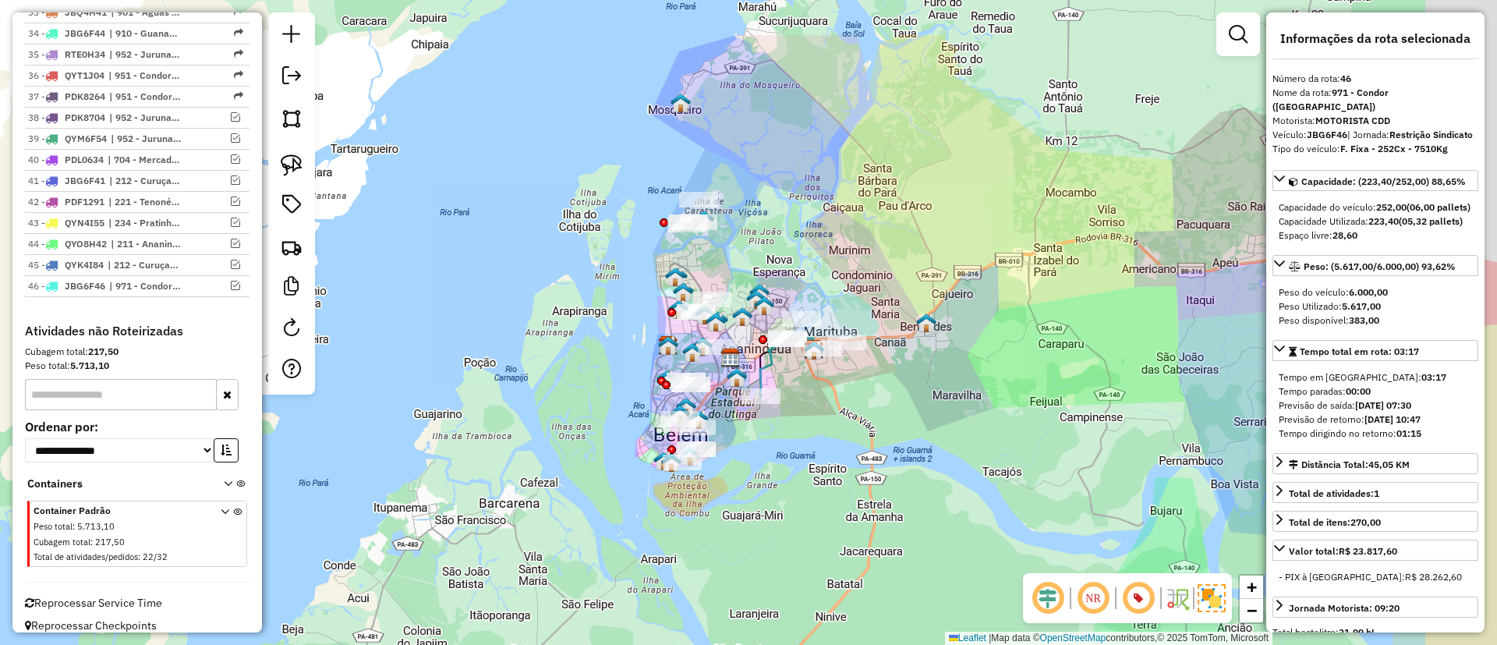
drag, startPoint x: 978, startPoint y: 370, endPoint x: 824, endPoint y: 506, distance: 205.5
click at [824, 506] on div "Janela de atendimento Grade de atendimento Capacidade Transportadoras Veículos …" at bounding box center [748, 322] width 1497 height 645
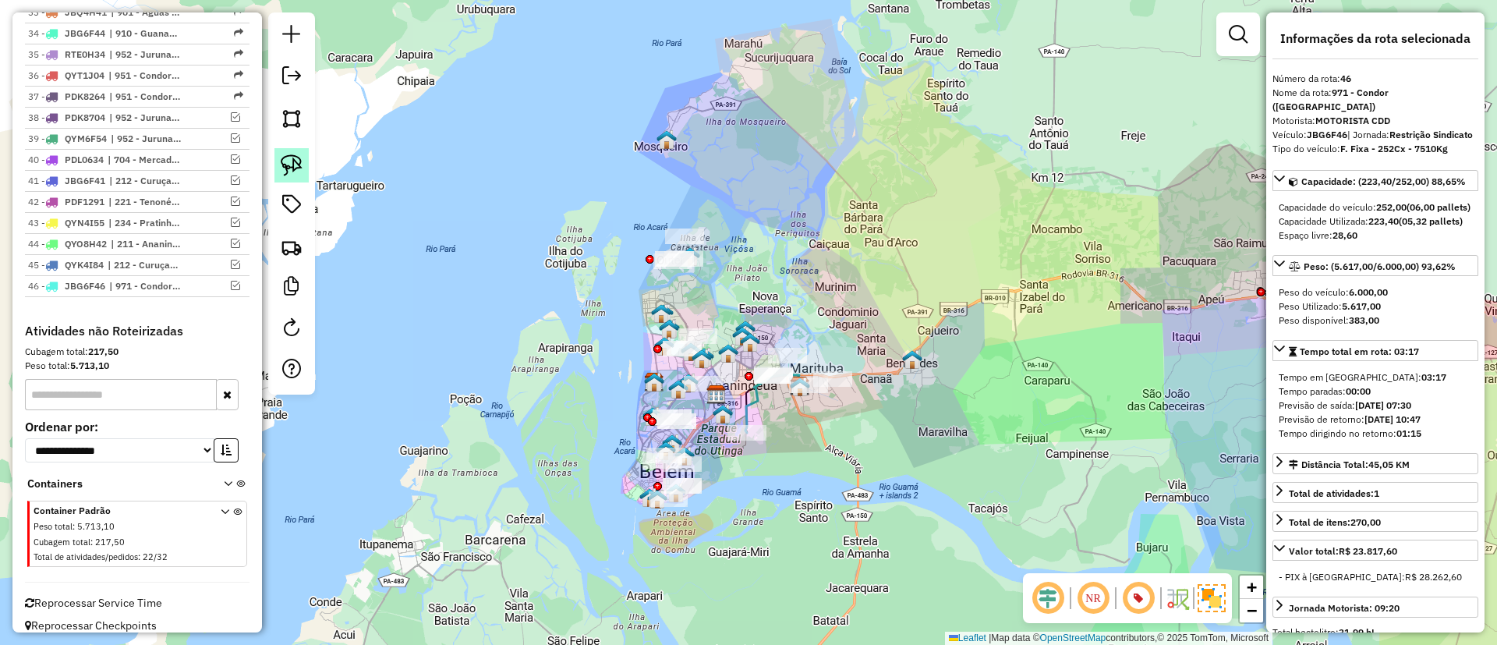
click at [296, 164] on img at bounding box center [292, 165] width 22 height 22
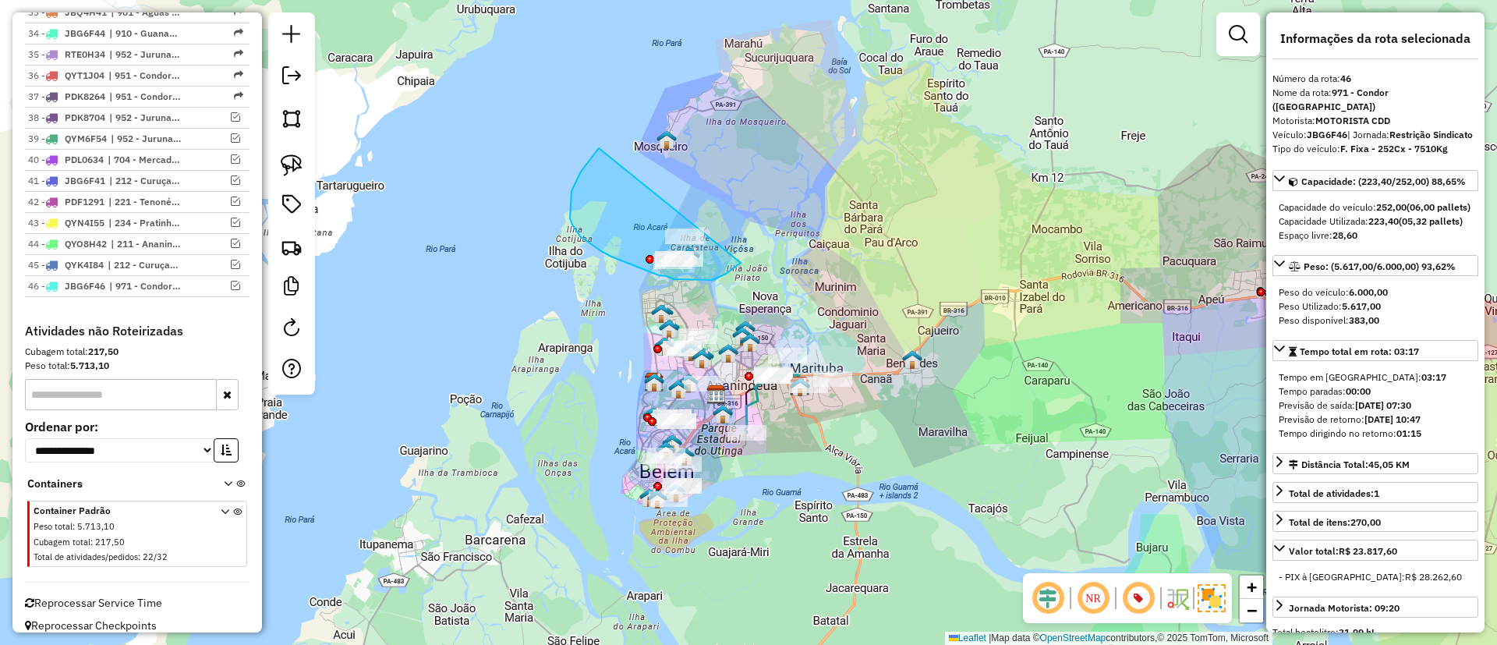
drag, startPoint x: 586, startPoint y: 164, endPoint x: 766, endPoint y: 196, distance: 182.3
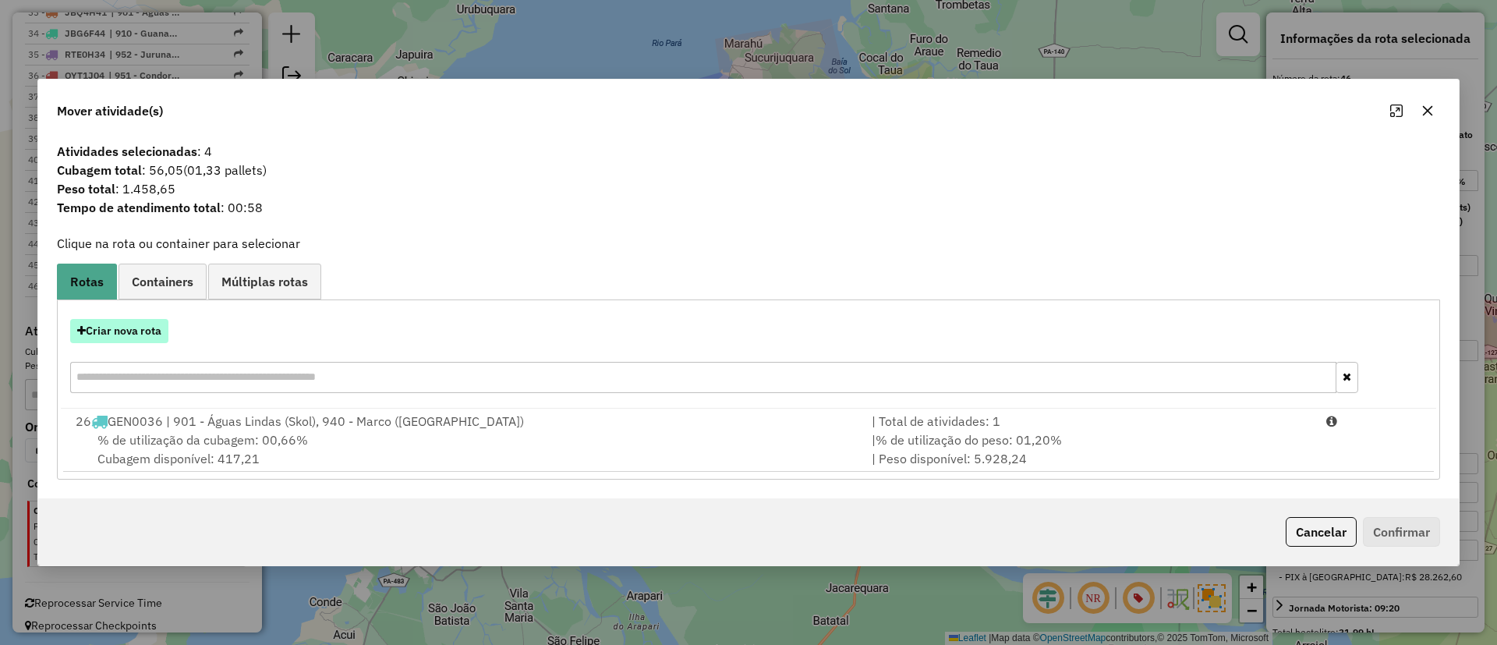
click at [144, 322] on button "Criar nova rota" at bounding box center [119, 331] width 98 height 24
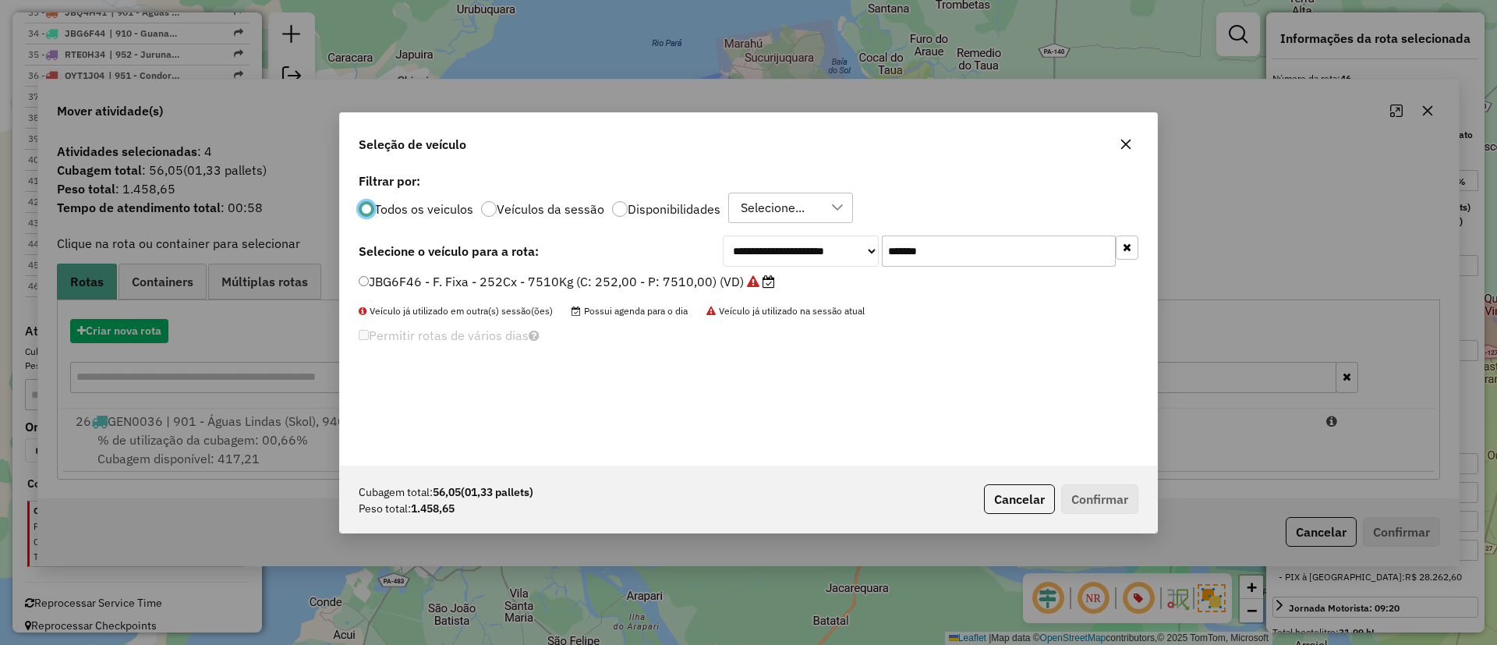
scroll to position [9, 5]
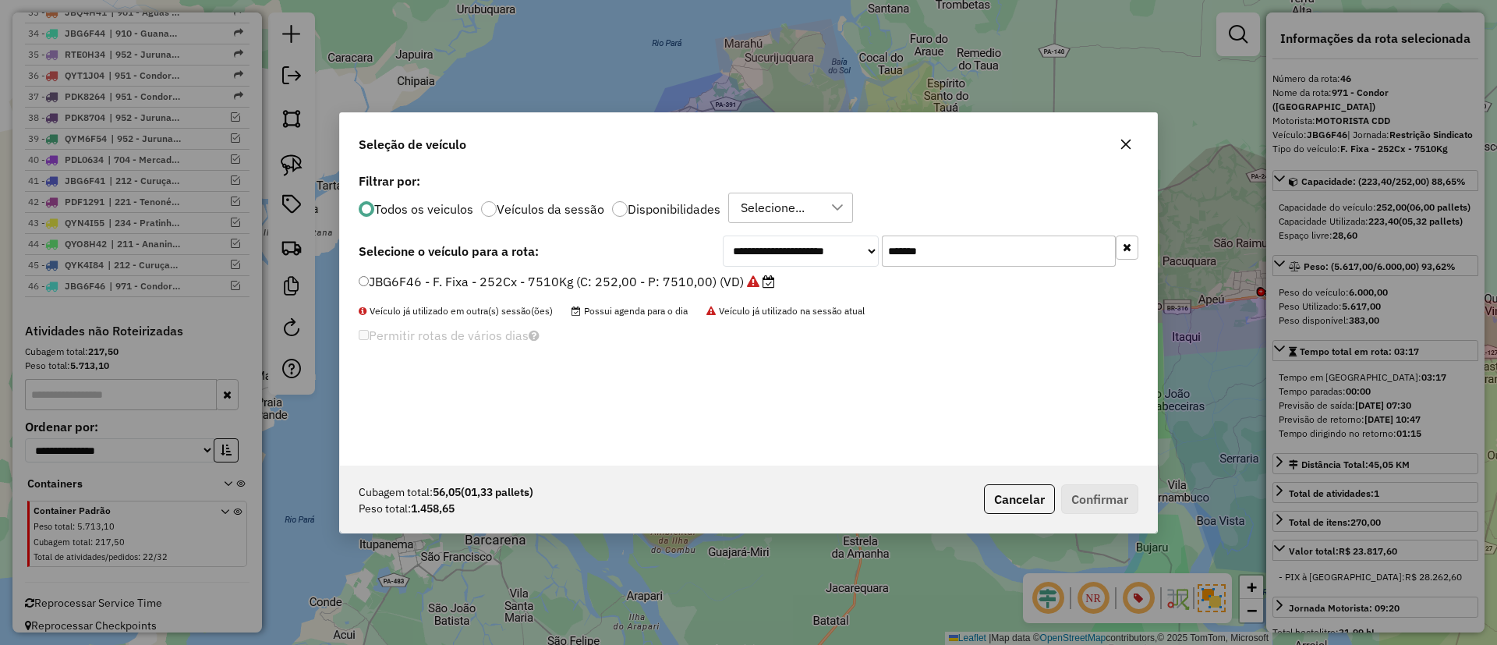
drag, startPoint x: 882, startPoint y: 250, endPoint x: 782, endPoint y: 260, distance: 100.3
click at [798, 257] on div "**********" at bounding box center [931, 250] width 416 height 31
paste input "text"
type input "*******"
click at [687, 285] on label "QYK4H94 - F. Fixa - 308cx - 7680kg (C: 308,00 - P: 7680,00) (VD)" at bounding box center [559, 281] width 400 height 19
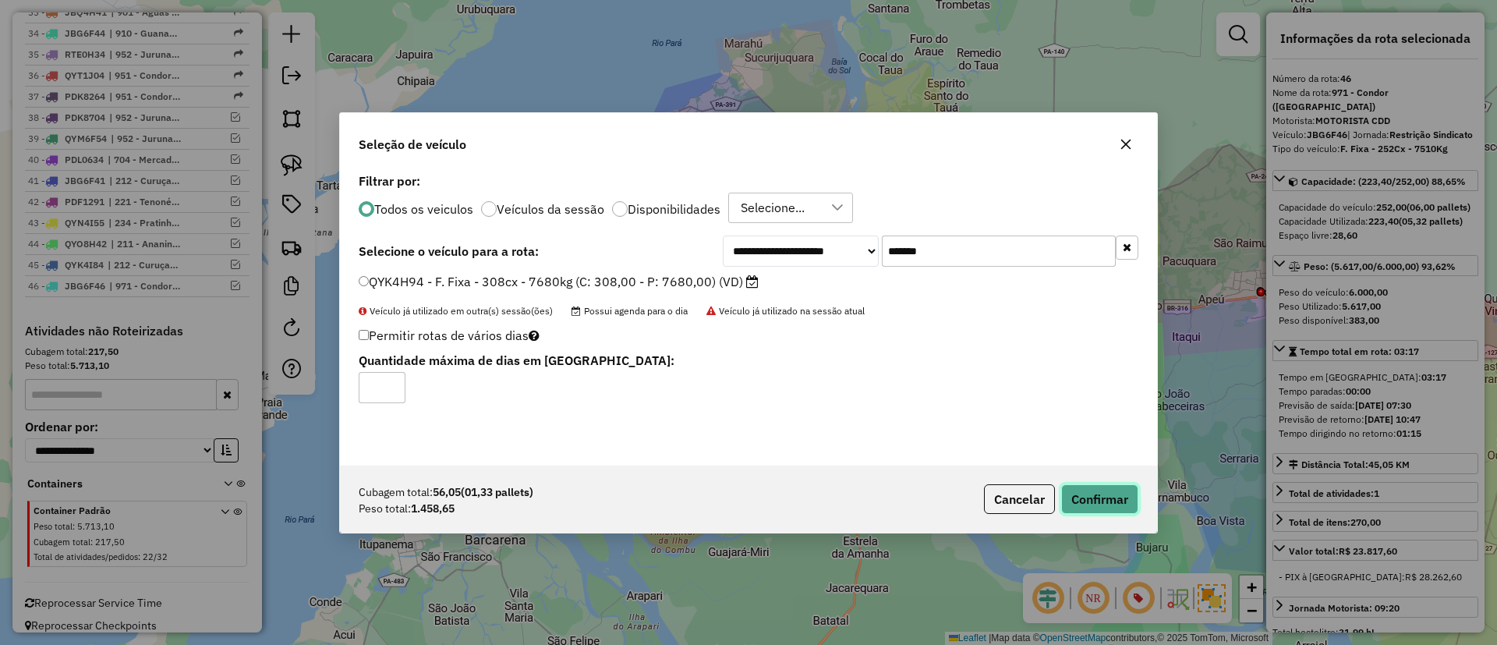
click at [1114, 509] on button "Confirmar" at bounding box center [1099, 499] width 77 height 30
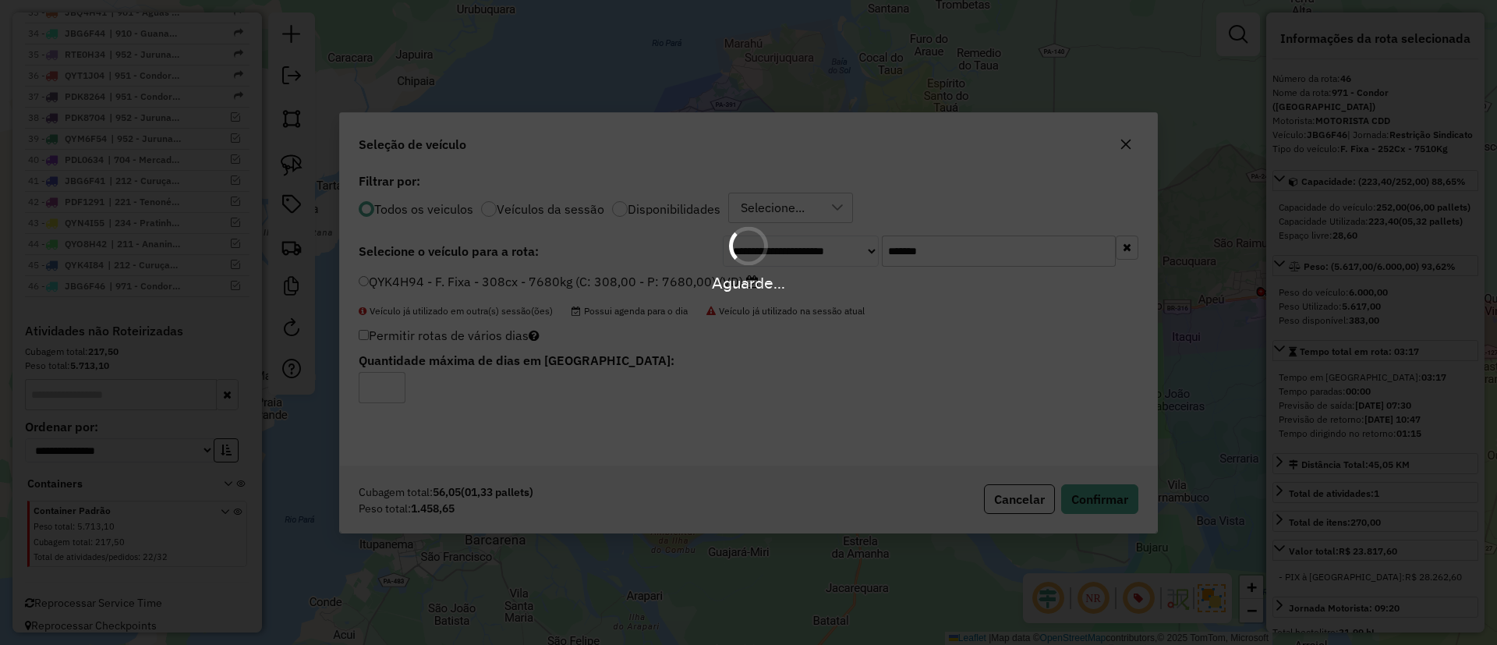
scroll to position [1508, 0]
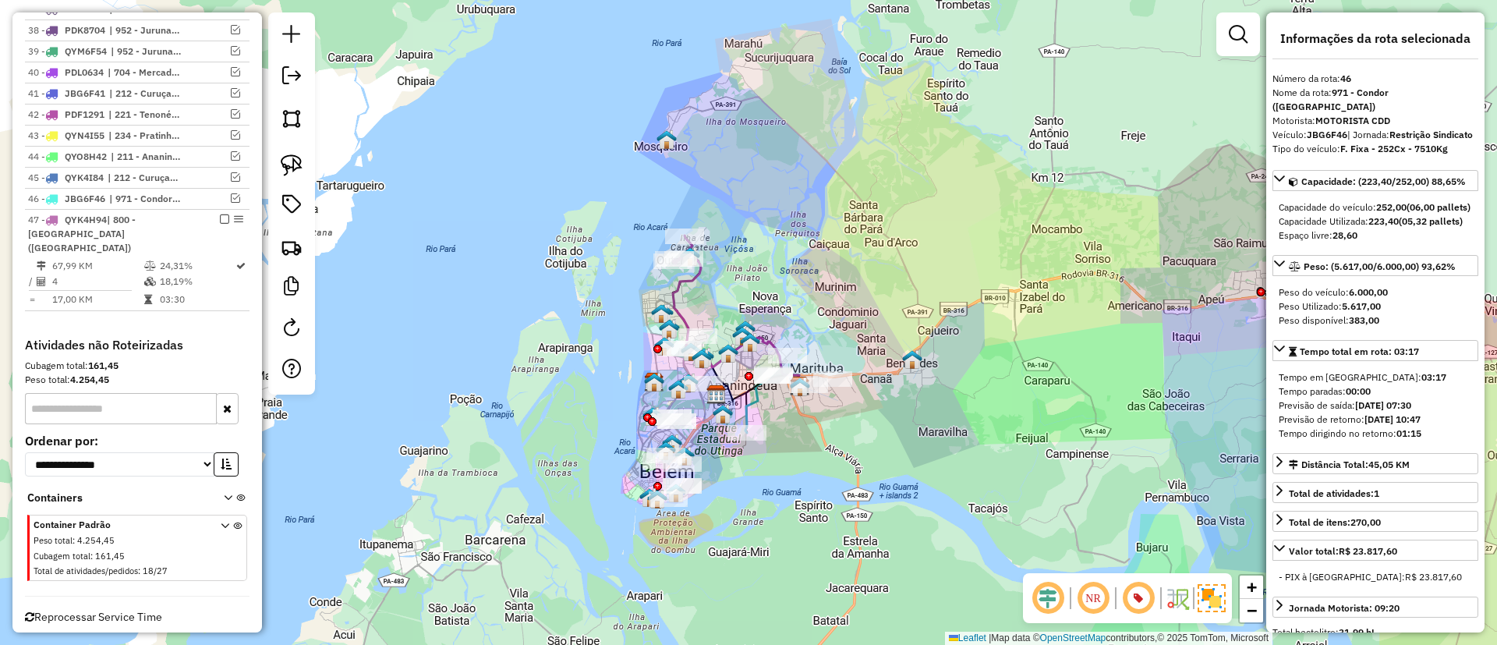
click at [678, 281] on icon at bounding box center [736, 322] width 127 height 127
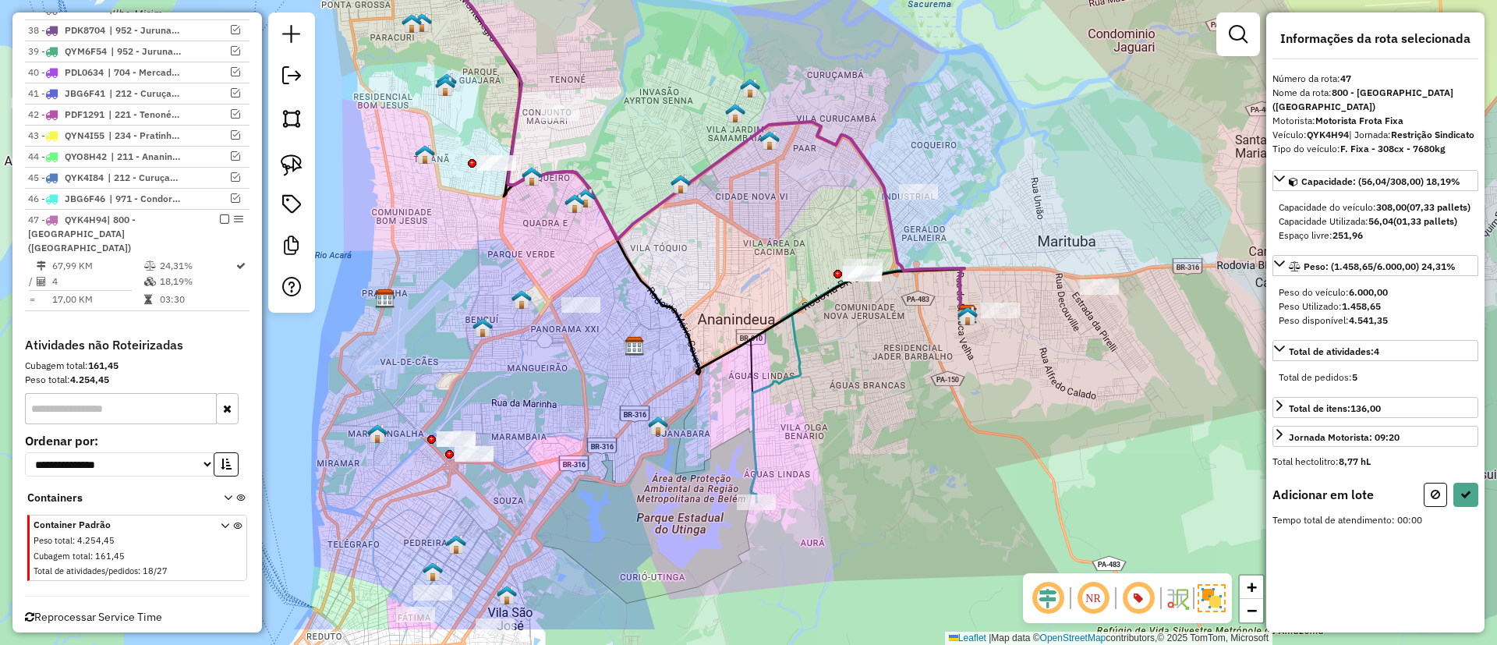
drag, startPoint x: 730, startPoint y: 295, endPoint x: 654, endPoint y: 242, distance: 92.4
click at [655, 240] on div "Janela de atendimento Grade de atendimento Capacidade Transportadoras Veículos …" at bounding box center [748, 322] width 1497 height 645
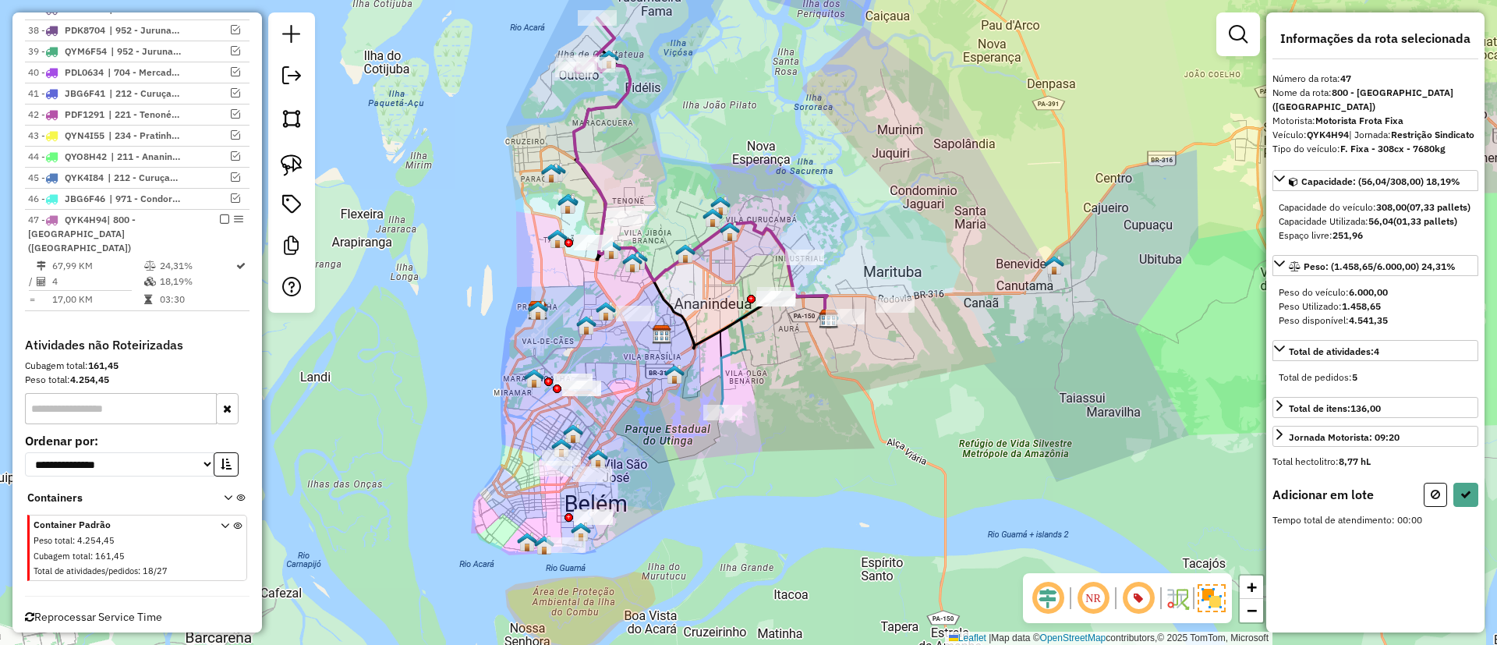
select select "**********"
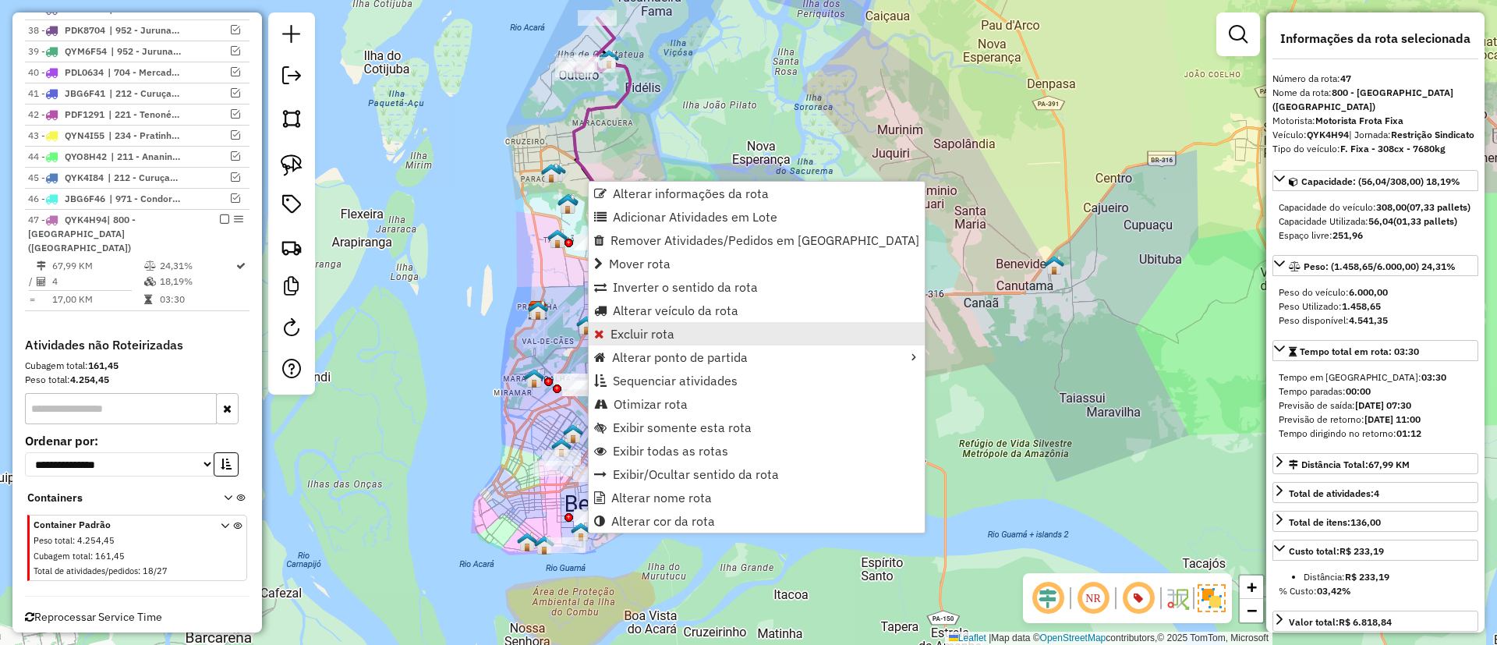
click at [625, 324] on link "Excluir rota" at bounding box center [757, 333] width 336 height 23
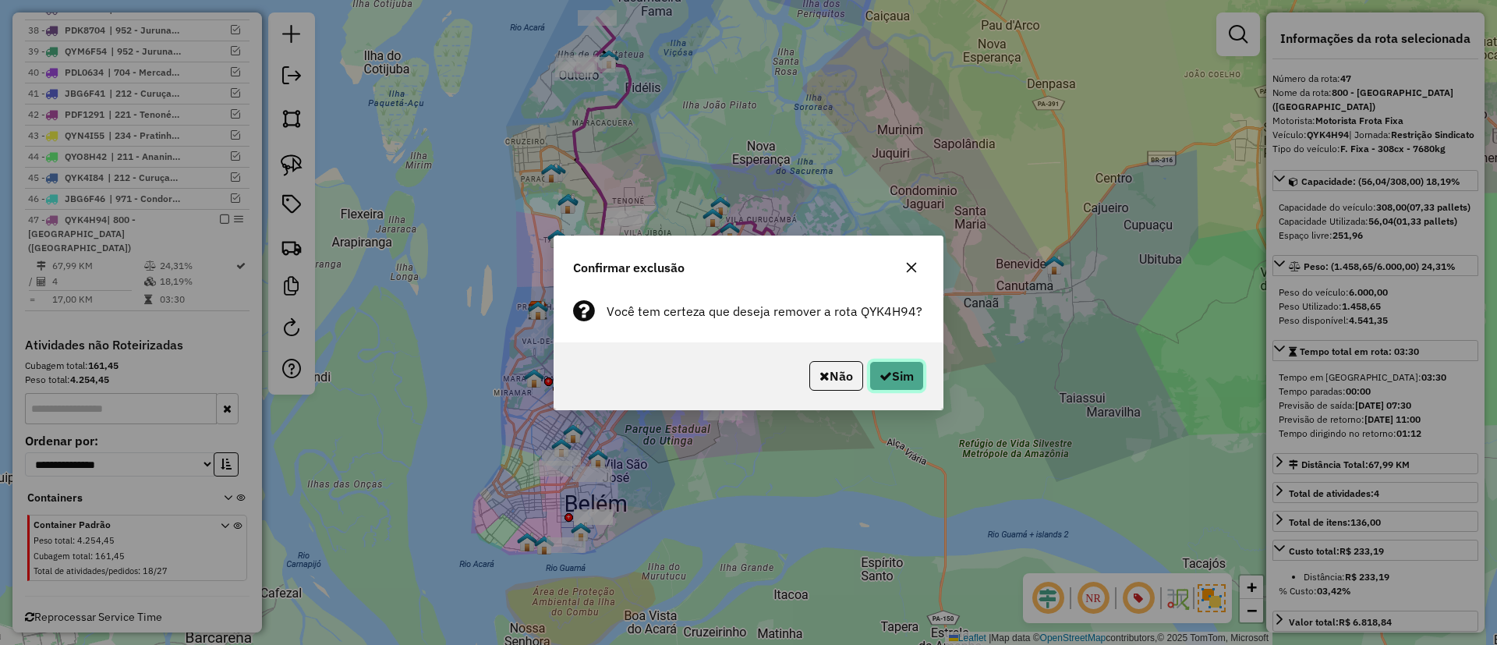
click at [887, 379] on icon "button" at bounding box center [886, 376] width 12 height 12
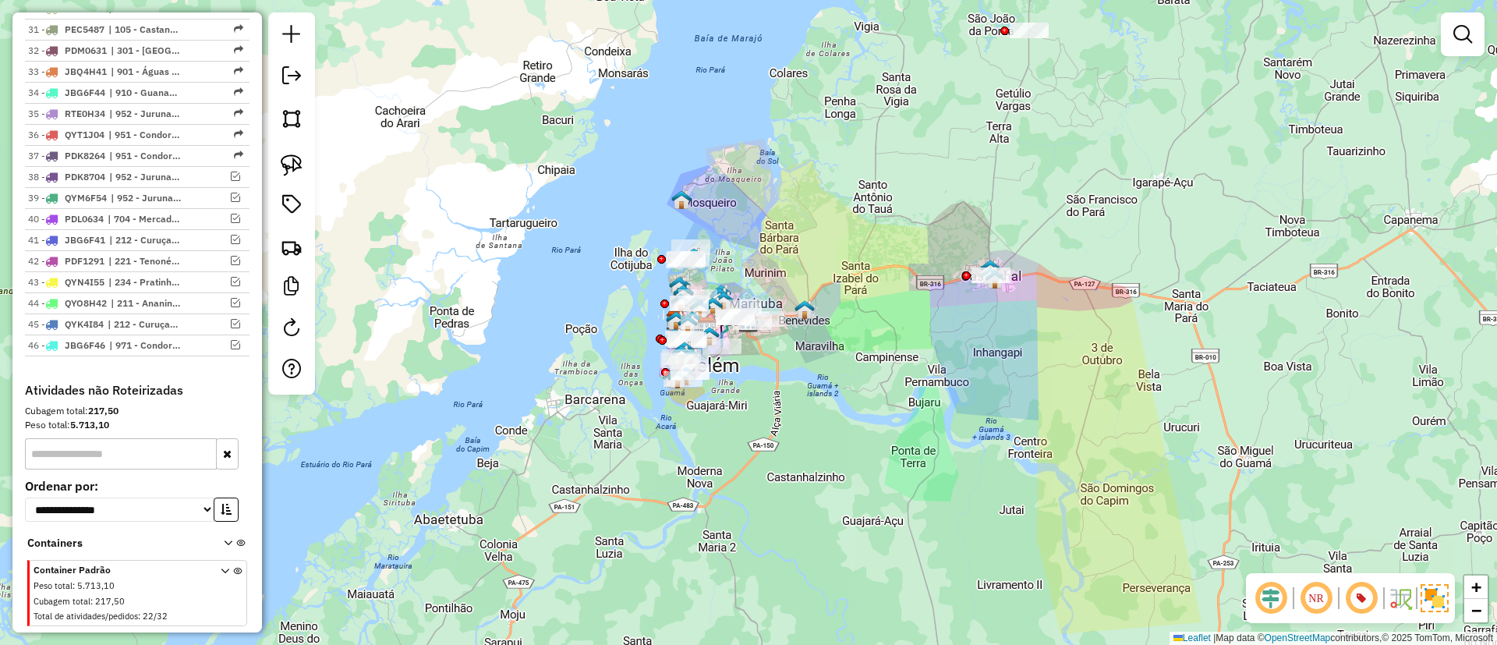
scroll to position [1421, 0]
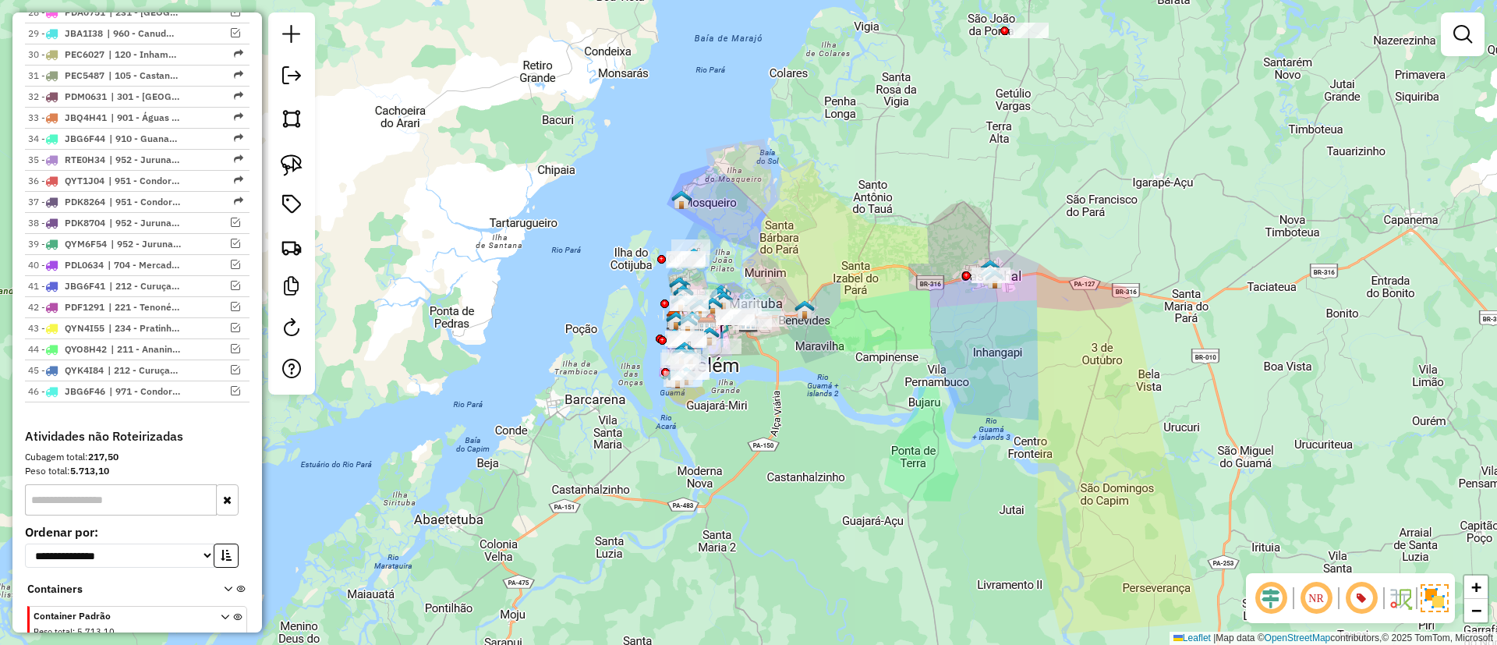
select select "**********"
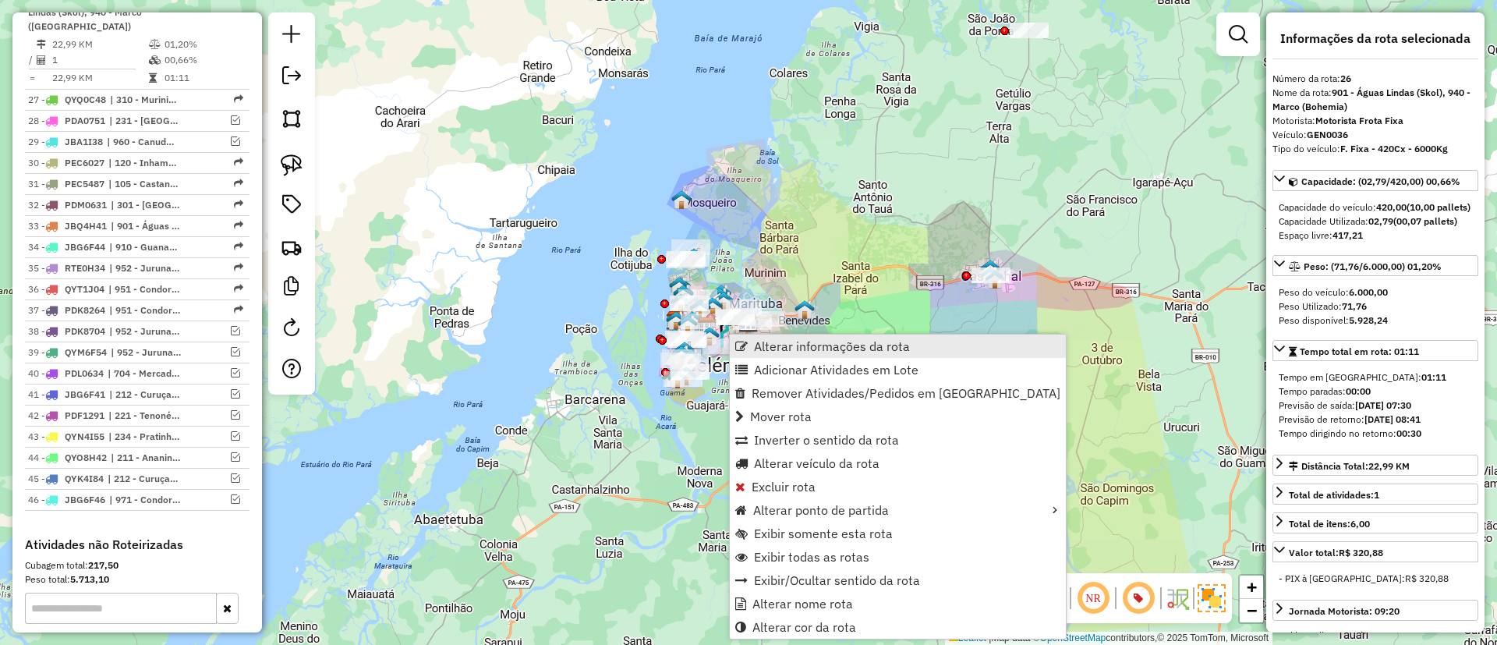
scroll to position [1183, 0]
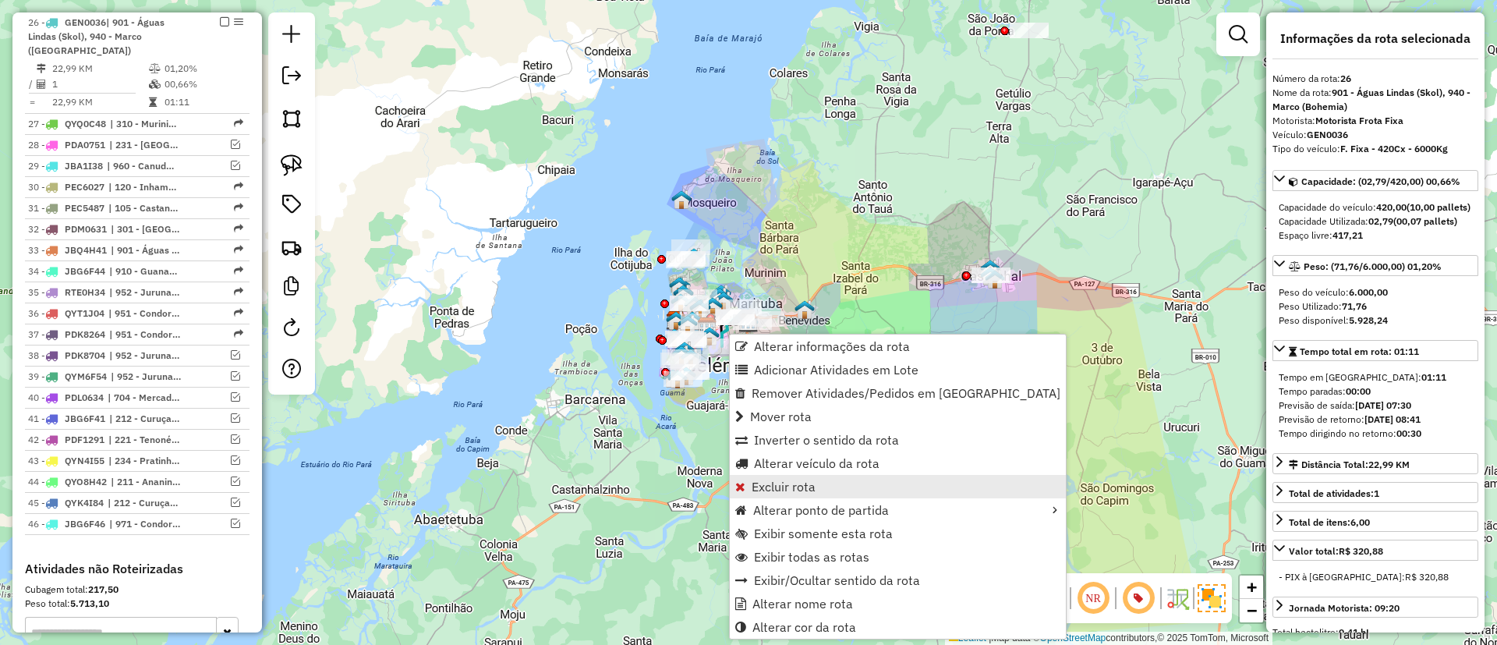
click at [796, 480] on span "Excluir rota" at bounding box center [784, 486] width 64 height 12
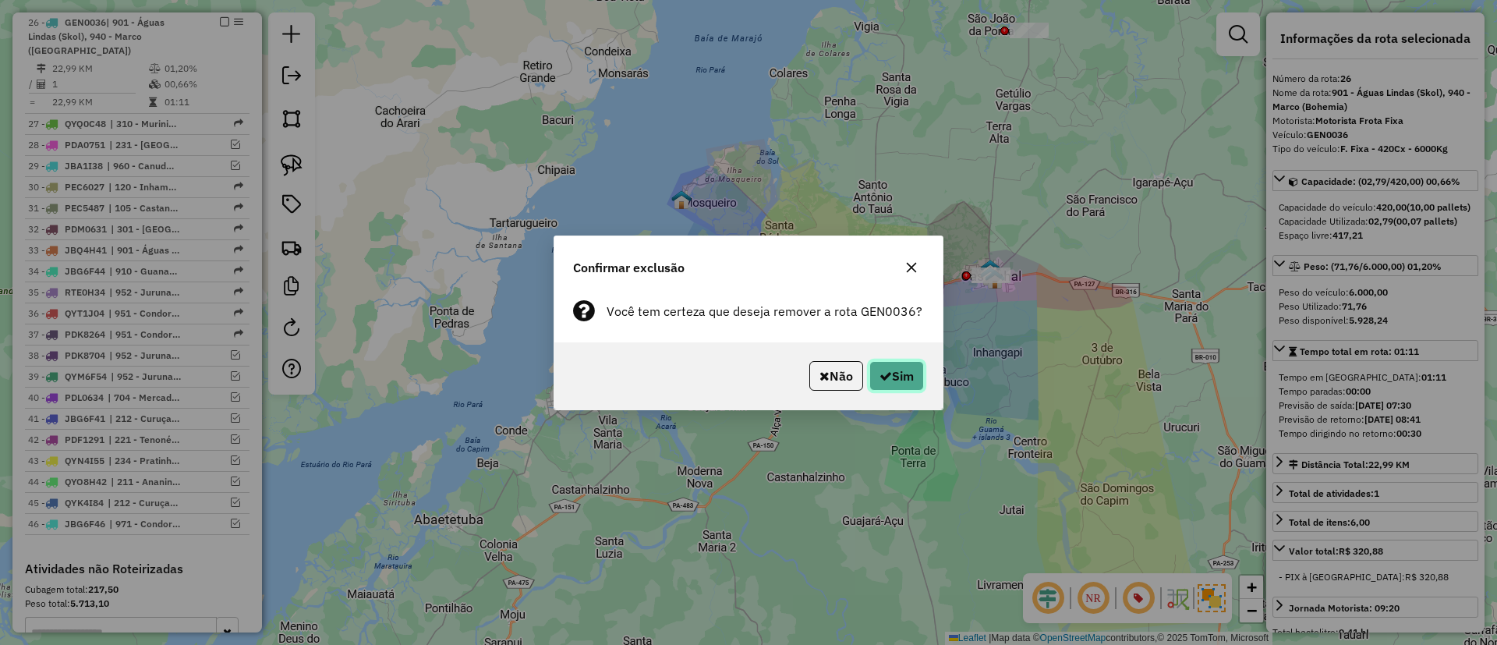
click at [897, 380] on button "Sim" at bounding box center [896, 376] width 55 height 30
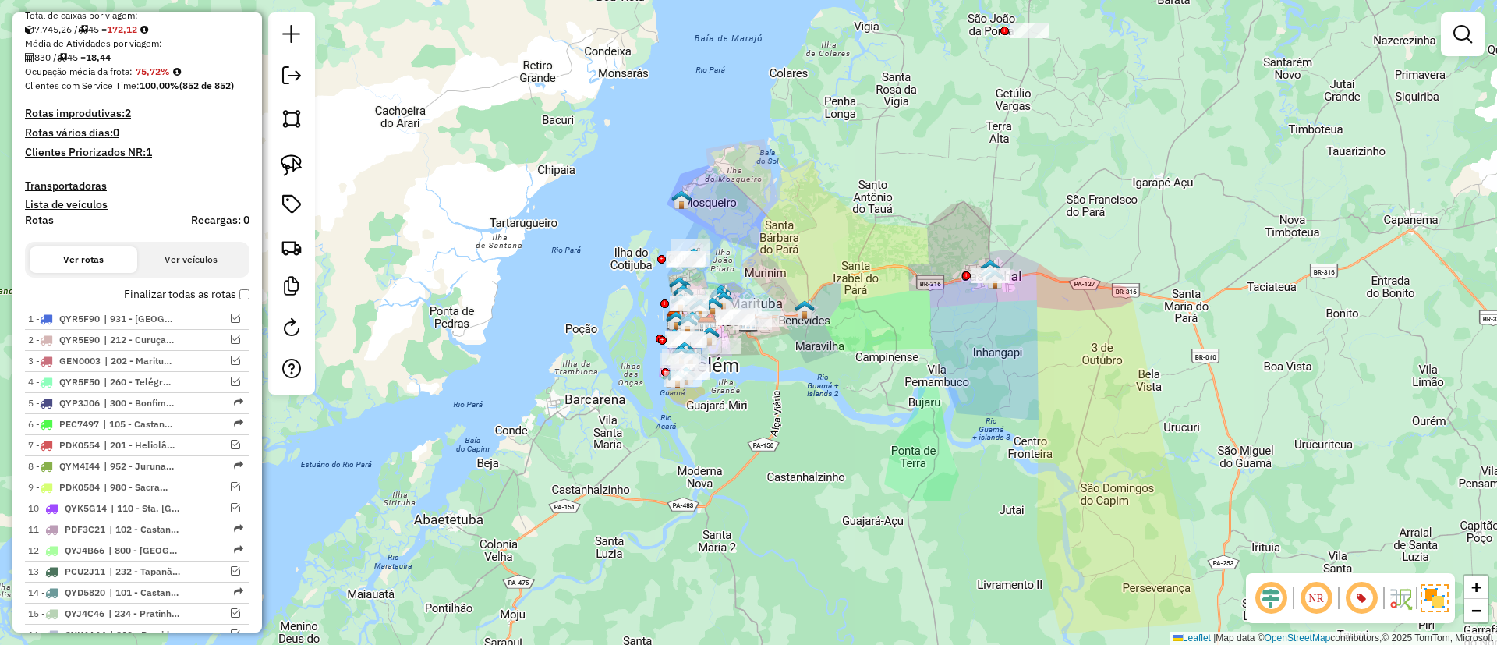
scroll to position [0, 0]
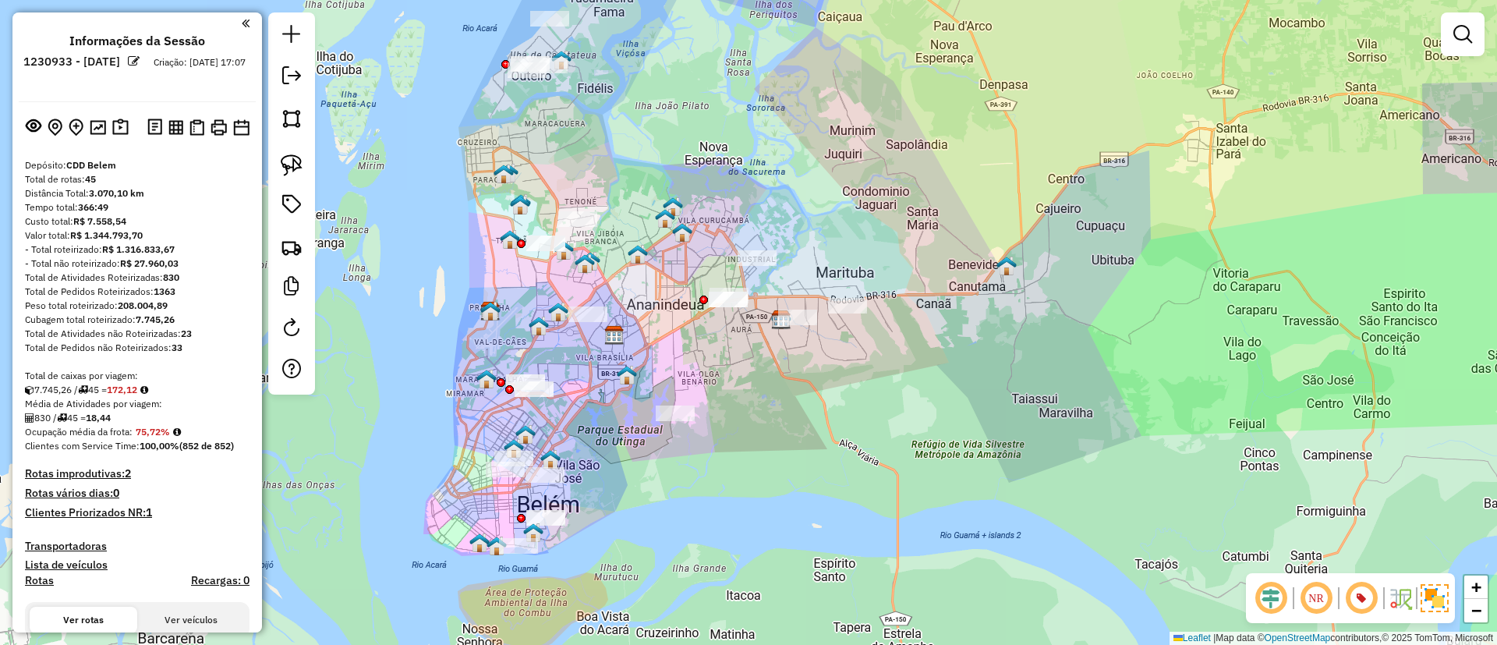
drag, startPoint x: 858, startPoint y: 456, endPoint x: 841, endPoint y: 517, distance: 63.0
click at [841, 517] on div "Janela de atendimento Grade de atendimento Capacidade Transportadoras Veículos …" at bounding box center [748, 322] width 1497 height 645
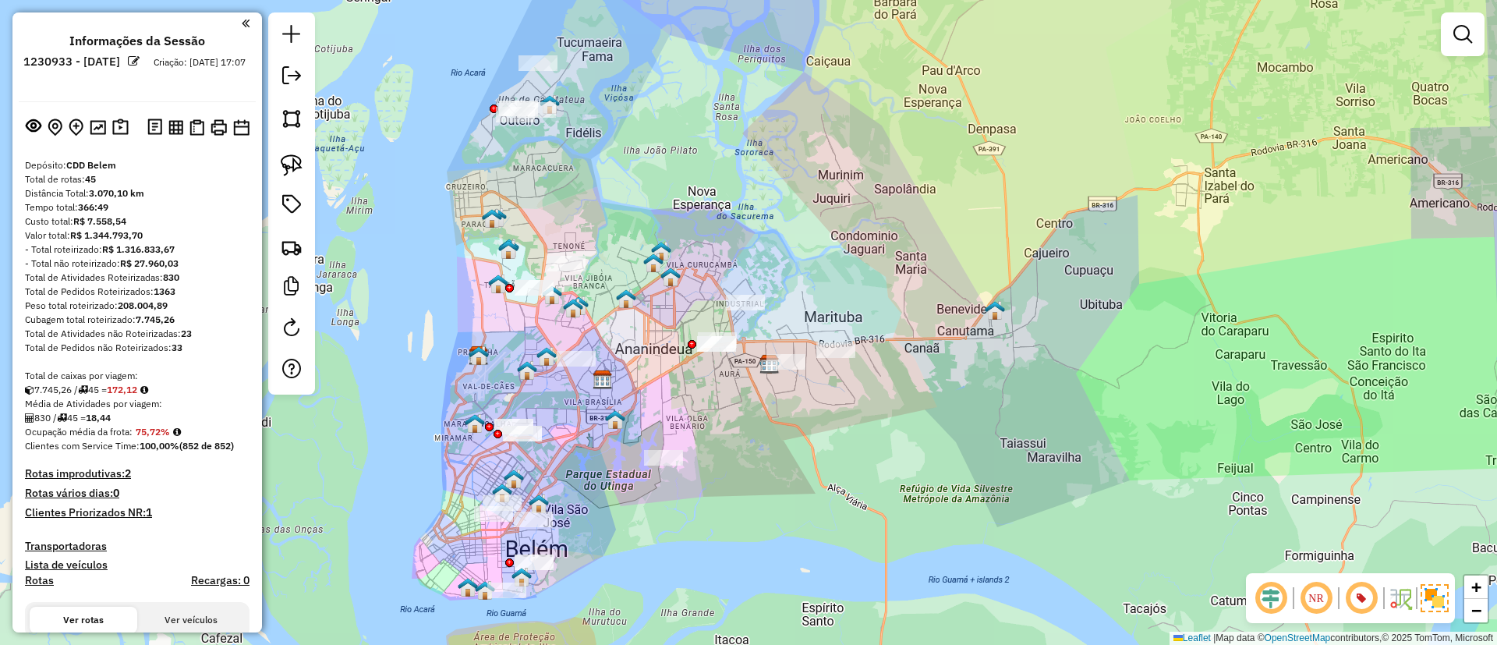
drag, startPoint x: 469, startPoint y: 232, endPoint x: 484, endPoint y: 173, distance: 60.5
click at [484, 173] on div "Janela de atendimento Grade de atendimento Capacidade Transportadoras Veículos …" at bounding box center [748, 322] width 1497 height 645
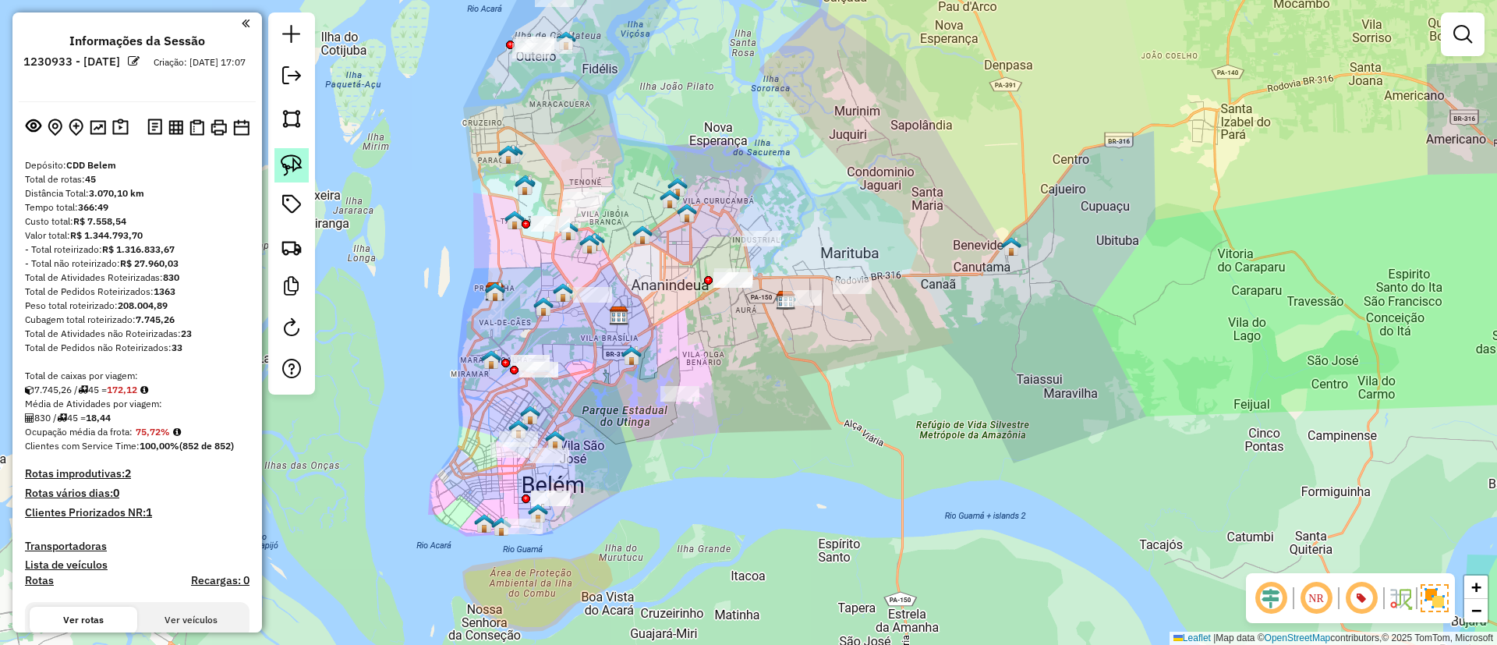
click at [283, 165] on img at bounding box center [292, 165] width 22 height 22
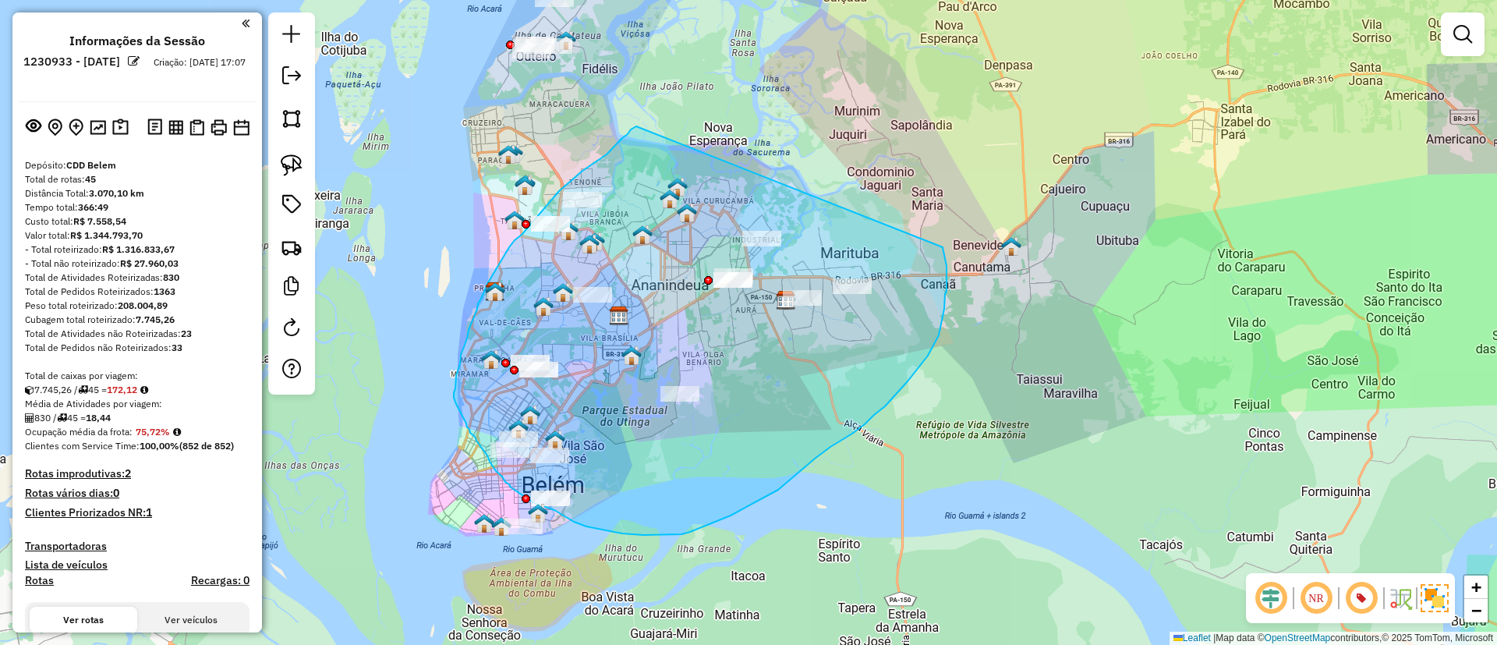
drag, startPoint x: 635, startPoint y: 126, endPoint x: 943, endPoint y: 247, distance: 330.1
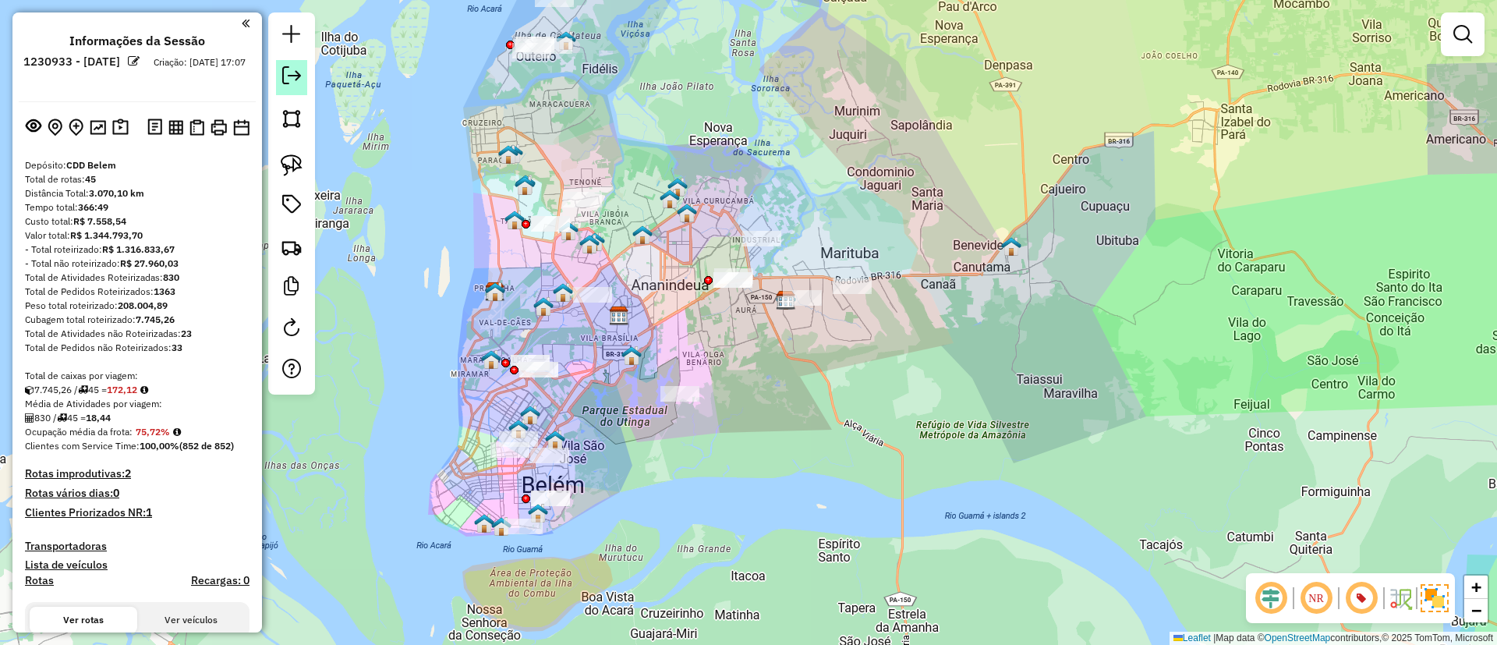
click at [300, 71] on em at bounding box center [291, 75] width 19 height 19
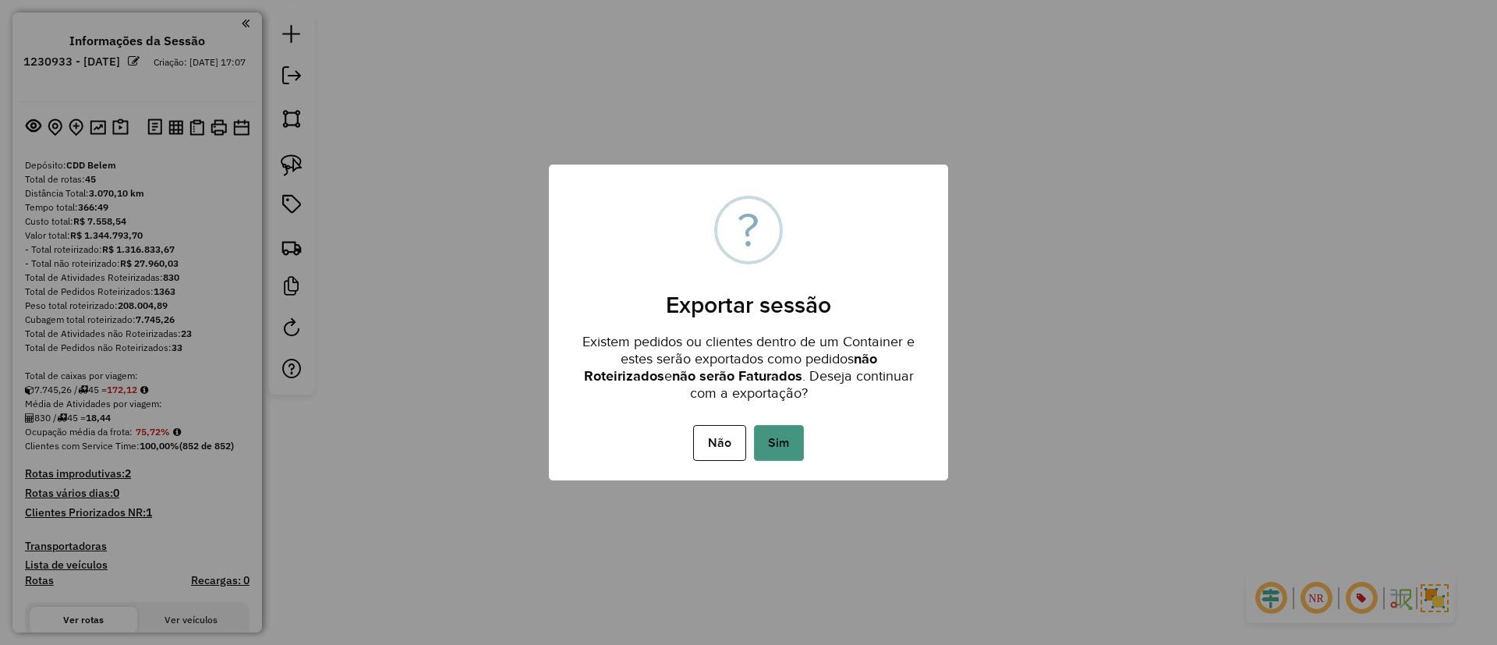
click at [784, 445] on button "Sim" at bounding box center [779, 443] width 50 height 36
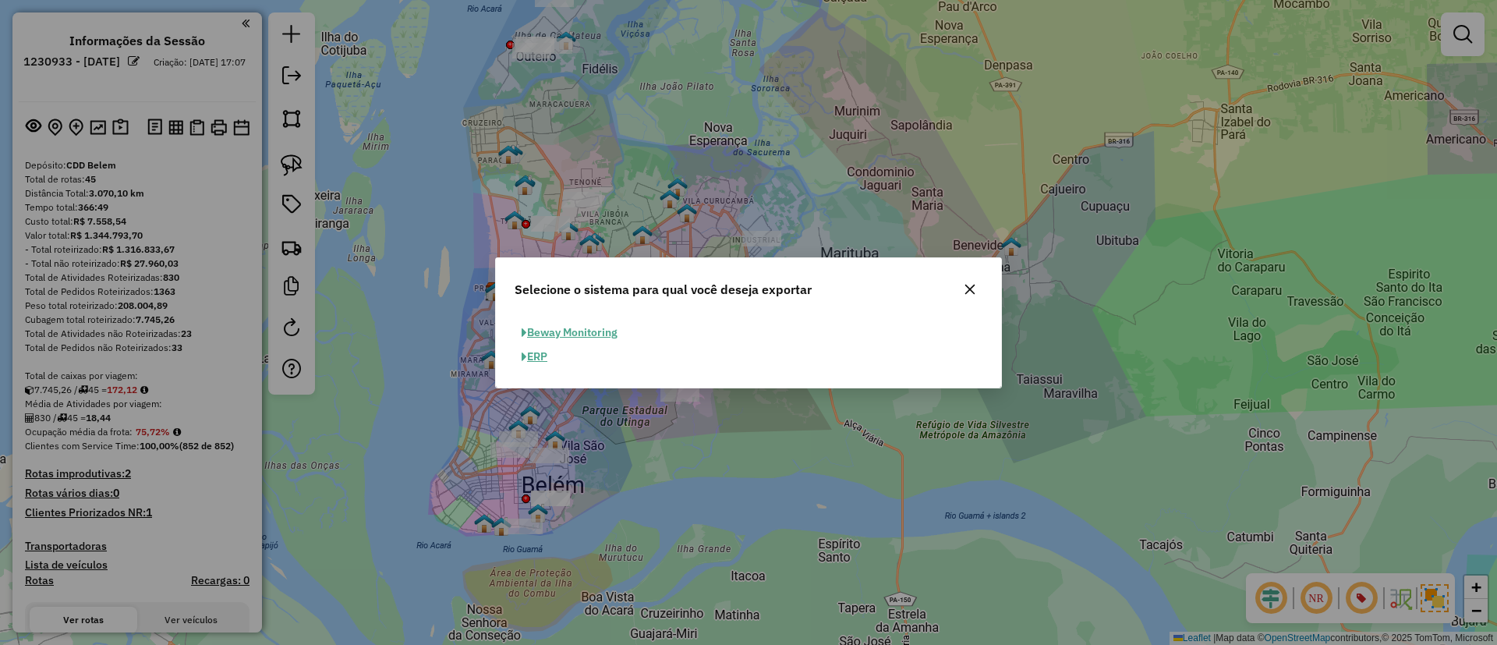
click at [545, 352] on button "ERP" at bounding box center [535, 357] width 40 height 24
select select "*********"
select select "**"
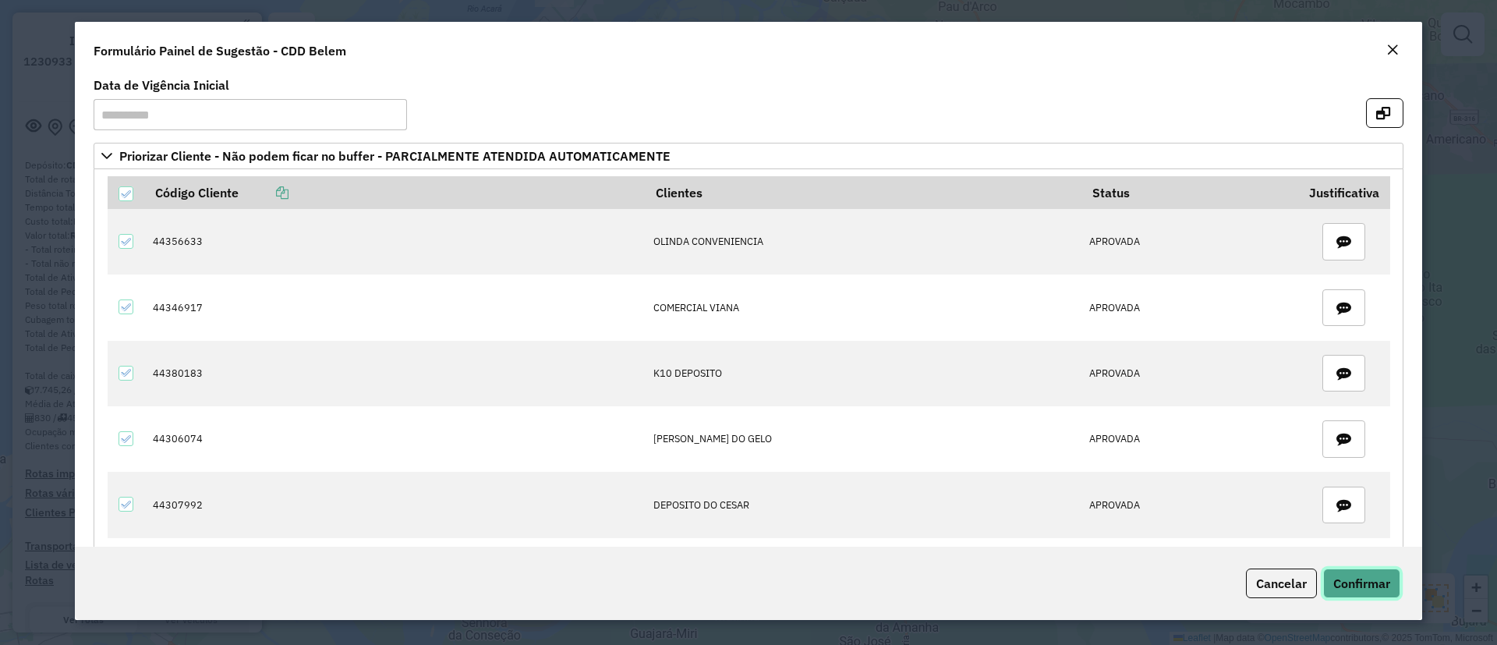
click at [1361, 586] on span "Confirmar" at bounding box center [1361, 583] width 57 height 16
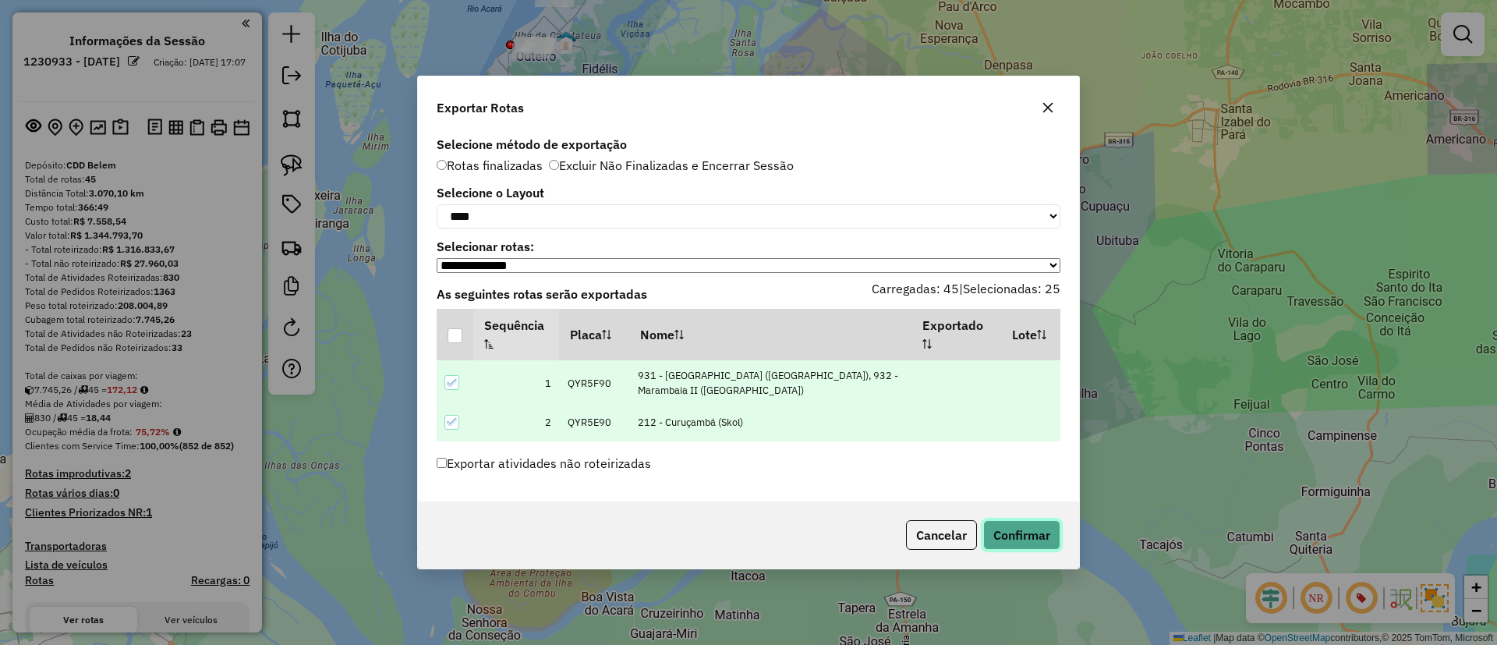
click at [994, 530] on button "Confirmar" at bounding box center [1021, 535] width 77 height 30
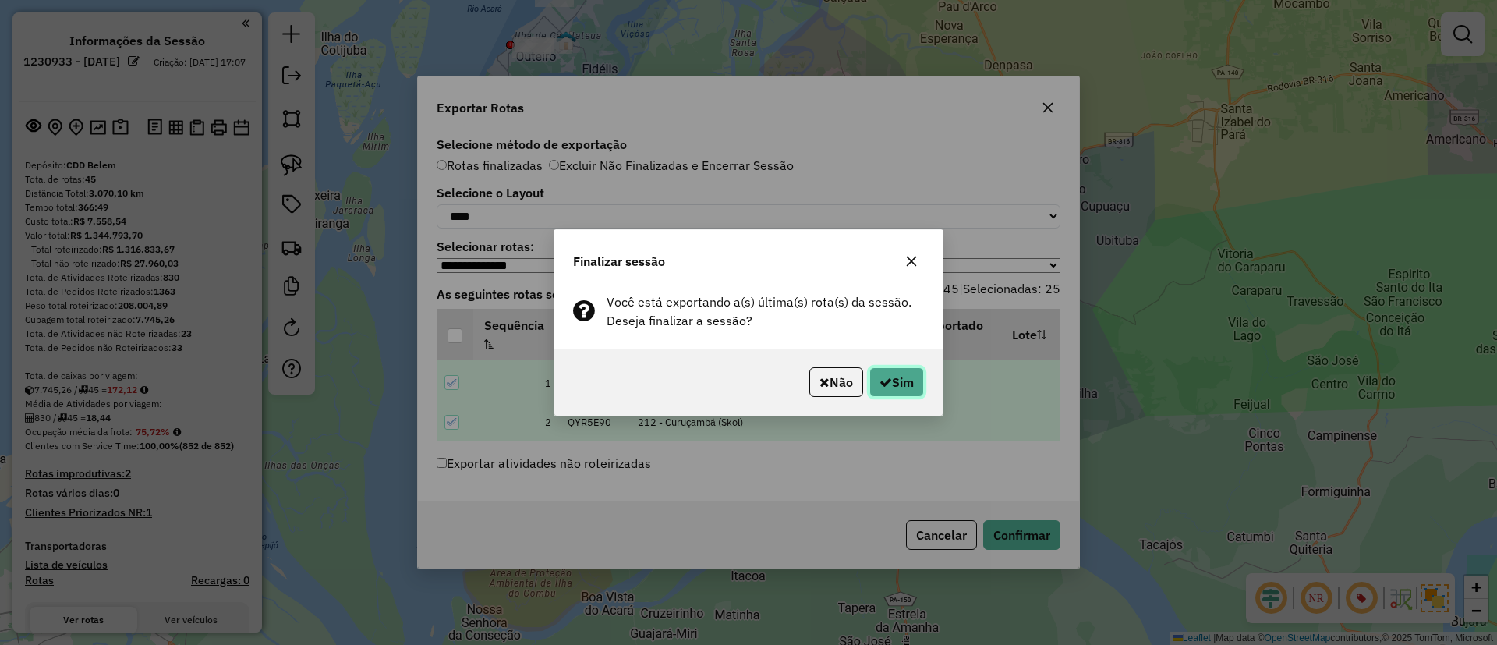
click at [908, 373] on button "Sim" at bounding box center [896, 382] width 55 height 30
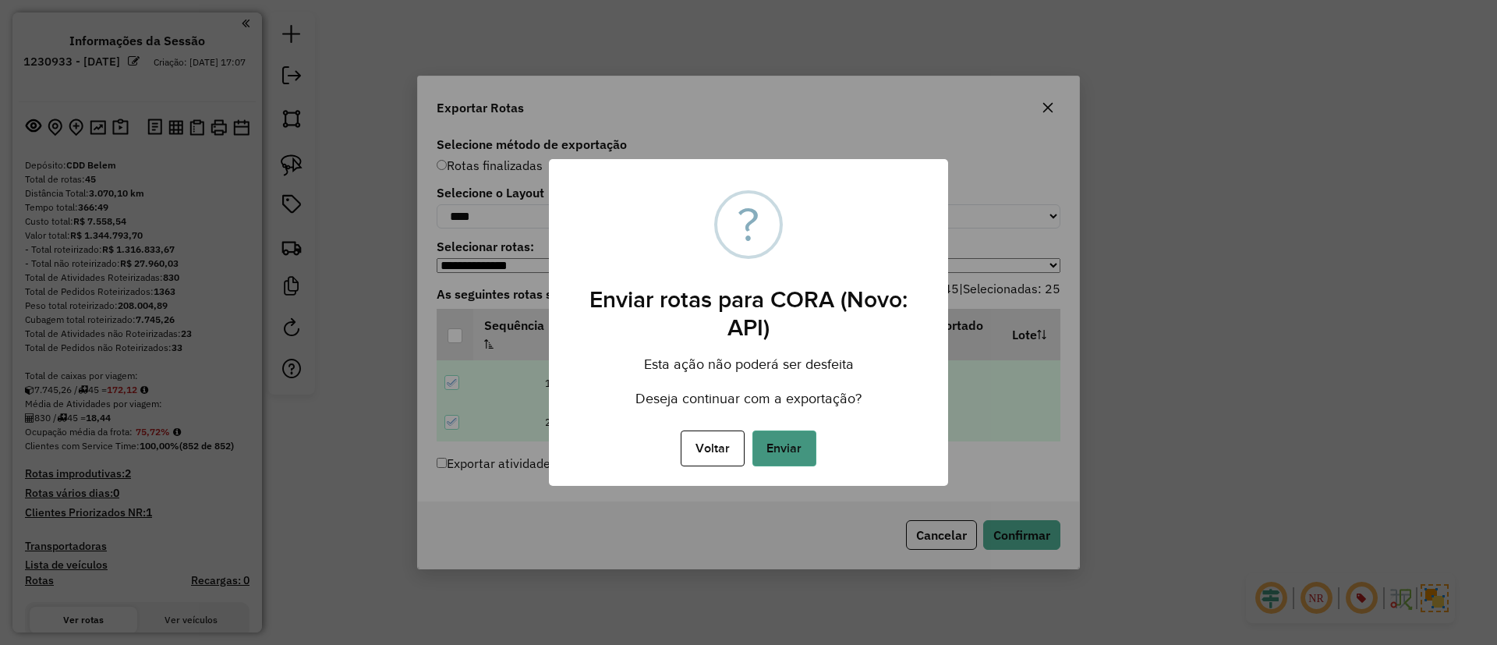
click at [801, 443] on button "Enviar" at bounding box center [784, 448] width 64 height 36
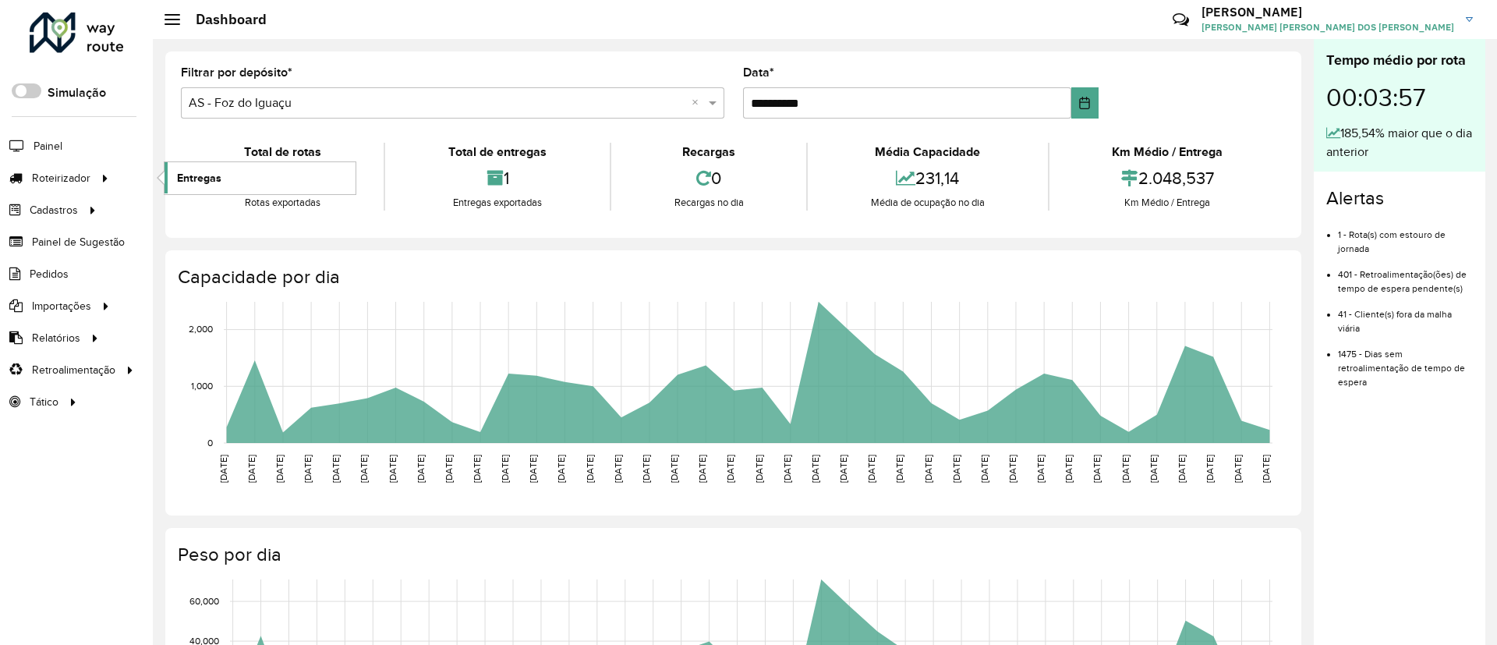
click at [217, 173] on span "Entregas" at bounding box center [199, 178] width 44 height 16
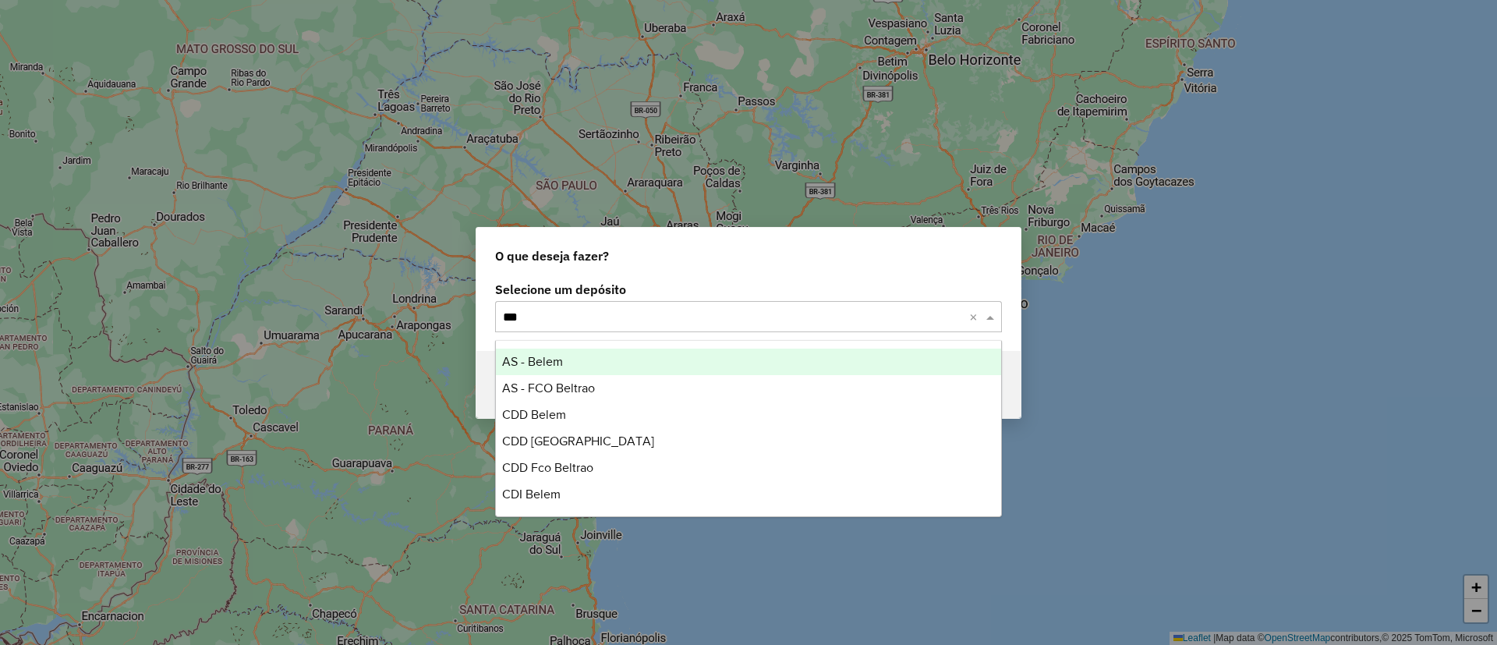
type input "****"
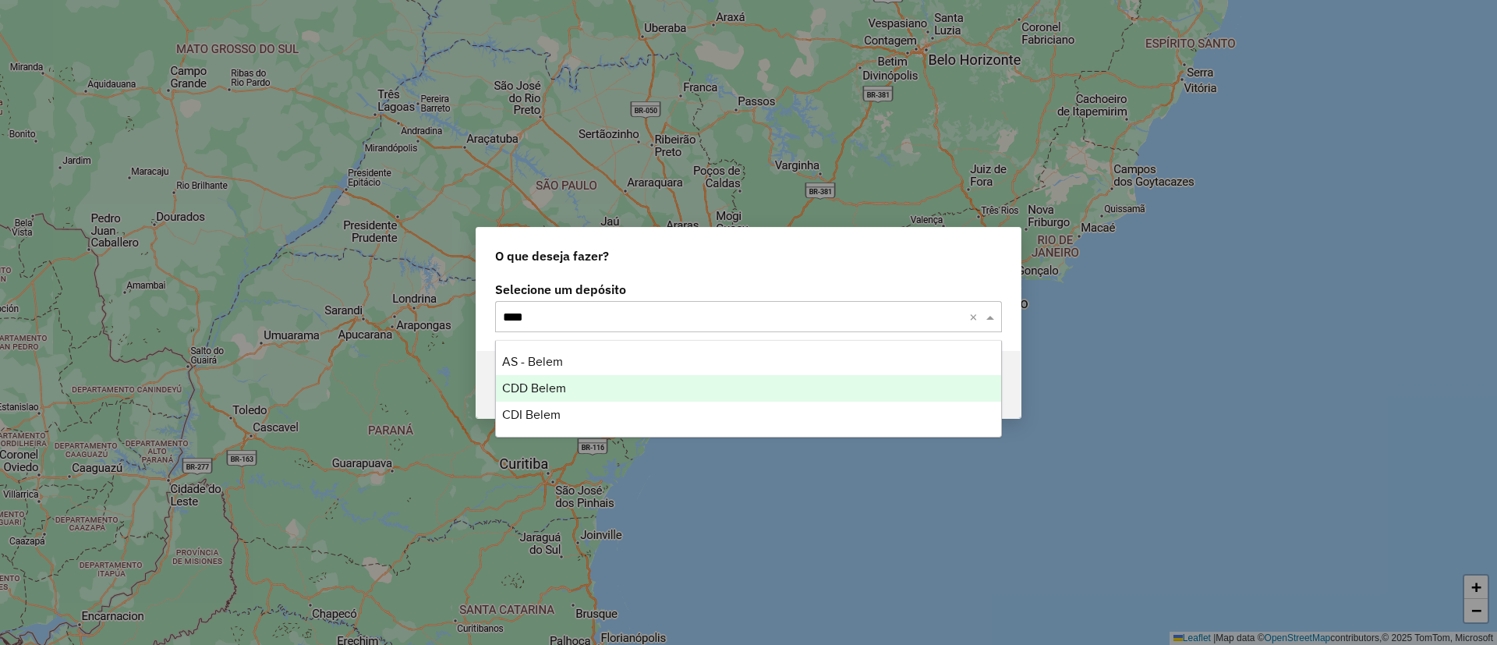
click at [586, 385] on div "CDD Belem" at bounding box center [748, 388] width 505 height 27
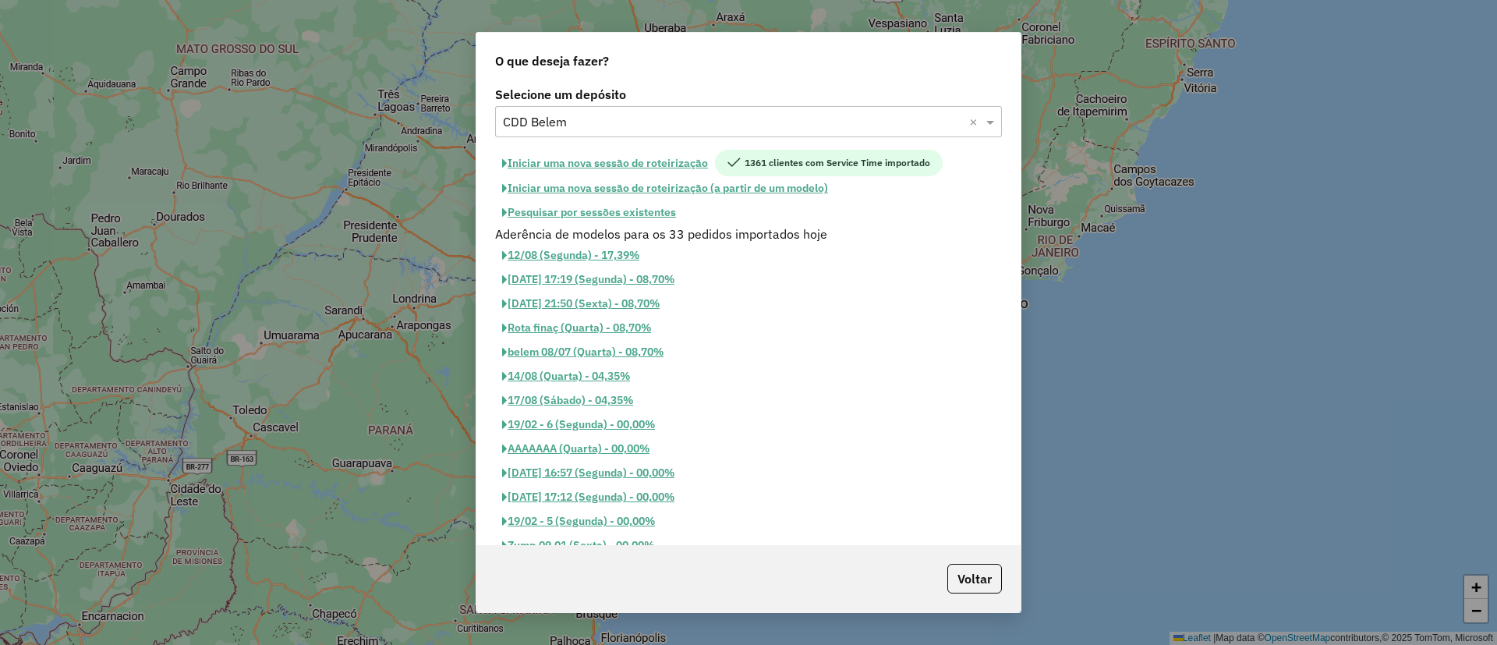
click at [601, 150] on button "Iniciar uma nova sessão de roteirização" at bounding box center [605, 163] width 220 height 27
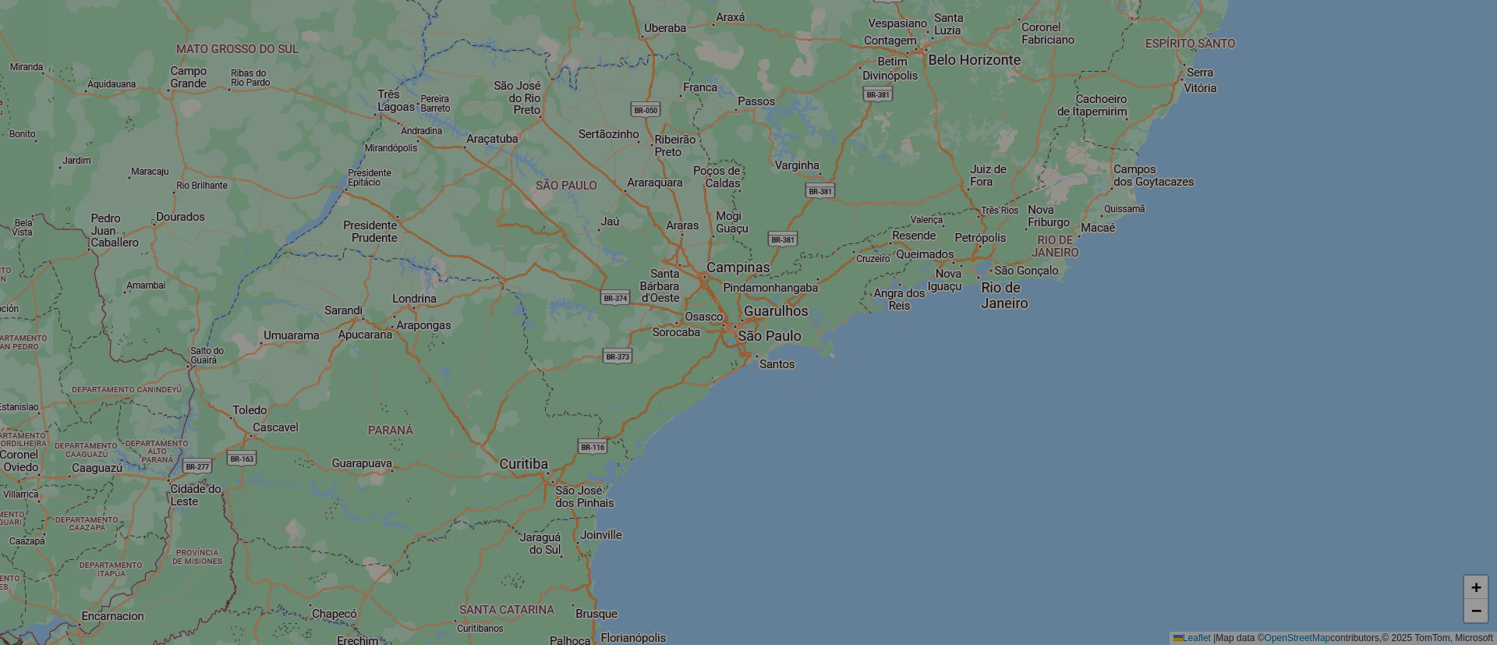
select select "*"
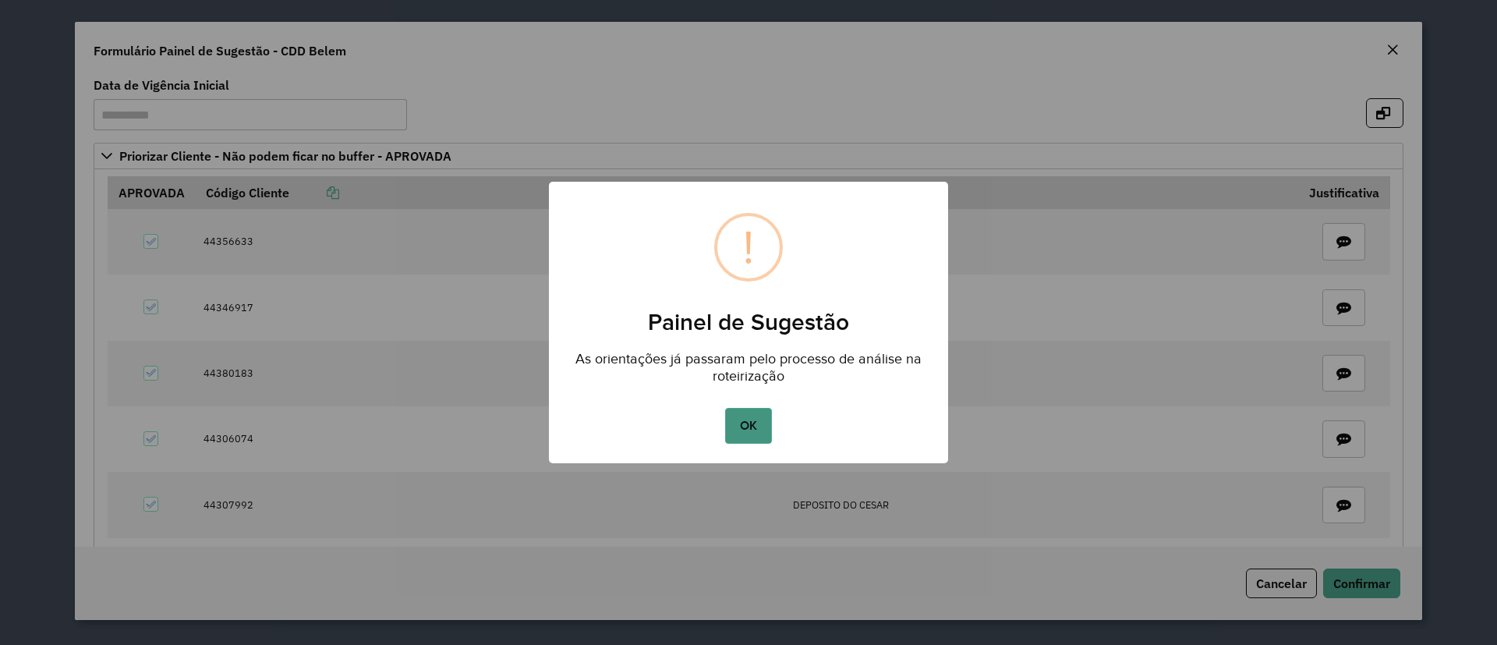
click at [747, 419] on button "OK" at bounding box center [748, 426] width 46 height 36
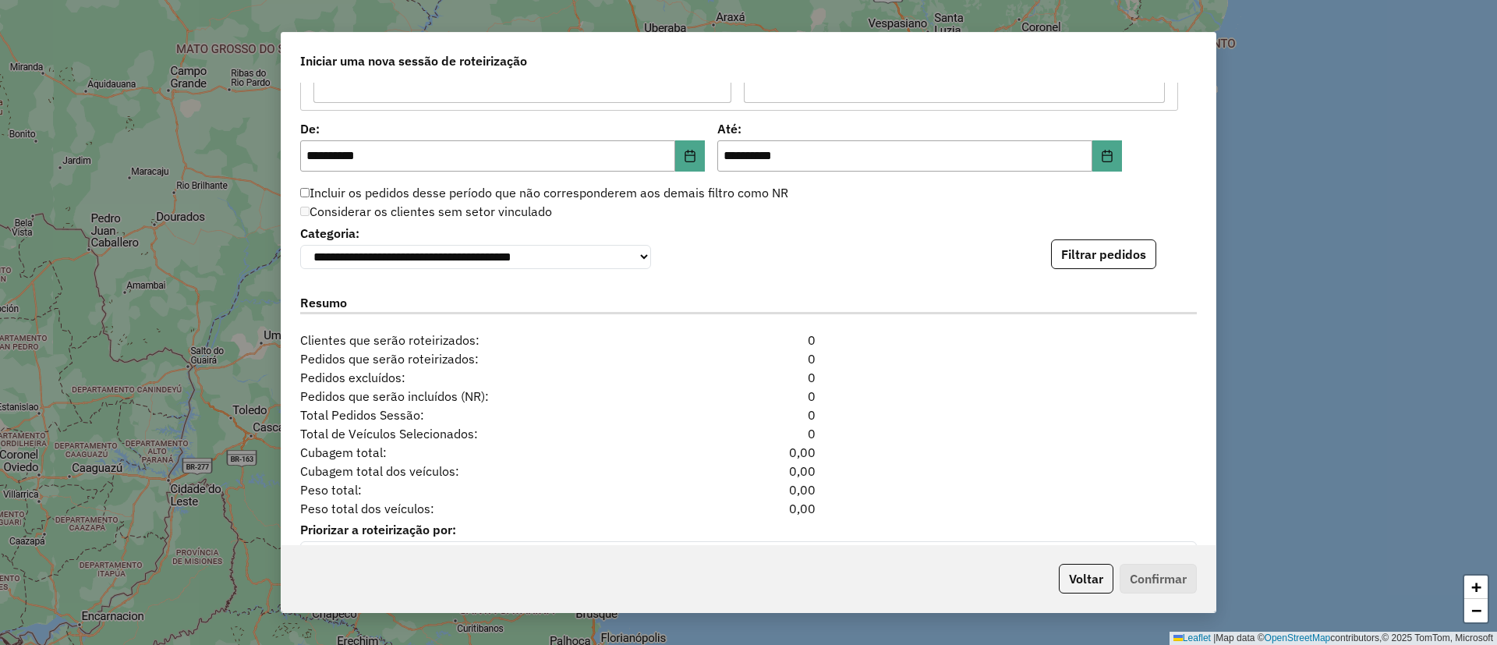
scroll to position [1644, 0]
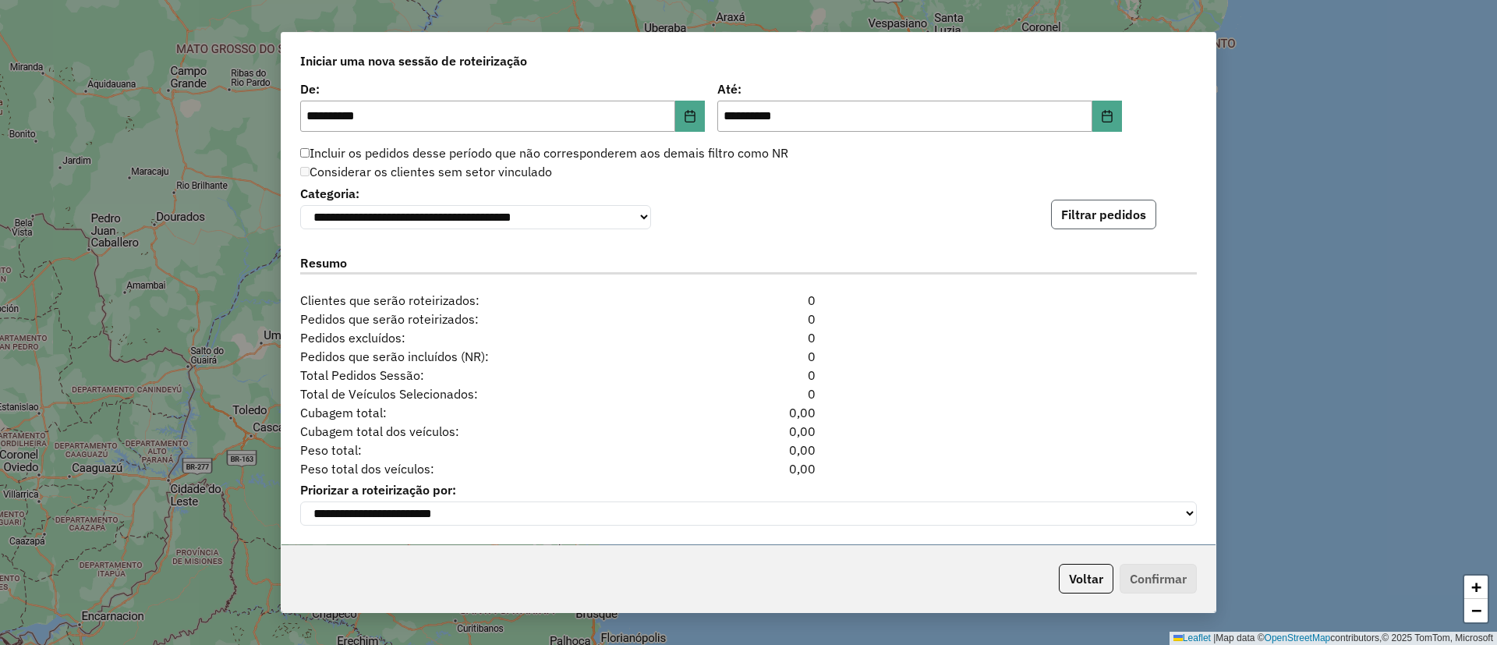
click at [1134, 200] on button "Filtrar pedidos" at bounding box center [1103, 215] width 105 height 30
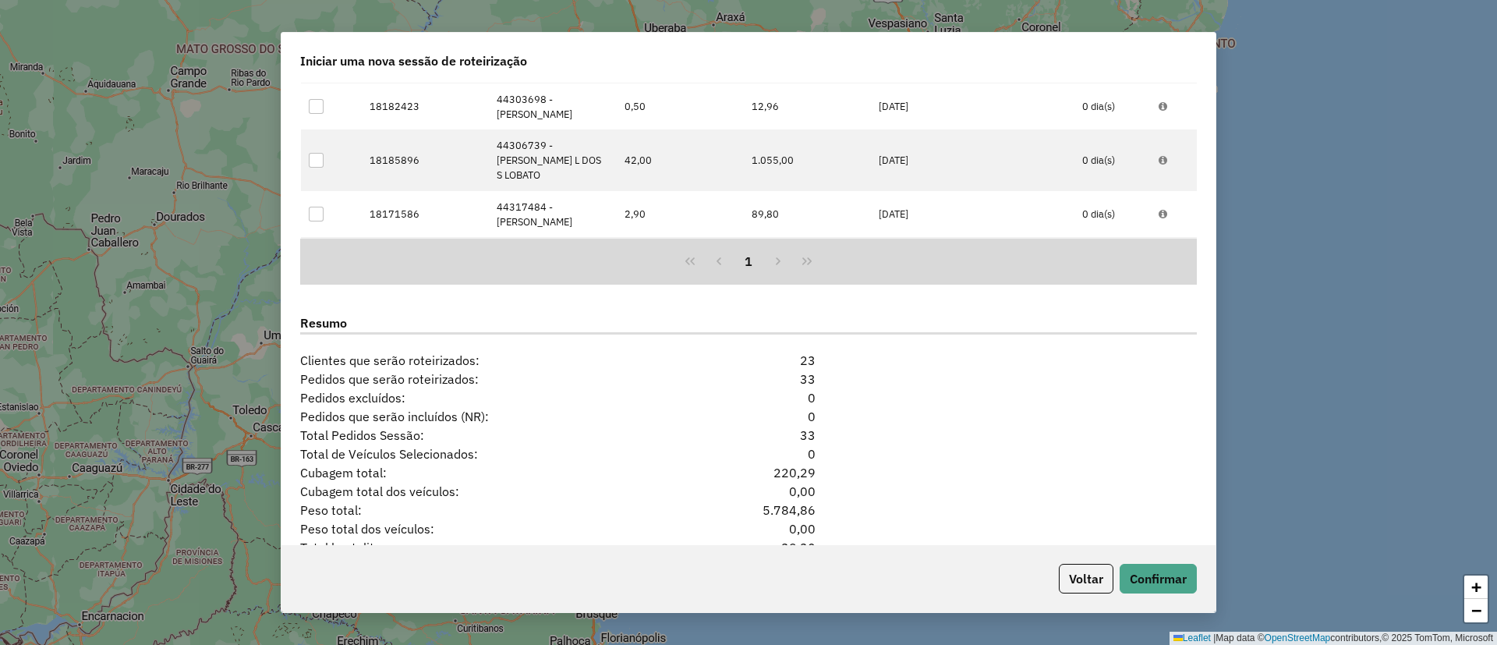
scroll to position [1985, 0]
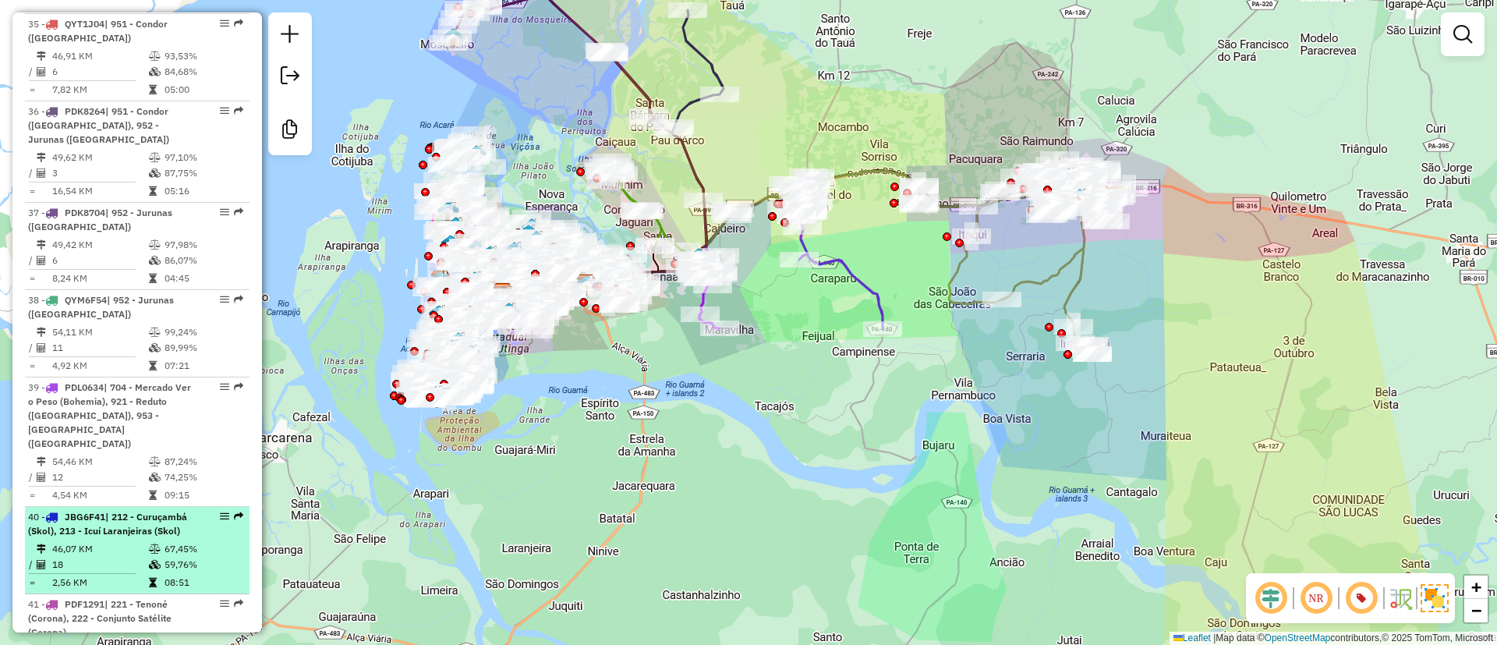
scroll to position [4446, 0]
